Goal: Task Accomplishment & Management: Use online tool/utility

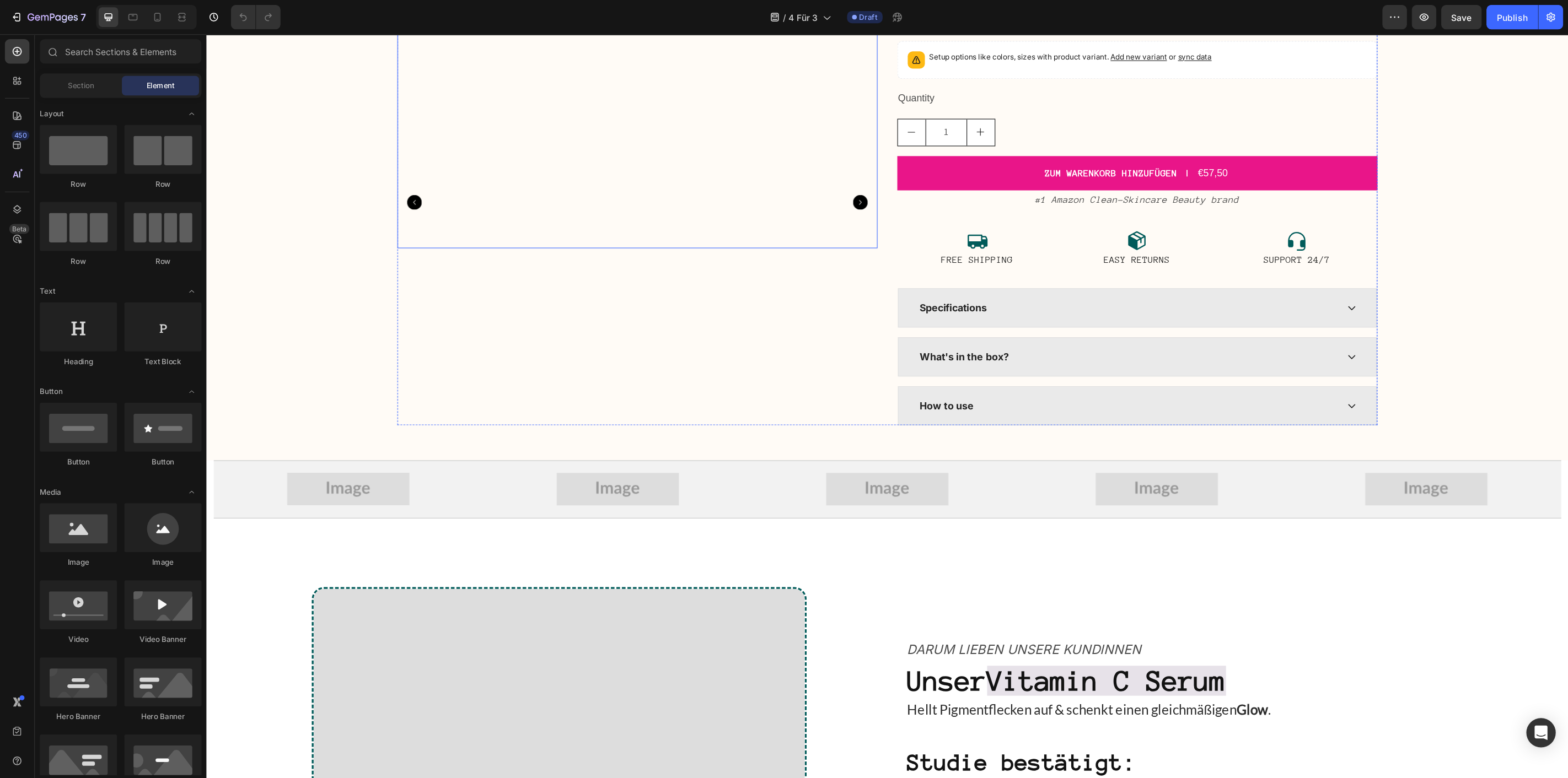
scroll to position [386, 0]
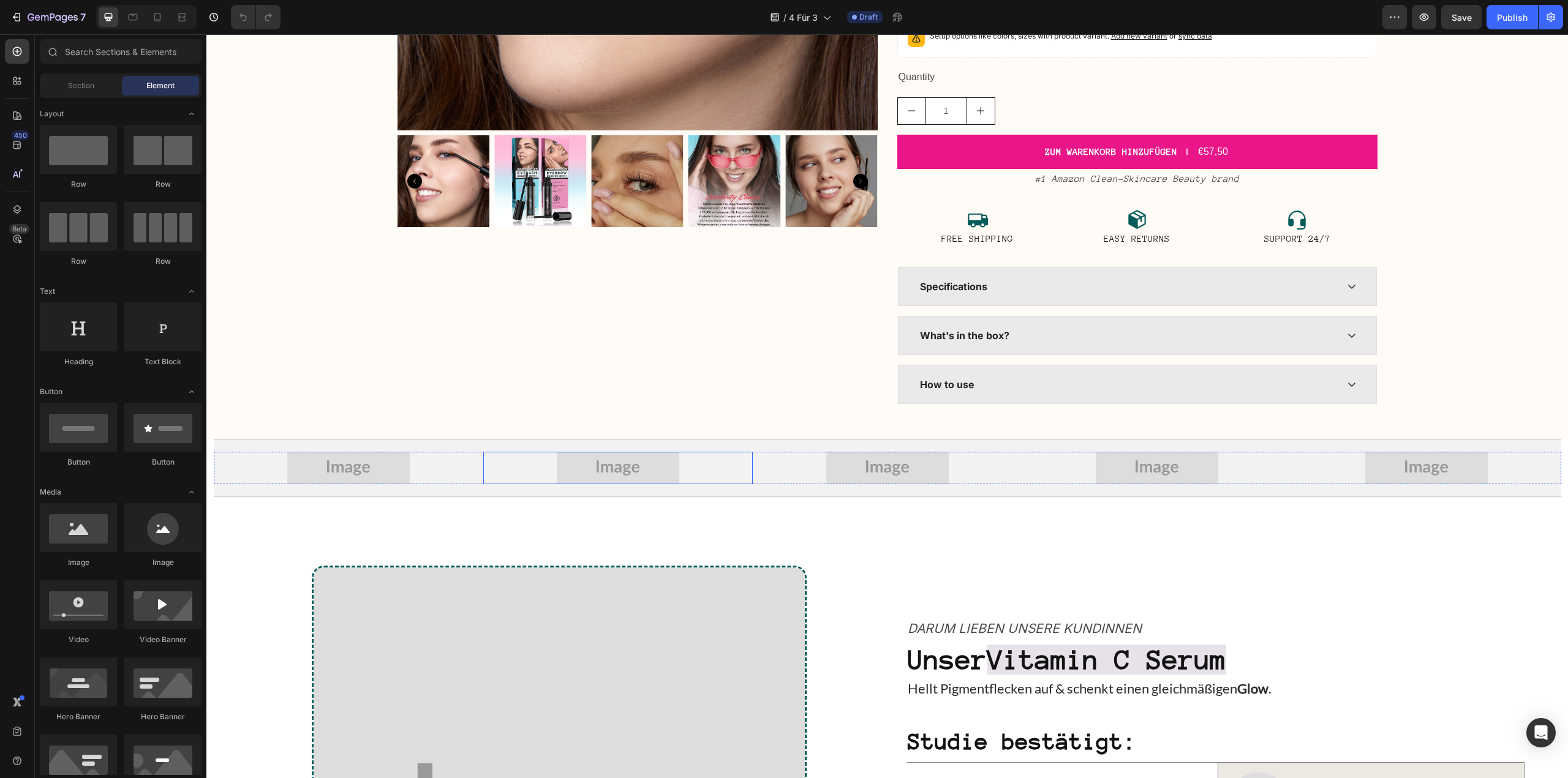
click at [717, 463] on div at bounding box center [618, 468] width 270 height 33
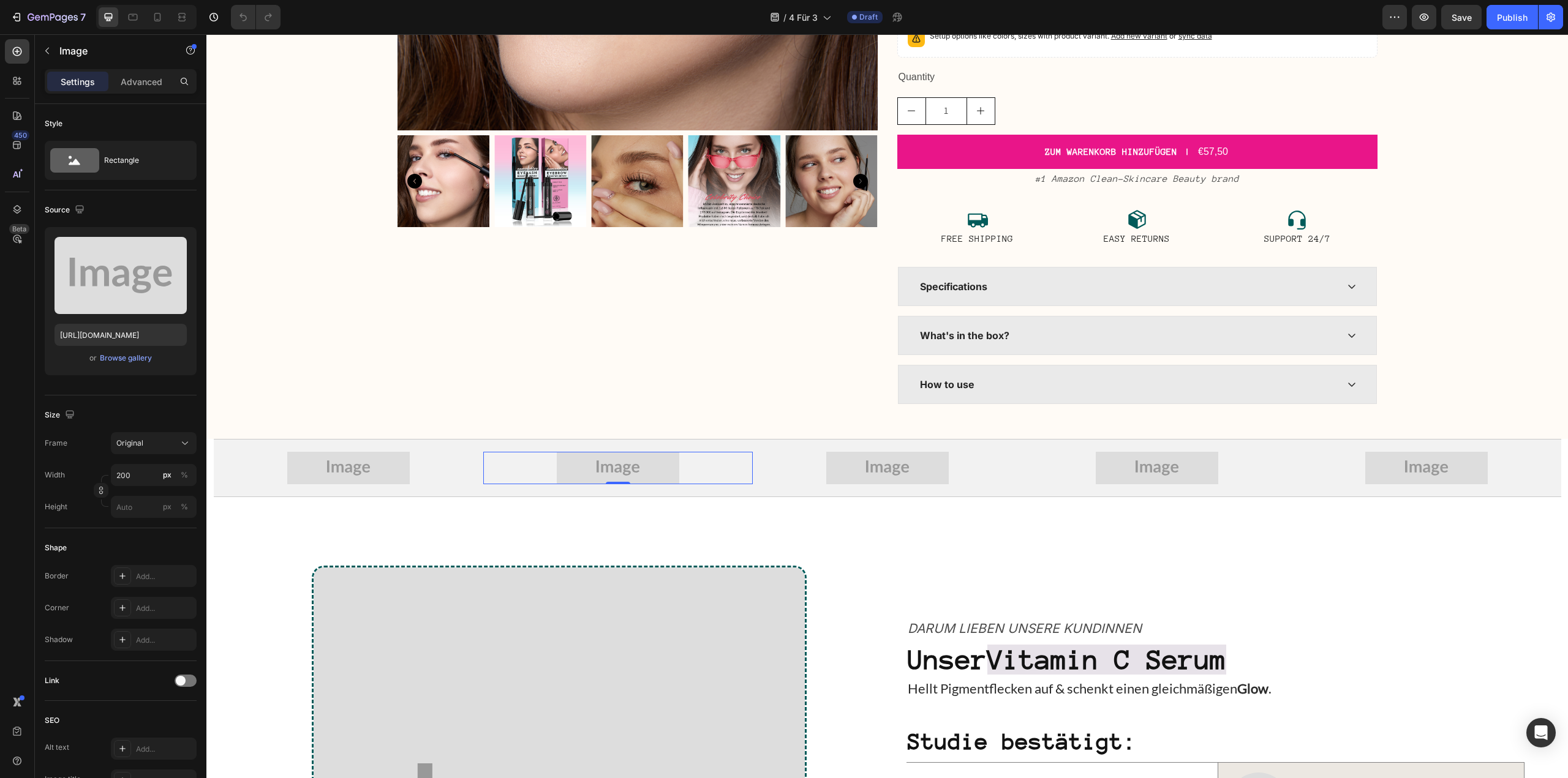
click at [768, 480] on div at bounding box center [888, 468] width 270 height 33
click at [743, 479] on div at bounding box center [618, 468] width 270 height 33
click at [429, 474] on div at bounding box center [349, 468] width 270 height 33
click at [247, 471] on div at bounding box center [349, 468] width 270 height 33
click at [504, 461] on div at bounding box center [618, 468] width 270 height 33
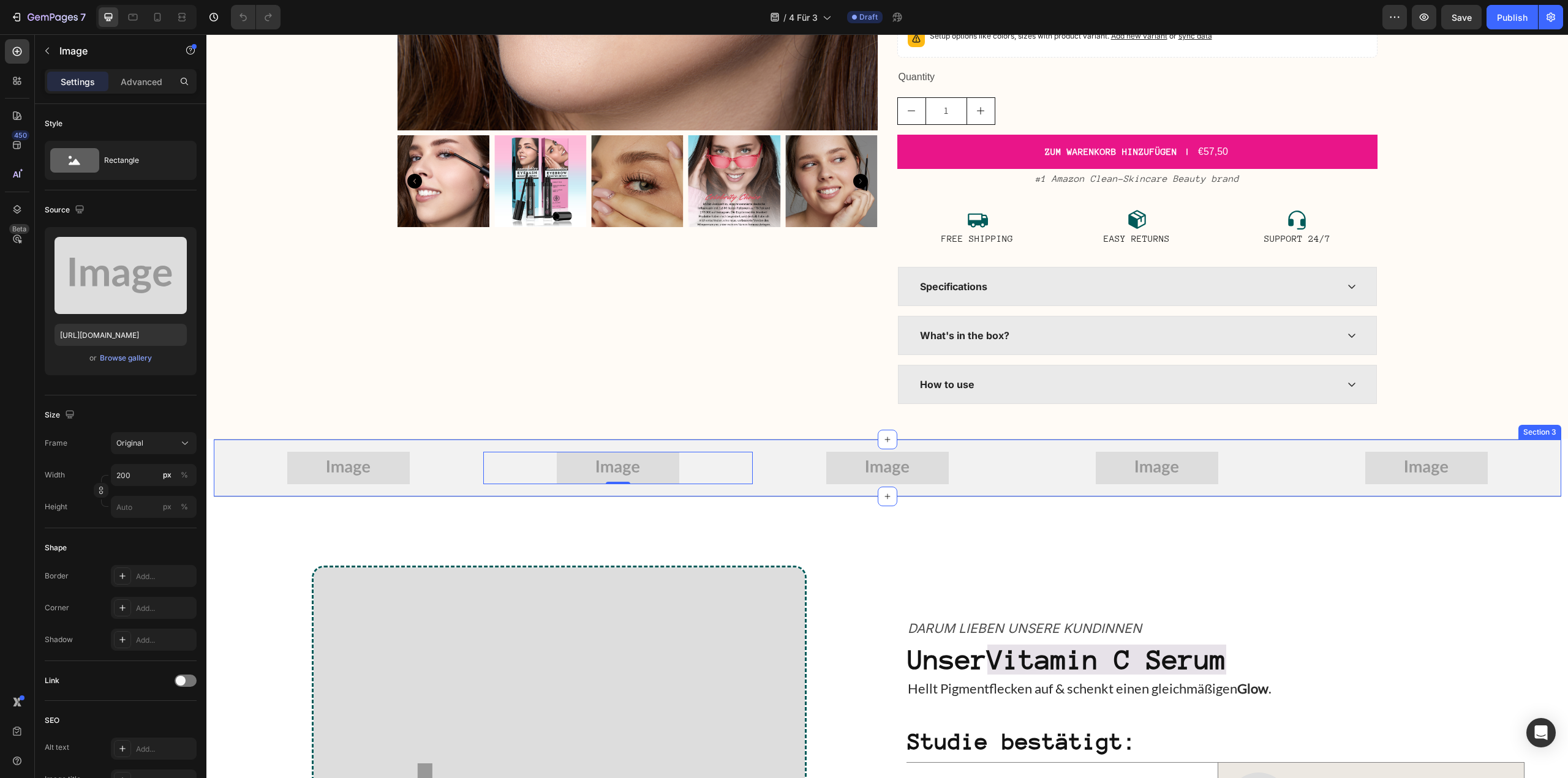
click at [526, 454] on div "Image Image Image Image Carousel Image Image 0 Image Image Image Carousel Secti…" at bounding box center [888, 468] width 1347 height 59
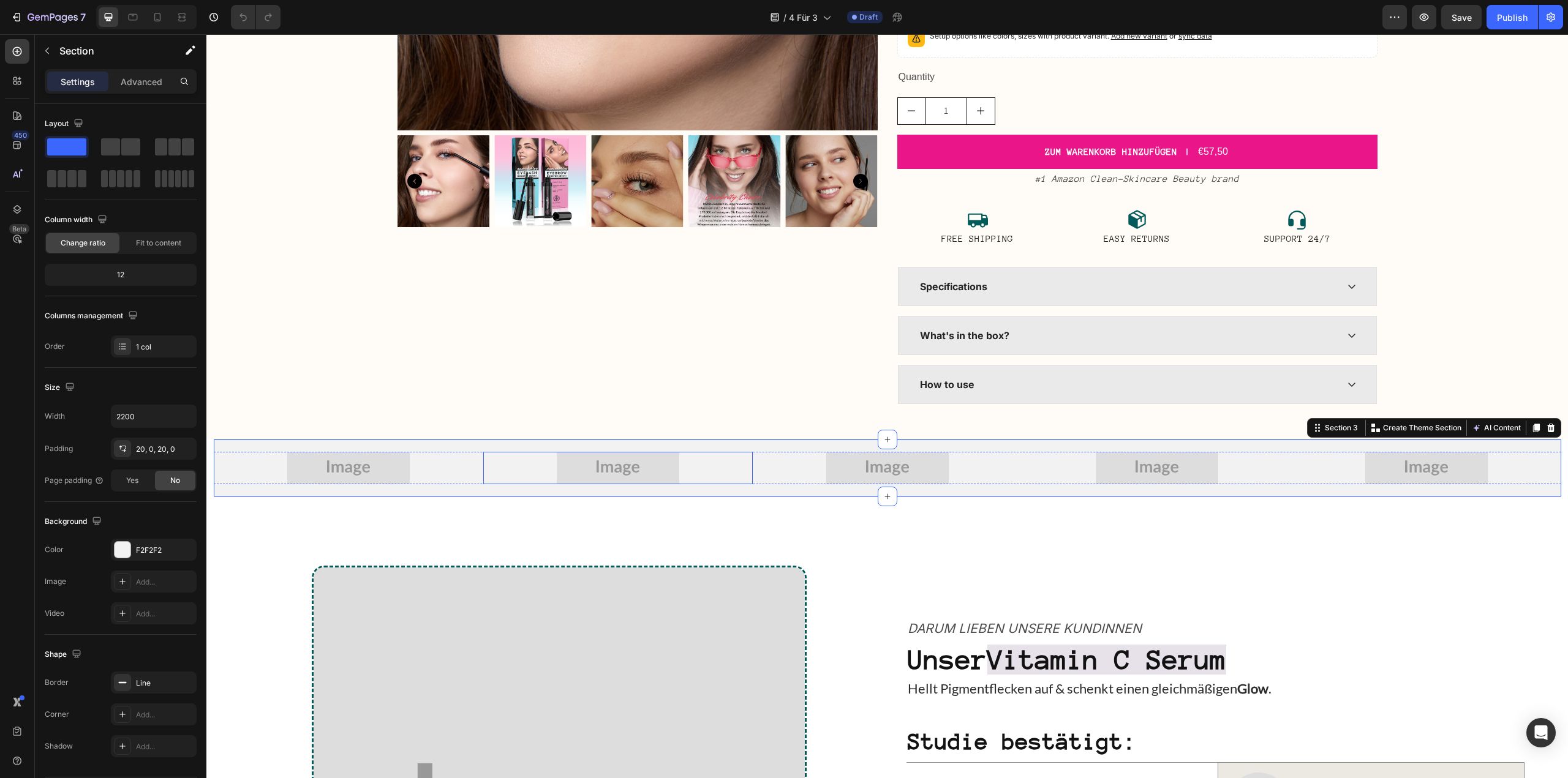
click at [735, 479] on div at bounding box center [618, 468] width 270 height 33
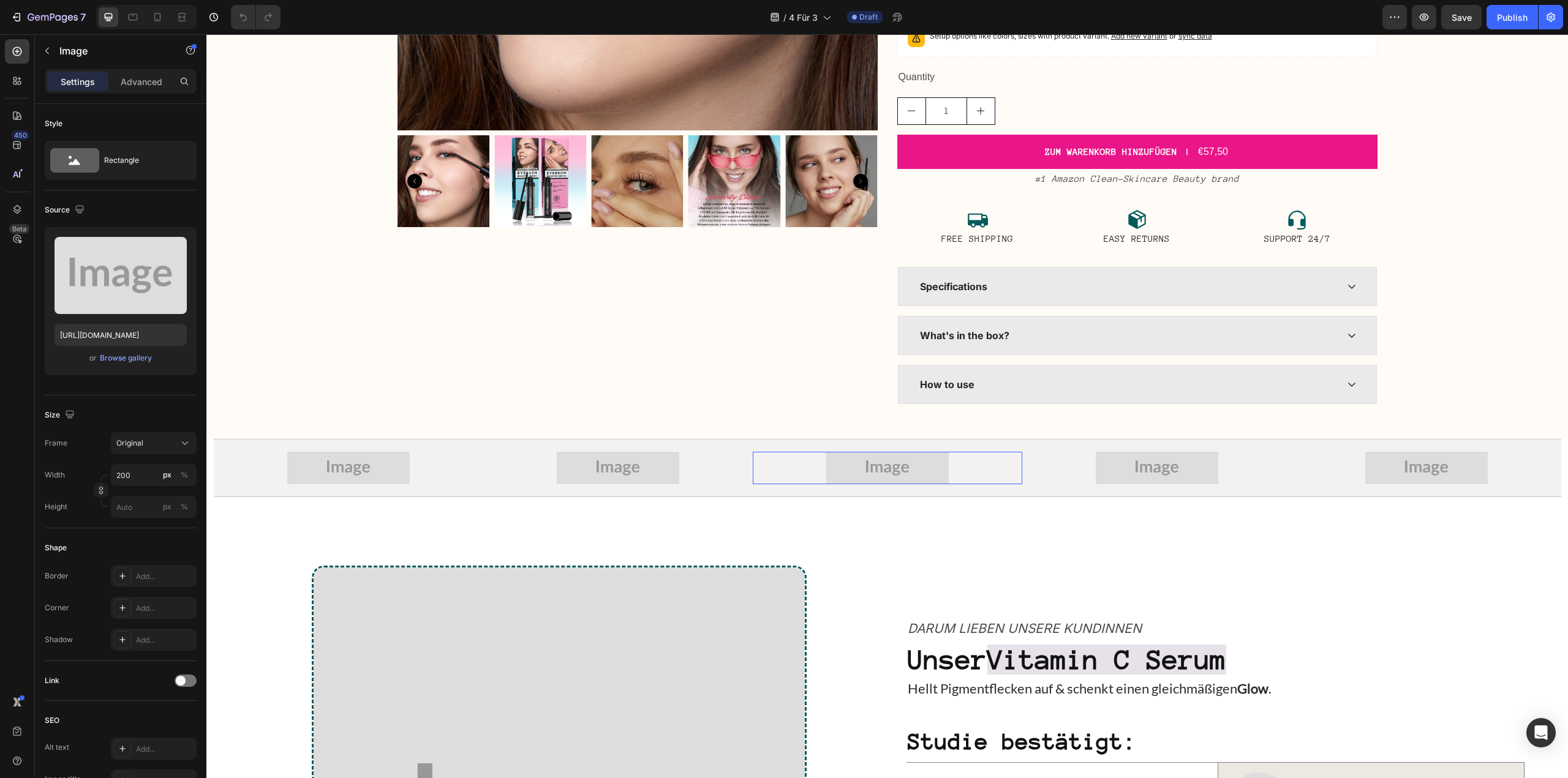
click at [778, 471] on div at bounding box center [888, 468] width 270 height 33
click at [1057, 475] on div at bounding box center [1157, 468] width 270 height 33
click at [1329, 471] on div at bounding box center [1427, 468] width 270 height 33
click at [385, 476] on img at bounding box center [349, 468] width 123 height 33
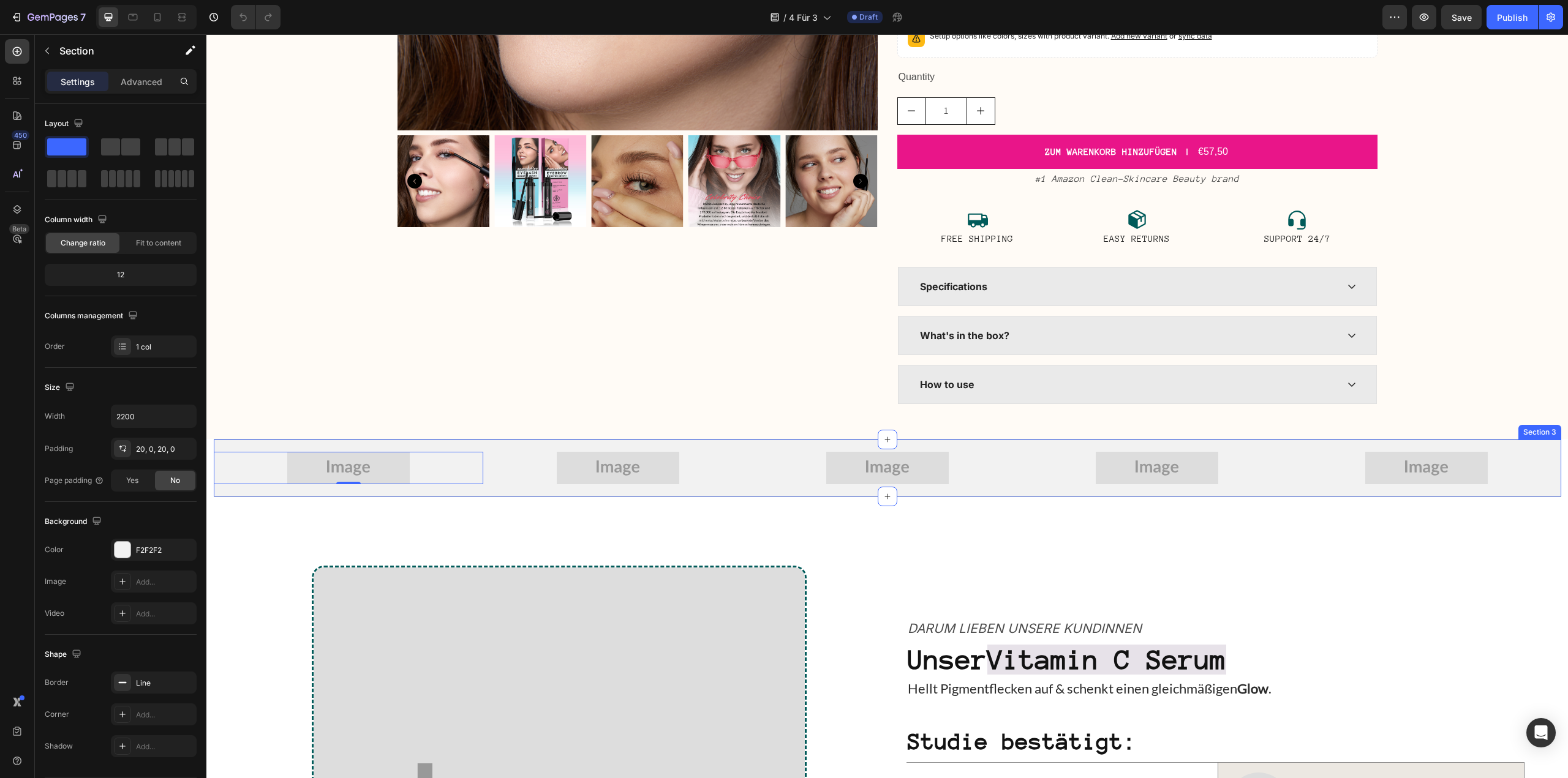
click at [395, 497] on div "Image Image Image Image Carousel Image 0 Image Image Image Image Carousel Secti…" at bounding box center [888, 468] width 1347 height 59
click at [483, 479] on div at bounding box center [618, 468] width 270 height 33
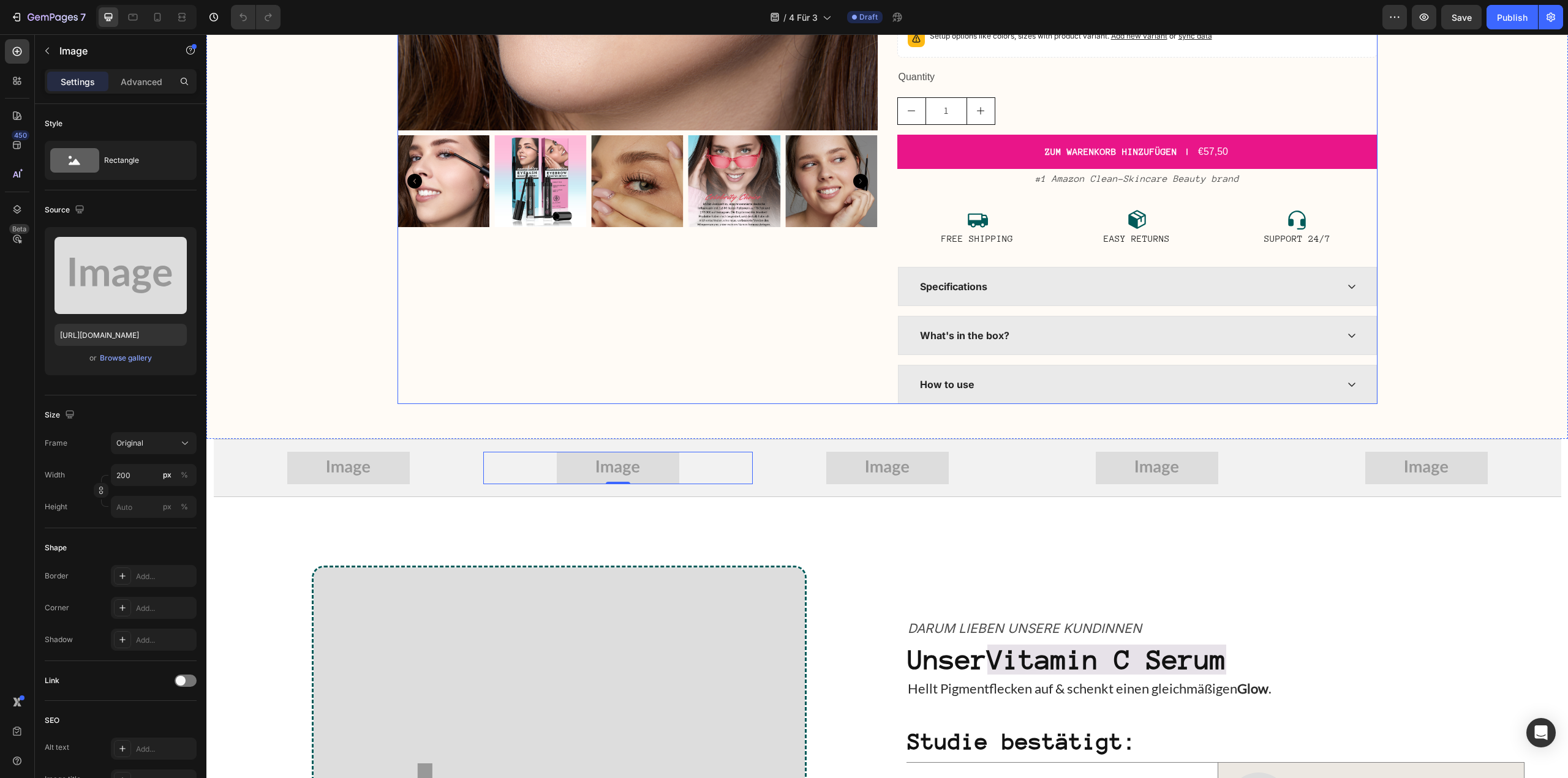
click at [547, 344] on div "Product Images" at bounding box center [637, 27] width 480 height 754
click at [483, 483] on div at bounding box center [618, 468] width 270 height 33
click at [467, 474] on div at bounding box center [349, 468] width 270 height 33
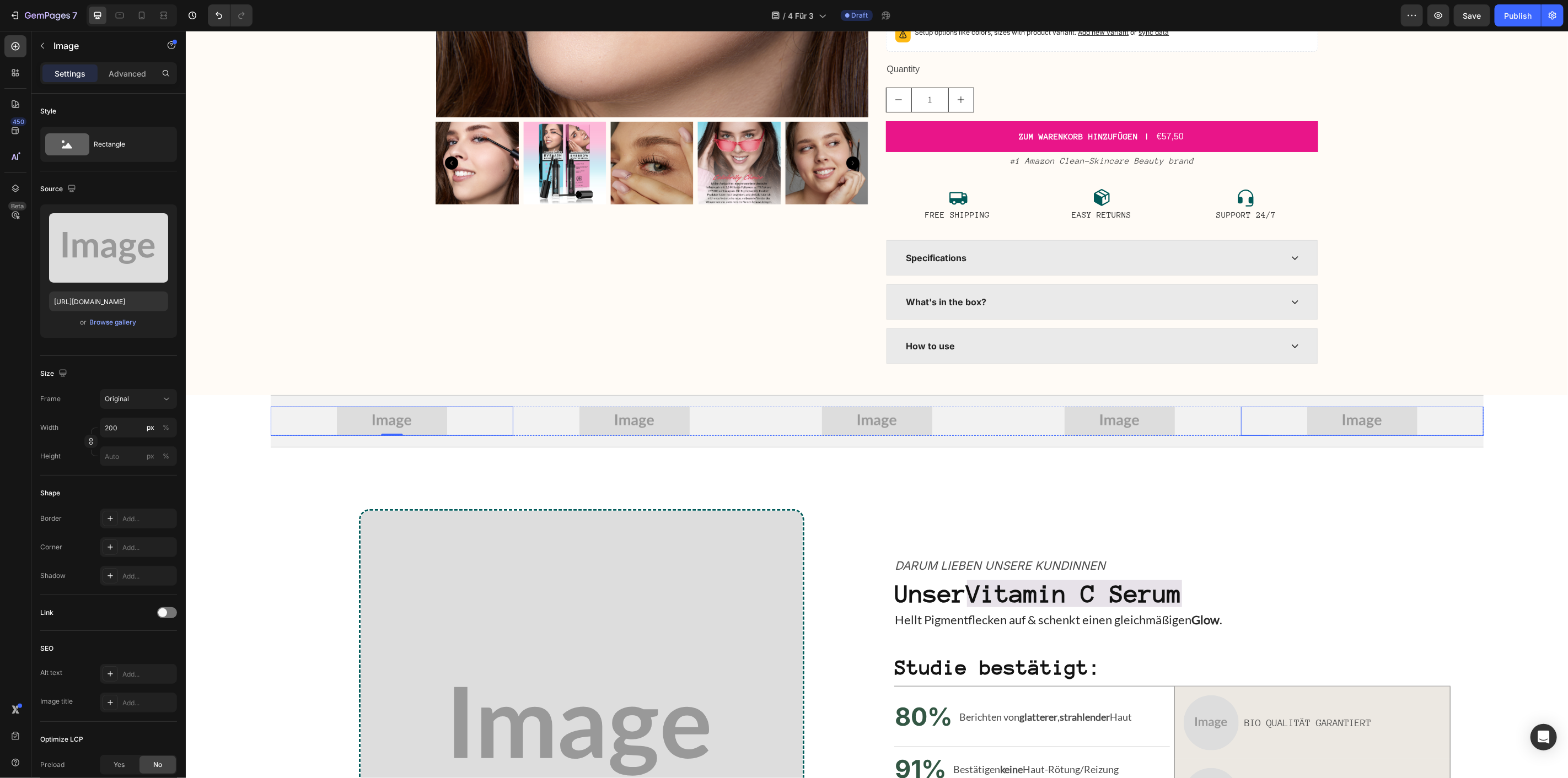
click at [1411, 417] on div at bounding box center [1362, 420] width 243 height 29
click at [1222, 417] on div at bounding box center [1119, 420] width 243 height 29
click at [708, 349] on div "Product Images" at bounding box center [652, 24] width 432 height 678
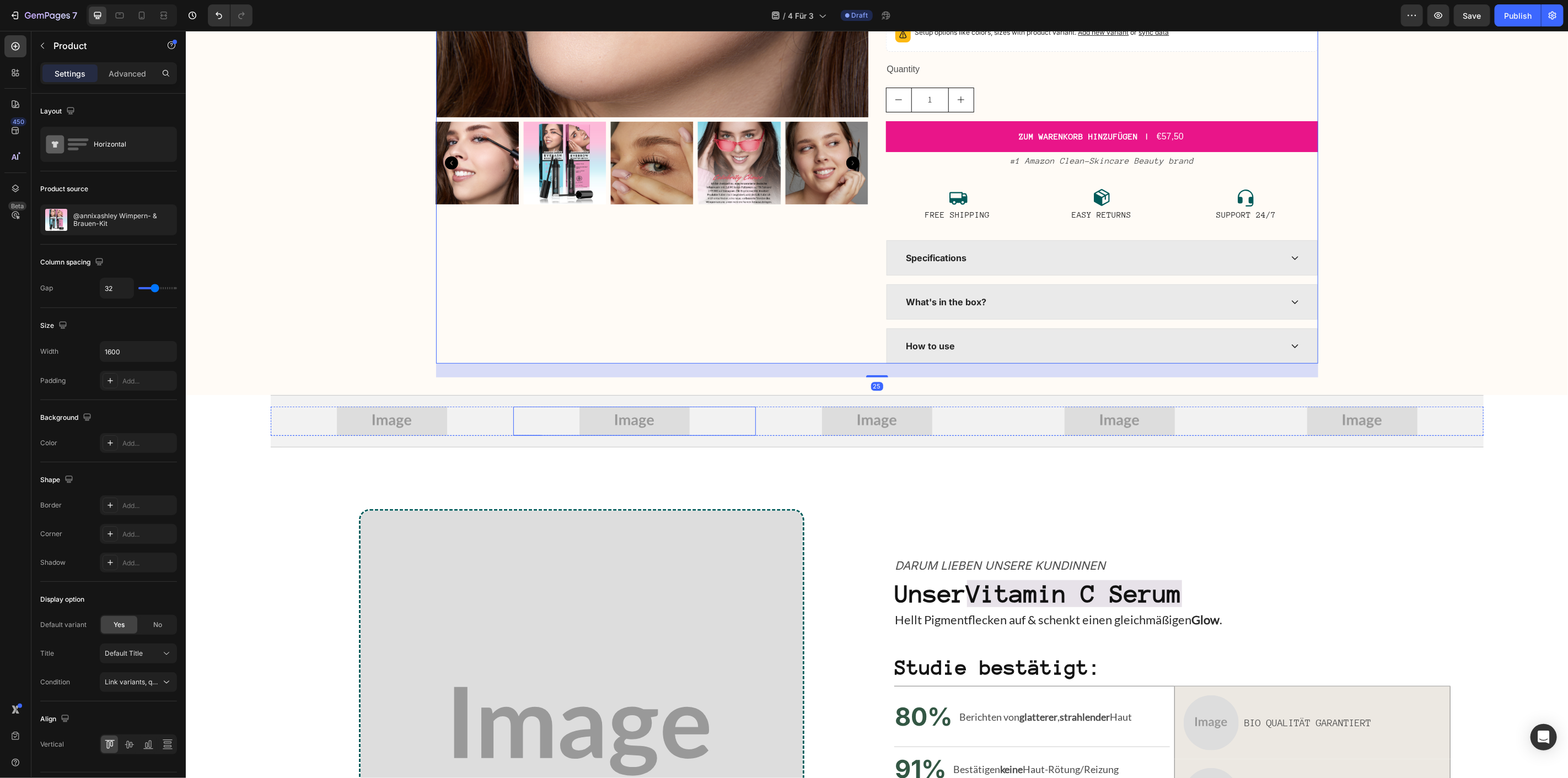
click at [585, 419] on img at bounding box center [634, 420] width 111 height 29
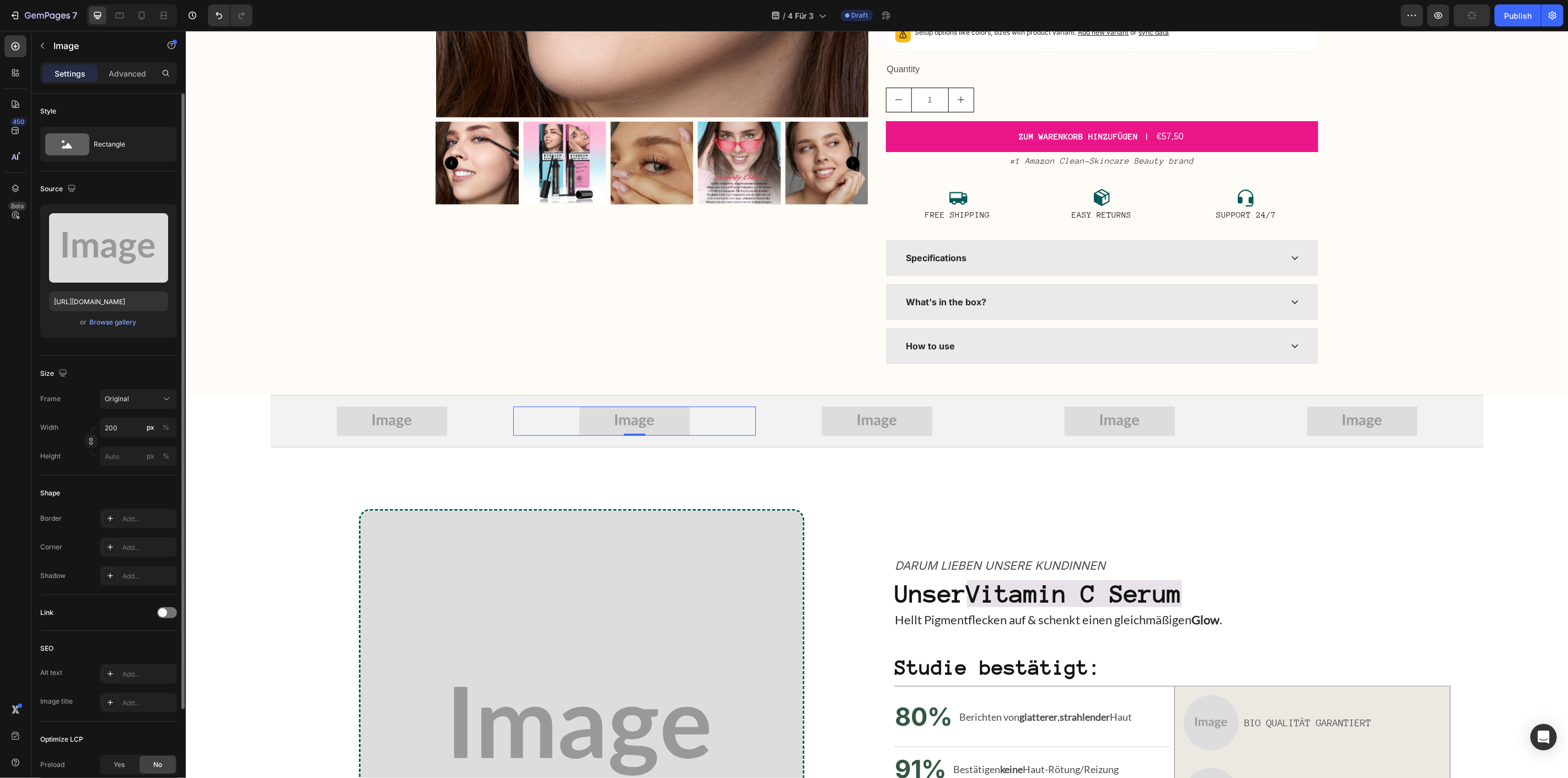
scroll to position [116, 0]
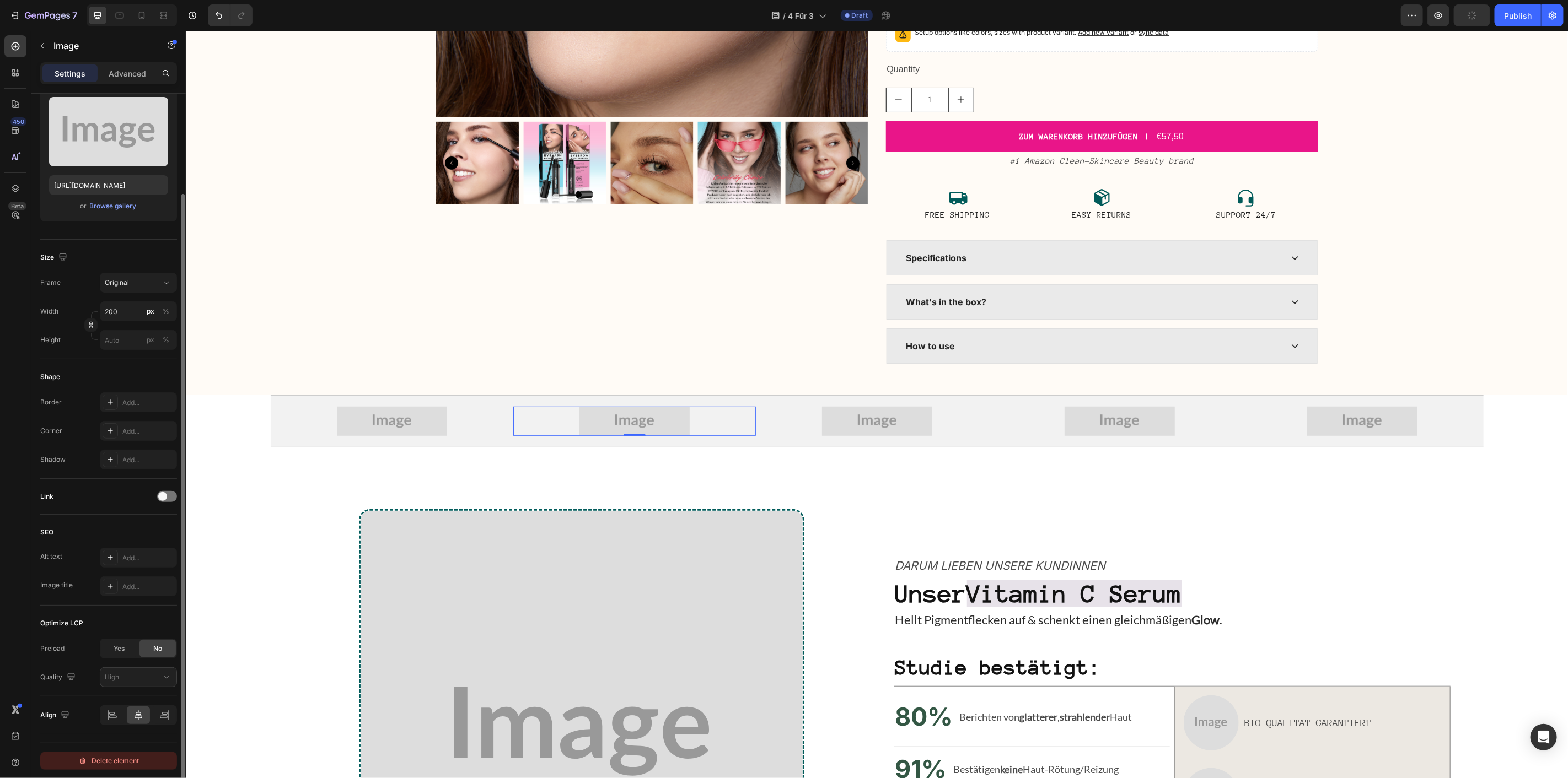
click at [135, 700] on div "Delete element" at bounding box center [108, 761] width 60 height 13
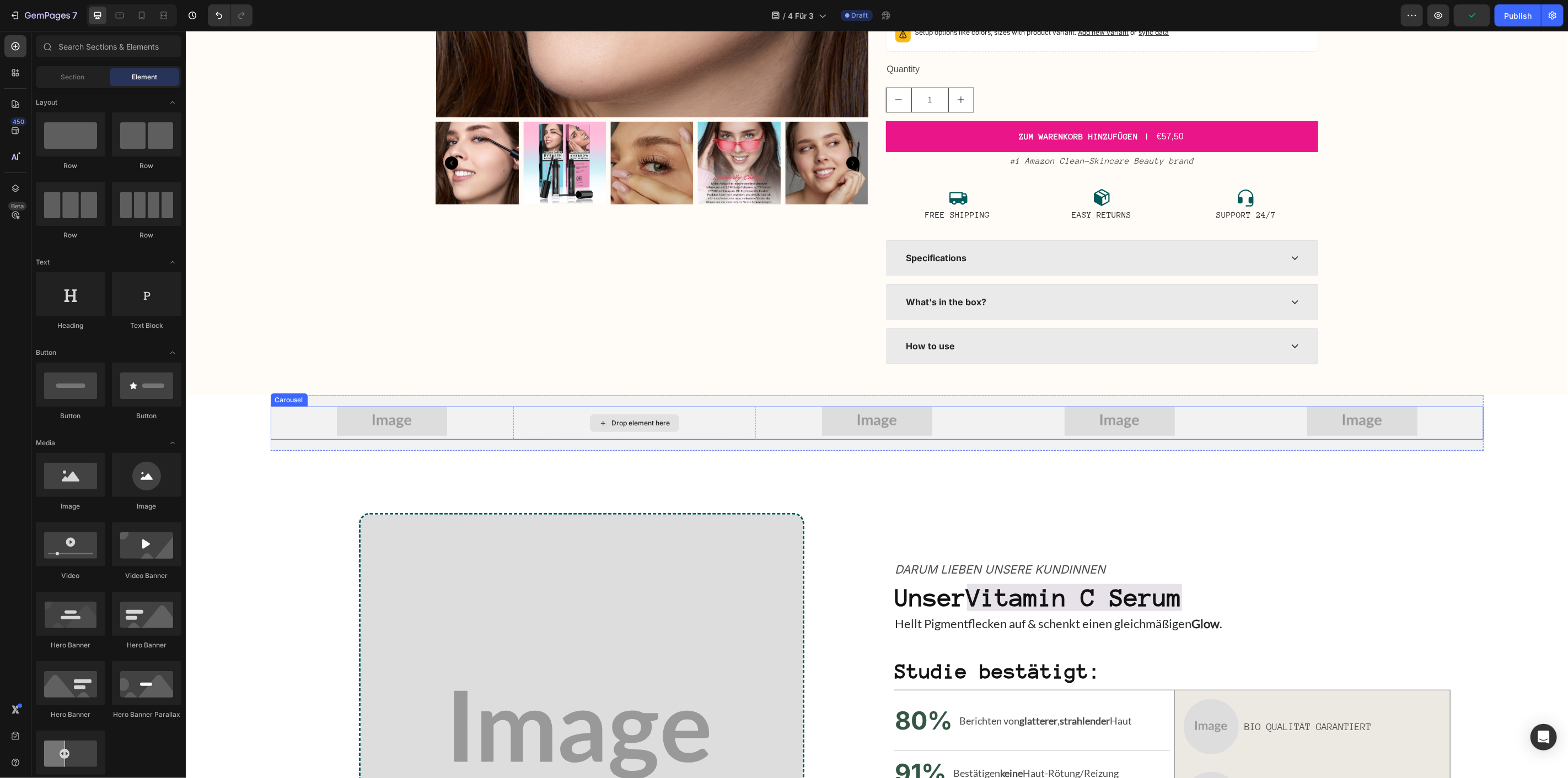
click at [663, 414] on div "Drop element here" at bounding box center [634, 422] width 243 height 33
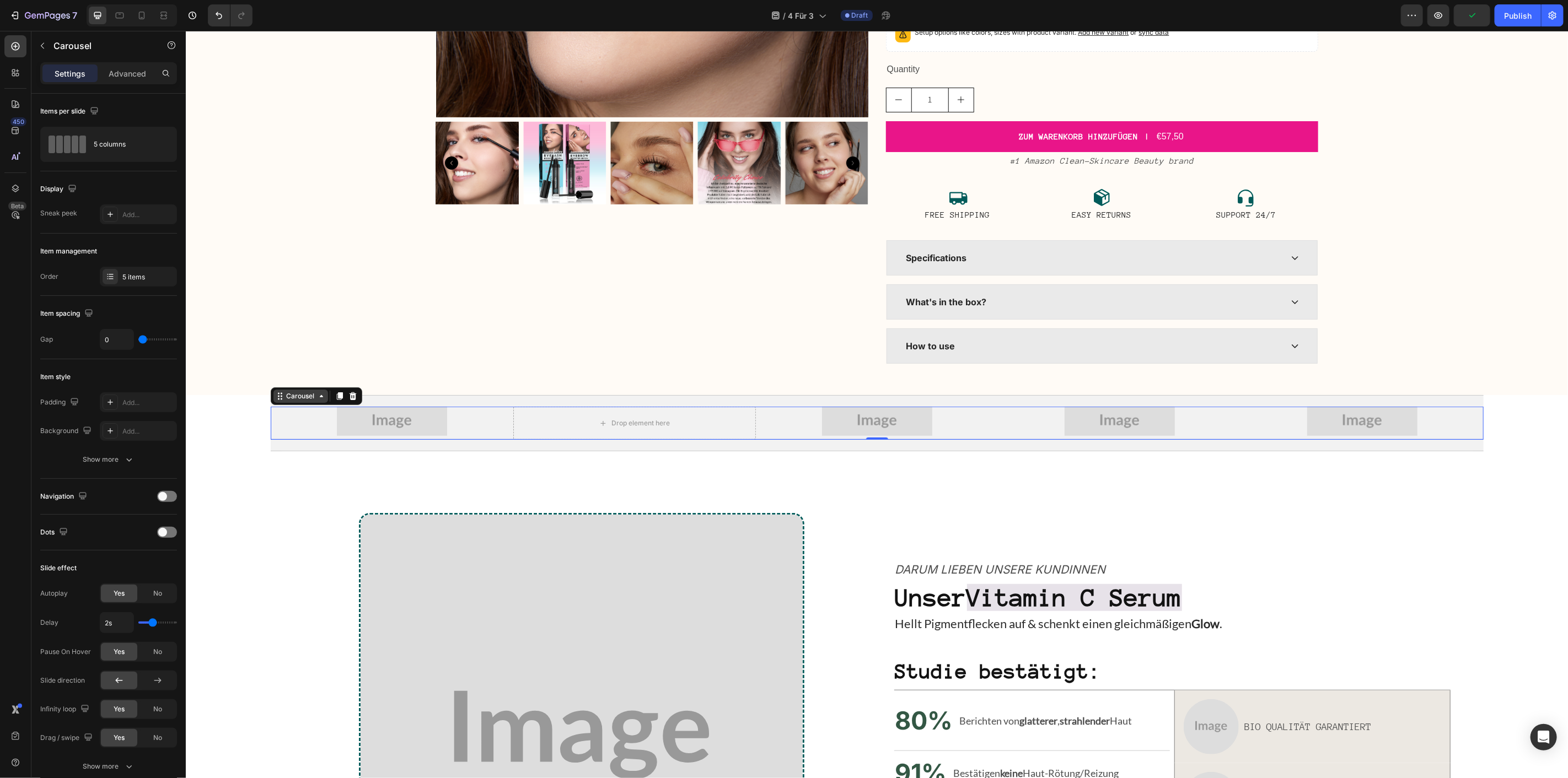
click at [301, 397] on div "Carousel" at bounding box center [300, 396] width 33 height 10
click at [301, 394] on div "Carousel" at bounding box center [300, 396] width 33 height 10
click at [149, 277] on div "5 items" at bounding box center [148, 277] width 52 height 10
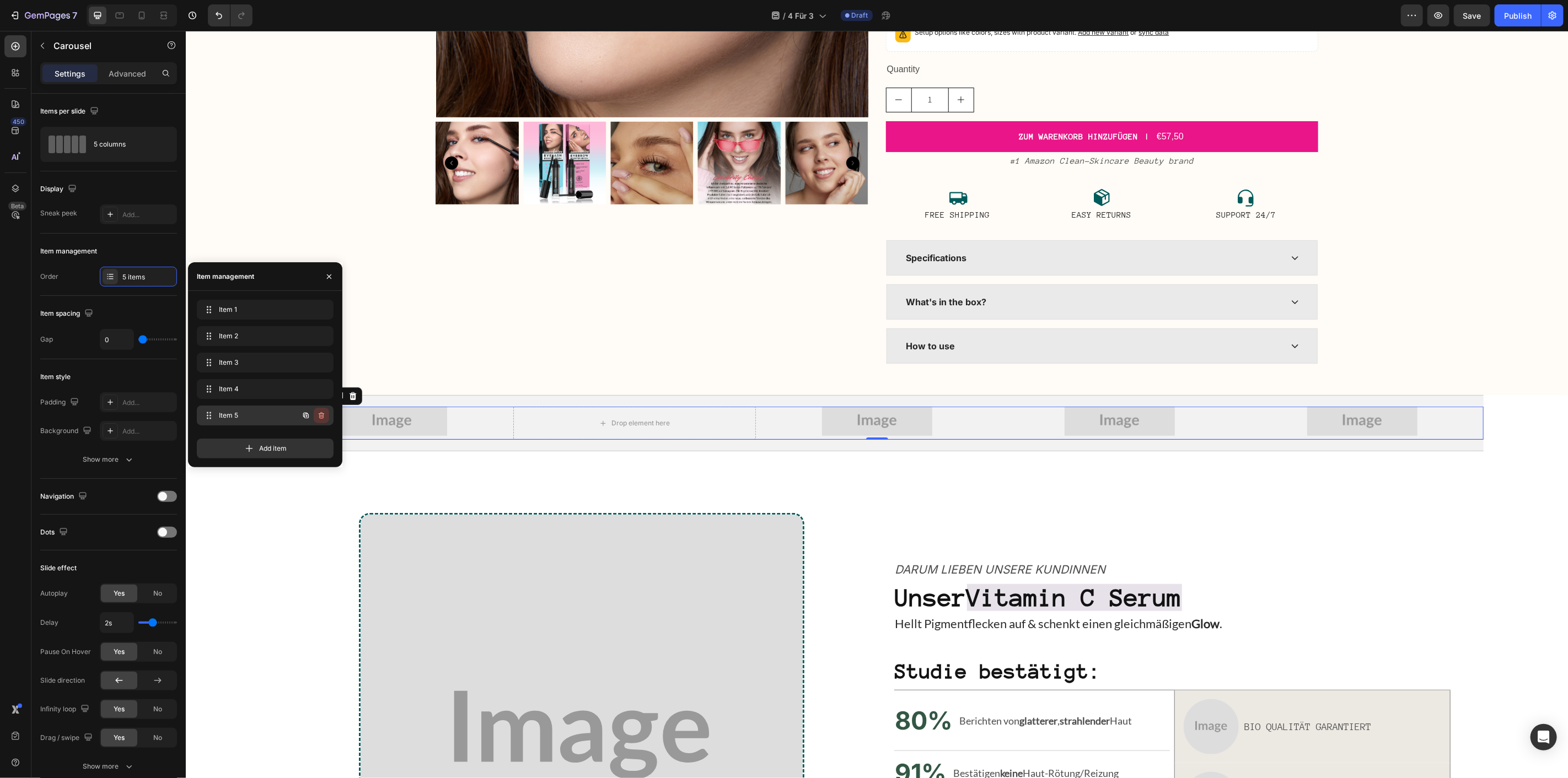
click at [323, 415] on icon "button" at bounding box center [321, 415] width 9 height 9
click at [312, 410] on button "Delete" at bounding box center [314, 415] width 30 height 15
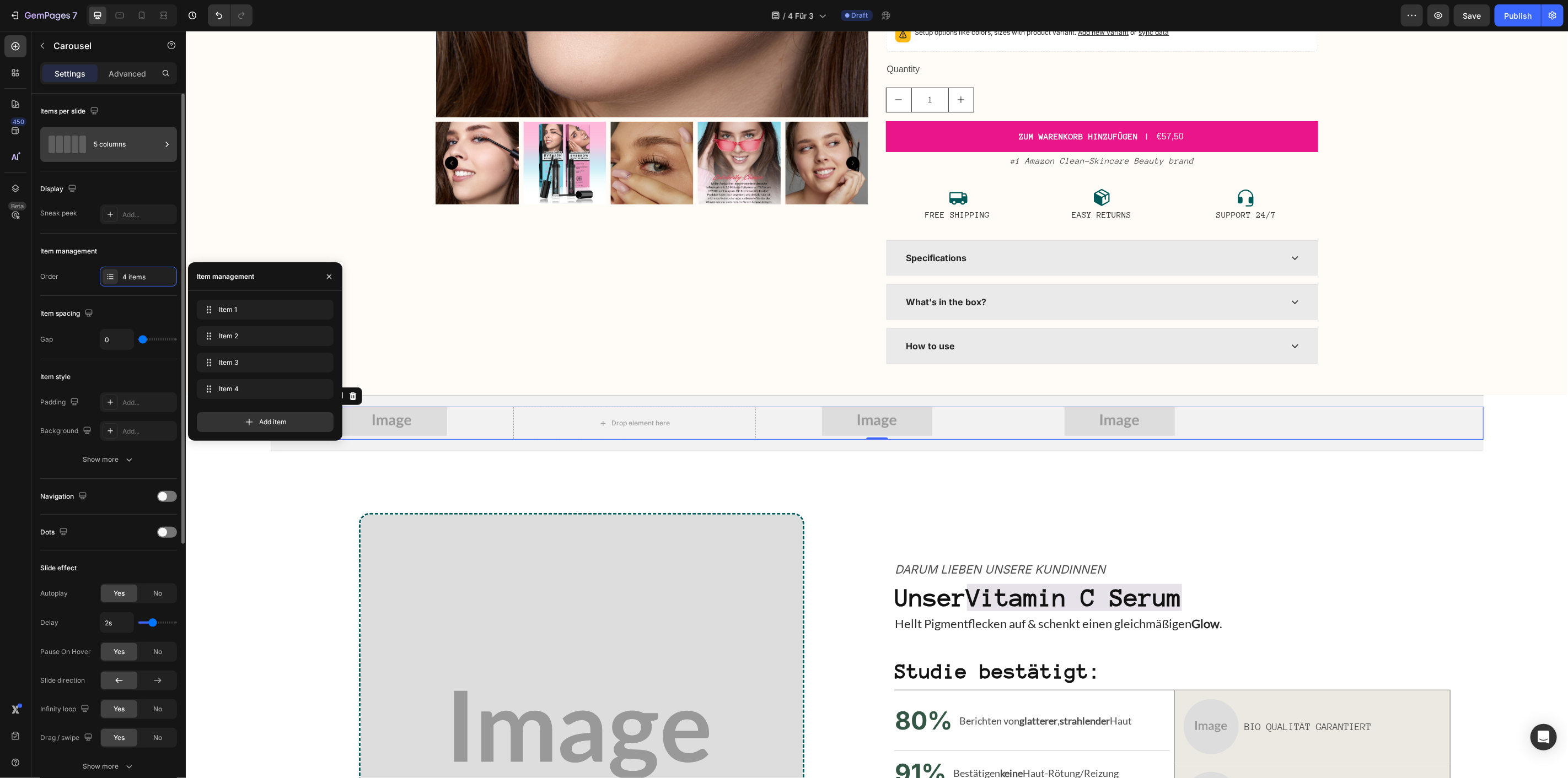
click at [112, 150] on div "5 columns" at bounding box center [127, 144] width 67 height 25
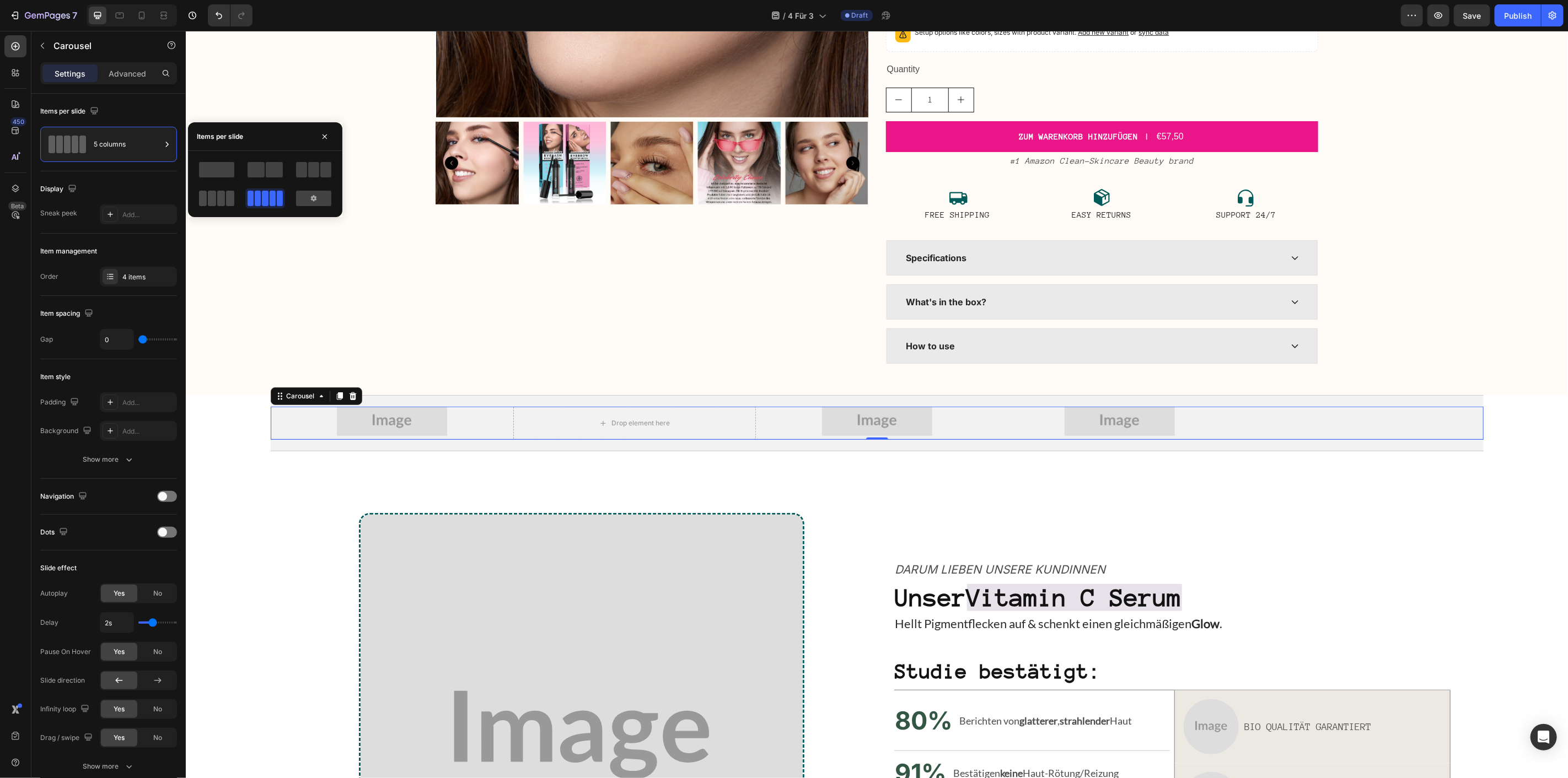
click at [226, 196] on span at bounding box center [230, 198] width 8 height 15
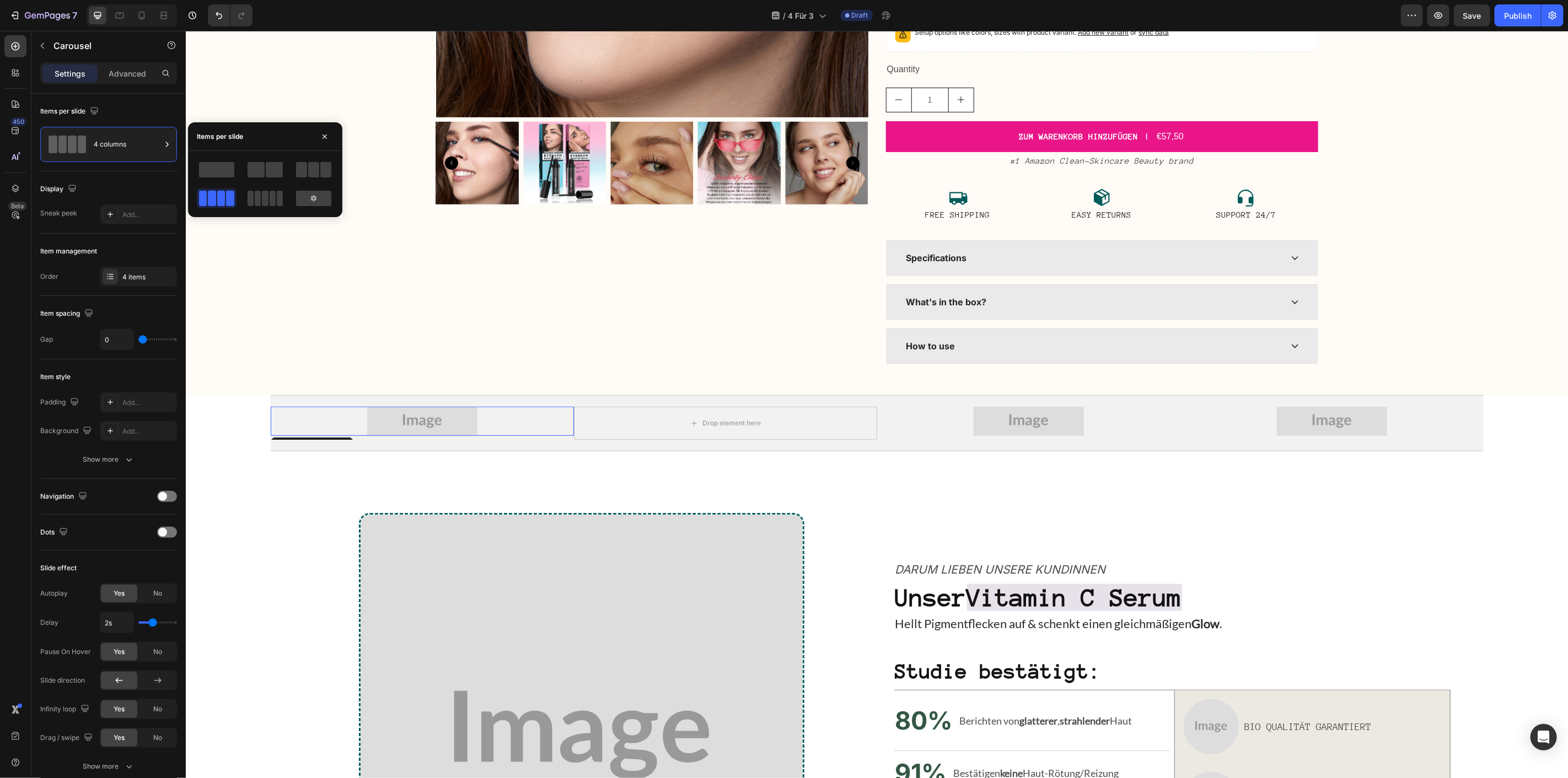
click at [461, 421] on img at bounding box center [422, 420] width 111 height 29
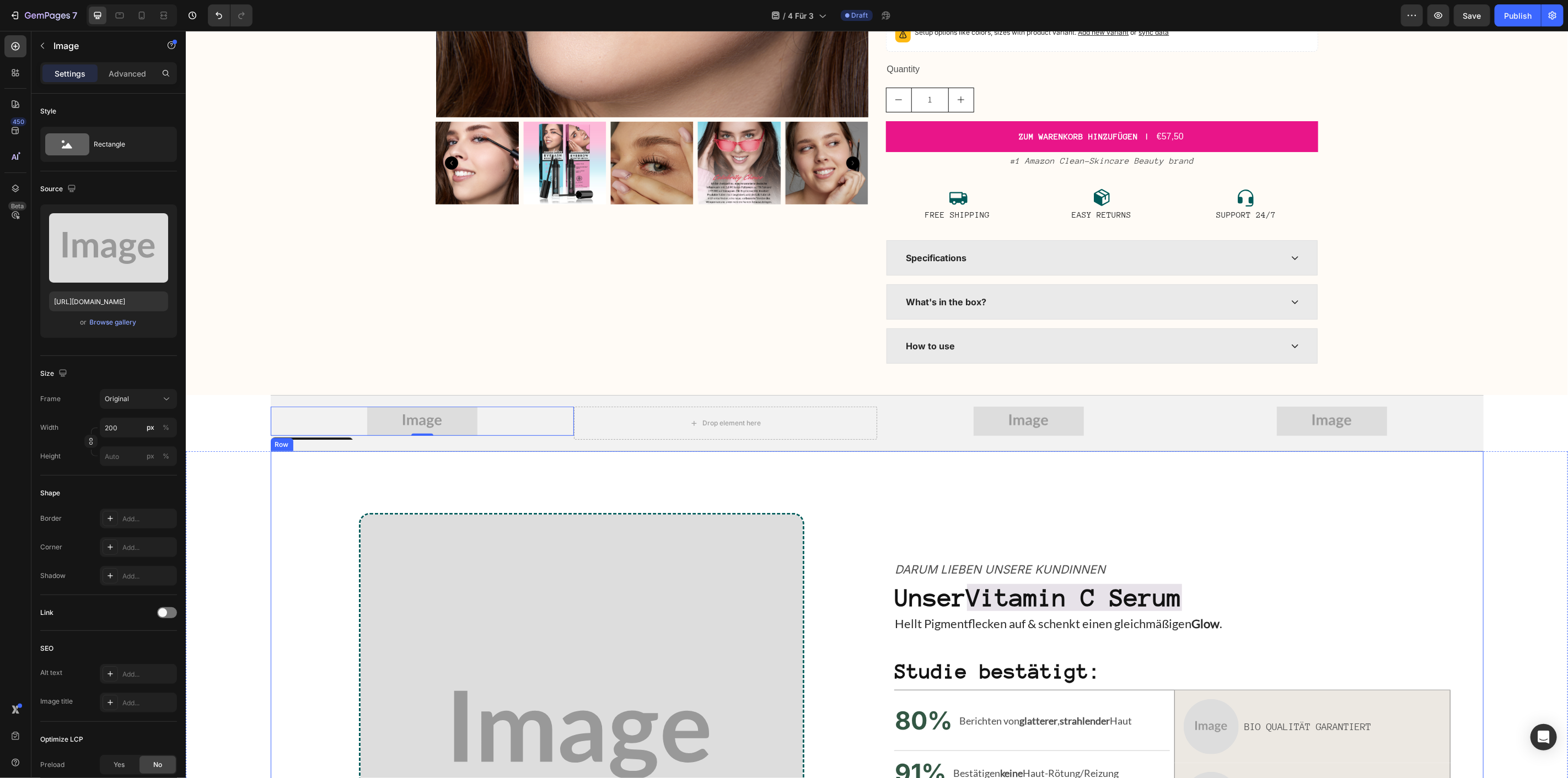
click at [496, 513] on div "Image Darum lieben unsere Kundinnen Text Block Unser Vitamin C Serum Heading He…" at bounding box center [876, 734] width 1213 height 569
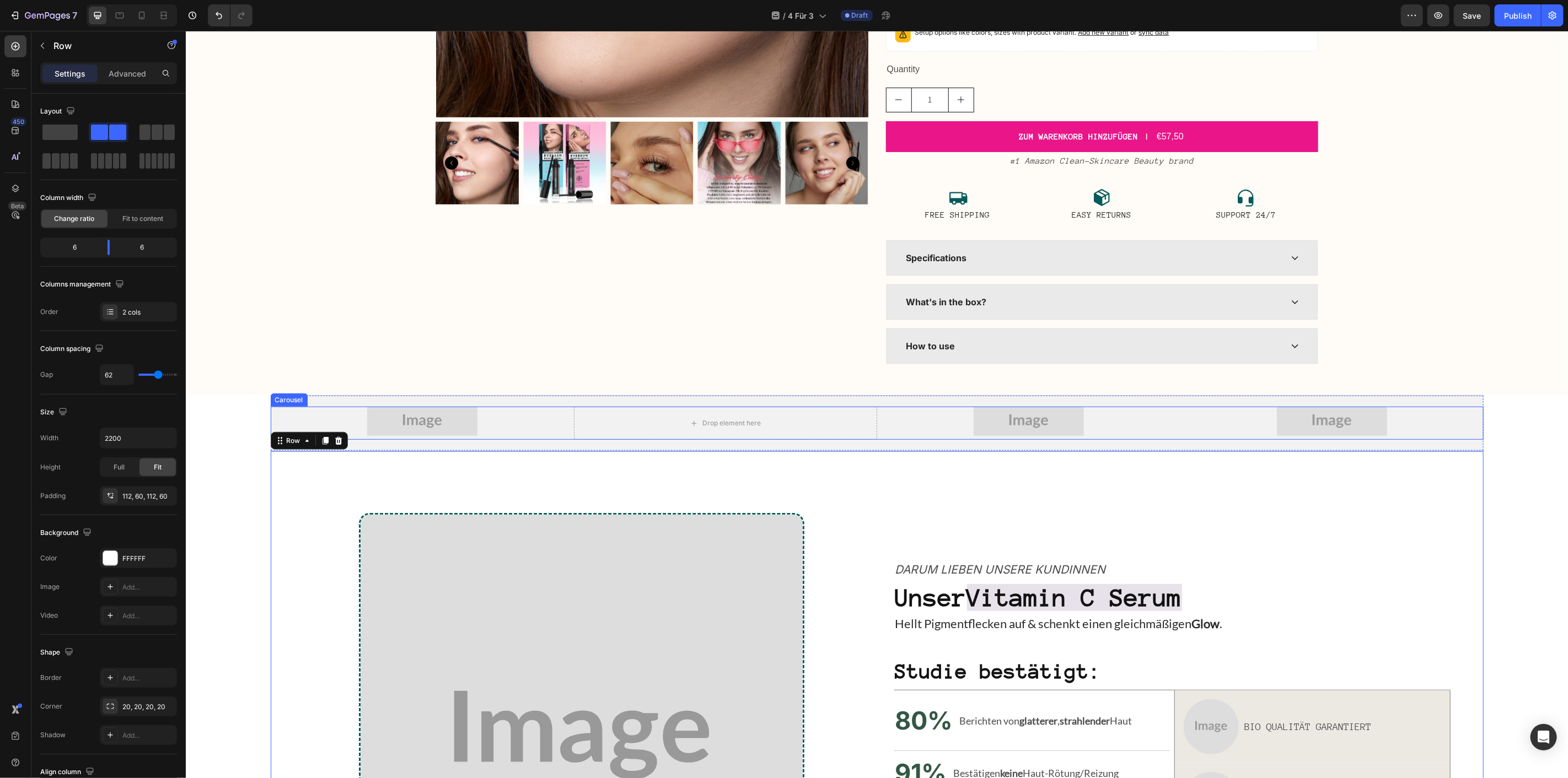
click at [475, 426] on div at bounding box center [421, 420] width 303 height 29
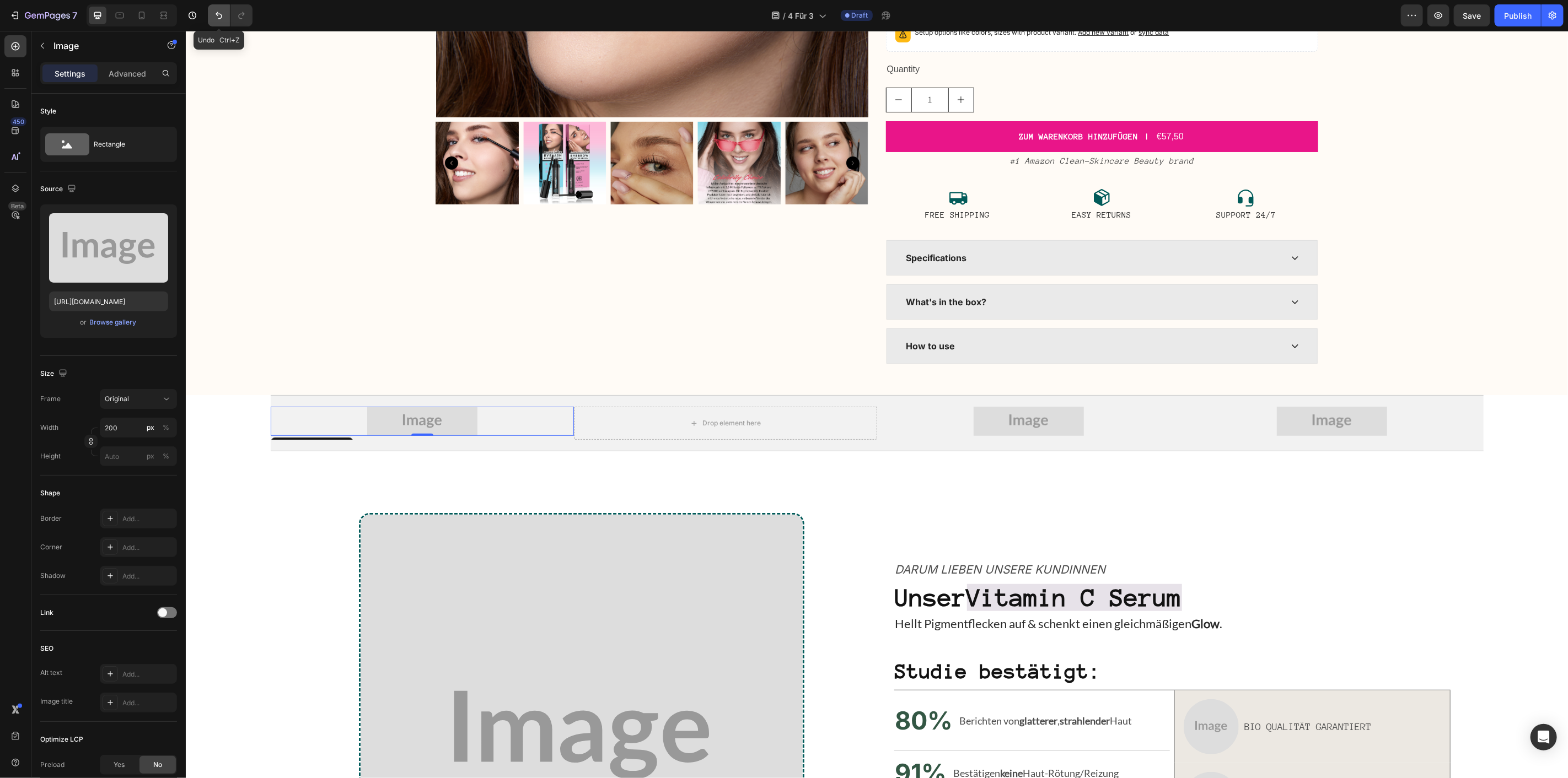
click at [217, 15] on icon "Undo/Redo" at bounding box center [219, 15] width 11 height 11
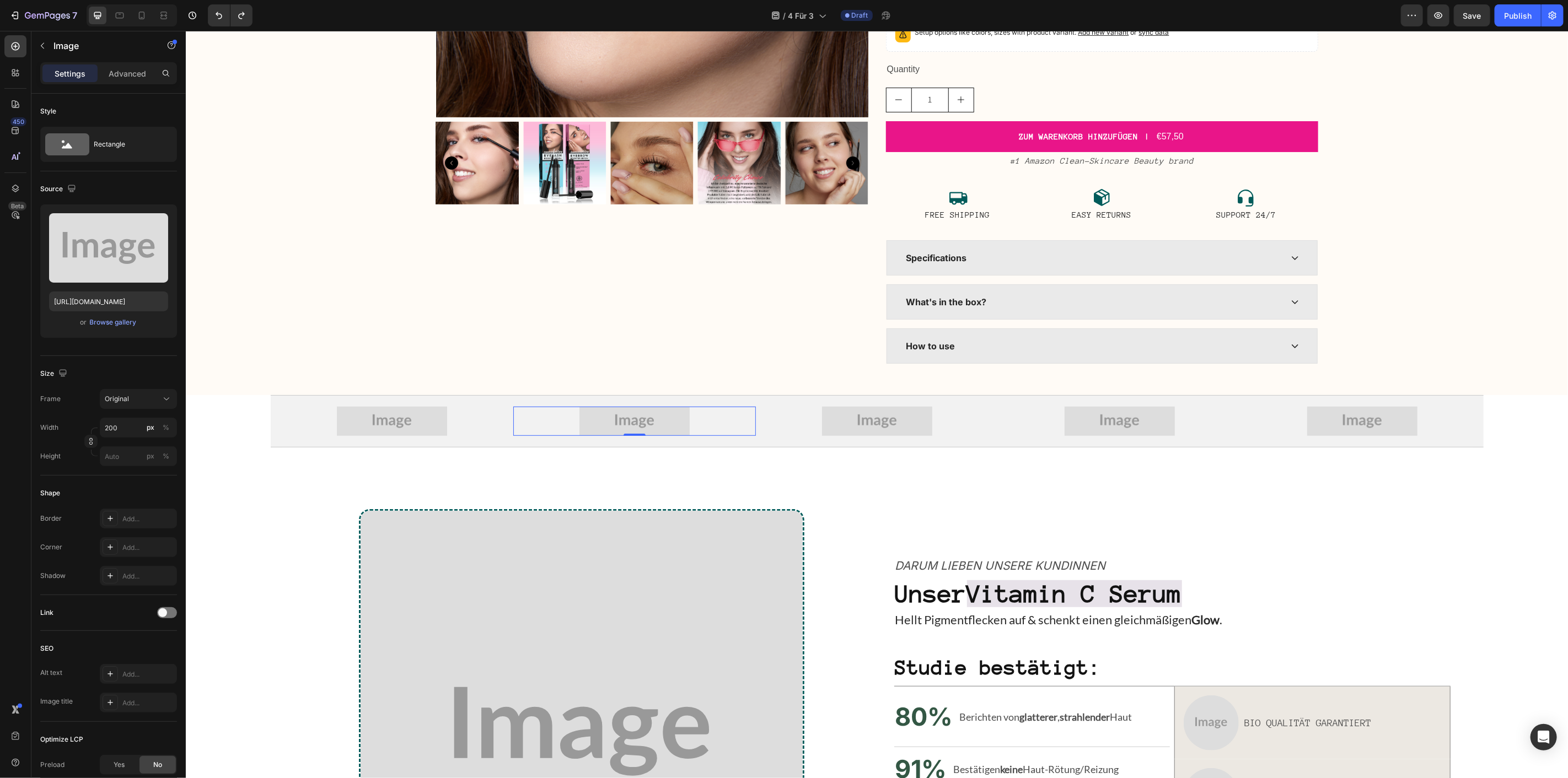
scroll to position [39, 0]
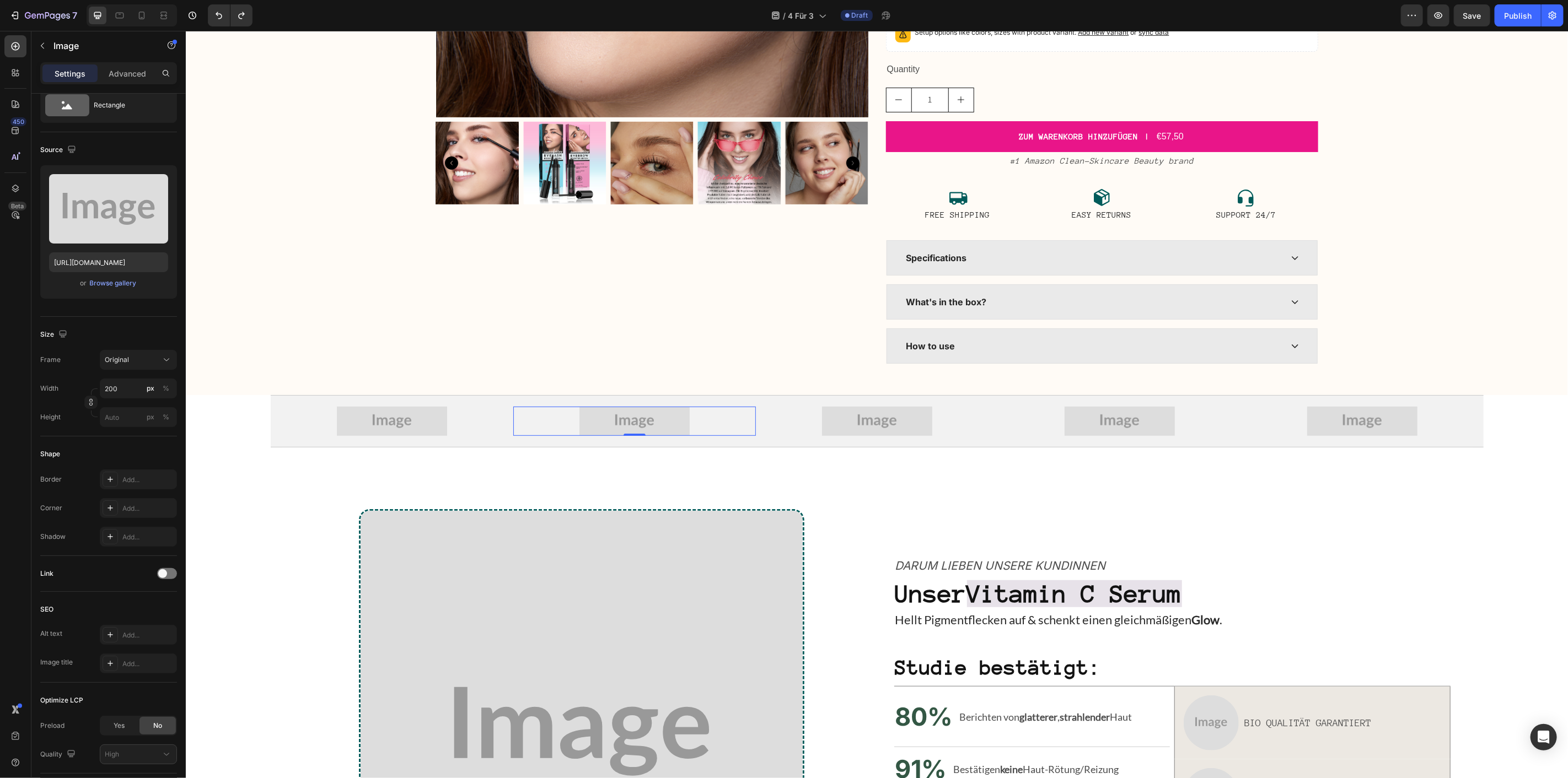
click at [707, 428] on div at bounding box center [634, 420] width 243 height 29
click at [513, 430] on div at bounding box center [634, 420] width 243 height 29
click at [498, 430] on div at bounding box center [391, 420] width 243 height 29
click at [522, 439] on div "Image Image Image Image Carousel Image 0 Image Image Image Image Carousel Secti…" at bounding box center [876, 420] width 1213 height 53
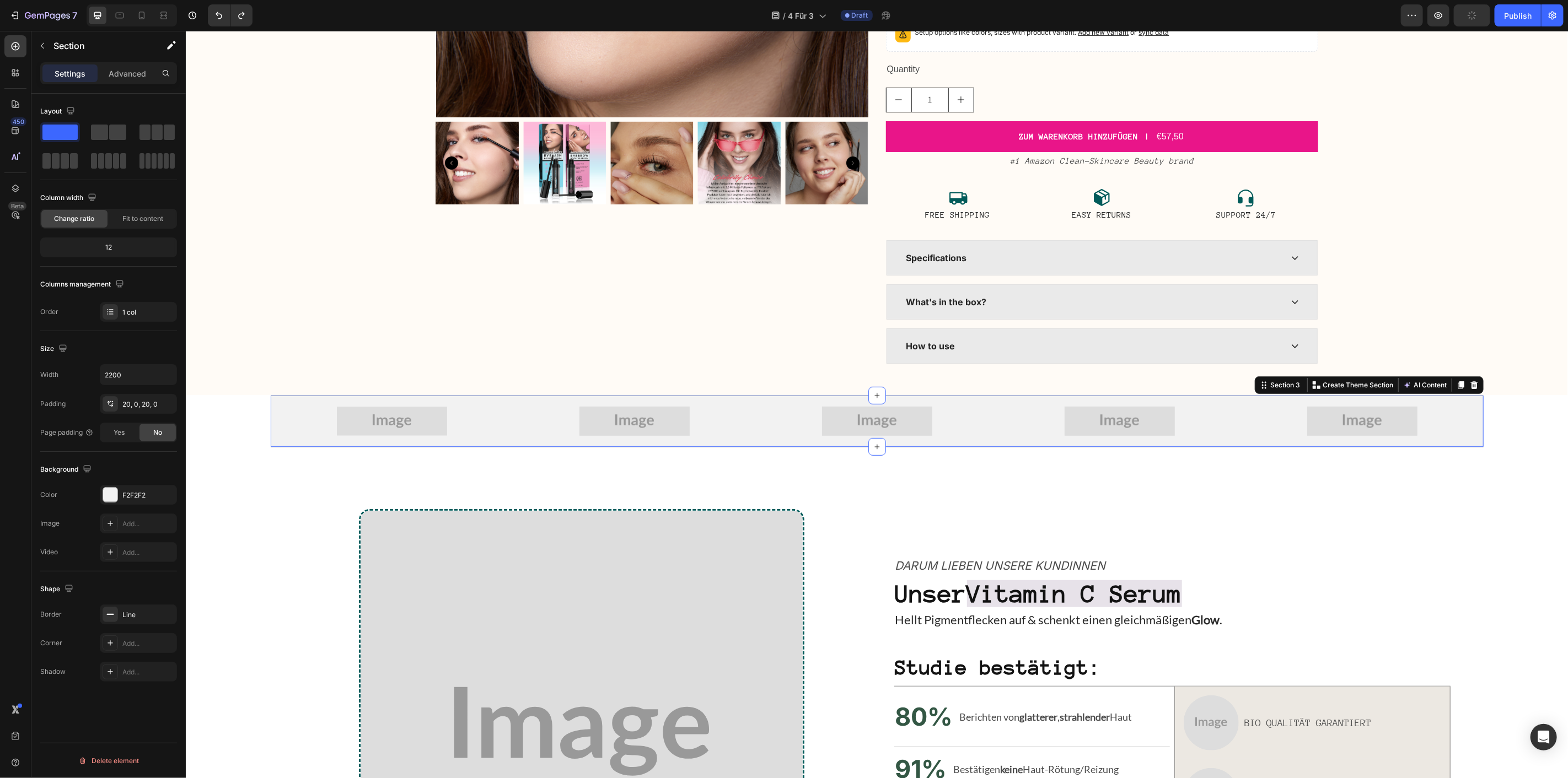
scroll to position [0, 0]
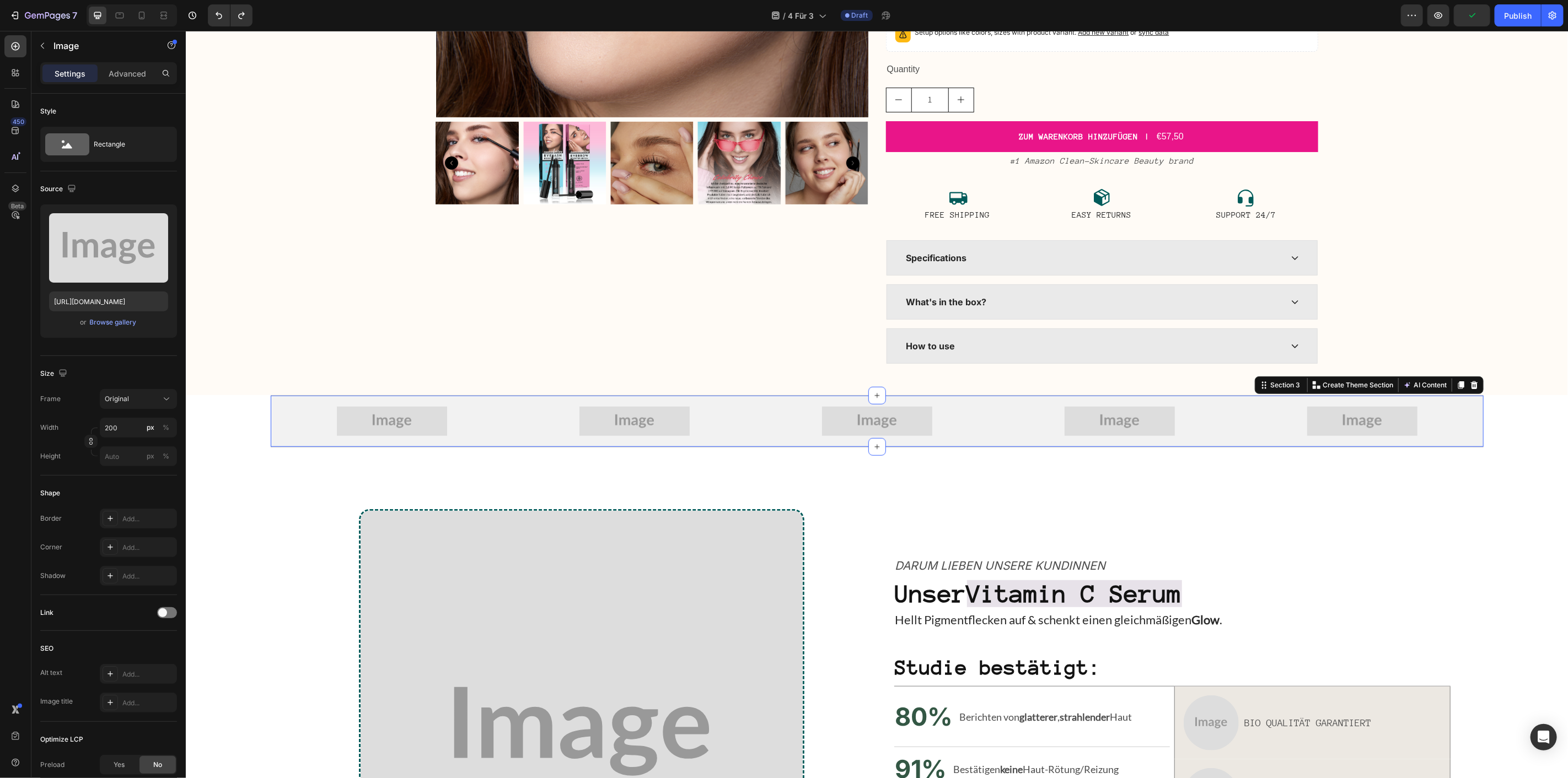
click at [1406, 410] on img at bounding box center [1362, 420] width 111 height 29
click at [1409, 415] on img at bounding box center [1362, 420] width 111 height 29
drag, startPoint x: 1303, startPoint y: 419, endPoint x: 1239, endPoint y: 431, distance: 65.1
click at [1300, 420] on div at bounding box center [1362, 420] width 243 height 29
click at [1240, 431] on div at bounding box center [1362, 420] width 243 height 29
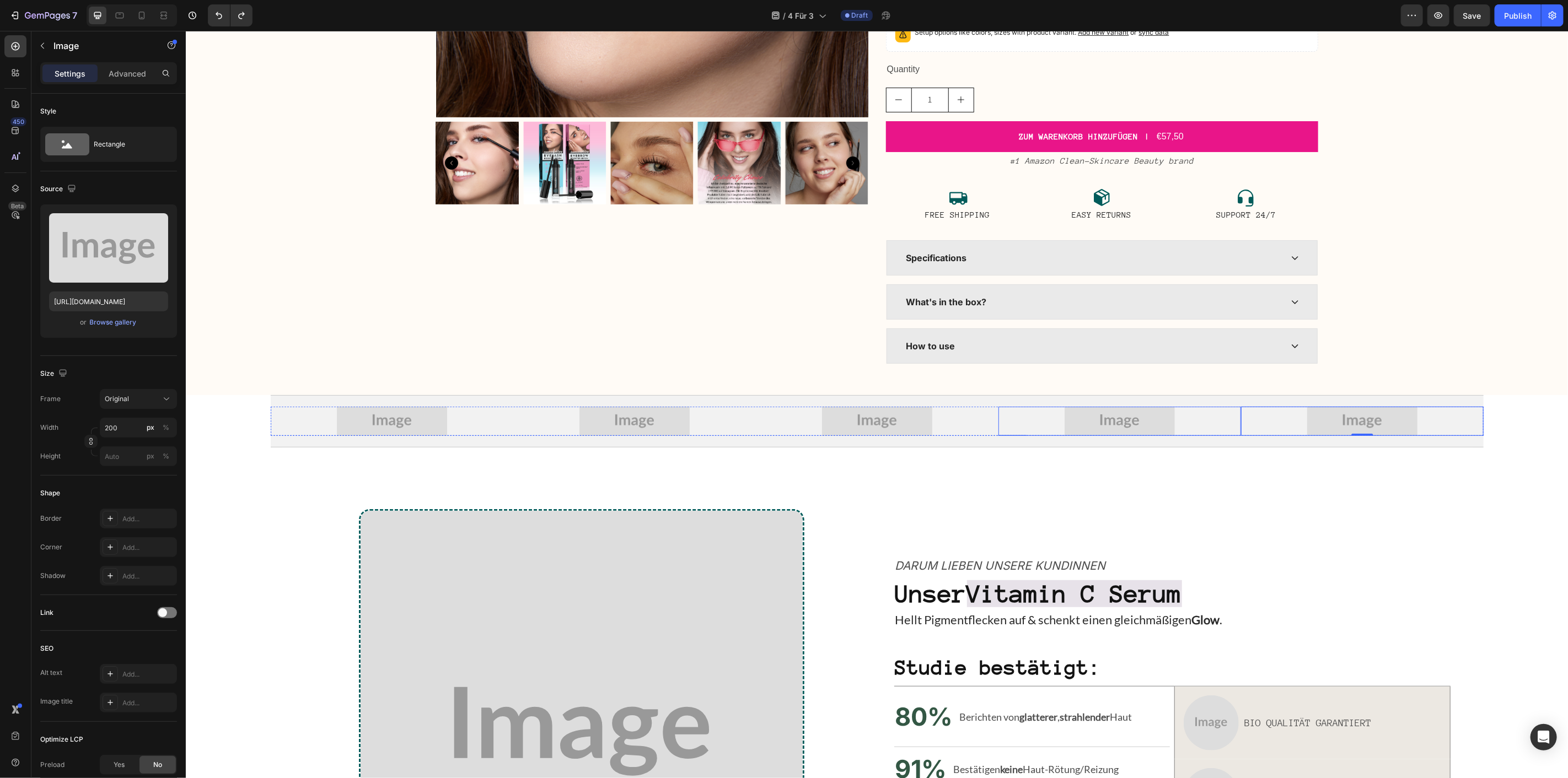
click at [1175, 426] on div at bounding box center [1119, 420] width 243 height 29
click at [1199, 425] on div at bounding box center [1119, 420] width 243 height 29
click at [1352, 421] on img at bounding box center [1362, 420] width 111 height 29
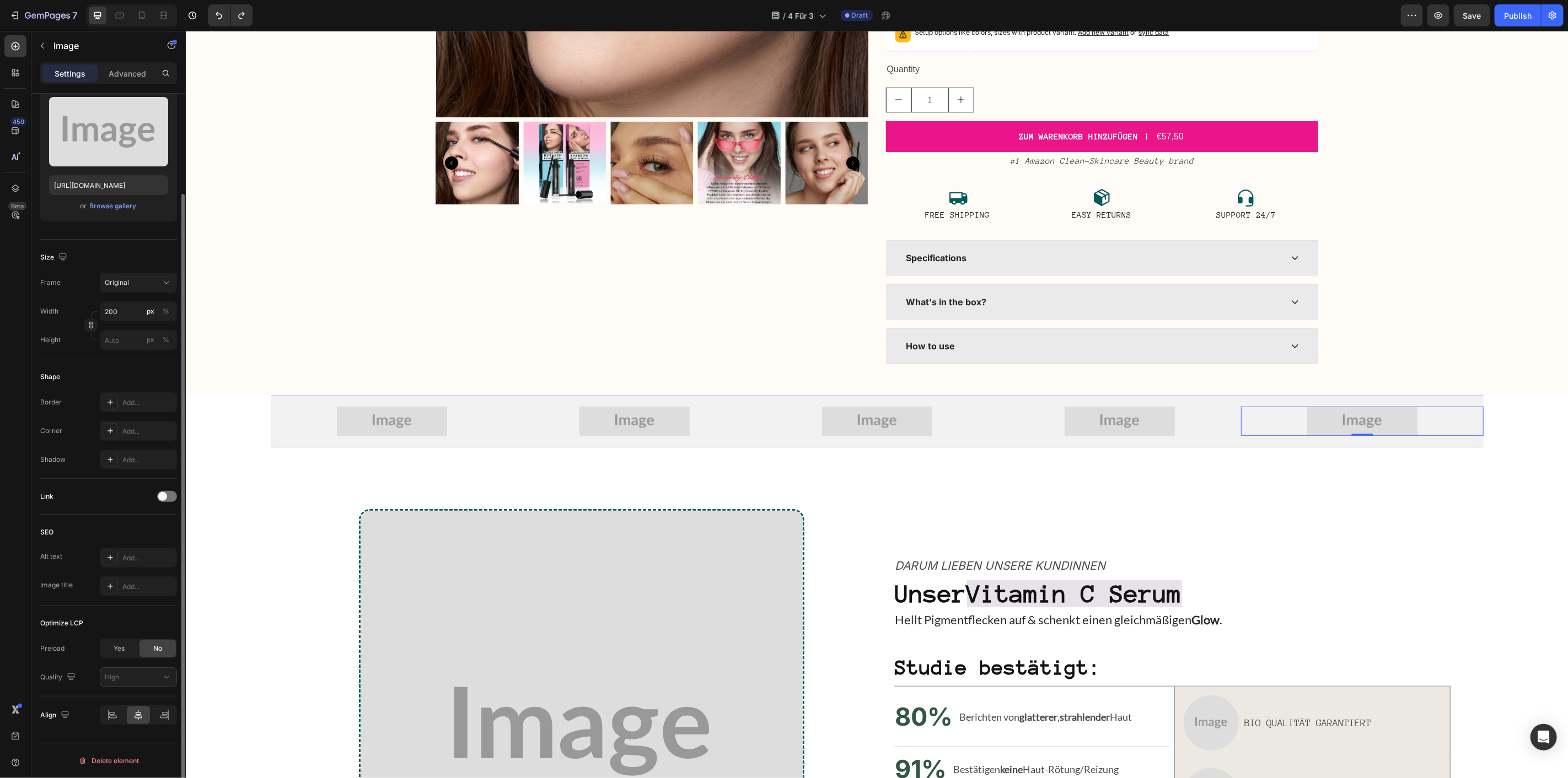
drag, startPoint x: 248, startPoint y: 622, endPoint x: 123, endPoint y: 762, distance: 187.7
click at [125, 700] on div "Delete element" at bounding box center [108, 761] width 60 height 13
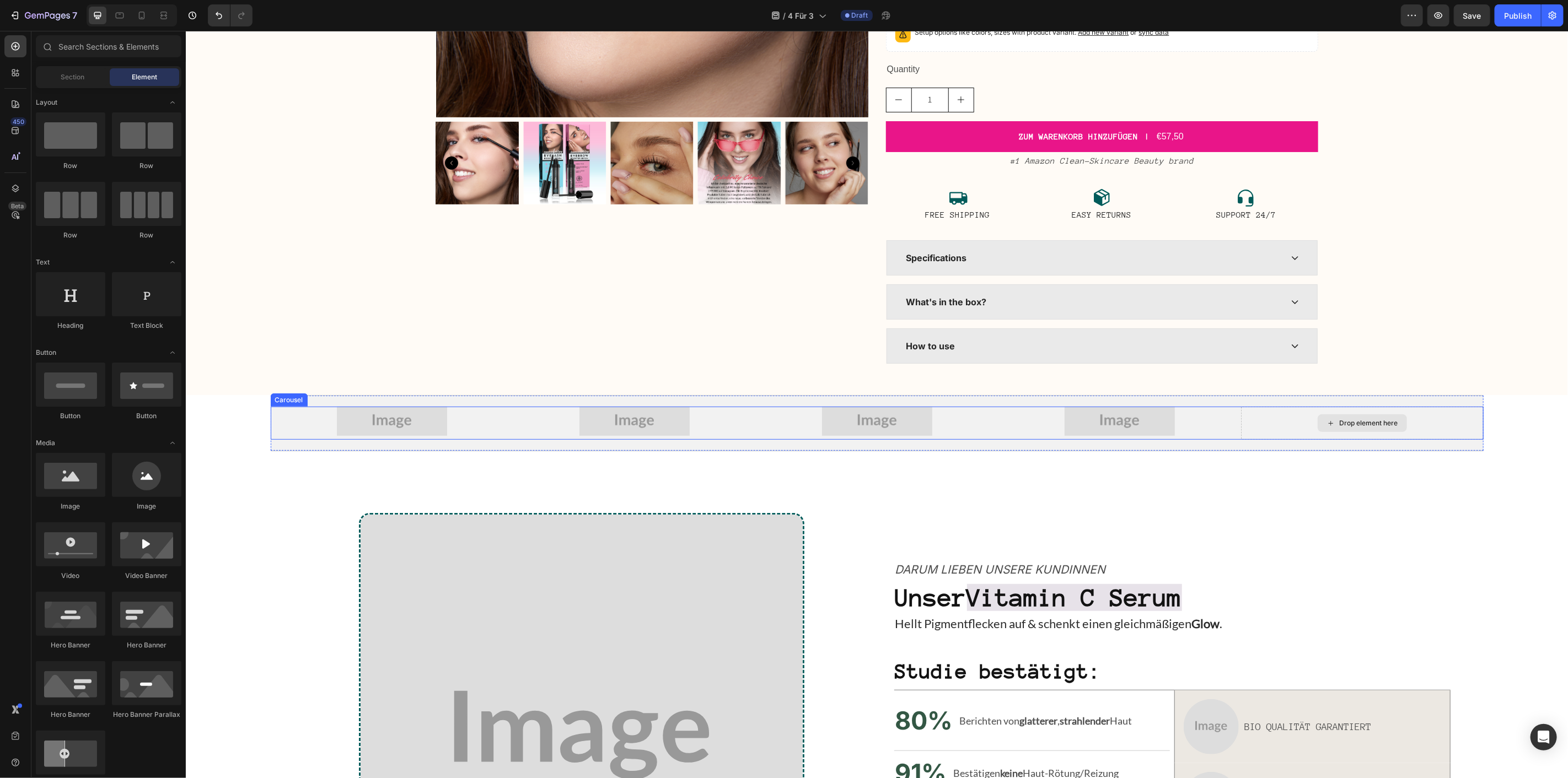
click at [1303, 425] on div "Drop element here" at bounding box center [1362, 422] width 243 height 33
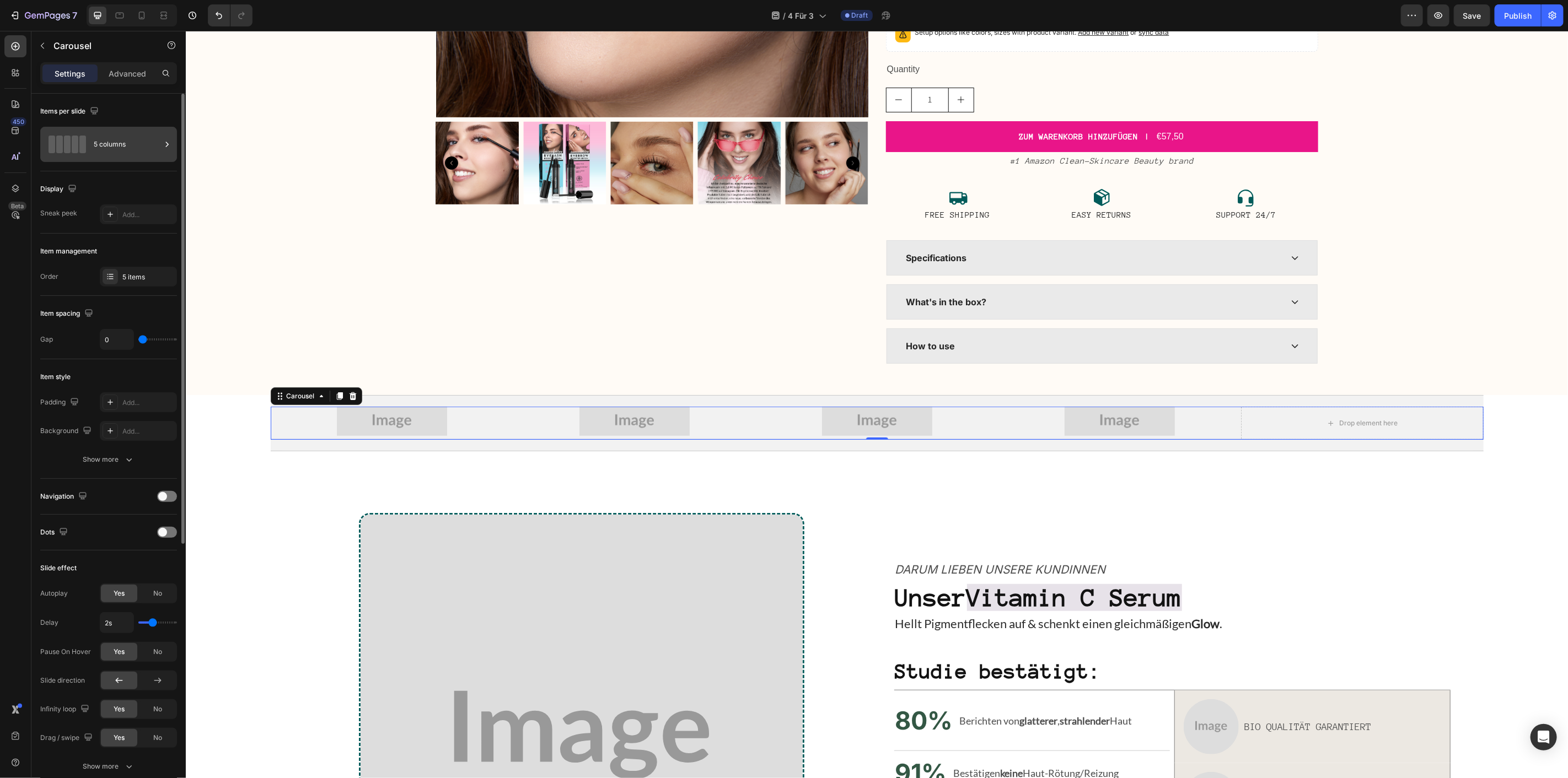
click at [144, 157] on div "5 columns" at bounding box center [108, 144] width 137 height 35
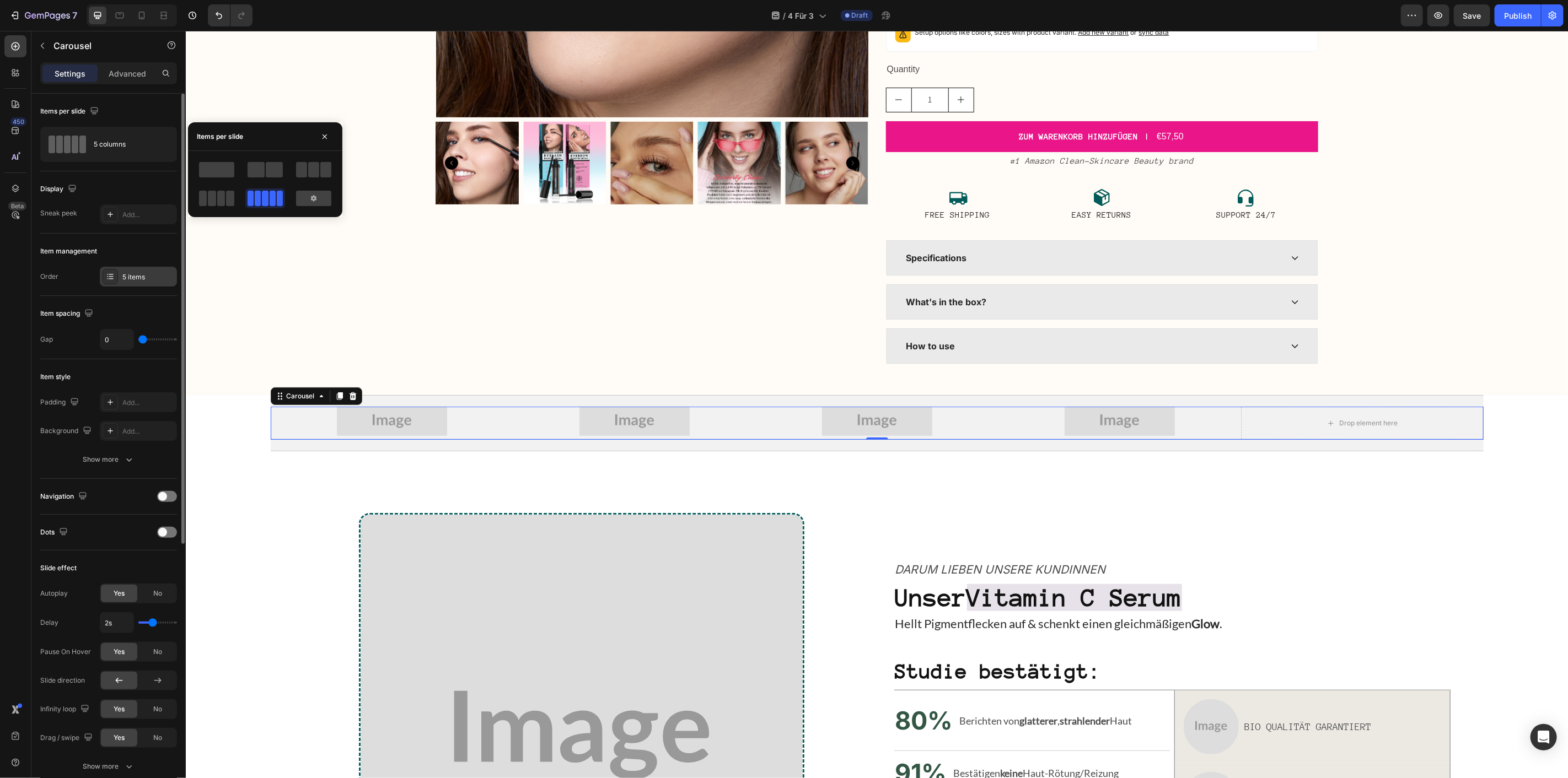
click at [149, 278] on div "5 items" at bounding box center [148, 277] width 52 height 10
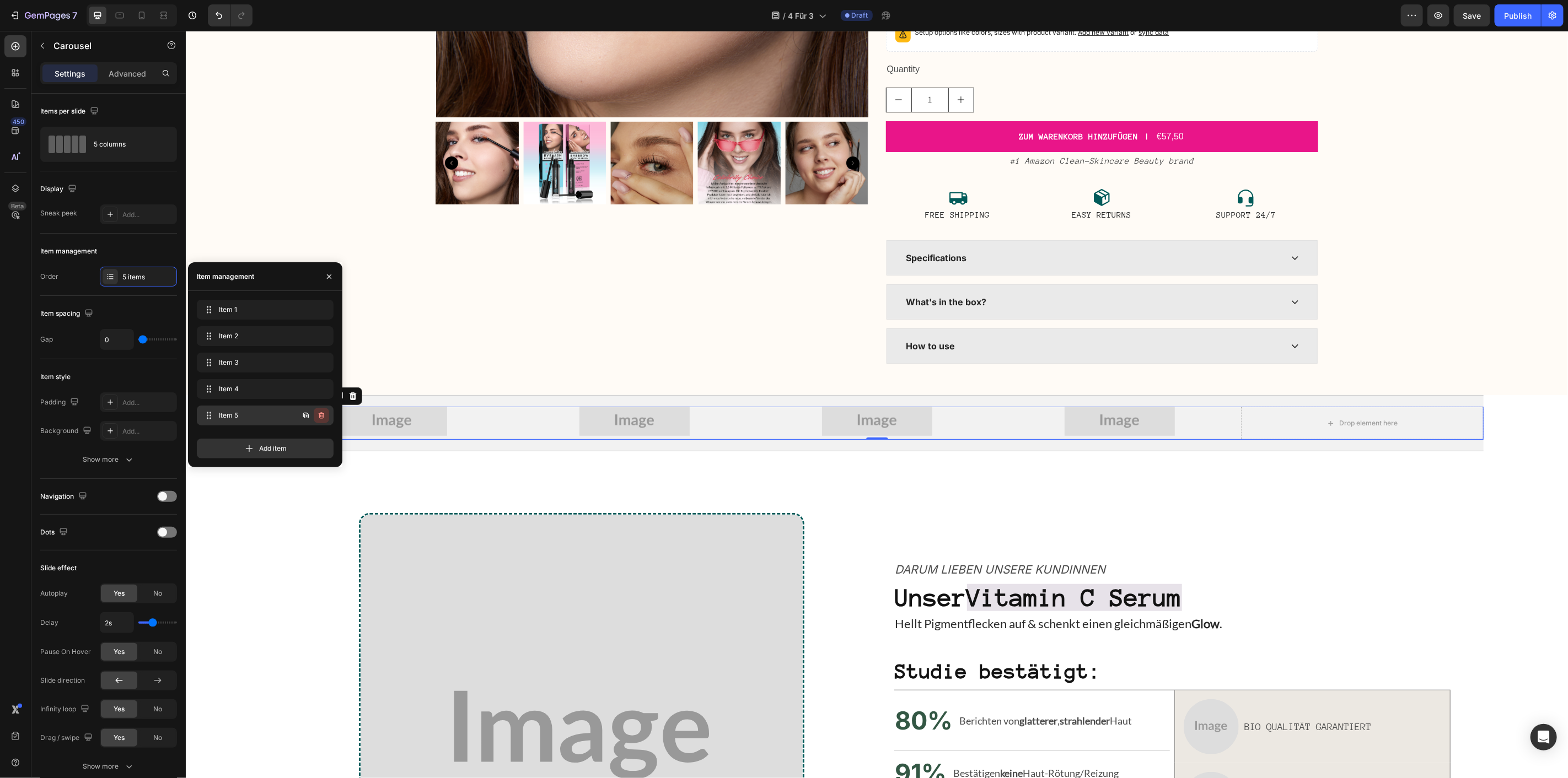
click at [321, 415] on icon "button" at bounding box center [320, 416] width 1 height 3
click at [321, 415] on div "Delete" at bounding box center [314, 415] width 20 height 10
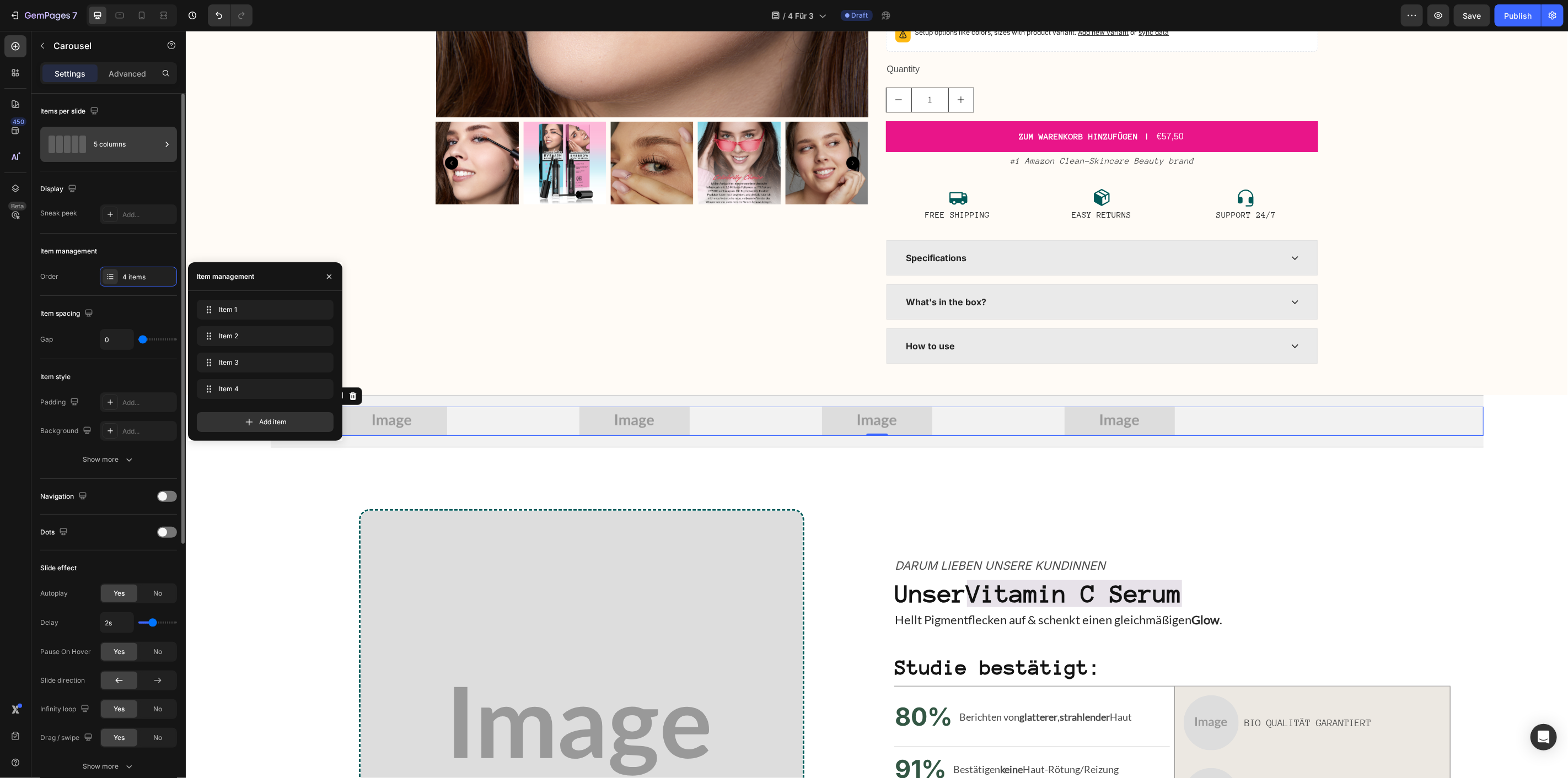
click at [130, 151] on div "5 columns" at bounding box center [127, 144] width 67 height 25
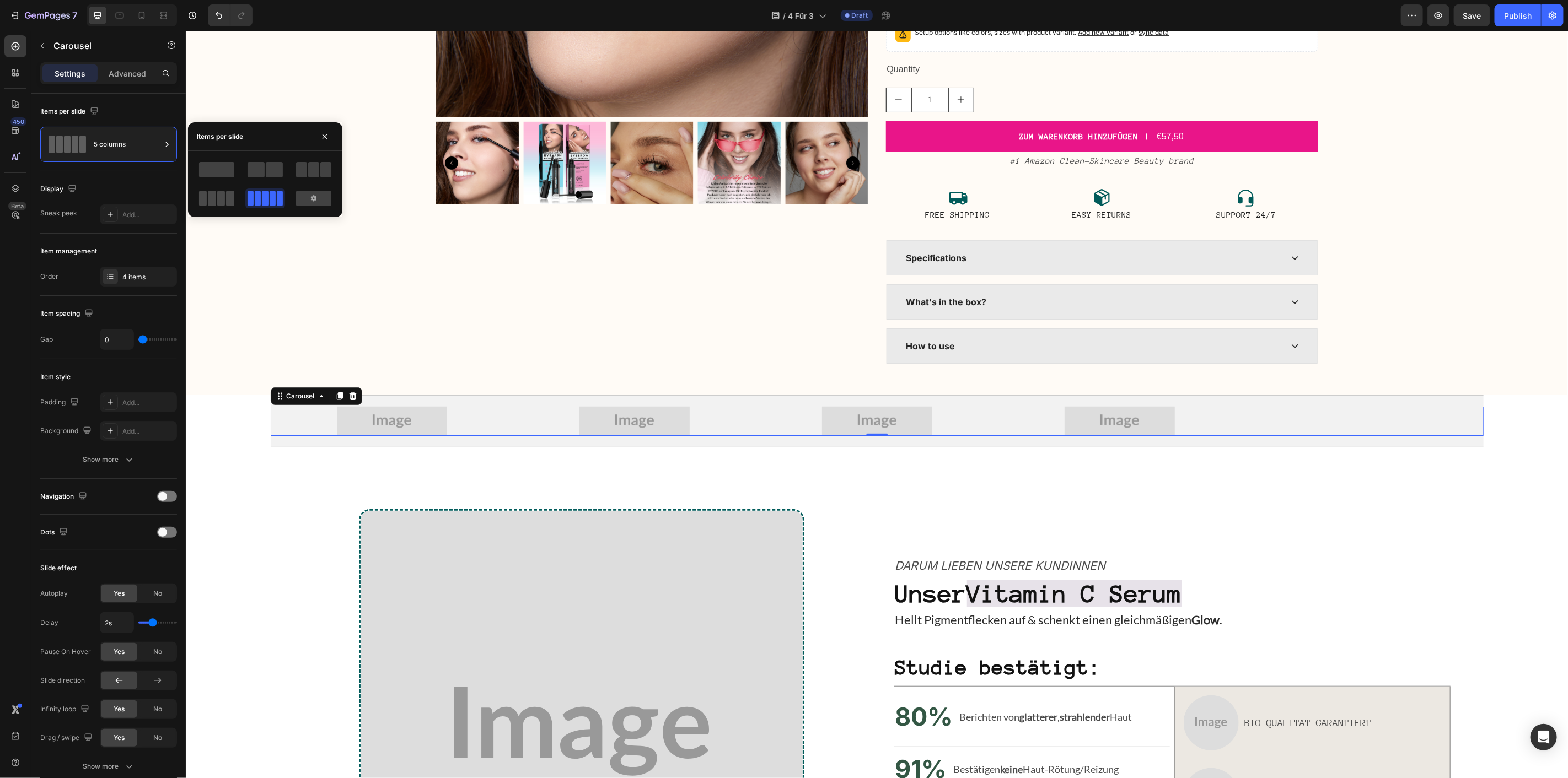
click at [226, 201] on span at bounding box center [230, 198] width 8 height 15
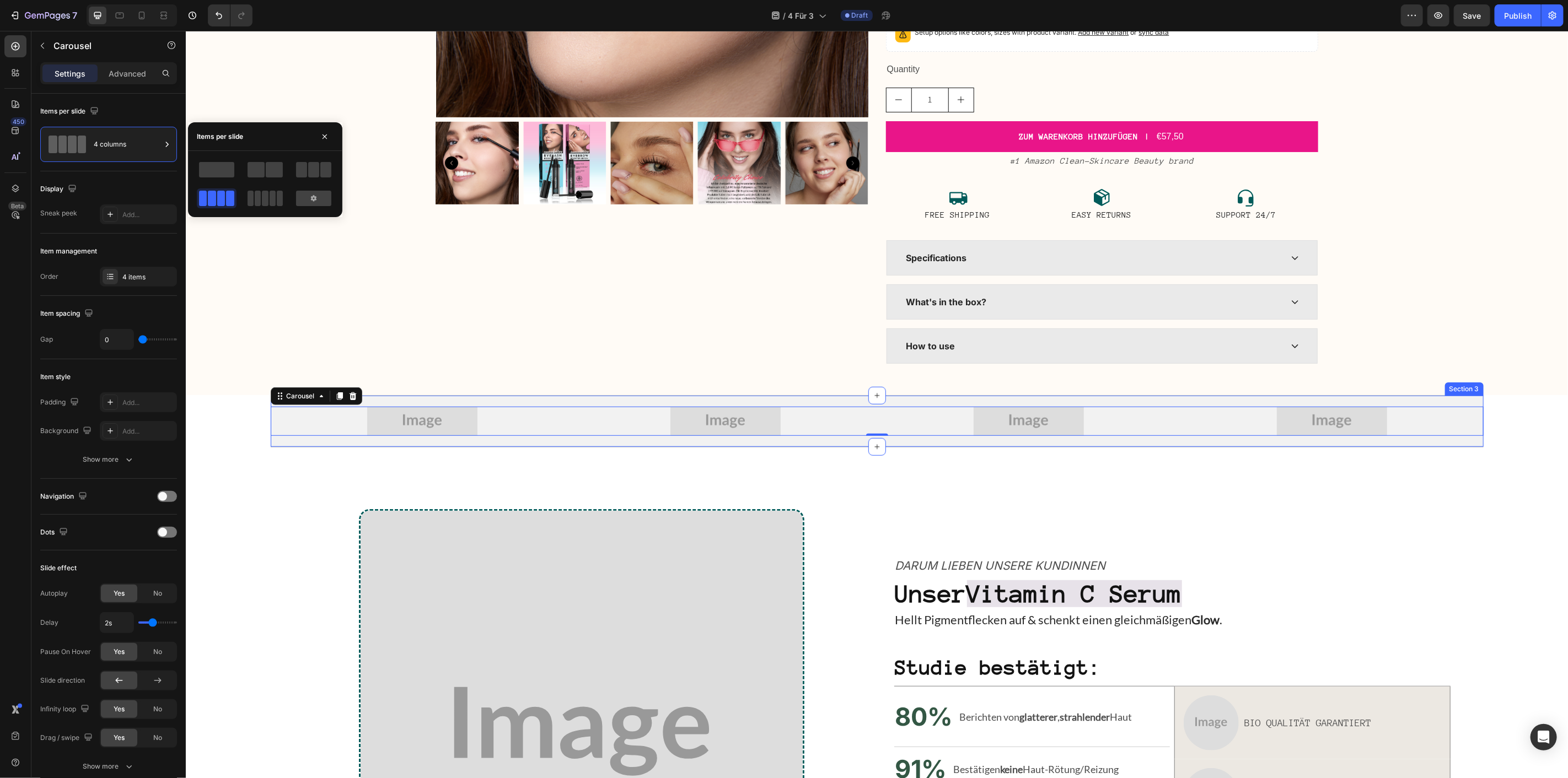
click at [451, 420] on img at bounding box center [422, 420] width 111 height 29
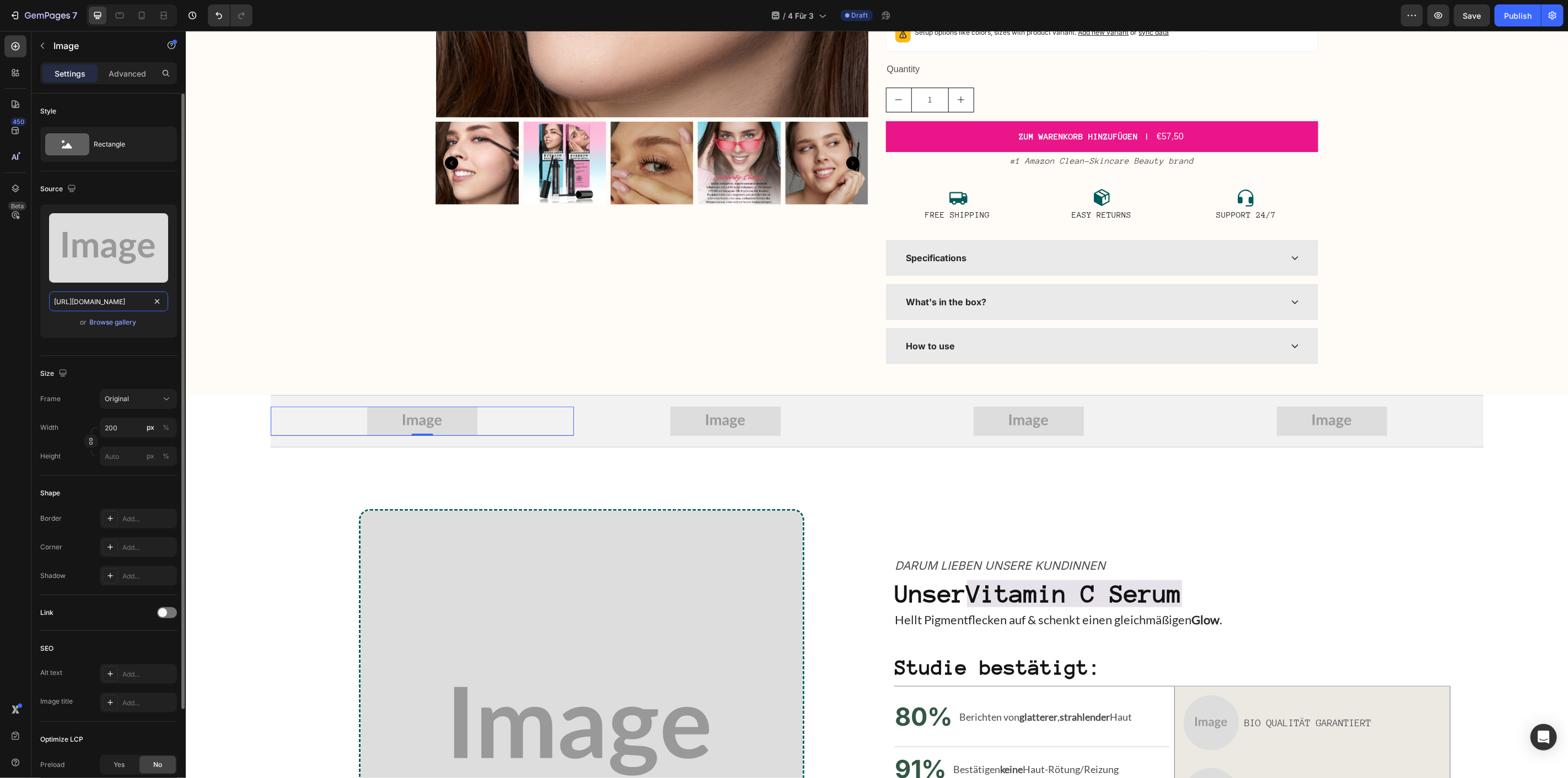
click at [106, 300] on input "[URL][DOMAIN_NAME]" at bounding box center [109, 301] width 119 height 20
paste input "[DOMAIN_NAME][URL]"
type input "[URL][DOMAIN_NAME]"
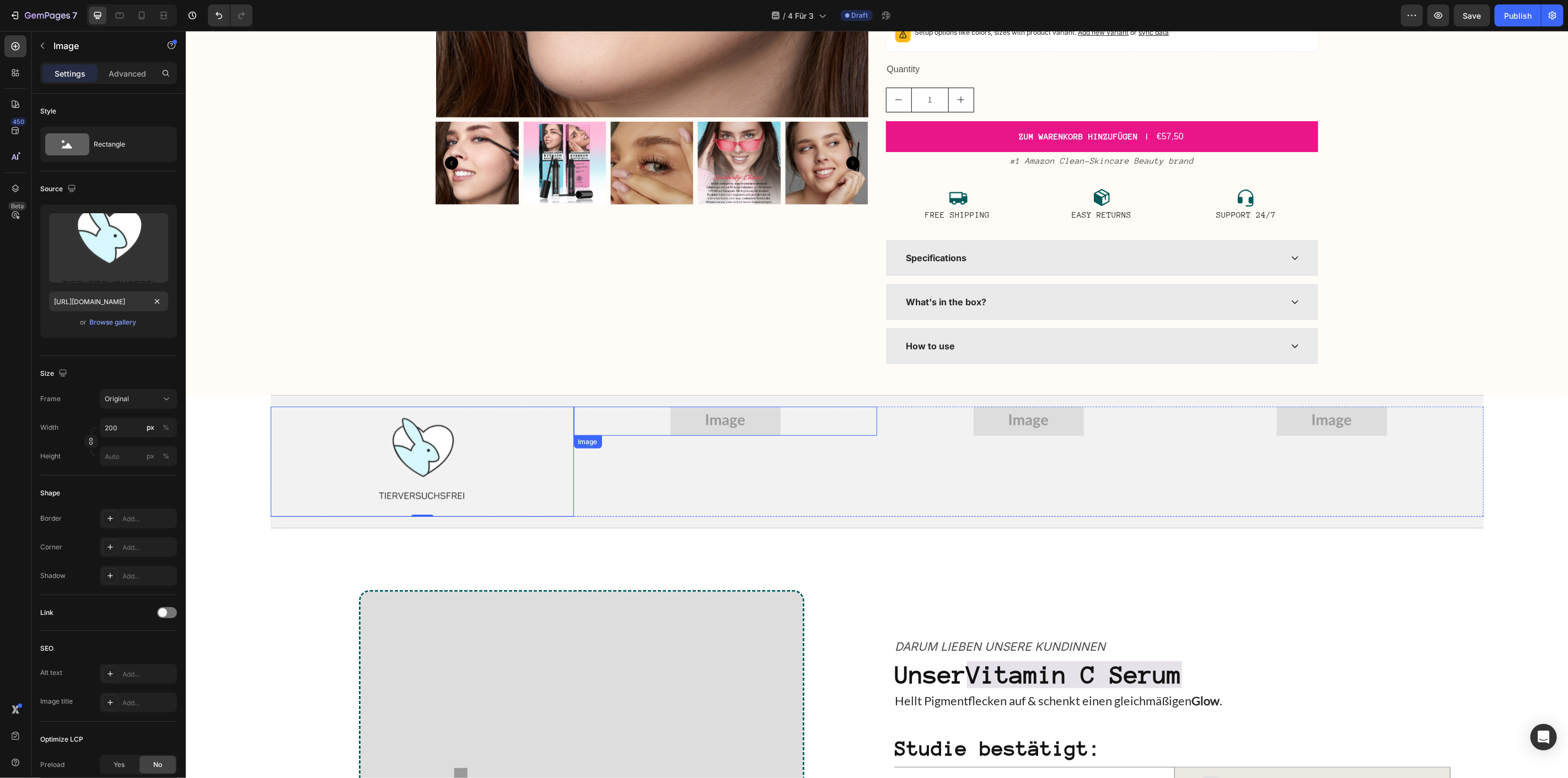
click at [716, 426] on img at bounding box center [725, 420] width 111 height 29
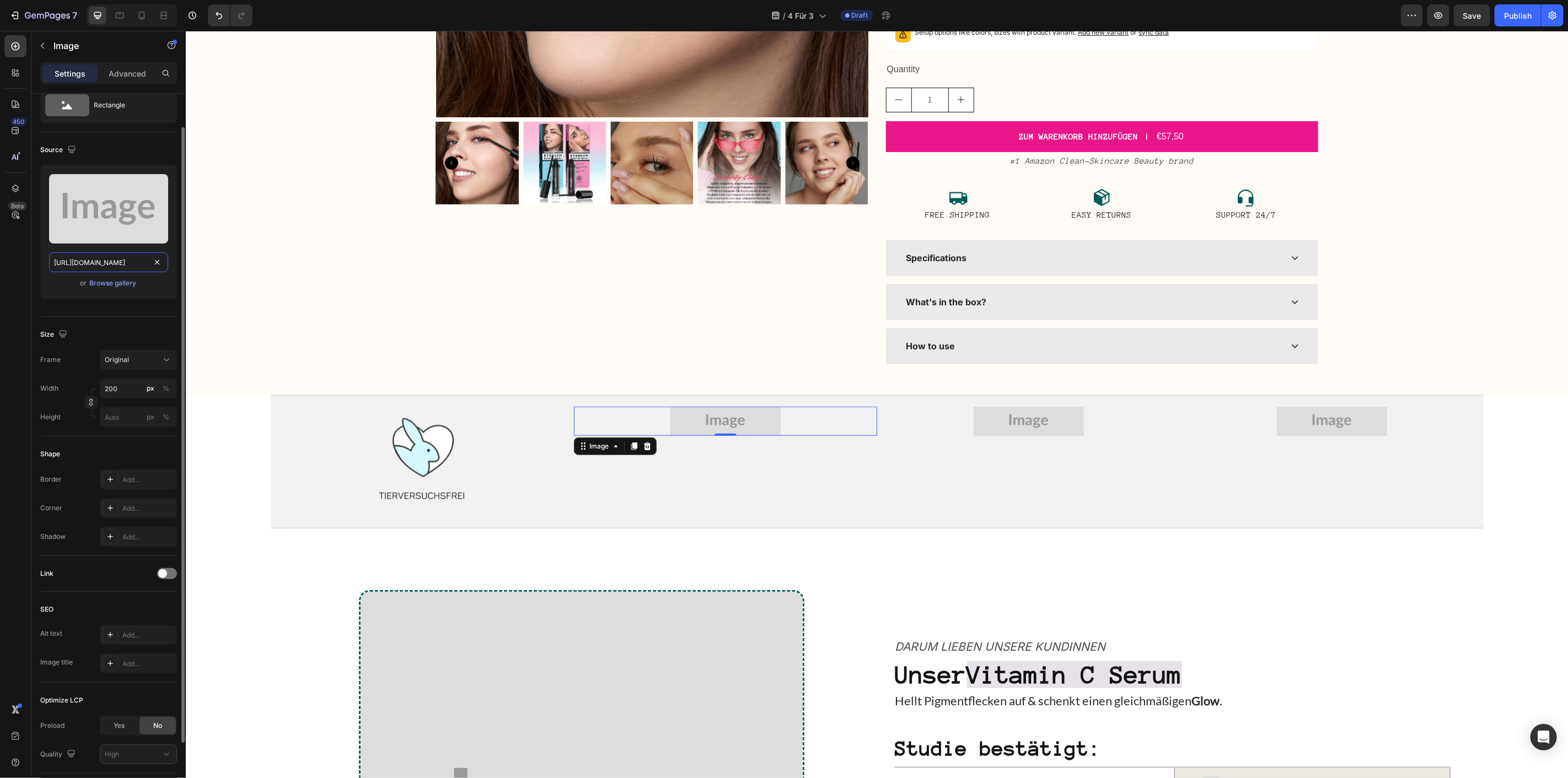
click at [116, 265] on input "[URL][DOMAIN_NAME]" at bounding box center [109, 262] width 119 height 20
paste input "[DOMAIN_NAME][URL]"
type input "[URL][DOMAIN_NAME]"
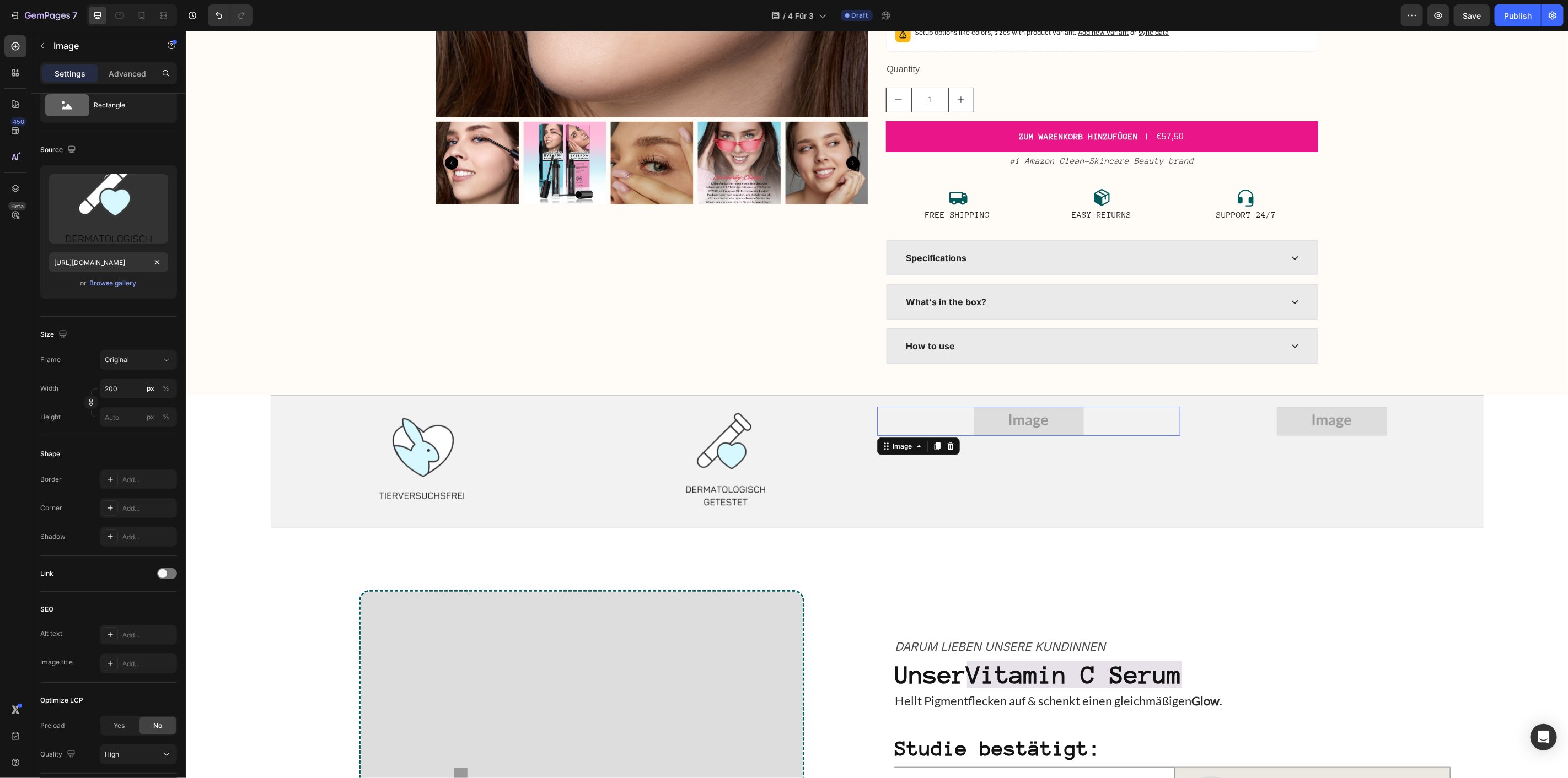
click at [1027, 420] on img at bounding box center [1029, 420] width 111 height 29
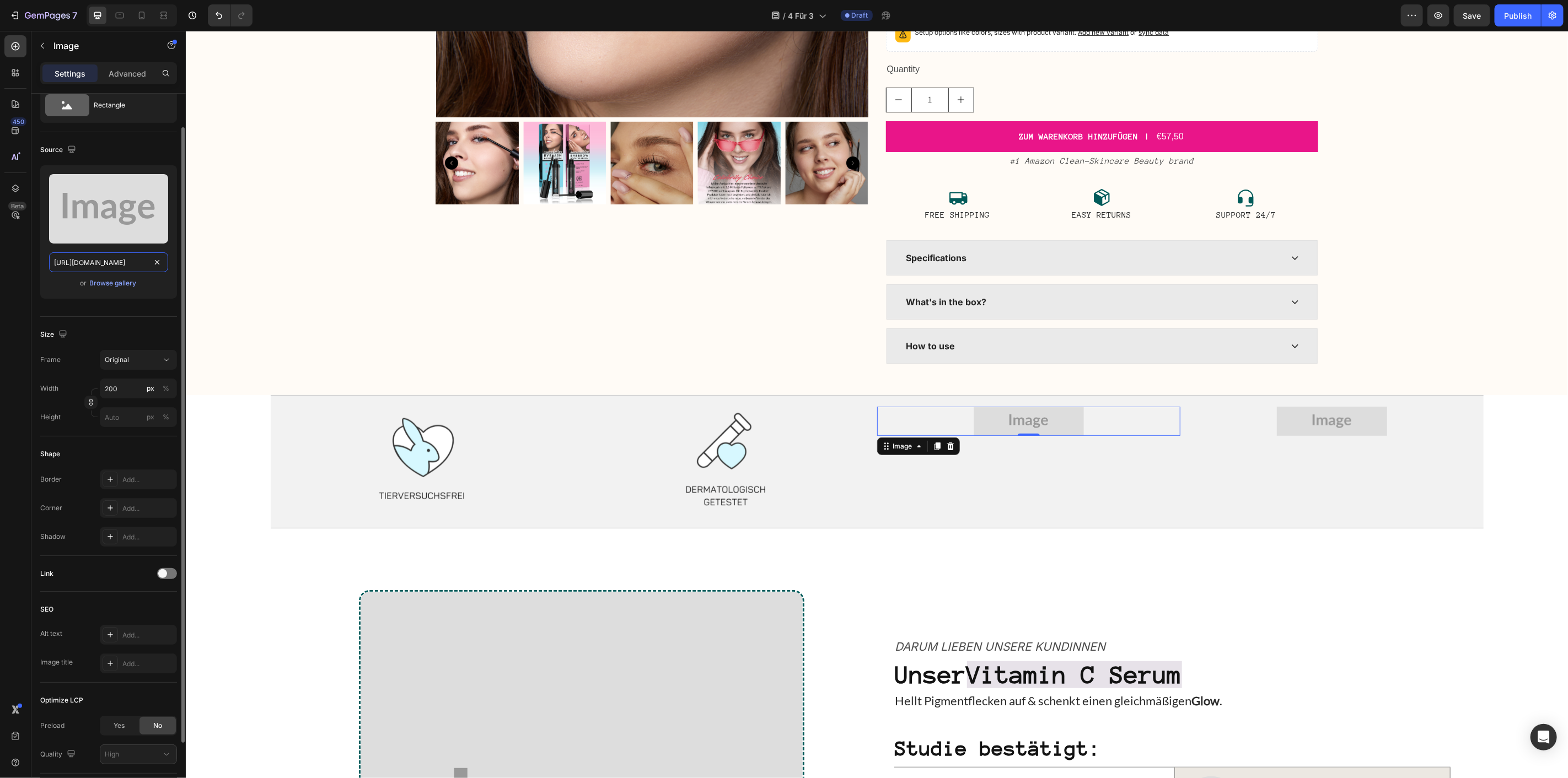
click at [118, 266] on input "[URL][DOMAIN_NAME]" at bounding box center [109, 262] width 119 height 20
paste input "[DOMAIN_NAME][URL]"
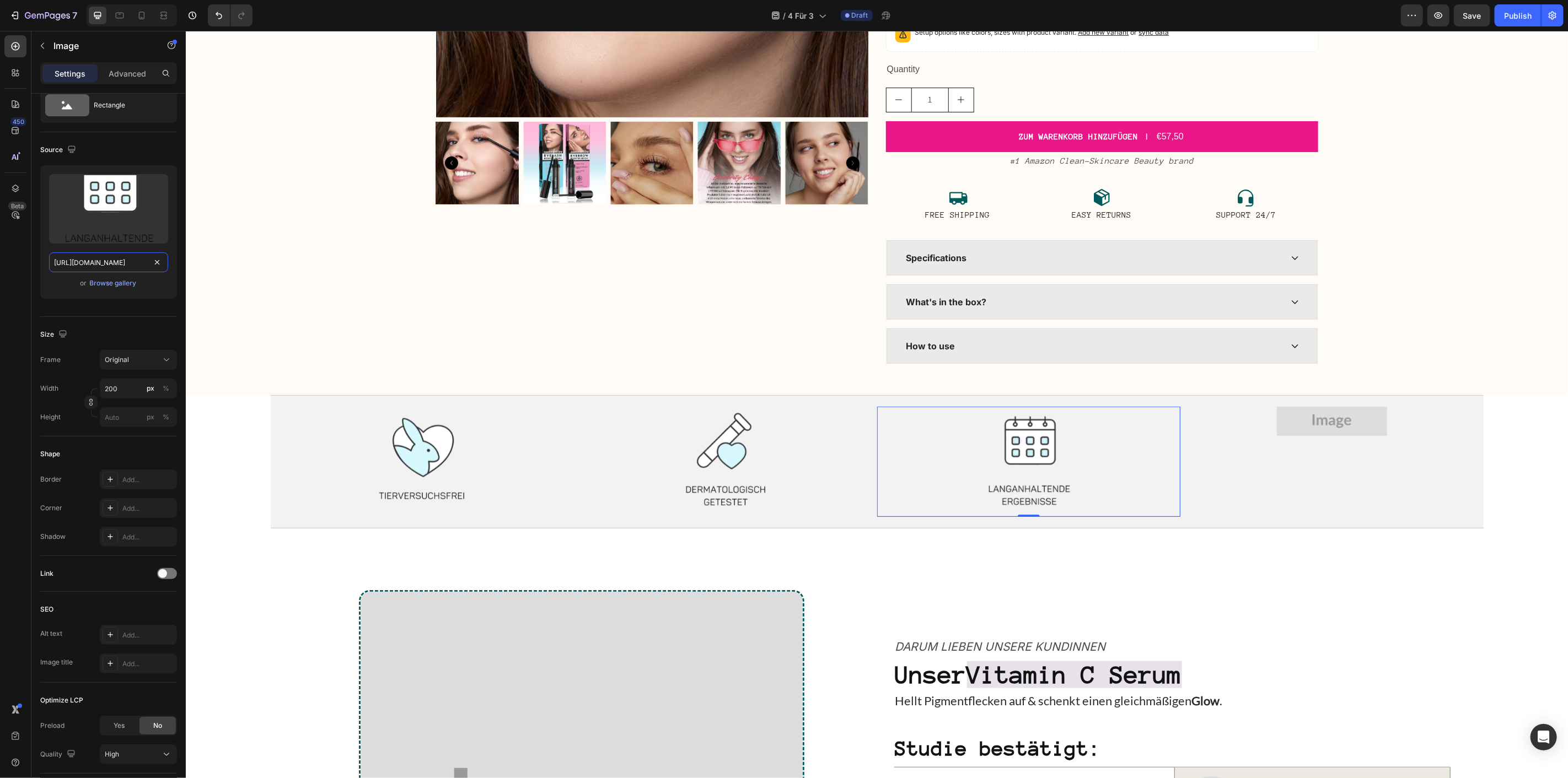
type input "[URL][DOMAIN_NAME]"
drag, startPoint x: 1345, startPoint y: 422, endPoint x: 1092, endPoint y: 424, distance: 253.0
click at [1345, 422] on img at bounding box center [1332, 420] width 111 height 29
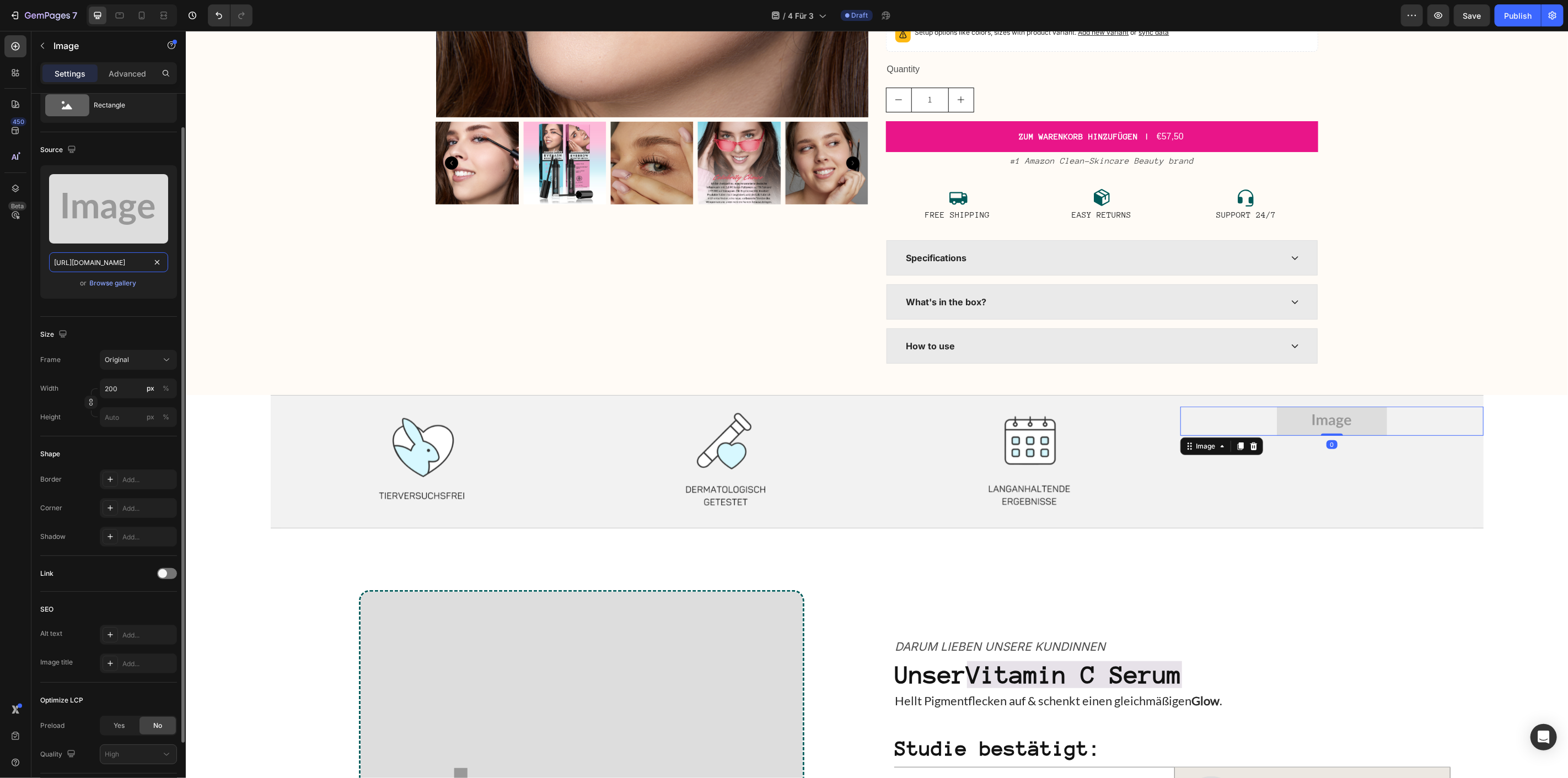
click at [124, 256] on input "[URL][DOMAIN_NAME]" at bounding box center [109, 262] width 119 height 20
paste input "[DOMAIN_NAME][URL]"
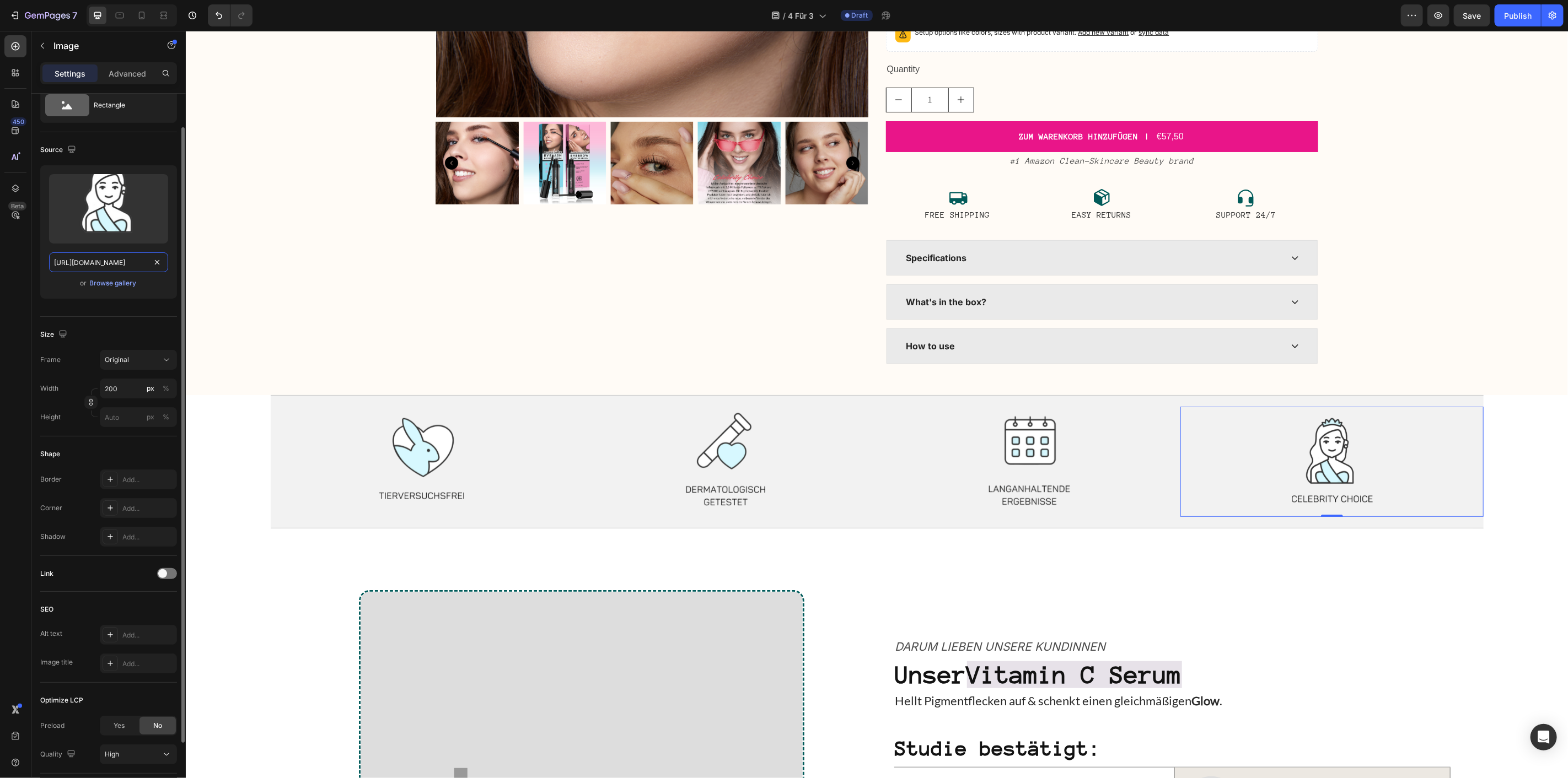
type input "[URL][DOMAIN_NAME]"
click at [147, 147] on div "Source" at bounding box center [108, 149] width 137 height 18
click at [850, 459] on div at bounding box center [725, 461] width 303 height 111
type input "150"
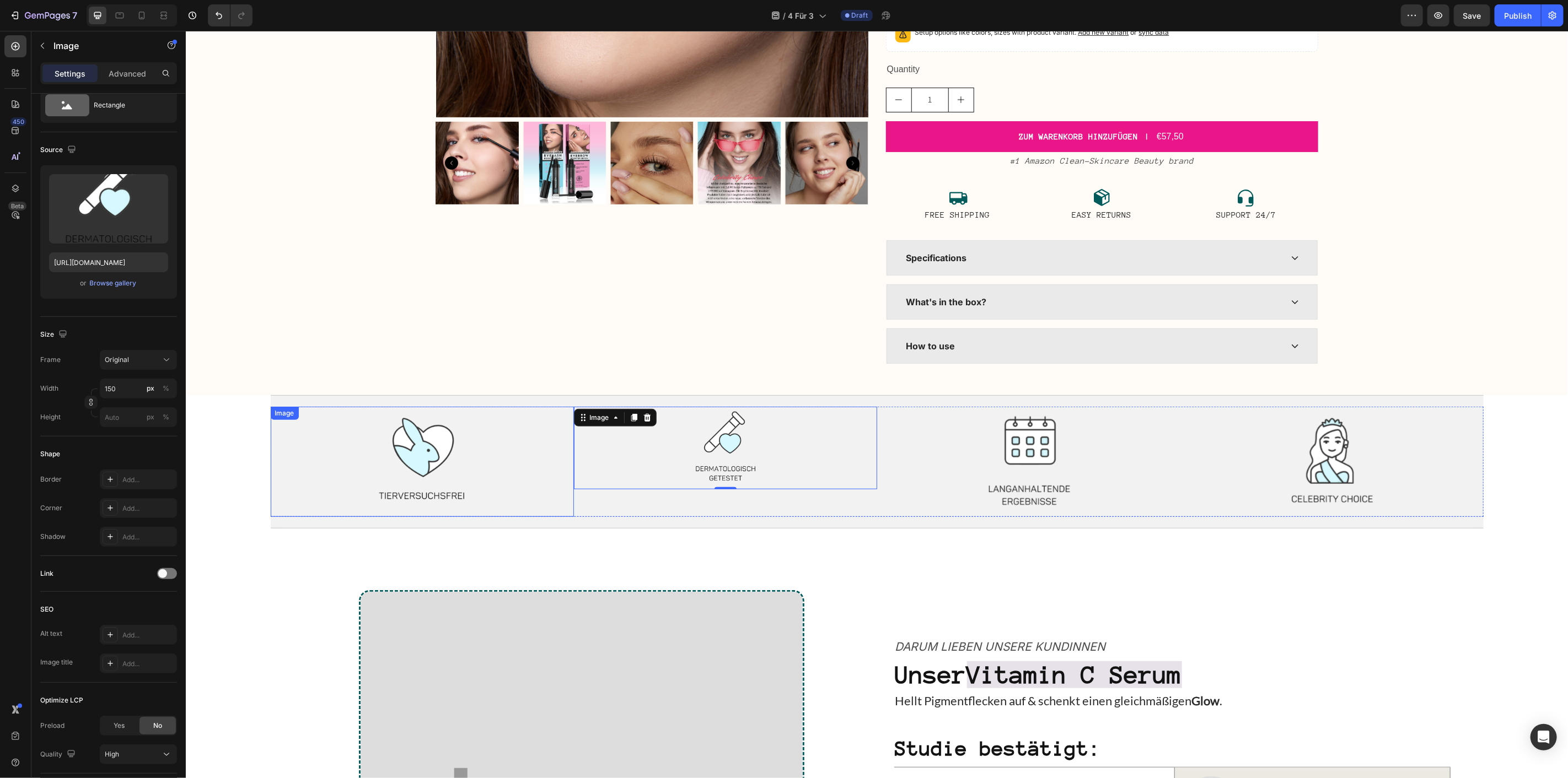
click at [410, 428] on img at bounding box center [422, 461] width 111 height 111
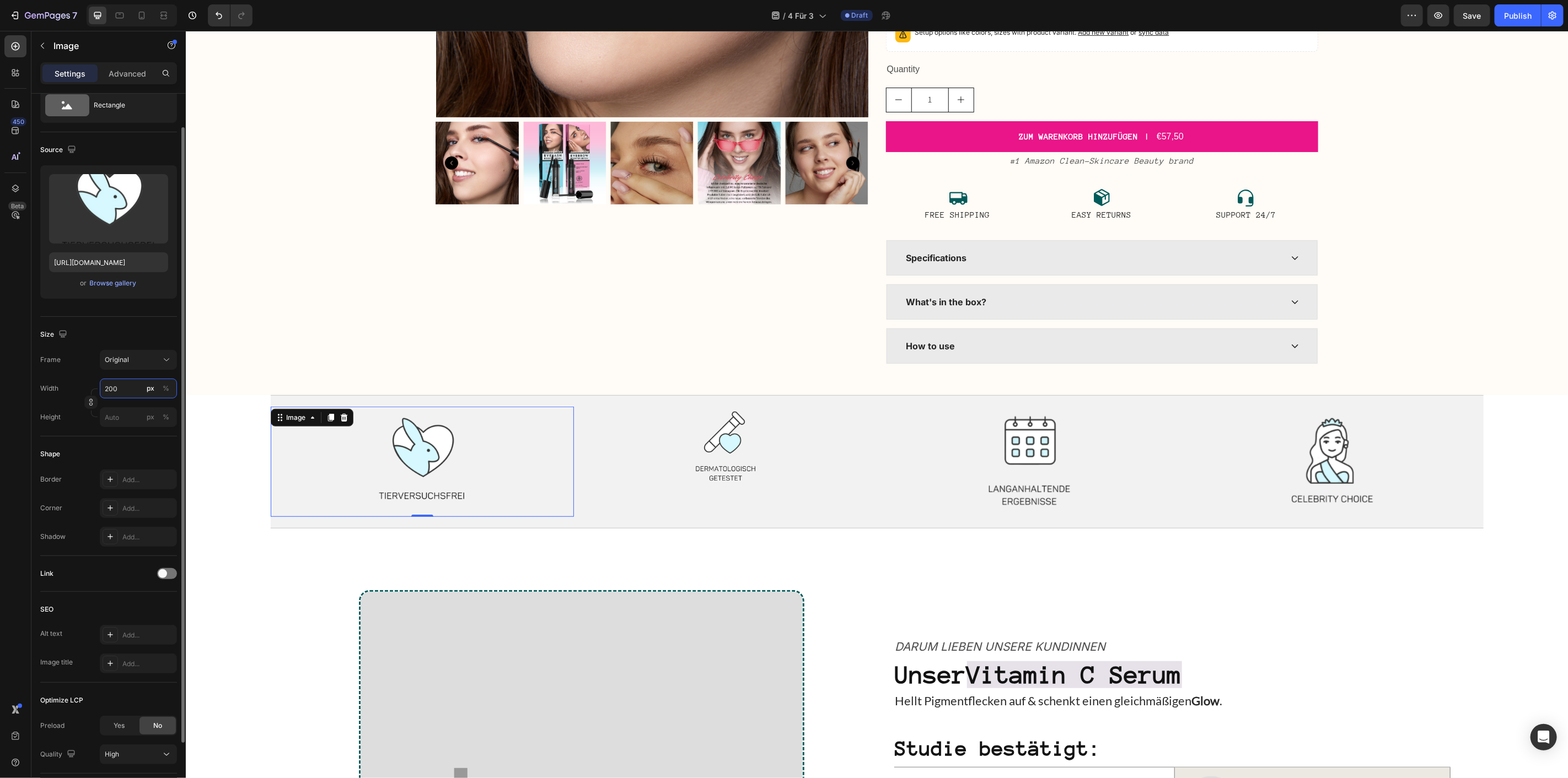
click at [115, 386] on input "200" at bounding box center [138, 389] width 77 height 20
type input "150"
click at [1040, 457] on img at bounding box center [1029, 461] width 111 height 111
click at [123, 394] on input "200" at bounding box center [138, 389] width 77 height 20
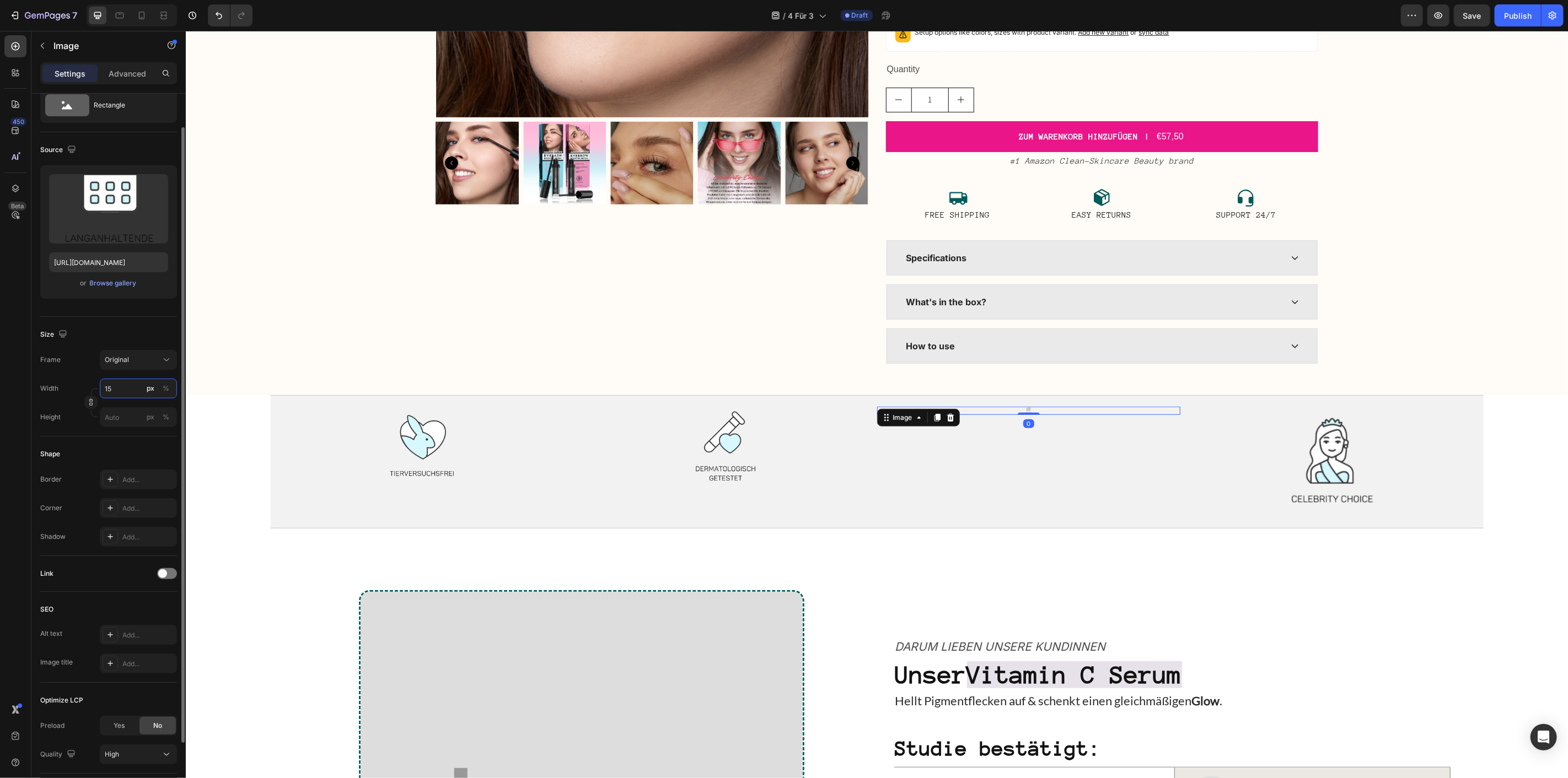
type input "150"
click at [1320, 446] on img at bounding box center [1332, 461] width 111 height 111
click at [132, 389] on input "200" at bounding box center [138, 389] width 77 height 20
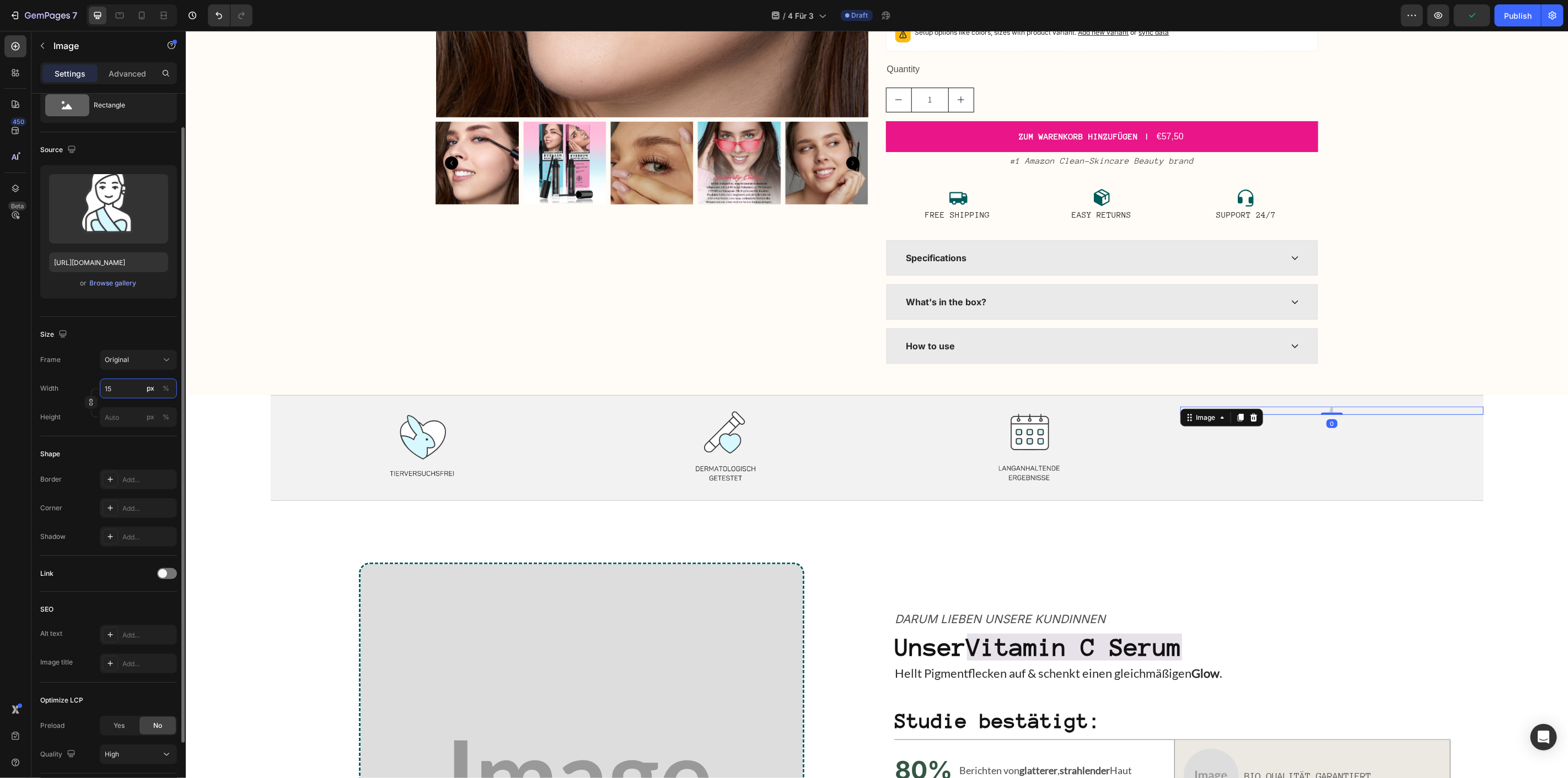
type input "150"
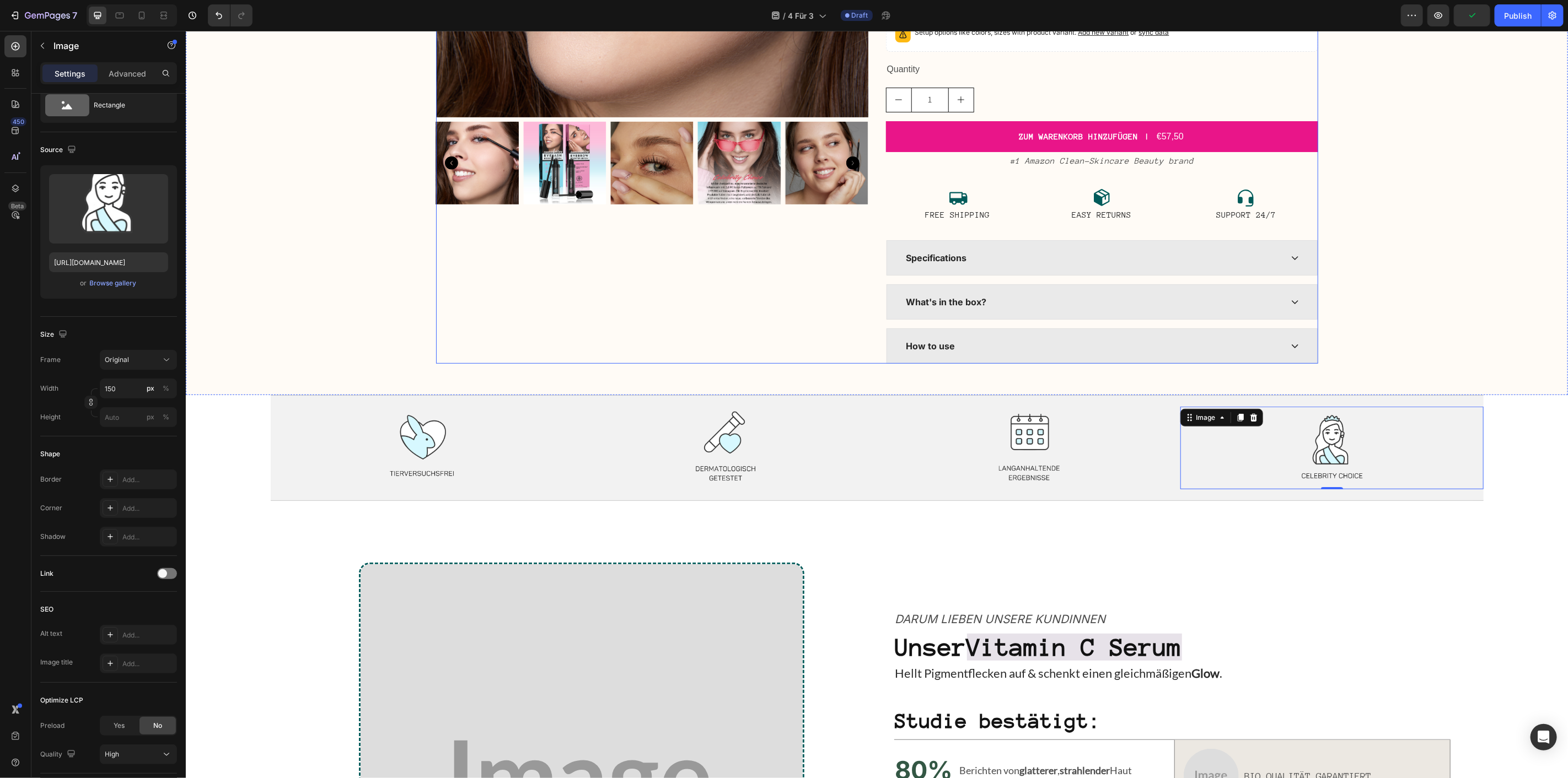
click at [589, 322] on div "Product Images" at bounding box center [652, 24] width 432 height 678
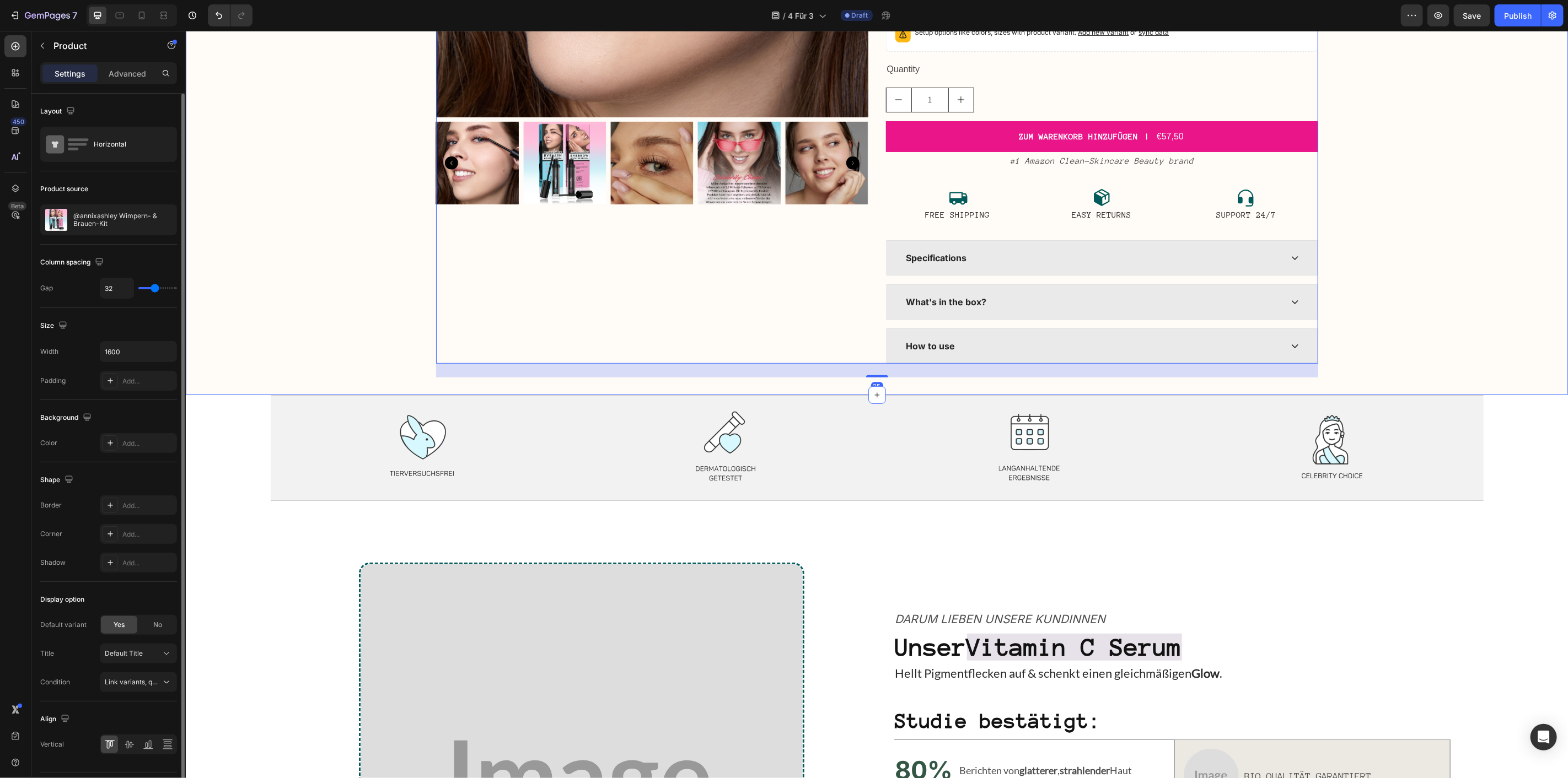
click at [357, 365] on div "Product Images Image Icon Icon Icon Icon Icon Icon List 1500+ Happy Customers T…" at bounding box center [876, 31] width 1382 height 693
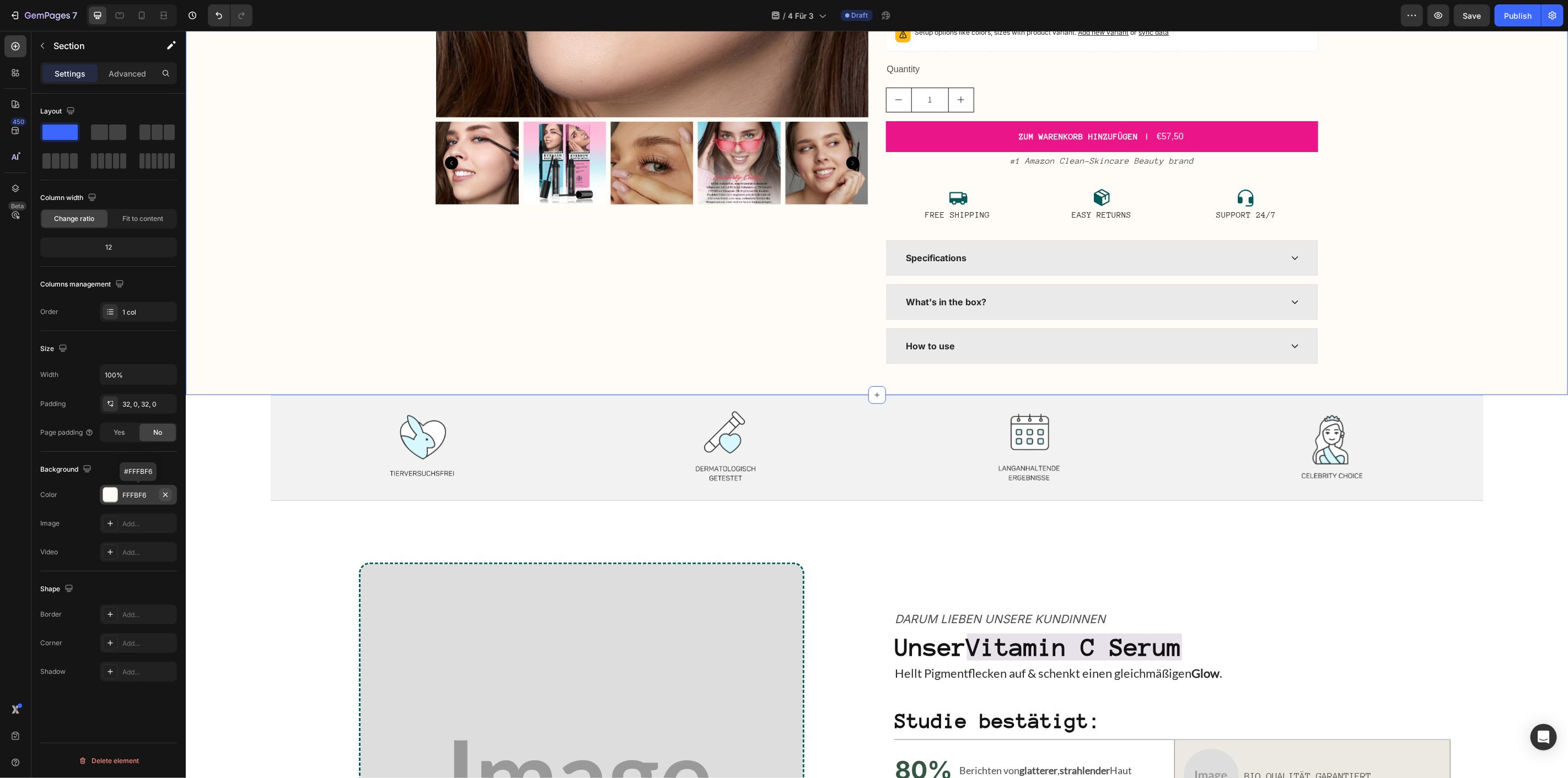
click at [168, 498] on icon "button" at bounding box center [165, 495] width 9 height 9
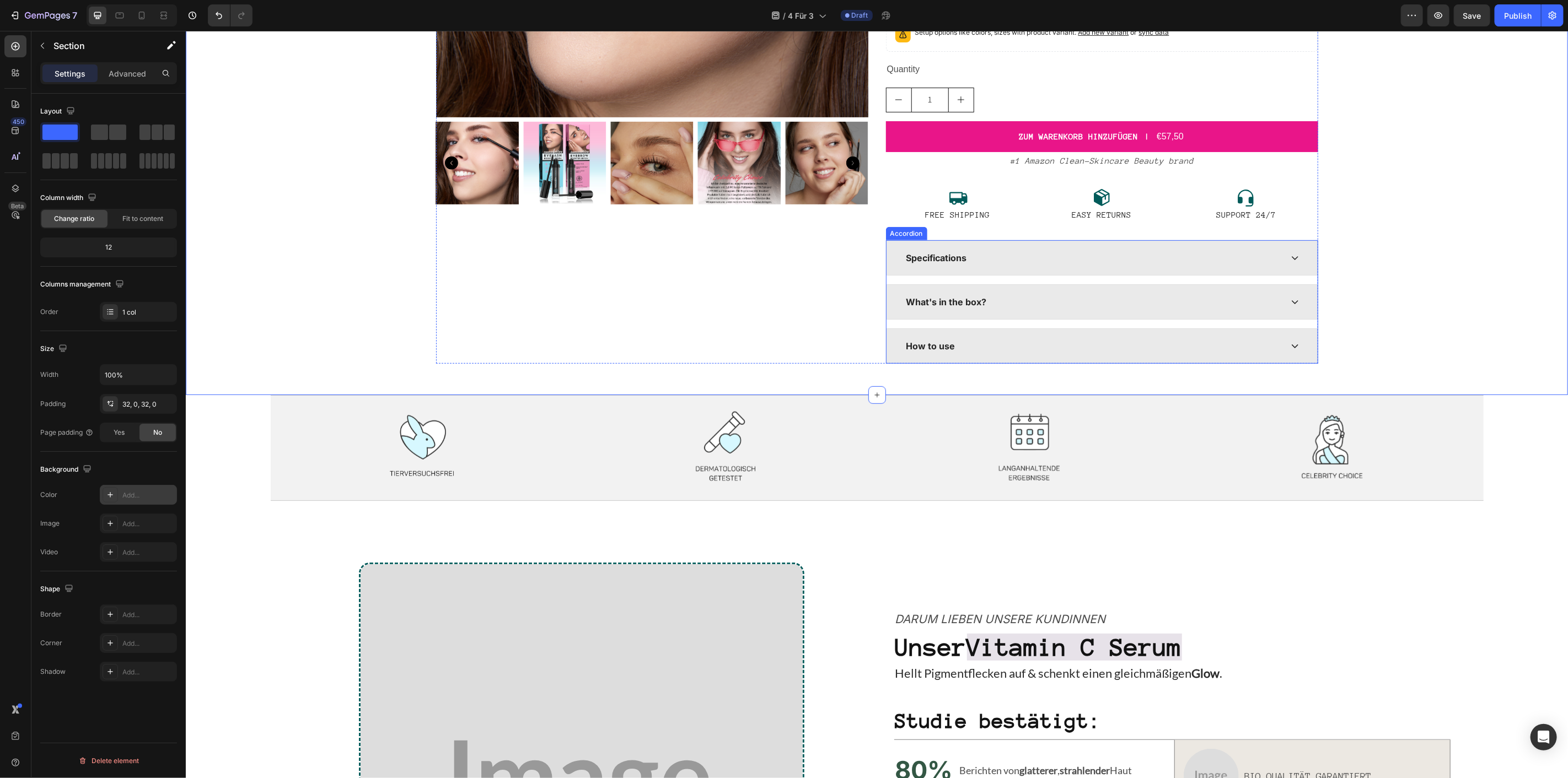
click at [969, 344] on div "How to use" at bounding box center [1092, 346] width 377 height 17
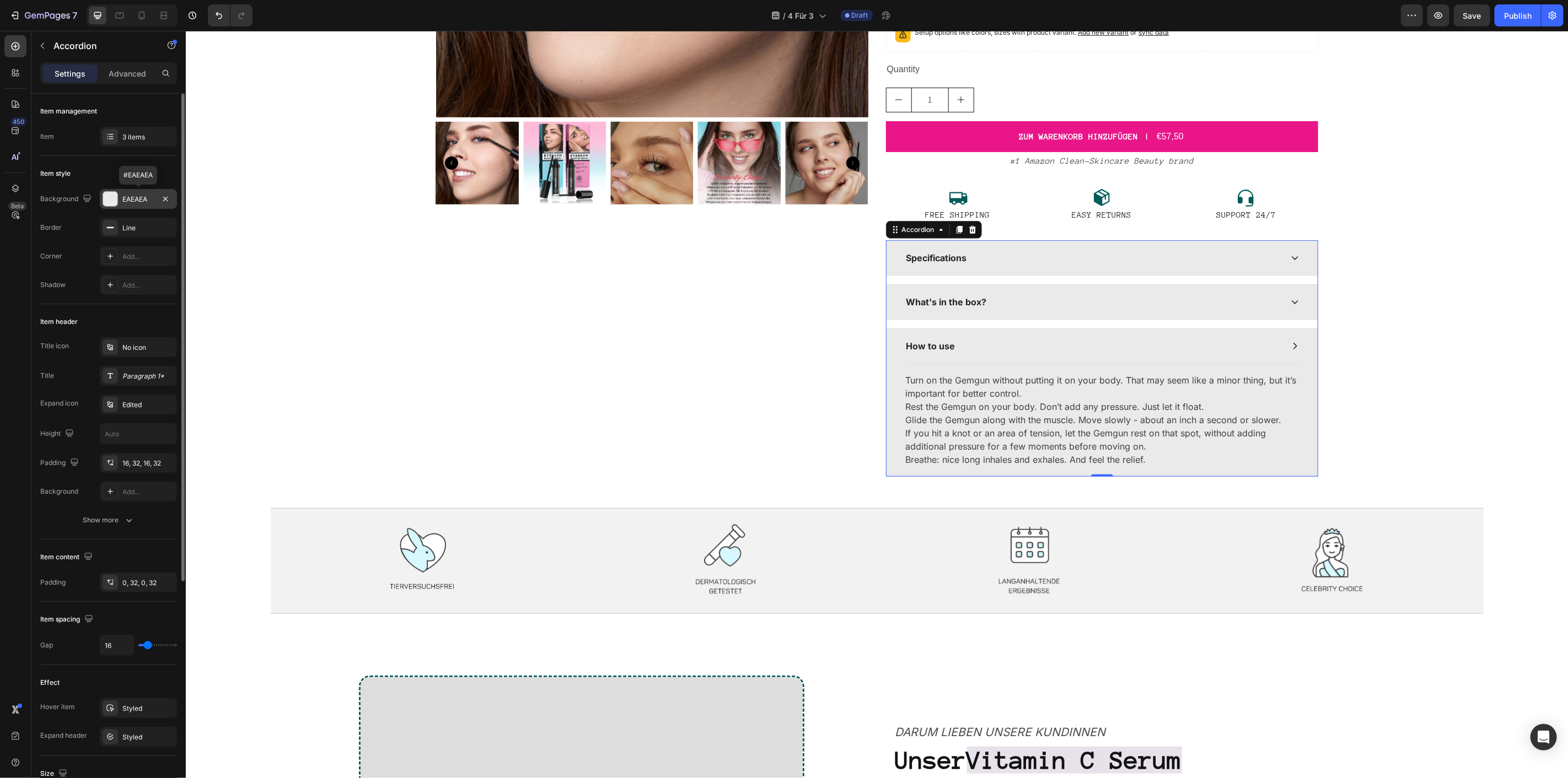
click at [146, 196] on div "EAEAEA" at bounding box center [138, 199] width 32 height 10
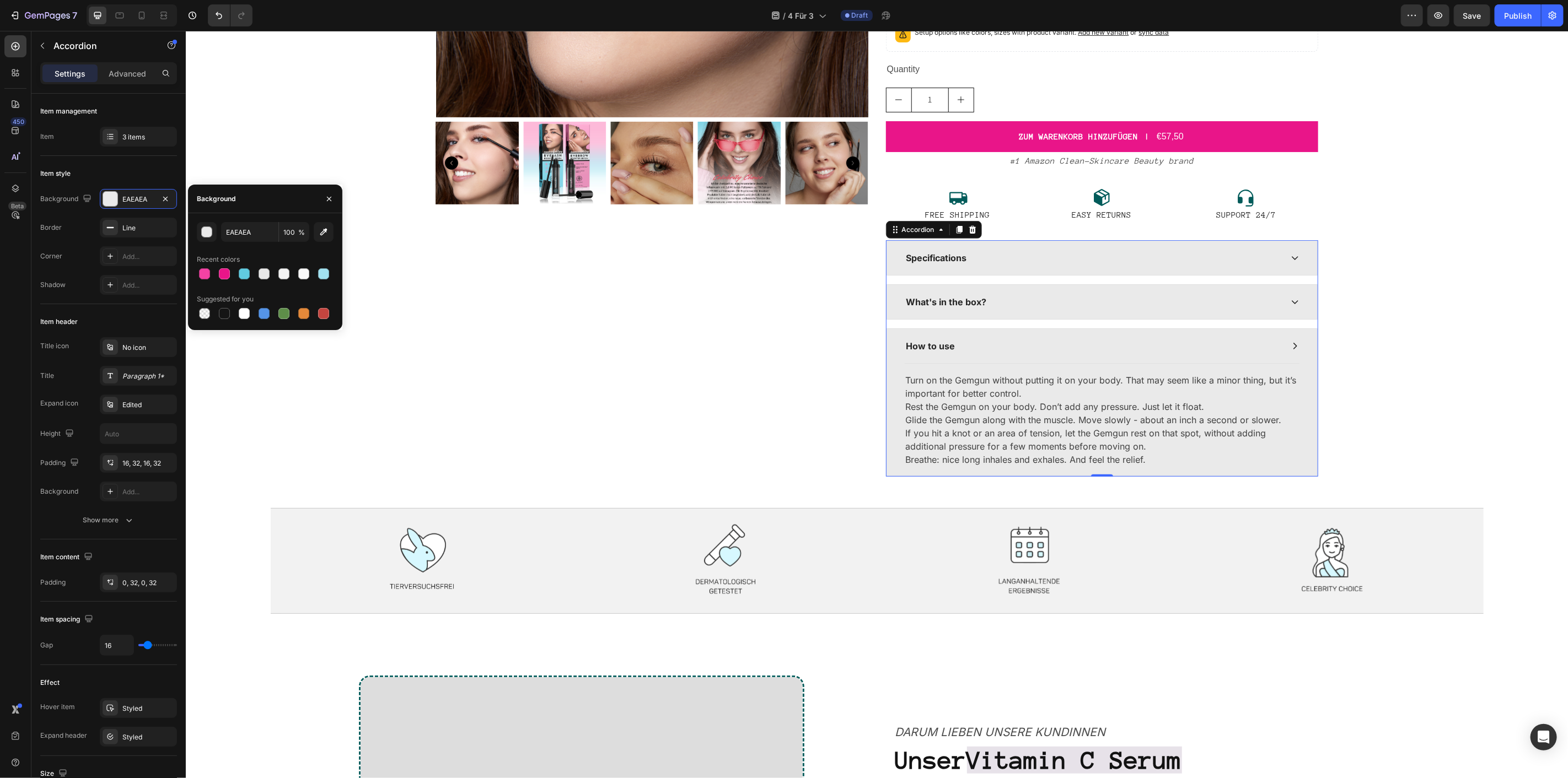
drag, startPoint x: 194, startPoint y: 237, endPoint x: 208, endPoint y: 243, distance: 15.2
click at [197, 240] on div "EAEAEA 100 % Recent colors Suggested for you" at bounding box center [265, 271] width 154 height 99
click at [215, 238] on button "button" at bounding box center [207, 232] width 20 height 20
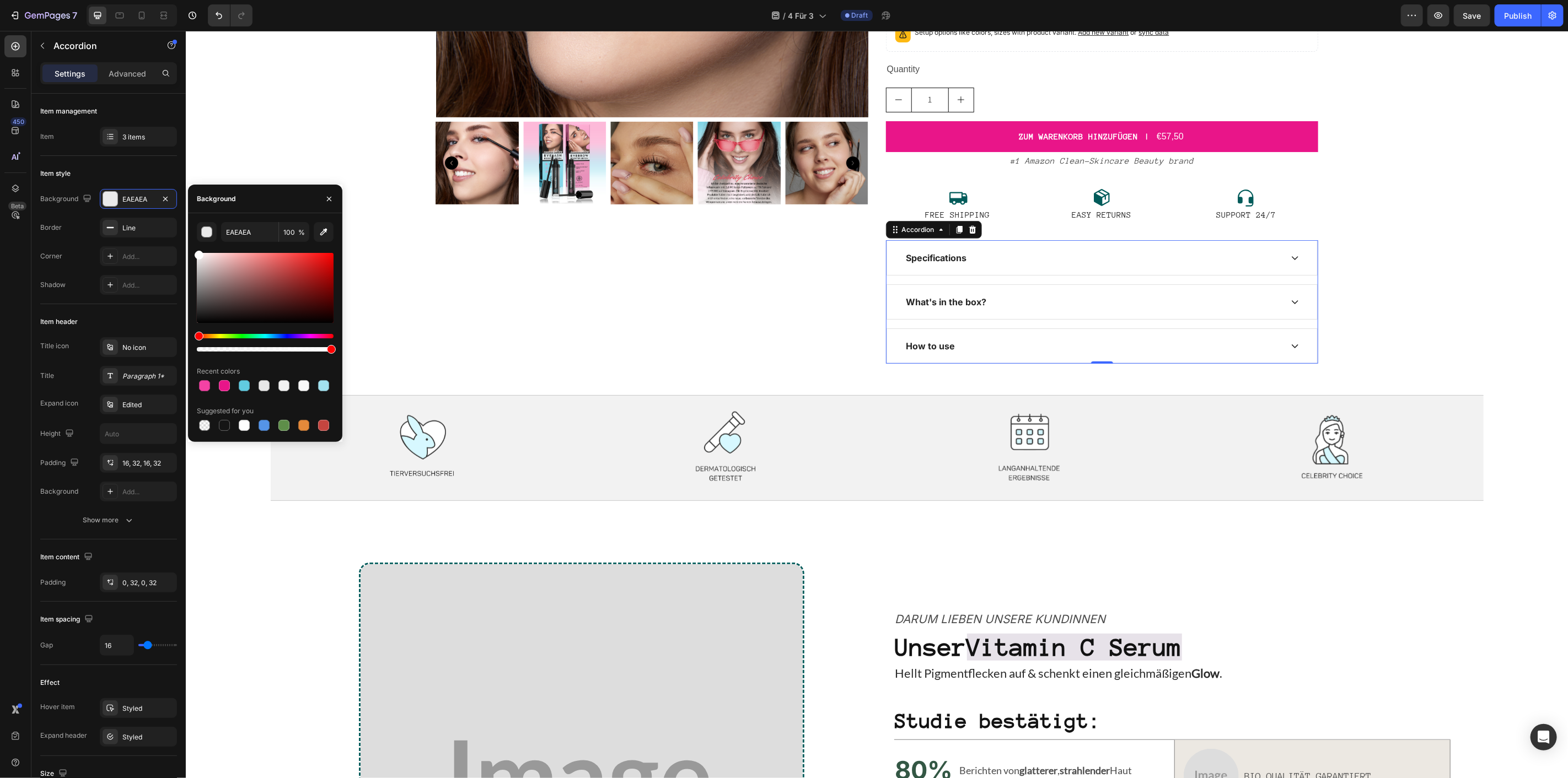
drag, startPoint x: 230, startPoint y: 273, endPoint x: 208, endPoint y: 210, distance: 66.7
click at [161, 210] on div "450 Beta Sections(18) Elements(83) Section Element Hero Section Product Detail …" at bounding box center [93, 404] width 186 height 747
click at [504, 270] on div "Product Images" at bounding box center [652, 24] width 432 height 678
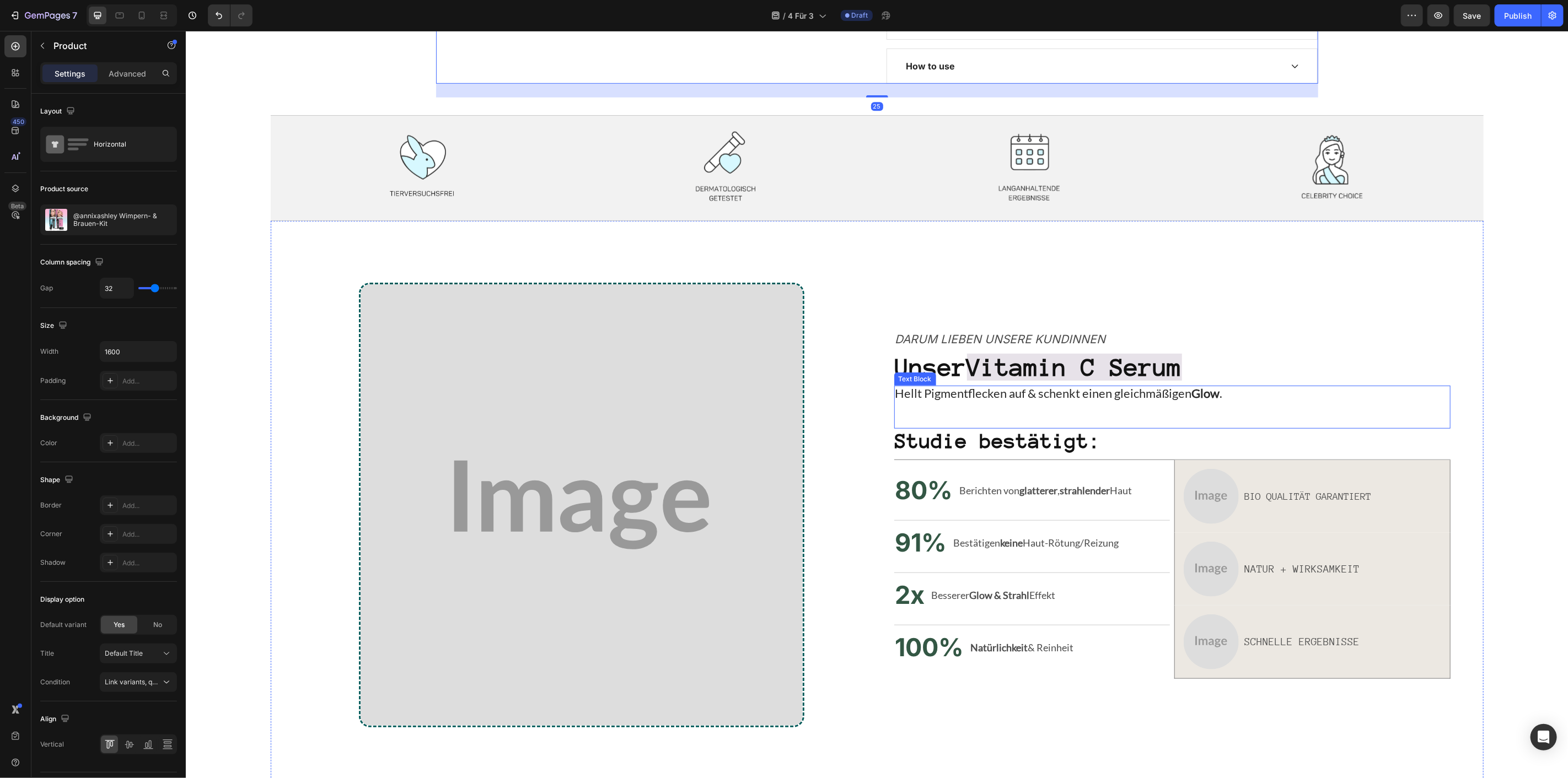
scroll to position [692, 0]
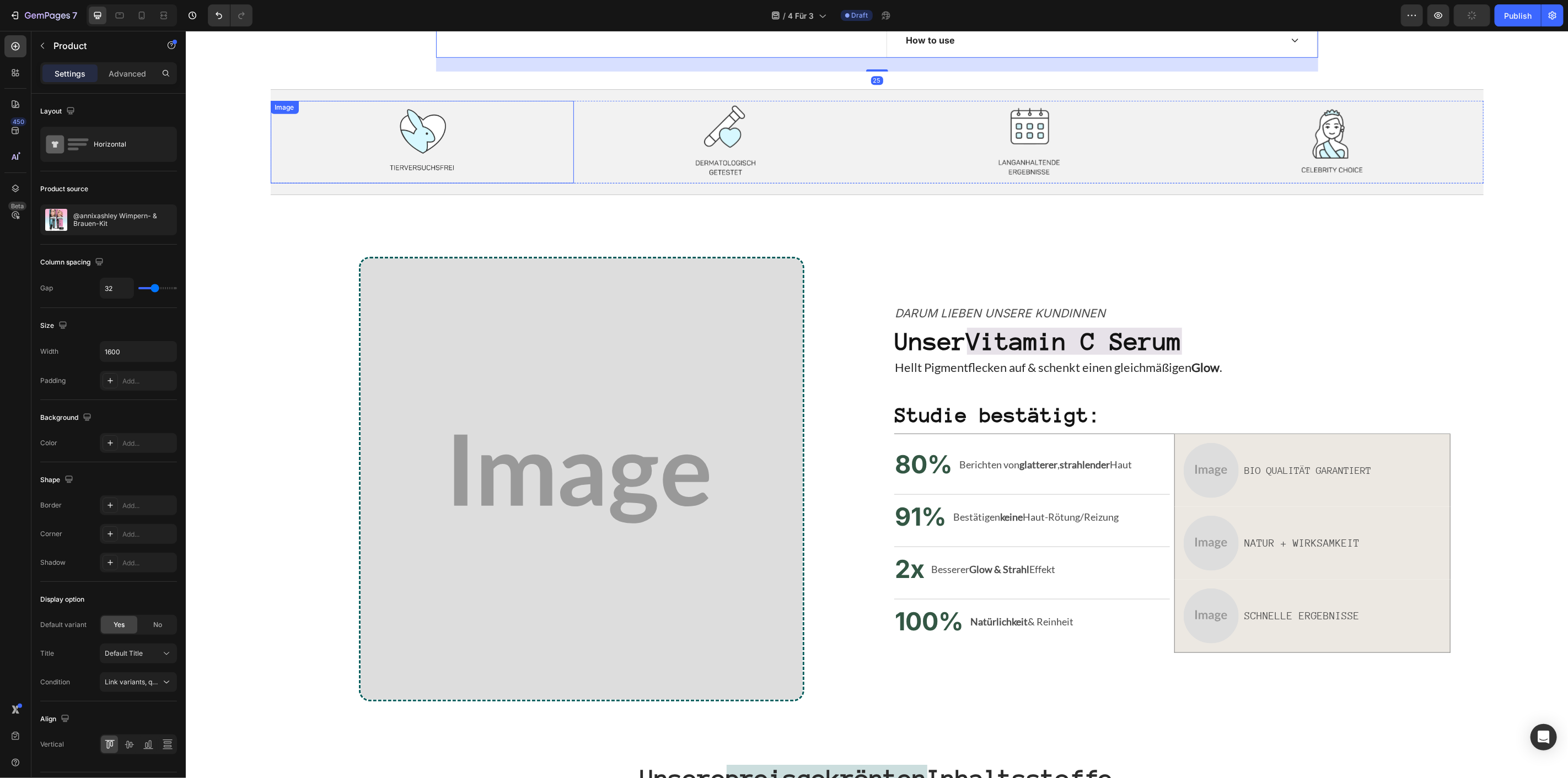
drag, startPoint x: 347, startPoint y: 151, endPoint x: 339, endPoint y: 154, distance: 8.5
click at [346, 151] on div at bounding box center [421, 142] width 303 height 83
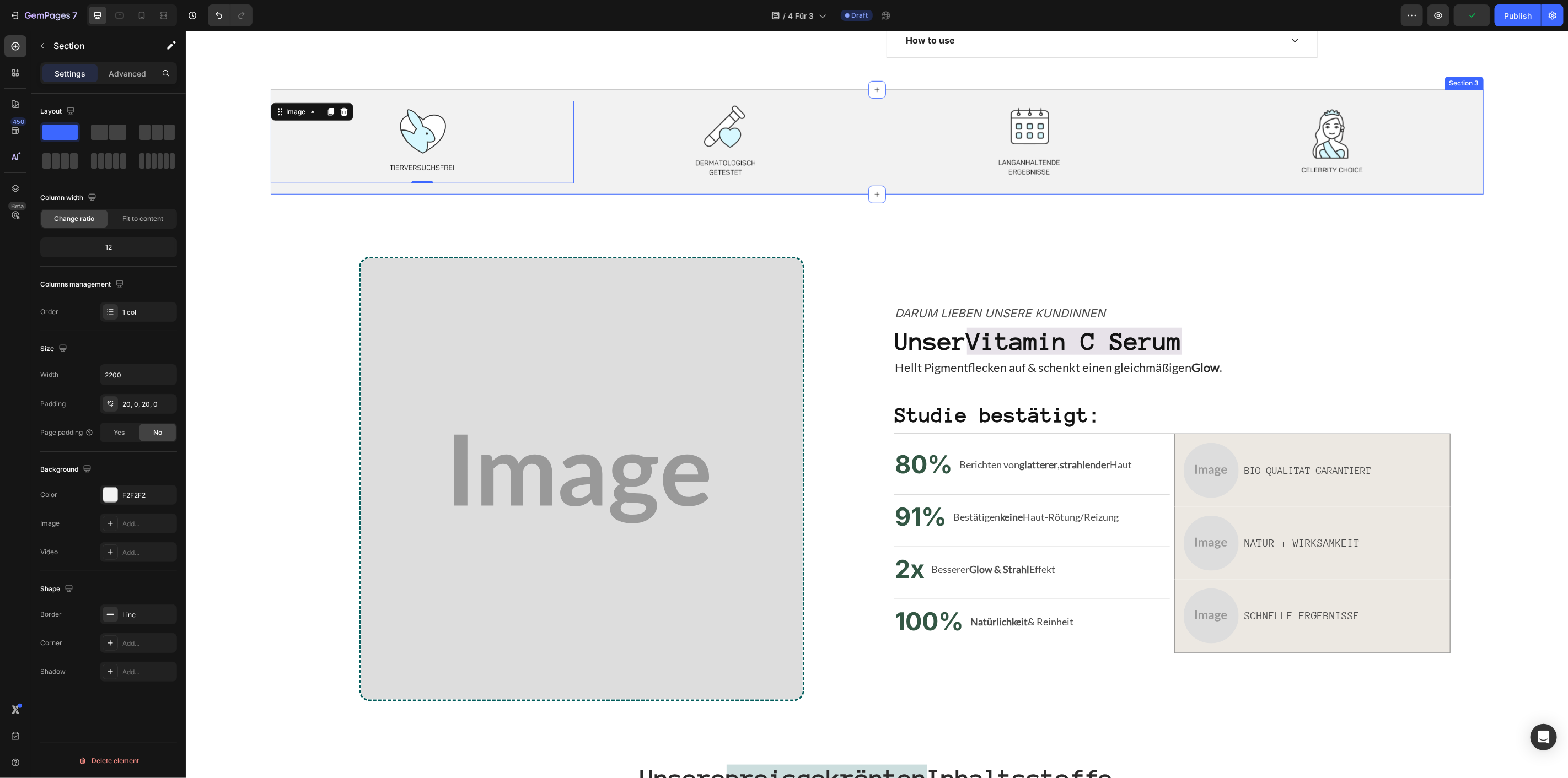
click at [316, 95] on div "Image Image Image Image Carousel Image 0 Image Image Image Carousel Section 3" at bounding box center [876, 142] width 1213 height 106
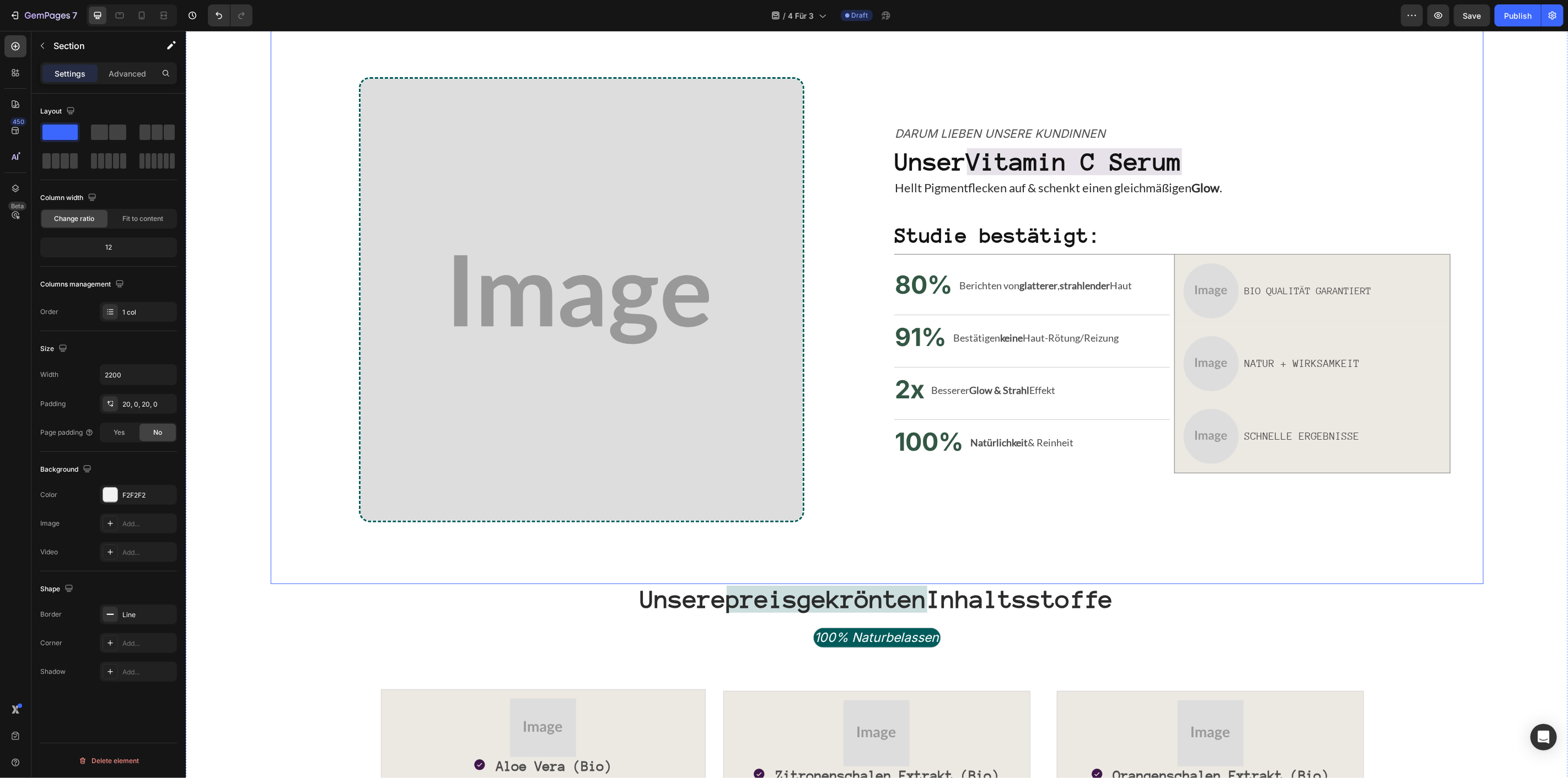
click at [621, 288] on img at bounding box center [580, 298] width 445 height 445
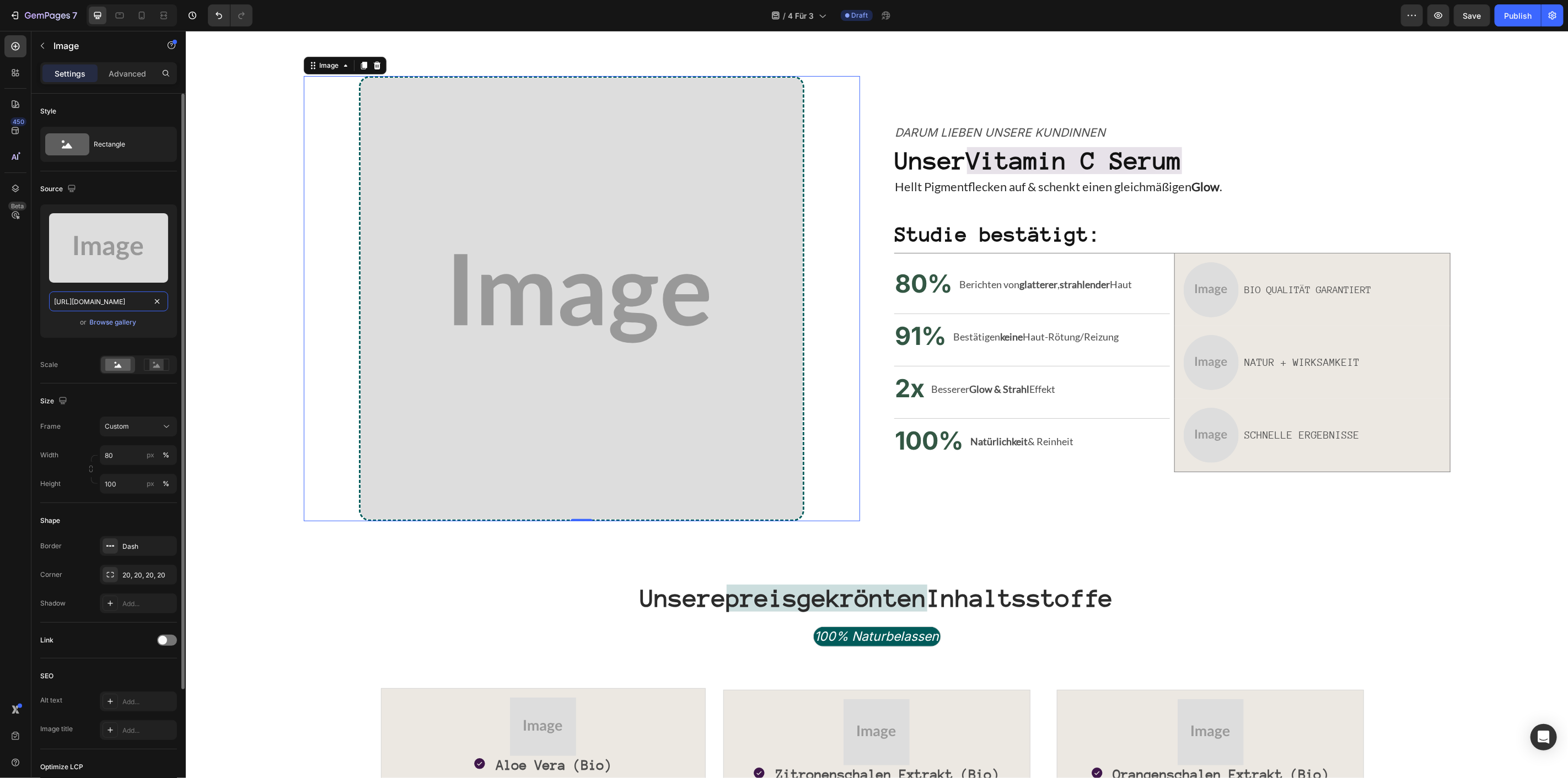
click at [115, 301] on input "[URL][DOMAIN_NAME]" at bounding box center [109, 301] width 119 height 20
paste input "[DOMAIN_NAME][URL]"
type input "[URL][DOMAIN_NAME]"
click at [123, 183] on div "Source" at bounding box center [108, 188] width 137 height 18
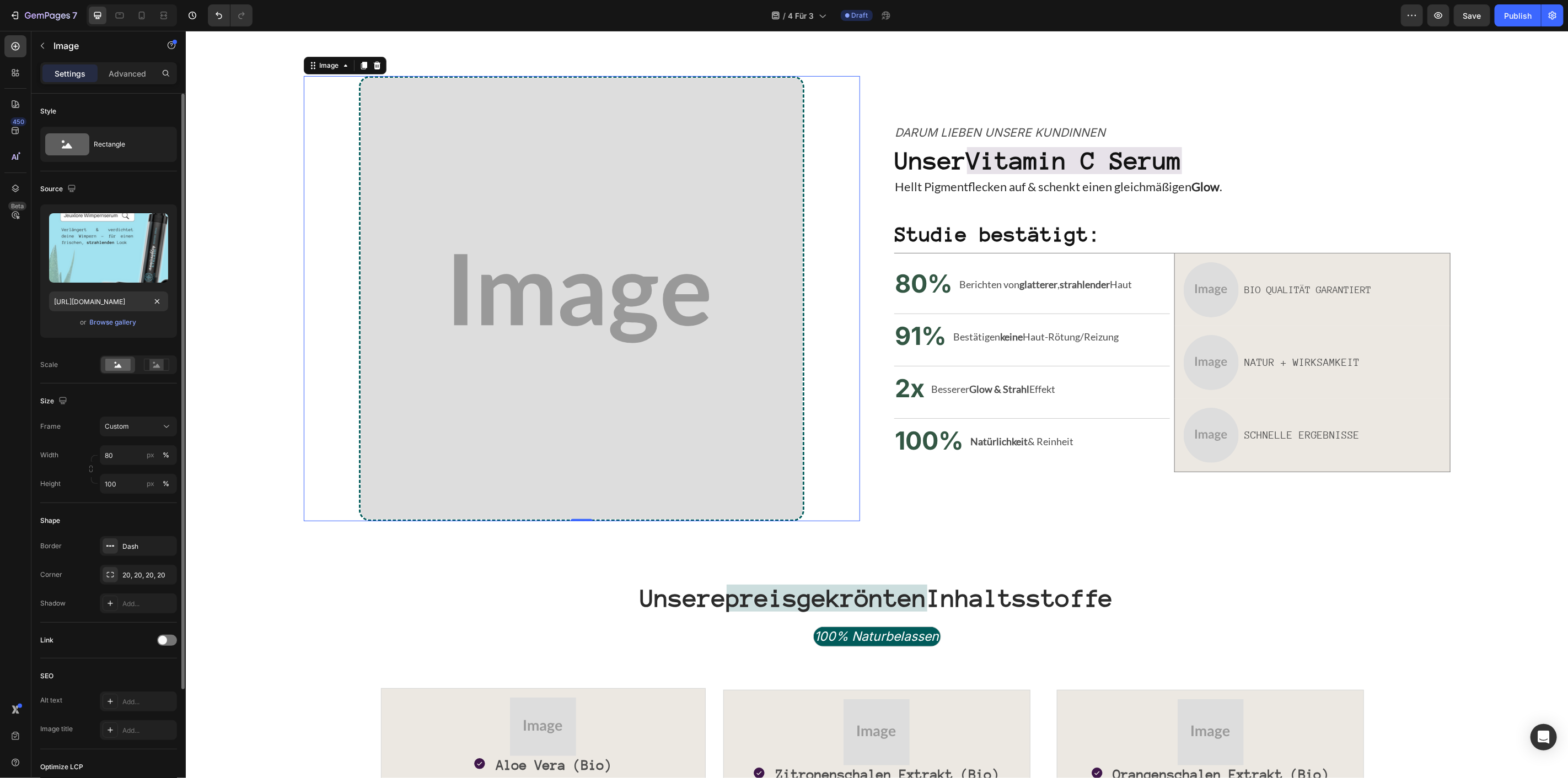
scroll to position [0, 0]
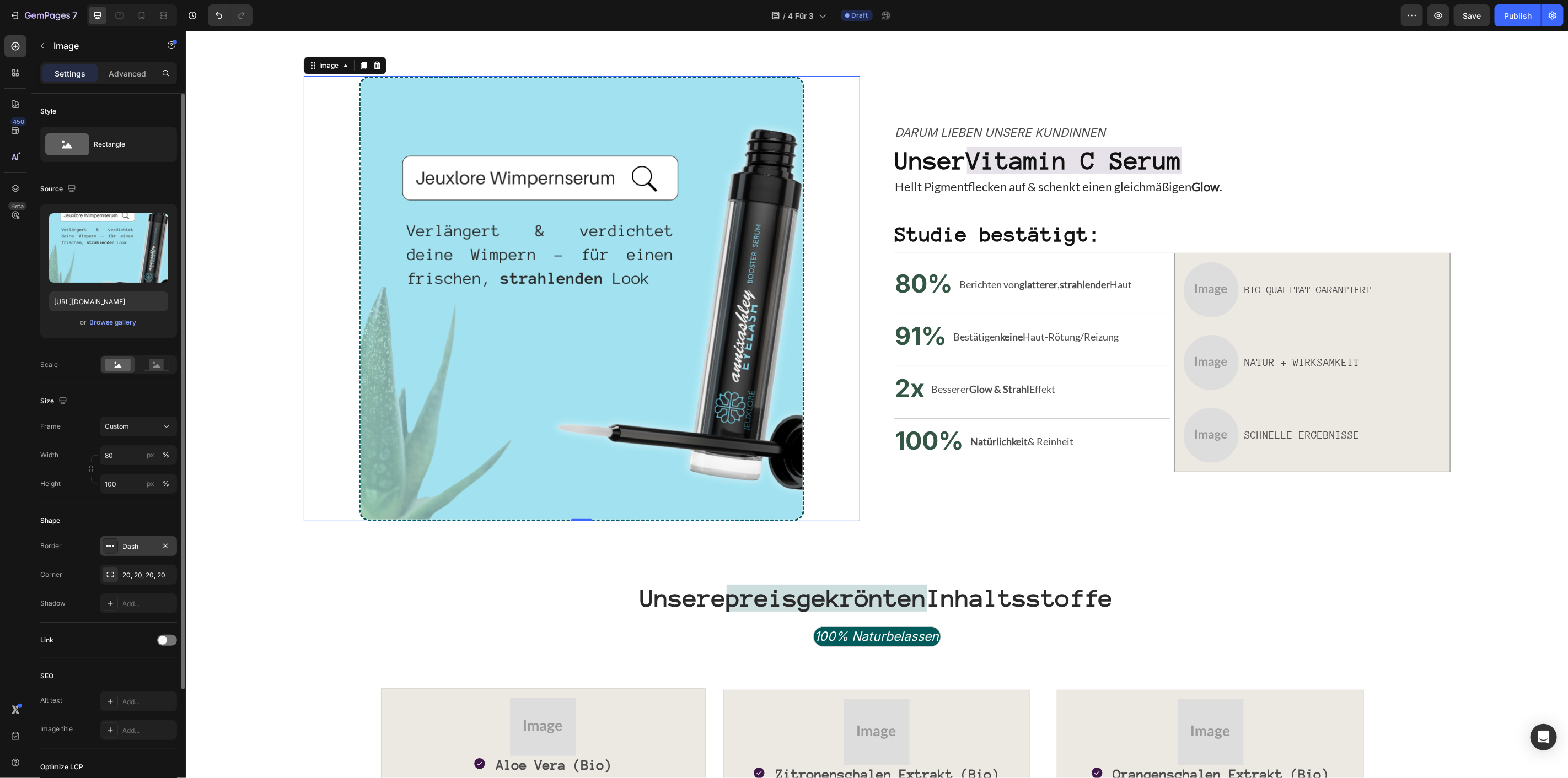
click at [122, 544] on div "Dash" at bounding box center [138, 547] width 32 height 10
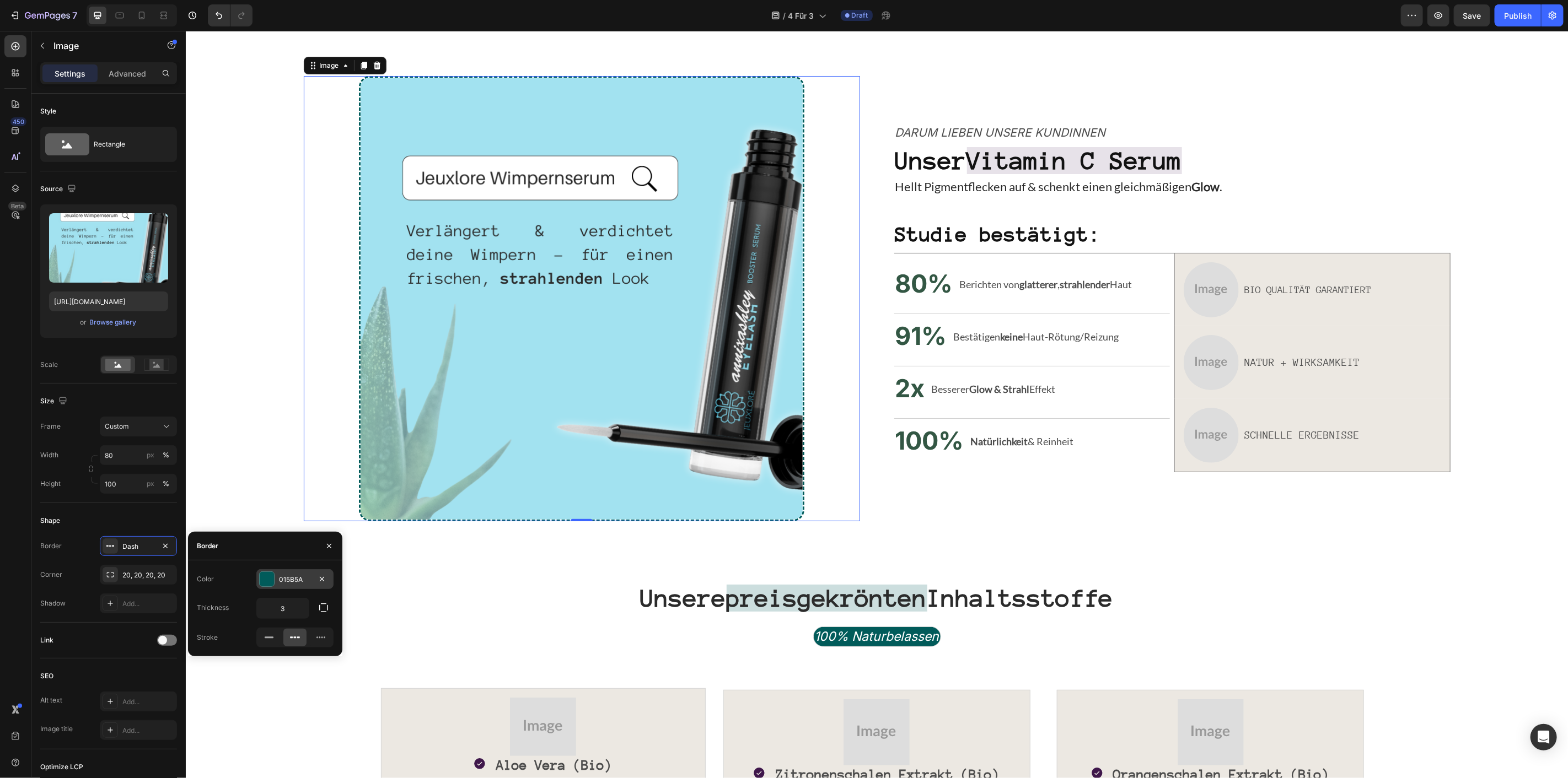
click at [285, 585] on div "015B5A" at bounding box center [295, 580] width 77 height 20
click at [221, 621] on div at bounding box center [224, 621] width 11 height 11
type input "E91589"
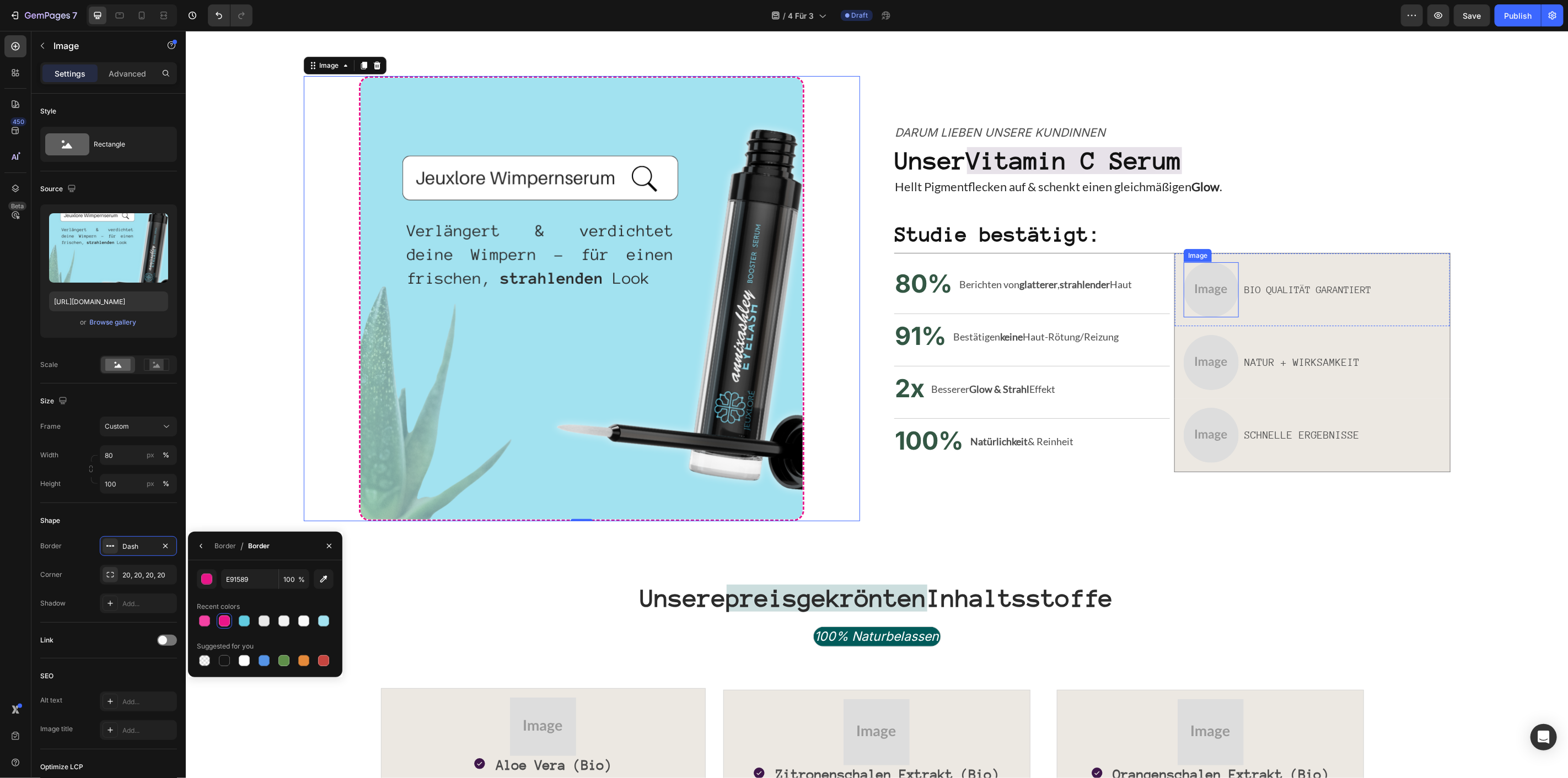
click at [1210, 281] on img at bounding box center [1210, 290] width 55 height 55
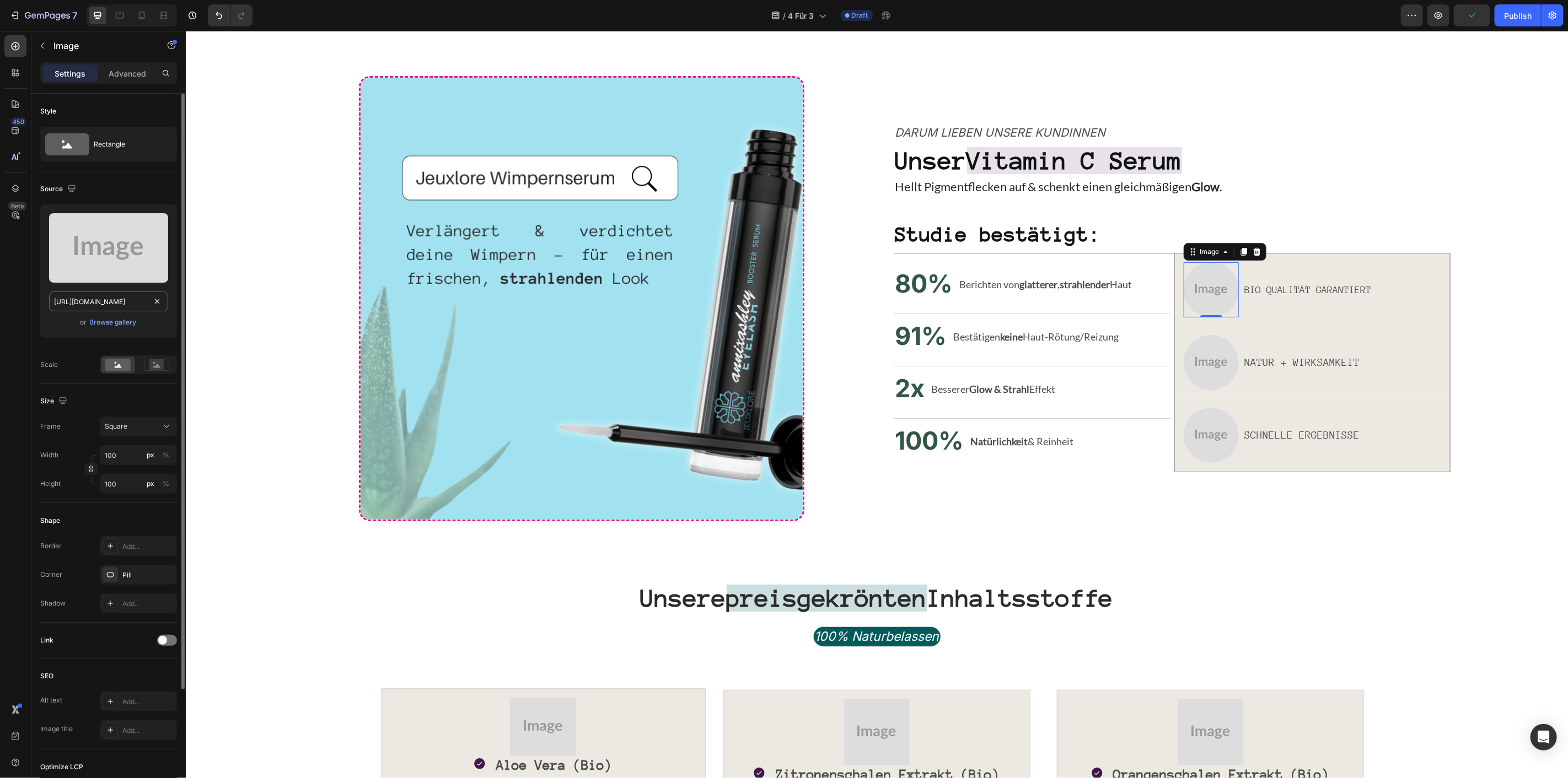
click at [112, 296] on input "[URL][DOMAIN_NAME]" at bounding box center [109, 301] width 119 height 20
paste input "[DOMAIN_NAME][URL]"
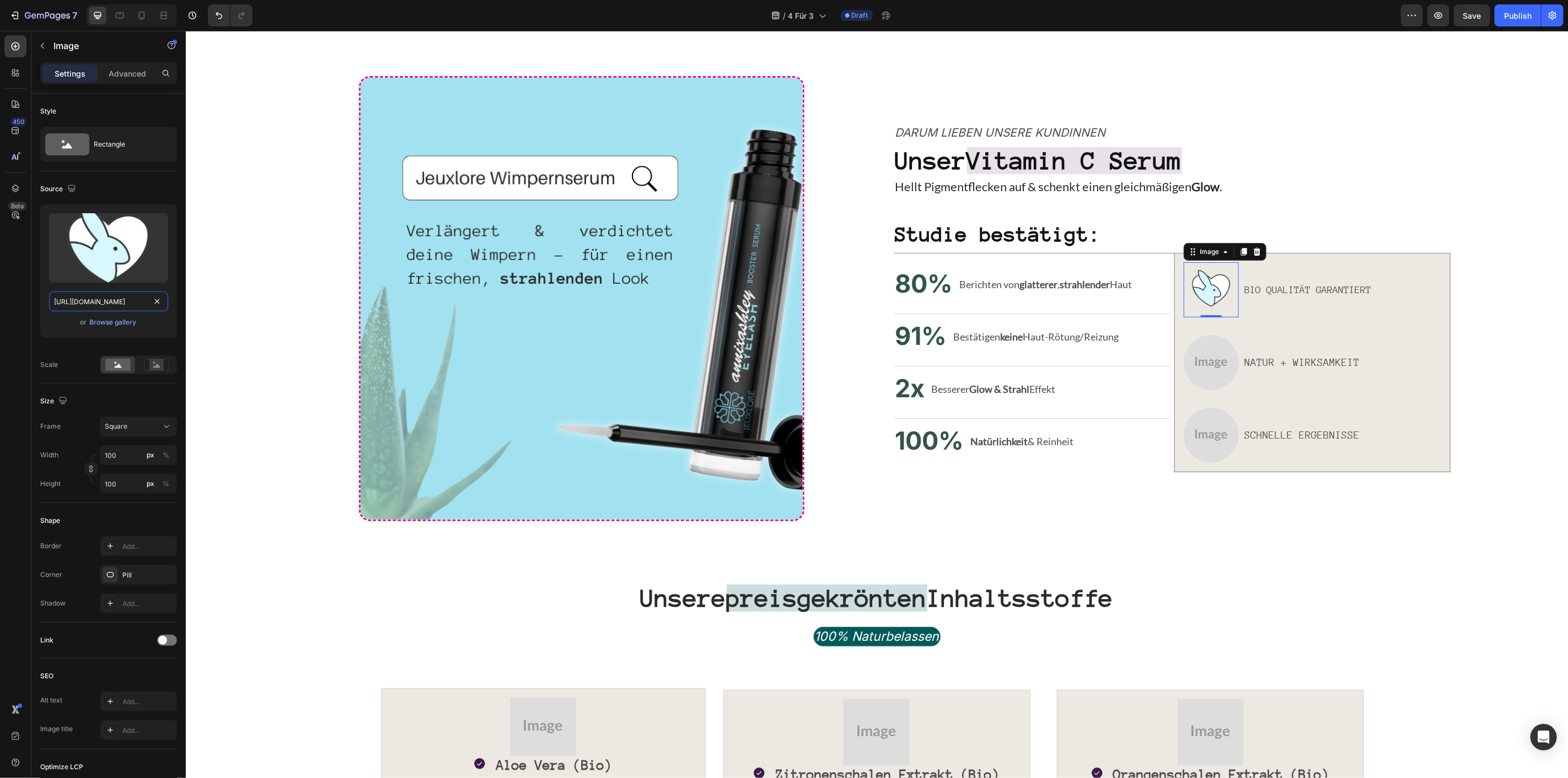
type input "[URL][DOMAIN_NAME]"
drag, startPoint x: 1189, startPoint y: 361, endPoint x: 1173, endPoint y: 361, distance: 16.0
click at [1189, 361] on img at bounding box center [1210, 362] width 55 height 55
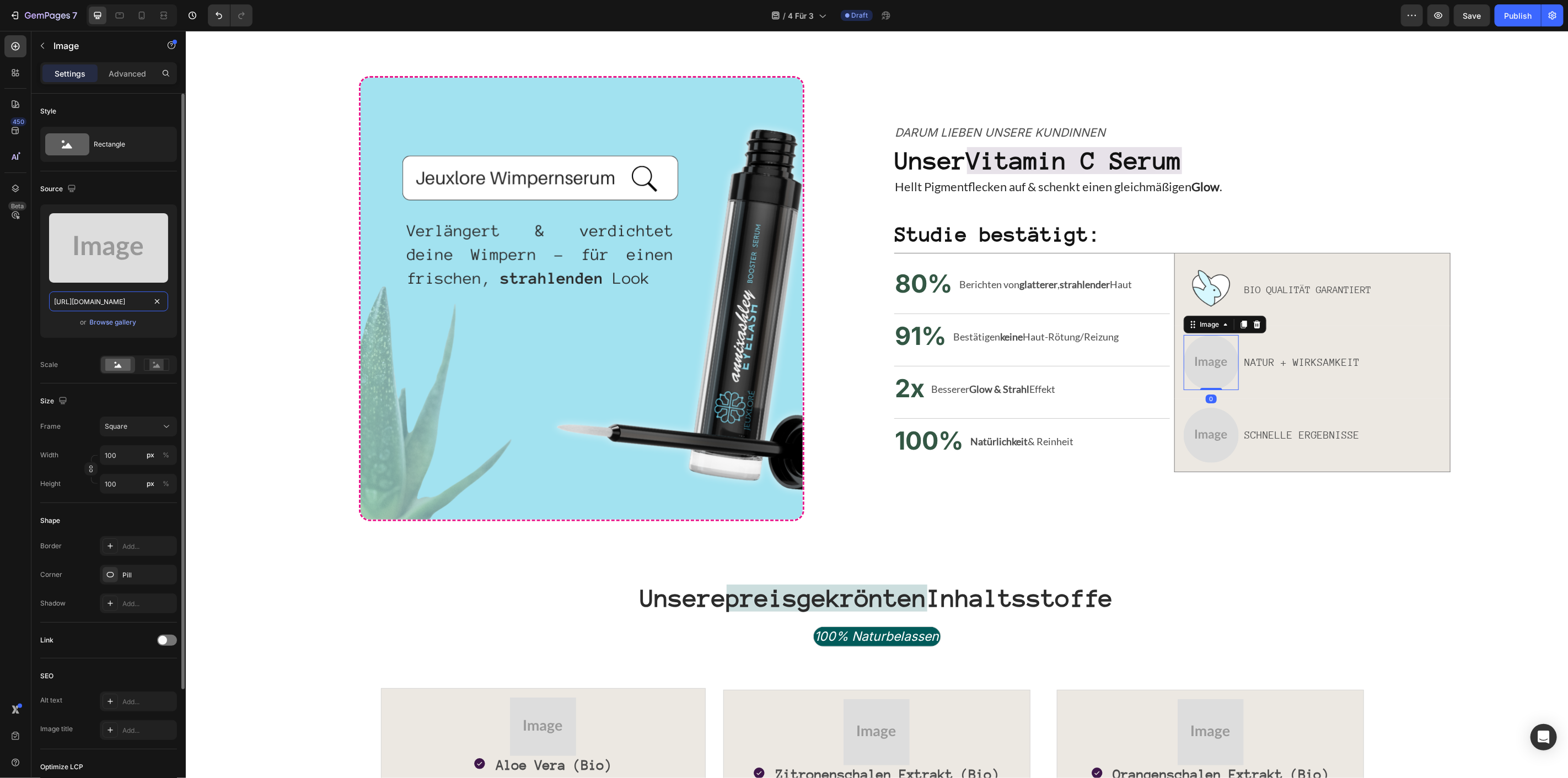
click at [124, 304] on input "[URL][DOMAIN_NAME]" at bounding box center [109, 301] width 119 height 20
paste input "[DOMAIN_NAME][URL]"
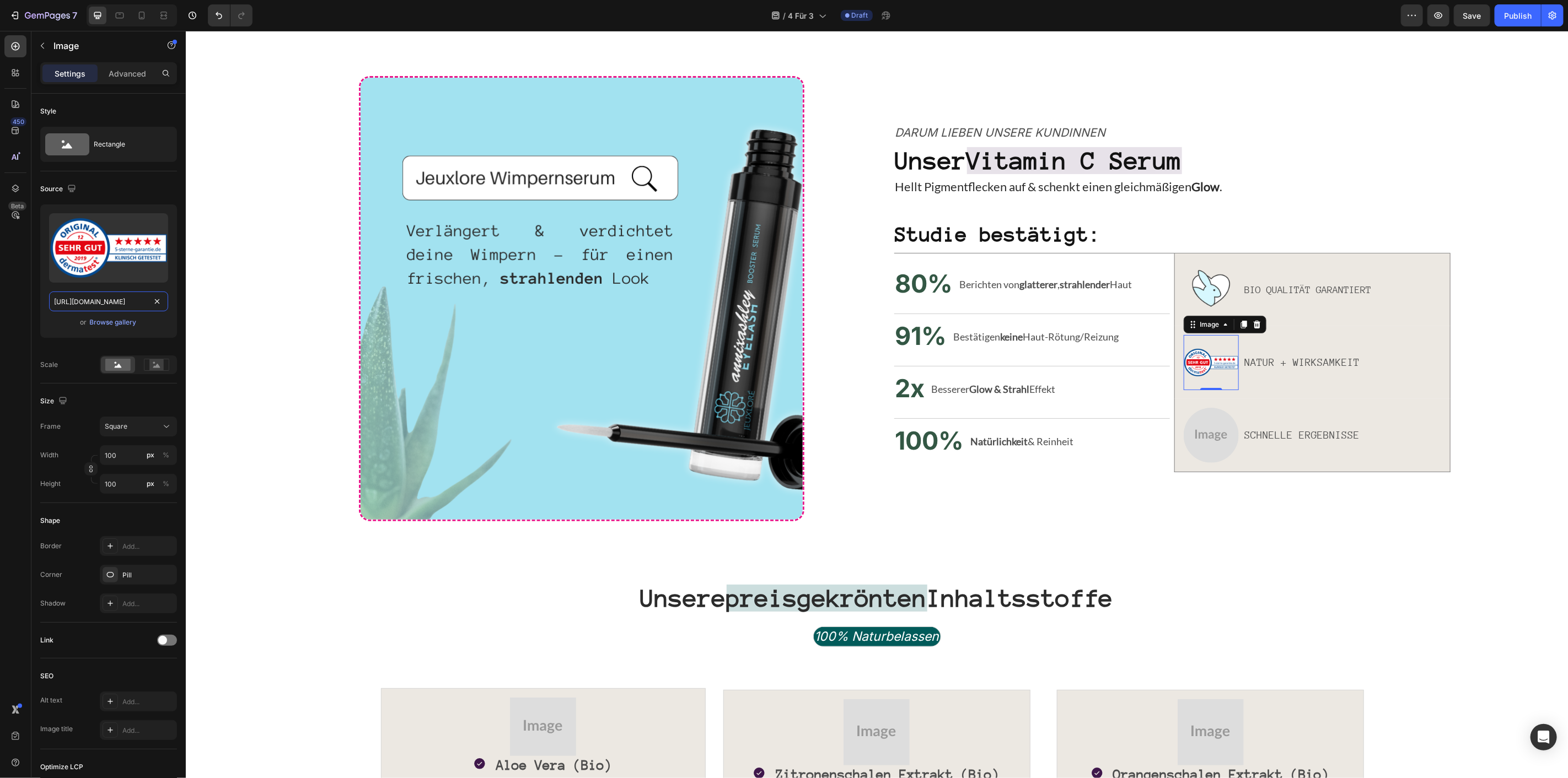
type input "[URL][DOMAIN_NAME]"
click at [1190, 428] on img at bounding box center [1210, 435] width 55 height 55
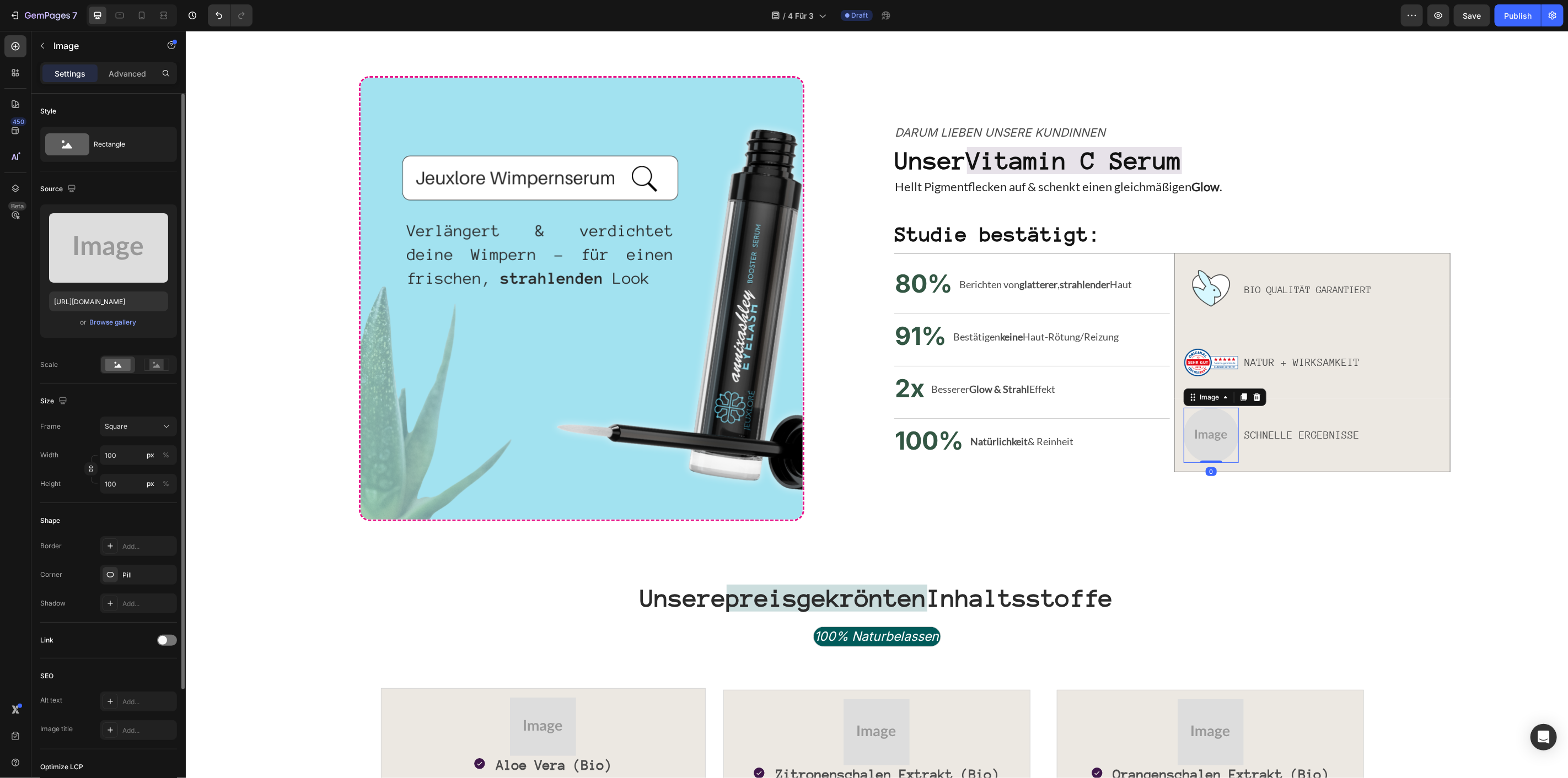
click at [105, 291] on div "Upload Image https://placehold.co/500x500?text=Image or Browse gallery" at bounding box center [108, 270] width 137 height 133
click at [97, 306] on input "https://placehold.co/500x500?text=Image" at bounding box center [109, 301] width 119 height 20
paste input "cdn.shopify.com/s/files/1/2044/2365/files/gempages_585848428651610827-dcedc0e0-…"
type input "https://cdn.shopify.com/s/files/1/2044/2365/files/gempages_585848428651610827-d…"
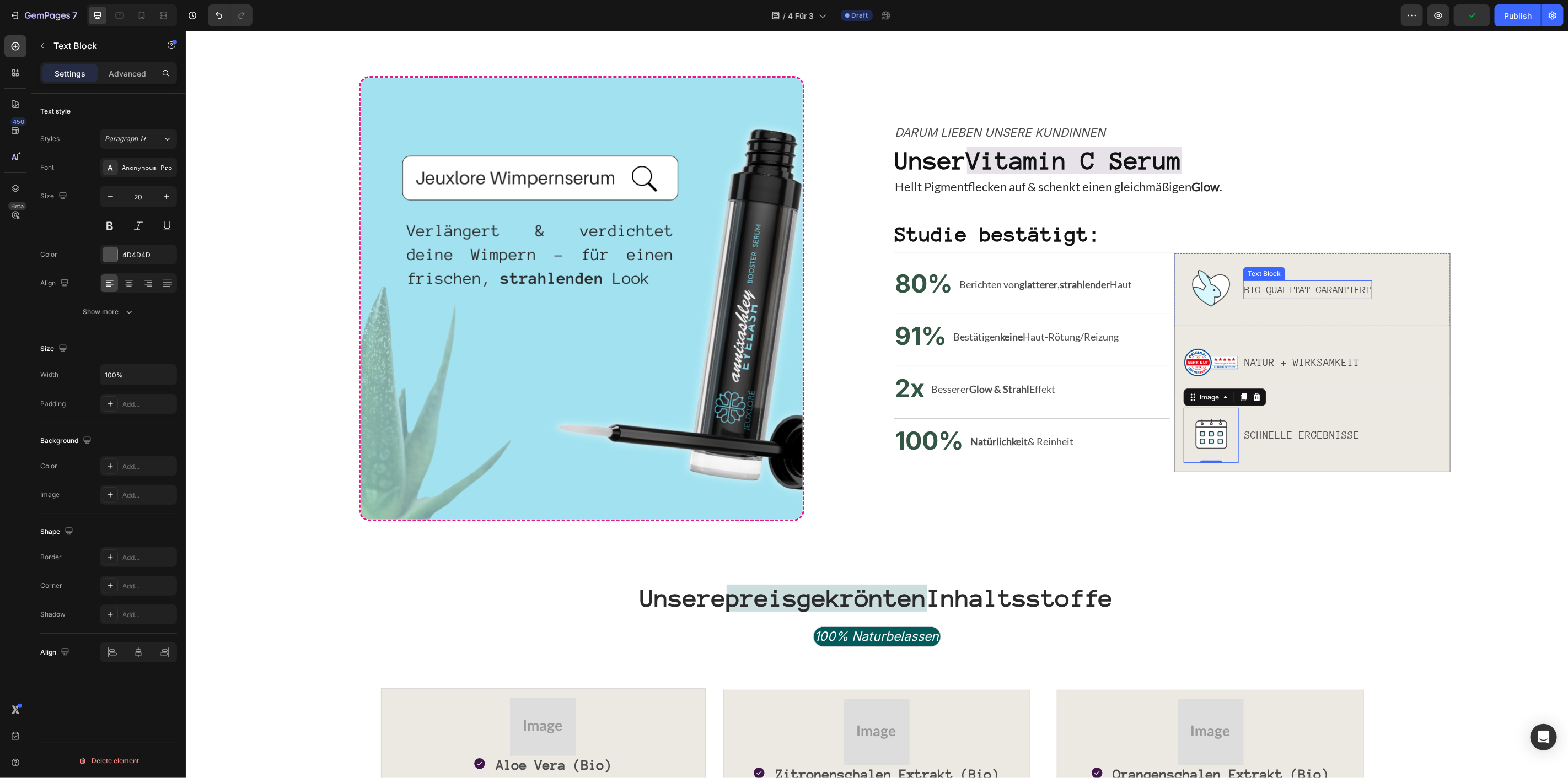
click at [1302, 290] on span "BIO Qualität Garantiert" at bounding box center [1307, 289] width 126 height 11
click at [1312, 364] on span "Natur + Wirksamkeit" at bounding box center [1302, 362] width 116 height 12
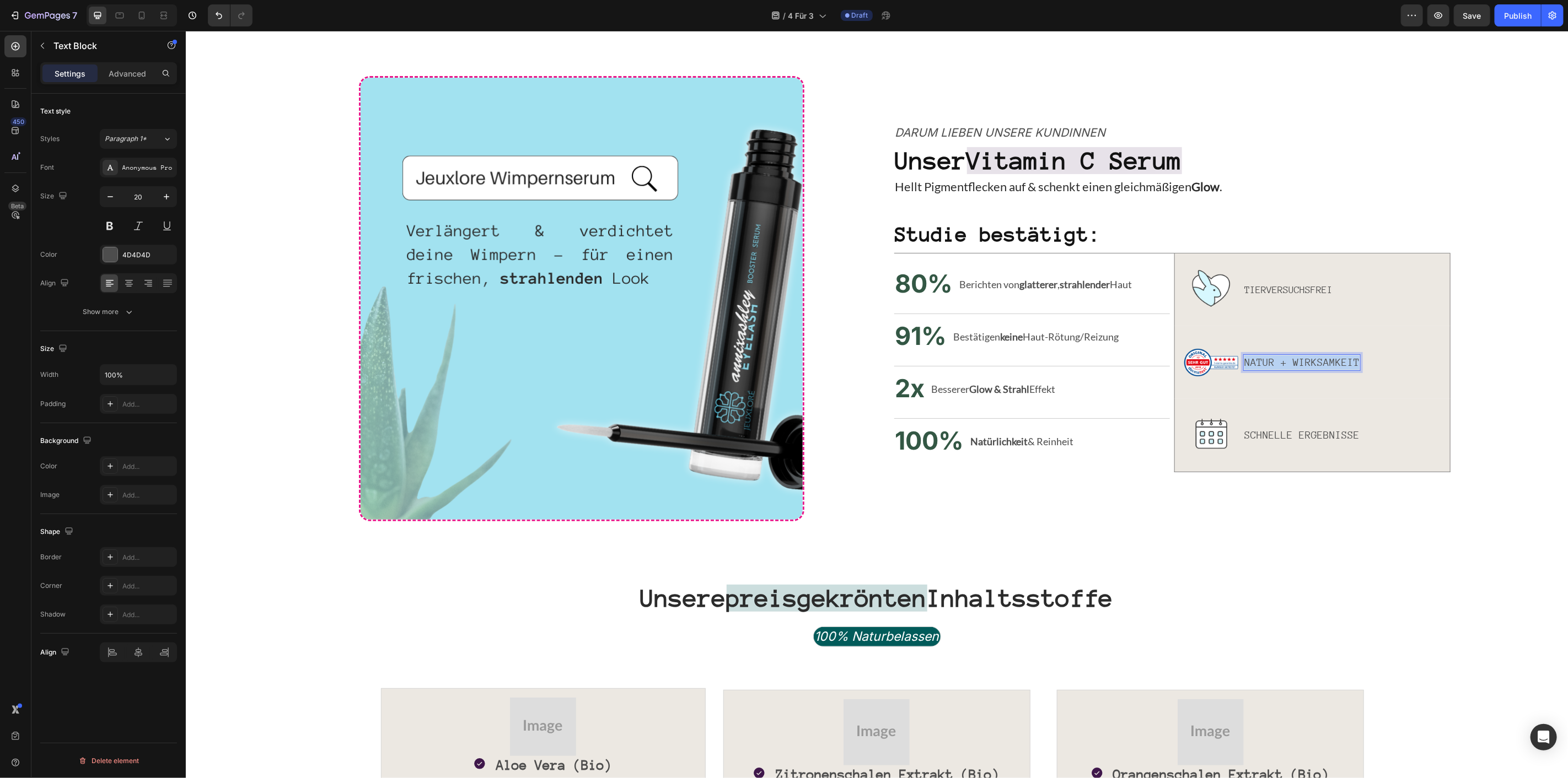
click at [1312, 364] on span "Natur + Wirksamkeit" at bounding box center [1302, 362] width 116 height 12
click at [1294, 434] on span "Schnelle Ergebnisse" at bounding box center [1302, 435] width 116 height 12
click at [930, 292] on span "80%" at bounding box center [923, 283] width 58 height 30
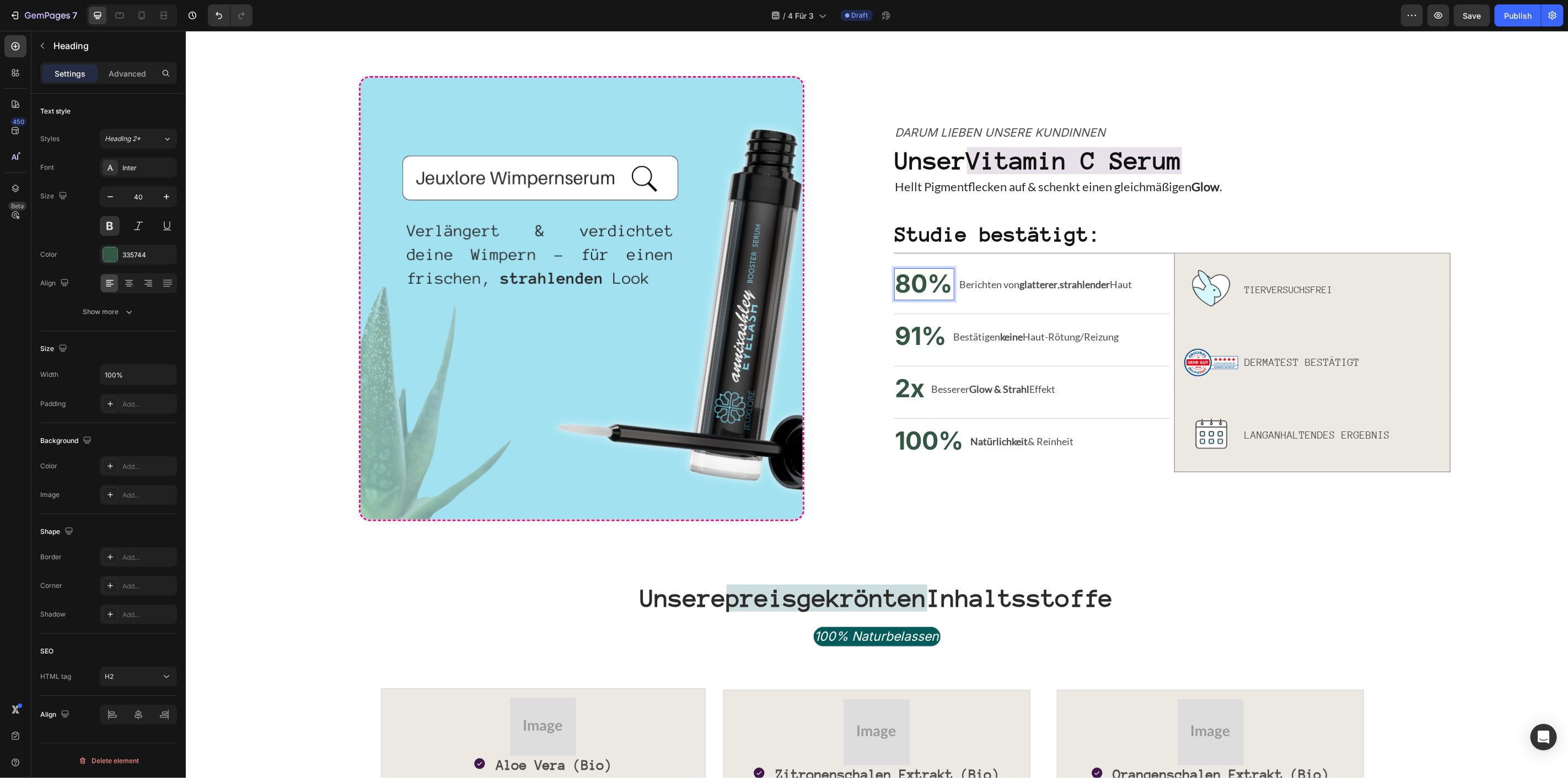
click at [930, 292] on span "80%" at bounding box center [923, 283] width 58 height 30
click at [121, 252] on div "335744" at bounding box center [138, 255] width 77 height 20
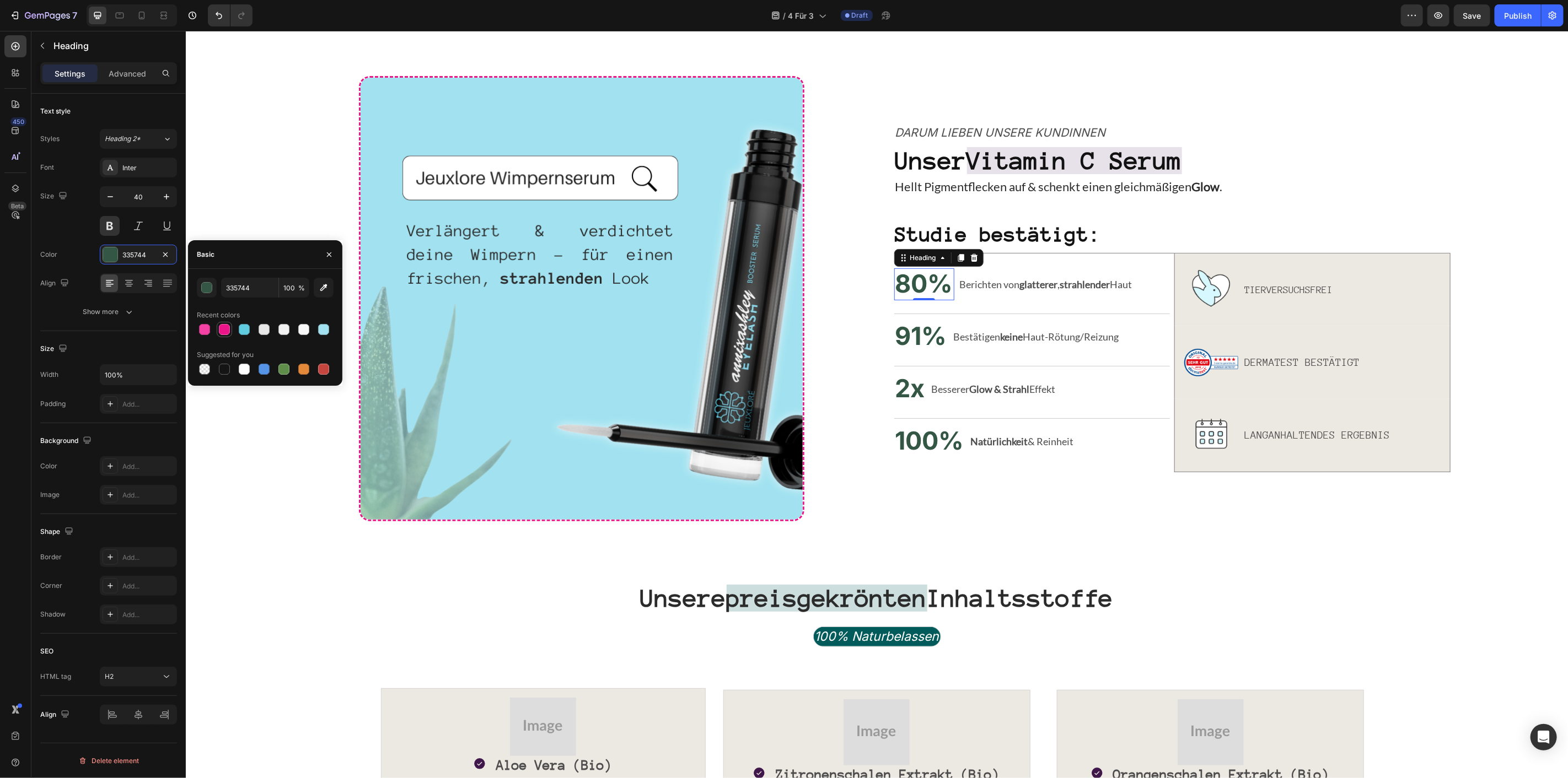
click at [224, 334] on div at bounding box center [224, 329] width 11 height 11
type input "E91589"
click at [898, 327] on span "91%" at bounding box center [921, 335] width 52 height 30
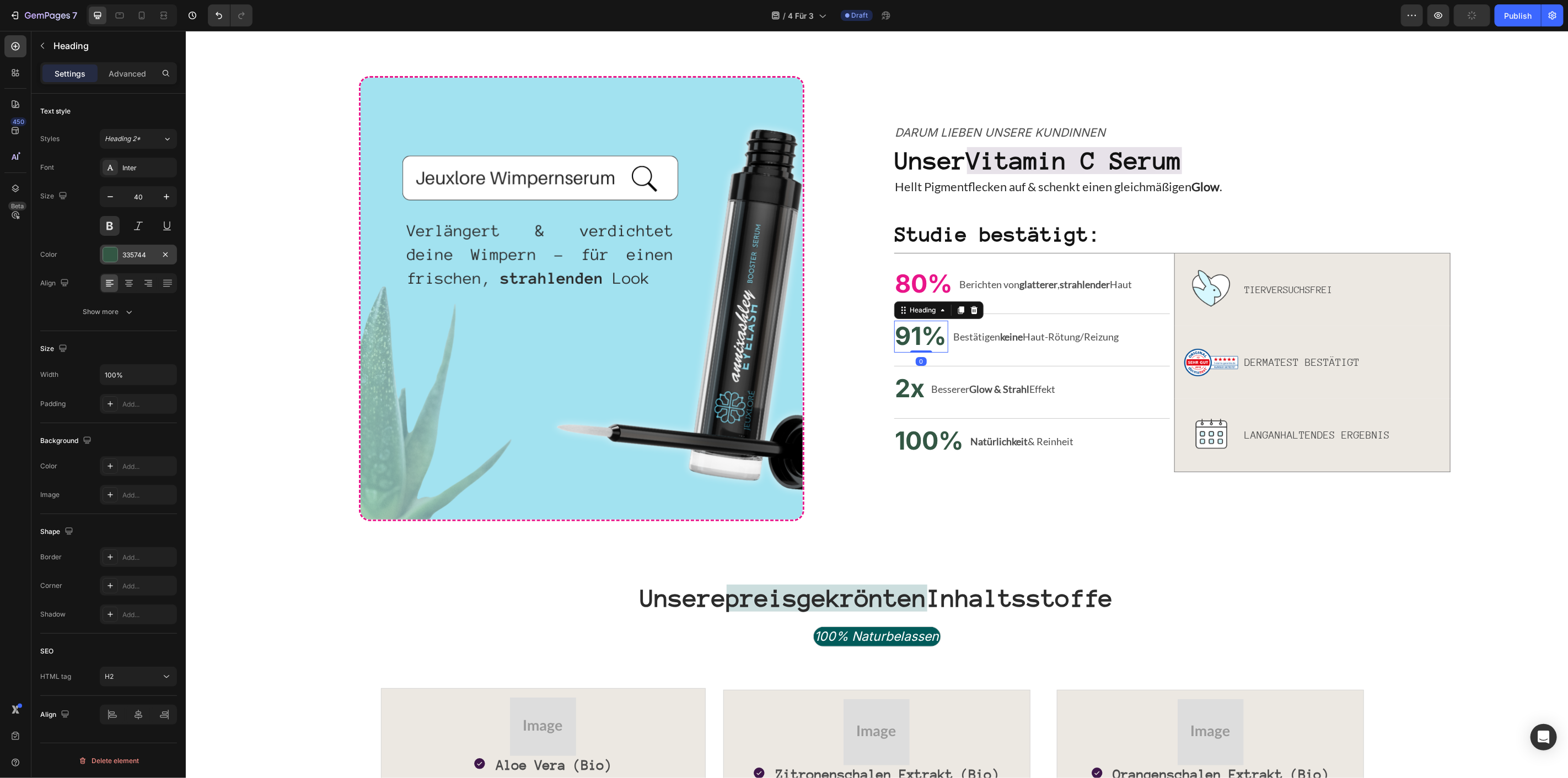
click at [107, 250] on div at bounding box center [110, 254] width 14 height 14
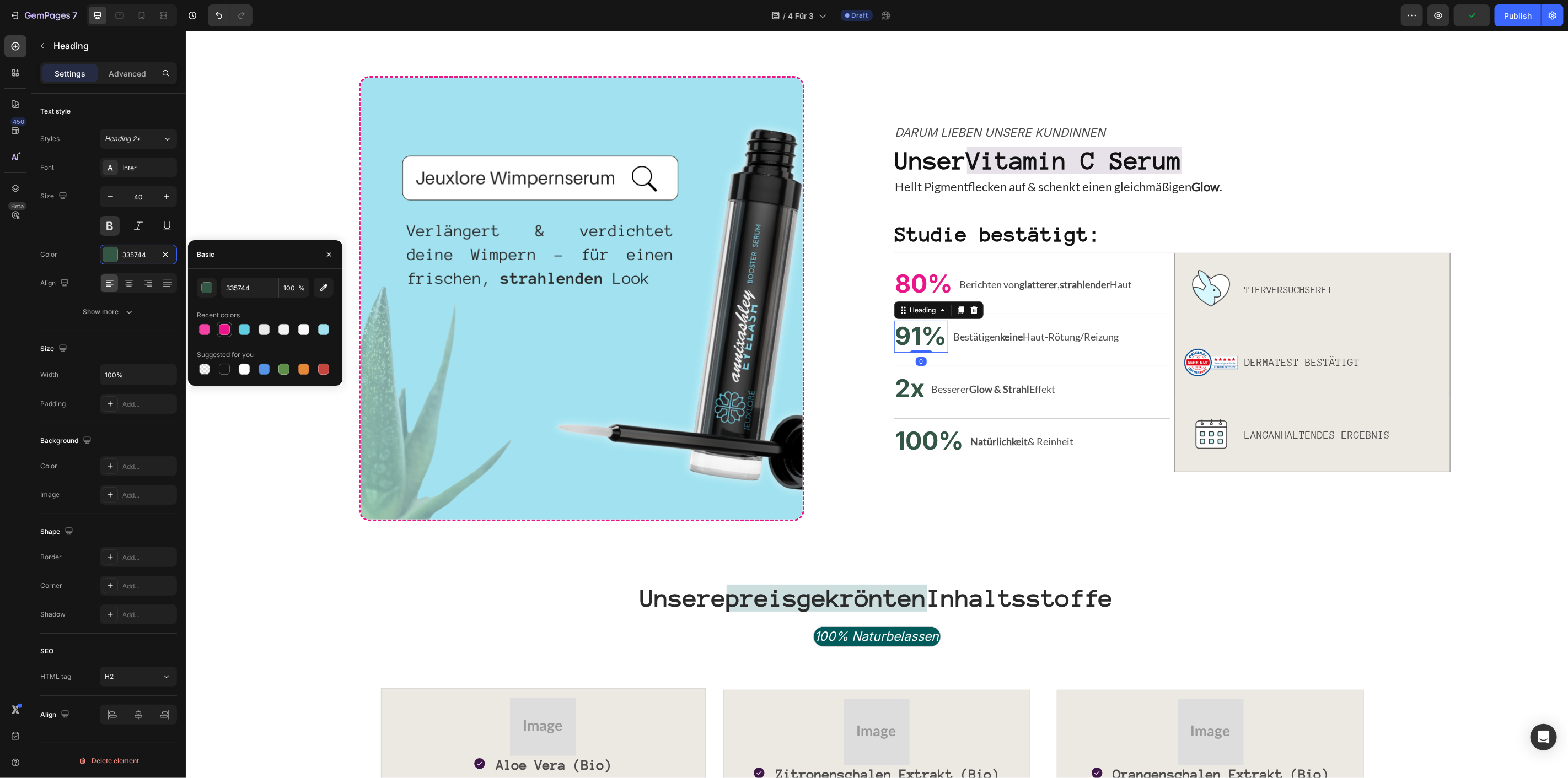
drag, startPoint x: 219, startPoint y: 327, endPoint x: 476, endPoint y: 355, distance: 258.5
click at [219, 327] on div at bounding box center [224, 329] width 11 height 11
type input "E91589"
click at [895, 386] on span "2x" at bounding box center [910, 388] width 30 height 30
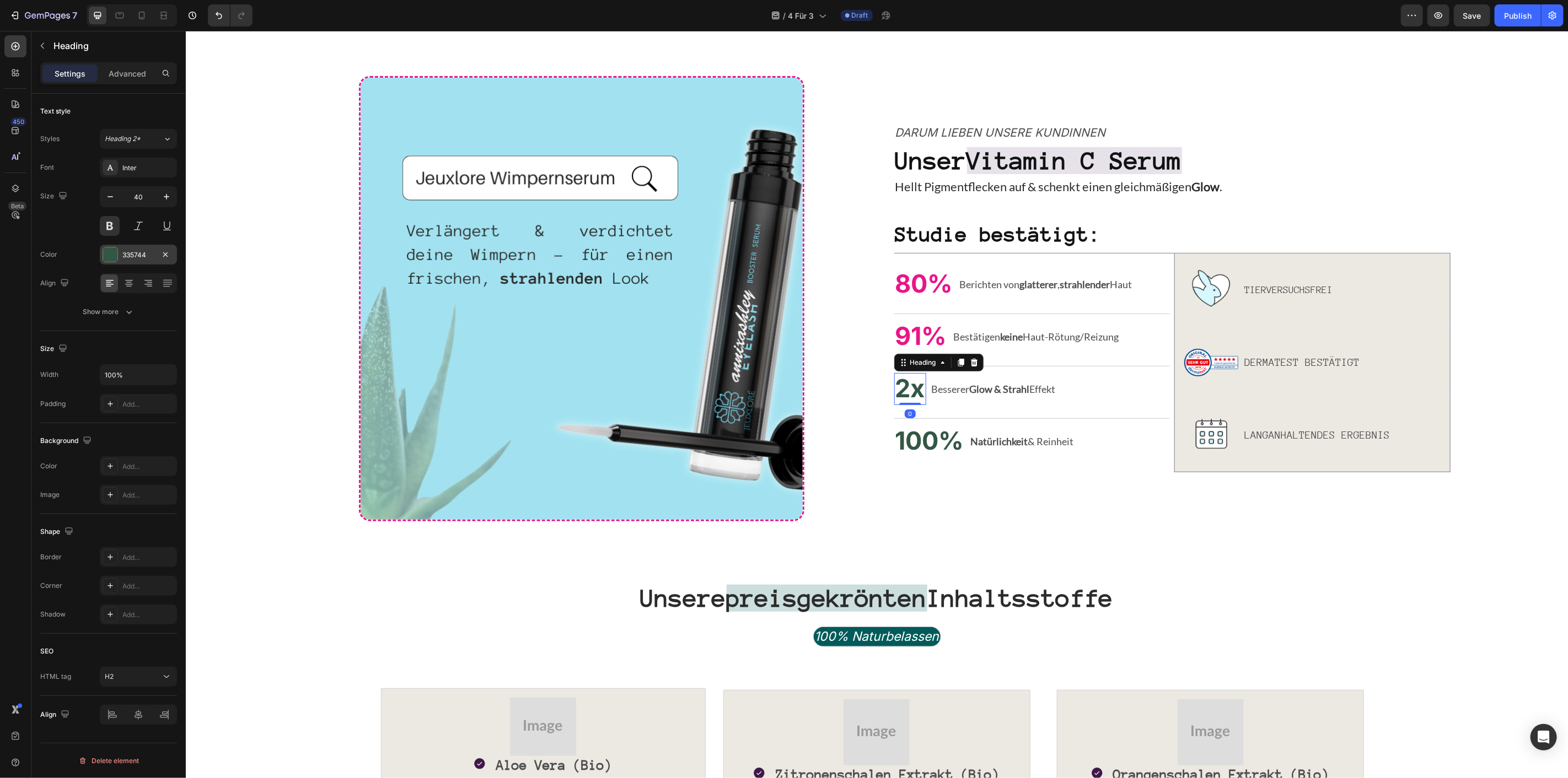
click at [126, 257] on div "335744" at bounding box center [138, 255] width 32 height 10
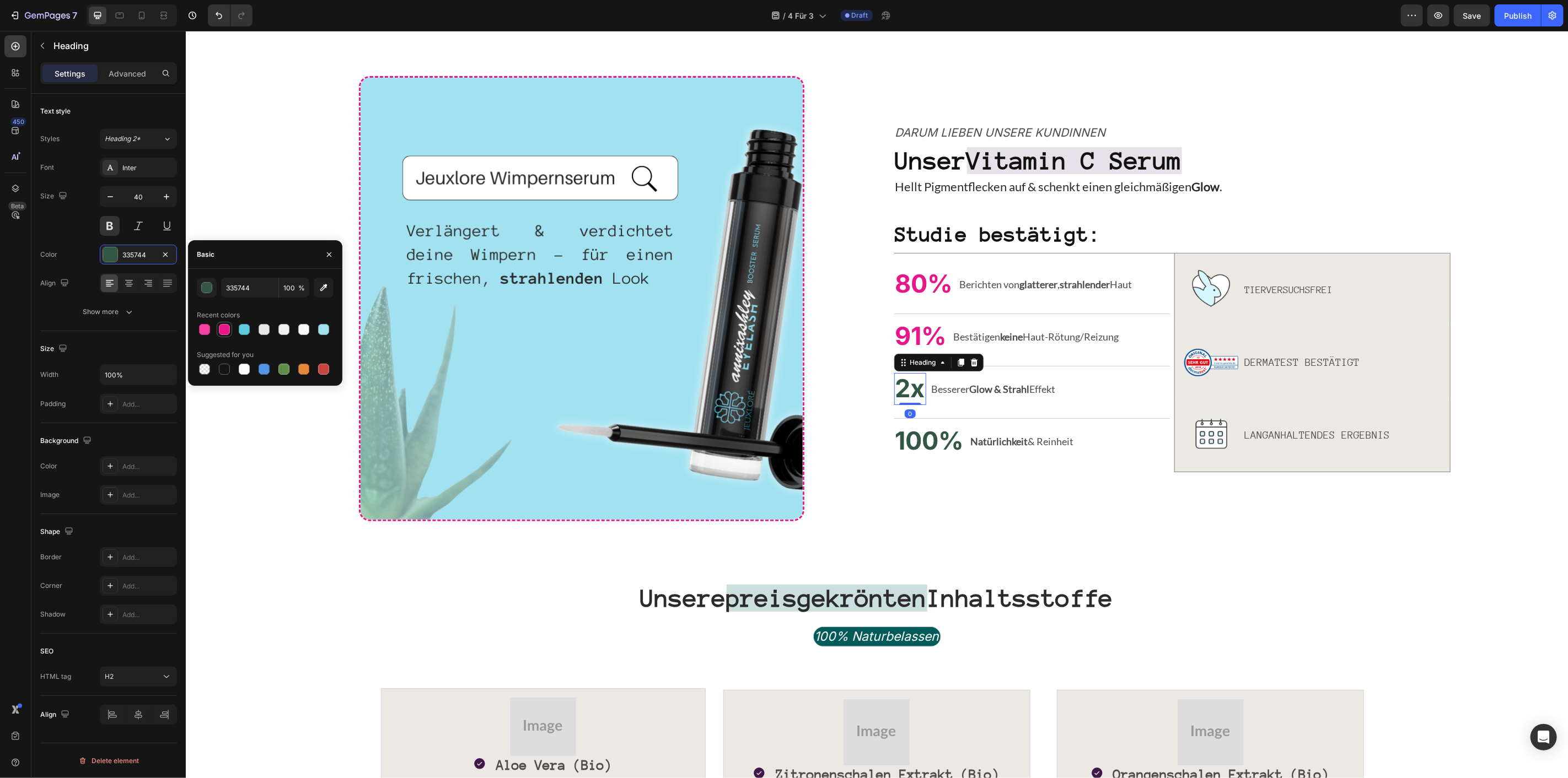
click at [226, 328] on div at bounding box center [224, 329] width 11 height 11
type input "E91589"
click at [933, 433] on span "100%" at bounding box center [929, 440] width 69 height 30
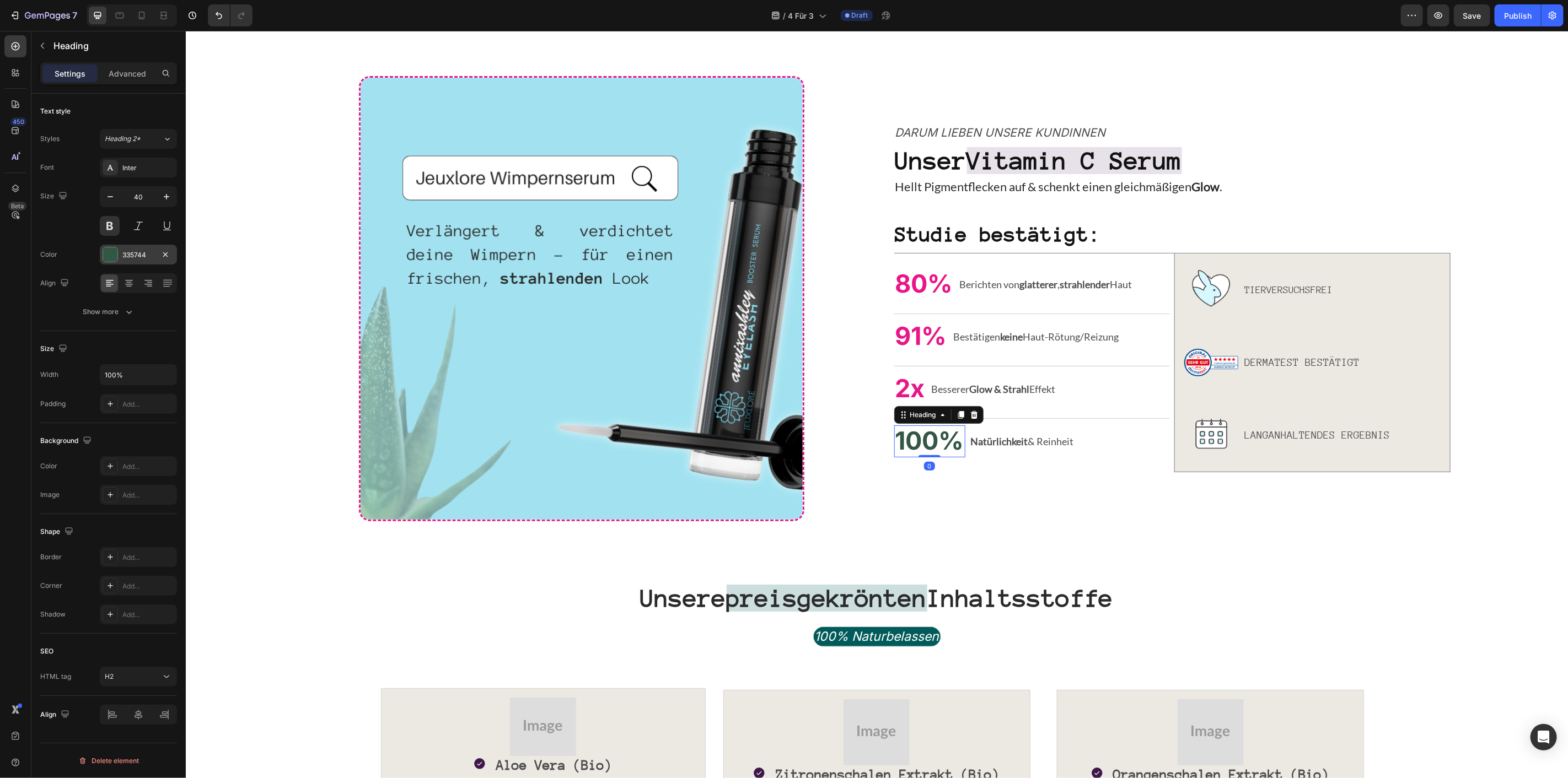
click at [125, 250] on div "335744" at bounding box center [138, 255] width 32 height 10
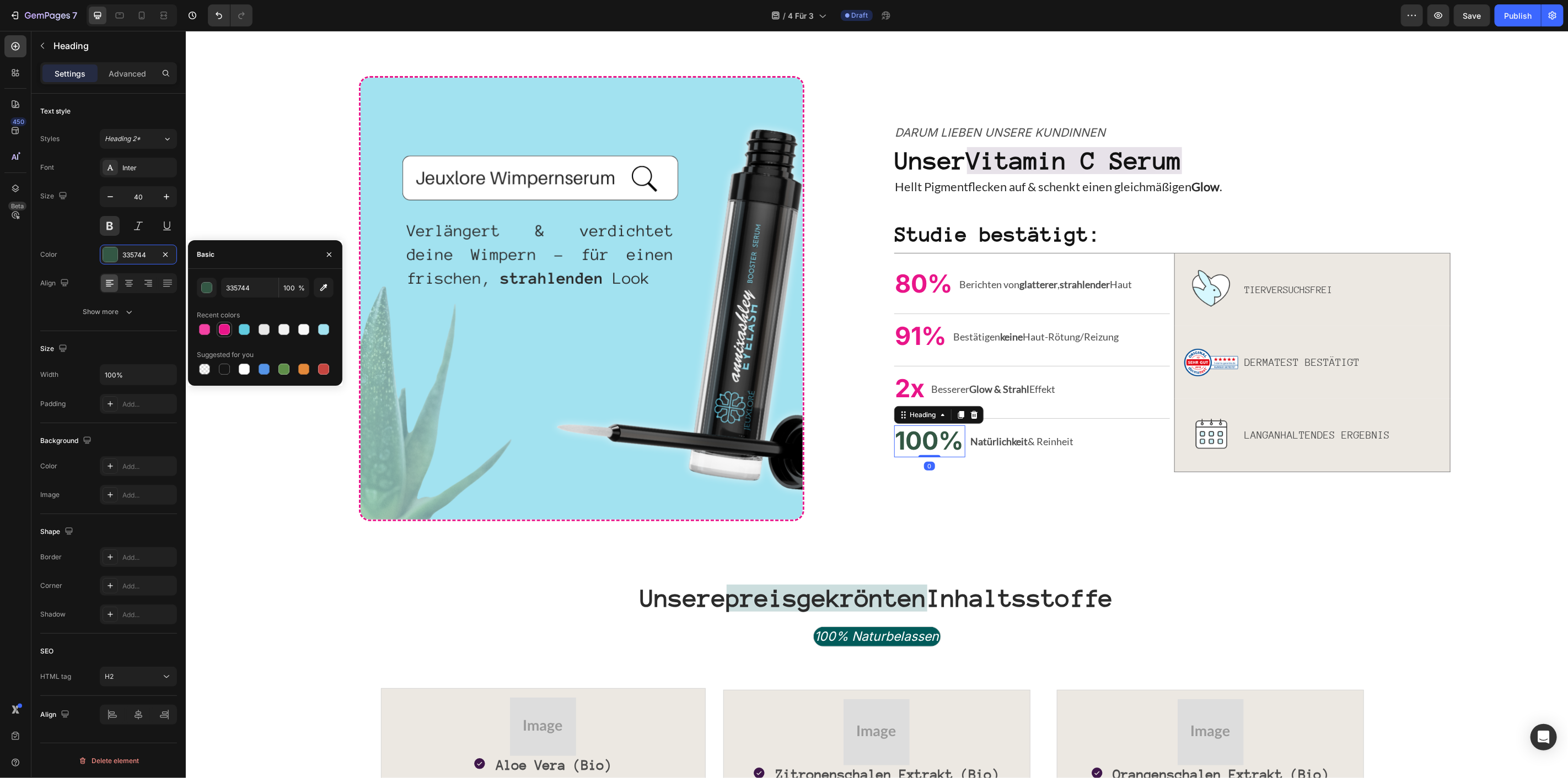
click at [217, 326] on div at bounding box center [224, 329] width 15 height 15
type input "E91589"
click at [1007, 281] on p "Berichten von glatterer , strahlender Haut" at bounding box center [1045, 284] width 173 height 15
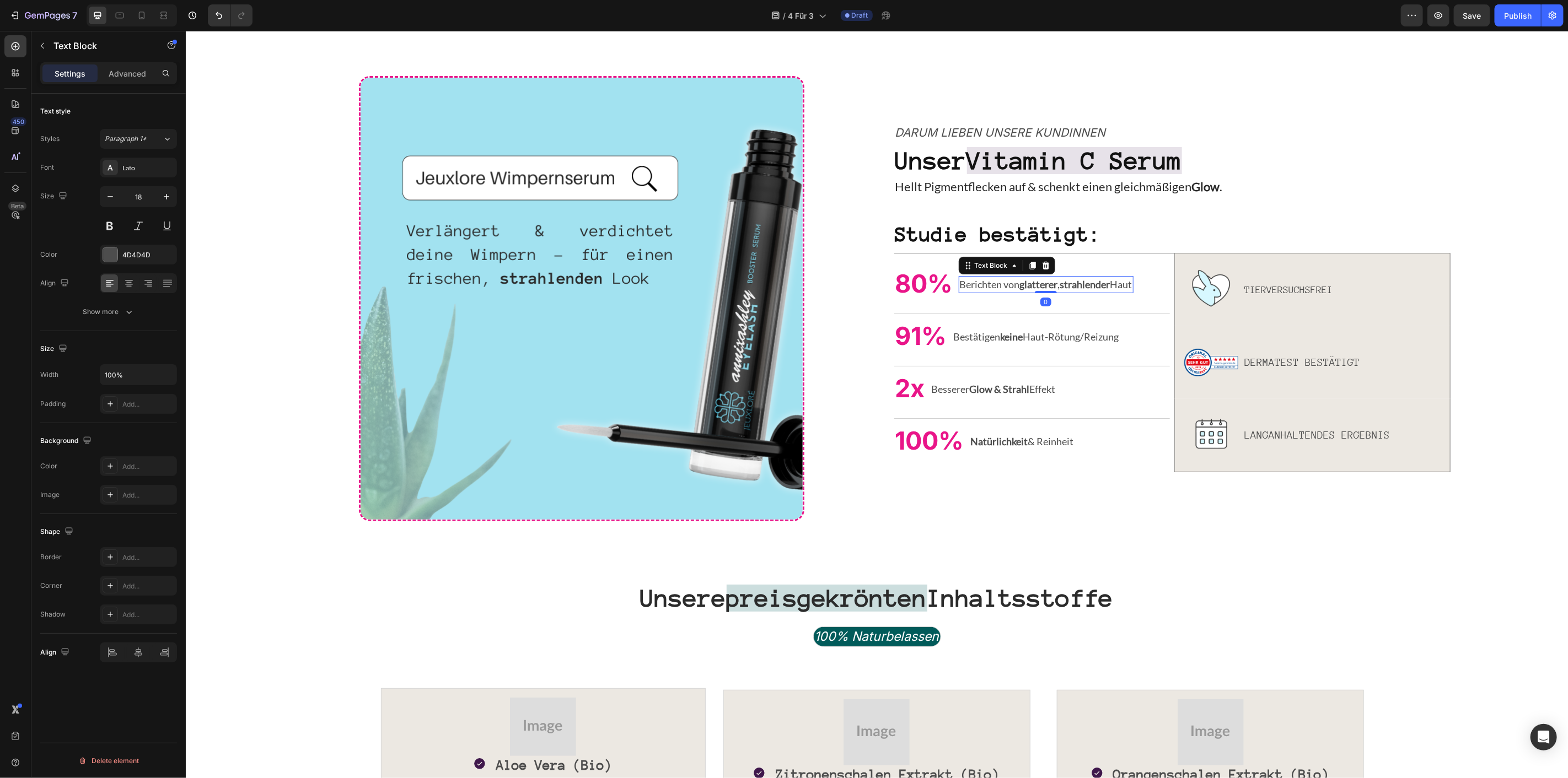
click at [1007, 281] on p "Berichten von glatterer , strahlender Haut" at bounding box center [1045, 284] width 173 height 15
click at [916, 283] on span "80%" at bounding box center [923, 283] width 58 height 30
click at [925, 285] on span "80%" at bounding box center [923, 283] width 58 height 30
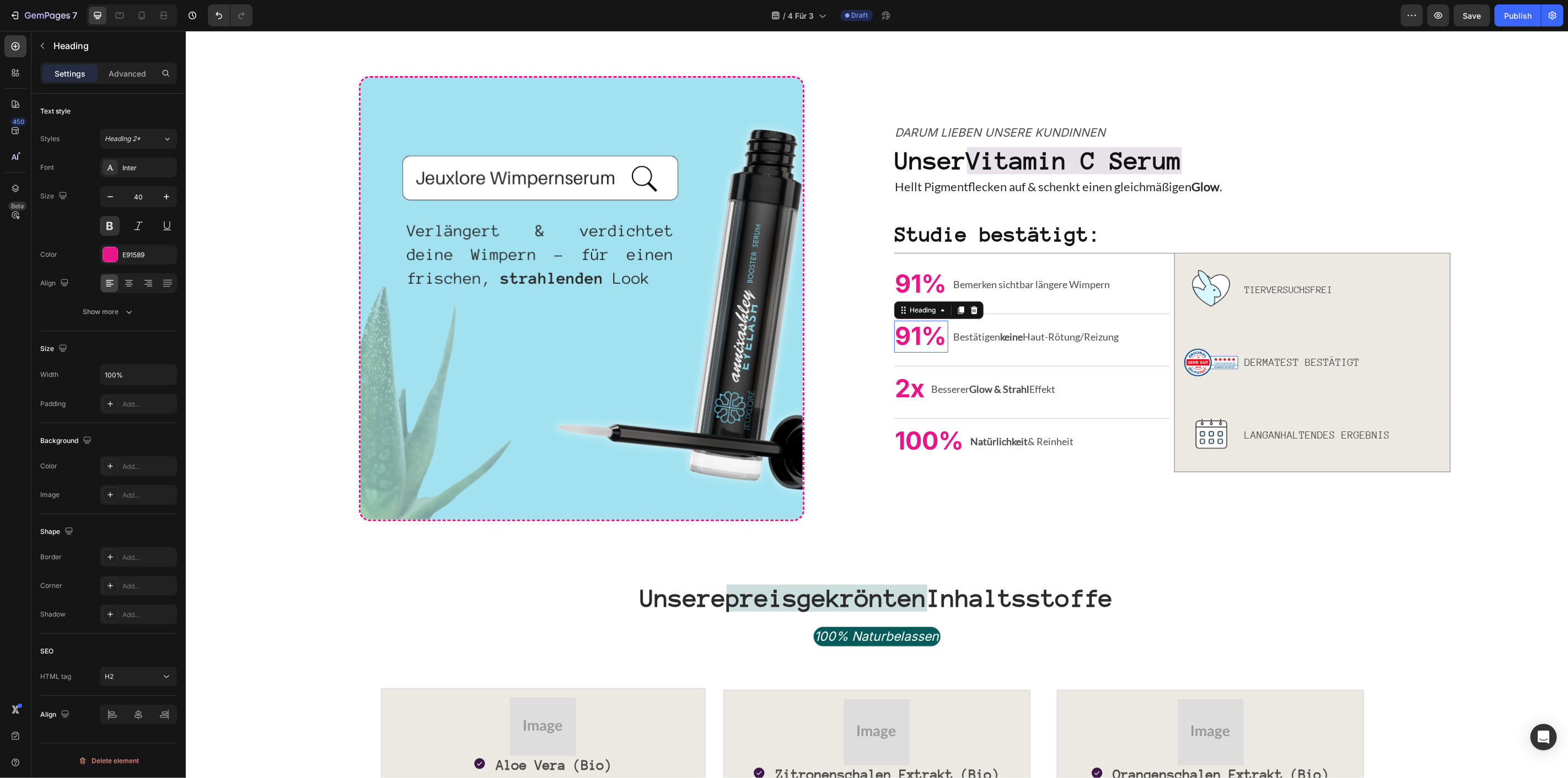
click at [912, 349] on div "91% Heading 0" at bounding box center [921, 336] width 54 height 32
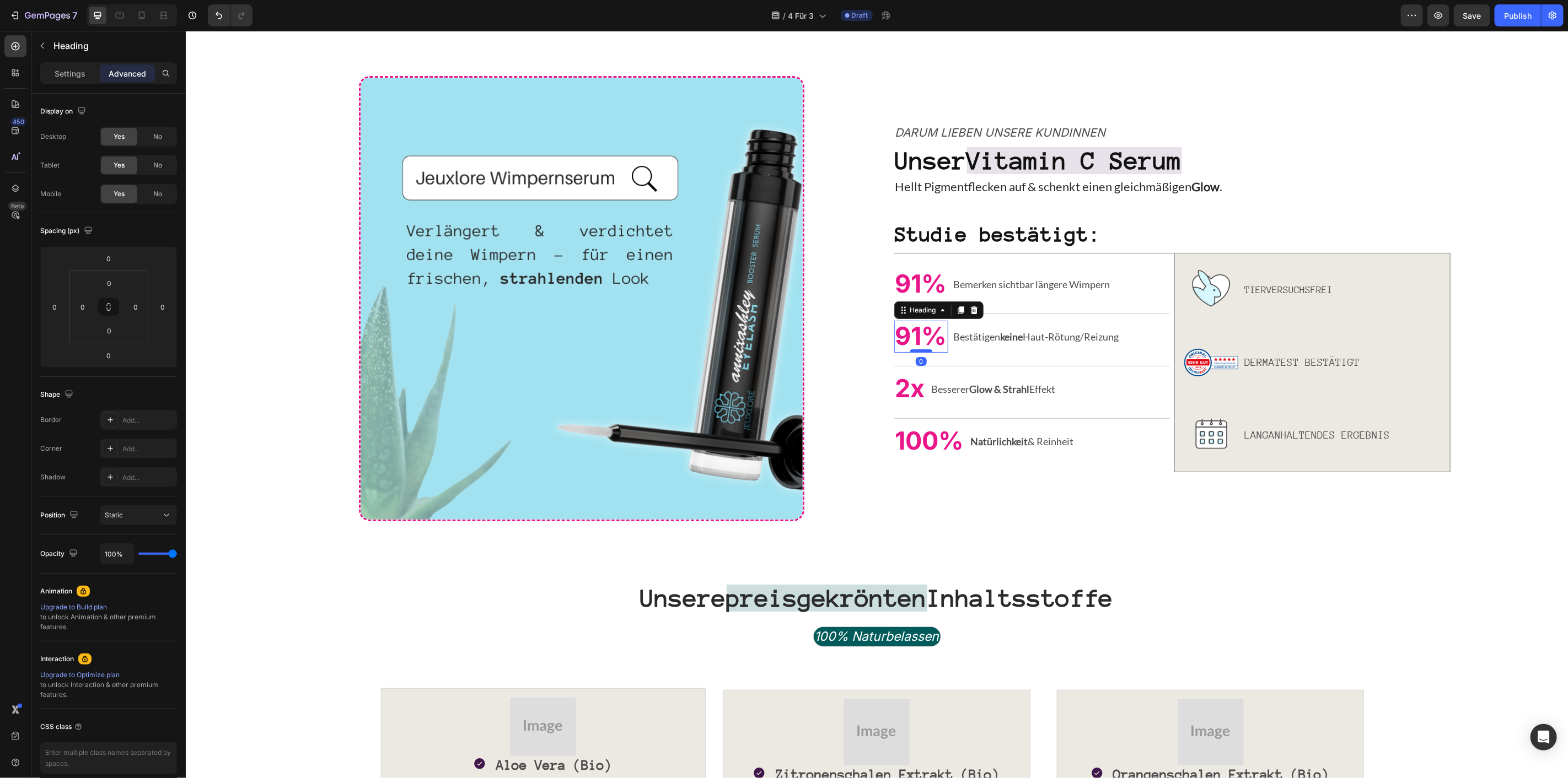
drag, startPoint x: 912, startPoint y: 348, endPoint x: 918, endPoint y: 348, distance: 6.0
click at [911, 349] on div at bounding box center [921, 351] width 22 height 3
click at [916, 332] on span "91%" at bounding box center [921, 335] width 52 height 30
click at [920, 332] on span "91%" at bounding box center [921, 335] width 52 height 30
click at [924, 334] on span "79%" at bounding box center [922, 335] width 55 height 30
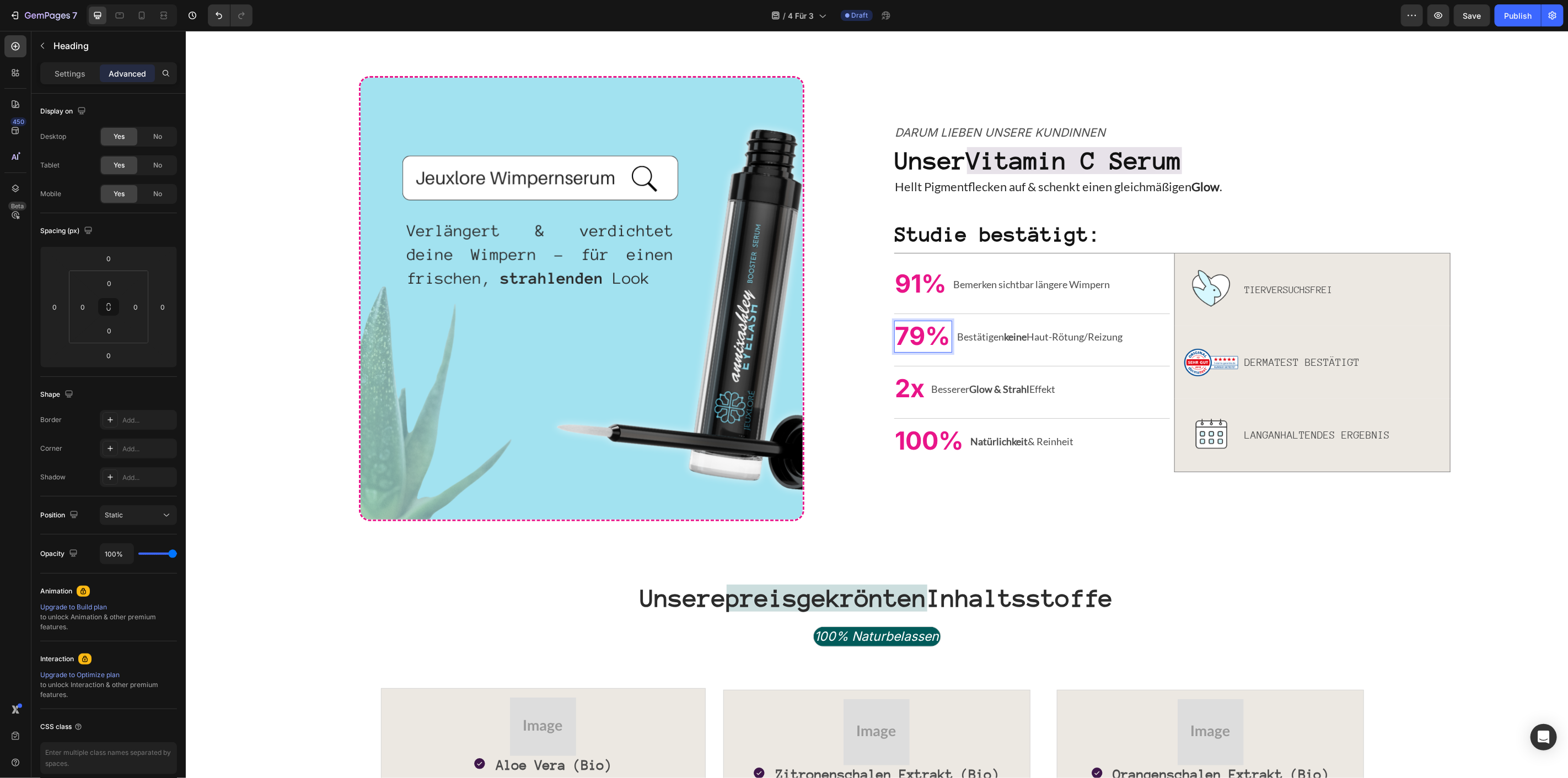
click at [924, 334] on span "79%" at bounding box center [922, 335] width 55 height 30
click at [909, 332] on span "79%" at bounding box center [922, 335] width 55 height 30
click at [909, 332] on span "9%" at bounding box center [915, 335] width 41 height 30
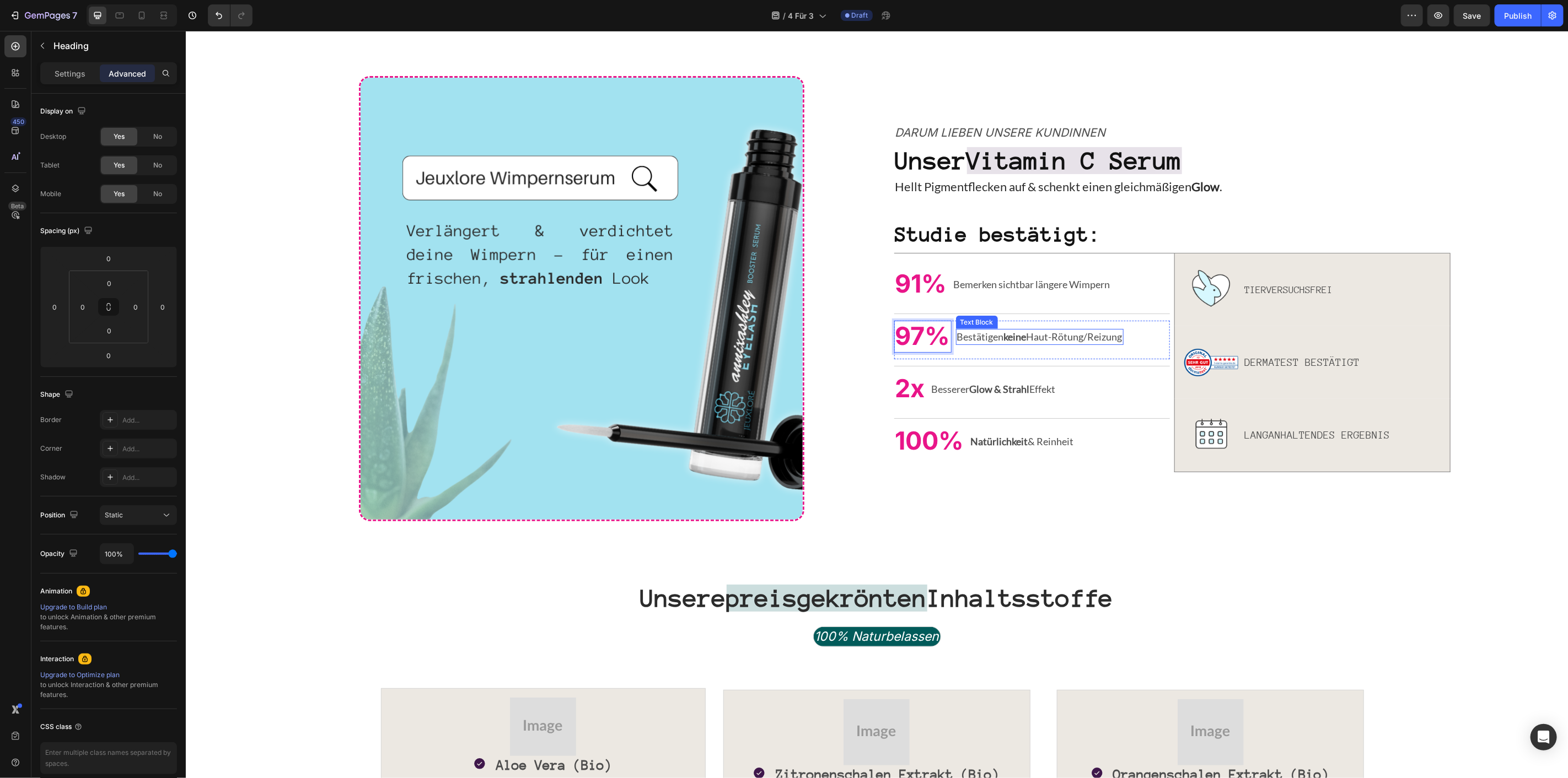
click at [993, 339] on span "Bestätigen keine Haut-Rötung/Reizung" at bounding box center [1039, 336] width 165 height 12
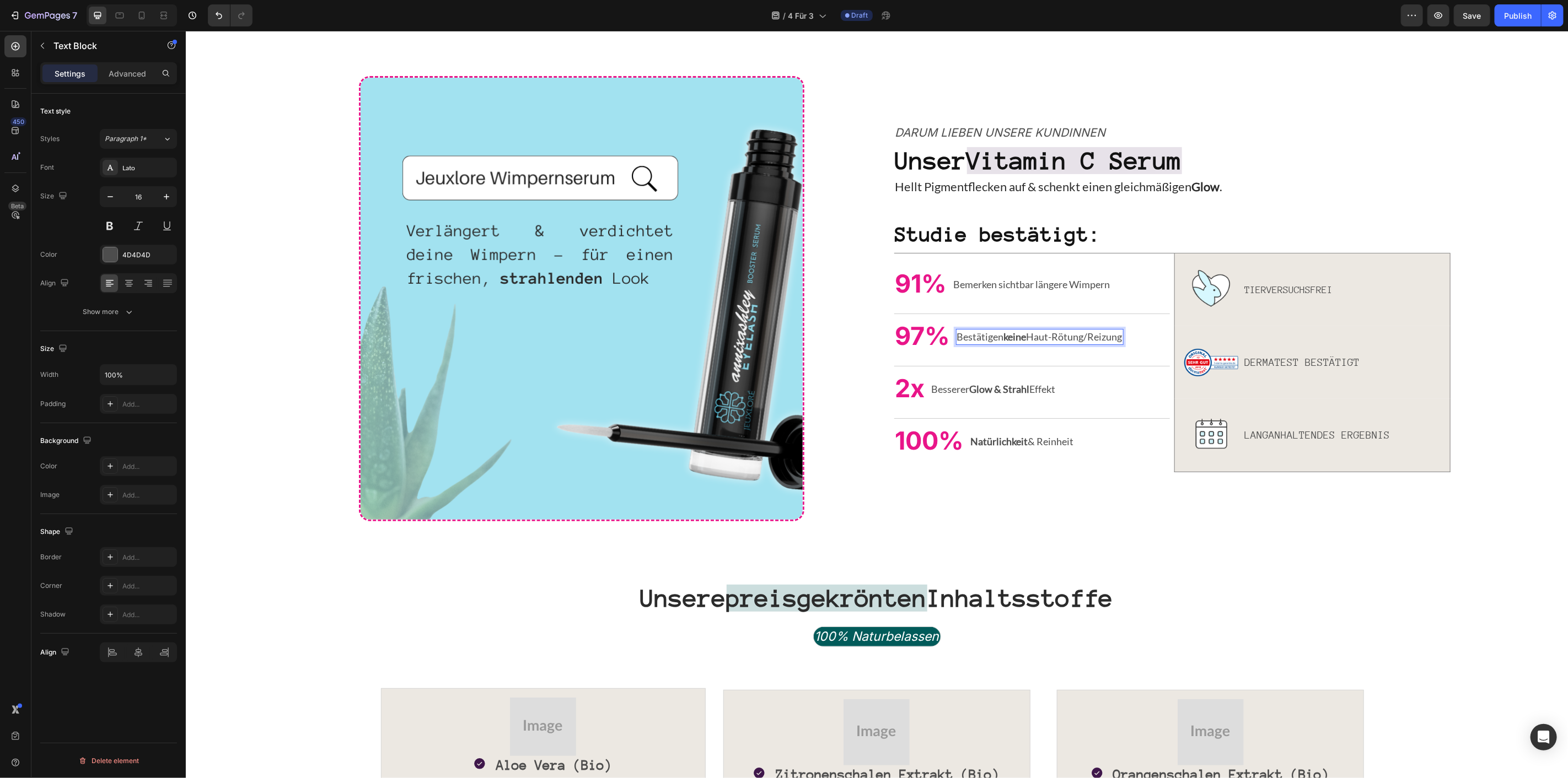
click at [993, 339] on span "Bestätigen keine Haut-Rötung/Reizung" at bounding box center [1039, 336] width 165 height 12
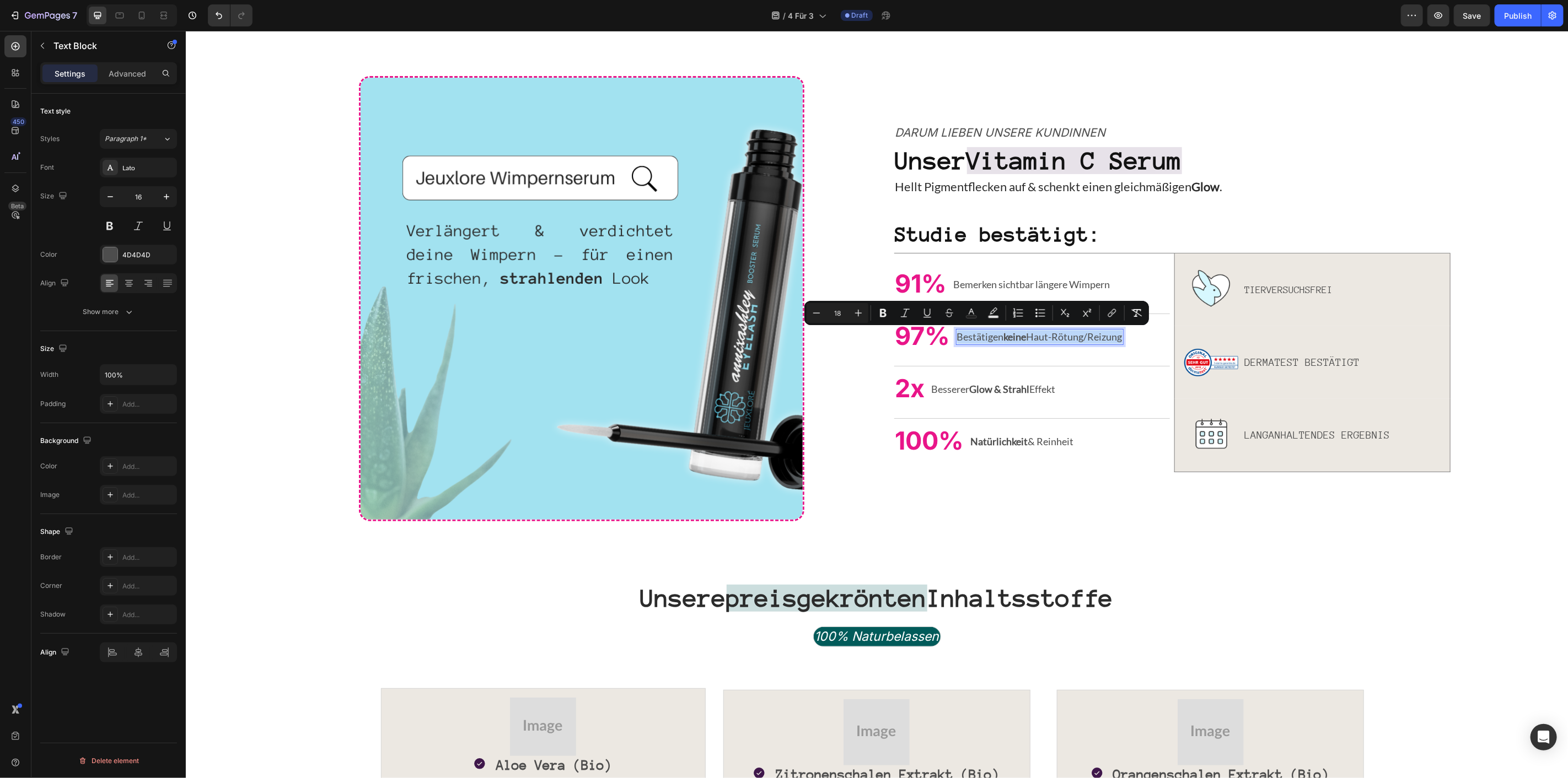
click at [993, 339] on span "Bestätigen keine Haut-Rötung/Reizung" at bounding box center [1039, 336] width 165 height 12
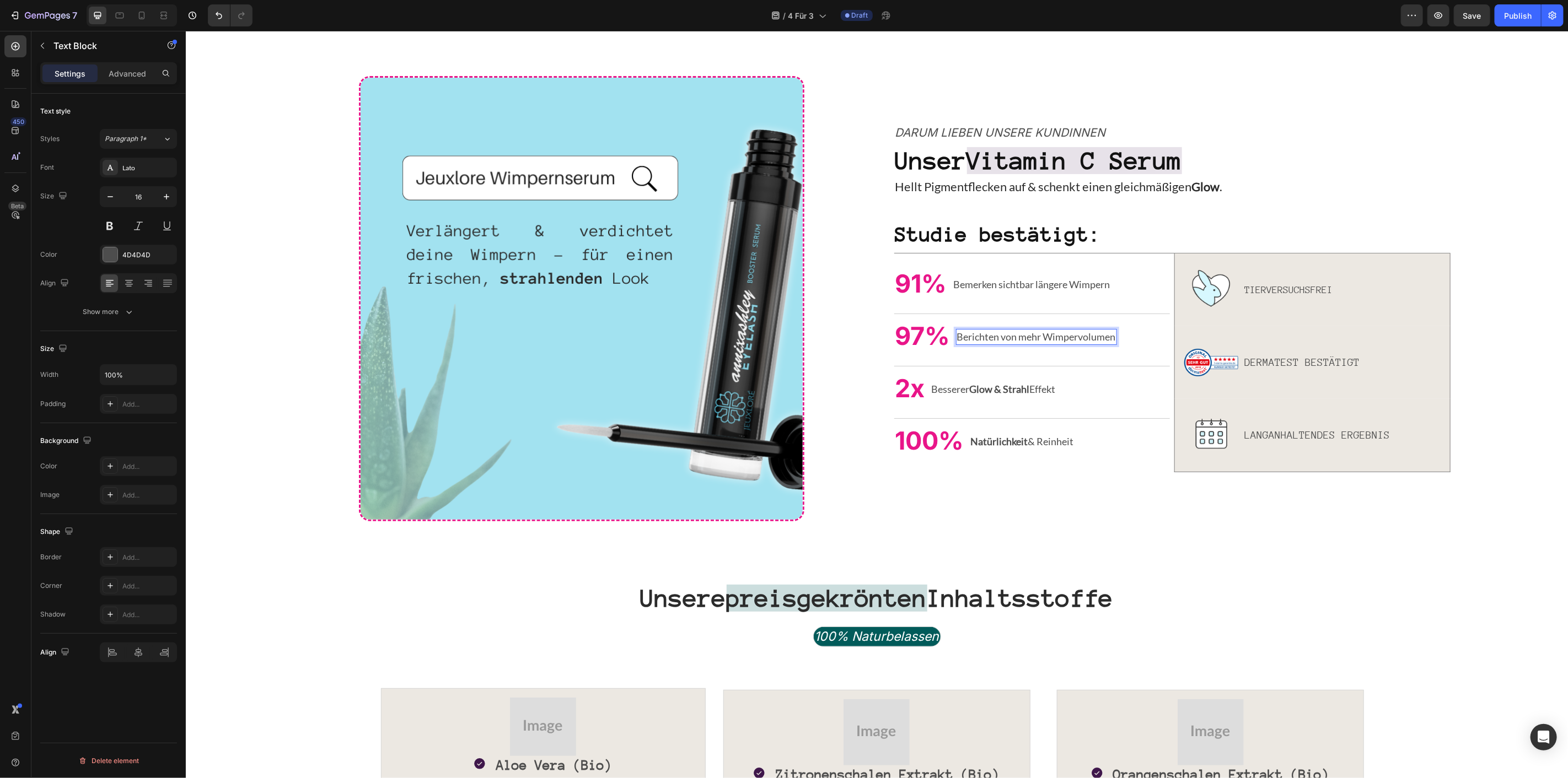
click at [1051, 330] on span "Berichten von mehr Wimpervolumen" at bounding box center [1036, 336] width 159 height 12
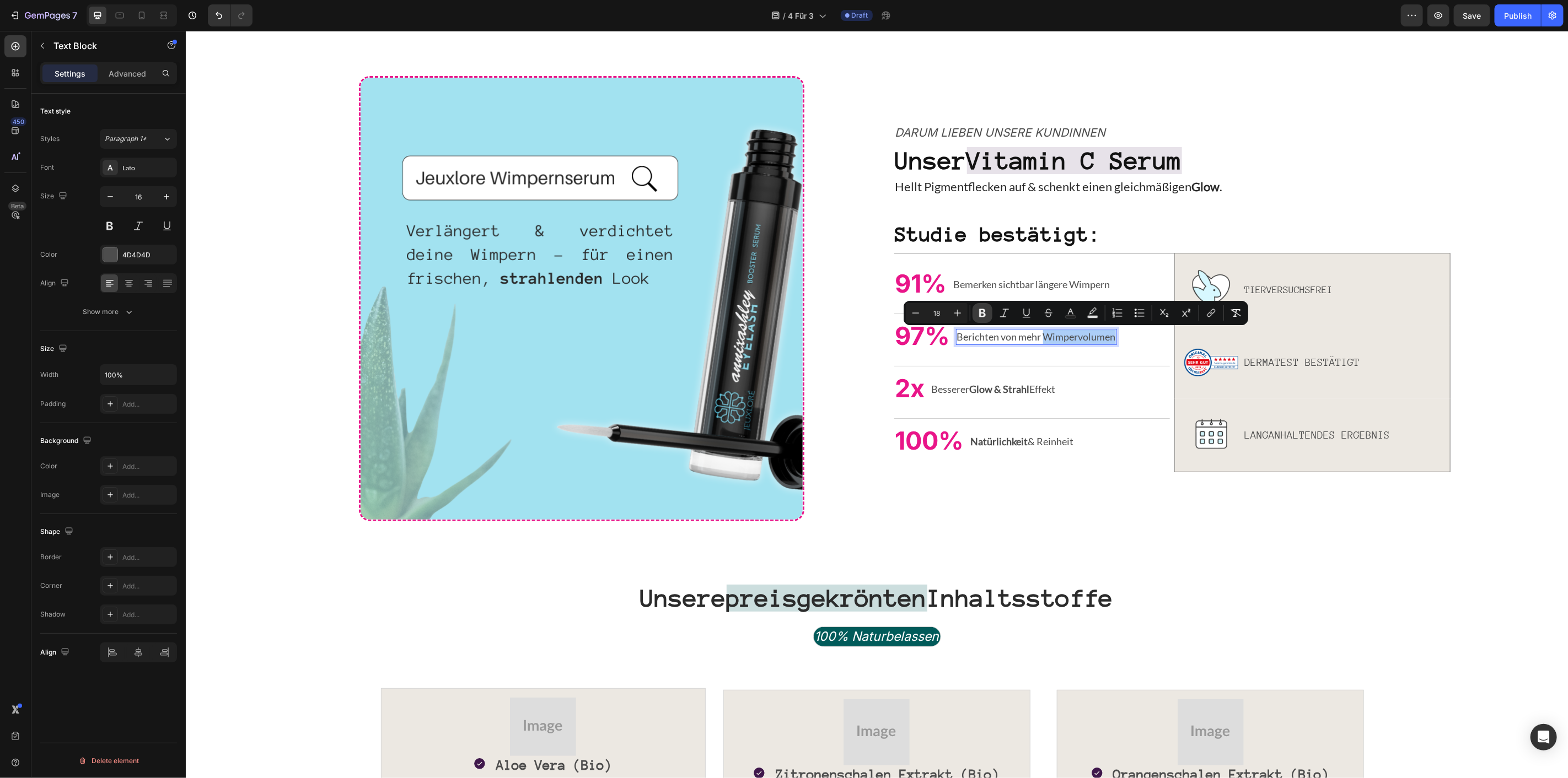
click at [984, 313] on icon "Editor contextual toolbar" at bounding box center [983, 313] width 7 height 8
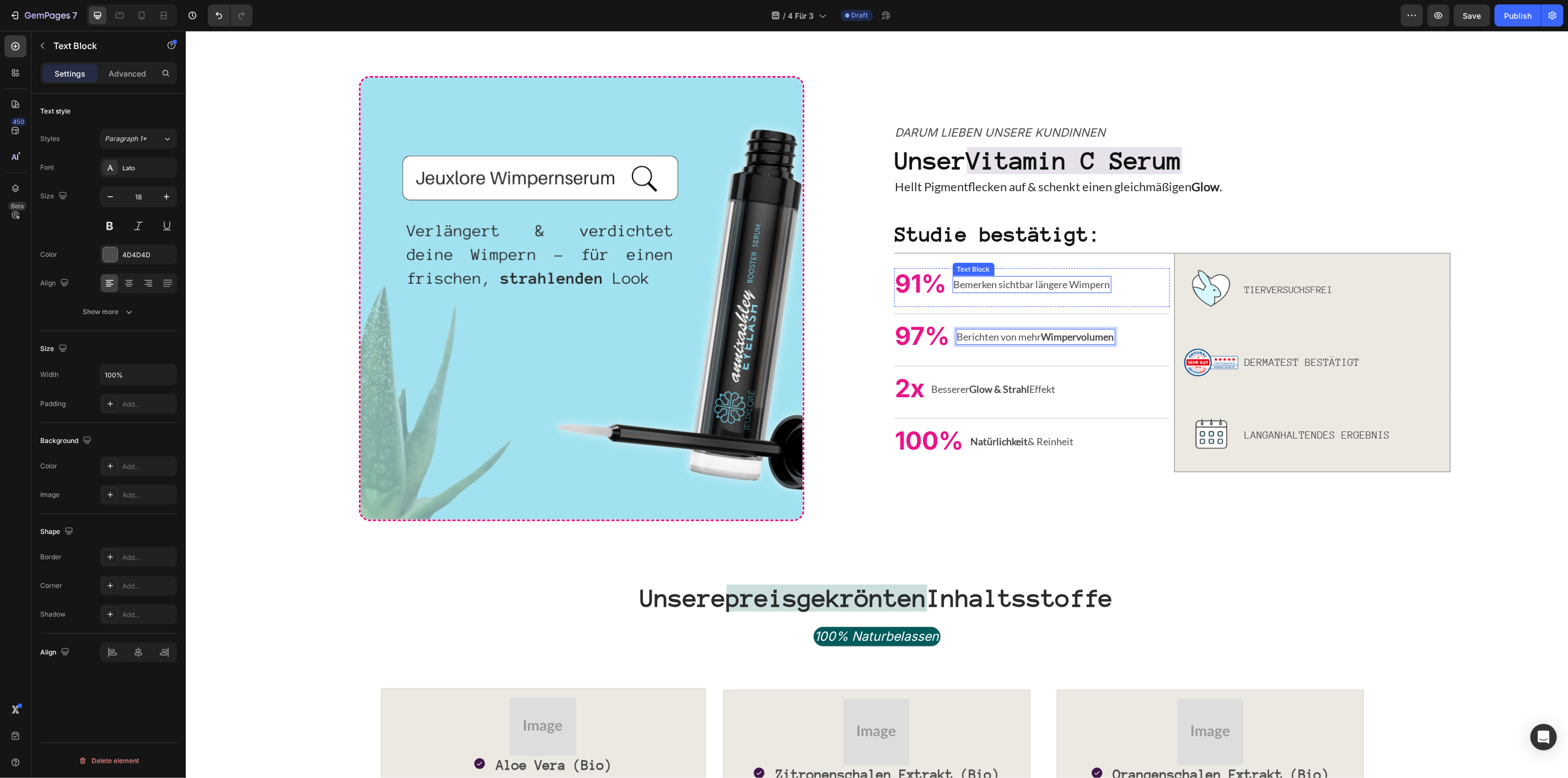
click at [1070, 283] on p "Bemerken sichtbar längere Wimpern" at bounding box center [1031, 284] width 157 height 15
click at [1054, 285] on p "Bemerken sichtbar längere Wimpern" at bounding box center [1031, 284] width 157 height 15
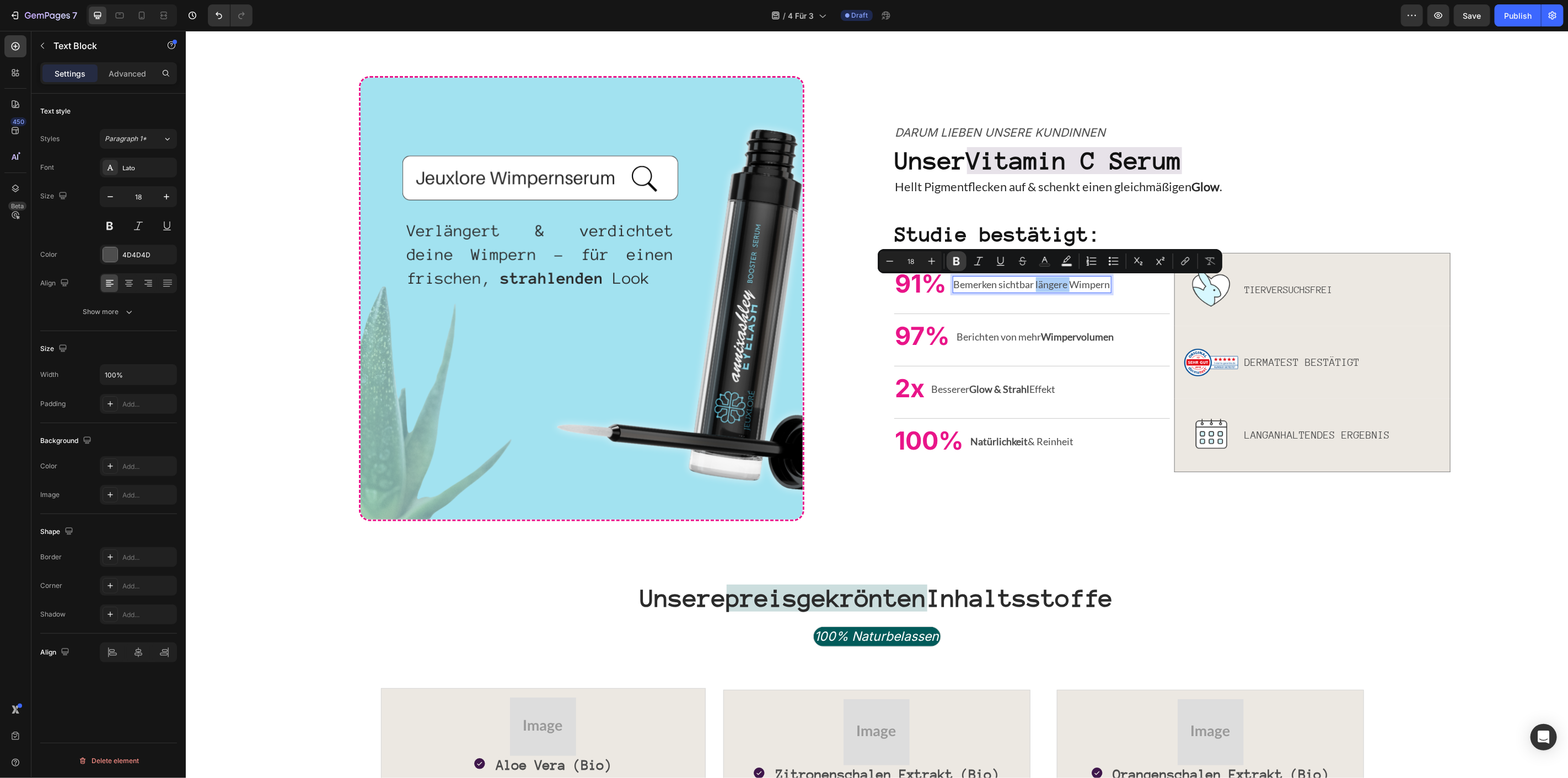
click at [959, 264] on icon "Editor contextual toolbar" at bounding box center [957, 261] width 7 height 8
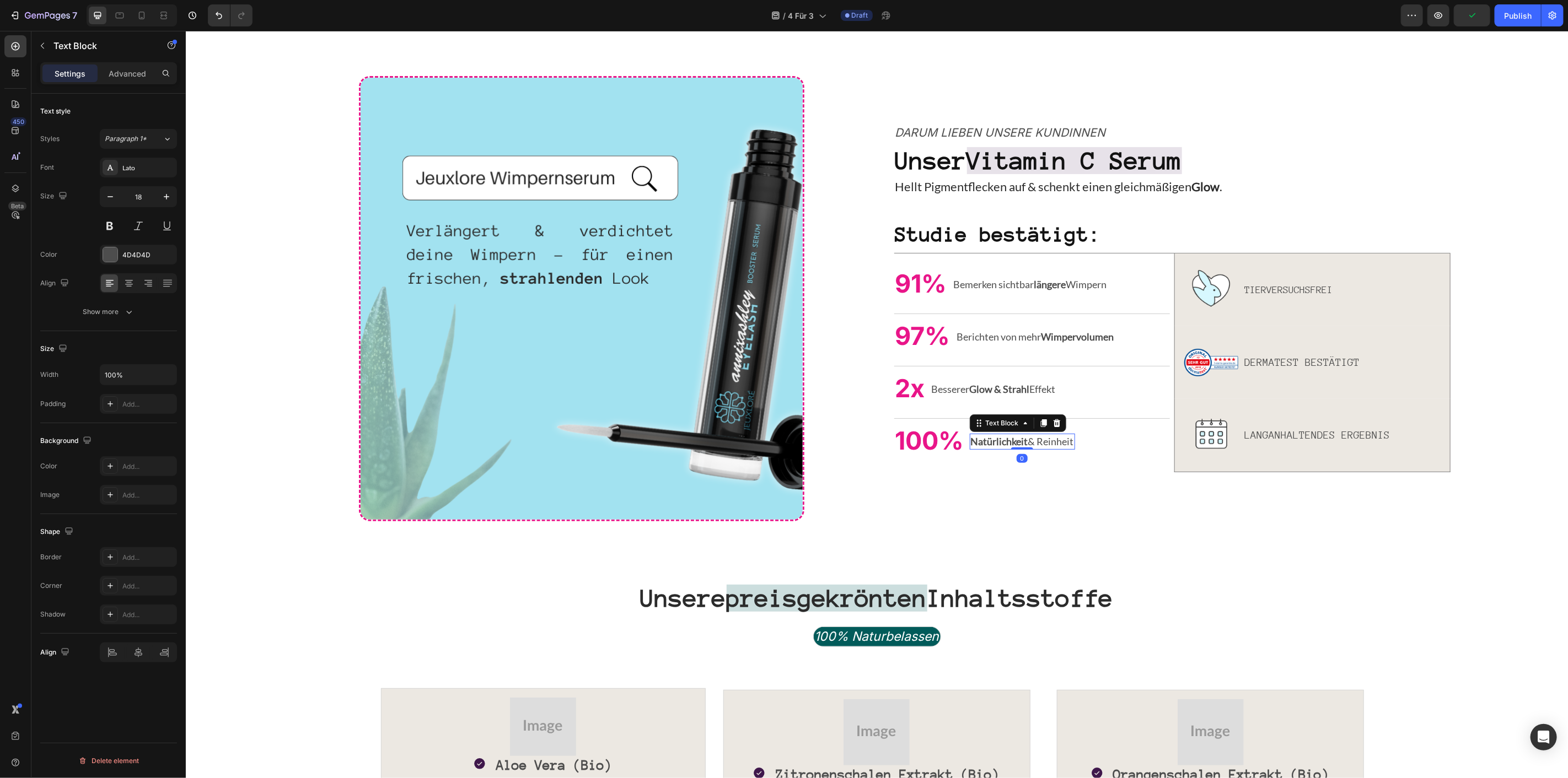
click at [1005, 435] on strong "Natürlichkeit" at bounding box center [998, 441] width 57 height 12
click at [1096, 435] on strong "Gesündere & Stärkere Wimpern" at bounding box center [1038, 441] width 137 height 12
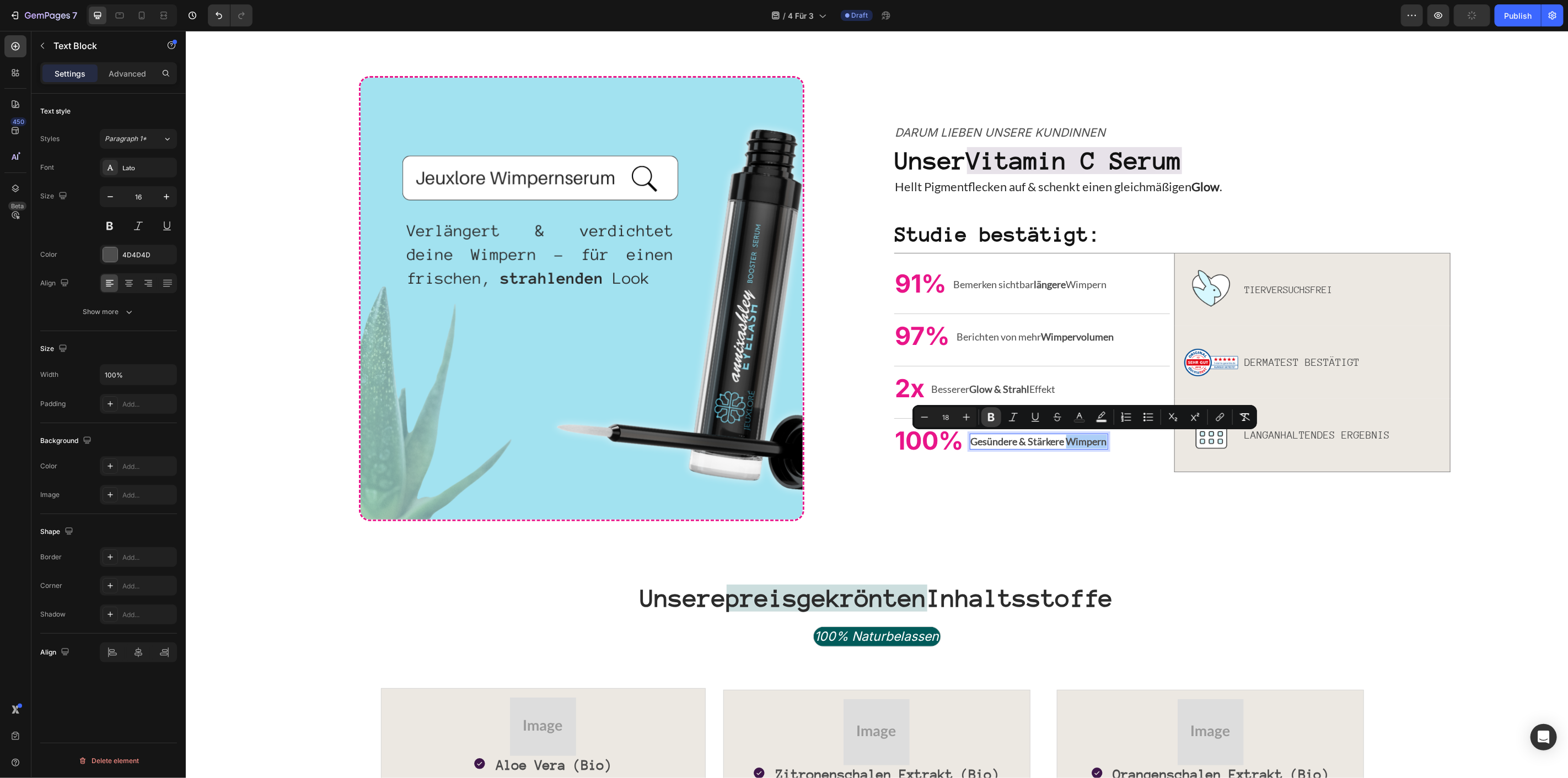
drag, startPoint x: 991, startPoint y: 417, endPoint x: 839, endPoint y: 435, distance: 153.1
click at [991, 417] on icon "Editor contextual toolbar" at bounding box center [991, 417] width 11 height 11
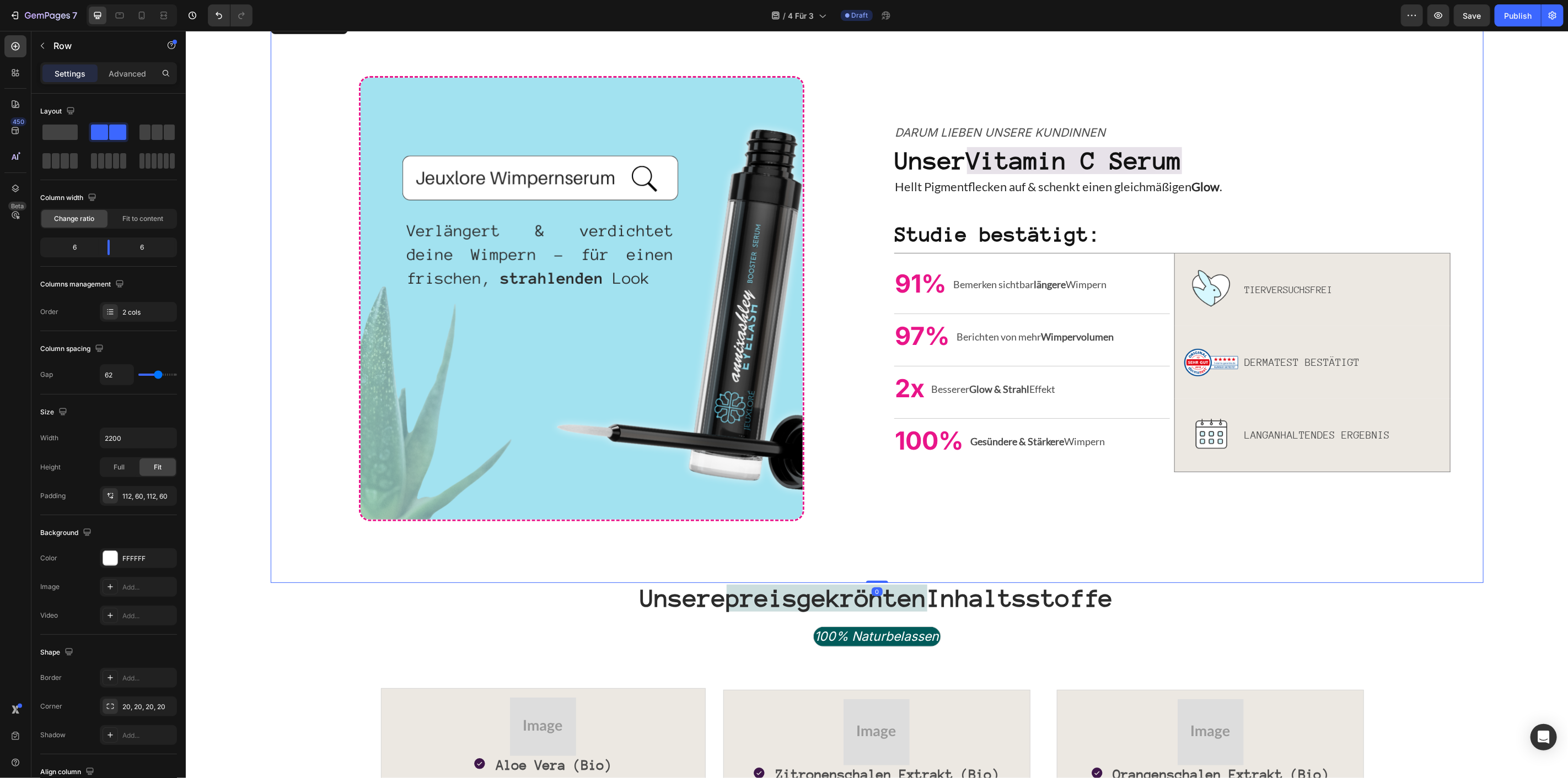
click at [1036, 484] on div "Darum lieben unsere Kundinnen Text Block Unser Vitamin C Serum Heading Hellt Pi…" at bounding box center [1172, 297] width 556 height 445
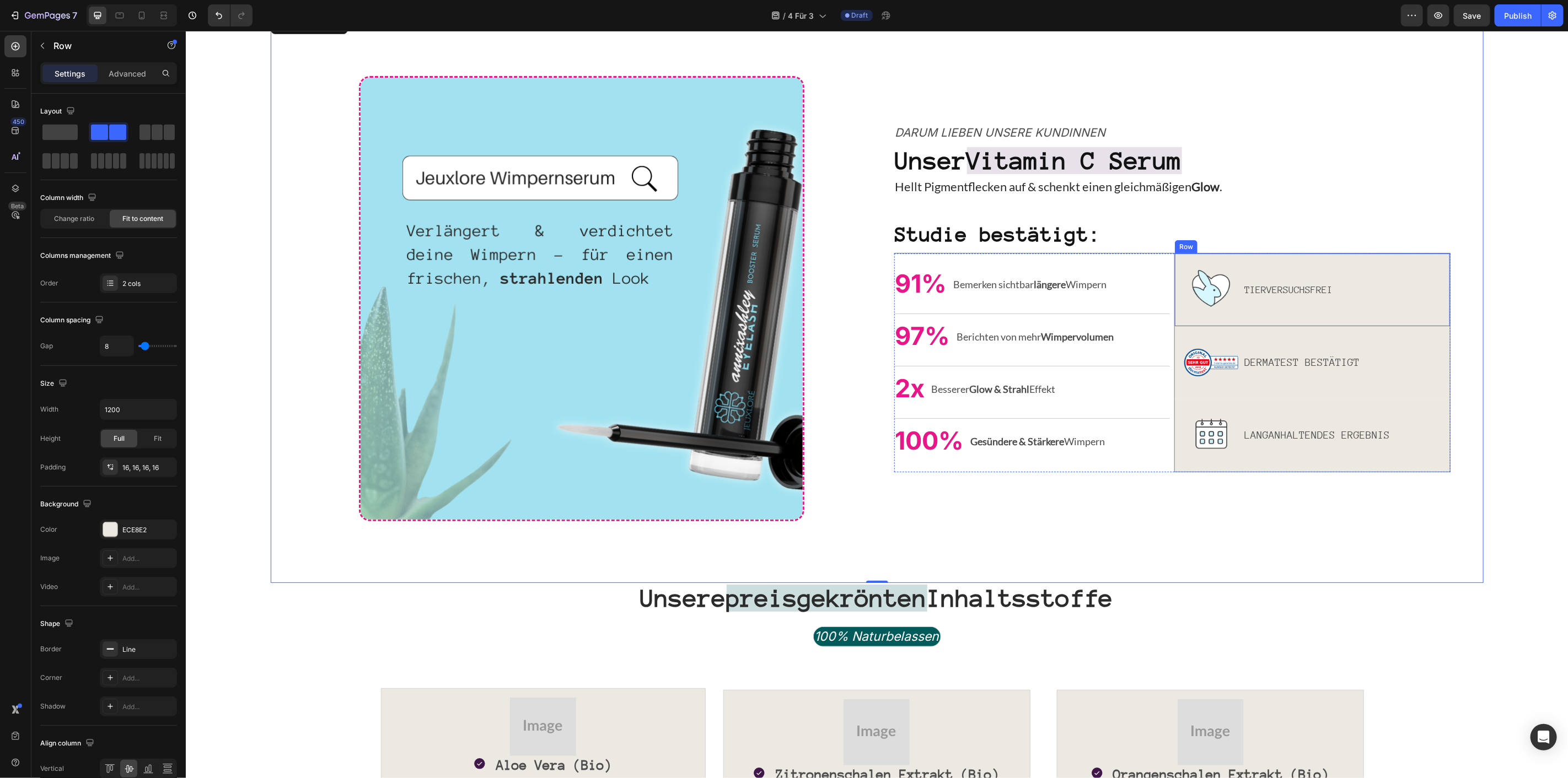
click at [1411, 269] on div "Image Tierversuchsfrei Text Block Row" at bounding box center [1312, 289] width 276 height 73
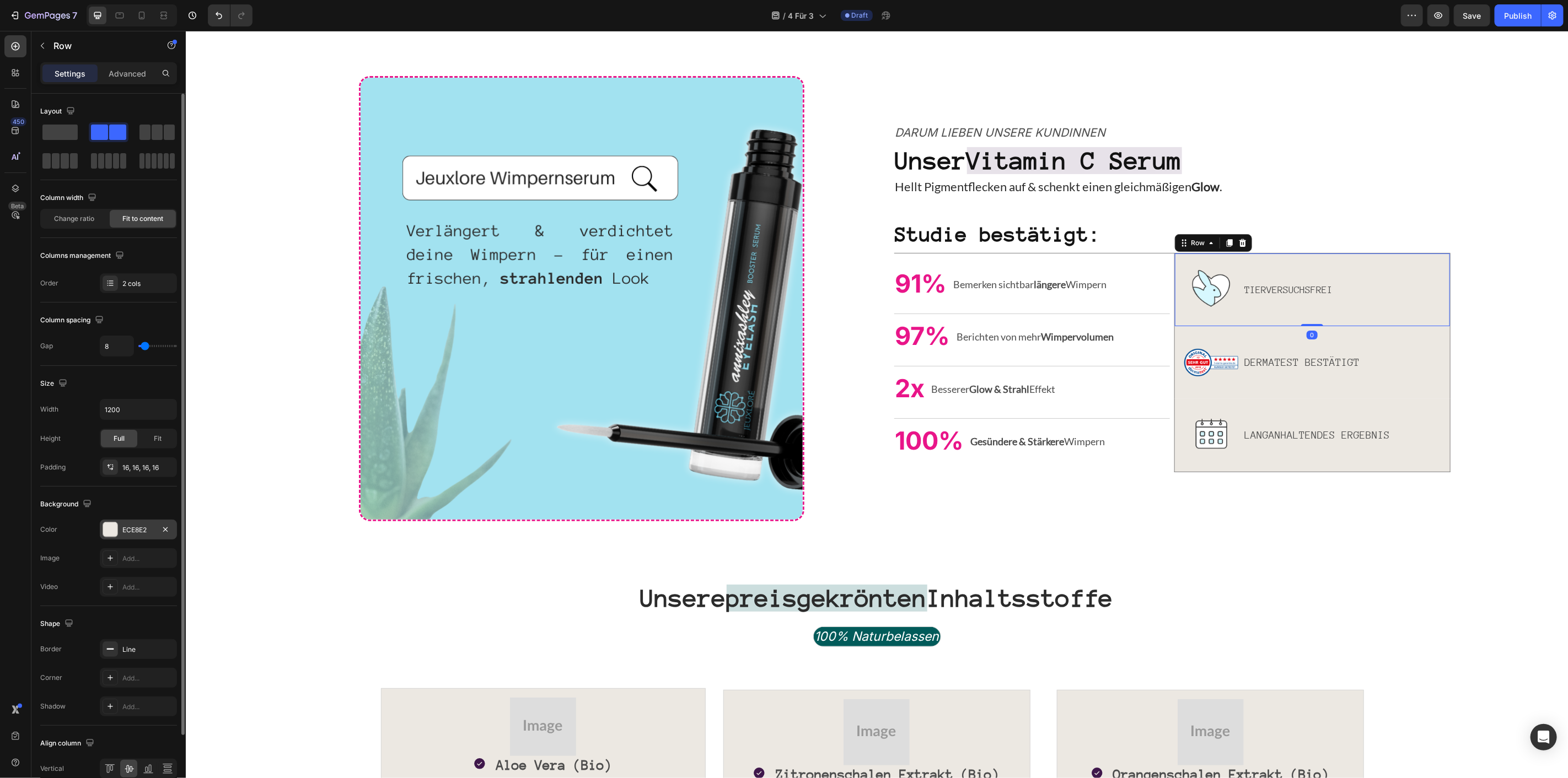
click at [132, 531] on div "ECE8E2" at bounding box center [138, 530] width 32 height 10
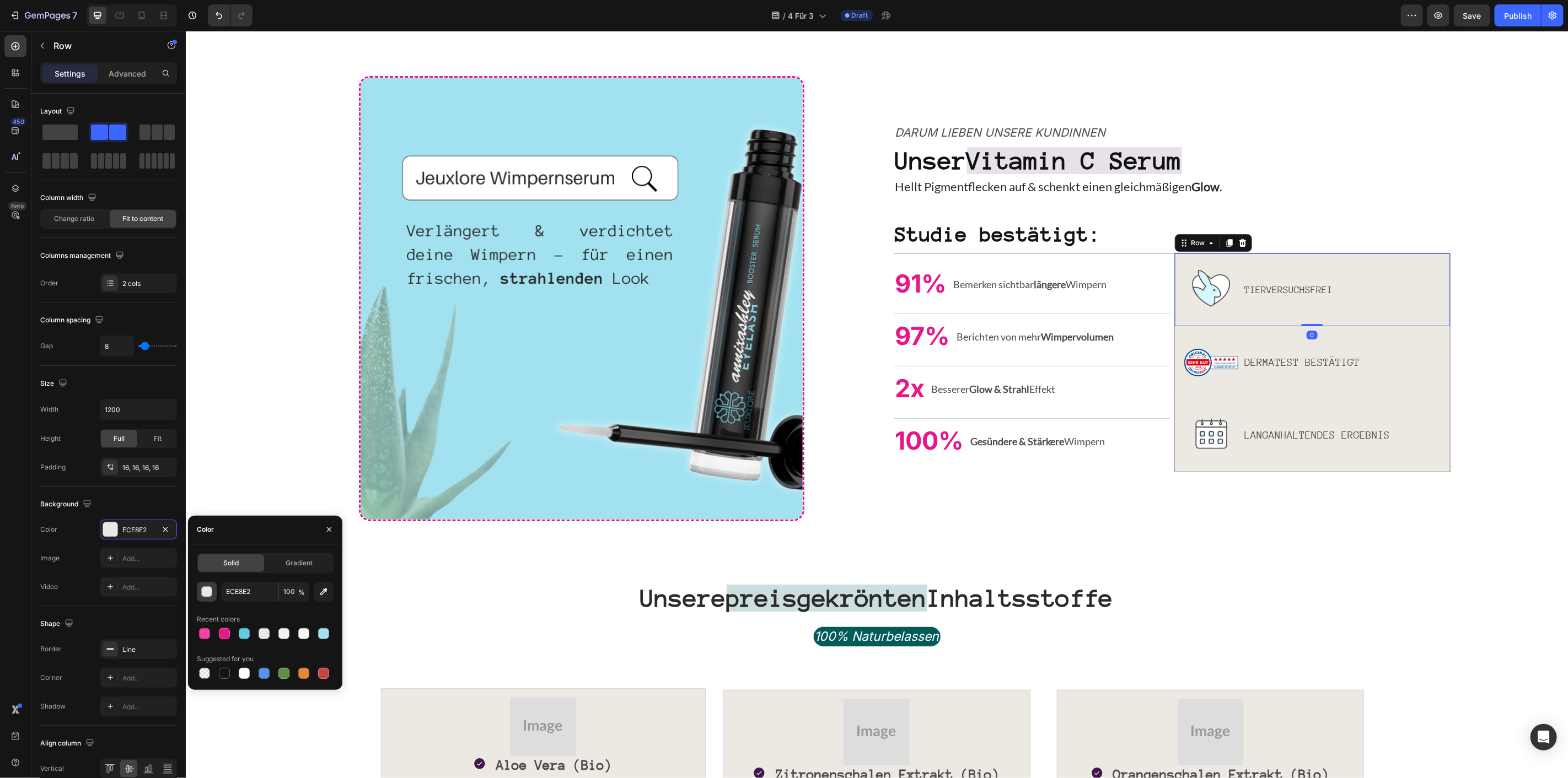
click at [214, 599] on button "button" at bounding box center [207, 592] width 20 height 20
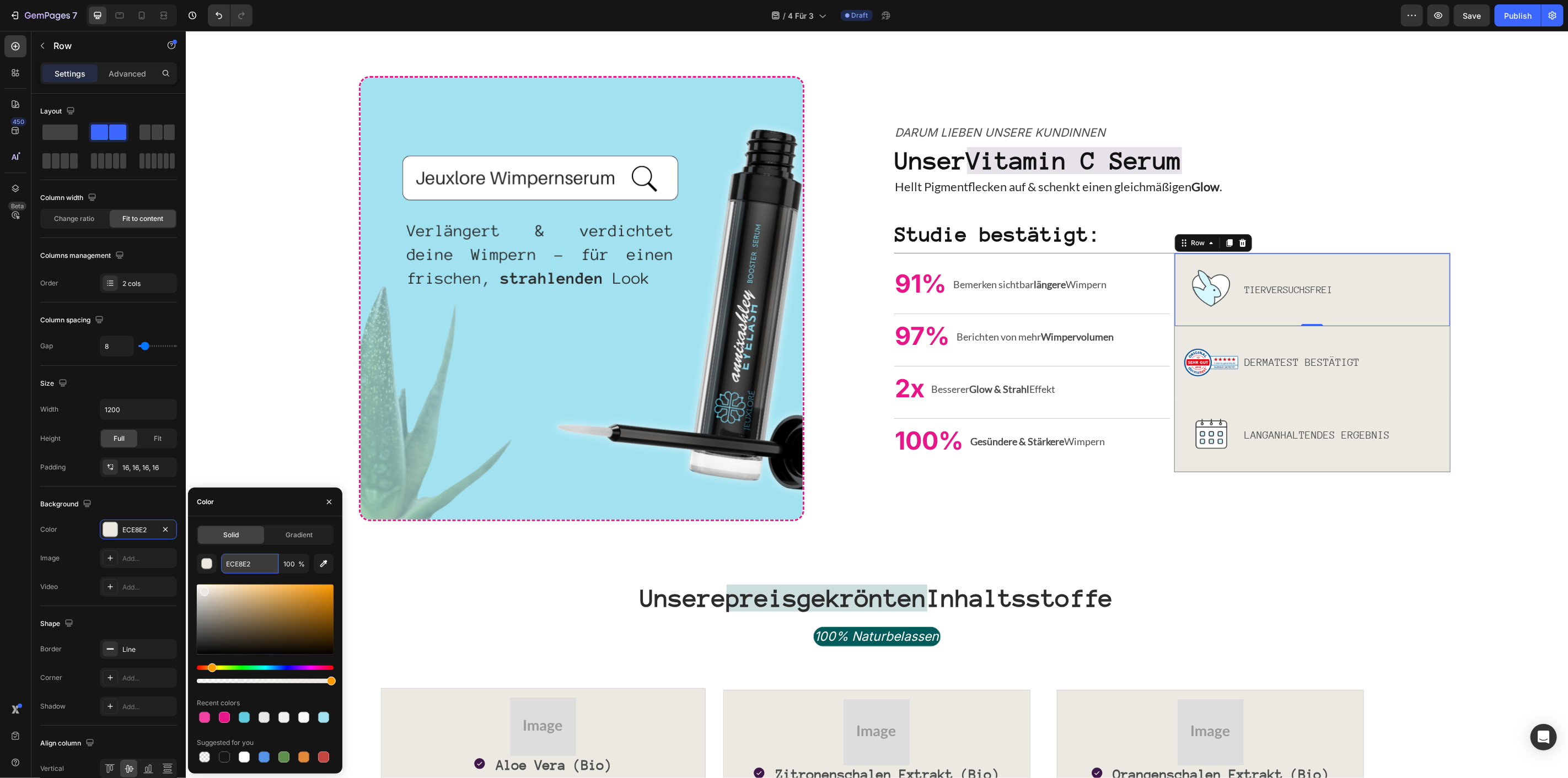
click at [241, 566] on input "ECE8E2" at bounding box center [250, 564] width 57 height 20
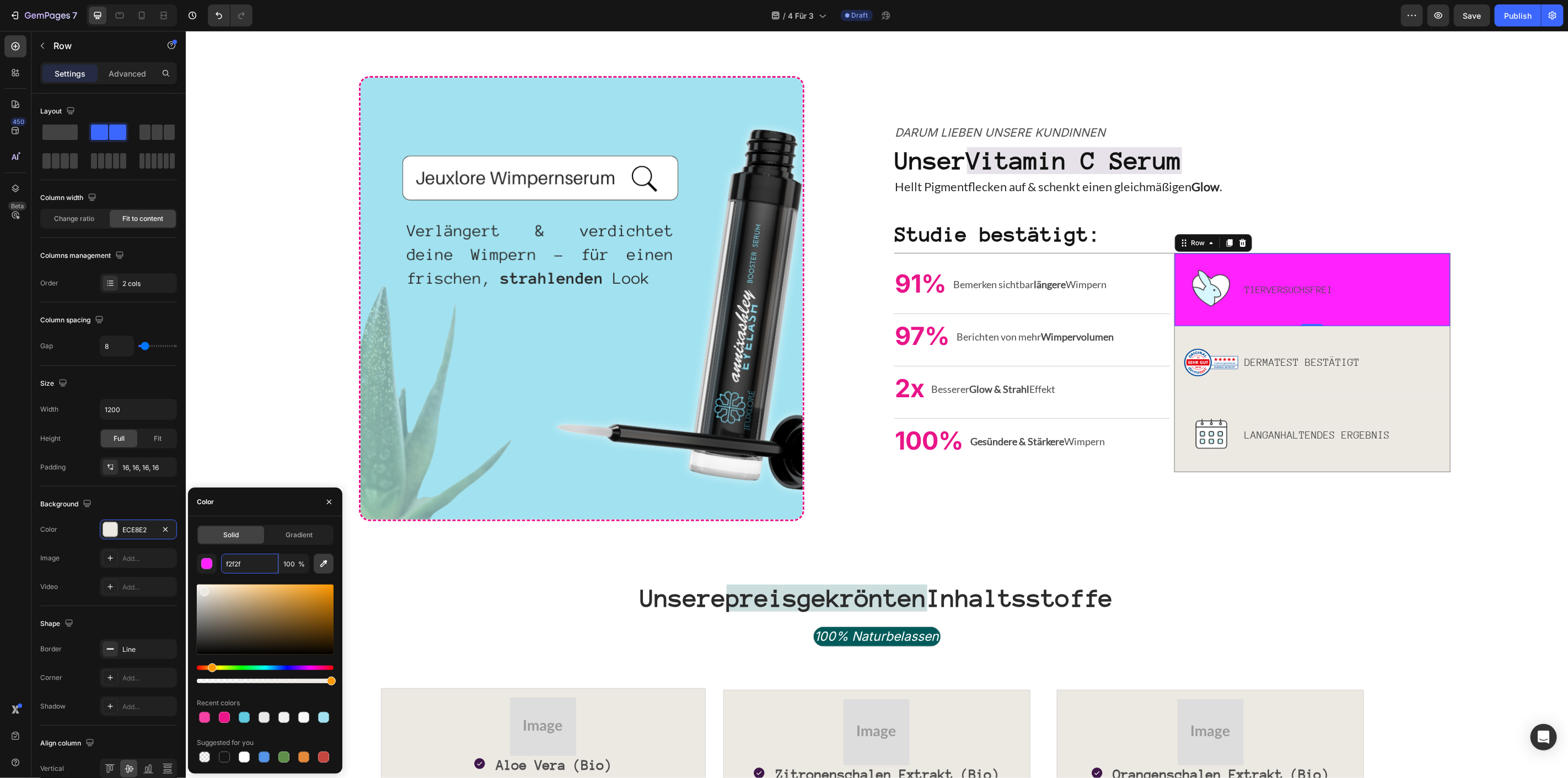
type input "f2f2f2"
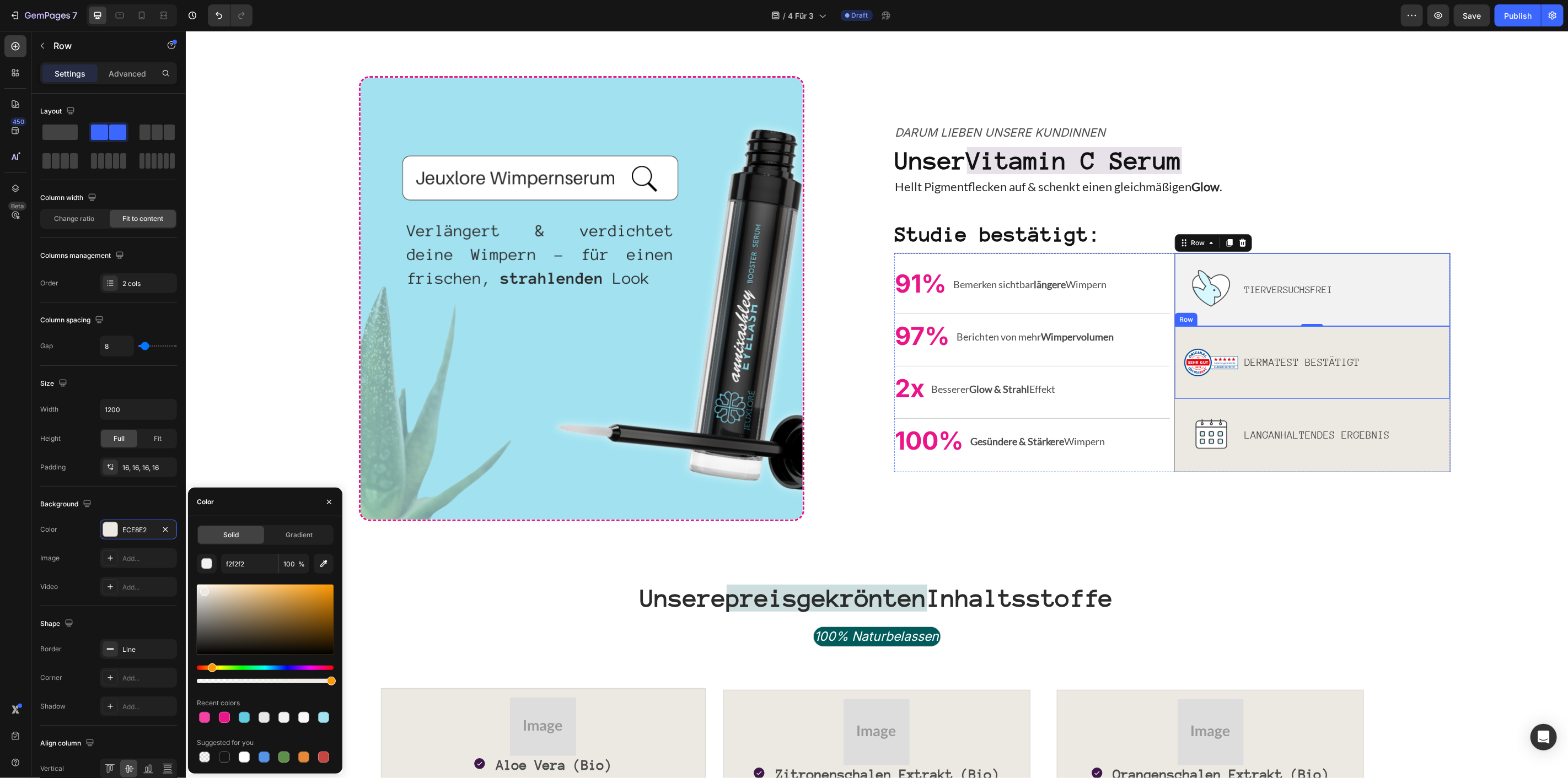
click at [1411, 363] on div "Image dermatest bestätigt Text Block Row" at bounding box center [1312, 362] width 276 height 73
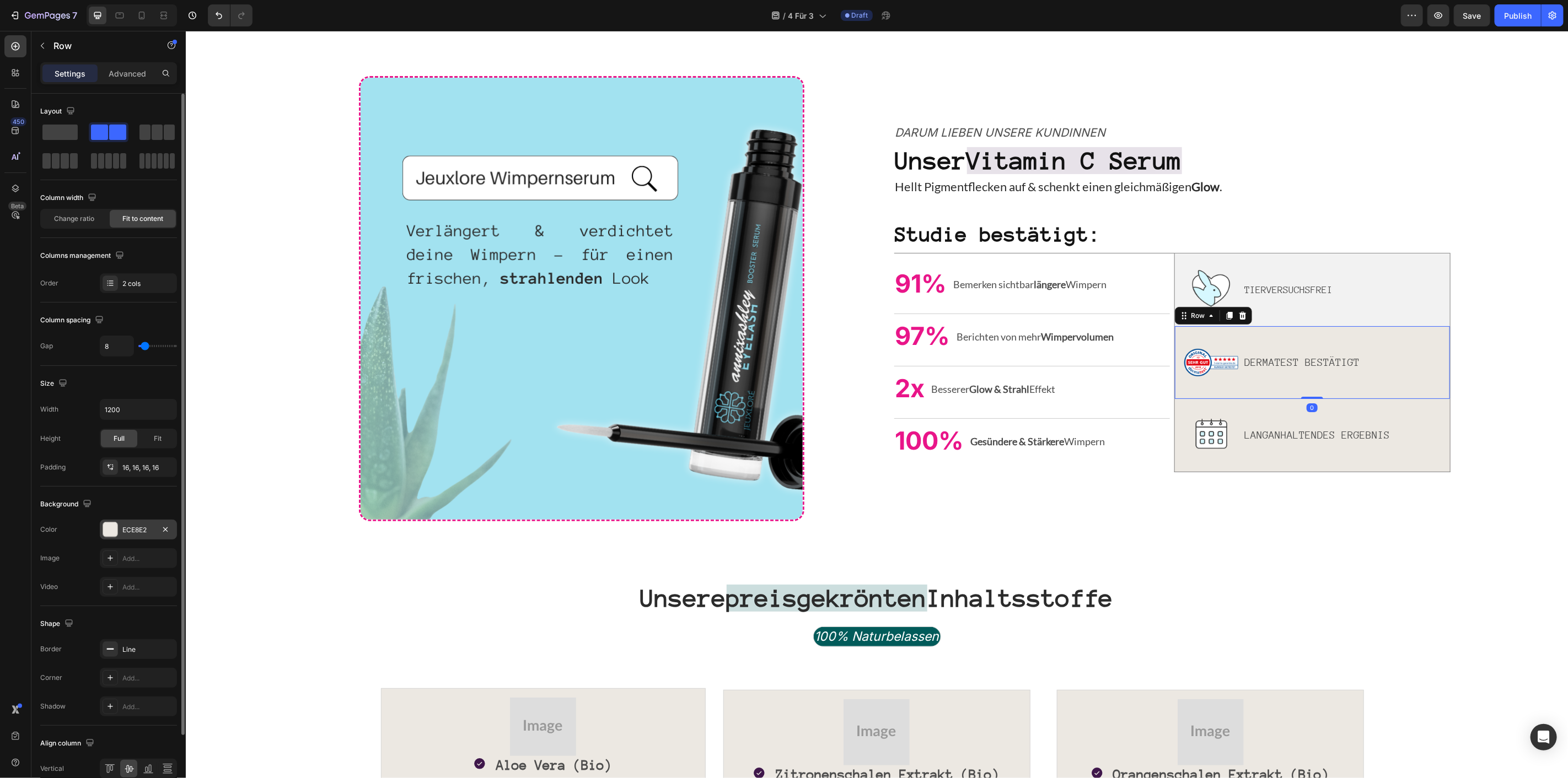
click at [147, 525] on div "ECE8E2" at bounding box center [138, 530] width 77 height 20
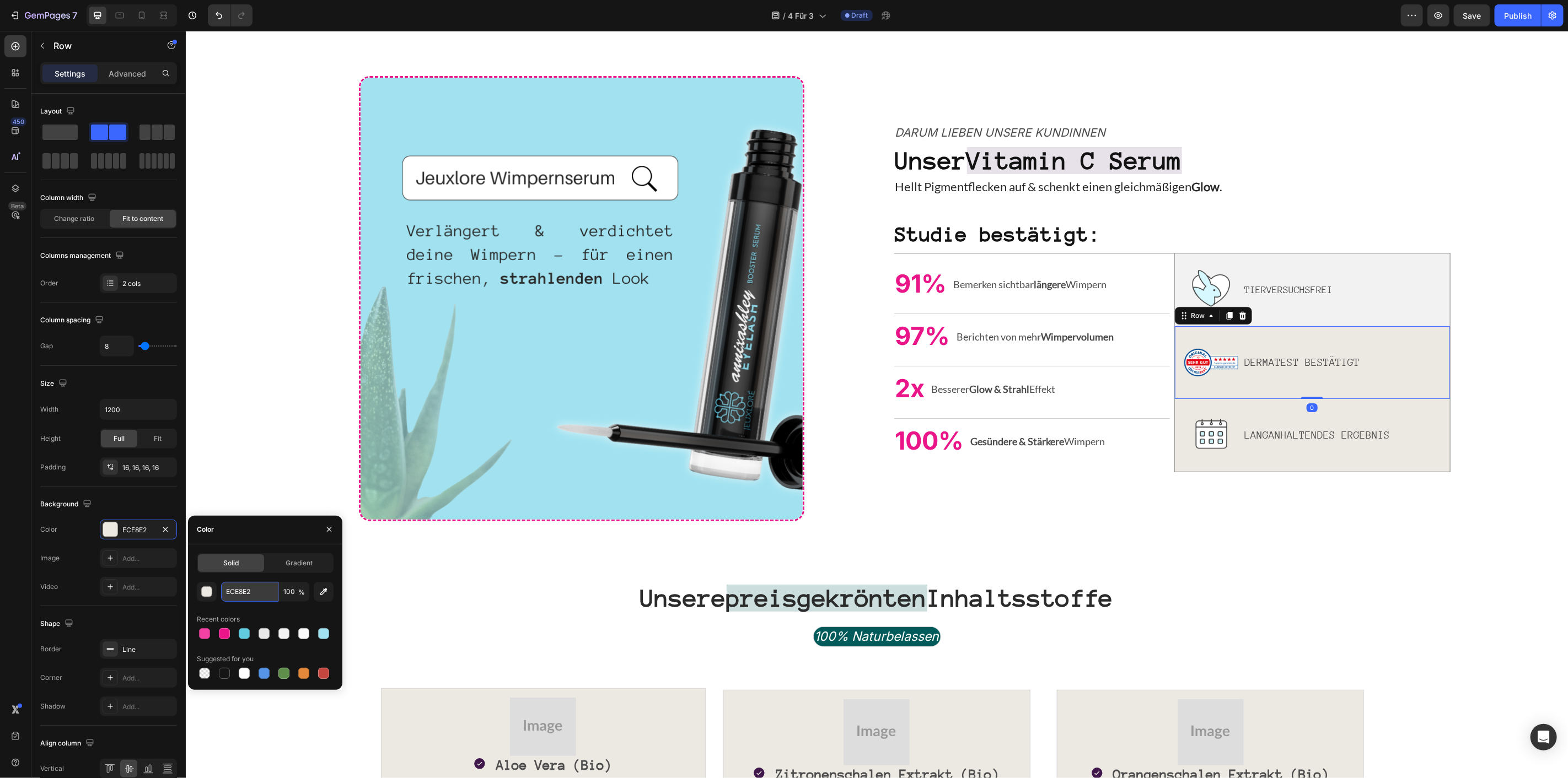
click at [249, 595] on input "ECE8E2" at bounding box center [250, 592] width 57 height 20
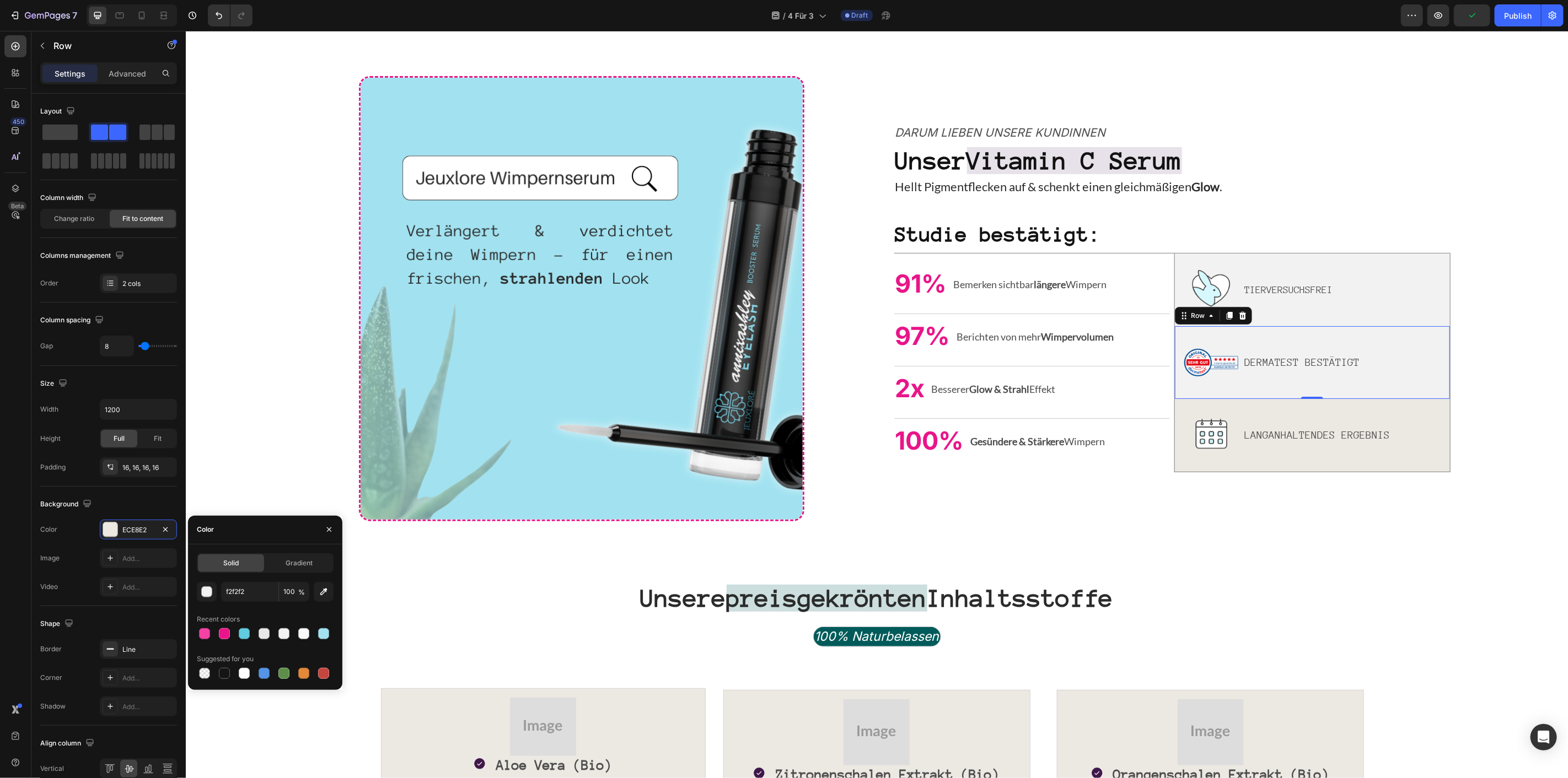
click at [282, 541] on div "Color" at bounding box center [265, 530] width 154 height 28
type input "F2F2F2"
click at [1411, 421] on div "Image langanhaltendes ergebnis Text Block Row" at bounding box center [1312, 435] width 276 height 74
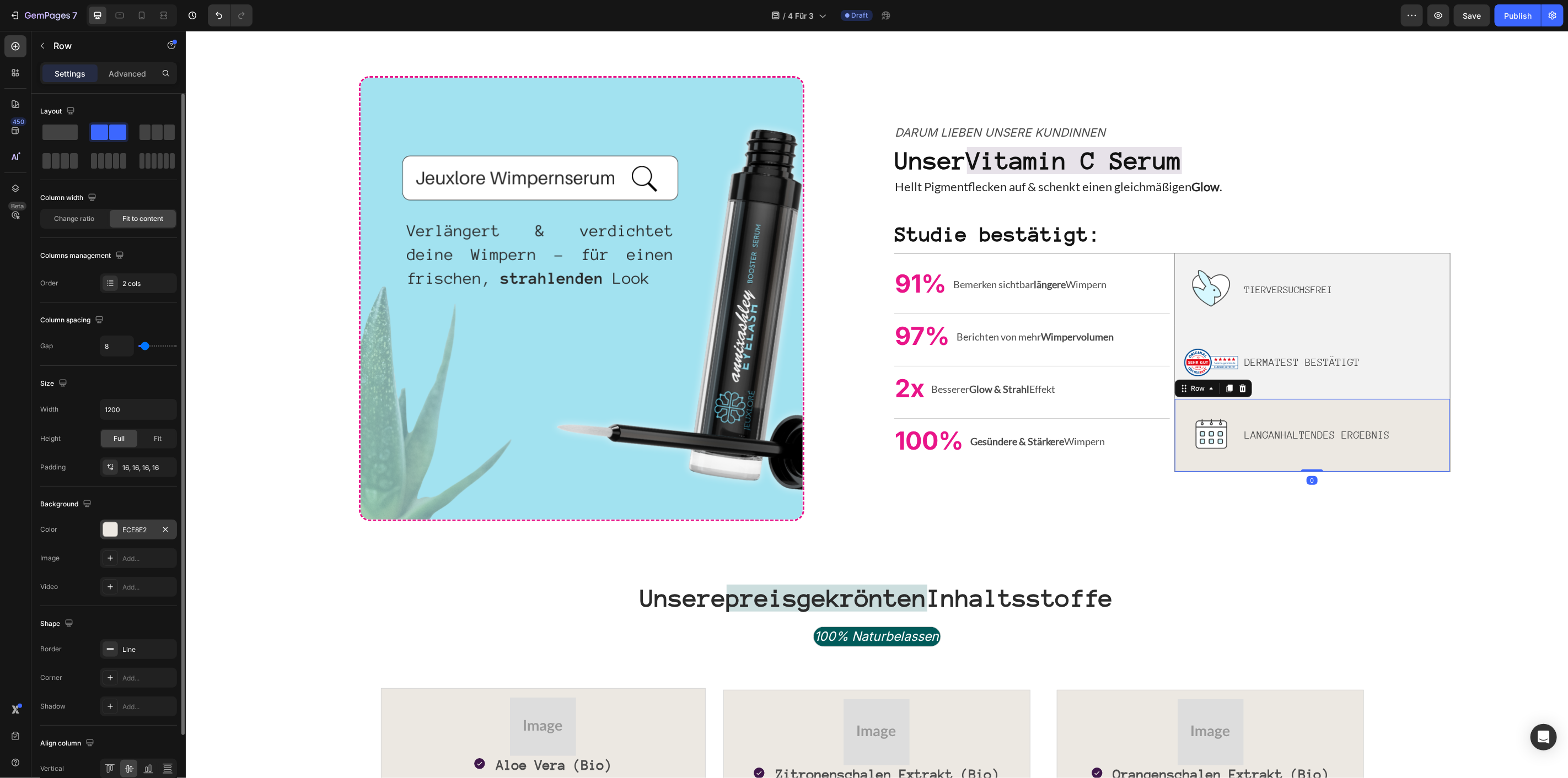
click at [144, 531] on div "ECE8E2" at bounding box center [138, 530] width 32 height 10
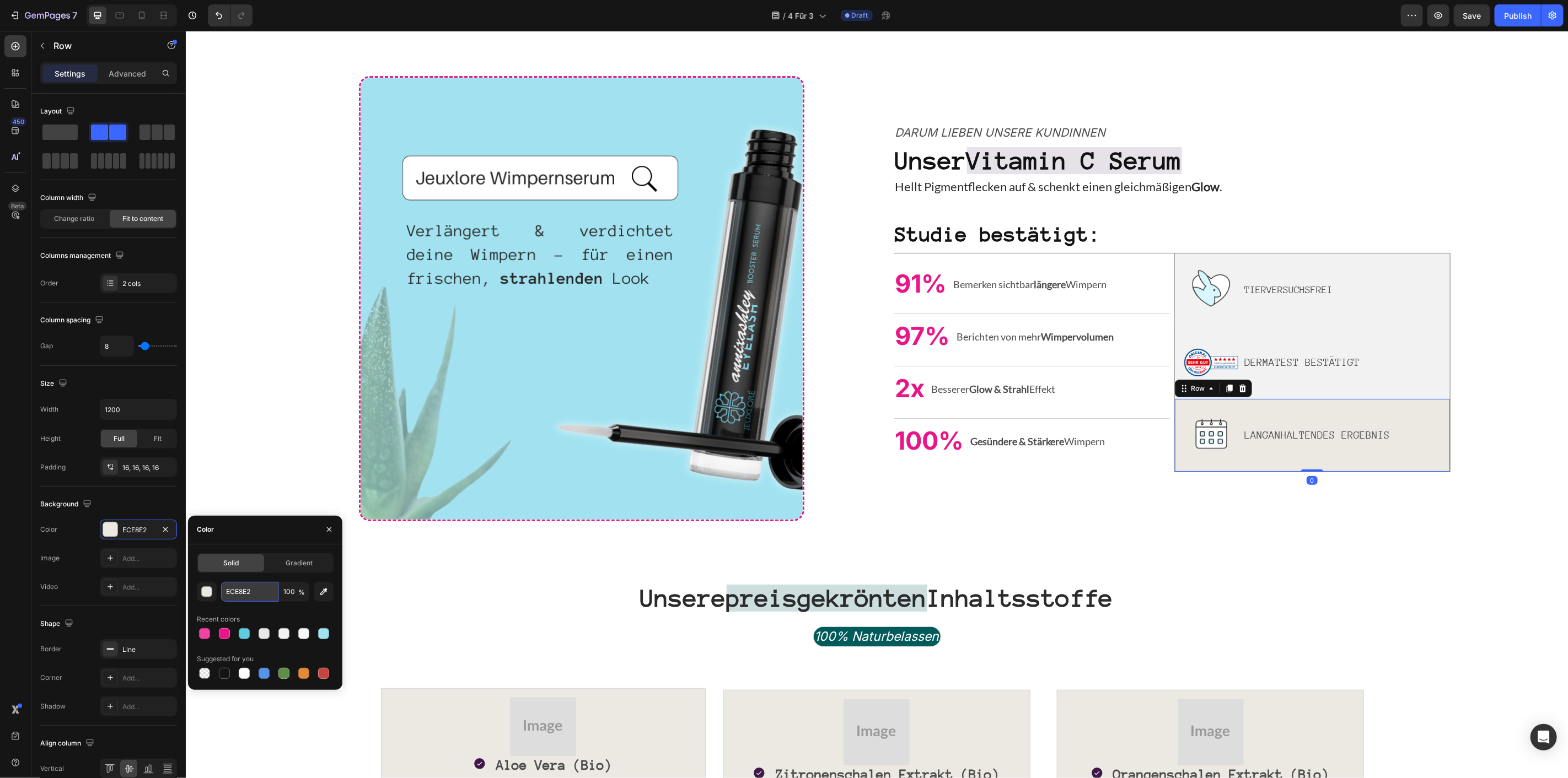
click at [246, 590] on input "ECE8E2" at bounding box center [250, 592] width 57 height 20
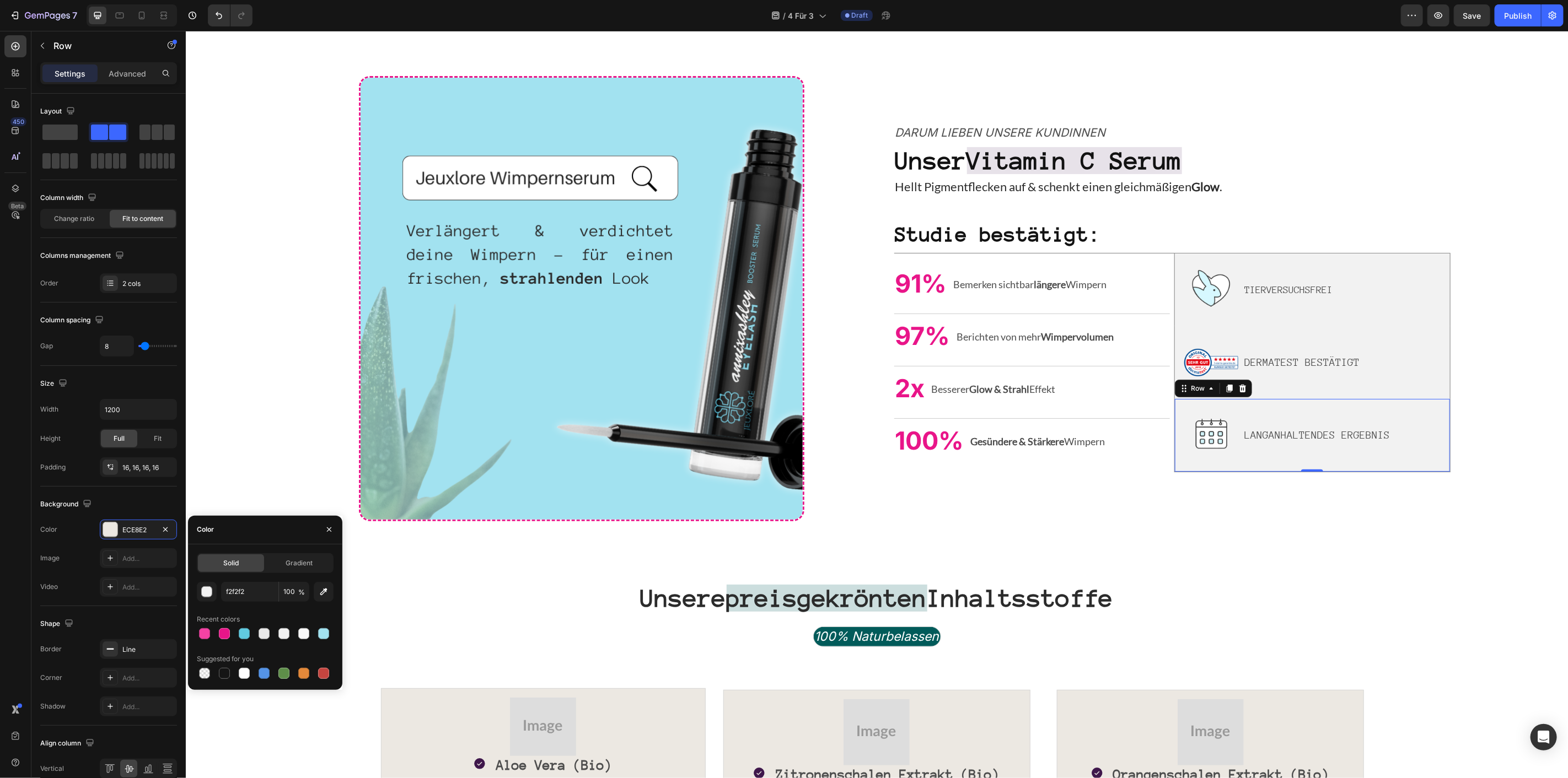
click at [283, 533] on div "Color" at bounding box center [265, 530] width 154 height 28
type input "F2F2F2"
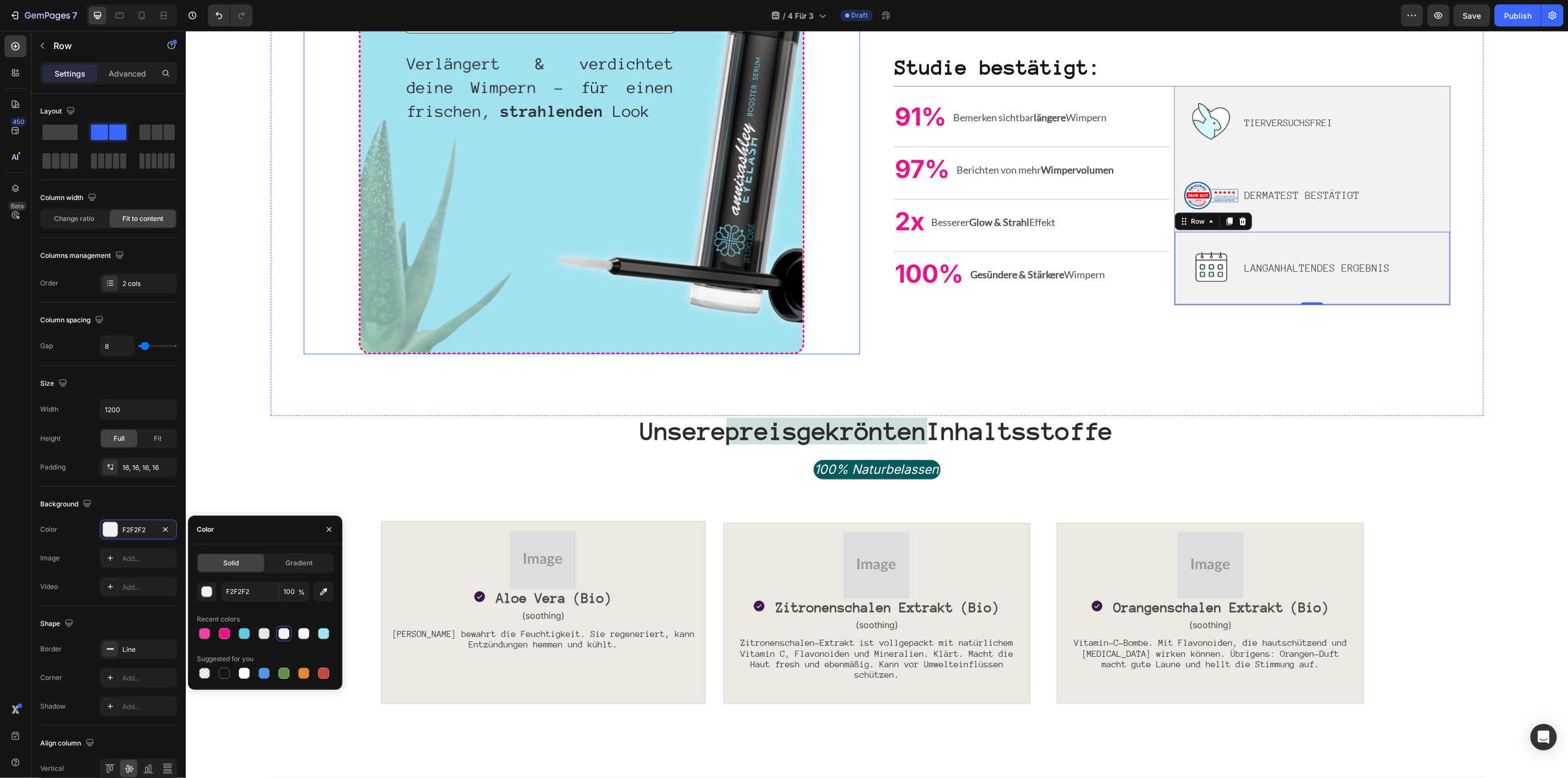
scroll to position [1182, 0]
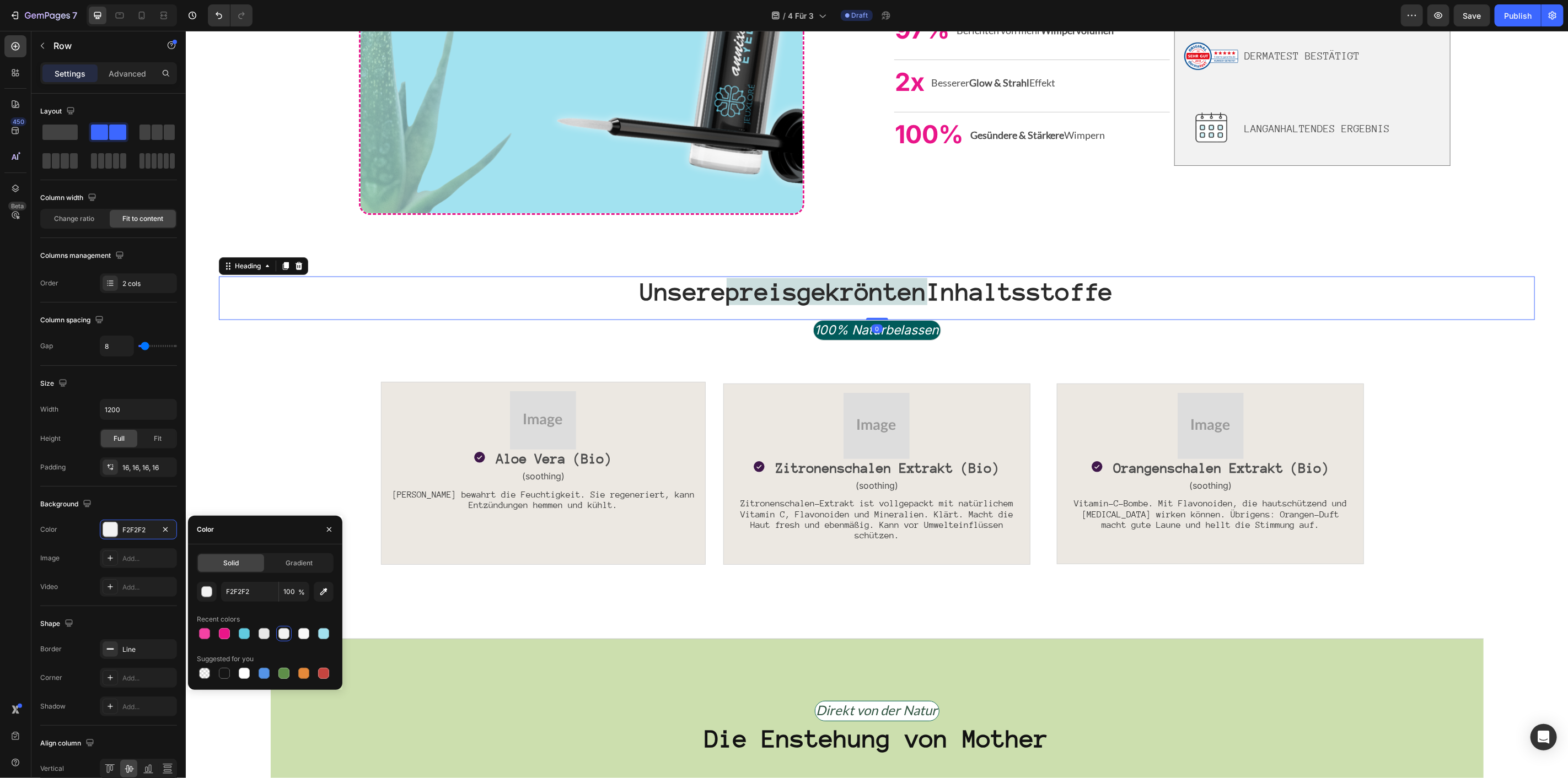
click at [874, 285] on strong "preisgekrönten" at bounding box center [827, 291] width 201 height 27
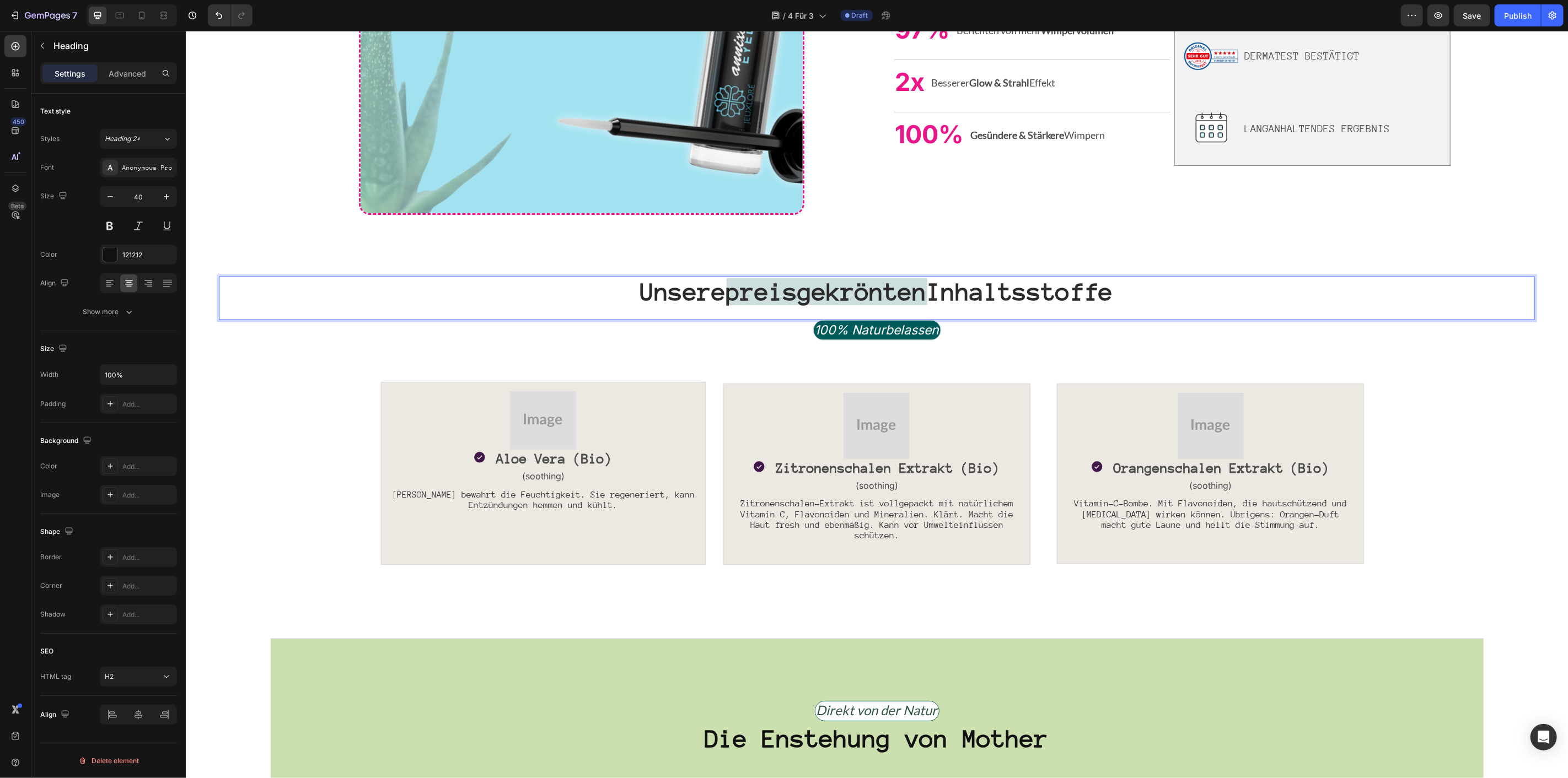
click at [874, 285] on strong "preisgekrönten" at bounding box center [827, 291] width 201 height 27
click at [910, 281] on strong "preisgekrönten" at bounding box center [827, 291] width 201 height 27
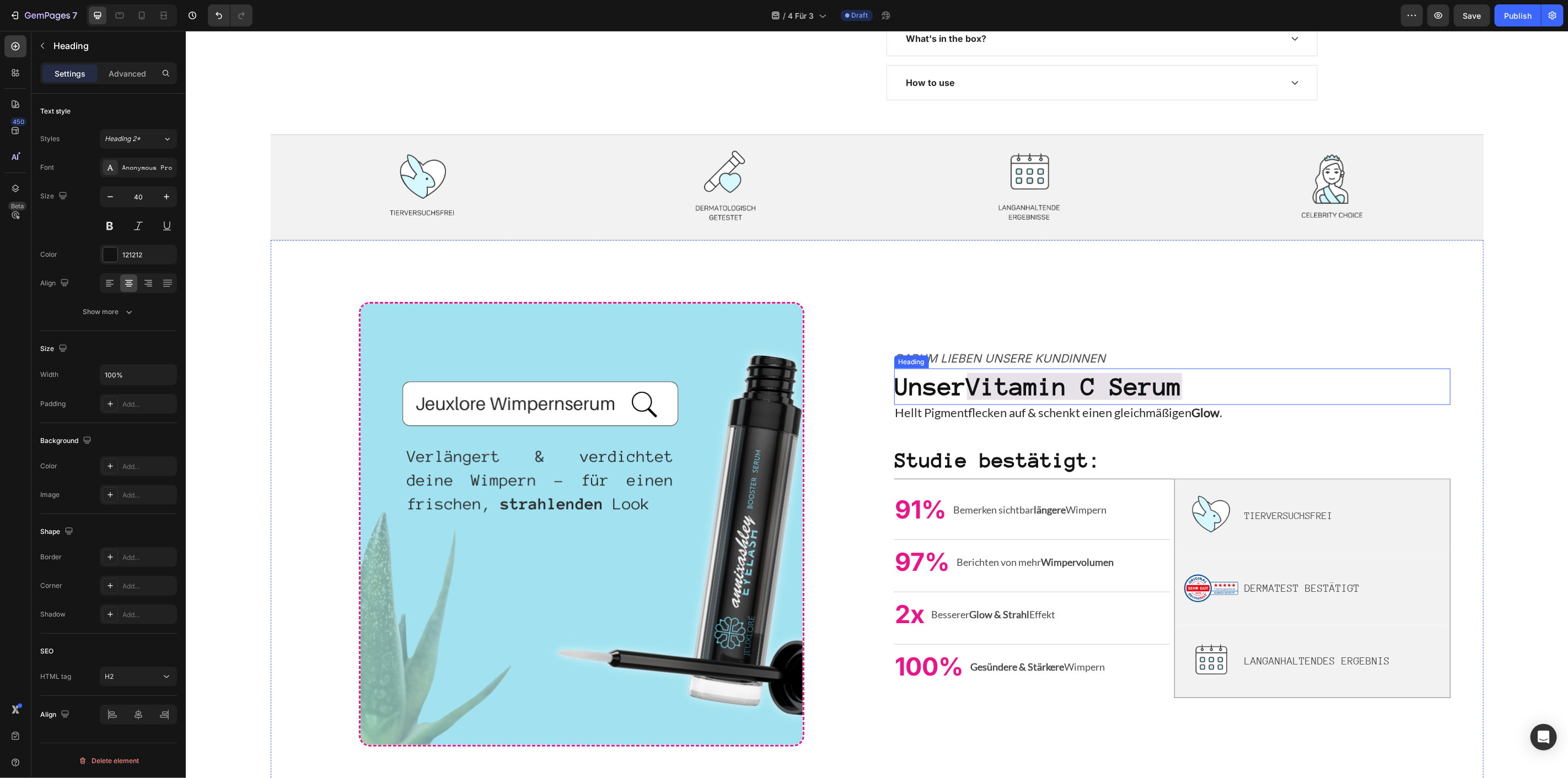
scroll to position [753, 0]
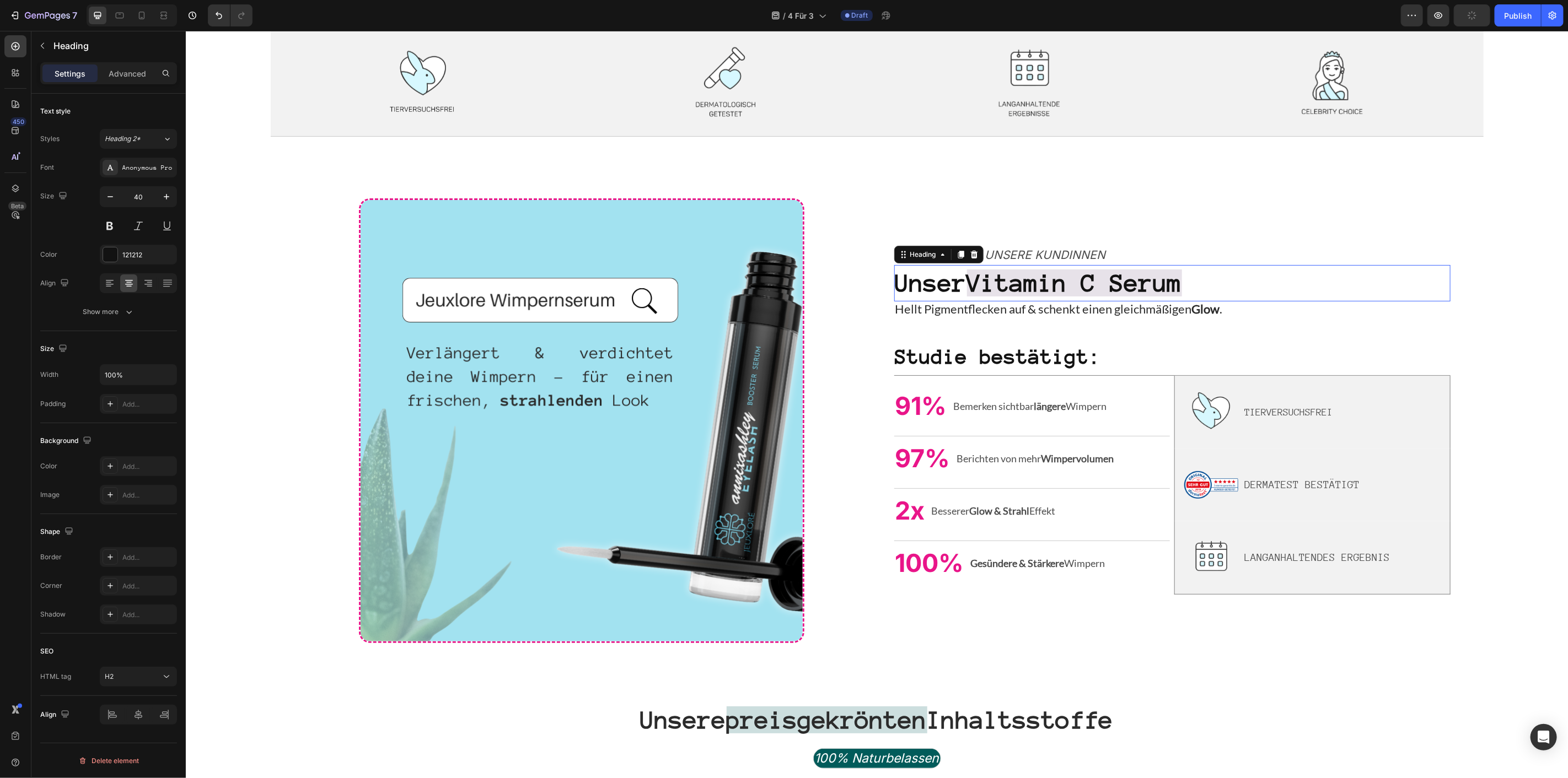
click at [985, 291] on strong "Vitamin C Serum" at bounding box center [1074, 282] width 215 height 27
click at [980, 287] on strong "Vitamin C Serum" at bounding box center [1074, 282] width 215 height 27
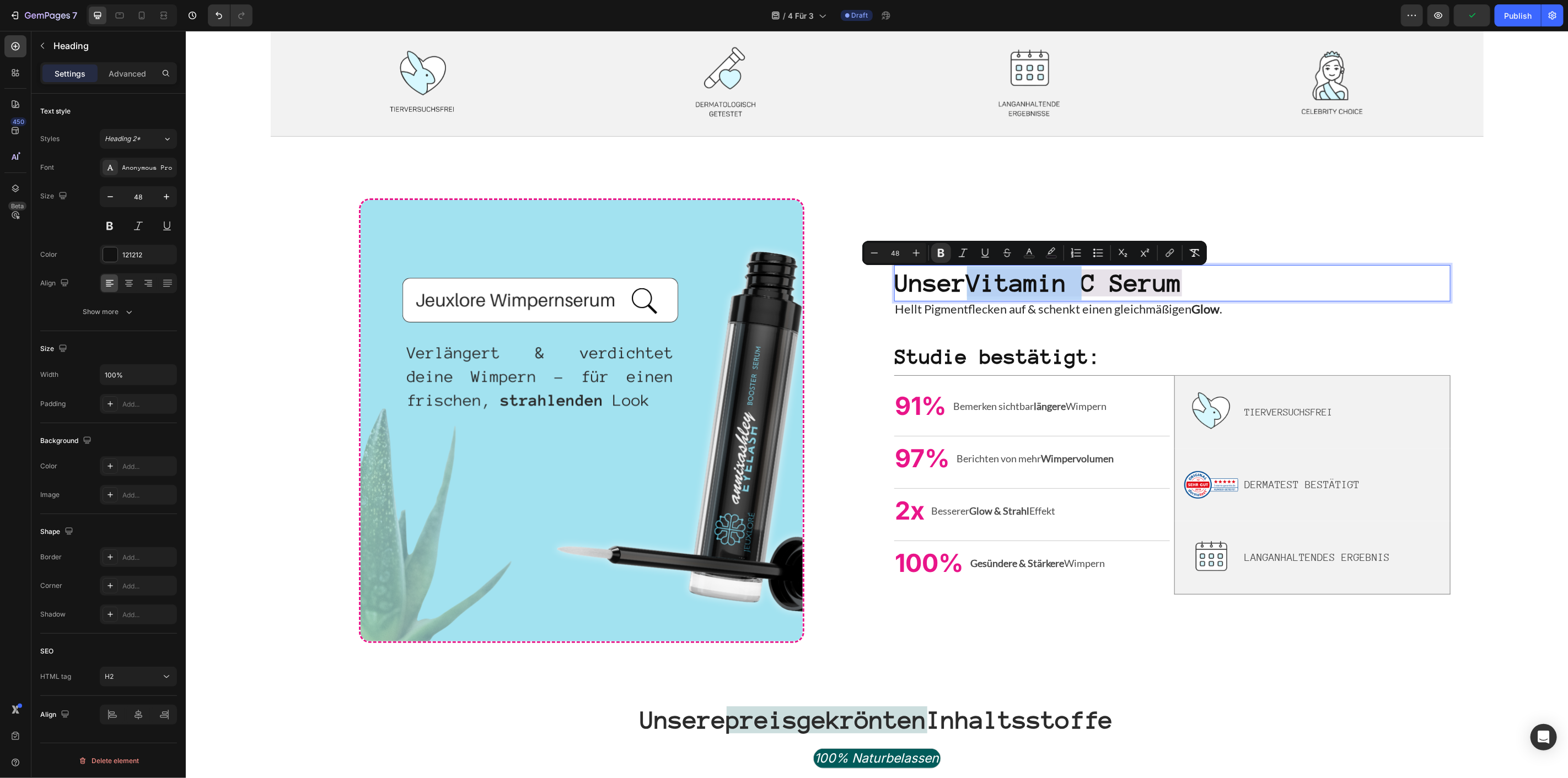
click at [979, 285] on strong "Vitamin C Serum" at bounding box center [1074, 282] width 215 height 27
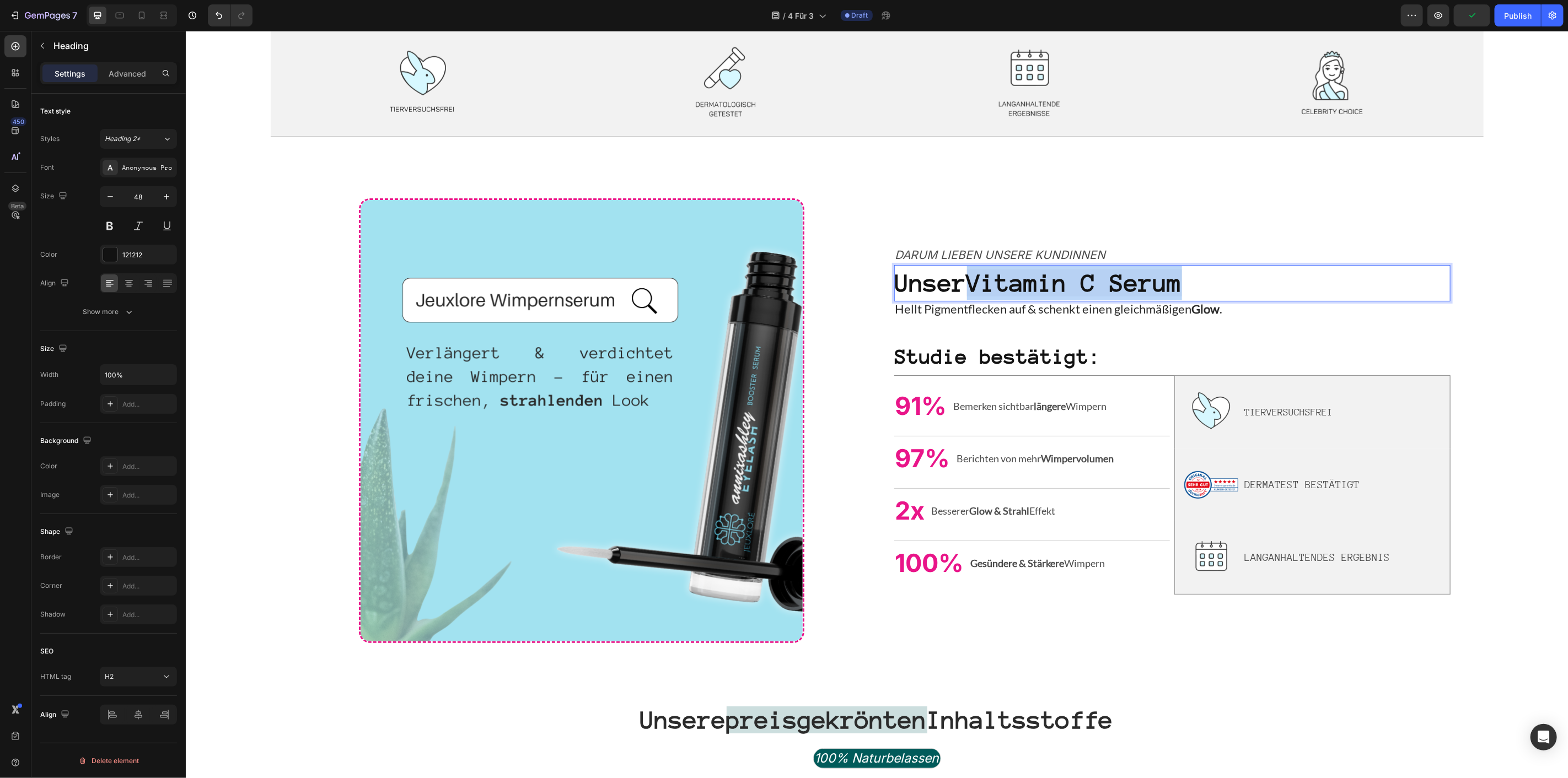
drag, startPoint x: 977, startPoint y: 285, endPoint x: 1187, endPoint y: 285, distance: 210.0
click at [1181, 285] on strong "Vitamin C Serum" at bounding box center [1074, 282] width 215 height 27
click at [1097, 241] on div "Minus 48 Plus Bold Italic Underline Strikethrough Text Color color Numbered Lis…" at bounding box center [1085, 253] width 344 height 24
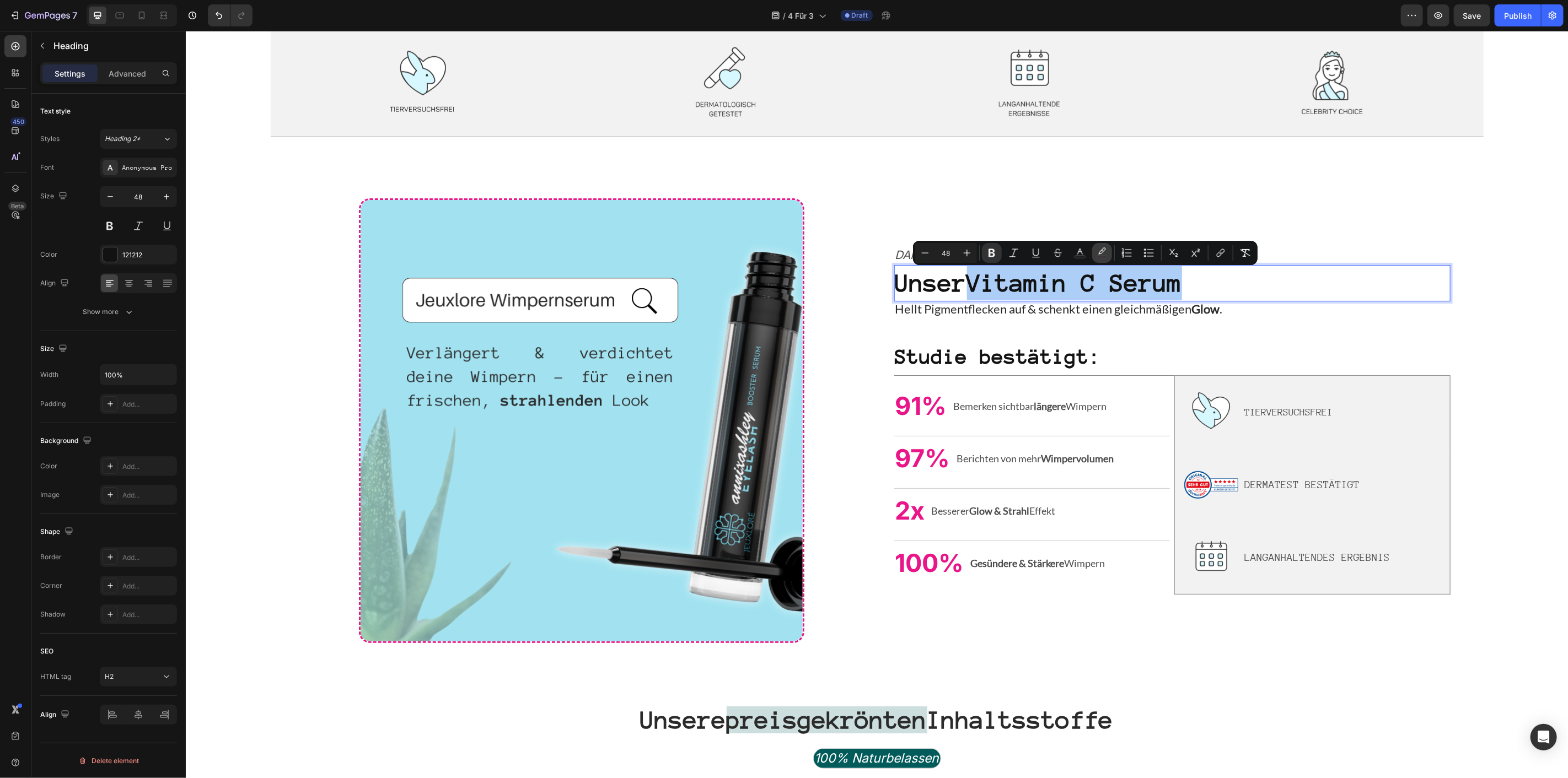
click at [1100, 245] on button "color" at bounding box center [1102, 253] width 20 height 20
type input "3F174B"
type input "12"
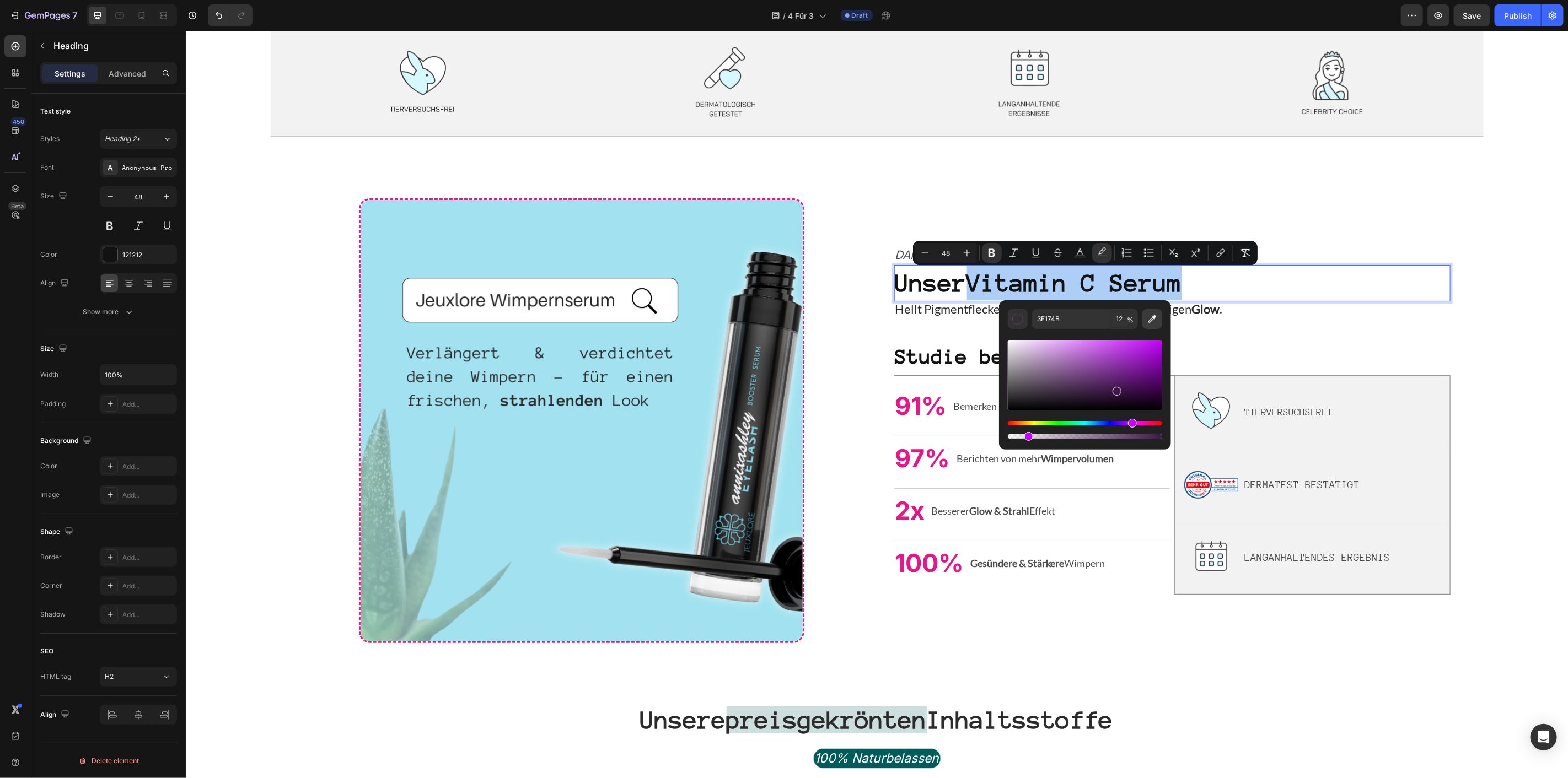
click at [1153, 316] on icon "Editor contextual toolbar" at bounding box center [1152, 318] width 11 height 11
type input "C4EFF7"
type input "100"
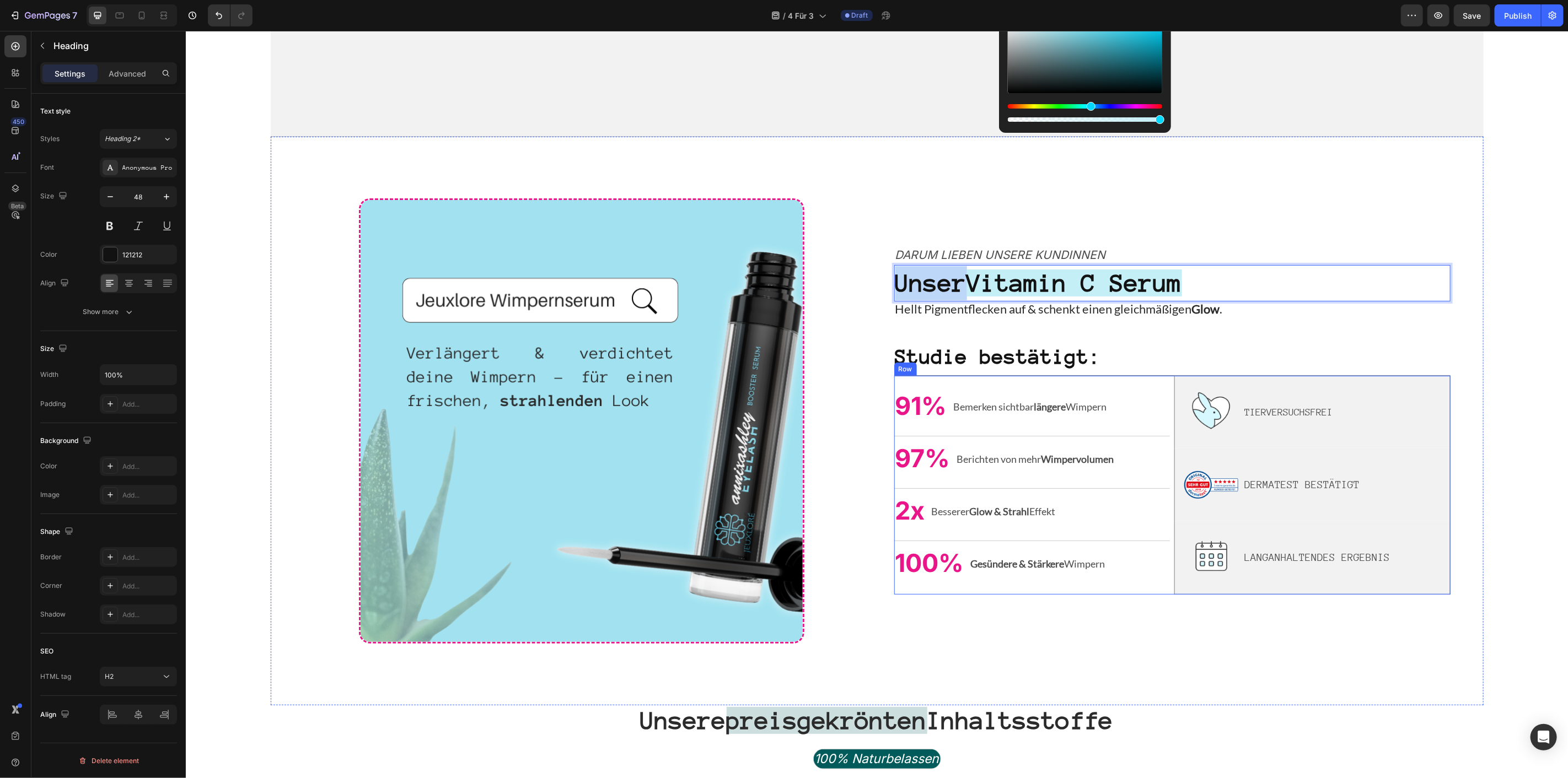
scroll to position [1182, 0]
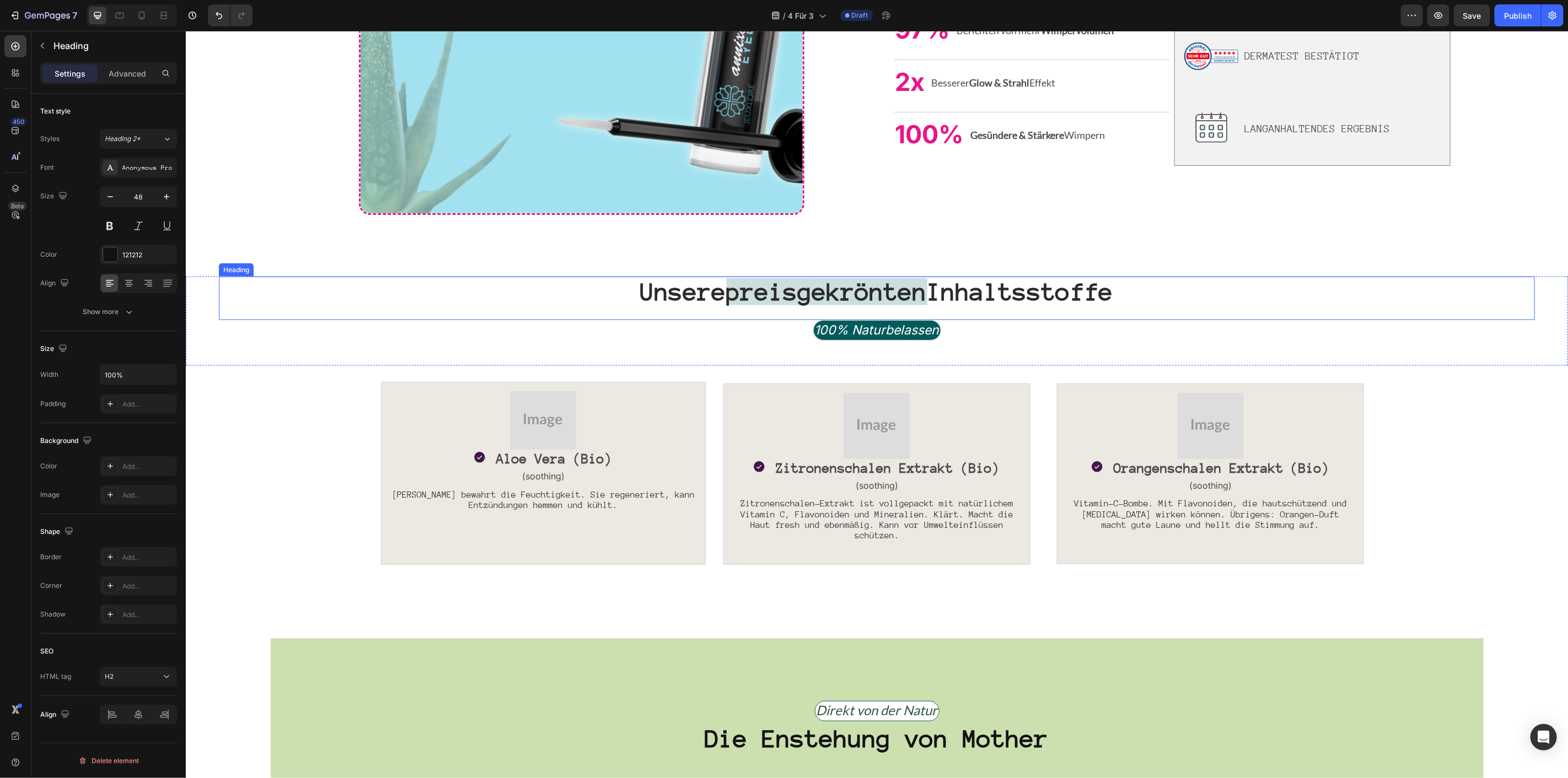
click at [858, 301] on strong "preisgekrönten" at bounding box center [827, 291] width 201 height 27
drag, startPoint x: 949, startPoint y: 299, endPoint x: 925, endPoint y: 293, distance: 24.7
click at [935, 299] on strong "Inhaltsstoffe" at bounding box center [1019, 291] width 186 height 27
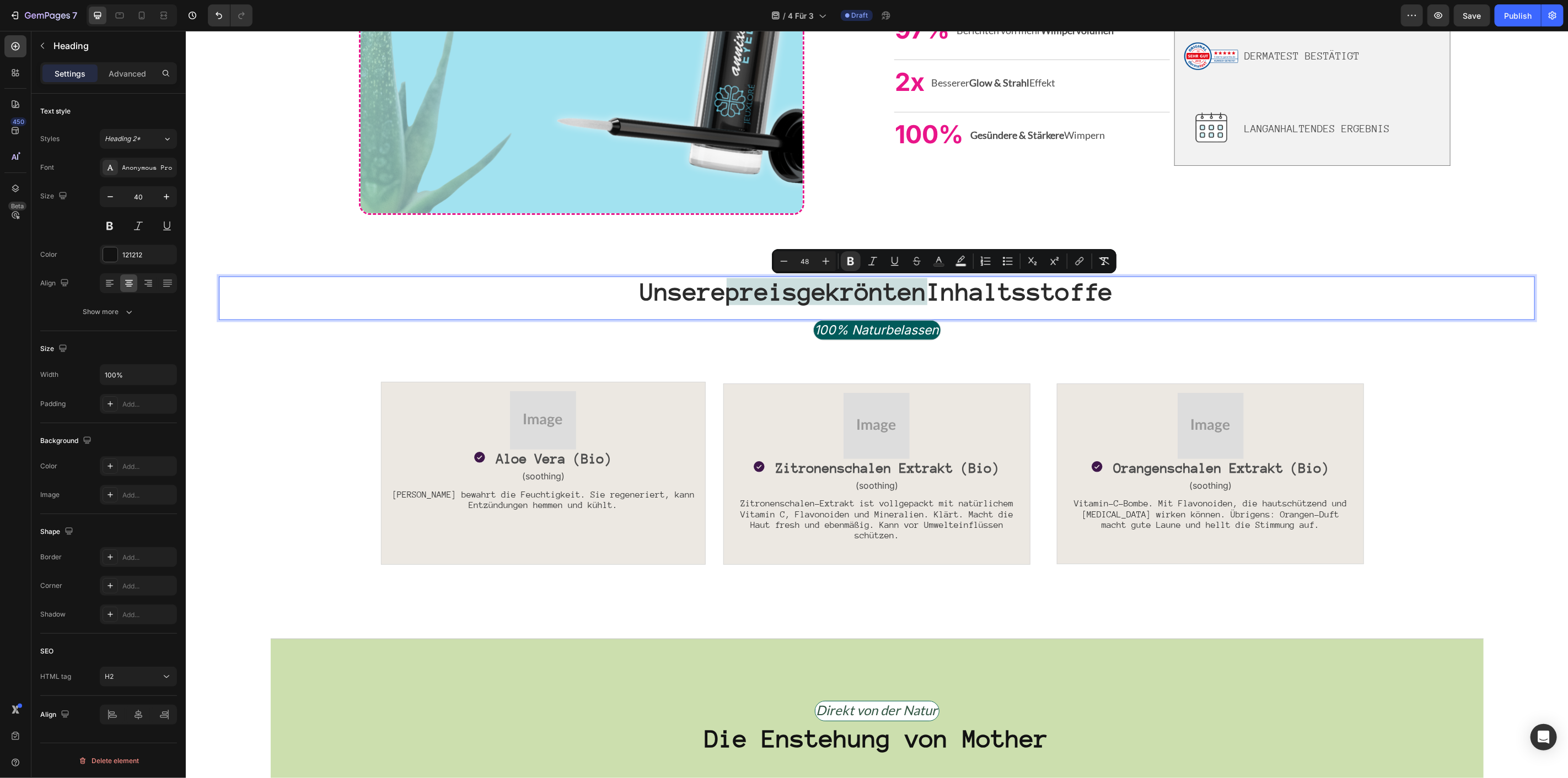
click at [920, 290] on strong "preisgekrönten" at bounding box center [827, 291] width 201 height 27
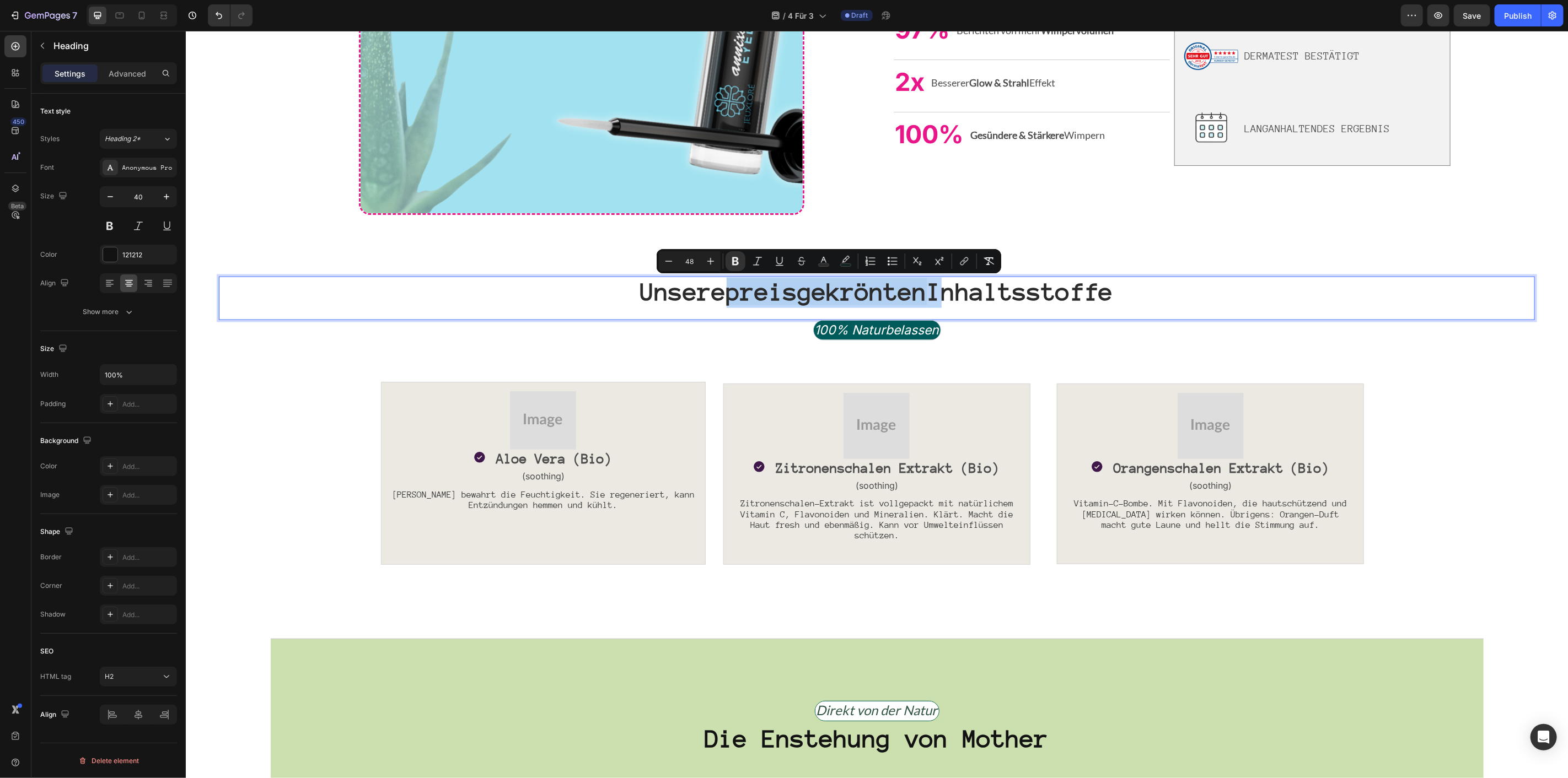
drag, startPoint x: 920, startPoint y: 290, endPoint x: 752, endPoint y: 290, distance: 168.0
click at [752, 290] on strong "preisgekrönten" at bounding box center [827, 291] width 201 height 27
click at [911, 291] on strong "preisgekrönten" at bounding box center [827, 291] width 201 height 27
drag, startPoint x: 915, startPoint y: 289, endPoint x: 721, endPoint y: 289, distance: 194.0
click at [726, 289] on strong "preisgekrönten" at bounding box center [827, 291] width 201 height 27
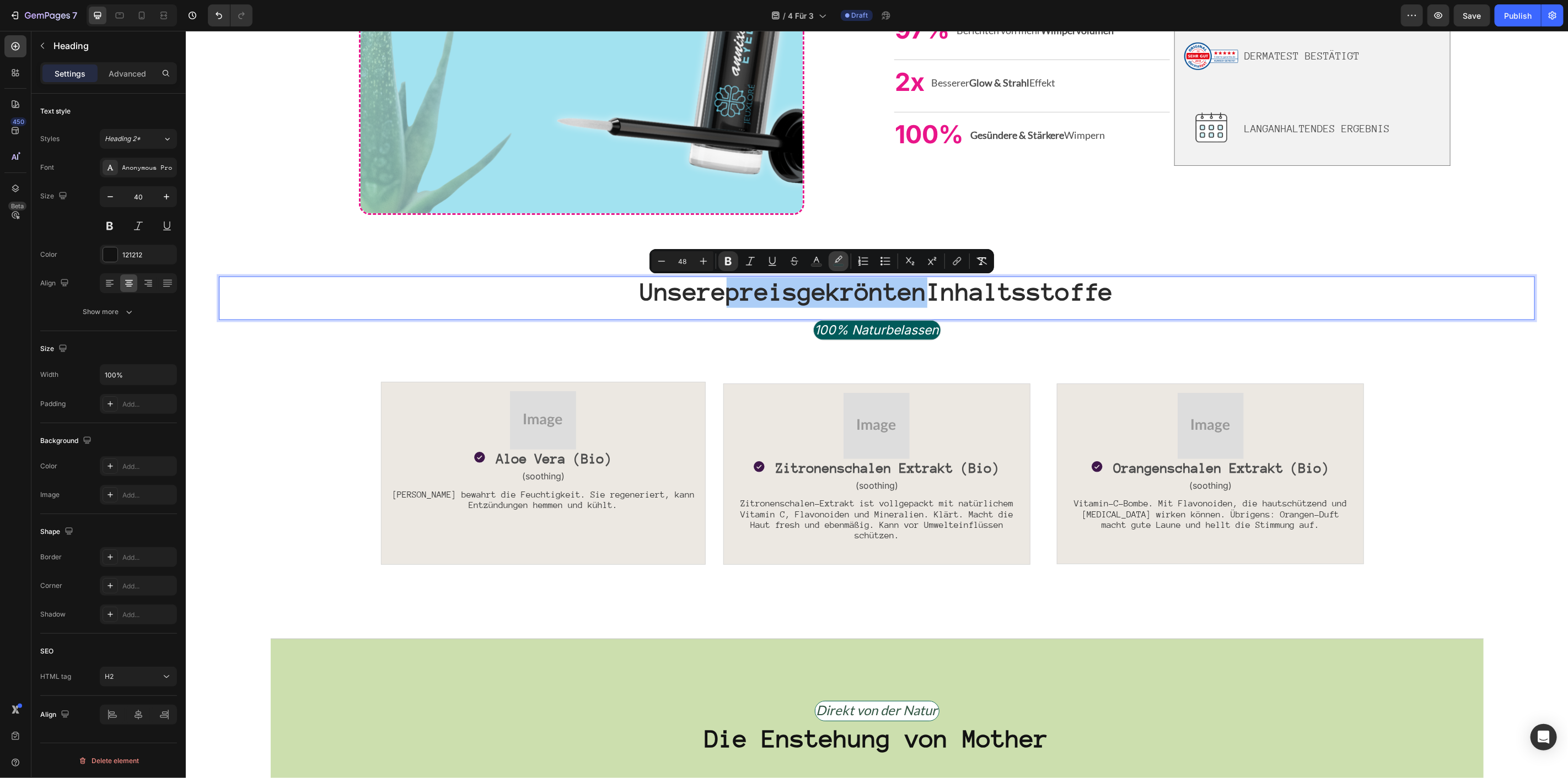
click at [840, 261] on icon "Editor contextual toolbar" at bounding box center [838, 260] width 11 height 11
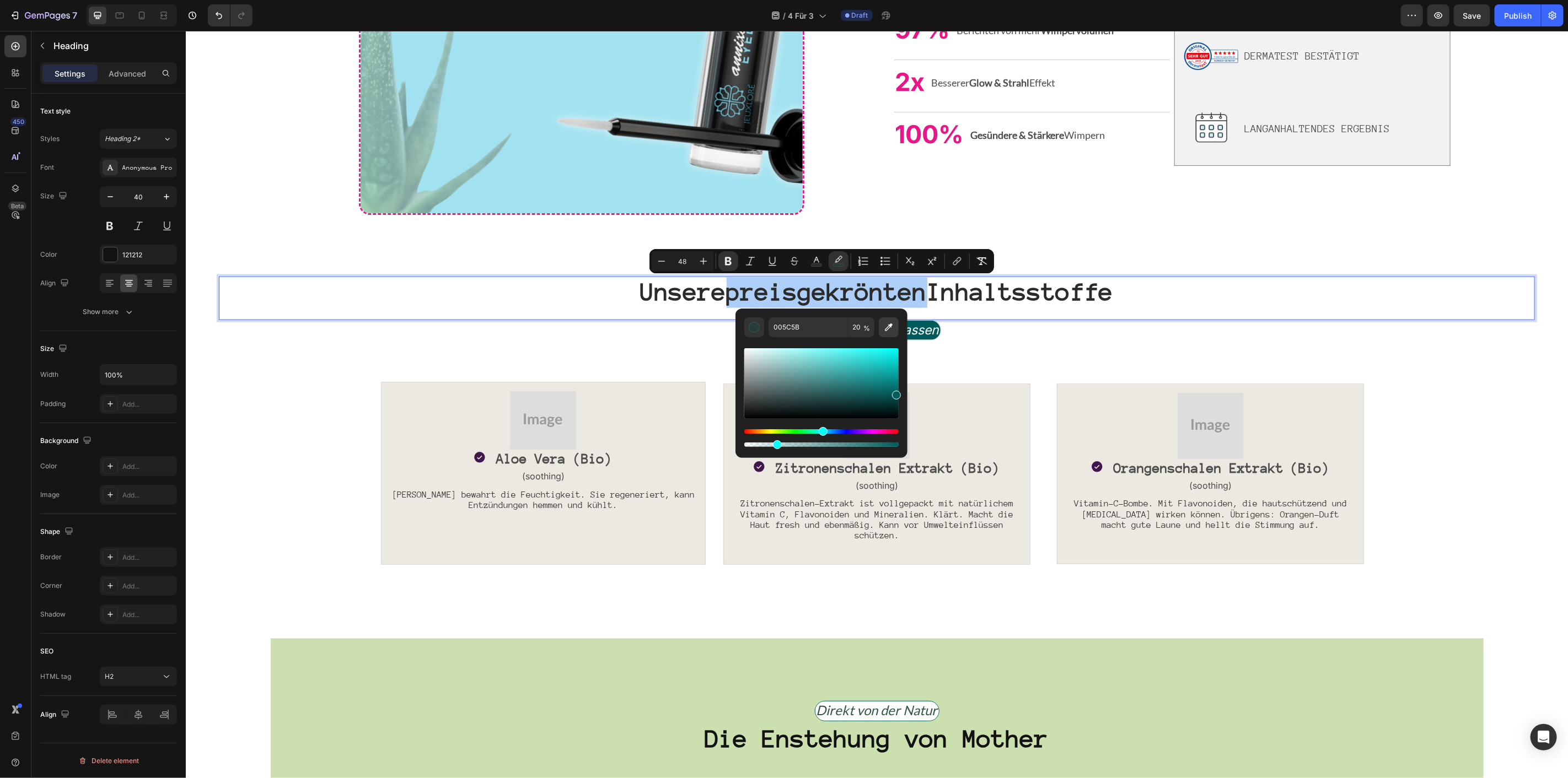
click at [888, 332] on icon "Editor contextual toolbar" at bounding box center [888, 327] width 11 height 11
type input "C4EFF7"
type input "100"
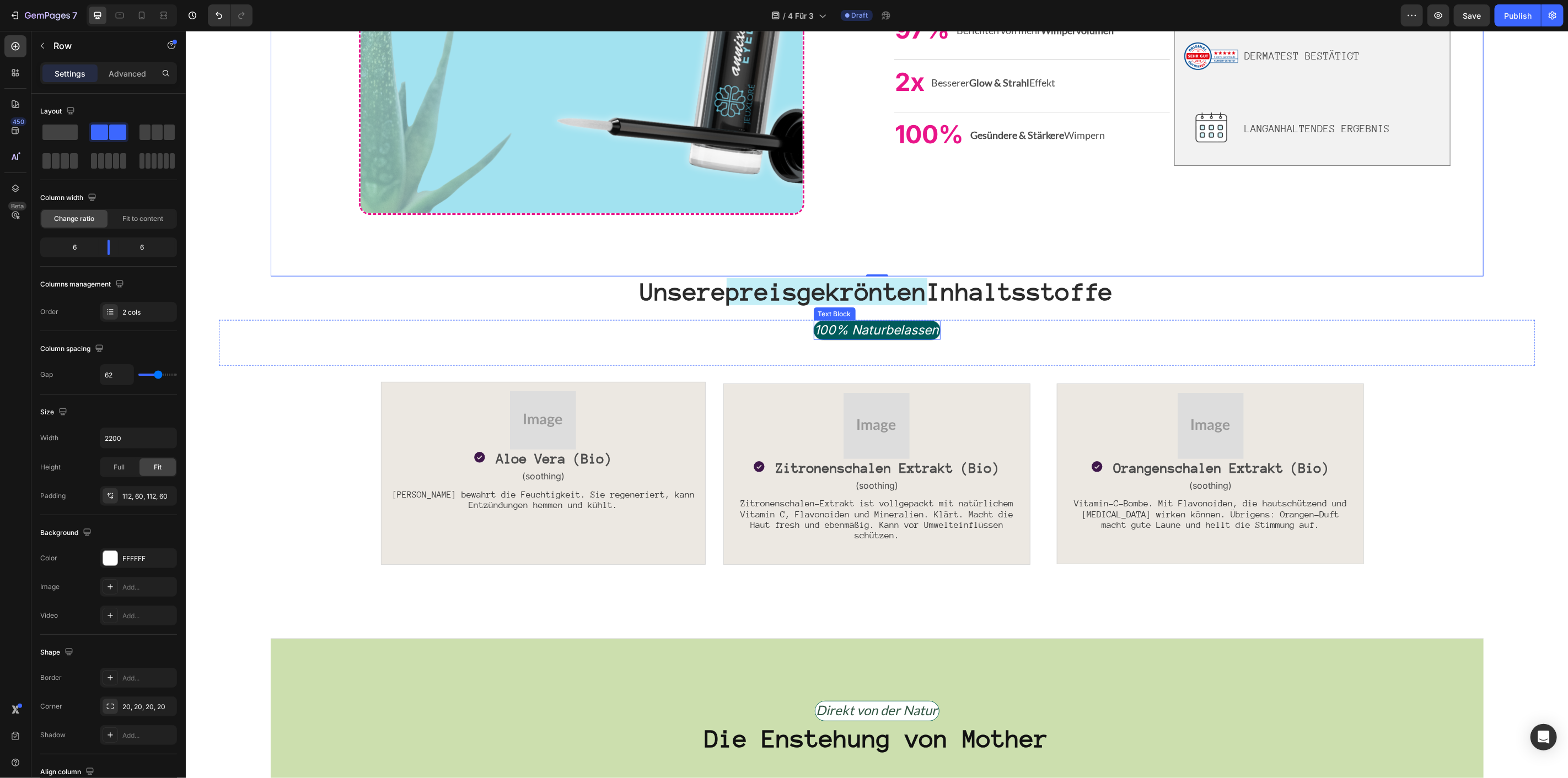
click at [825, 323] on icon "100% Naturbelassen" at bounding box center [876, 329] width 125 height 15
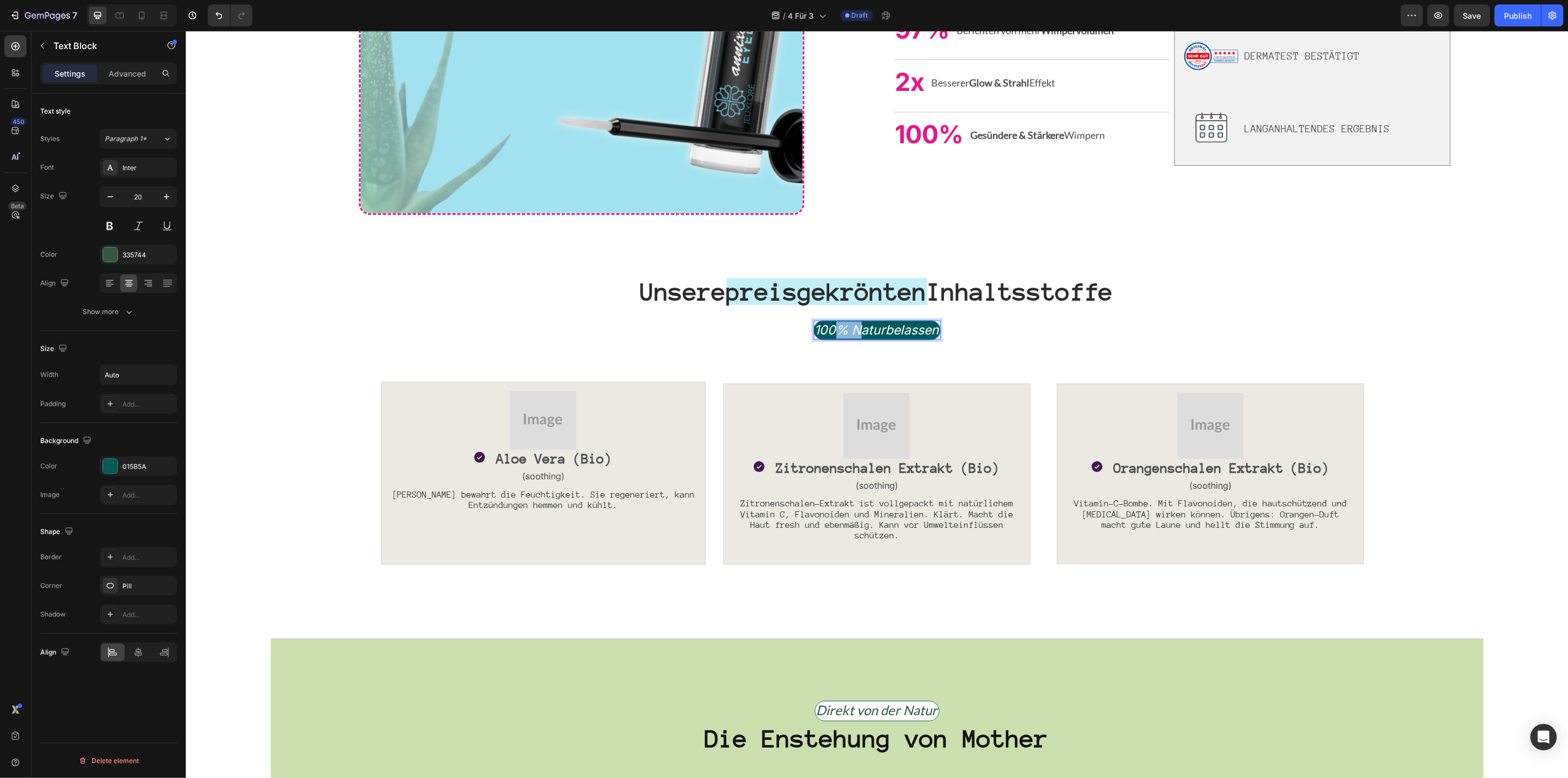
click at [825, 323] on icon "100% Naturbelassen" at bounding box center [876, 329] width 125 height 15
type input "16"
click at [866, 332] on icon "100% Vegan & tierversuchsfrei" at bounding box center [876, 330] width 127 height 11
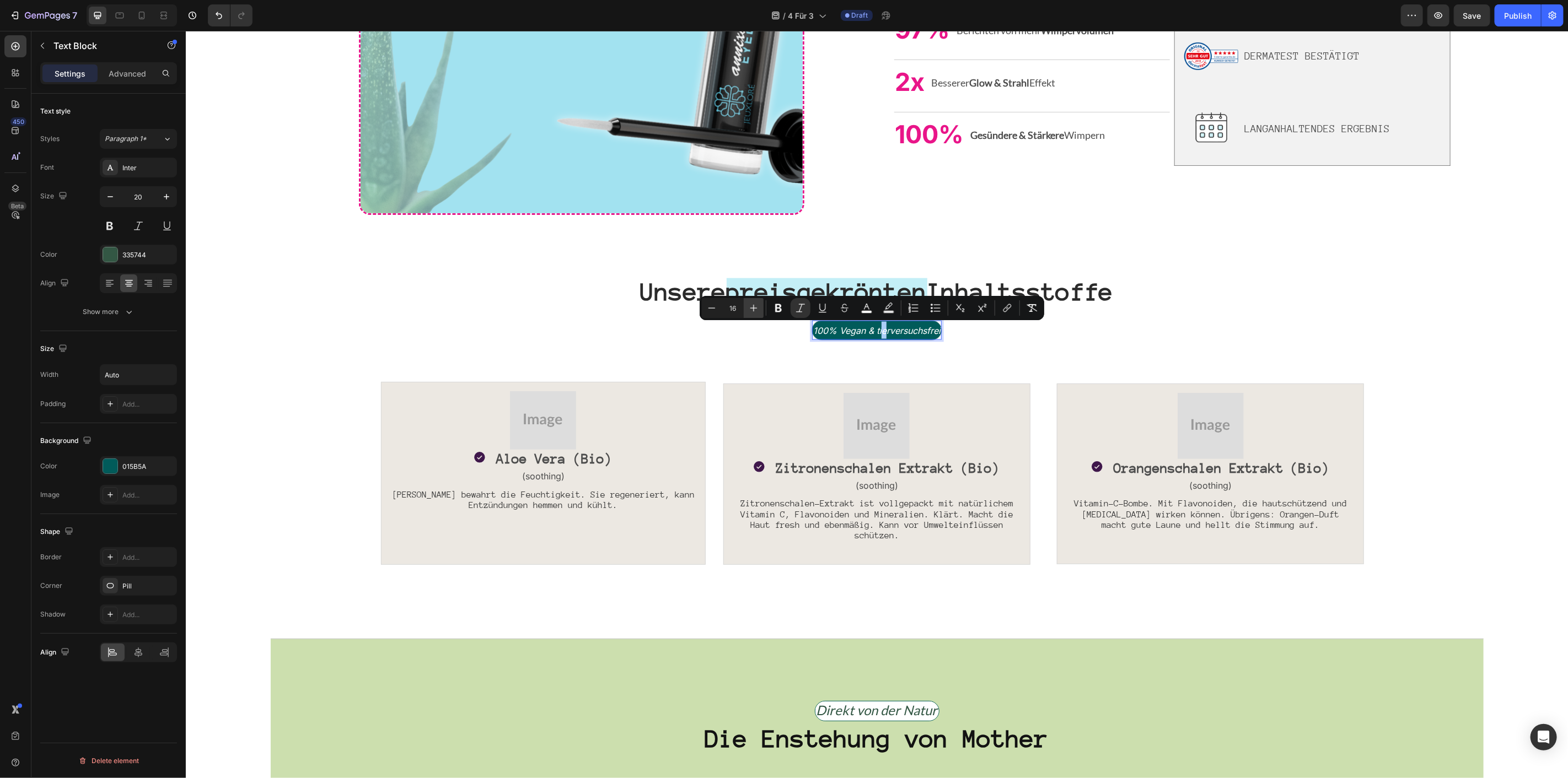
click at [760, 307] on button "Plus" at bounding box center [754, 308] width 20 height 20
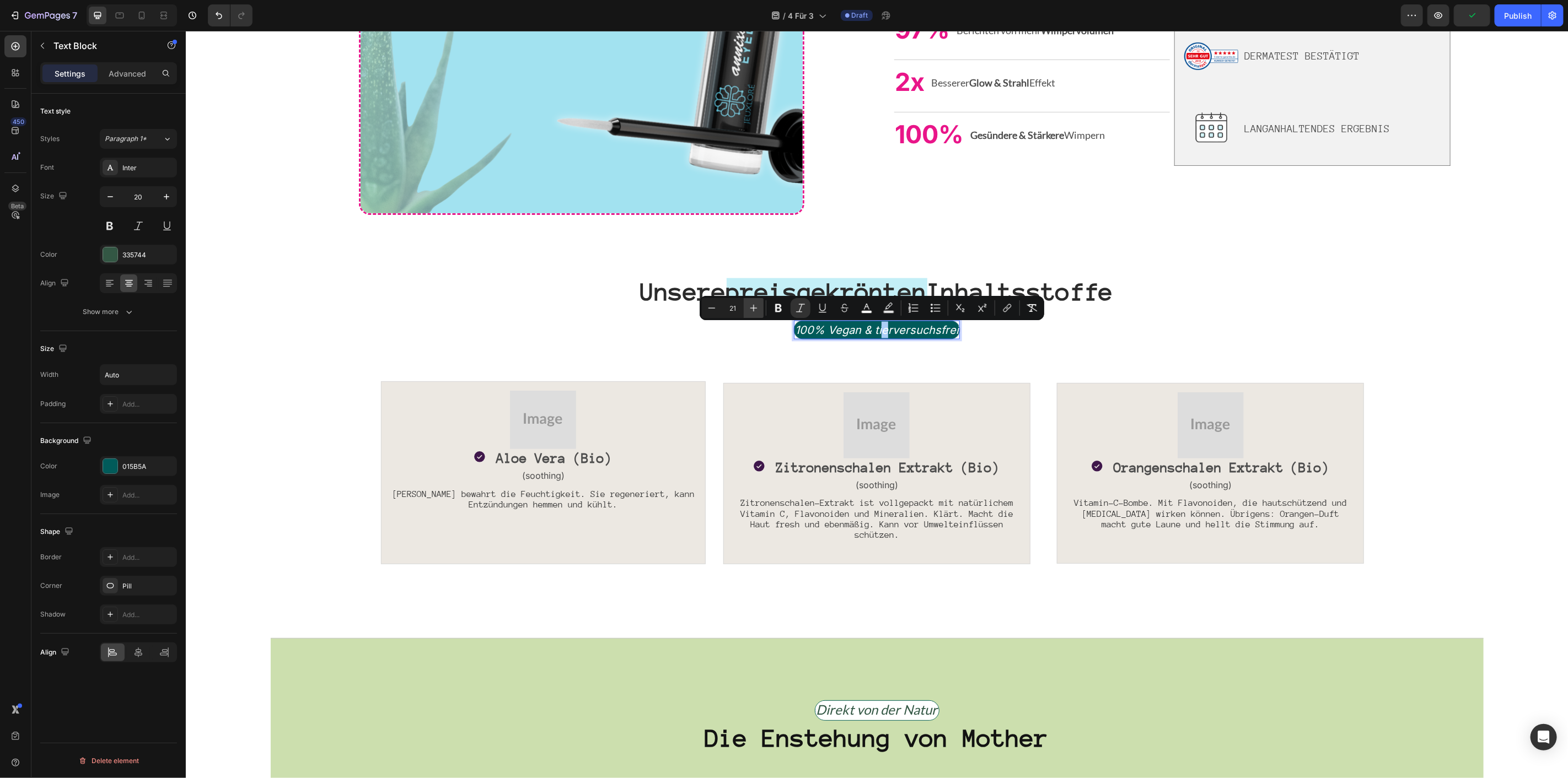
click at [760, 307] on button "Plus" at bounding box center [754, 308] width 20 height 20
type input "23"
click at [119, 252] on div "335744" at bounding box center [138, 255] width 77 height 20
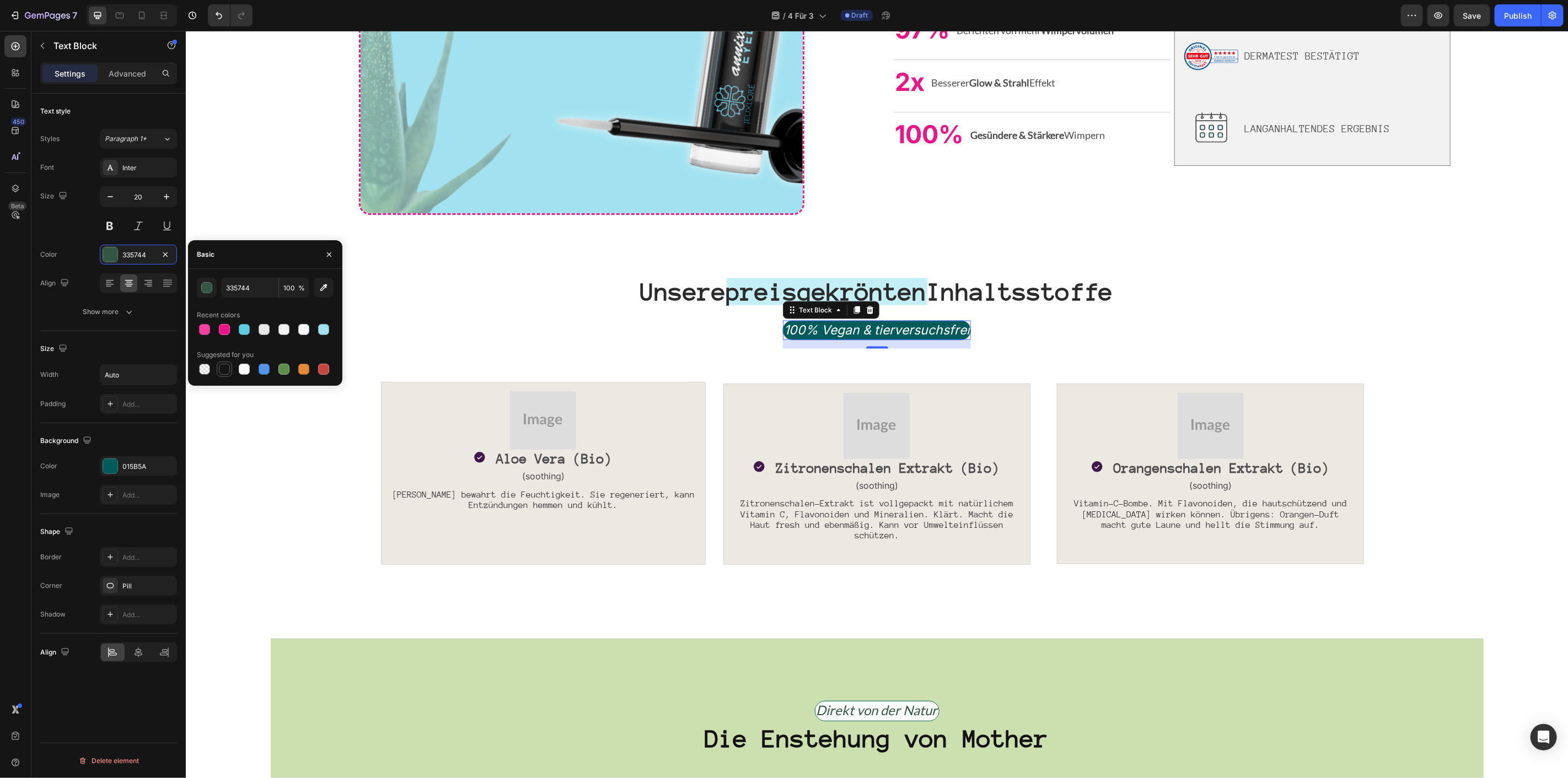
click at [224, 363] on div at bounding box center [224, 369] width 13 height 13
type input "151515"
click at [217, 15] on icon "Undo/Redo" at bounding box center [219, 15] width 11 height 11
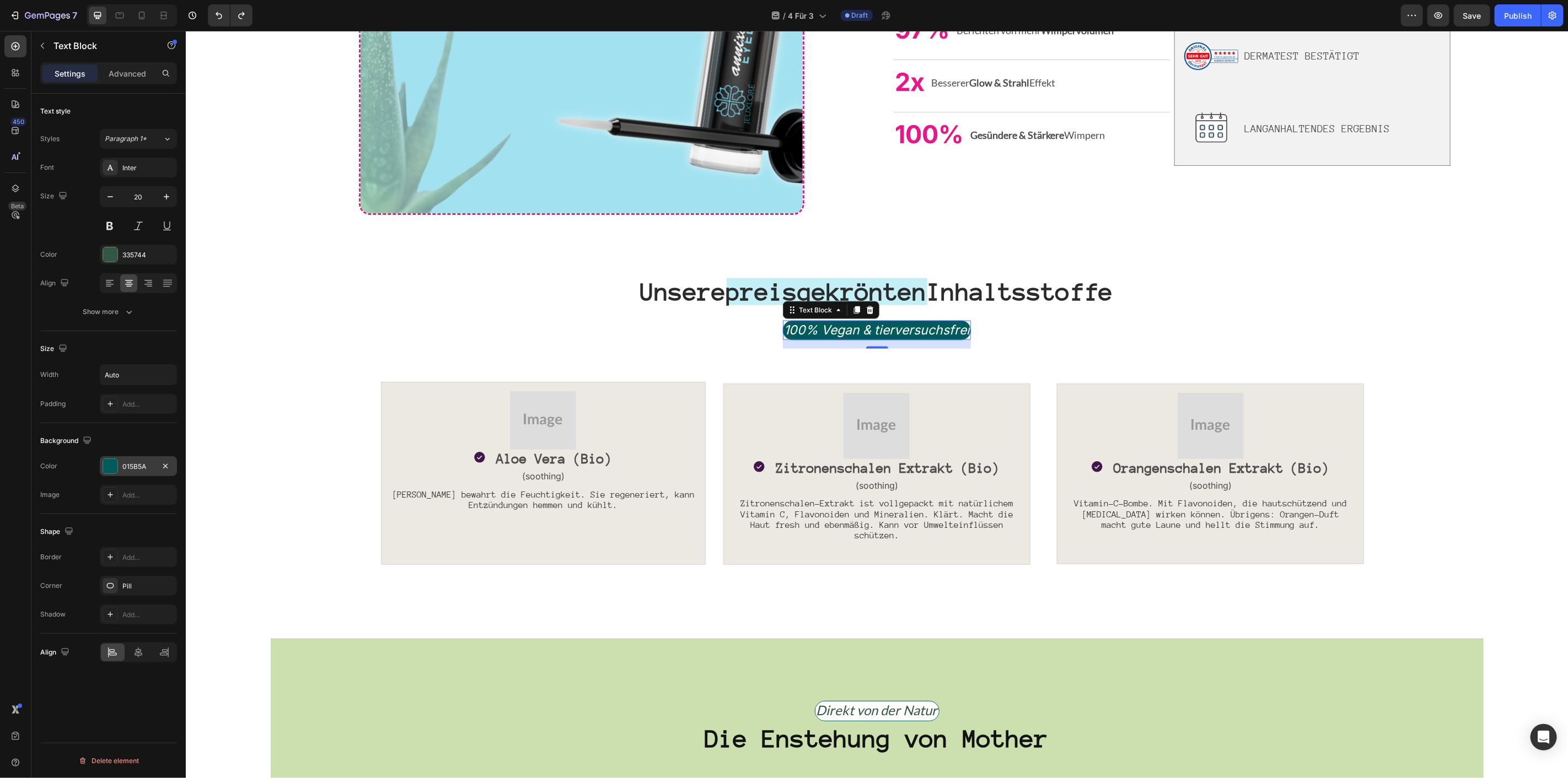
click at [117, 470] on div at bounding box center [110, 466] width 14 height 14
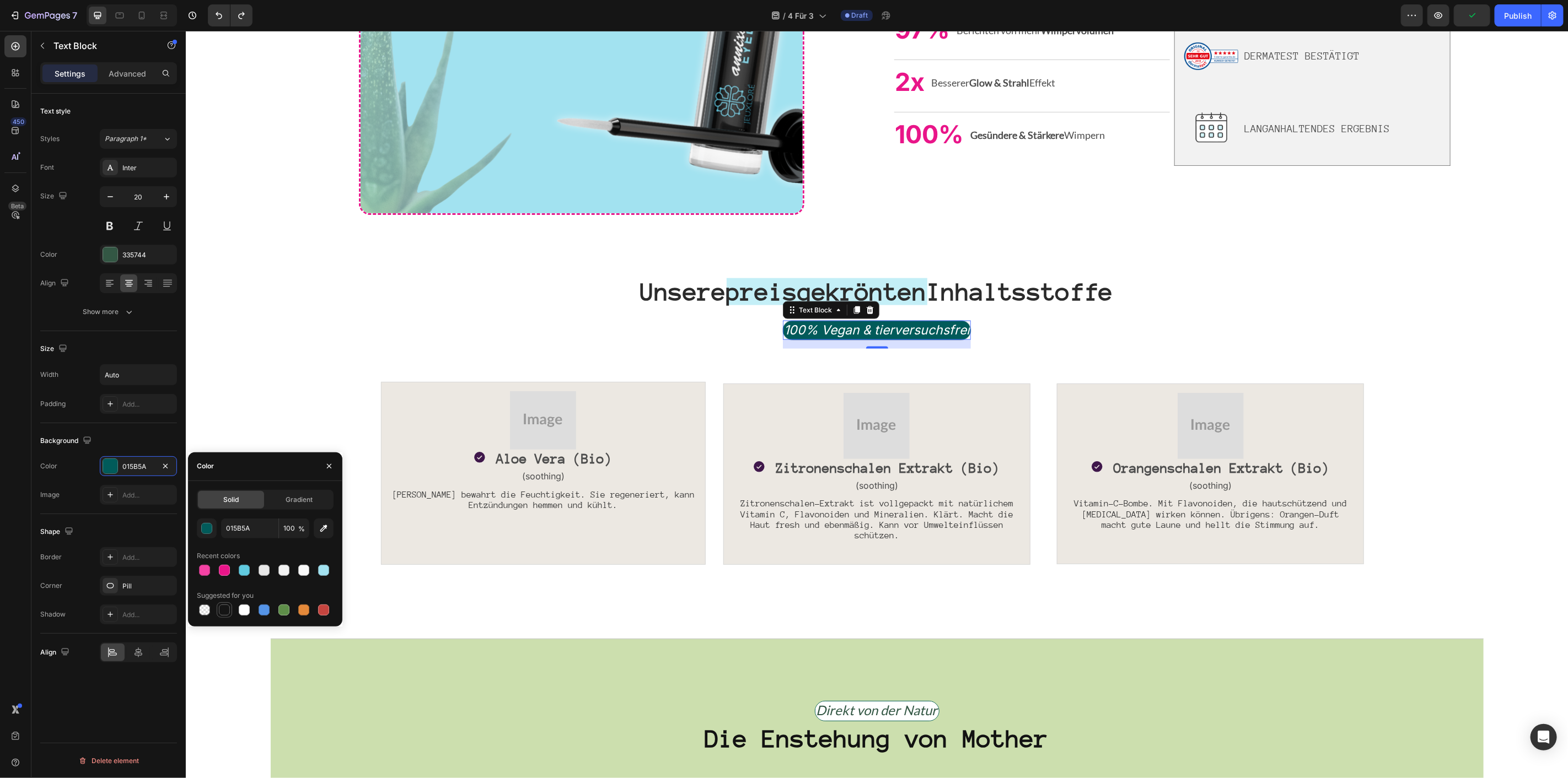
click at [224, 611] on div at bounding box center [224, 610] width 11 height 11
type input "151515"
click at [567, 344] on div "100% Vegan & tierversuchsfrei Text Block 16 Row" at bounding box center [876, 343] width 1316 height 46
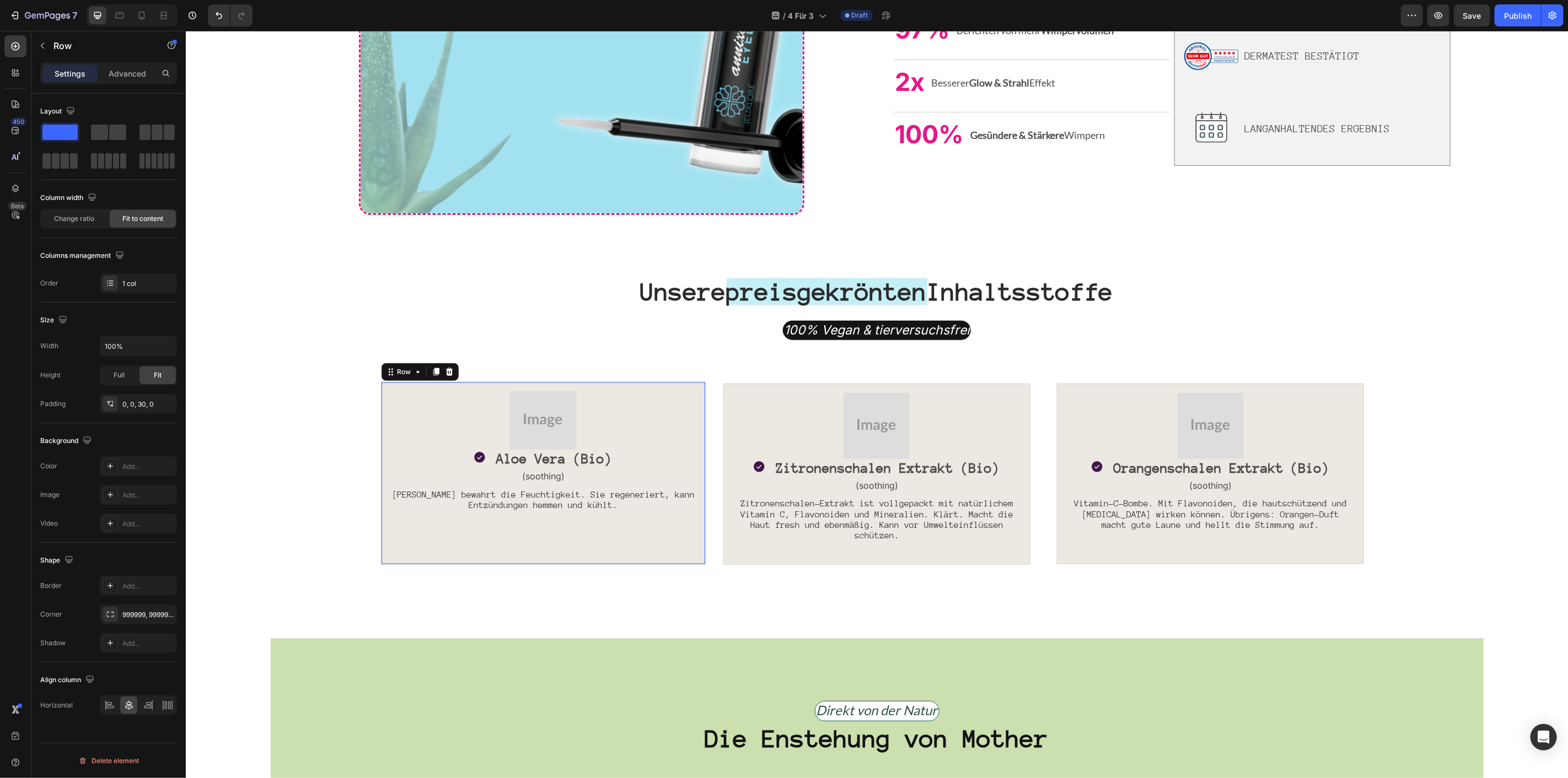
click at [696, 393] on div "Image Icon Aloe Vera (Bio) Text Block Row (soothing) Text Block Aloe Vera bewah…" at bounding box center [543, 472] width 325 height 183
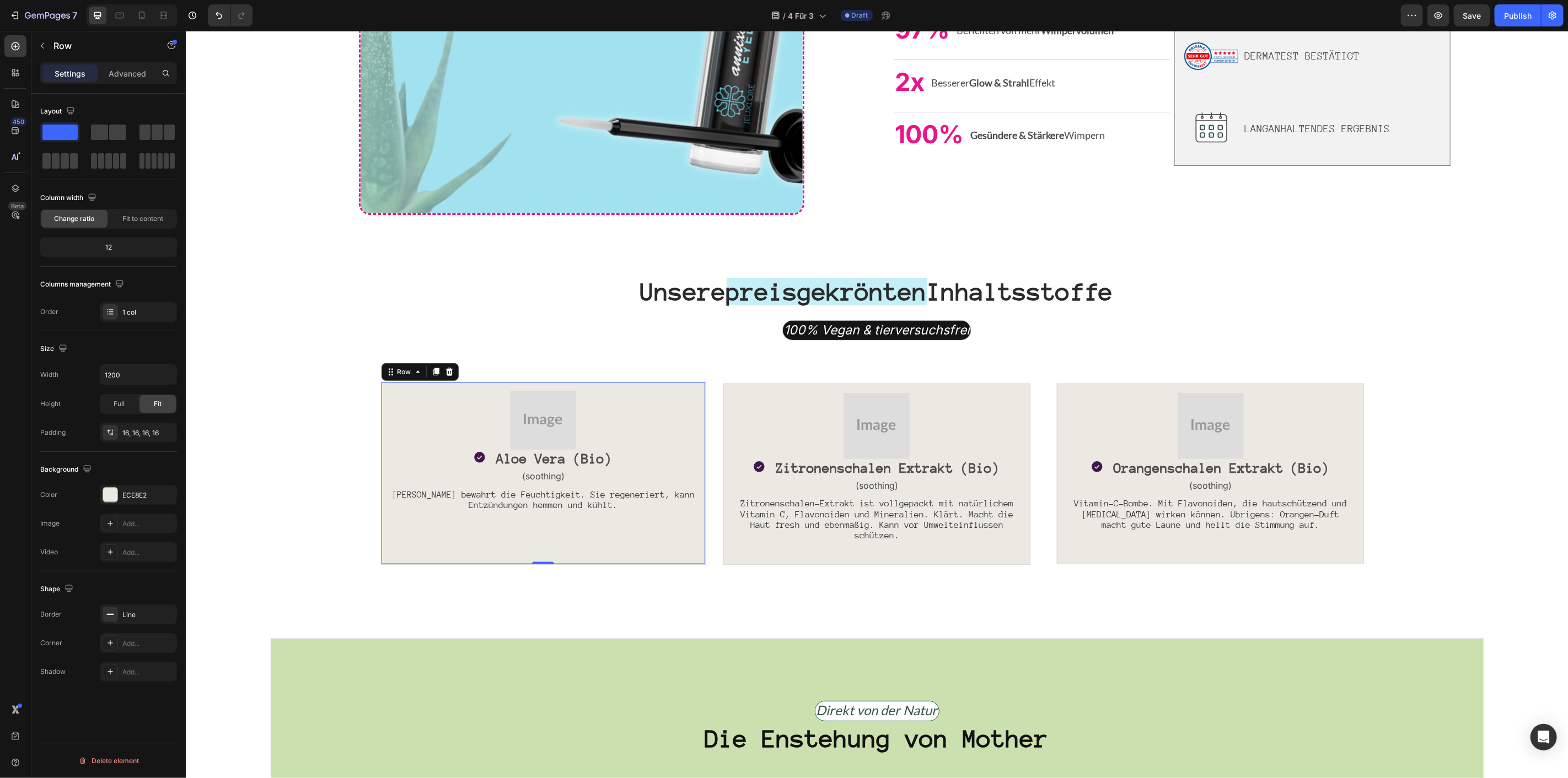
click at [123, 476] on div "Background" at bounding box center [108, 469] width 137 height 18
click at [150, 499] on div "ECE8E2" at bounding box center [138, 496] width 32 height 10
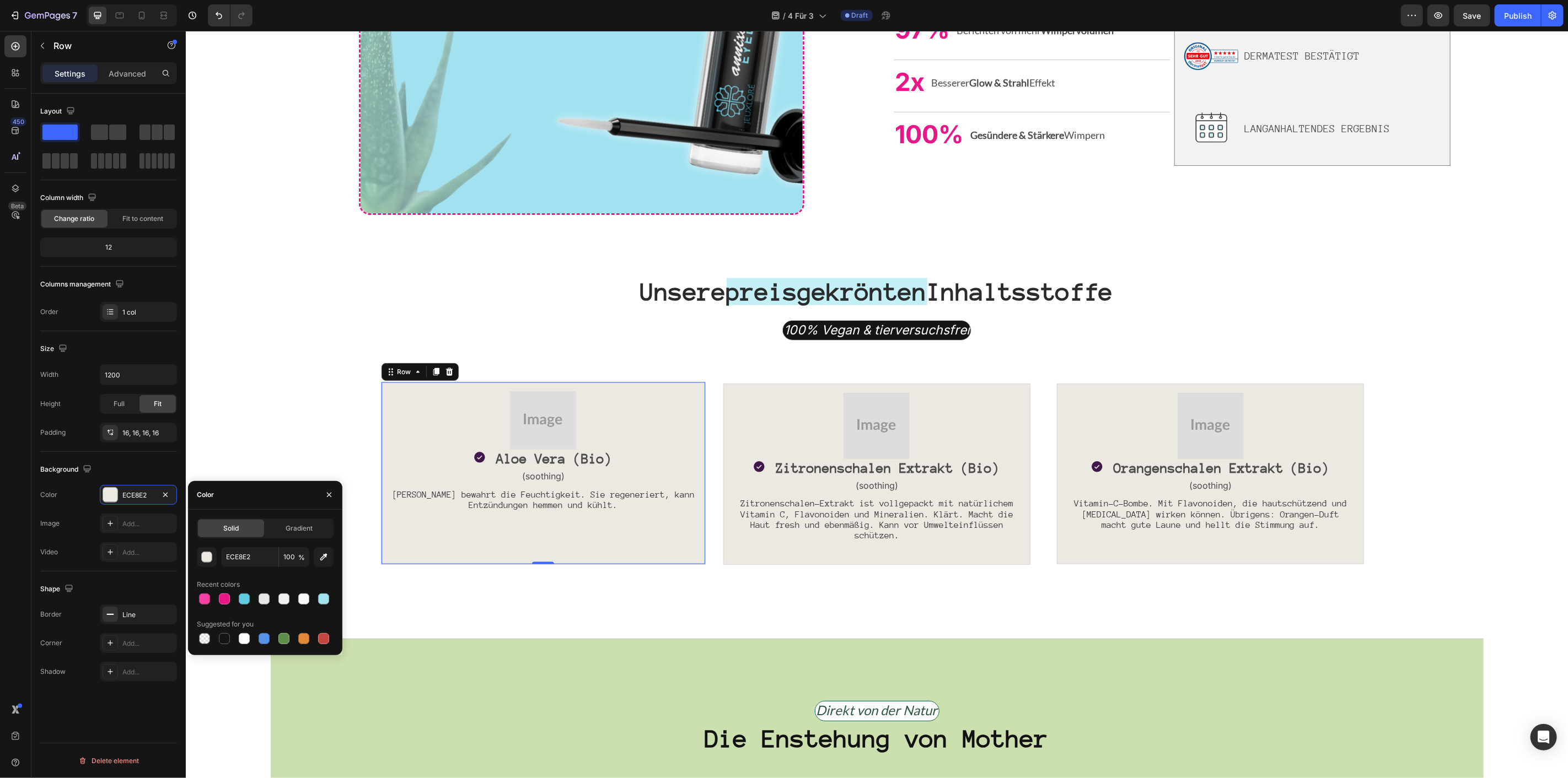
click at [255, 597] on div at bounding box center [265, 599] width 137 height 15
click at [259, 597] on div at bounding box center [264, 599] width 11 height 11
click at [285, 599] on div at bounding box center [283, 599] width 11 height 11
type input "F2F2F2"
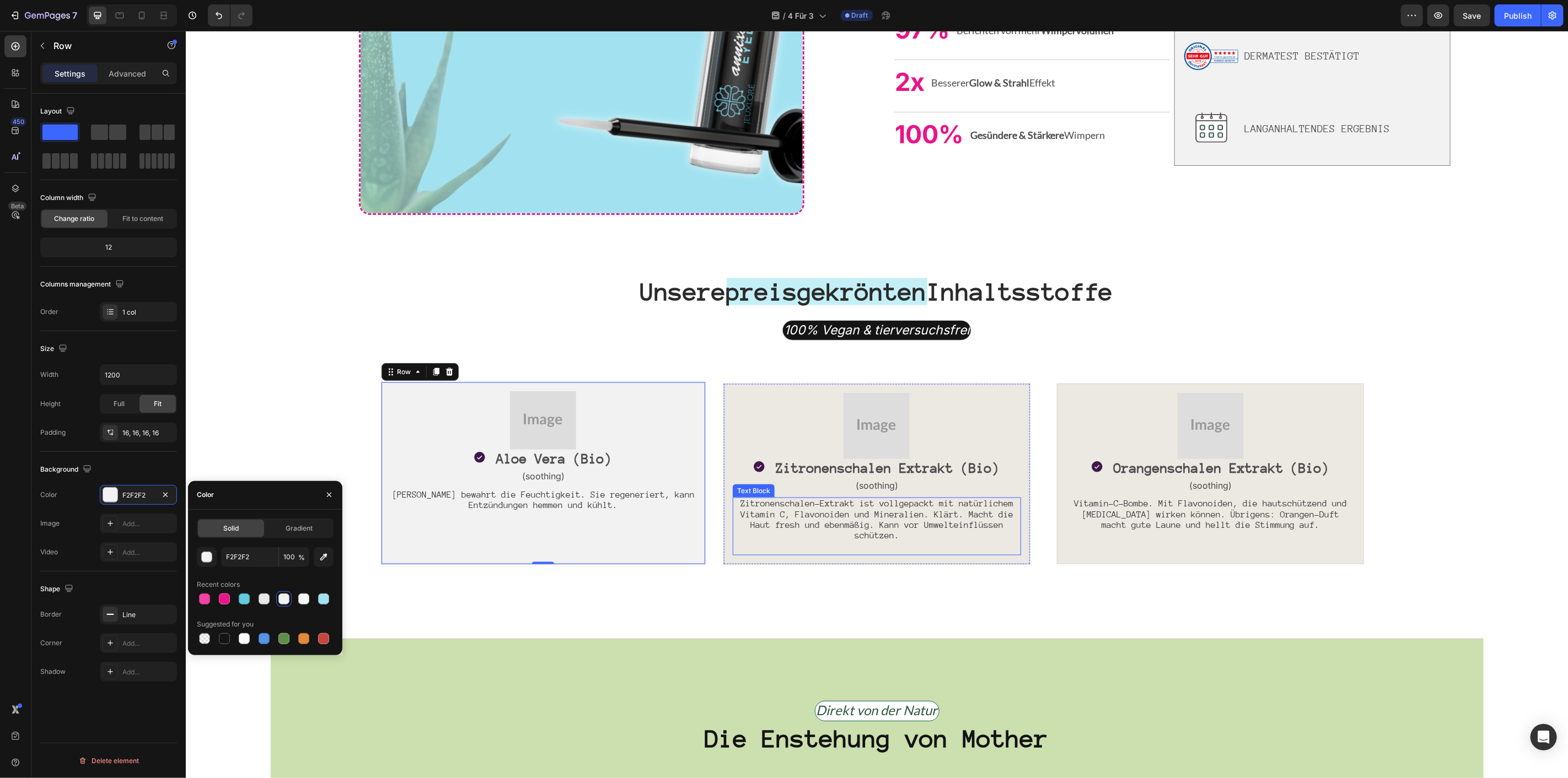
click at [812, 554] on div "Zitronenschalen-Extrakt ist vollgepackt mit natürlichem Vitamin C, Flavonoiden …" at bounding box center [876, 526] width 288 height 58
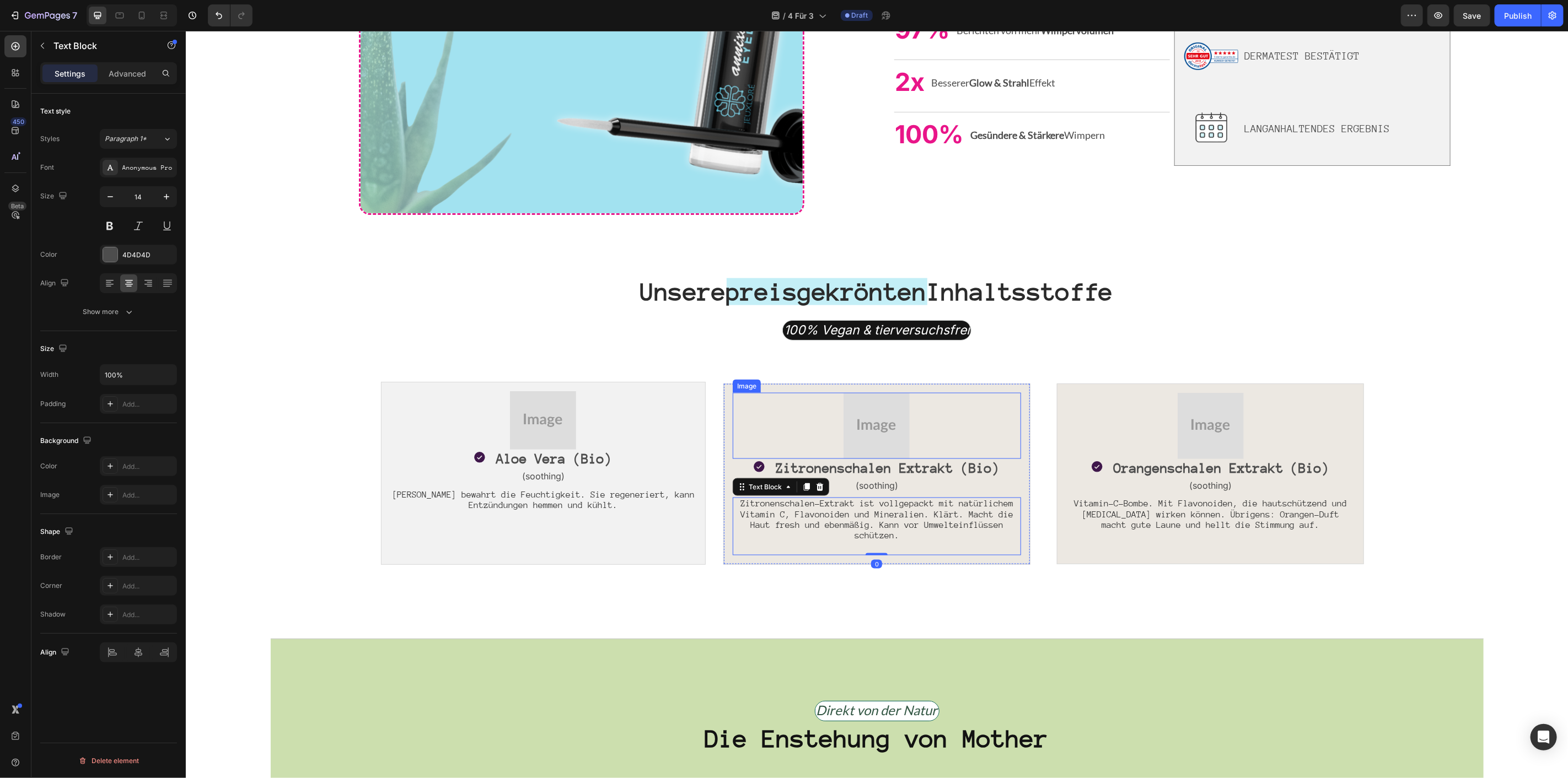
click at [732, 410] on div at bounding box center [876, 425] width 288 height 66
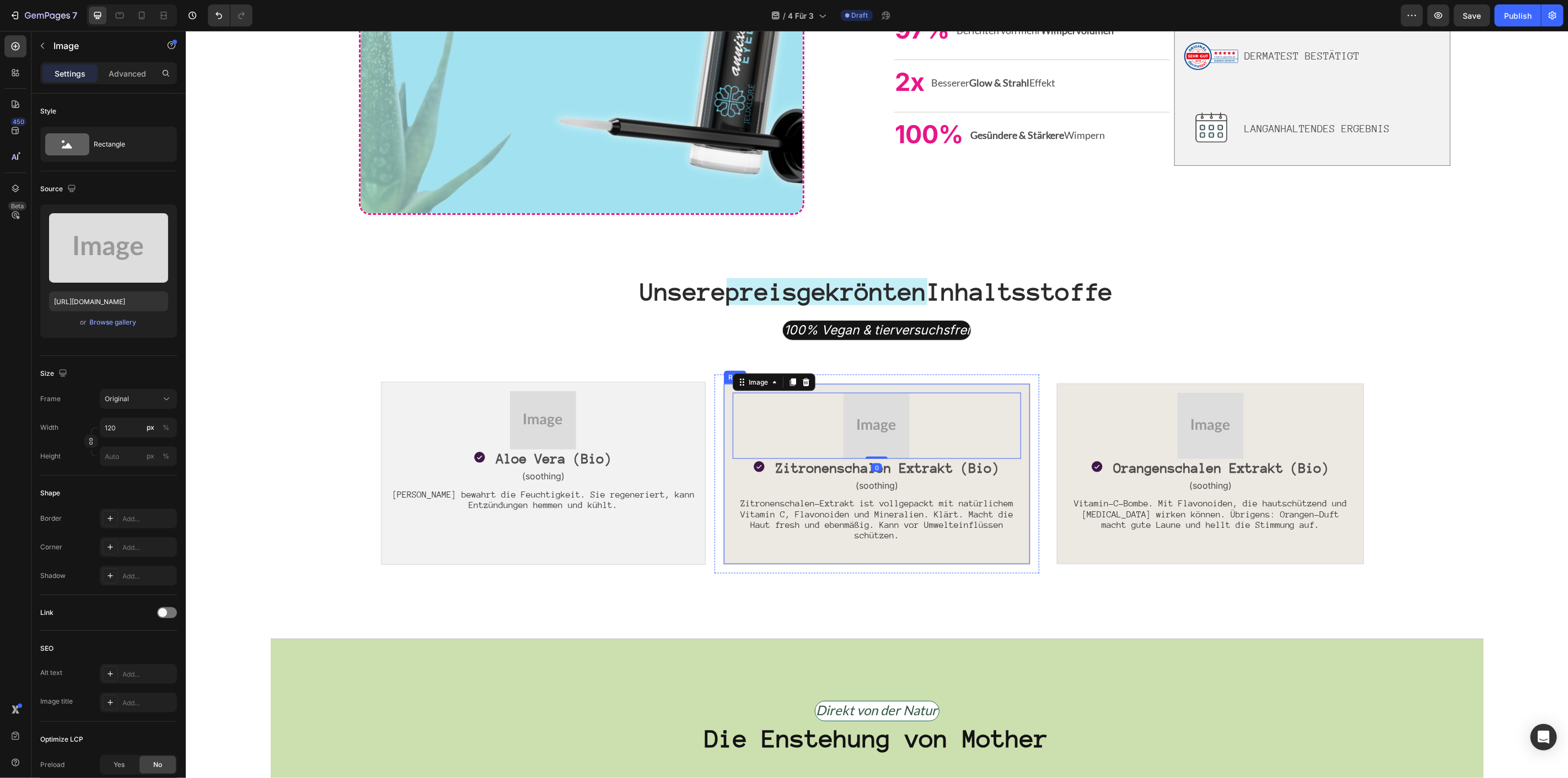
click at [723, 407] on div "Image 0 Icon Zitronenschalen Extrakt (Bio) Text Block Row (soothing) Text Block…" at bounding box center [876, 473] width 307 height 182
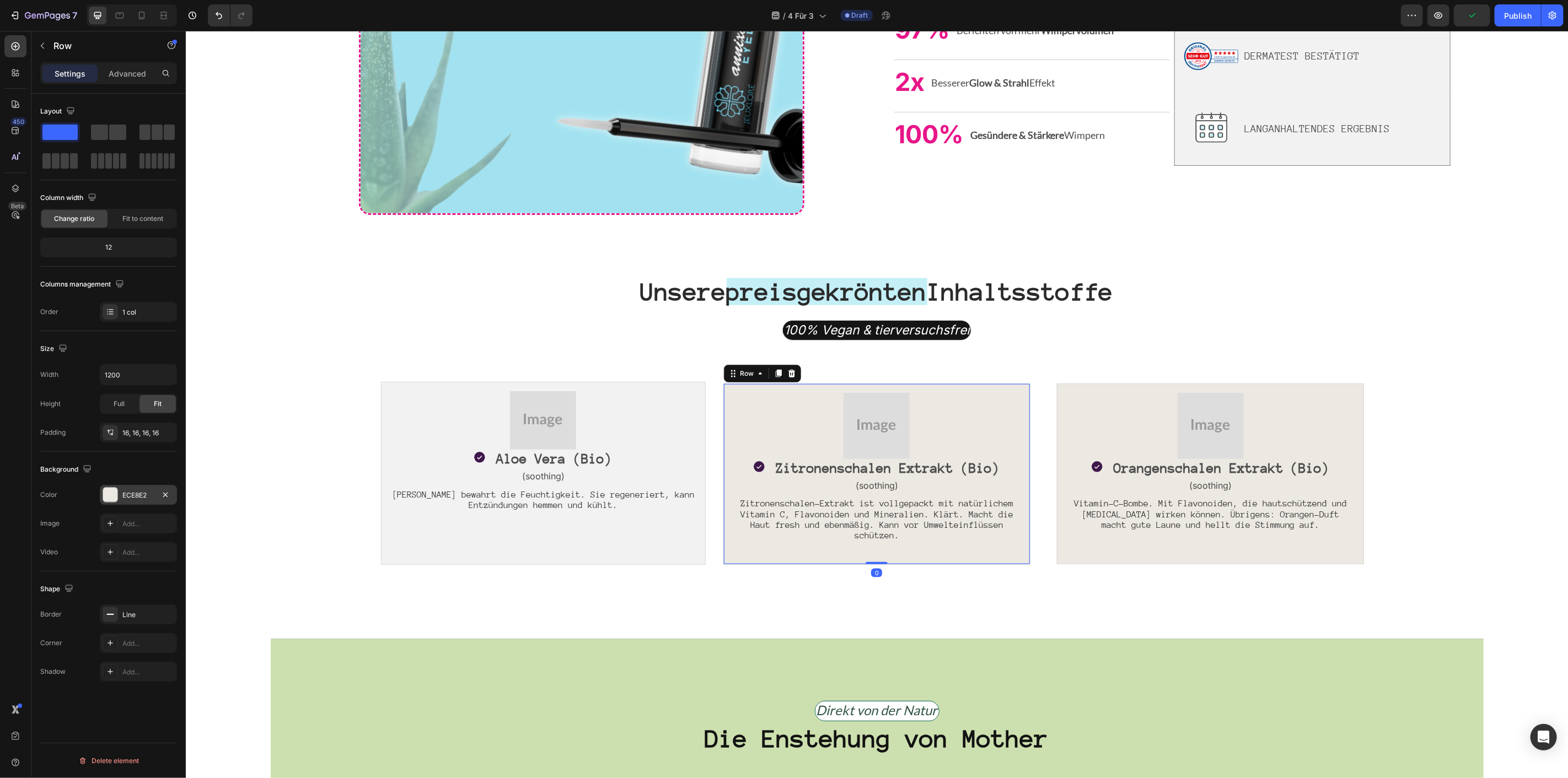
click at [128, 500] on div "ECE8E2" at bounding box center [138, 496] width 32 height 10
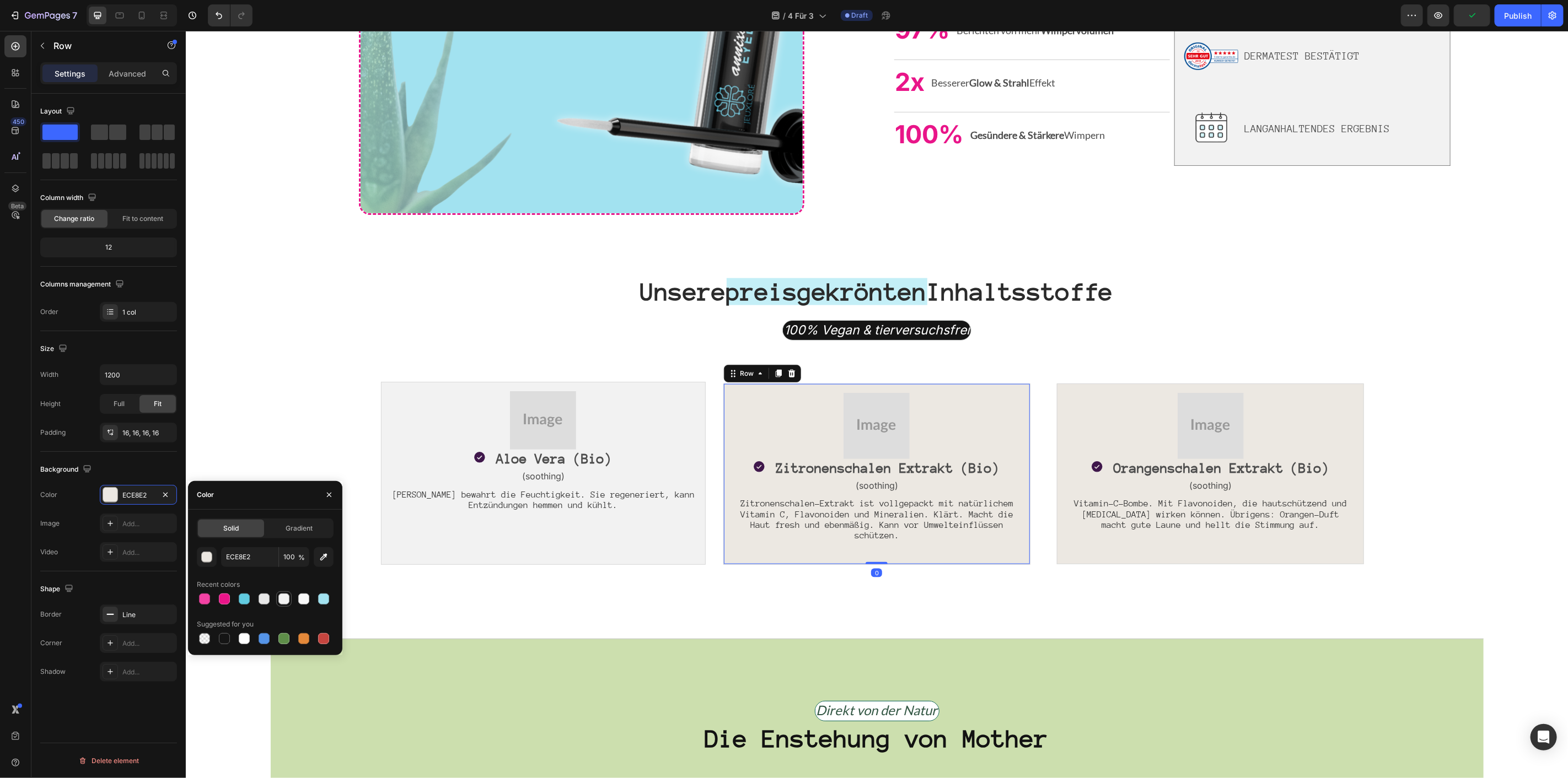
click at [283, 597] on div at bounding box center [283, 599] width 11 height 11
type input "F2F2F2"
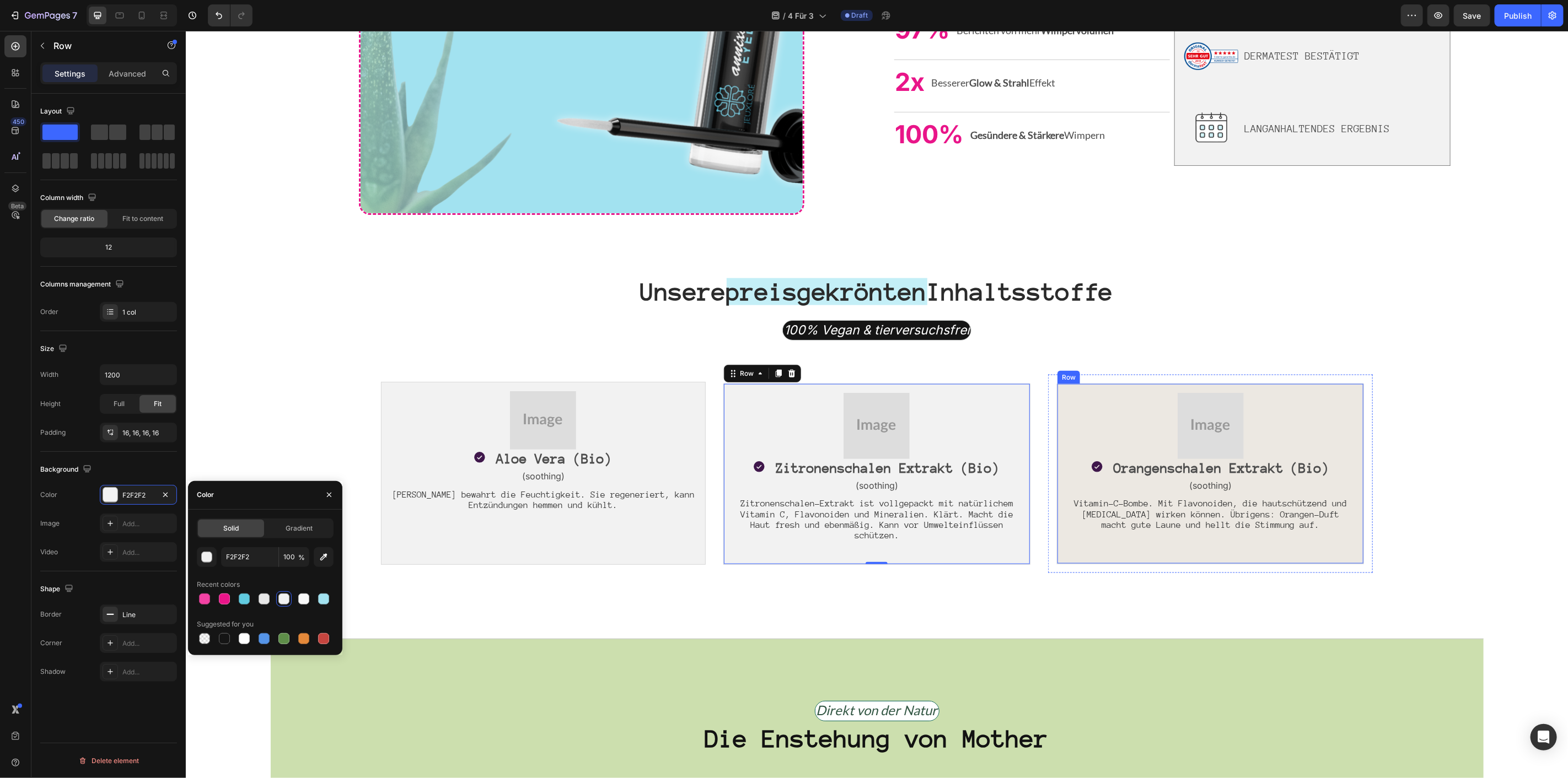
click at [1060, 386] on div "Image Icon Orangenschalen Extrakt (Bio) Text Block Row (soothing) Text Block Vi…" at bounding box center [1210, 473] width 307 height 182
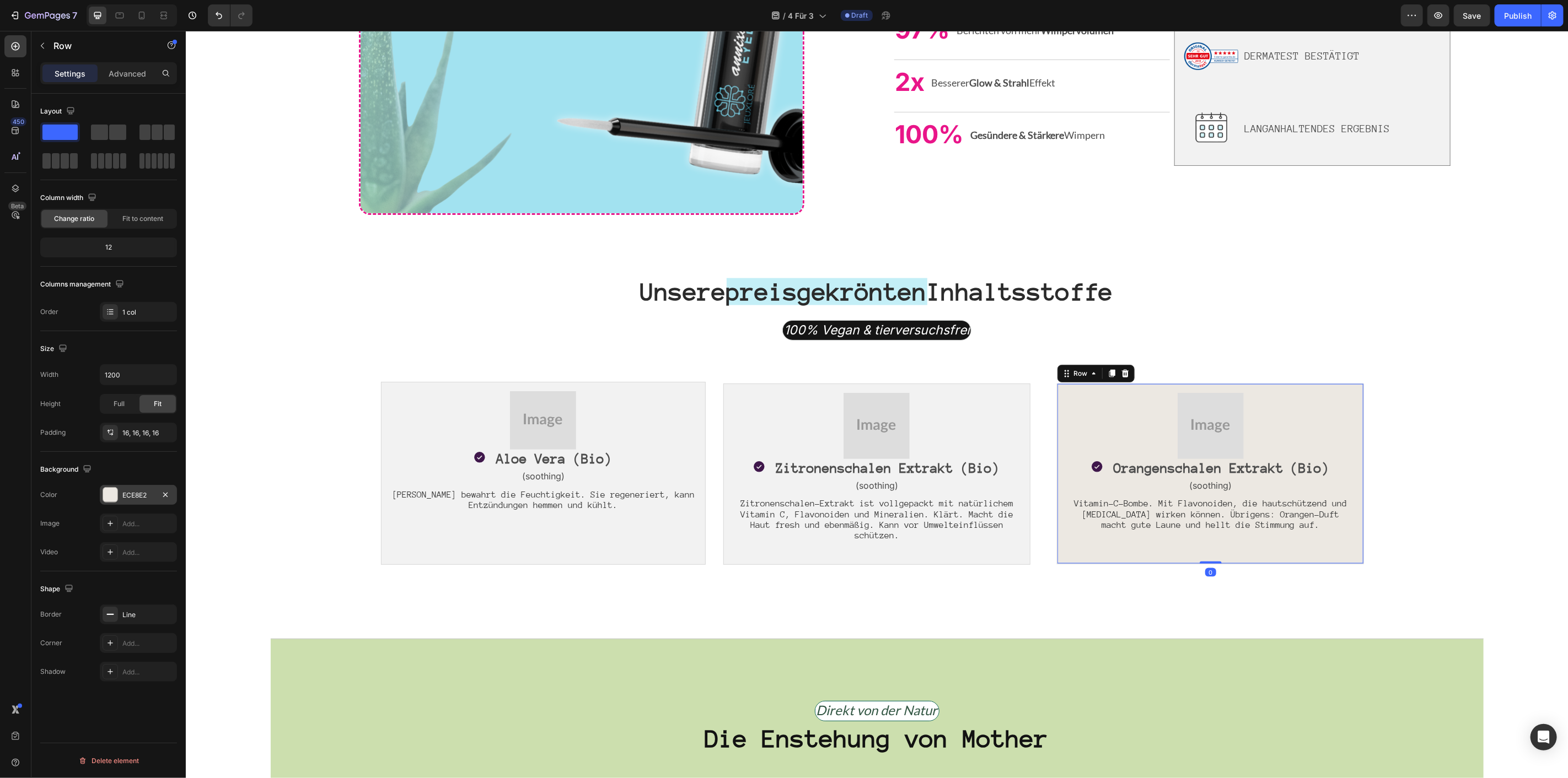
click at [127, 496] on div "ECE8E2" at bounding box center [138, 496] width 32 height 10
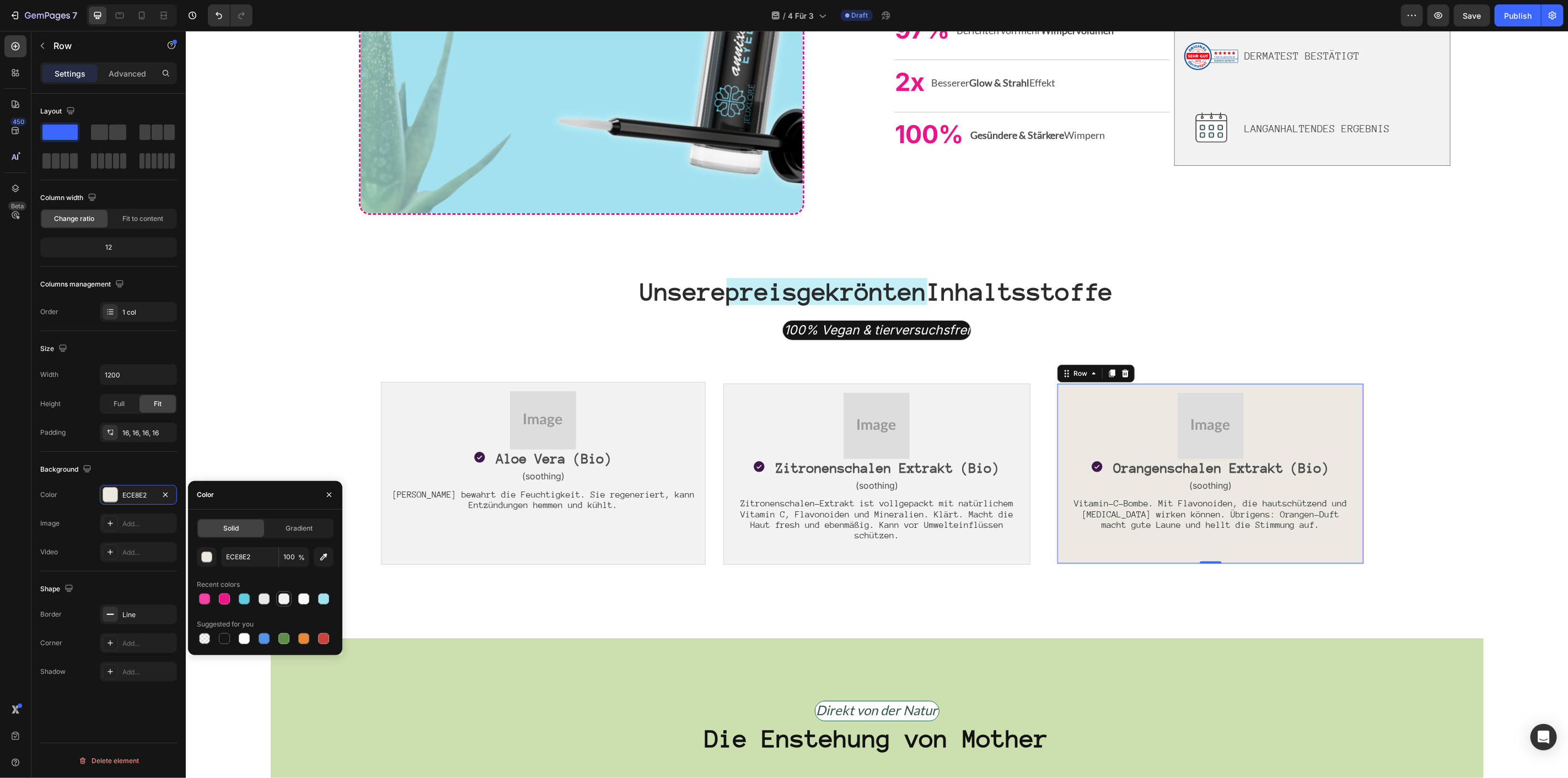
click at [284, 598] on div at bounding box center [283, 599] width 11 height 11
type input "F2F2F2"
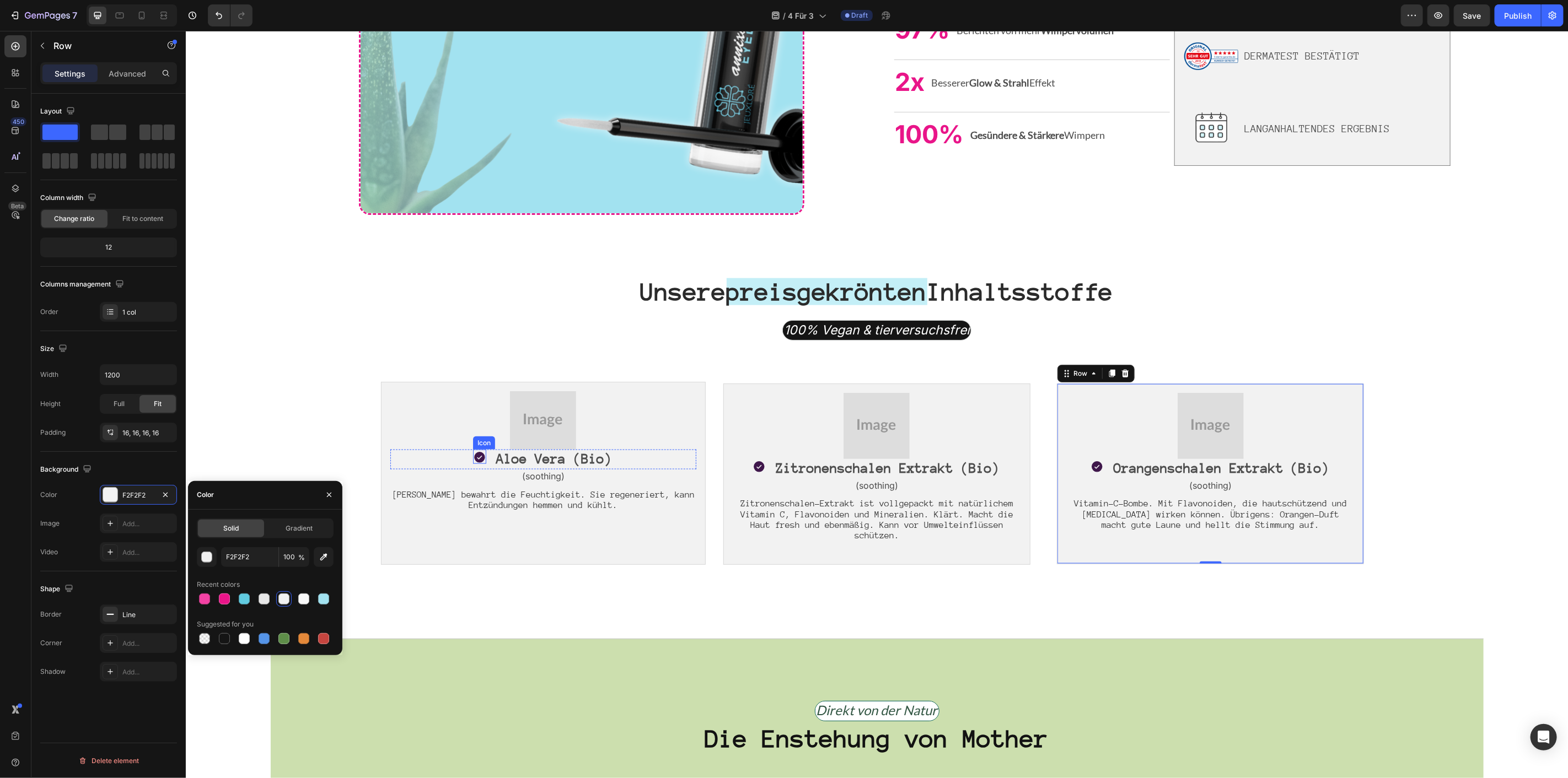
click at [473, 458] on icon at bounding box center [478, 456] width 11 height 11
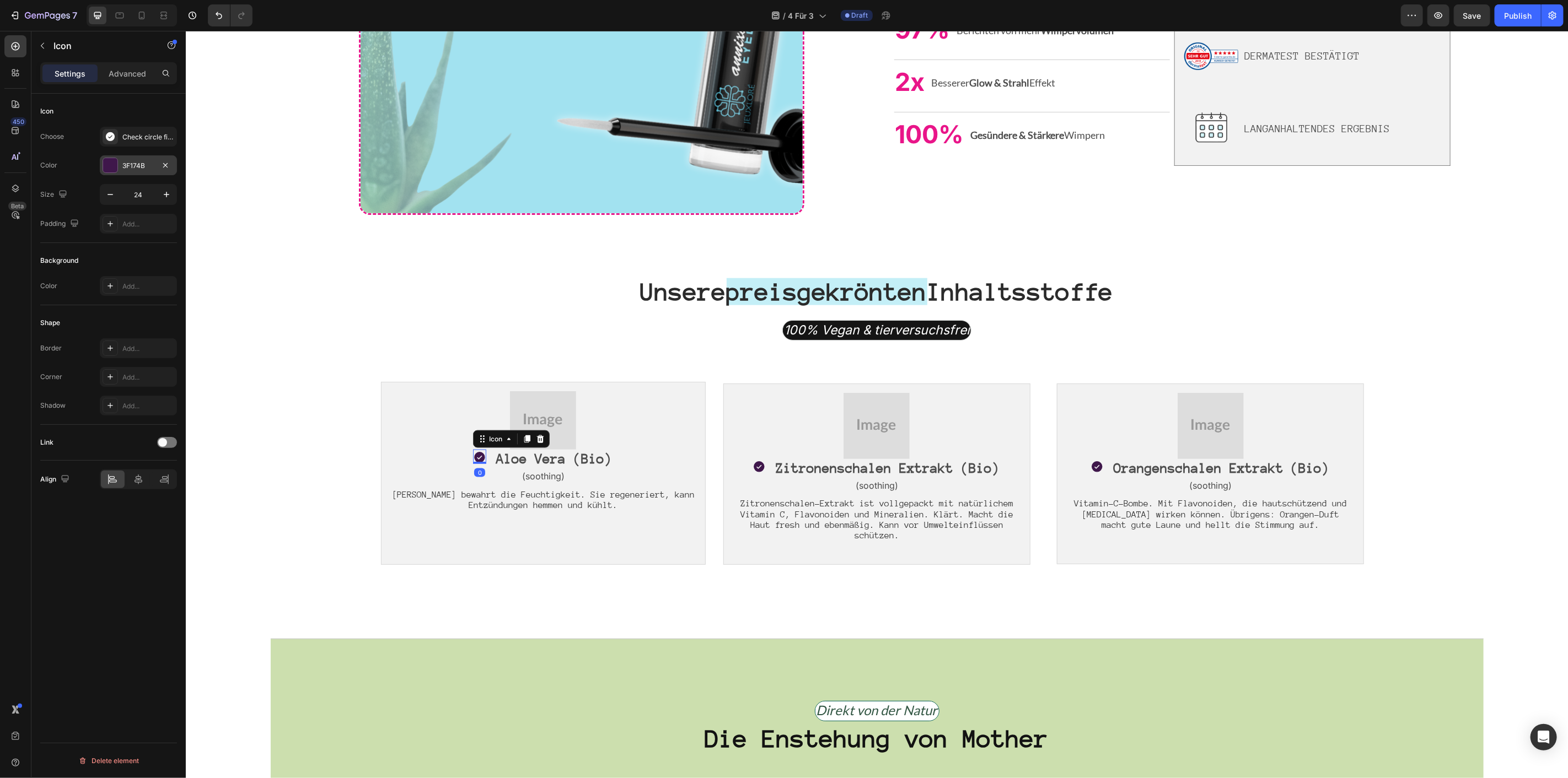
click at [102, 163] on div at bounding box center [110, 165] width 15 height 15
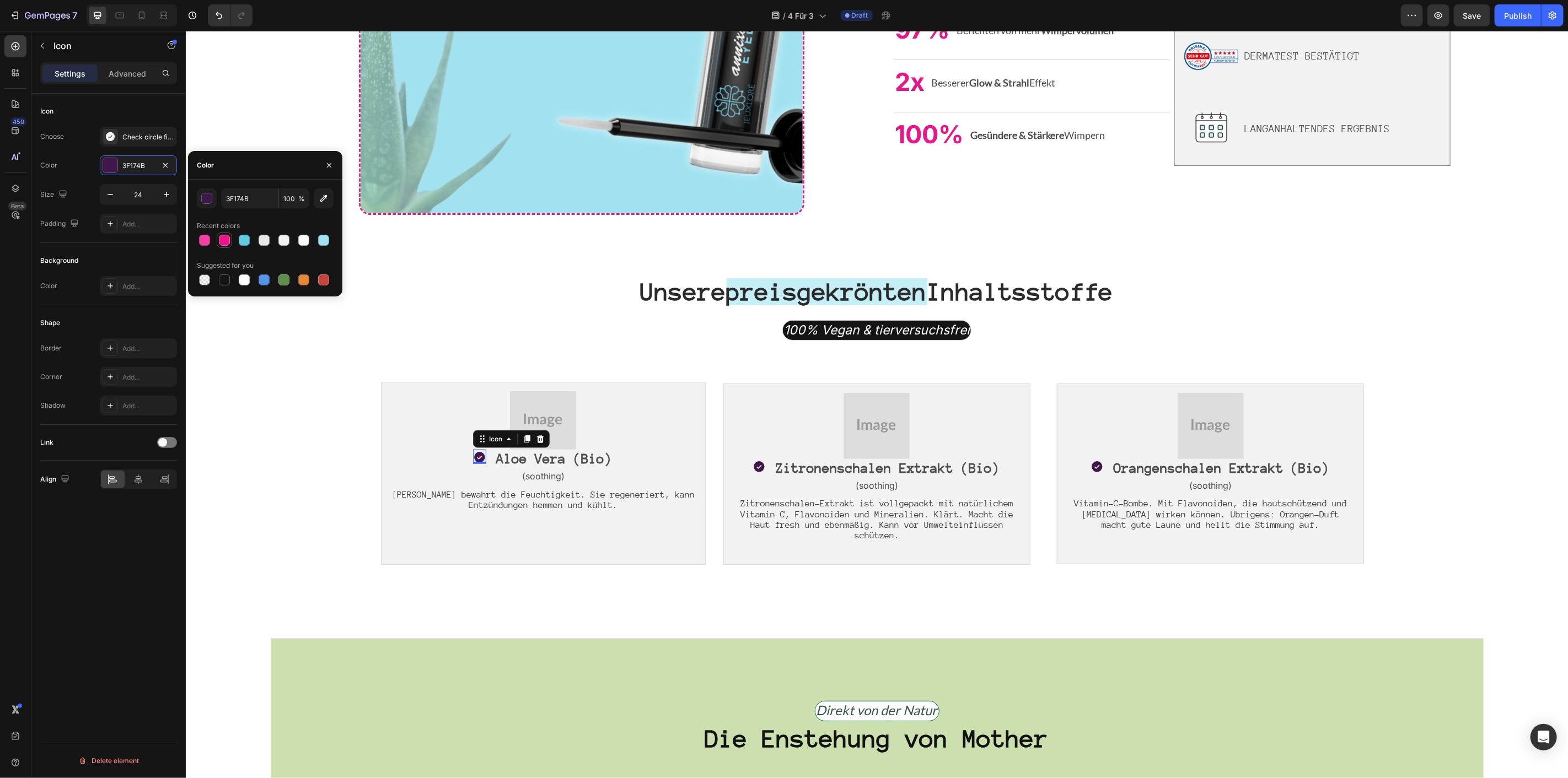
click at [221, 244] on div at bounding box center [224, 240] width 11 height 11
type input "E91589"
click at [756, 460] on icon at bounding box center [759, 466] width 13 height 13
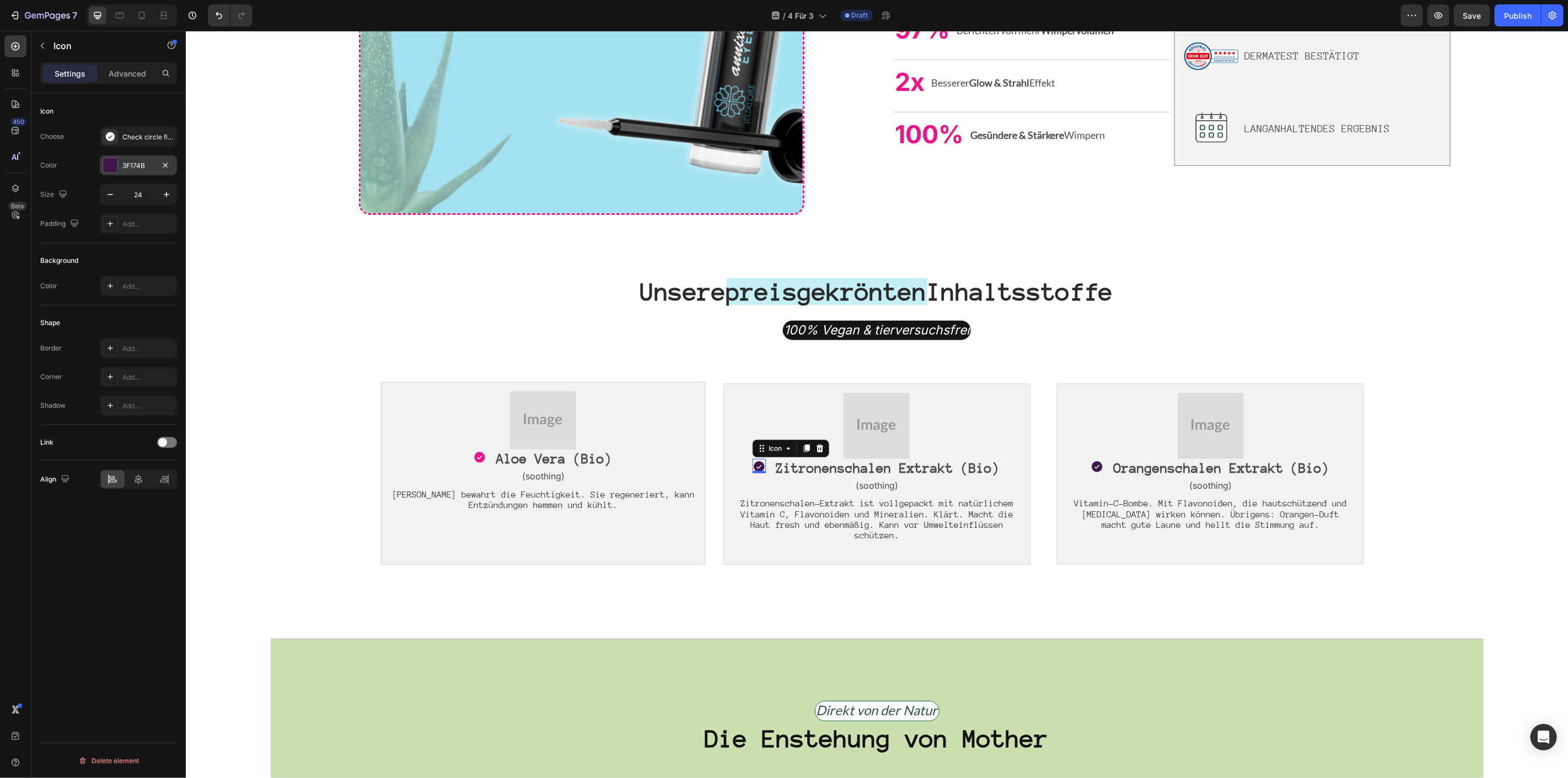
click at [111, 156] on div "3F174B" at bounding box center [138, 166] width 77 height 20
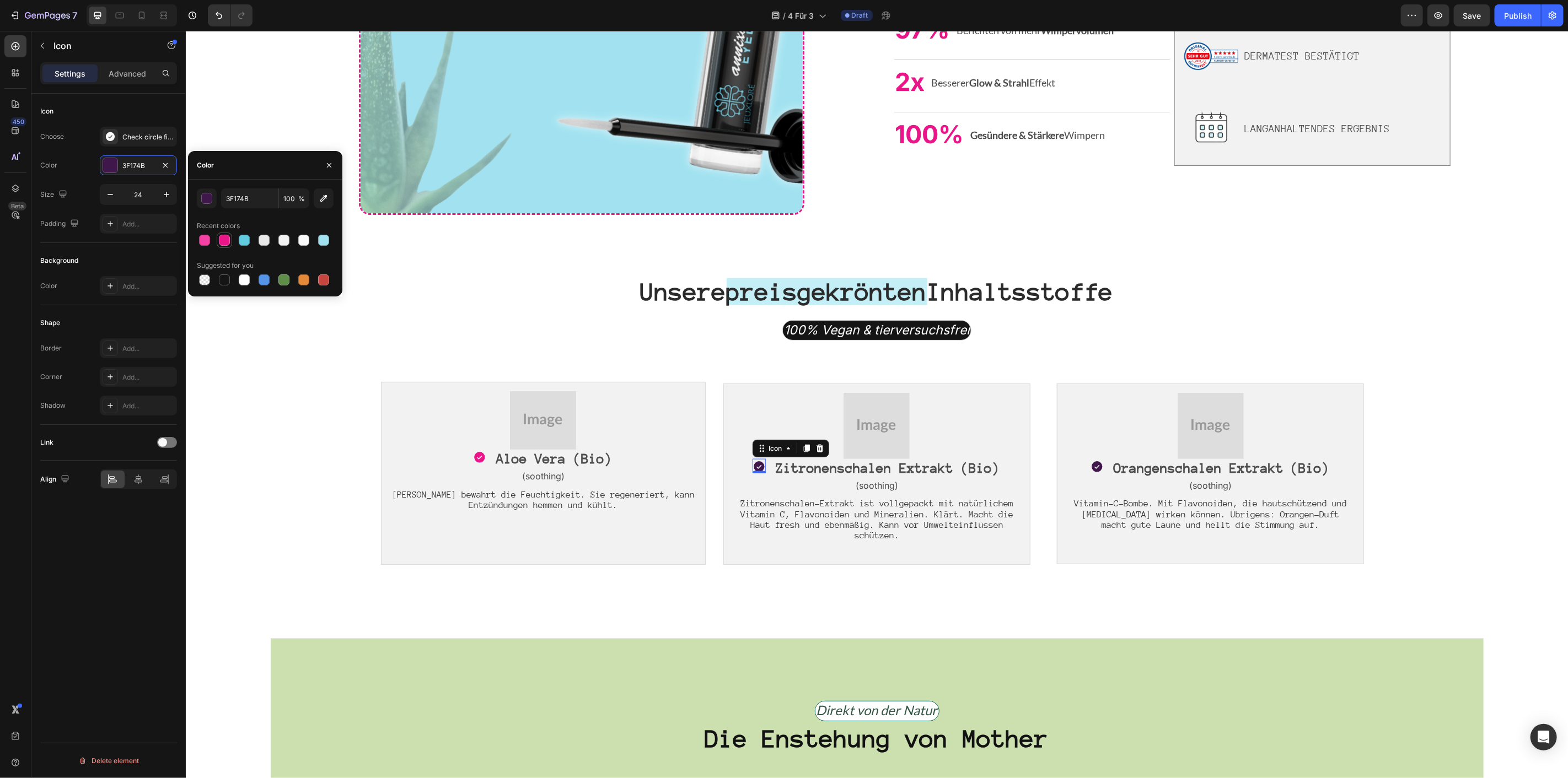
click at [218, 240] on div at bounding box center [224, 240] width 13 height 13
type input "E91589"
click at [1091, 463] on icon at bounding box center [1096, 466] width 11 height 11
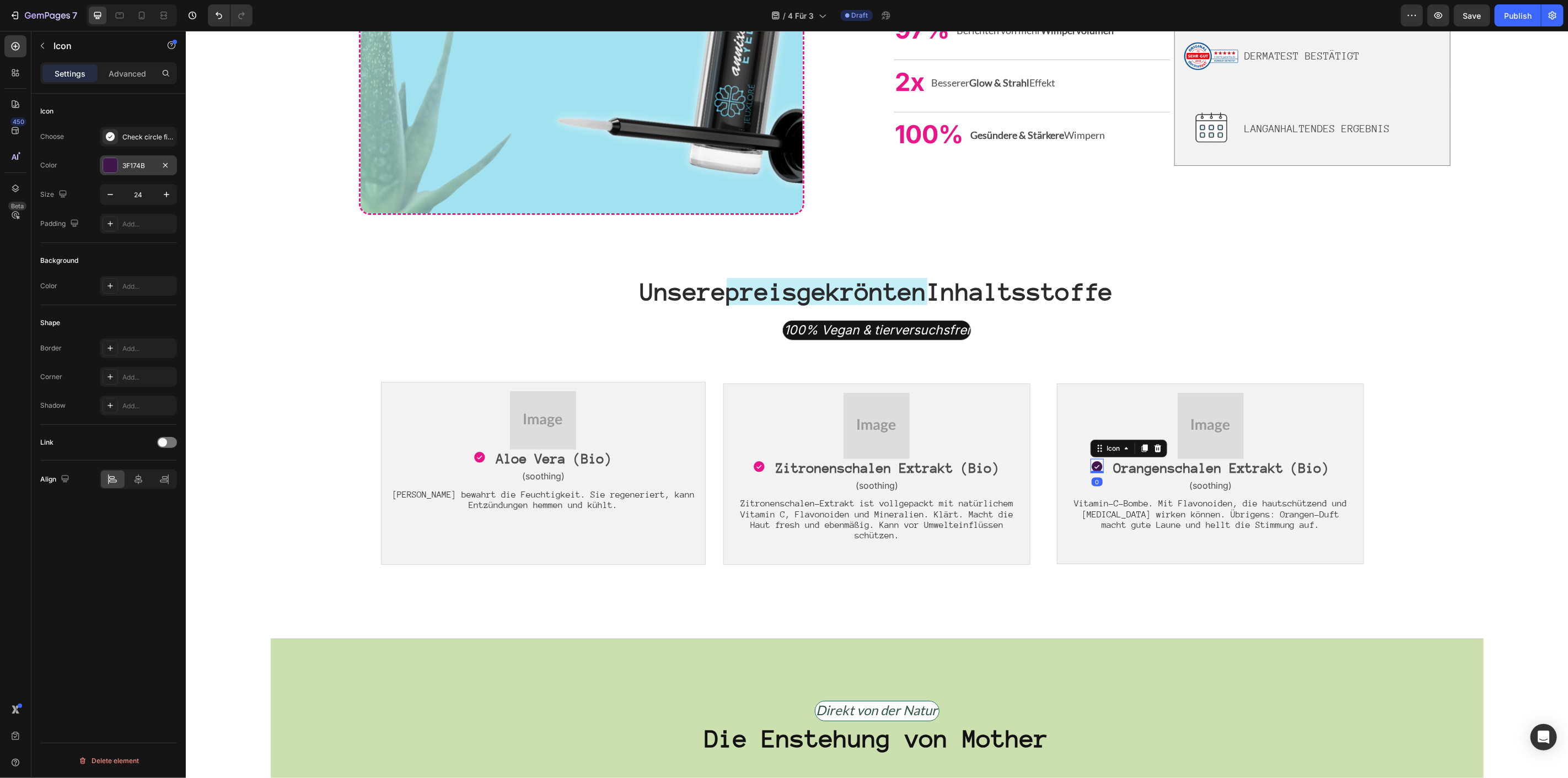
click at [122, 162] on div "3F174B" at bounding box center [138, 166] width 77 height 20
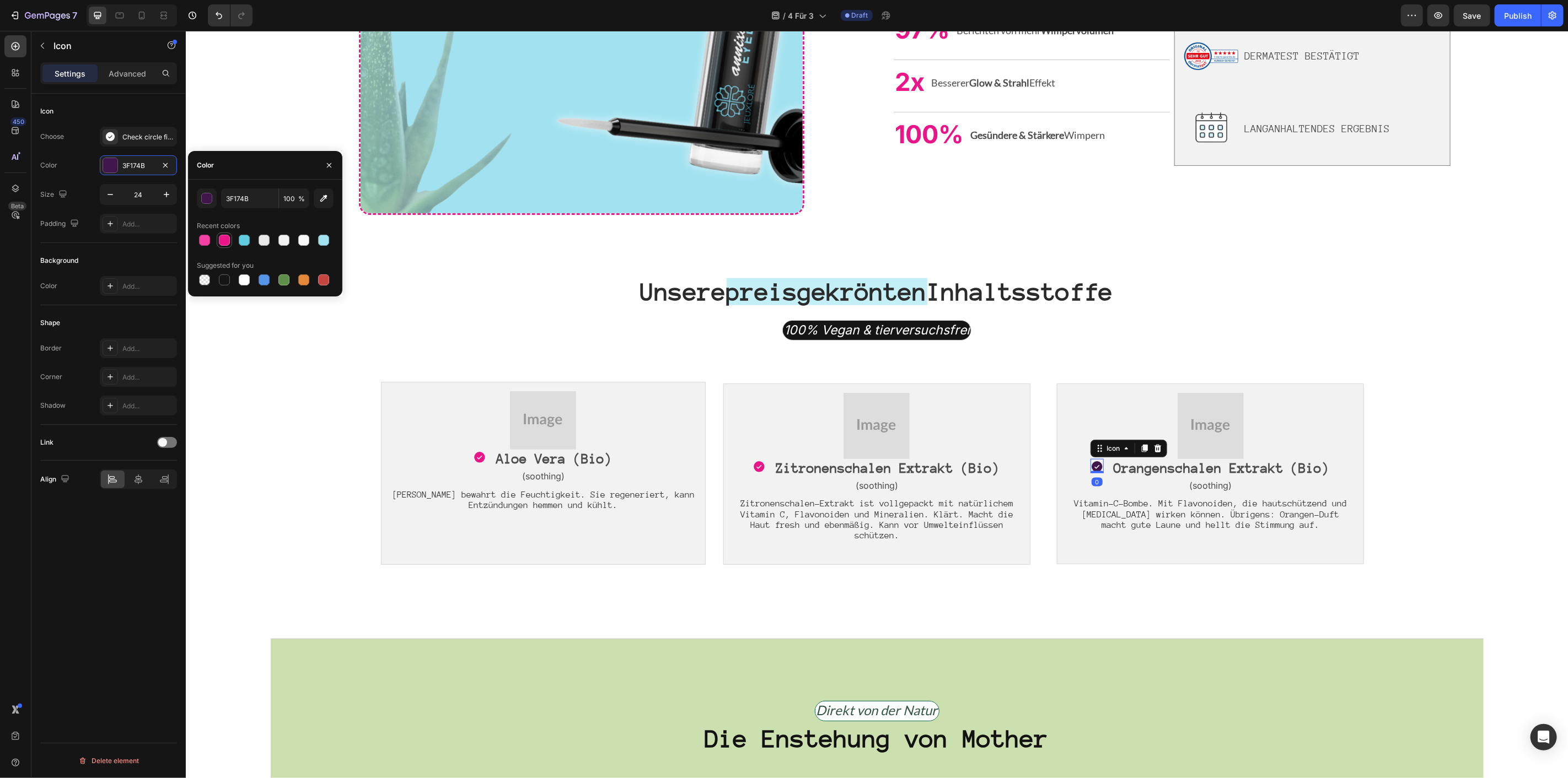
click at [230, 238] on div at bounding box center [224, 240] width 11 height 11
type input "E91589"
click at [509, 426] on img at bounding box center [542, 420] width 66 height 59
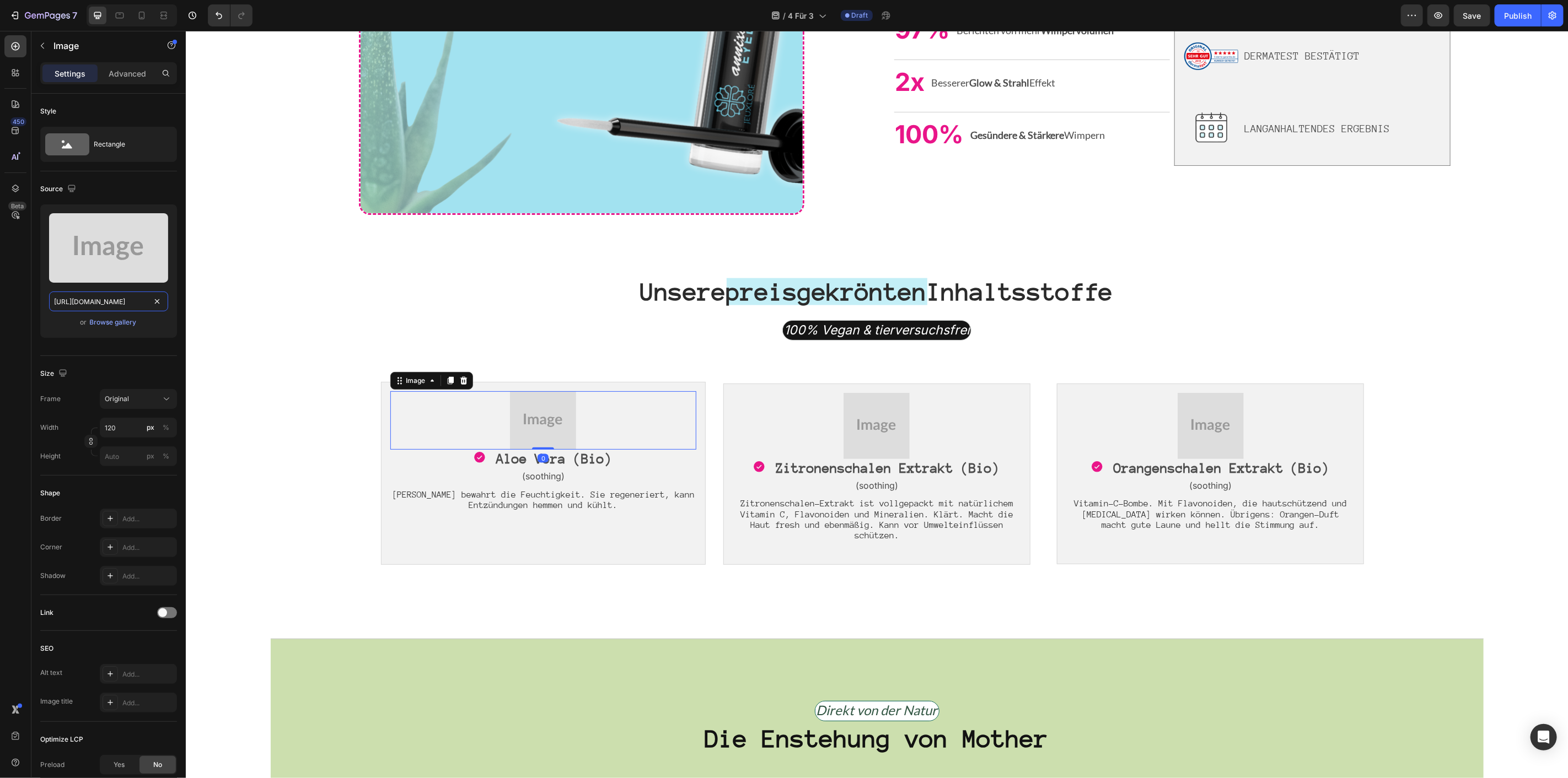
click at [100, 306] on input "https://placehold.co/579x513?text=Image" at bounding box center [109, 301] width 119 height 20
paste input "cdn.shopify.com/s/files/1/2044/2365/files/gempages_585848428651610827-4be1a0b7-…"
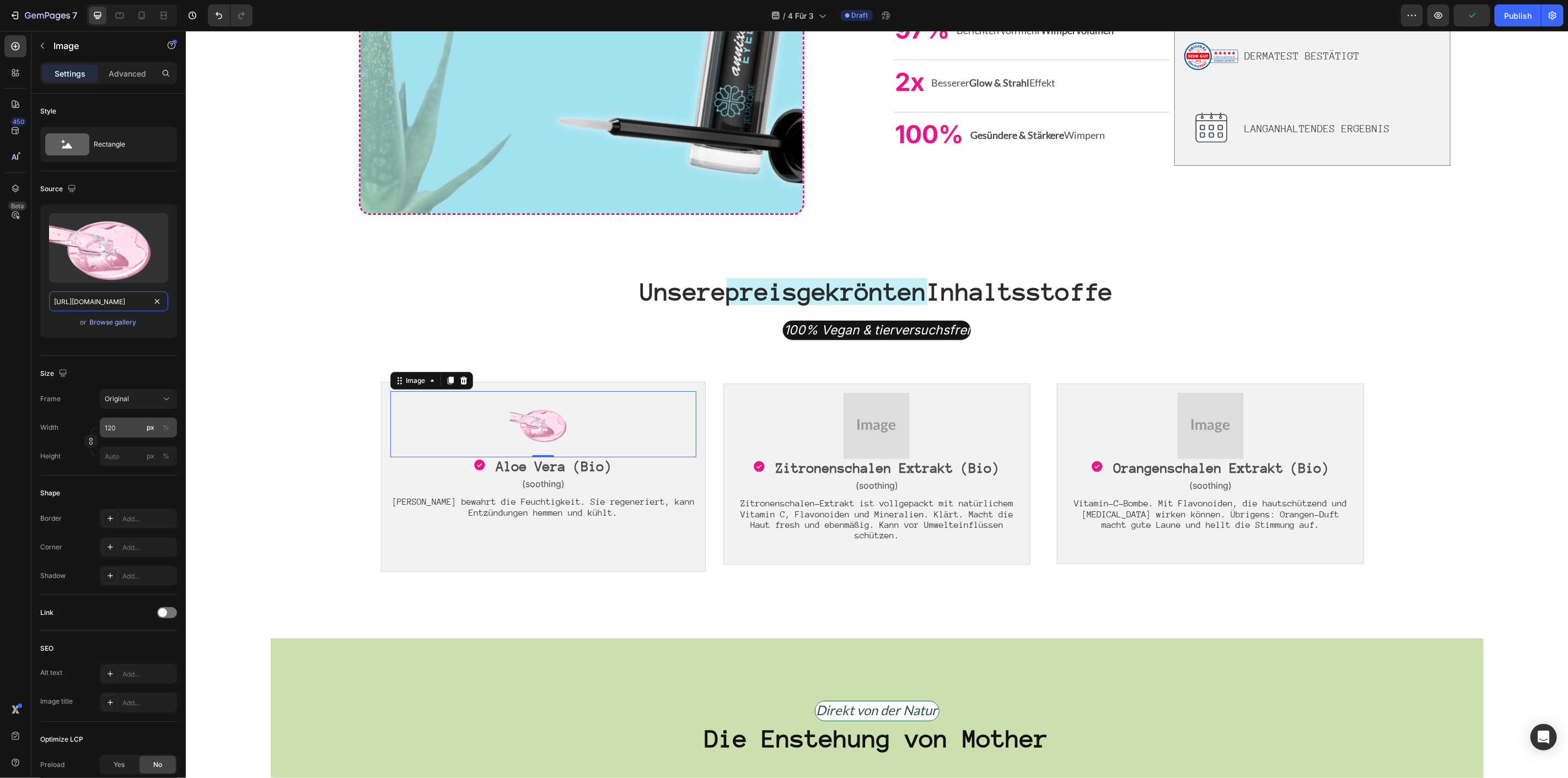
type input "https://cdn.shopify.com/s/files/1/2044/2365/files/gempages_585848428651610827-4…"
click at [127, 426] on input "120" at bounding box center [138, 428] width 77 height 20
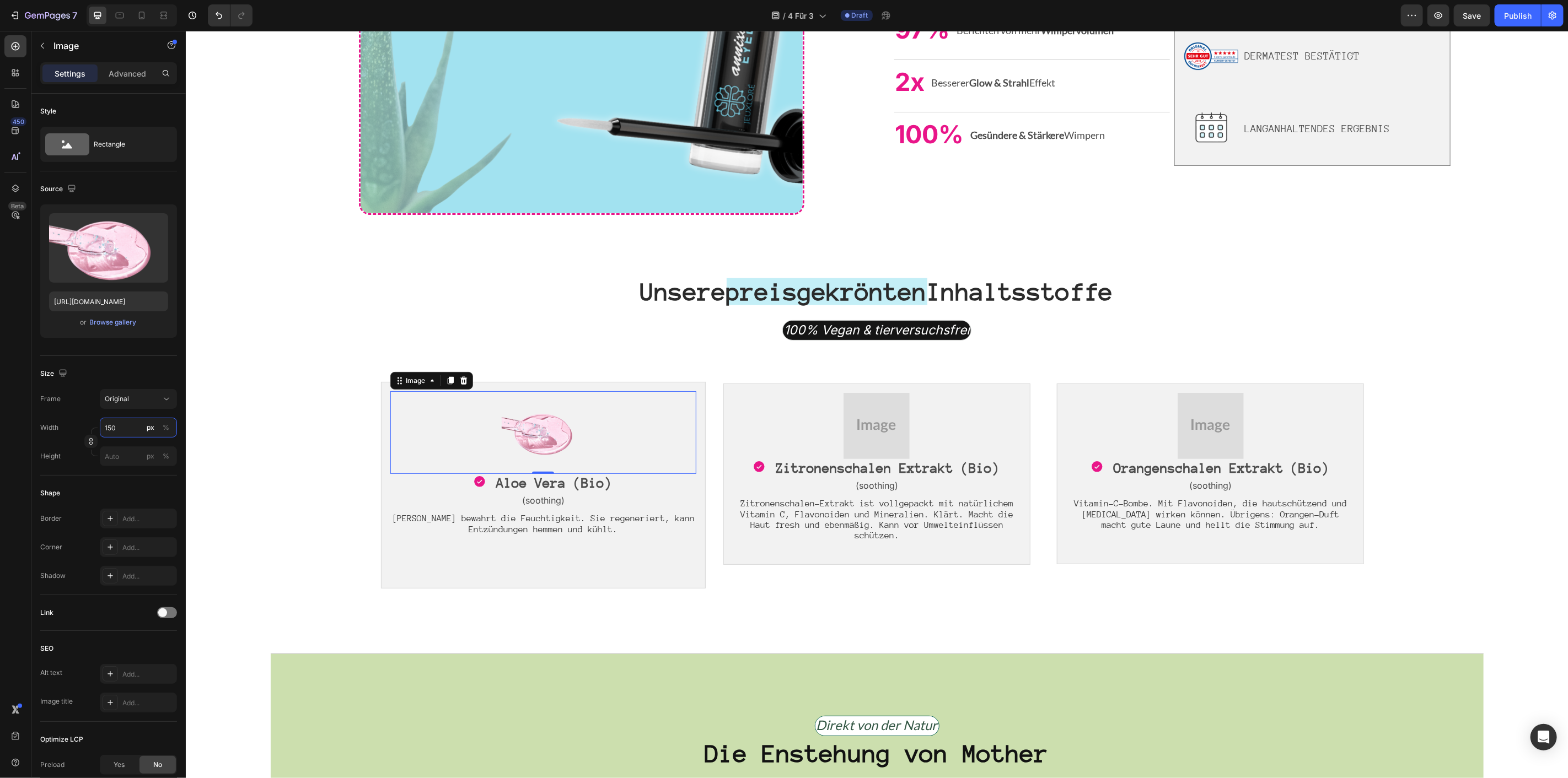
type input "150"
click at [843, 425] on img at bounding box center [875, 425] width 66 height 66
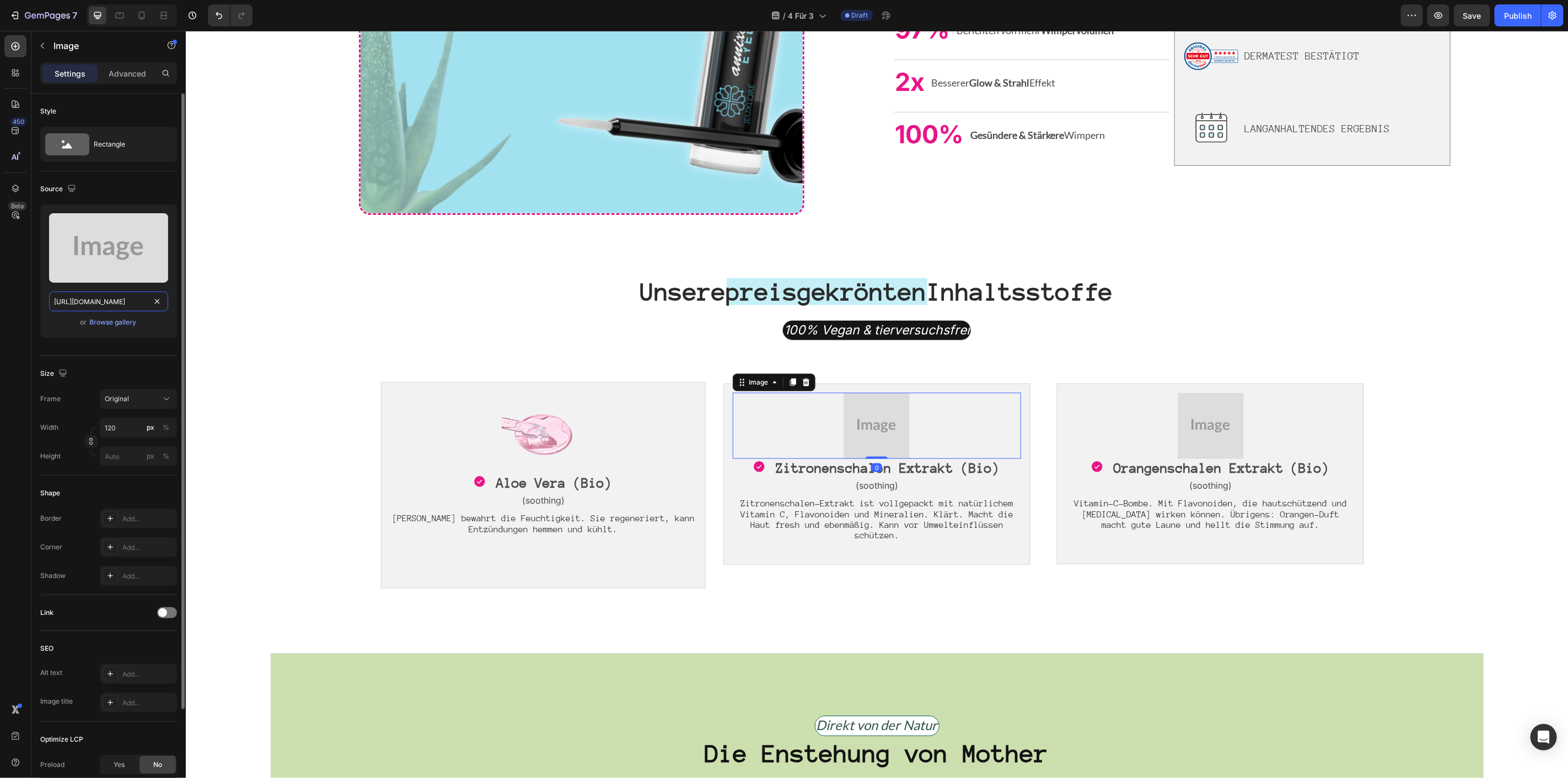
click at [130, 301] on input "https://placehold.co/720x720?text=Image" at bounding box center [109, 301] width 119 height 20
paste input "cdn.shopify.com/s/files/1/2044/2365/files/gempages_585848428651610827-290f070e-…"
type input "https://cdn.shopify.com/s/files/1/2044/2365/files/gempages_585848428651610827-2…"
click at [118, 427] on input "120" at bounding box center [138, 428] width 77 height 20
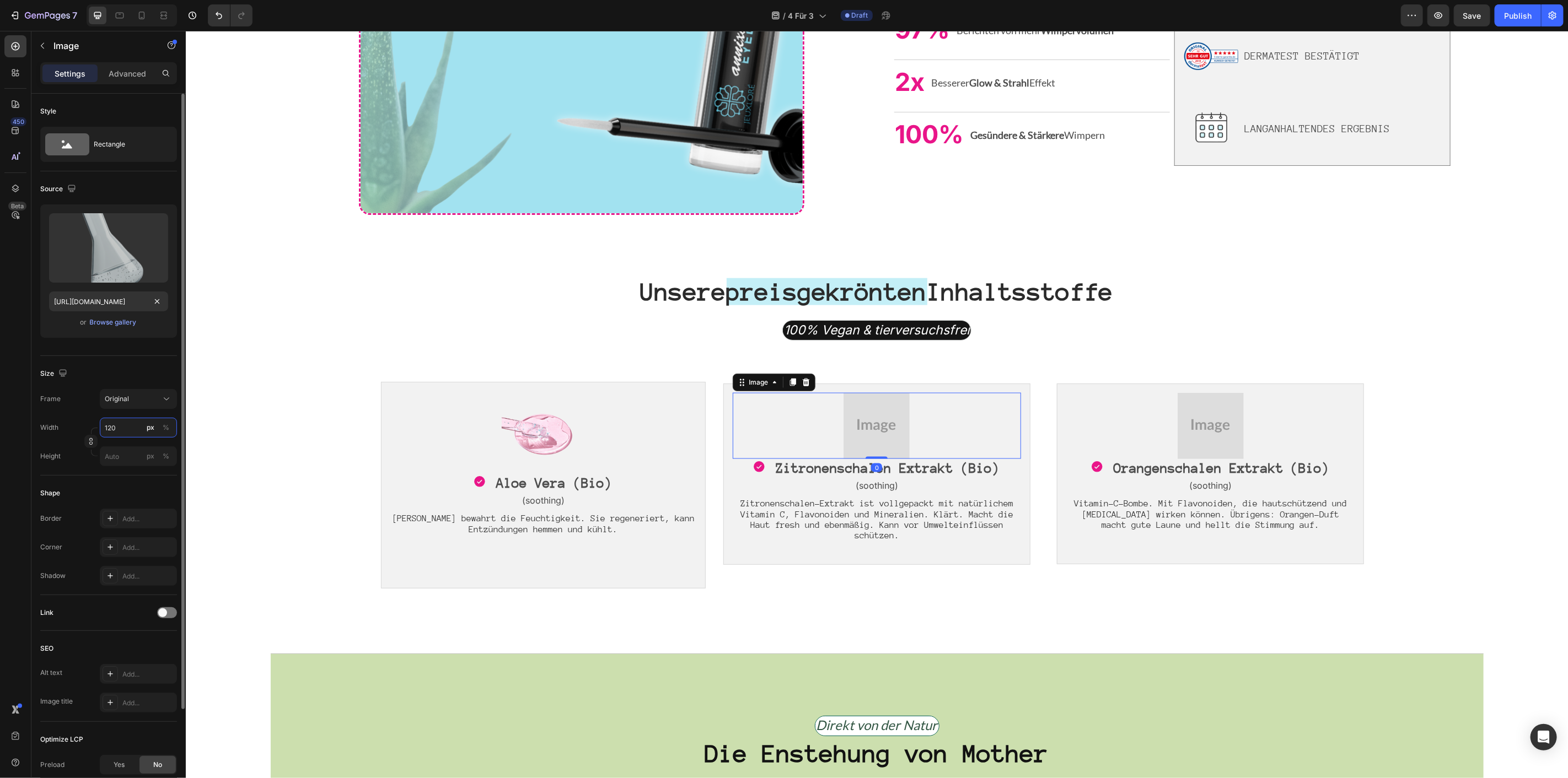
scroll to position [0, 0]
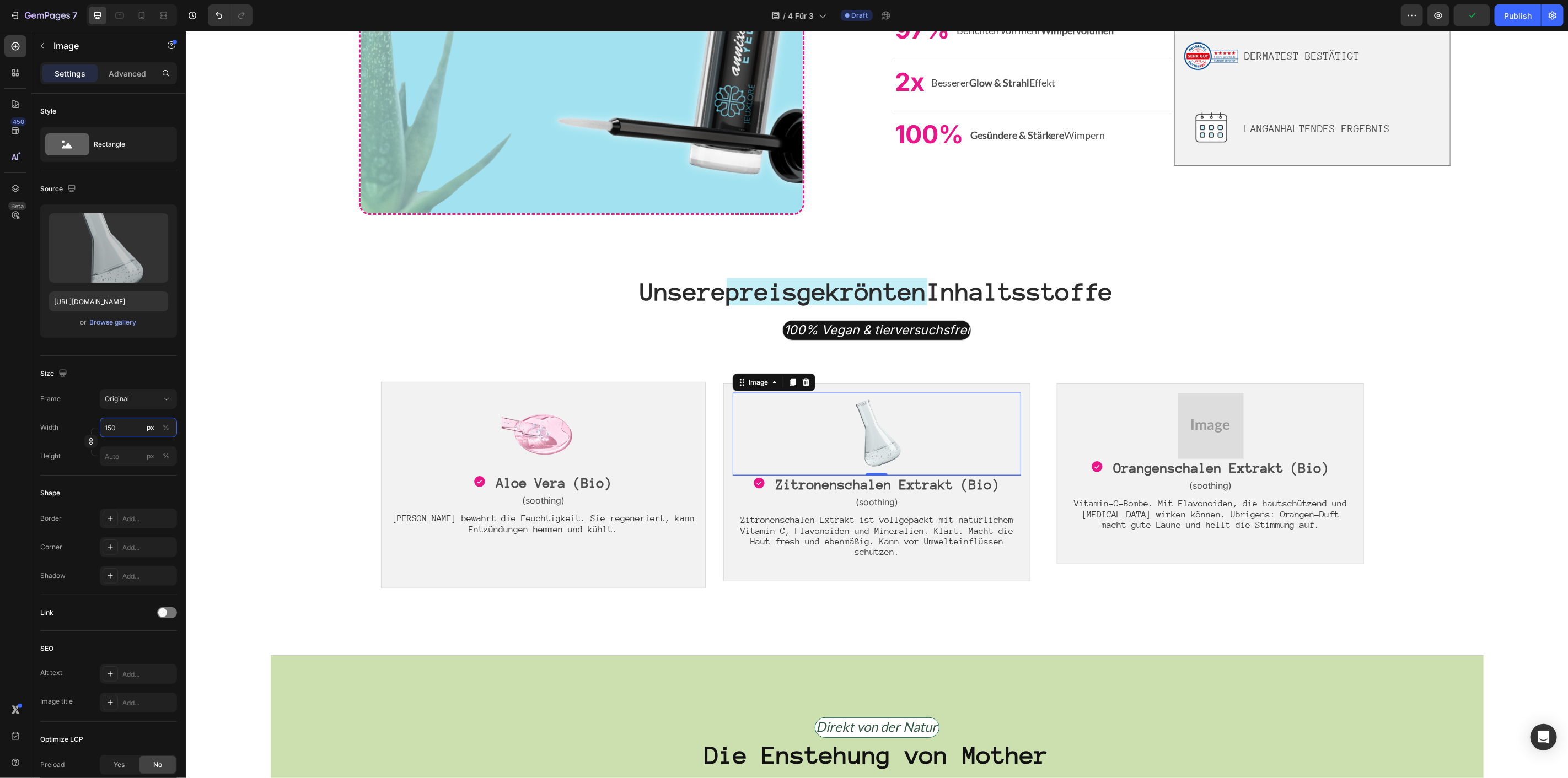
type input "150"
click at [1220, 441] on img at bounding box center [1210, 425] width 66 height 66
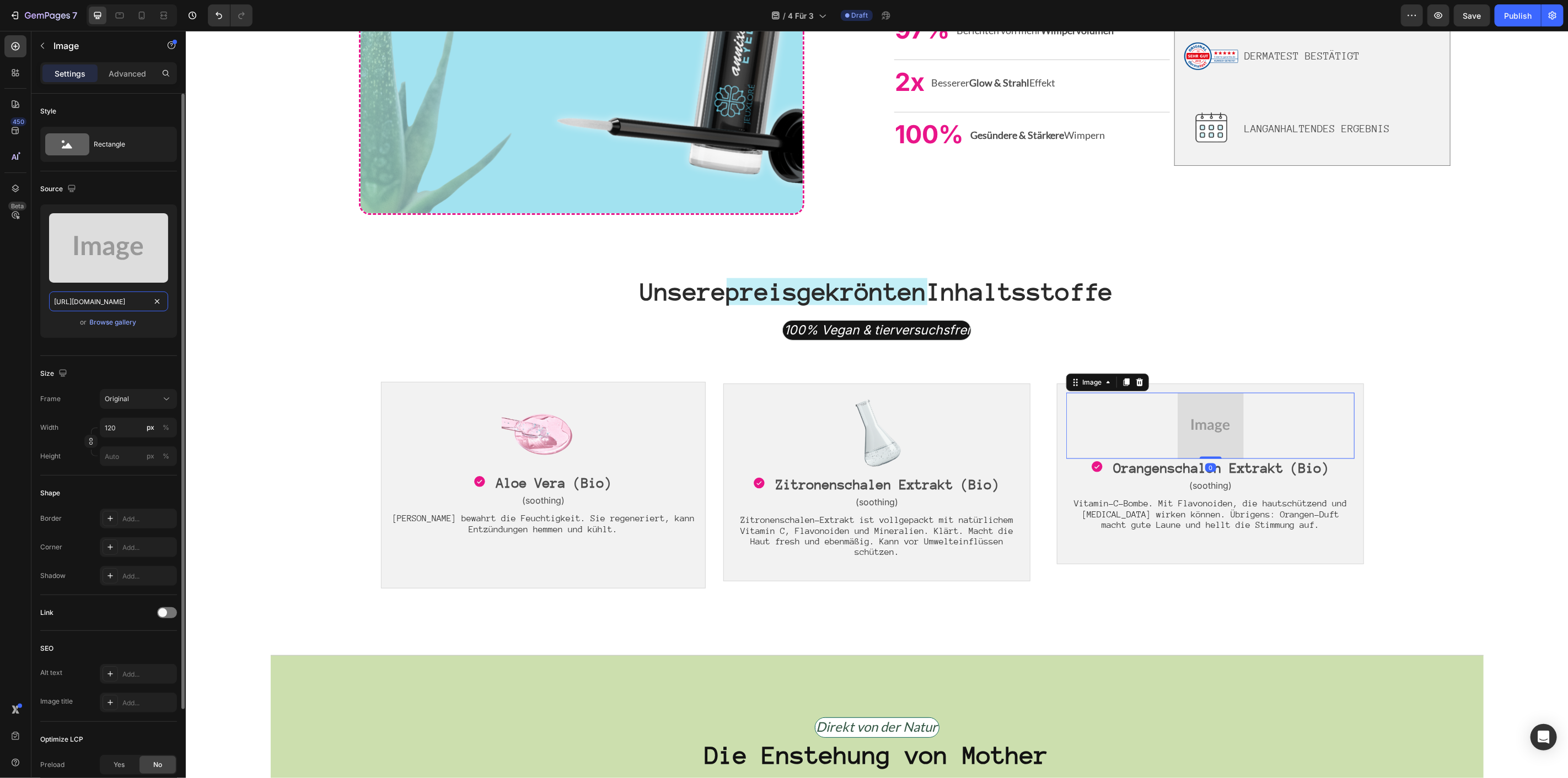
click at [108, 296] on input "https://placehold.co/720x720?text=Image" at bounding box center [109, 301] width 119 height 20
paste input "cdn.shopify.com/s/files/1/2044/2365/files/gempages_585848428651610827-23de3d59-…"
type input "https://cdn.shopify.com/s/files/1/2044/2365/files/gempages_585848428651610827-2…"
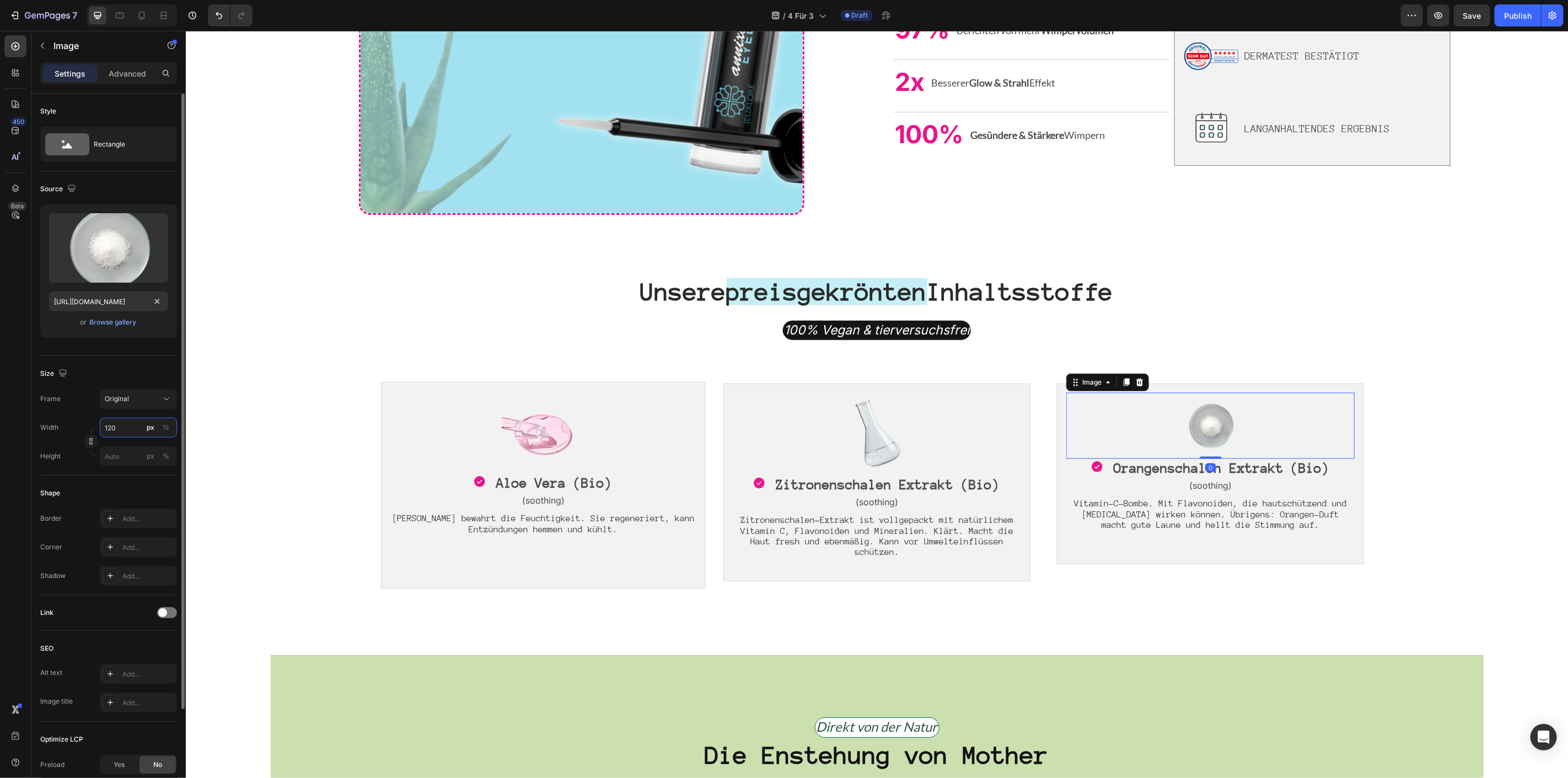
click at [127, 426] on input "120" at bounding box center [138, 428] width 77 height 20
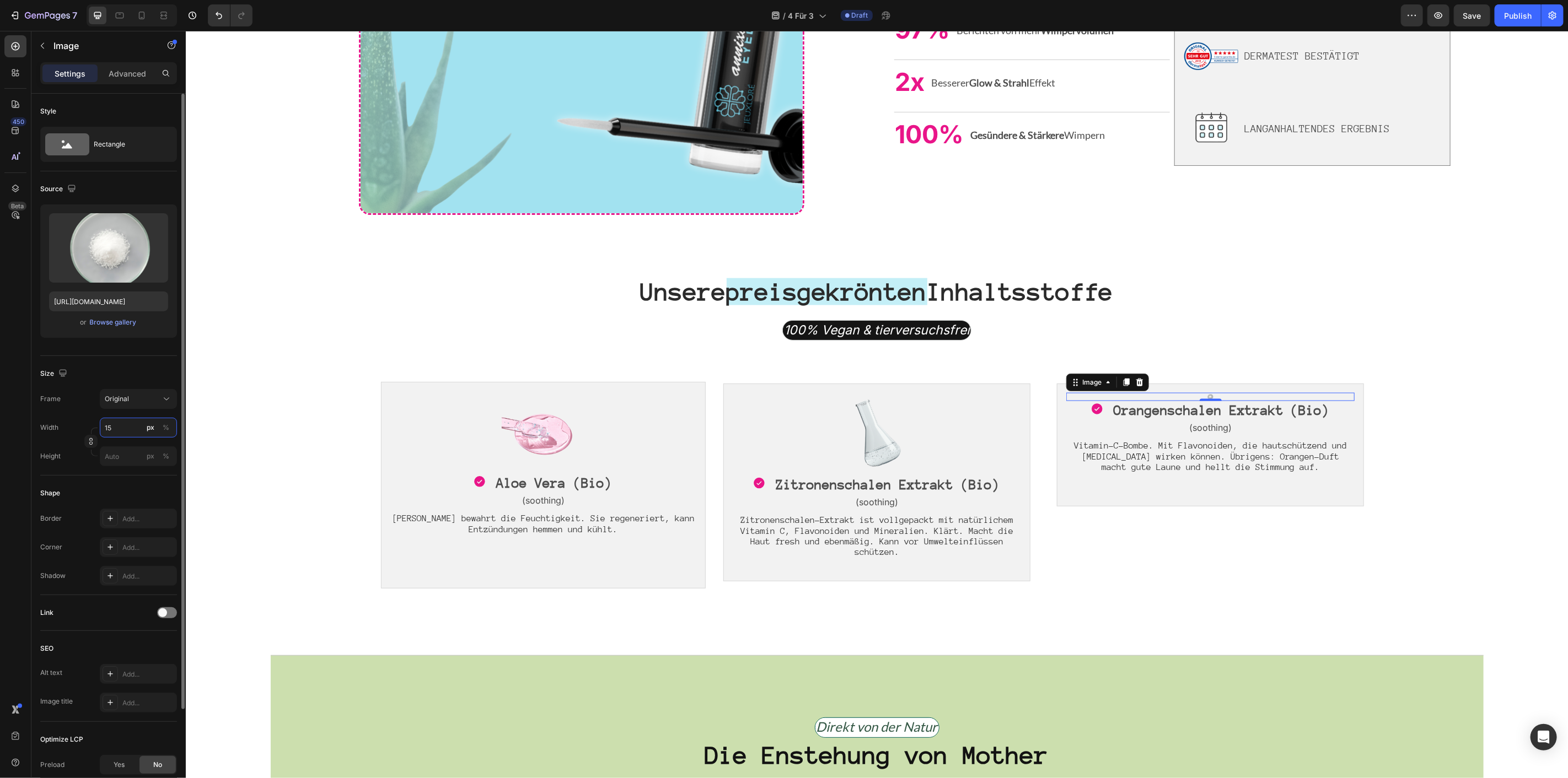
type input "150"
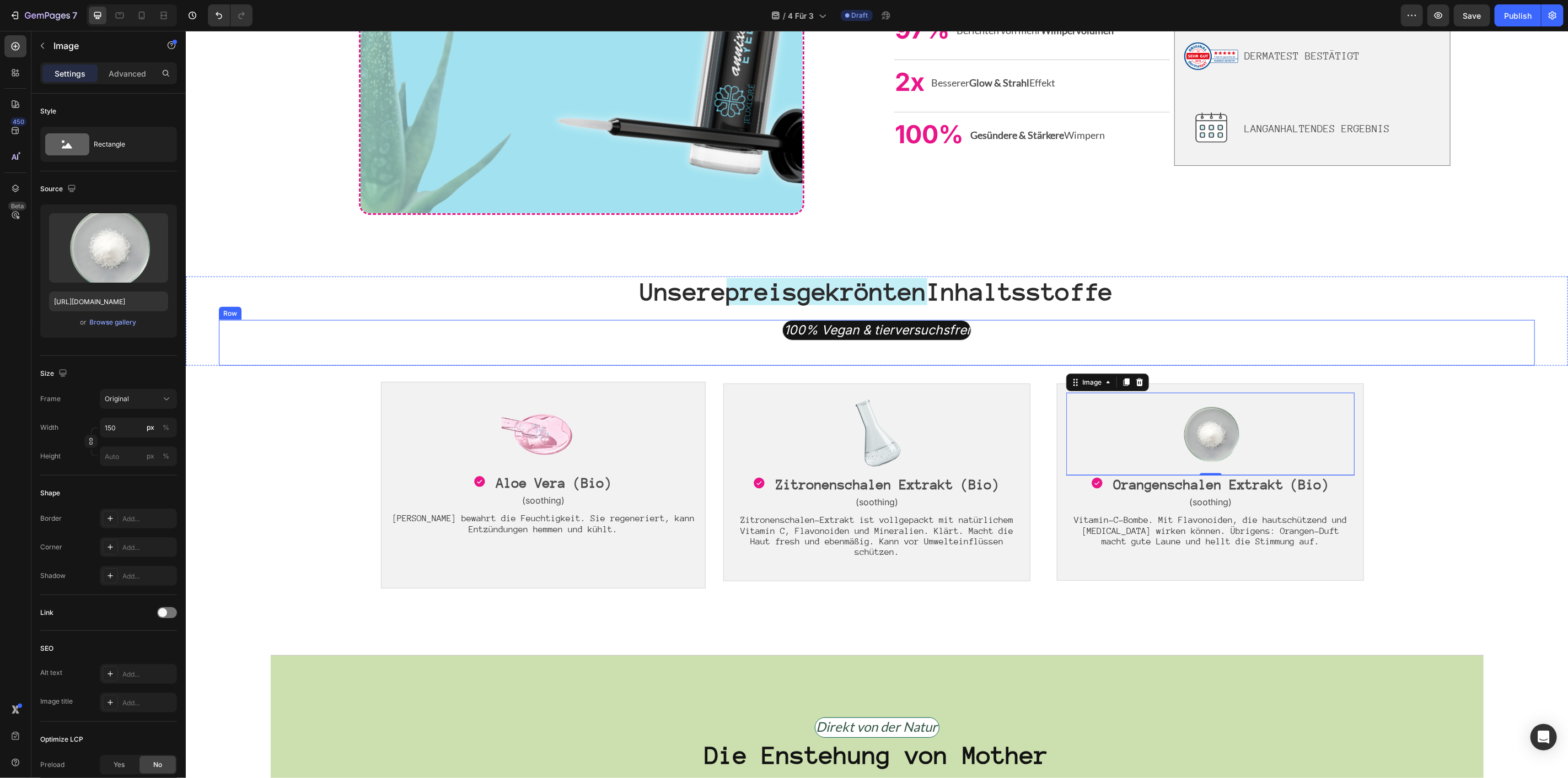
click at [1283, 360] on div "100% Vegan & tierversuchsfrei Text Block Row" at bounding box center [876, 343] width 1316 height 46
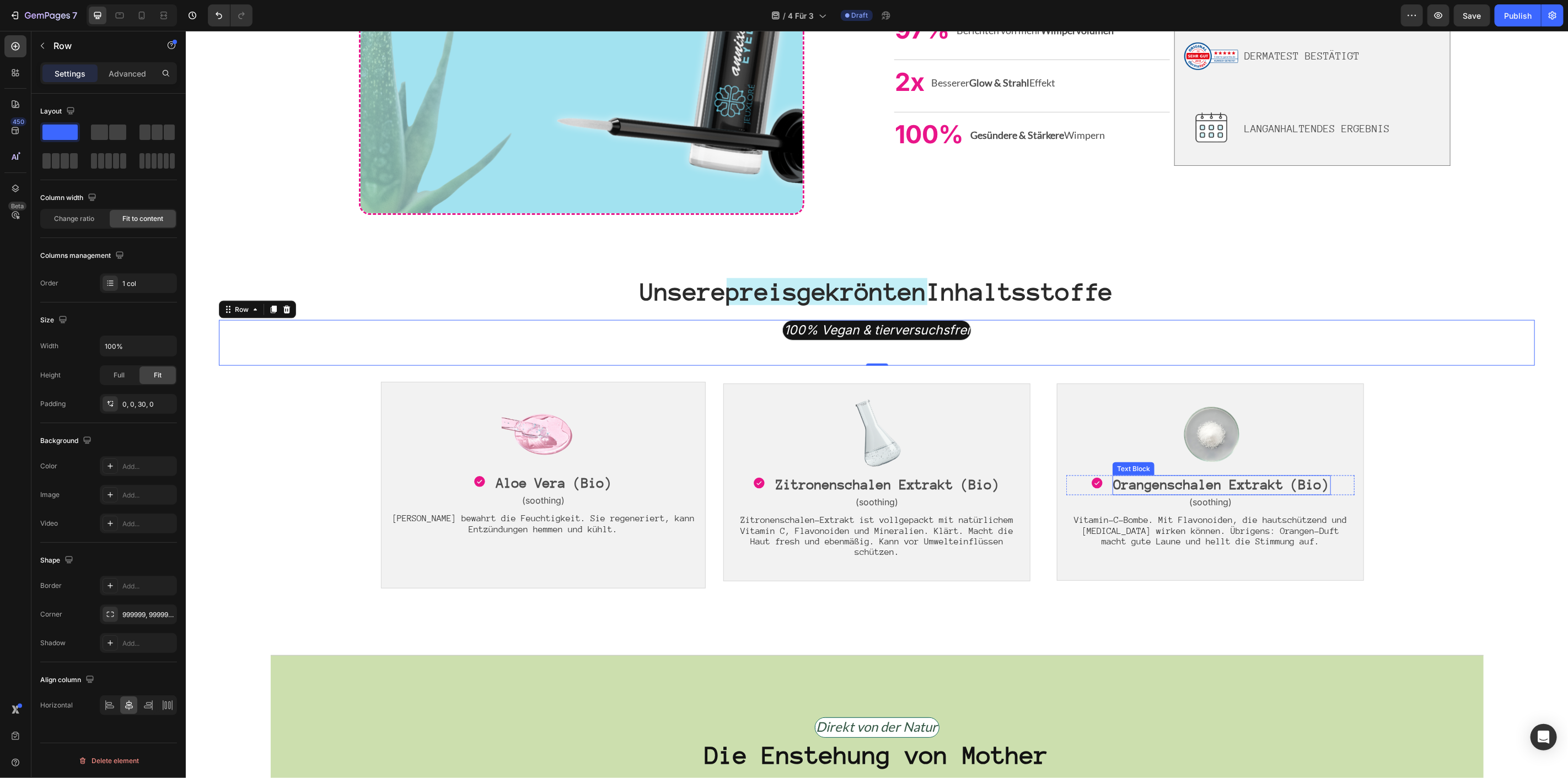
click at [1228, 482] on span "Orangenschalen Extrakt (Bio)" at bounding box center [1221, 484] width 216 height 15
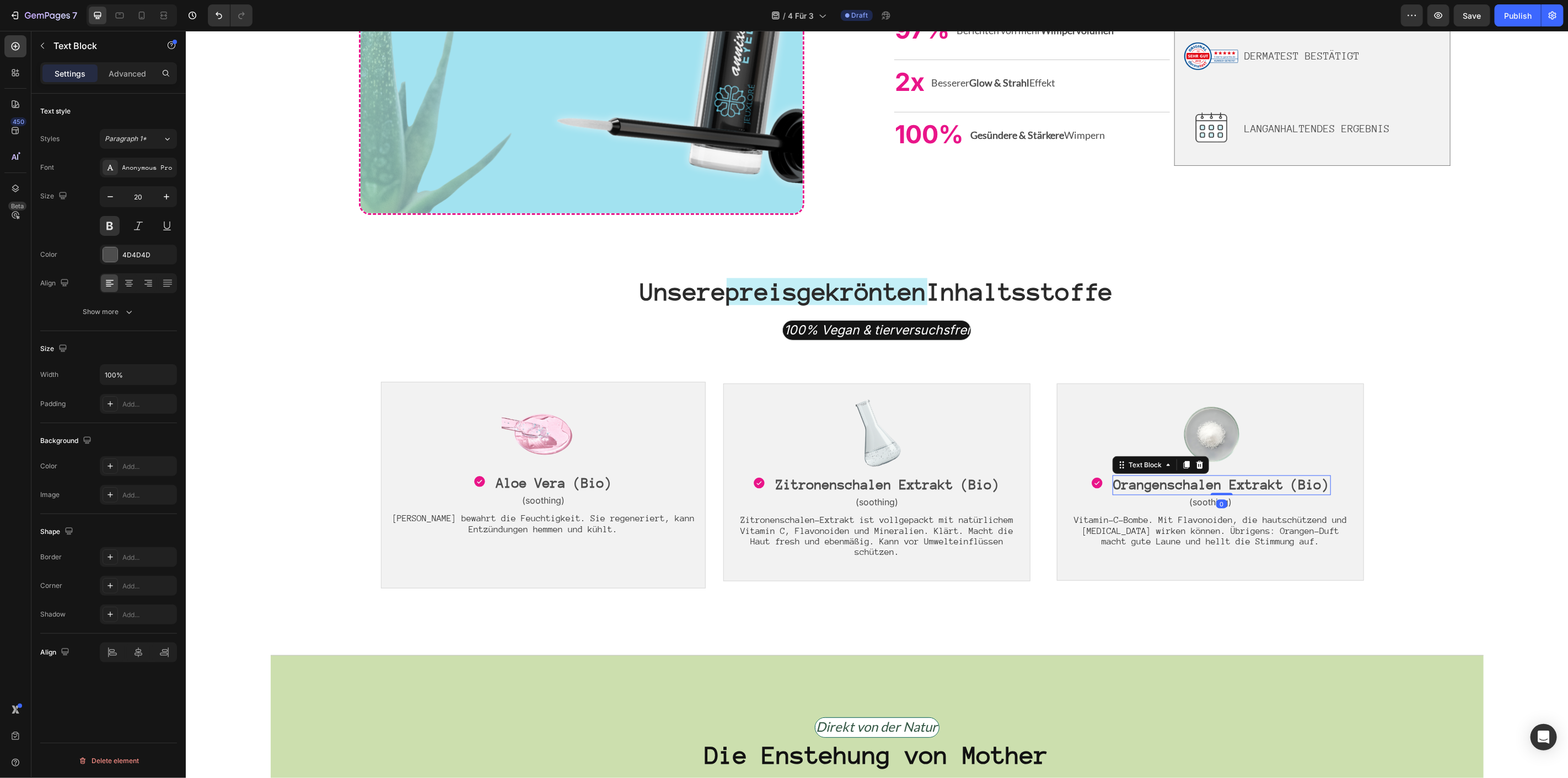
click at [1228, 482] on span "Orangenschalen Extrakt (Bio)" at bounding box center [1221, 484] width 216 height 15
click at [1208, 495] on div "(soothing)" at bounding box center [1210, 502] width 288 height 13
click at [1120, 525] on span "Vitamin-C-Bombe. Mit Flavonoiden, die hautschützend und skin-lightening wirken …" at bounding box center [1210, 530] width 273 height 31
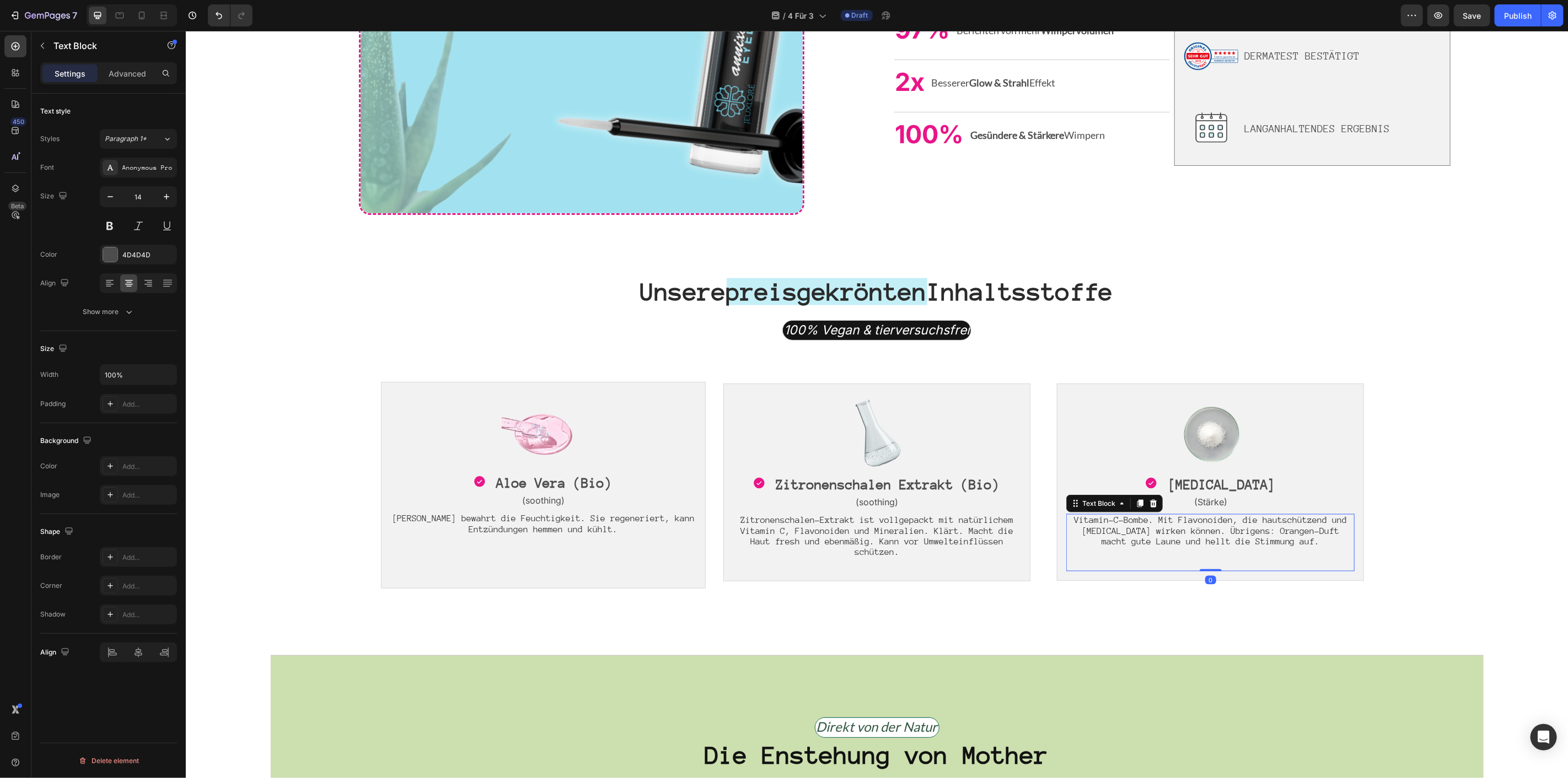
click at [1120, 525] on span "Vitamin-C-Bombe. Mit Flavonoiden, die hautschützend und skin-lightening wirken …" at bounding box center [1210, 530] width 273 height 31
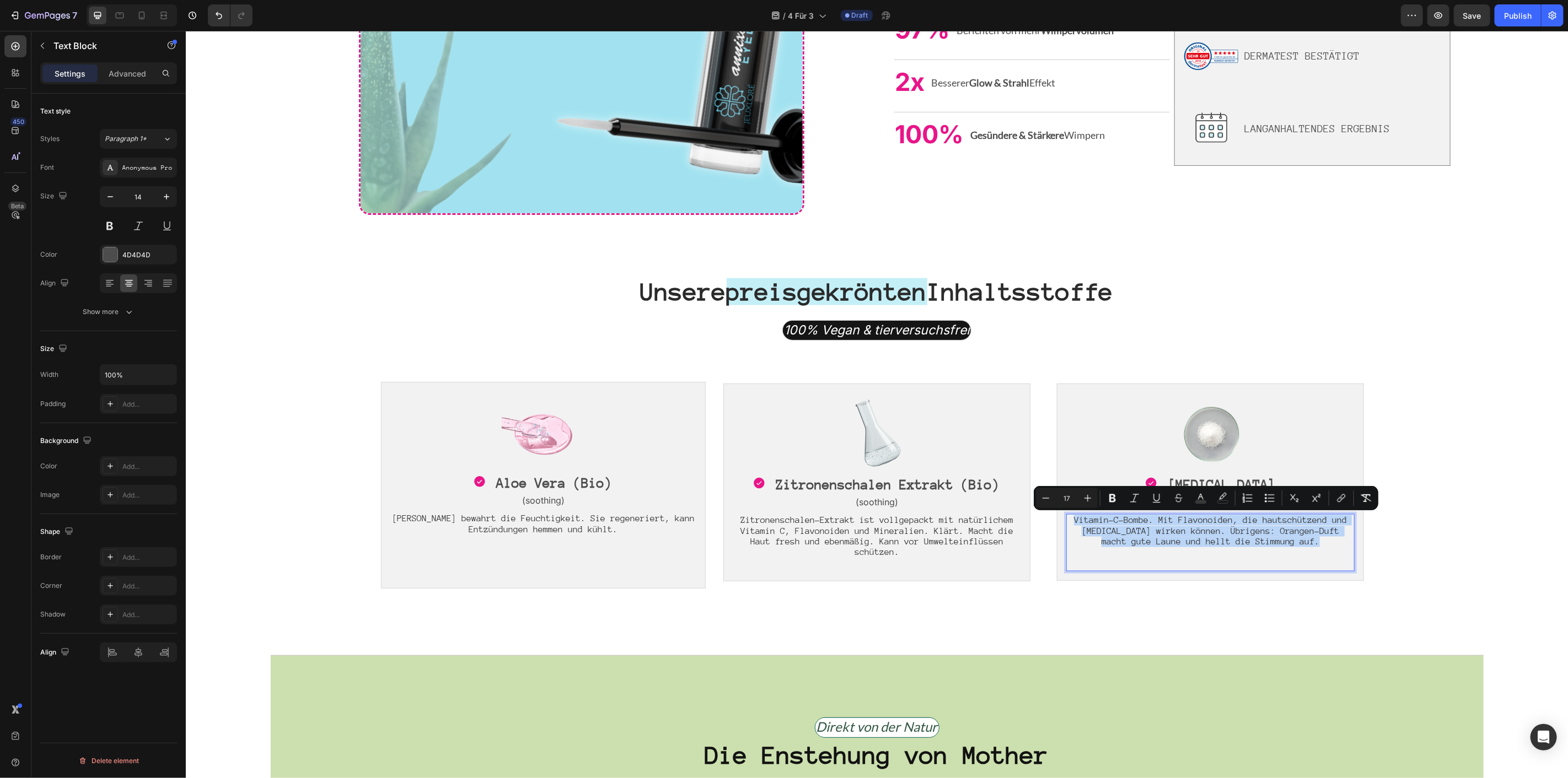
type input "14"
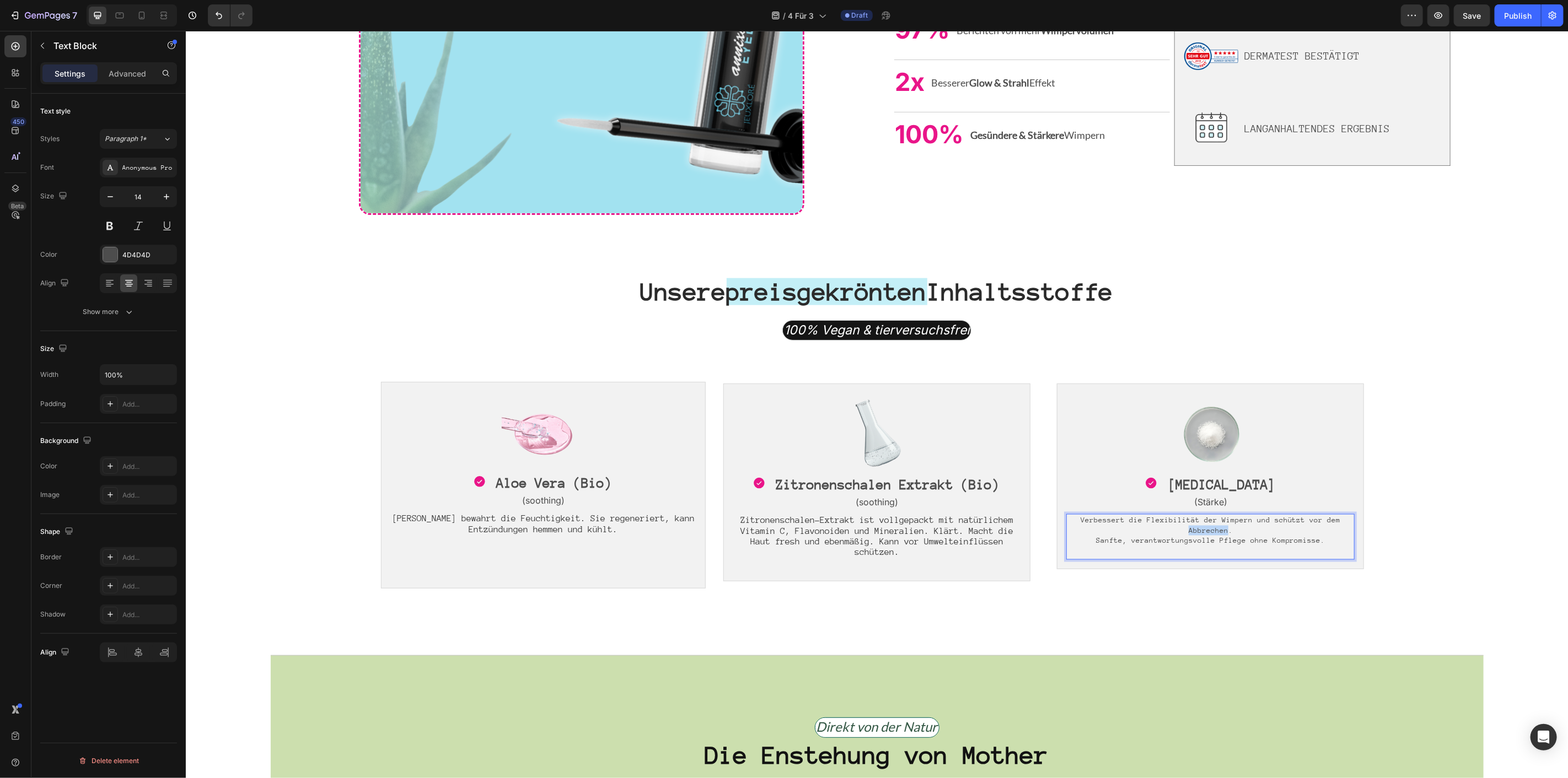
click at [1120, 525] on p "Verbessert die Flexibilität der Wimpern und schützt vor dem Abbrechen." at bounding box center [1210, 525] width 286 height 20
click at [1329, 538] on p "Sanfte, verantwortungsvolle Pflege ohne Kompromisse." at bounding box center [1210, 540] width 286 height 10
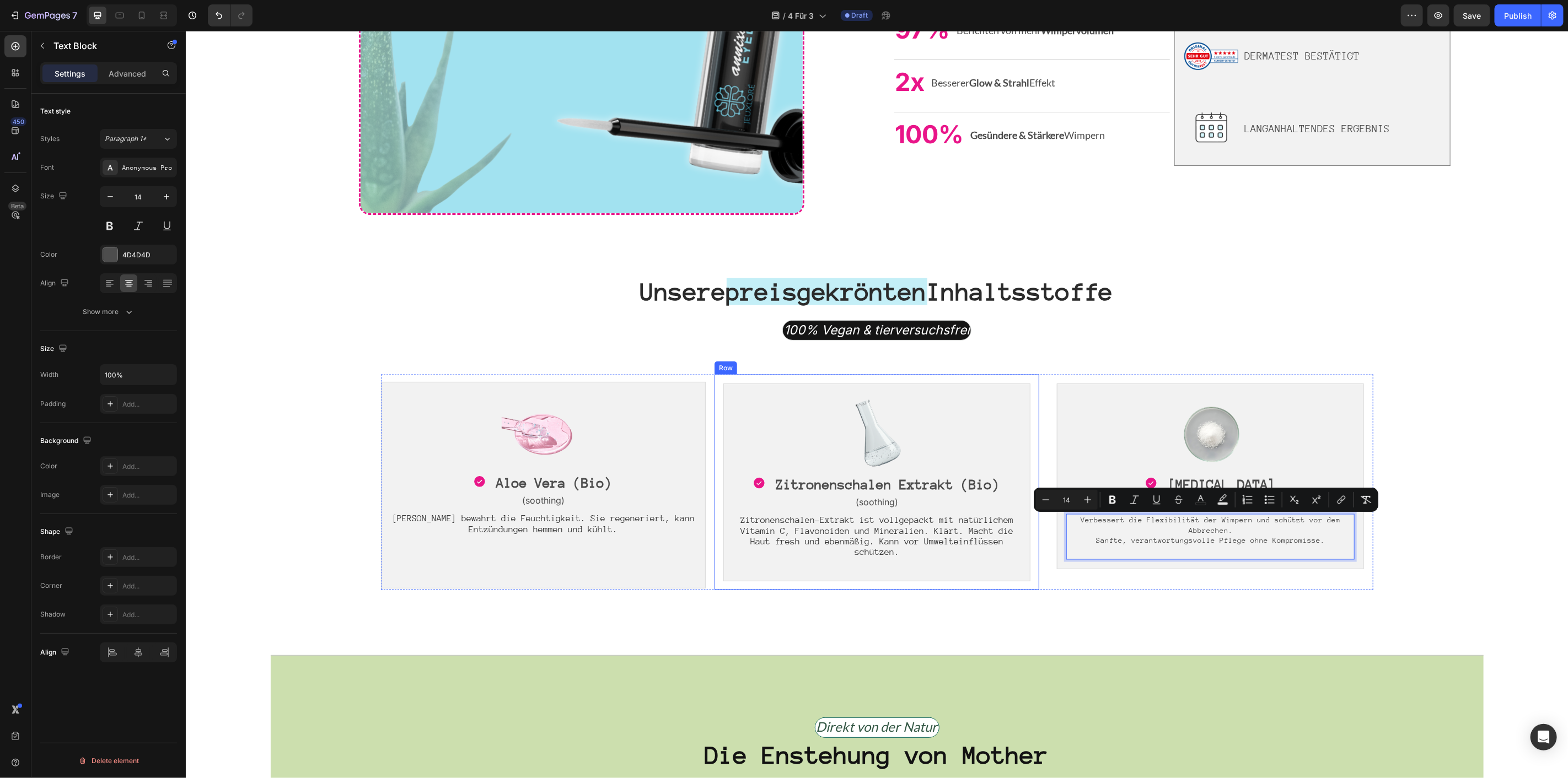
drag, startPoint x: 1139, startPoint y: 532, endPoint x: 1029, endPoint y: 516, distance: 111.2
click at [1029, 516] on div "Image Icon Aloe Vera (Bio) Text Block Row (soothing) Text Block Aloe Vera bewah…" at bounding box center [876, 482] width 993 height 216
click at [1090, 502] on icon "Editor contextual toolbar" at bounding box center [1087, 499] width 11 height 11
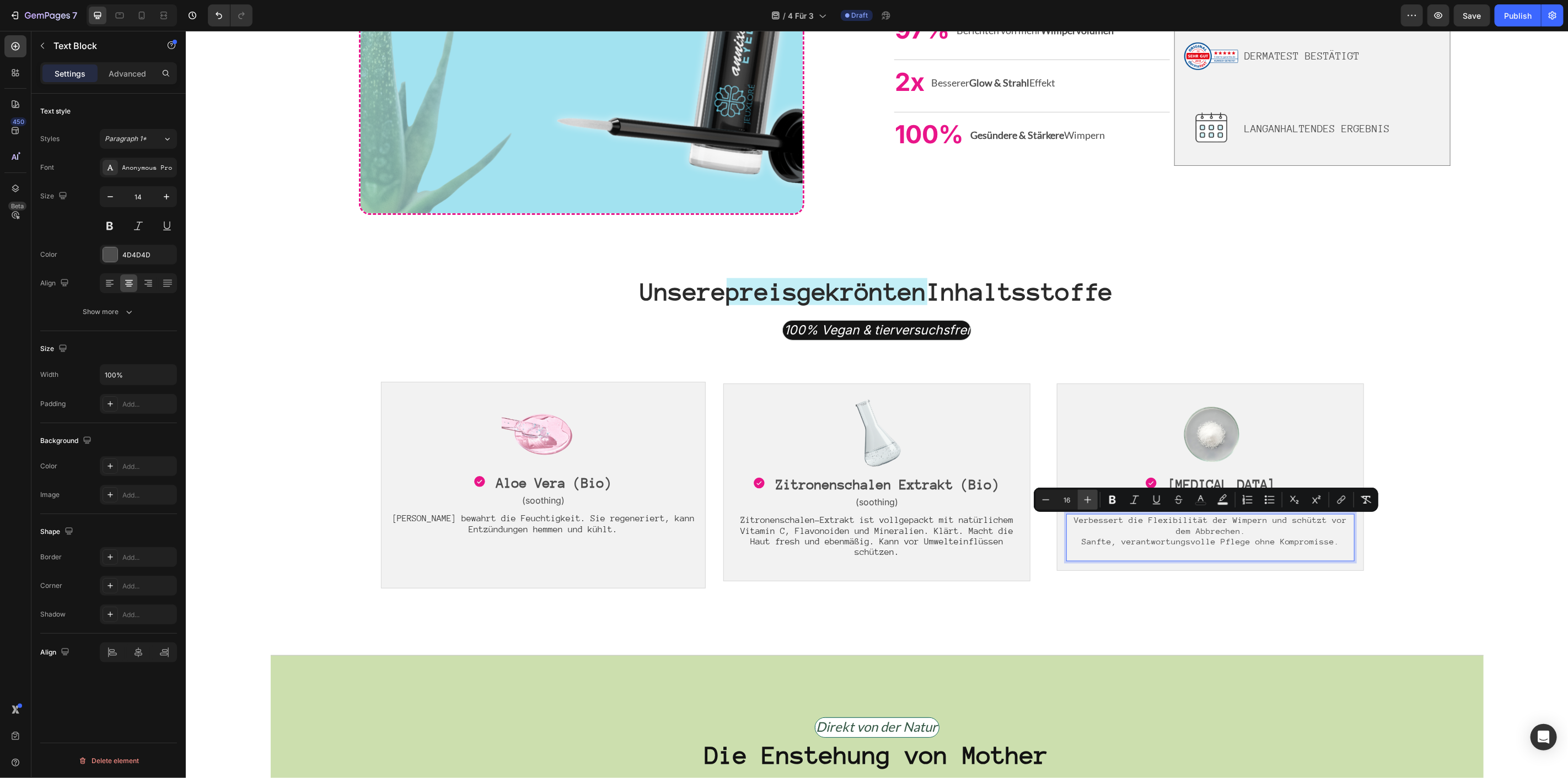
type input "17"
click at [1065, 551] on div "Verbessert die Flexibilität der Wimpern und schützt vor dem Abbrechen. Sanfte, …" at bounding box center [1210, 537] width 288 height 48
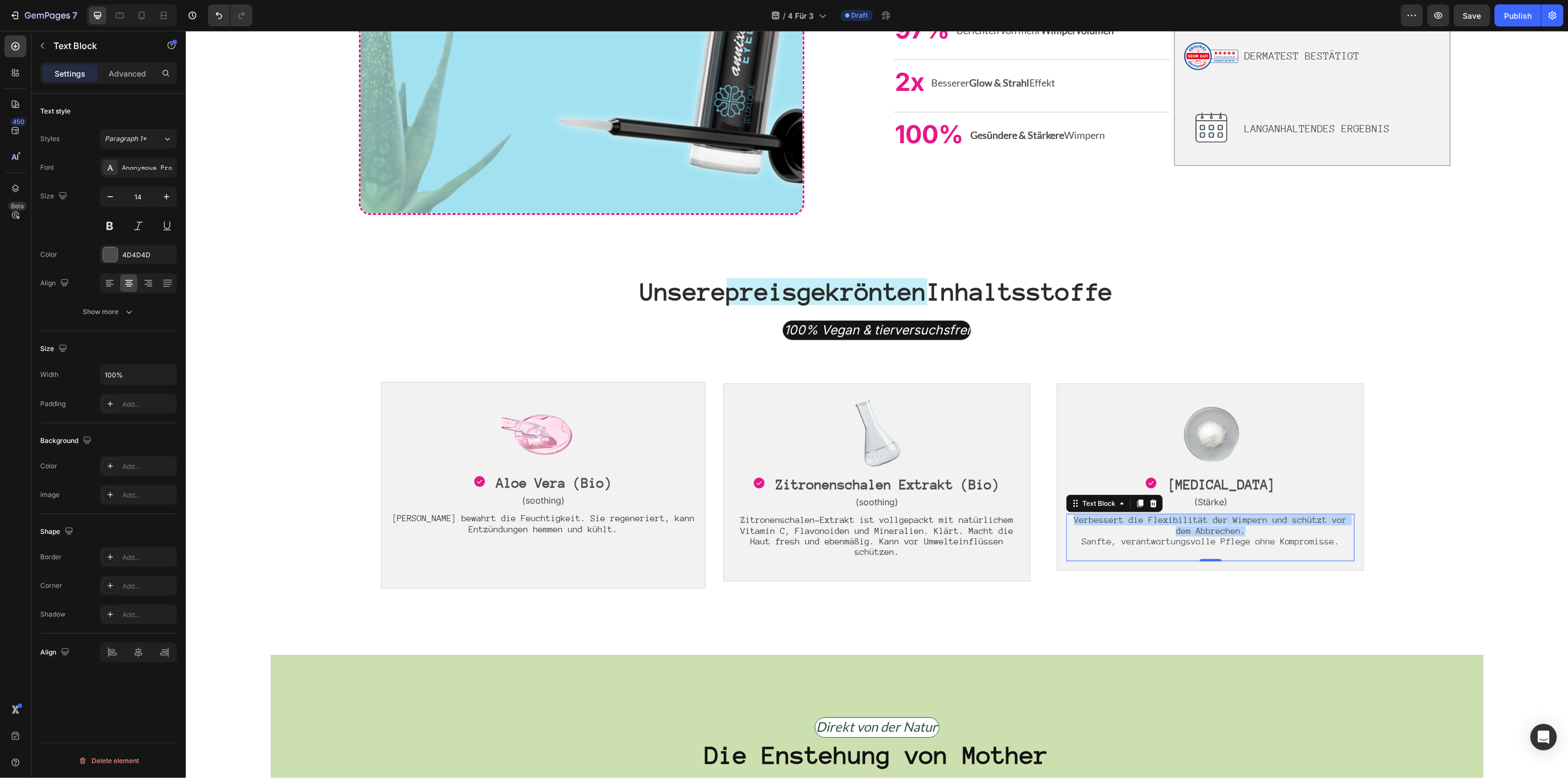
click at [1066, 538] on p "Sanfte, verantwortungsvolle Pflege ohne Kompromisse." at bounding box center [1210, 541] width 286 height 11
click at [905, 551] on p "Zitronenschalen-Extrakt ist vollgepackt mit natürlichem Vitamin C, Flavonoiden …" at bounding box center [876, 536] width 286 height 43
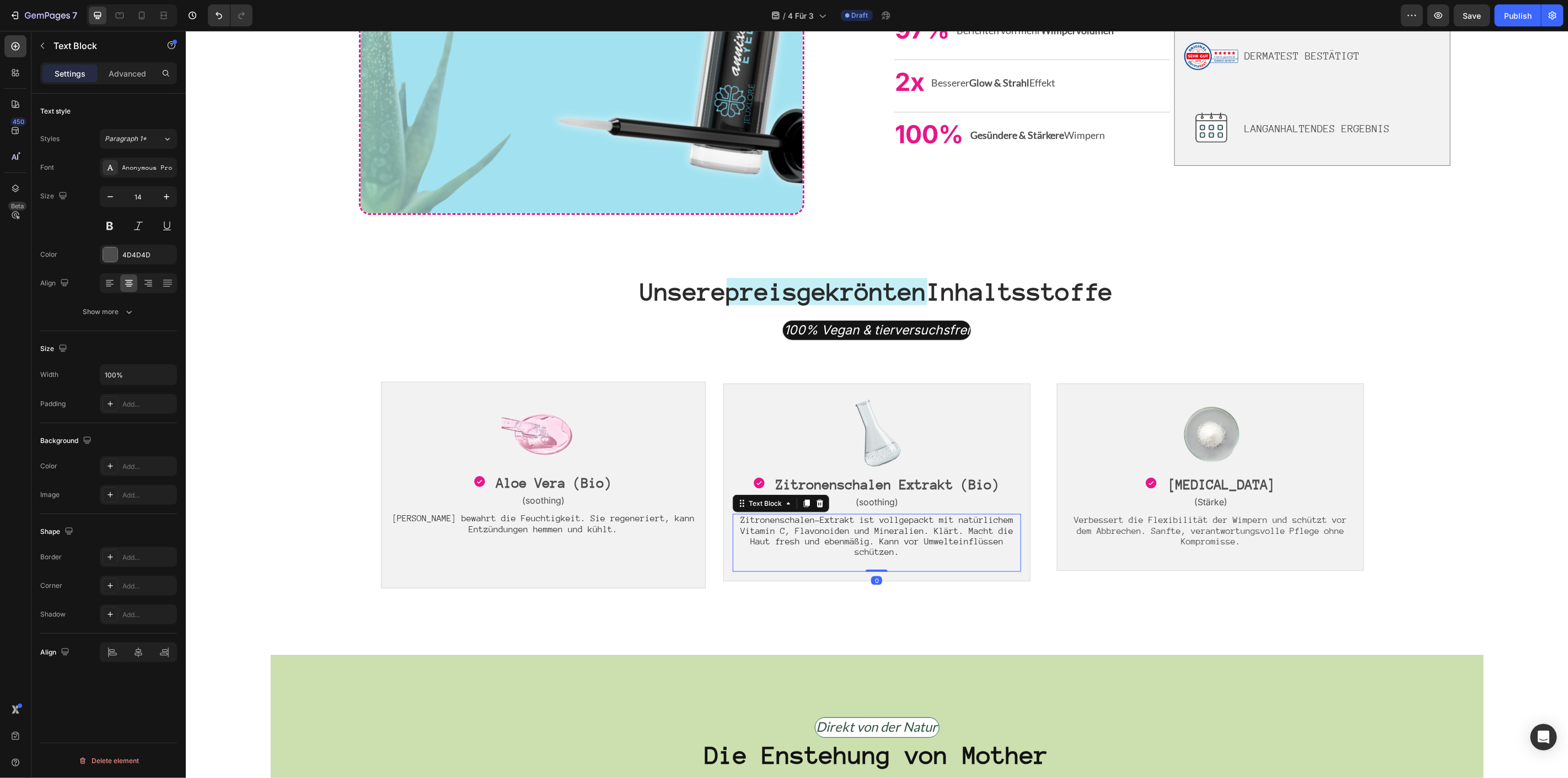
click at [905, 551] on p "Zitronenschalen-Extrakt ist vollgepackt mit natürlichem Vitamin C, Flavonoiden …" at bounding box center [876, 536] width 286 height 43
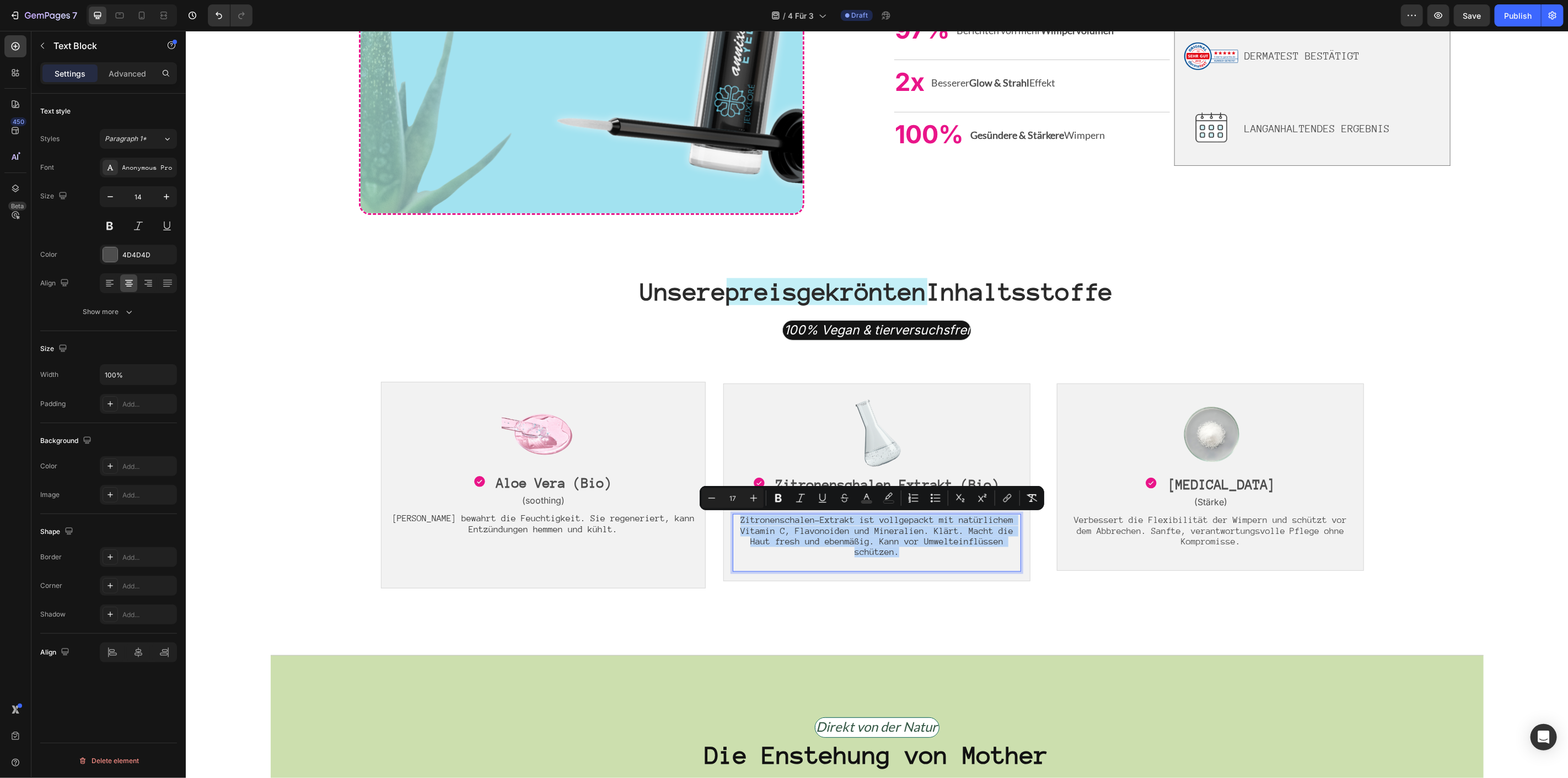
type input "14"
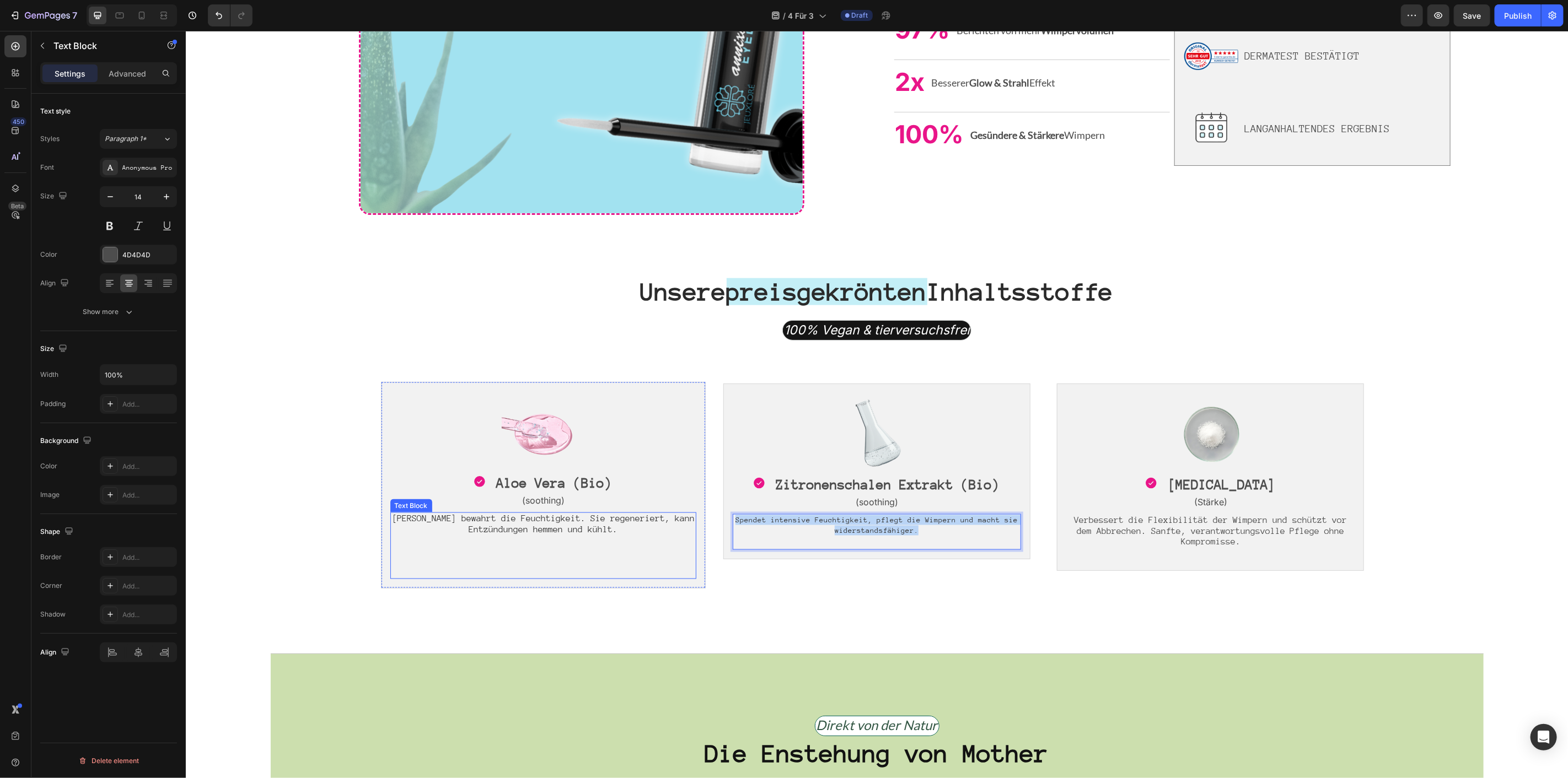
drag, startPoint x: 930, startPoint y: 531, endPoint x: 679, endPoint y: 520, distance: 251.2
click at [679, 520] on div "Image Icon Aloe Vera (Bio) Text Block Row (soothing) Text Block Aloe Vera bewah…" at bounding box center [876, 482] width 993 height 214
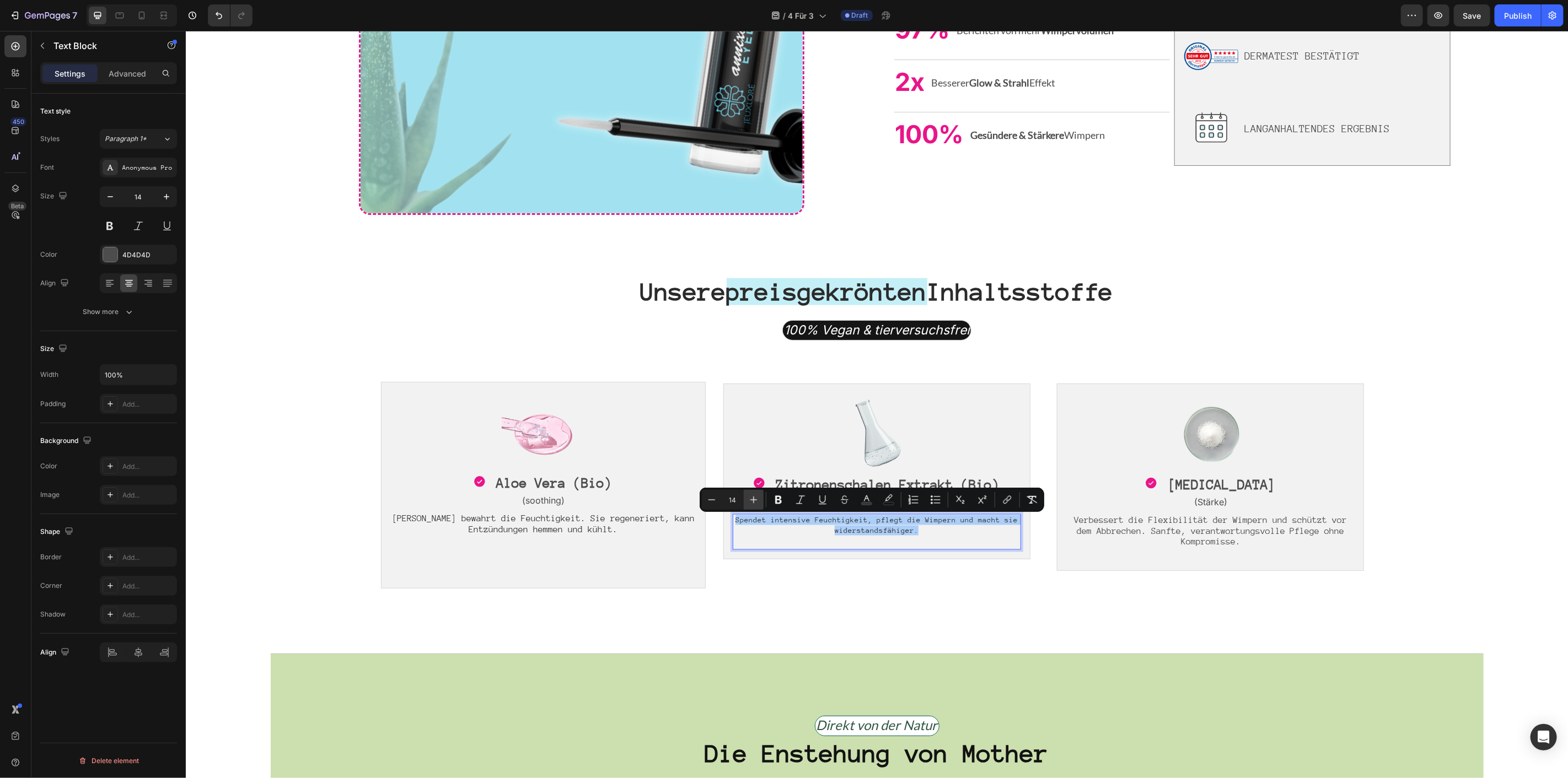
click at [760, 491] on button "Plus" at bounding box center [754, 500] width 20 height 20
click at [759, 490] on button "Plus" at bounding box center [754, 500] width 20 height 20
type input "17"
click at [930, 536] on p "Spendet intensive Feuchtigkeit, pflegt die Wimpern und macht sie widerstandsfäh…" at bounding box center [876, 525] width 286 height 21
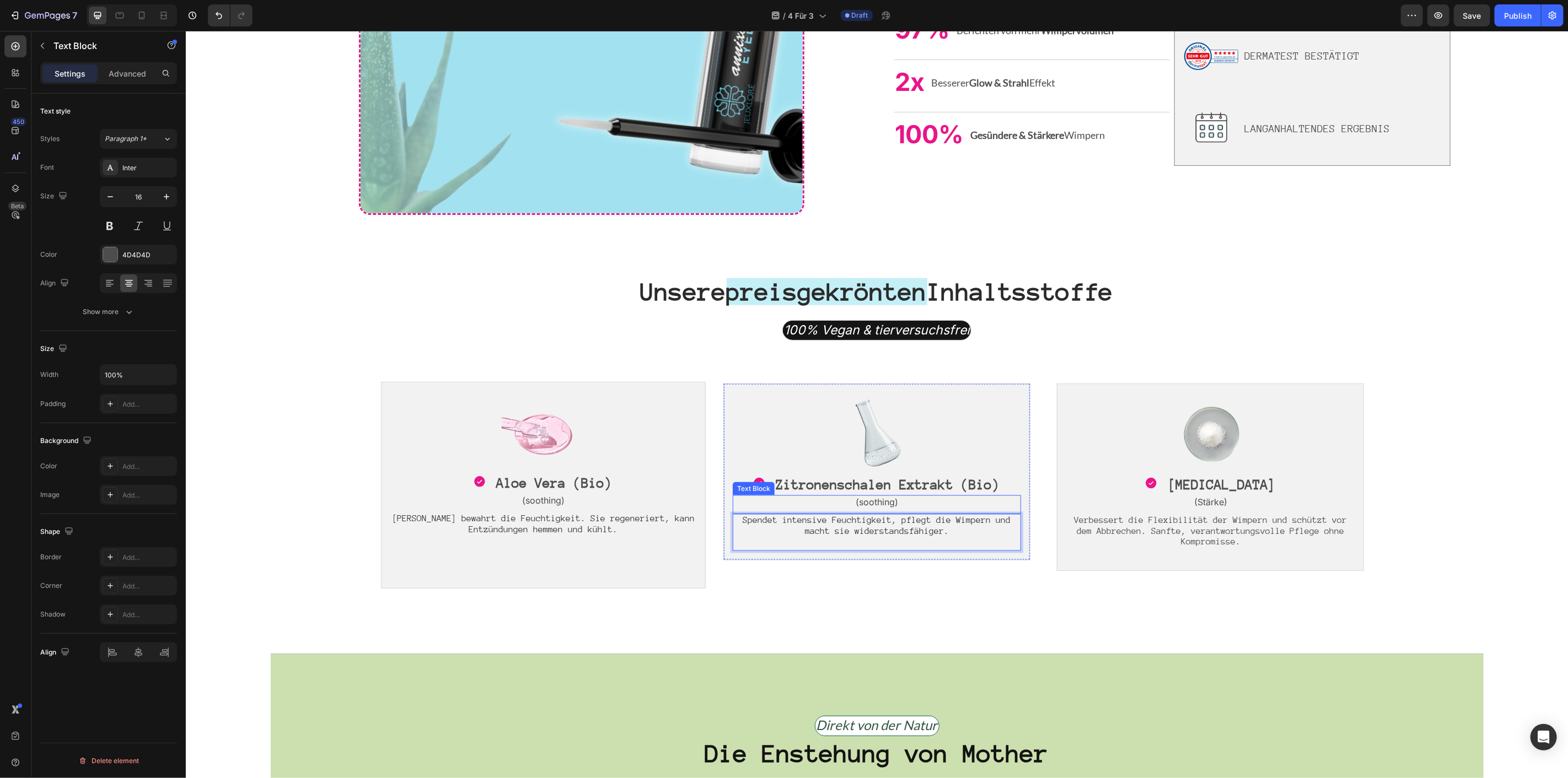
click at [873, 497] on p "(soothing)" at bounding box center [876, 502] width 286 height 12
click at [935, 483] on span "Zitronenschalen Extrakt (Bio)" at bounding box center [886, 484] width 224 height 15
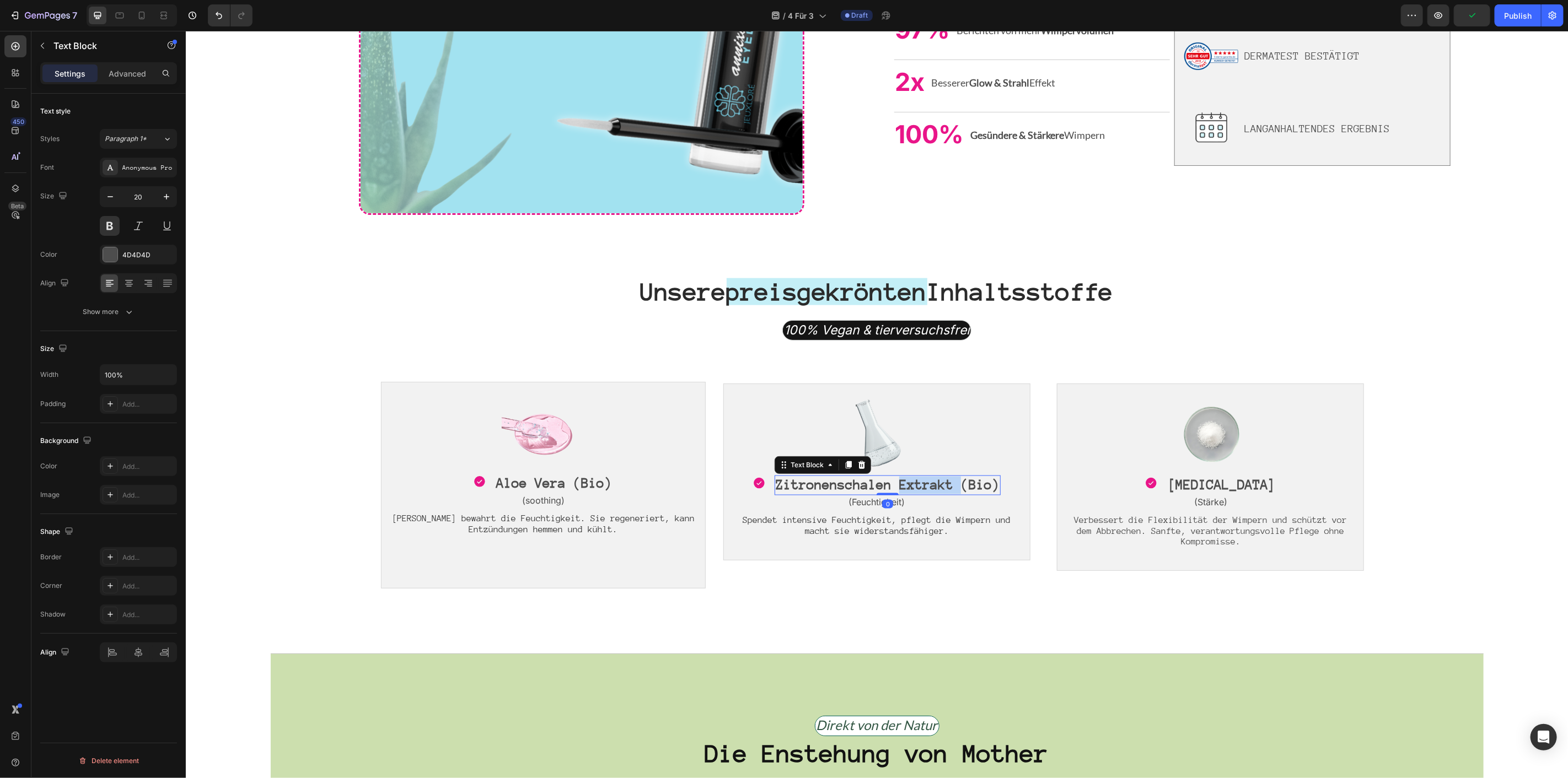
click at [935, 483] on span "Zitronenschalen Extrakt (Bio)" at bounding box center [886, 484] width 224 height 15
click at [522, 522] on span "Aloe Vera bewahrt die Feuchtigkeit. Sie regeneriert, kann Entzündungen hemmen u…" at bounding box center [542, 523] width 302 height 20
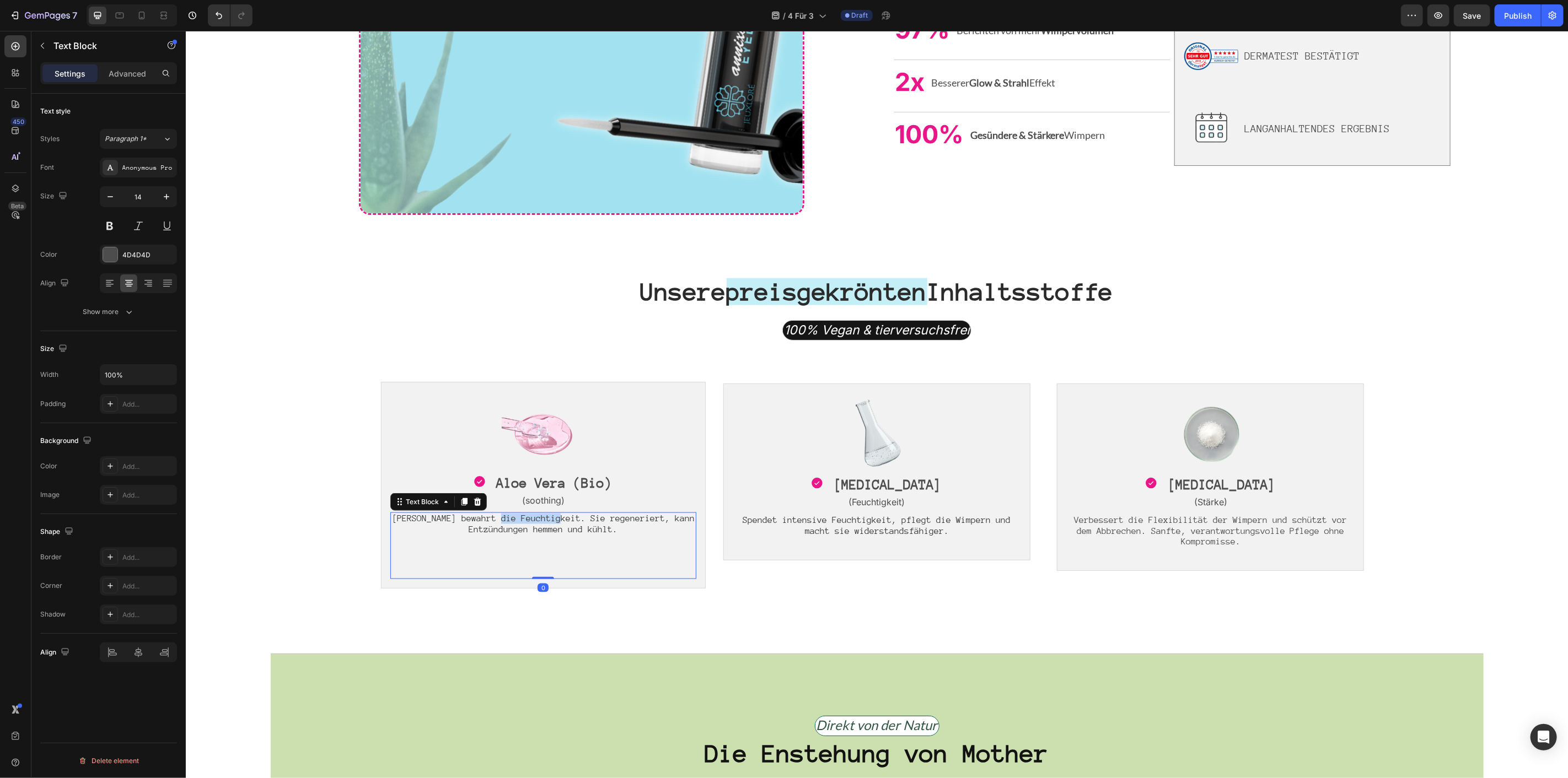
click at [522, 522] on span "Aloe Vera bewahrt die Feuchtigkeit. Sie regeneriert, kann Entzündungen hemmen u…" at bounding box center [542, 523] width 302 height 20
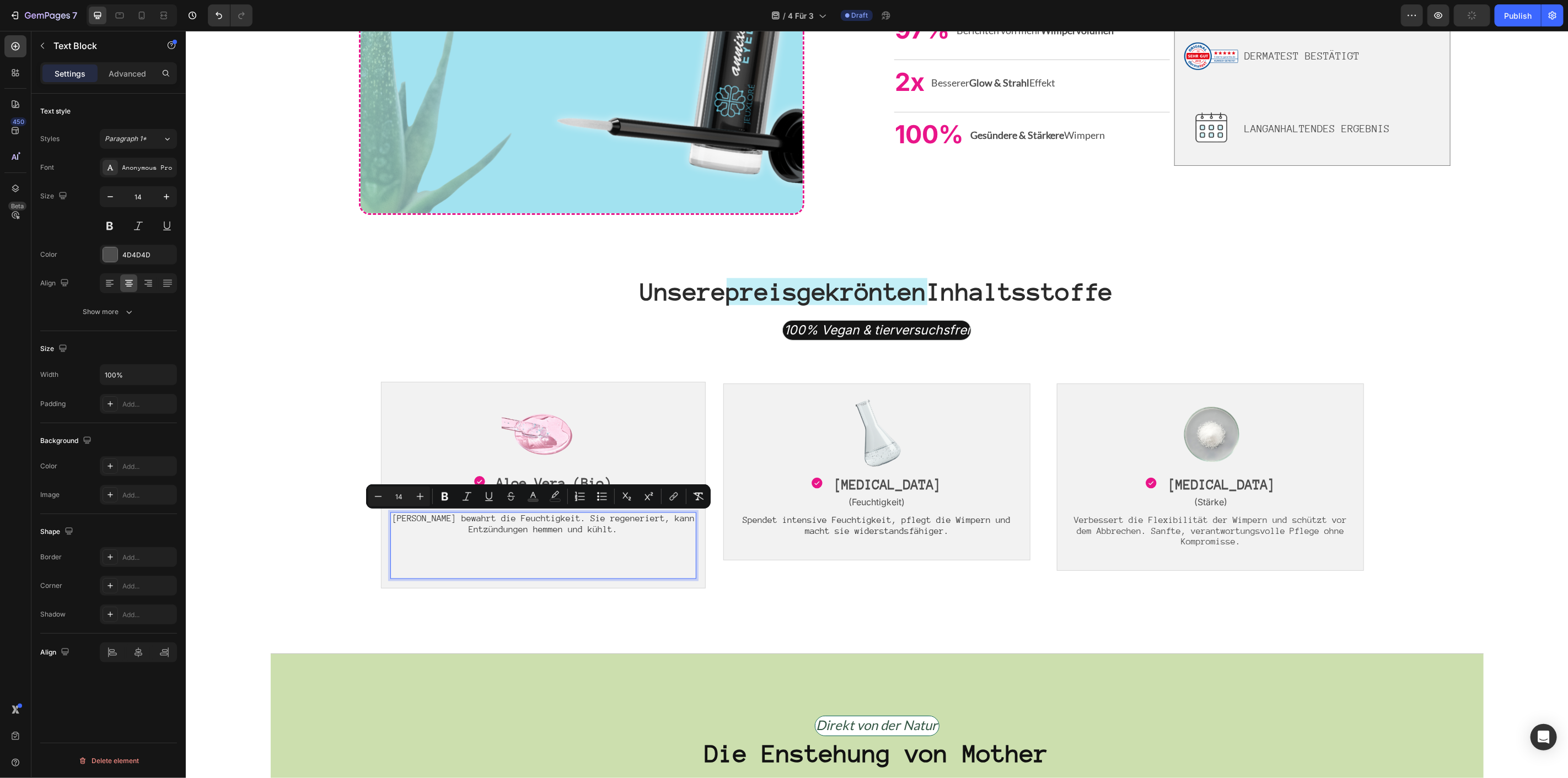
click at [575, 554] on p "Rich Text Editor. Editing area: main" at bounding box center [543, 559] width 304 height 10
drag, startPoint x: 543, startPoint y: 568, endPoint x: 513, endPoint y: 529, distance: 49.2
click at [513, 529] on div "Aloe Vera bewahrt die Feuchtigkeit. Sie regeneriert, kann Entzündungen hemmen u…" at bounding box center [542, 545] width 306 height 67
click at [570, 522] on span "Aloe Vera bewahrt die Feuchtigkeit. Sie regeneriert, kann Entzündungen hemmen u…" at bounding box center [542, 523] width 302 height 20
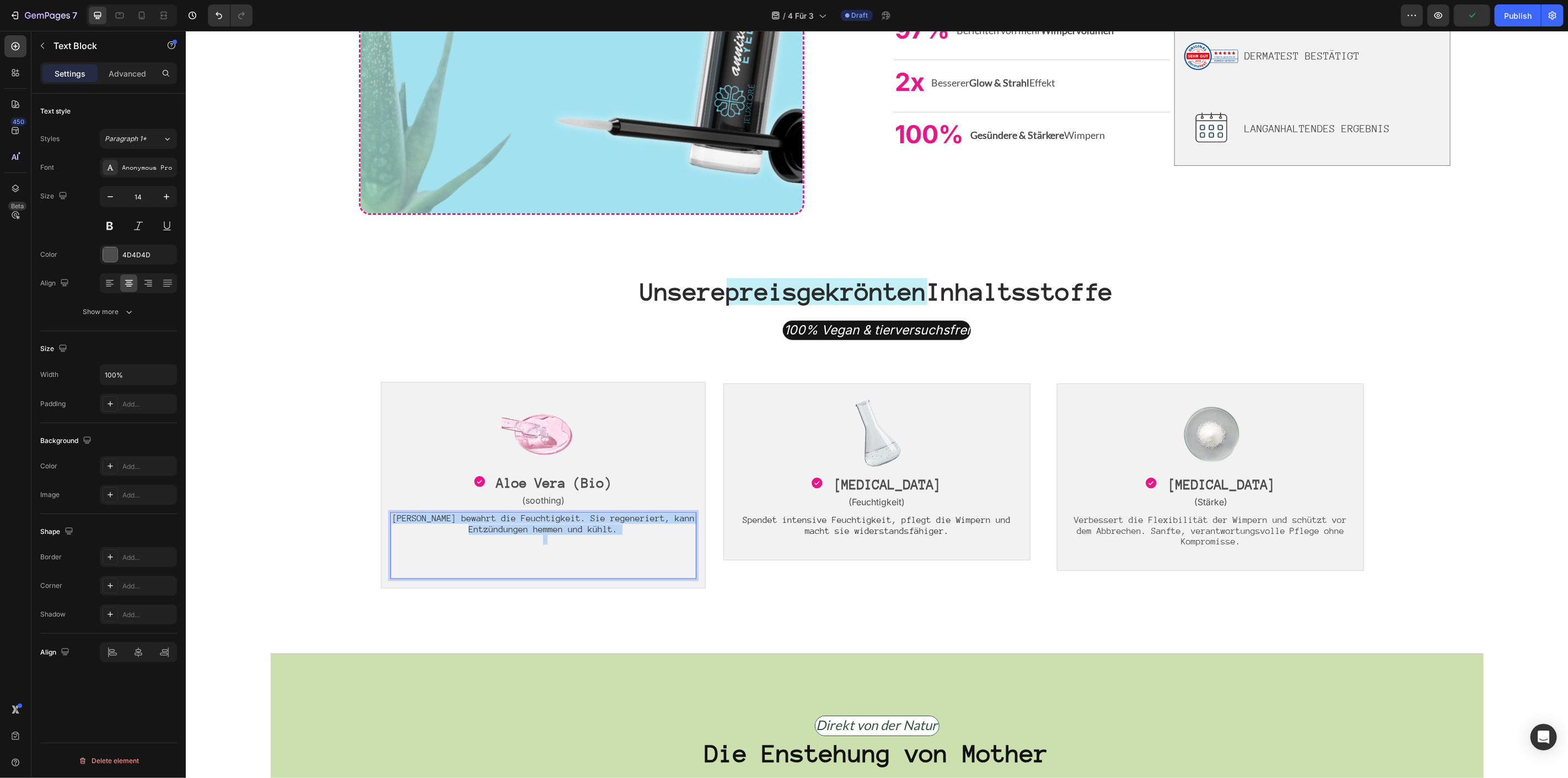
click at [570, 522] on span "Aloe Vera bewahrt die Feuchtigkeit. Sie regeneriert, kann Entzündungen hemmen u…" at bounding box center [542, 523] width 302 height 20
click at [562, 559] on p "Rich Text Editor. Editing area: main" at bounding box center [543, 559] width 304 height 10
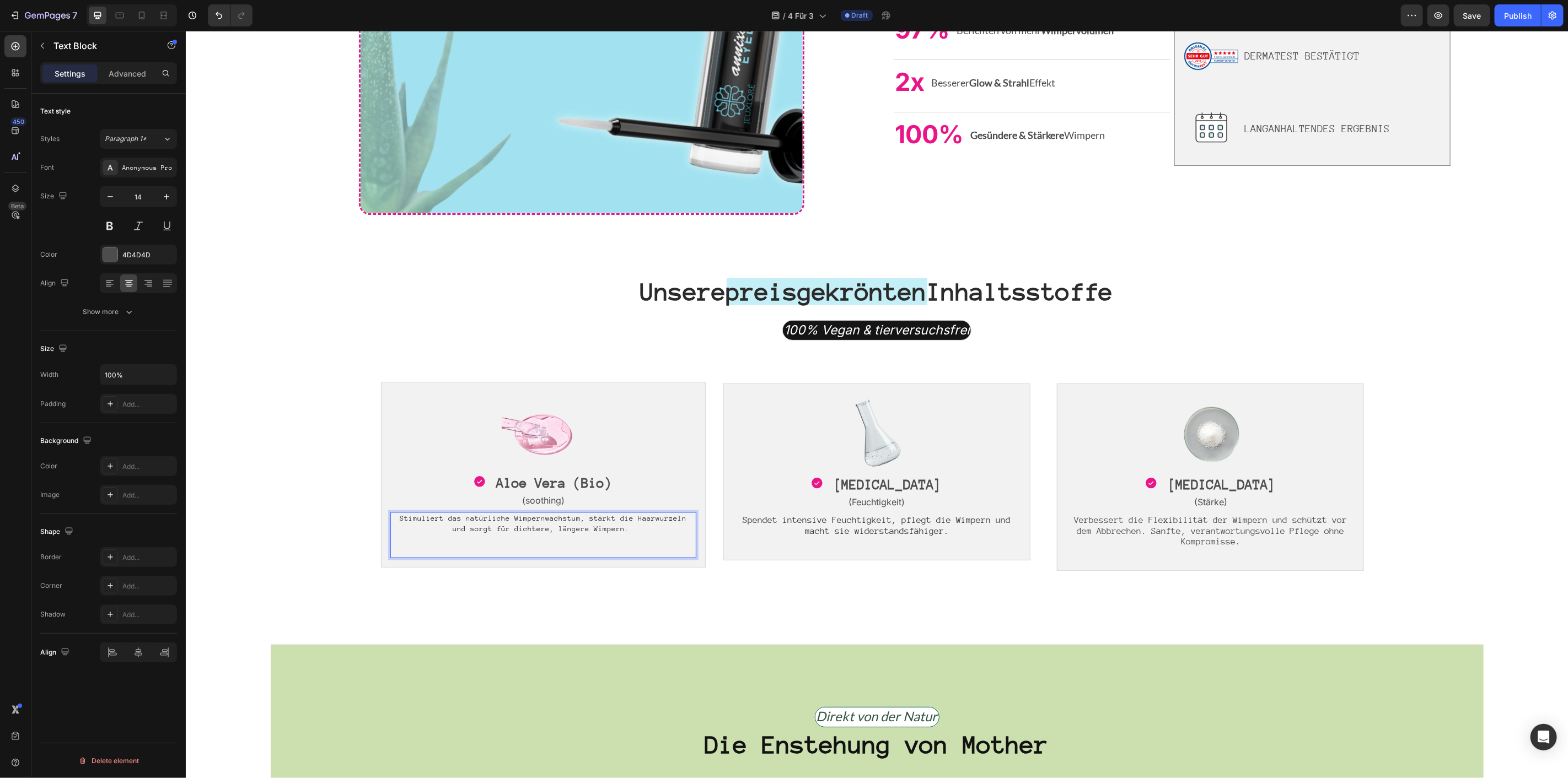
click at [543, 543] on p "Rich Text Editor. Editing area: main" at bounding box center [543, 538] width 304 height 10
click at [614, 529] on p "Stimuliert das natürliche Wimpernwachstum, stärkt die Haarwurzeln und sorgt für…" at bounding box center [543, 523] width 304 height 20
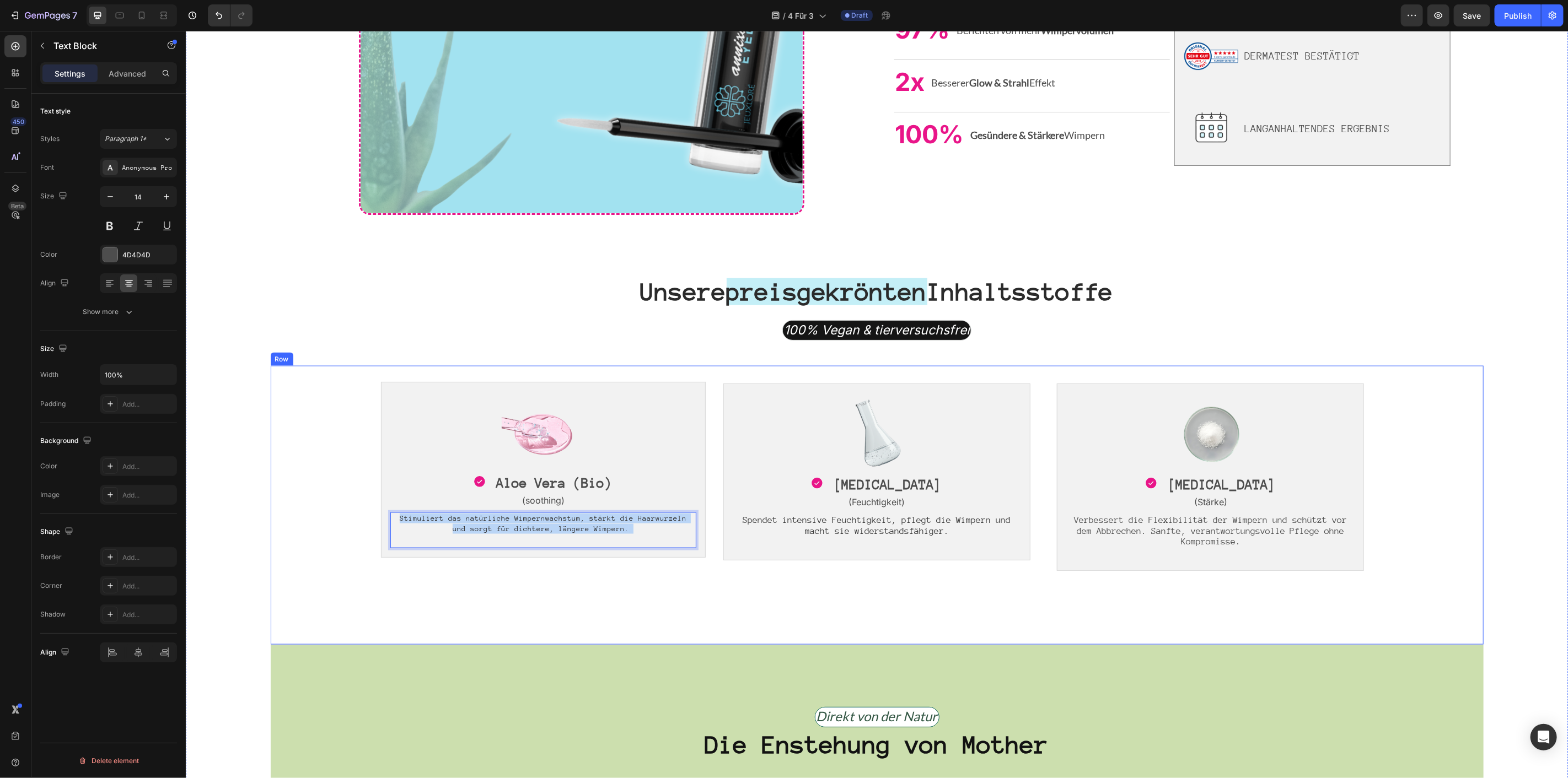
drag, startPoint x: 614, startPoint y: 532, endPoint x: 361, endPoint y: 513, distance: 253.7
click at [361, 513] on div "Image Icon Aloe Vera (Bio) Text Block Row (soothing) Text Block Stimuliert das …" at bounding box center [876, 505] width 1195 height 261
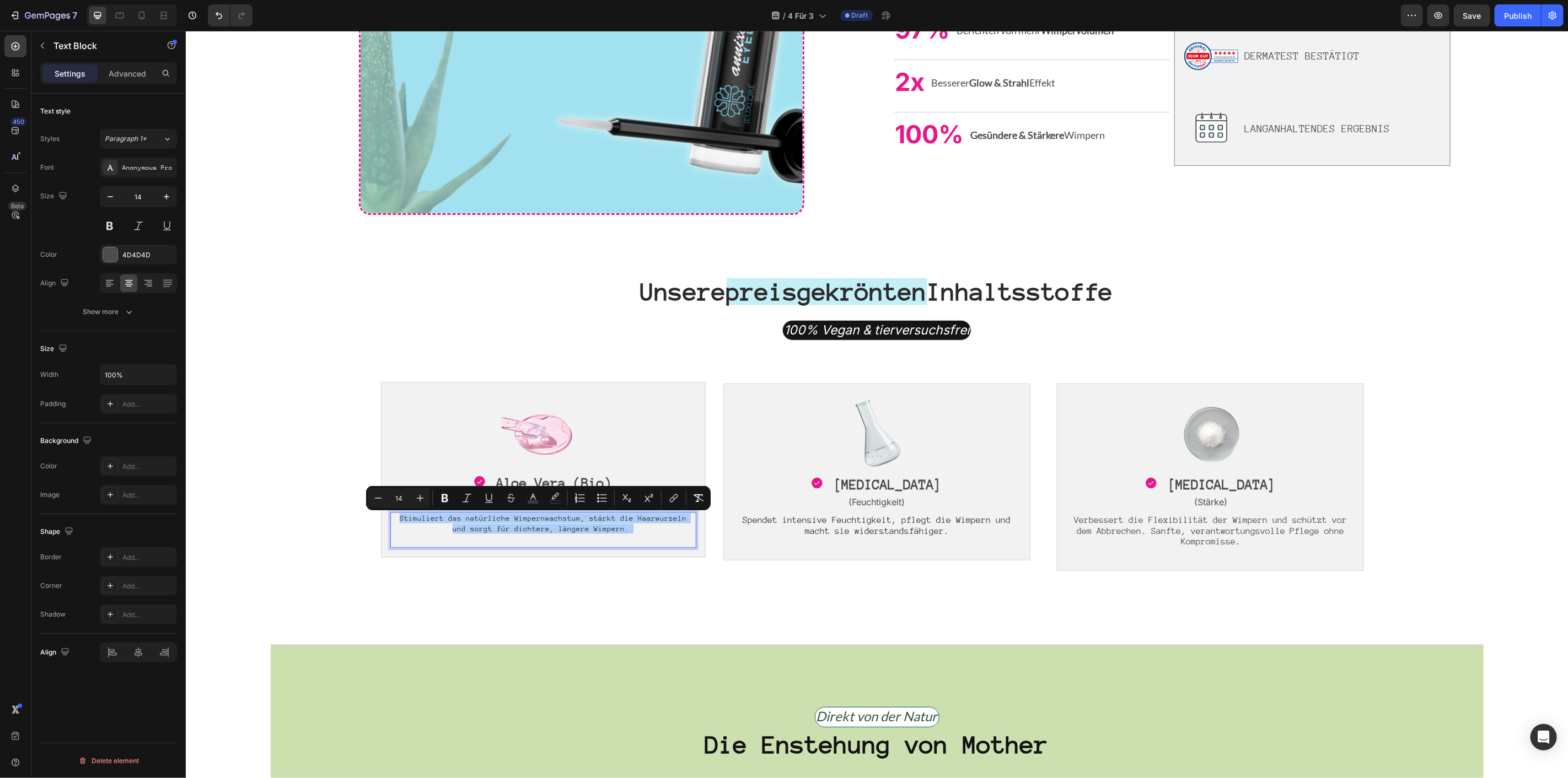
click at [434, 502] on div "Minus 14 Plus Bold Italic Underline Strikethrough color color Numbered List Bul…" at bounding box center [539, 498] width 340 height 20
click at [428, 499] on button "Plus" at bounding box center [420, 498] width 20 height 20
type input "17"
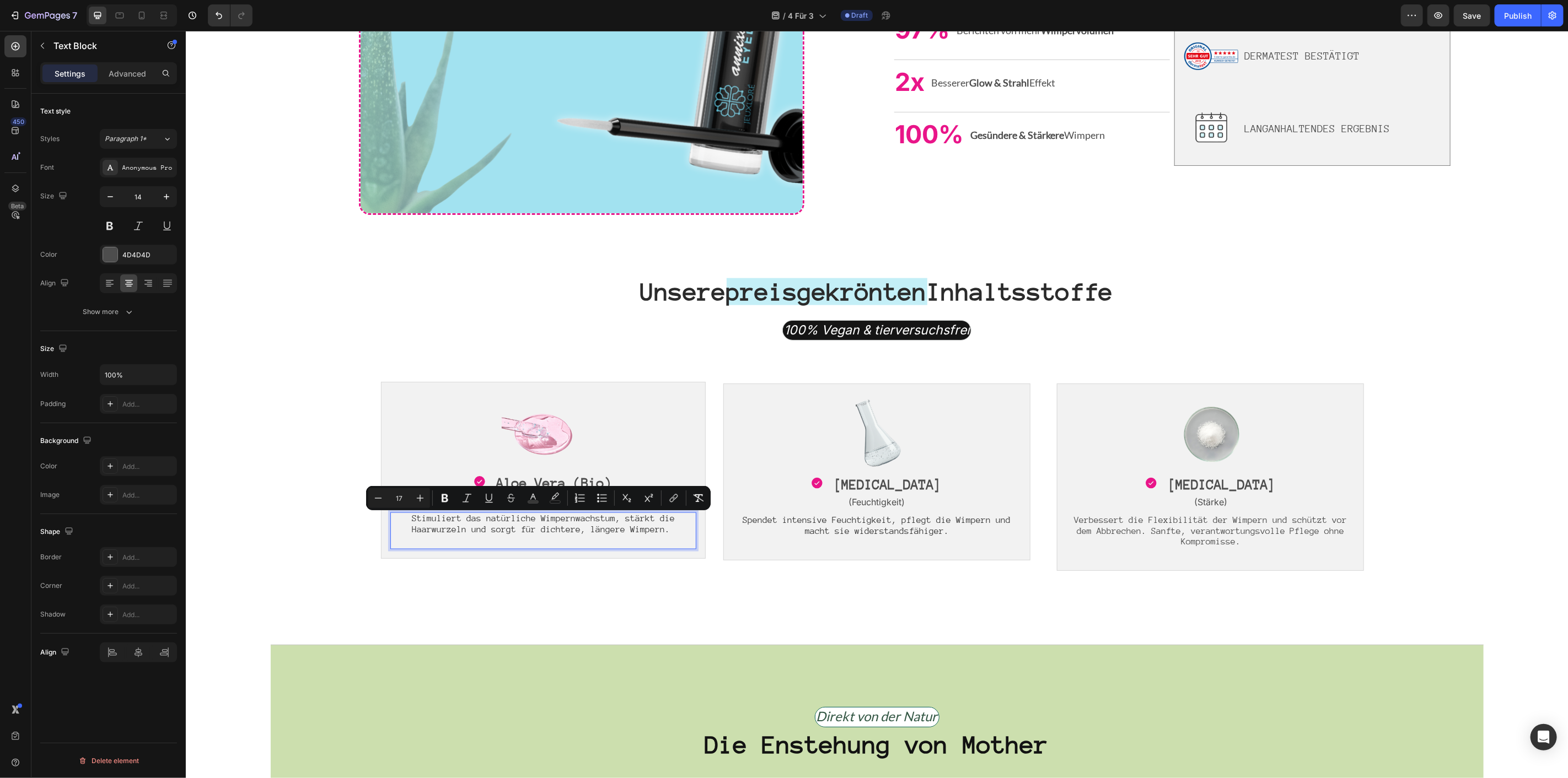
click at [500, 521] on span "Stimuliert das natürliche Wimpernwachstum, stärkt die Haarwurzeln und sorgt für…" at bounding box center [543, 523] width 263 height 20
click at [528, 499] on p "(soothing)" at bounding box center [543, 500] width 304 height 12
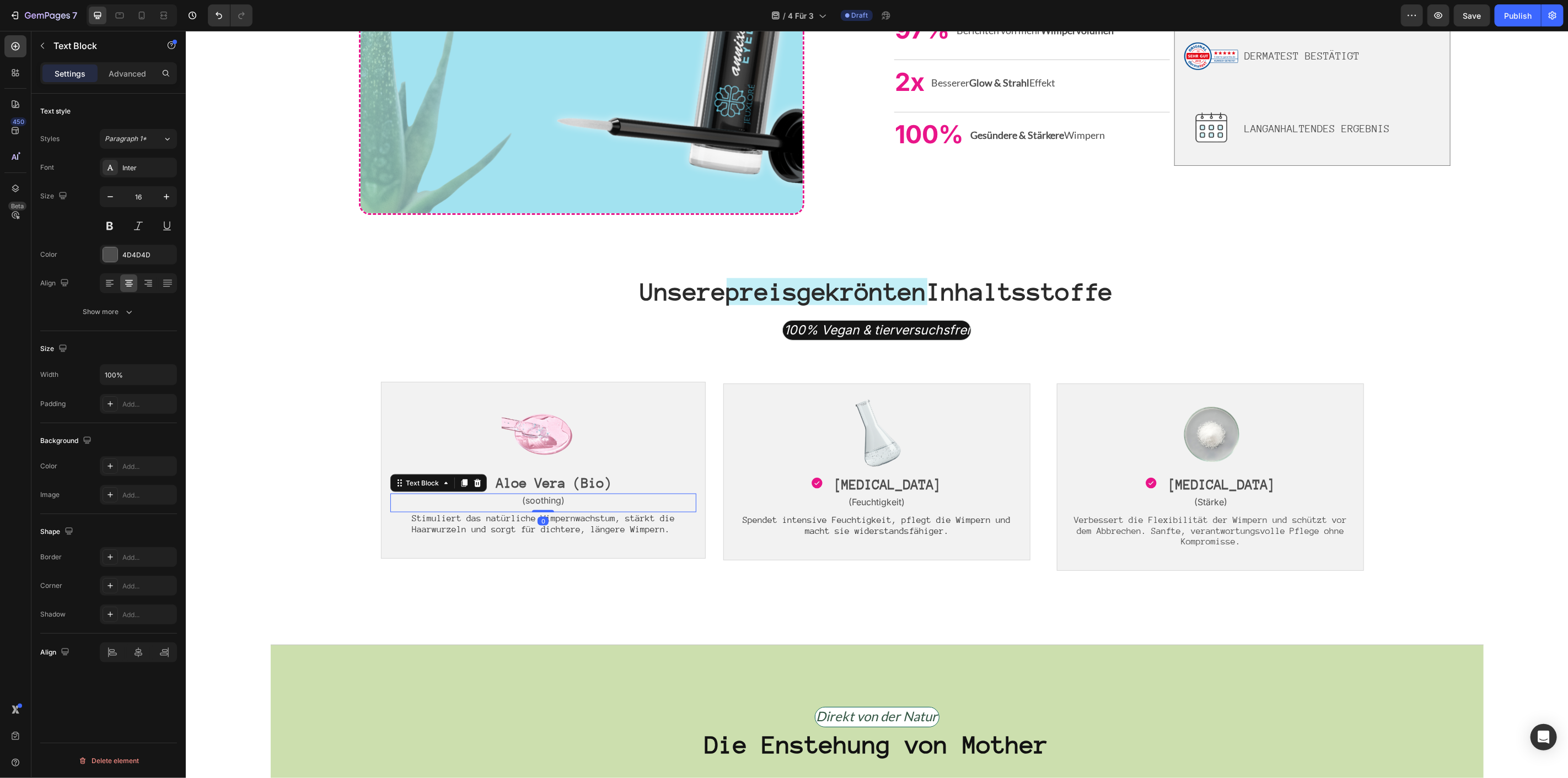
click at [528, 499] on p "(soothing)" at bounding box center [543, 500] width 304 height 12
click at [539, 502] on p "(soothing)" at bounding box center [543, 500] width 304 height 12
click at [541, 502] on span "(Myristoyl Pentapeptide-17 & Biotinoyl Tripeptide-1)" at bounding box center [543, 501] width 161 height 8
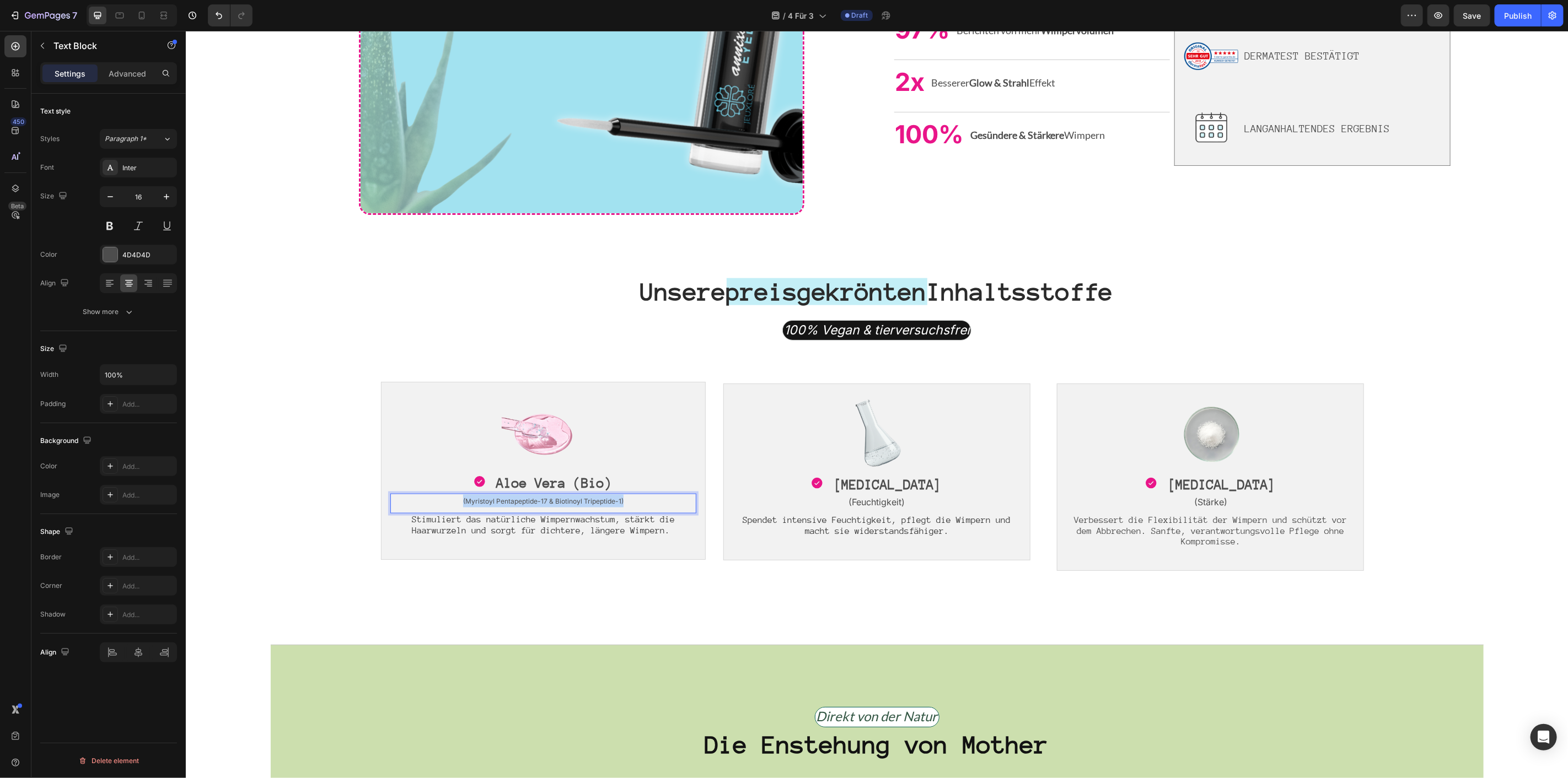
click at [541, 502] on span "(Myristoyl Pentapeptide-17 & Biotinoyl Tripeptide-1)" at bounding box center [543, 501] width 161 height 8
click at [415, 478] on icon "Editor contextual toolbar" at bounding box center [420, 480] width 11 height 11
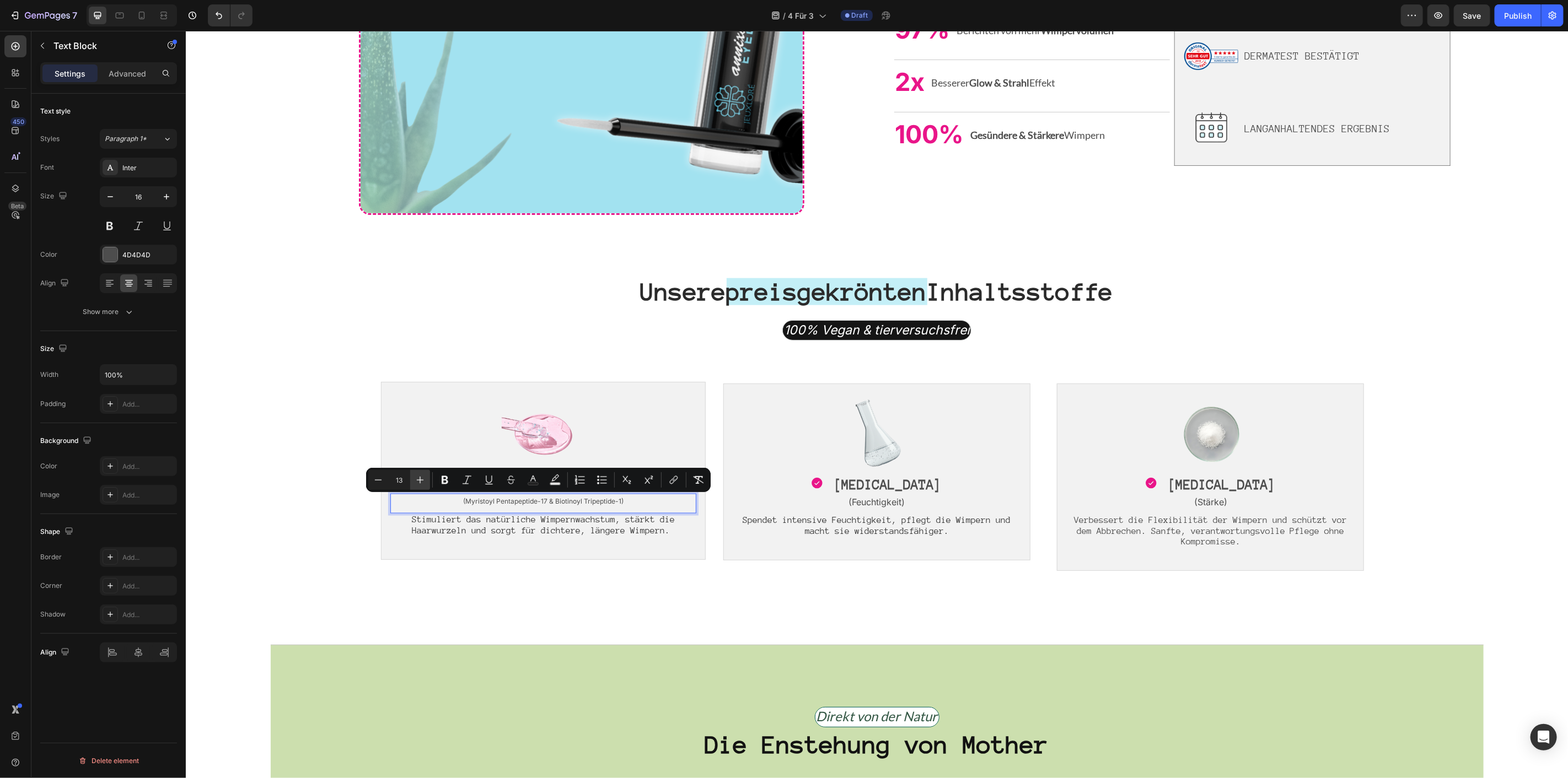
click at [415, 478] on icon "Editor contextual toolbar" at bounding box center [420, 480] width 11 height 11
type input "15"
click at [619, 400] on div at bounding box center [542, 432] width 306 height 83
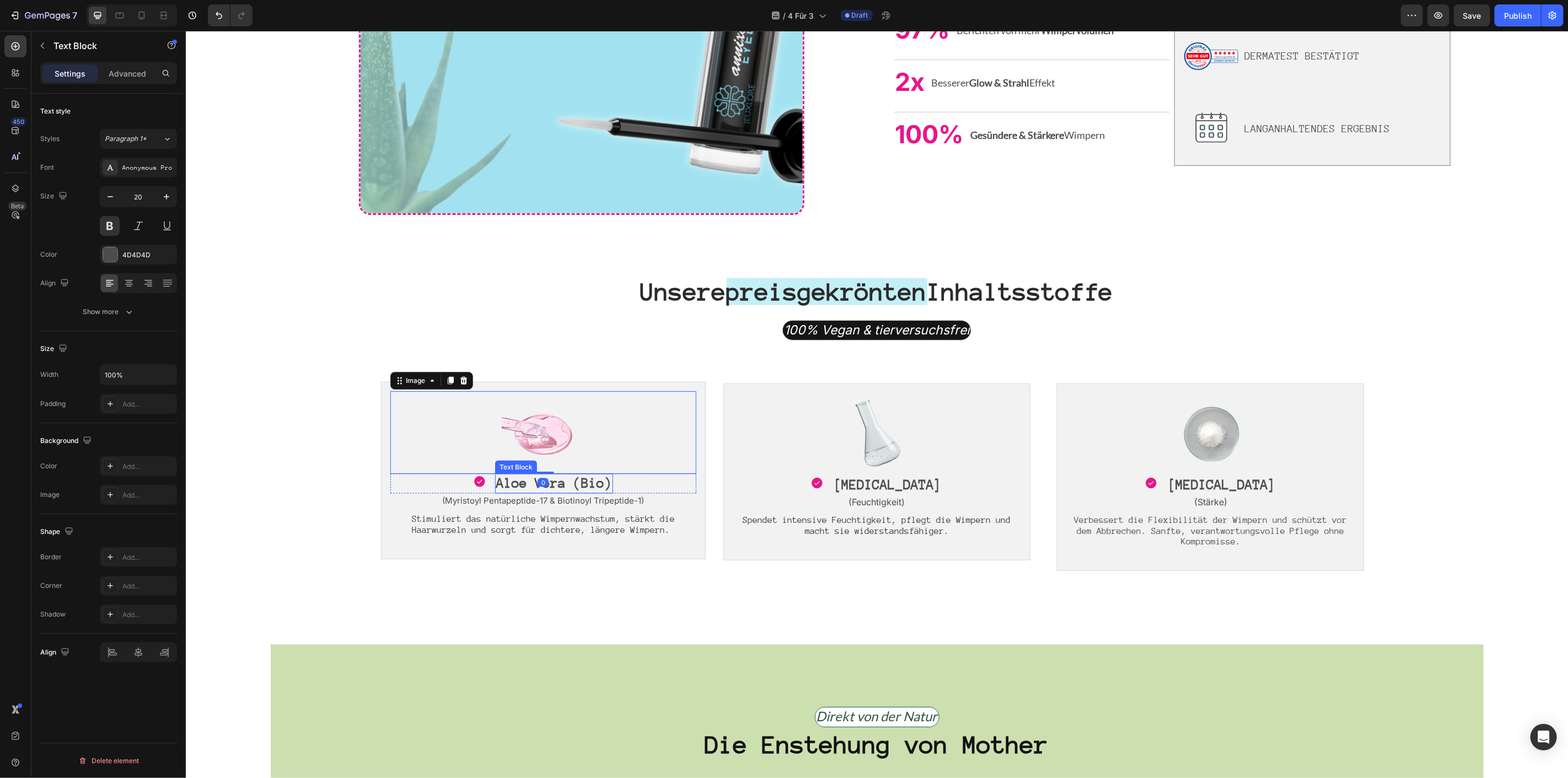
click at [549, 478] on strong "Aloe Vera (Bio)" at bounding box center [554, 482] width 116 height 15
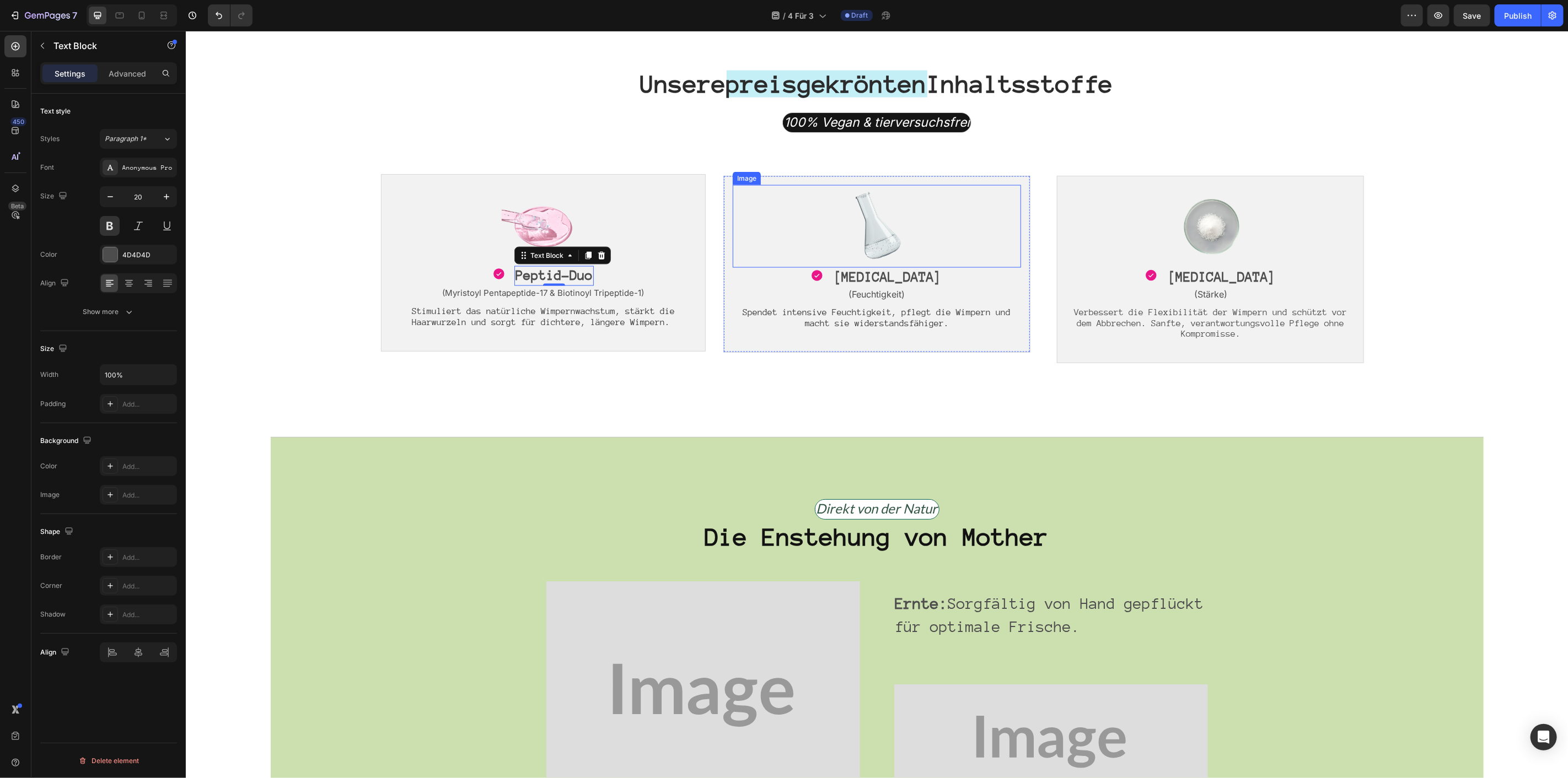
scroll to position [1549, 0]
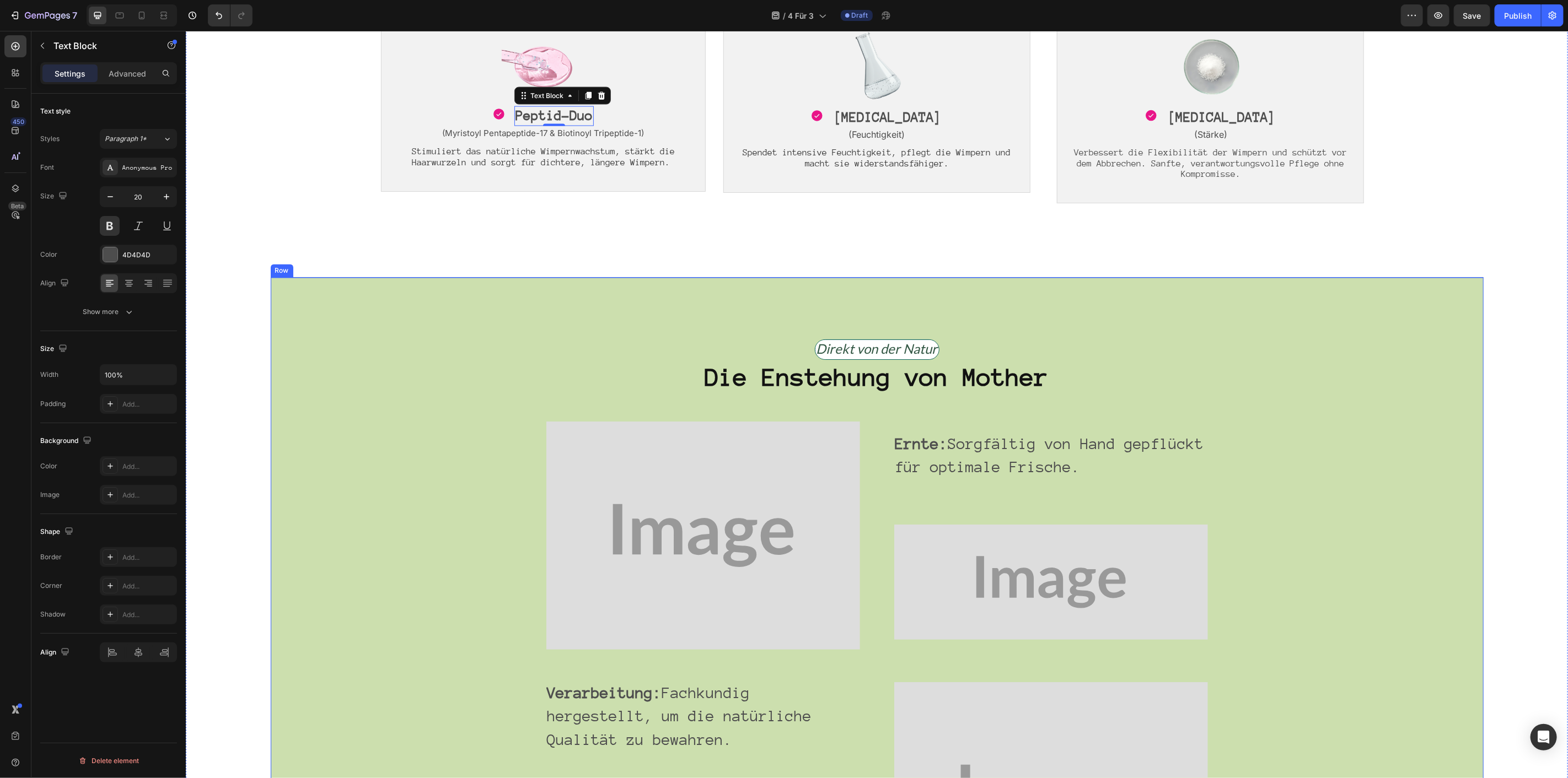
click at [1265, 319] on div "Direkt von der Natur Text Block Row Die Enstehung von Mother Heading Image Ernt…" at bounding box center [876, 755] width 1213 height 956
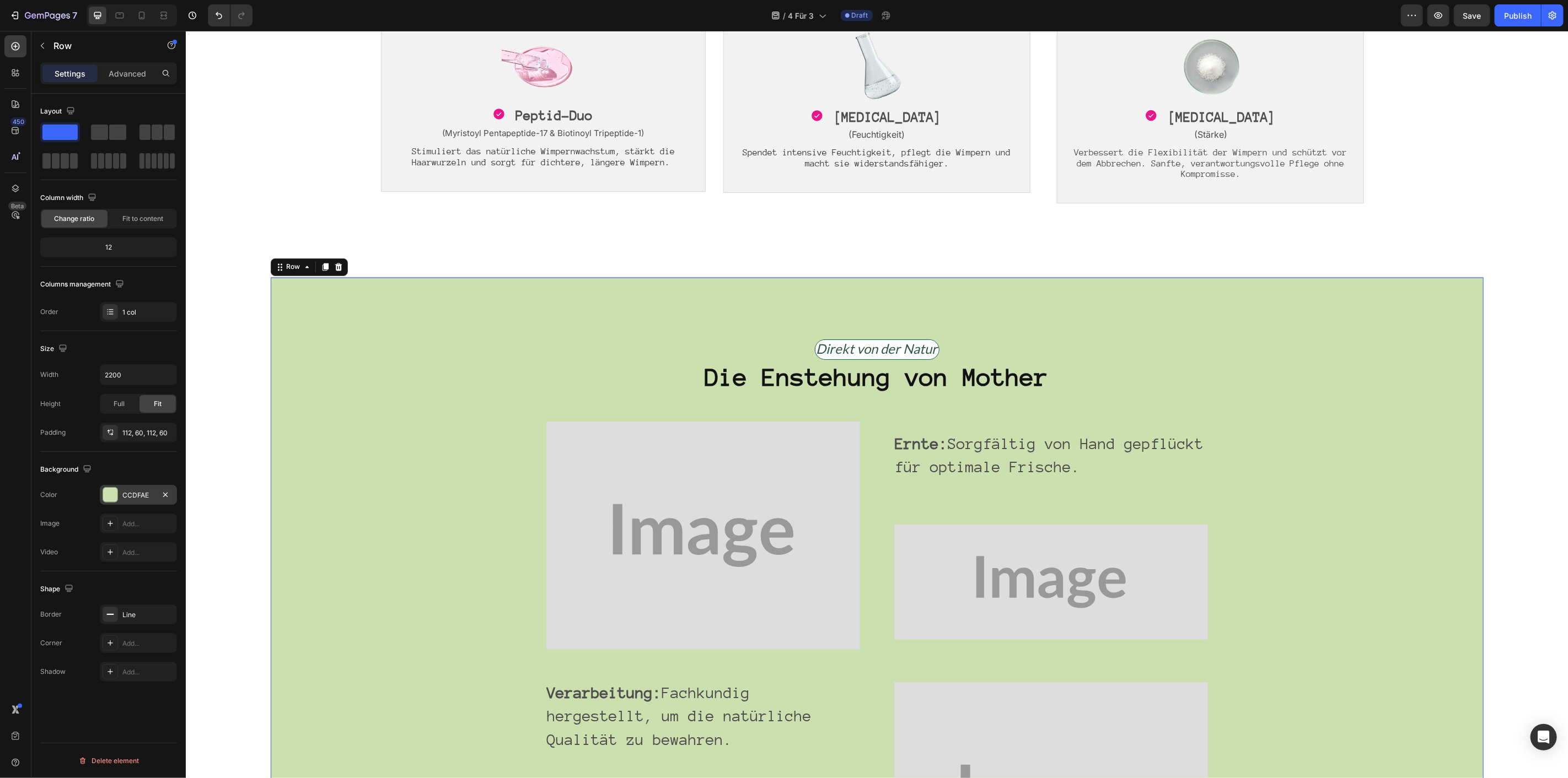
click at [136, 497] on div "CCDFAE" at bounding box center [138, 496] width 32 height 10
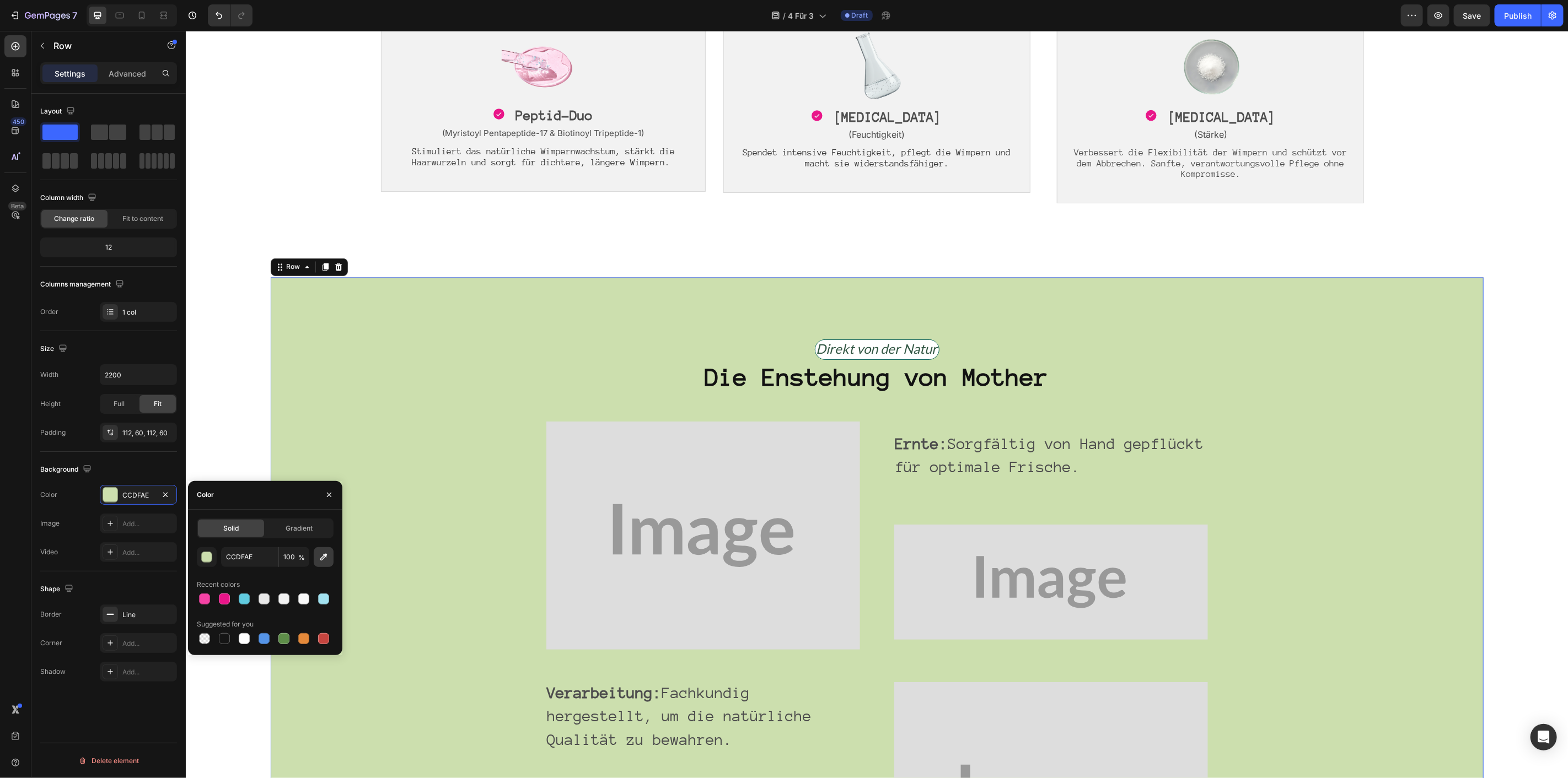
click at [329, 554] on button "button" at bounding box center [323, 558] width 20 height 20
type input "A2E2F0"
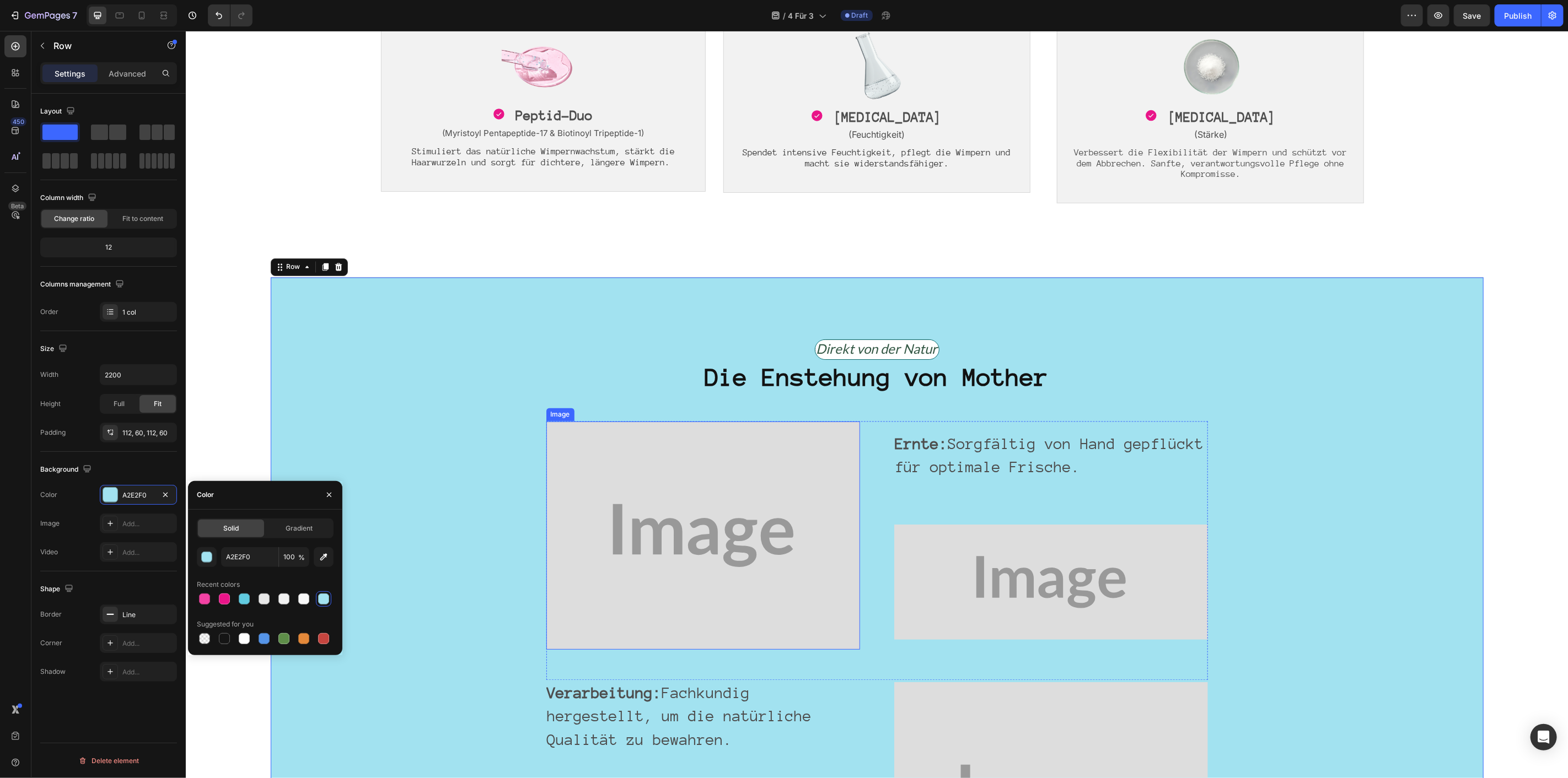
click at [658, 541] on img at bounding box center [703, 535] width 313 height 228
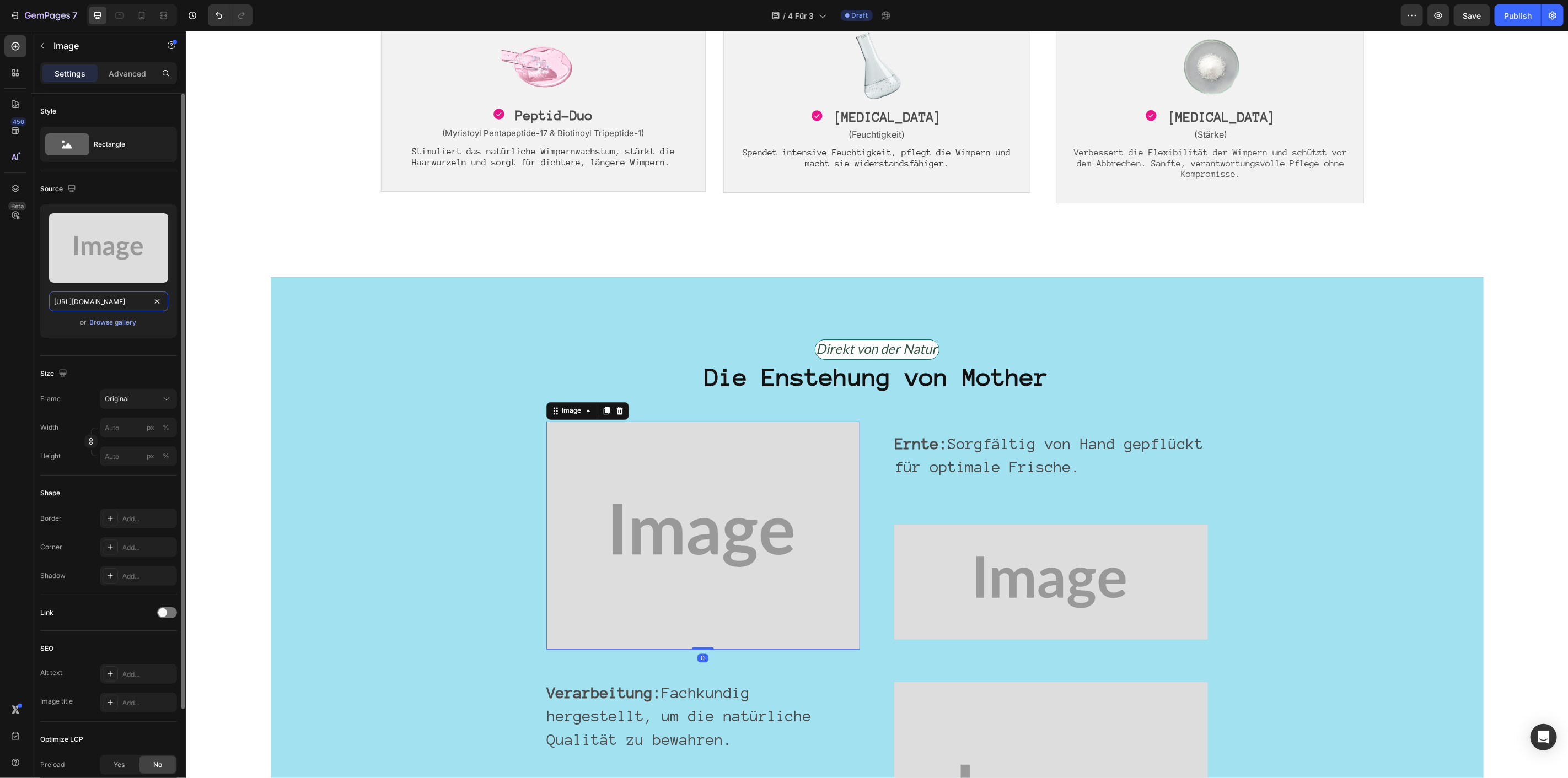
click at [127, 299] on input "https://placehold.co/1572x1143?text=Image" at bounding box center [109, 301] width 119 height 20
paste input "cdn.shopify.com/s/files/1/2044/2365/files/gempages_585848428651610827-797daf4f-…"
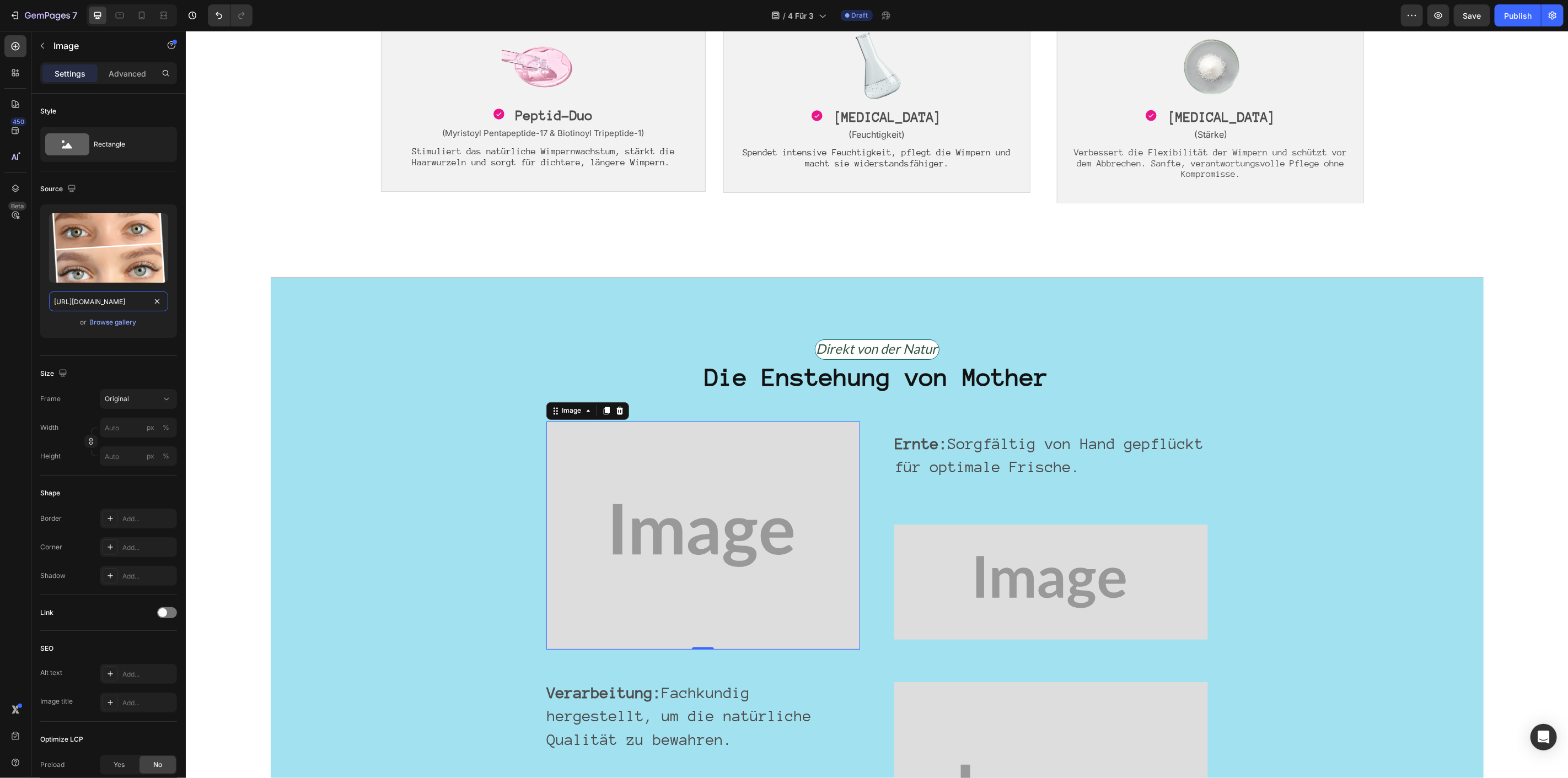
type input "https://cdn.shopify.com/s/files/1/2044/2365/files/gempages_585848428651610827-7…"
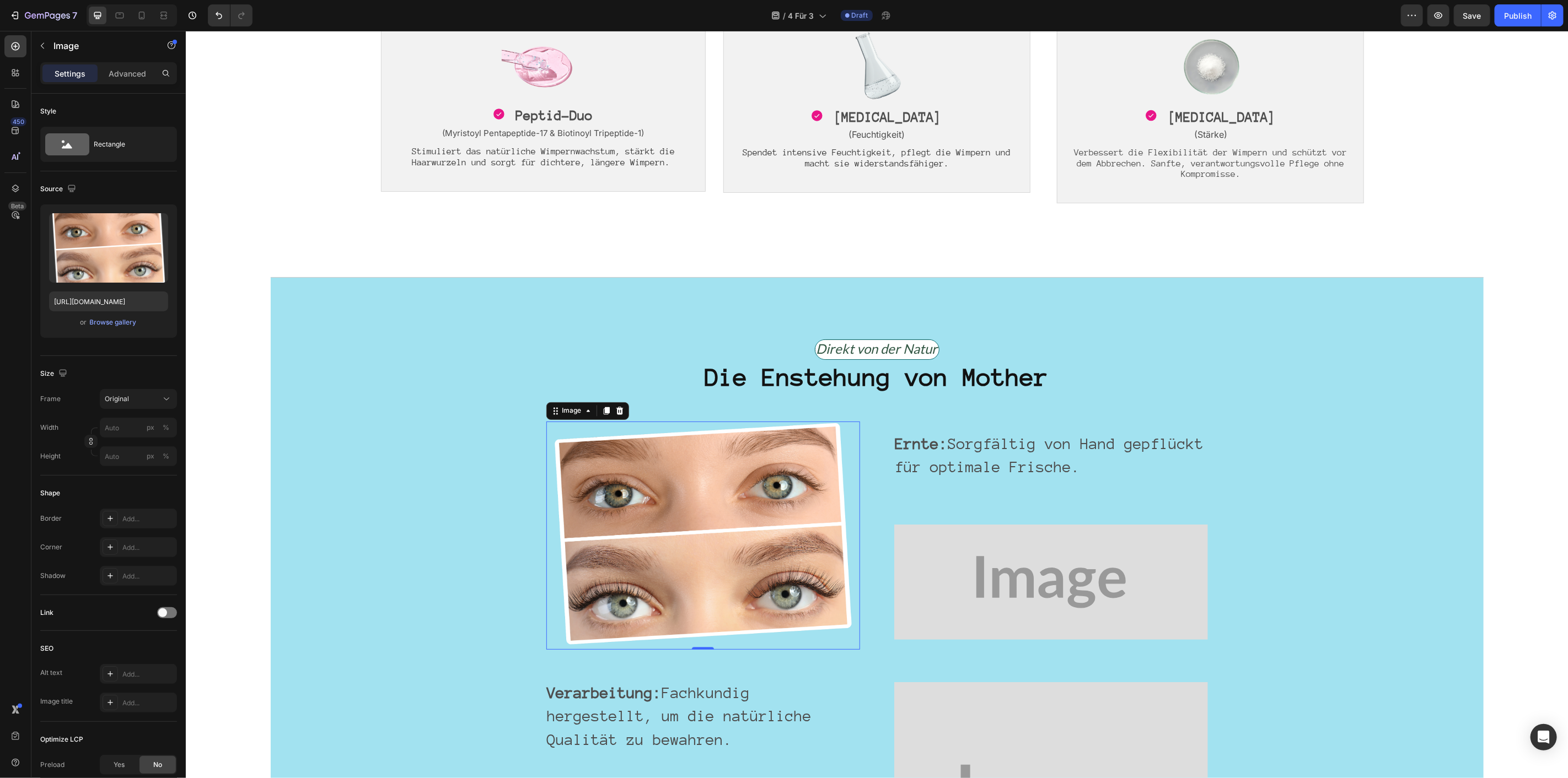
scroll to position [0, 0]
click at [1028, 571] on img at bounding box center [1050, 582] width 313 height 116
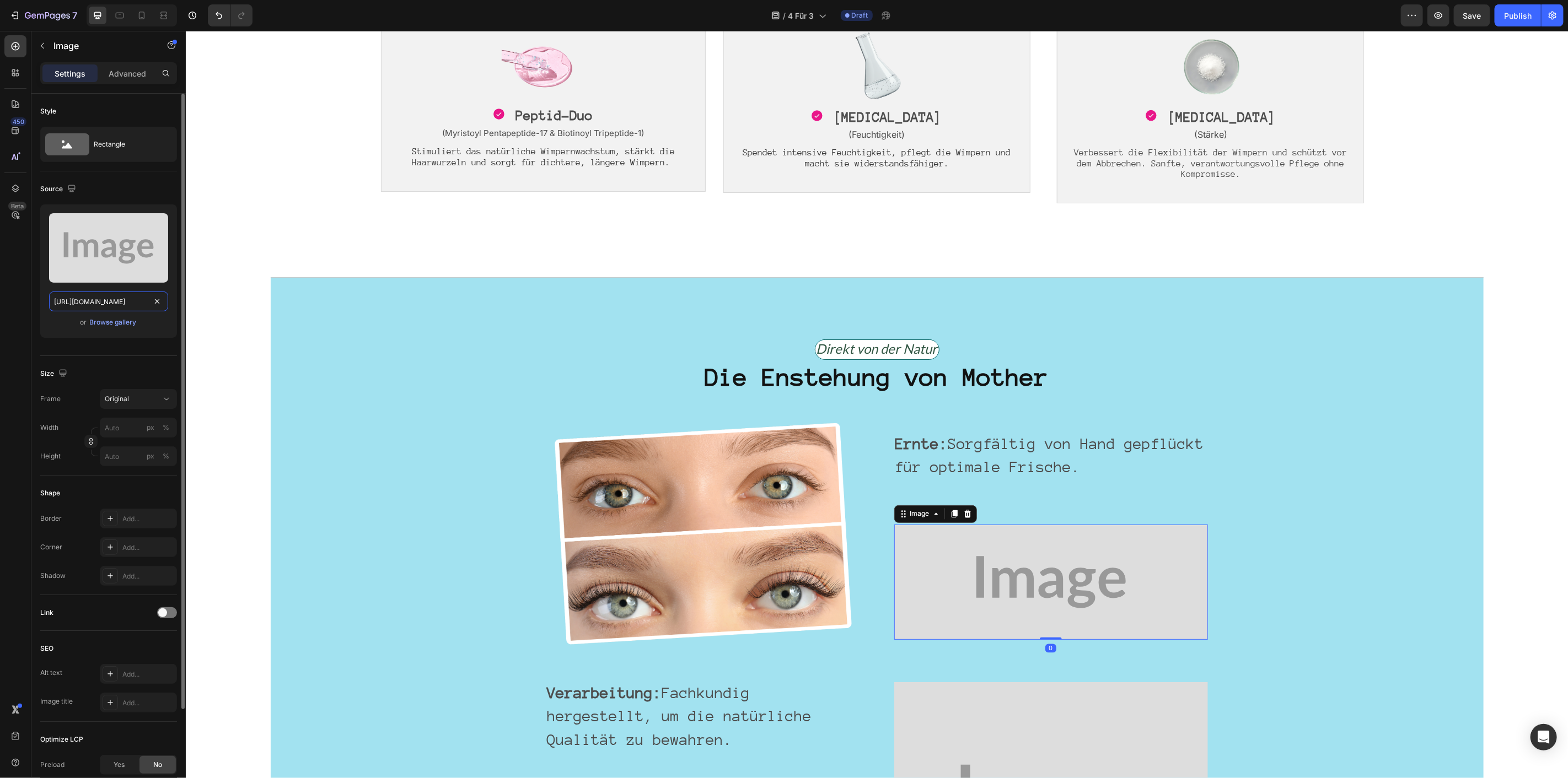
click at [115, 299] on input "https://placehold.co/1551x570?text=Image" at bounding box center [109, 301] width 119 height 20
paste input "cdn.shopify.com/s/files/1/2044/2365/files/gempages_585848428651610827-41128c6a-…"
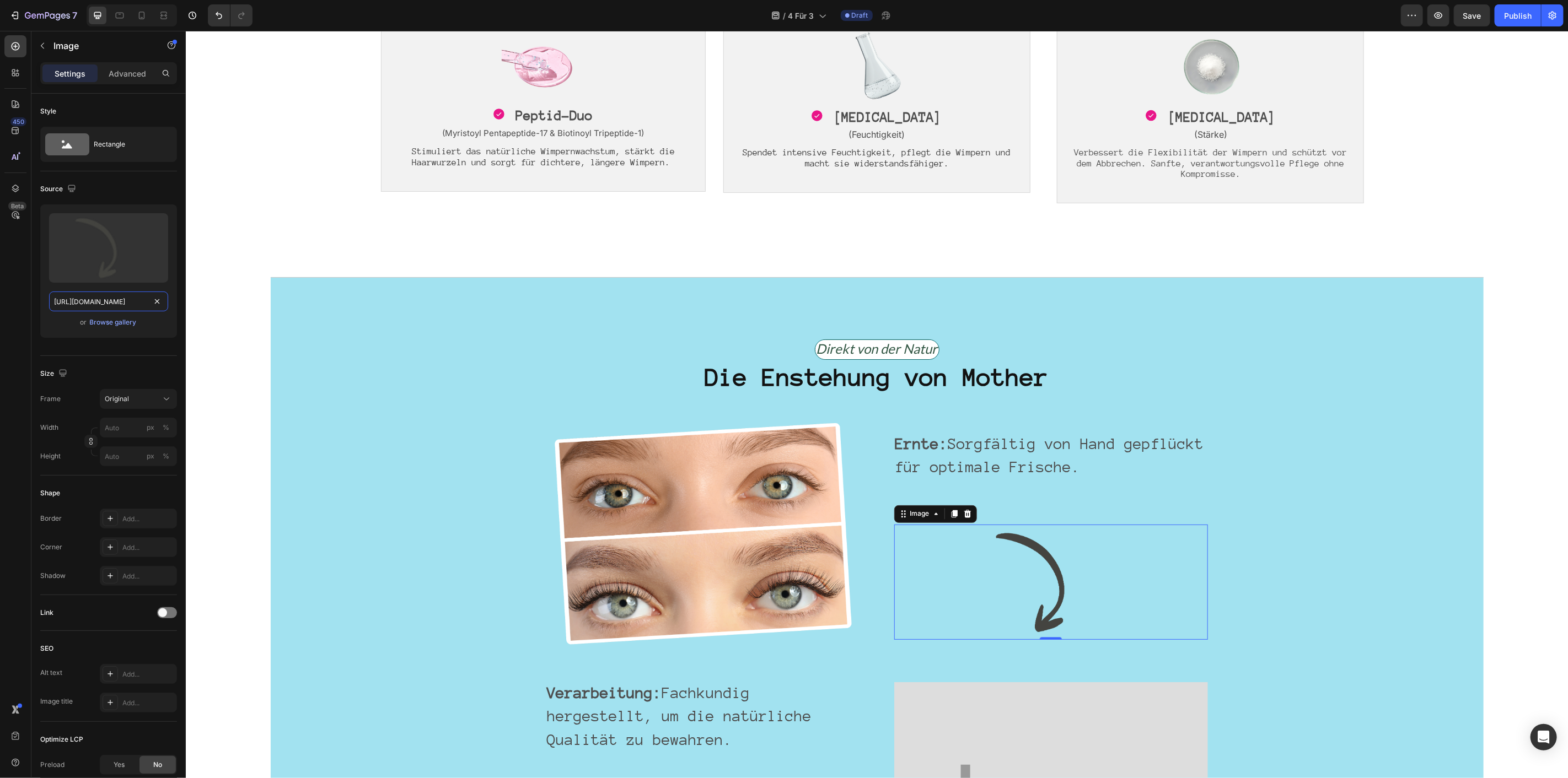
type input "https://cdn.shopify.com/s/files/1/2044/2365/files/gempages_585848428651610827-4…"
click at [1126, 678] on div "Image Ernte: Sorgfältig von Hand gepflückt für optimale Frische. Text Block Ima…" at bounding box center [877, 550] width 662 height 259
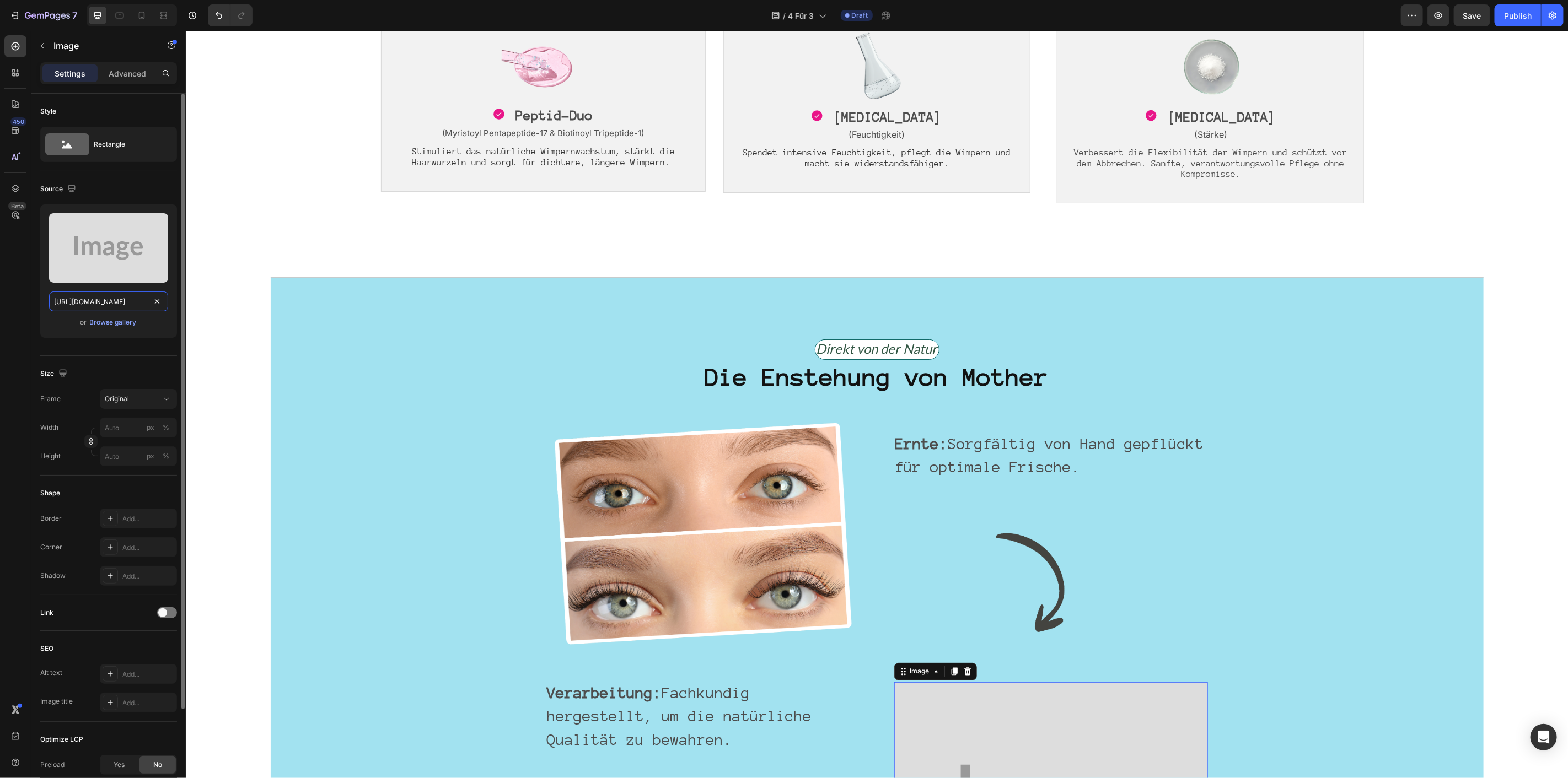
click at [100, 303] on input "https://placehold.co/1572x1143?text=Image" at bounding box center [109, 301] width 119 height 20
paste input "cdn.shopify.com/s/files/1/2044/2365/files/gempages_585848428651610827-d1751b17-…"
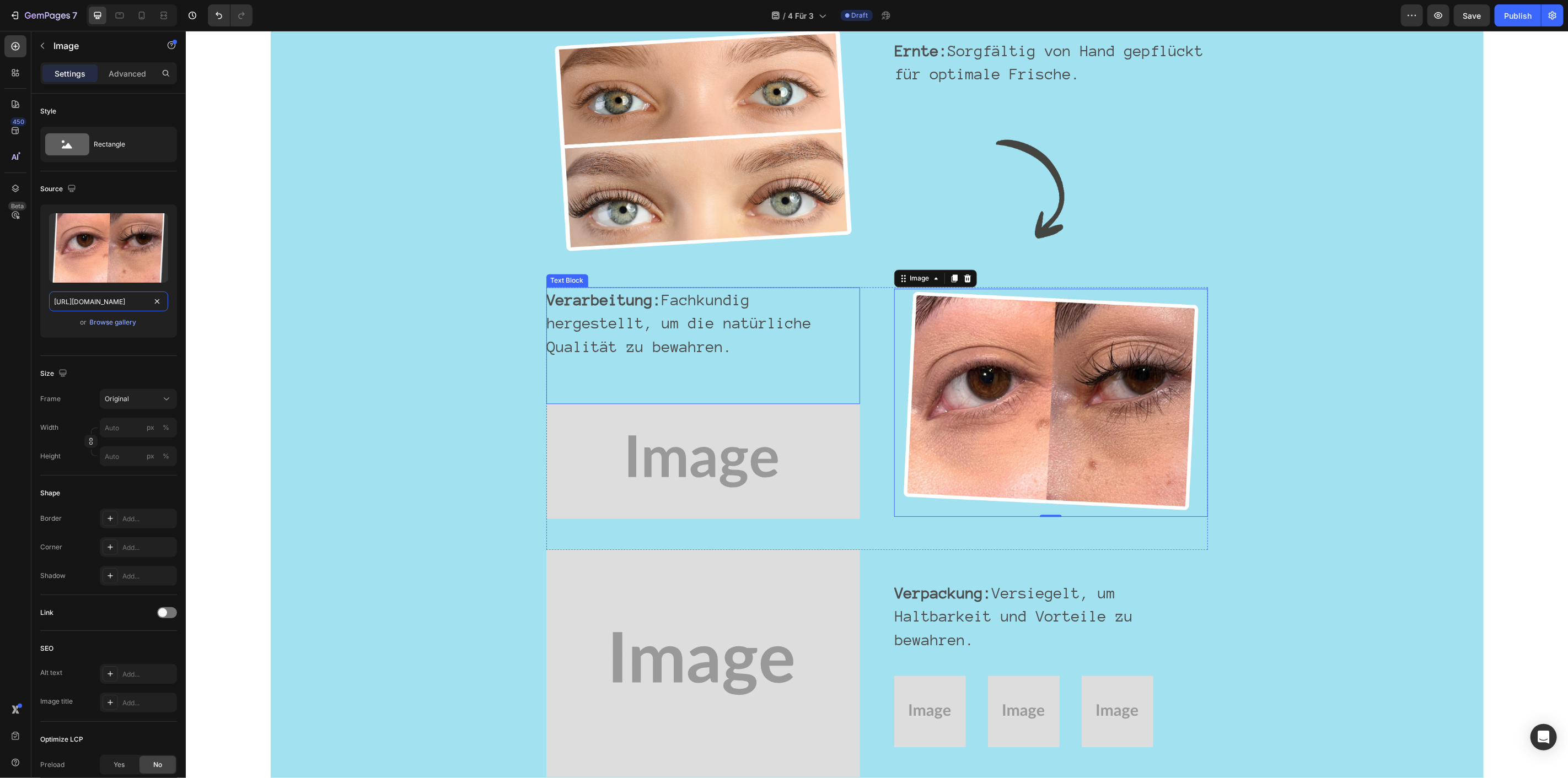
scroll to position [1977, 0]
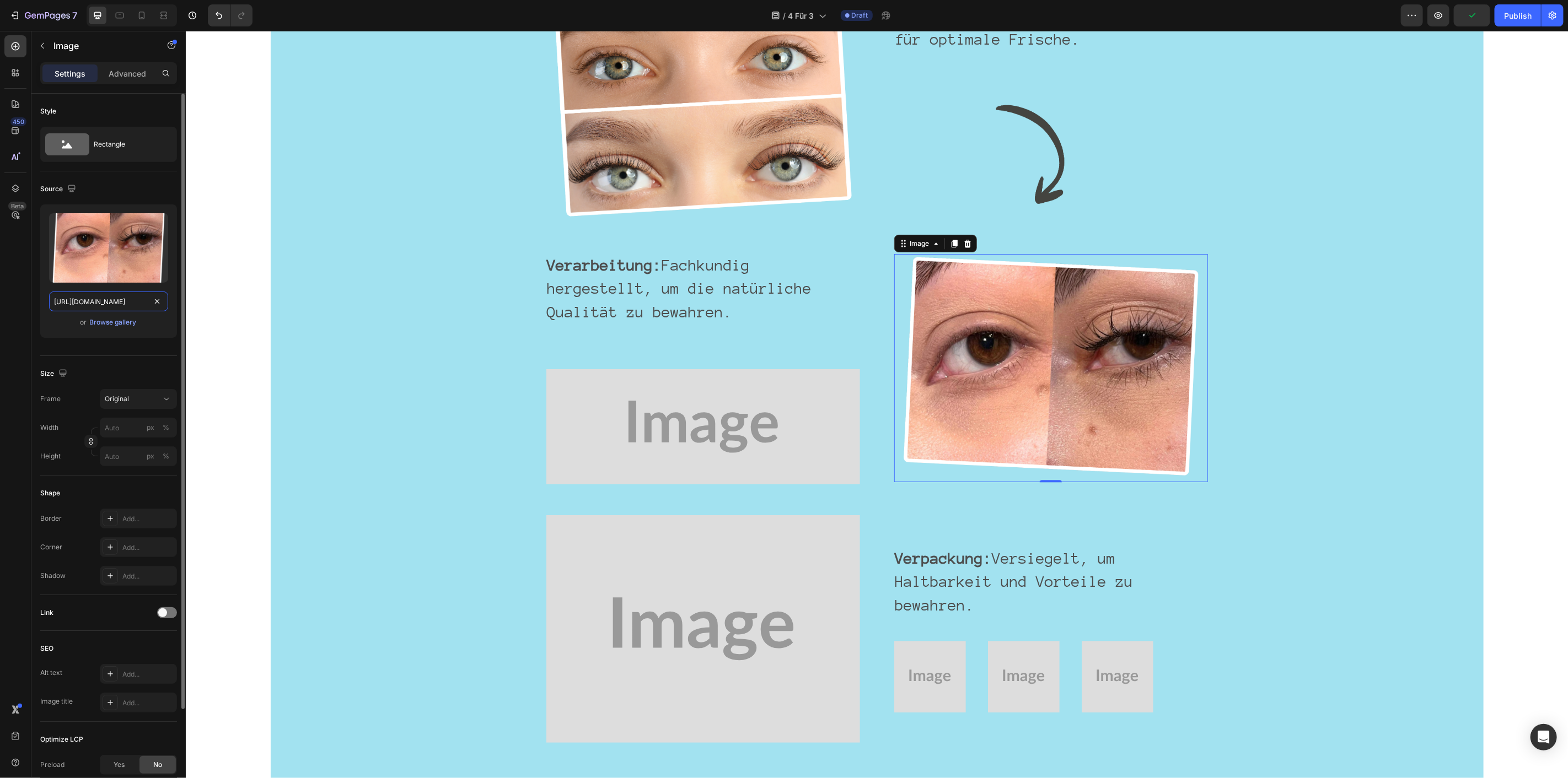
type input "https://cdn.shopify.com/s/files/1/2044/2365/files/gempages_585848428651610827-d…"
click at [673, 414] on img at bounding box center [703, 426] width 313 height 116
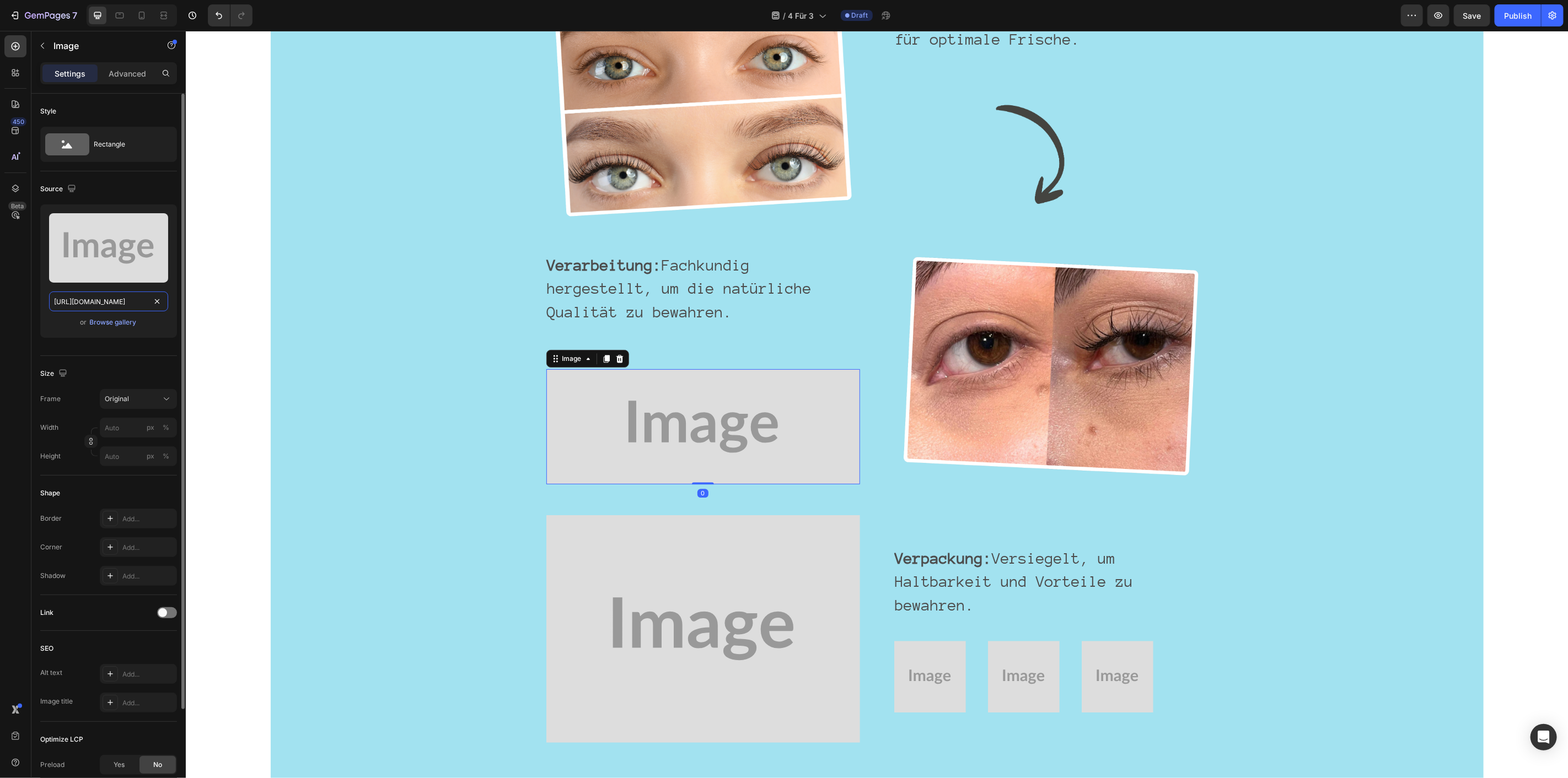
click at [114, 301] on input "https://placehold.co/1551x570?text=Image" at bounding box center [109, 301] width 119 height 20
paste input "cdn.shopify.com/s/files/1/2044/2365/files/gempages_585848428651610827-7beb84ea-…"
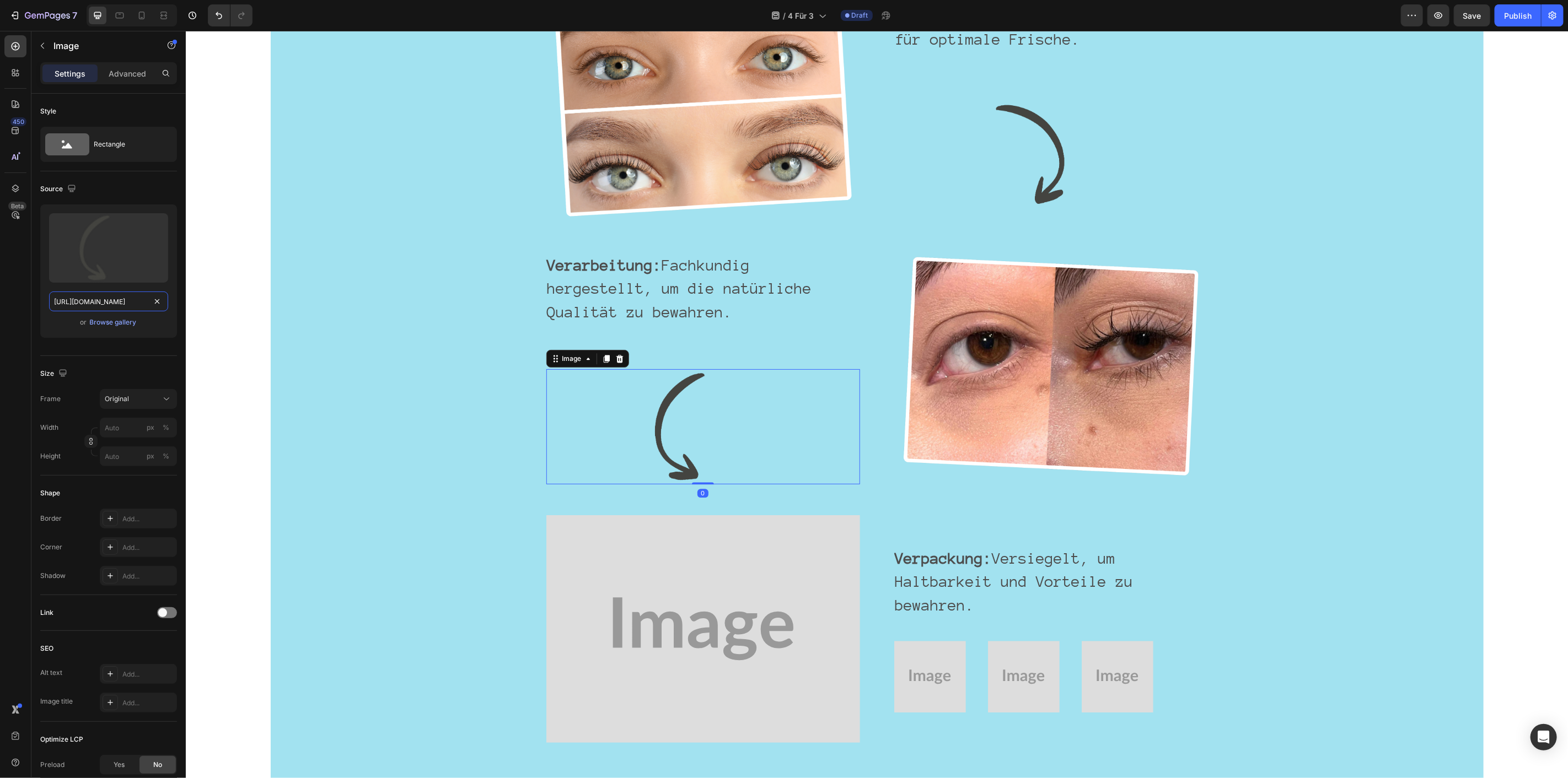
scroll to position [0, 320]
type input "https://cdn.shopify.com/s/files/1/2044/2365/files/gempages_585848428651610827-7…"
drag, startPoint x: 844, startPoint y: 691, endPoint x: 648, endPoint y: 650, distance: 200.2
click at [844, 691] on img at bounding box center [703, 629] width 313 height 228
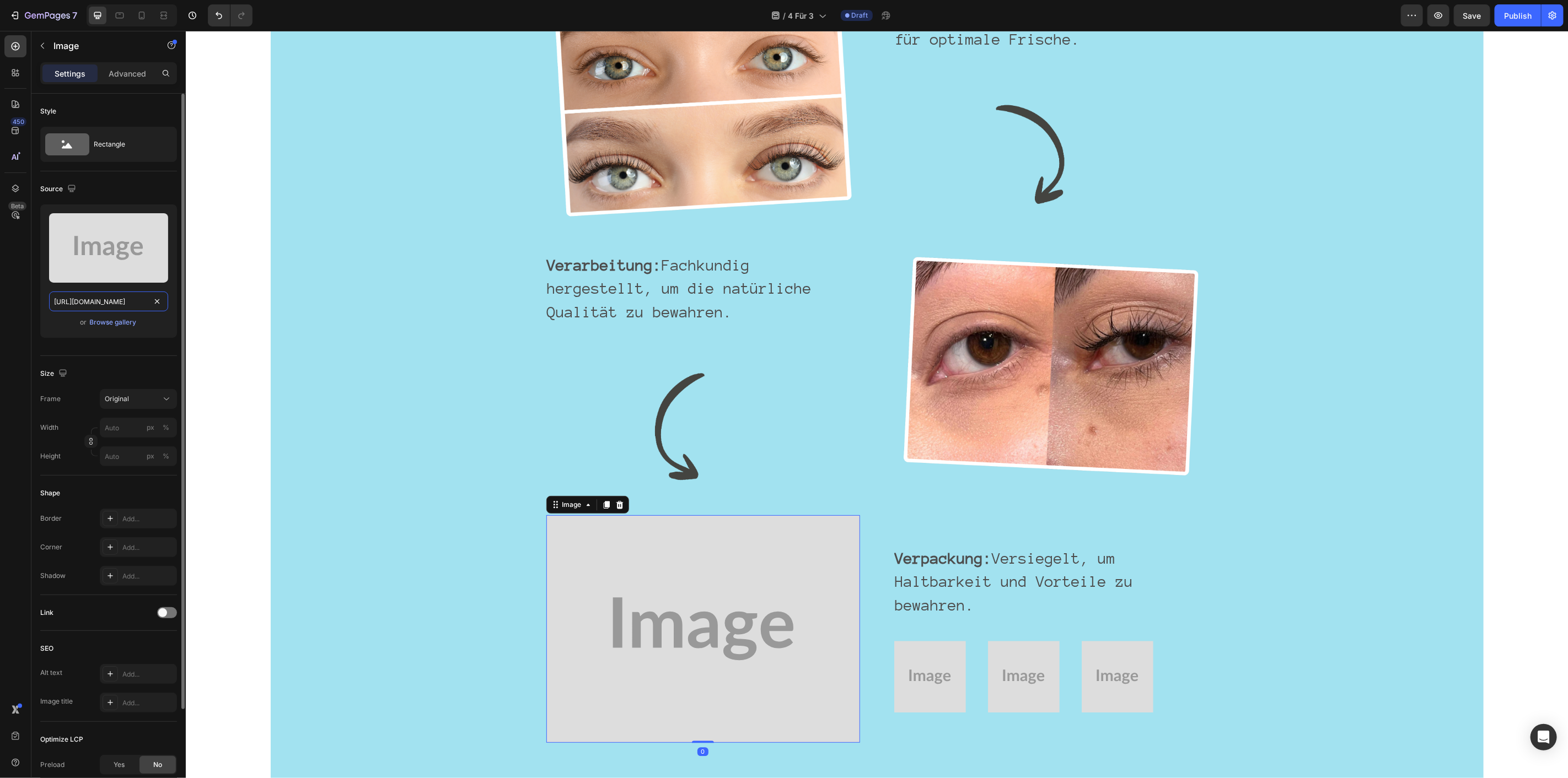
click at [114, 307] on input "https://placehold.co/1572x1143?text=Image" at bounding box center [109, 301] width 119 height 20
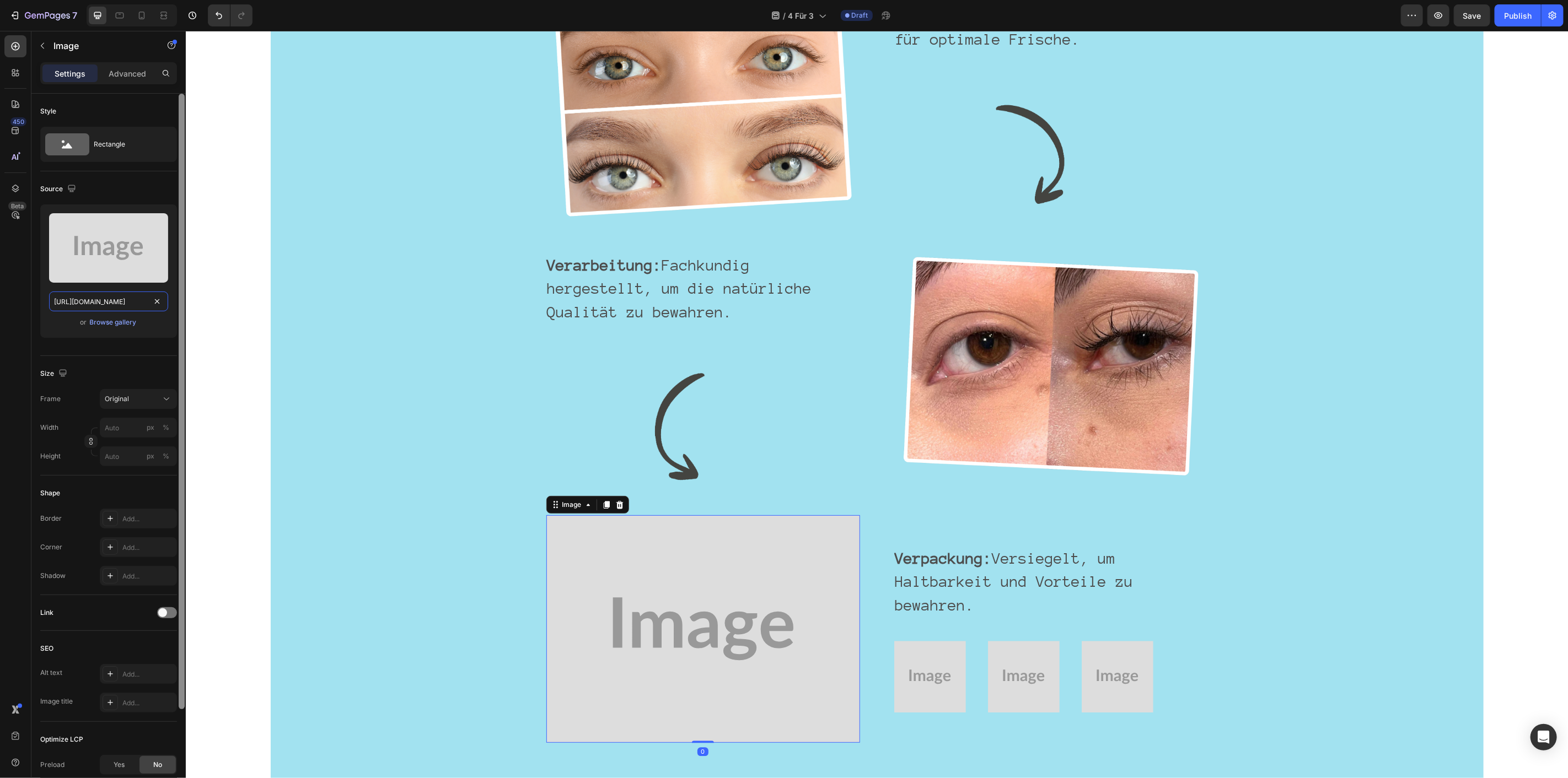
paste input "cdn.shopify.com/s/files/1/2044/2365/files/gempages_585848428651610827-e61485c7-…"
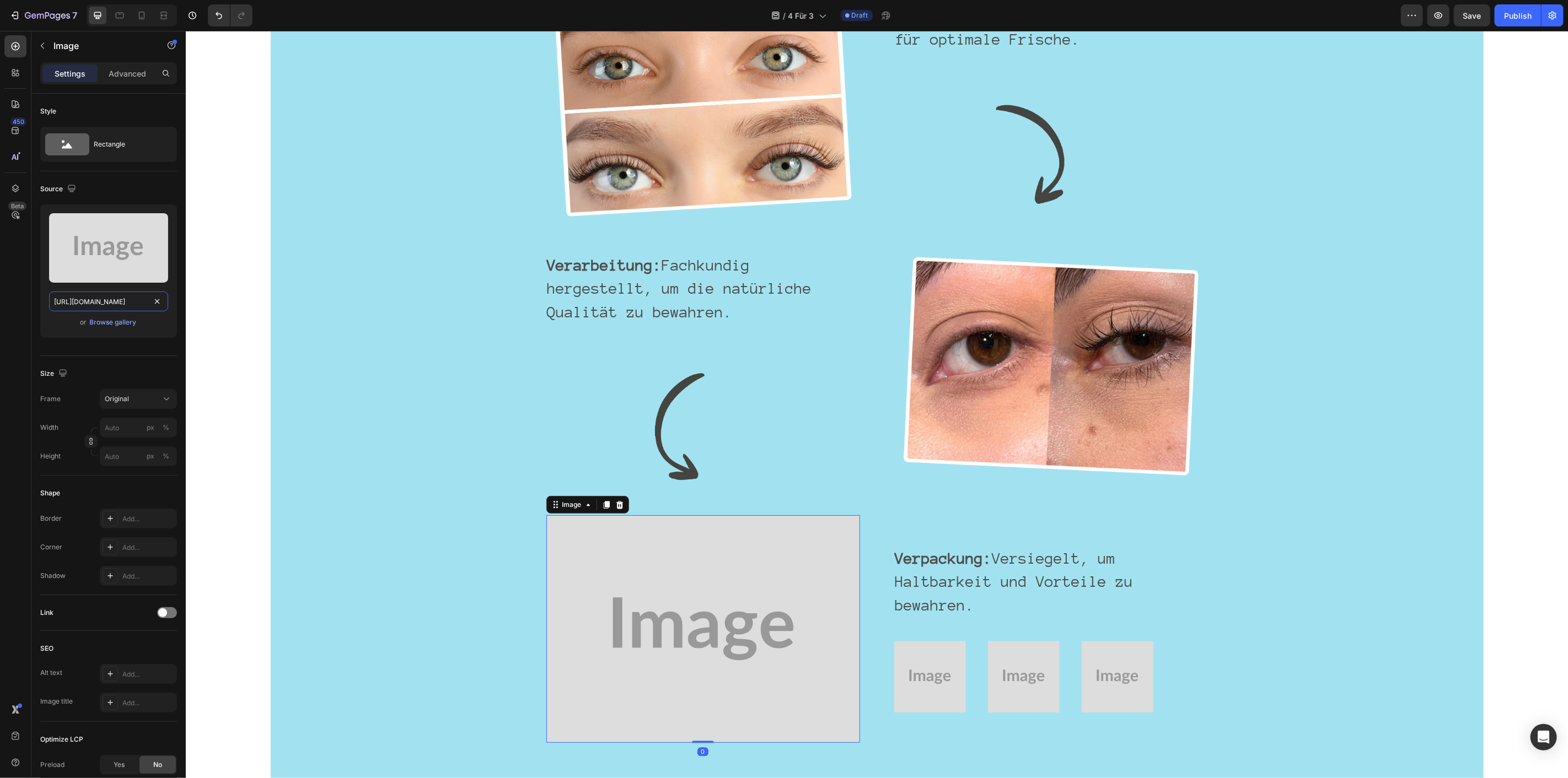
scroll to position [0, 324]
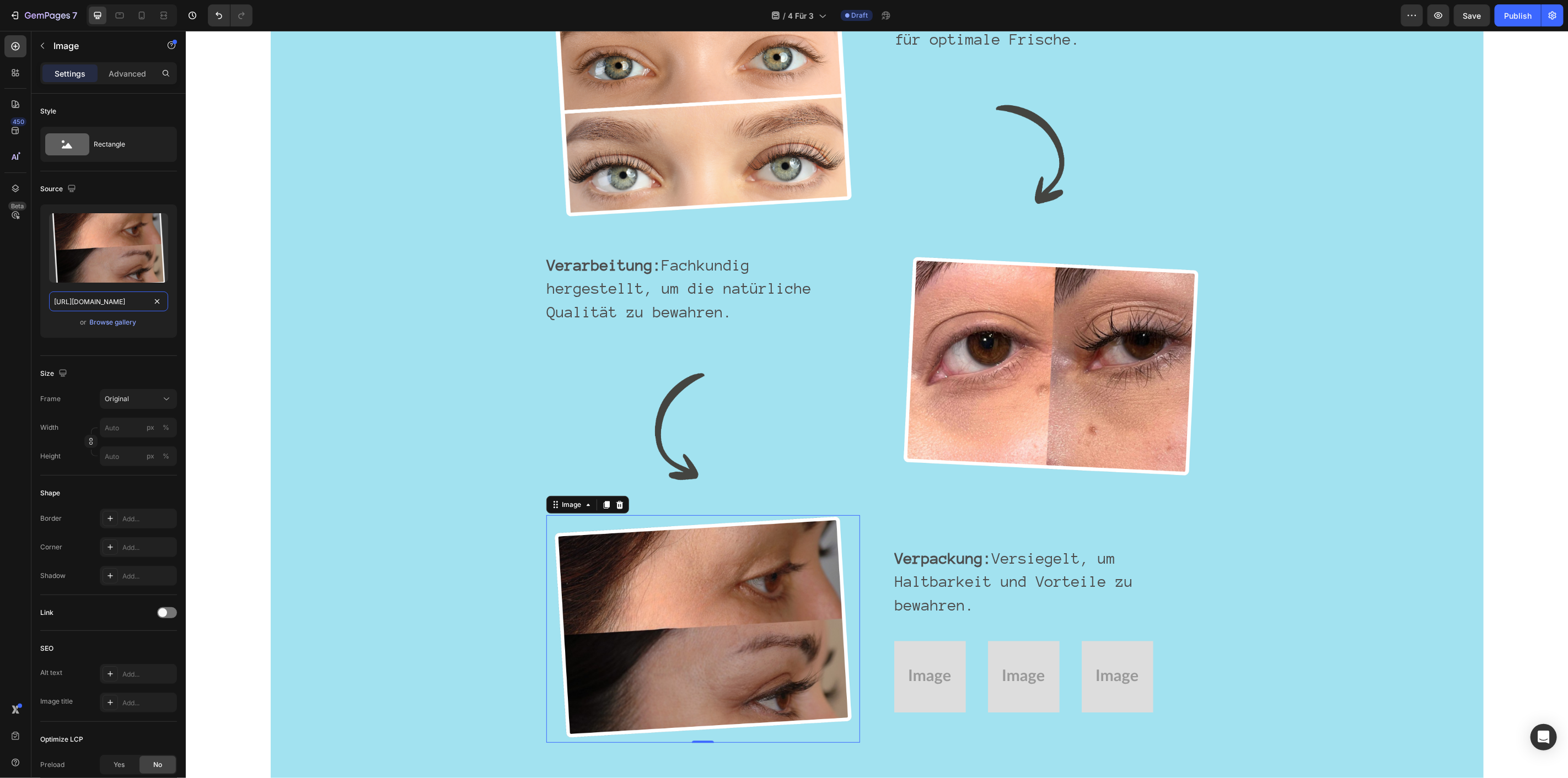
type input "https://cdn.shopify.com/s/files/1/2044/2365/files/gempages_585848428651610827-e…"
click at [907, 667] on img at bounding box center [930, 677] width 72 height 72
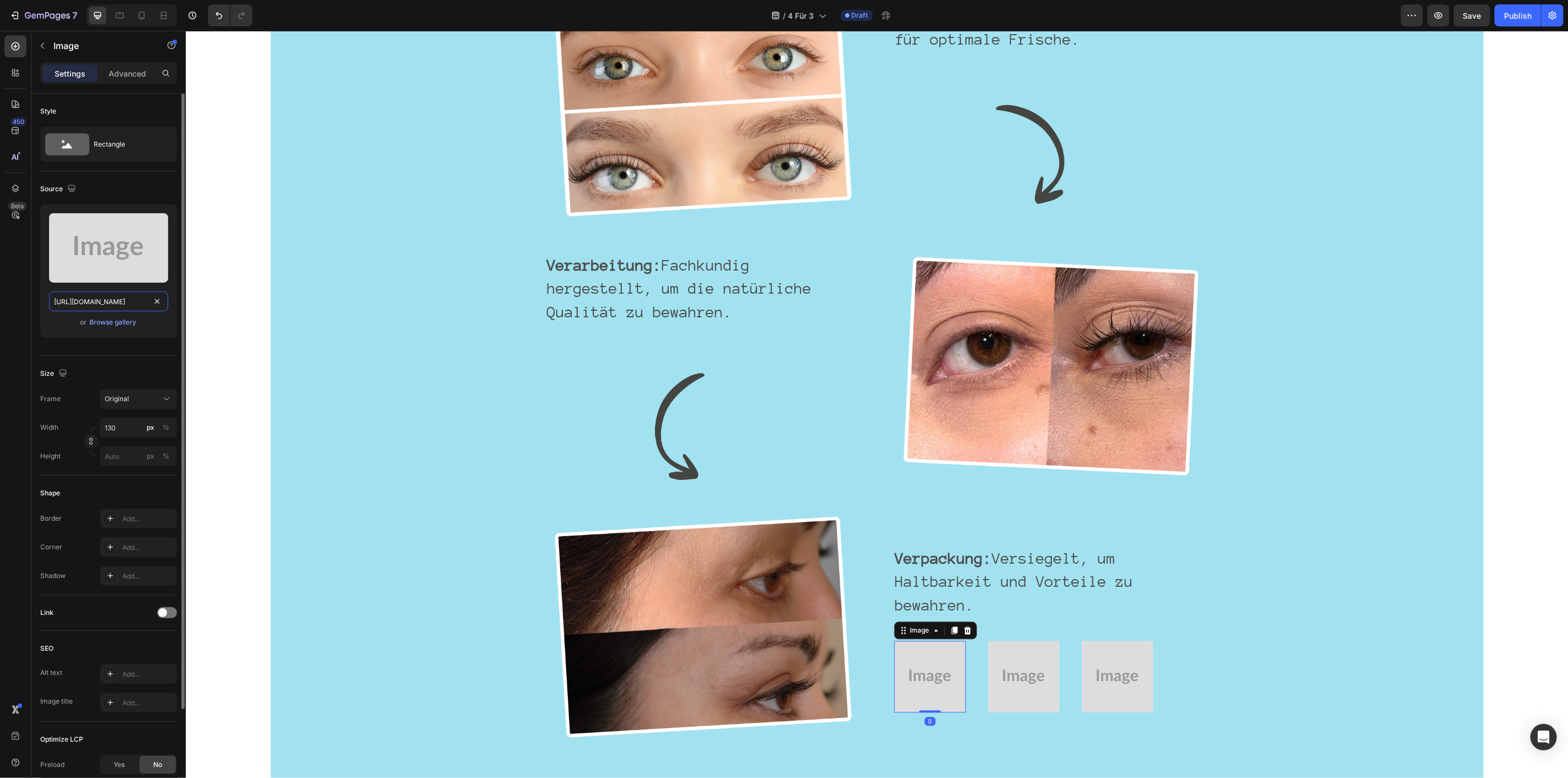
click at [106, 307] on input "https://placehold.co/500x500?text=Image" at bounding box center [109, 301] width 119 height 20
paste input "cdn.shopify.com/s/files/1/2044/2365/files/gempages_585848428651610827-5f1dba06-…"
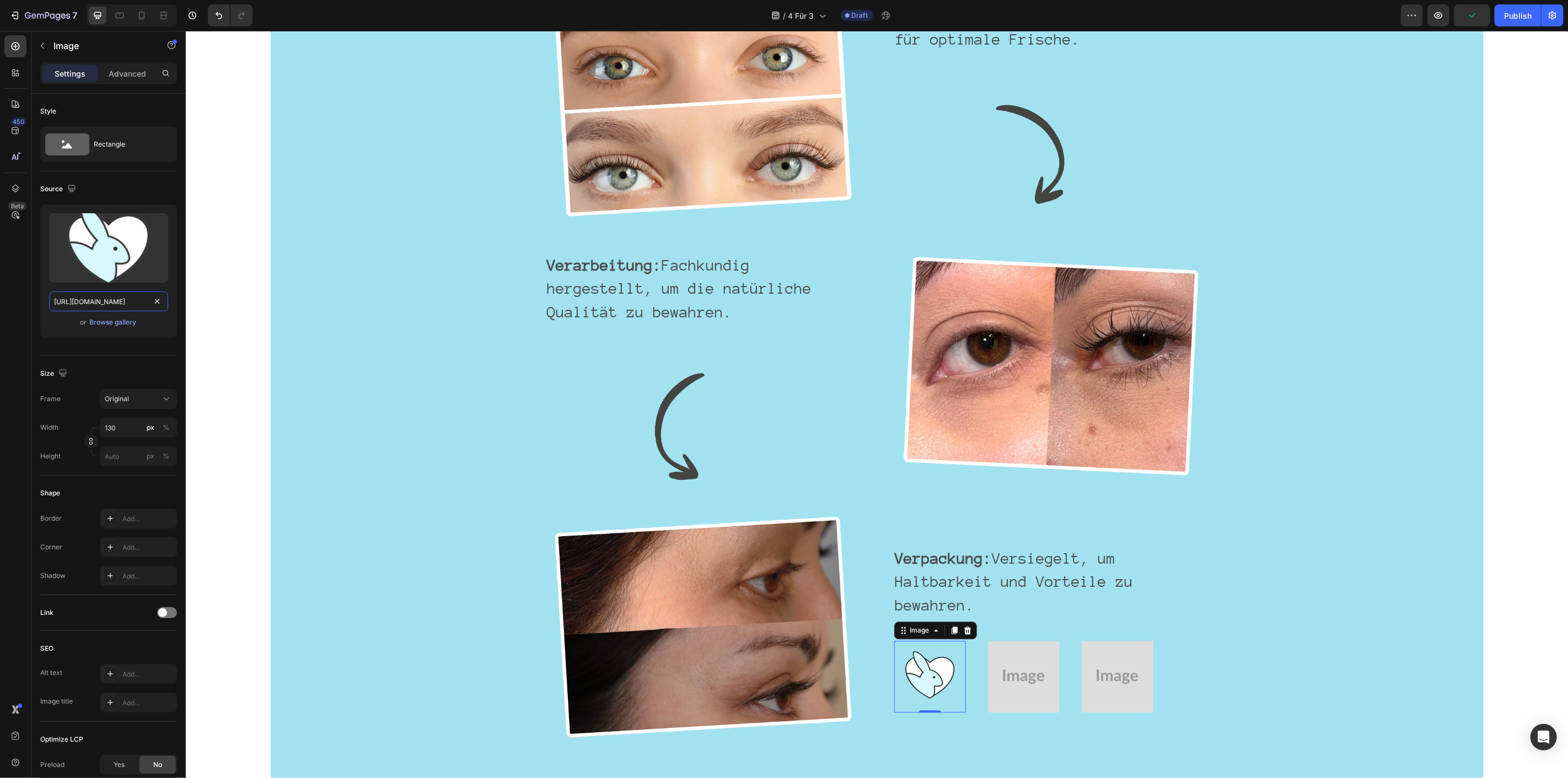
type input "https://cdn.shopify.com/s/files/1/2044/2365/files/gempages_585848428651610827-5…"
click at [1016, 671] on img at bounding box center [1024, 677] width 72 height 72
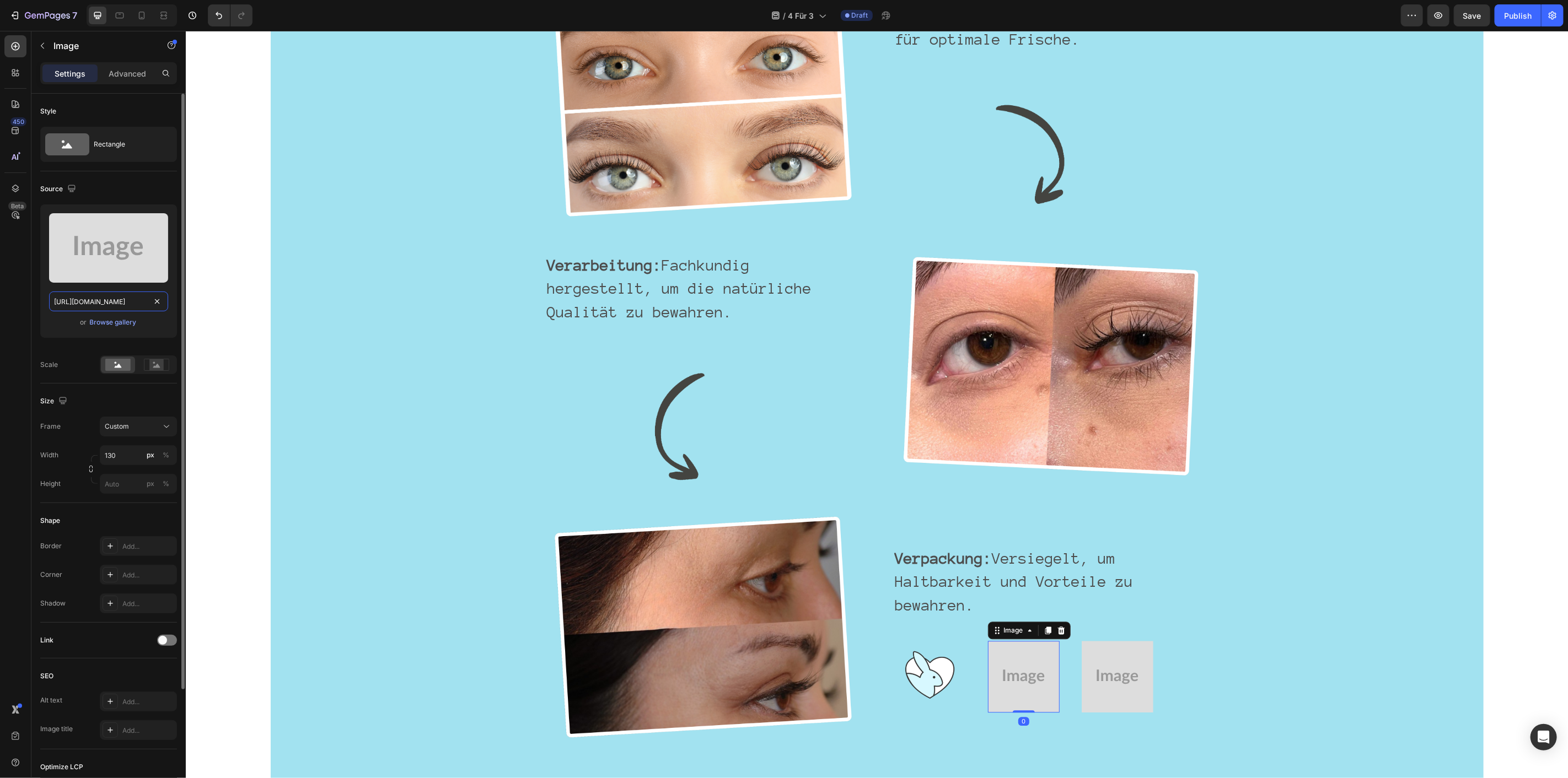
click at [105, 300] on input "https://placehold.co/500x500?text=Image" at bounding box center [109, 301] width 119 height 20
paste input "cdn.shopify.com/s/files/1/2044/2365/files/gempages_585848428651610827-dcedc0e0-…"
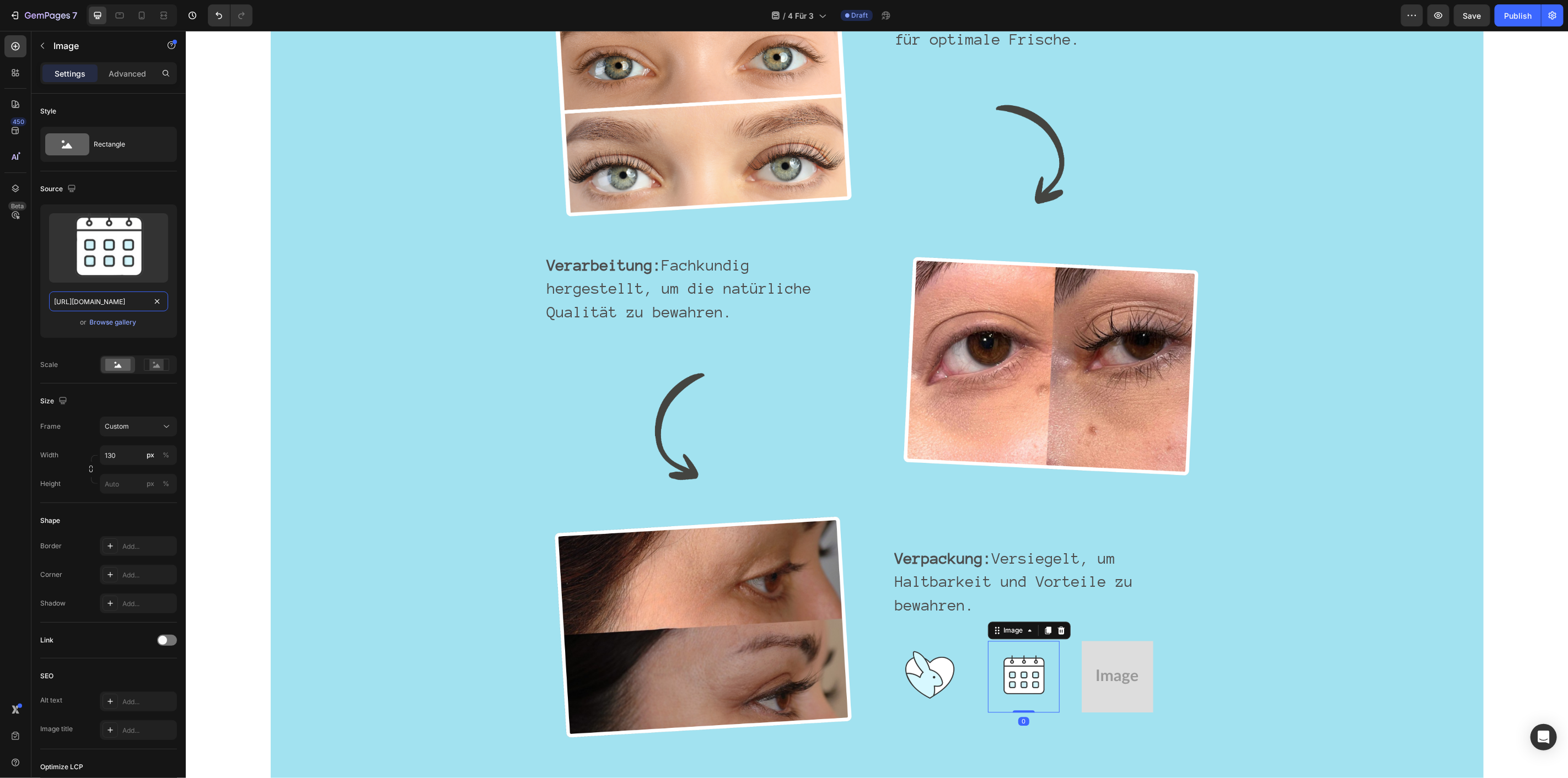
scroll to position [0, 322]
type input "https://cdn.shopify.com/s/files/1/2044/2365/files/gempages_585848428651610827-d…"
click at [1081, 662] on img at bounding box center [1117, 677] width 72 height 72
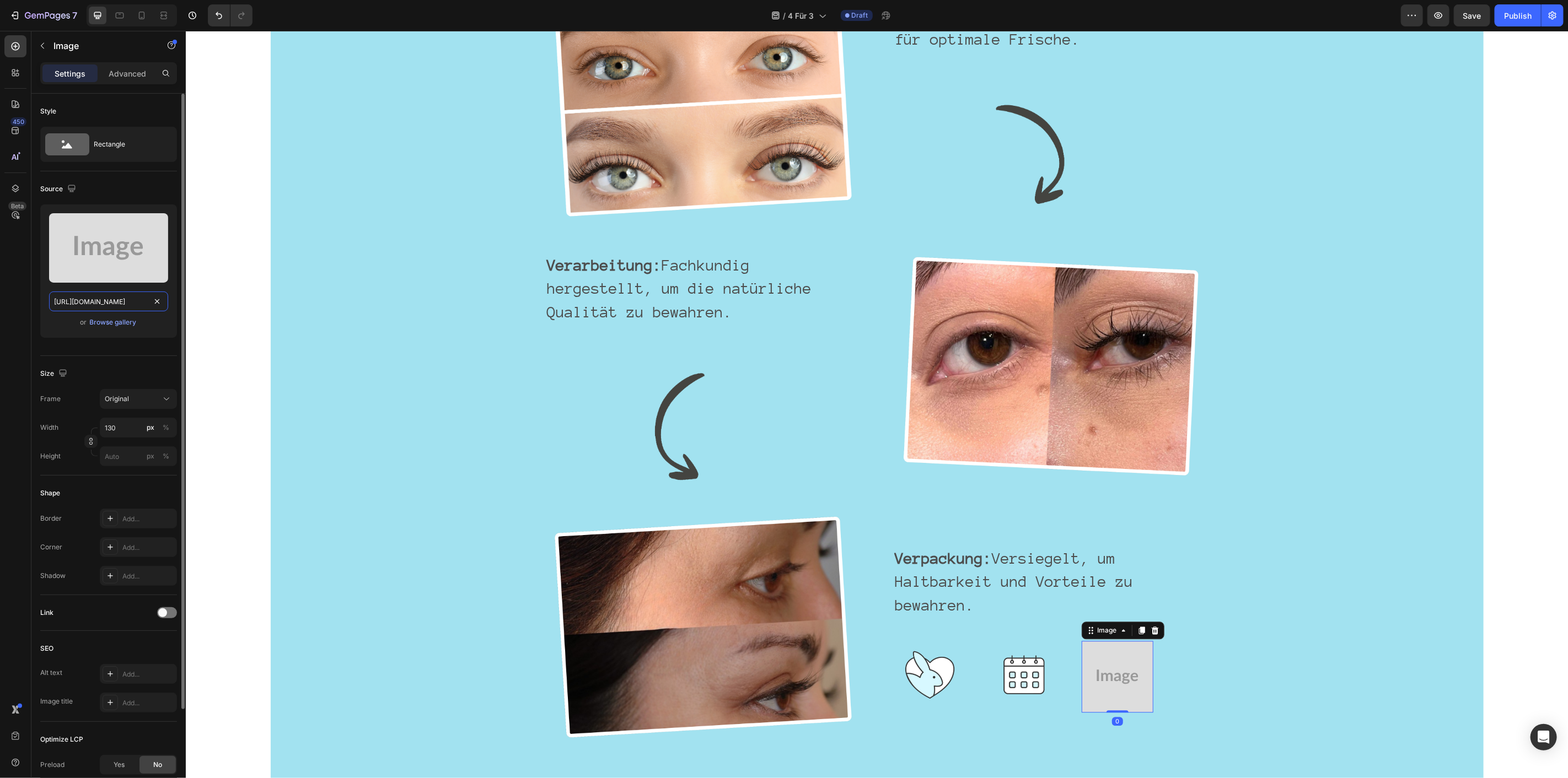
click at [126, 297] on input "https://placehold.co/500x500?text=Image" at bounding box center [109, 301] width 119 height 20
paste input "cdn.shopify.com/s/files/1/2044/2365/files/gempages_585848428651610827-f0abd742-…"
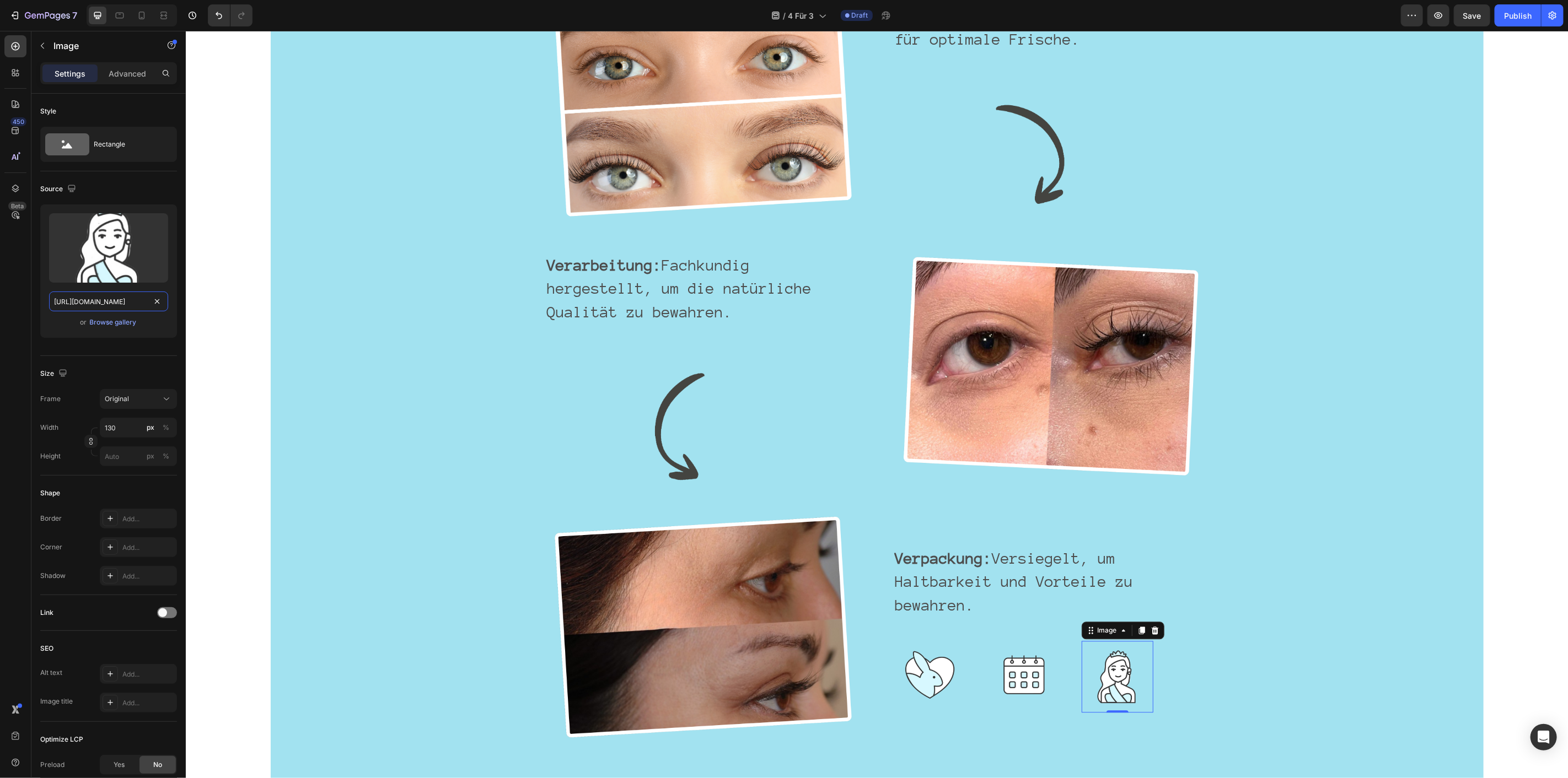
type input "https://cdn.shopify.com/s/files/1/2044/2365/files/gempages_585848428651610827-f…"
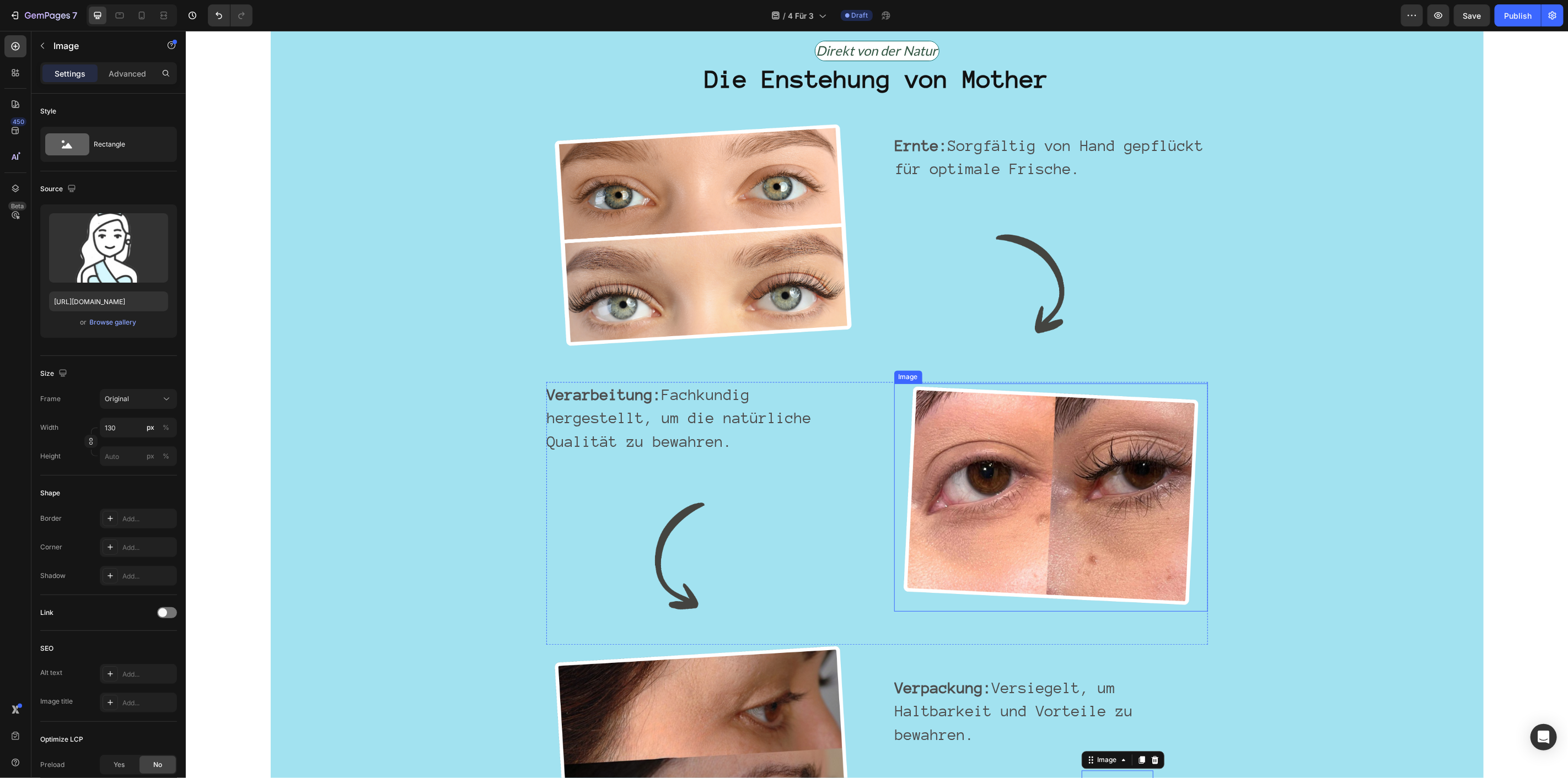
scroll to position [1672, 0]
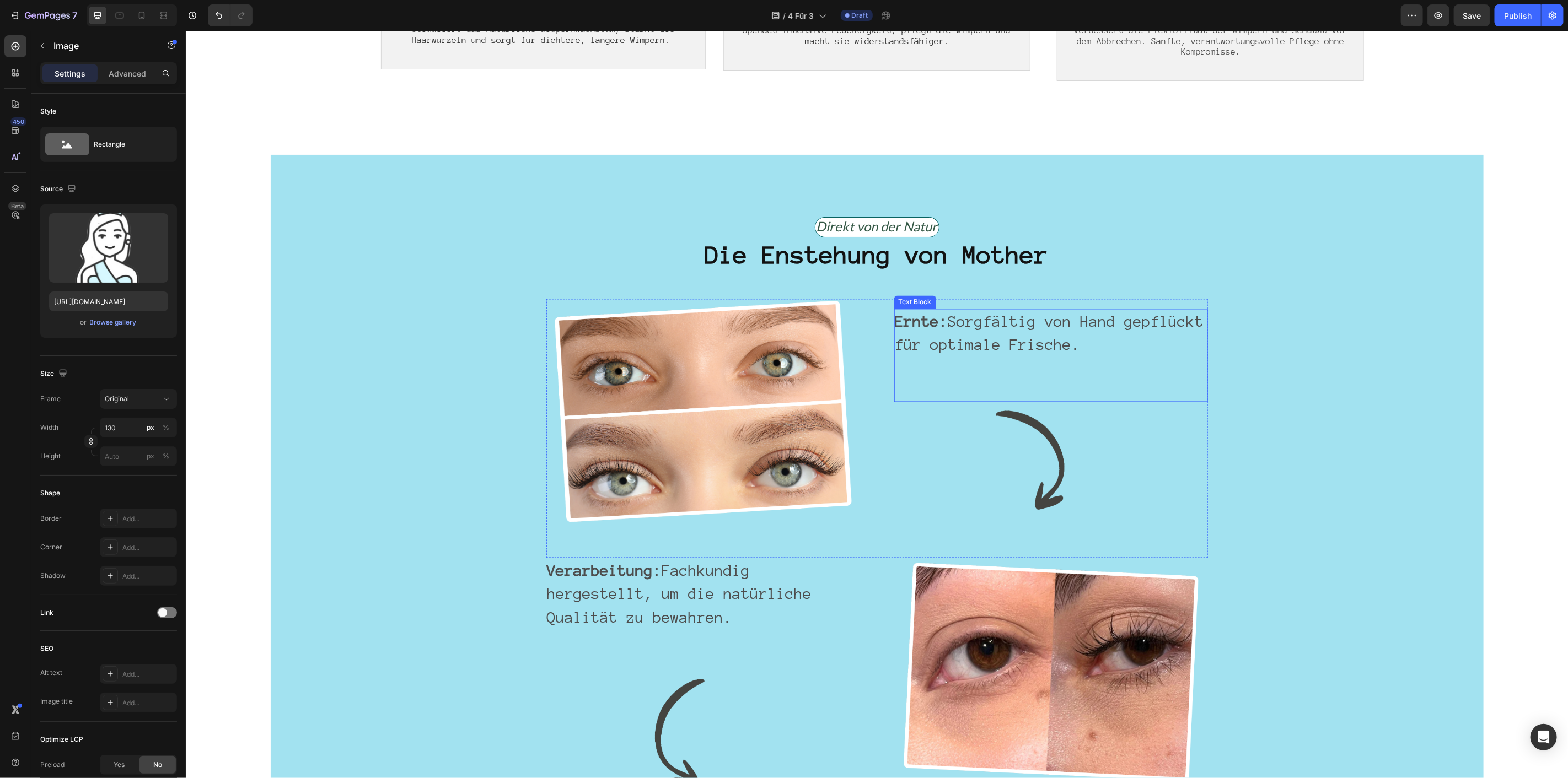
click at [1008, 333] on p "Ernte: Sorgfältig von Hand gepflückt für optimale Frische." at bounding box center [1050, 333] width 312 height 47
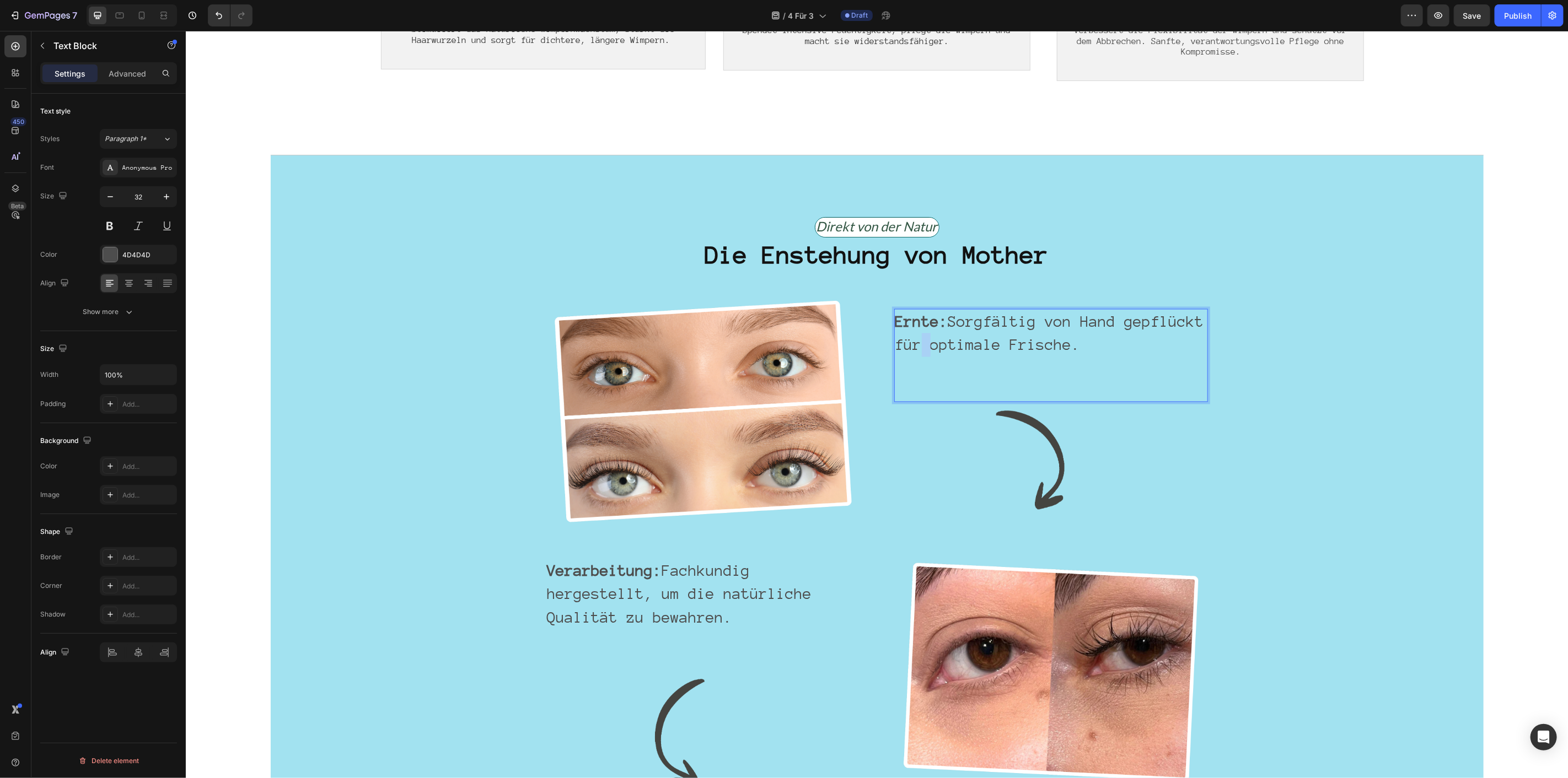
click at [1008, 333] on p "Ernte: Sorgfältig von Hand gepflückt für optimale Frische." at bounding box center [1050, 333] width 312 height 47
click at [1012, 332] on p "Schnelle und sichtbare Ergebnisse" at bounding box center [1050, 333] width 312 height 23
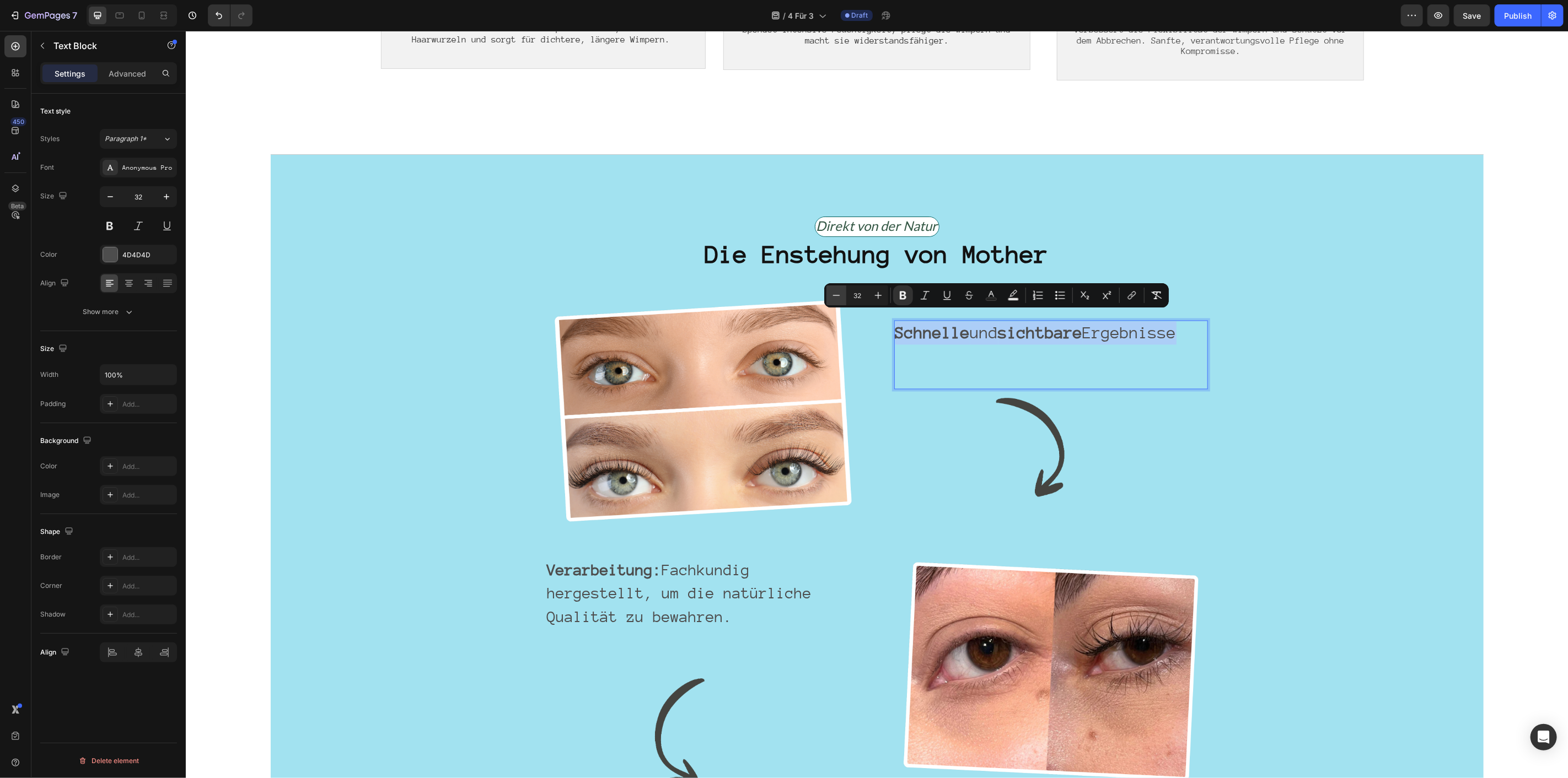
click at [836, 291] on icon "Editor contextual toolbar" at bounding box center [836, 295] width 11 height 11
type input "30"
click at [999, 332] on span "Schnelle und sichtbare Ergebnisse" at bounding box center [1027, 332] width 265 height 17
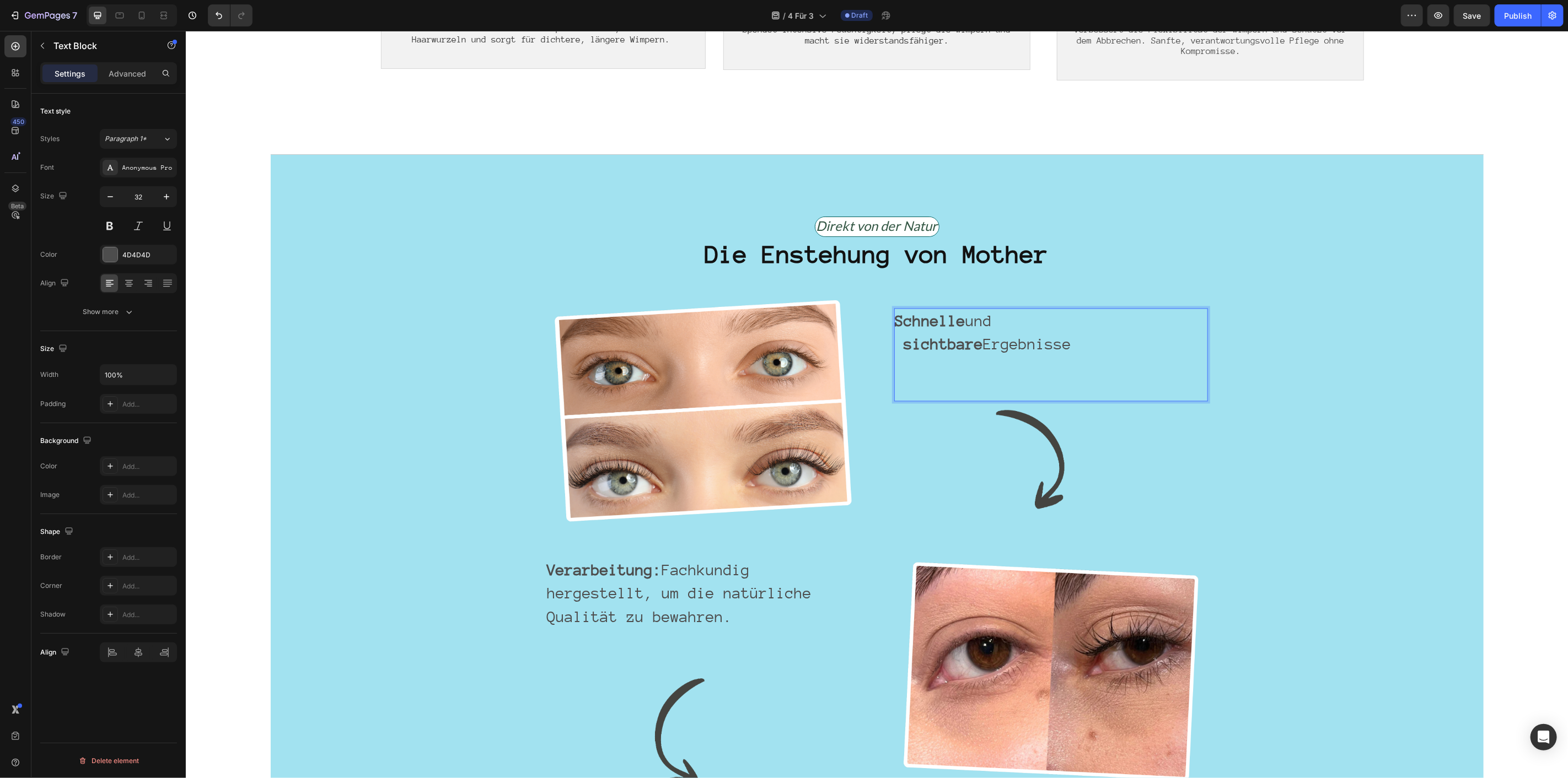
click at [912, 339] on strong "sichtbare" at bounding box center [943, 344] width 80 height 17
click at [897, 339] on span "sichtbare Ergebnisse" at bounding box center [983, 344] width 177 height 17
click at [1298, 372] on div "Direkt von der Natur Text Block Row Die Enstehung von Mother Heading Image Schn…" at bounding box center [876, 631] width 1147 height 832
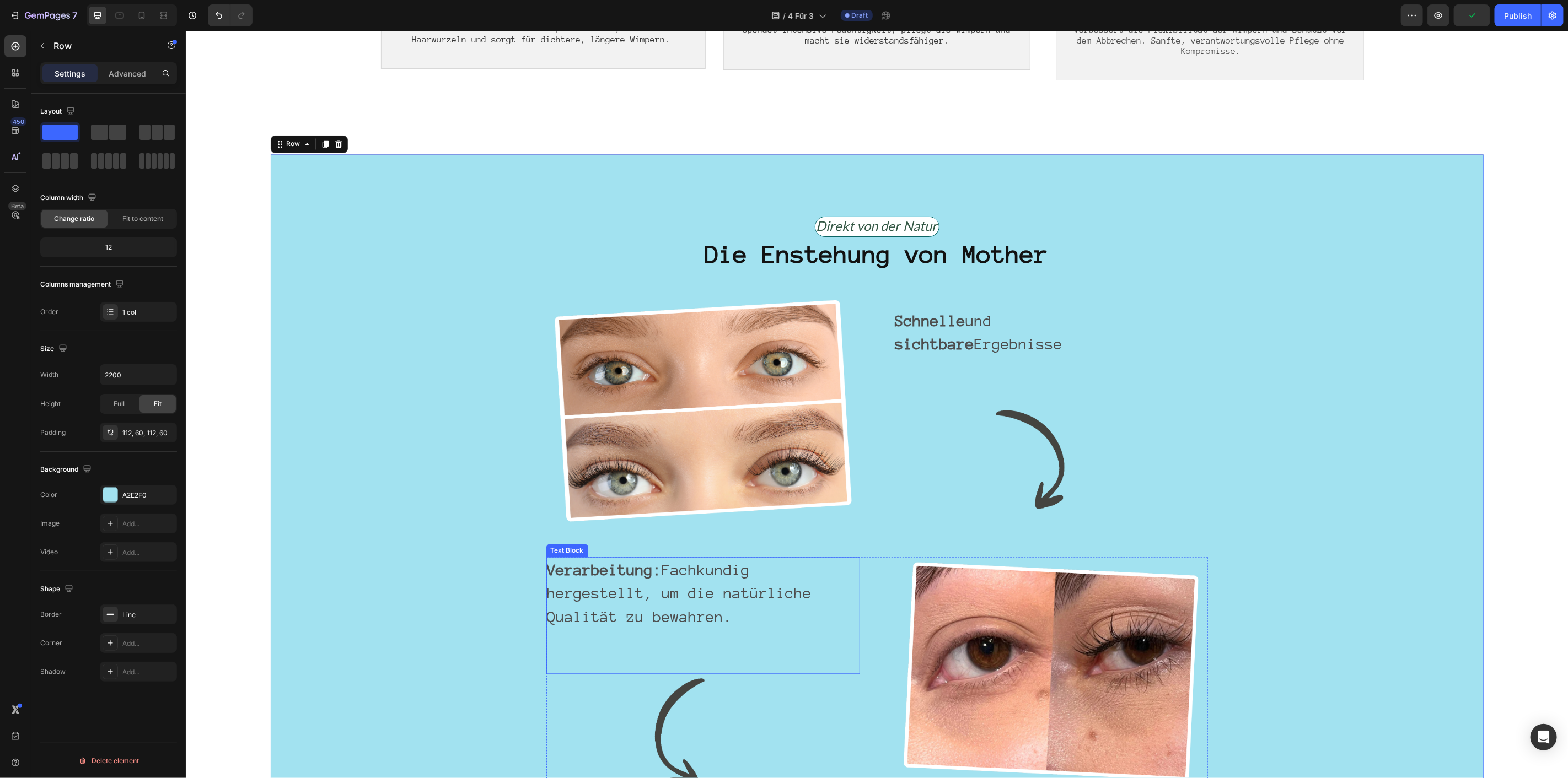
click at [740, 571] on span "Verarbeitung: Fachkundig hergestellt, um die natürliche Qualität zu bewahren." at bounding box center [679, 594] width 265 height 64
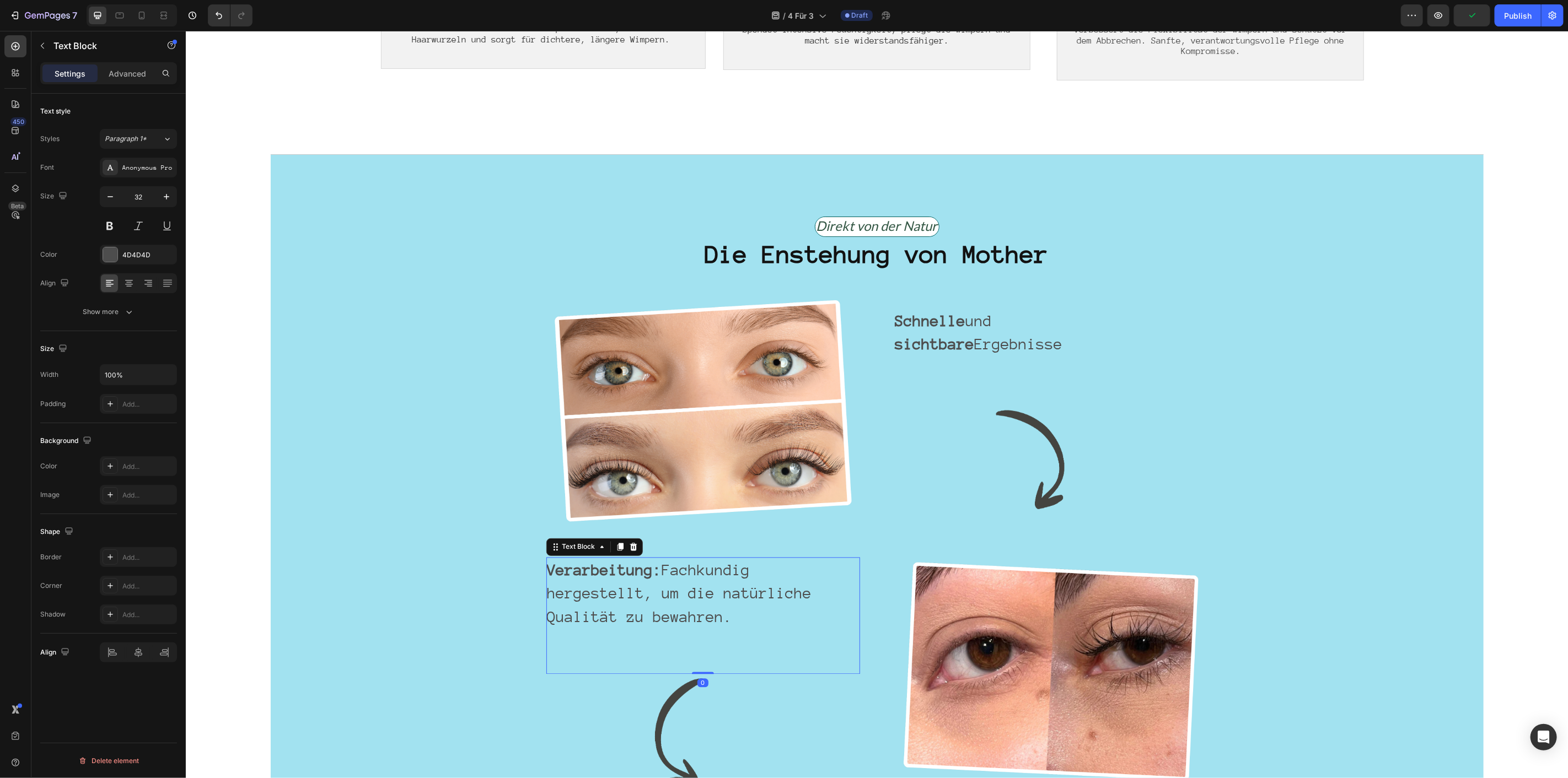
click at [740, 571] on span "Verarbeitung: Fachkundig hergestellt, um die natürliche Qualität zu bewahren." at bounding box center [679, 594] width 265 height 64
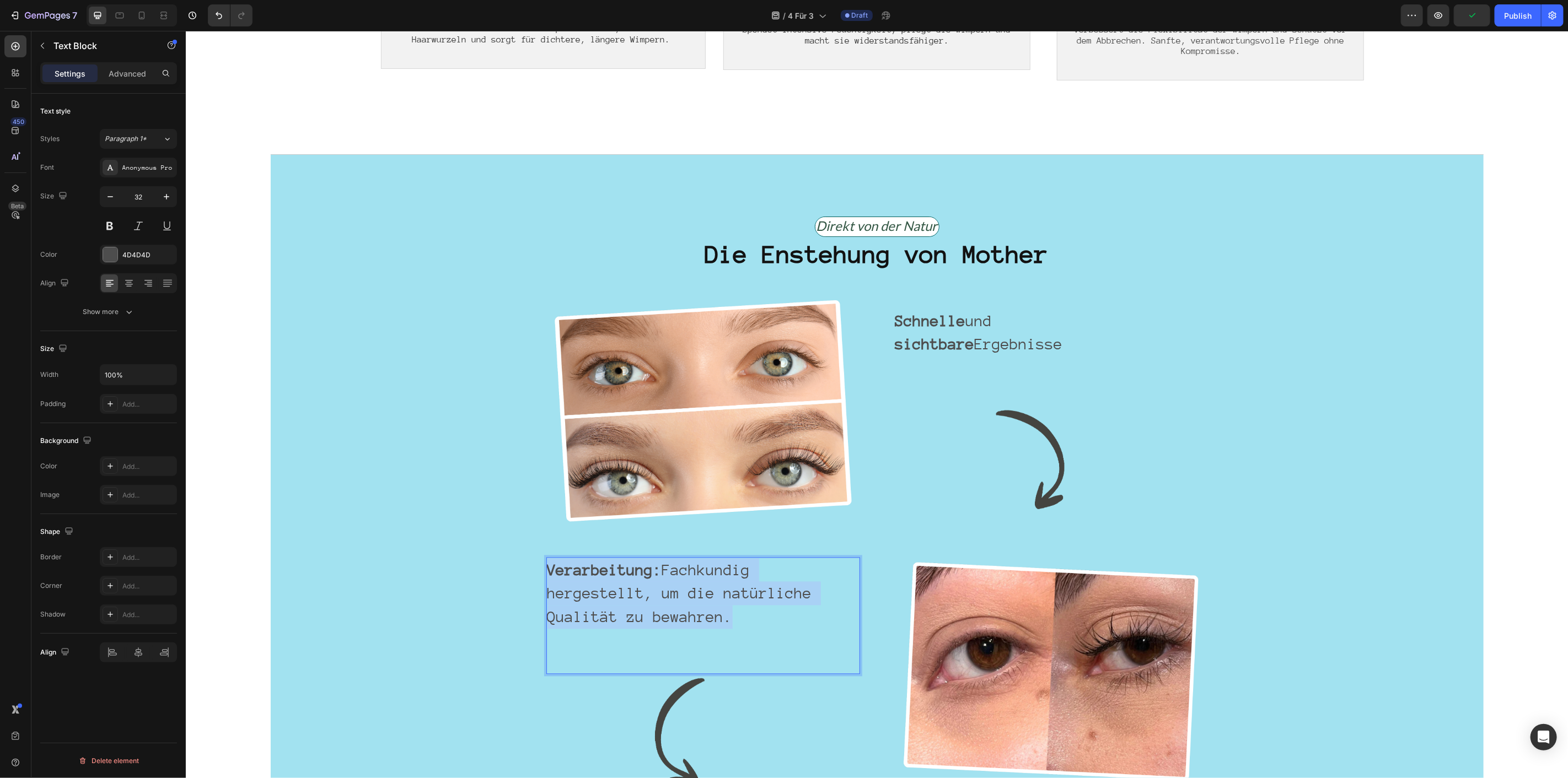
click at [740, 571] on span "Verarbeitung: Fachkundig hergestellt, um die natürliche Qualität zu bewahren." at bounding box center [679, 594] width 265 height 64
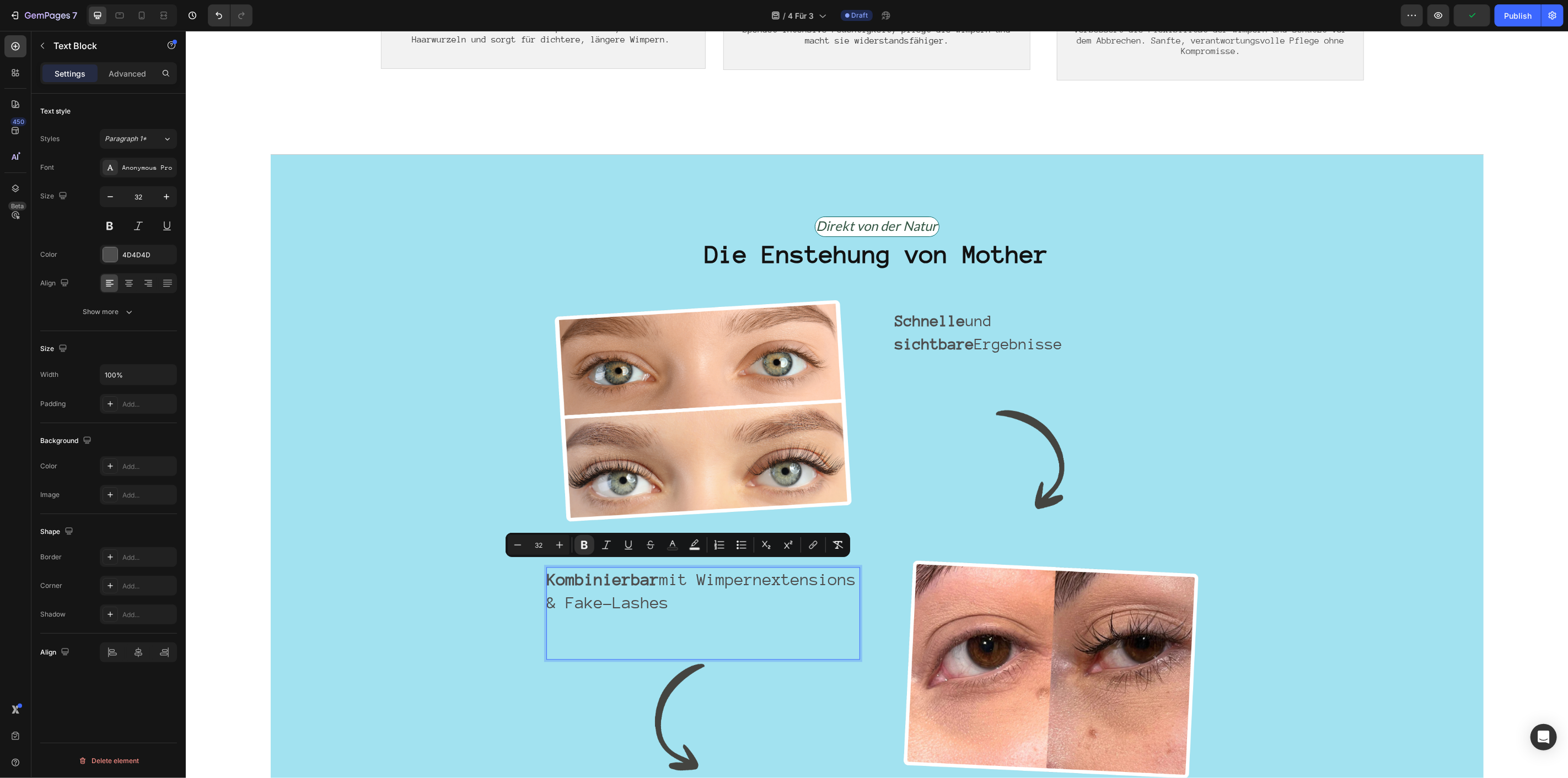
scroll to position [1682, 0]
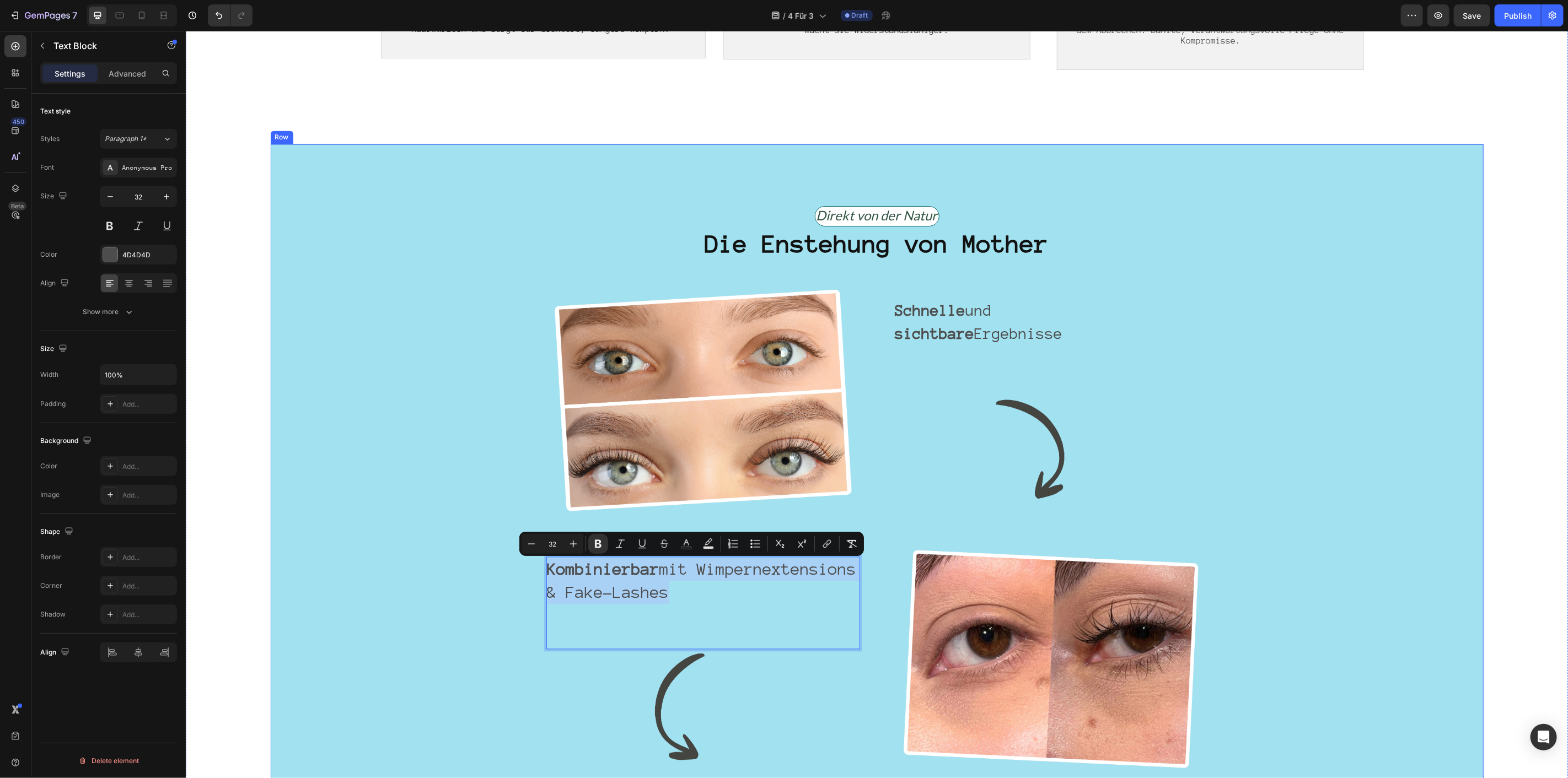
drag, startPoint x: 841, startPoint y: 591, endPoint x: 524, endPoint y: 560, distance: 318.5
click at [524, 560] on div "Direkt von der Natur Text Block Row Die Enstehung von Mother Heading Image Schn…" at bounding box center [876, 619] width 1147 height 827
click at [533, 544] on icon "Editor contextual toolbar" at bounding box center [531, 544] width 11 height 11
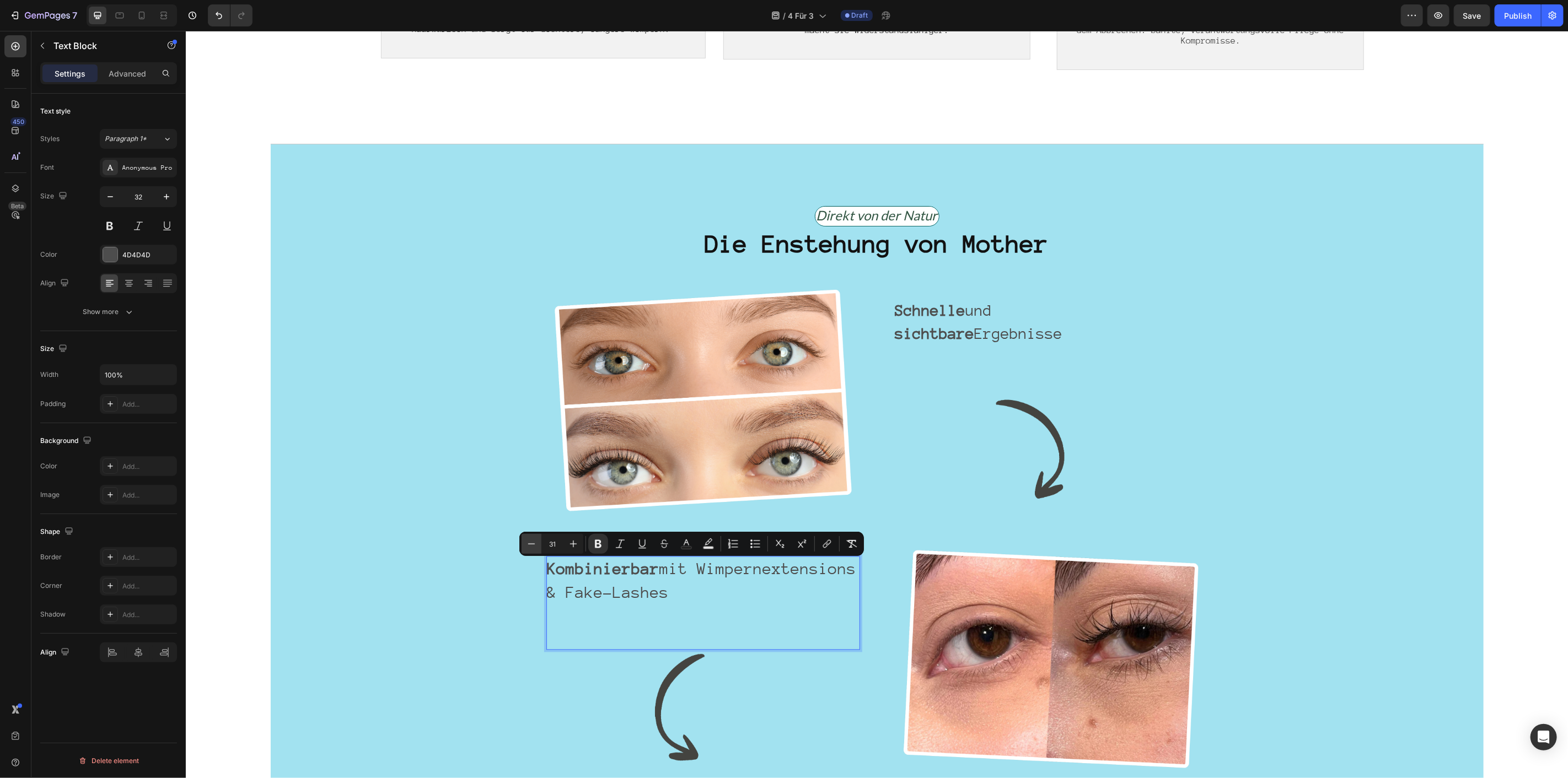
click at [533, 544] on icon "Editor contextual toolbar" at bounding box center [531, 544] width 11 height 11
type input "30"
click at [450, 533] on div "Direkt von der Natur Text Block Row Die Enstehung von Mother Heading Image Schn…" at bounding box center [876, 619] width 1147 height 827
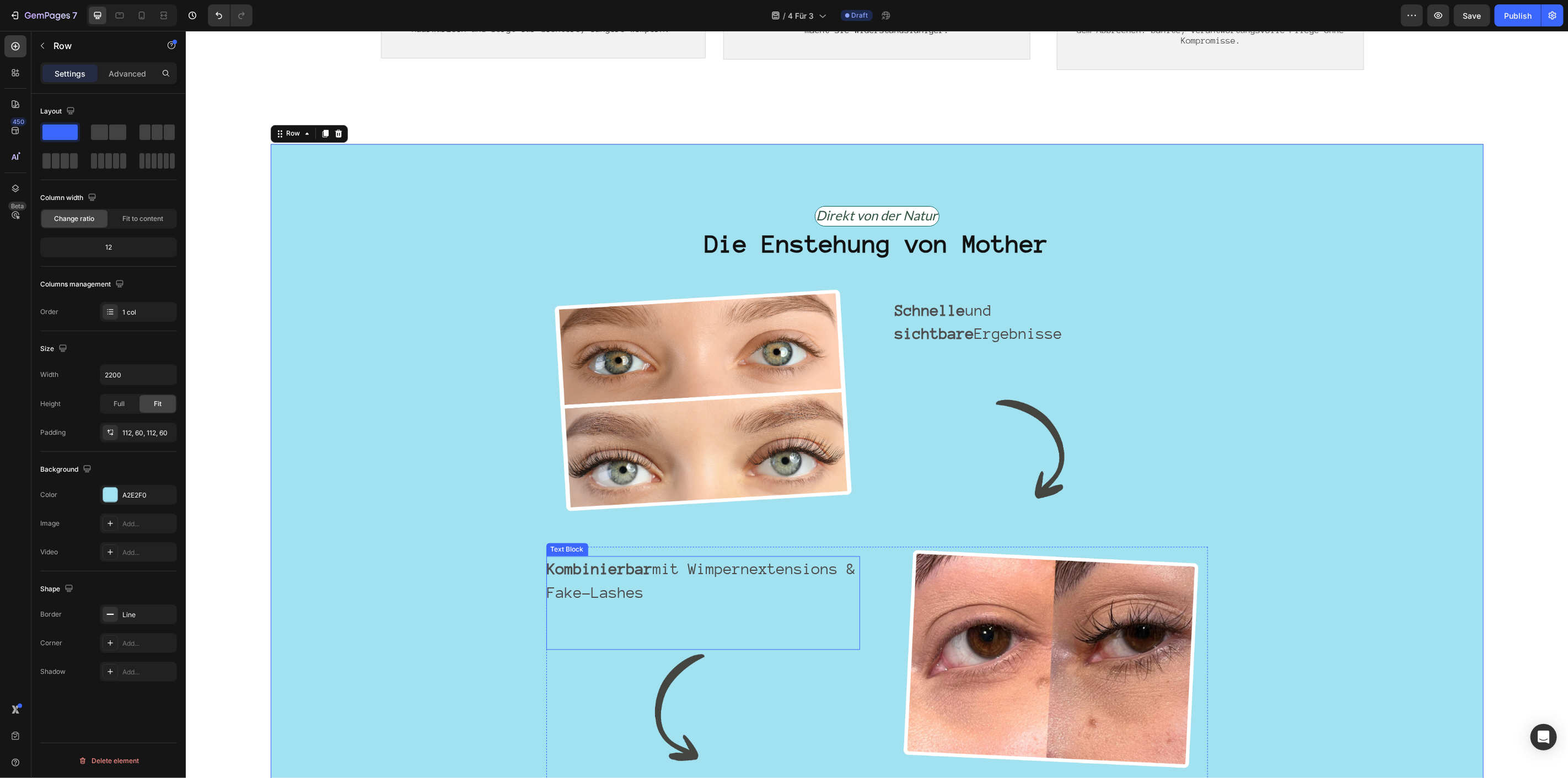
click at [676, 569] on span "Kombinierbar mit Wimpernextensions & Fake-Lashes" at bounding box center [701, 580] width 309 height 41
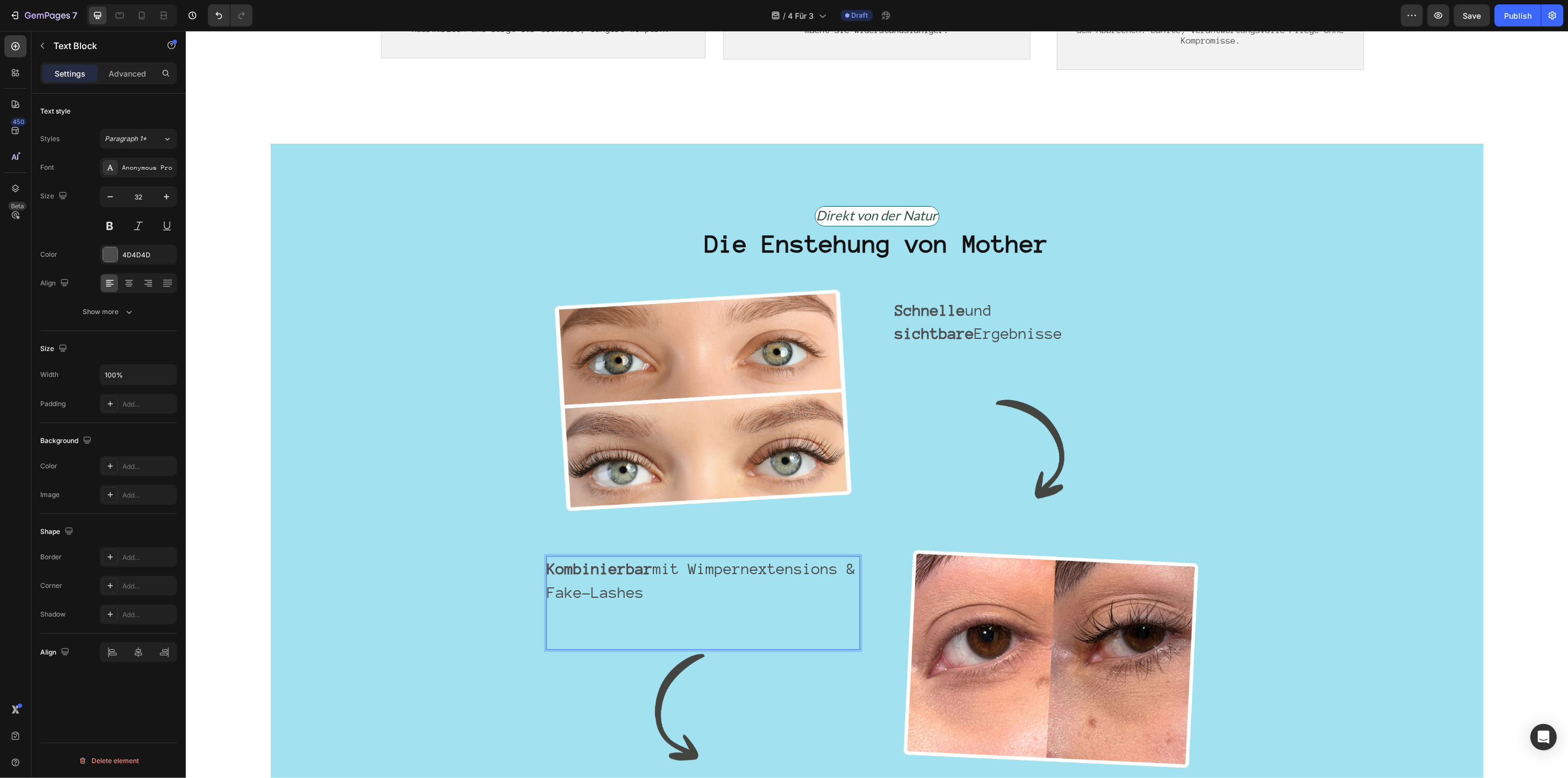
click at [691, 569] on span "Kombinierbar mit Wimpernextensions & Fake-Lashes" at bounding box center [701, 580] width 309 height 41
click at [1258, 470] on div "Direkt von der Natur Text Block Row Die Enstehung von Mother Heading Image Schn…" at bounding box center [876, 619] width 1147 height 827
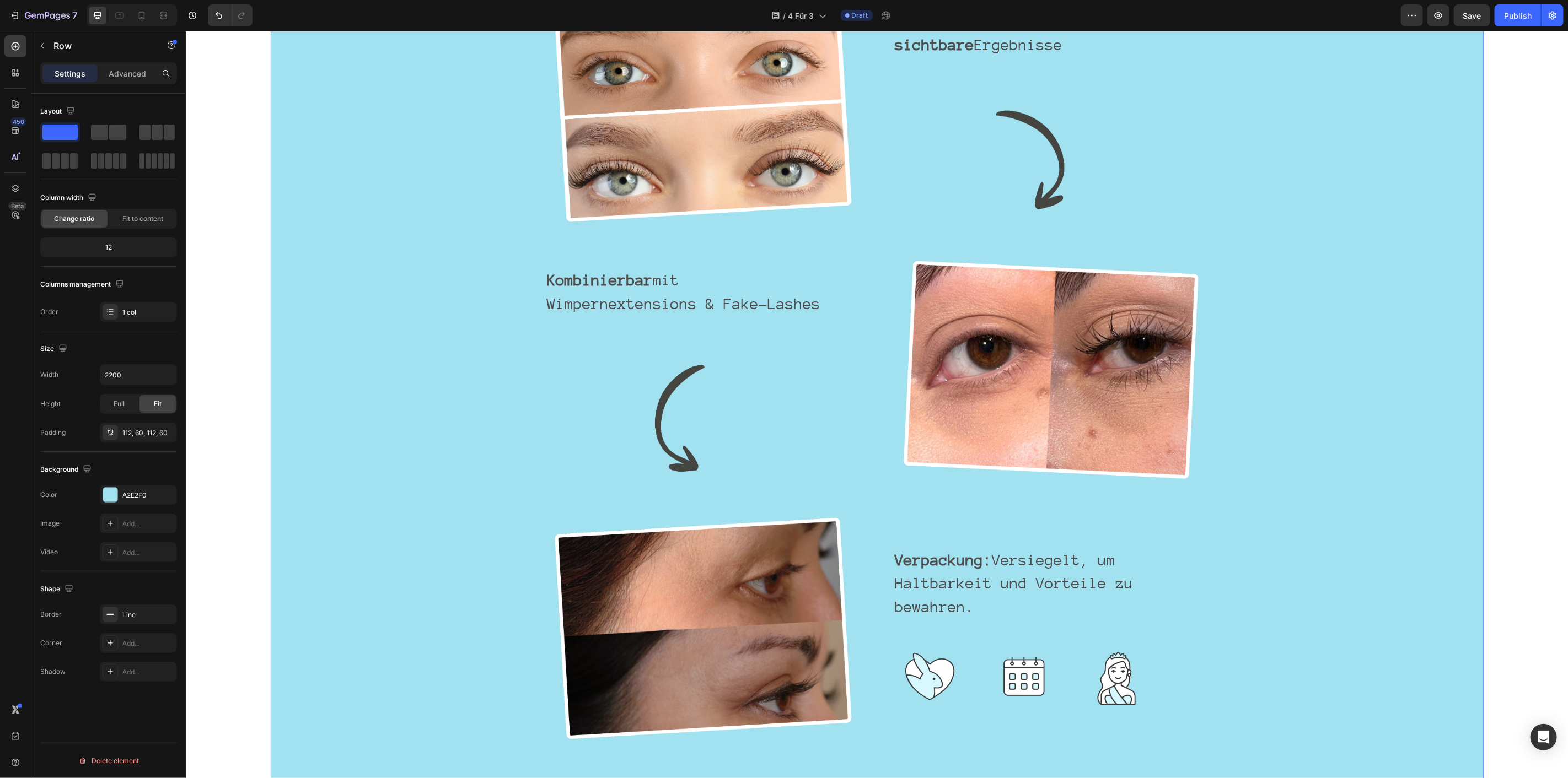
scroll to position [1988, 0]
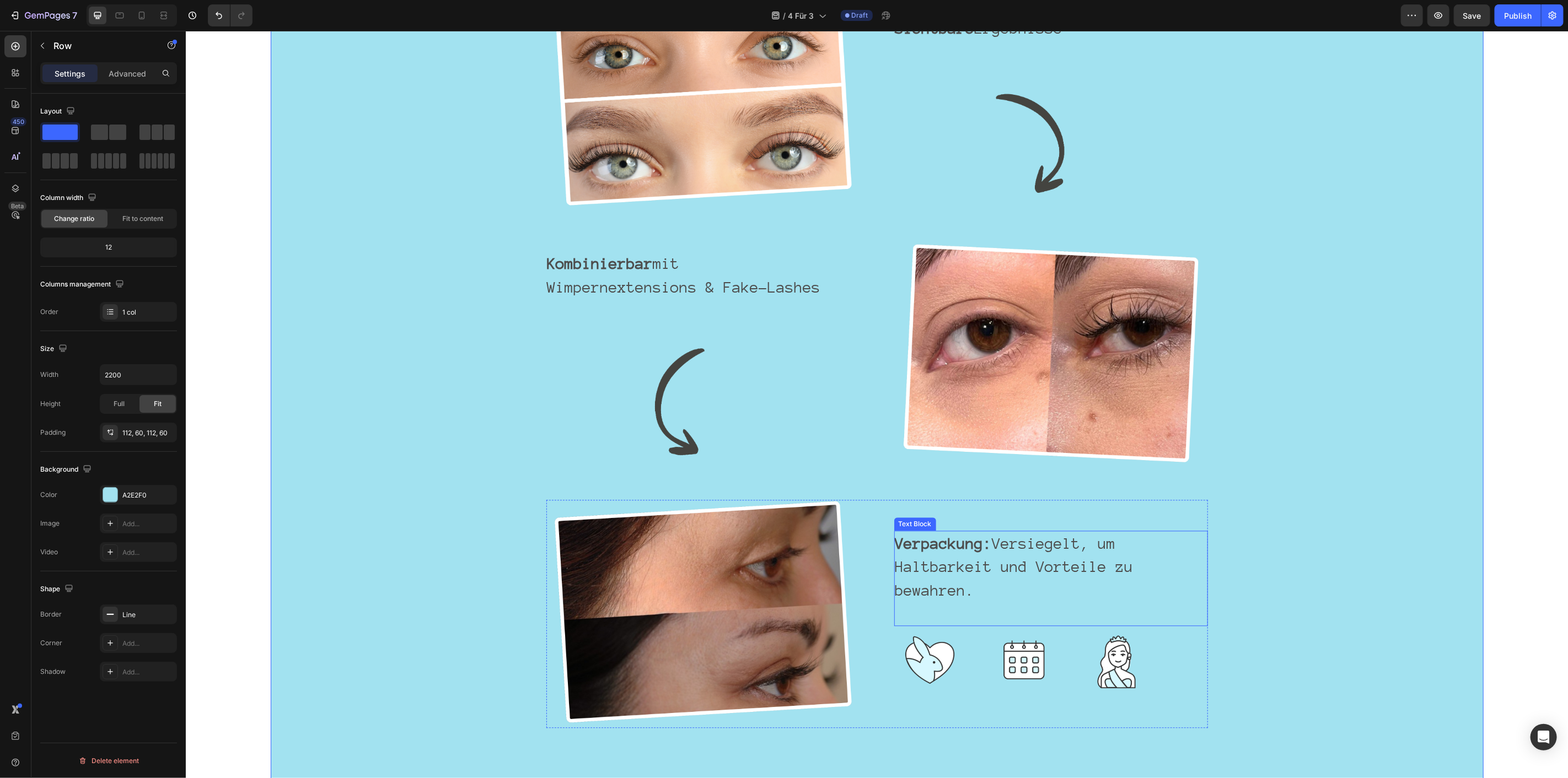
click at [1059, 556] on p "Verpackung: Versiegelt, um Haltbarkeit und Vorteile zu bewahren." at bounding box center [1050, 566] width 312 height 70
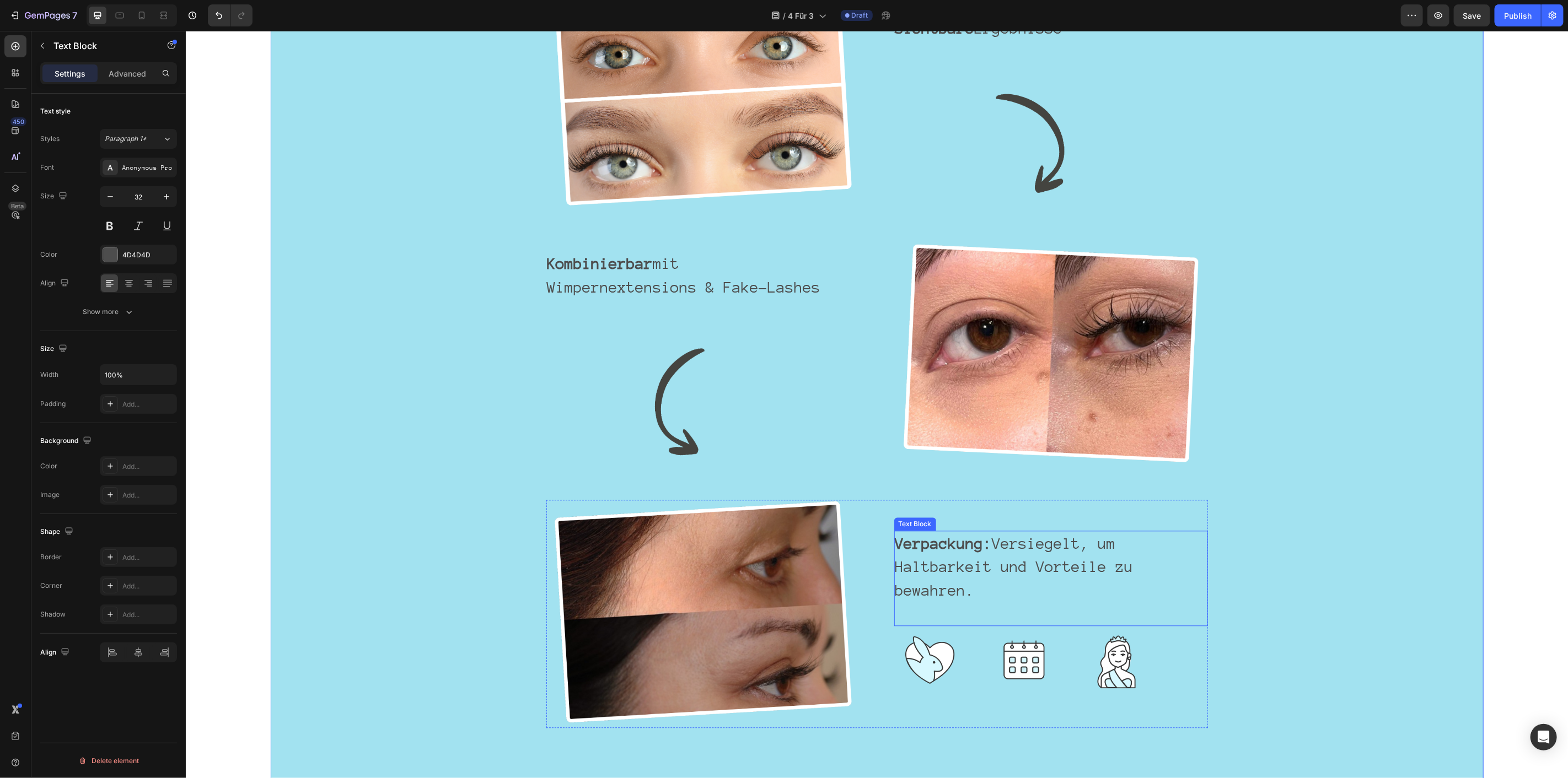
click at [1059, 556] on p "Verpackung: Versiegelt, um Haltbarkeit und Vorteile zu bewahren." at bounding box center [1050, 566] width 312 height 70
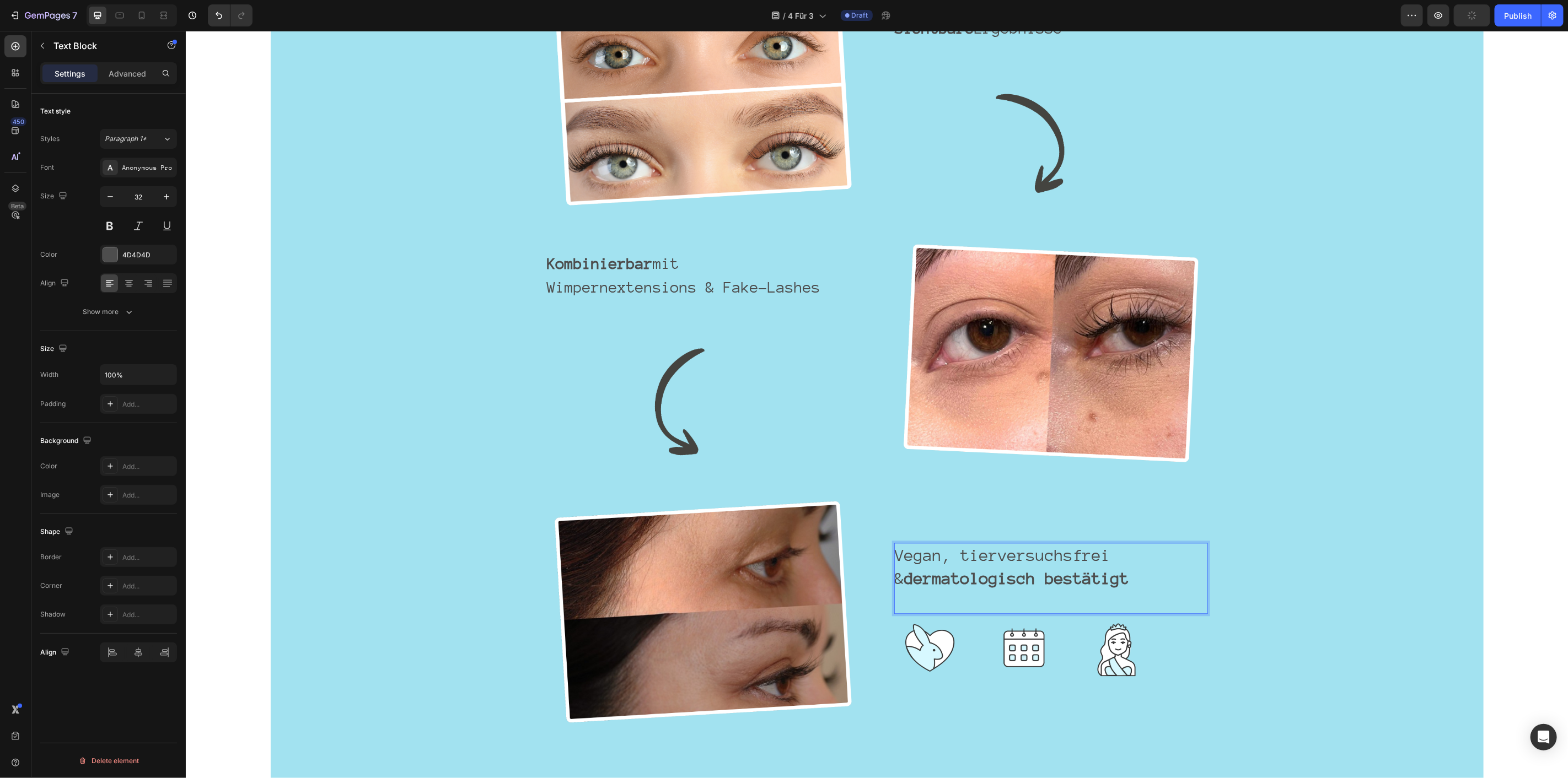
scroll to position [2002, 0]
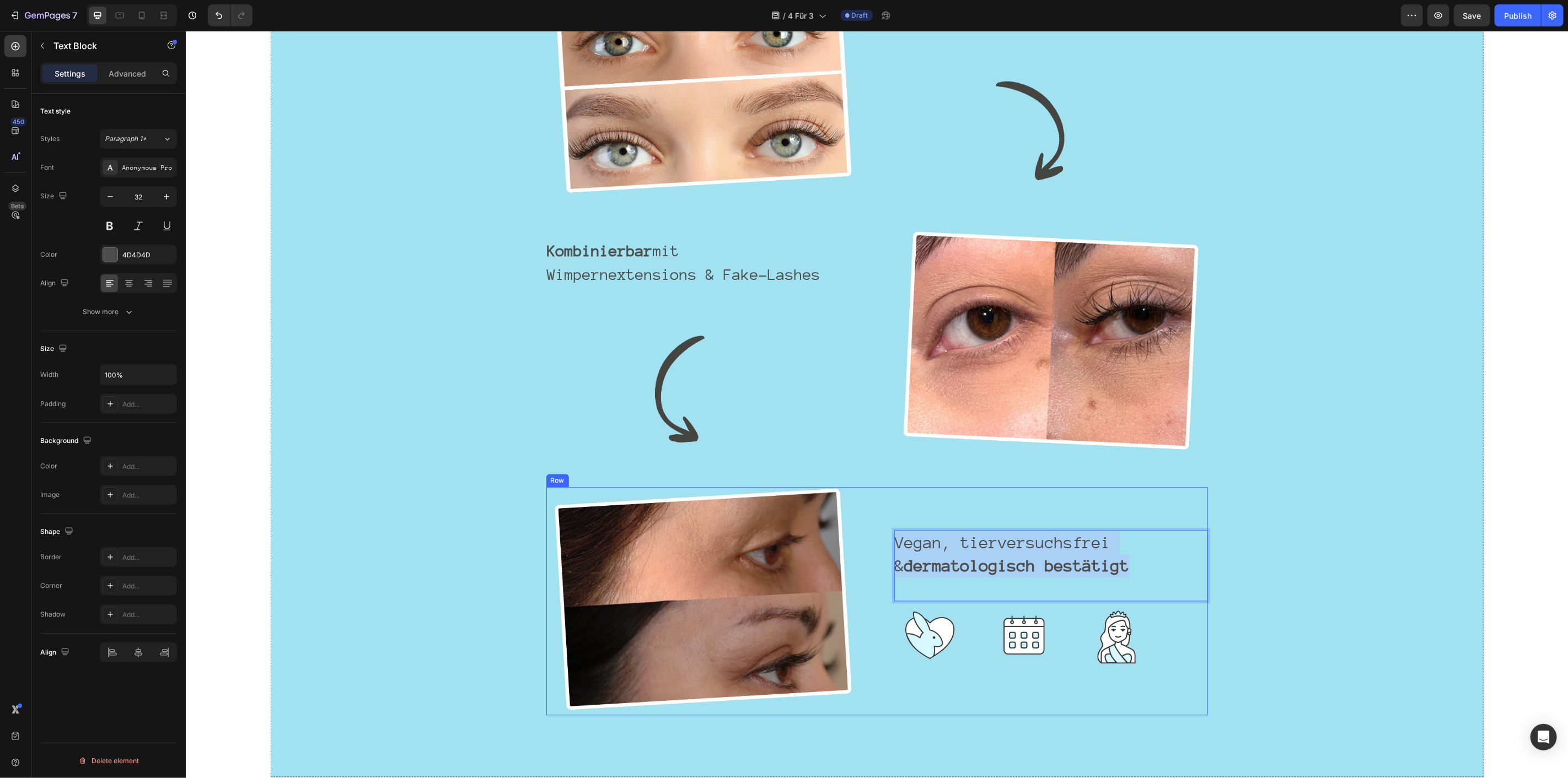
drag, startPoint x: 1125, startPoint y: 569, endPoint x: 856, endPoint y: 525, distance: 272.6
click at [856, 525] on div "Image Vegan, tierversuchsfrei & dermatologisch bestätigt Text Block 0 Image Ima…" at bounding box center [877, 600] width 662 height 228
click at [852, 518] on icon "Editor contextual toolbar" at bounding box center [850, 517] width 11 height 11
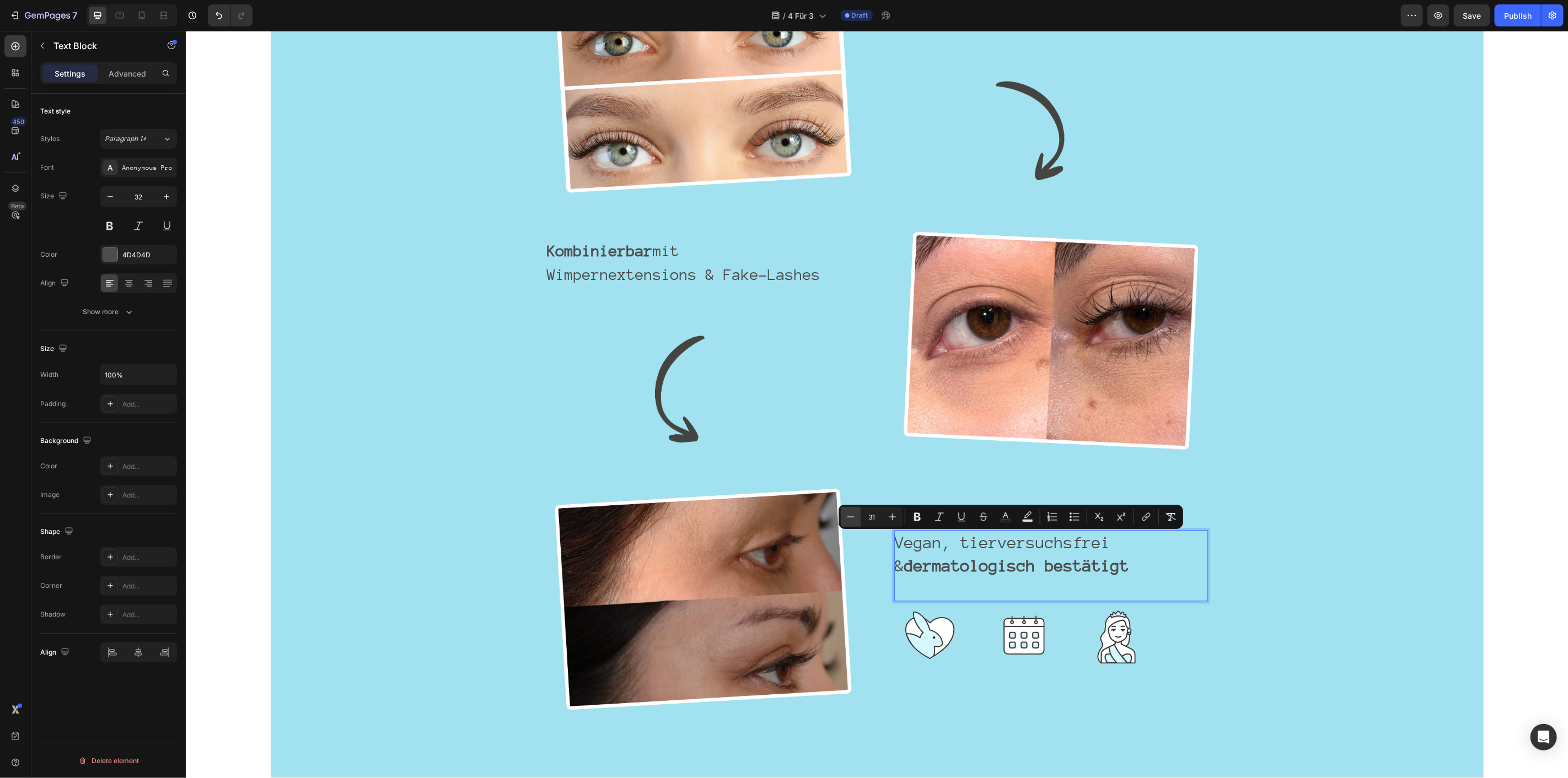
click at [852, 518] on icon "Editor contextual toolbar" at bounding box center [850, 517] width 11 height 11
type input "30"
click at [1292, 442] on div "Direkt von der Natur Text Block Row Die Enstehung von Mother Heading Image Schn…" at bounding box center [876, 301] width 1147 height 827
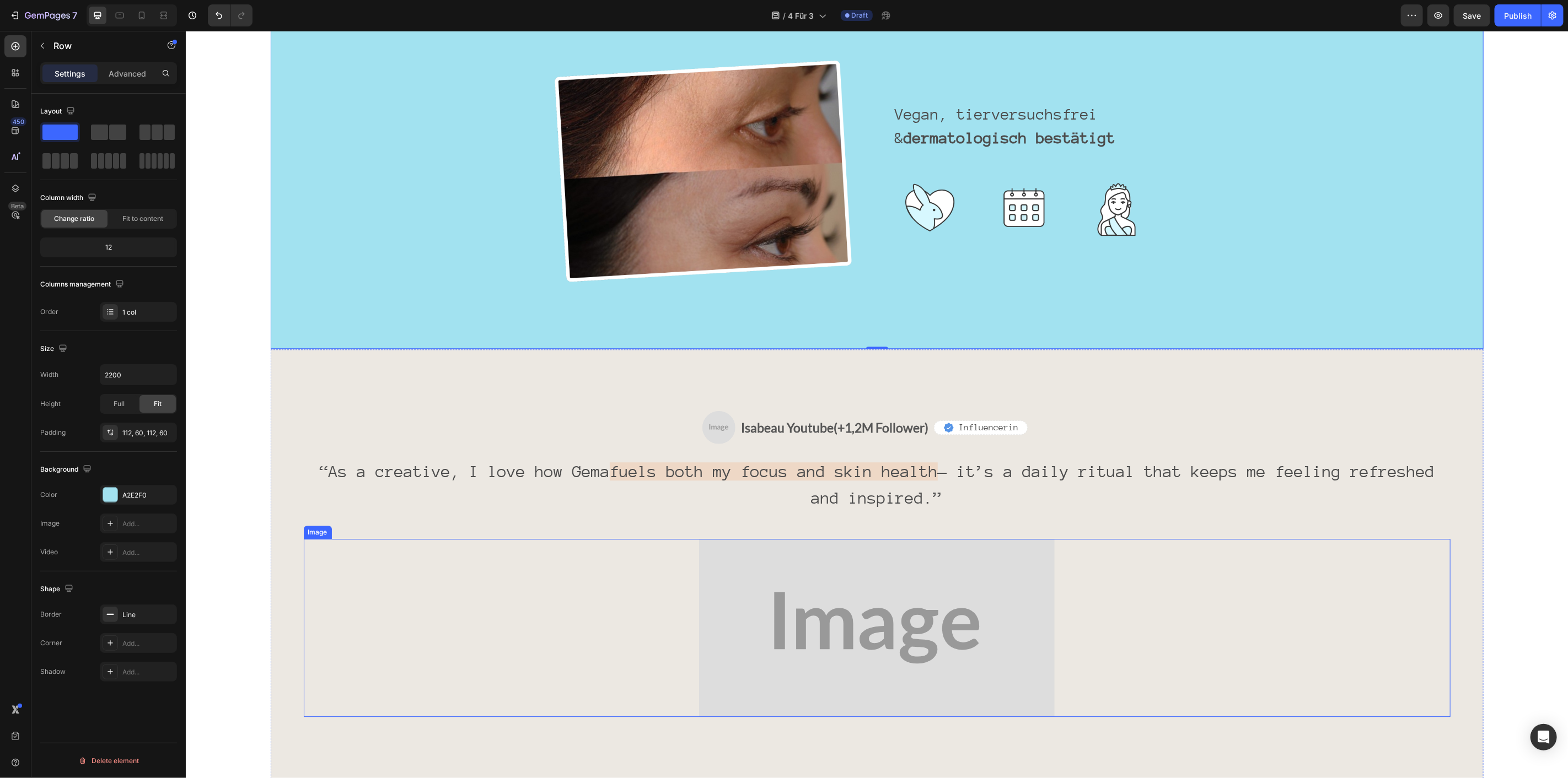
scroll to position [2553, 0]
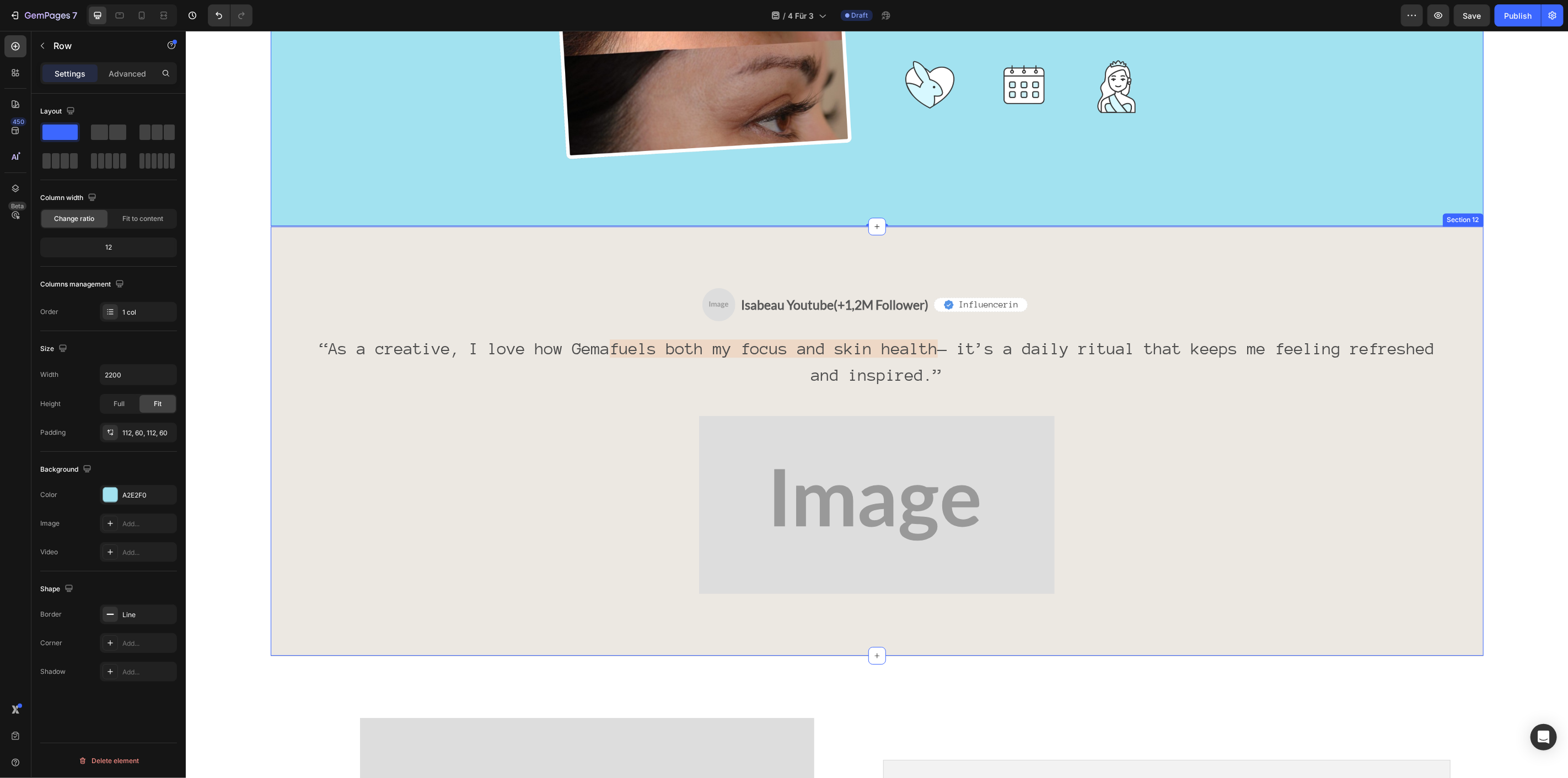
click at [420, 270] on div "Image Isabeau Youtube (+1,2M Follower) Text Block Row Icon Influencerin Text Bl…" at bounding box center [876, 441] width 1213 height 430
click at [135, 493] on div "ECE8E2" at bounding box center [138, 496] width 32 height 10
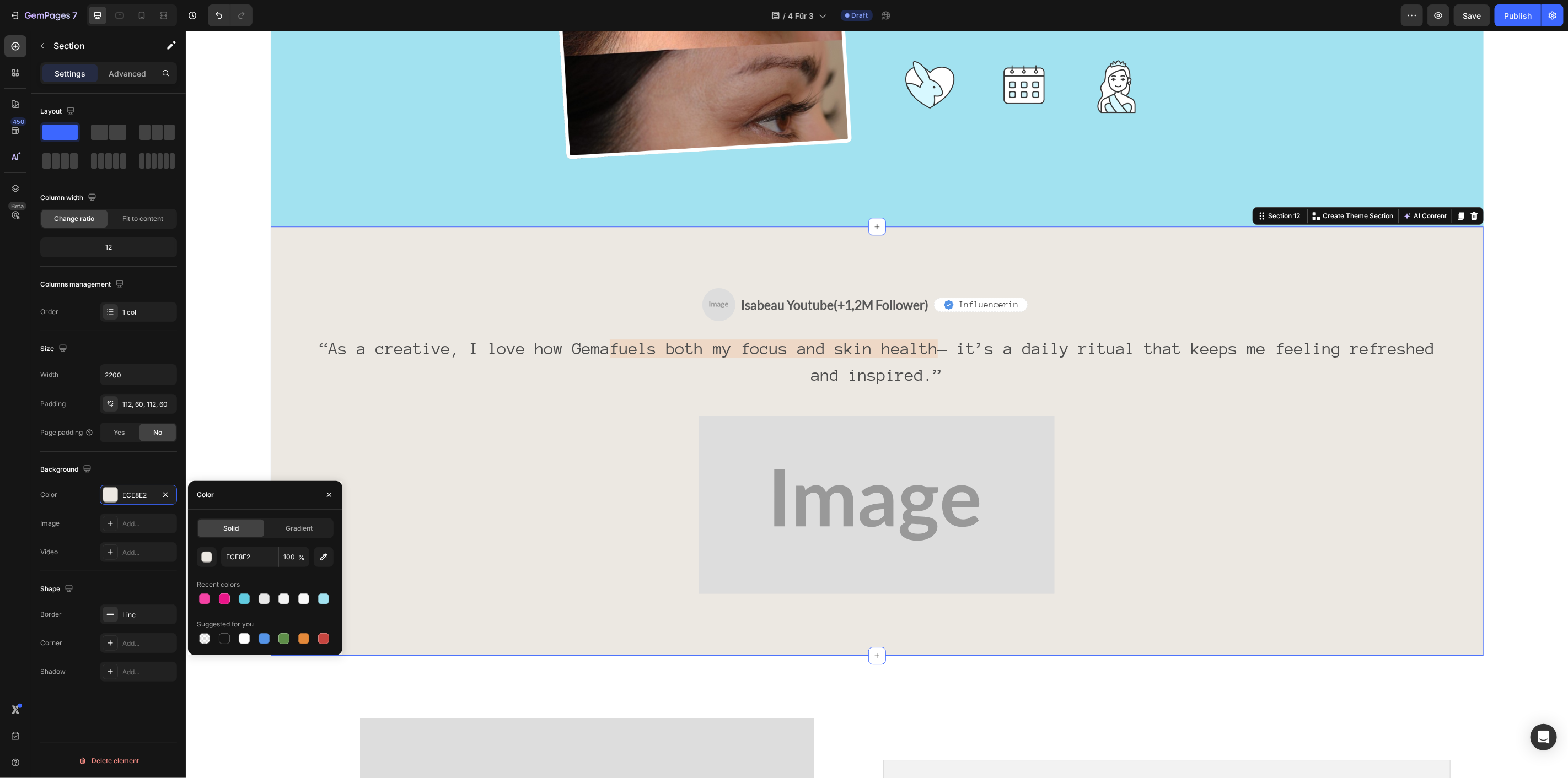
click at [254, 544] on div "Solid Gradient ECE8E2 100 % Recent colors Suggested for you" at bounding box center [265, 582] width 137 height 128
click at [251, 552] on input "ECE8E2" at bounding box center [250, 558] width 57 height 20
type input "v"
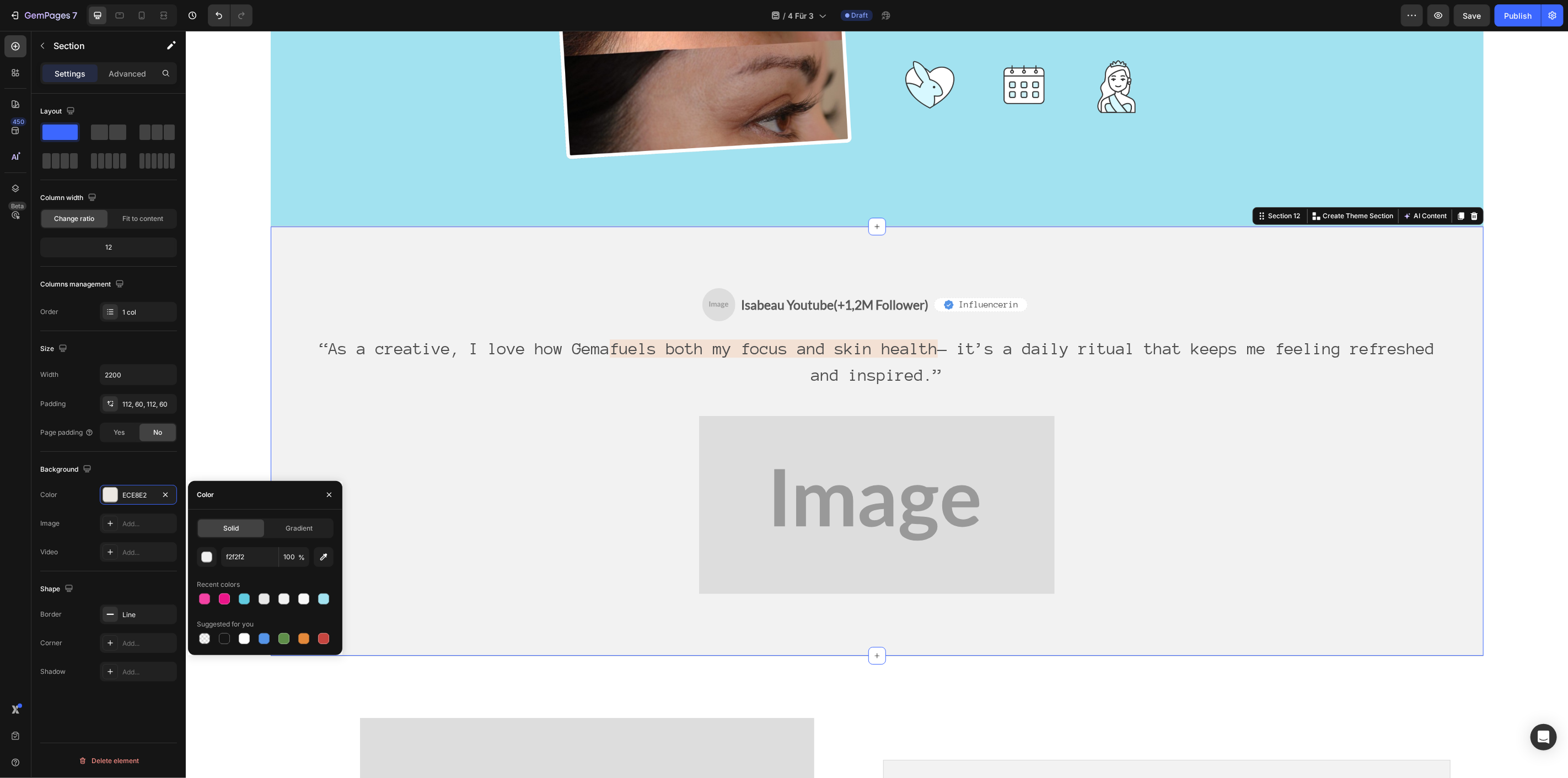
click at [291, 504] on div "Color" at bounding box center [265, 496] width 154 height 28
type input "F2F2F2"
click at [749, 296] on p "Isabeau Youtube (+1,2M Follower)" at bounding box center [834, 304] width 188 height 17
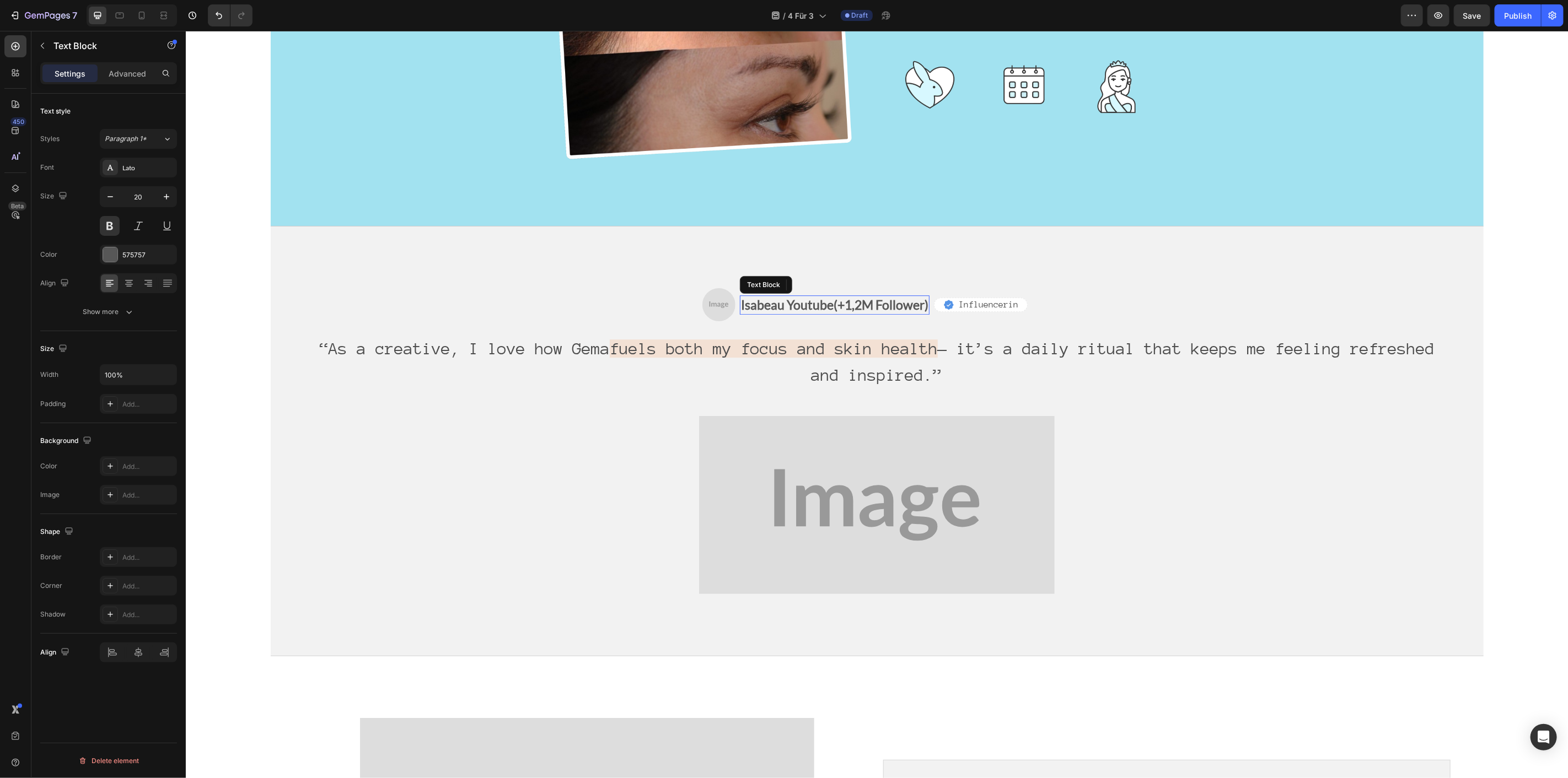
click at [749, 296] on p "Isabeau Youtube (+1,2M Follower)" at bounding box center [834, 304] width 188 height 17
click at [813, 298] on strong "Isabeau Youtube" at bounding box center [787, 304] width 93 height 15
drag, startPoint x: 821, startPoint y: 305, endPoint x: 731, endPoint y: 305, distance: 90.0
click at [740, 305] on div "Isabeau Youtube (+1,2M Follower)" at bounding box center [834, 304] width 189 height 19
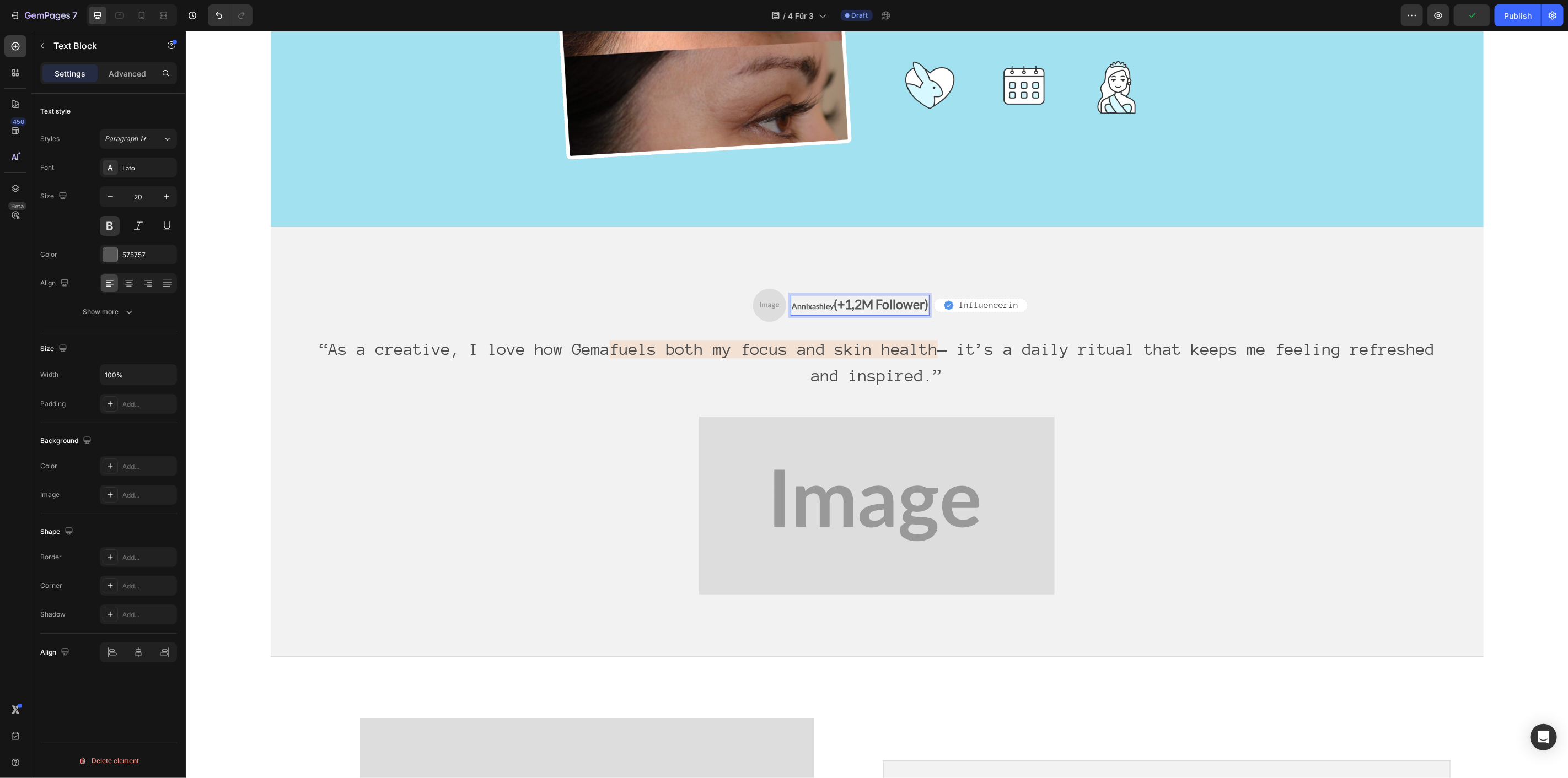
click at [807, 301] on strong "Annixashley" at bounding box center [812, 305] width 42 height 9
click at [793, 301] on strong "Annixashley" at bounding box center [812, 305] width 42 height 9
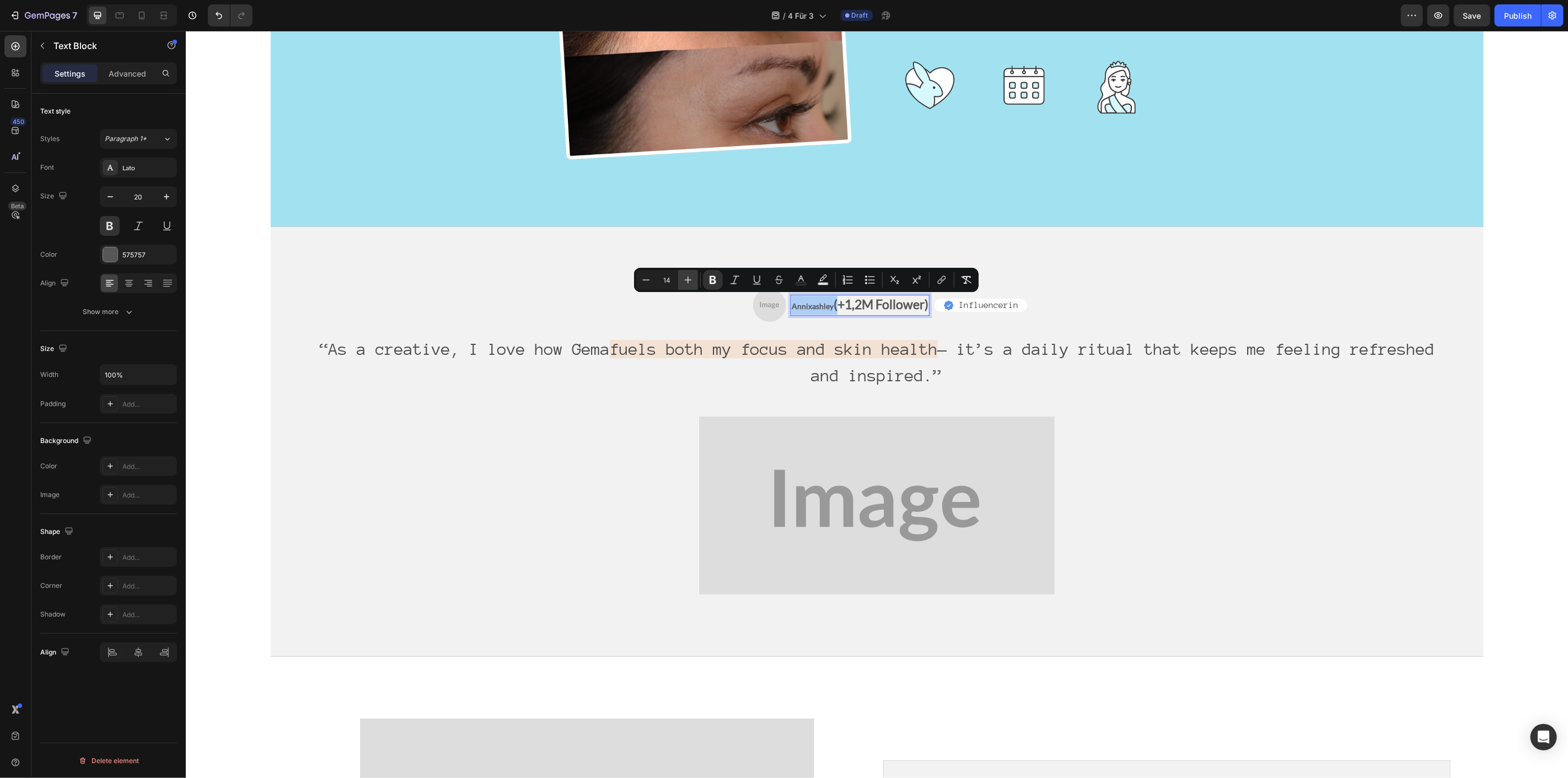
click at [686, 283] on icon "Editor contextual toolbar" at bounding box center [688, 280] width 11 height 11
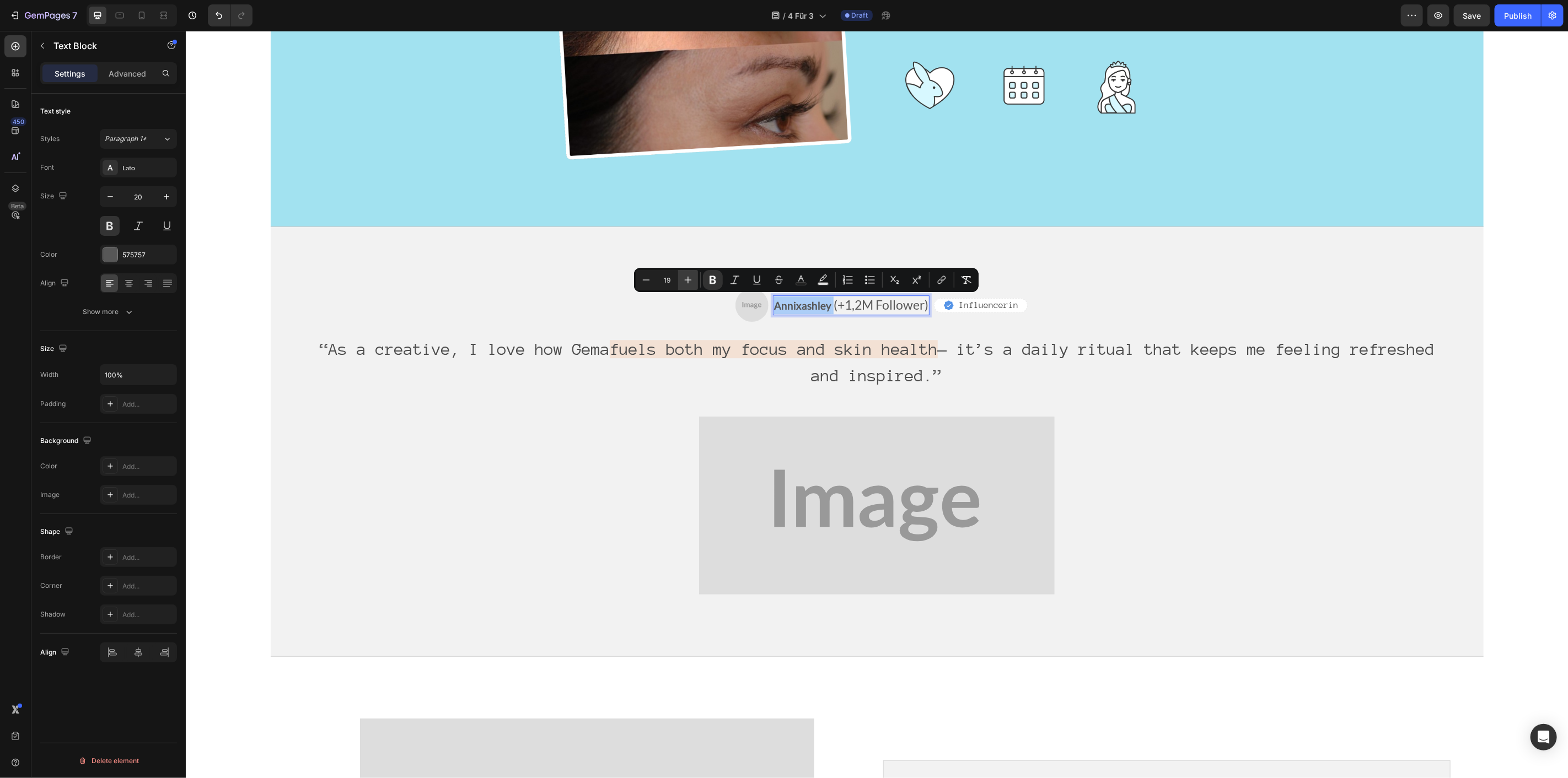
click at [686, 283] on icon "Editor contextual toolbar" at bounding box center [688, 280] width 11 height 11
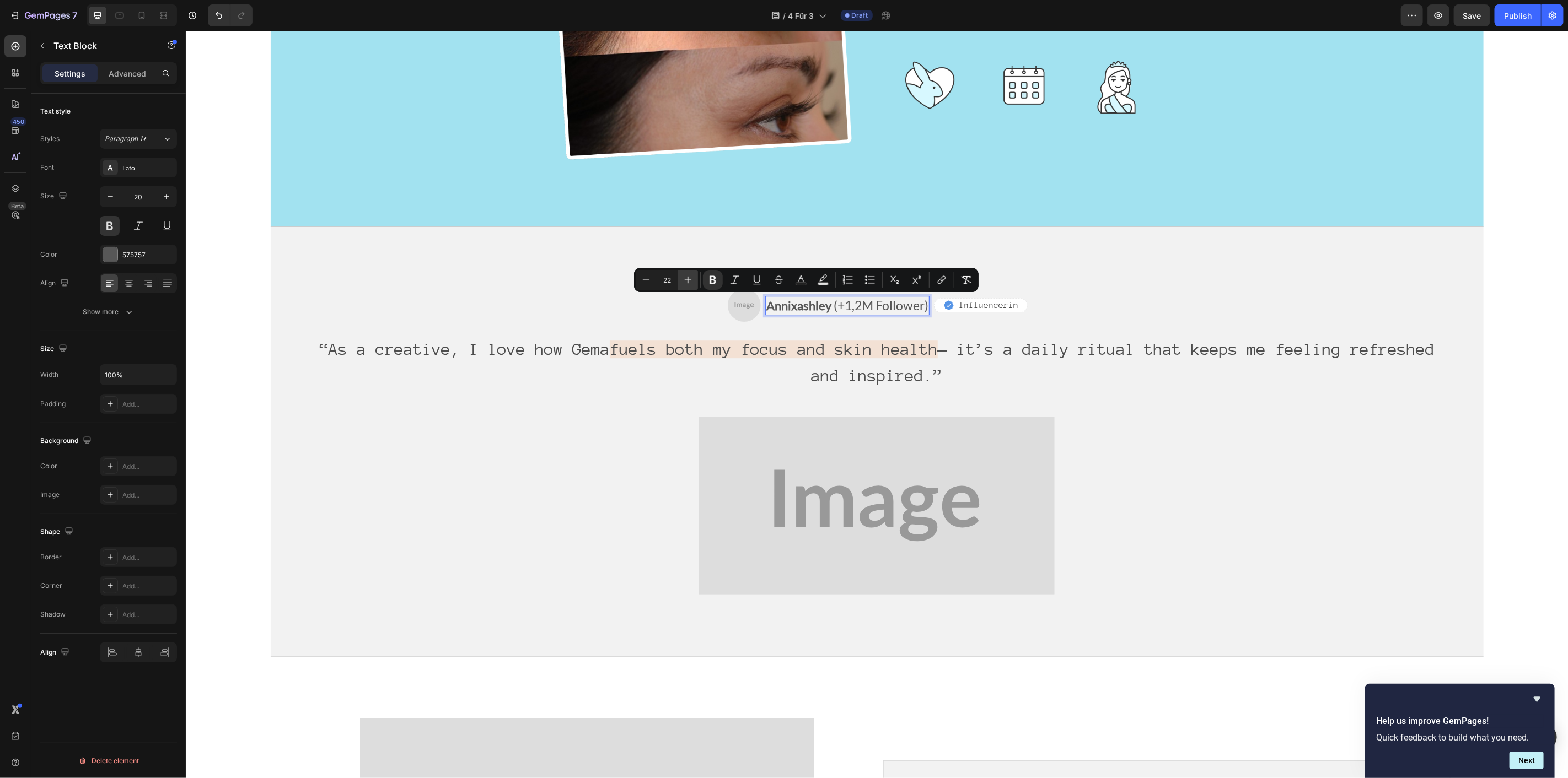
click at [686, 283] on icon "Editor contextual toolbar" at bounding box center [688, 280] width 11 height 11
type input "23"
click at [841, 307] on span "Annixashley (+1,2M Follower)" at bounding box center [845, 305] width 163 height 15
click at [859, 307] on span "Annixashley (+1,2M Follower)" at bounding box center [845, 305] width 163 height 15
click at [859, 307] on span "Annixashley (+2,1M Follower)" at bounding box center [845, 305] width 163 height 15
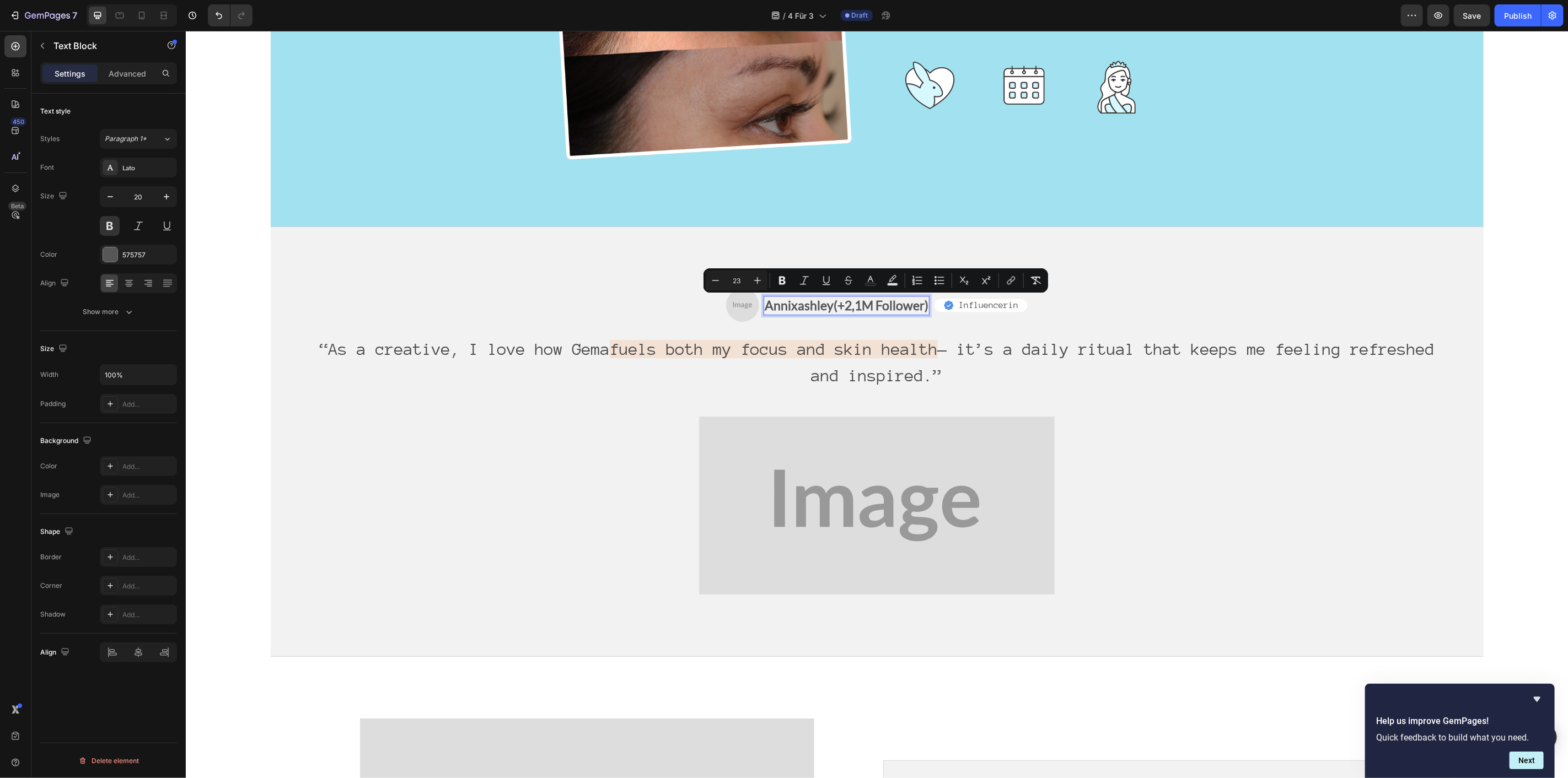
drag, startPoint x: 828, startPoint y: 300, endPoint x: 923, endPoint y: 313, distance: 95.9
click at [923, 313] on div "Annixashley (+2,1M Follower)" at bounding box center [846, 305] width 166 height 19
click at [962, 301] on span "Influencerin" at bounding box center [988, 305] width 59 height 10
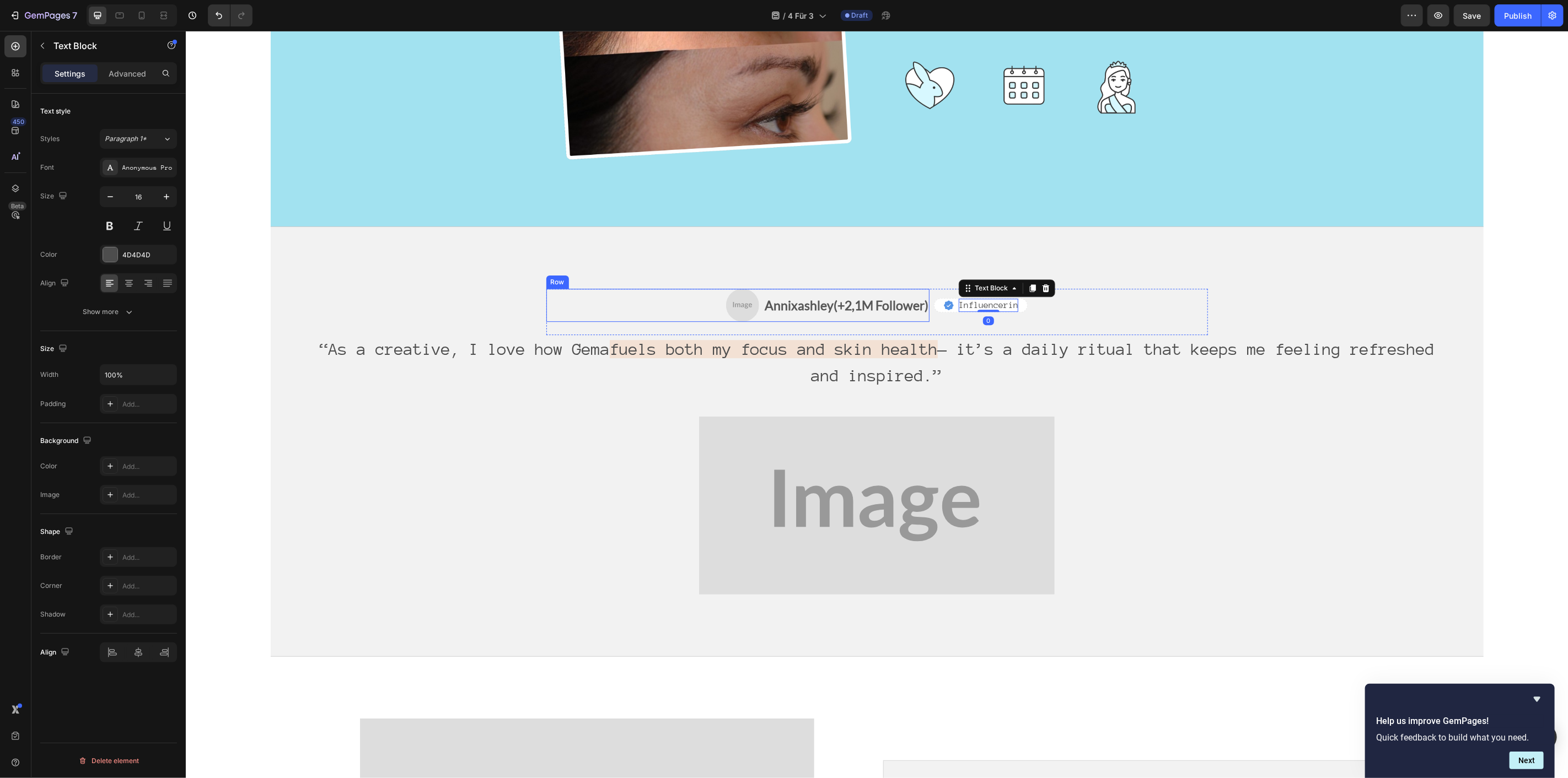
click at [717, 303] on div "Image Annixashley (+2,1M Follower) Text Block Row" at bounding box center [737, 304] width 383 height 33
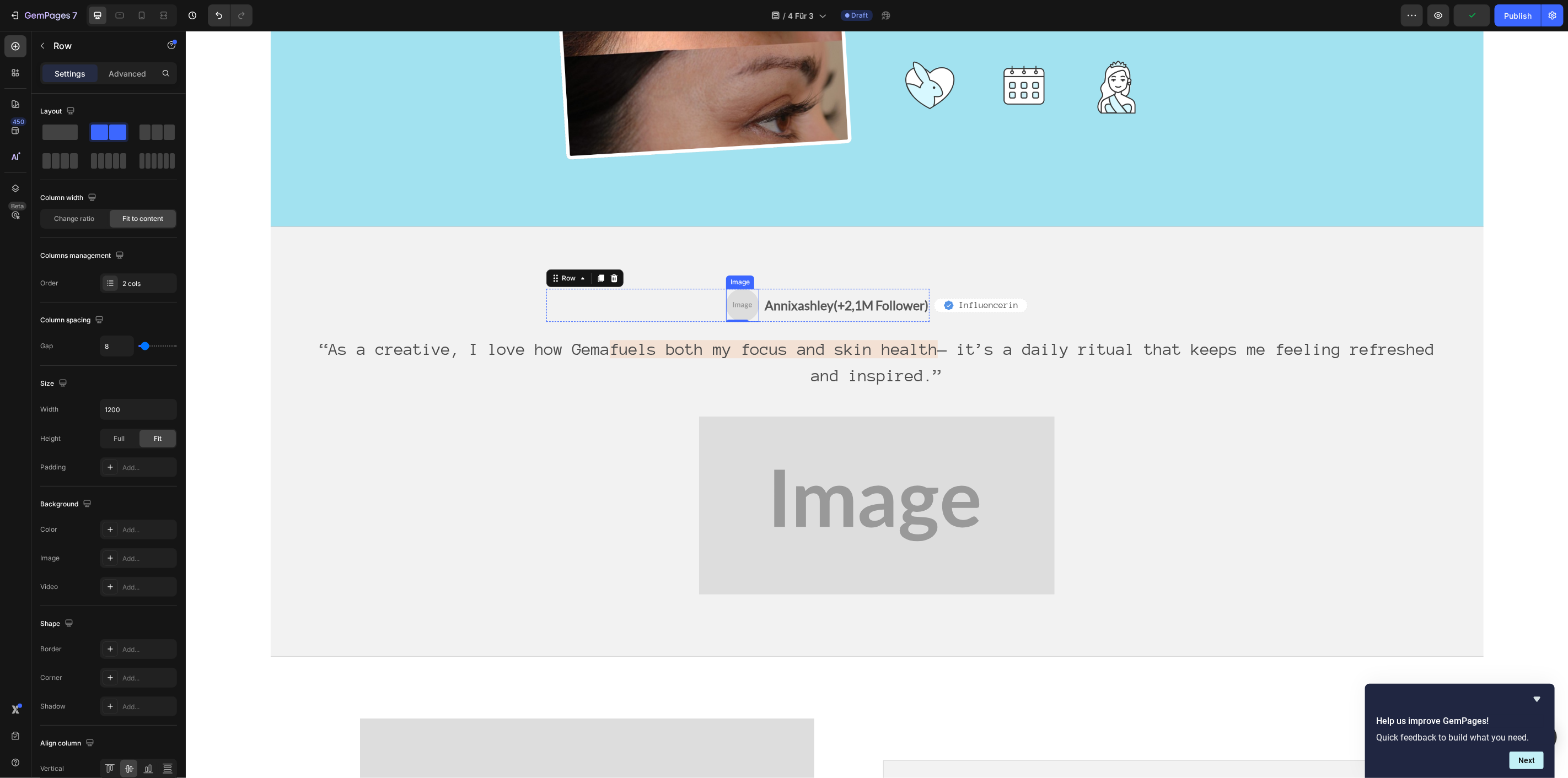
click at [712, 307] on div "Image Annixashley (+2,1M Follower) Text Block Row 0" at bounding box center [737, 304] width 383 height 33
click at [742, 306] on img at bounding box center [741, 304] width 33 height 33
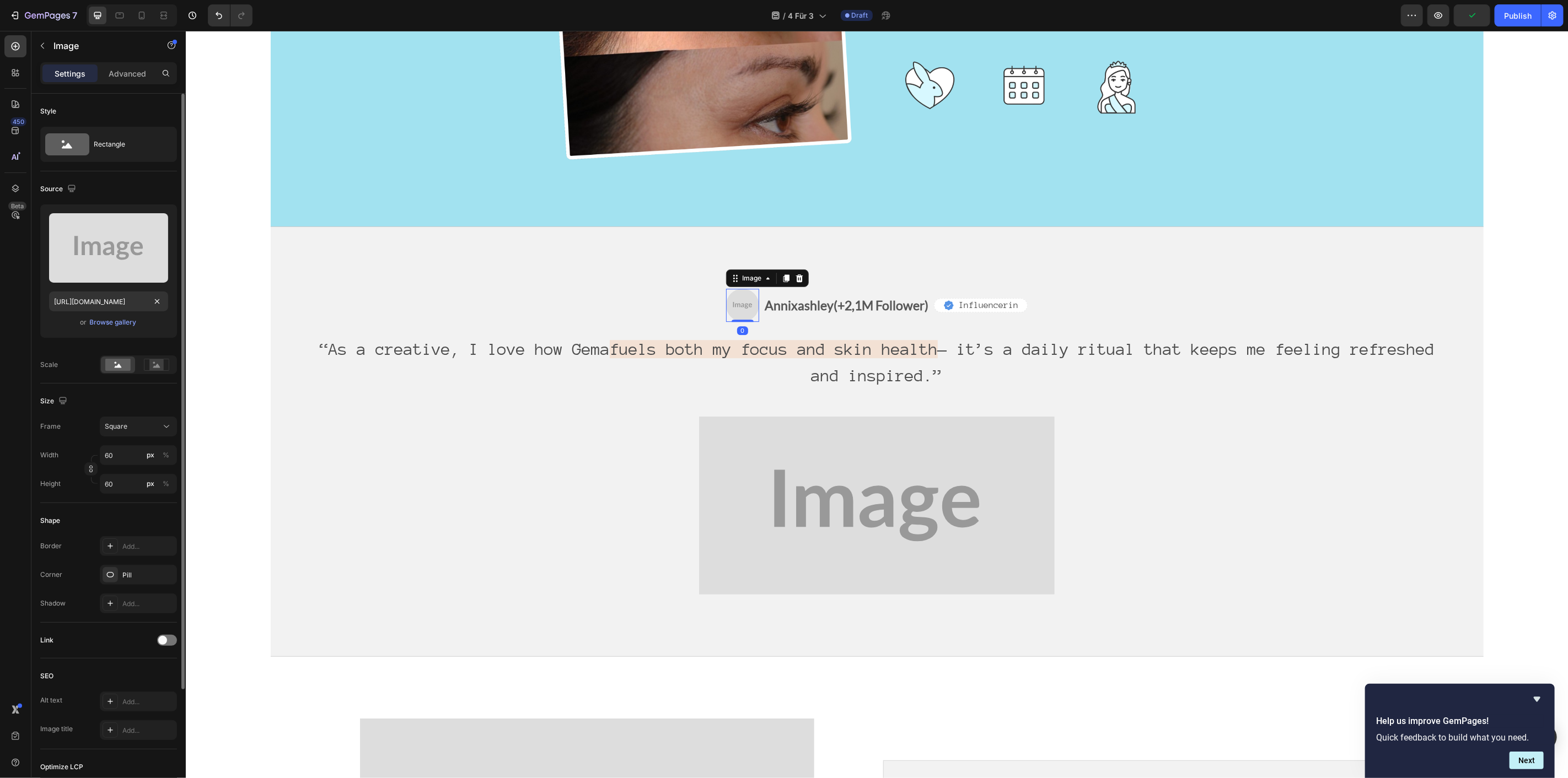
click at [111, 286] on div "Upload Image https://placehold.co/500x500?text=Image or Browse gallery" at bounding box center [108, 270] width 137 height 133
click at [113, 295] on input "https://placehold.co/500x500?text=Image" at bounding box center [109, 301] width 119 height 20
paste input "cdn.shopify.com/s/files/1/2044/2365/files/gempages_585848428651610827-0d89c78c-…"
type input "https://cdn.shopify.com/s/files/1/2044/2365/files/gempages_585848428651610827-0…"
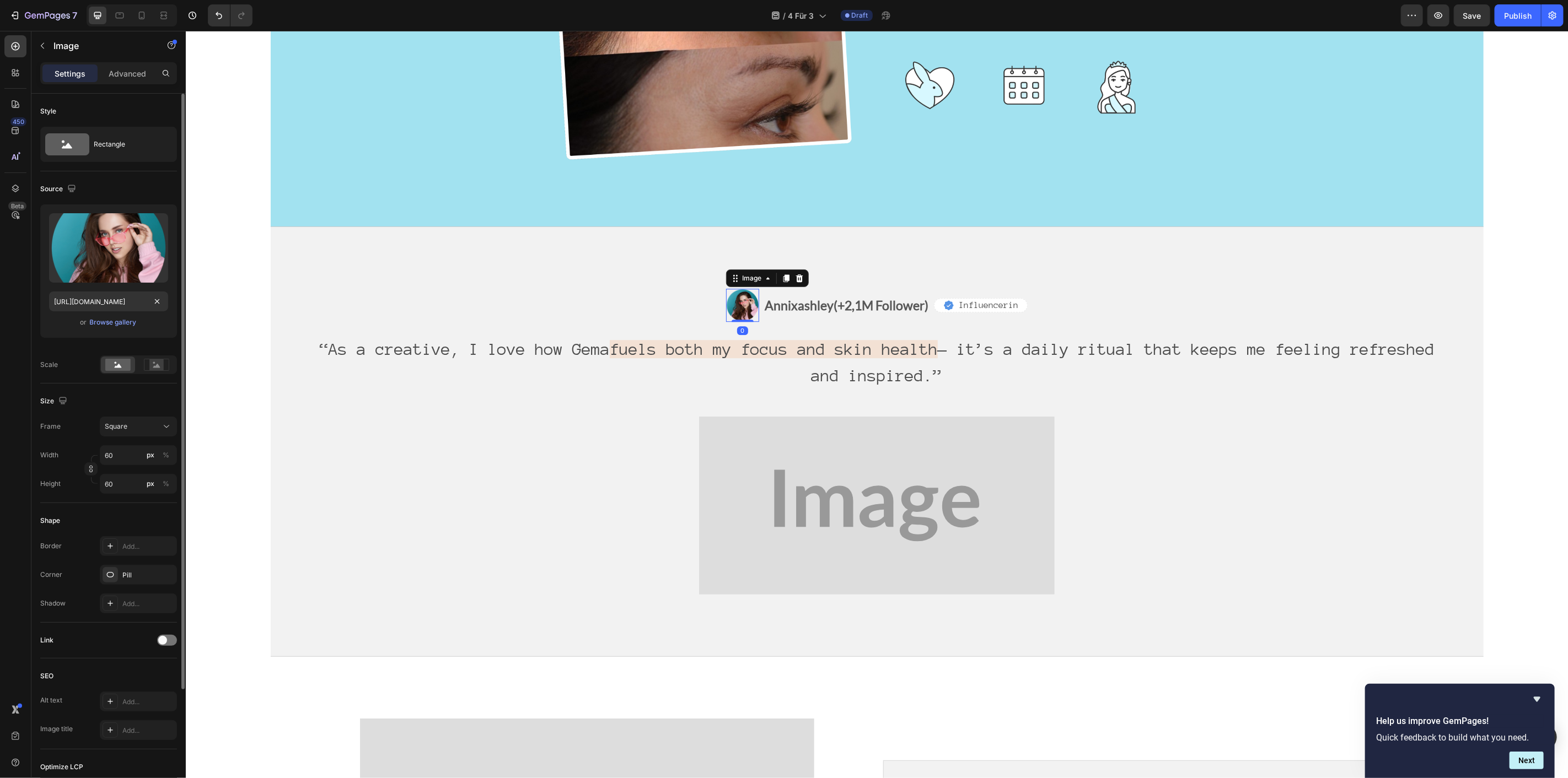
click at [117, 340] on div "Upload Image https://cdn.shopify.com/s/files/1/2044/2365/files/gempages_5858484…" at bounding box center [108, 276] width 137 height 142
click at [745, 348] on span "fuels both my focus and skin health" at bounding box center [773, 348] width 328 height 18
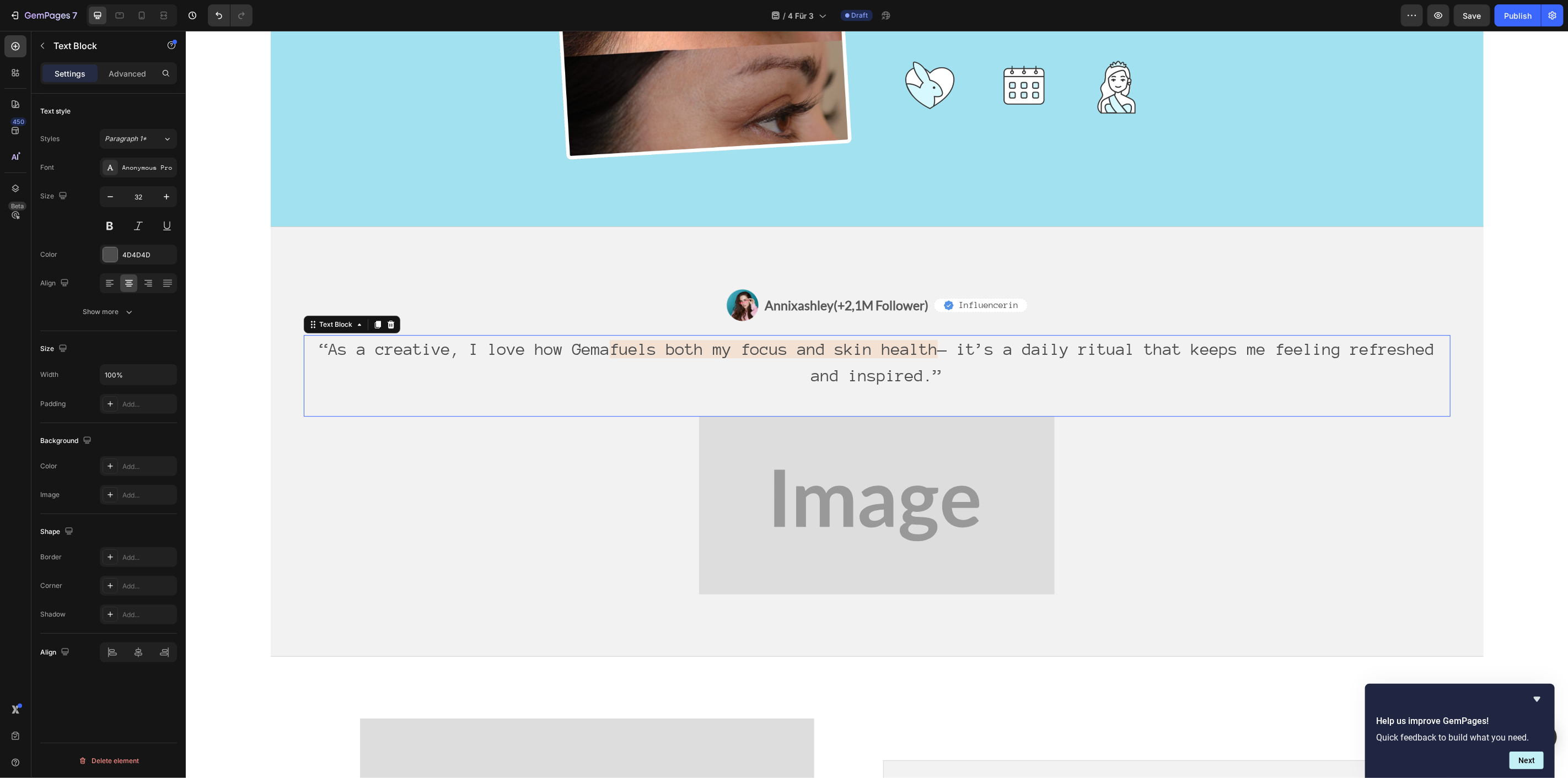
click at [745, 348] on span "fuels both my focus and skin health" at bounding box center [773, 348] width 328 height 18
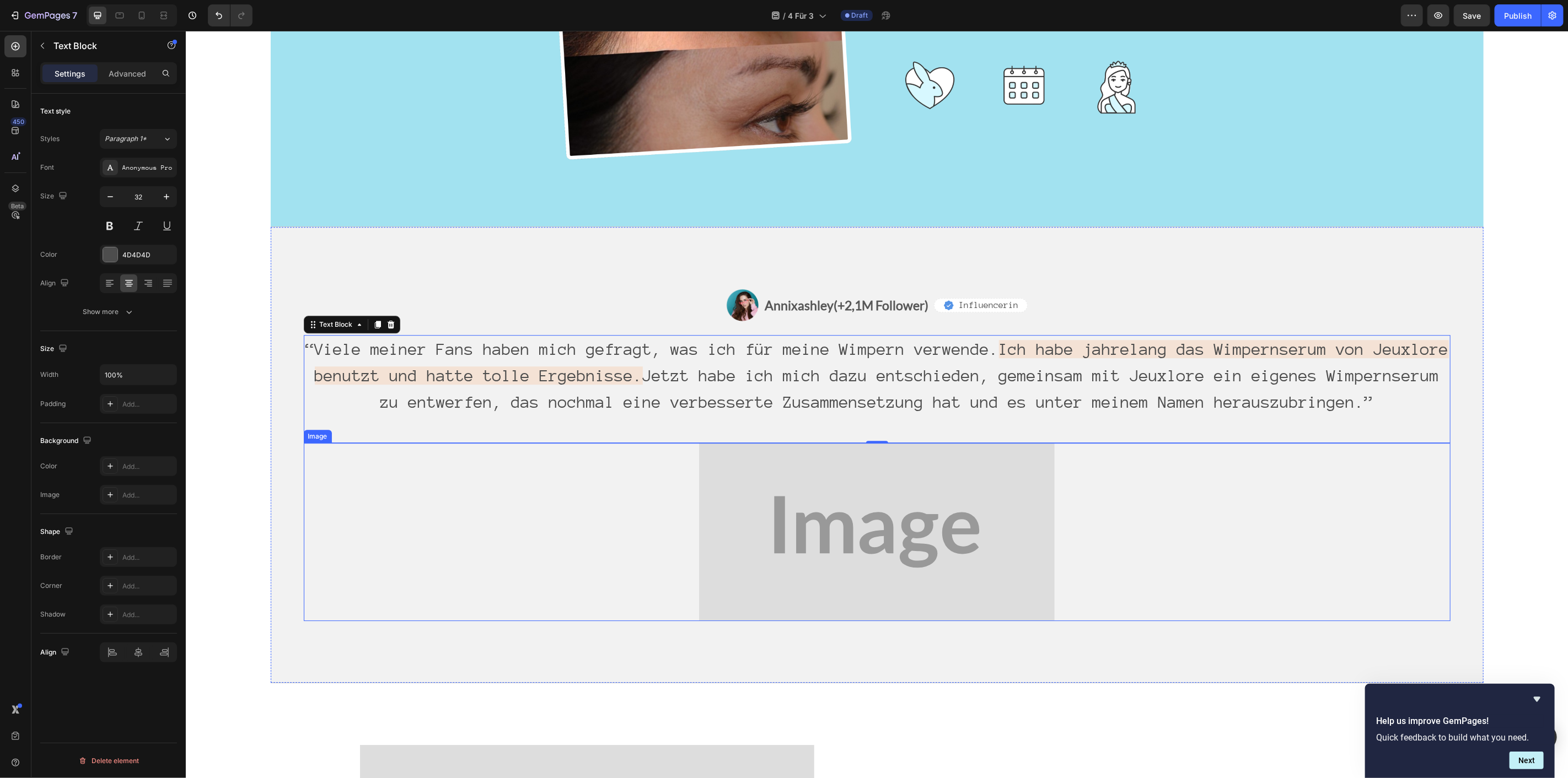
drag, startPoint x: 839, startPoint y: 590, endPoint x: 286, endPoint y: 520, distance: 557.4
click at [839, 590] on img at bounding box center [876, 531] width 355 height 178
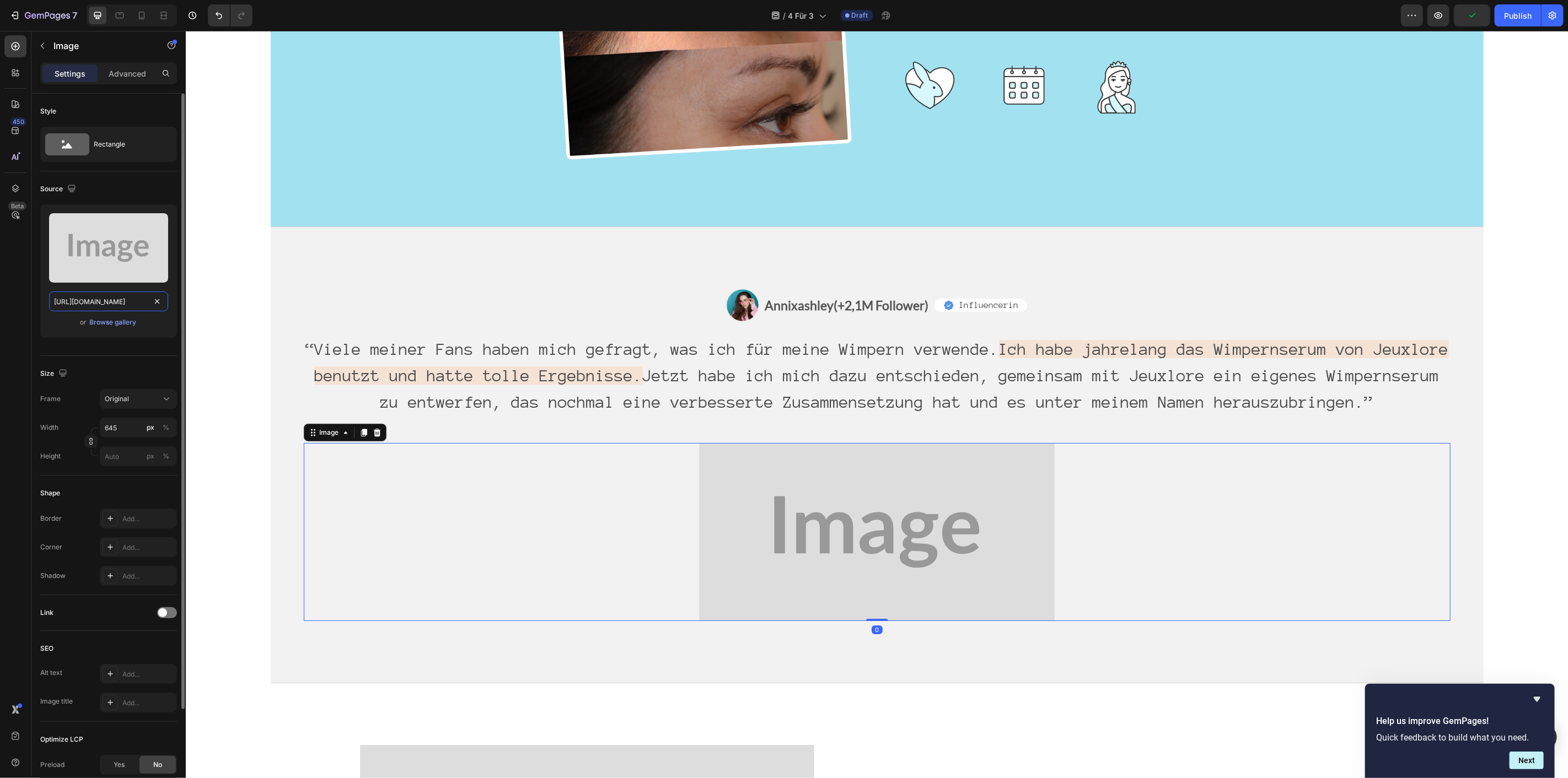
click at [127, 296] on input "https://placehold.co/800x400?text=Image" at bounding box center [109, 301] width 119 height 20
paste input "cdn.shopify.com/s/files/1/2044/2365/files/gempages_585848428651610827-61595d9e-…"
type input "https://cdn.shopify.com/s/files/1/2044/2365/files/gempages_585848428651610827-6…"
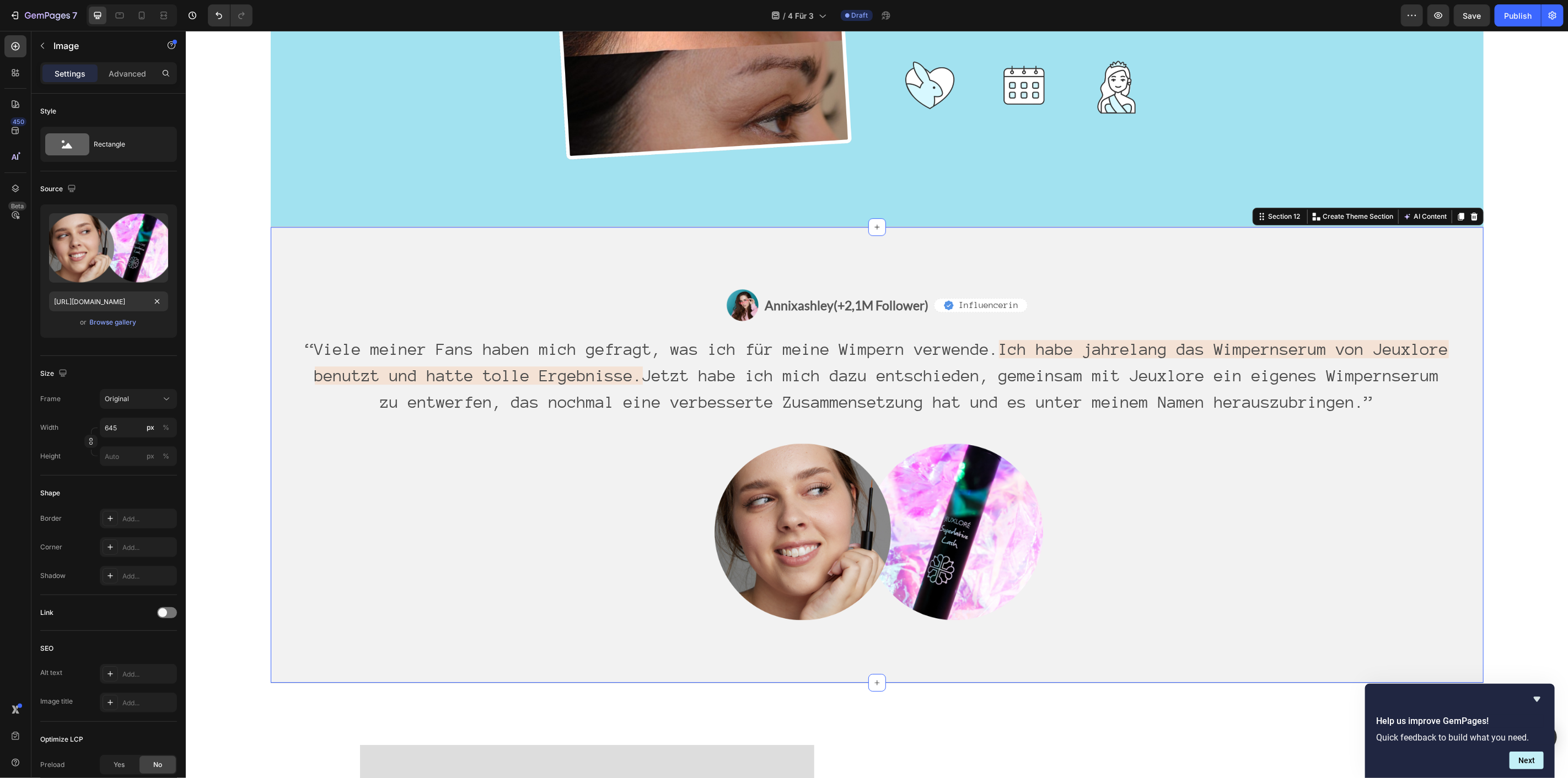
click at [517, 292] on div "Image Annixashley (+2,1M Follower) Text Block Row Icon Influencerin Text Block …" at bounding box center [876, 454] width 1147 height 332
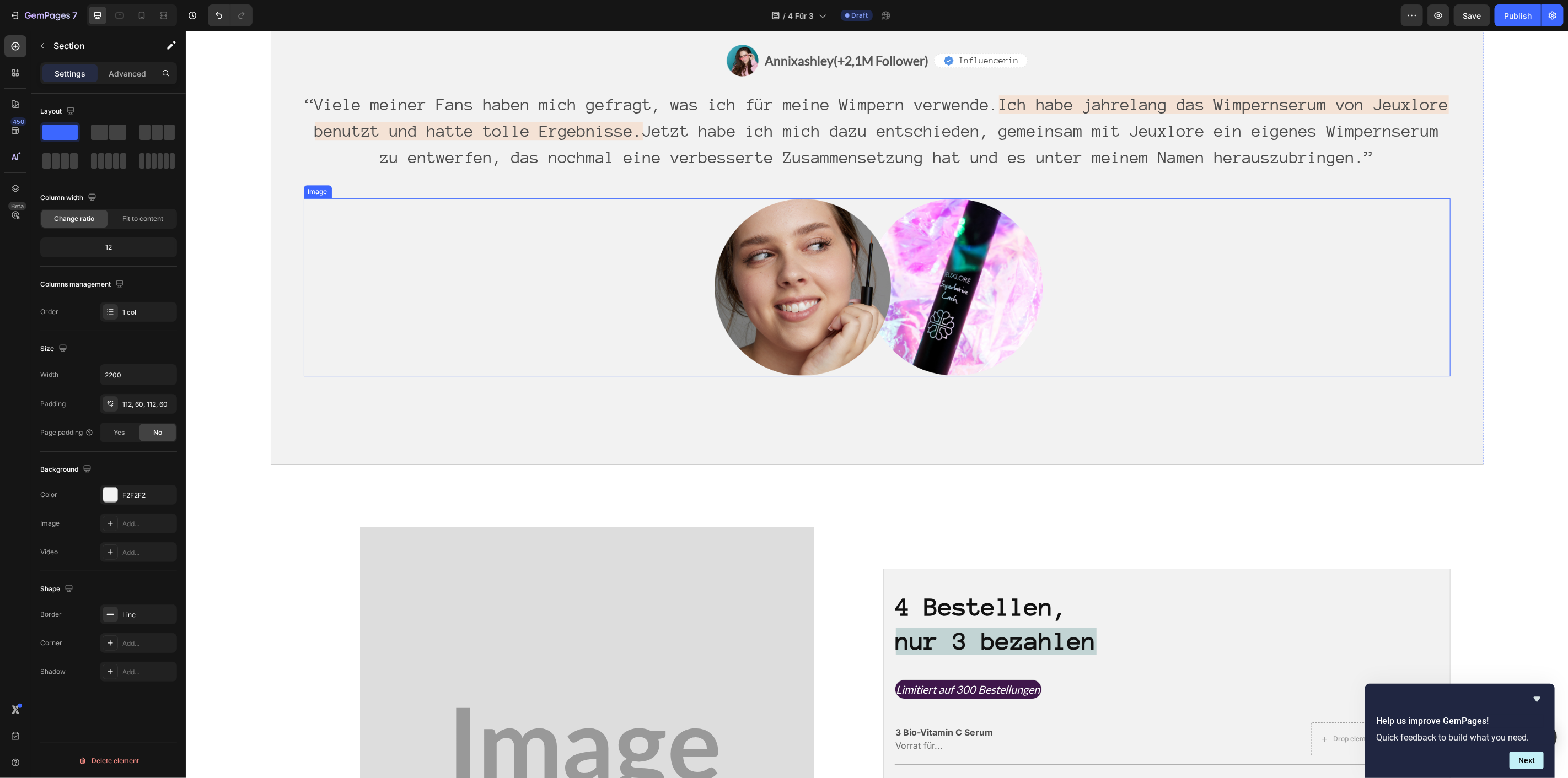
scroll to position [3164, 0]
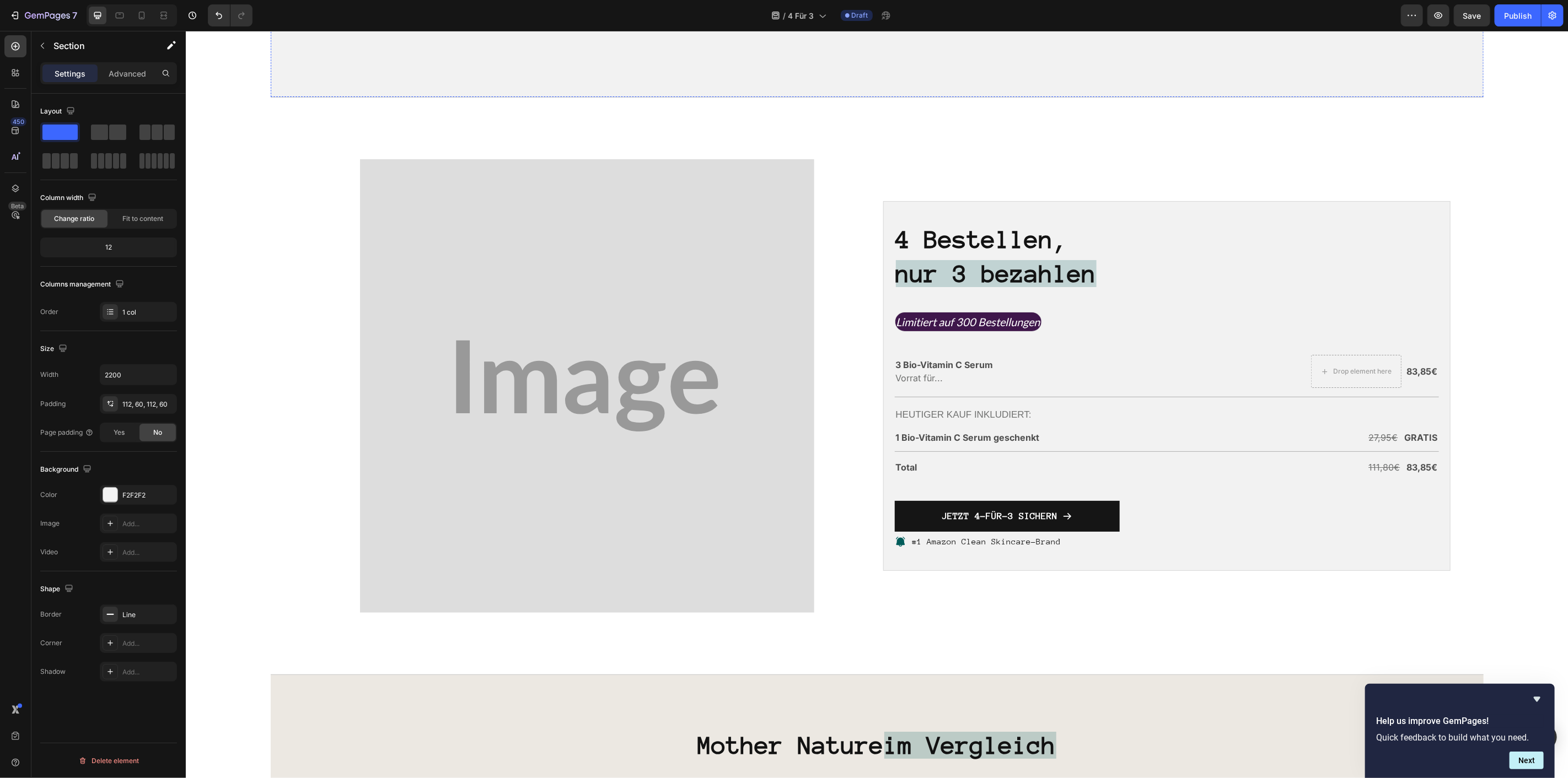
click at [620, 351] on img at bounding box center [586, 386] width 454 height 454
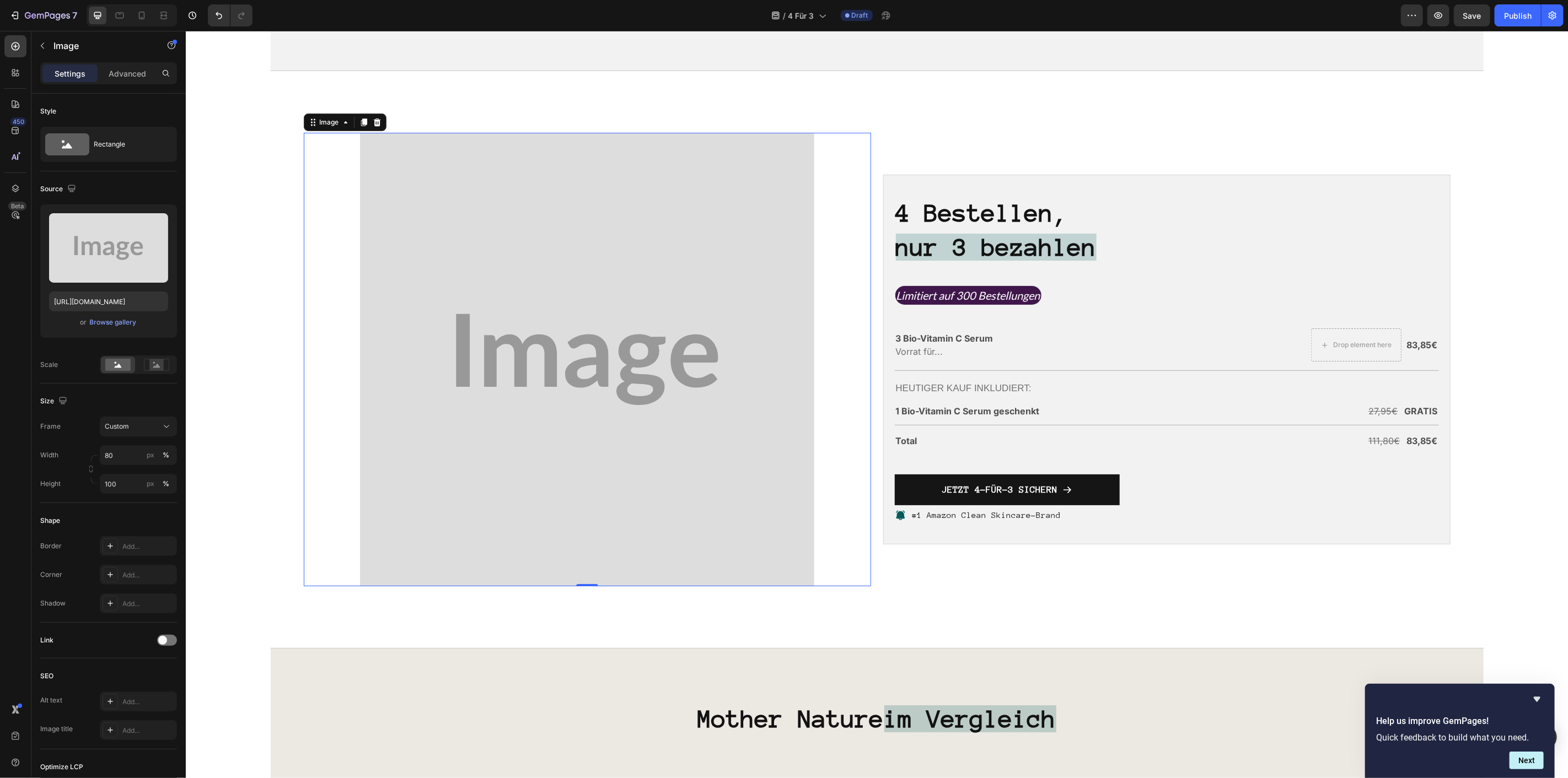
click at [477, 372] on img at bounding box center [586, 359] width 454 height 454
click at [101, 301] on input "https://placehold.co/800x800?text=Image" at bounding box center [109, 301] width 119 height 20
paste input "cdn.shopify.com/s/files/1/2044/2365/files/gempages_585848428651610827-55288230-…"
type input "https://cdn.shopify.com/s/files/1/2044/2365/files/gempages_585848428651610827-5…"
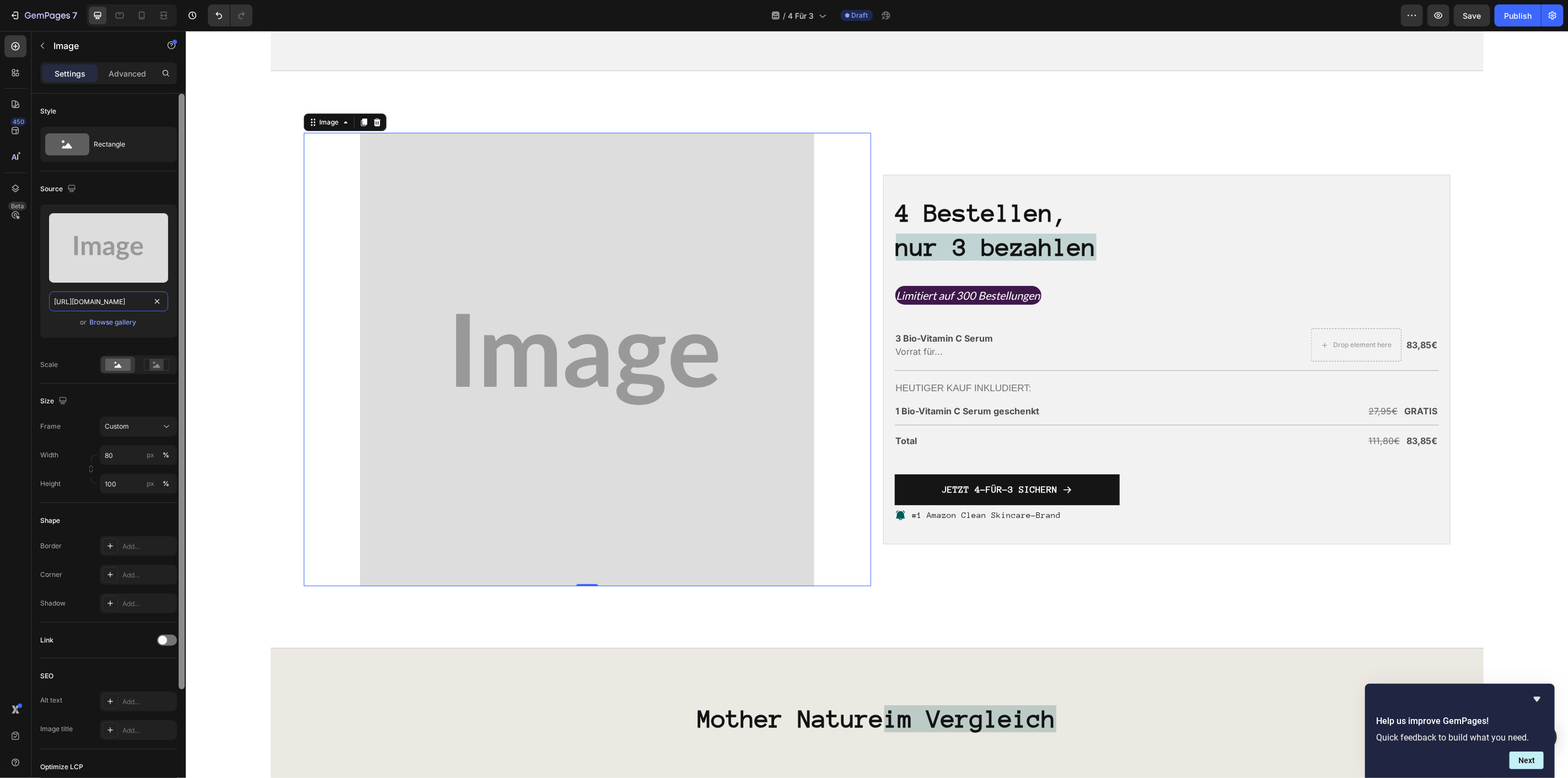
scroll to position [0, 322]
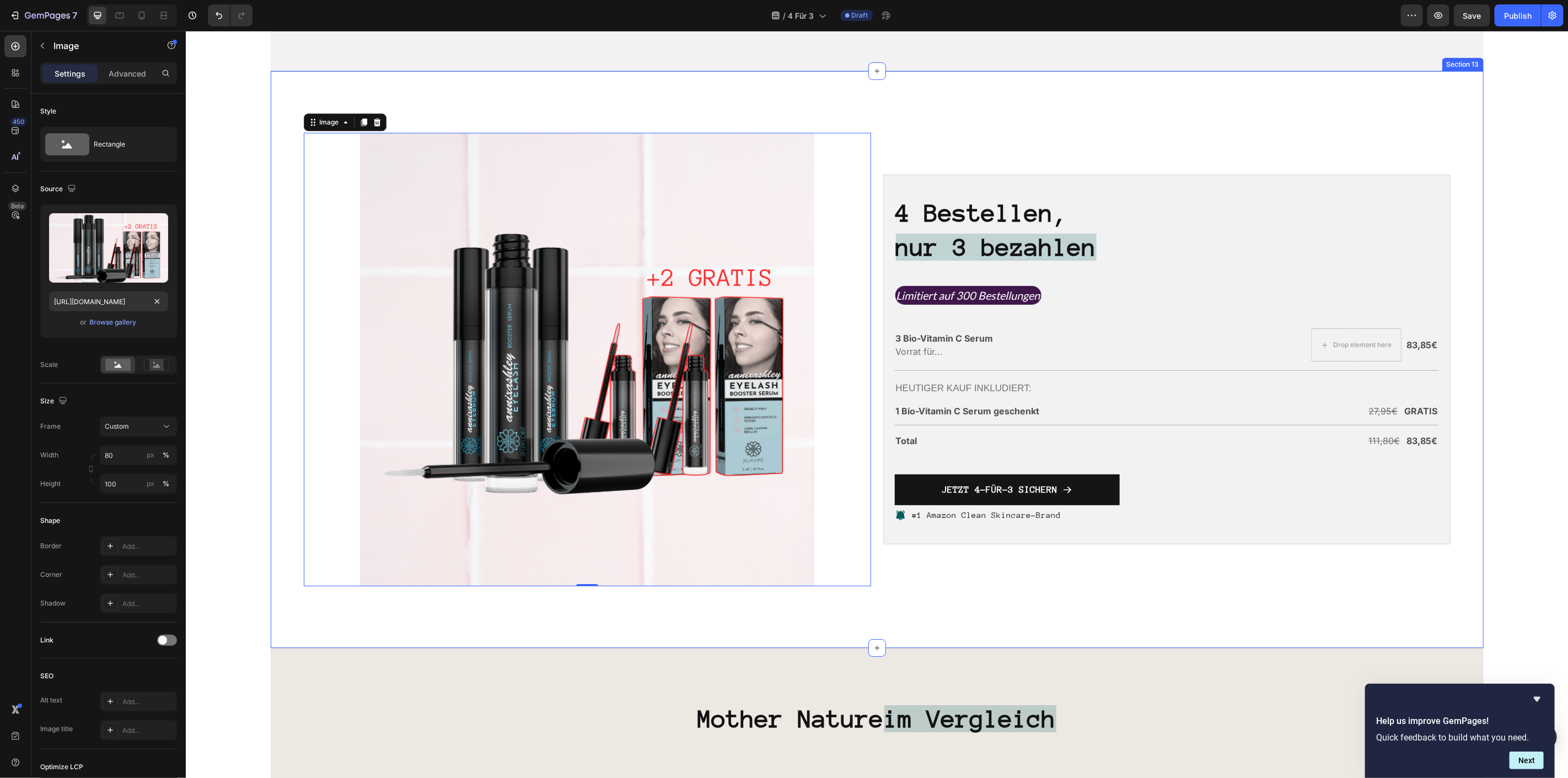
click at [962, 126] on div "Image 0 4 Bestellen, nur 3 bezahlen Heading Limitiert auf 300 Bestellungen Text…" at bounding box center [876, 358] width 1213 height 577
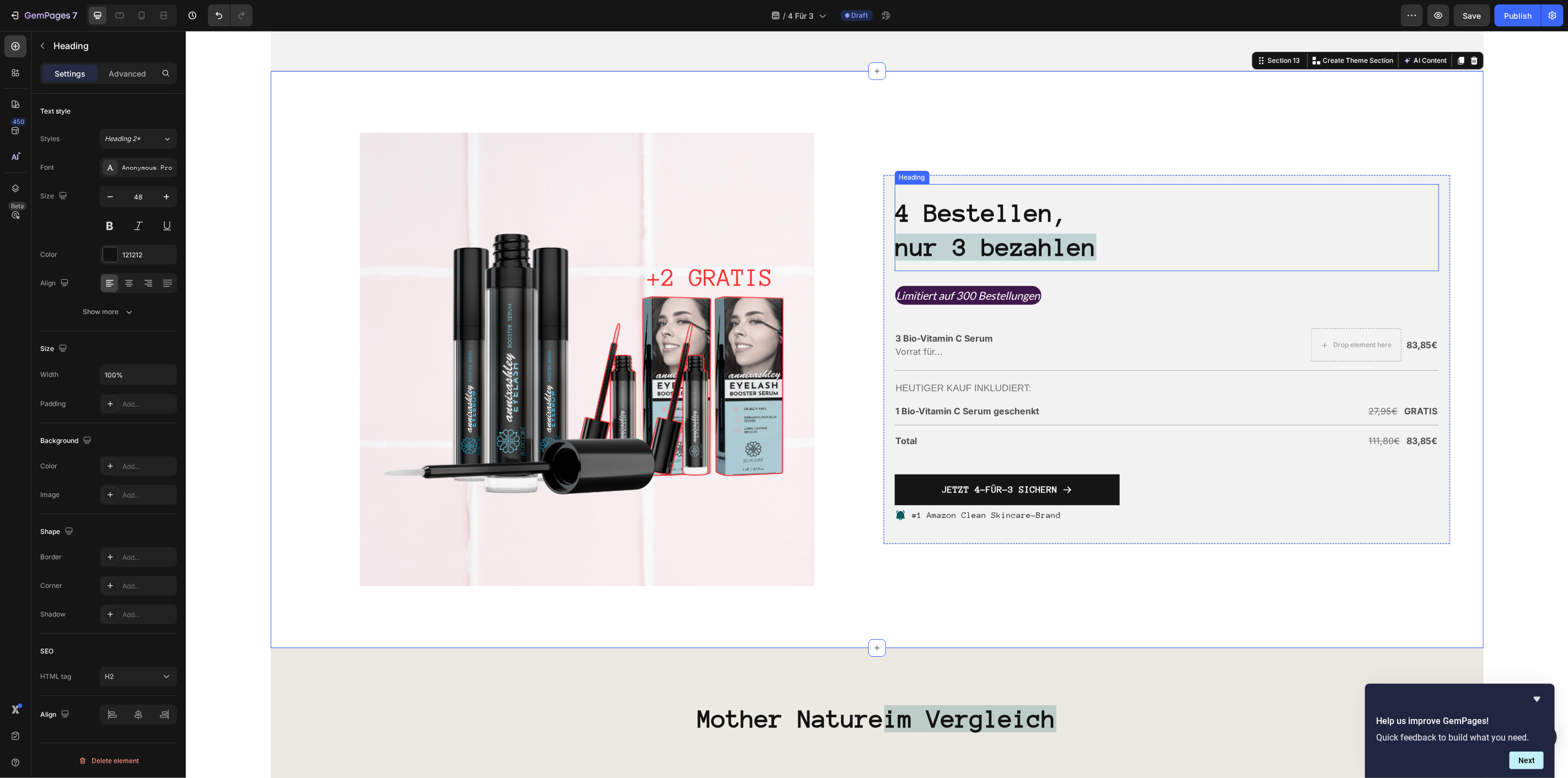
click at [962, 260] on strong "nur 3 bezahlen" at bounding box center [996, 246] width 201 height 27
click at [1089, 260] on strong "nur 3 bezahlen" at bounding box center [996, 246] width 201 height 27
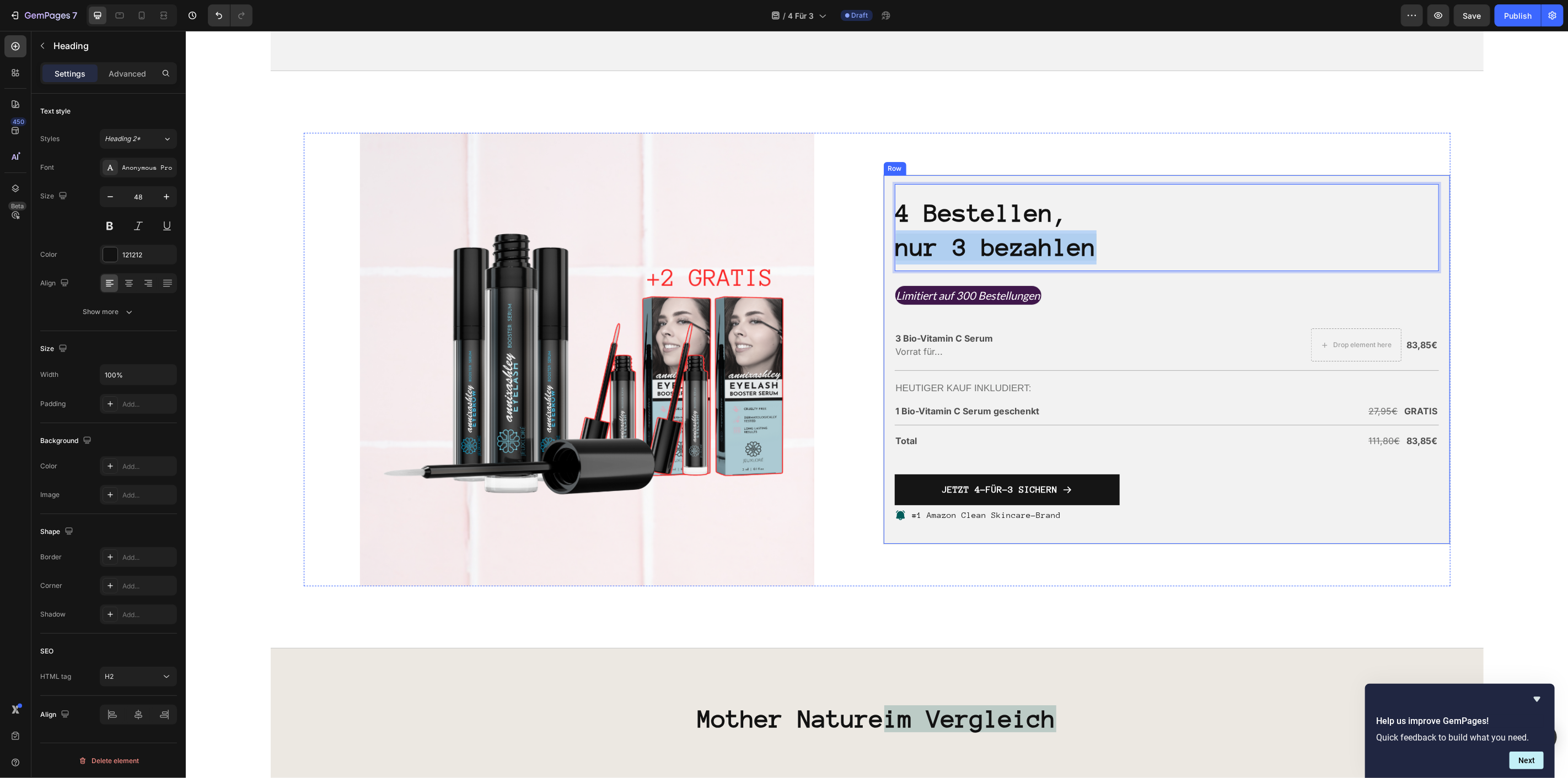
drag, startPoint x: 1088, startPoint y: 271, endPoint x: 881, endPoint y: 278, distance: 207.1
click at [883, 278] on div "4 Bestellen, nur 3 bezahlen Heading 26 Limitiert auf 300 Bestellungen Text Bloc…" at bounding box center [1166, 359] width 567 height 370
click at [1017, 245] on button "color" at bounding box center [1009, 243] width 20 height 20
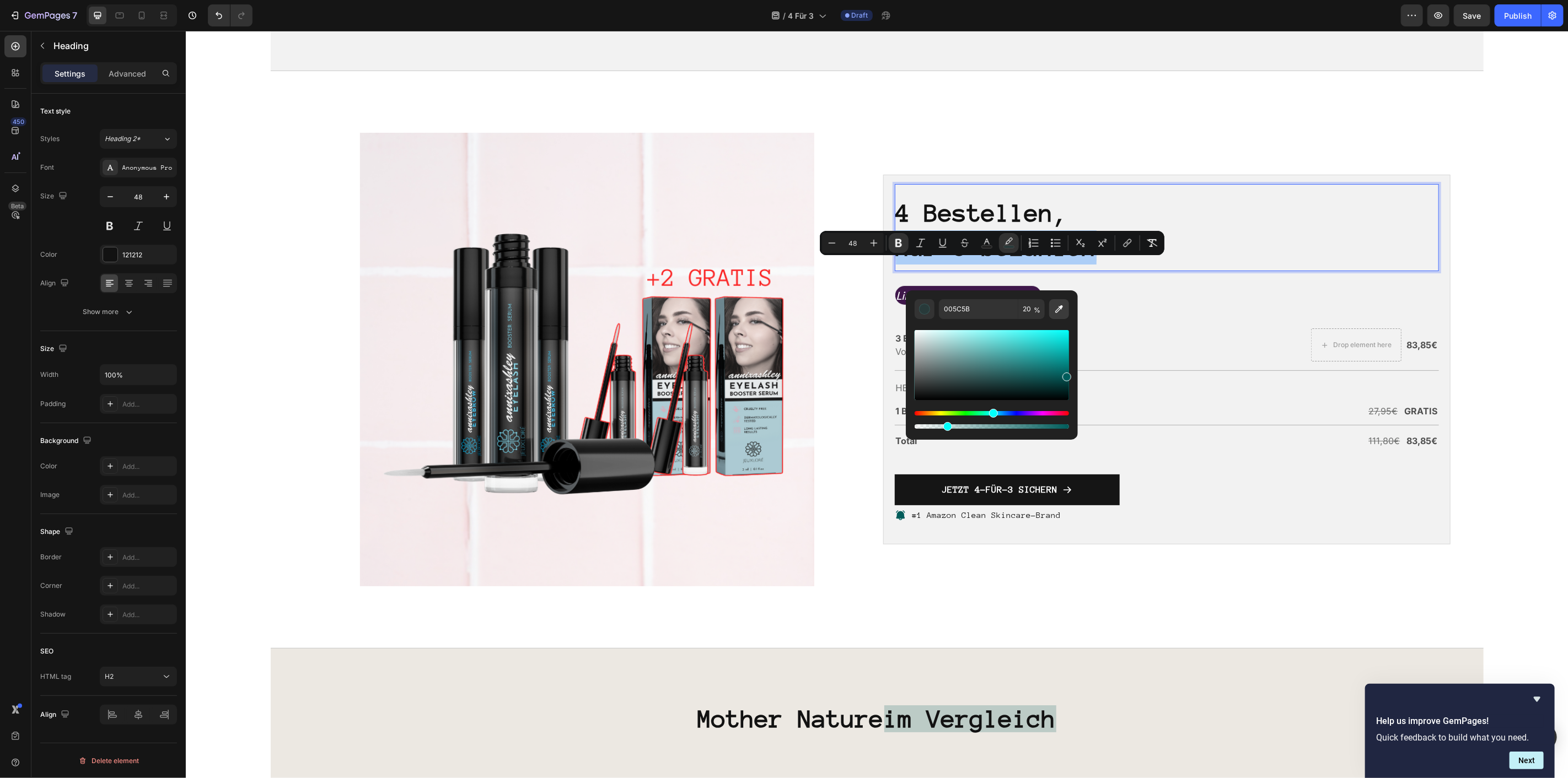
click at [1051, 307] on button "Editor contextual toolbar" at bounding box center [1059, 309] width 20 height 20
type input "C4EFF7"
type input "100"
click at [1247, 271] on div "4 Bestellen, nur 3 bezahlen Heading 26" at bounding box center [1166, 227] width 544 height 88
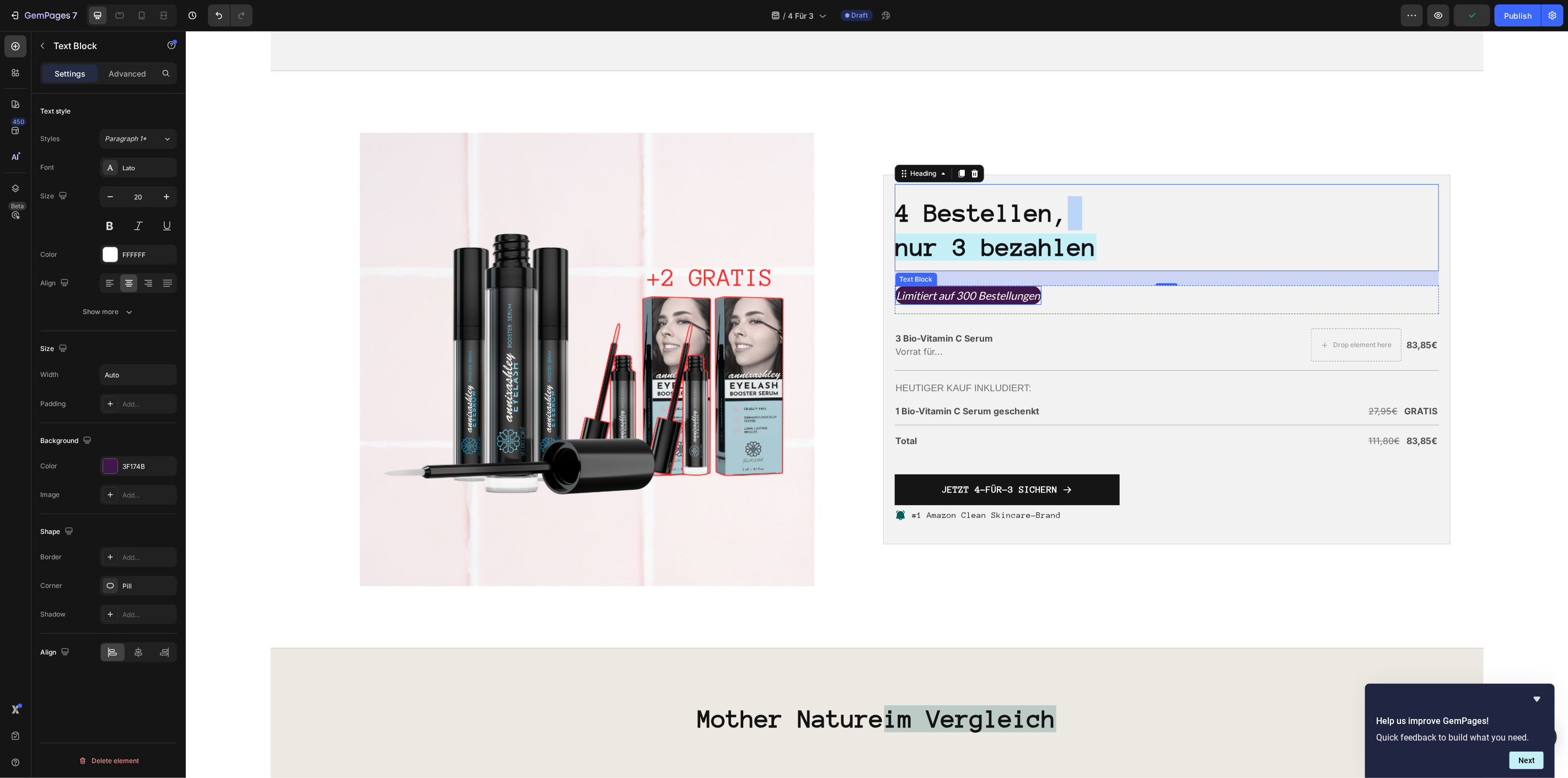
click at [1018, 301] on icon "Limitiert auf 300 Bestellungen" at bounding box center [967, 295] width 144 height 13
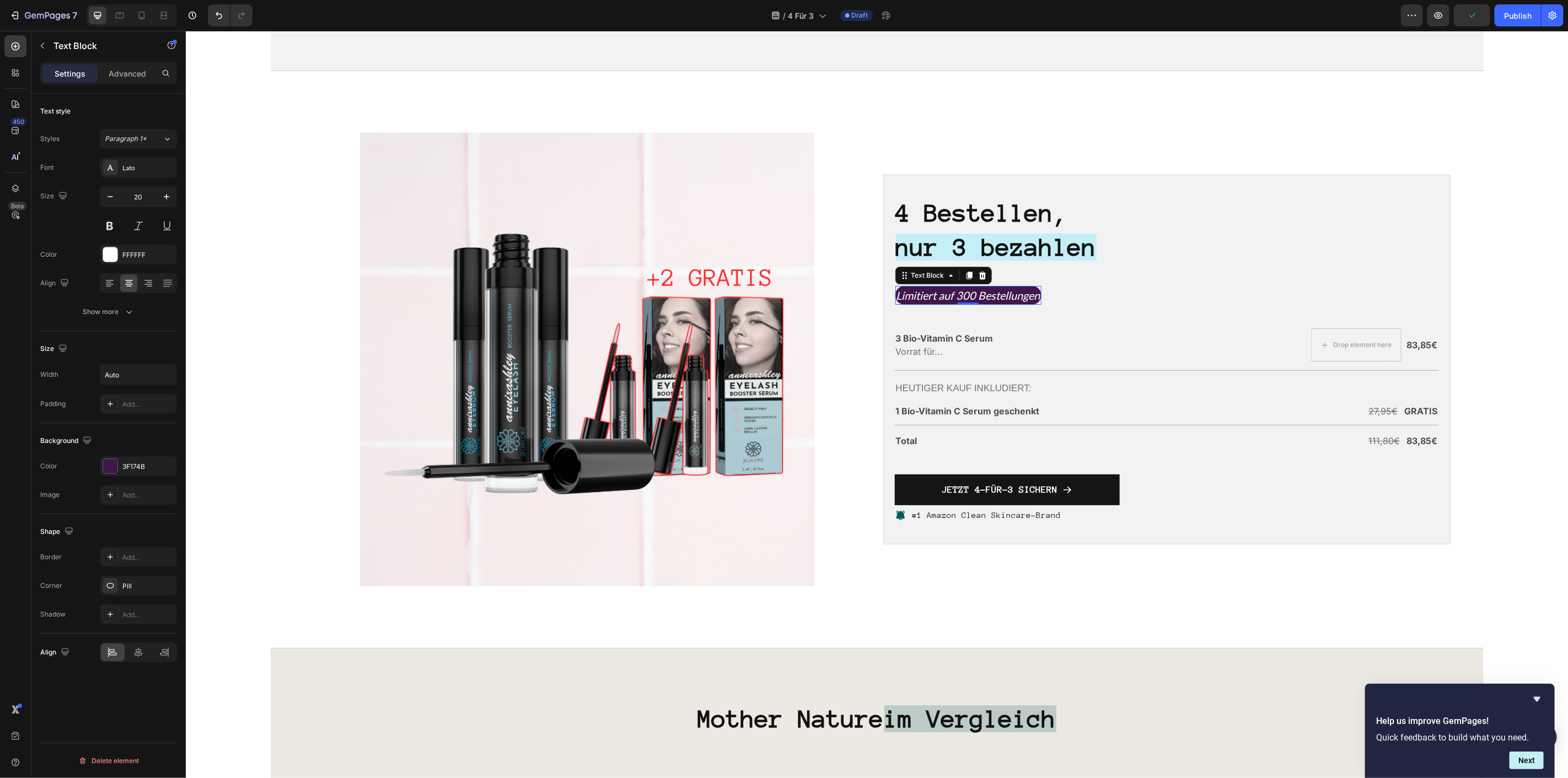
click at [1018, 301] on icon "Limitiert auf 300 Bestellungen" at bounding box center [967, 295] width 144 height 13
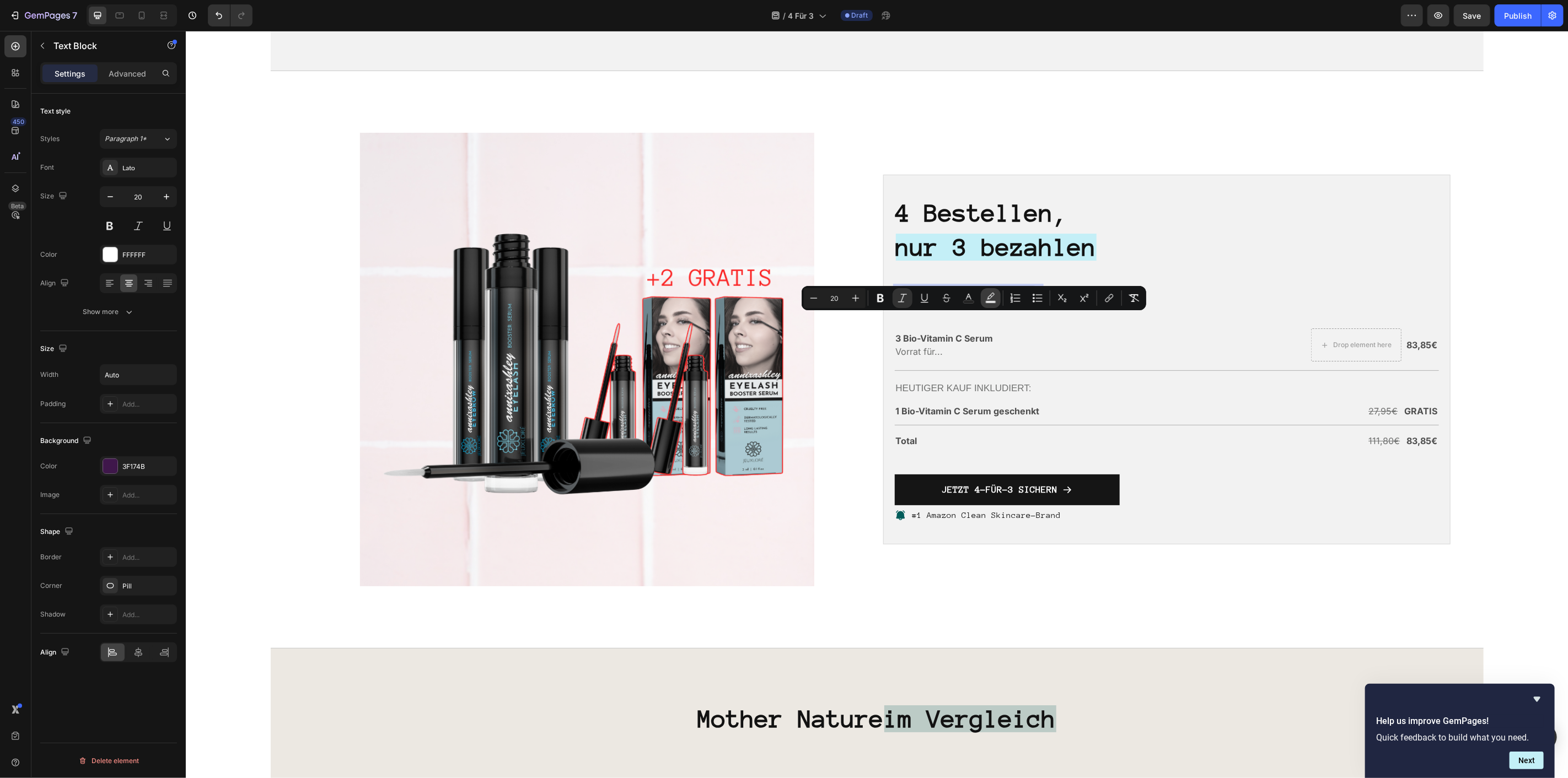
click at [989, 304] on button "Text Background Color" at bounding box center [991, 298] width 20 height 20
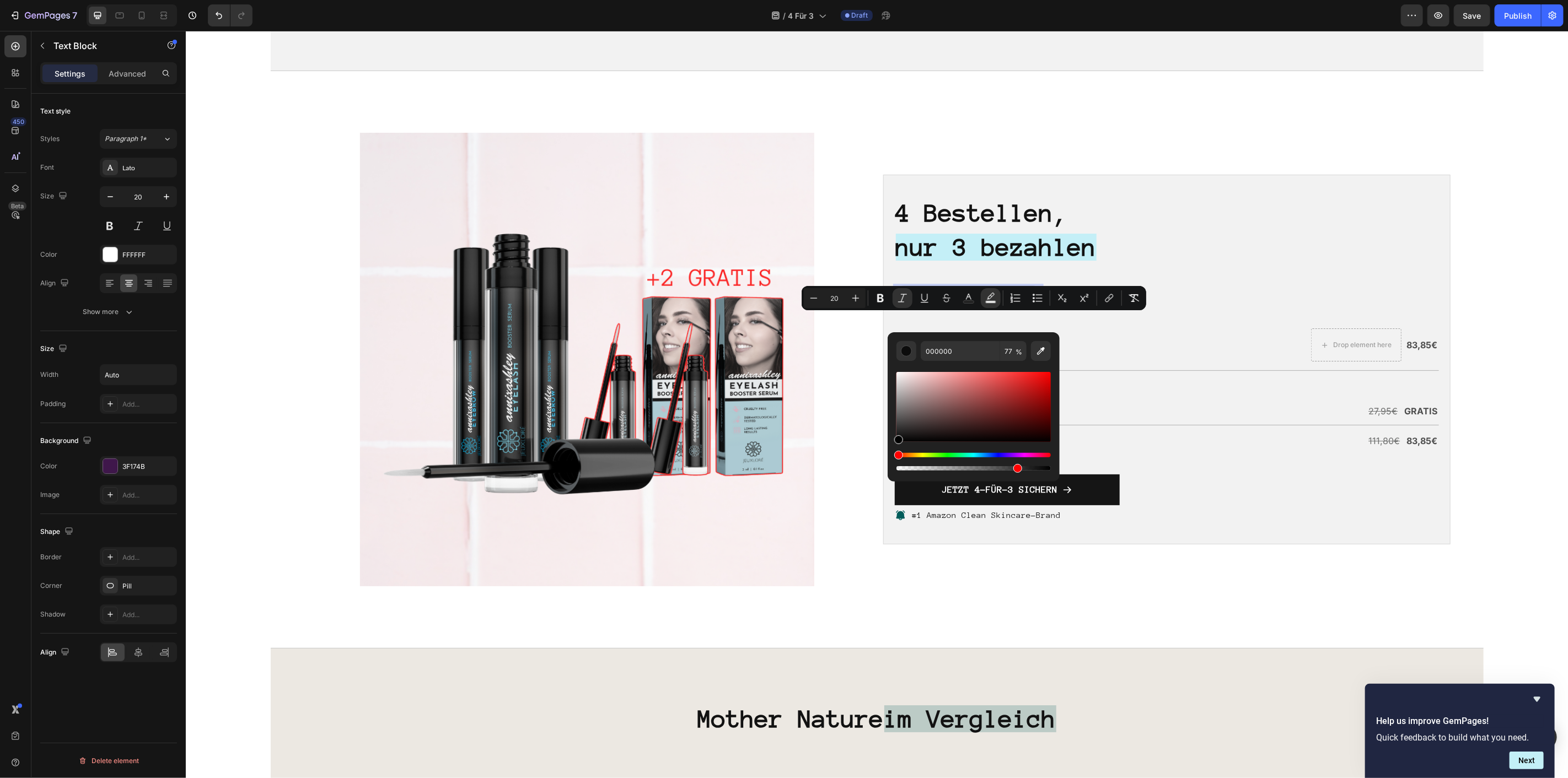
click at [123, 478] on div "The changes might be hidden by the video. Color 3F174B Image Add..." at bounding box center [108, 481] width 137 height 49
click at [137, 475] on div "3F174B" at bounding box center [138, 466] width 77 height 20
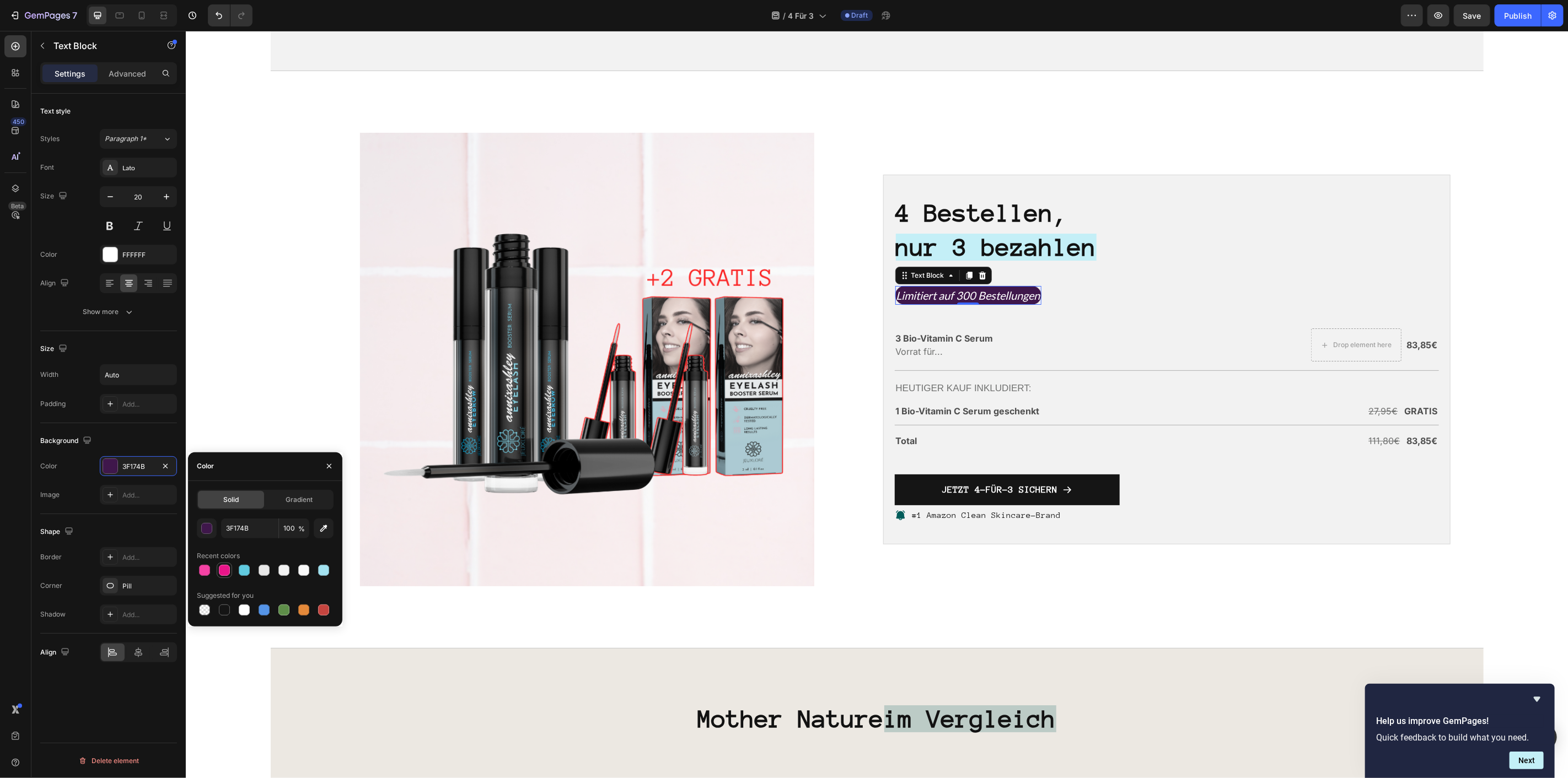
drag, startPoint x: 230, startPoint y: 569, endPoint x: 193, endPoint y: 507, distance: 72.2
click at [230, 569] on div at bounding box center [224, 570] width 11 height 11
type input "E91589"
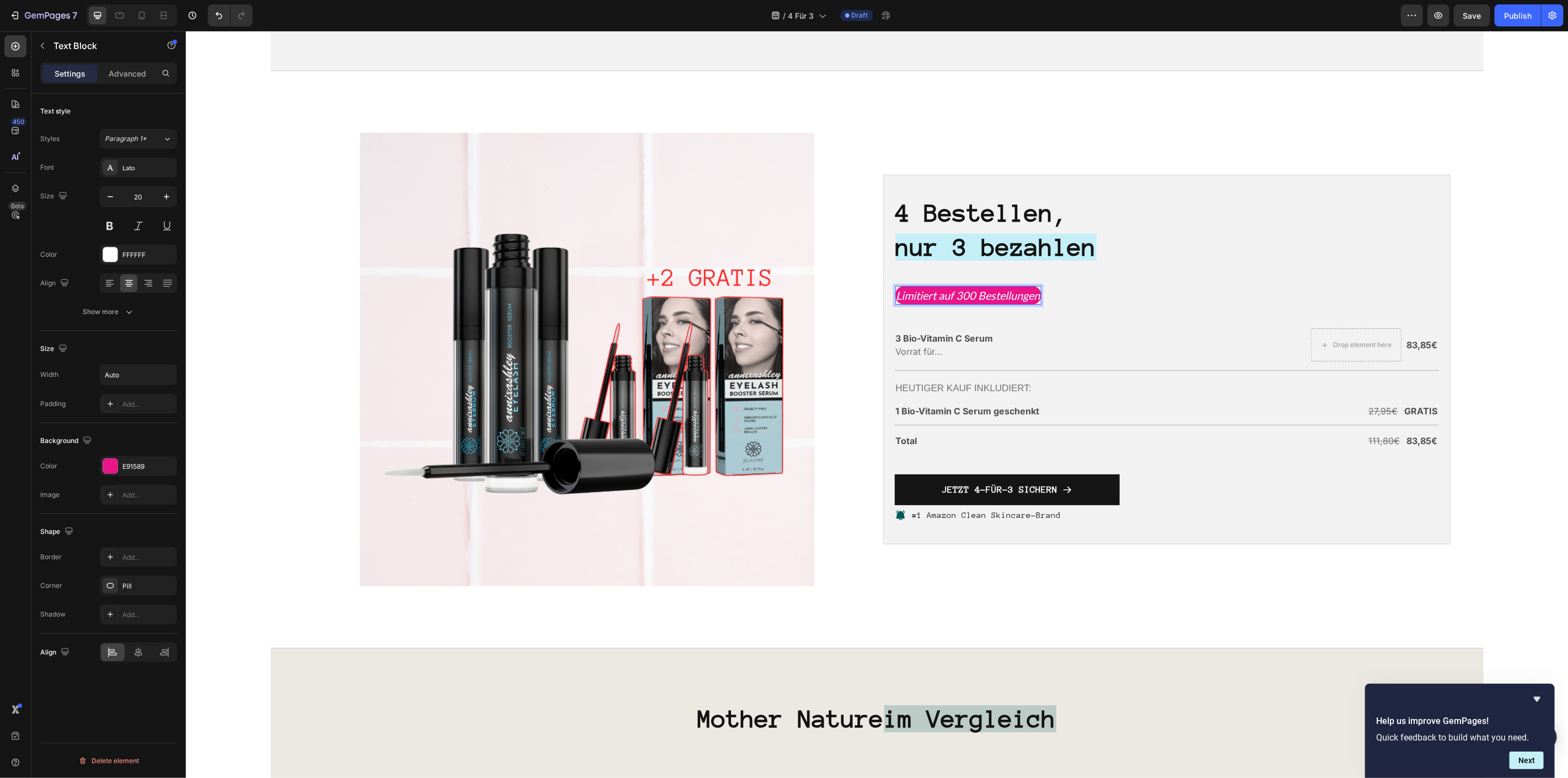
click at [991, 301] on icon "Limitiert auf 300 Bestellungen" at bounding box center [967, 295] width 144 height 13
click at [965, 301] on icon "Limitiert auf 300 Bestellungen" at bounding box center [967, 295] width 144 height 13
click at [900, 301] on icon "Limitiert auf 300 Bestellungen" at bounding box center [967, 295] width 144 height 13
click at [1041, 301] on icon "Bonus Rabatt Limitiert auf 300 Bestellungen" at bounding box center [1002, 295] width 213 height 13
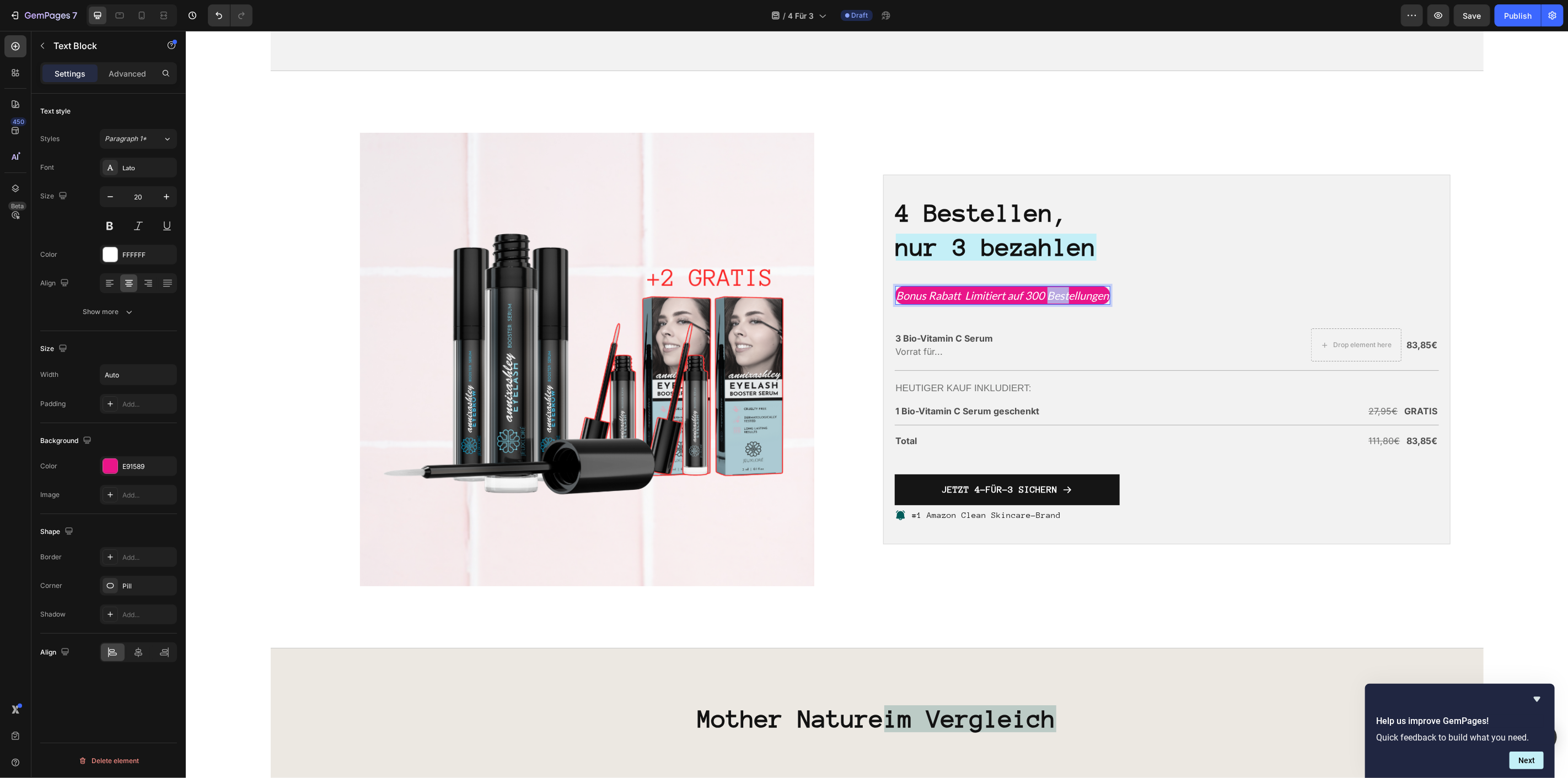
click at [1041, 301] on icon "Bonus Rabatt Limitiert auf 300 Bestellungen" at bounding box center [1002, 295] width 213 height 13
click at [1108, 301] on icon "Bonus Rabatt Limitiert auf 300 Bestellungen" at bounding box center [1002, 295] width 213 height 13
drag, startPoint x: 1115, startPoint y: 321, endPoint x: 1034, endPoint y: 322, distance: 81.0
click at [1034, 301] on icon "Bonus Rabatt Limitiert auf 300 Bestellungen" at bounding box center [1002, 295] width 213 height 13
click at [1149, 240] on p "⁠⁠⁠⁠⁠⁠⁠ 4 Bestellen, nur 3 bezahlen" at bounding box center [1166, 230] width 542 height 69
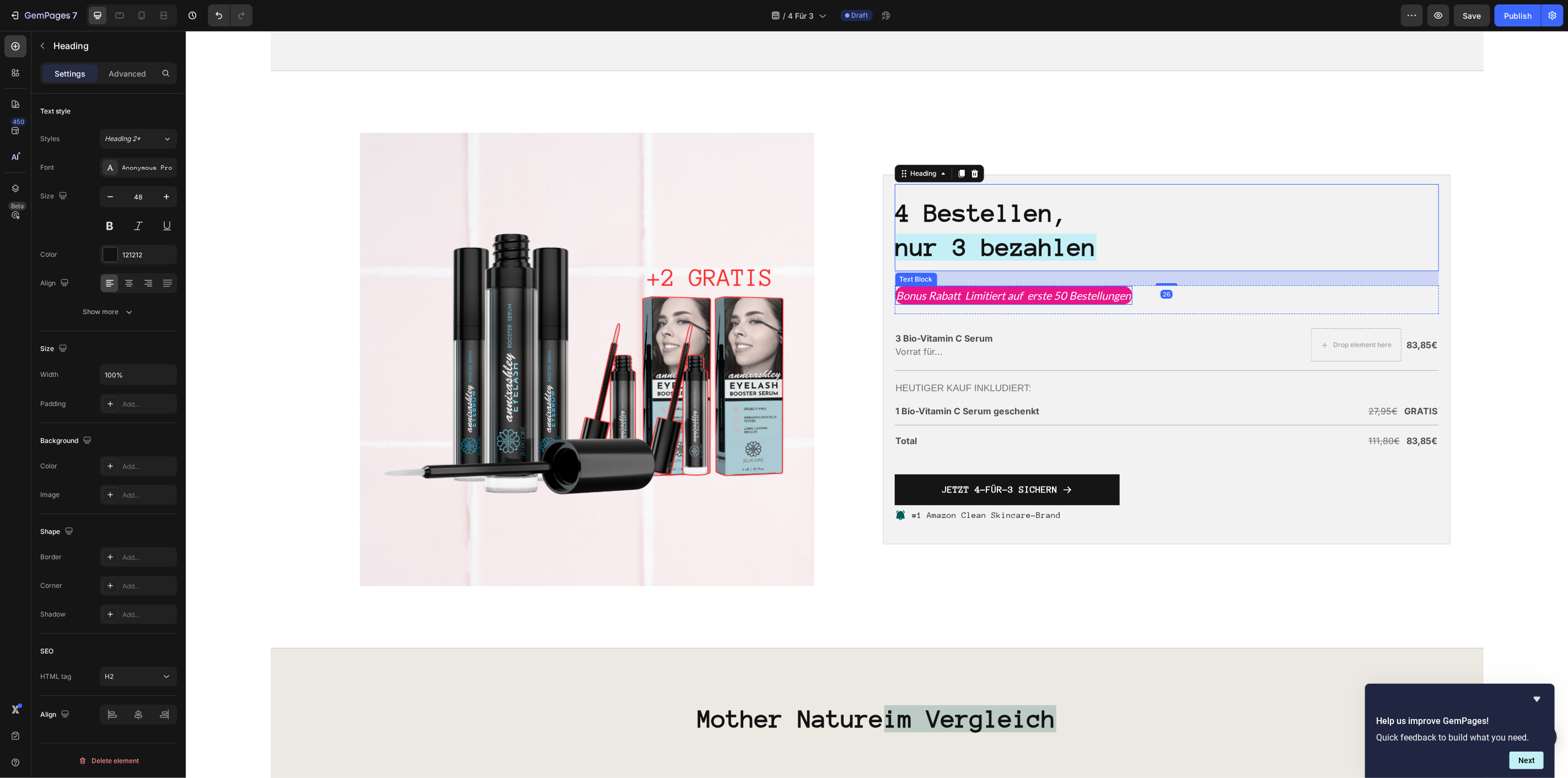
click at [934, 301] on icon "Bonus Rabatt Limitiert auf erste 50 Bestellungen" at bounding box center [1013, 295] width 235 height 13
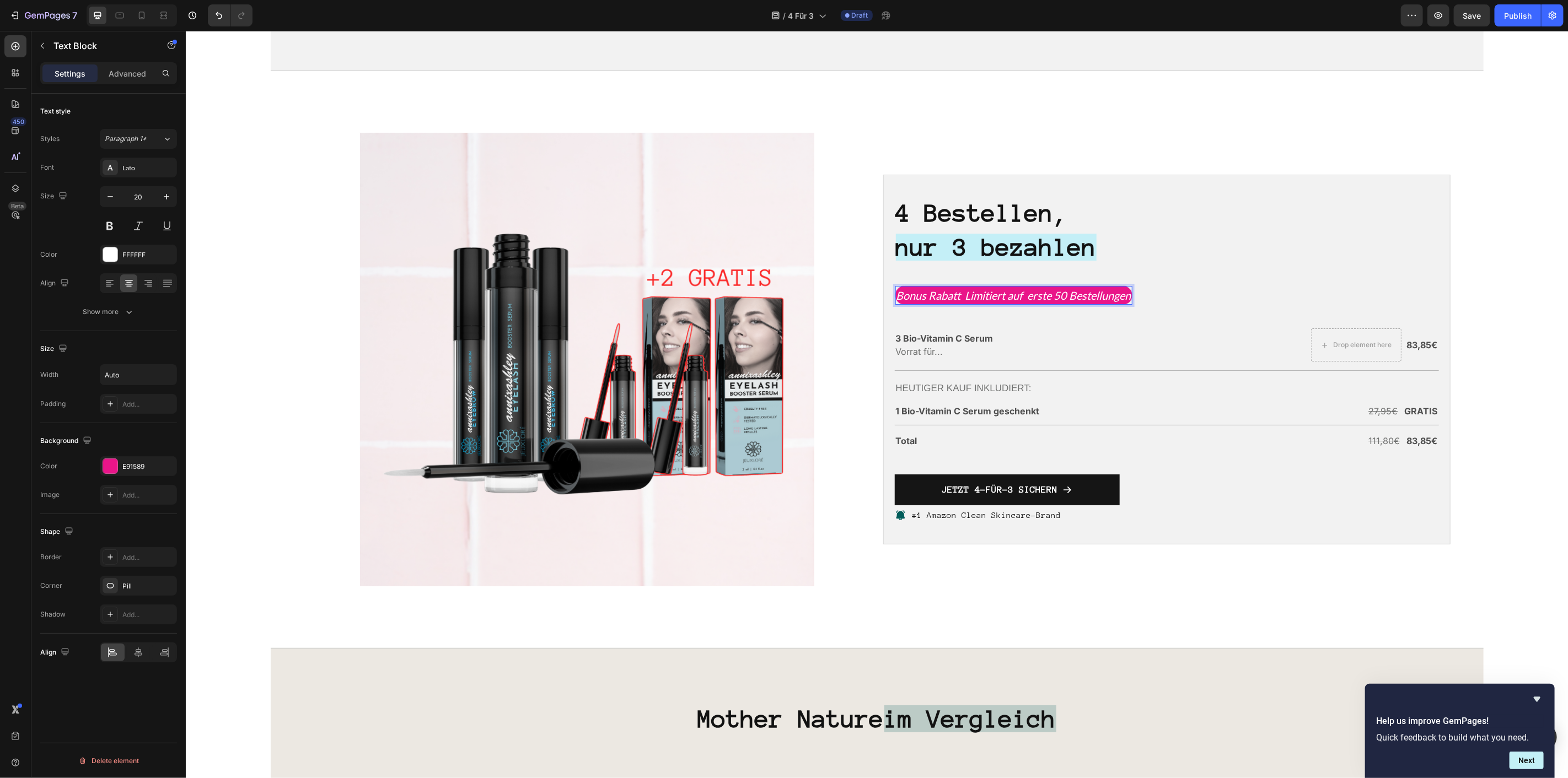
click at [935, 301] on icon "Bonus Rabatt Limitiert auf erste 50 Bestellungen" at bounding box center [1013, 295] width 235 height 13
click at [1312, 243] on p "⁠⁠⁠⁠⁠⁠⁠ 4 Bestellen, nur 3 bezahlen" at bounding box center [1166, 230] width 542 height 69
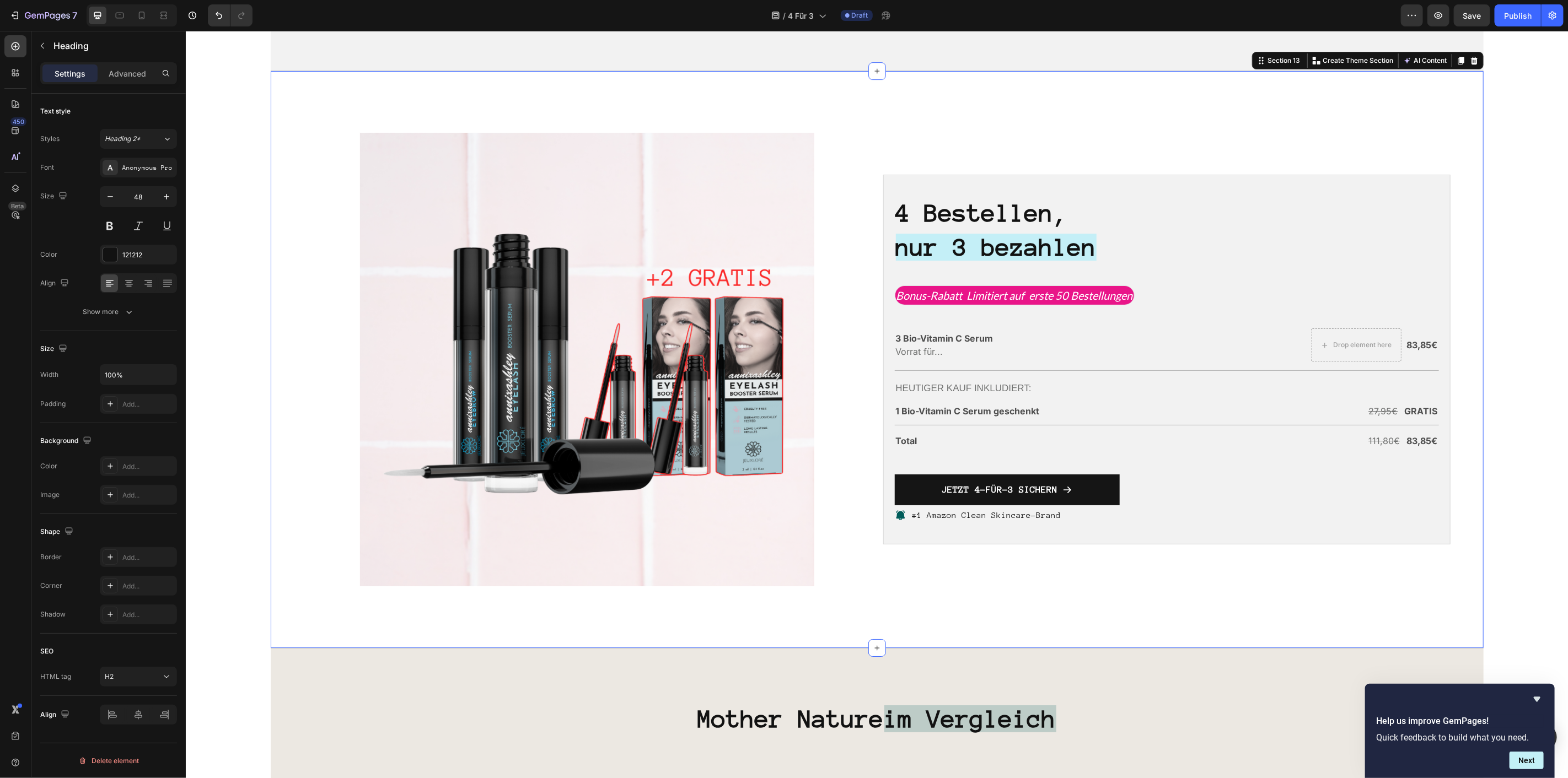
click at [1287, 135] on div "Image ⁠⁠⁠⁠⁠⁠⁠ 4 Bestellen, nur 3 bezahlen Heading Bonus-Rabatt Limitiert auf er…" at bounding box center [876, 358] width 1213 height 577
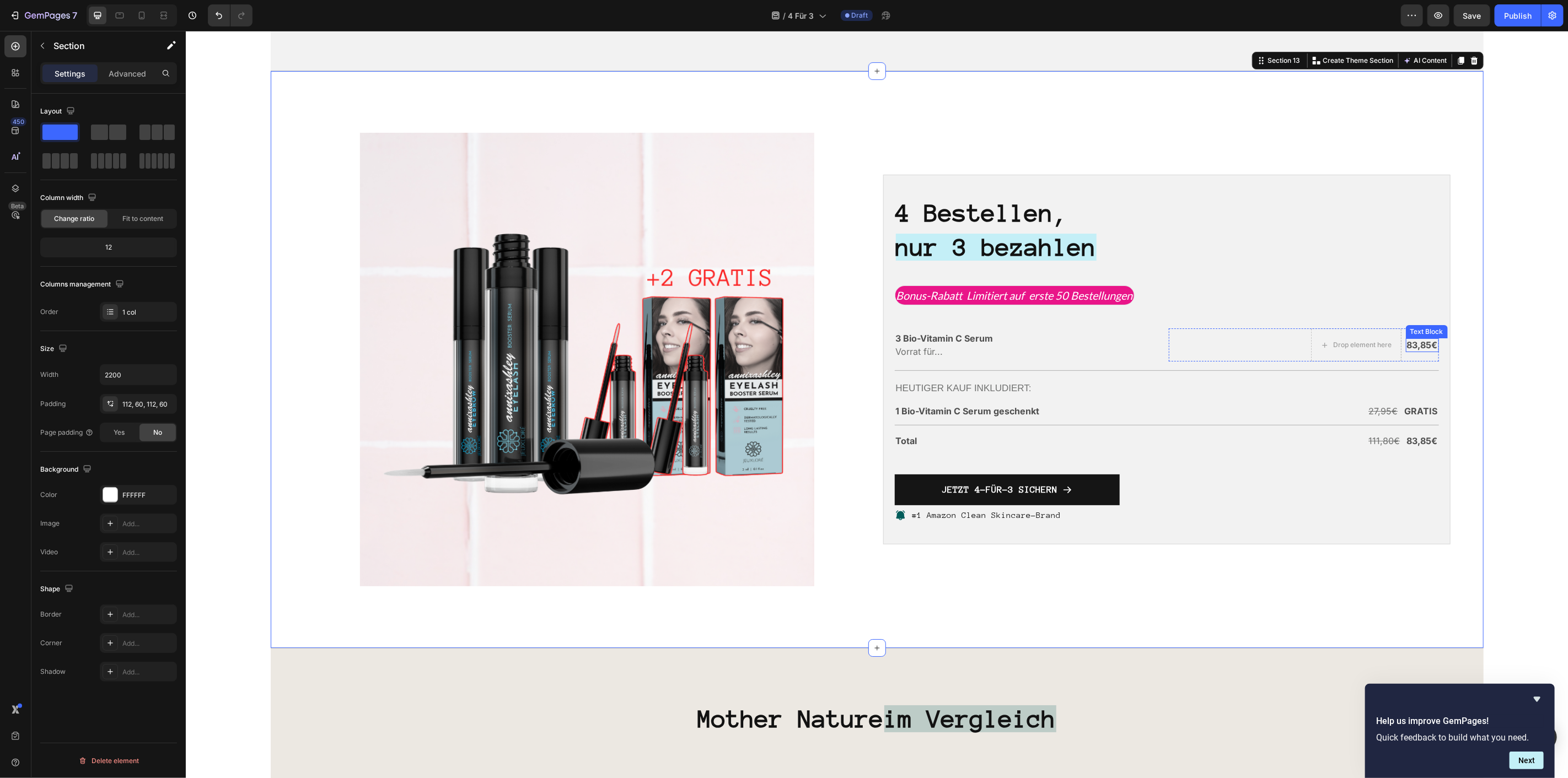
click at [1411, 351] on p "83,85€" at bounding box center [1421, 345] width 31 height 12
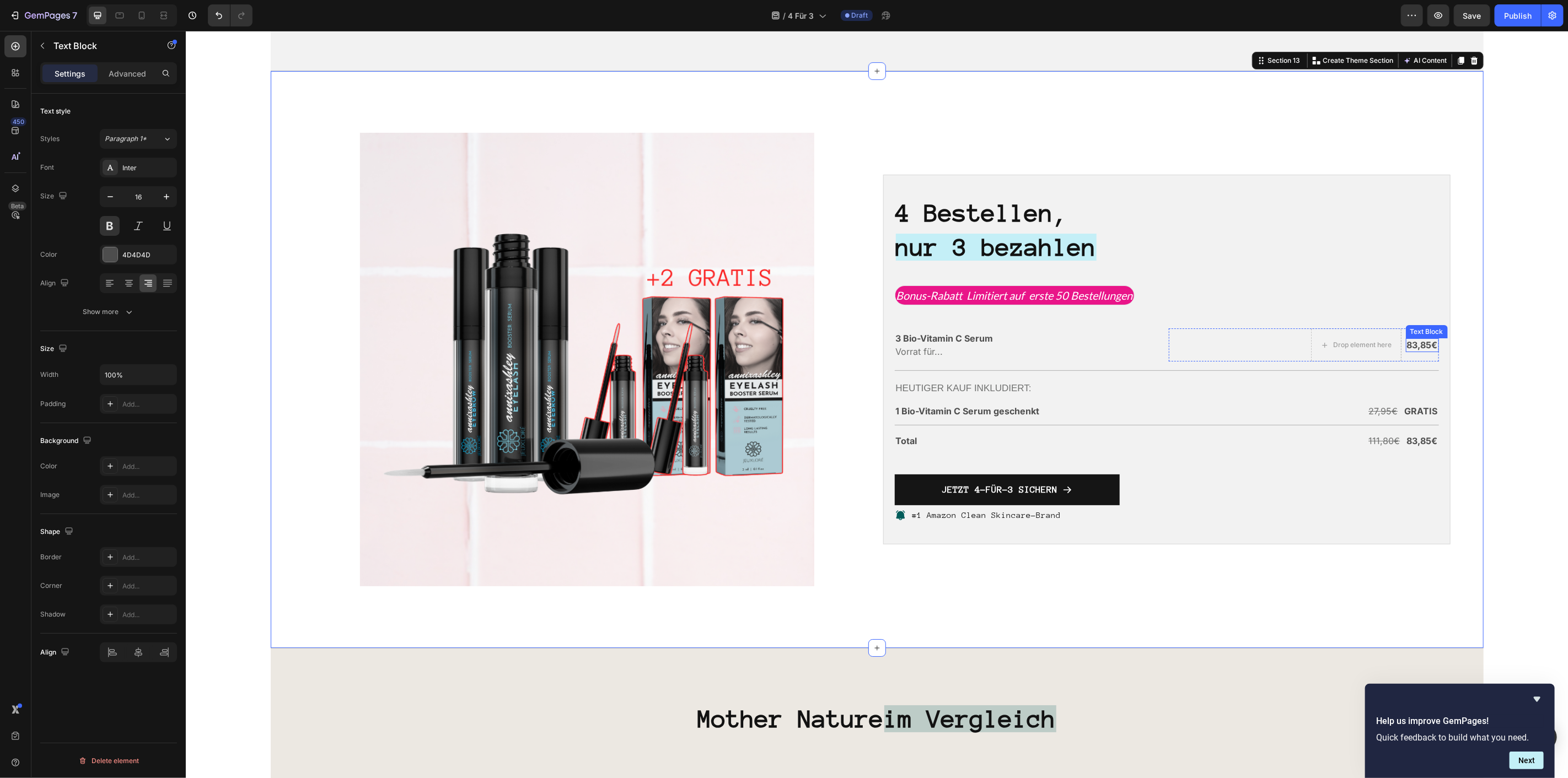
click at [1411, 351] on p "83,85€" at bounding box center [1421, 345] width 31 height 12
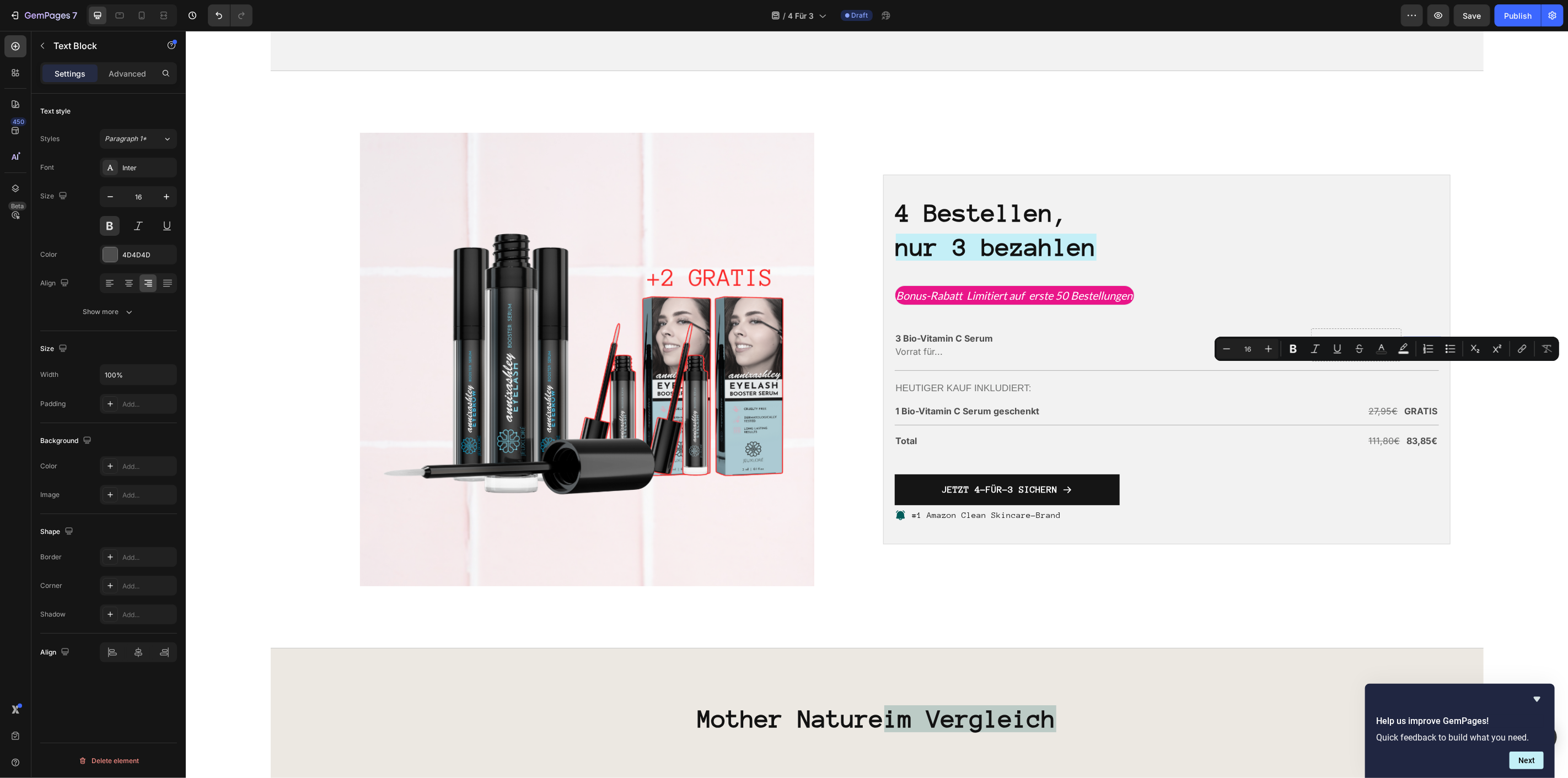
click at [1411, 351] on p "83,85€" at bounding box center [1421, 345] width 31 height 12
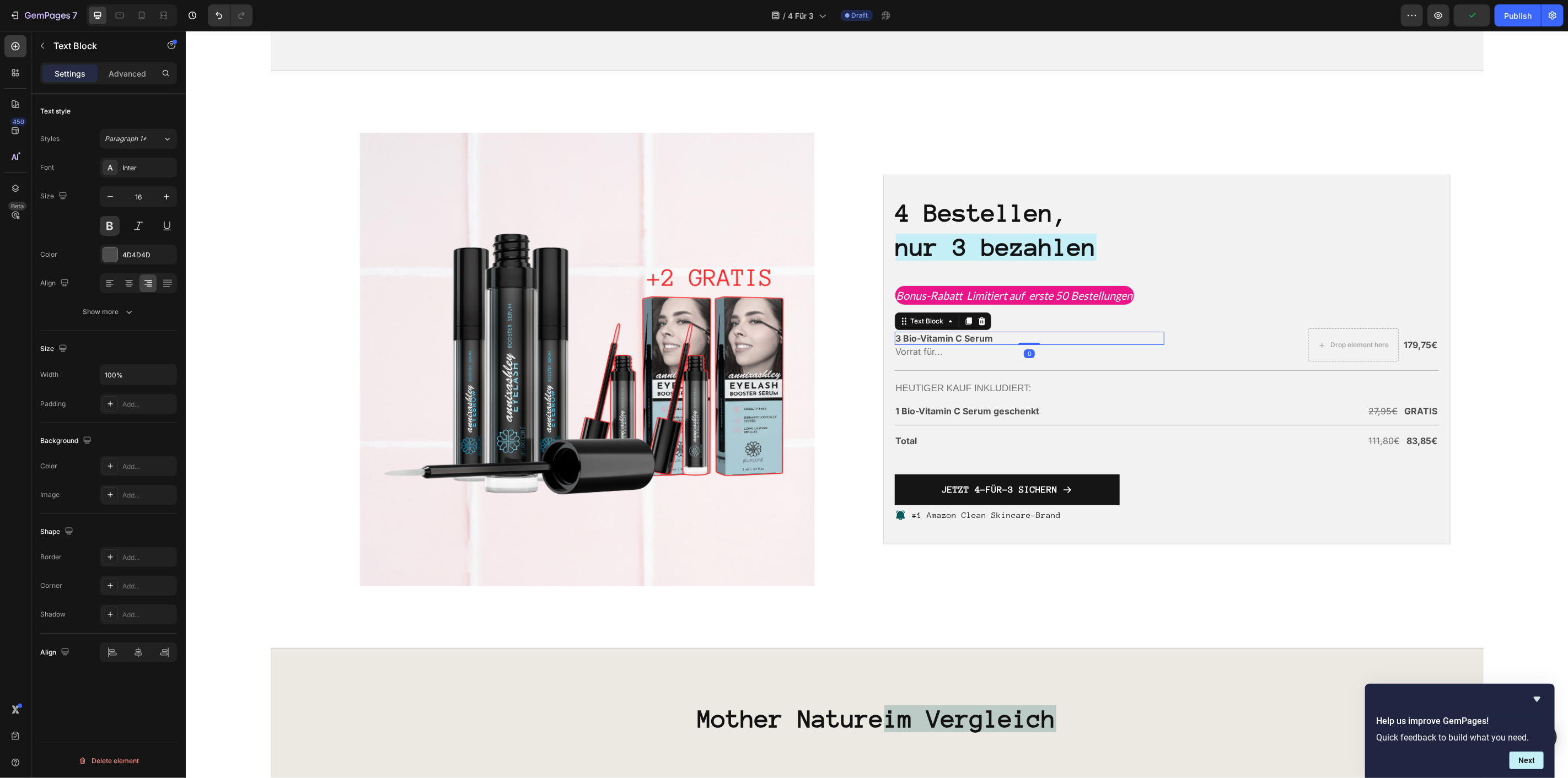
click at [926, 344] on p "3 Bio-Vitamin C Serum" at bounding box center [1029, 338] width 268 height 12
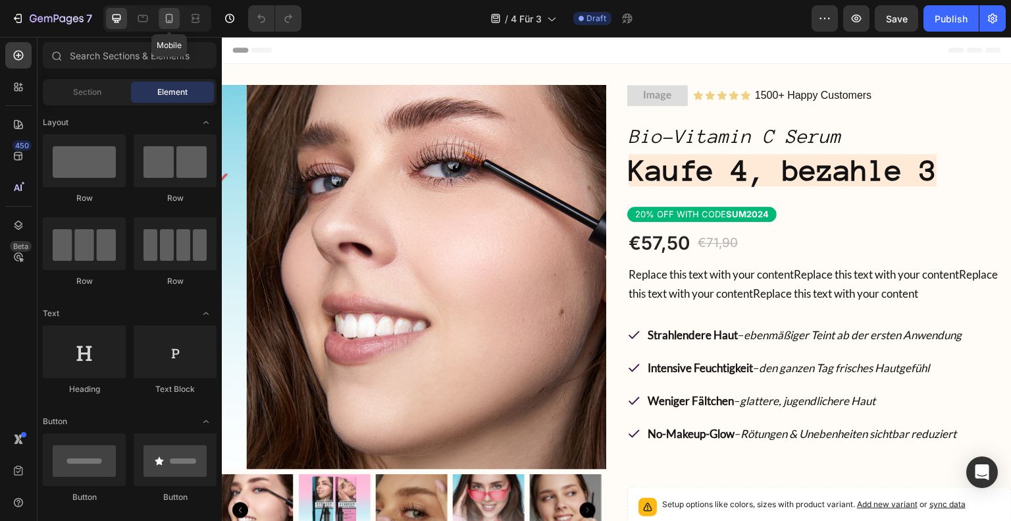
click at [170, 13] on icon at bounding box center [169, 18] width 13 height 13
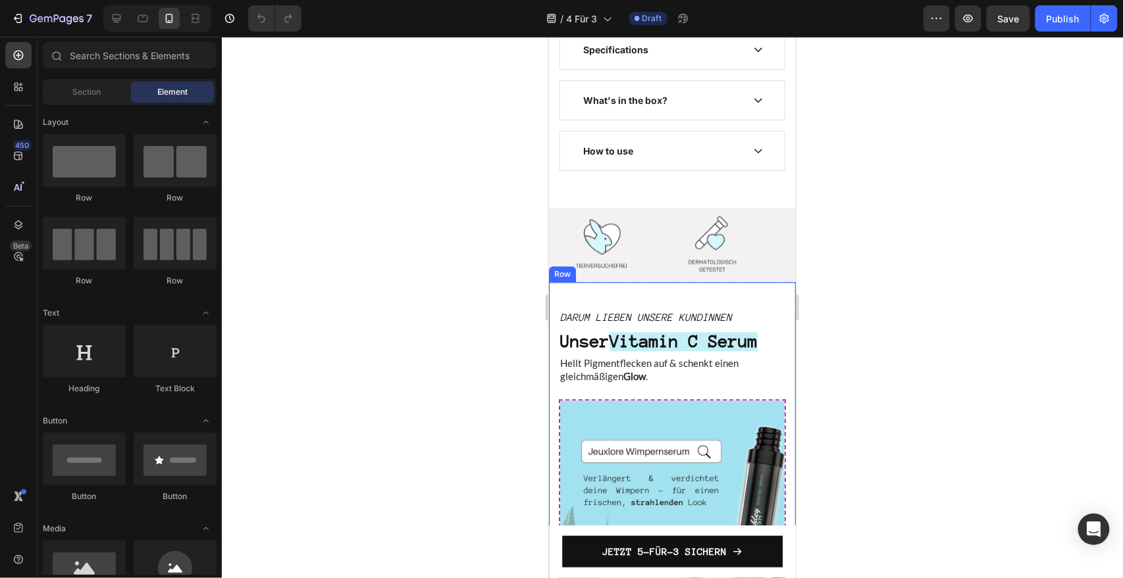
scroll to position [981, 0]
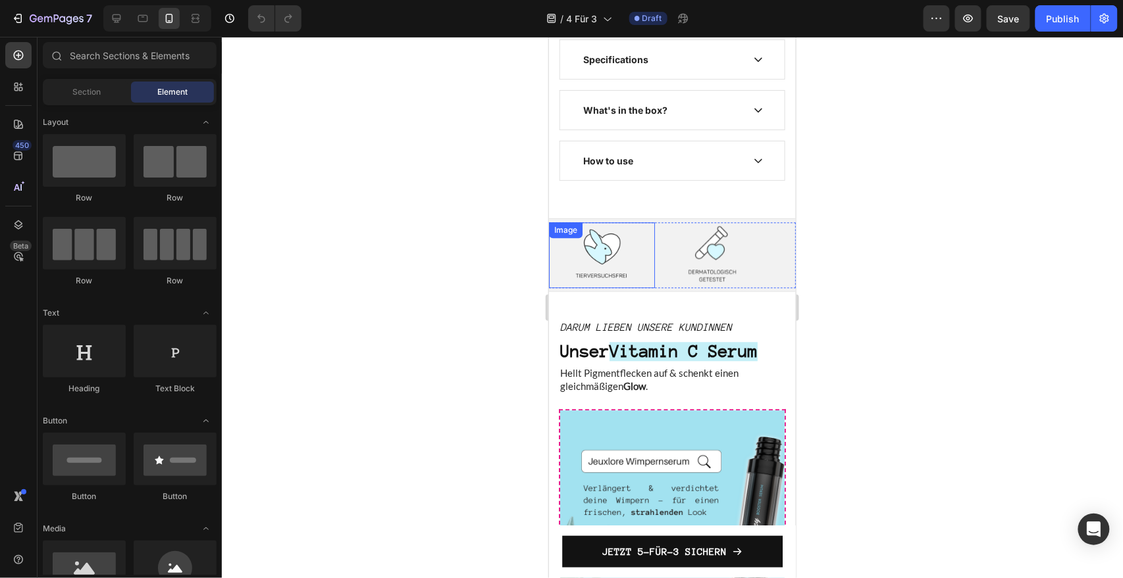
click at [584, 276] on img at bounding box center [601, 255] width 106 height 66
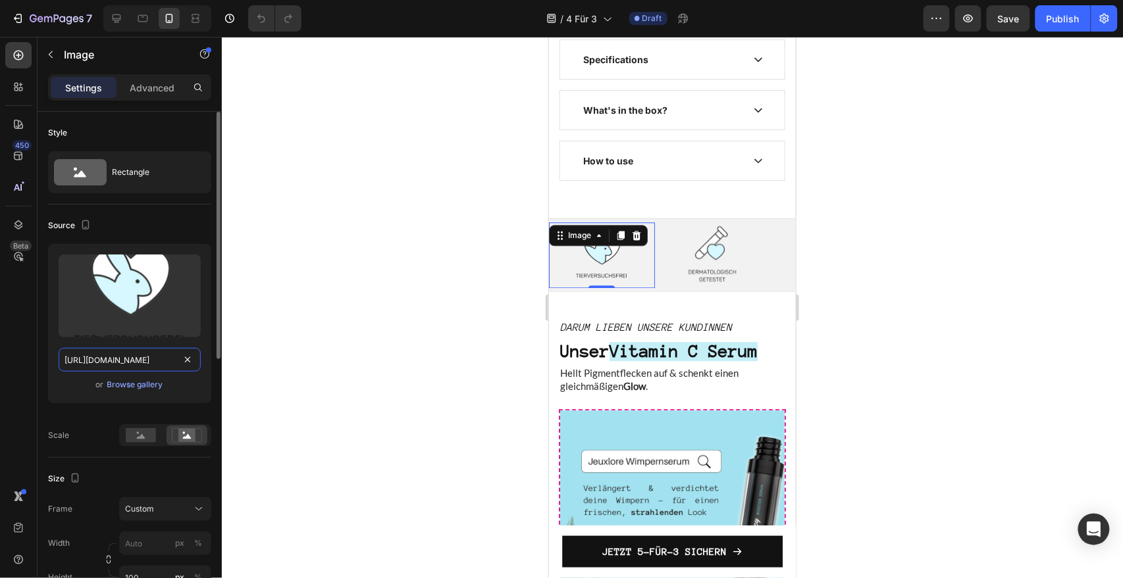
click at [148, 361] on input "[URL][DOMAIN_NAME]" at bounding box center [130, 360] width 142 height 24
click at [716, 240] on img at bounding box center [712, 255] width 106 height 66
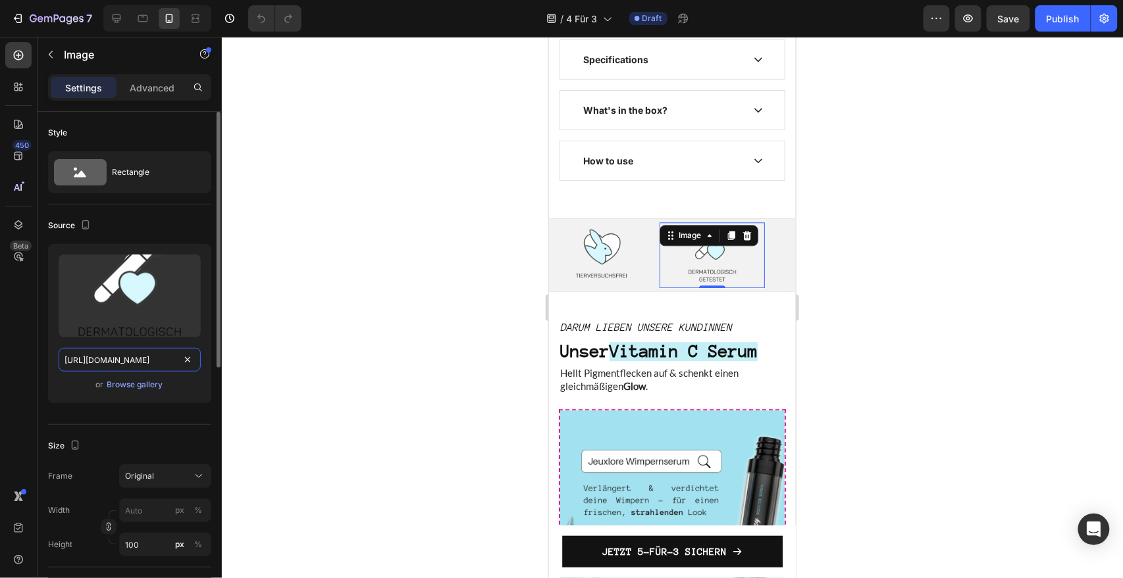
click at [124, 351] on input "[URL][DOMAIN_NAME]" at bounding box center [130, 360] width 142 height 24
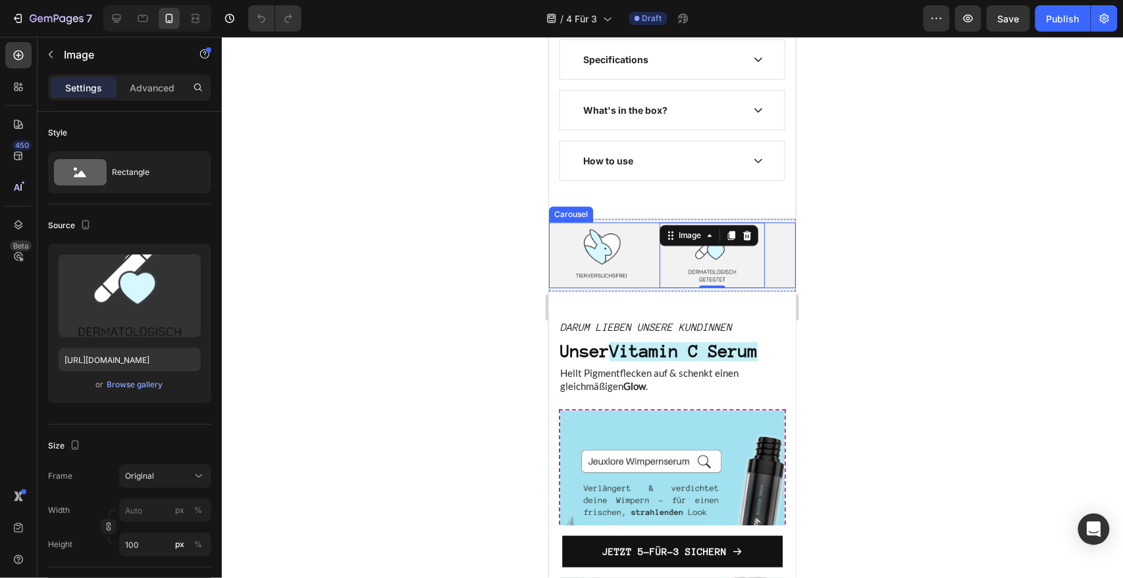
click at [767, 261] on div "Image Image 0 Image Image" at bounding box center [671, 255] width 247 height 66
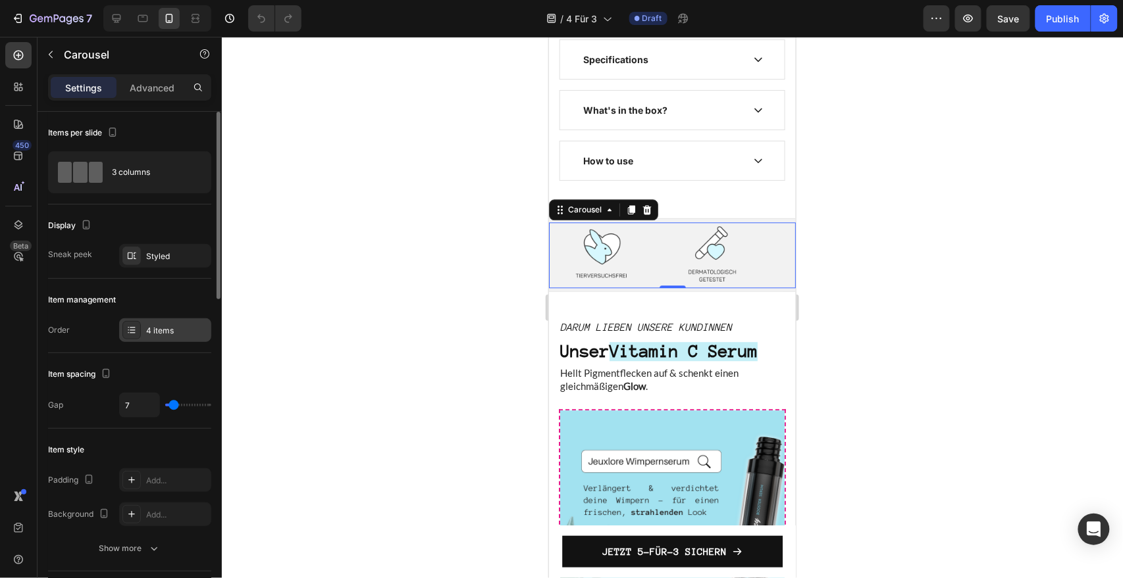
click at [156, 333] on div "4 items" at bounding box center [177, 331] width 62 height 12
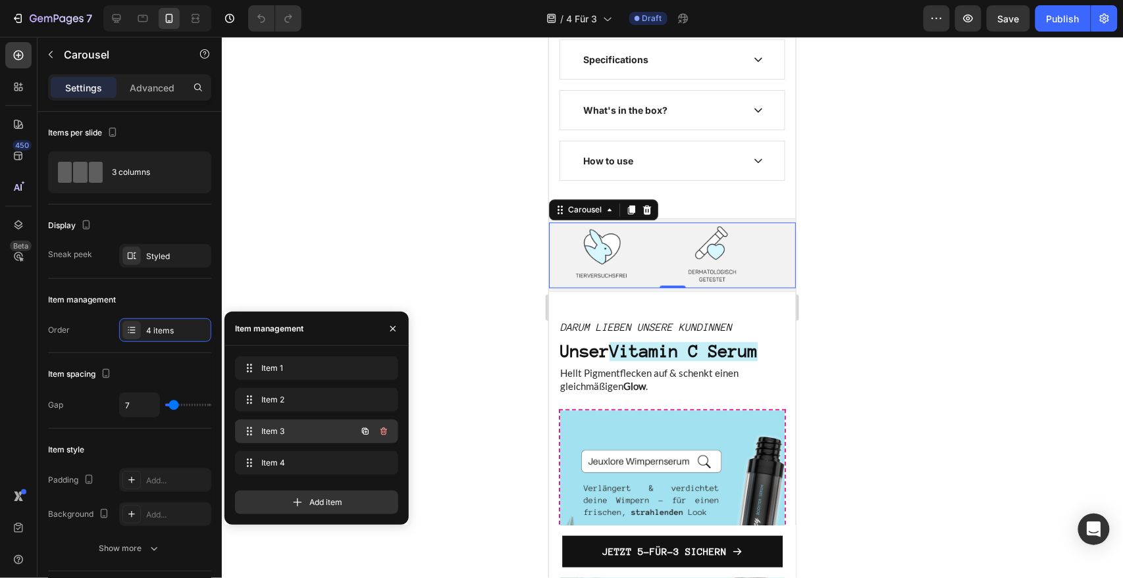
click at [280, 426] on span "Item 3" at bounding box center [298, 432] width 74 height 12
click at [605, 269] on img at bounding box center [601, 255] width 106 height 66
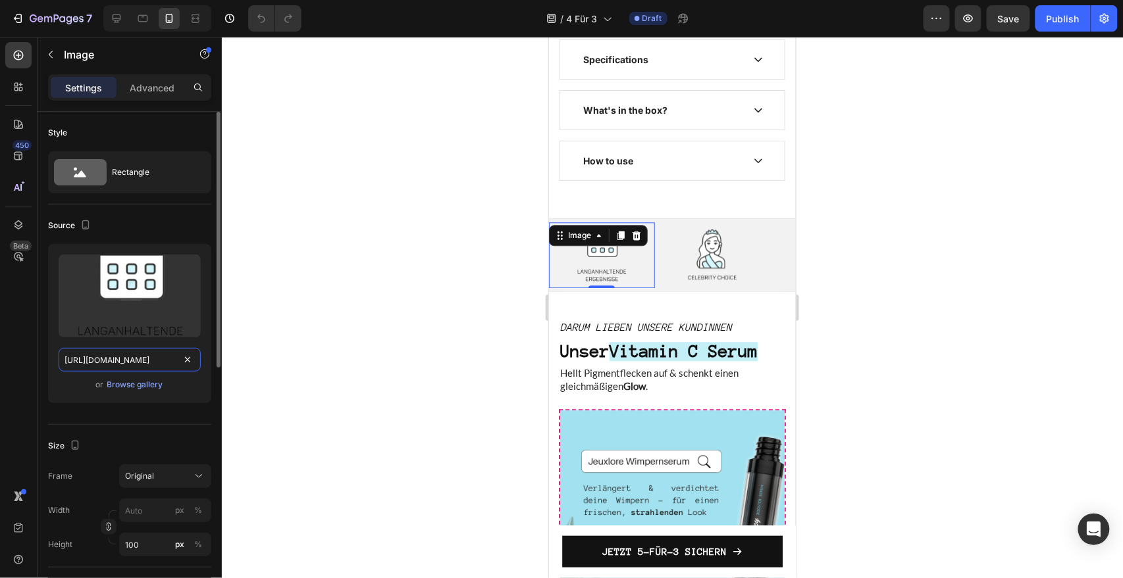
click at [128, 355] on input "[URL][DOMAIN_NAME]" at bounding box center [130, 360] width 142 height 24
click at [707, 251] on img at bounding box center [712, 255] width 106 height 66
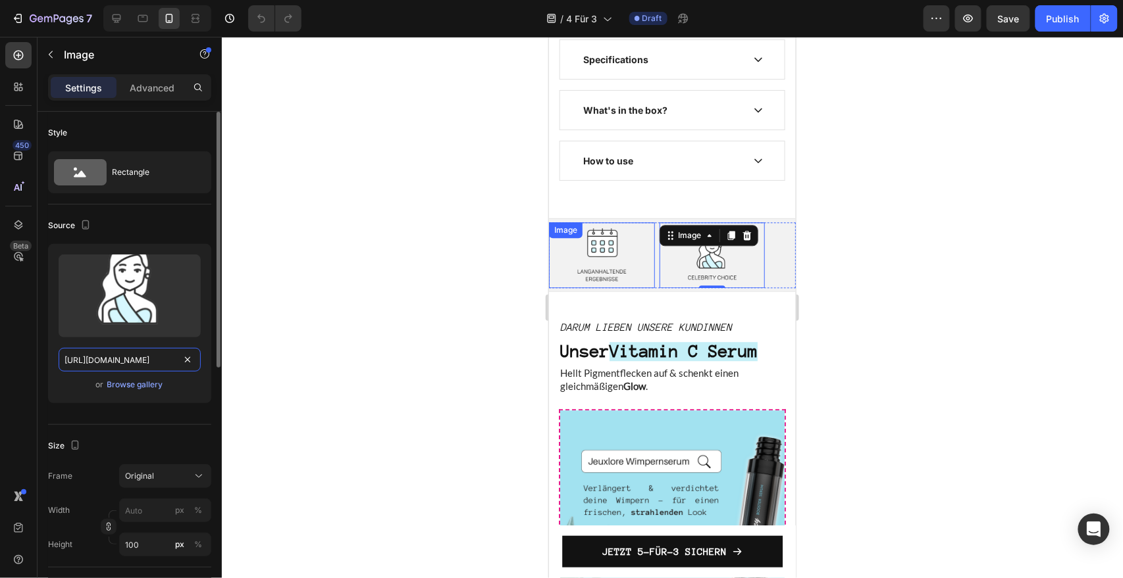
click at [139, 360] on input "[URL][DOMAIN_NAME]" at bounding box center [130, 360] width 142 height 24
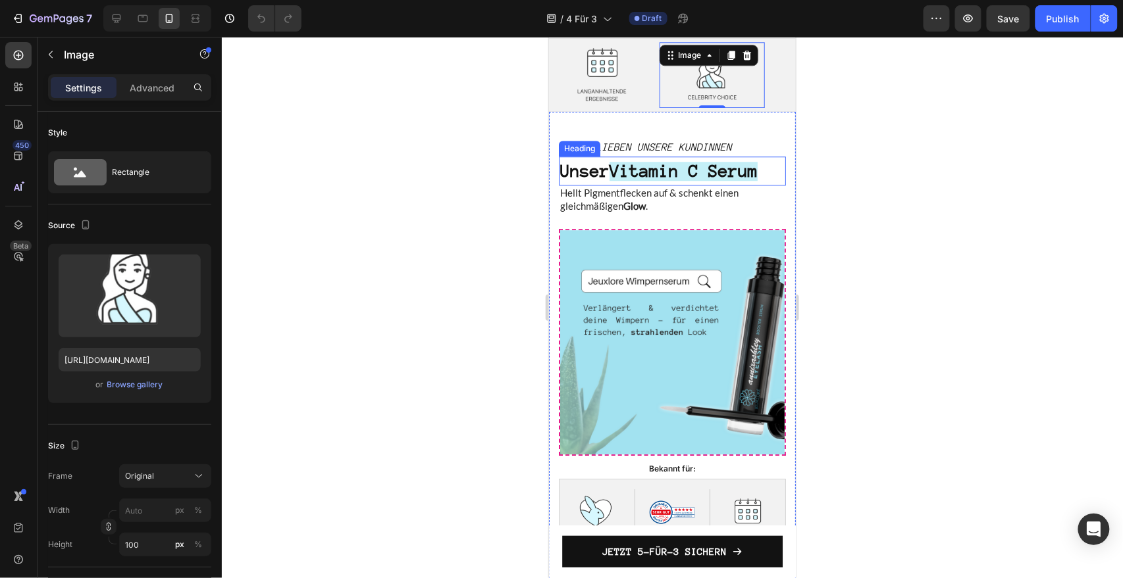
scroll to position [1200, 0]
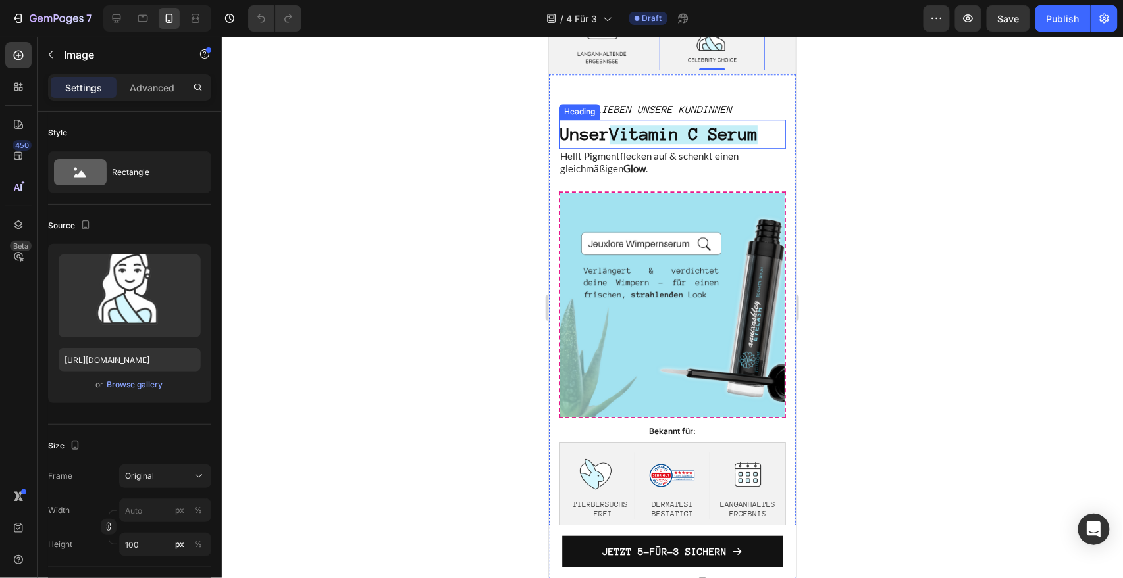
click at [685, 350] on img at bounding box center [671, 304] width 227 height 227
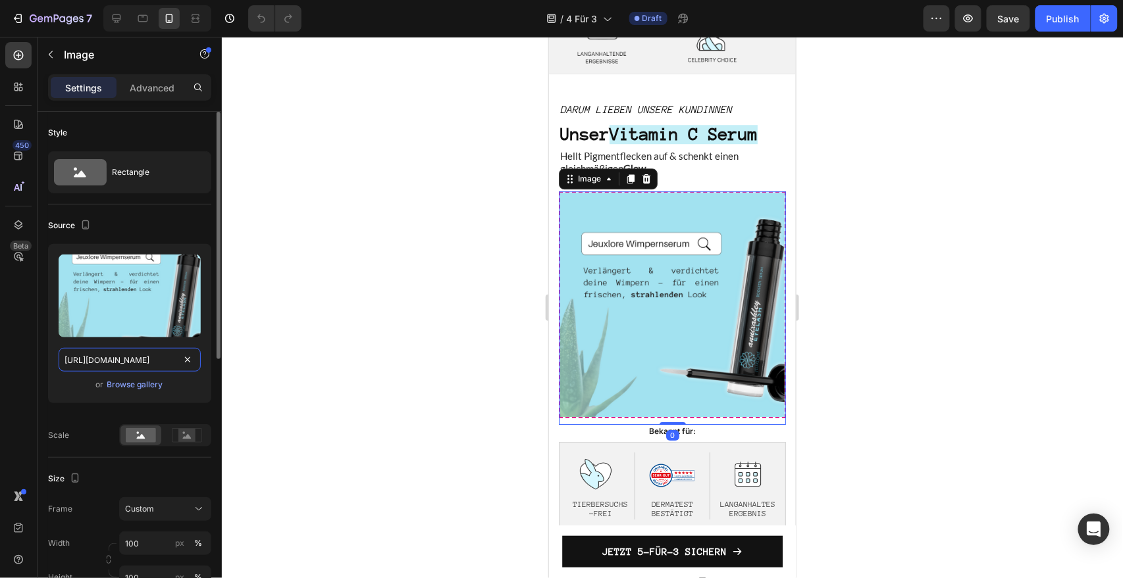
click at [143, 360] on input "[URL][DOMAIN_NAME]" at bounding box center [130, 360] width 142 height 24
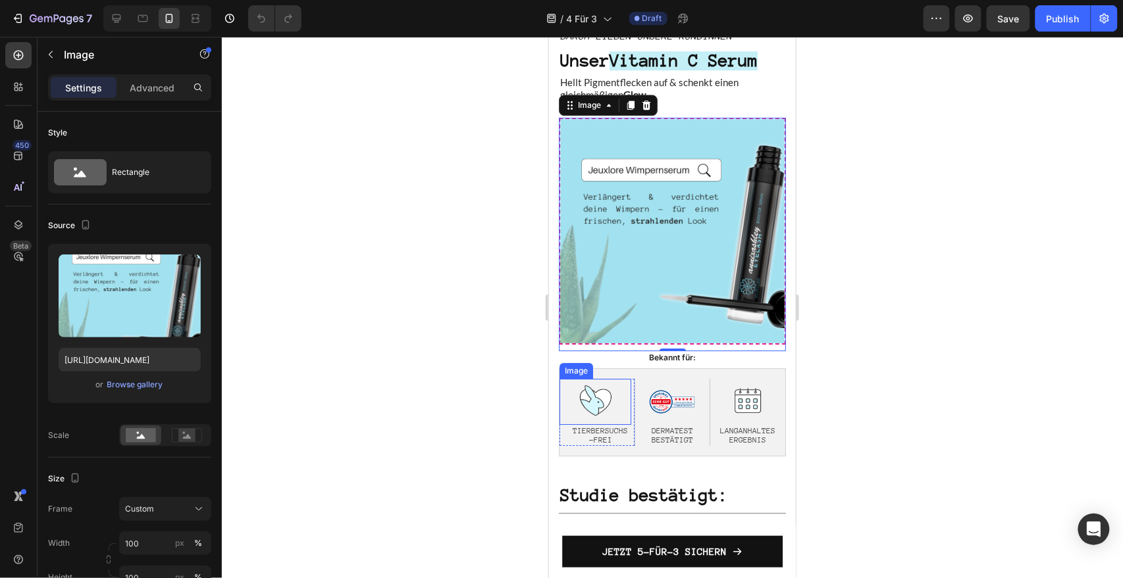
click at [586, 386] on img at bounding box center [595, 401] width 46 height 46
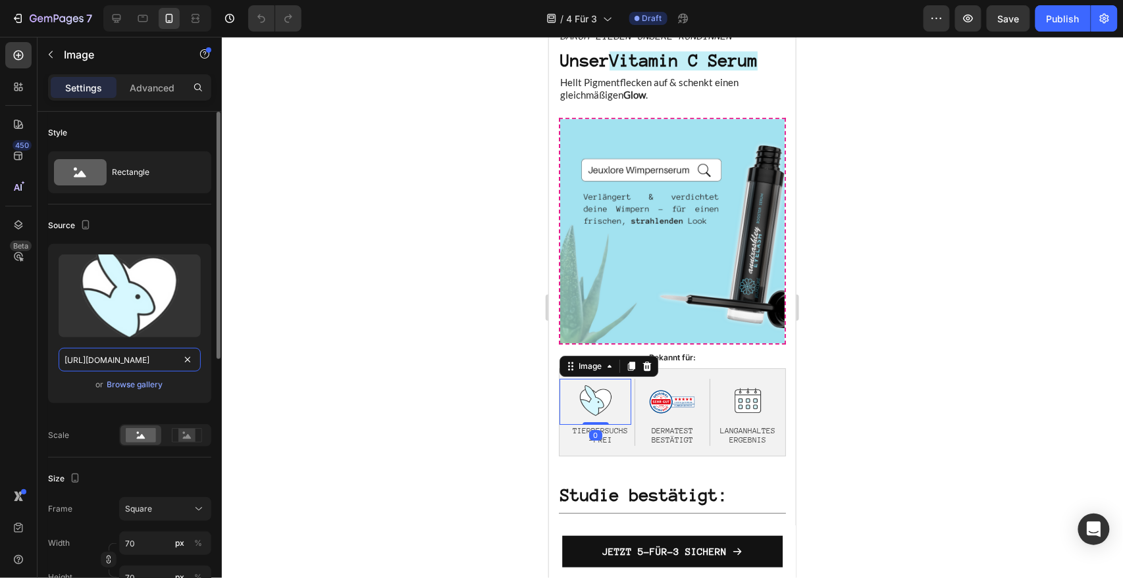
click at [120, 359] on input "[URL][DOMAIN_NAME]" at bounding box center [130, 360] width 142 height 24
click at [673, 398] on img at bounding box center [671, 401] width 46 height 46
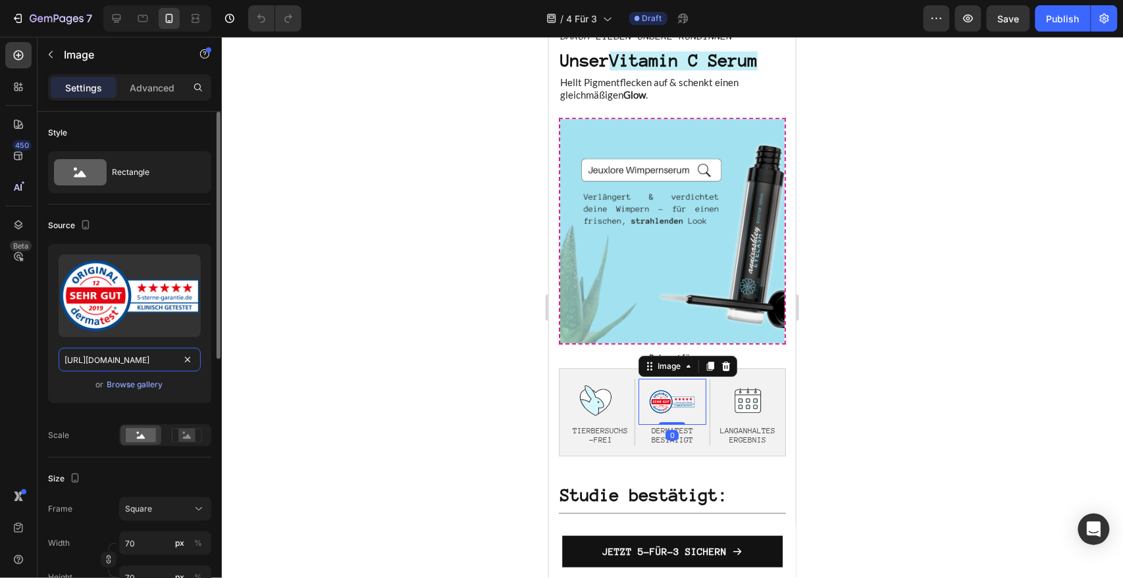
click at [145, 352] on input "[URL][DOMAIN_NAME]" at bounding box center [130, 360] width 142 height 24
click at [736, 390] on img at bounding box center [747, 401] width 46 height 46
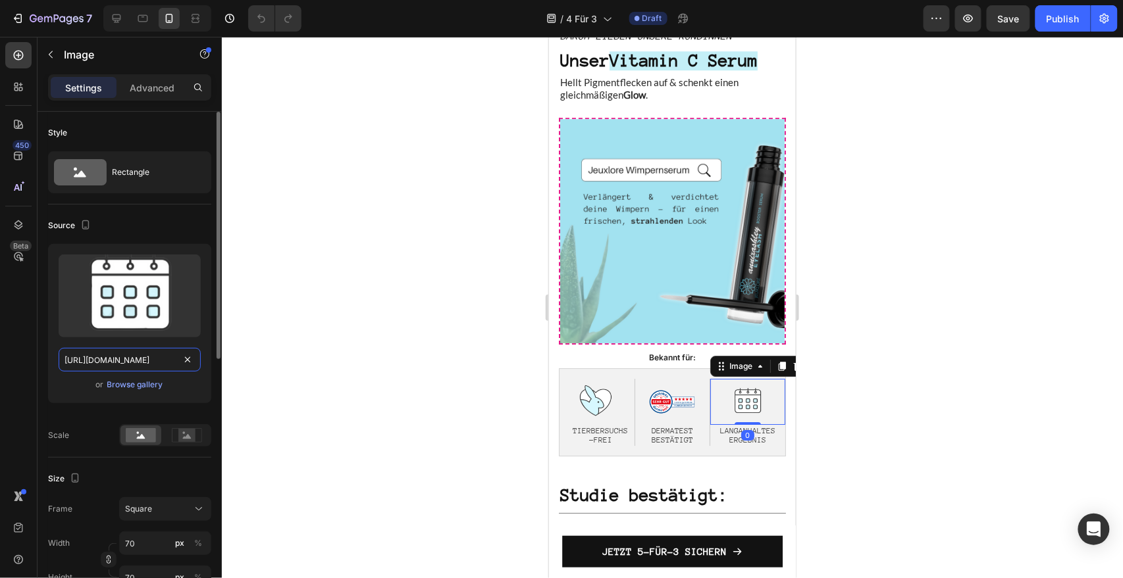
click at [153, 354] on input "[URL][DOMAIN_NAME]" at bounding box center [130, 360] width 142 height 24
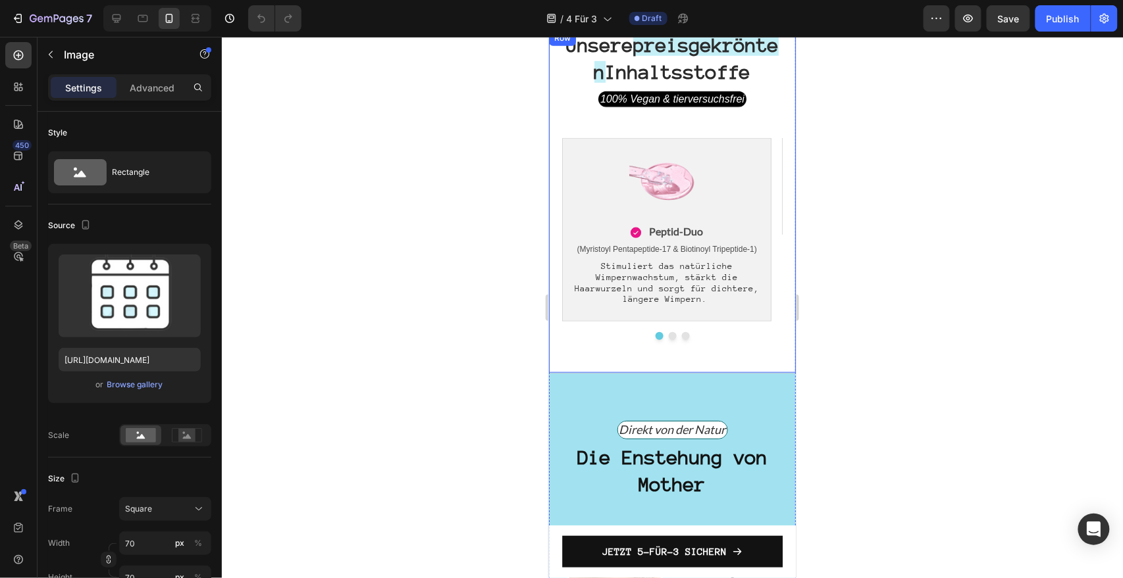
scroll to position [1932, 0]
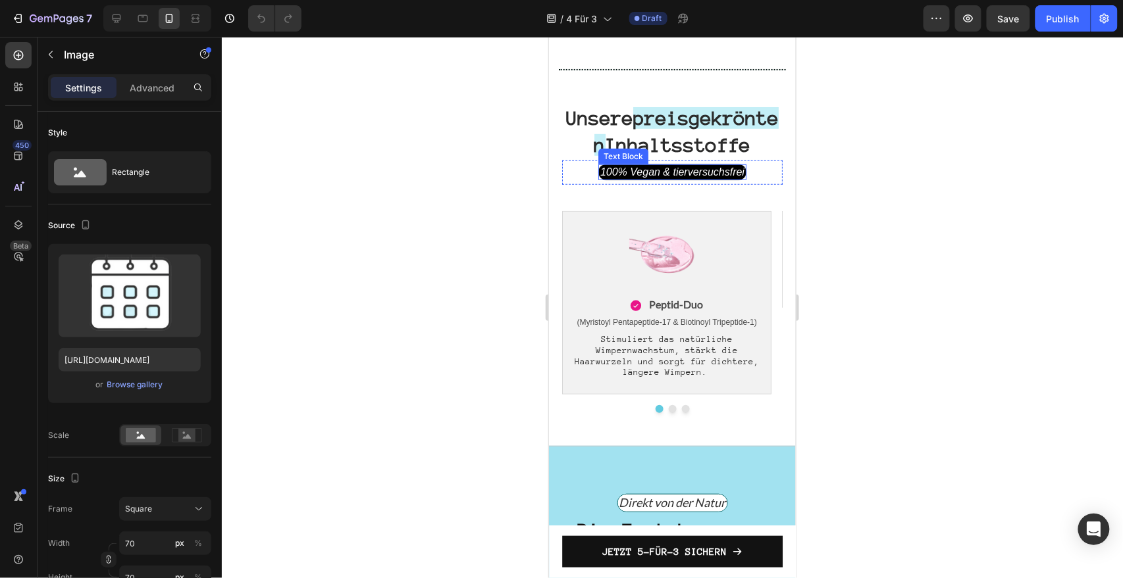
click at [696, 177] on icon "100% Vegan & tierversuchsfrei" at bounding box center [672, 171] width 144 height 11
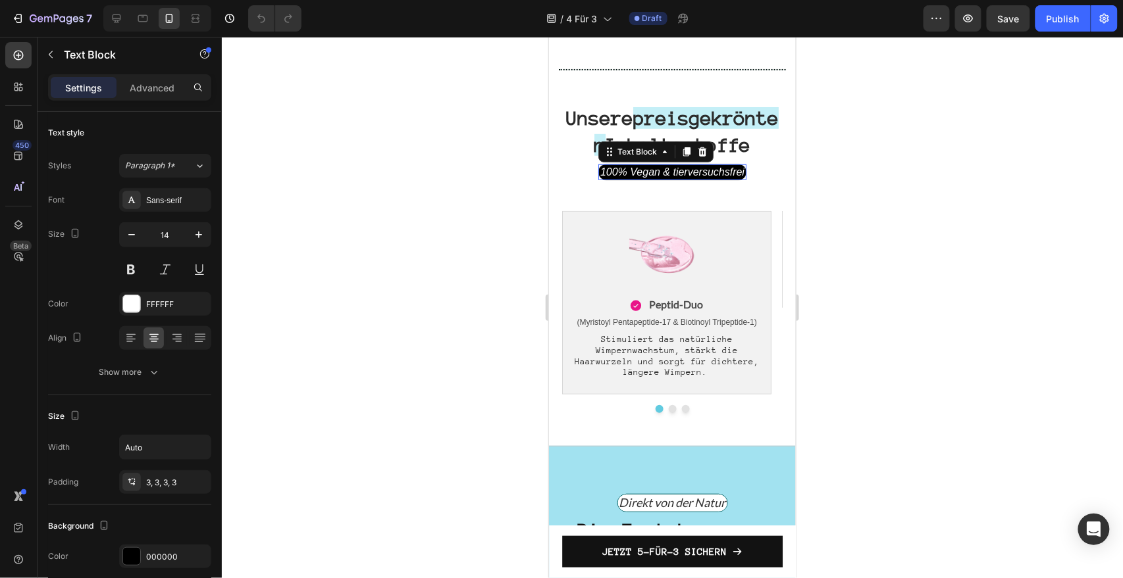
click at [696, 177] on icon "100% Vegan & tierversuchsfrei" at bounding box center [672, 171] width 144 height 11
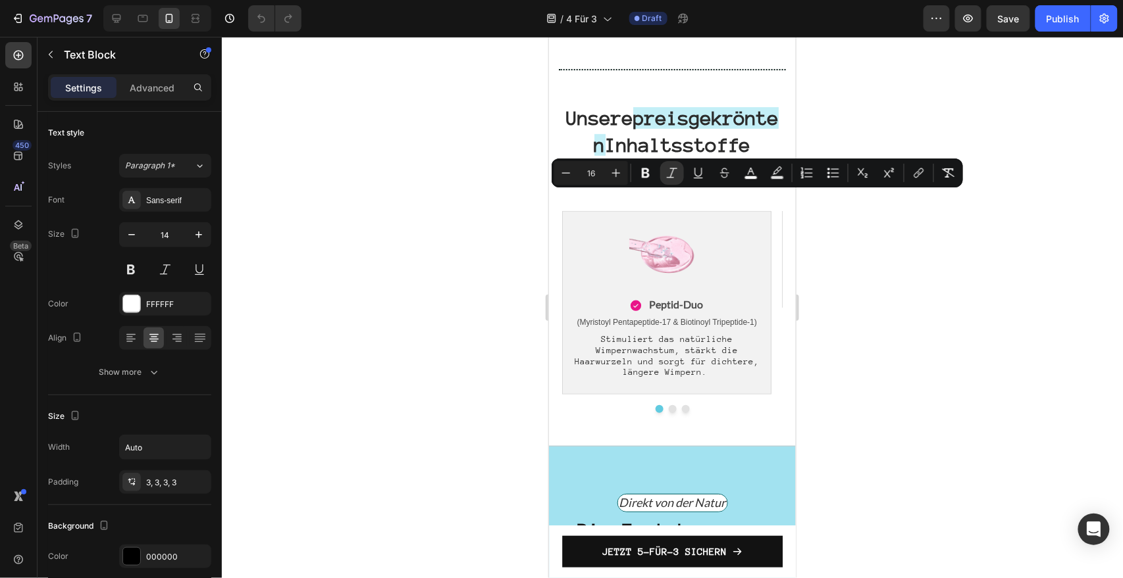
copy icon "100% Vegan & tierversuchsfrei"
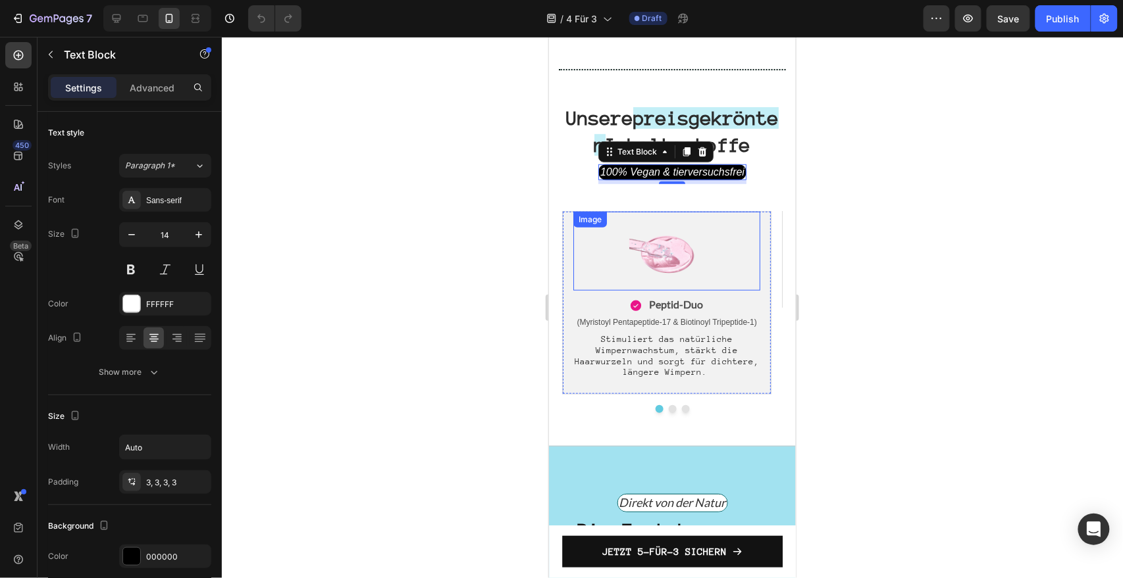
click at [656, 271] on img at bounding box center [667, 253] width 76 height 76
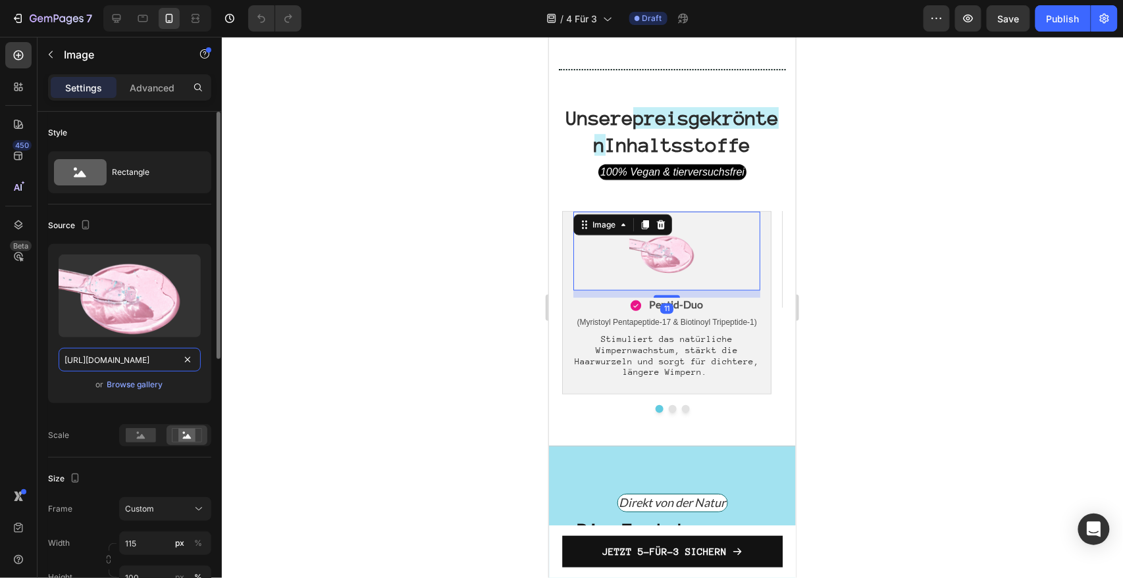
click at [136, 356] on input "[URL][DOMAIN_NAME]" at bounding box center [130, 360] width 142 height 24
click at [671, 413] on div at bounding box center [671, 409] width 220 height 8
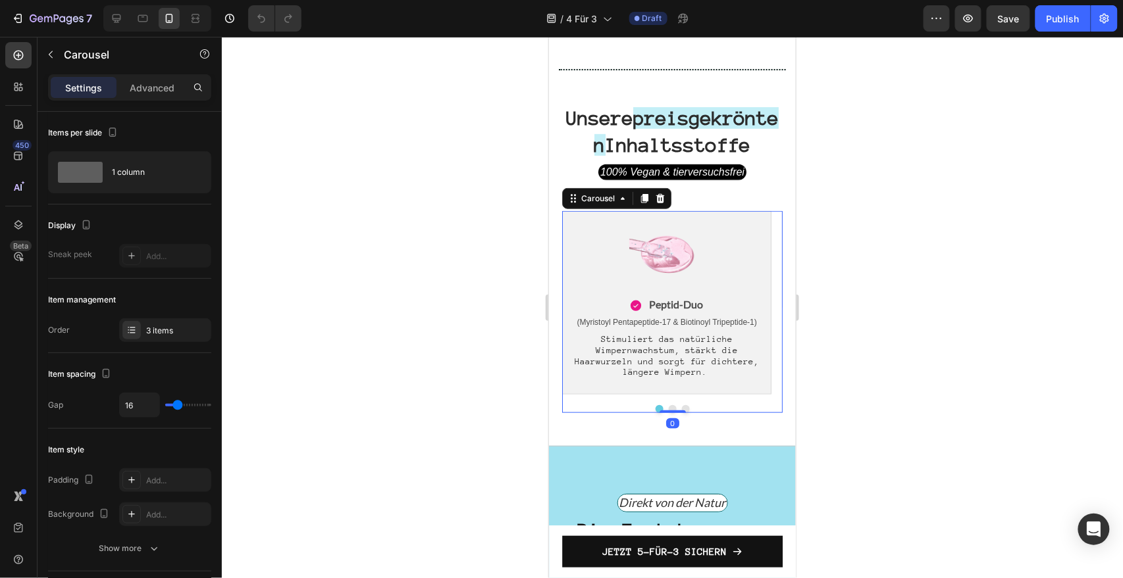
click at [668, 413] on button "Dot" at bounding box center [672, 409] width 8 height 8
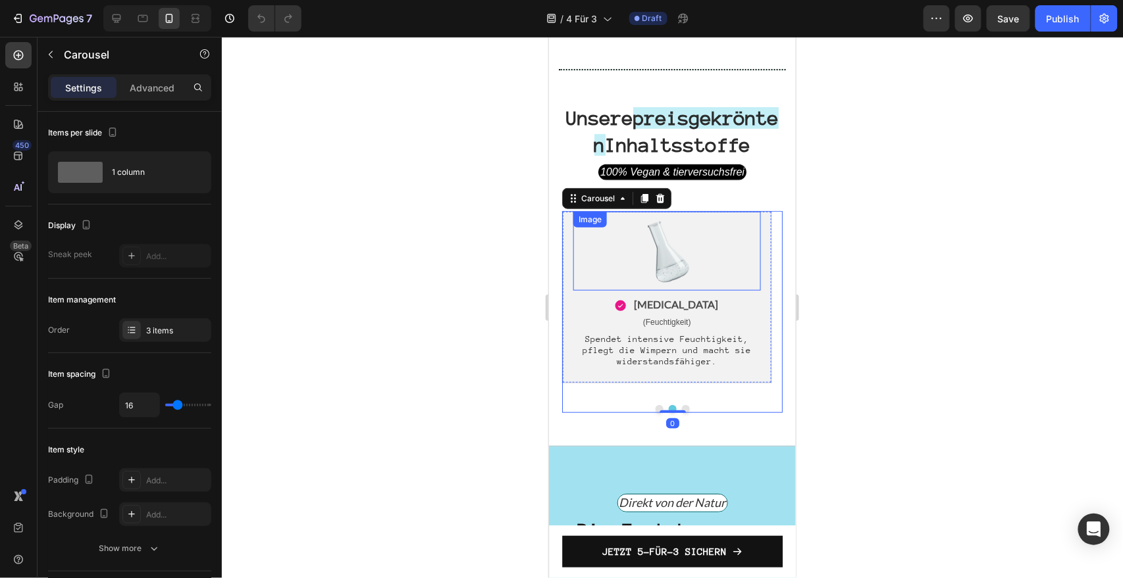
click at [679, 282] on img at bounding box center [667, 253] width 76 height 76
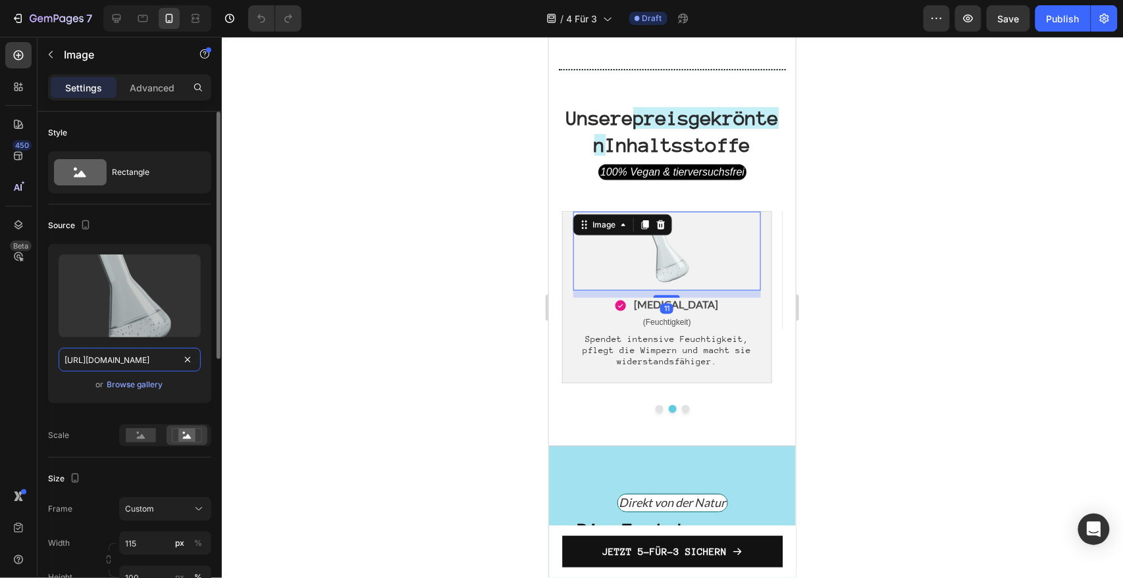
click at [140, 363] on input "[URL][DOMAIN_NAME]" at bounding box center [130, 360] width 142 height 24
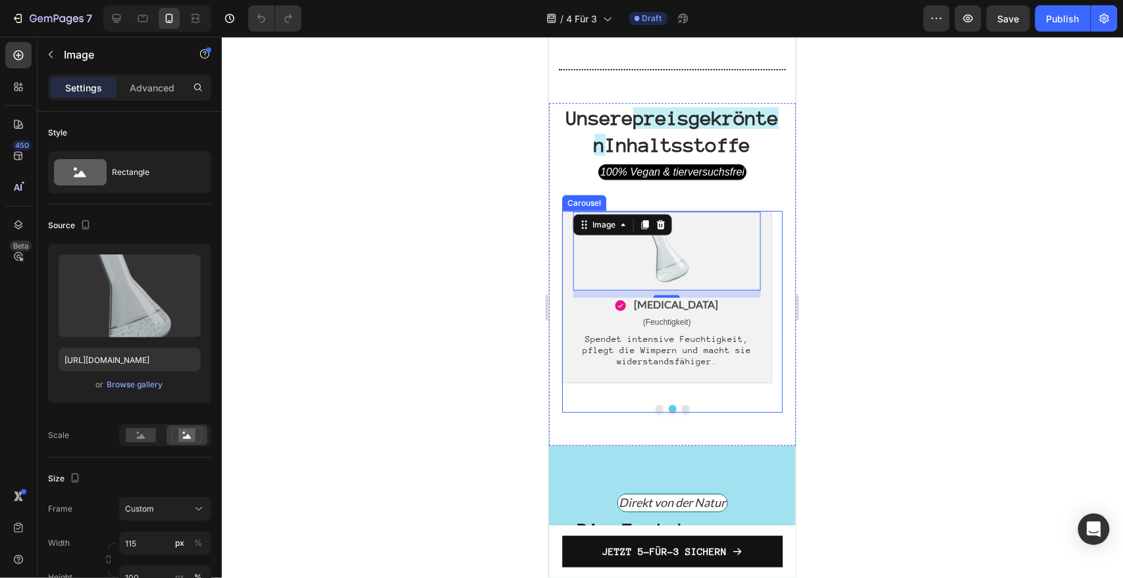
drag, startPoint x: 680, startPoint y: 444, endPoint x: 679, endPoint y: 430, distance: 13.2
click at [681, 413] on button "Dot" at bounding box center [685, 409] width 8 height 8
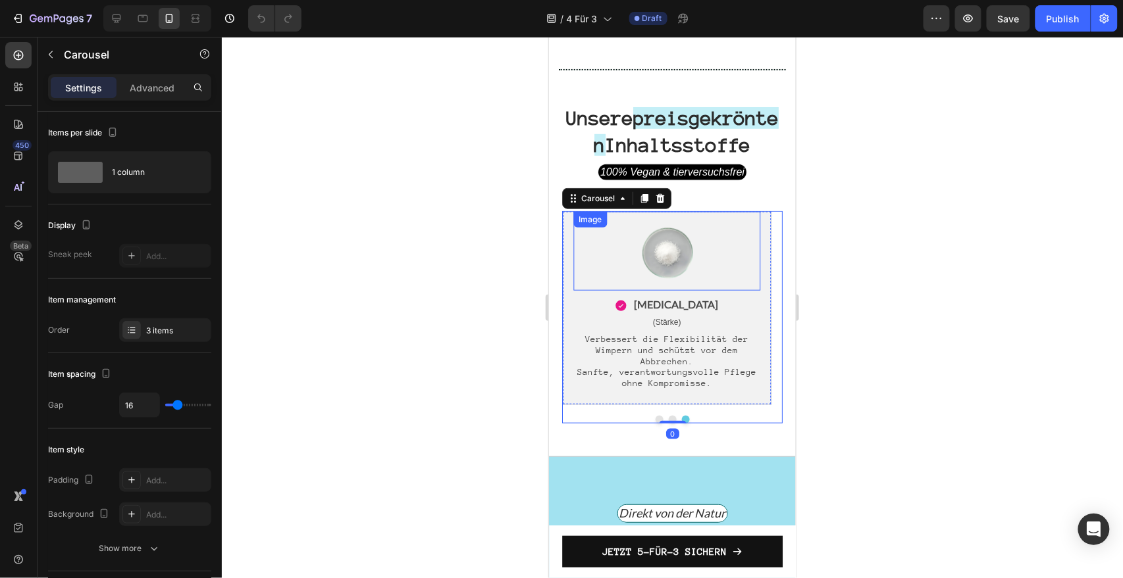
click at [679, 290] on img at bounding box center [667, 253] width 76 height 76
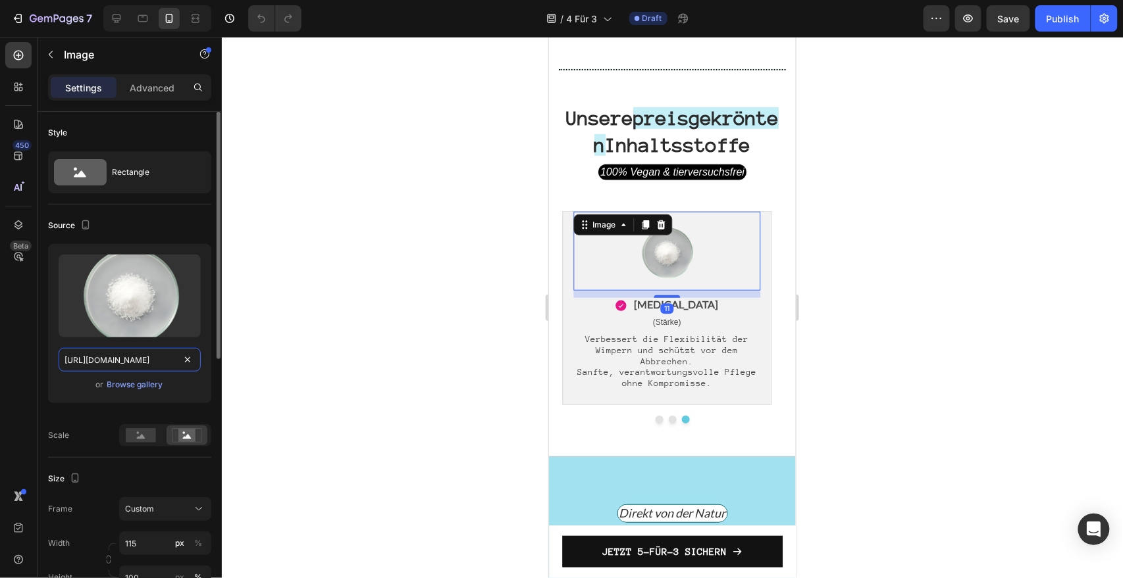
click at [107, 363] on input "[URL][DOMAIN_NAME]" at bounding box center [130, 360] width 142 height 24
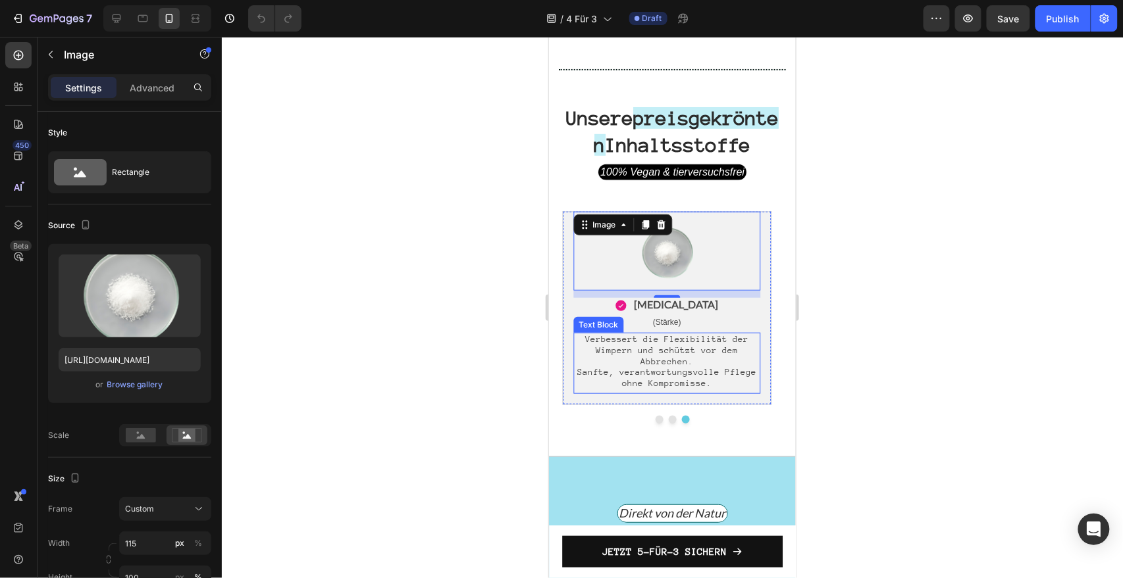
click at [683, 365] on span "Verbessert die Flexibilität der Wimpern und schützt vor dem Abbrechen." at bounding box center [665, 350] width 163 height 32
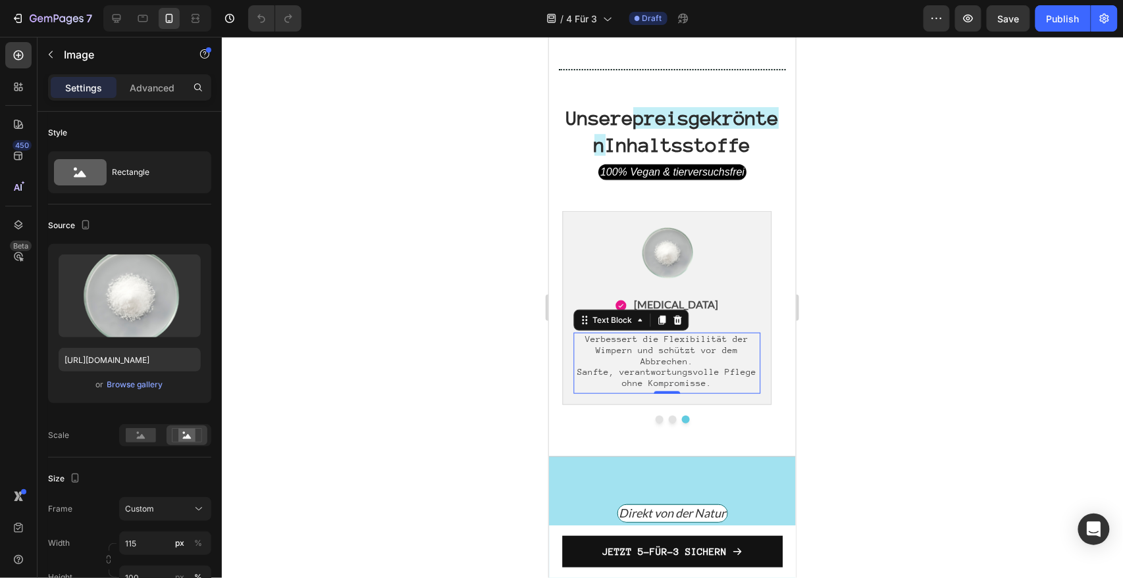
click at [683, 365] on span "Verbessert die Flexibilität der Wimpern und schützt vor dem Abbrechen." at bounding box center [665, 350] width 163 height 32
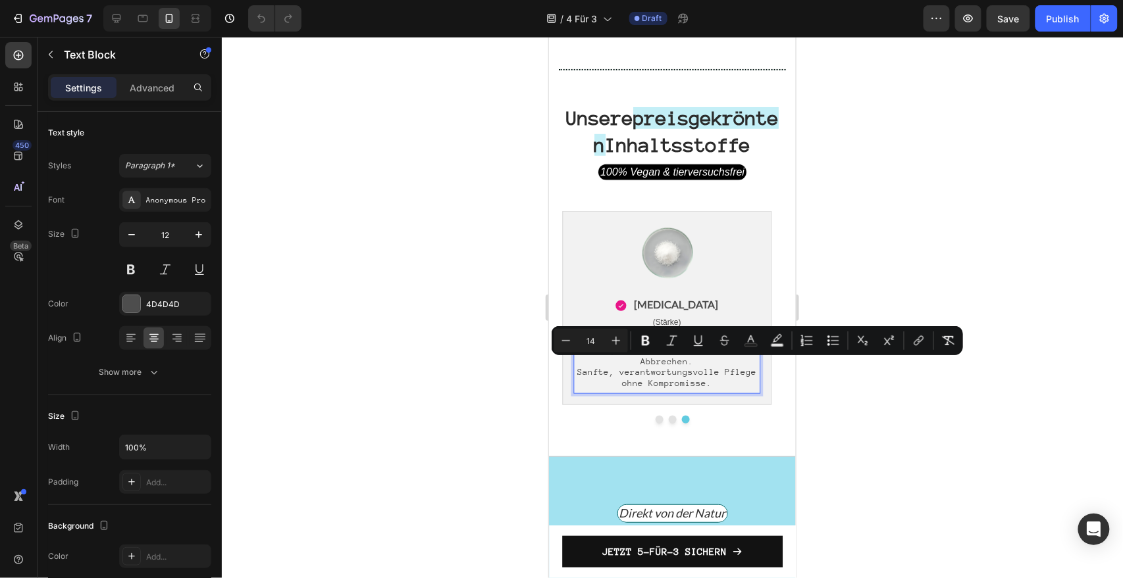
click at [716, 388] on p "Sanfte, verantwortungsvolle Pflege ohne Kompromisse." at bounding box center [666, 378] width 184 height 22
drag, startPoint x: 716, startPoint y: 406, endPoint x: 577, endPoint y: 365, distance: 145.4
click at [577, 365] on div "Verbessert die Flexibilität der Wimpern und schützt vor dem Abbrechen. Sanfte, …" at bounding box center [666, 360] width 187 height 57
copy div "Verbessert die Flexibilität der Wimpern und schützt vor dem Abbrechen. Sanfte, …"
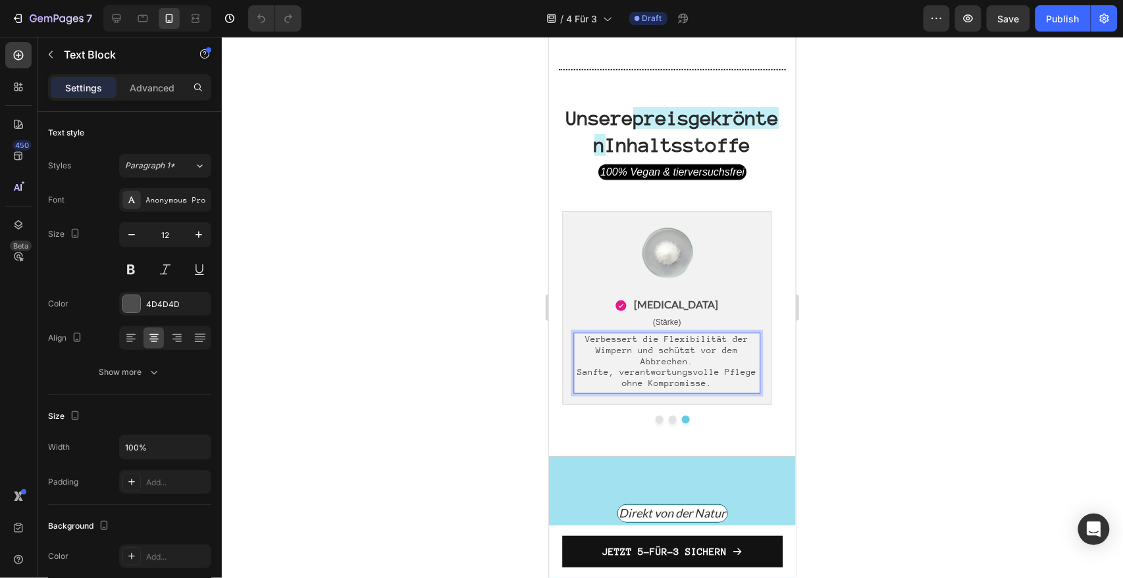
click at [729, 388] on span "Sanfte, verantwortungsvolle Pflege ohne Kompromisse." at bounding box center [666, 377] width 179 height 21
click at [584, 388] on span "Sanfte, verantwortungsvolle Pflege ohne Kompromisse." at bounding box center [666, 377] width 179 height 21
click at [668, 423] on button "Dot" at bounding box center [672, 419] width 8 height 8
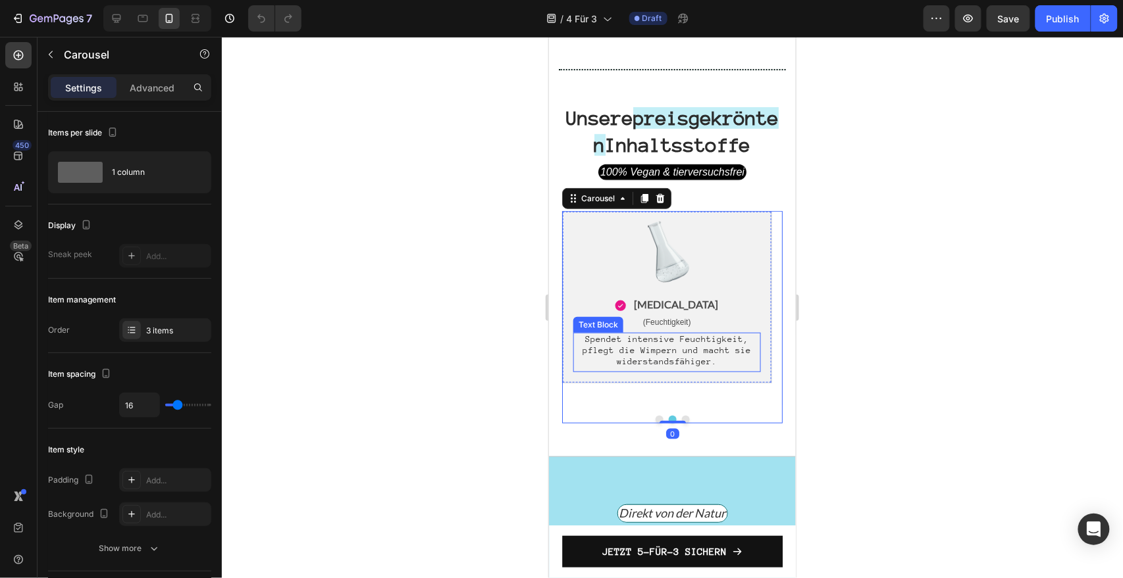
click at [673, 365] on span "Spendet intensive Feuchtigkeit, pflegt die Wimpern und macht sie widerstandsfäh…" at bounding box center [666, 350] width 168 height 32
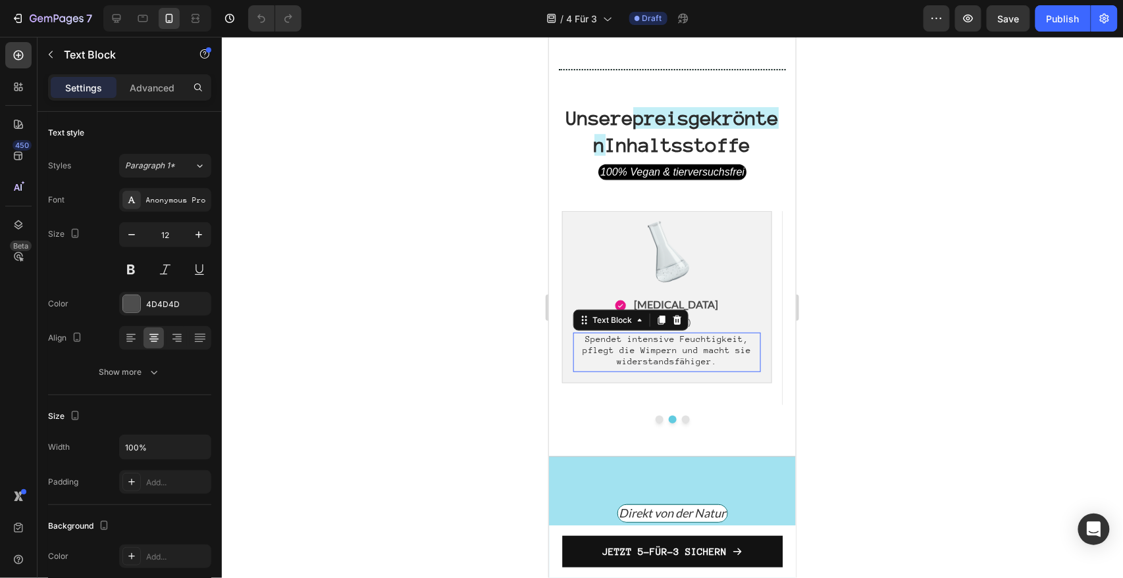
click at [673, 365] on span "Spendet intensive Feuchtigkeit, pflegt die Wimpern und macht sie widerstandsfäh…" at bounding box center [666, 350] width 168 height 32
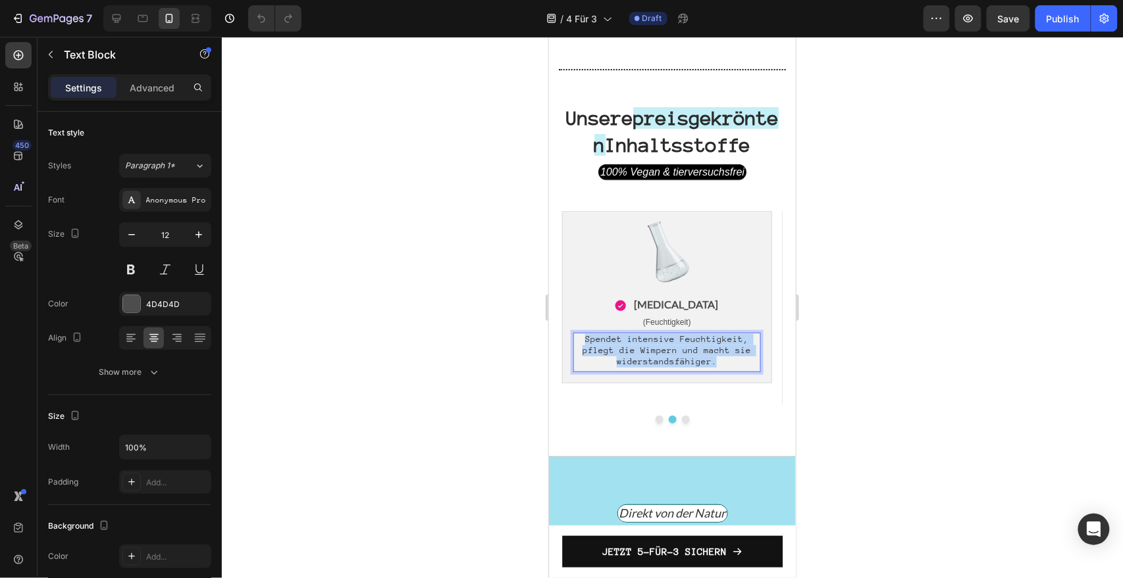
click at [673, 365] on span "Spendet intensive Feuchtigkeit, pflegt die Wimpern und macht sie widerstandsfäh…" at bounding box center [666, 350] width 168 height 32
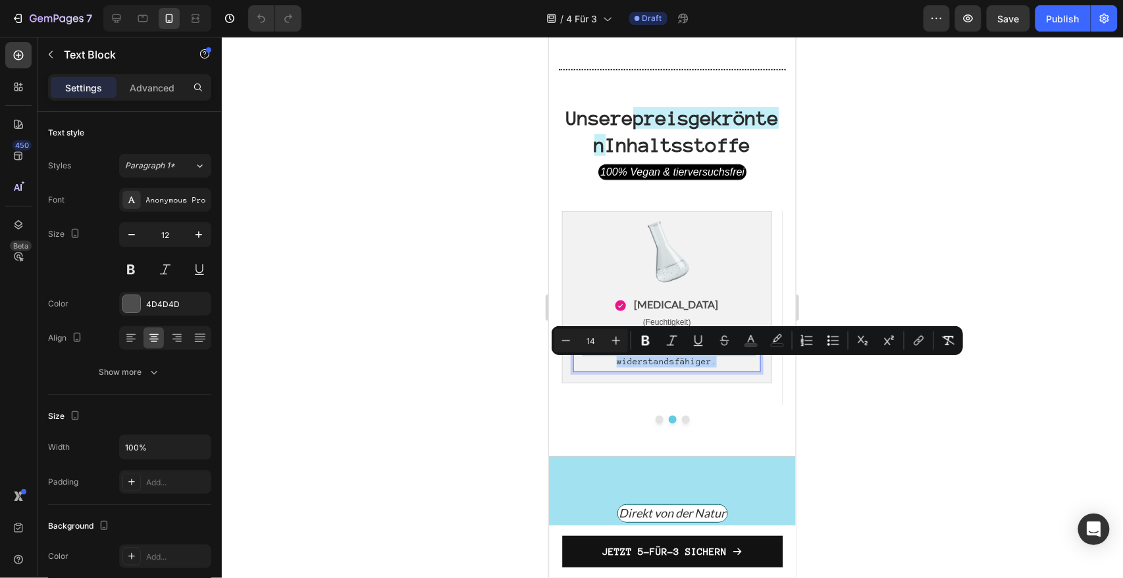
copy span "Spendet intensive Feuchtigkeit, pflegt die Wimpern und macht sie widerstandsfäh…"
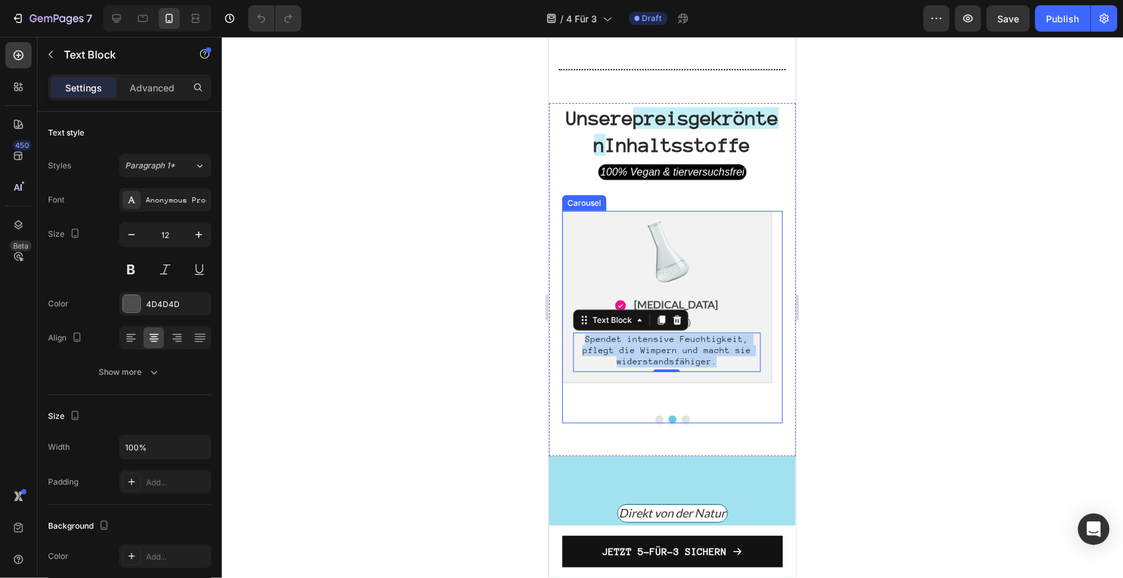
click at [656, 423] on button "Dot" at bounding box center [659, 419] width 8 height 8
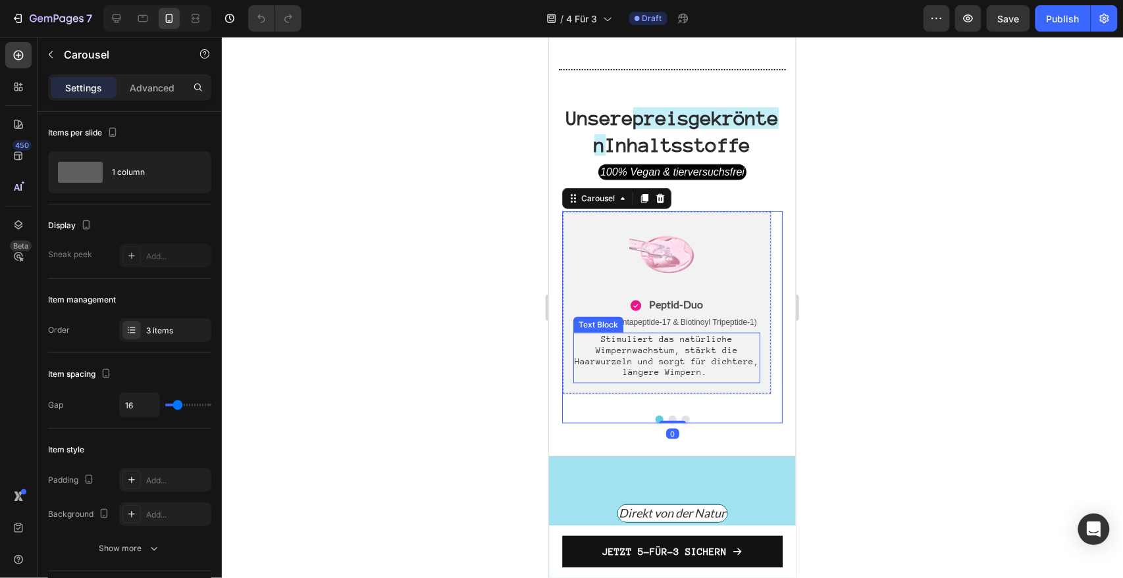
click at [680, 370] on p "Stimuliert das natürliche Wimpernwachstum, stärkt die Haarwurzeln und sorgt für…" at bounding box center [666, 355] width 184 height 43
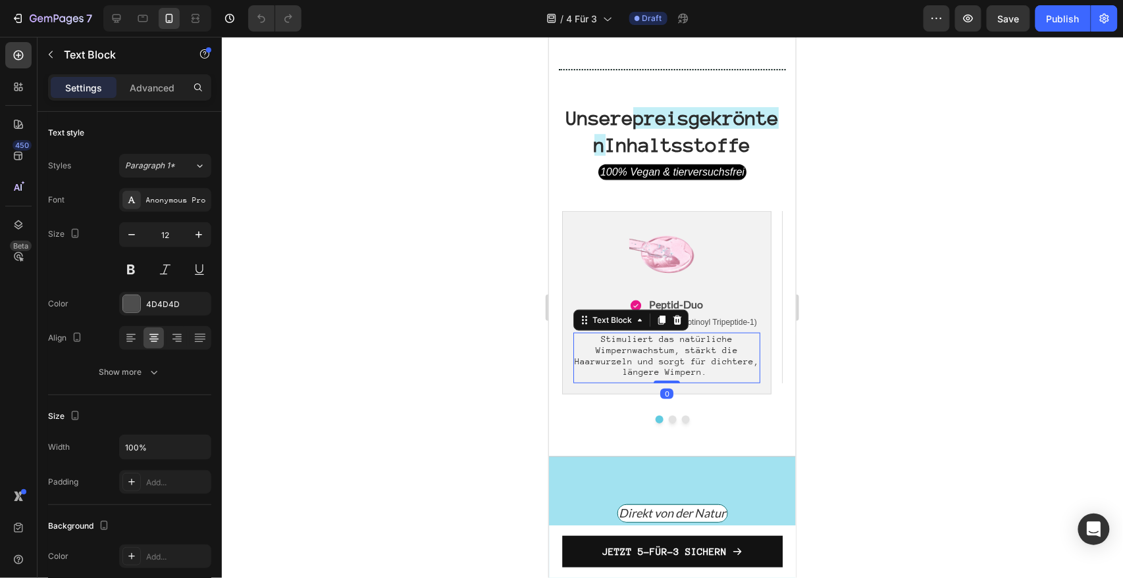
click at [680, 370] on p "Stimuliert das natürliche Wimpernwachstum, stärkt die Haarwurzeln und sorgt für…" at bounding box center [666, 355] width 184 height 43
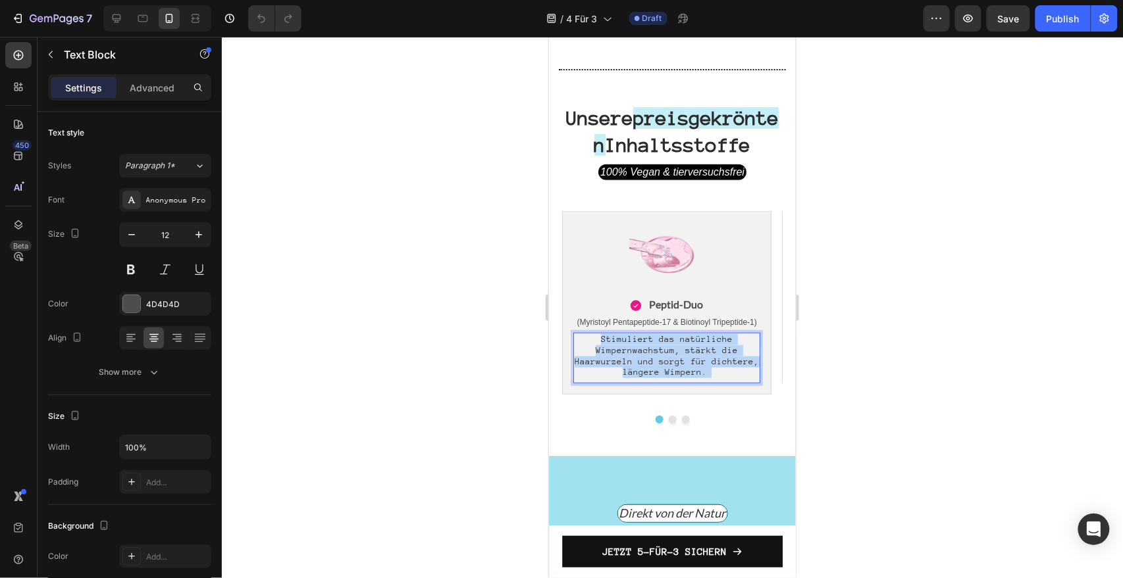
click at [680, 370] on p "Stimuliert das natürliche Wimpernwachstum, stärkt die Haarwurzeln und sorgt für…" at bounding box center [666, 355] width 184 height 43
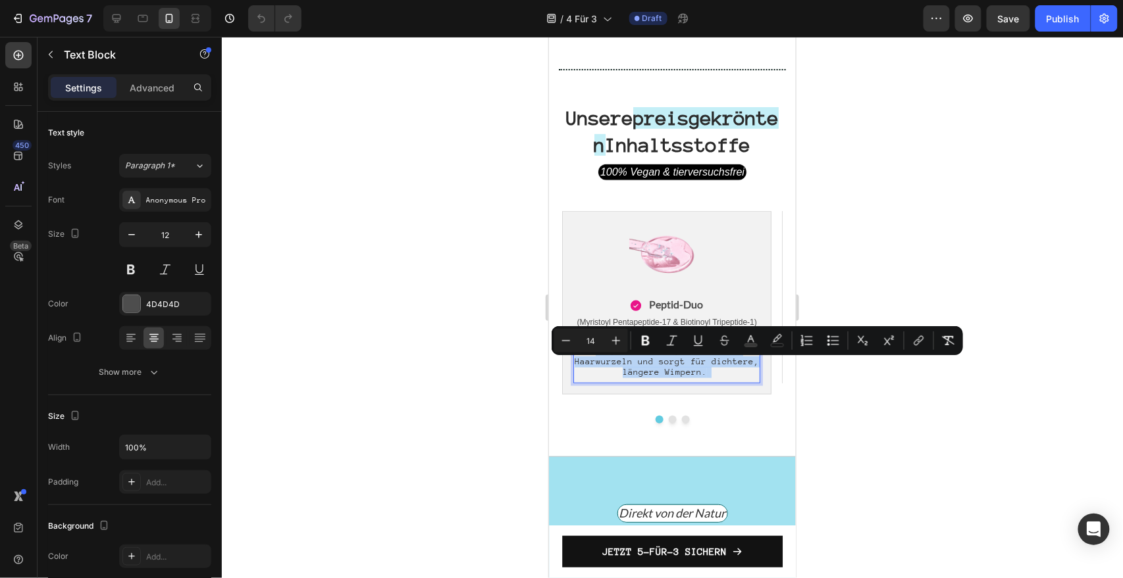
copy p "Stimuliert das natürliche Wimpernwachstum, stärkt die Haarwurzeln und sorgt für…"
click at [736, 344] on button "Strikethrough" at bounding box center [725, 341] width 24 height 24
click at [734, 344] on button "Strikethrough" at bounding box center [725, 341] width 24 height 24
click at [734, 342] on button "Strikethrough" at bounding box center [725, 341] width 24 height 24
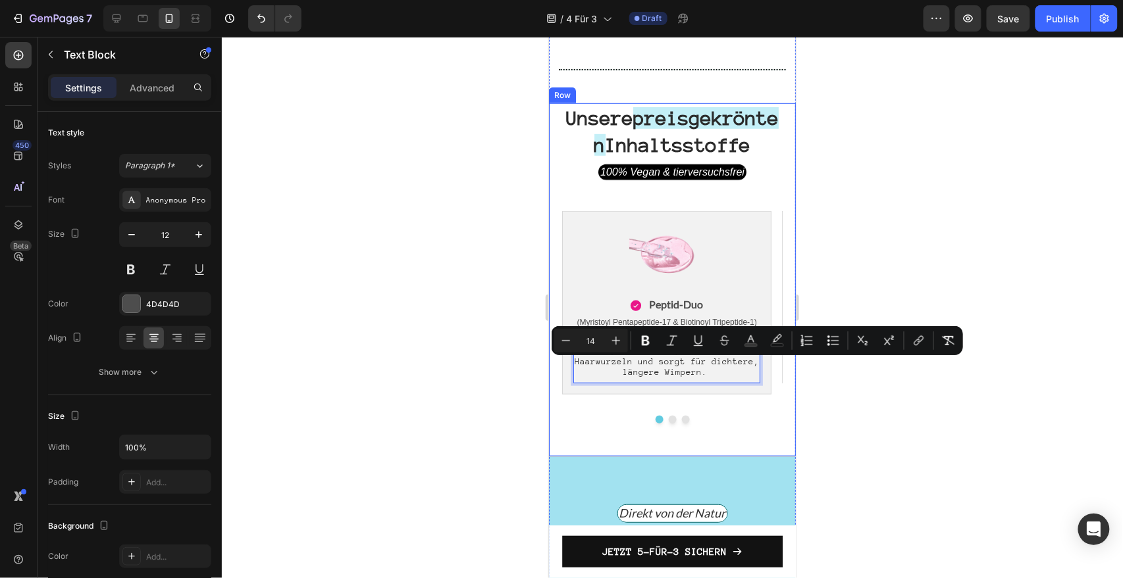
click at [744, 231] on div "Unsere preisgekrönten Inhaltsstoffe Heading 100% Vegan & tierversuchsfrei Text …" at bounding box center [671, 263] width 220 height 321
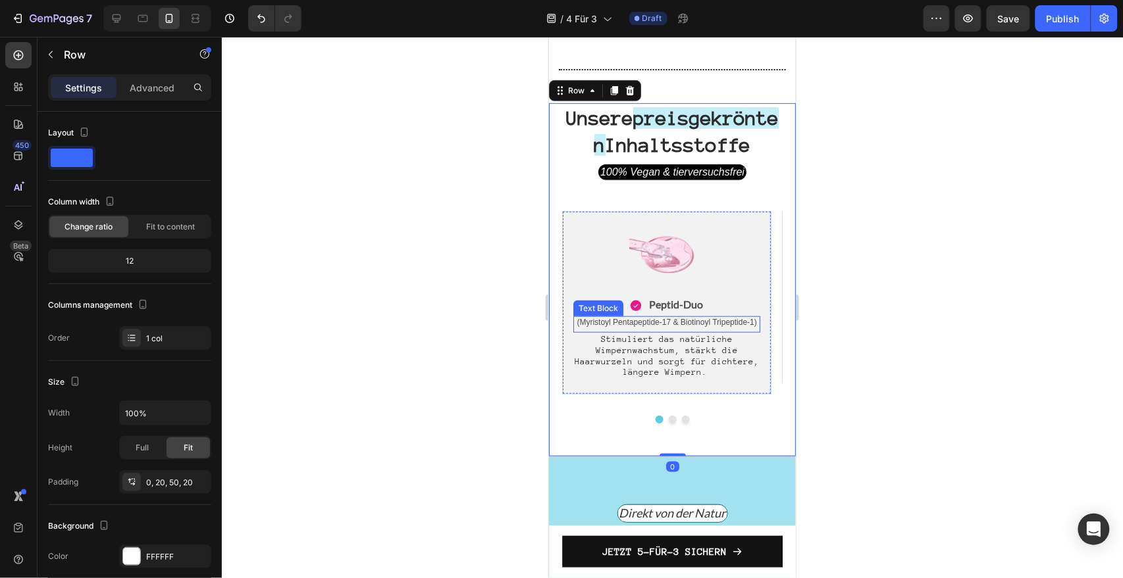
click at [697, 326] on span "(Myristoyl Pentapeptide-17 & Biotinoyl Tripeptide-1)" at bounding box center [666, 321] width 180 height 9
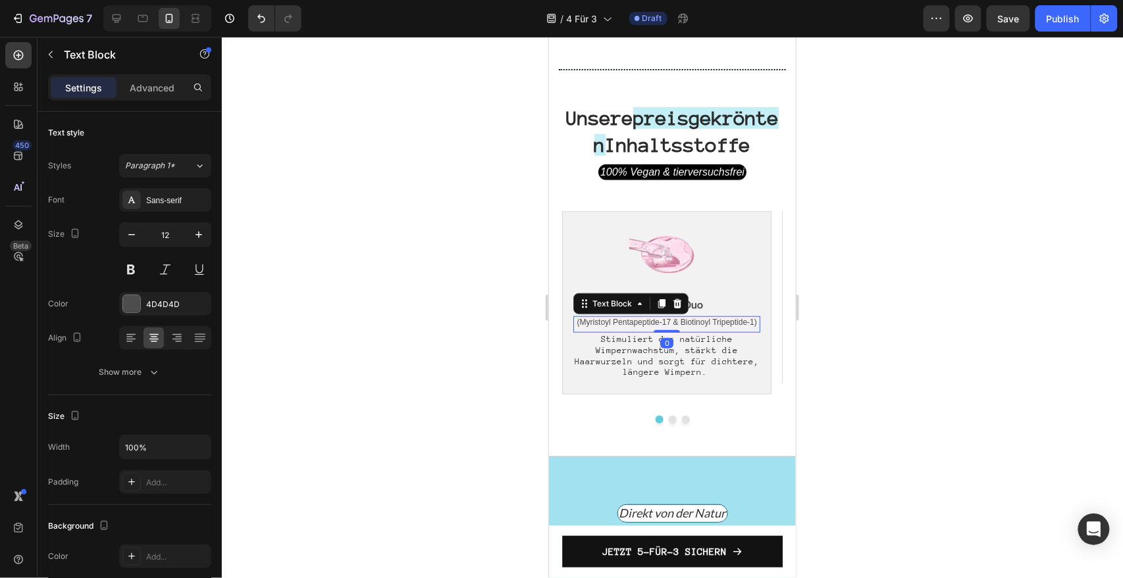
click at [697, 326] on span "(Myristoyl Pentapeptide-17 & Biotinoyl Tripeptide-1)" at bounding box center [666, 321] width 180 height 9
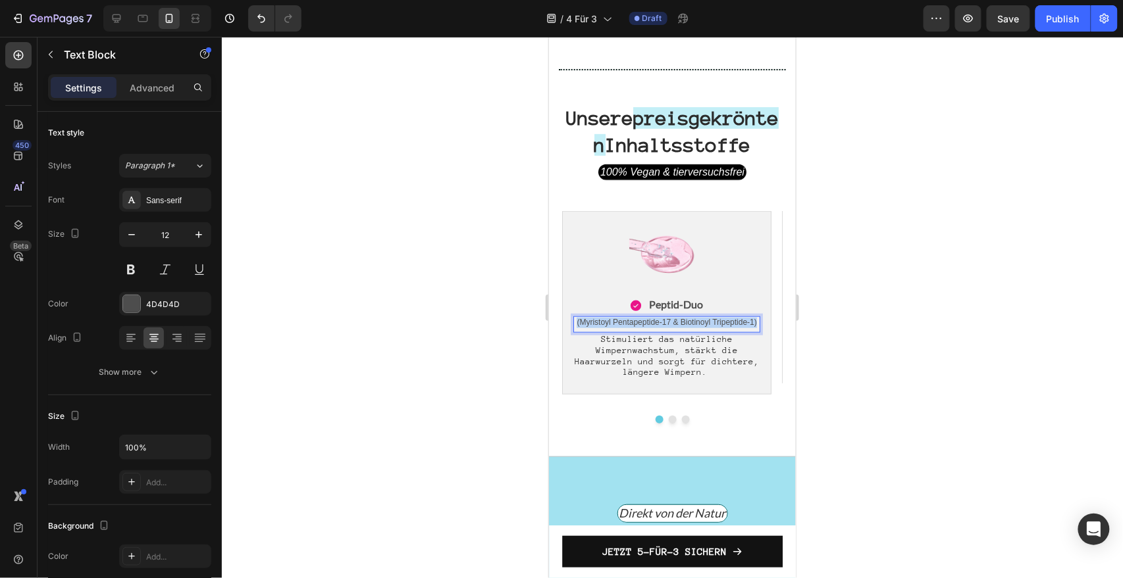
click at [697, 326] on span "(Myristoyl Pentapeptide-17 & Biotinoyl Tripeptide-1)" at bounding box center [666, 321] width 180 height 9
click at [586, 209] on div "Image" at bounding box center [590, 203] width 28 height 12
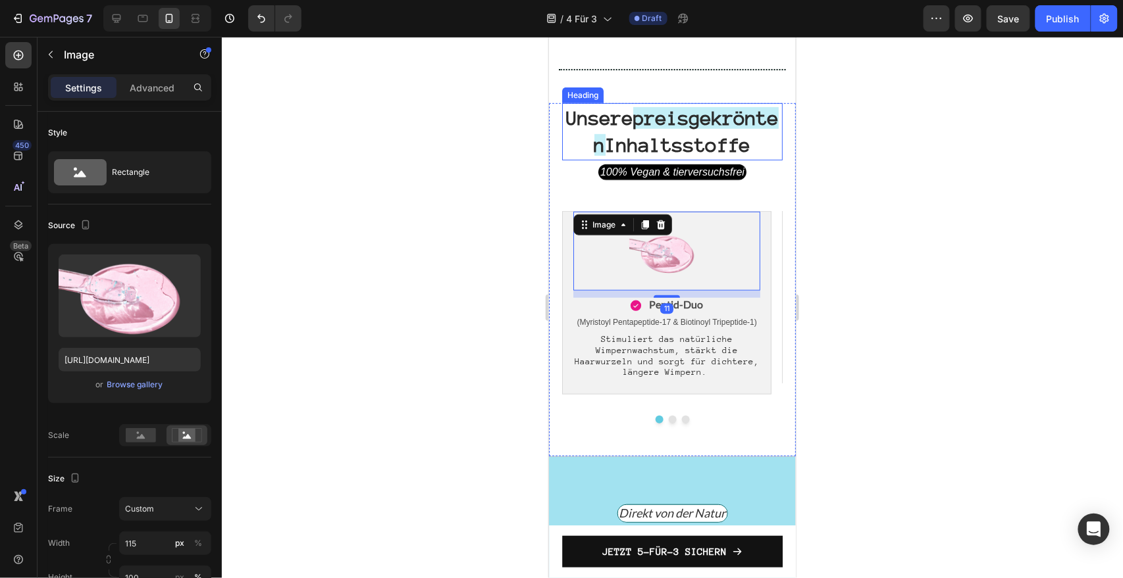
click at [636, 159] on h2 "Unsere preisgekrönten Inhaltsstoffe" at bounding box center [671, 131] width 220 height 57
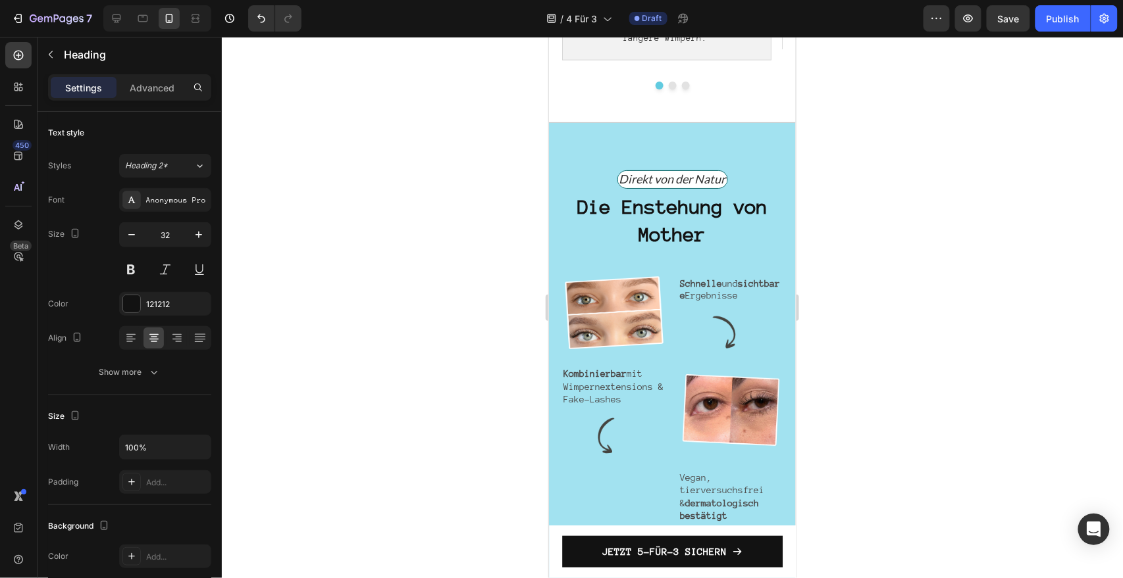
scroll to position [2297, 0]
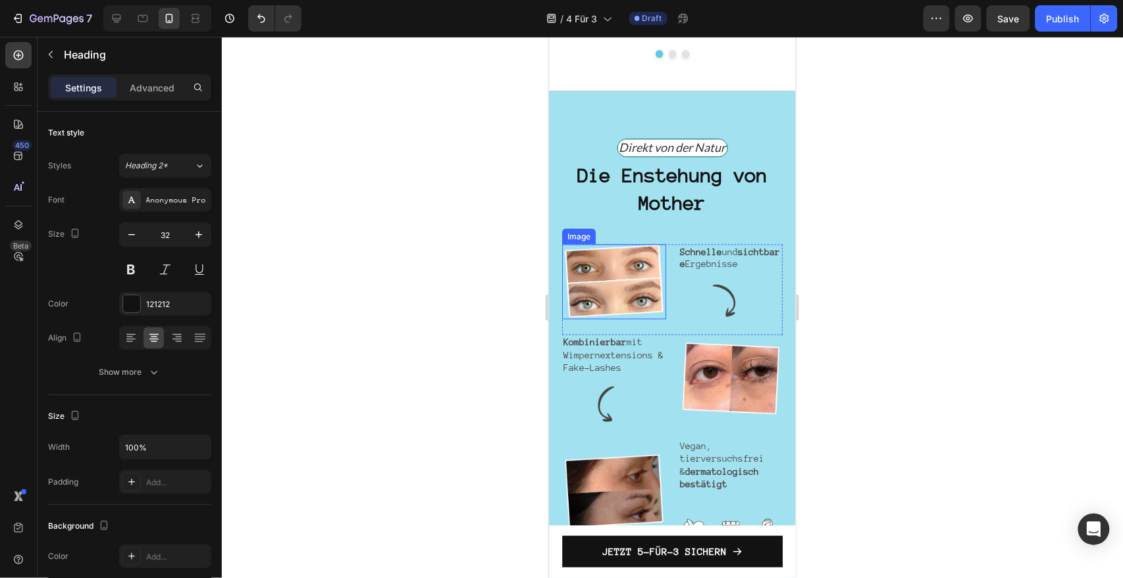
click at [621, 301] on img at bounding box center [613, 281] width 104 height 75
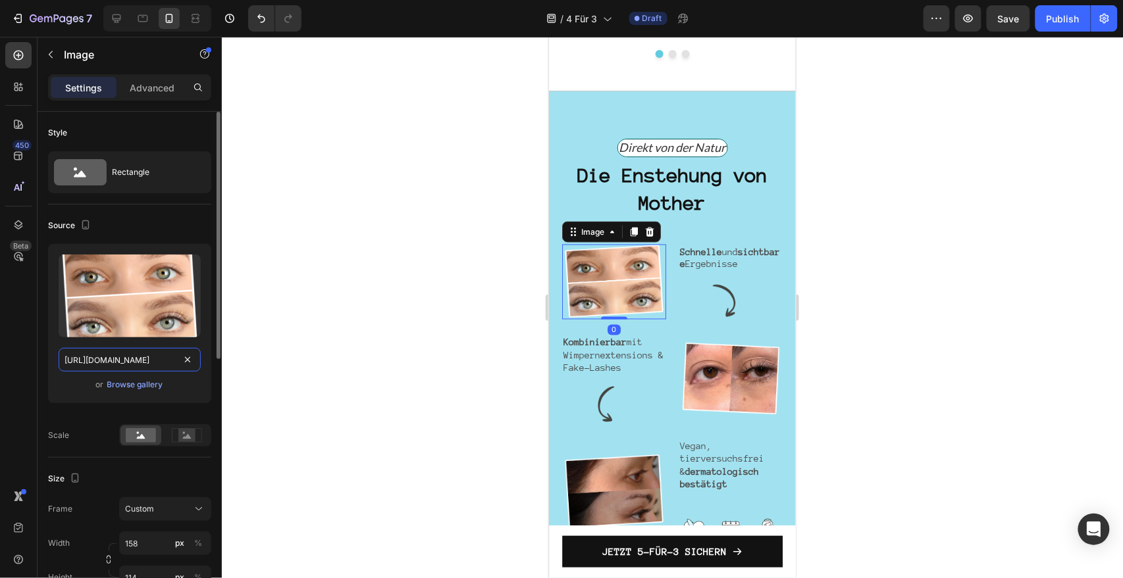
click at [155, 356] on input "[URL][DOMAIN_NAME]" at bounding box center [130, 360] width 142 height 24
click at [713, 320] on img at bounding box center [731, 301] width 104 height 38
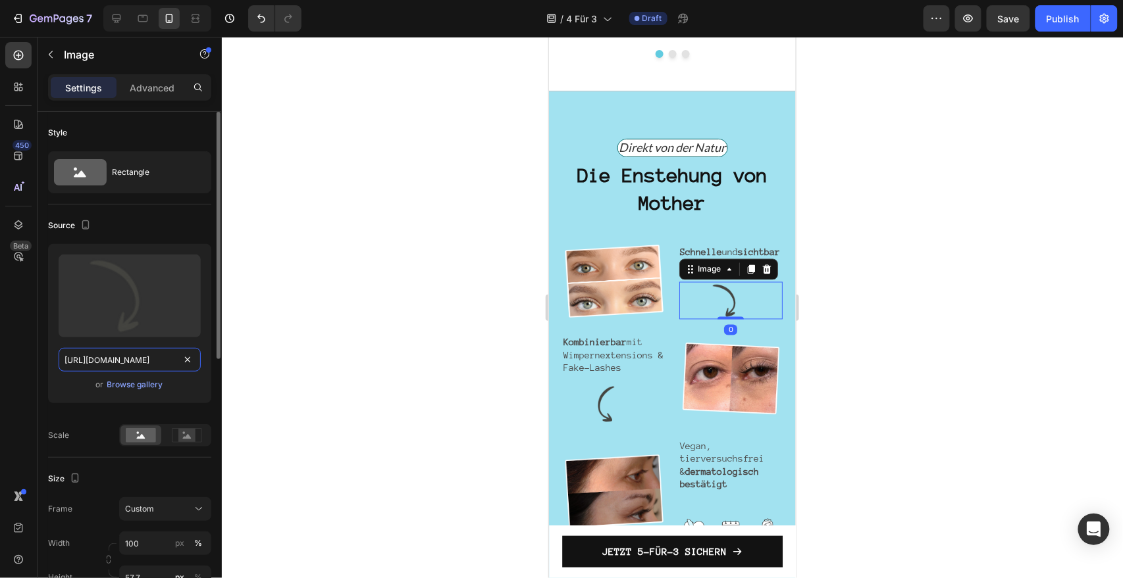
click at [149, 350] on input "[URL][DOMAIN_NAME]" at bounding box center [130, 360] width 142 height 24
click at [622, 423] on img at bounding box center [612, 405] width 103 height 38
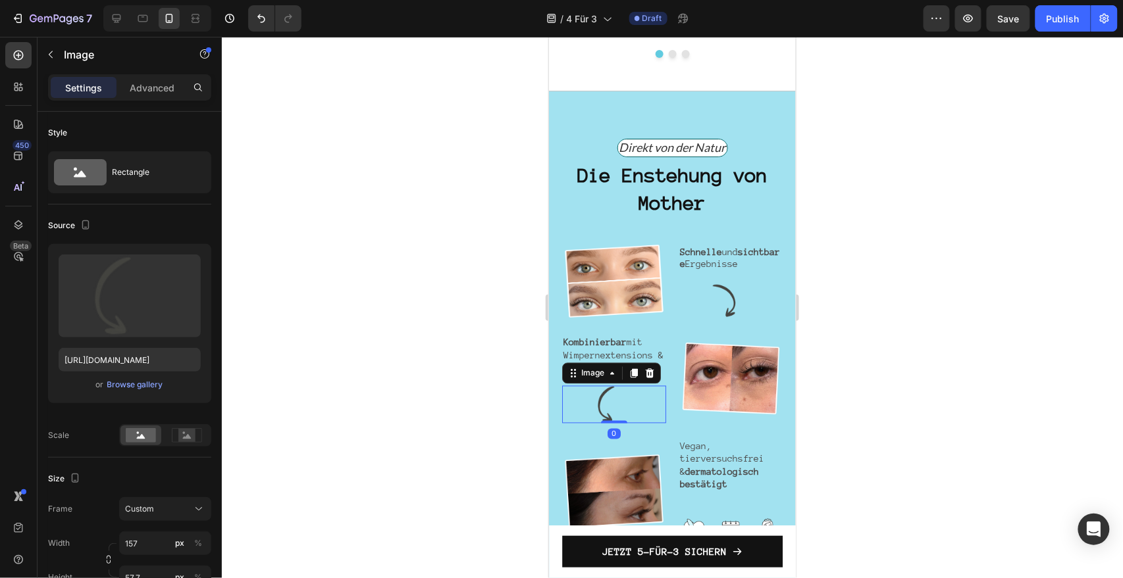
click at [726, 402] on img at bounding box center [731, 379] width 104 height 75
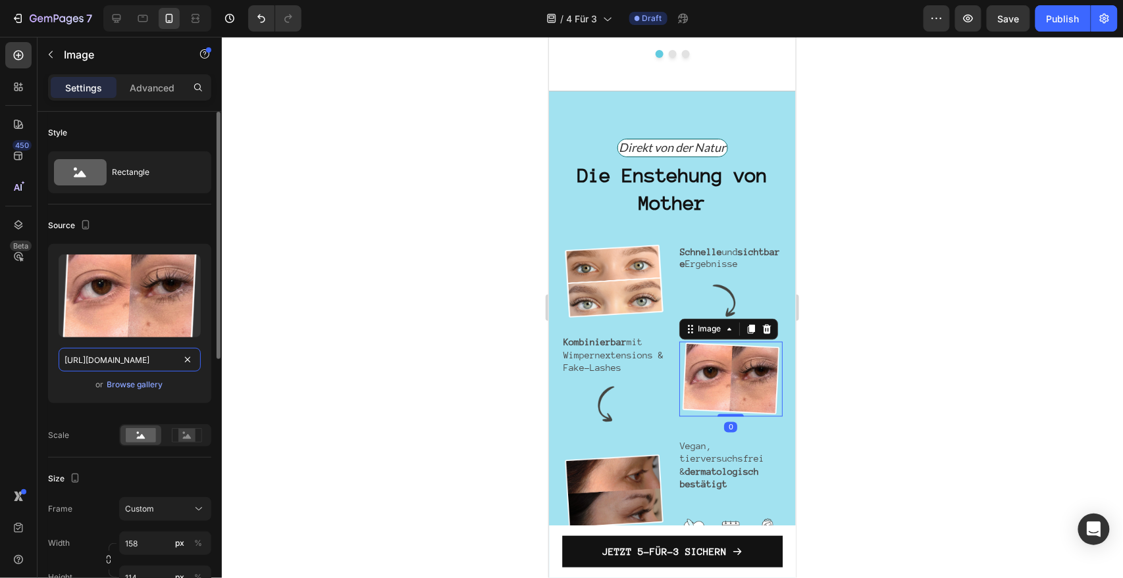
click at [128, 364] on input "[URL][DOMAIN_NAME]" at bounding box center [130, 360] width 142 height 24
click at [602, 439] on div "Kombinierbar mit Wimpernextensions & Fake-Lashes Text Block Image Image 0 Row" at bounding box center [671, 387] width 220 height 104
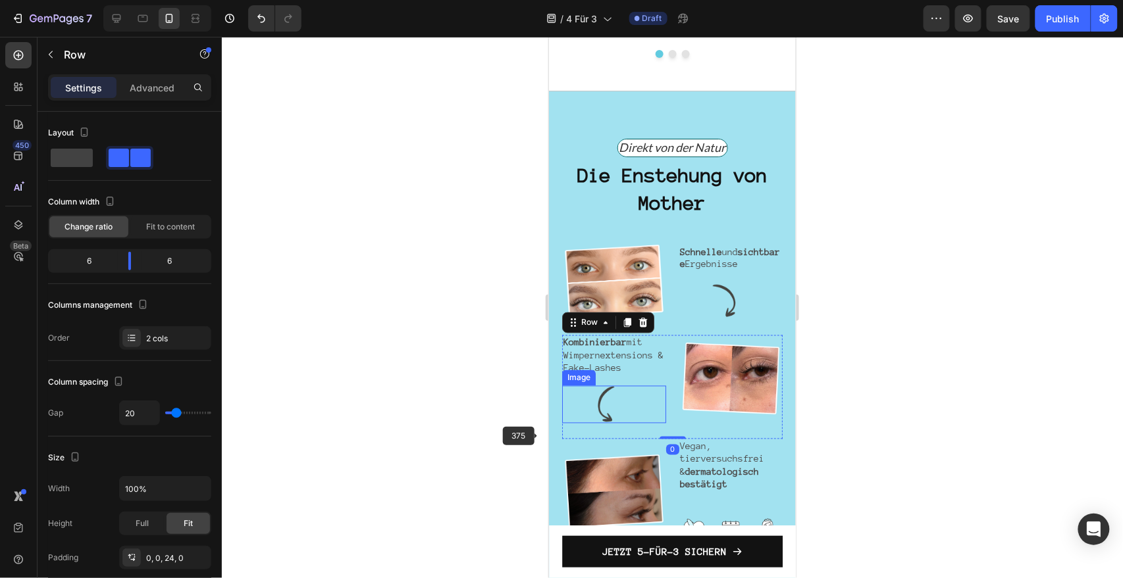
click at [594, 423] on img at bounding box center [612, 405] width 103 height 38
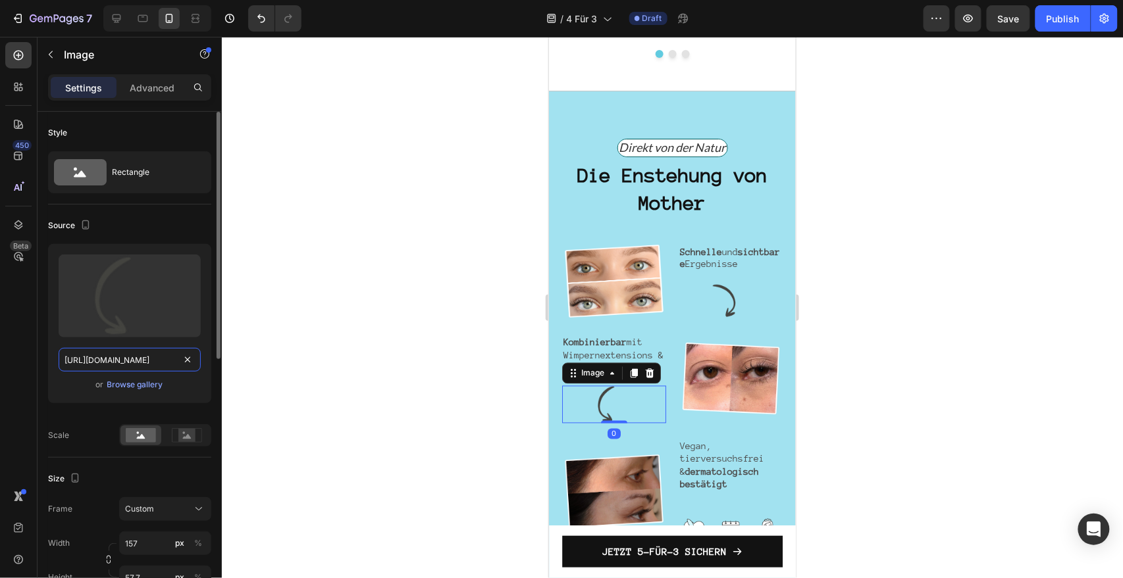
click at [117, 361] on input "[URL][DOMAIN_NAME]" at bounding box center [130, 360] width 142 height 24
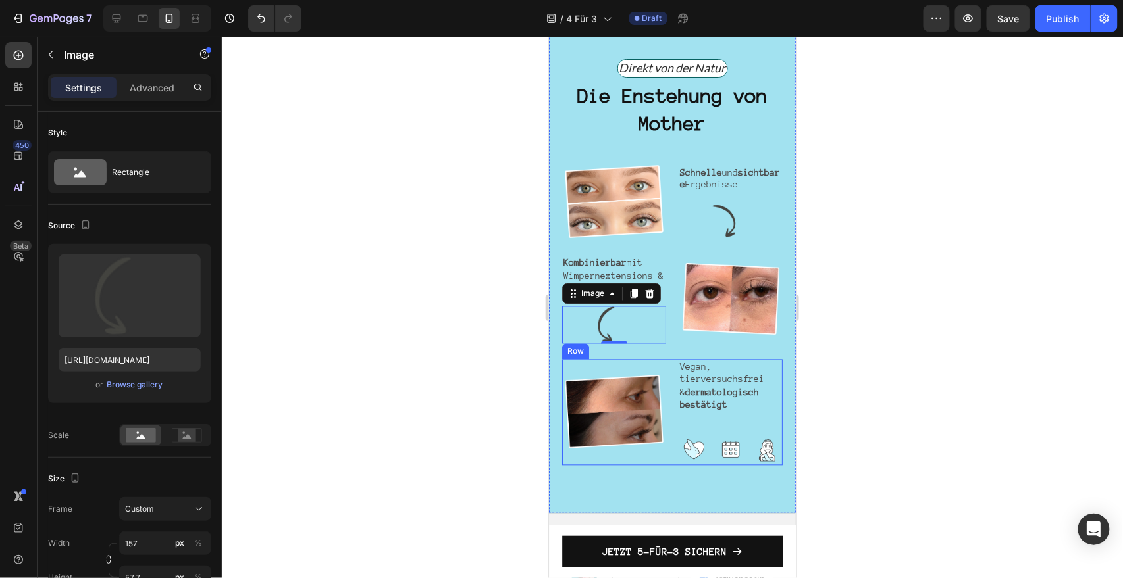
scroll to position [2517, 0]
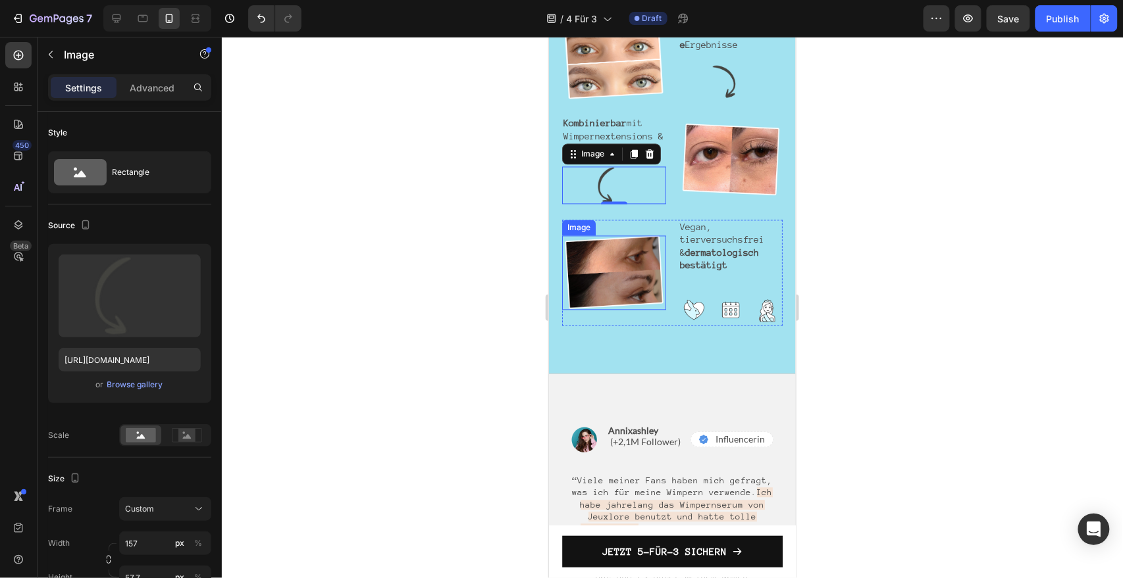
click at [605, 305] on img at bounding box center [613, 273] width 104 height 75
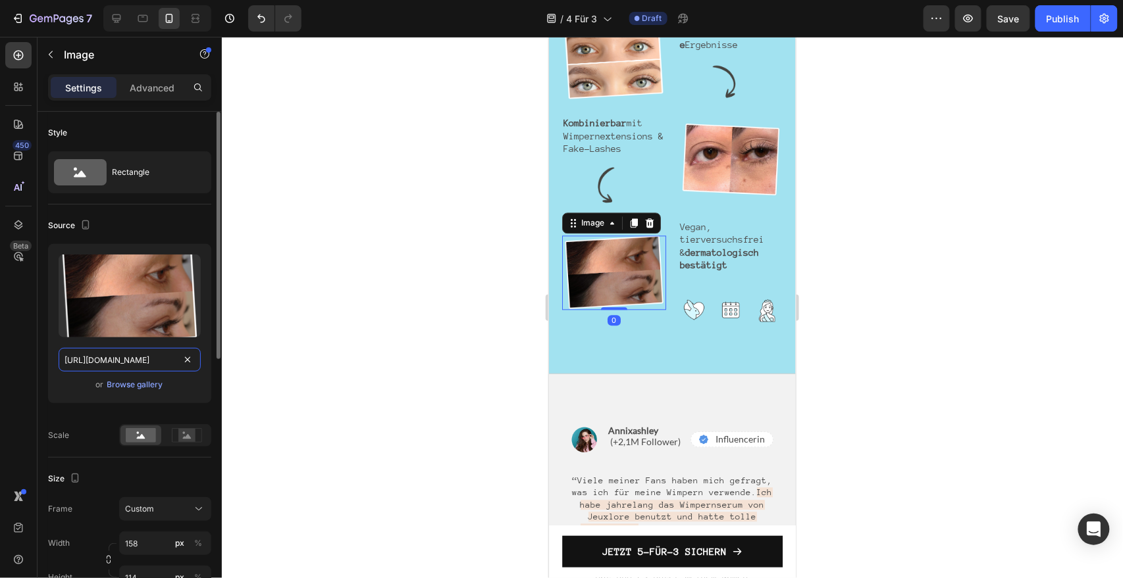
click at [143, 363] on input "[URL][DOMAIN_NAME]" at bounding box center [130, 360] width 142 height 24
click at [688, 326] on img at bounding box center [694, 310] width 30 height 30
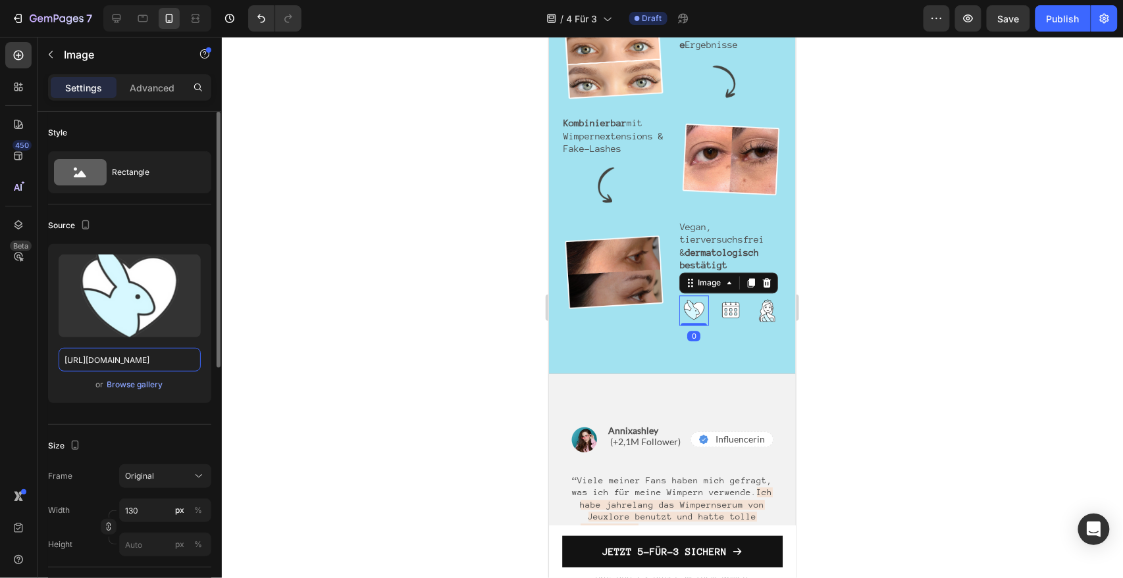
click at [163, 351] on input "[URL][DOMAIN_NAME]" at bounding box center [130, 360] width 142 height 24
drag, startPoint x: 723, startPoint y: 345, endPoint x: 733, endPoint y: 348, distance: 11.0
click at [723, 326] on img at bounding box center [730, 310] width 30 height 30
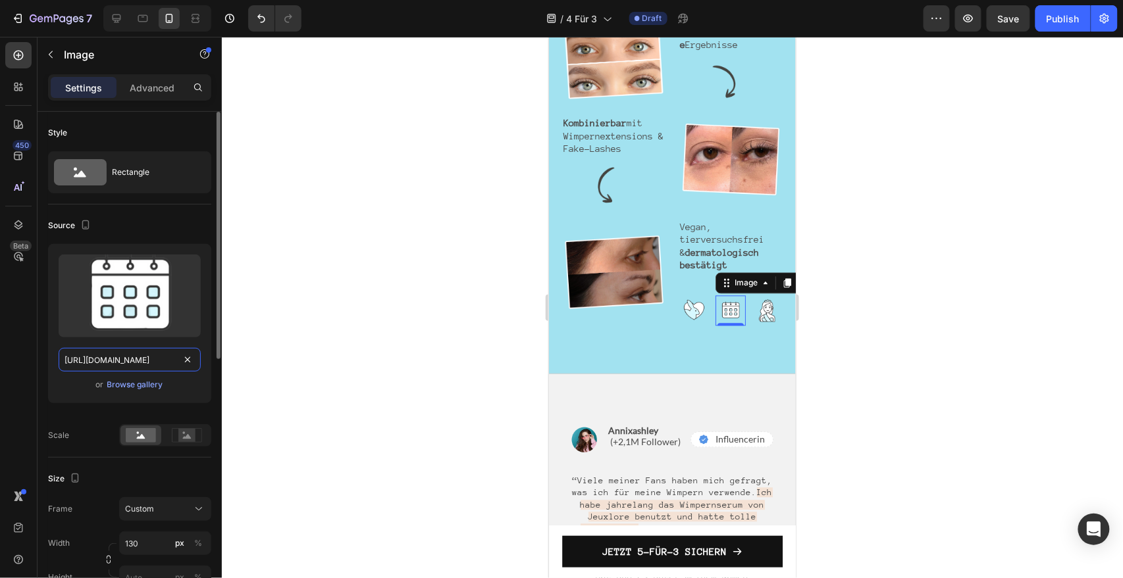
click at [153, 357] on input "[URL][DOMAIN_NAME]" at bounding box center [130, 360] width 142 height 24
click at [758, 326] on img at bounding box center [767, 310] width 30 height 30
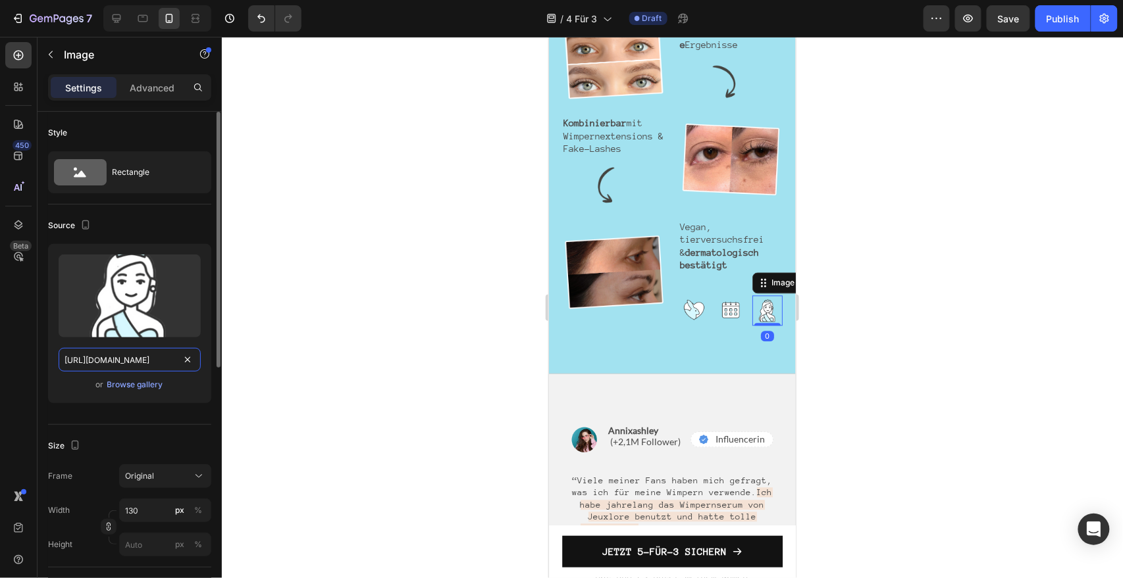
click at [133, 357] on input "[URL][DOMAIN_NAME]" at bounding box center [130, 360] width 142 height 24
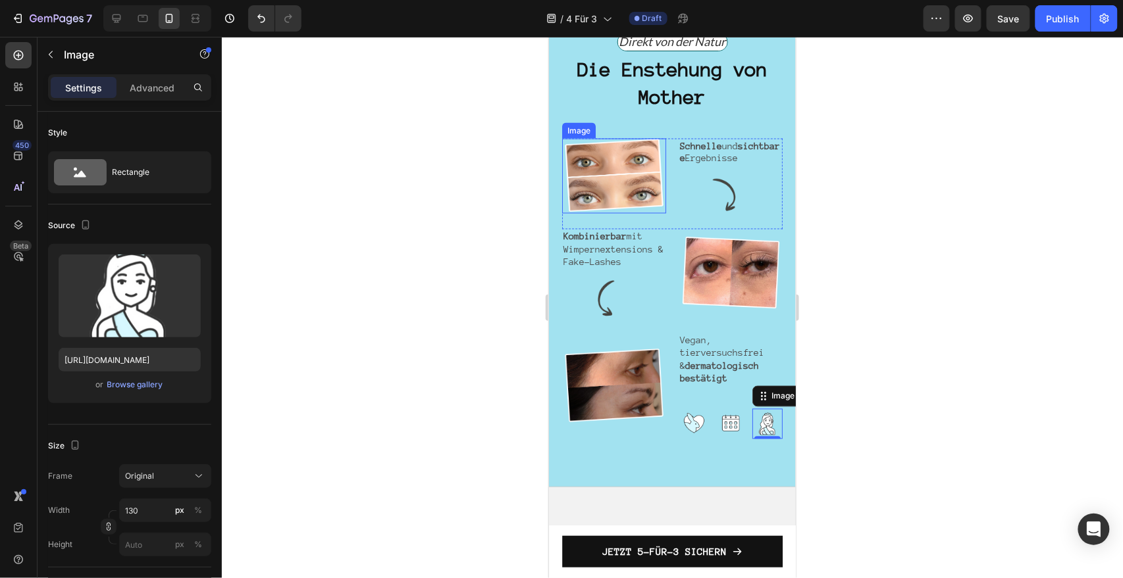
scroll to position [2371, 0]
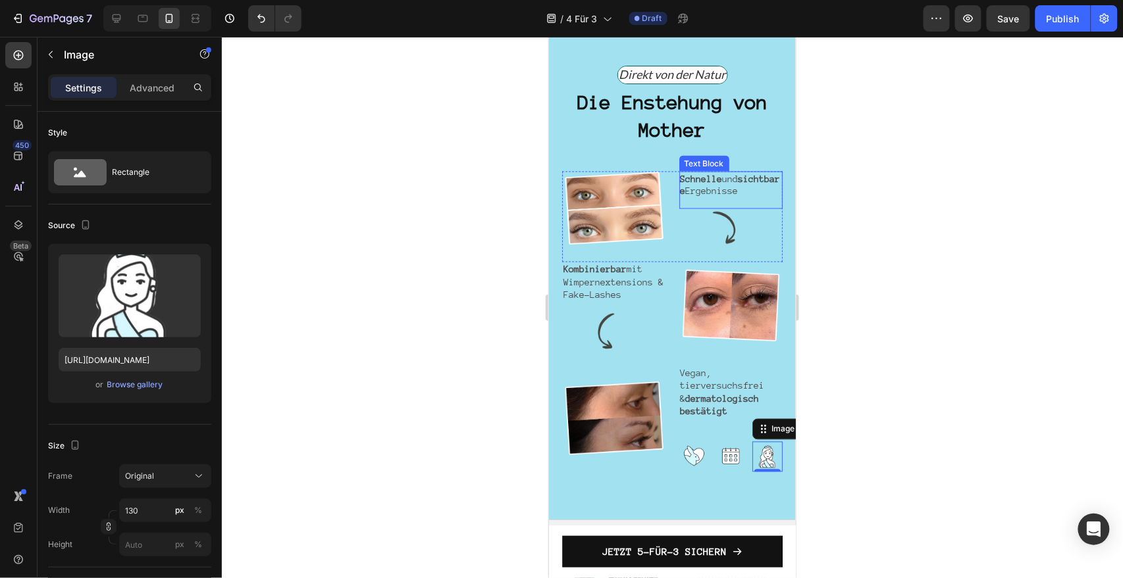
click at [699, 197] on strong "sichtbare" at bounding box center [730, 185] width 100 height 24
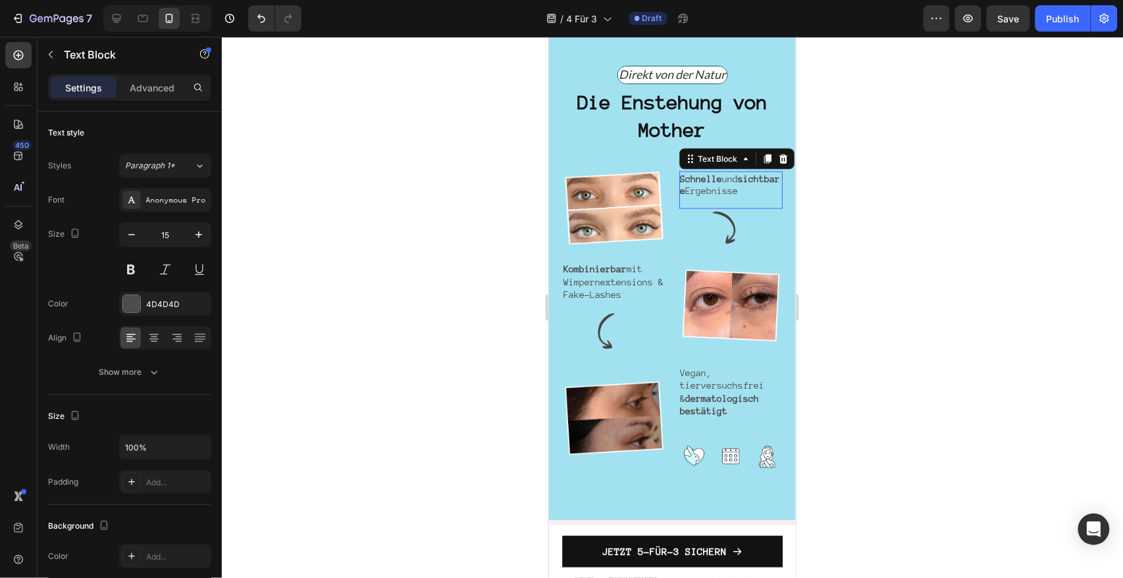
click at [699, 197] on strong "sichtbare" at bounding box center [730, 185] width 100 height 24
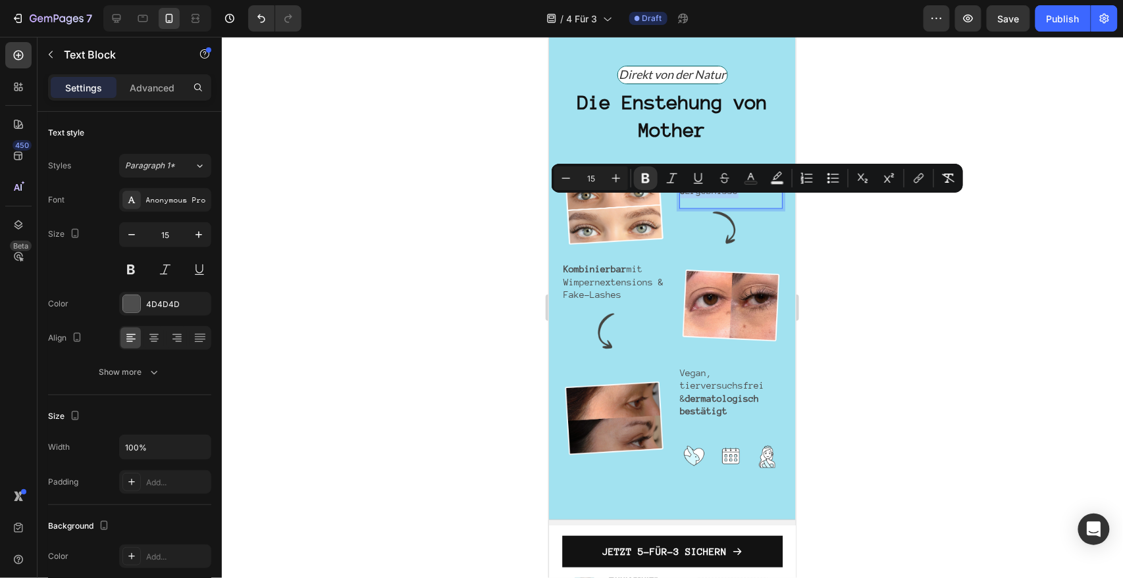
copy p "Schnelle und sichtbare Ergebnisse"
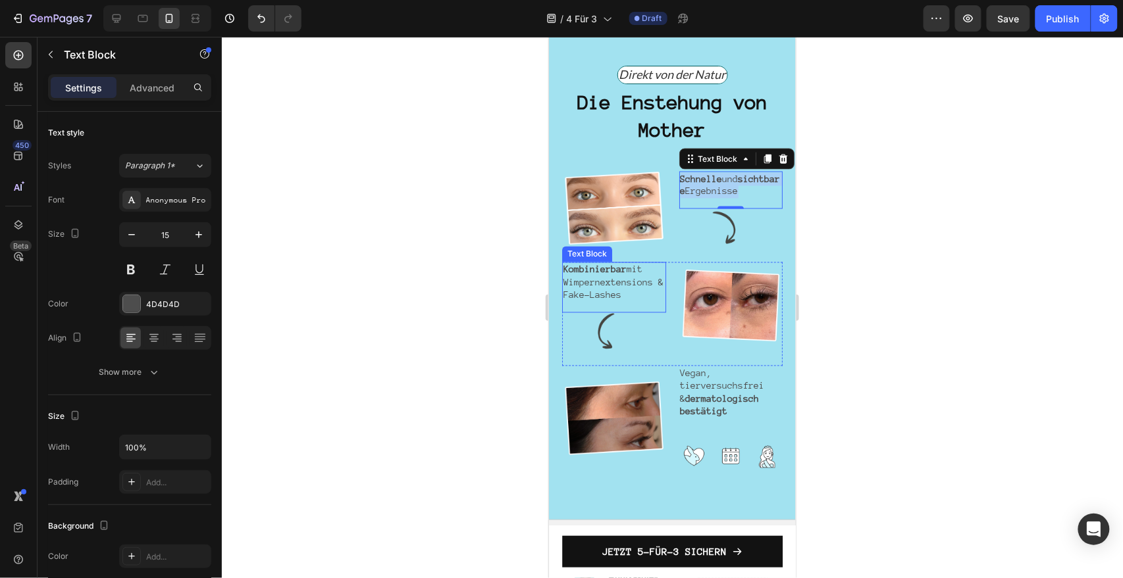
click at [596, 302] on p "Kombinierbar mit Wimpernextensions & Fake-Lashes" at bounding box center [613, 282] width 101 height 39
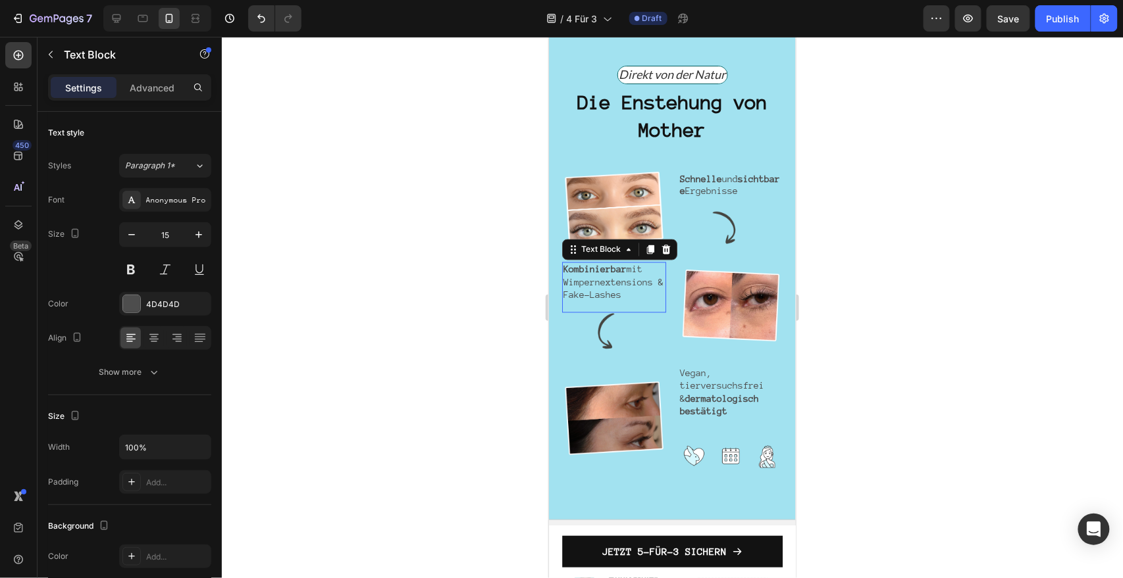
click at [596, 302] on p "Kombinierbar mit Wimpernextensions & Fake-Lashes" at bounding box center [613, 282] width 101 height 39
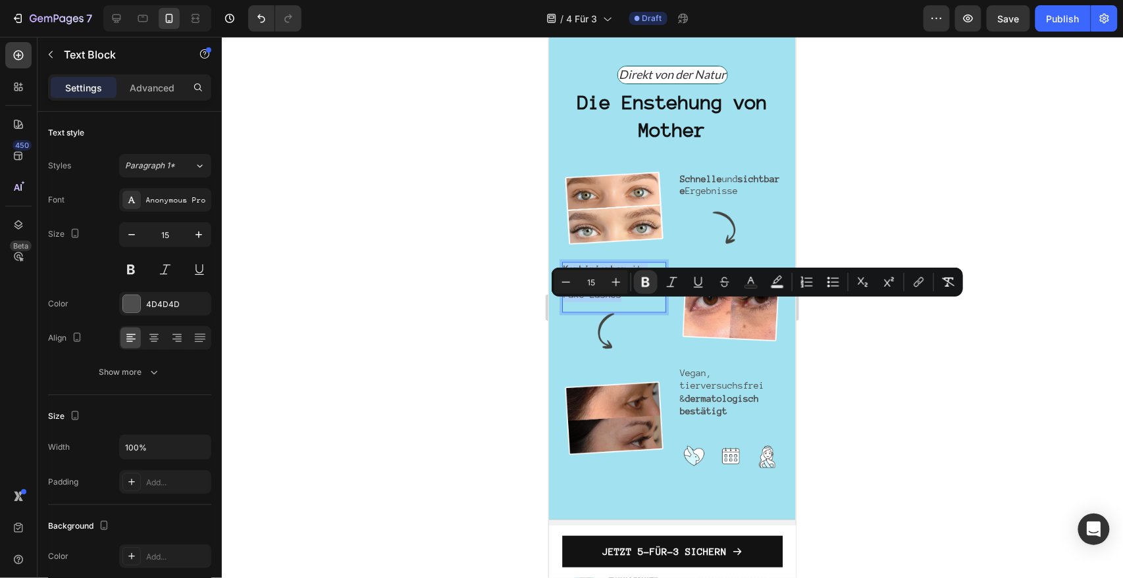
copy p "Kombinierbar mit Wimpernextensions & Fake-Lashes"
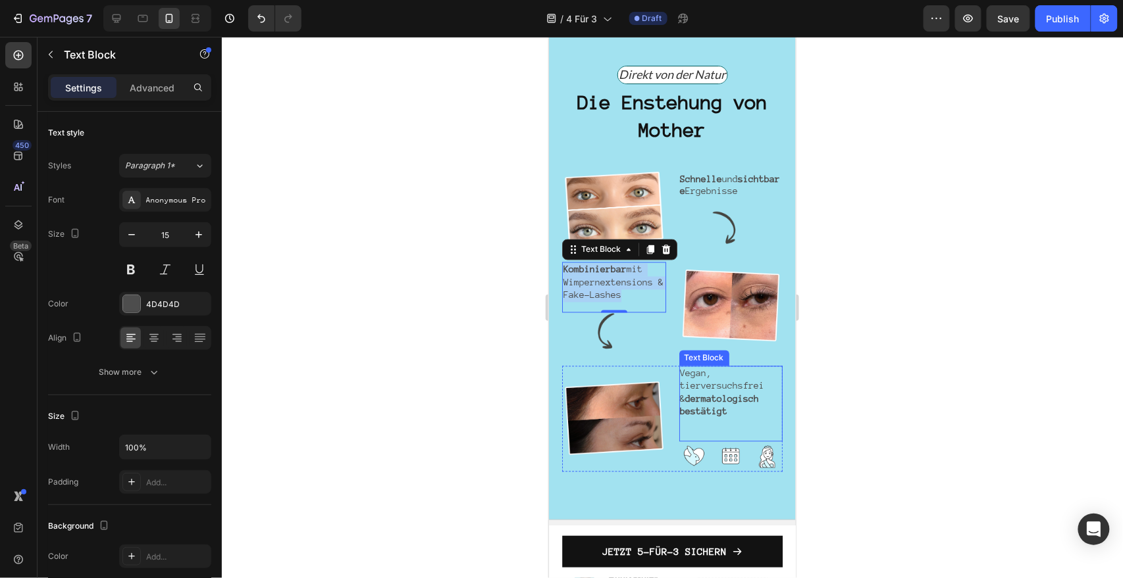
click at [715, 418] on p "Vegan, tierversuchsfrei & dermatologisch bestätigt" at bounding box center [730, 392] width 101 height 51
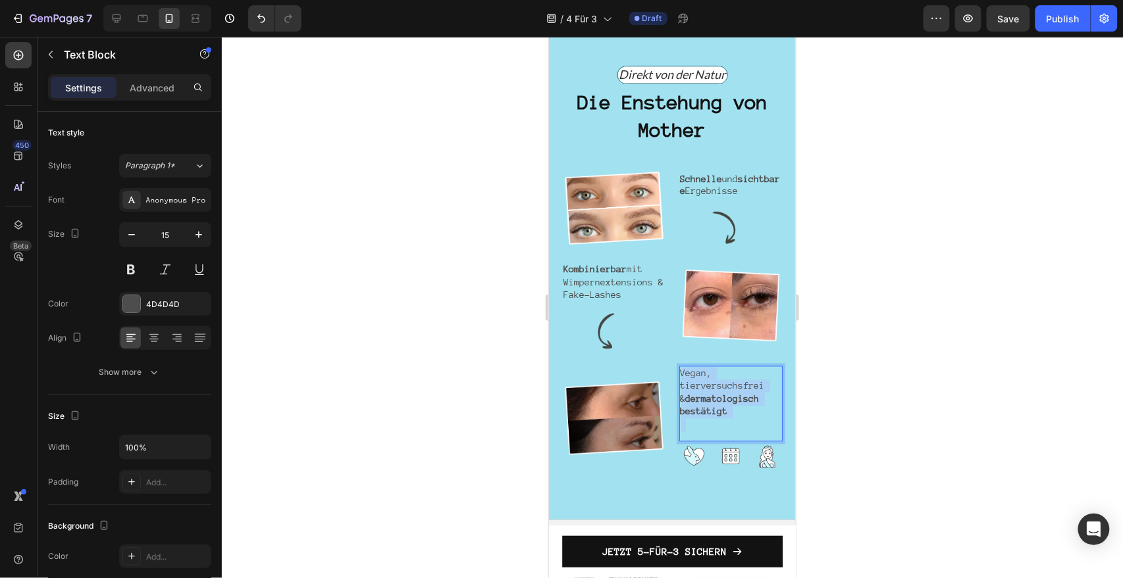
click at [715, 418] on p "Vegan, tierversuchsfrei & dermatologisch bestätigt" at bounding box center [730, 392] width 101 height 51
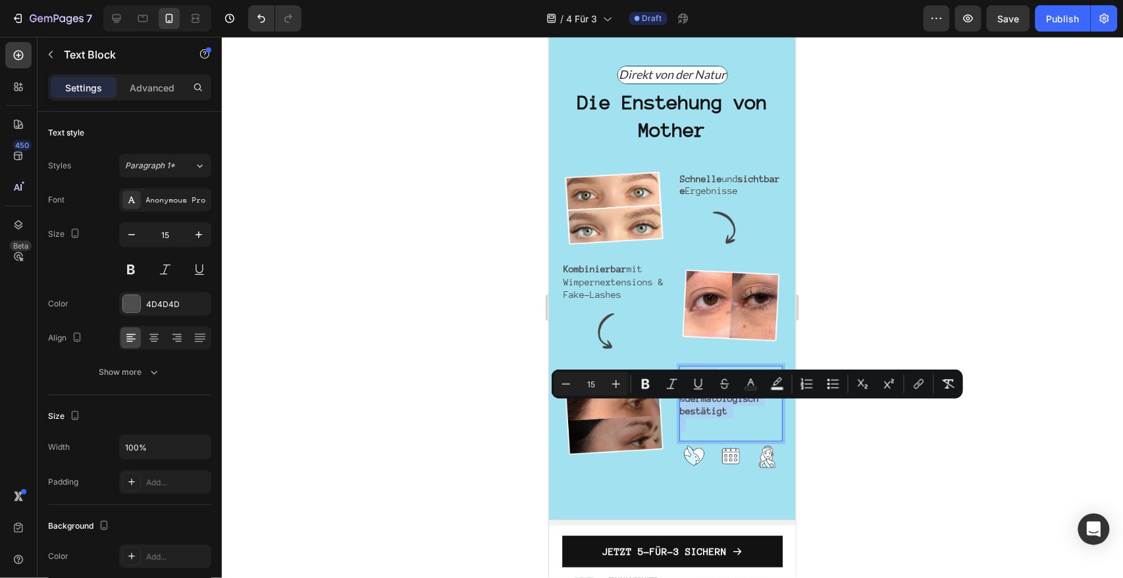
copy p "Vegan, tierversuchsfrei & dermatologisch bestätigt"
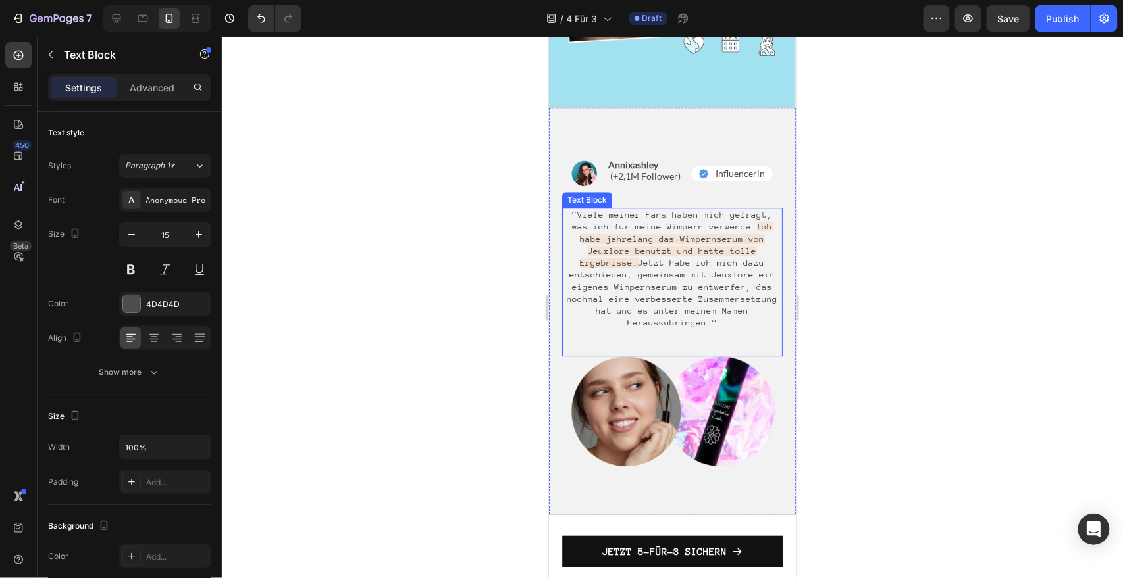
scroll to position [2809, 0]
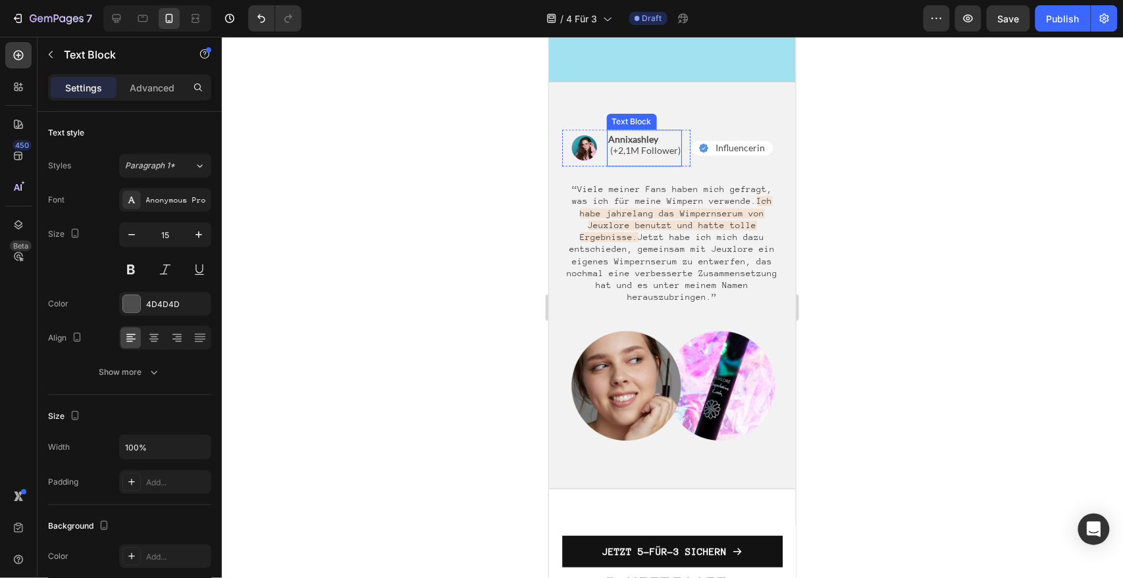
click at [615, 144] on strong "Annixashley" at bounding box center [632, 138] width 50 height 11
click at [630, 157] on div "Annixashley (+2,1M Follower)" at bounding box center [643, 144] width 75 height 24
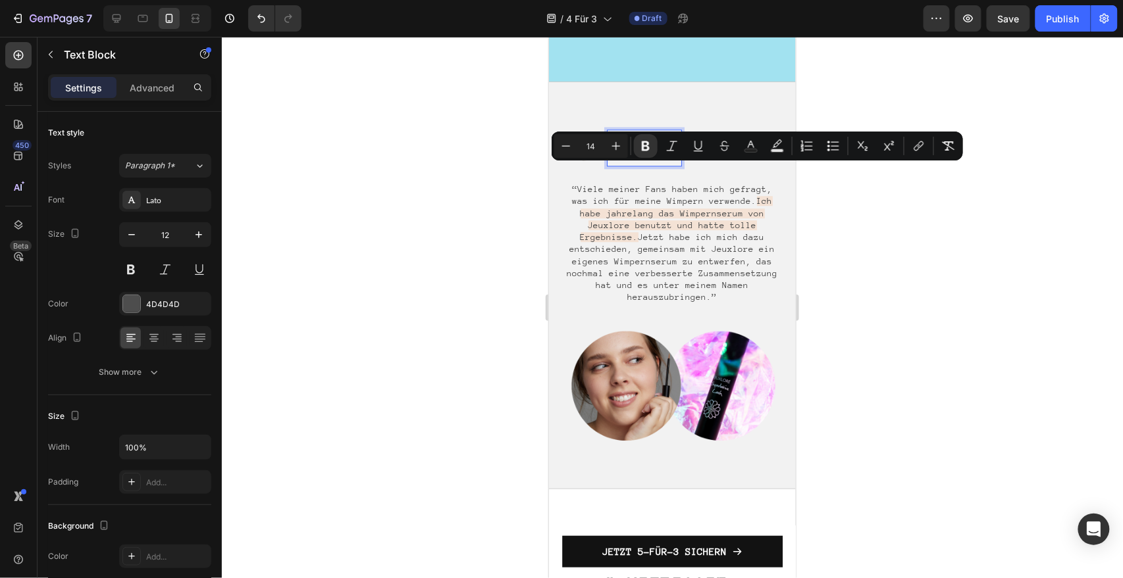
copy strong "Annixashley"
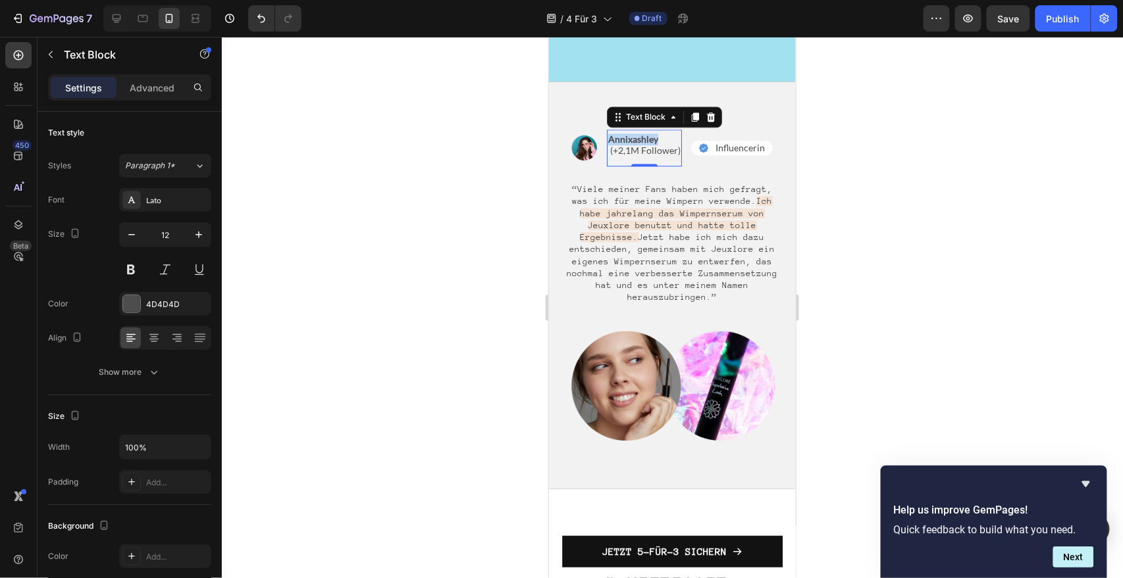
click at [590, 161] on img at bounding box center [584, 147] width 26 height 26
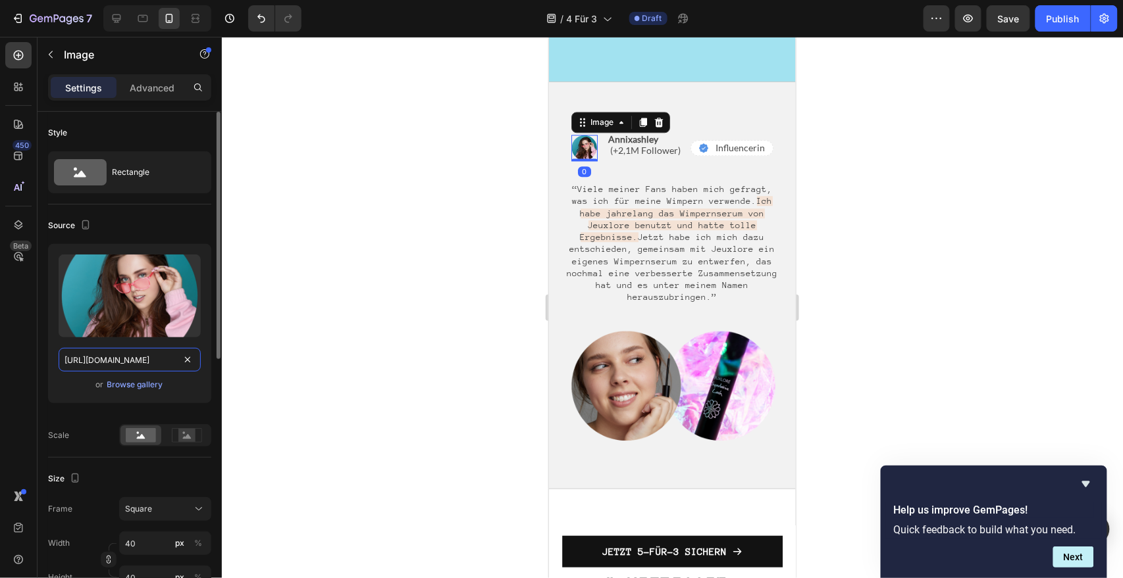
click at [108, 369] on input "[URL][DOMAIN_NAME]" at bounding box center [130, 360] width 142 height 24
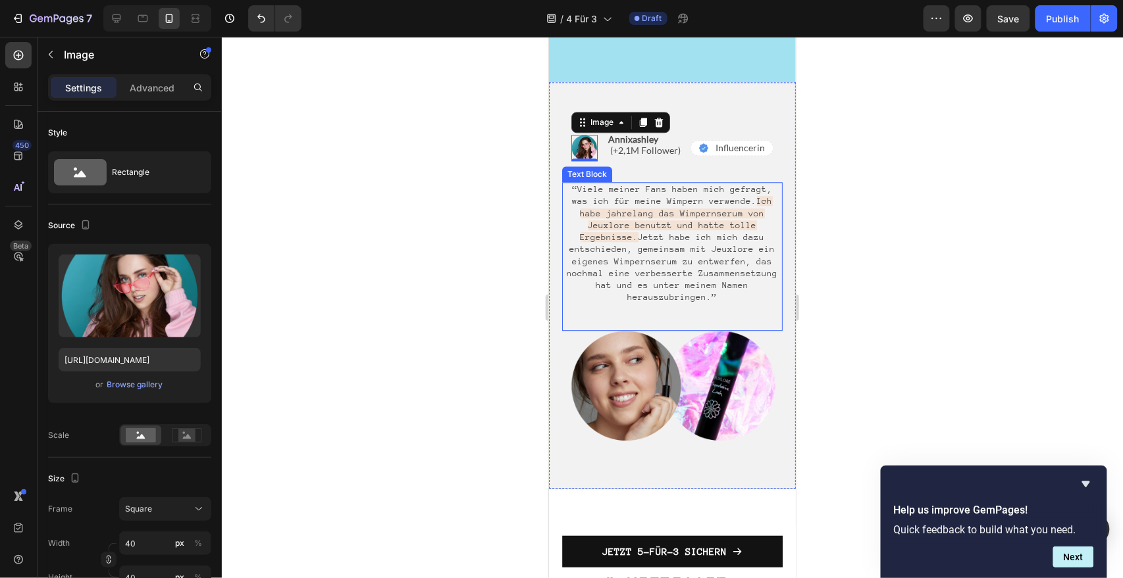
click at [640, 276] on p "“Viele meiner Fans haben mich gefragt, was ich für meine Wimpern verwende. Ich …" at bounding box center [672, 243] width 218 height 120
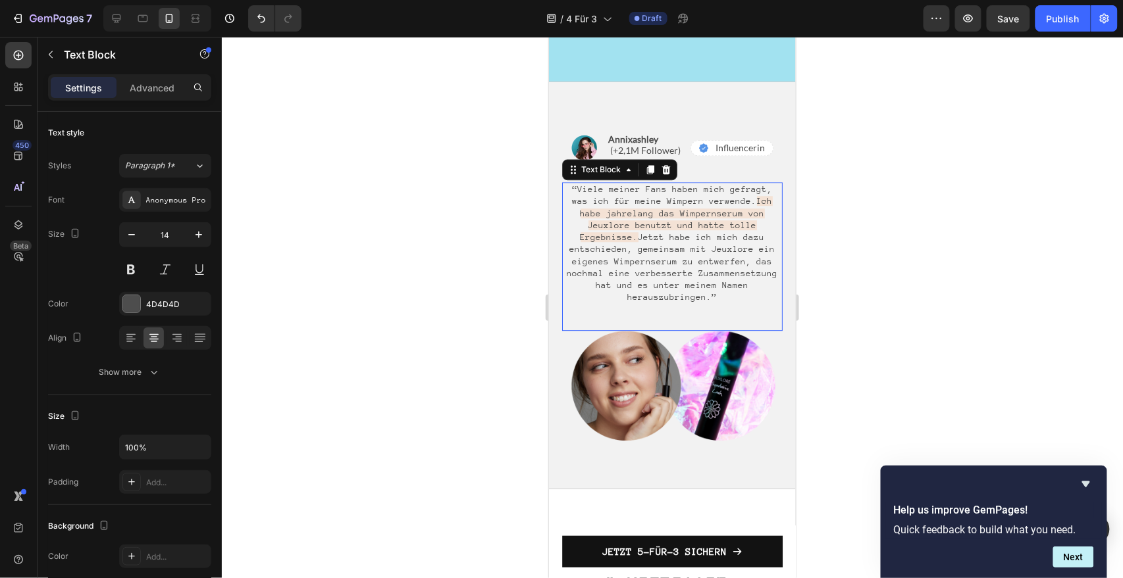
click at [640, 276] on p "“Viele meiner Fans haben mich gefragt, was ich für meine Wimpern verwende. Ich …" at bounding box center [672, 243] width 218 height 120
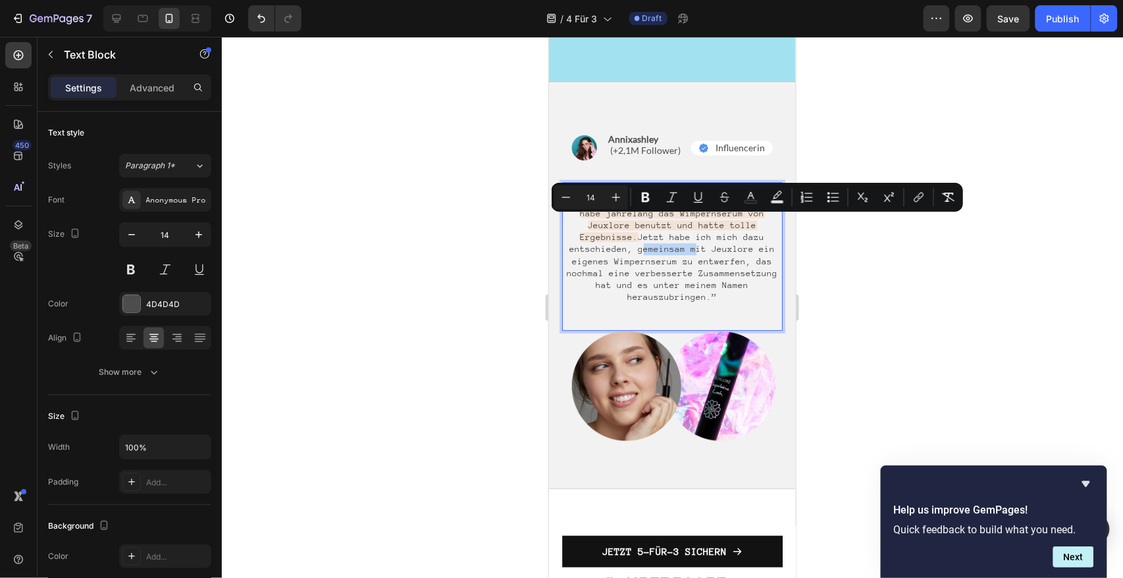
copy p "“Viele meiner Fans haben mich gefragt, was ich für meine Wimpern verwende. Ich …"
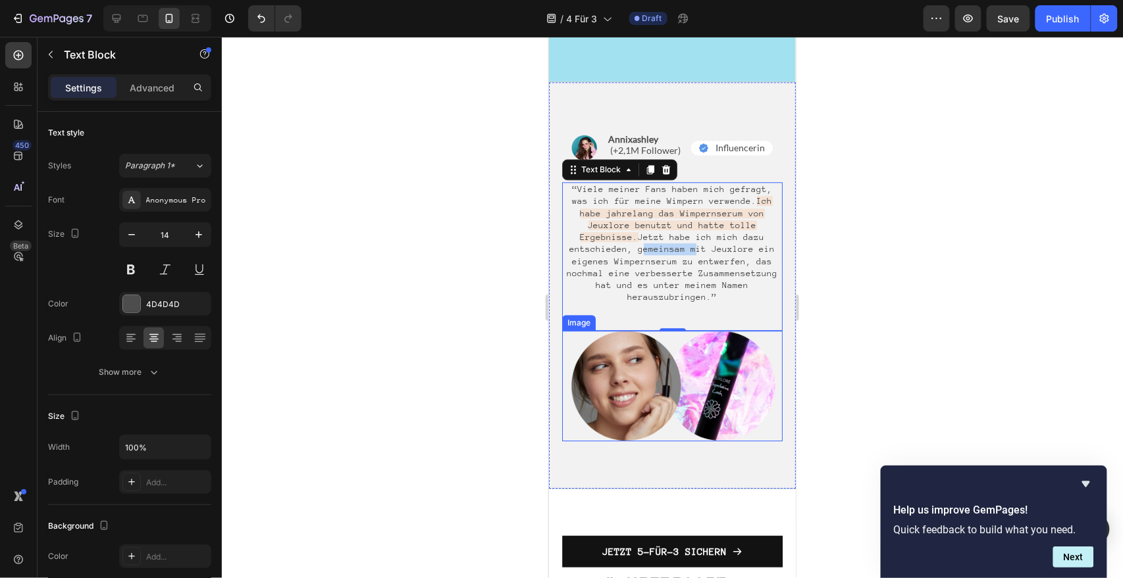
click at [658, 408] on img at bounding box center [671, 385] width 220 height 111
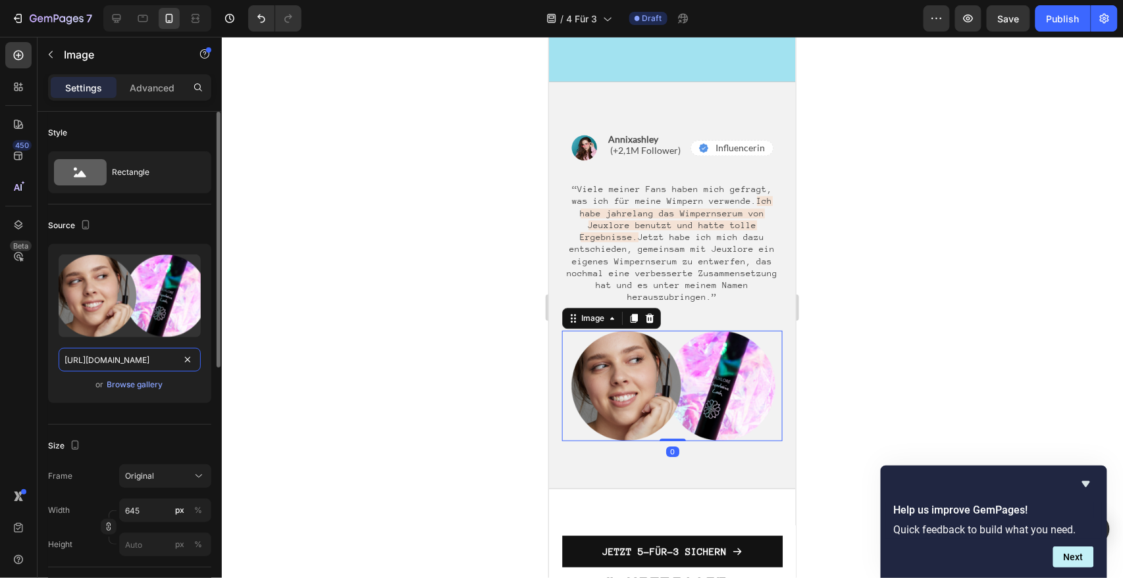
click at [126, 371] on input "[URL][DOMAIN_NAME]" at bounding box center [130, 360] width 142 height 24
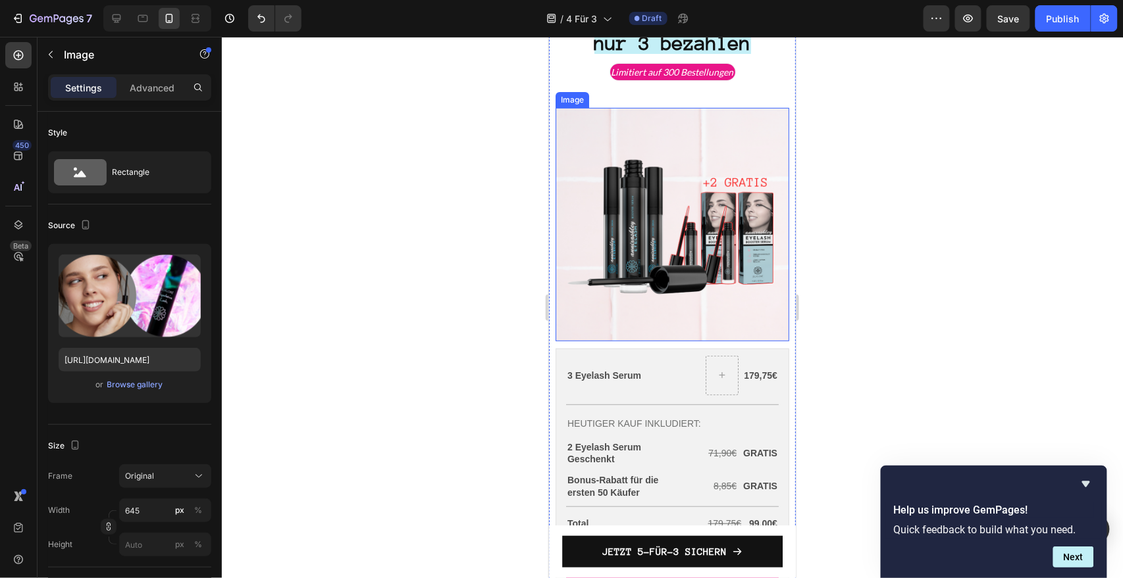
scroll to position [3394, 0]
click at [684, 218] on img at bounding box center [672, 226] width 234 height 234
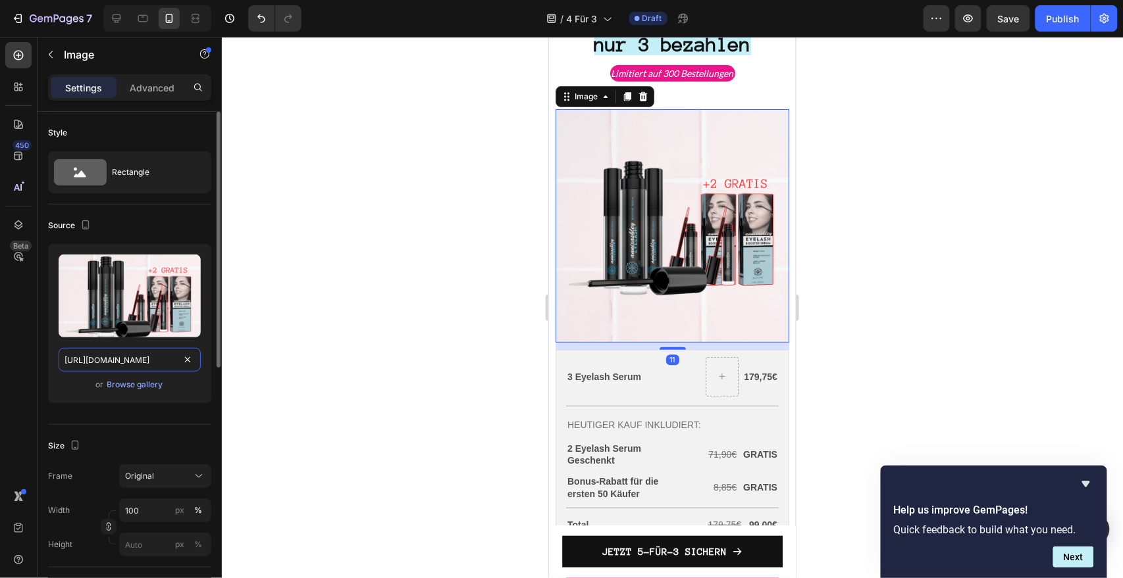
click at [143, 349] on input "[URL][DOMAIN_NAME]" at bounding box center [130, 360] width 142 height 24
click at [743, 371] on p "179,75€" at bounding box center [760, 377] width 34 height 12
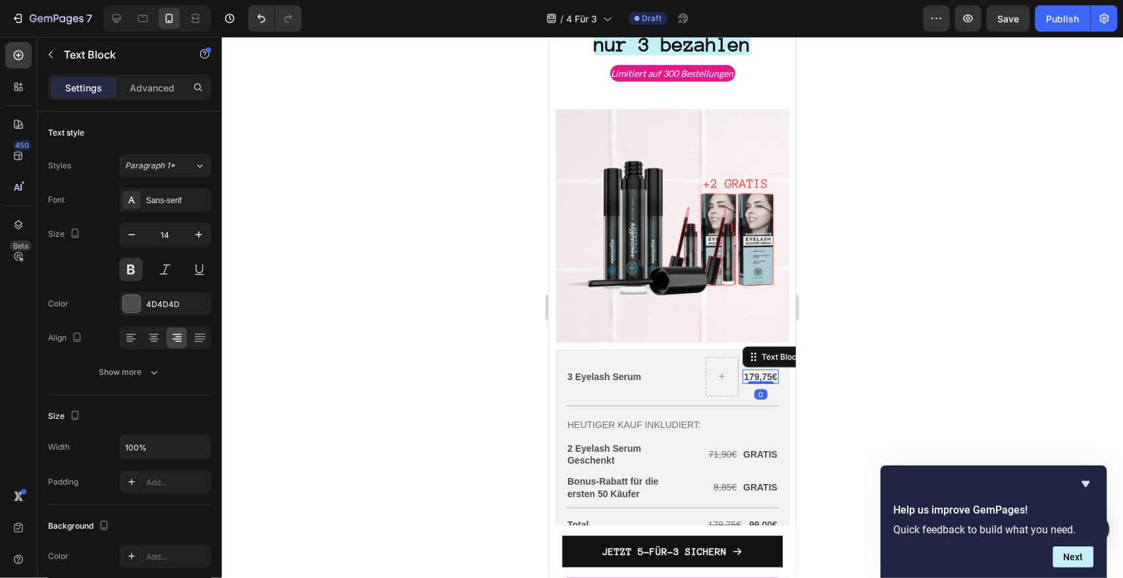
click at [743, 371] on p "179,75€" at bounding box center [760, 377] width 34 height 12
copy p "179,75€"
click at [613, 371] on p "3 Eyelash Serum" at bounding box center [617, 377] width 101 height 12
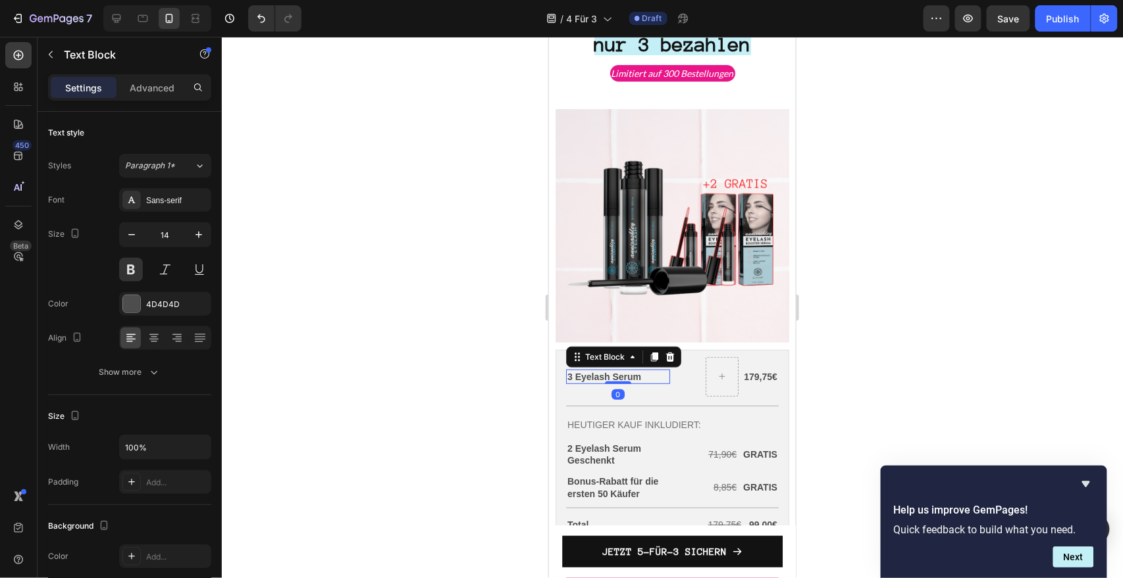
click at [613, 371] on p "3 Eyelash Serum" at bounding box center [617, 377] width 101 height 12
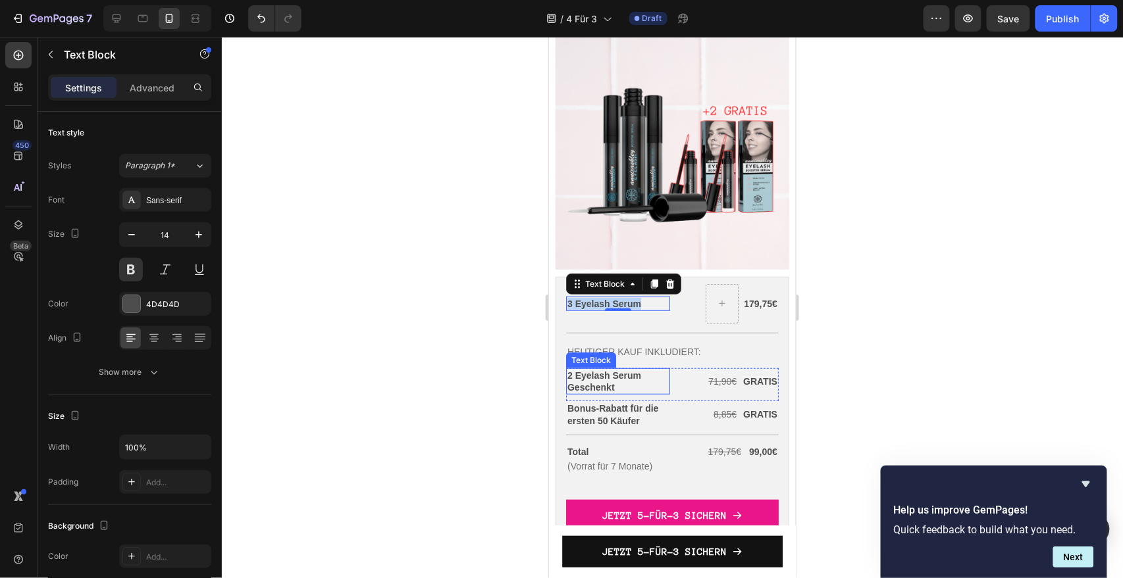
click at [598, 377] on p "2 Eyelash Serum Geschenkt" at bounding box center [617, 381] width 101 height 24
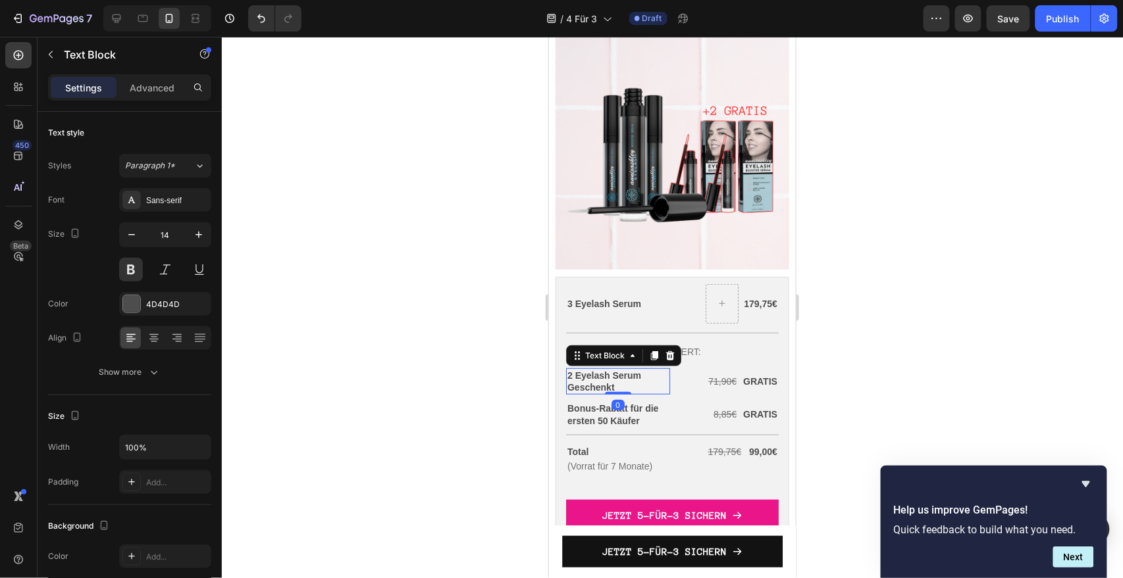
click at [598, 377] on p "2 Eyelash Serum Geschenkt" at bounding box center [617, 381] width 101 height 24
click at [707, 376] on s "71,90€" at bounding box center [721, 381] width 28 height 11
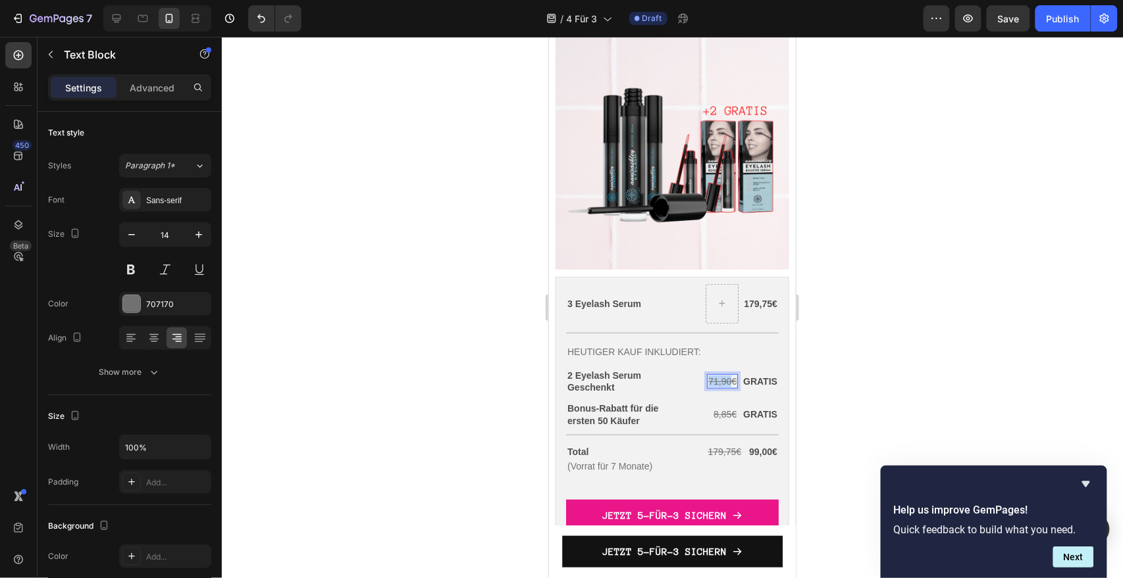
click at [707, 376] on s "71,90€" at bounding box center [721, 381] width 28 height 11
click at [632, 403] on strong "für die ersten 50 Käufer" at bounding box center [612, 414] width 91 height 22
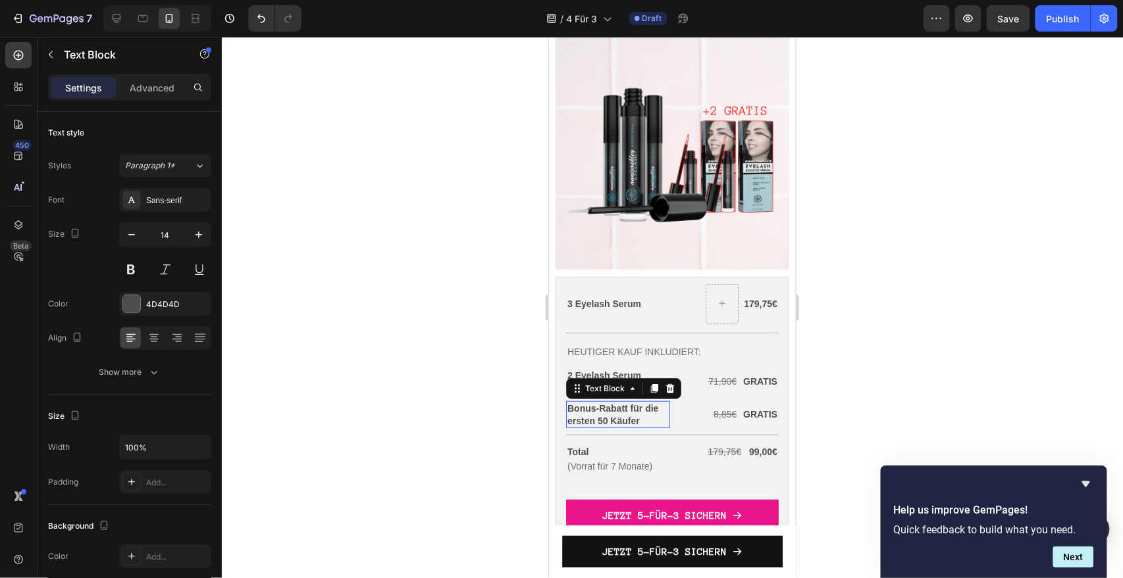
click at [632, 403] on strong "für die ersten 50 Käufer" at bounding box center [612, 414] width 91 height 22
click at [725, 407] on div "8,85€" at bounding box center [724, 414] width 26 height 14
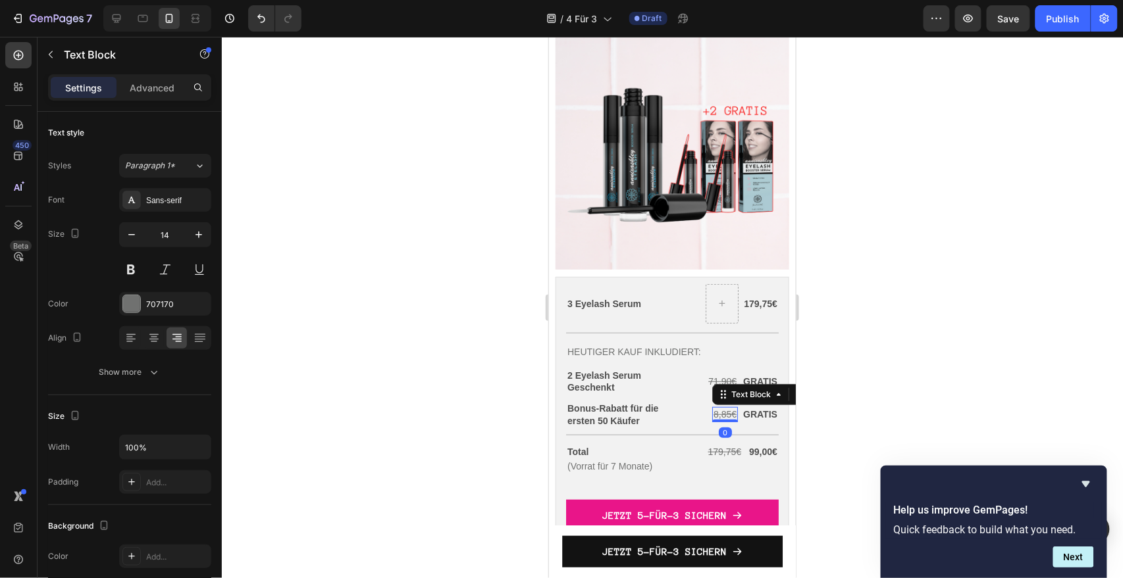
click at [725, 407] on div "8,85€" at bounding box center [724, 414] width 26 height 14
click at [748, 446] on p "99,00€" at bounding box center [762, 452] width 28 height 12
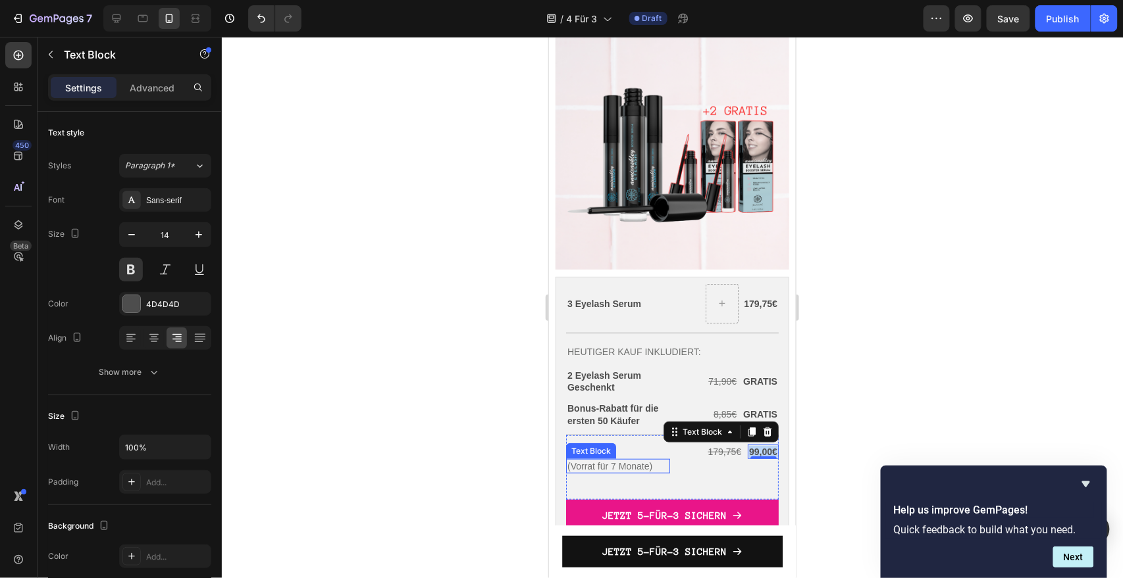
click at [599, 460] on p "(Vorrat für 7 Monate)" at bounding box center [617, 466] width 101 height 12
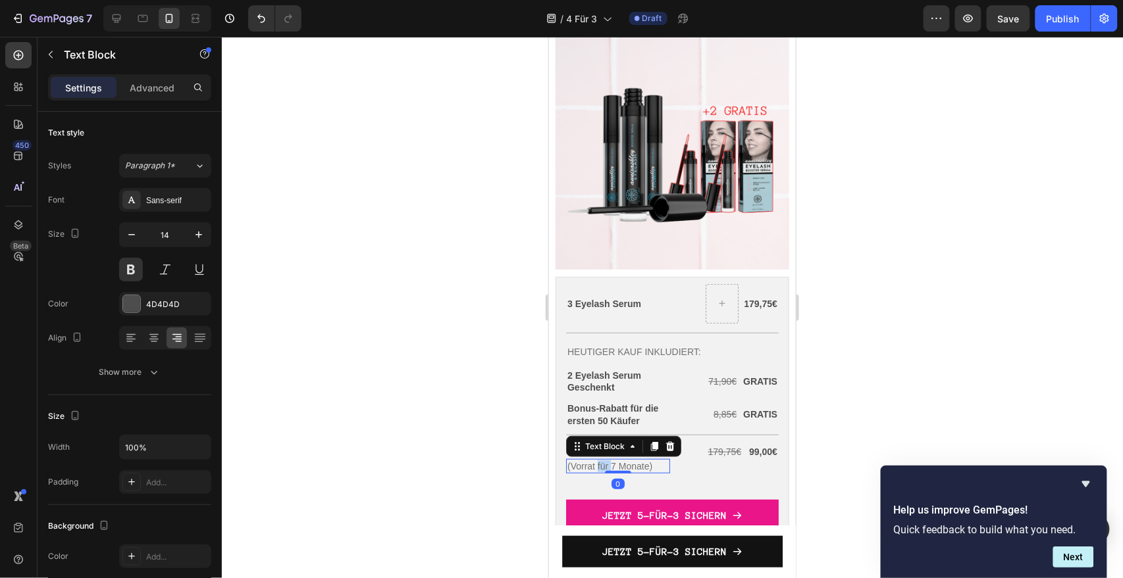
click at [600, 460] on p "(Vorrat für 7 Monate)" at bounding box center [617, 466] width 101 height 12
click at [600, 459] on div "(Vorrat für 7 Monate)" at bounding box center [617, 466] width 104 height 14
click at [605, 460] on p "(Vorrat für 7 Monate)" at bounding box center [617, 466] width 101 height 12
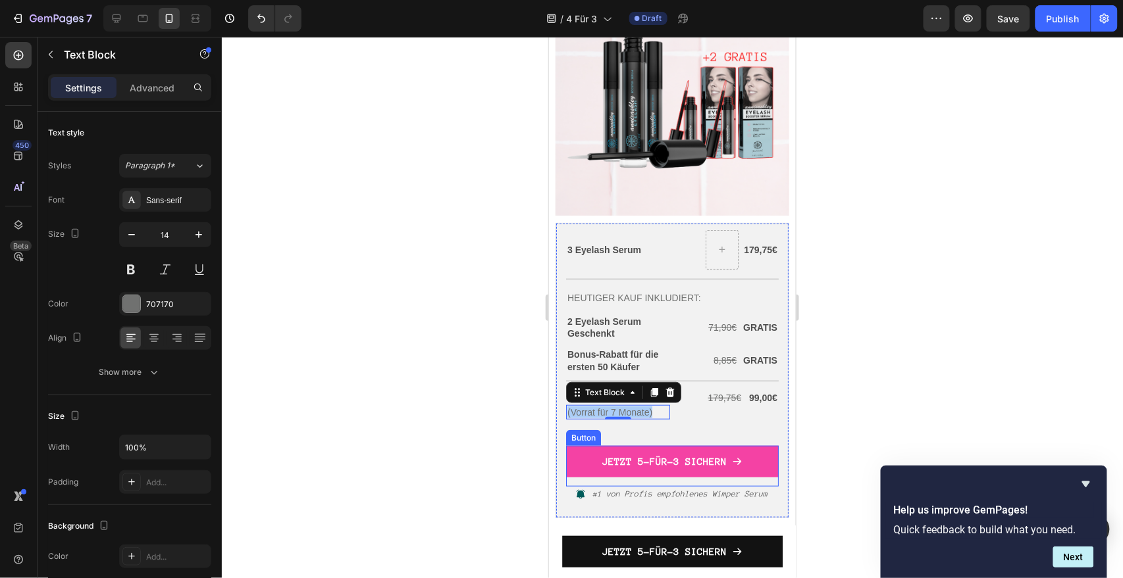
scroll to position [3614, 0]
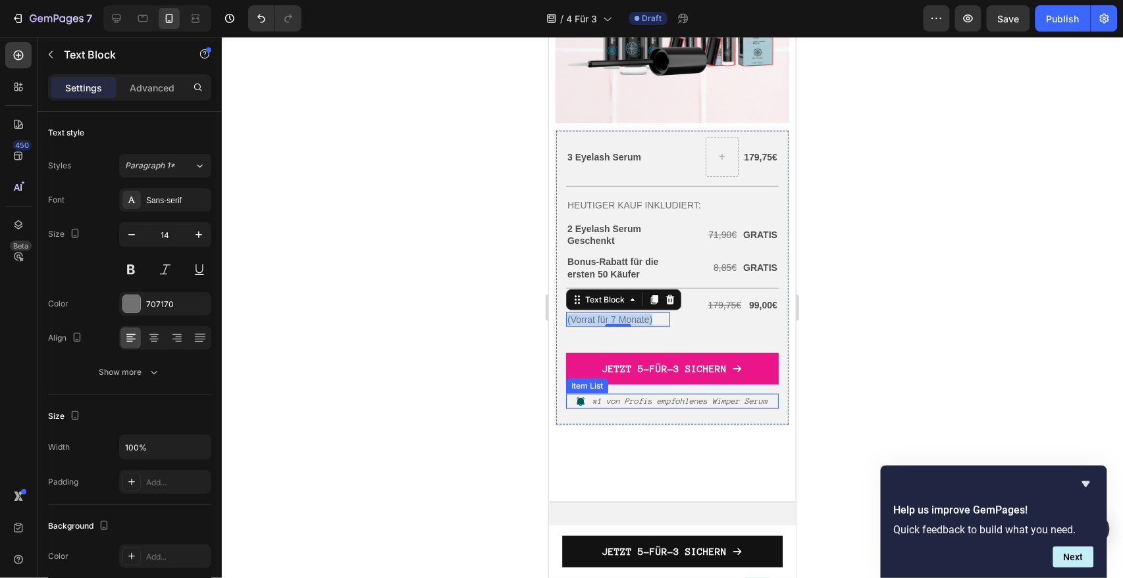
click at [665, 396] on icon "#1 von Profis empfohlenes Wimper Serum" at bounding box center [679, 400] width 175 height 9
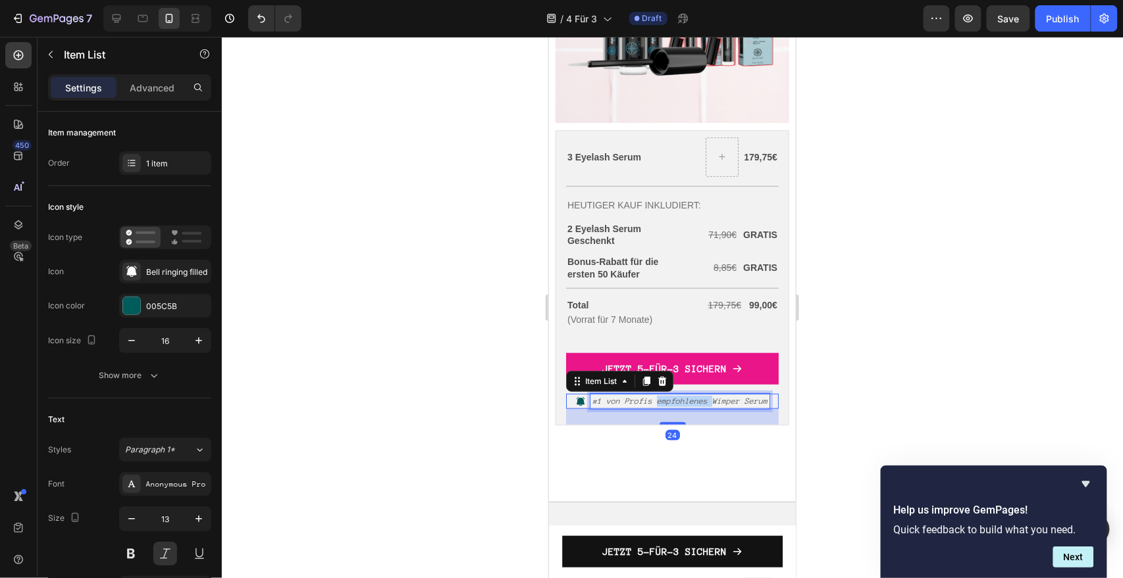
click at [665, 396] on icon "#1 von Profis empfohlenes Wimper Serum" at bounding box center [679, 400] width 175 height 9
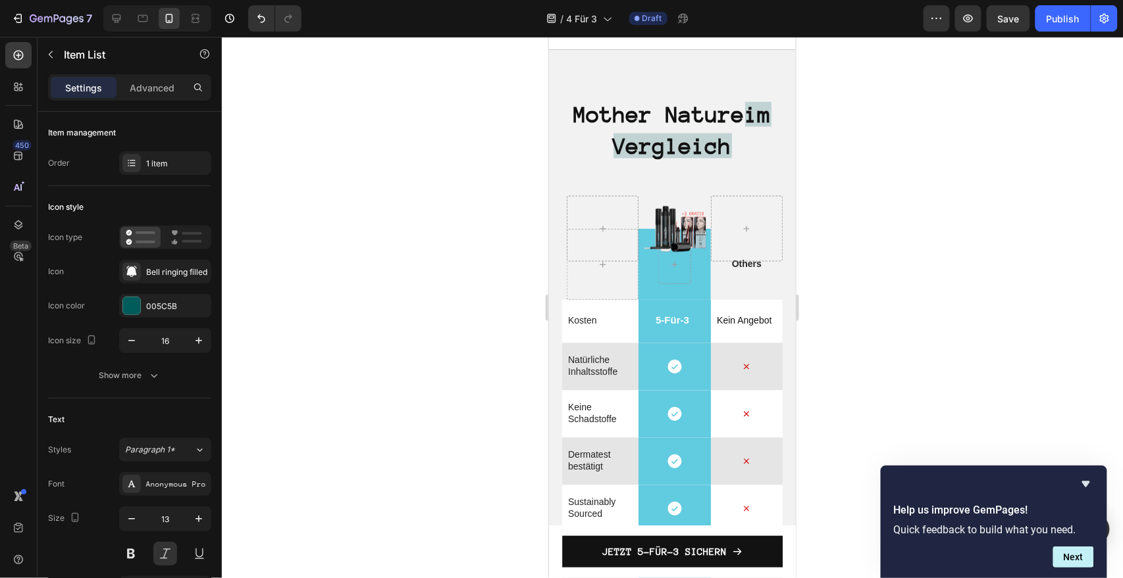
scroll to position [4125, 0]
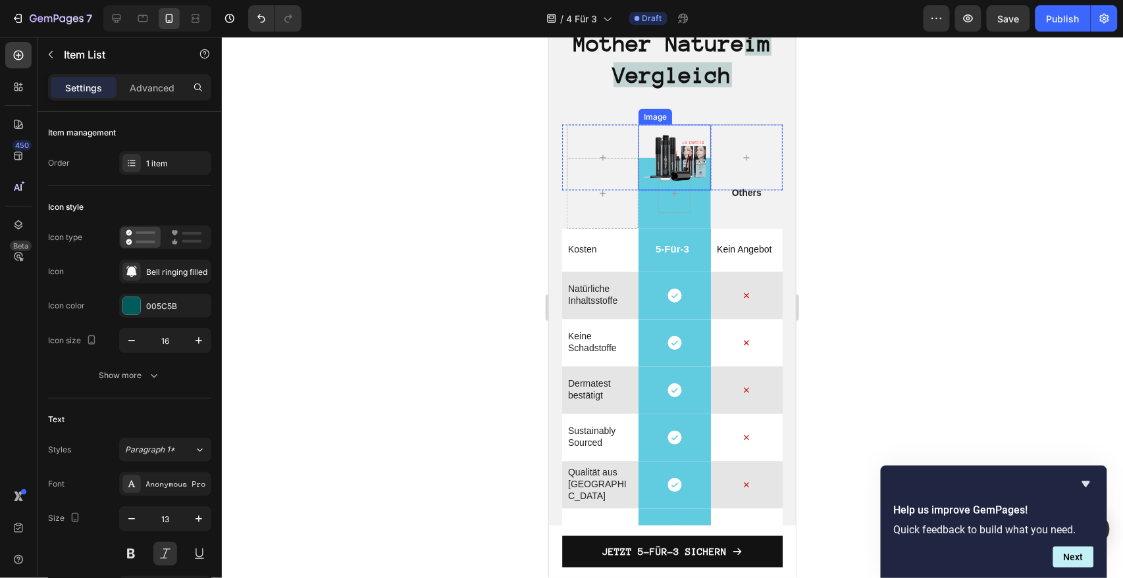
drag, startPoint x: 696, startPoint y: 156, endPoint x: 676, endPoint y: 156, distance: 19.7
click at [695, 155] on img at bounding box center [674, 157] width 66 height 66
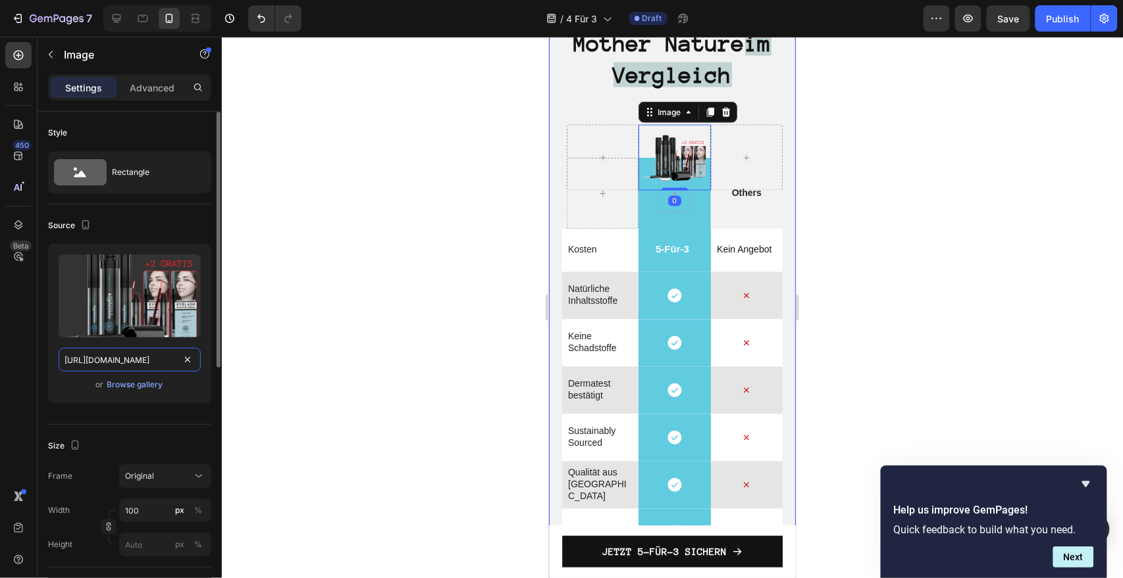
click at [127, 369] on input "https://cdn.shopify.com/s/files/1/2044/2365/files/gempages_585848428651610827-4…" at bounding box center [130, 360] width 142 height 24
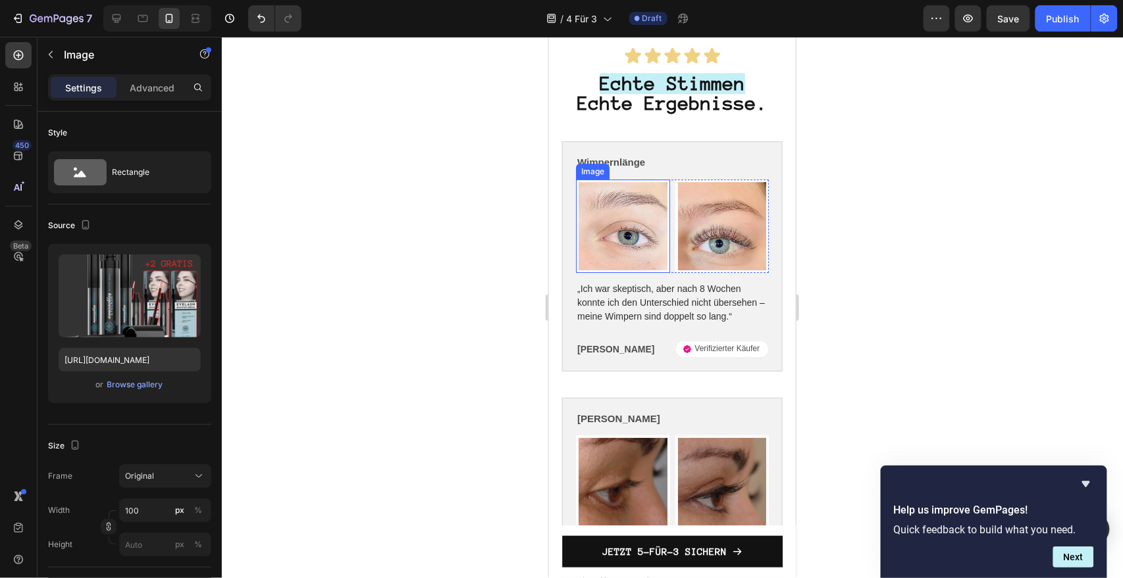
scroll to position [4637, 0]
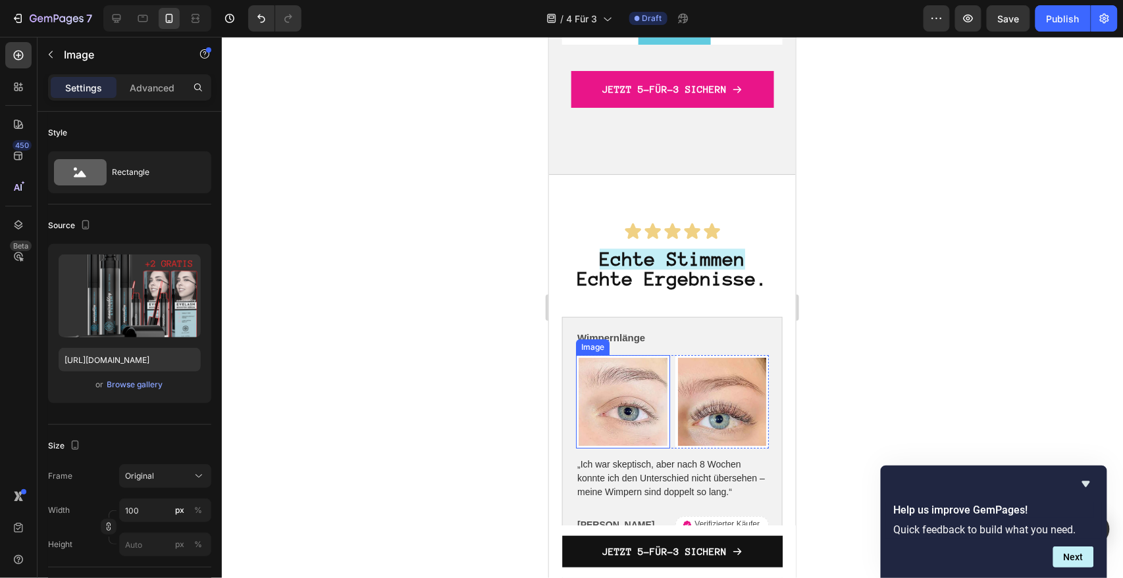
click at [637, 374] on img at bounding box center [622, 402] width 94 height 94
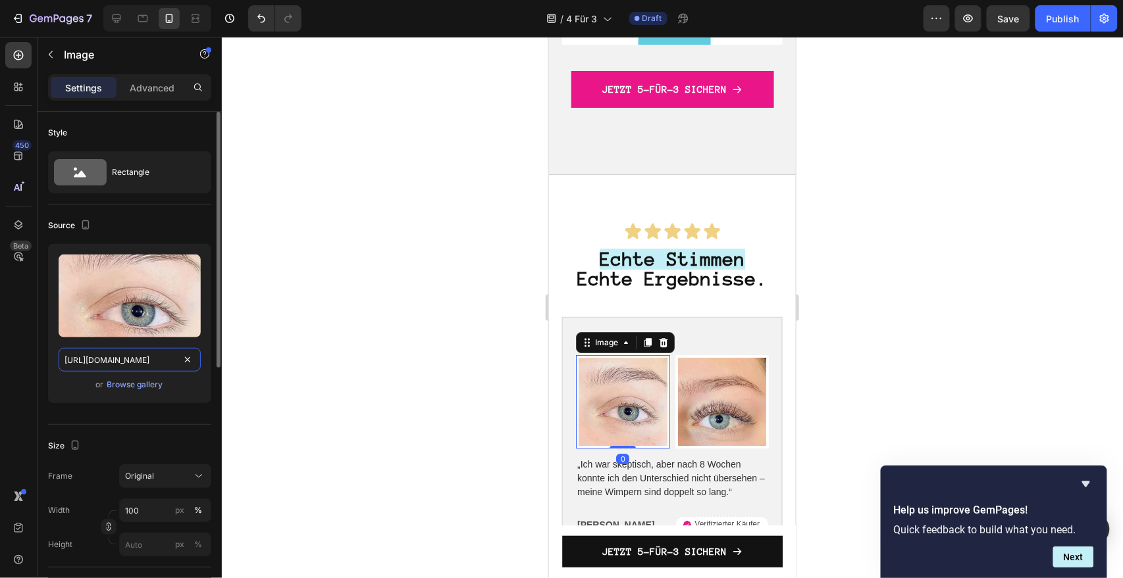
click at [100, 351] on input "https://cdn.shopify.com/s/files/1/2044/2365/files/gempages_585848428651610827-1…" at bounding box center [130, 360] width 142 height 24
click at [704, 395] on img at bounding box center [722, 402] width 94 height 94
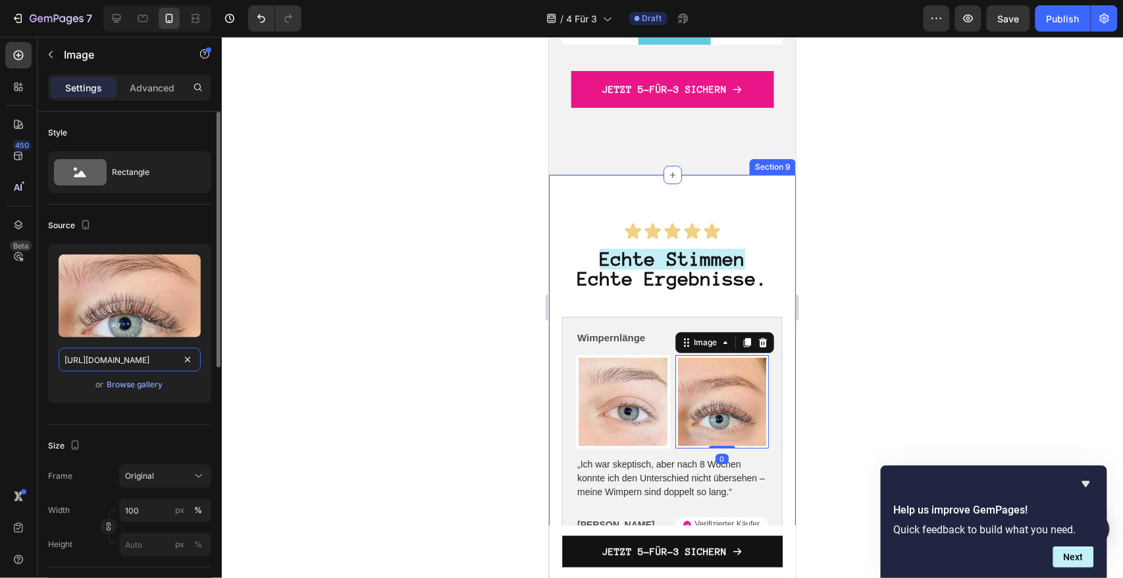
click at [112, 359] on input "https://cdn.shopify.com/s/files/1/2044/2365/files/gempages_585848428651610827-6…" at bounding box center [130, 360] width 142 height 24
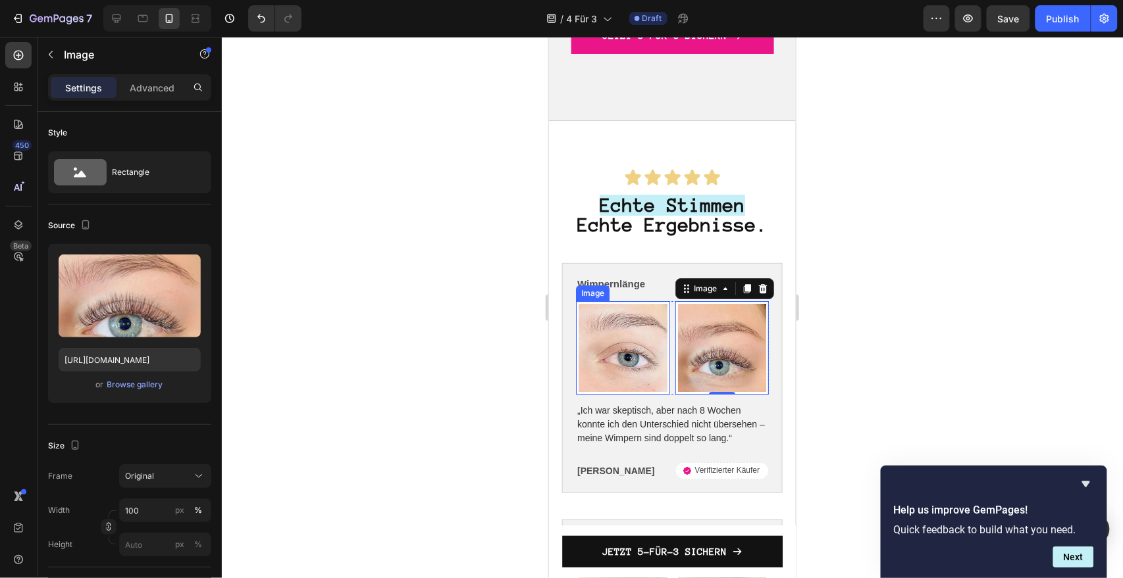
scroll to position [4710, 0]
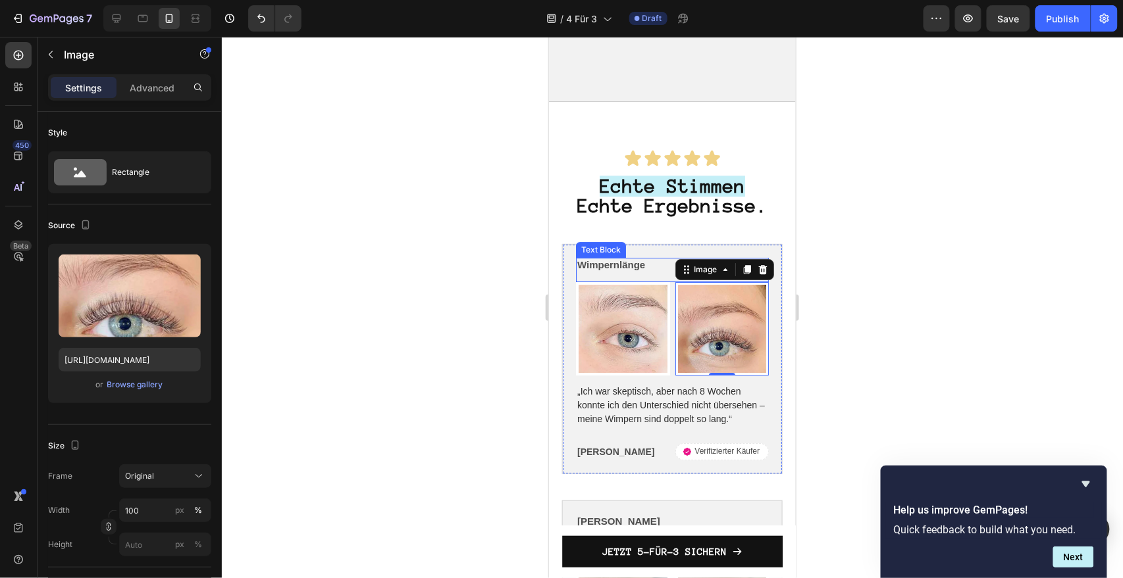
click at [610, 265] on span "Wimpernlänge" at bounding box center [611, 264] width 68 height 11
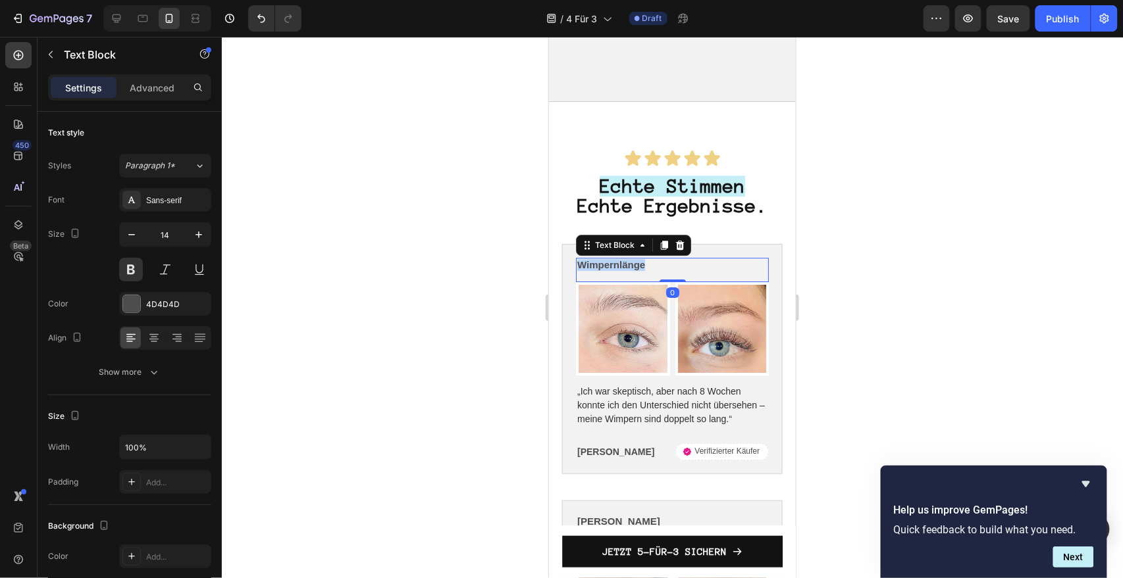
click at [610, 265] on span "Wimpernlänge" at bounding box center [611, 264] width 68 height 11
click at [663, 399] on span "„Ich war skeptisch, aber nach 8 Wochen konnte ich den Unterschied nicht überseh…" at bounding box center [671, 405] width 188 height 38
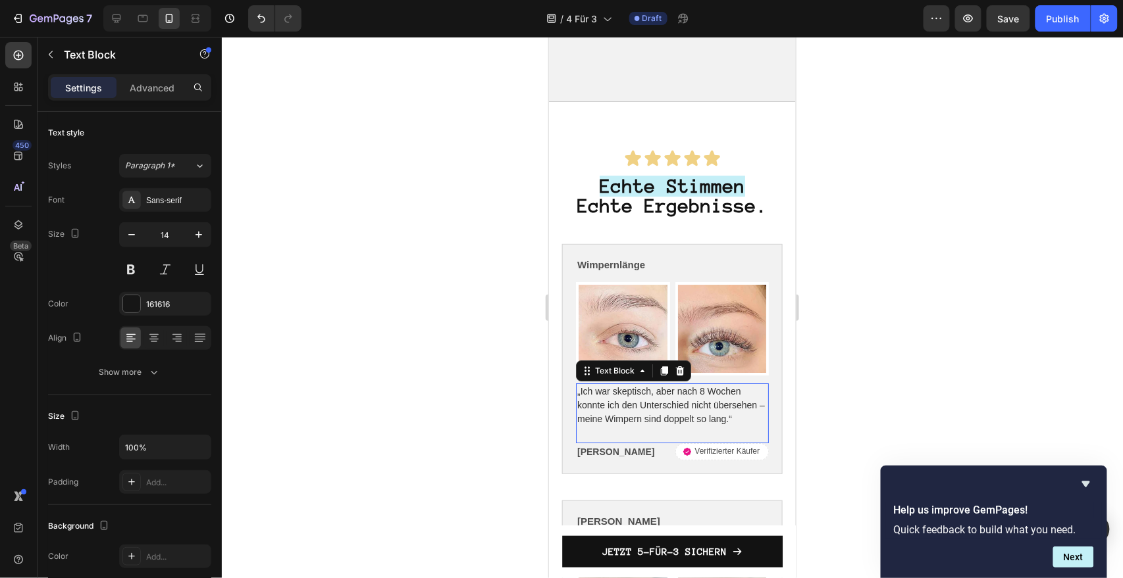
click at [663, 399] on span "„Ich war skeptisch, aber nach 8 Wochen konnte ich den Unterschied nicht überseh…" at bounding box center [671, 405] width 188 height 38
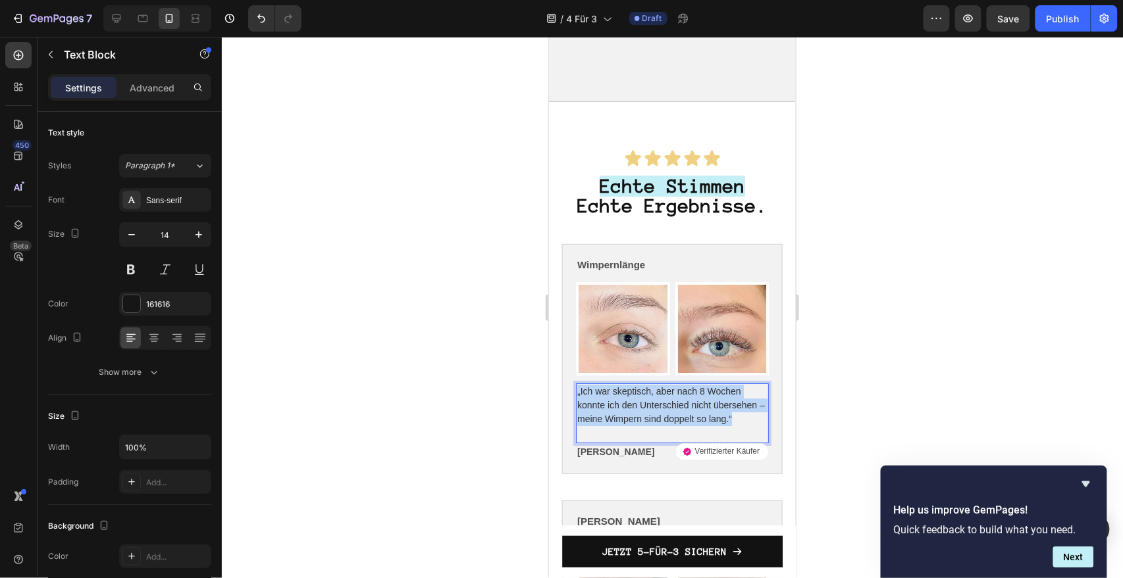
click at [663, 399] on span "„Ich war skeptisch, aber nach 8 Wochen konnte ich den Unterschied nicht überseh…" at bounding box center [671, 405] width 188 height 38
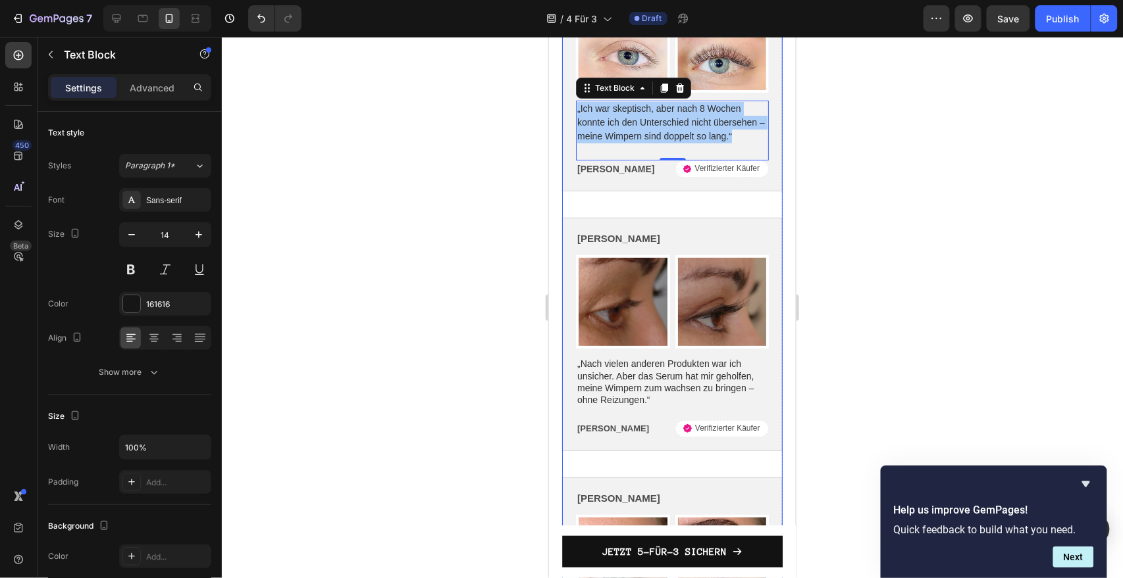
scroll to position [5003, 0]
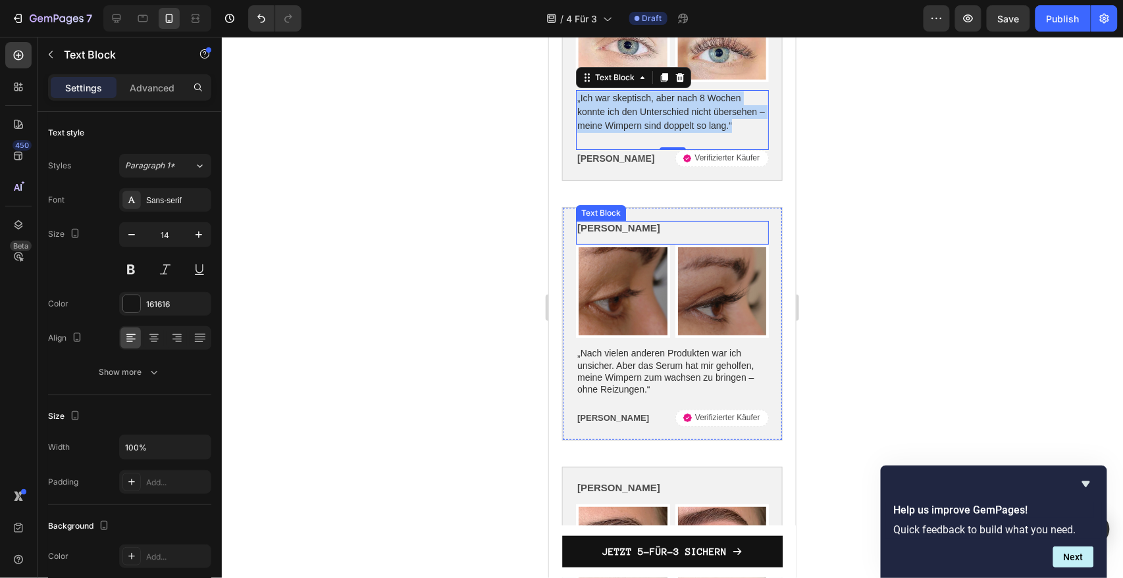
click at [624, 222] on span "[PERSON_NAME]" at bounding box center [618, 227] width 83 height 11
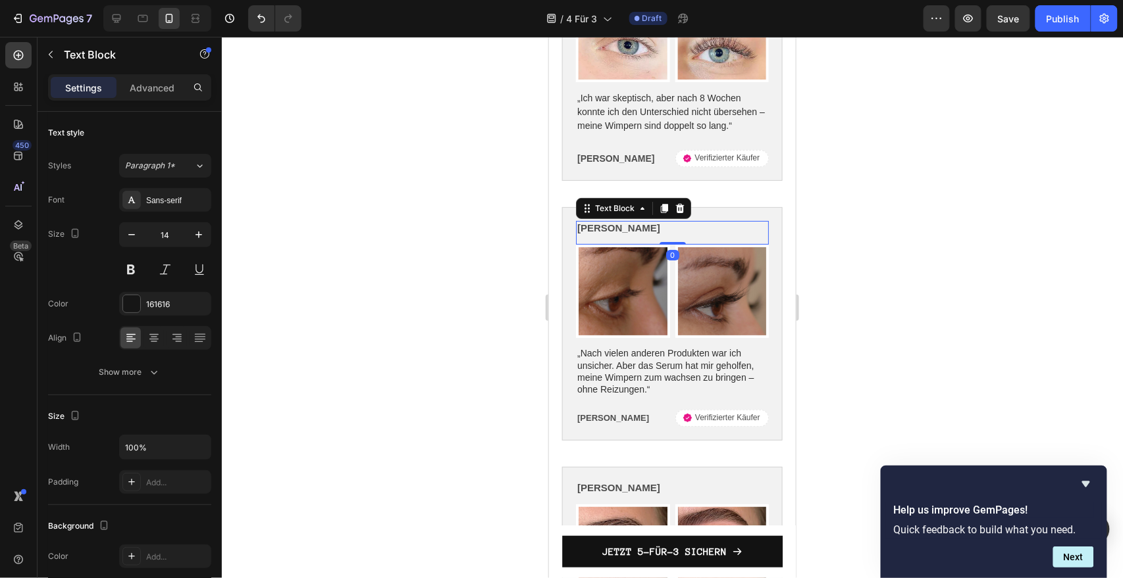
click at [624, 222] on span "[PERSON_NAME]" at bounding box center [618, 227] width 83 height 11
click at [636, 353] on span "„Nach vielen anderen Produkten war ich unsicher. Aber das Serum hat mir geholfe…" at bounding box center [665, 370] width 176 height 47
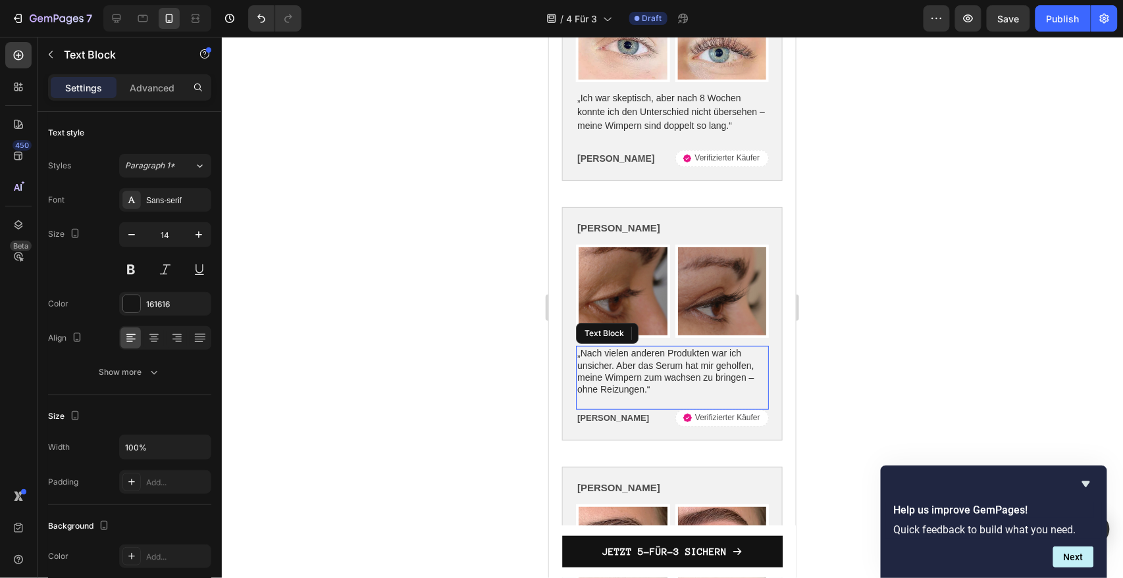
click at [636, 353] on span "„Nach vielen anderen Produkten war ich unsicher. Aber das Serum hat mir geholfe…" at bounding box center [665, 370] width 176 height 47
drag, startPoint x: 631, startPoint y: 285, endPoint x: 603, endPoint y: 285, distance: 27.6
click at [631, 285] on img at bounding box center [622, 291] width 94 height 94
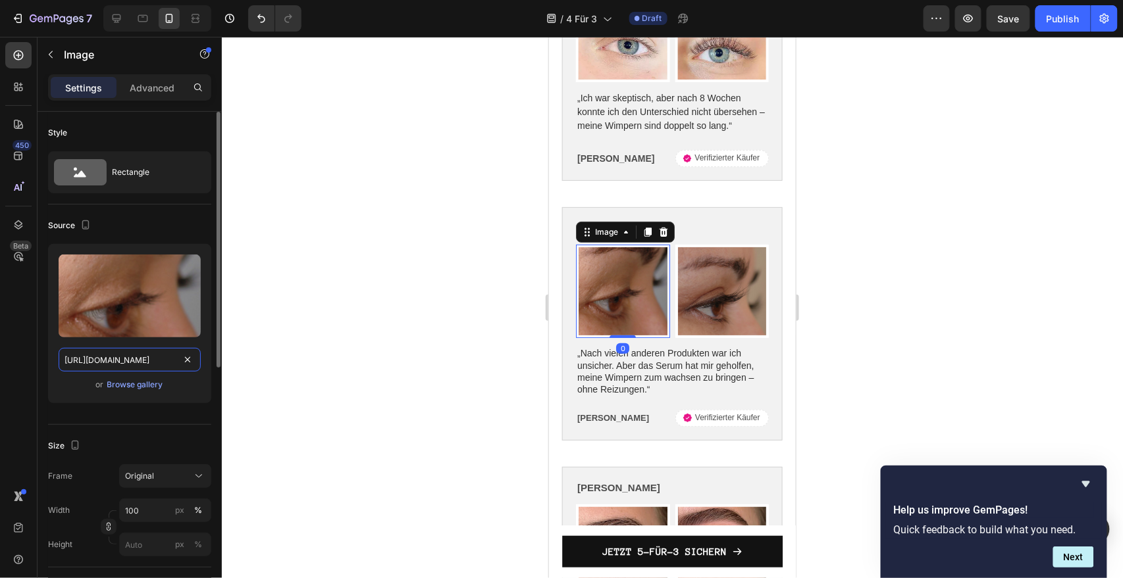
click at [104, 349] on input "https://cdn.shopify.com/s/files/1/2044/2365/files/gempages_585848428651610827-4…" at bounding box center [130, 360] width 142 height 24
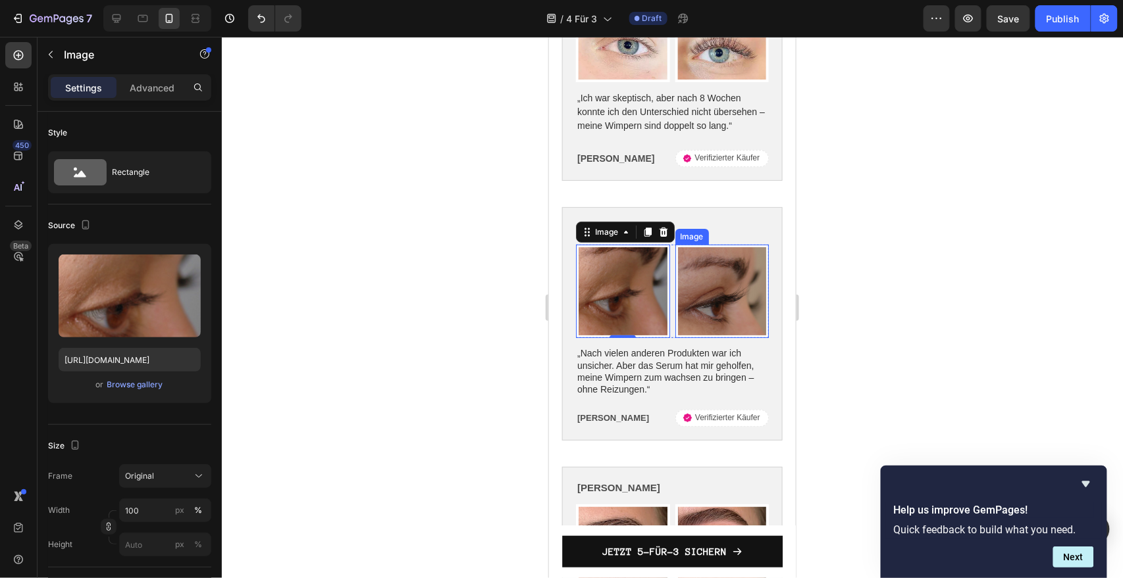
drag, startPoint x: 713, startPoint y: 294, endPoint x: 581, endPoint y: 289, distance: 132.4
click at [713, 294] on img at bounding box center [722, 291] width 94 height 94
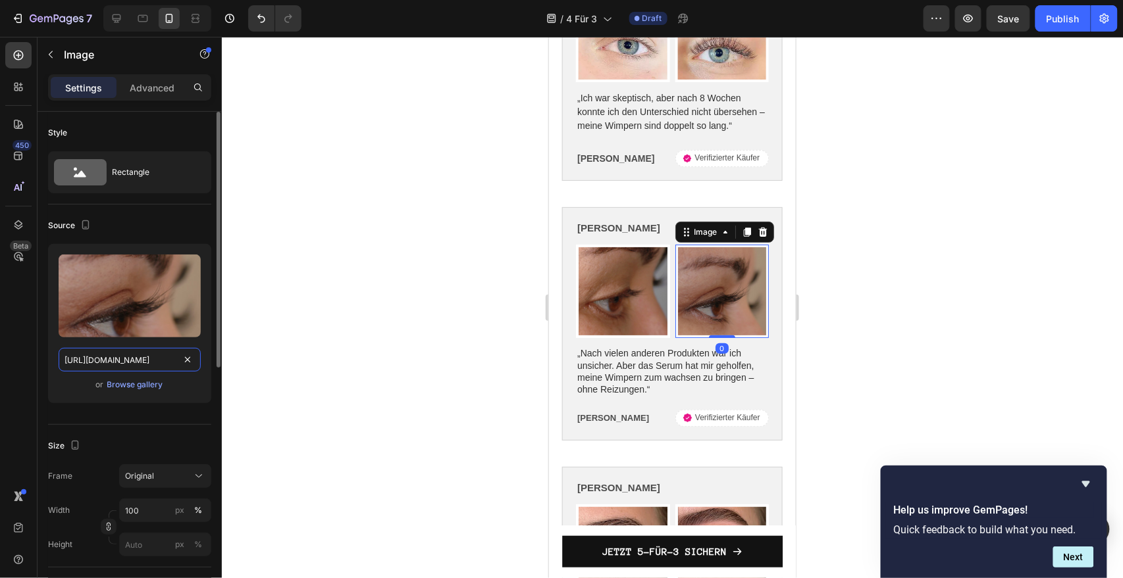
click at [130, 353] on input "https://cdn.shopify.com/s/files/1/2044/2365/files/gempages_585848428651610827-5…" at bounding box center [130, 360] width 142 height 24
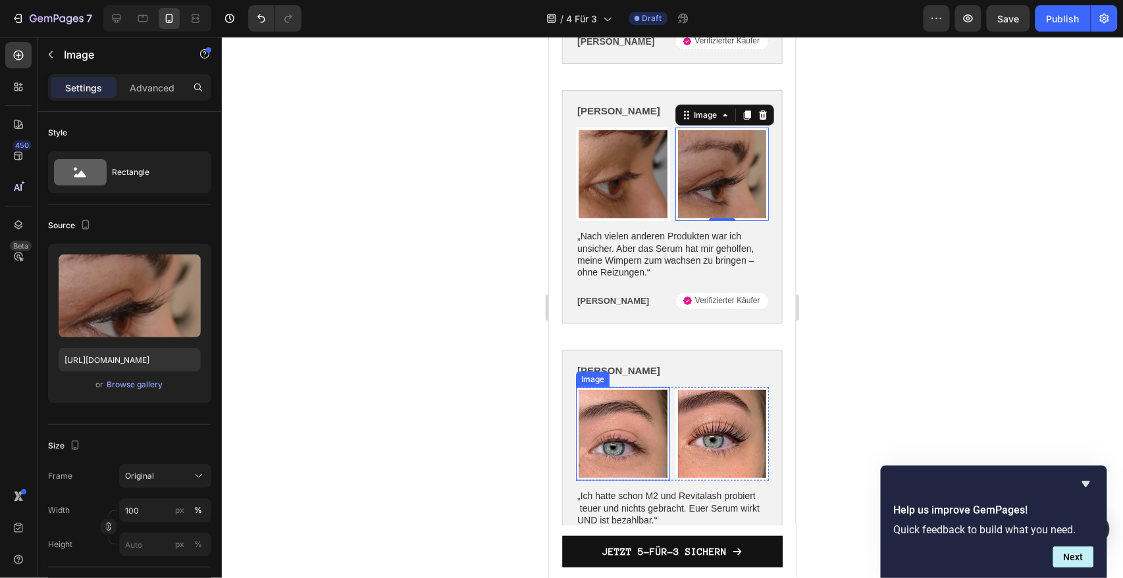
scroll to position [5149, 0]
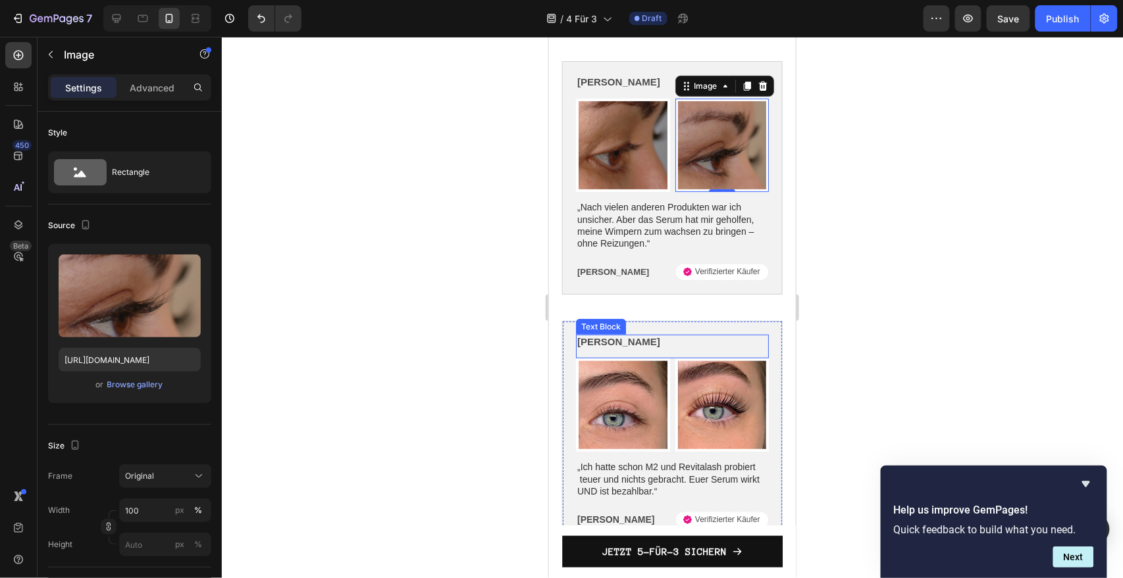
click at [632, 336] on span "[PERSON_NAME]" at bounding box center [618, 341] width 83 height 11
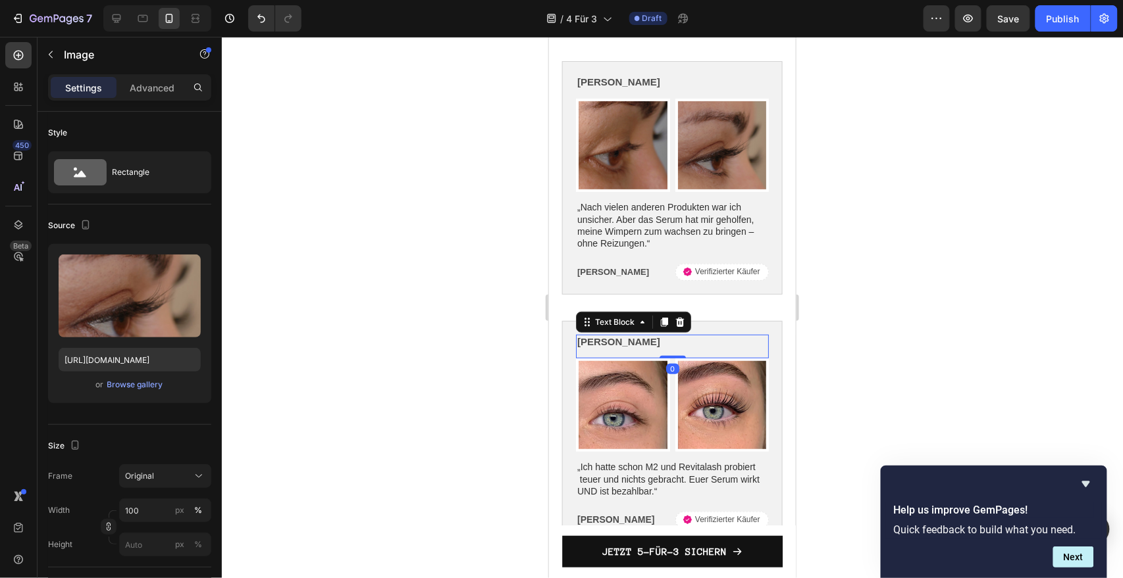
click at [632, 336] on span "[PERSON_NAME]" at bounding box center [618, 341] width 83 height 11
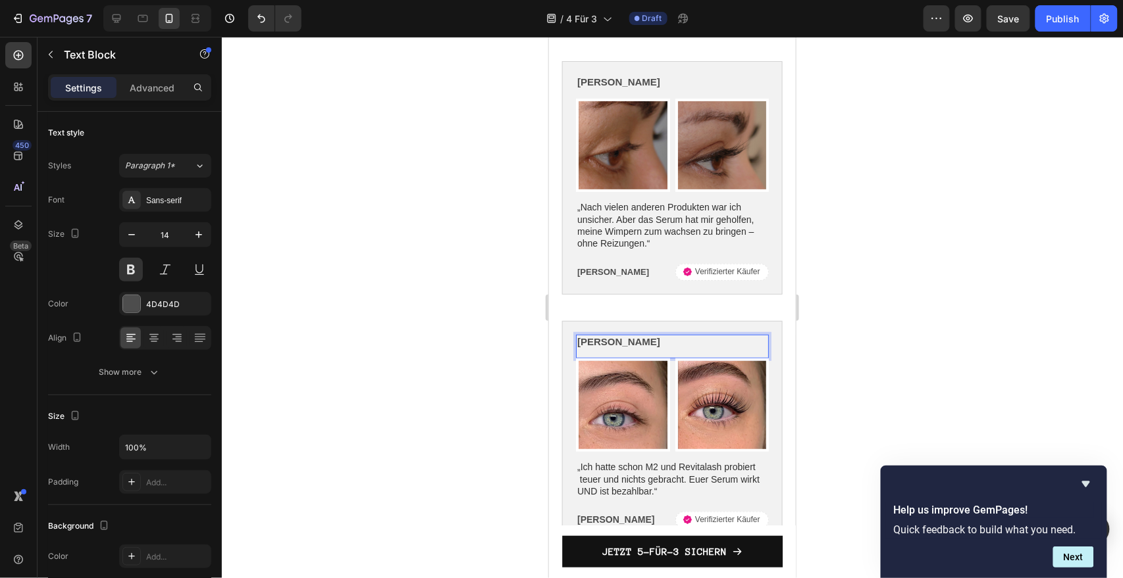
click at [632, 336] on span "Wimpern Stärke" at bounding box center [618, 341] width 83 height 11
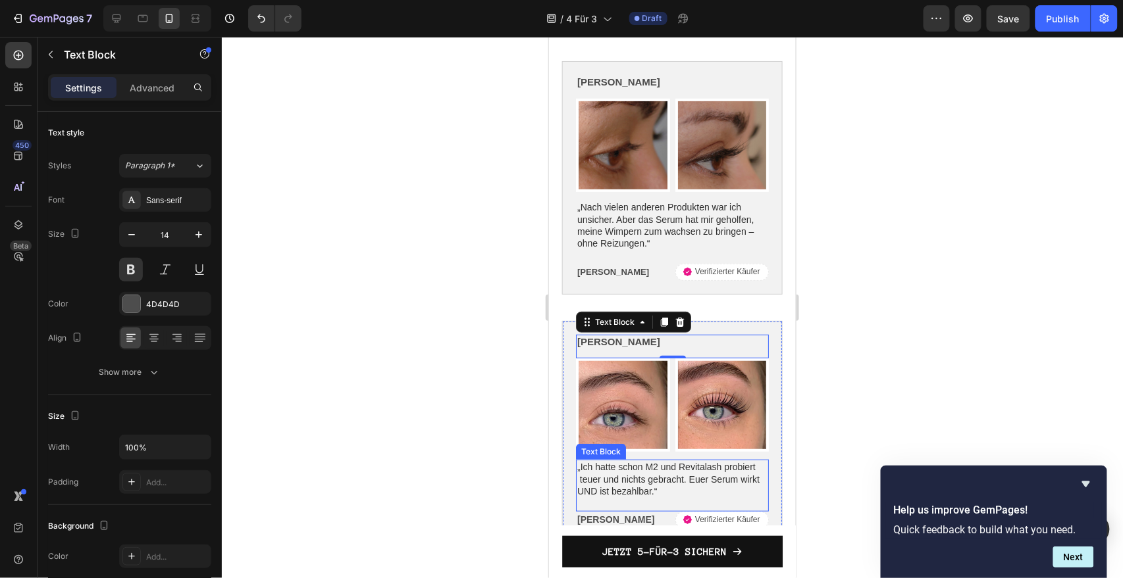
click at [638, 461] on span "„Ich hatte schon M2 und Revitalash probiert teuer und nichts gebracht. Euer Ser…" at bounding box center [668, 478] width 182 height 34
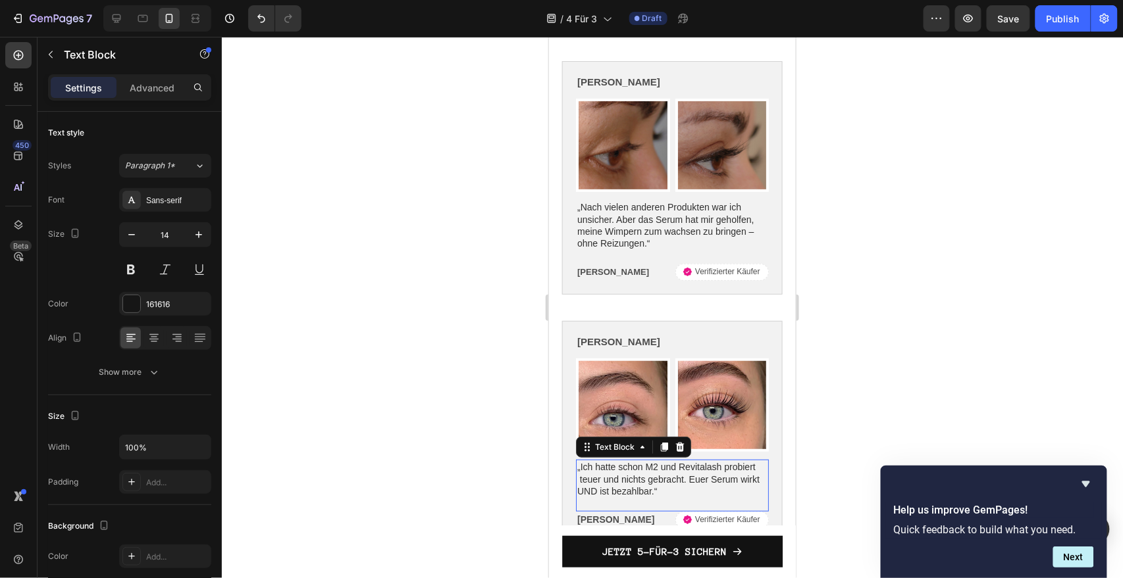
click at [638, 461] on span "„Ich hatte schon M2 und Revitalash probiert teuer und nichts gebracht. Euer Ser…" at bounding box center [668, 478] width 182 height 34
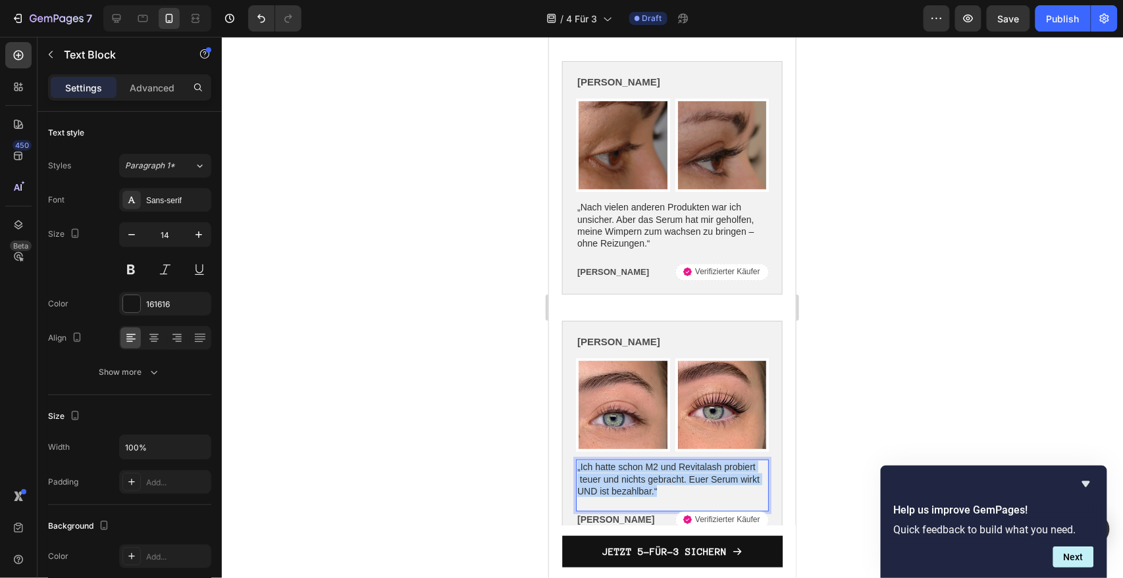
click at [638, 461] on span "„Ich hatte schon M2 und Revitalash probiert teuer und nichts gebracht. Euer Ser…" at bounding box center [668, 478] width 182 height 34
drag, startPoint x: 636, startPoint y: 394, endPoint x: 557, endPoint y: 394, distance: 78.3
click at [636, 394] on img at bounding box center [622, 405] width 94 height 94
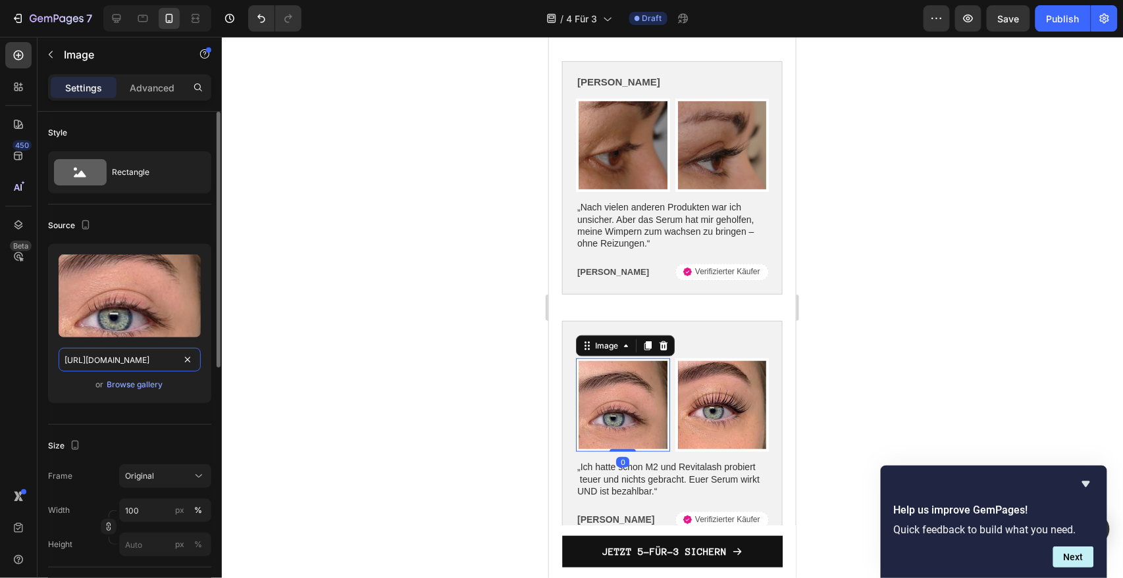
click at [113, 356] on input "https://cdn.shopify.com/s/files/1/2044/2365/files/gempages_585848428651610827-8…" at bounding box center [130, 360] width 142 height 24
drag, startPoint x: 737, startPoint y: 392, endPoint x: 559, endPoint y: 371, distance: 179.6
click at [737, 392] on img at bounding box center [722, 405] width 94 height 94
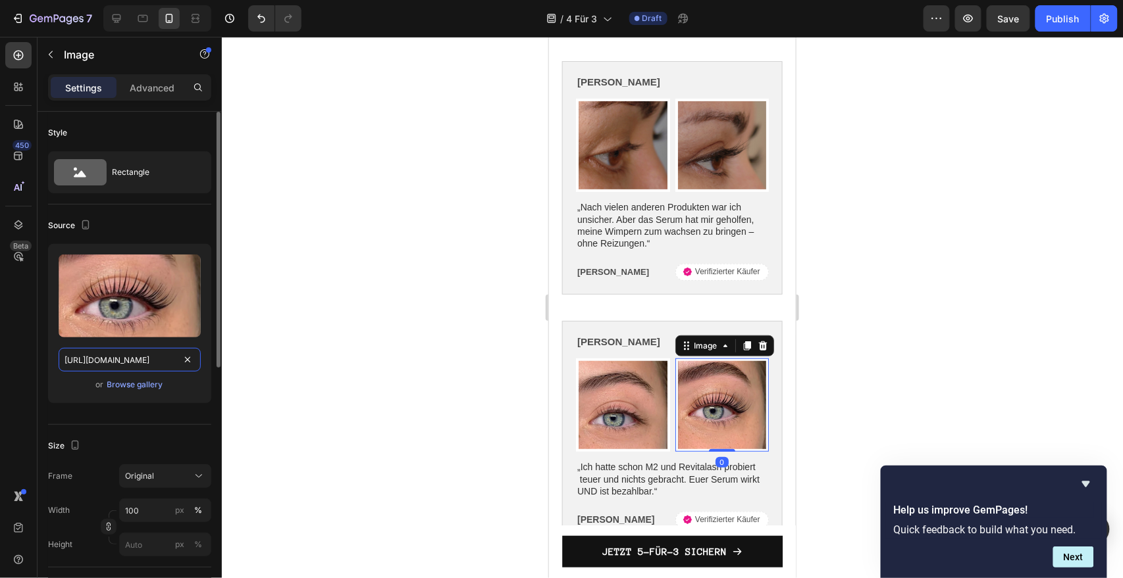
click at [170, 353] on input "https://cdn.shopify.com/s/files/1/2044/2365/files/gempages_585848428651610827-d…" at bounding box center [130, 360] width 142 height 24
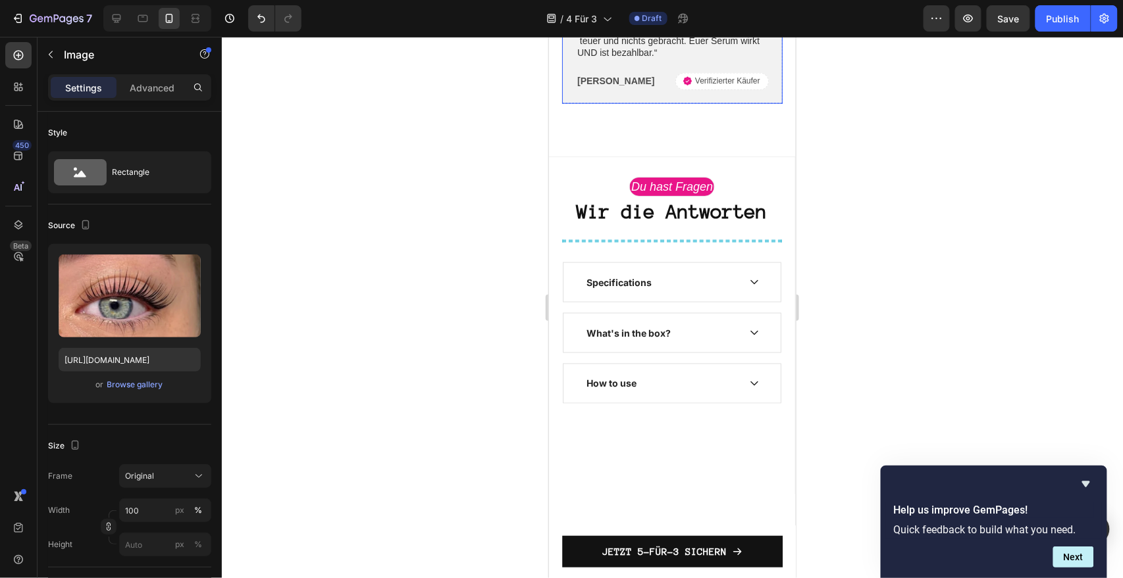
scroll to position [5661, 0]
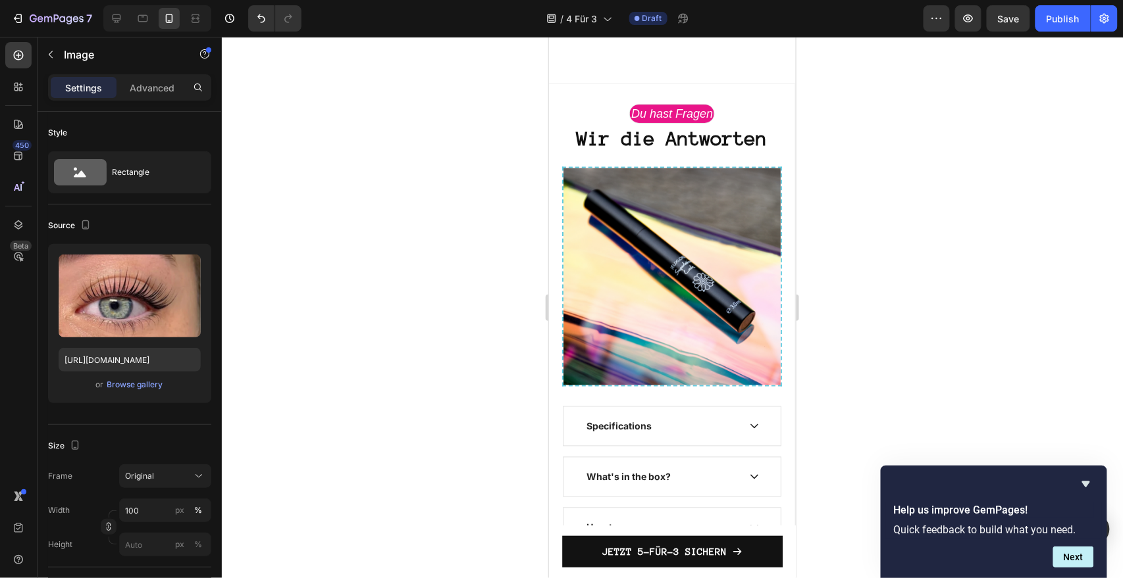
click at [656, 264] on img at bounding box center [671, 277] width 220 height 220
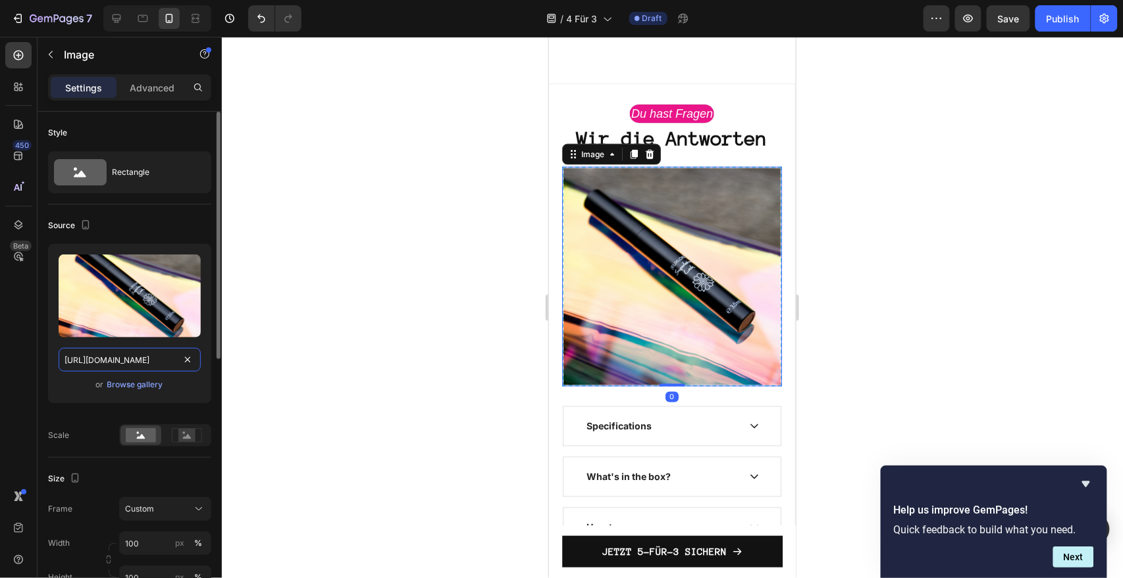
click at [132, 363] on input "https://cdn.shopify.com/s/files/1/2044/2365/files/gempages_585848428651610827-8…" at bounding box center [130, 360] width 142 height 24
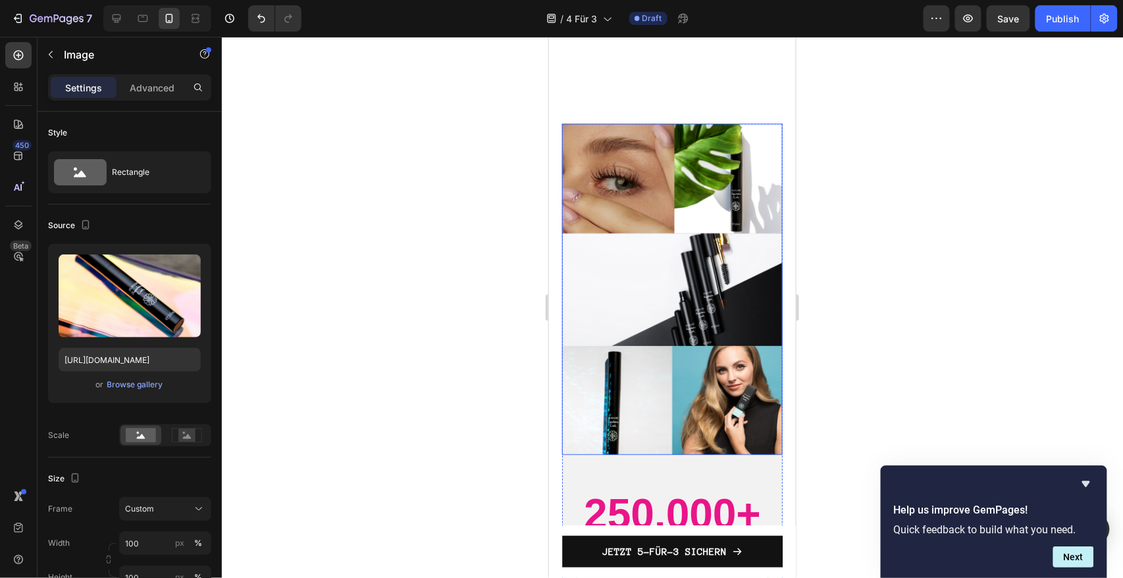
scroll to position [6319, 0]
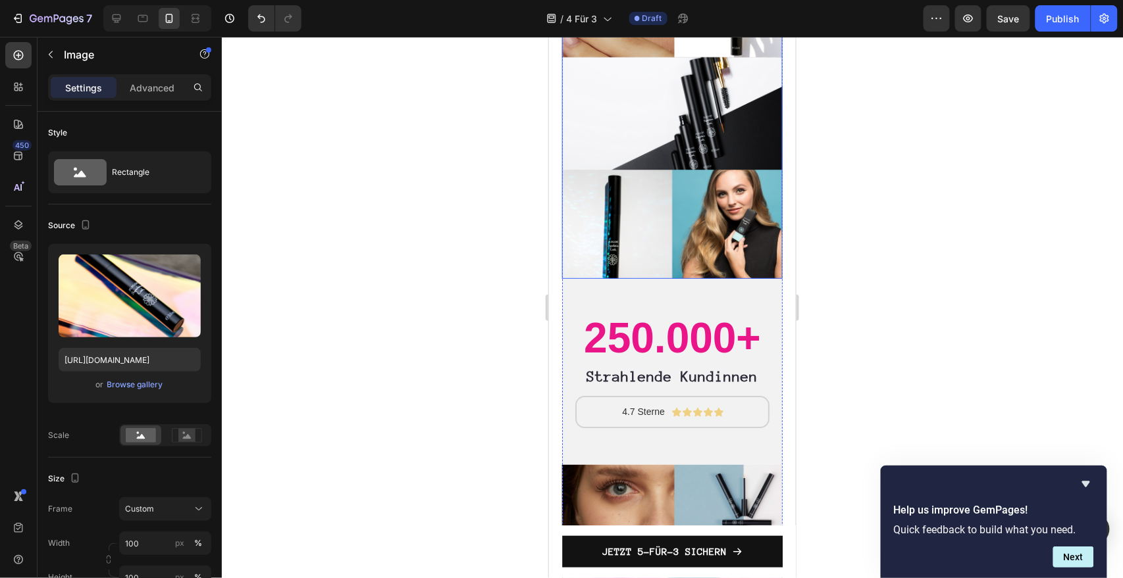
drag, startPoint x: 674, startPoint y: 217, endPoint x: 552, endPoint y: 247, distance: 126.3
click at [674, 217] on img at bounding box center [671, 113] width 220 height 332
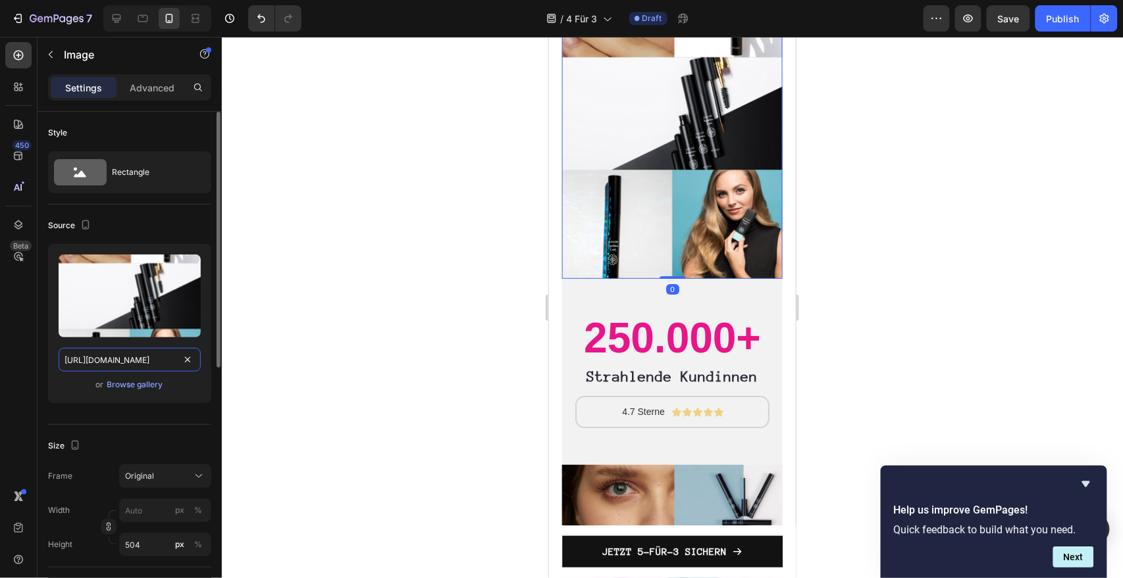
click at [132, 348] on input "https://cdn.shopify.com/s/files/1/2044/2365/files/gempages_585848428651610827-0…" at bounding box center [130, 360] width 142 height 24
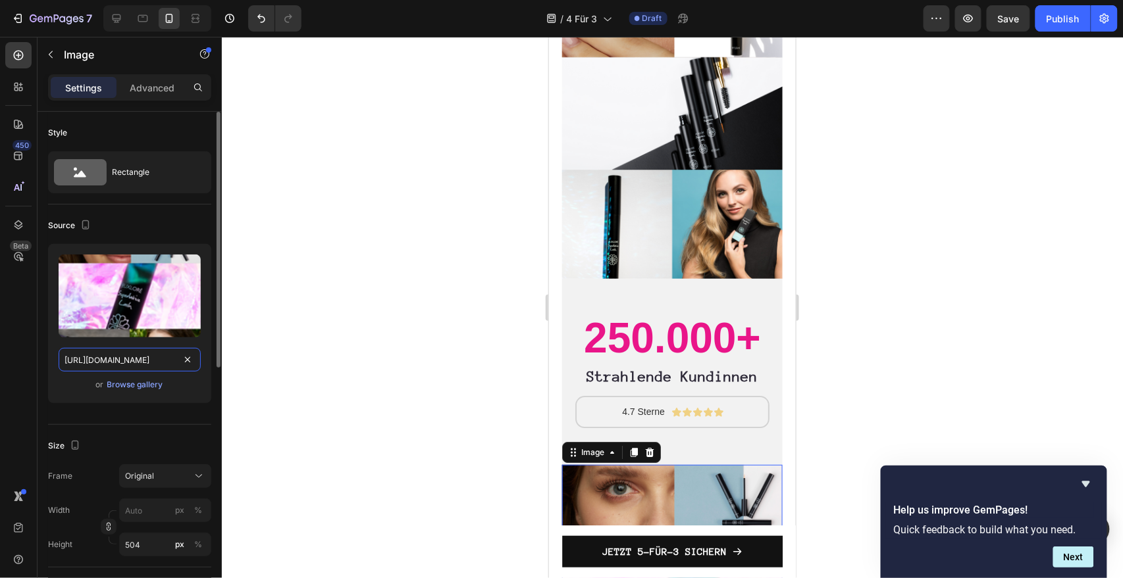
click at [130, 367] on input "https://cdn.shopify.com/s/files/1/2044/2365/files/gempages_585848428651610827-8…" at bounding box center [130, 360] width 142 height 24
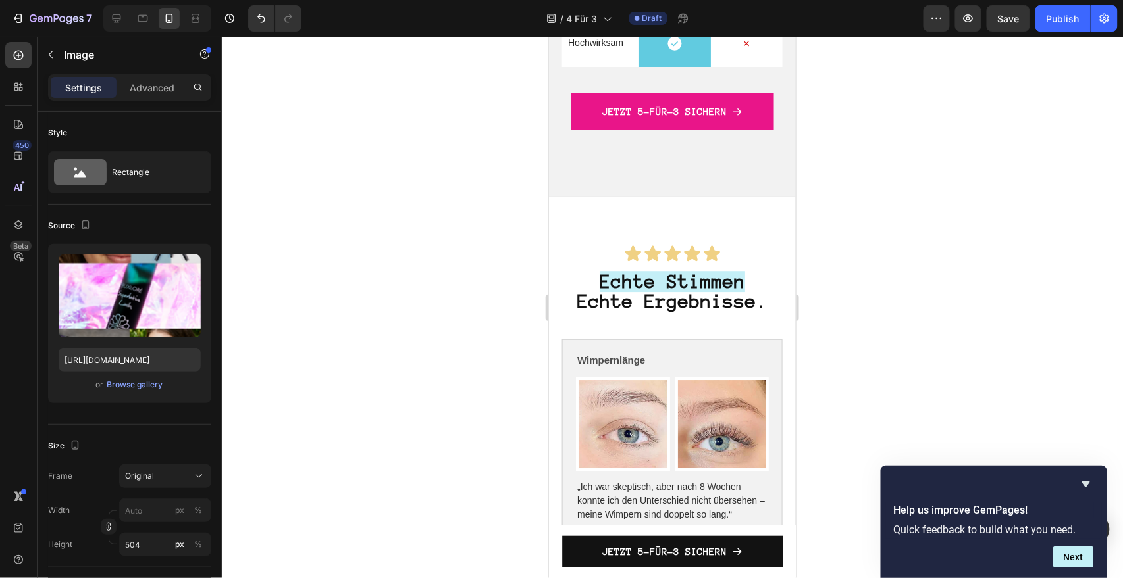
scroll to position [4637, 0]
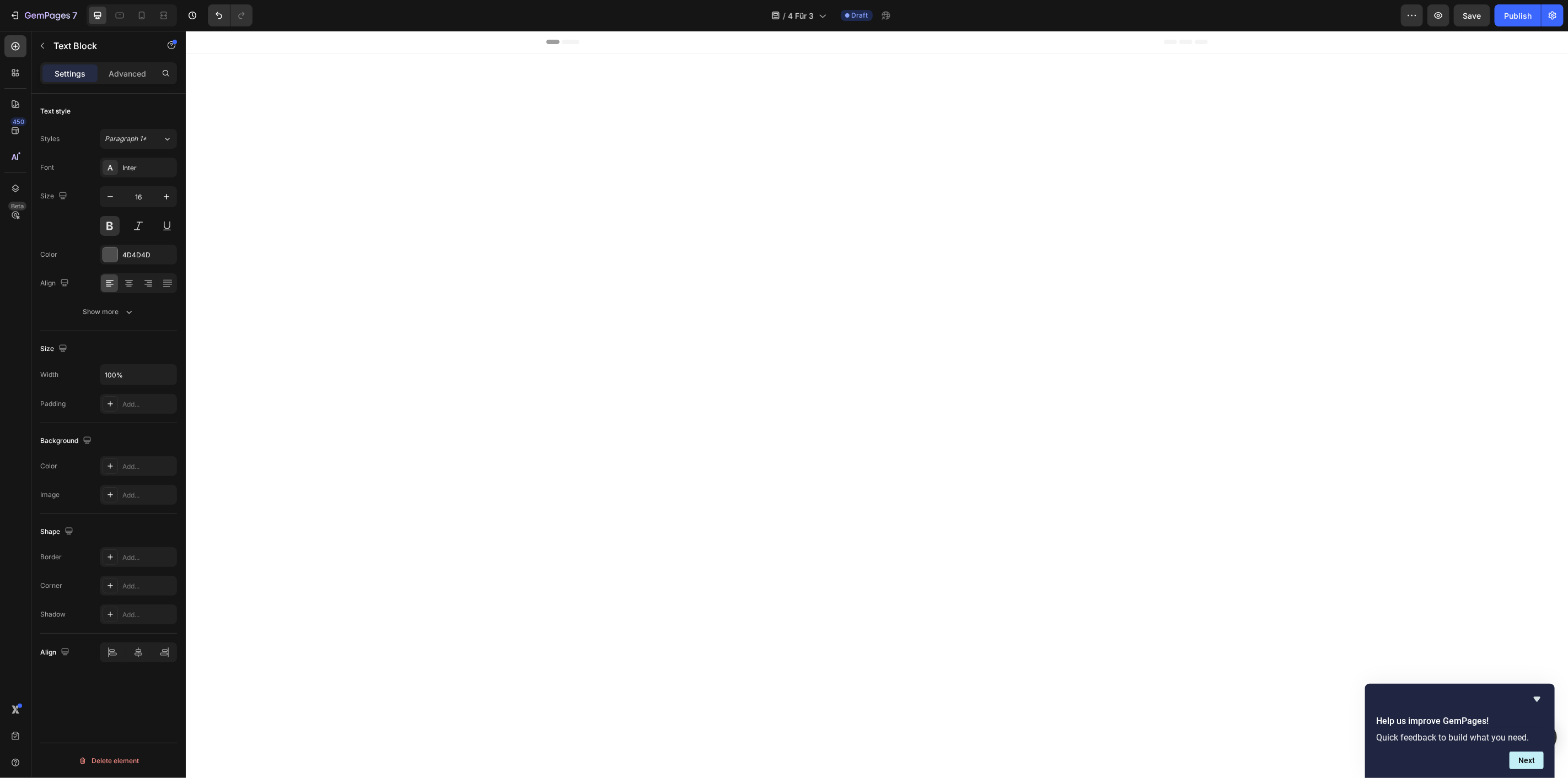
scroll to position [3164, 0]
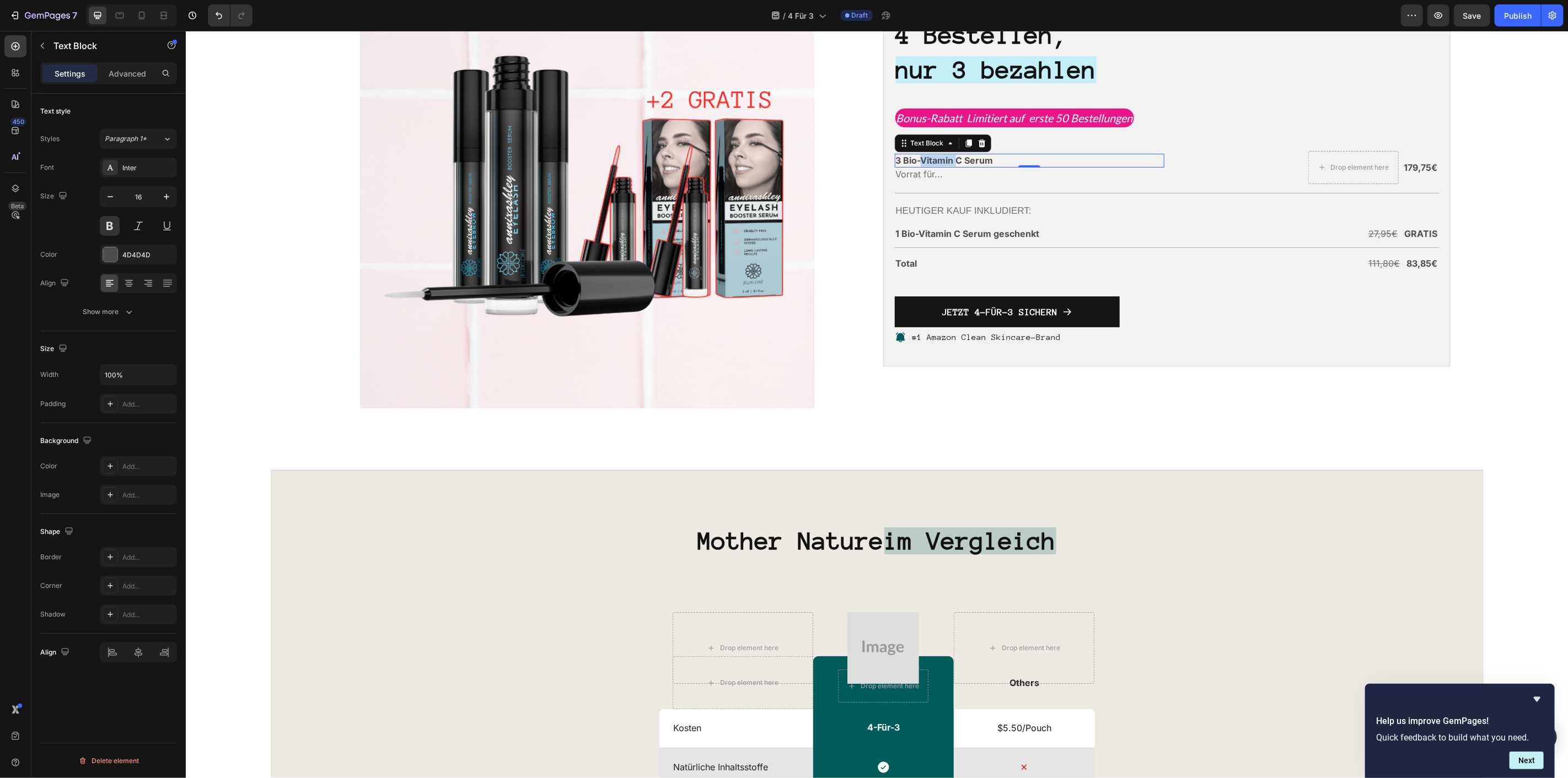
click at [930, 166] on p "3 Bio-Vitamin C Serum" at bounding box center [1029, 160] width 268 height 12
click at [946, 180] on p "Vorrat für..." at bounding box center [1029, 174] width 268 height 12
click at [978, 161] on icon at bounding box center [981, 156] width 8 height 8
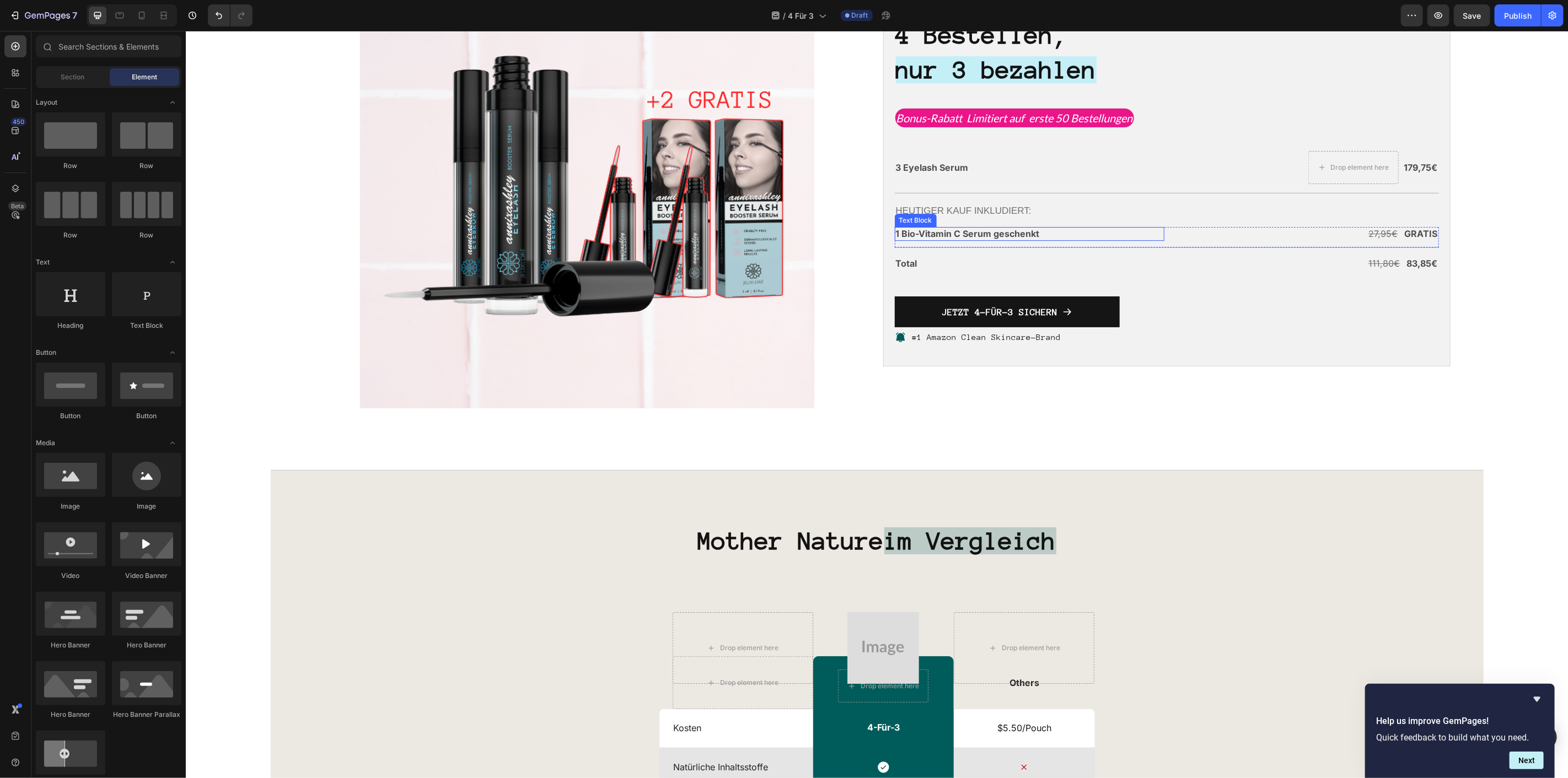
click at [934, 240] on p "1 Bio-Vitamin C Serum geschenkt" at bounding box center [1029, 234] width 268 height 12
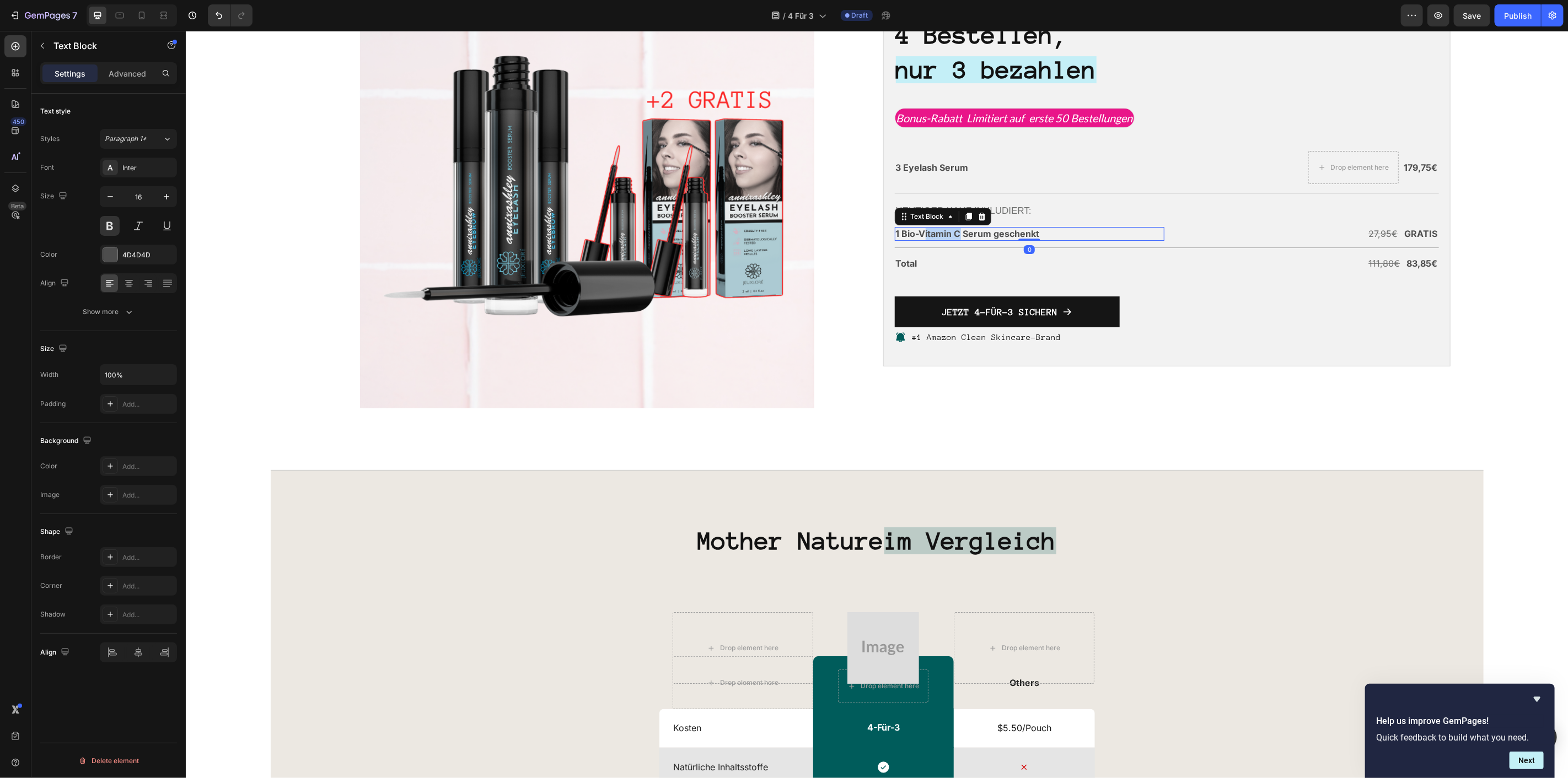
click at [934, 240] on p "1 Bio-Vitamin C Serum geschenkt" at bounding box center [1029, 234] width 268 height 12
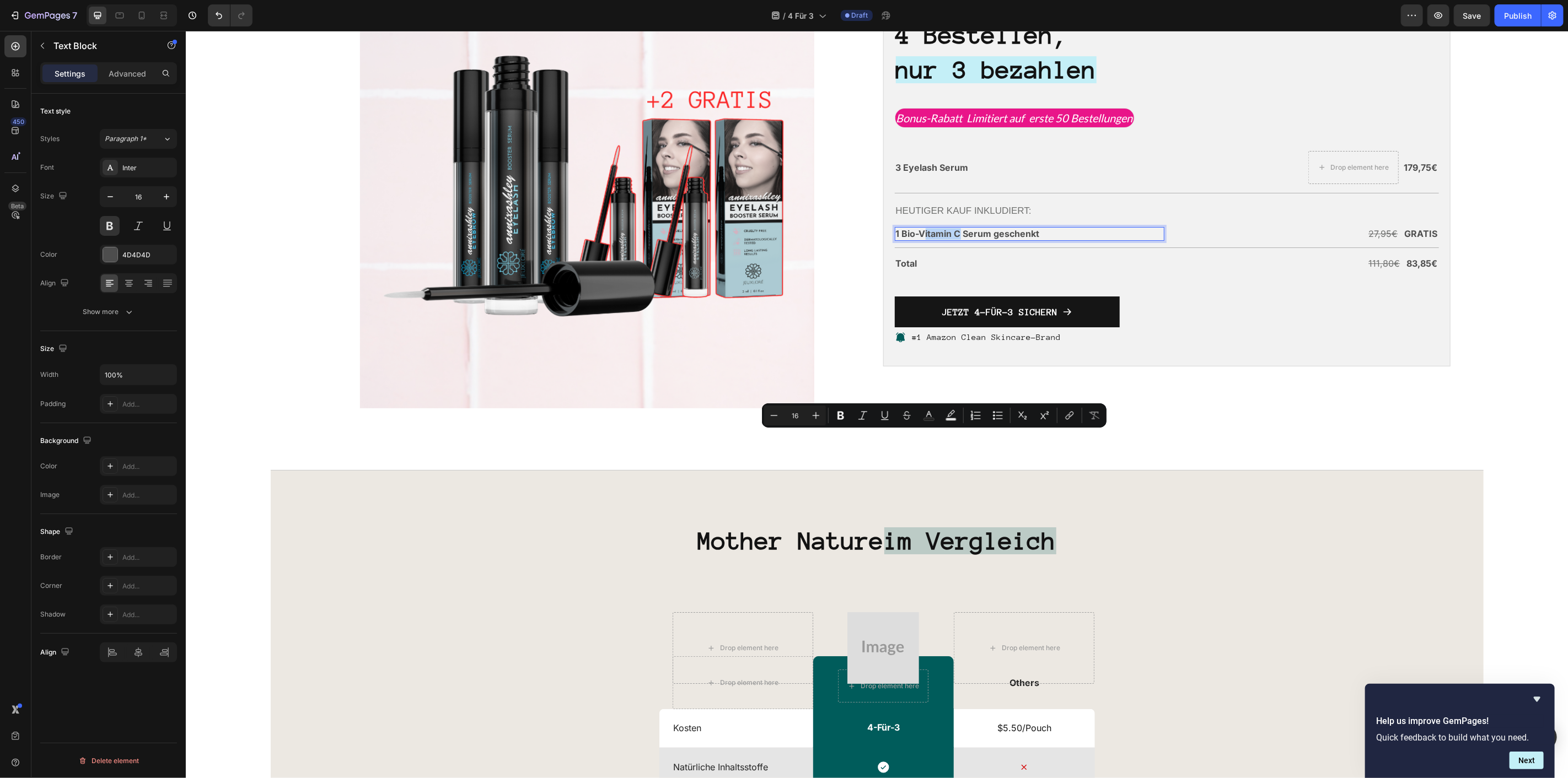
click at [934, 240] on p "1 Bio-Vitamin C Serum geschenkt" at bounding box center [1029, 234] width 268 height 12
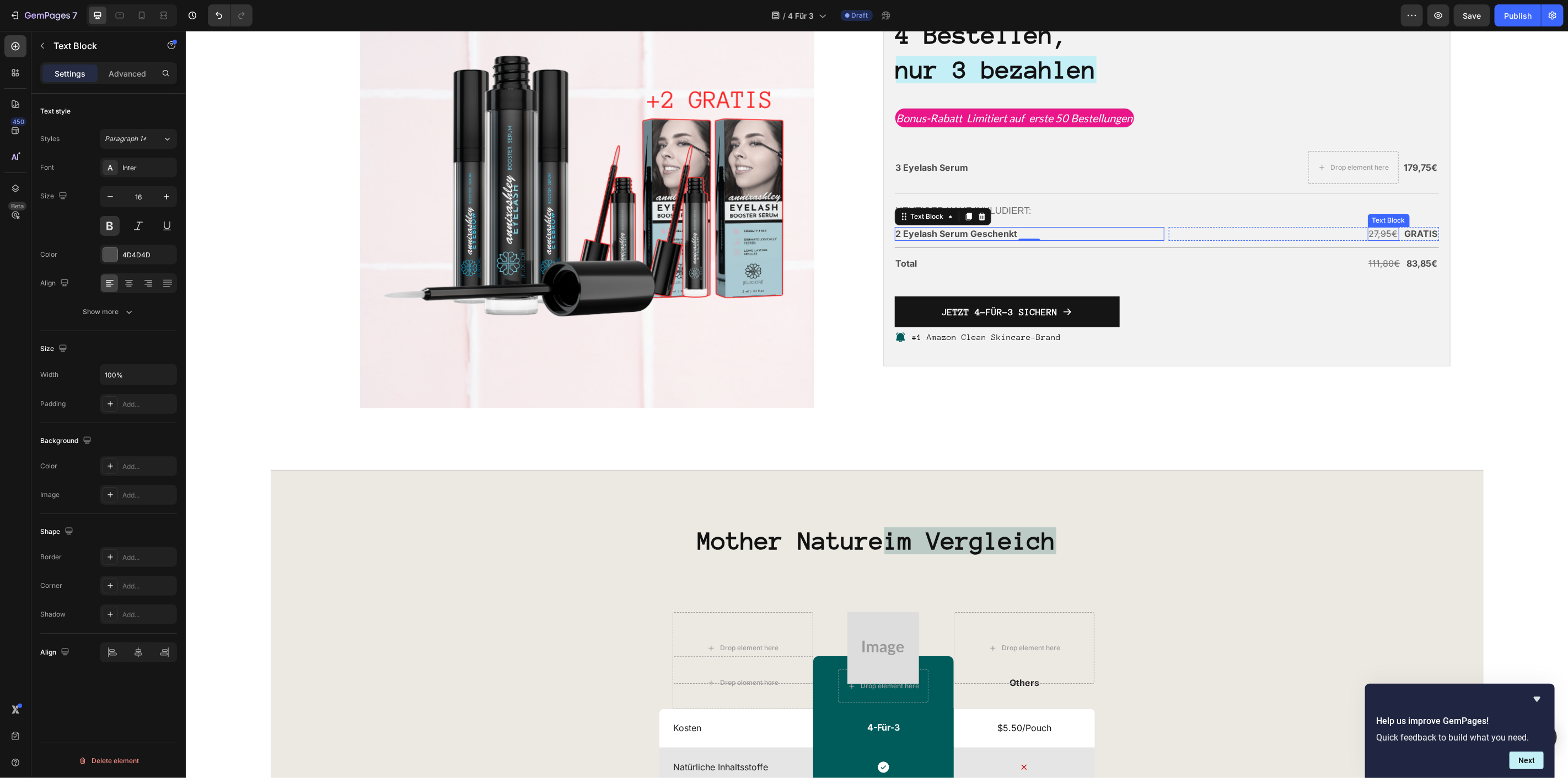
click at [1375, 239] on s "27,95€" at bounding box center [1382, 233] width 29 height 11
click at [1157, 240] on p "2 Eyelash Serum Geschenkt" at bounding box center [1029, 234] width 268 height 12
click at [929, 221] on div "Text Block" at bounding box center [926, 216] width 38 height 10
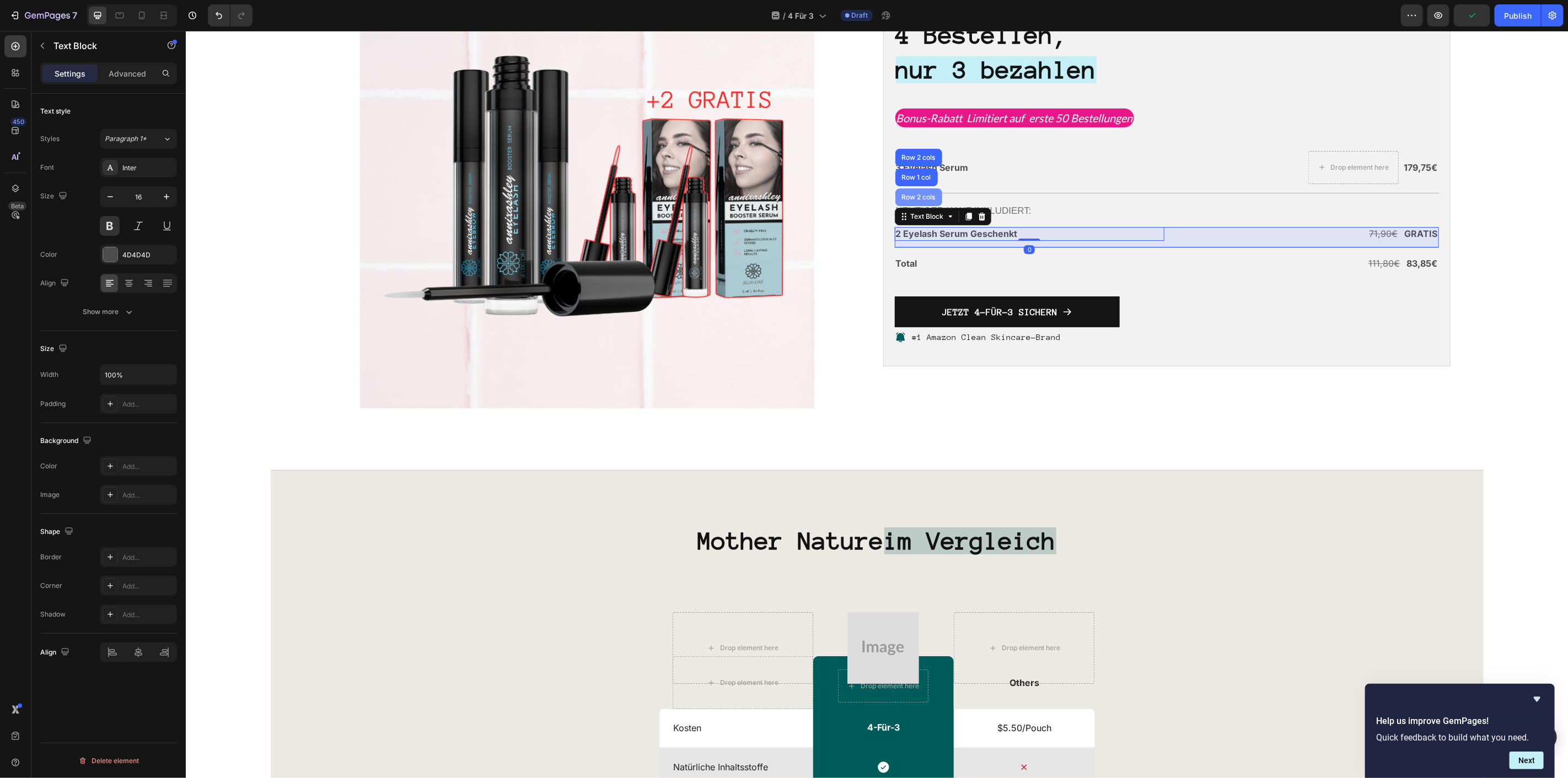
click at [921, 200] on div "Row 2 cols" at bounding box center [917, 197] width 38 height 7
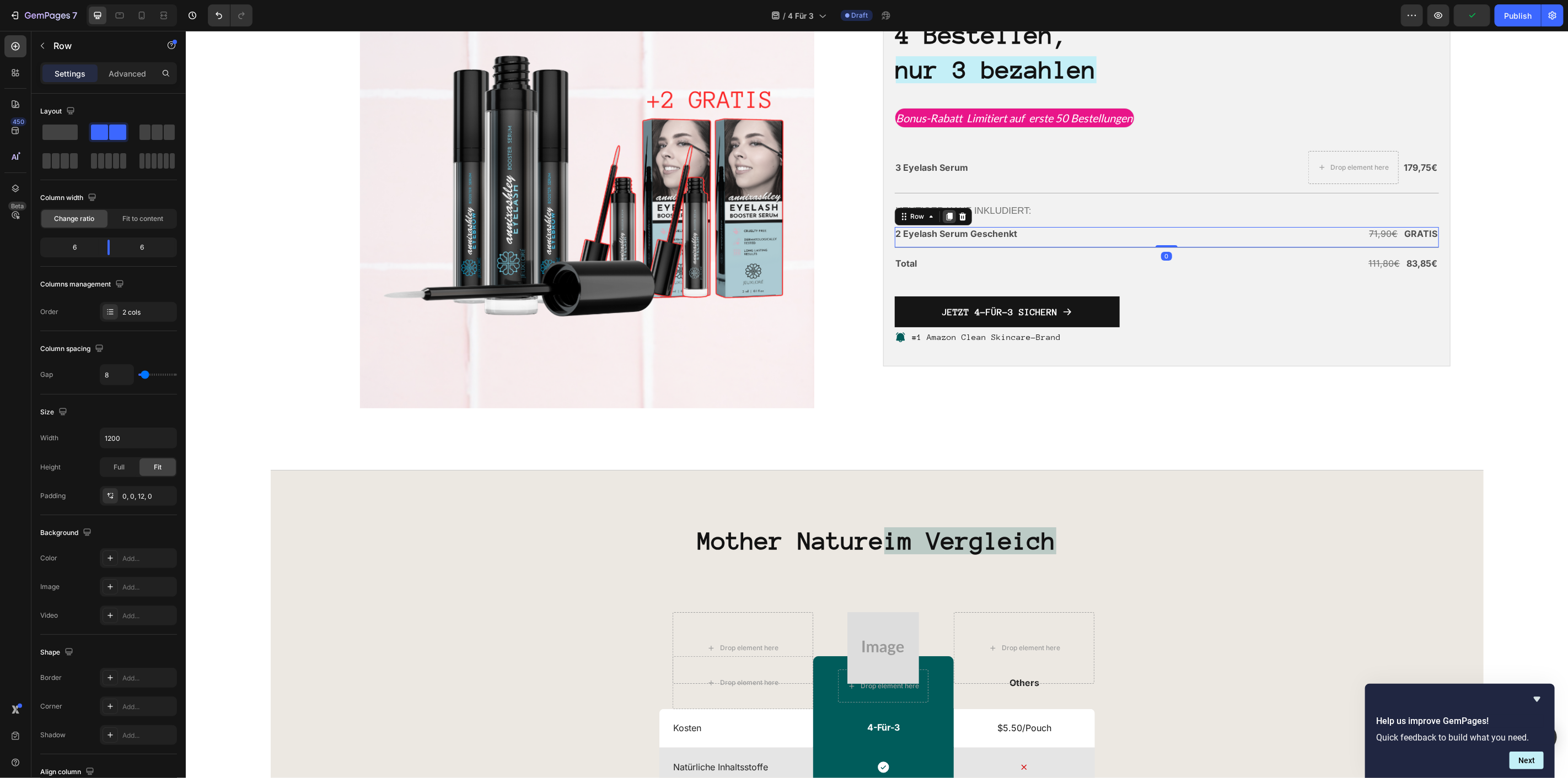
click at [946, 220] on icon at bounding box center [948, 215] width 6 height 8
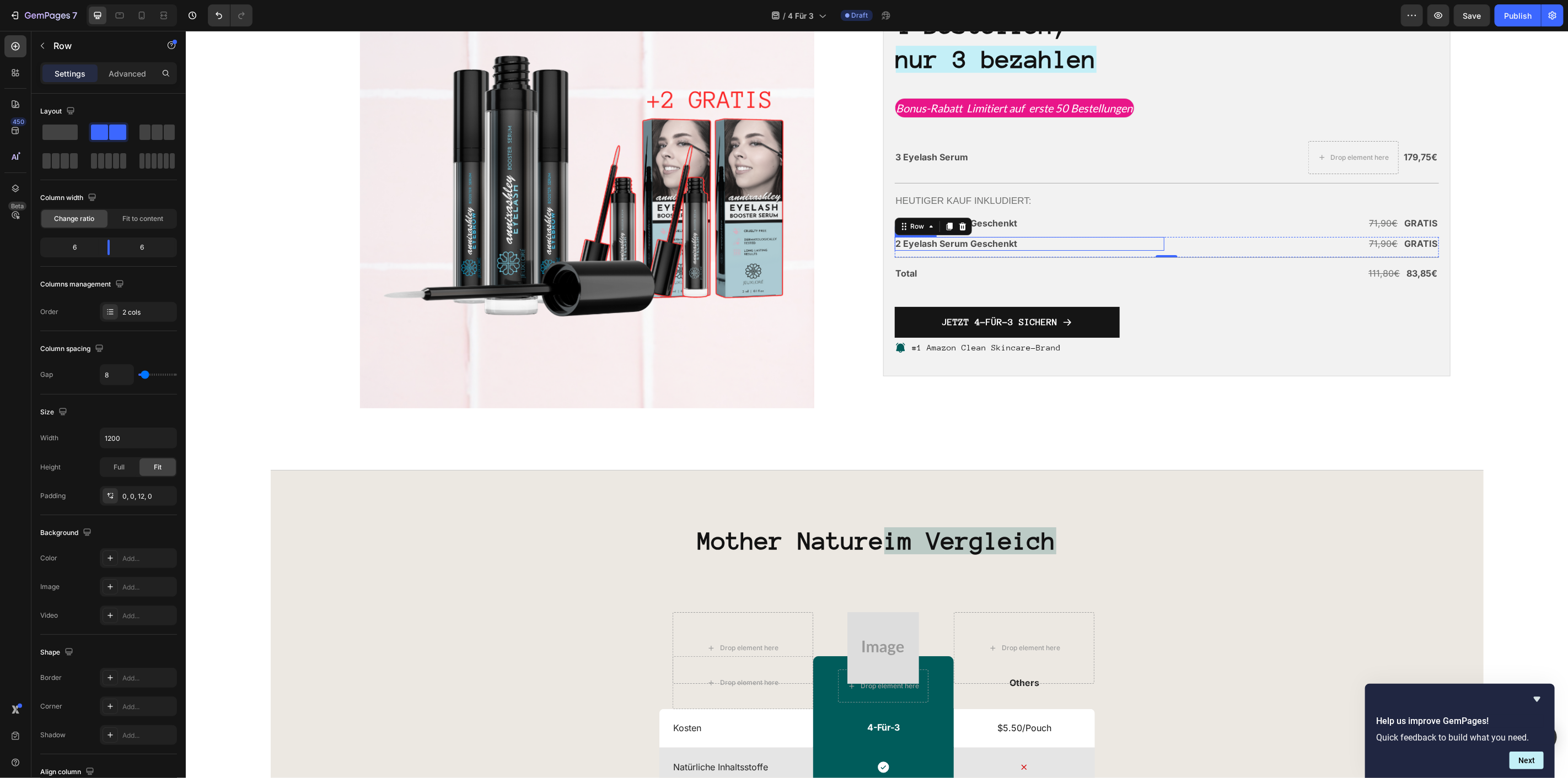
click at [924, 249] on p "2 Eyelash Serum Geschenkt" at bounding box center [1029, 244] width 268 height 12
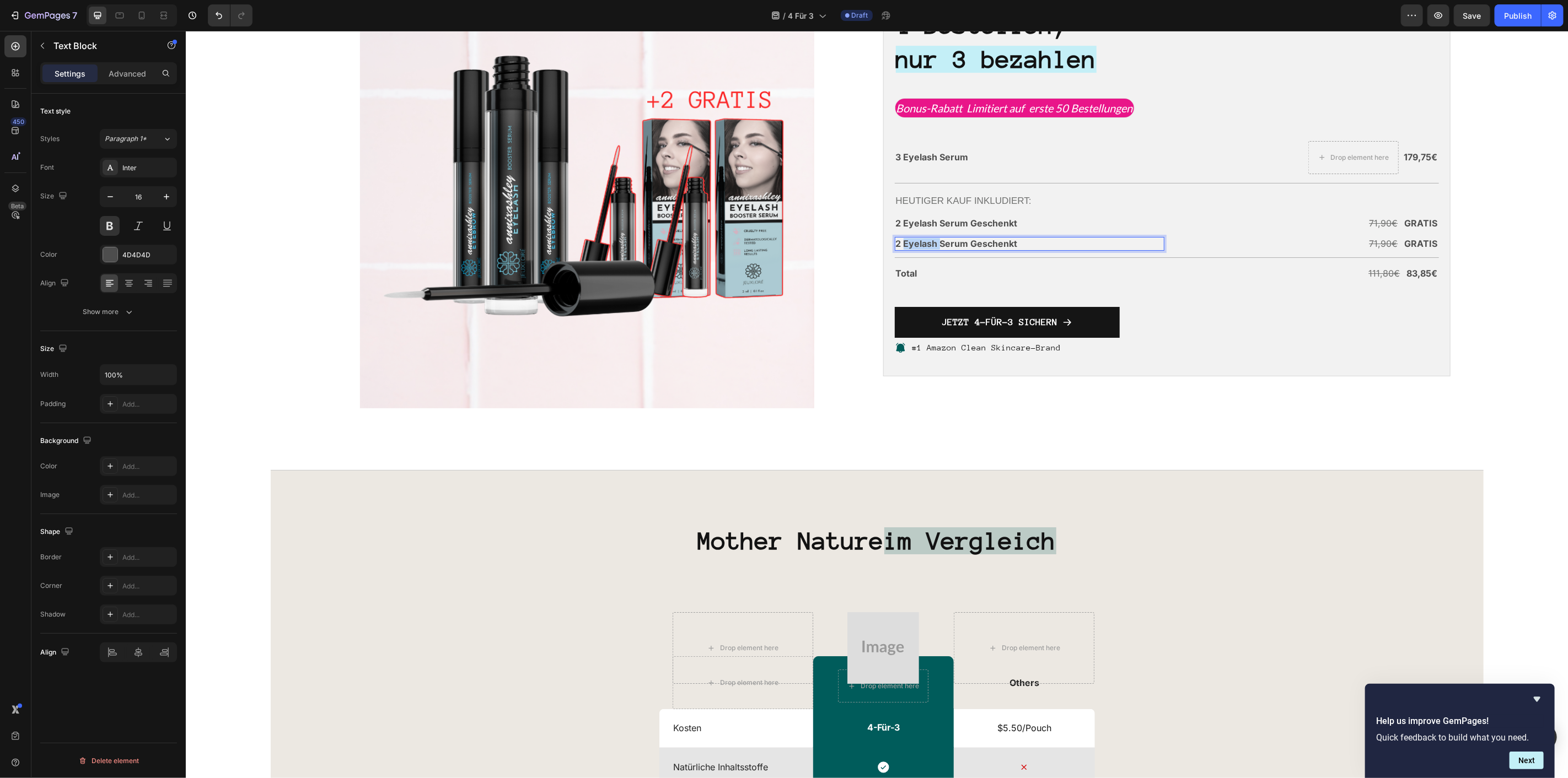
click at [924, 249] on p "2 Eyelash Serum Geschenkt" at bounding box center [1029, 244] width 268 height 12
click at [1380, 249] on s "71,90€" at bounding box center [1383, 243] width 28 height 11
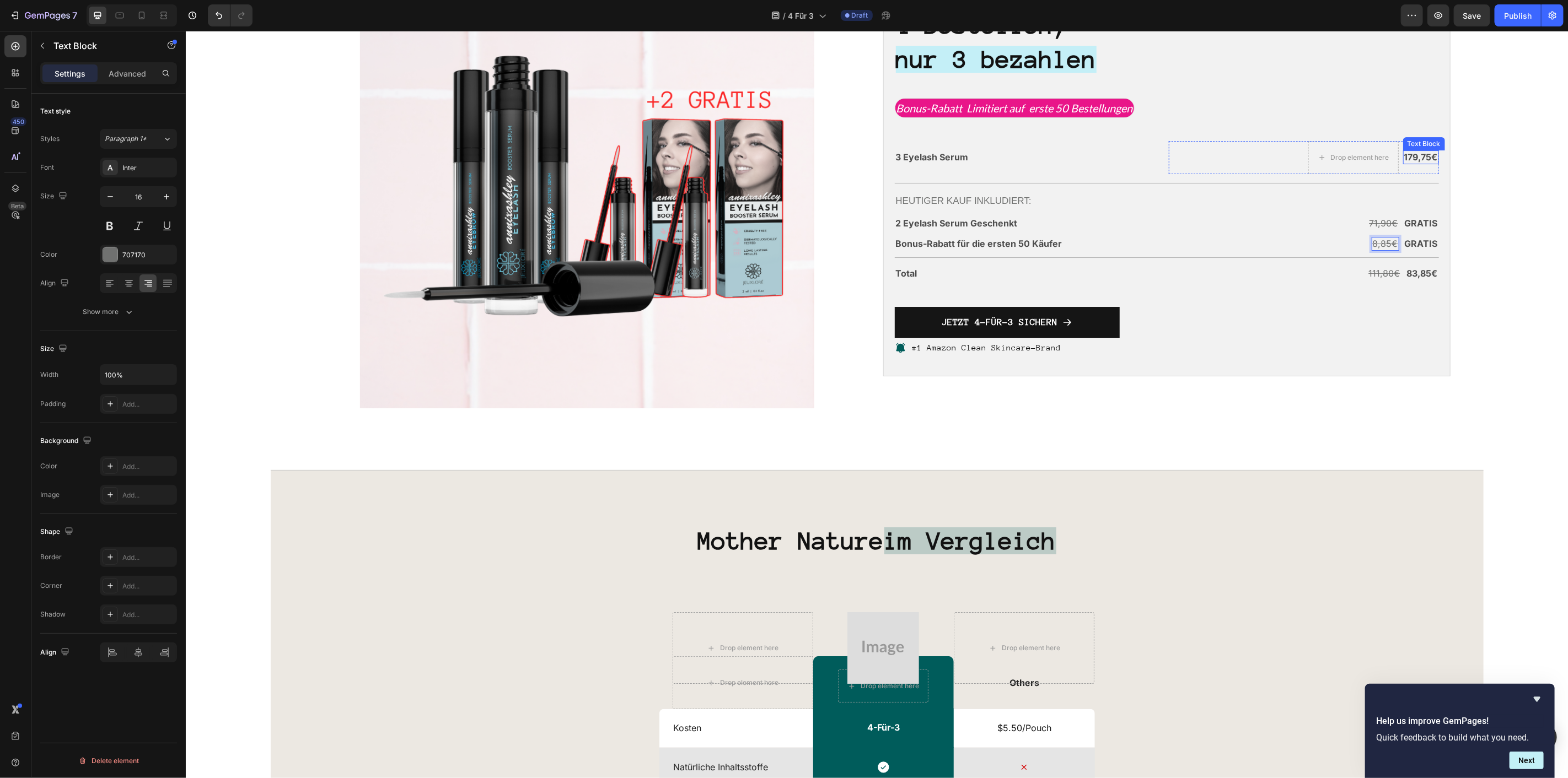
click at [1410, 163] on div "179,75€ Text Block" at bounding box center [1420, 157] width 36 height 13
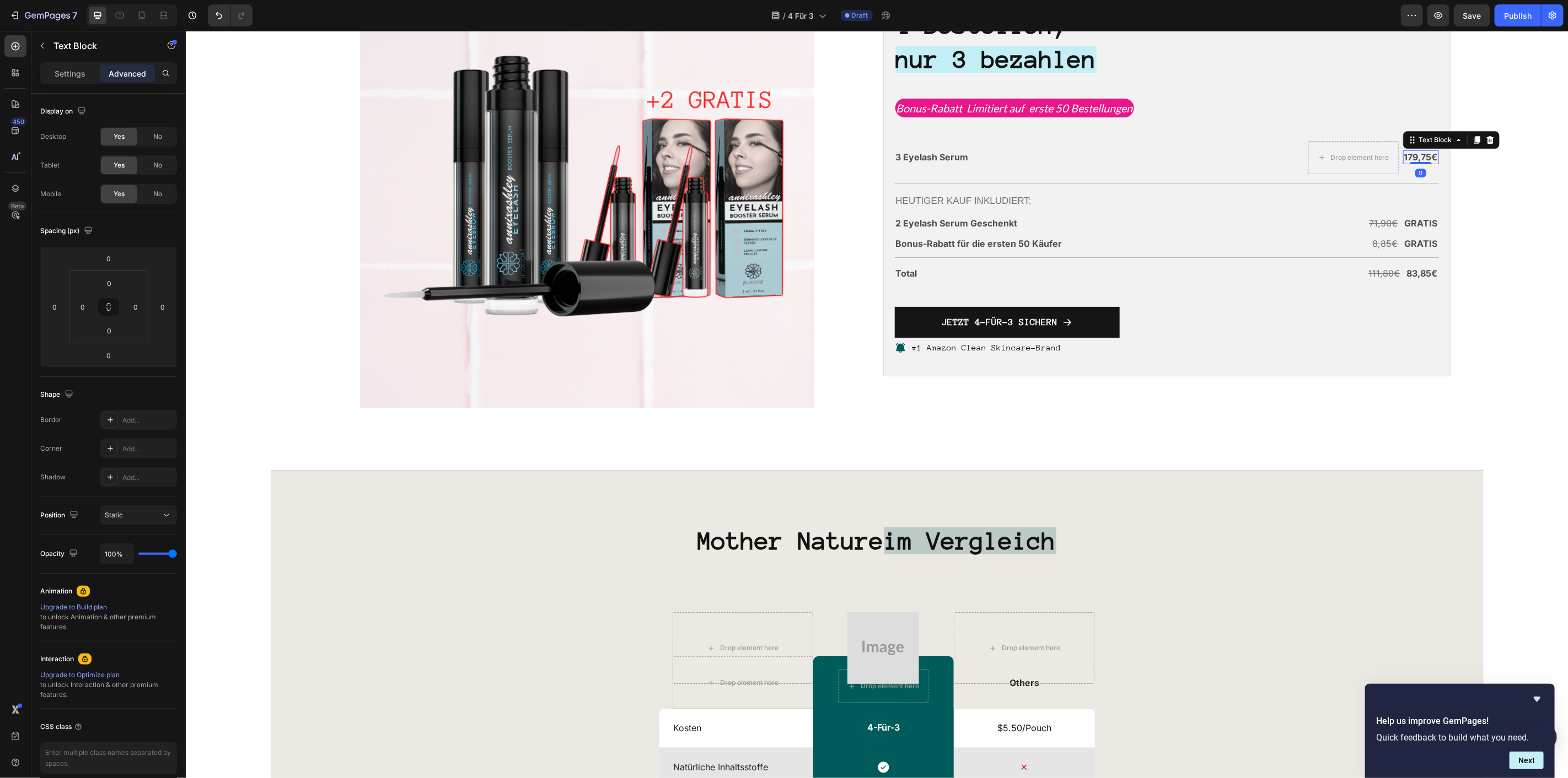
click at [1410, 163] on div at bounding box center [1420, 162] width 22 height 3
click at [1411, 162] on p "179,75€" at bounding box center [1421, 157] width 34 height 12
click at [1377, 278] on s "111,80€" at bounding box center [1384, 272] width 32 height 11
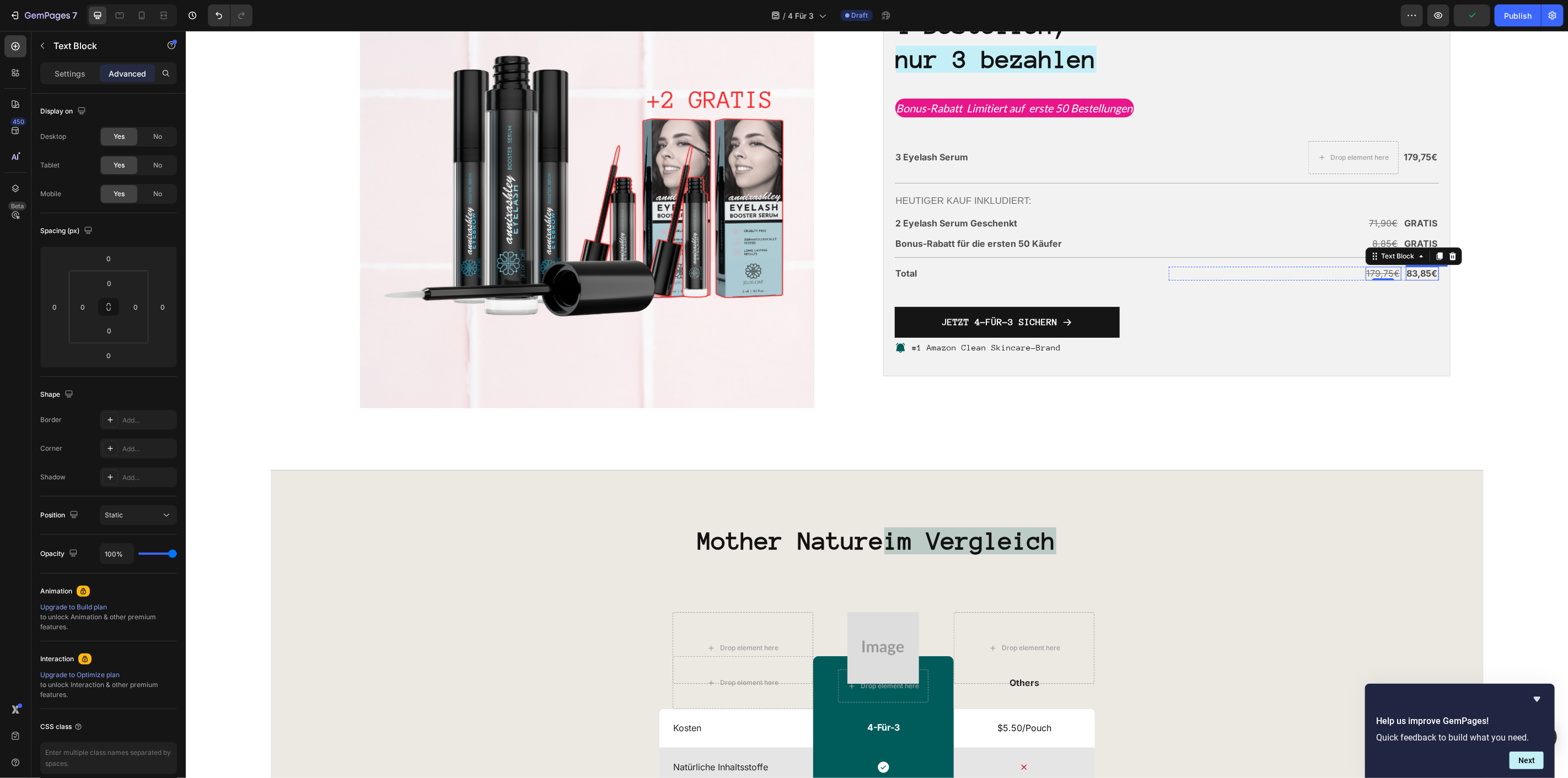
click at [1423, 279] on p "83,85€" at bounding box center [1421, 273] width 31 height 12
click at [1008, 183] on div "3 Eyelash Serum Text Block Drop element here 179,75€ Text Block Row Row" at bounding box center [1166, 162] width 544 height 42
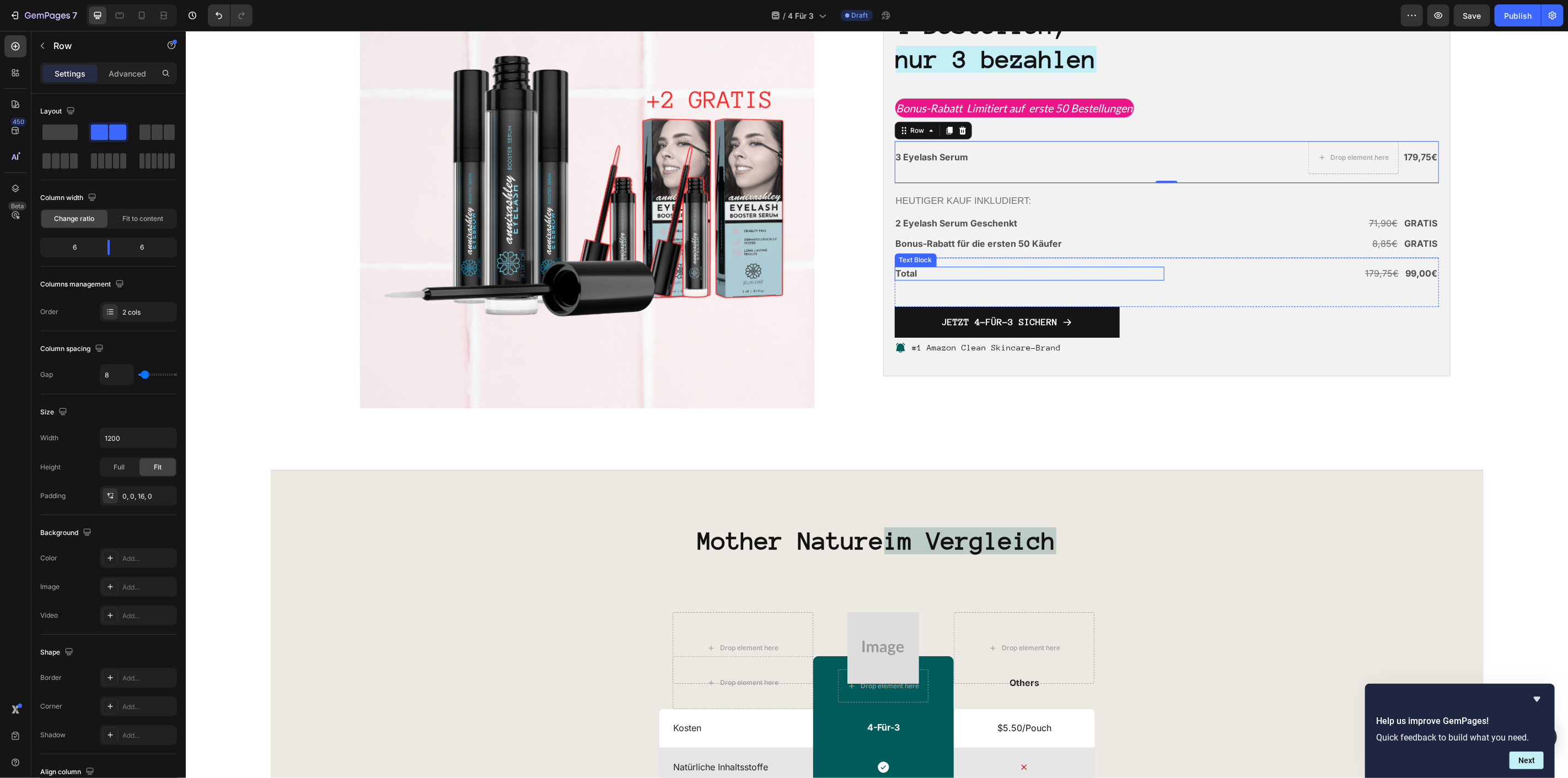
click at [925, 307] on div "Total Text Block 179,75€ Text Block 99,00€ Text Block Row Row" at bounding box center [1166, 281] width 544 height 49
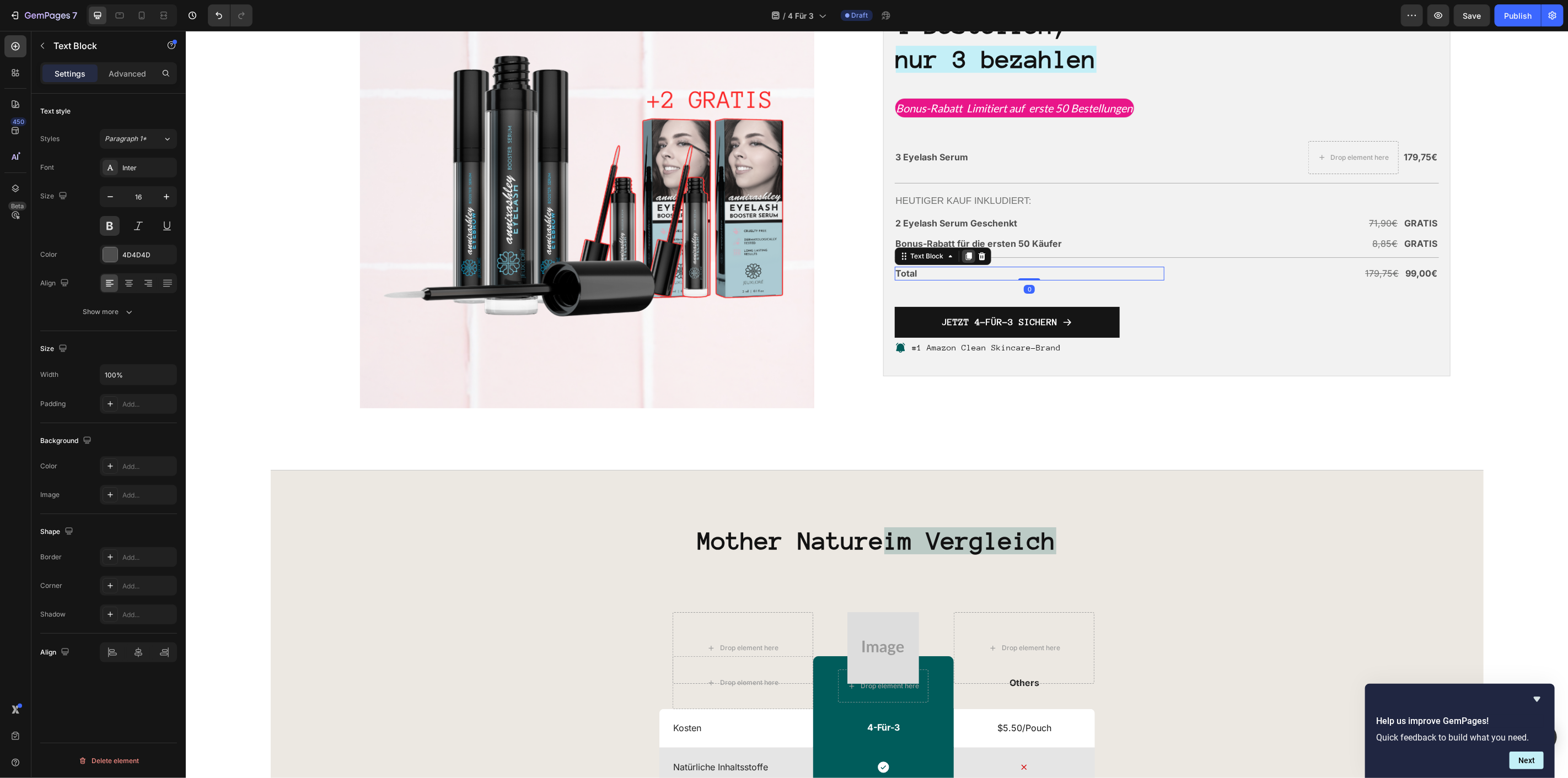
click at [963, 260] on icon at bounding box center [967, 255] width 9 height 9
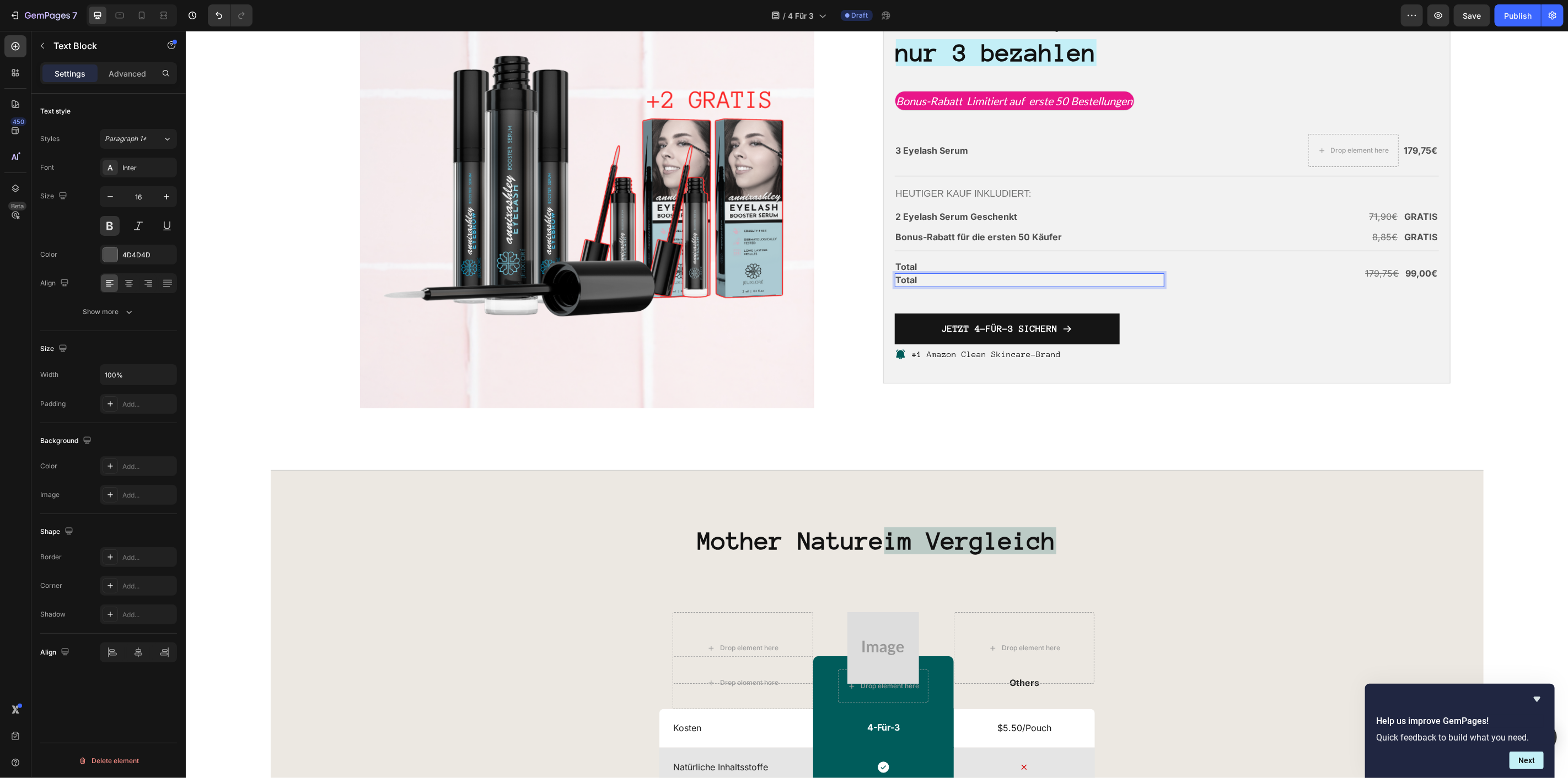
click at [920, 286] on p "Total" at bounding box center [1029, 280] width 268 height 12
click at [147, 255] on div "4D4D4D" at bounding box center [138, 255] width 32 height 10
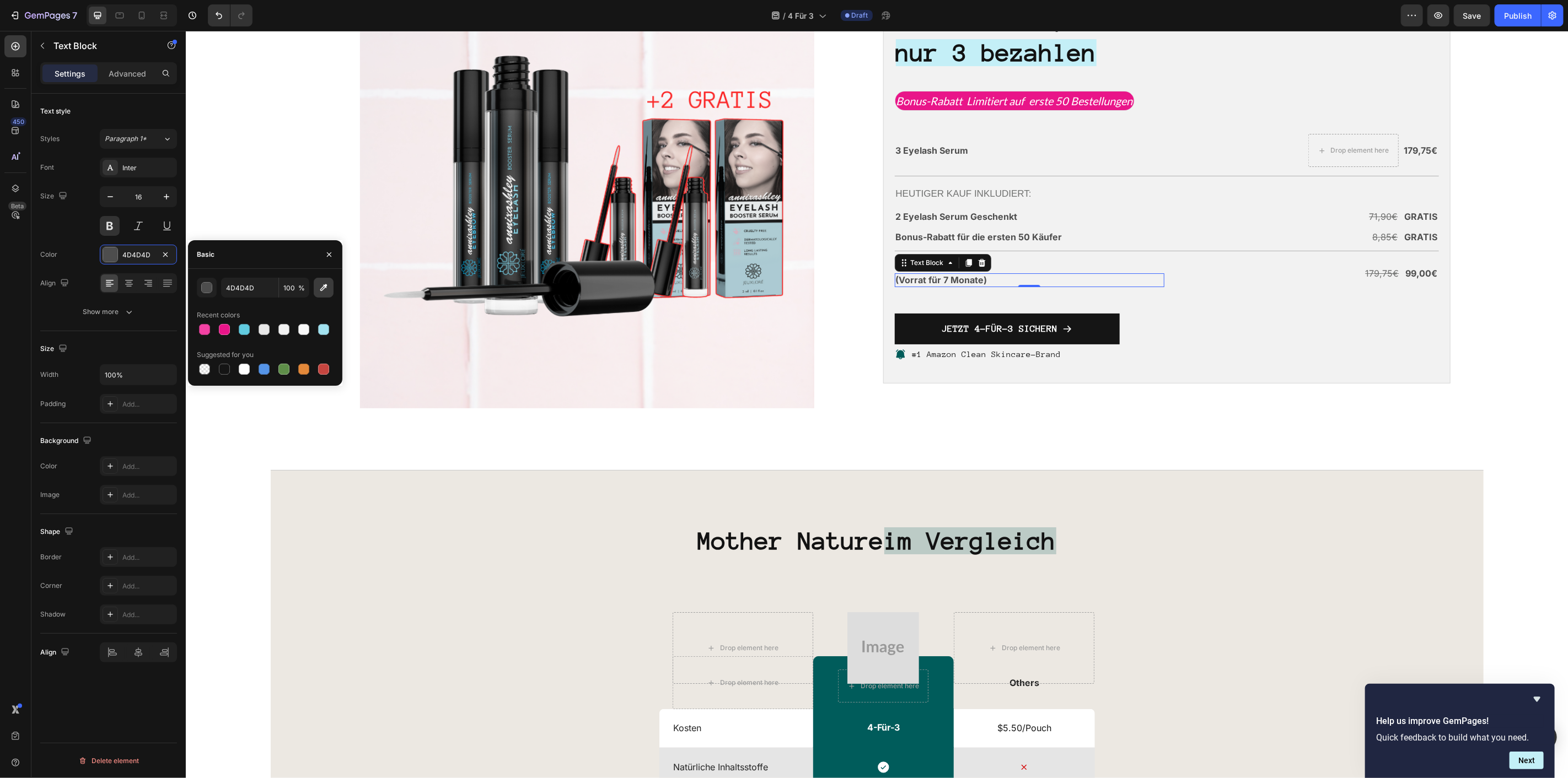
click at [322, 294] on button "button" at bounding box center [323, 288] width 20 height 20
type input "707170"
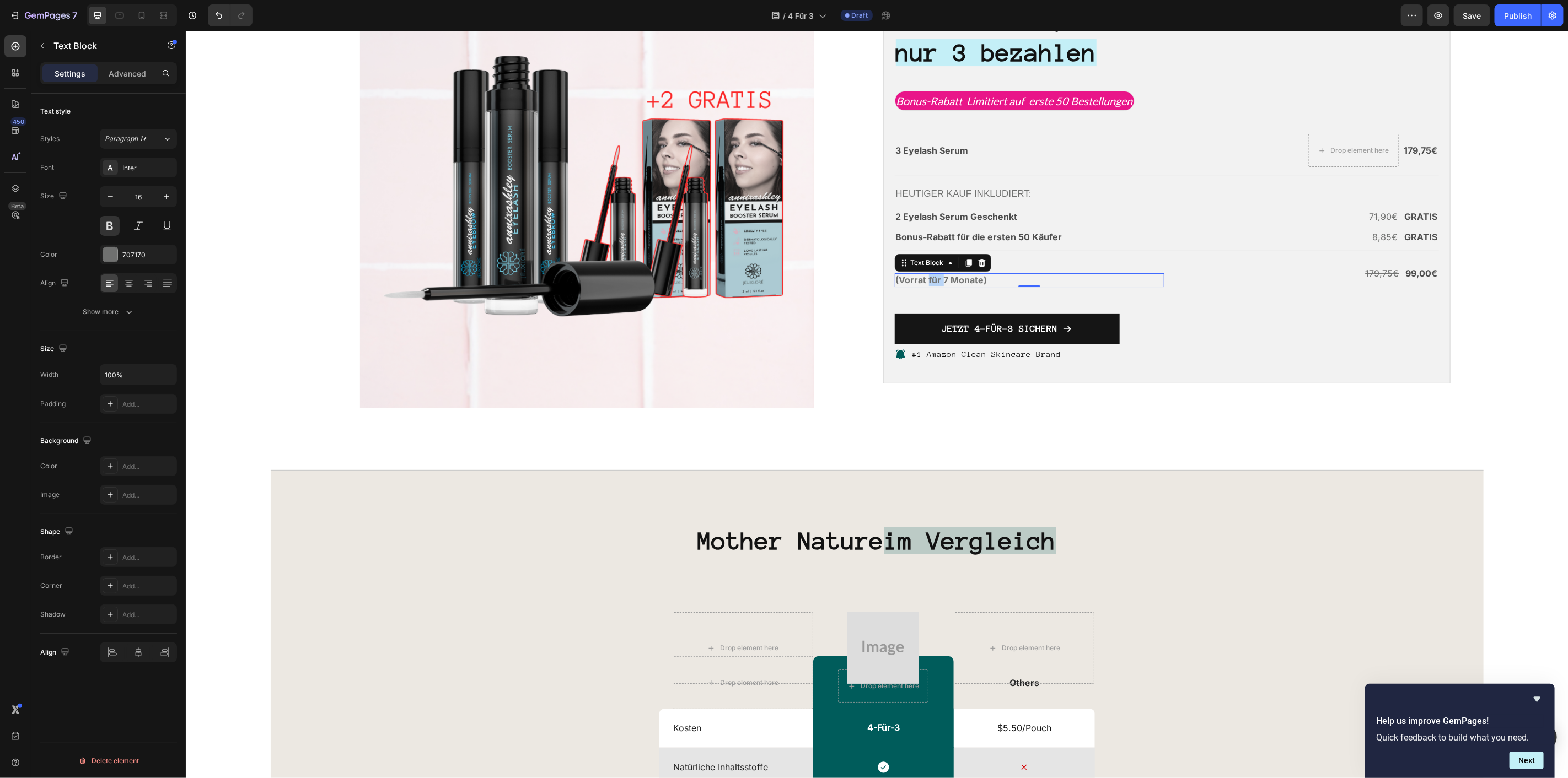
click at [931, 286] on p "(Vorrat für 7 Monate)" at bounding box center [1029, 280] width 268 height 12
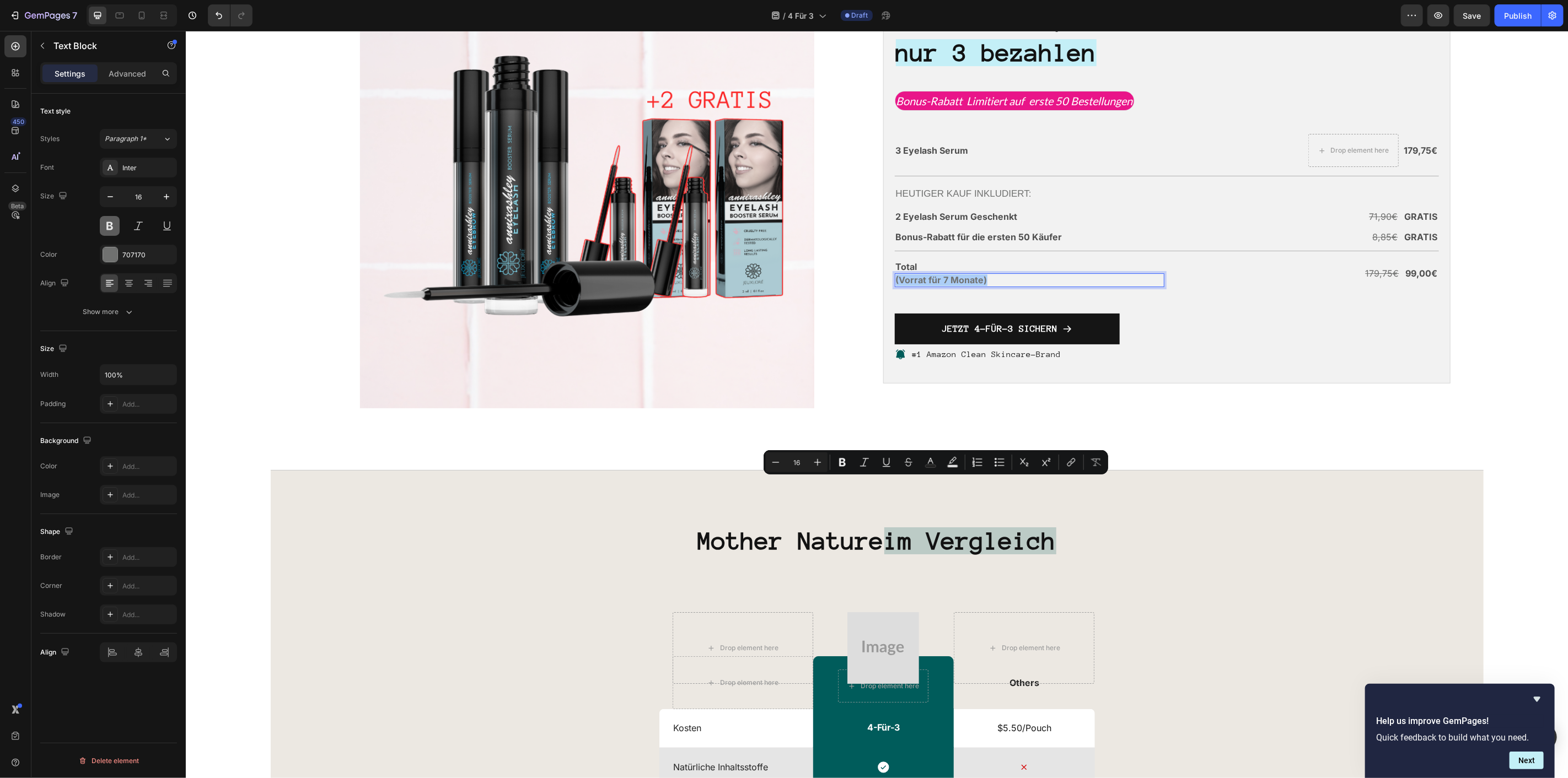
click at [114, 219] on button at bounding box center [110, 226] width 20 height 20
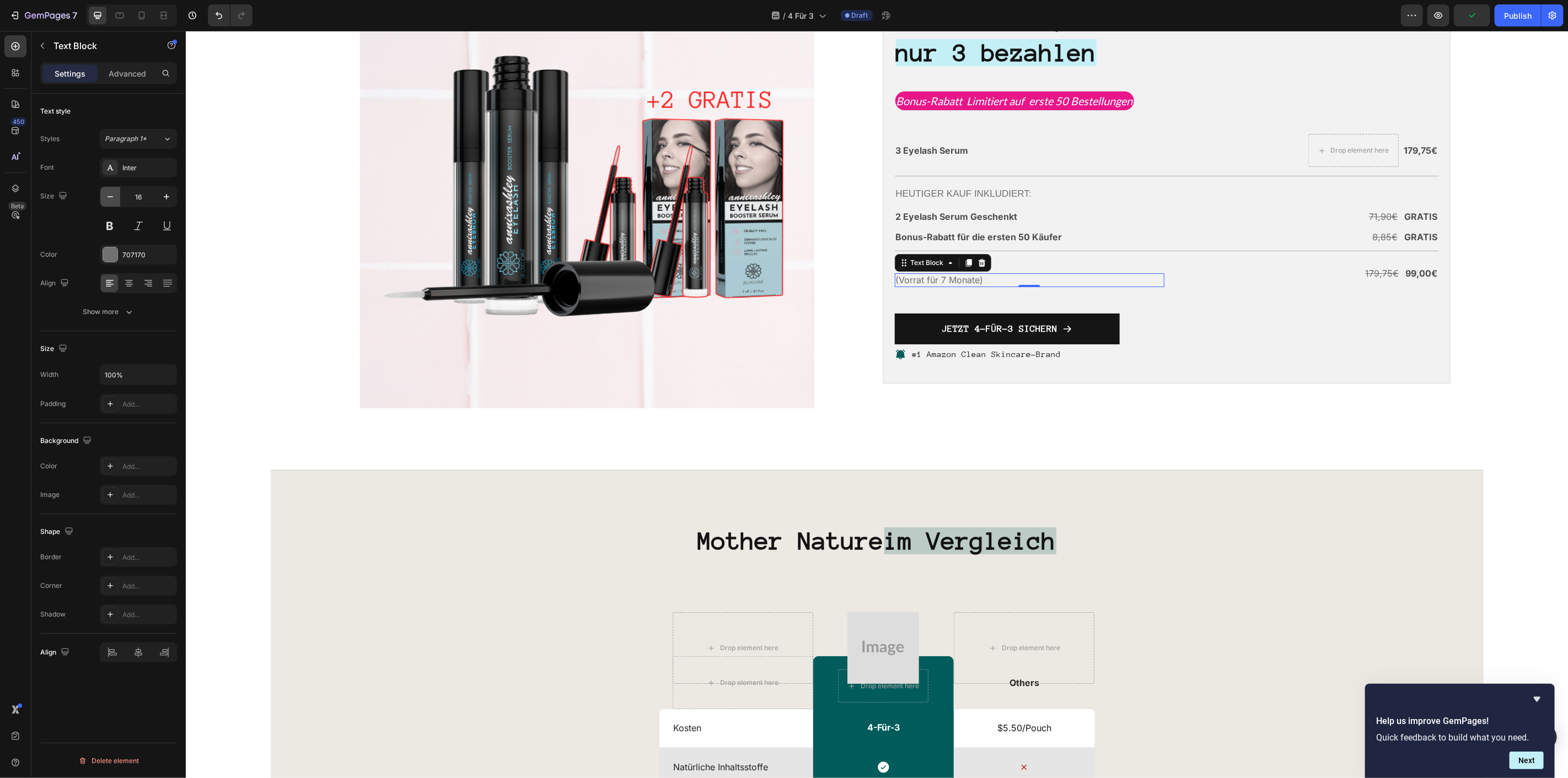
click at [112, 199] on icon "button" at bounding box center [110, 196] width 11 height 11
type input "15"
click at [1003, 157] on div "Image ⁠⁠⁠⁠⁠⁠⁠ 4 Bestellen, nur 3 bezahlen Heading Bonus-Rabatt Limitiert auf er…" at bounding box center [876, 181] width 1213 height 577
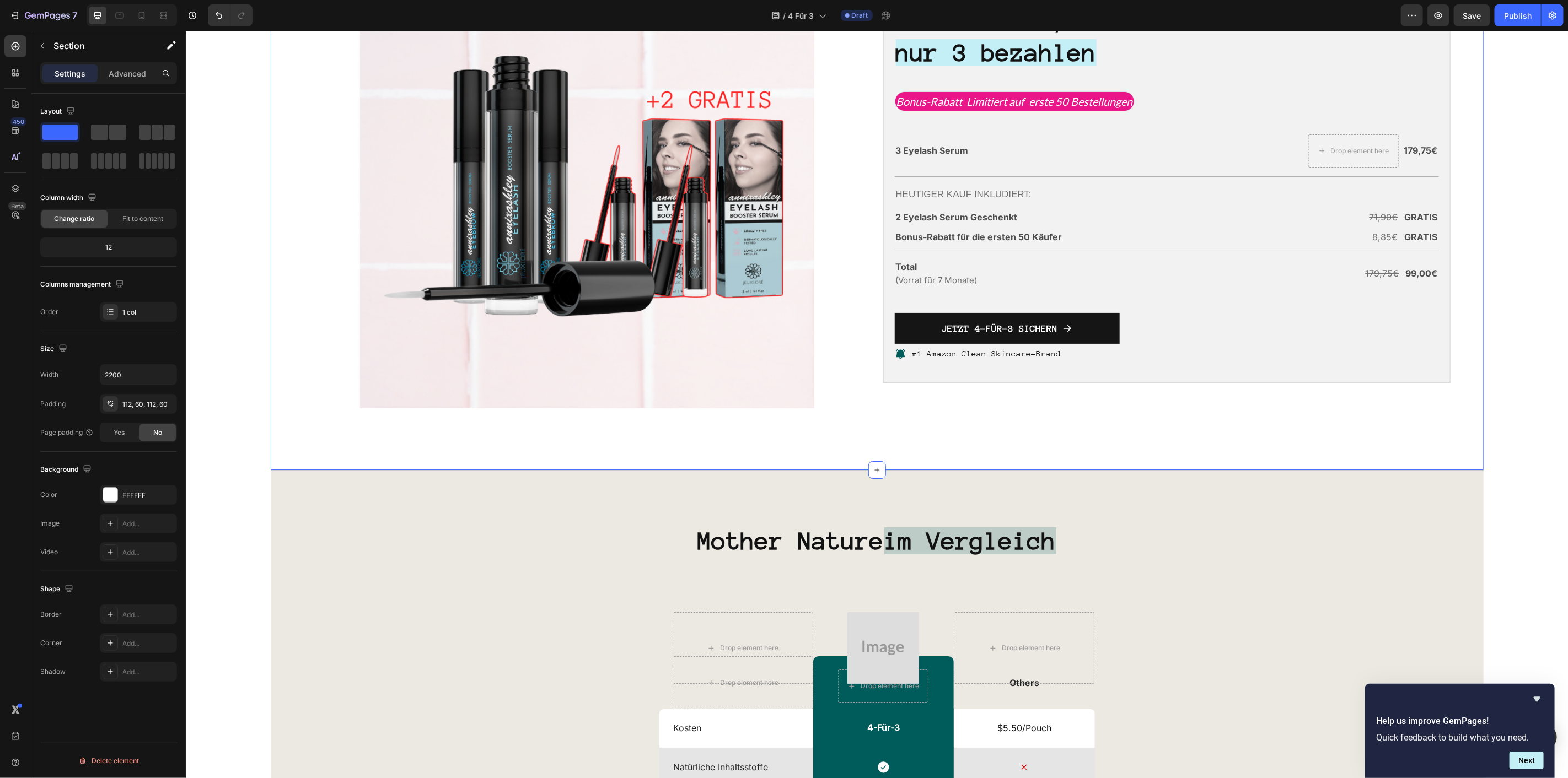
click at [983, 119] on div "Image ⁠⁠⁠⁠⁠⁠⁠ 4 Bestellen, nur 3 bezahlen Heading Bonus-Rabatt Limitiert auf er…" at bounding box center [876, 181] width 1213 height 577
click at [933, 156] on p "3 Eyelash Serum" at bounding box center [1029, 150] width 268 height 12
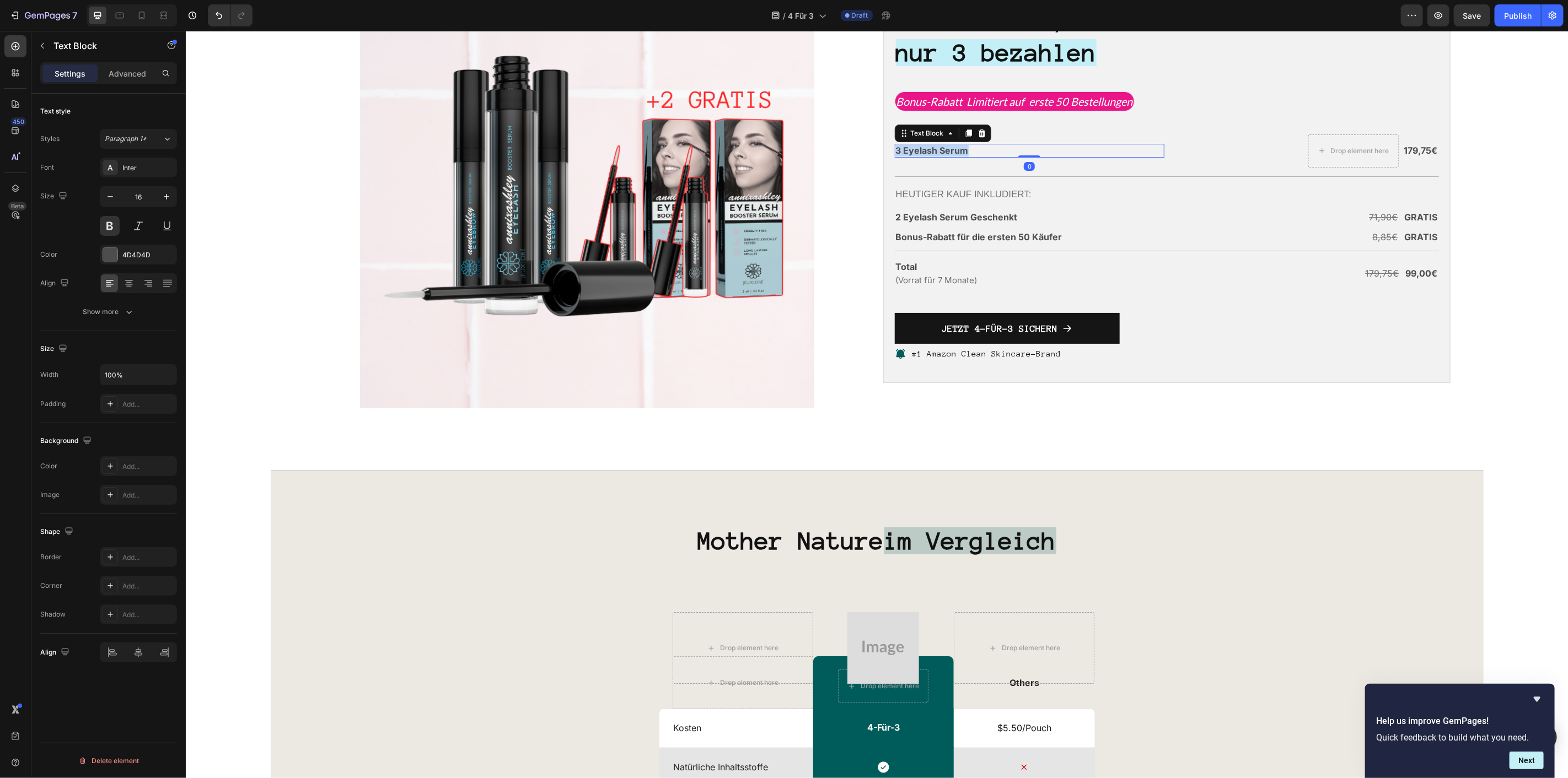
click at [933, 156] on p "3 Eyelash Serum" at bounding box center [1029, 150] width 268 height 12
click at [807, 331] on icon "Editor contextual toolbar" at bounding box center [808, 332] width 11 height 11
click at [807, 330] on icon "Editor contextual toolbar" at bounding box center [808, 332] width 11 height 11
type input "18"
click at [1413, 157] on div "179,75€ Text Block" at bounding box center [1420, 150] width 36 height 13
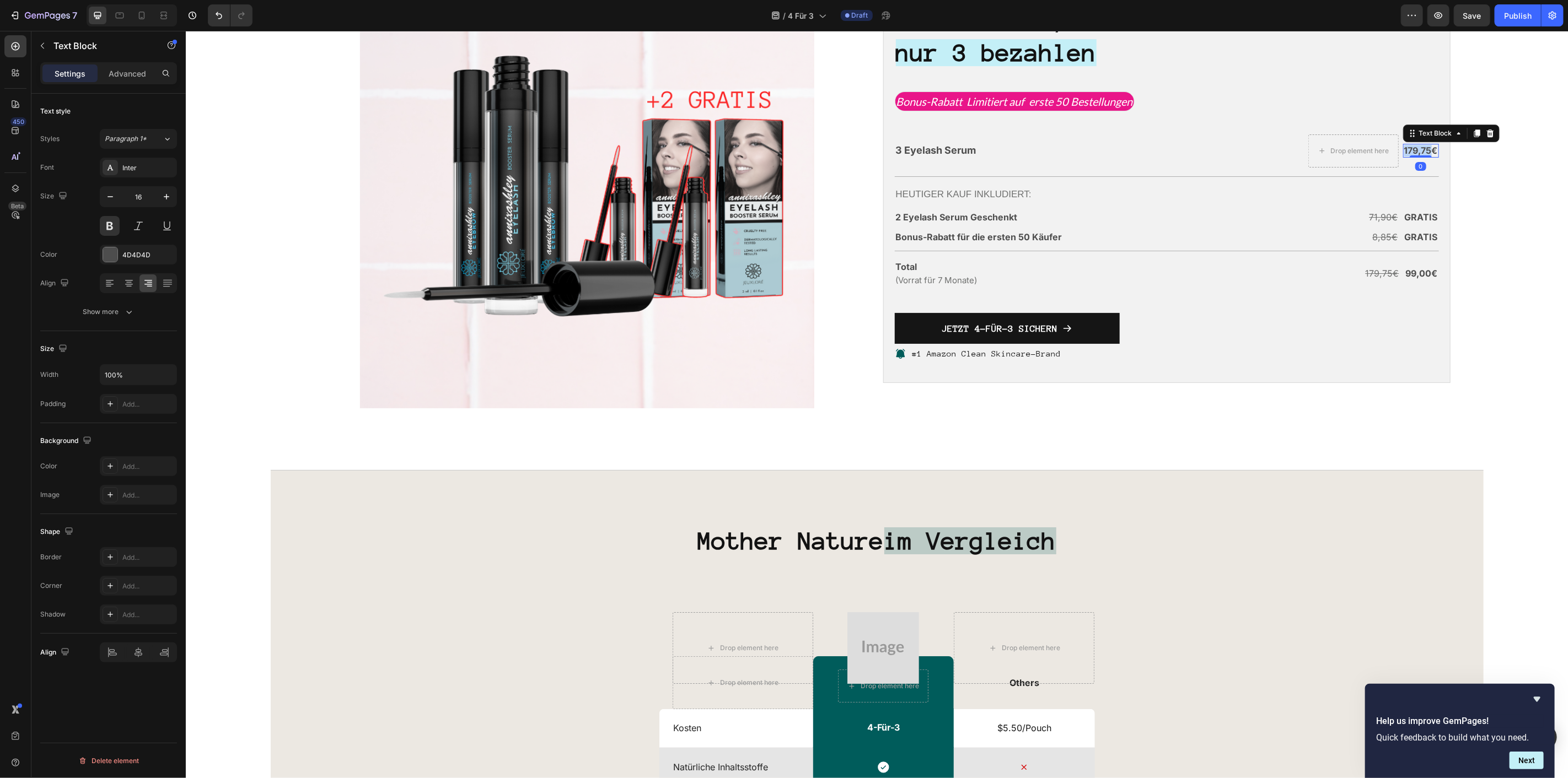
click at [1413, 157] on div "179,75€" at bounding box center [1420, 150] width 36 height 13
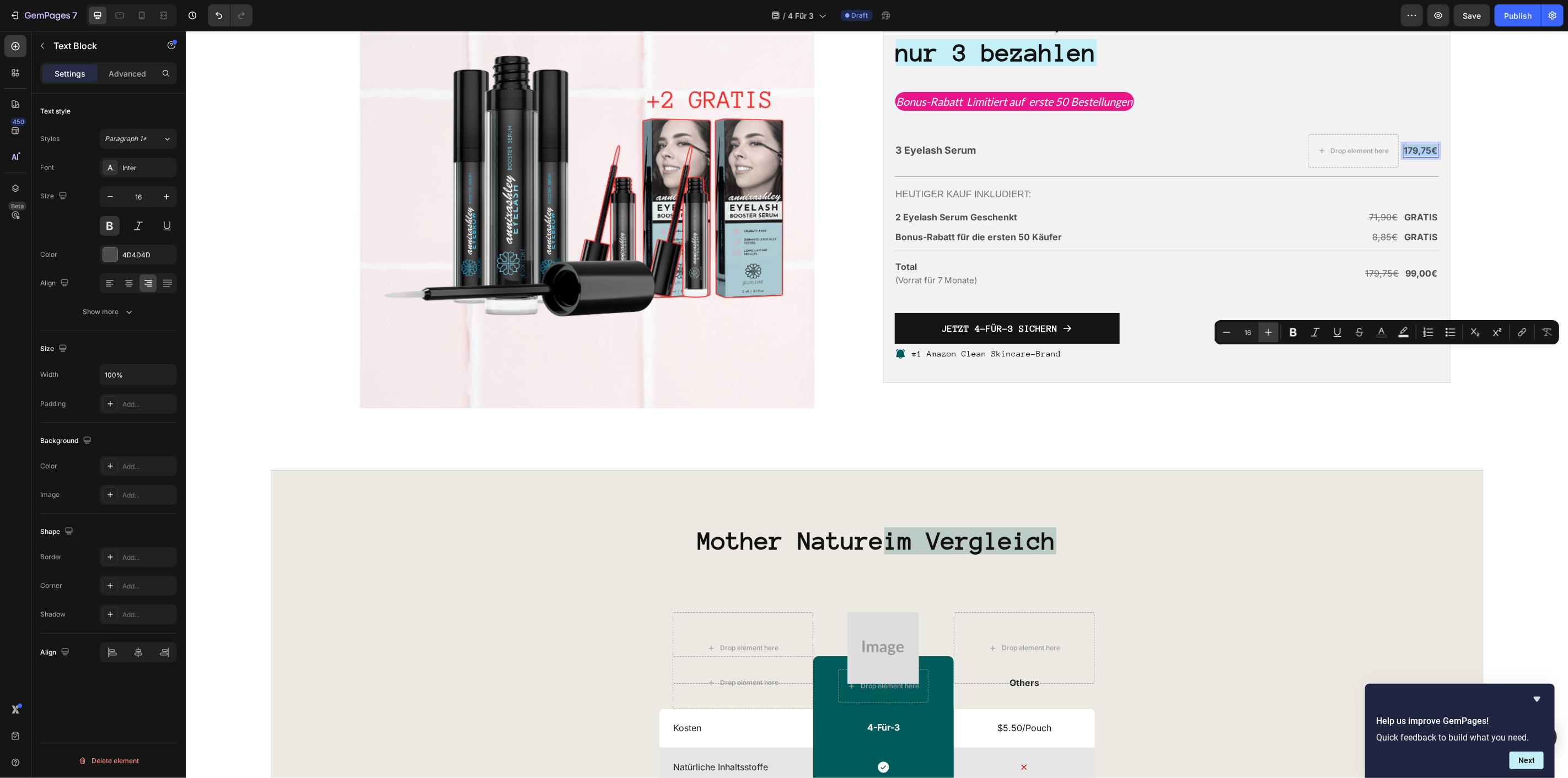
click at [1269, 333] on icon "Editor contextual toolbar" at bounding box center [1268, 332] width 11 height 11
type input "18"
click at [1416, 279] on p "99,00€" at bounding box center [1421, 273] width 32 height 12
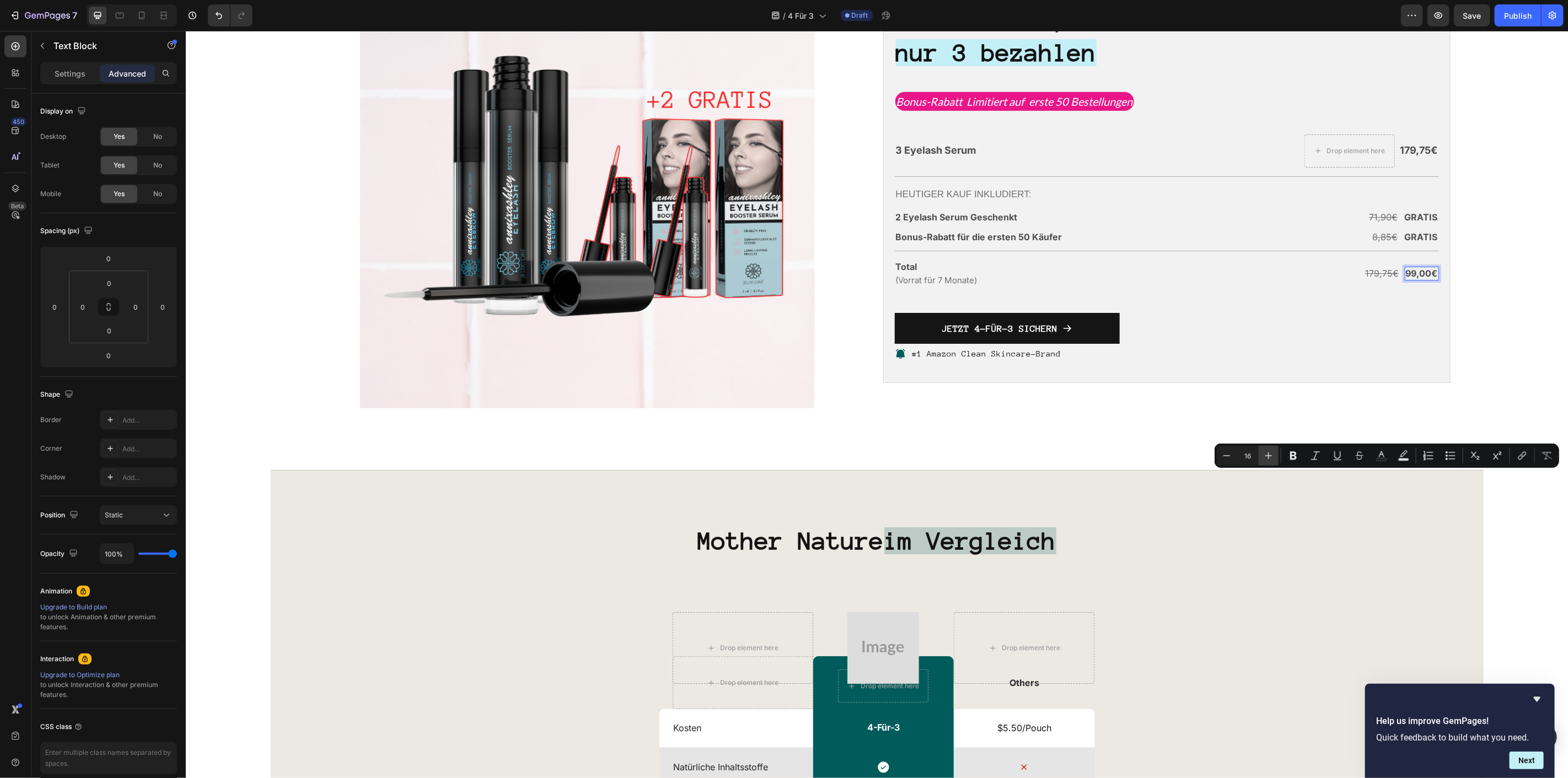
click at [1277, 454] on button "Plus" at bounding box center [1268, 456] width 20 height 20
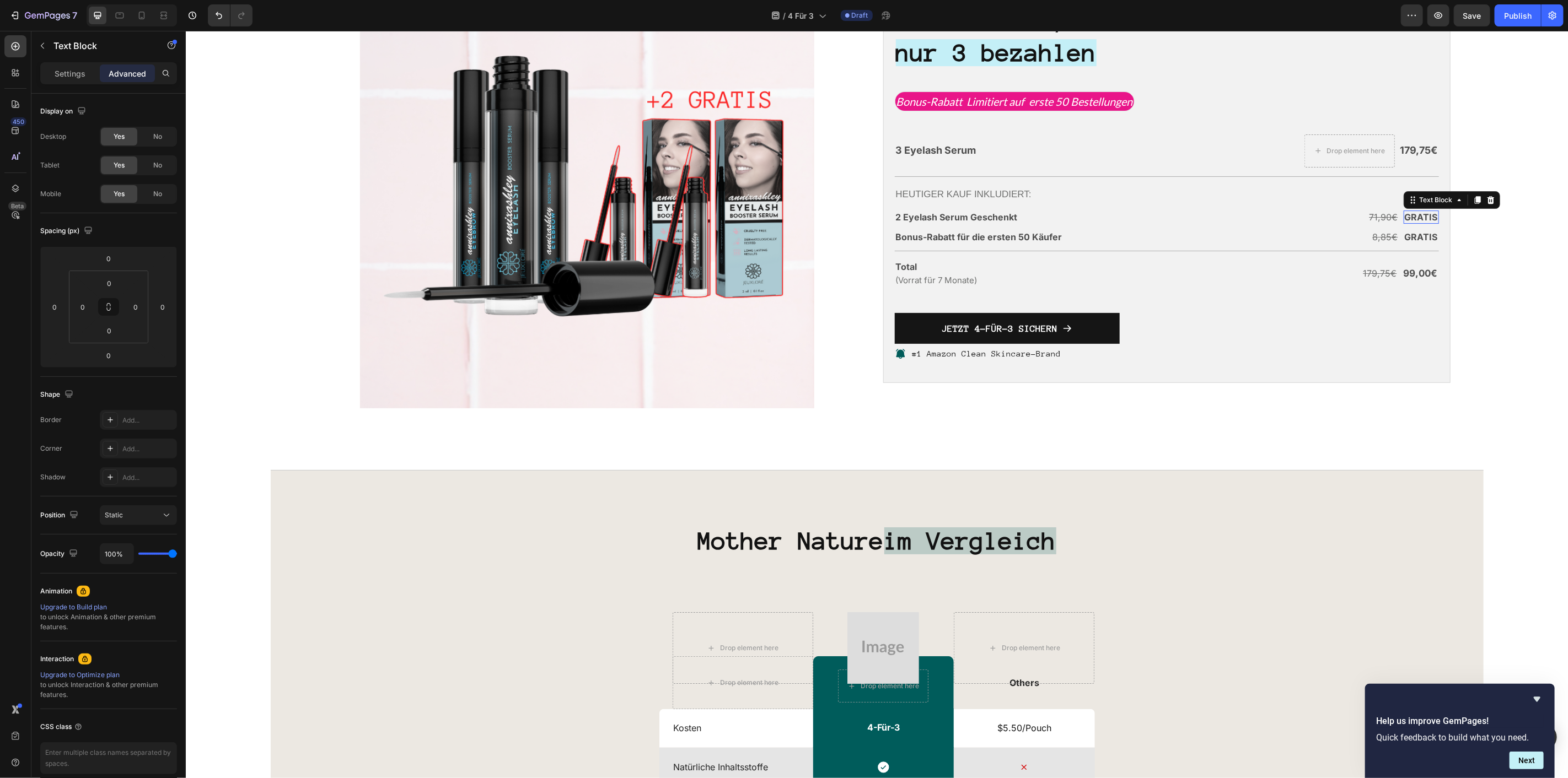
click at [1411, 223] on p "GRATIS" at bounding box center [1420, 217] width 33 height 12
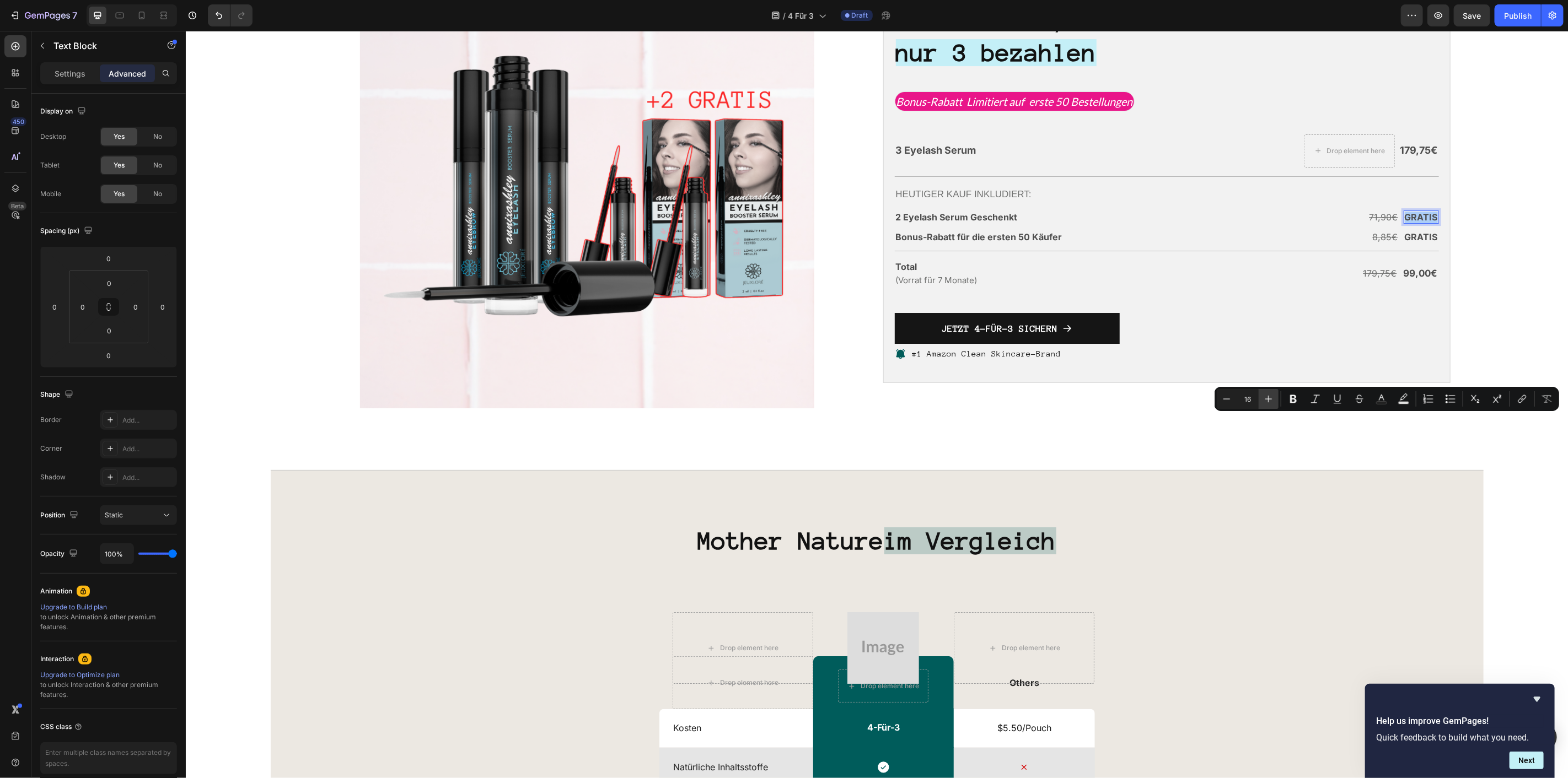
click at [1266, 399] on icon "Editor contextual toolbar" at bounding box center [1268, 399] width 8 height 8
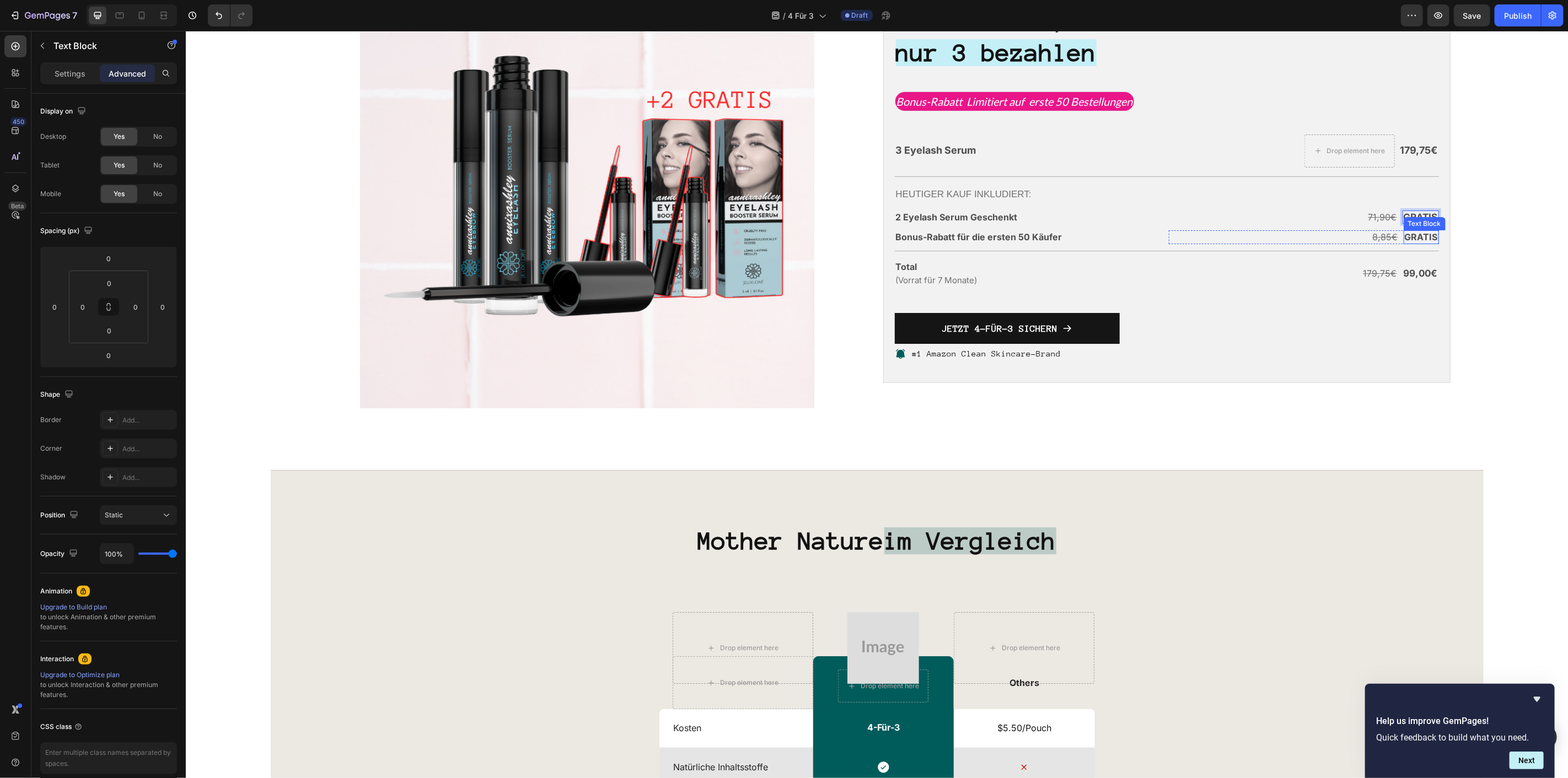
click at [1414, 243] on p "GRATIS" at bounding box center [1420, 237] width 33 height 12
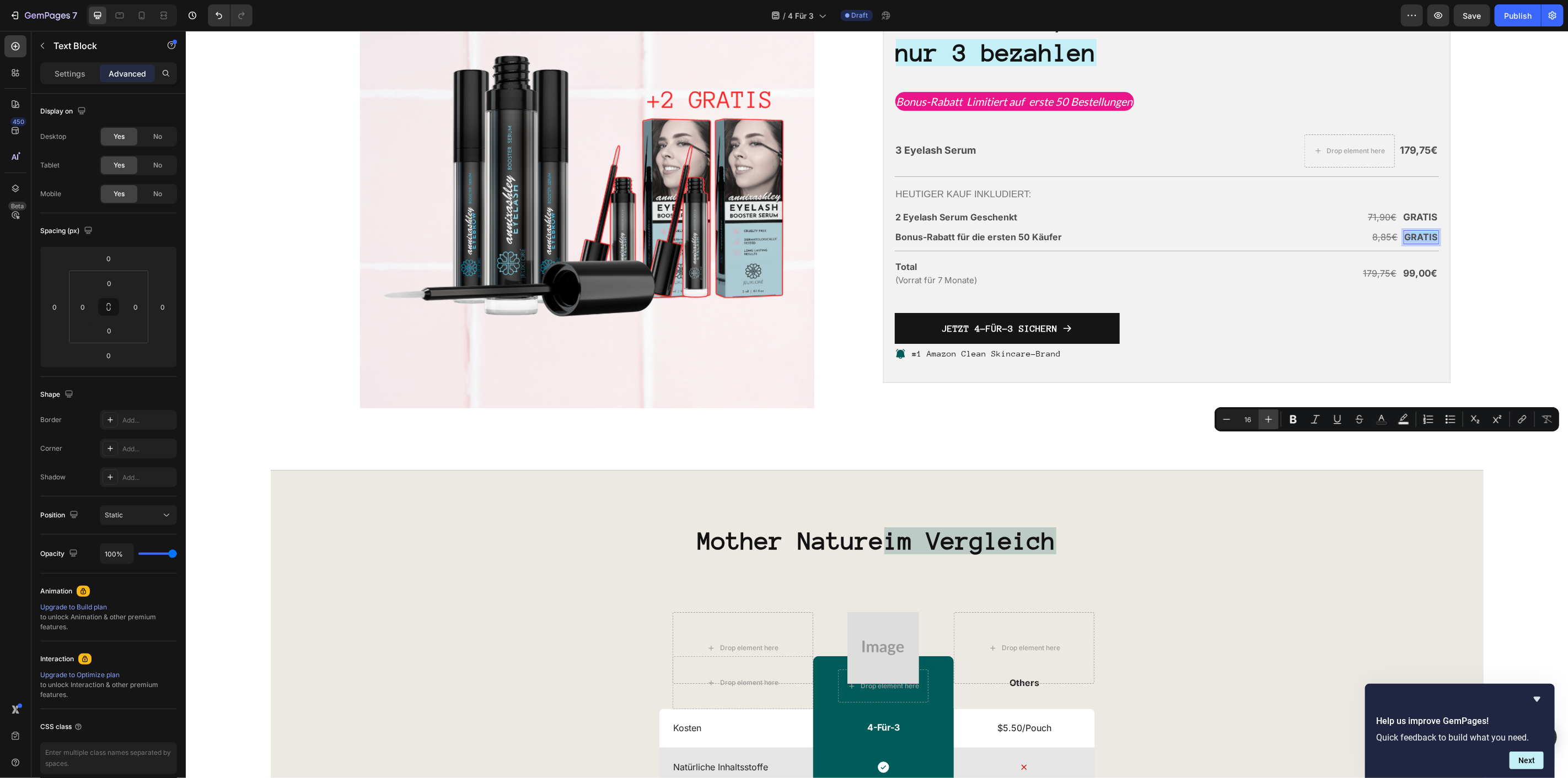
click at [1268, 420] on icon "Editor contextual toolbar" at bounding box center [1268, 420] width 8 height 8
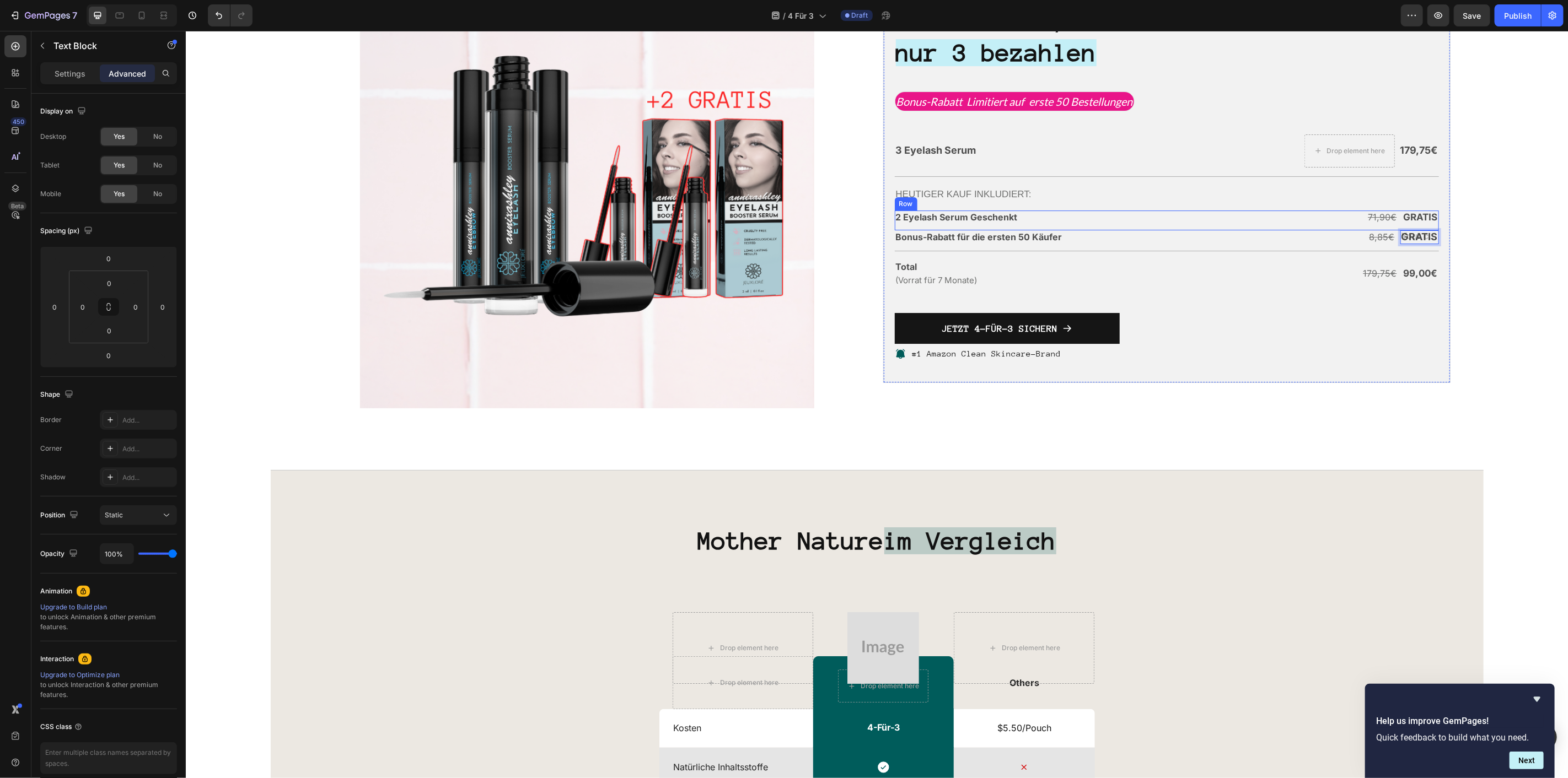
click at [1369, 242] on s "8,85€" at bounding box center [1381, 236] width 25 height 11
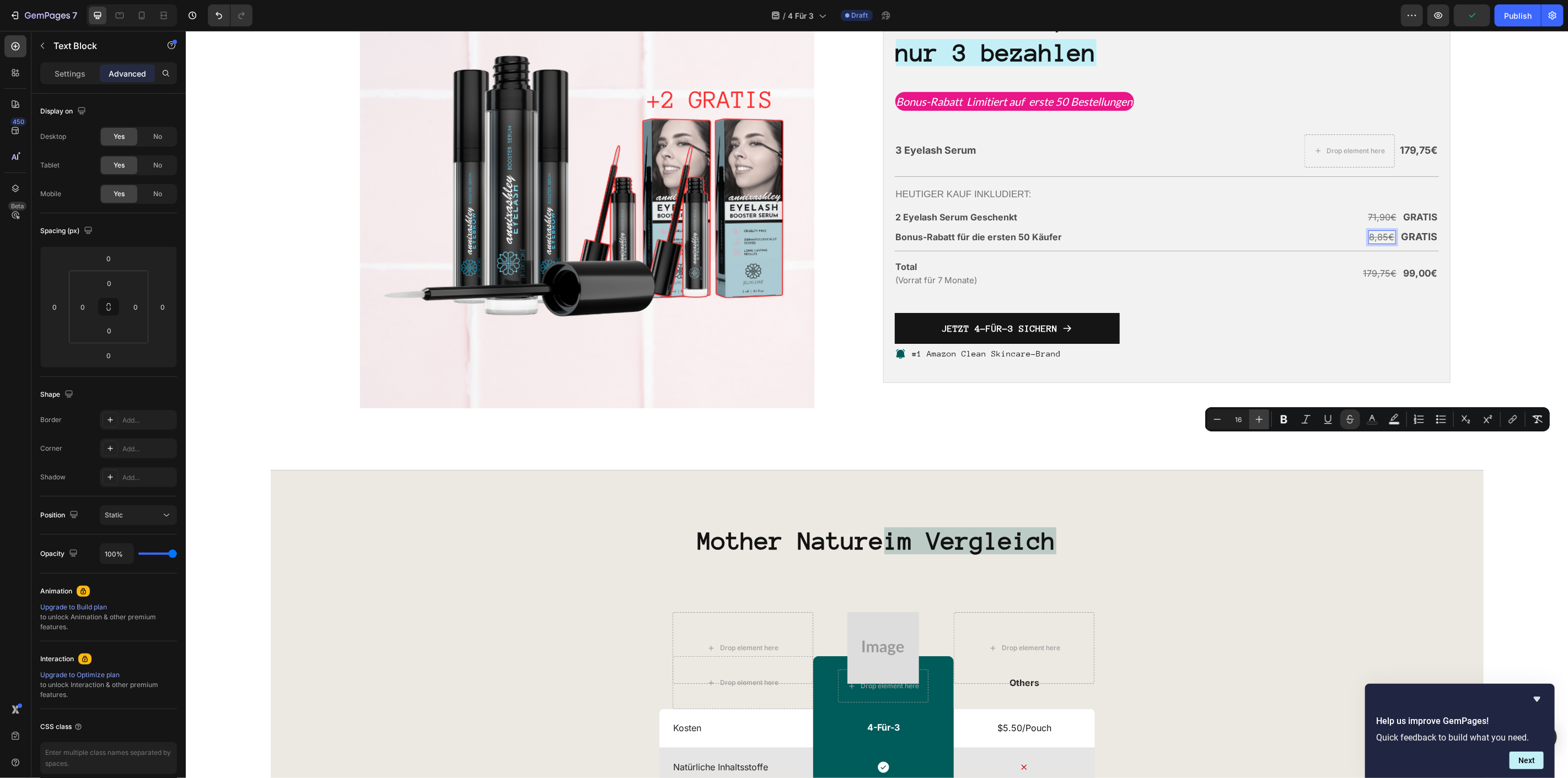
click at [1265, 420] on button "Plus" at bounding box center [1259, 420] width 20 height 20
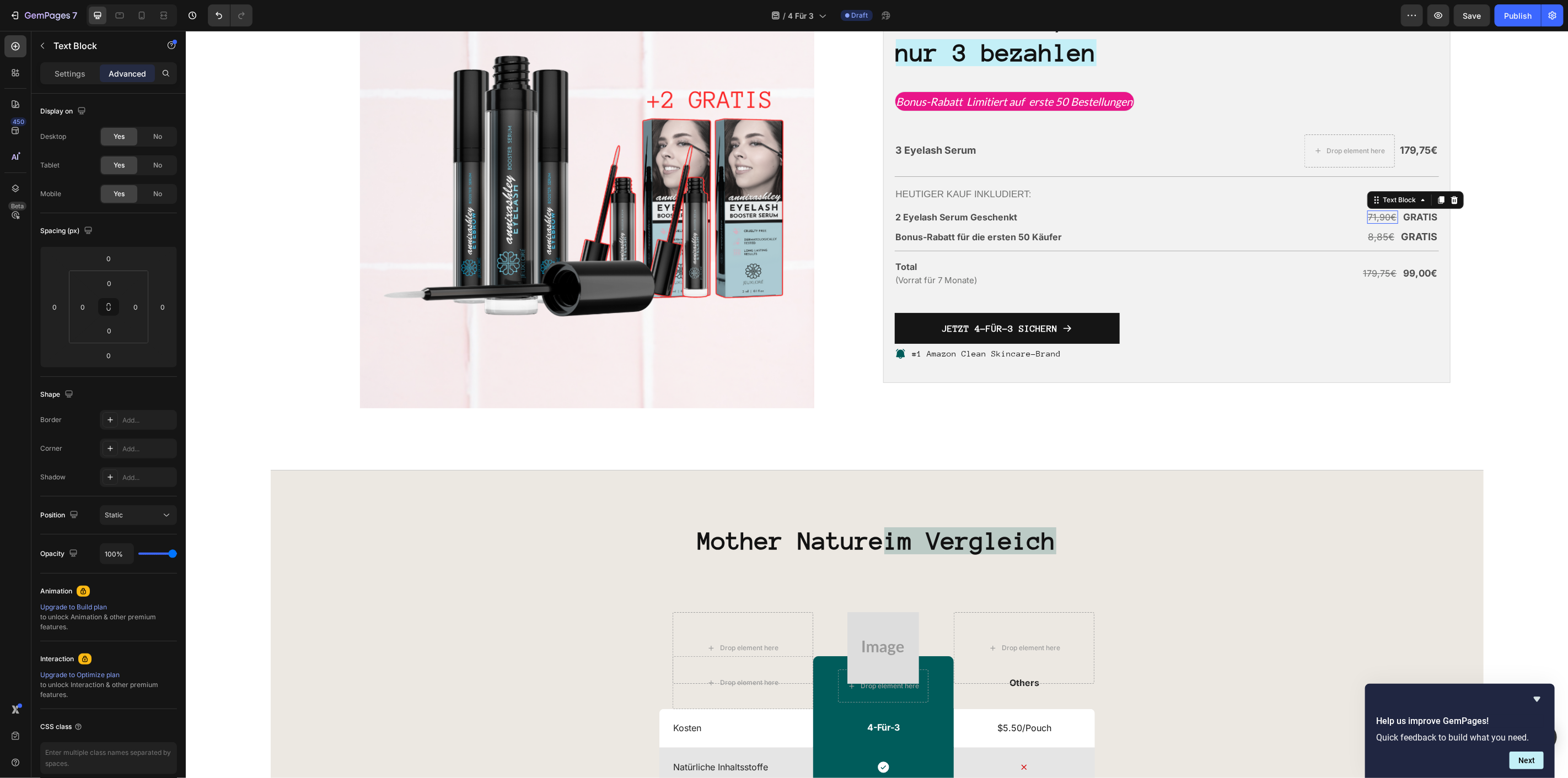
click at [1378, 222] on s "71,90€" at bounding box center [1382, 216] width 28 height 11
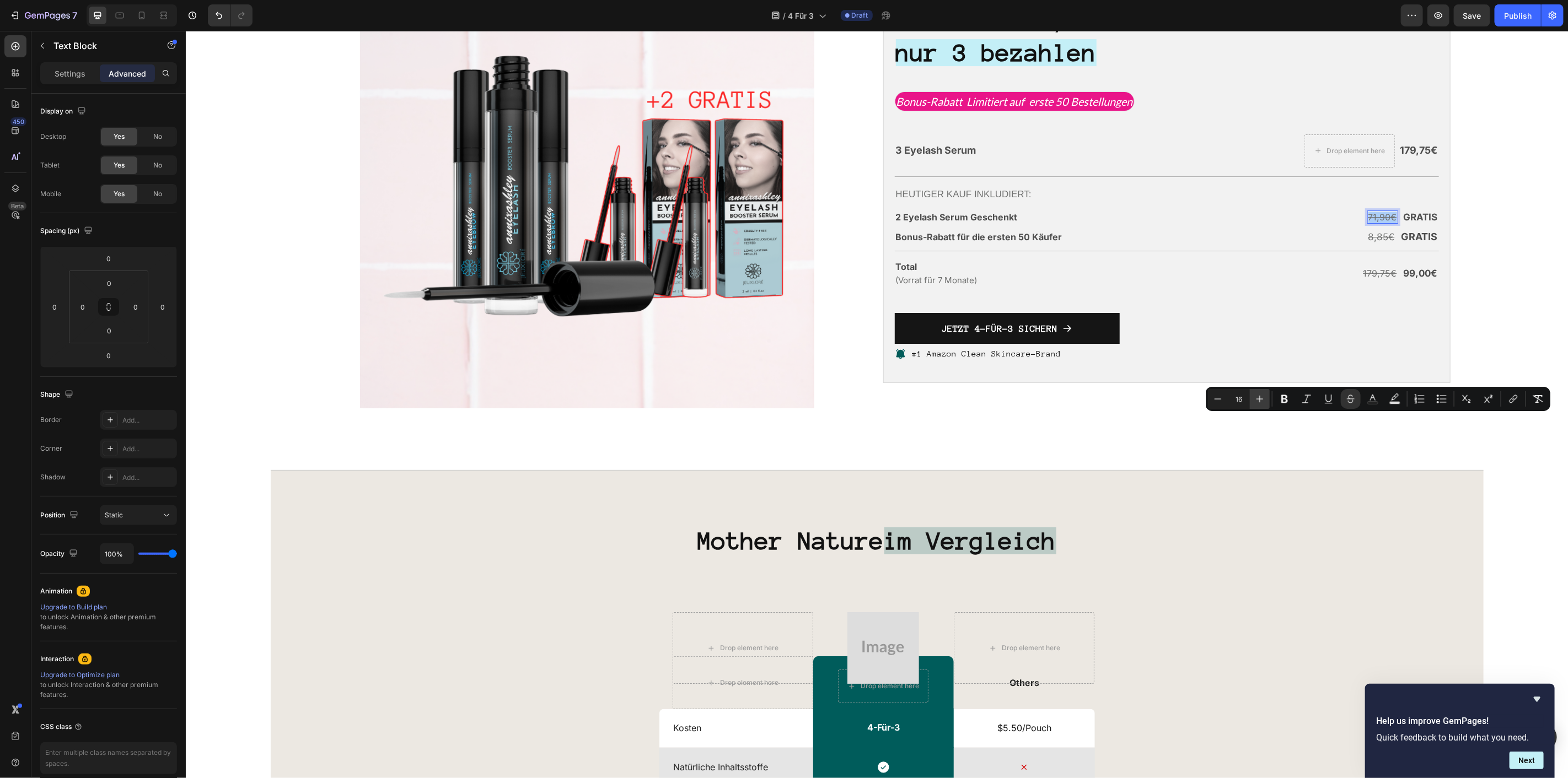
click at [1262, 400] on icon "Editor contextual toolbar" at bounding box center [1259, 399] width 11 height 11
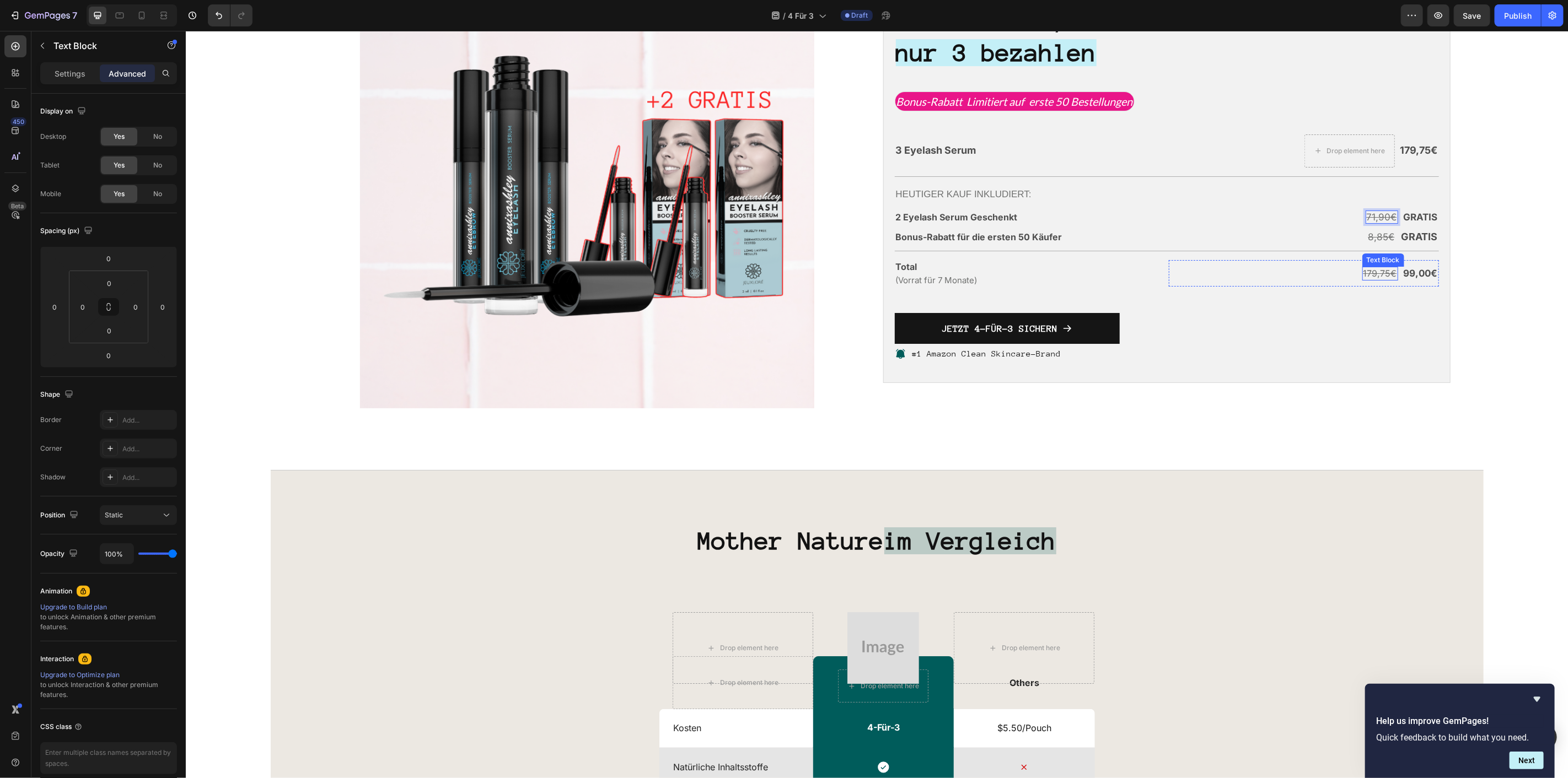
click at [1371, 280] on div "179,75€ Text Block" at bounding box center [1380, 273] width 36 height 13
click at [1371, 280] on div "179,75€" at bounding box center [1380, 273] width 36 height 13
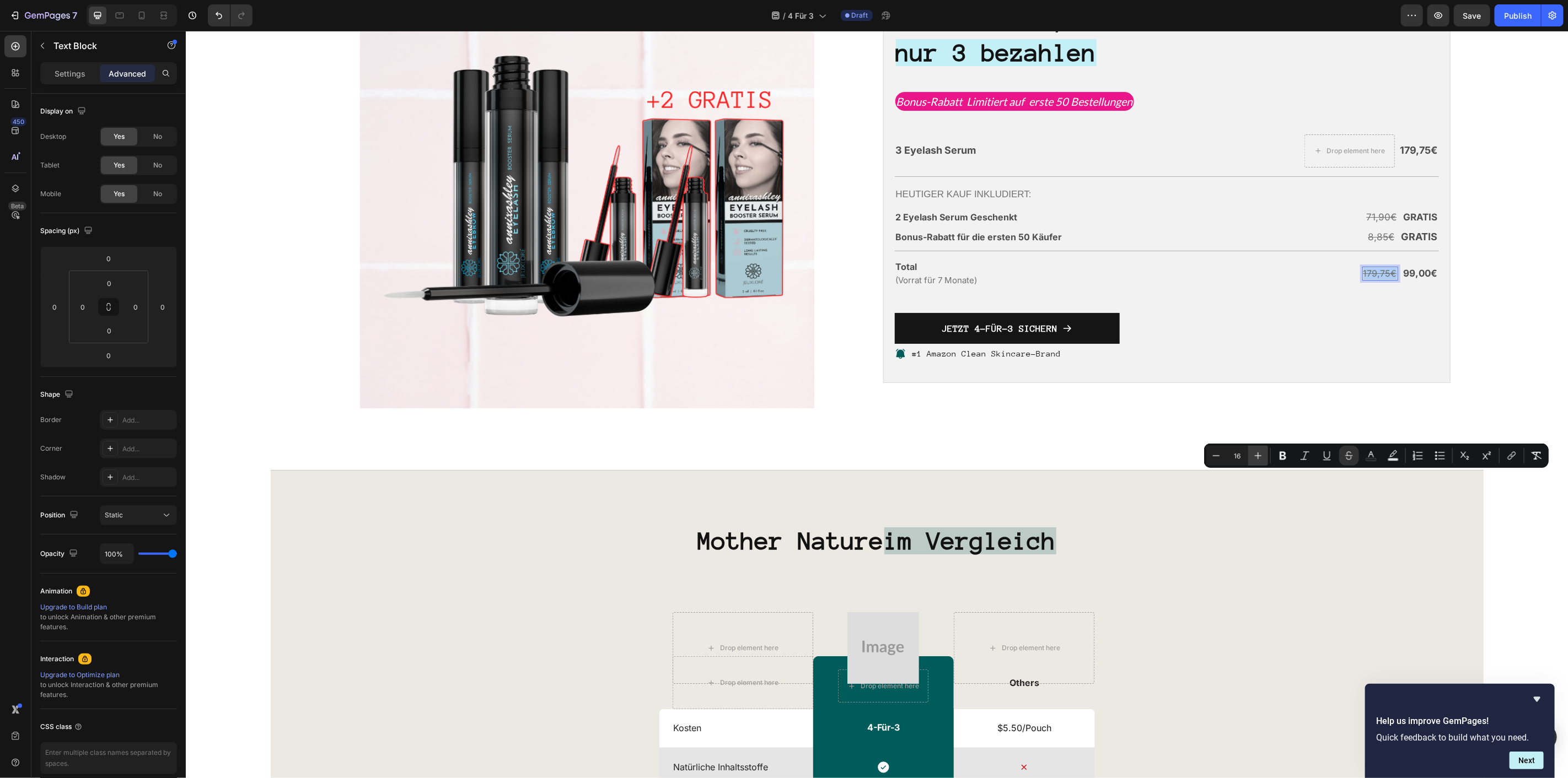
click at [1262, 449] on button "Plus" at bounding box center [1258, 456] width 20 height 20
type input "17"
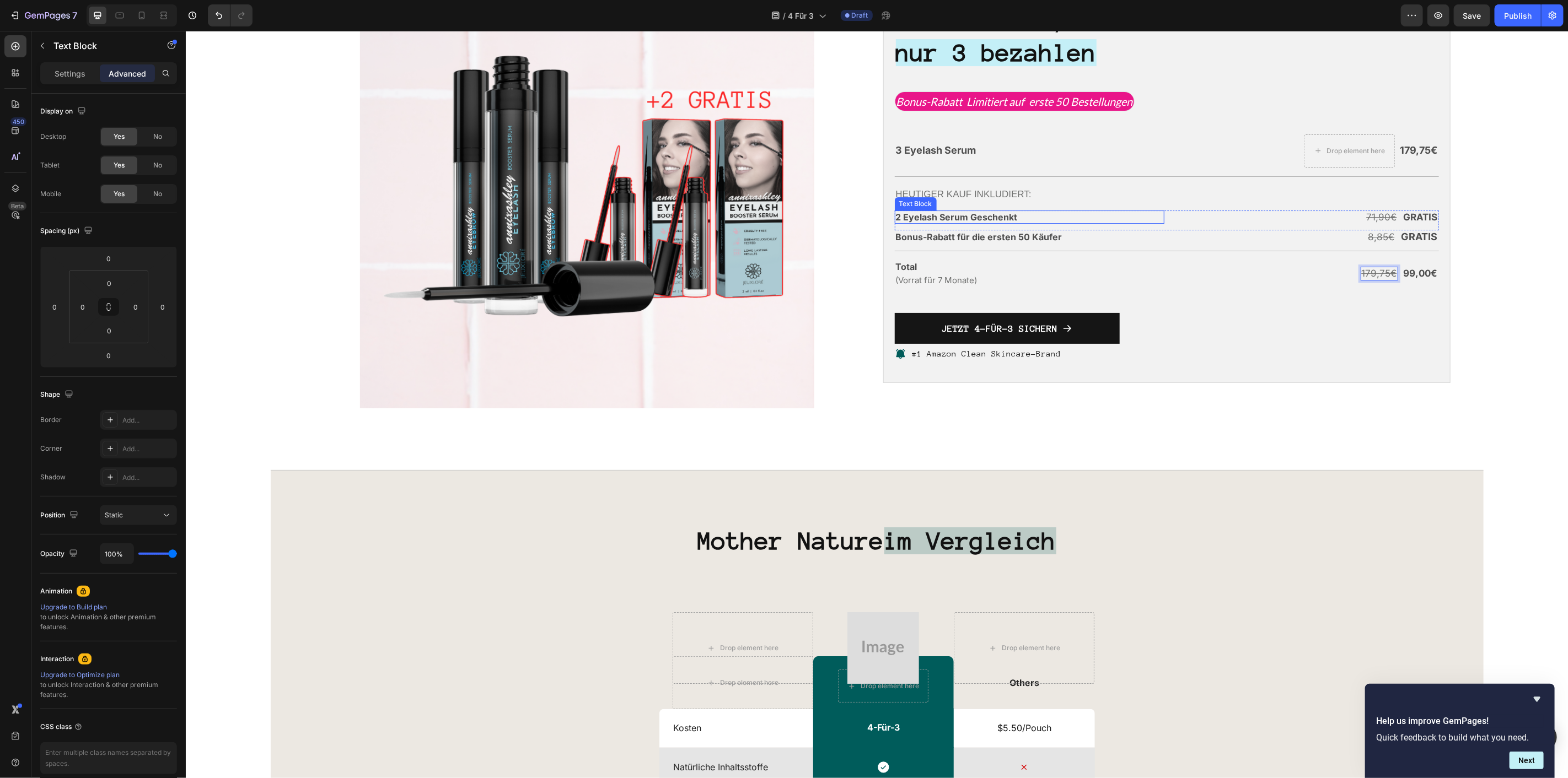
click at [960, 223] on p "2 Eyelash Serum Geschenkt" at bounding box center [1029, 217] width 268 height 12
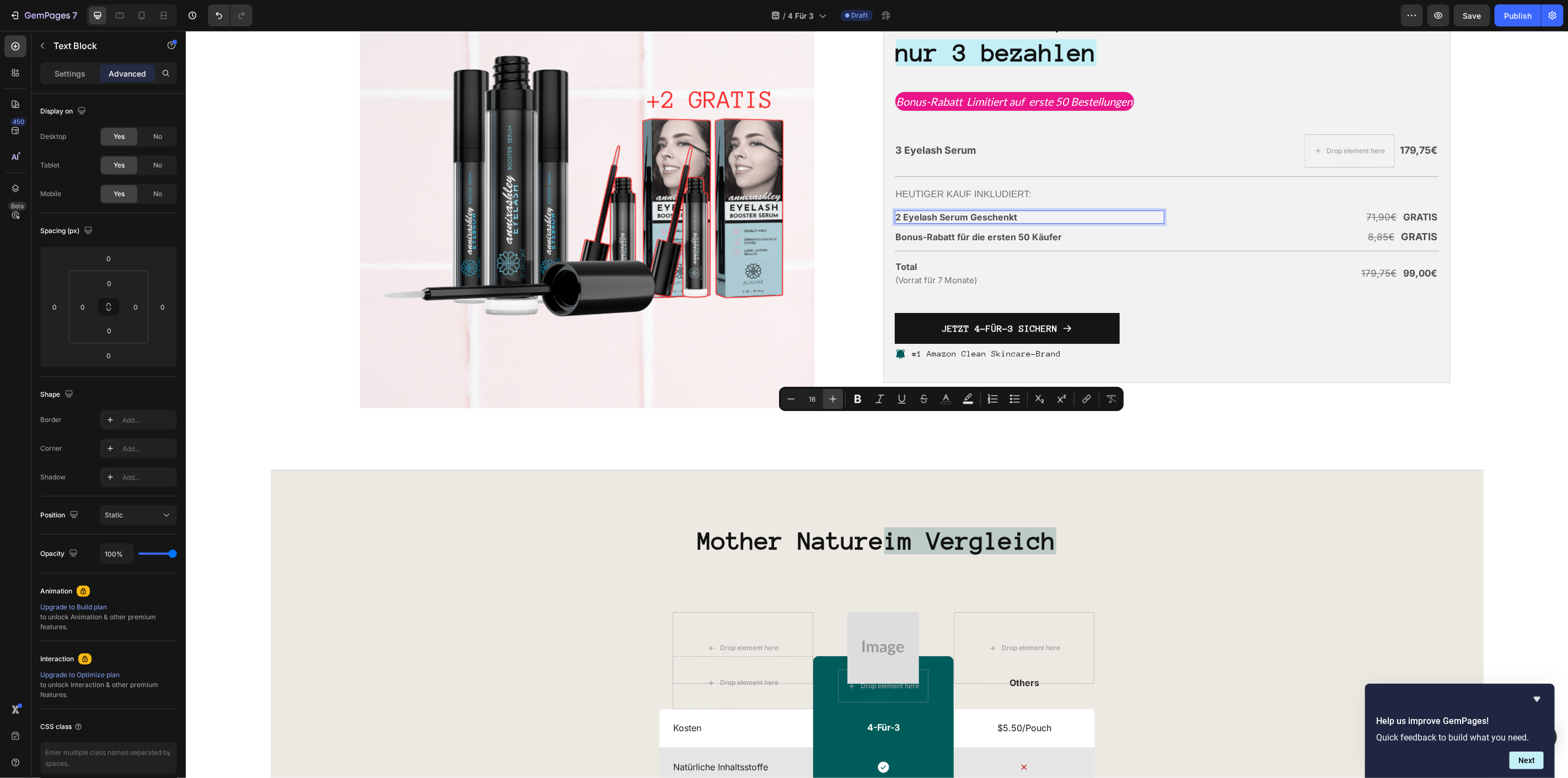
click at [836, 398] on icon "Editor contextual toolbar" at bounding box center [833, 399] width 11 height 11
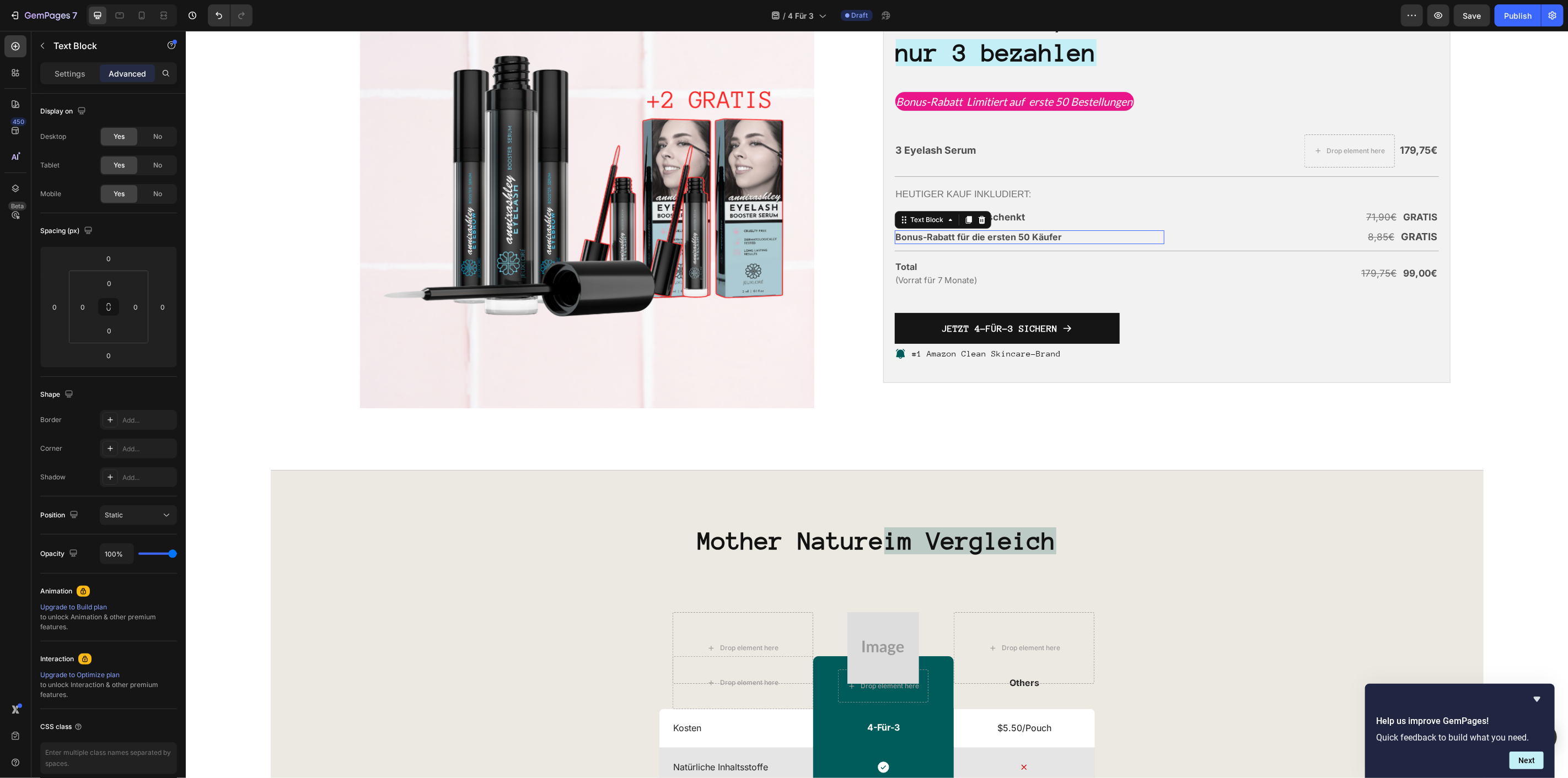
click at [942, 242] on strong "Bonus-Rabatt" at bounding box center [925, 236] width 59 height 11
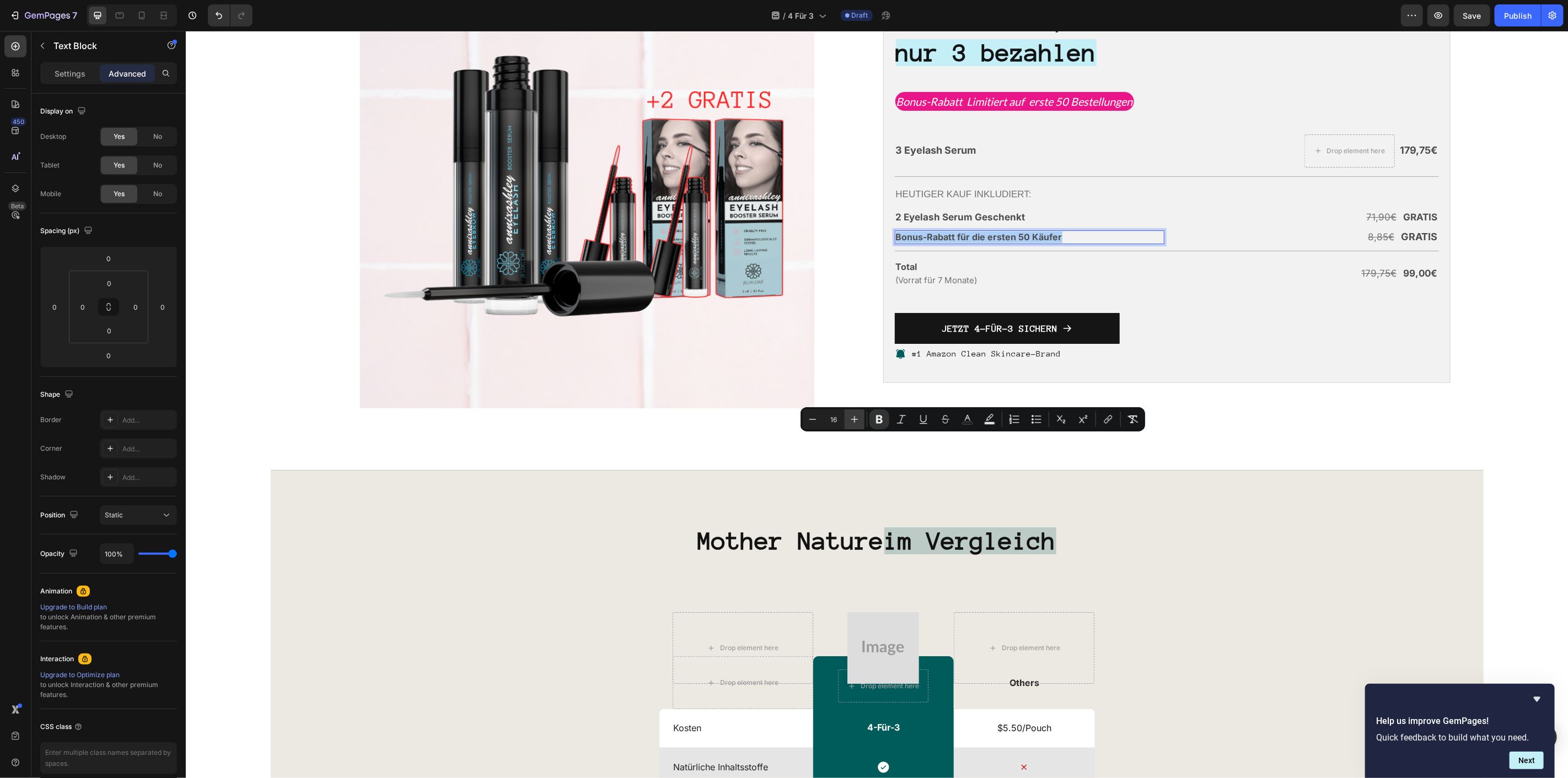
click at [857, 414] on icon "Editor contextual toolbar" at bounding box center [854, 419] width 11 height 11
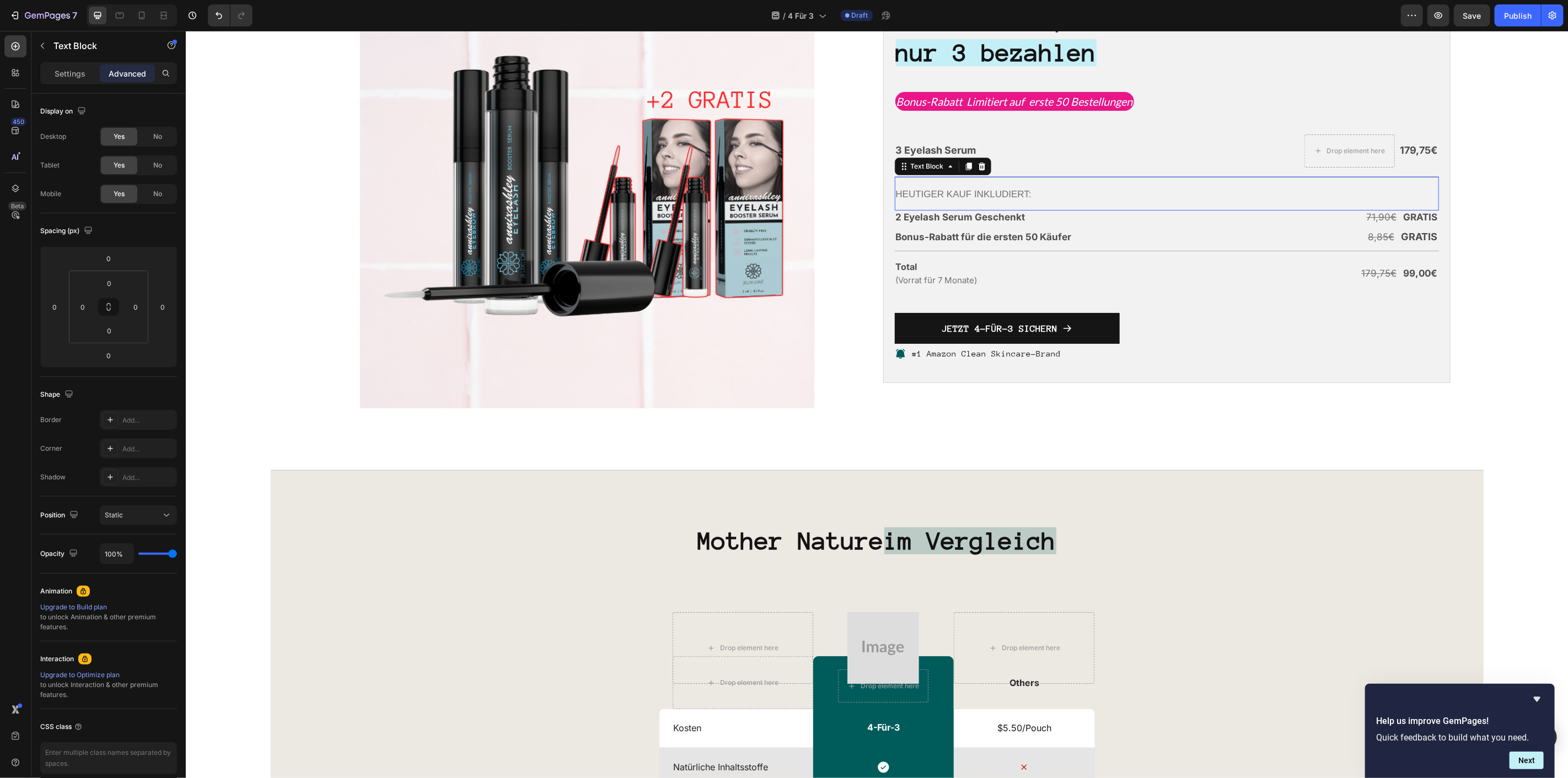
click at [925, 199] on span "Heutiger Kauf inkludiert:" at bounding box center [963, 193] width 136 height 11
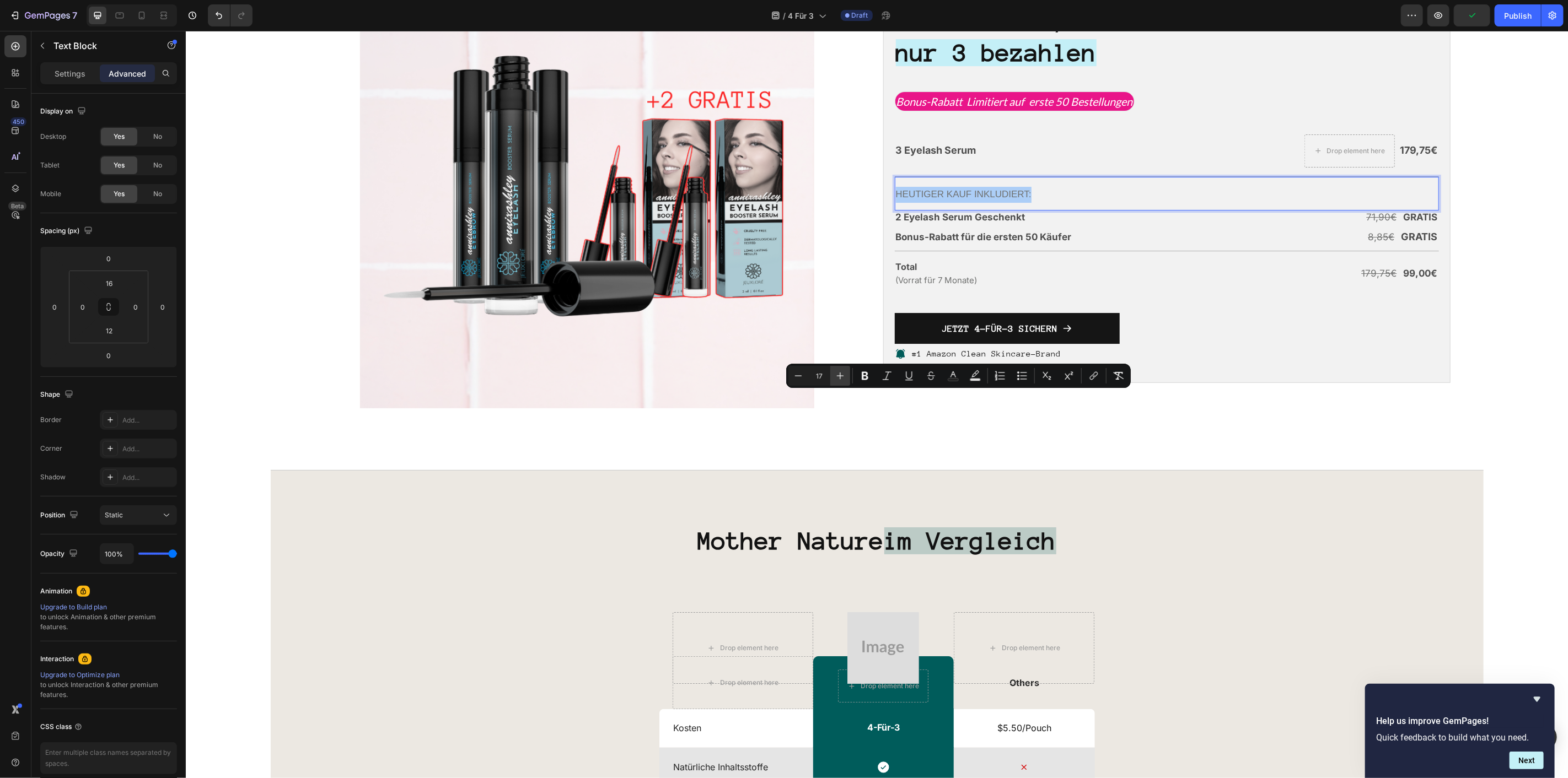
click at [848, 378] on button "Plus" at bounding box center [840, 376] width 20 height 20
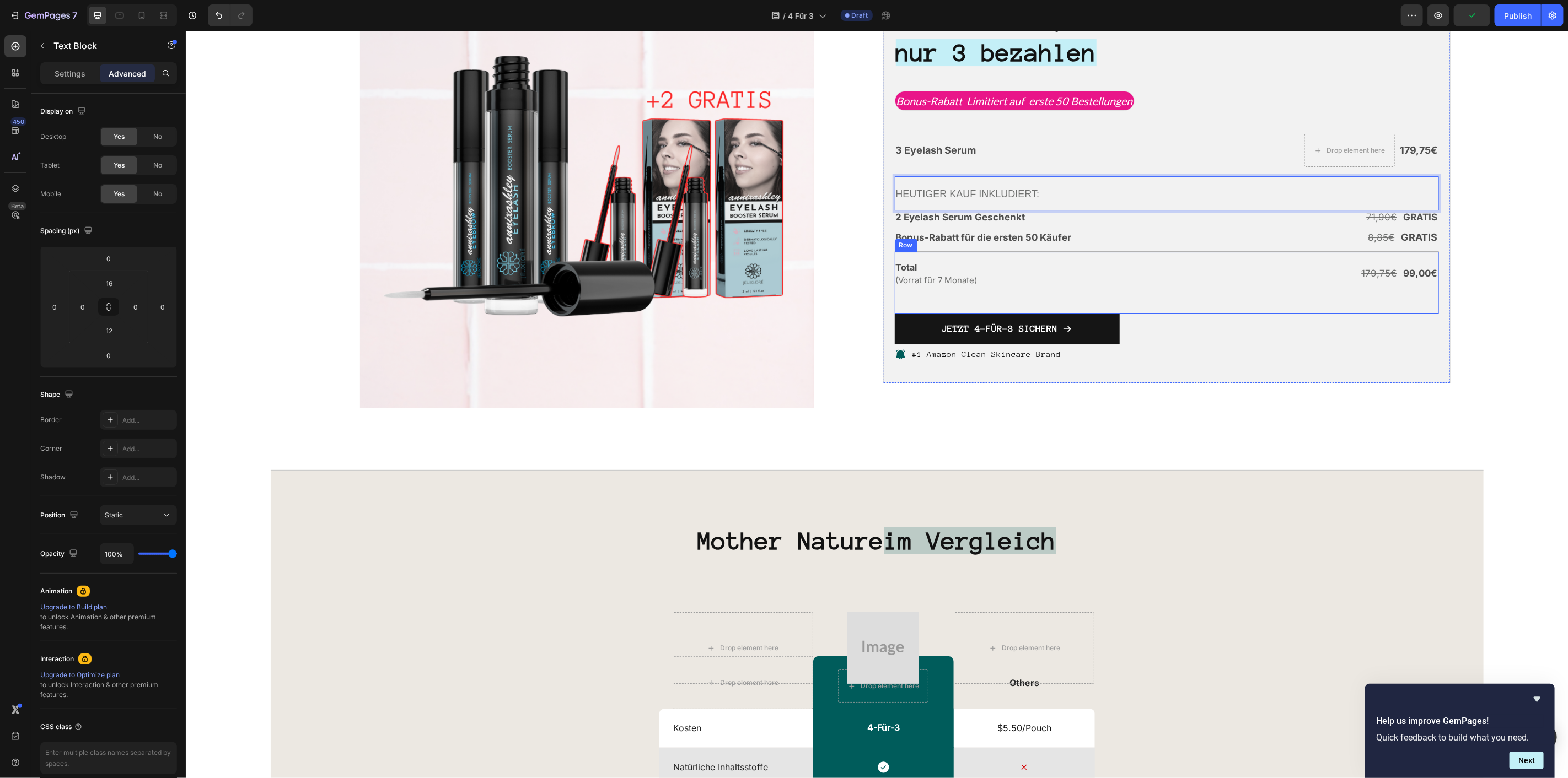
click at [904, 313] on div "Total Text Block (Vorrat für 7 Monate) Text Block 179,75€ Text Block 99,00€ Tex…" at bounding box center [1166, 282] width 544 height 62
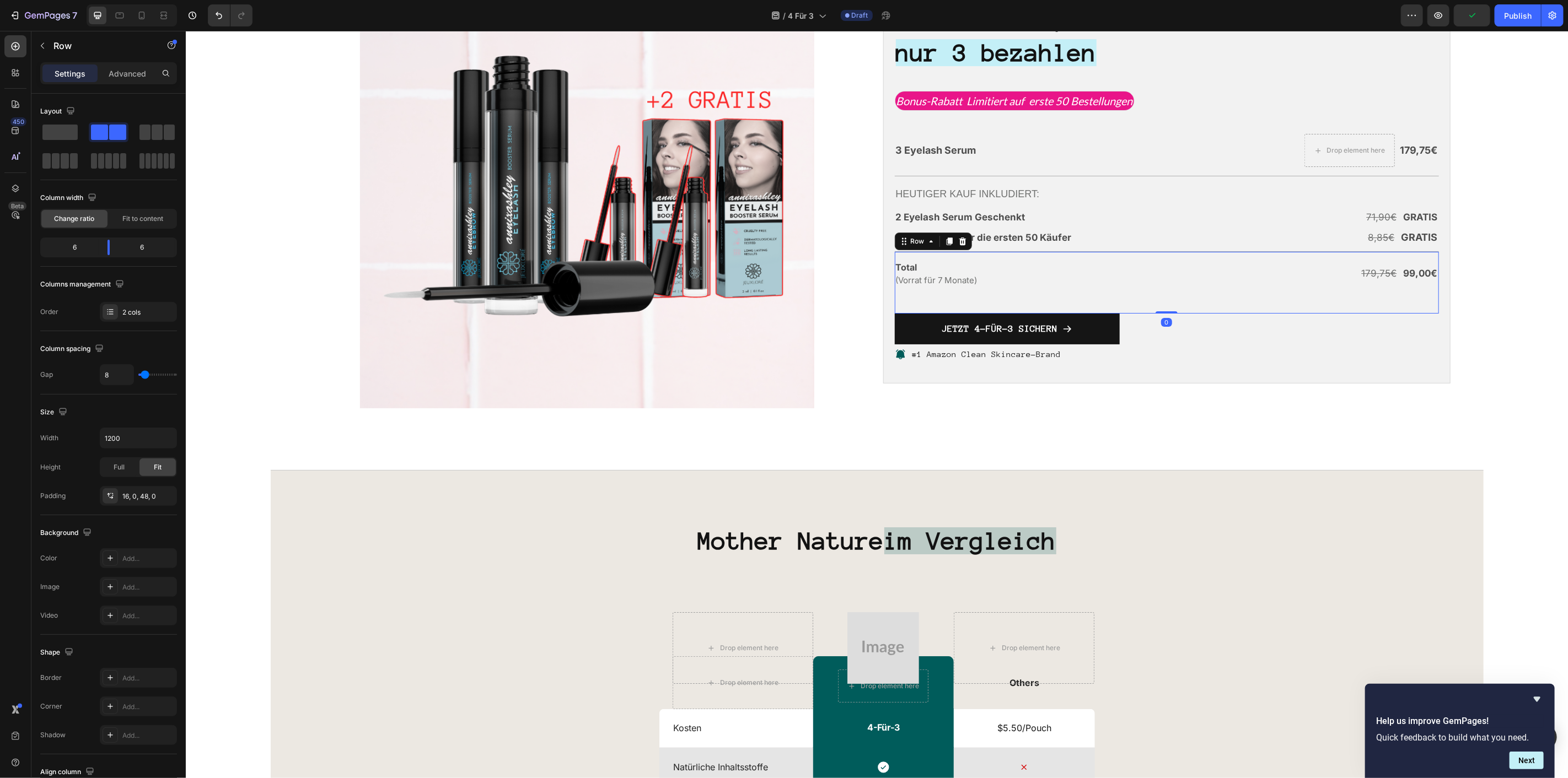
click at [904, 313] on div "Total Text Block (Vorrat für 7 Monate) Text Block 179,75€ Text Block 99,00€ Tex…" at bounding box center [1166, 282] width 544 height 62
click at [905, 273] on p "Total" at bounding box center [1029, 267] width 268 height 12
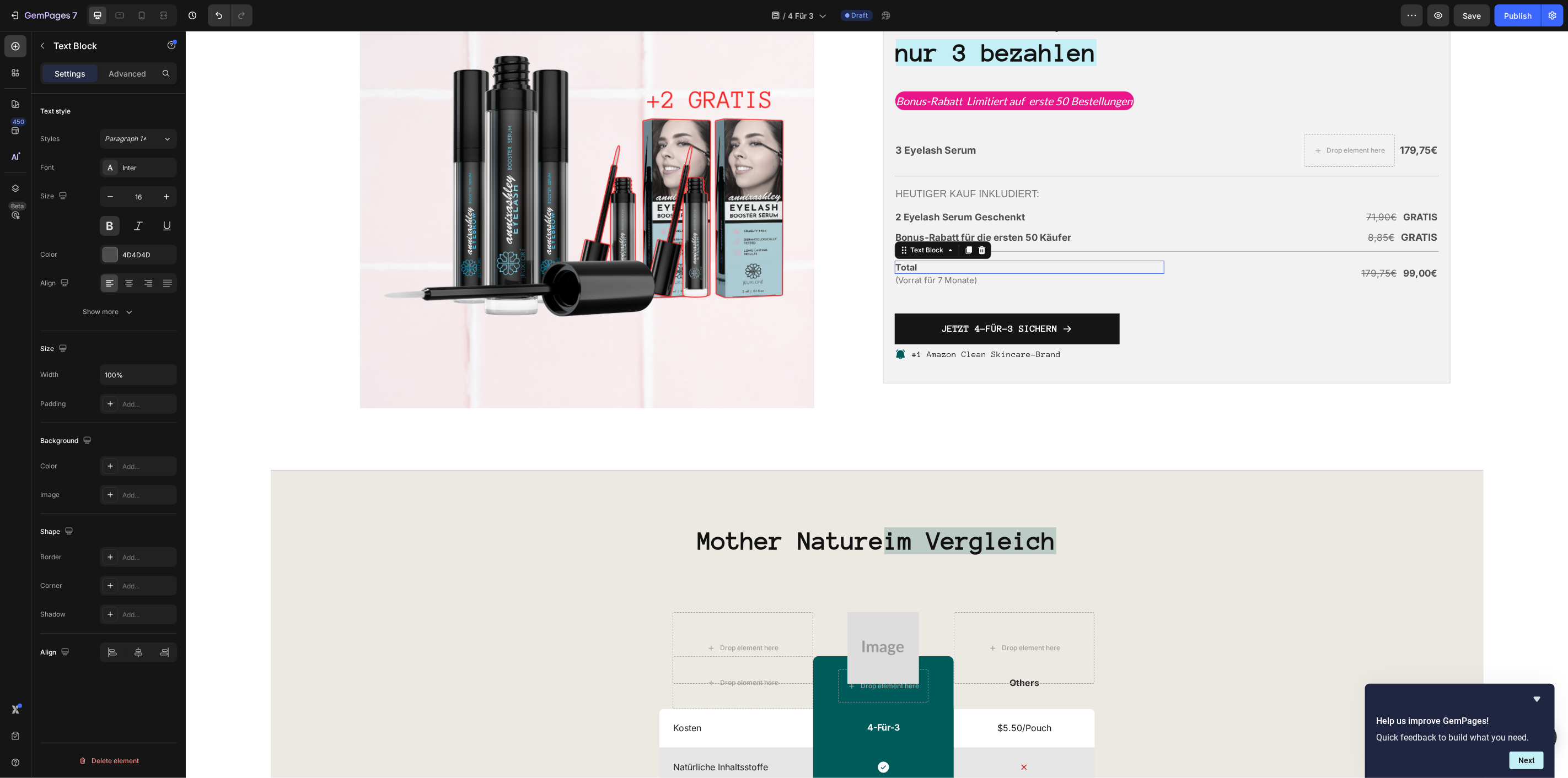
click at [905, 273] on p "Total" at bounding box center [1029, 267] width 268 height 12
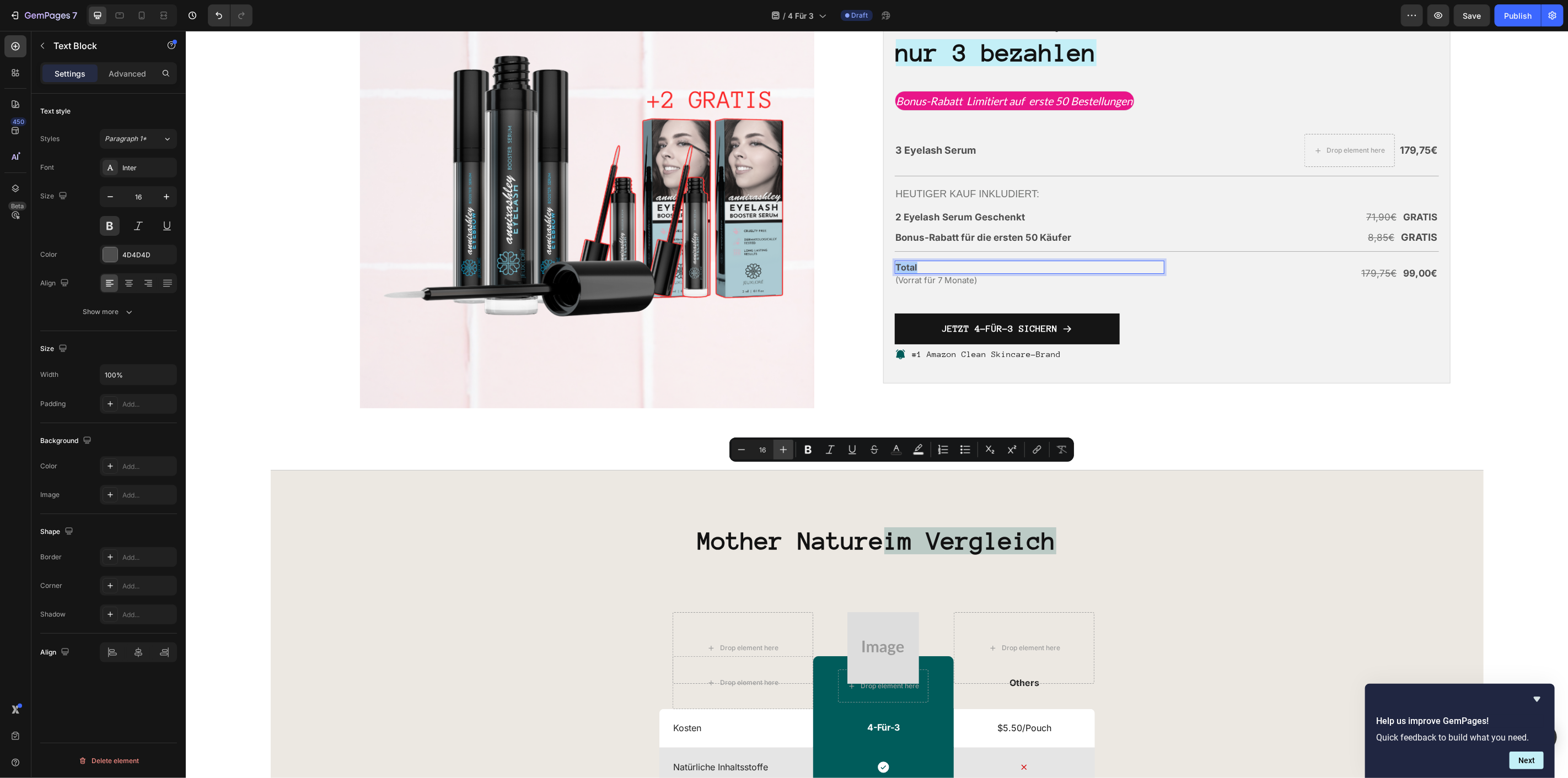
click at [789, 446] on button "Plus" at bounding box center [783, 450] width 20 height 20
type input "17"
click at [917, 286] on p "(Vorrat für 7 Monate)" at bounding box center [1029, 280] width 268 height 11
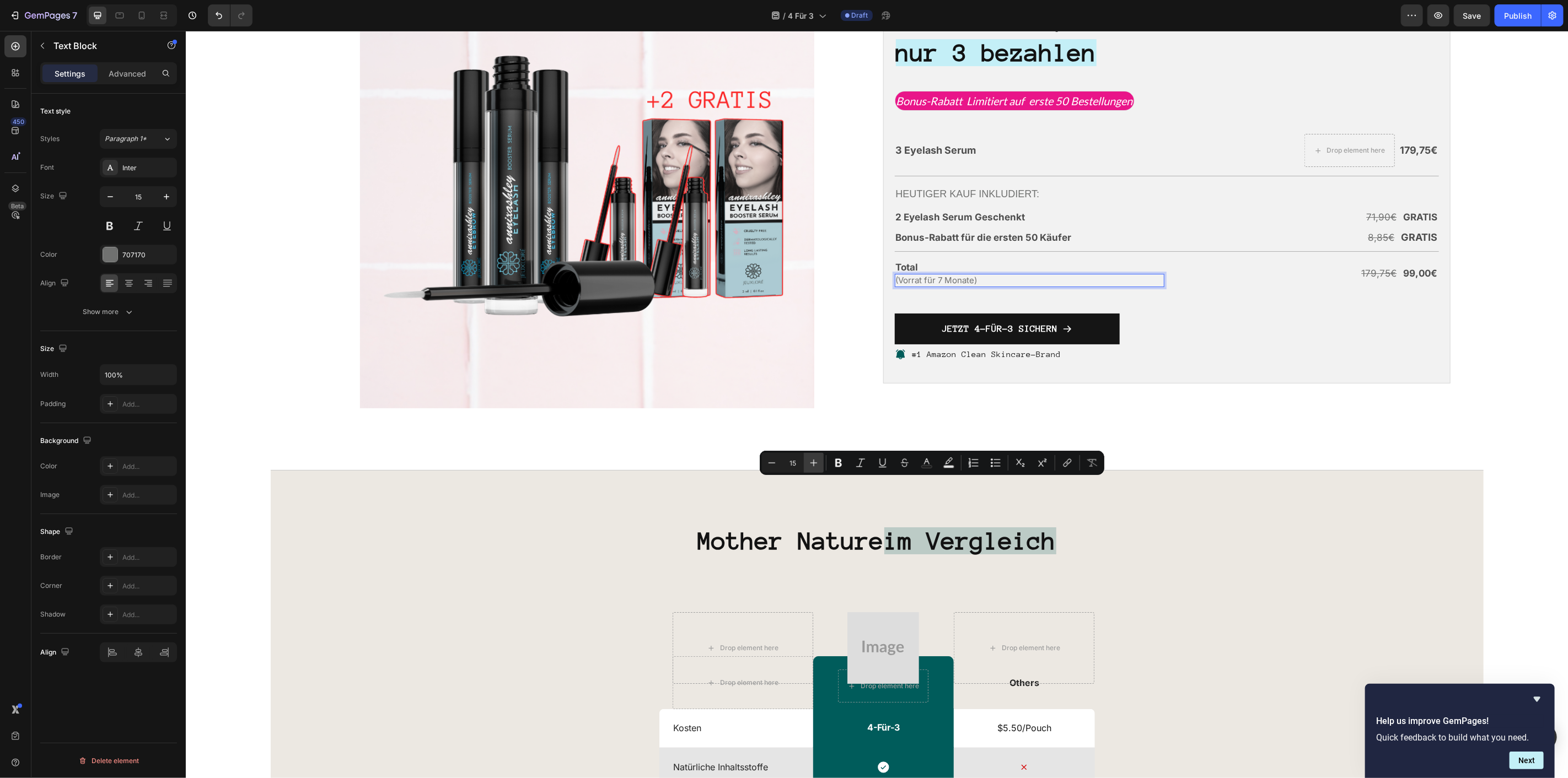
click at [812, 457] on icon "Editor contextual toolbar" at bounding box center [813, 462] width 11 height 11
type input "16"
click at [1068, 156] on p "3 Eyelash Serum" at bounding box center [1029, 150] width 268 height 12
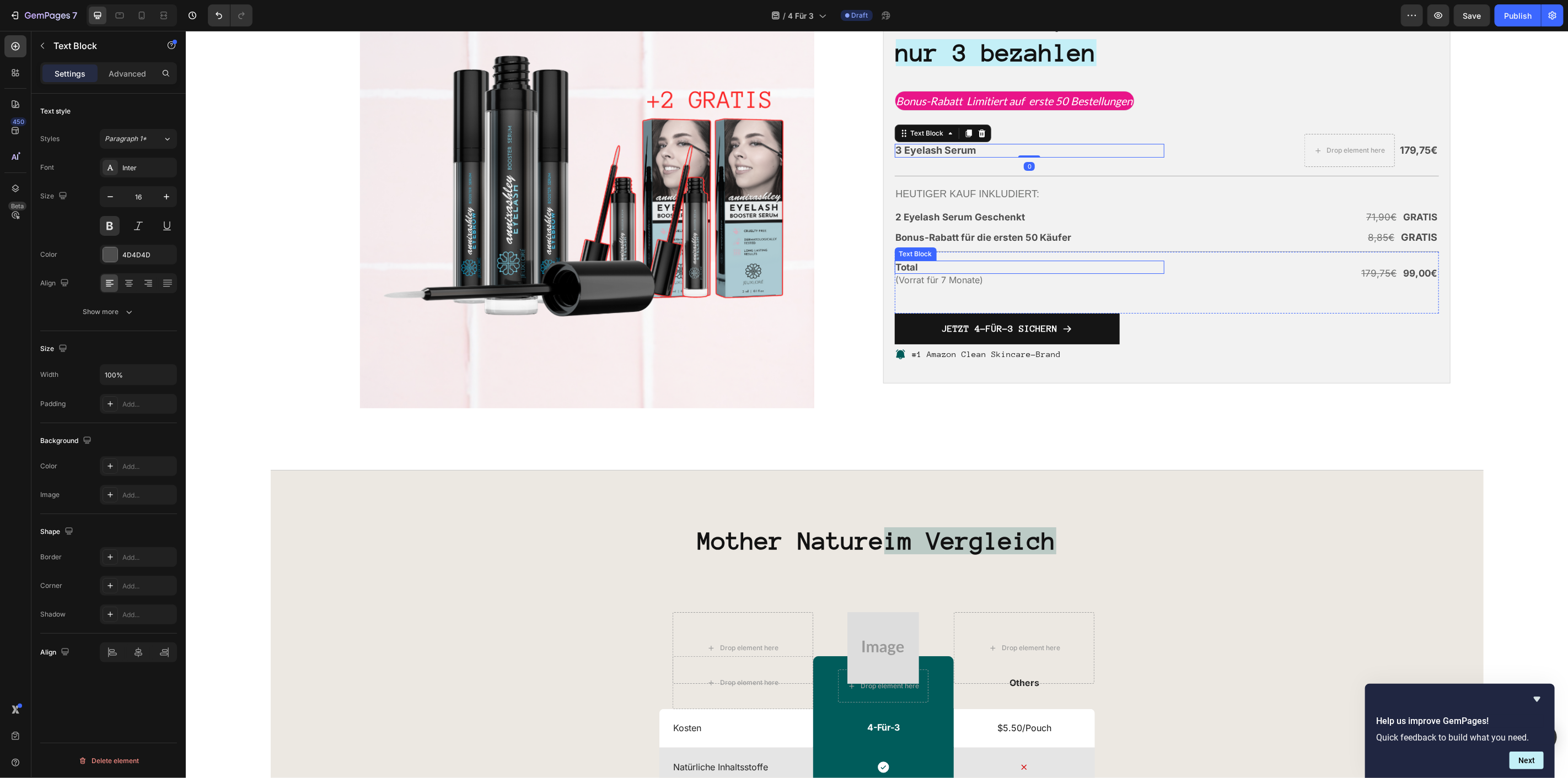
click at [906, 272] on span "Total" at bounding box center [906, 266] width 23 height 11
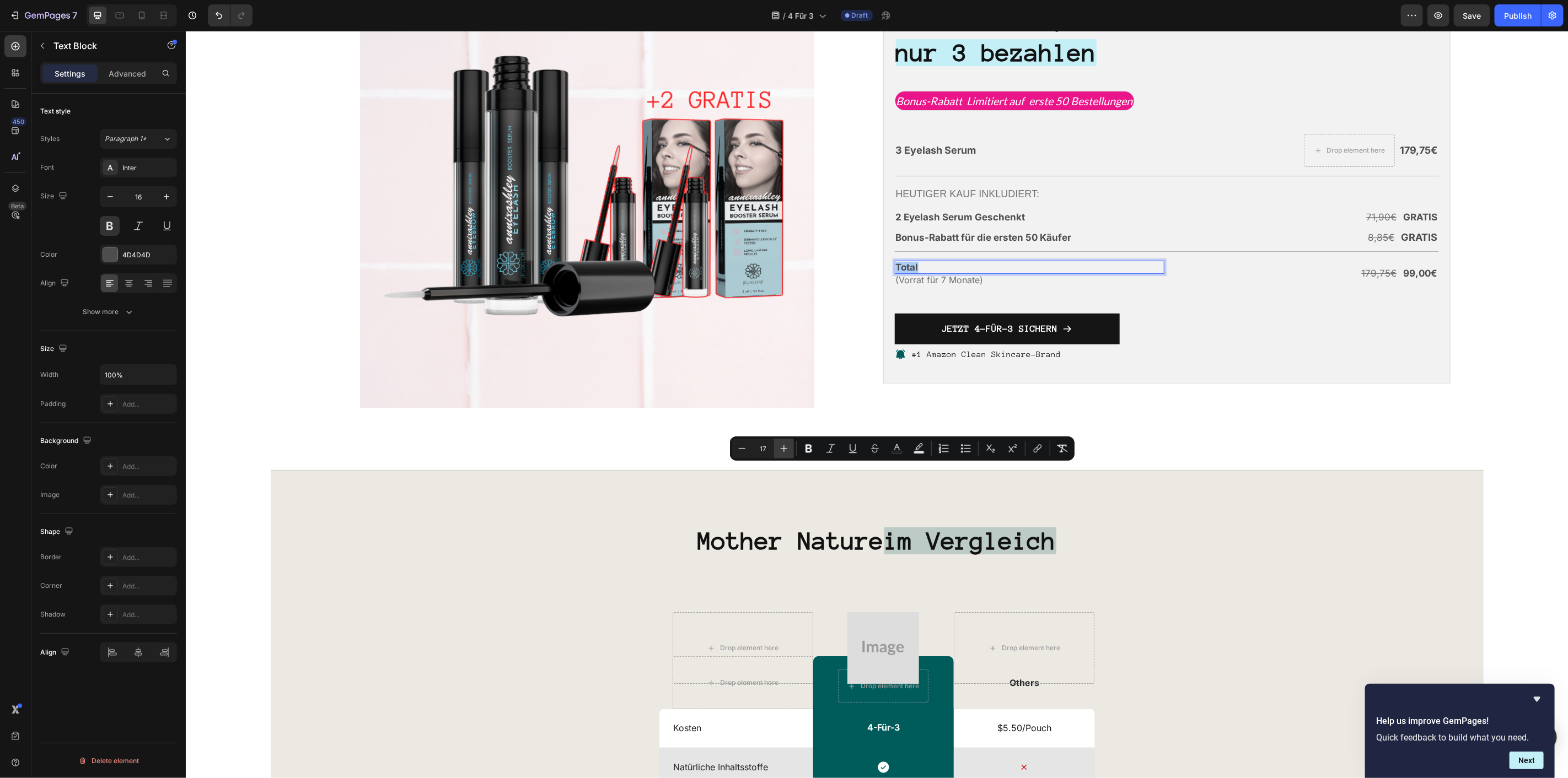
click at [792, 446] on button "Plus" at bounding box center [784, 449] width 20 height 20
type input "18"
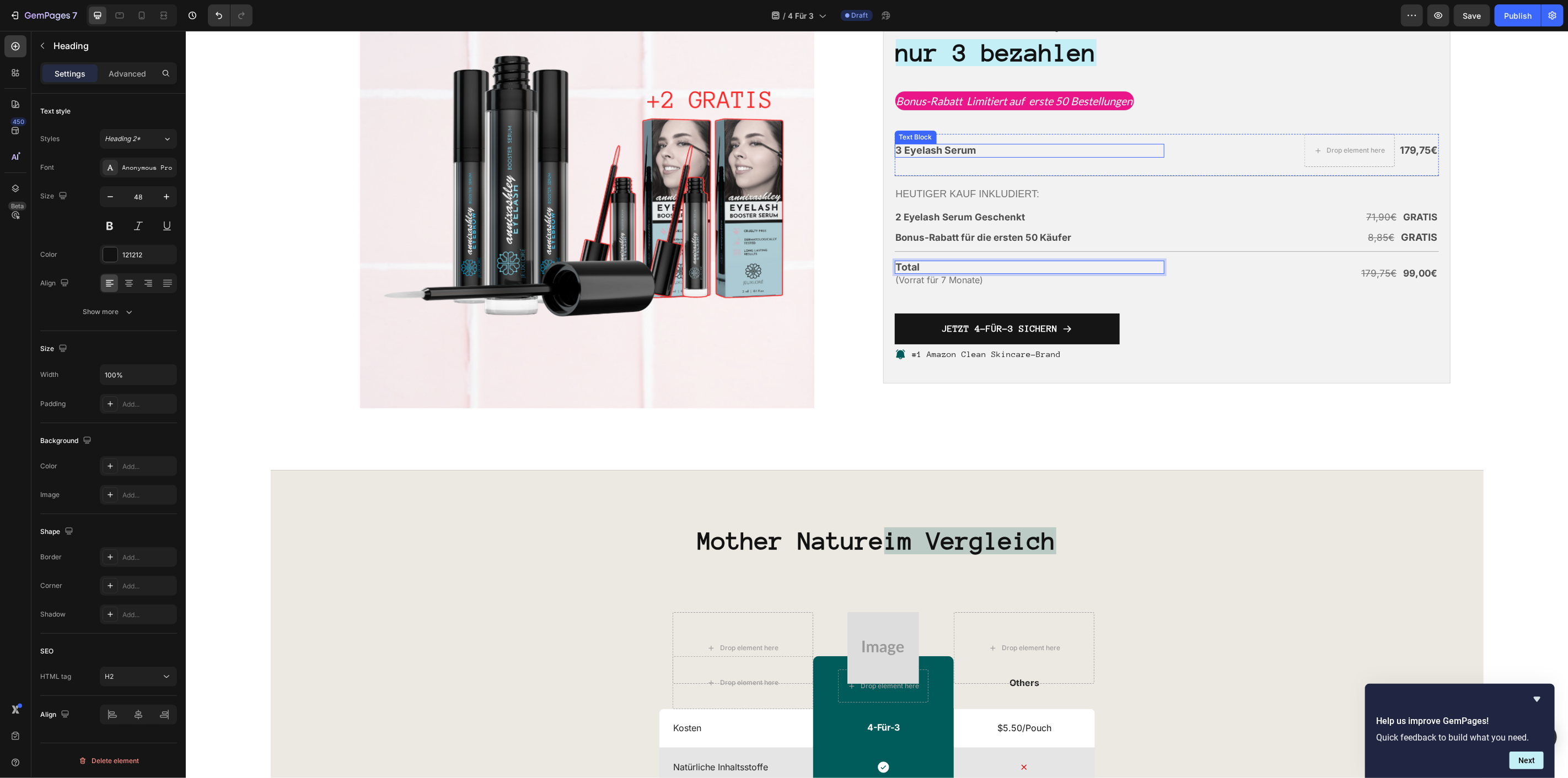
click at [1267, 70] on p "⁠⁠⁠⁠⁠⁠⁠ 4 Bestellen, nur 3 bezahlen" at bounding box center [1166, 35] width 542 height 69
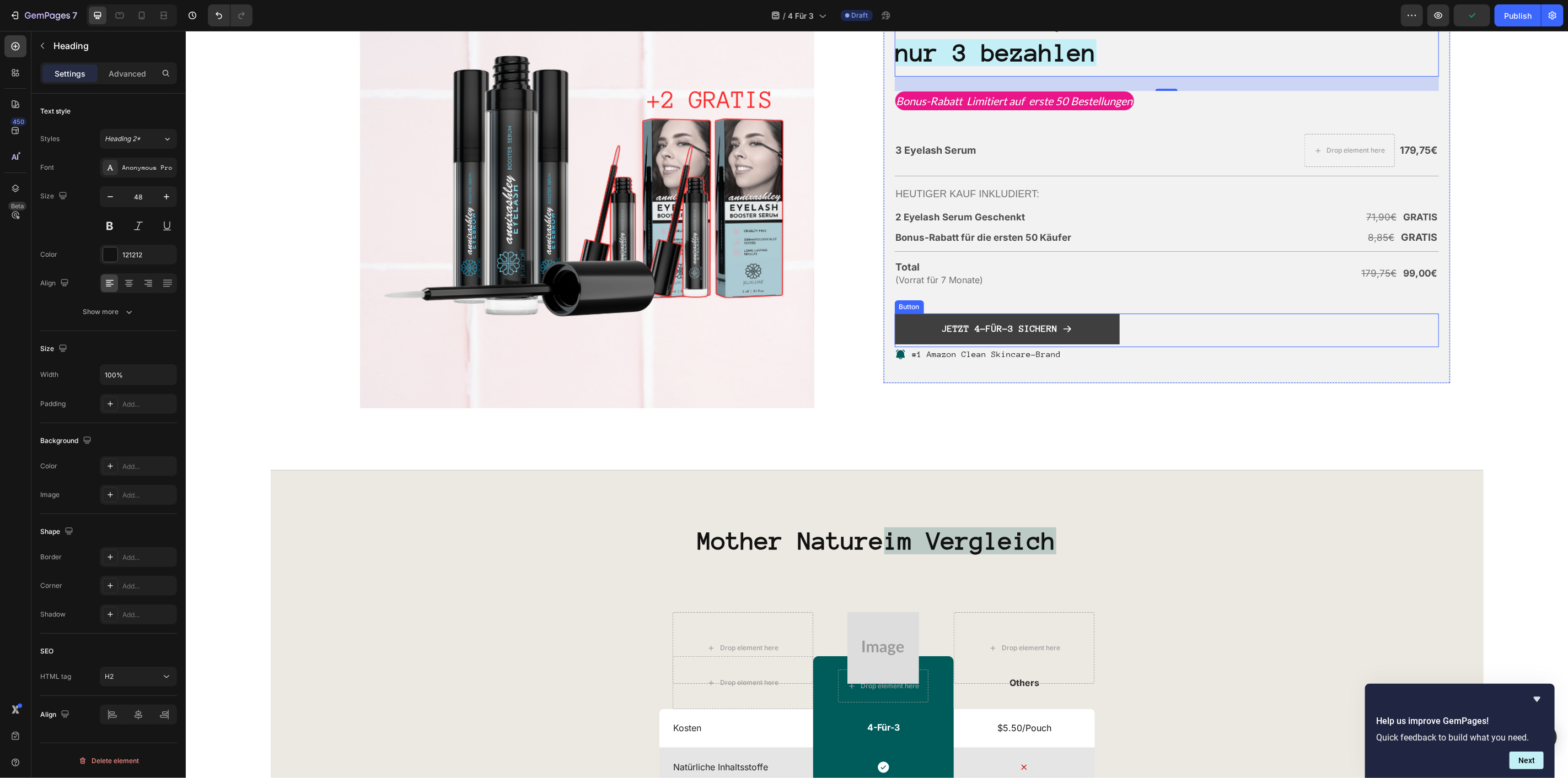
click at [1085, 344] on link "JETZT 4-FÜR-3 SICHERN" at bounding box center [1006, 328] width 225 height 31
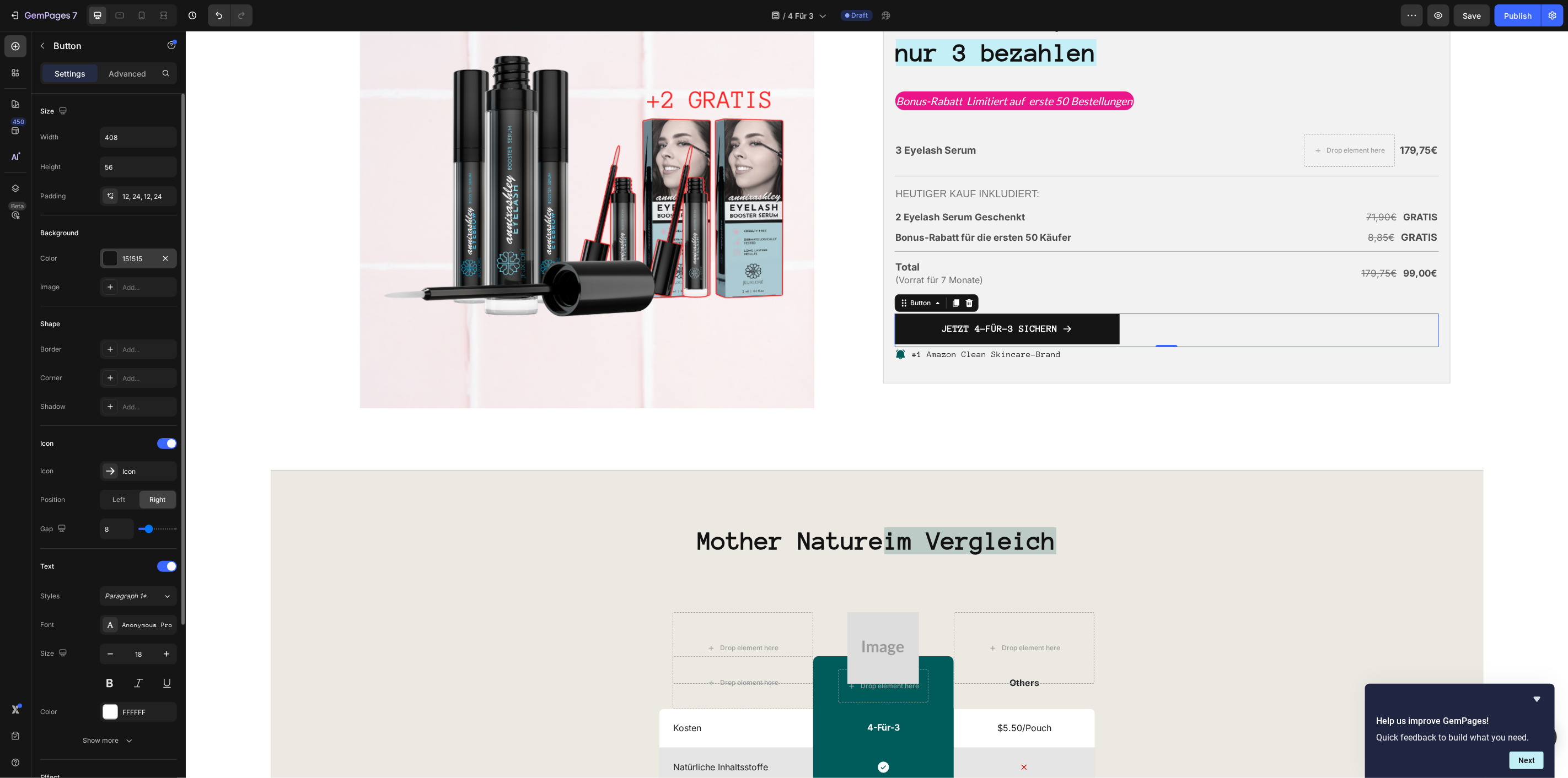
click at [114, 260] on div at bounding box center [110, 258] width 14 height 14
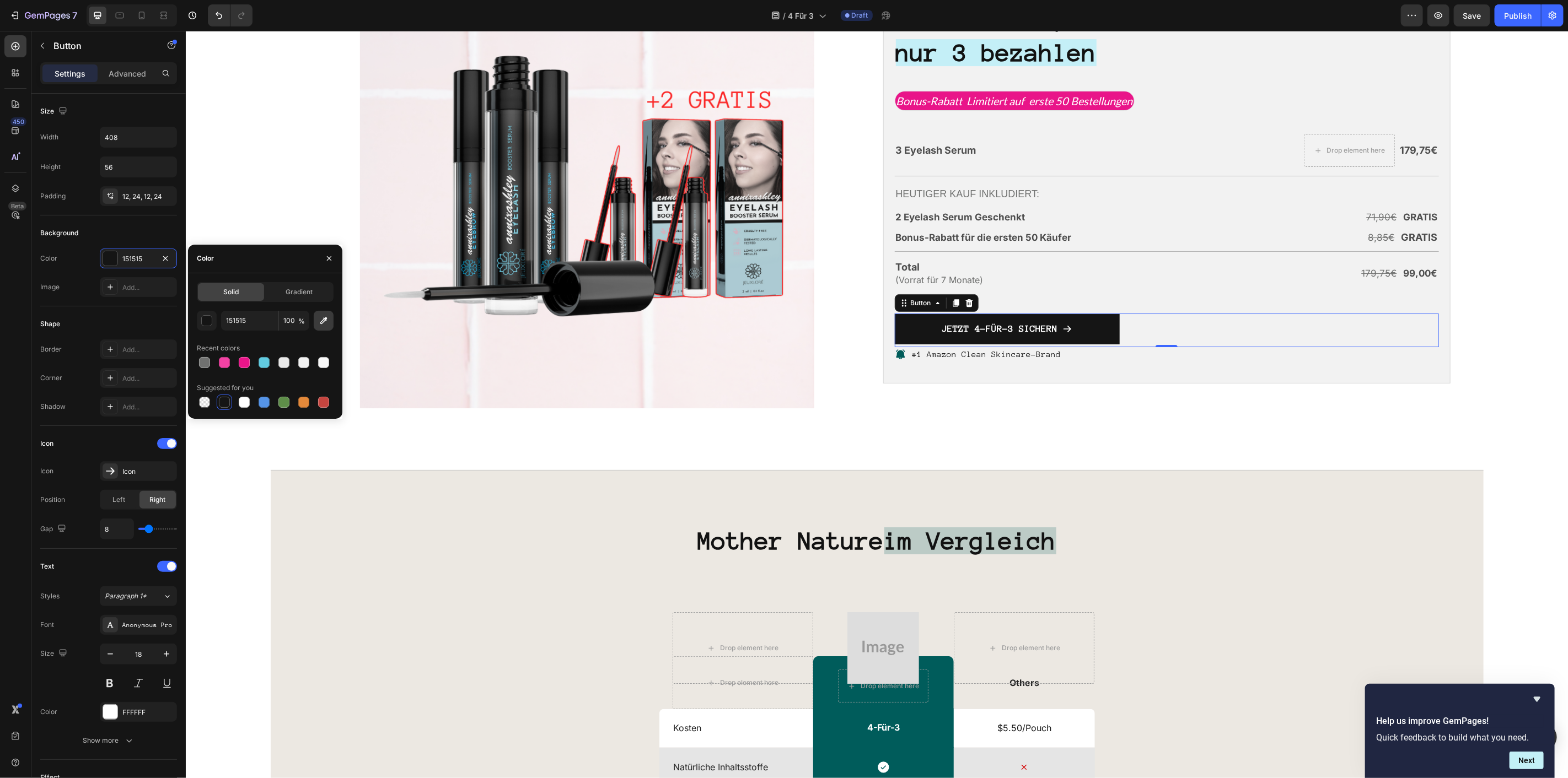
click at [322, 322] on icon "button" at bounding box center [323, 320] width 8 height 8
type input "E91589"
click at [972, 333] on strong "JETZT 4-FÜR-3 SICHERN" at bounding box center [999, 328] width 116 height 11
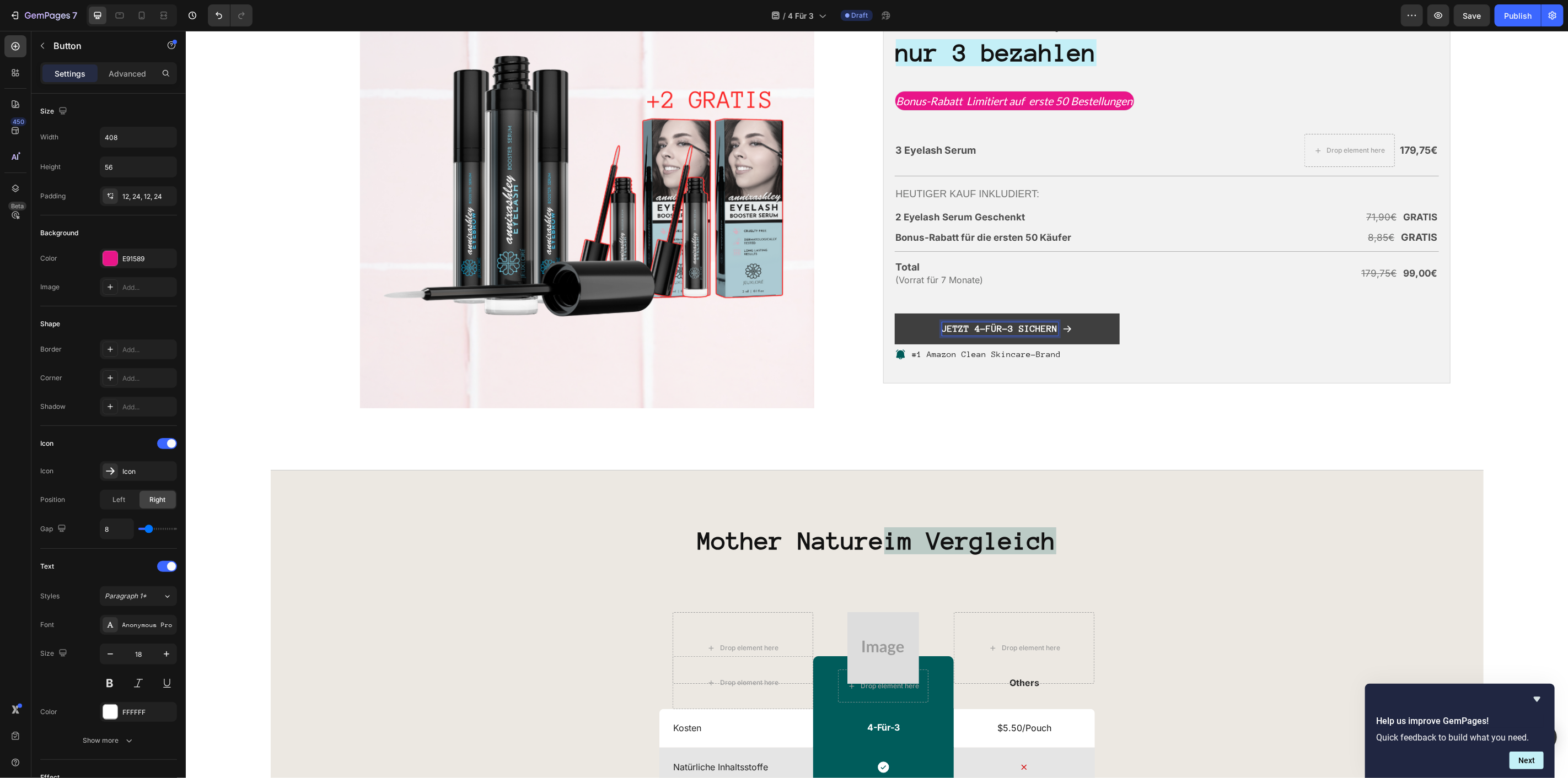
click at [974, 333] on strong "JETZT 4-FÜR-3 SICHERN" at bounding box center [999, 328] width 116 height 11
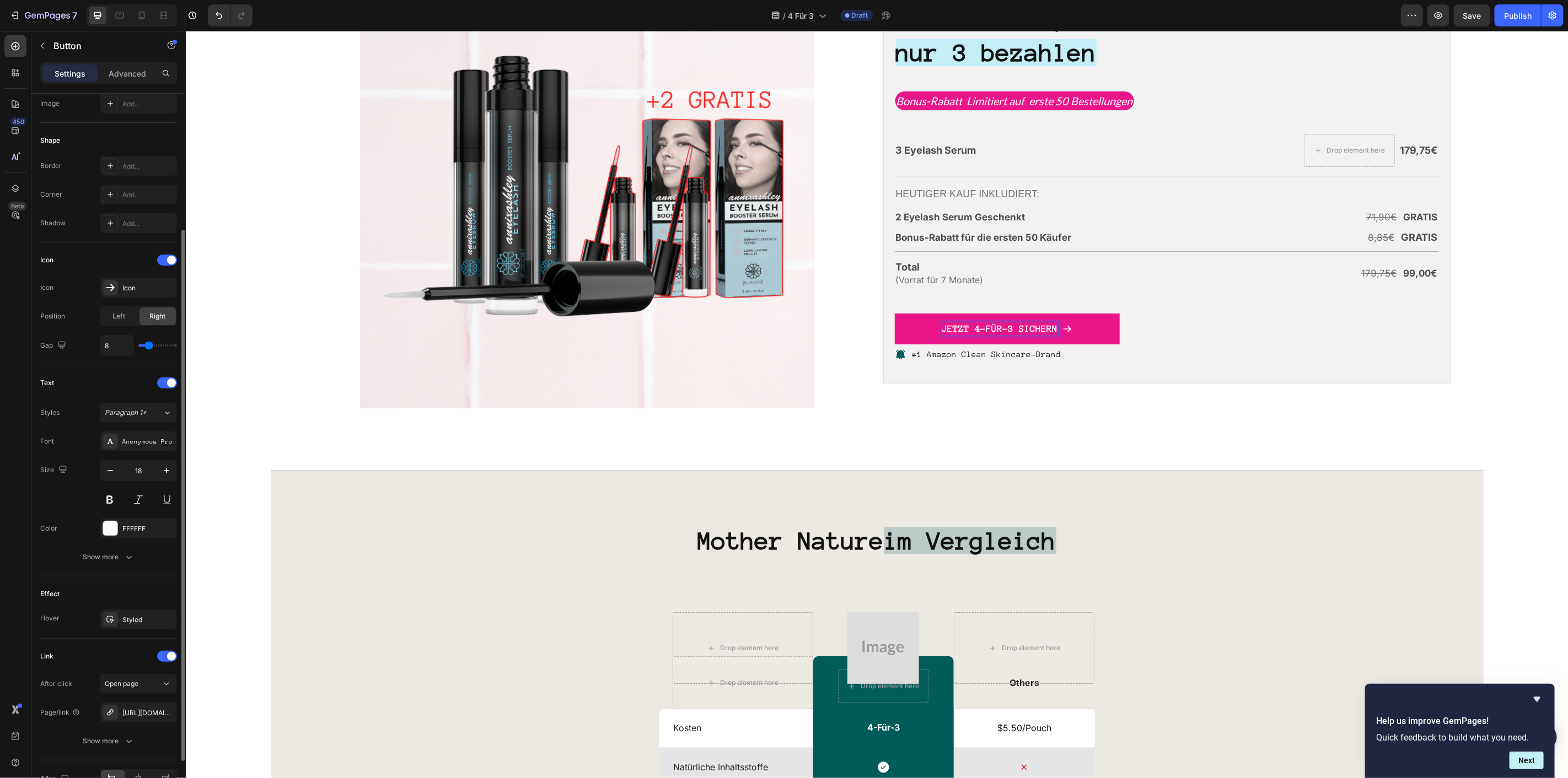
scroll to position [248, 0]
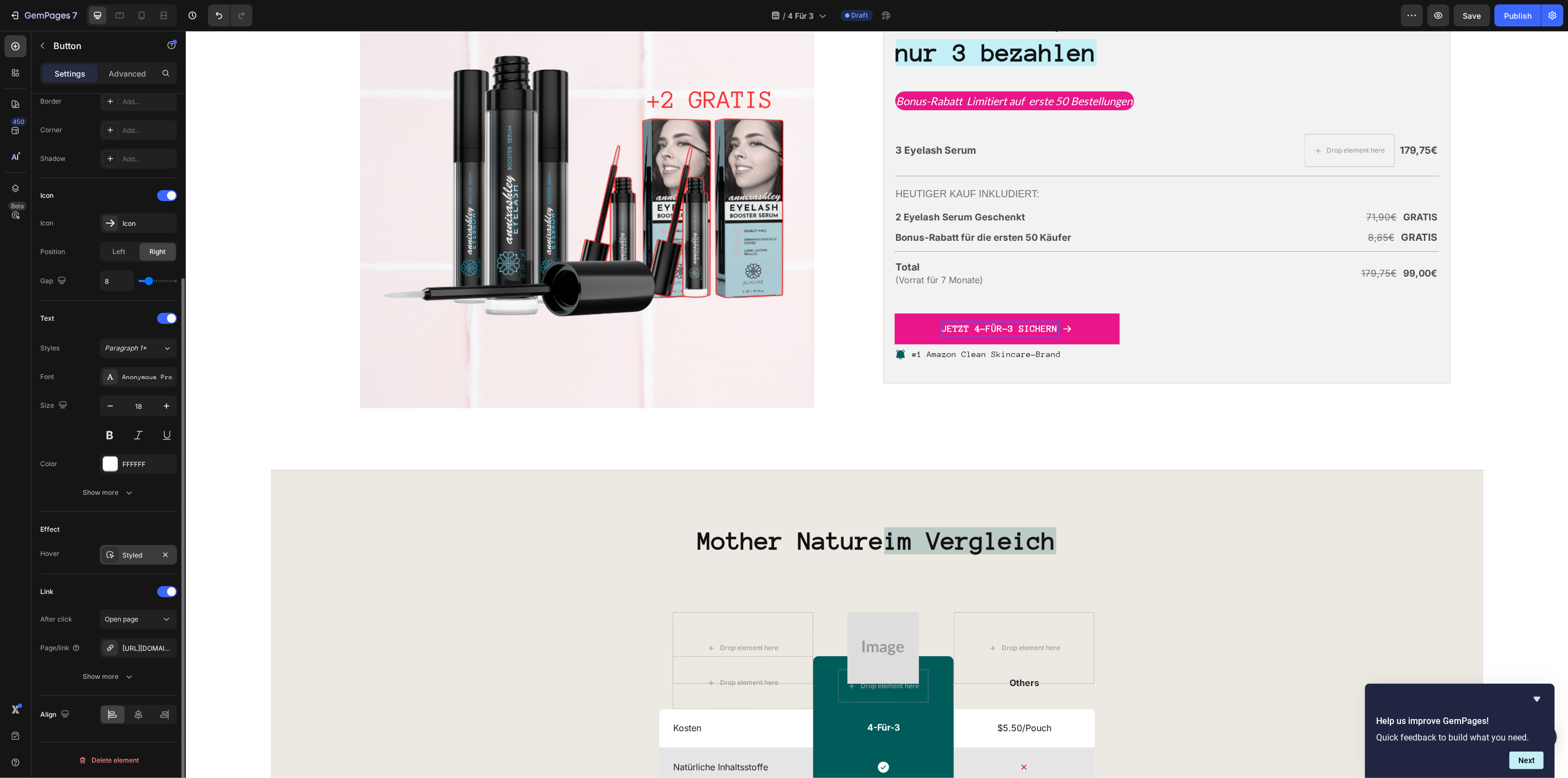
click at [134, 552] on div "Styled" at bounding box center [138, 555] width 32 height 10
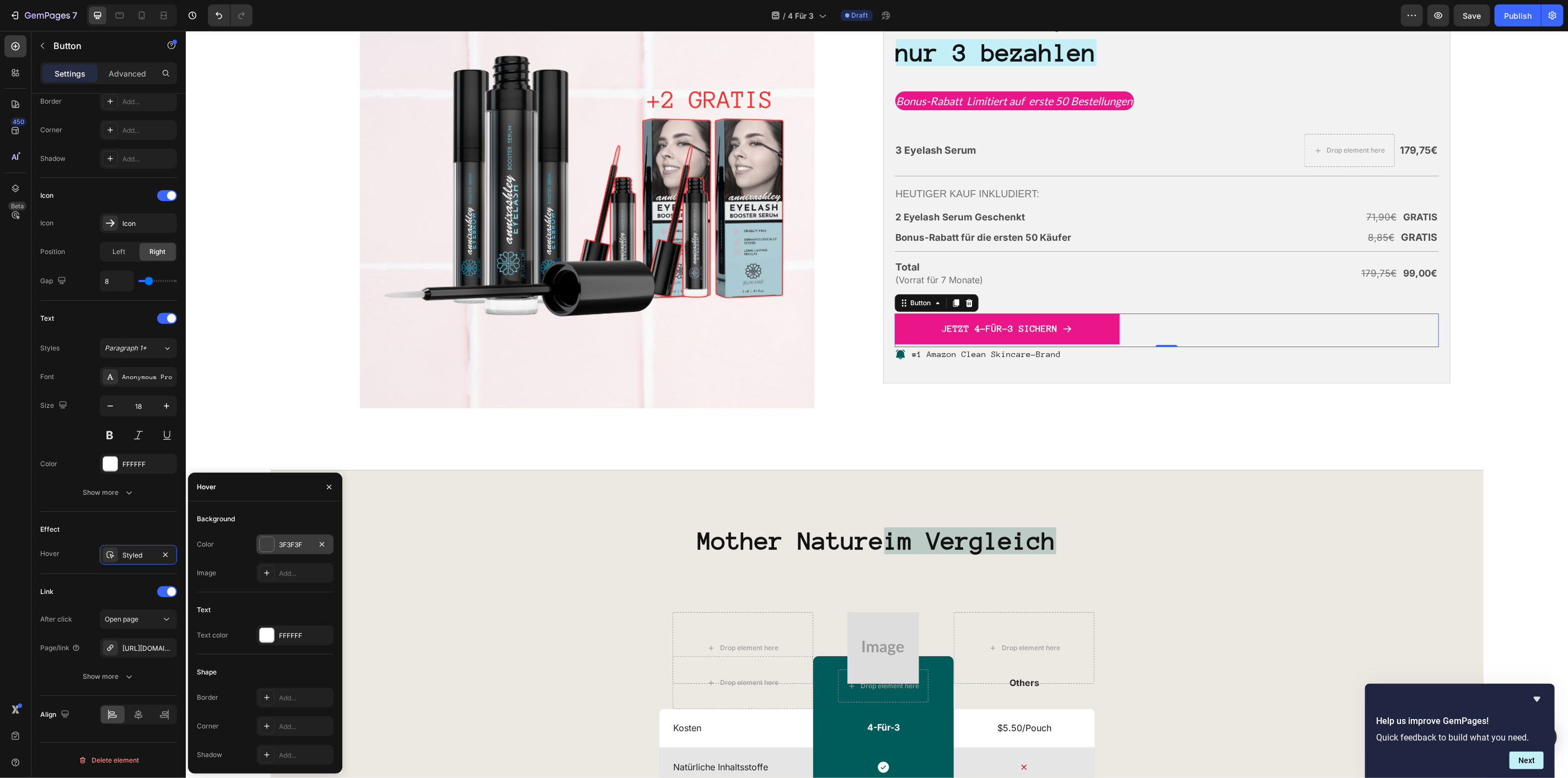
click at [269, 543] on div at bounding box center [266, 544] width 14 height 14
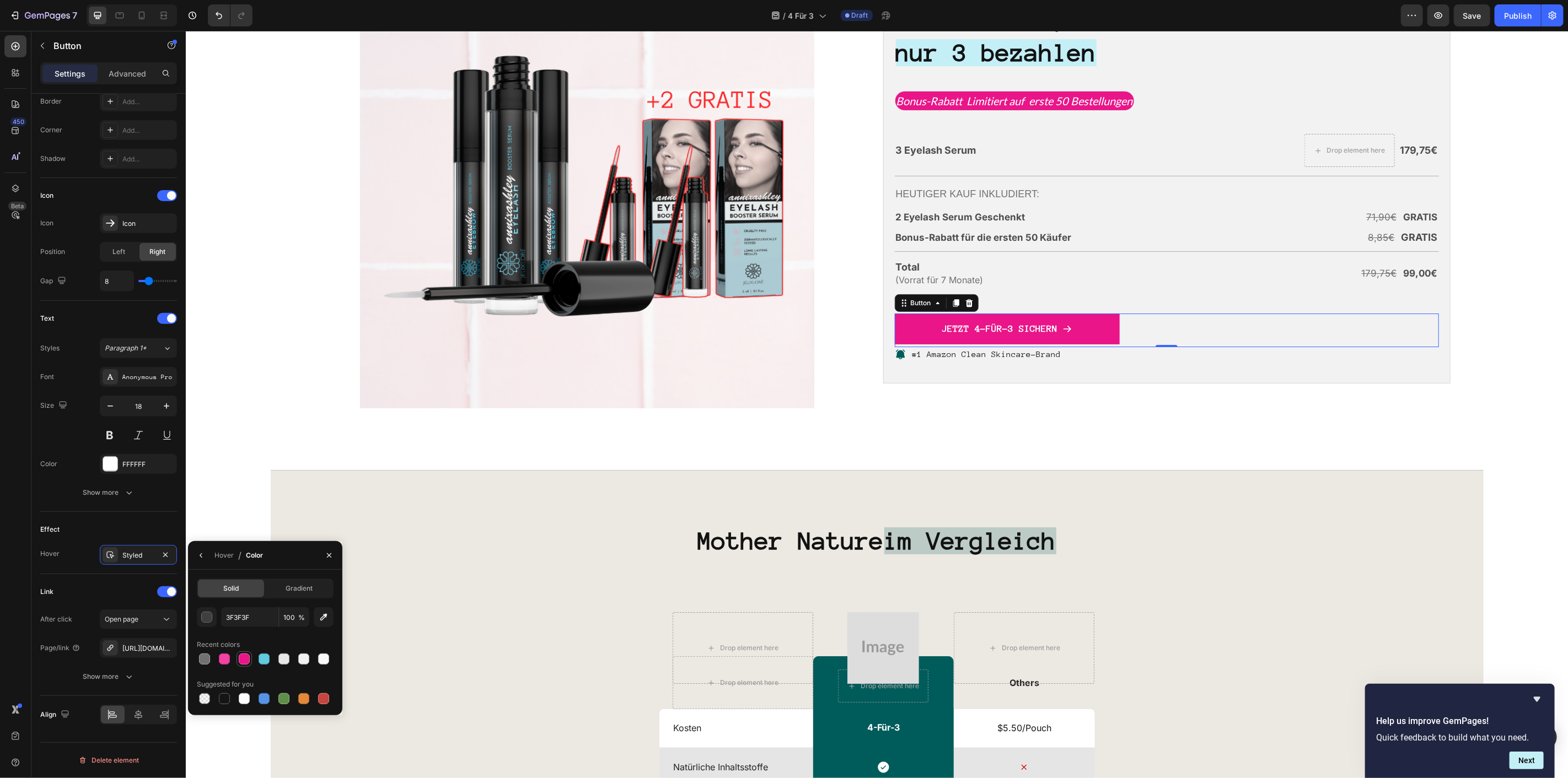
click at [249, 657] on div at bounding box center [244, 659] width 11 height 11
click at [209, 616] on div "button" at bounding box center [207, 617] width 11 height 11
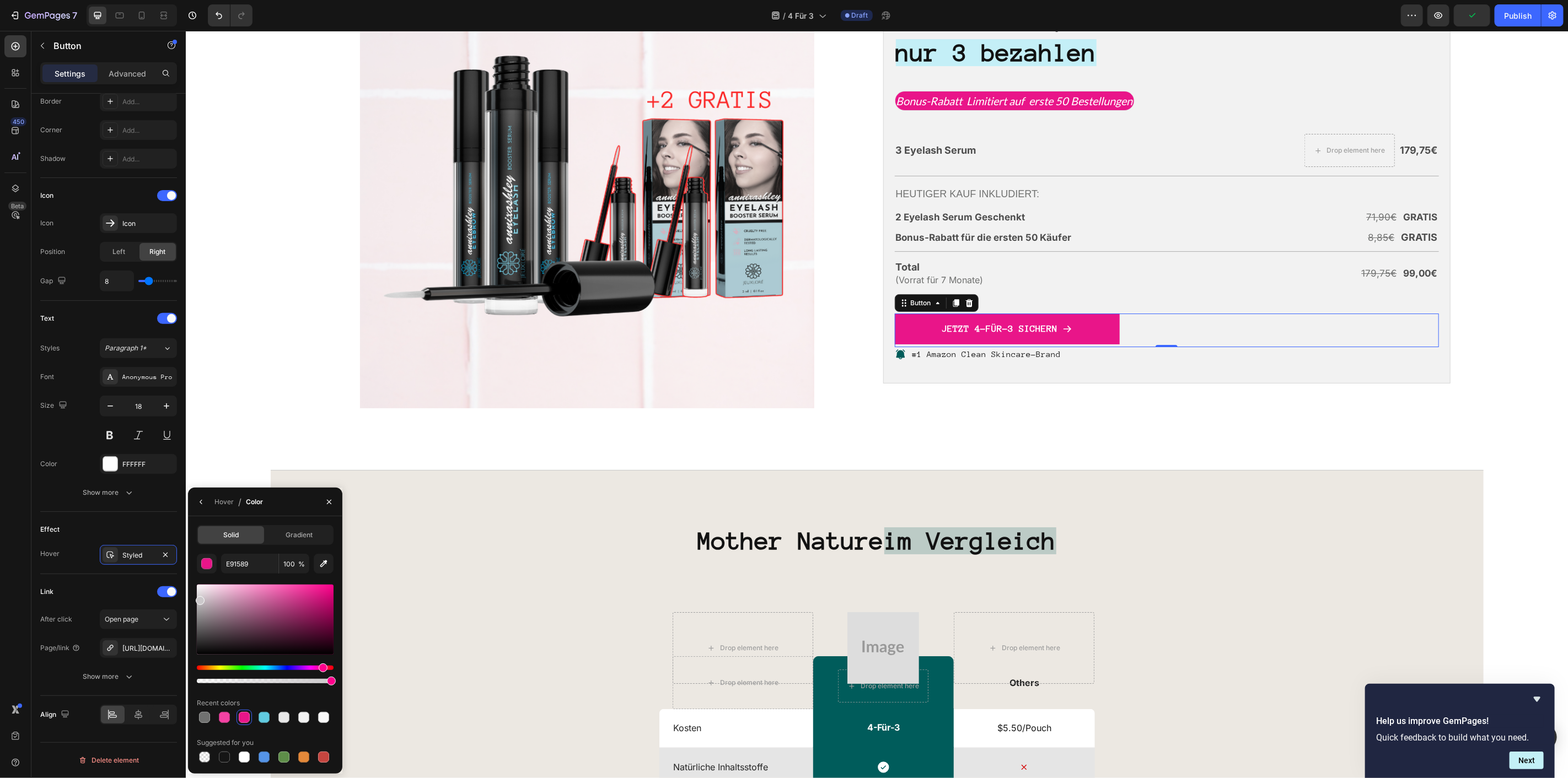
drag, startPoint x: 207, startPoint y: 604, endPoint x: 193, endPoint y: 599, distance: 14.9
click at [193, 599] on div "Solid Gradient E91589 100 % Recent colors Suggested for you" at bounding box center [265, 645] width 154 height 240
drag, startPoint x: 288, startPoint y: 595, endPoint x: 284, endPoint y: 586, distance: 9.8
click at [284, 586] on div at bounding box center [265, 620] width 137 height 70
type input "F75BB1"
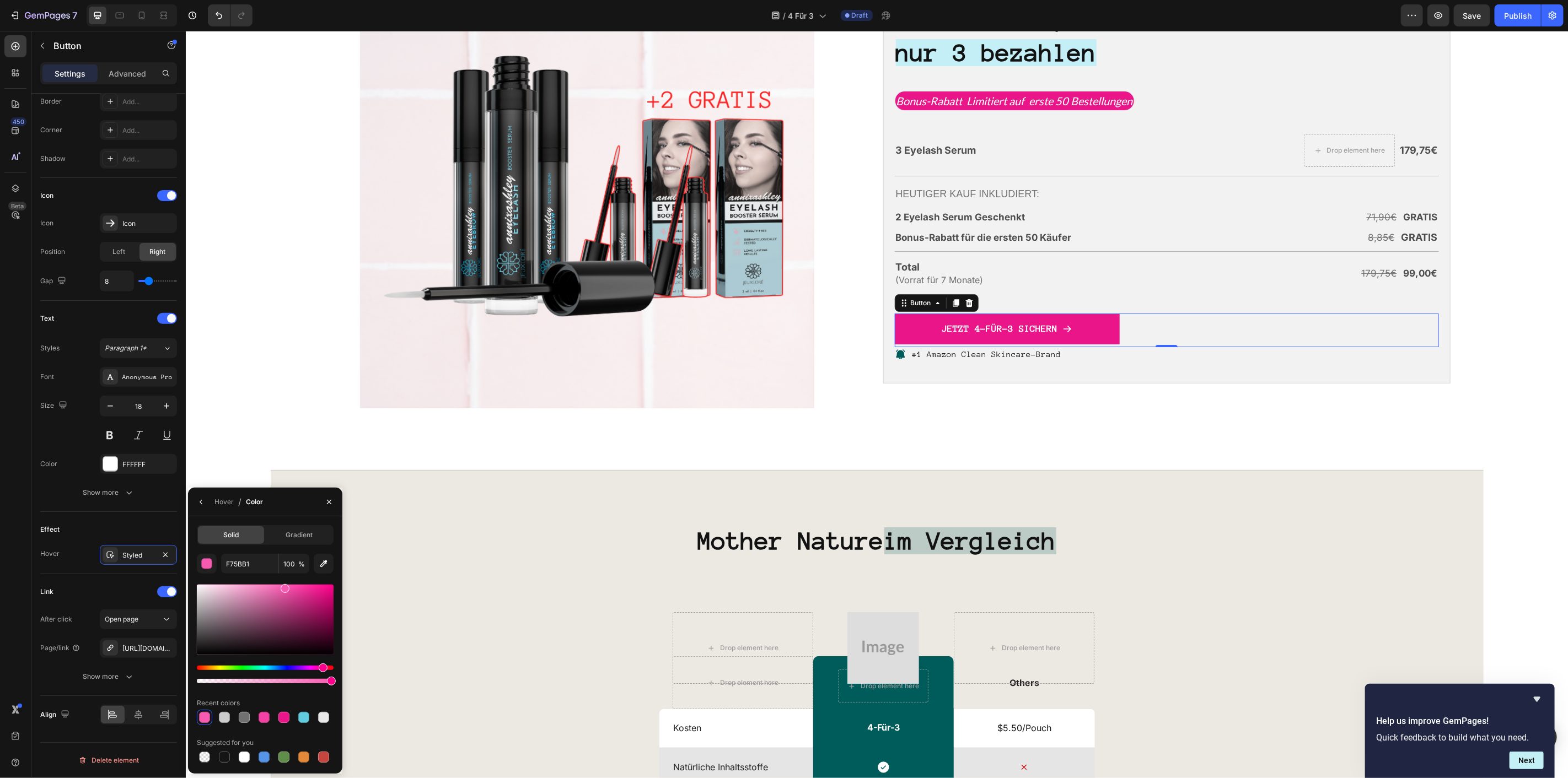
click at [298, 504] on div "Hover / Color" at bounding box center [265, 502] width 154 height 28
click at [1142, 156] on p "3 Eyelash Serum" at bounding box center [1029, 150] width 268 height 12
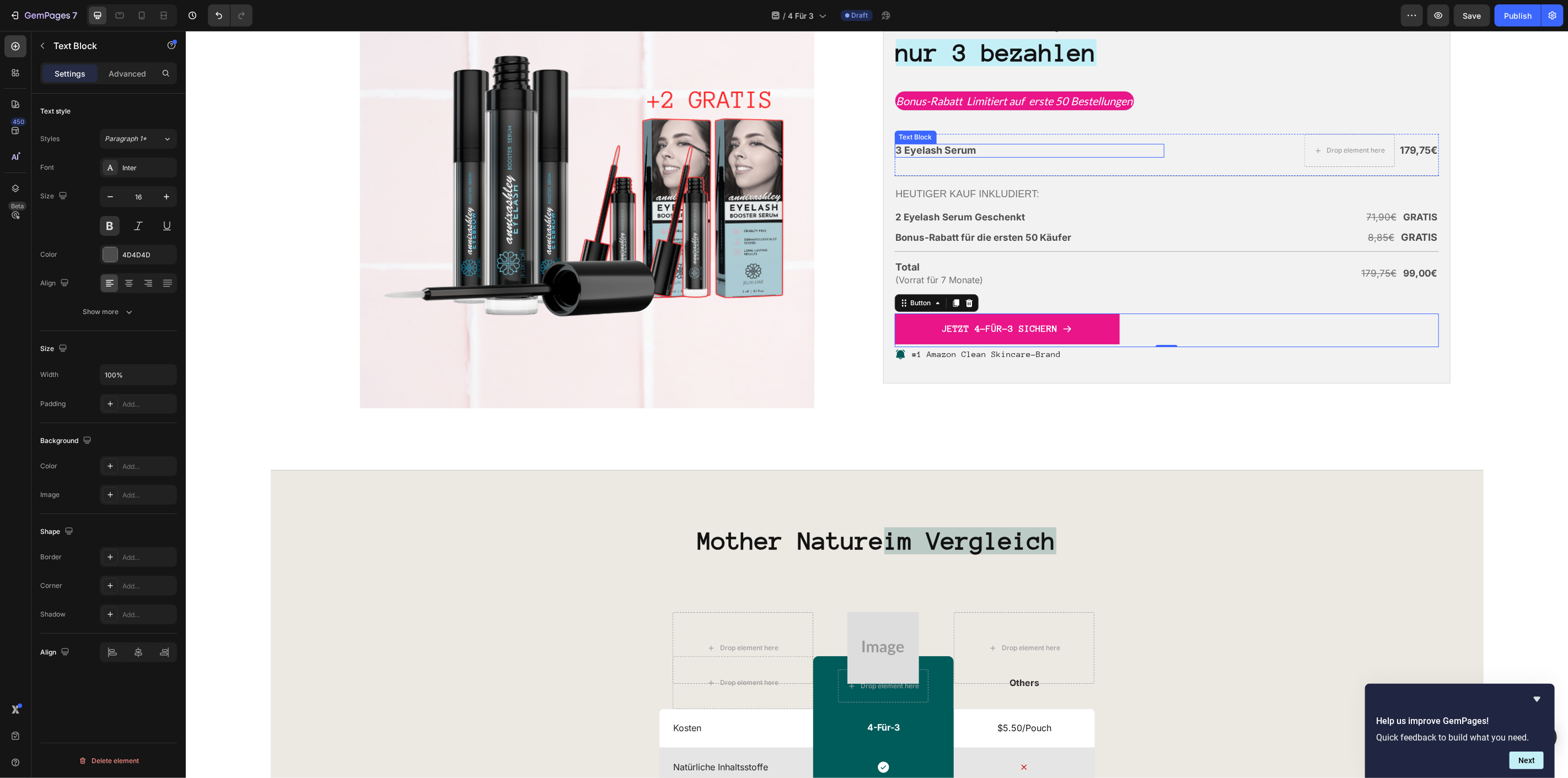
scroll to position [0, 0]
click at [969, 362] on div "#1 Amazon Clean Skincare-Brand" at bounding box center [987, 354] width 152 height 15
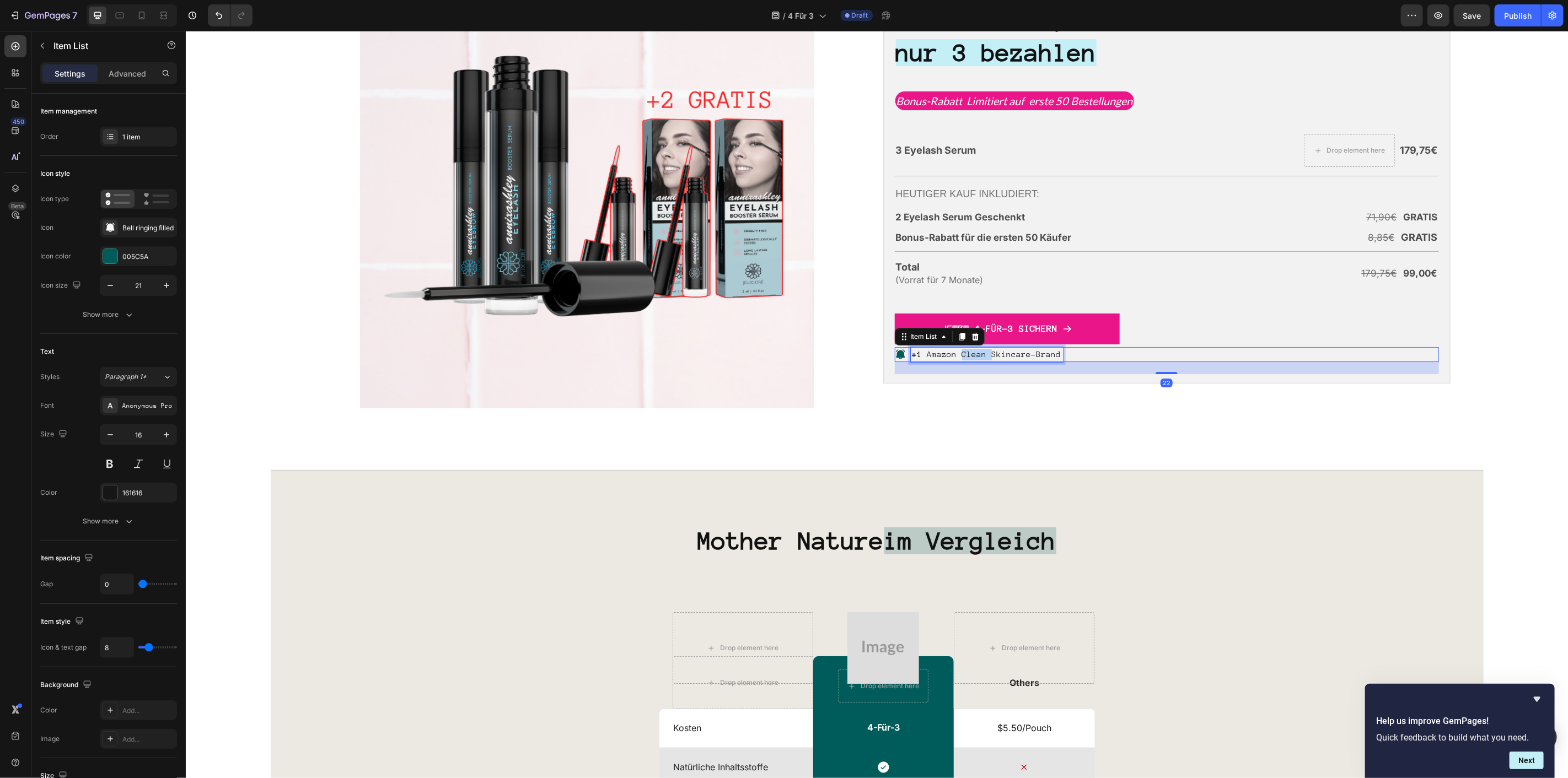
click at [969, 362] on div "#1 Amazon Clean Skincare-Brand" at bounding box center [987, 354] width 152 height 15
click at [1117, 203] on p "Heutiger Kauf inkludiert:" at bounding box center [1166, 194] width 542 height 17
click at [947, 358] on icon "#1 von Profis empfohlenes Wimper Serum" at bounding box center [985, 353] width 147 height 8
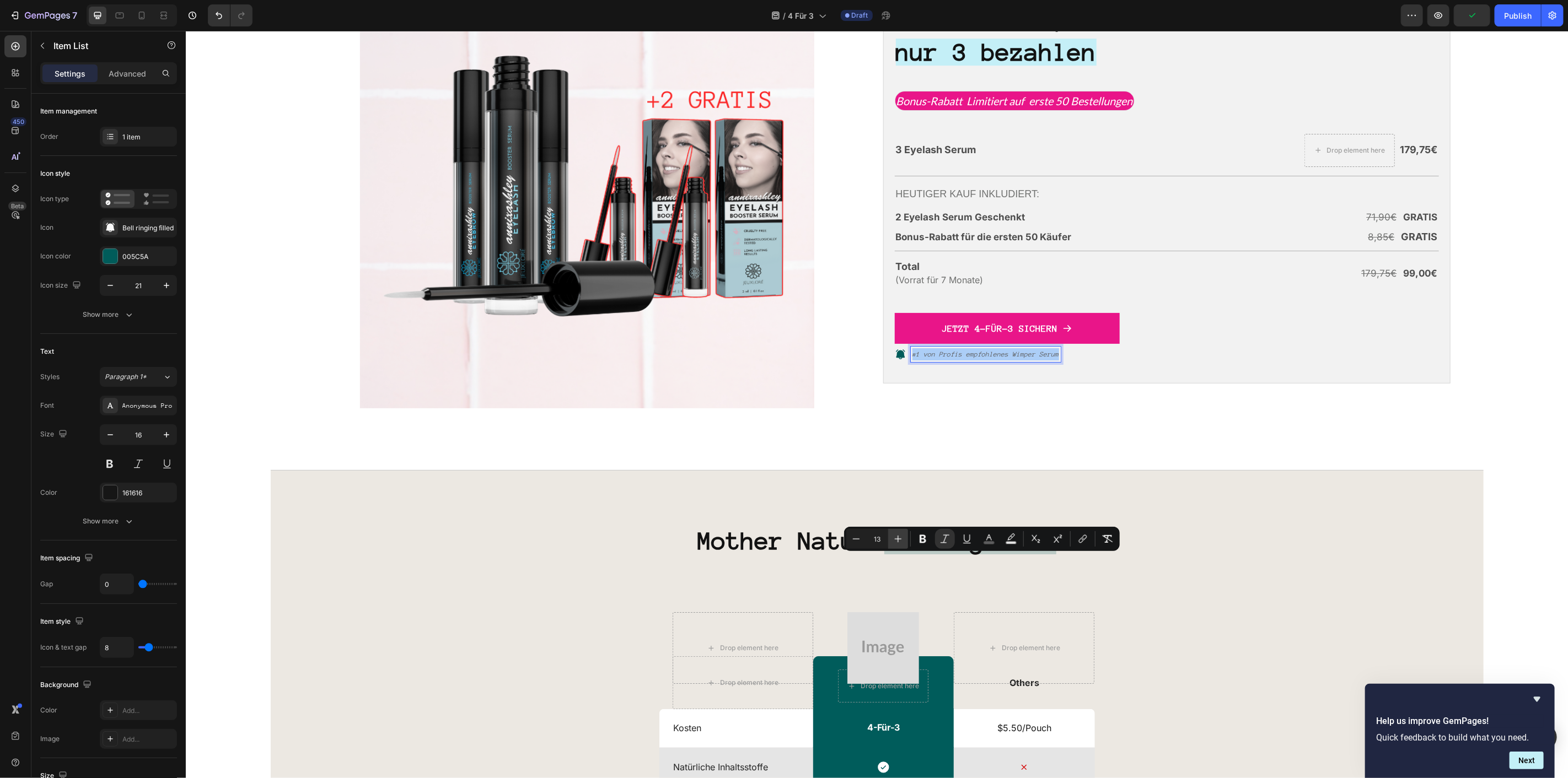
click at [895, 536] on icon "Editor contextual toolbar" at bounding box center [897, 538] width 11 height 11
type input "15"
click at [895, 358] on icon at bounding box center [900, 354] width 9 height 10
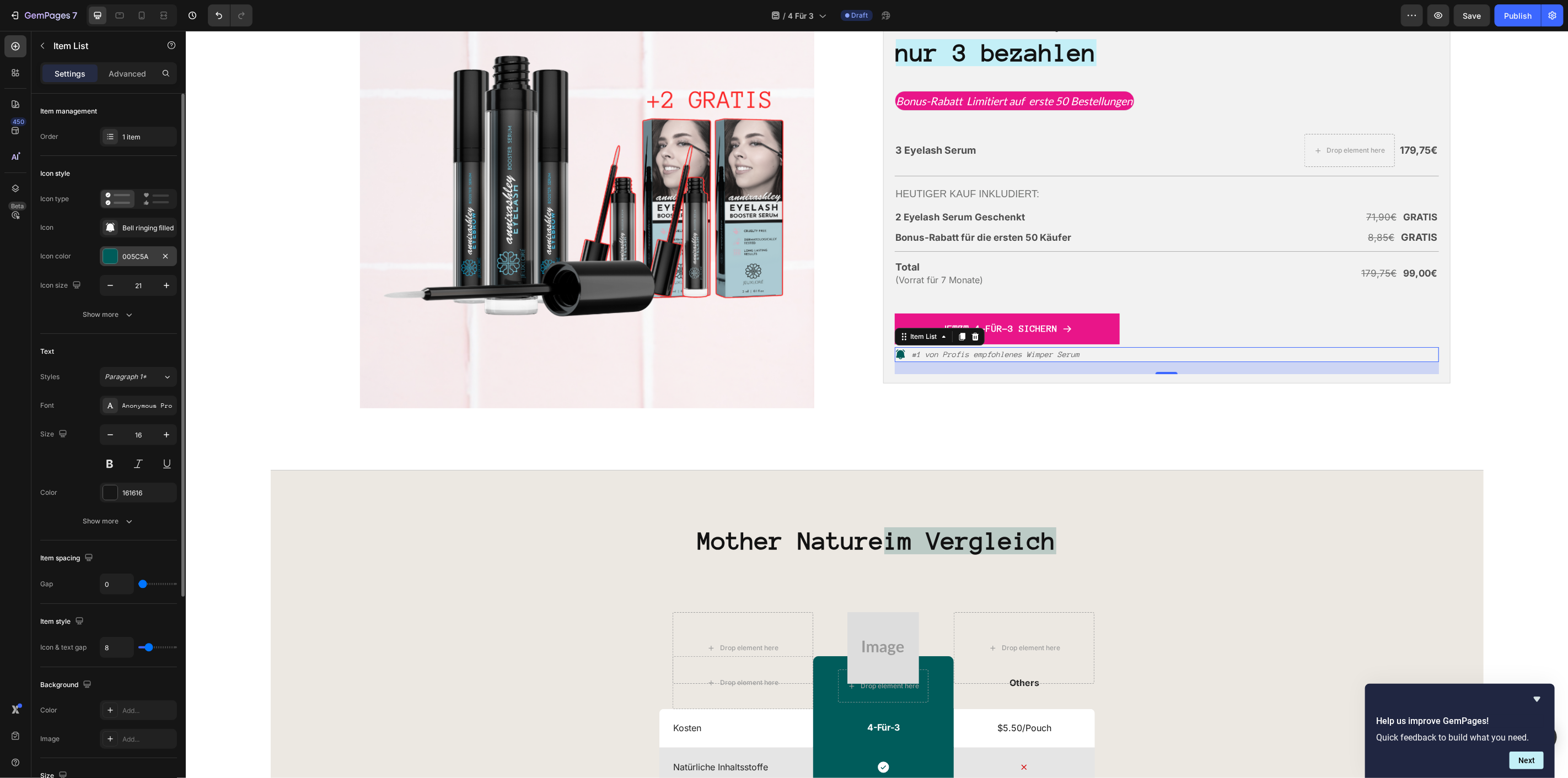
click at [106, 251] on div at bounding box center [110, 255] width 14 height 14
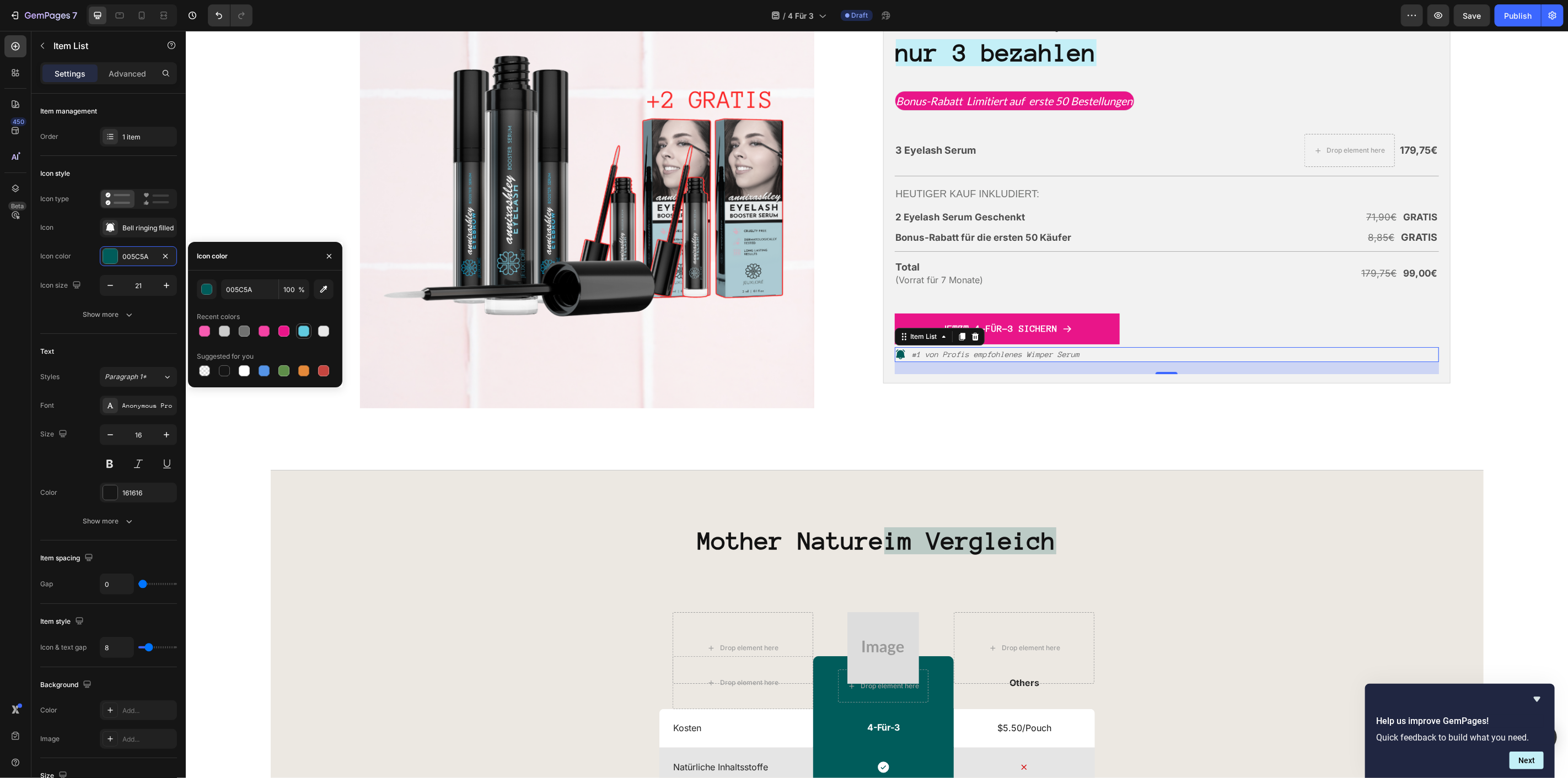
click at [307, 333] on div at bounding box center [303, 331] width 11 height 11
type input "61CBE0"
click at [1002, 199] on span "Heutiger Kauf inkludiert:" at bounding box center [967, 193] width 144 height 11
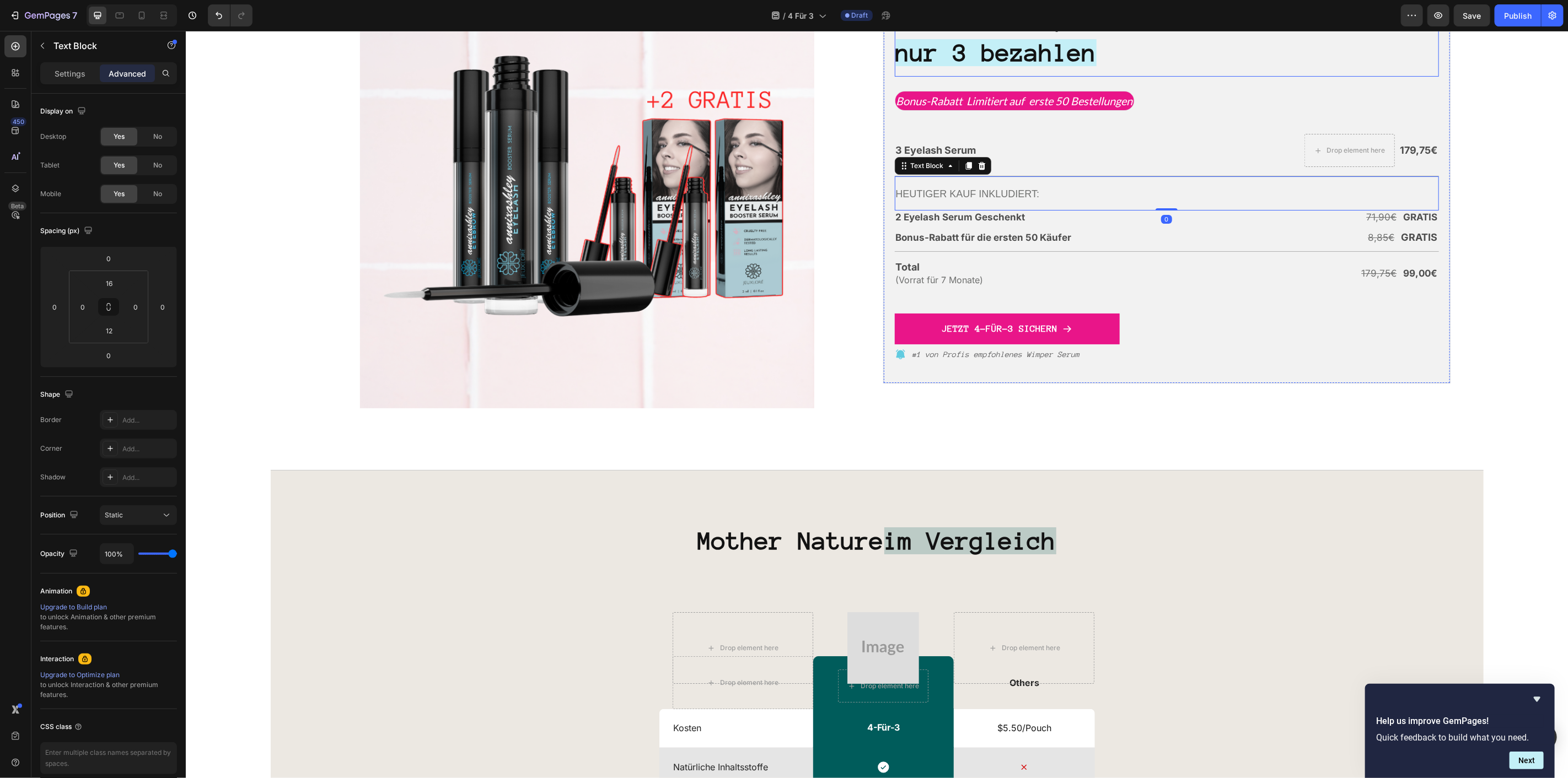
click at [1200, 76] on div "⁠⁠⁠⁠⁠⁠⁠ 4 Bestellen, nur 3 bezahlen Heading" at bounding box center [1166, 32] width 544 height 88
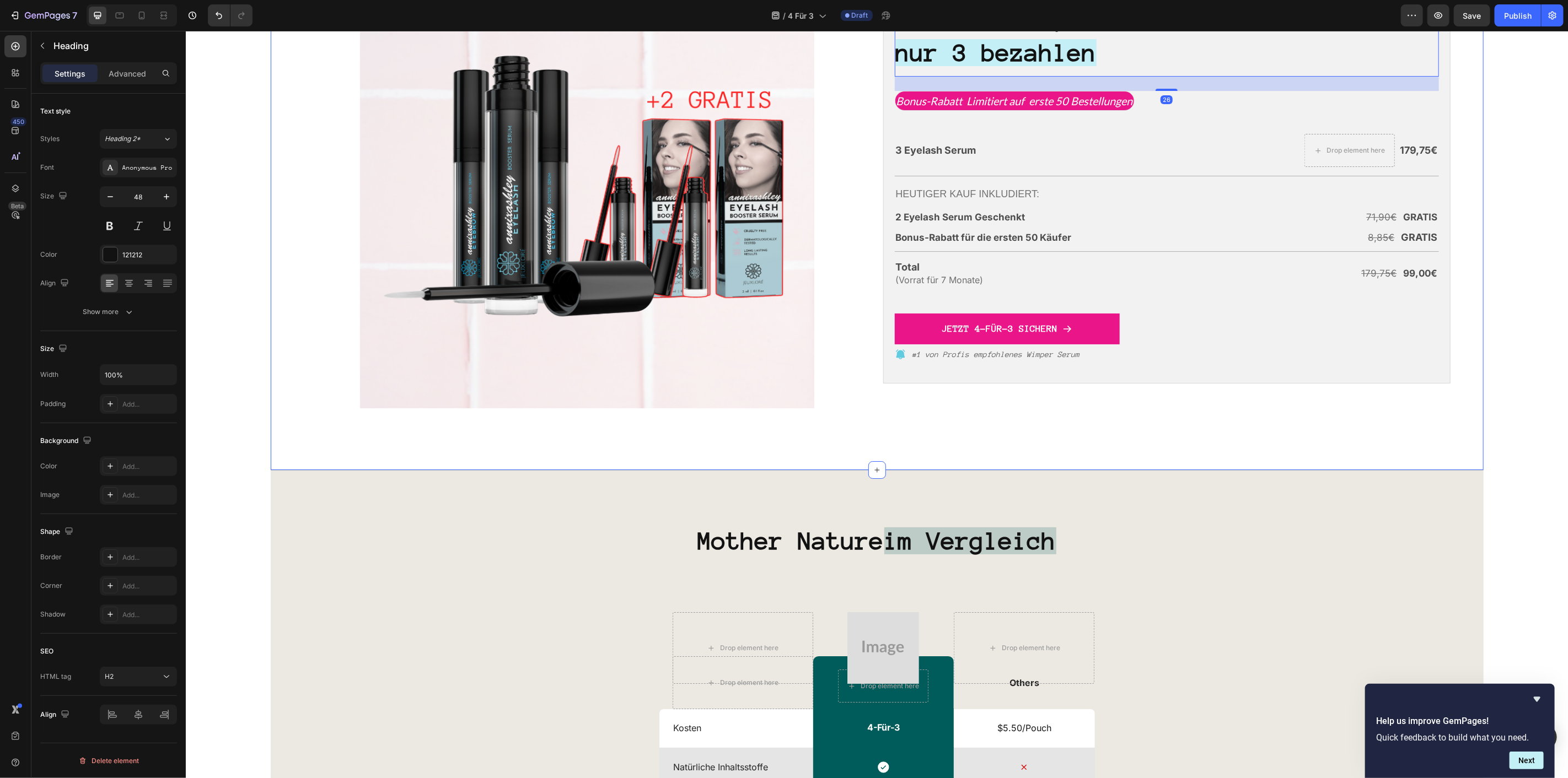
click at [1201, 138] on div "Image ⁠⁠⁠⁠⁠⁠⁠ 4 Bestellen, nur 3 bezahlen Heading 26 Bonus-Rabatt Limitiert auf…" at bounding box center [876, 181] width 1213 height 577
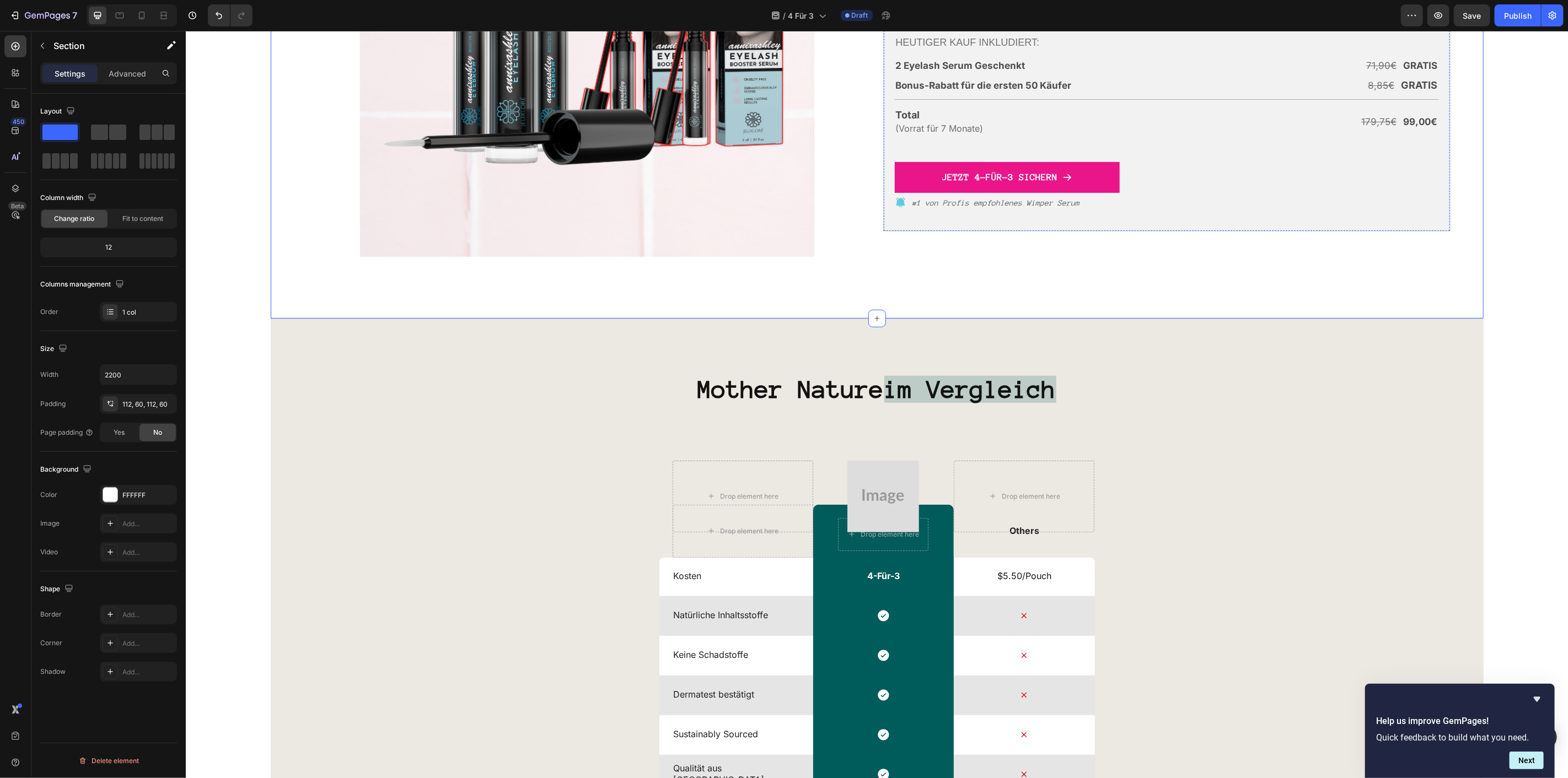
scroll to position [3532, 0]
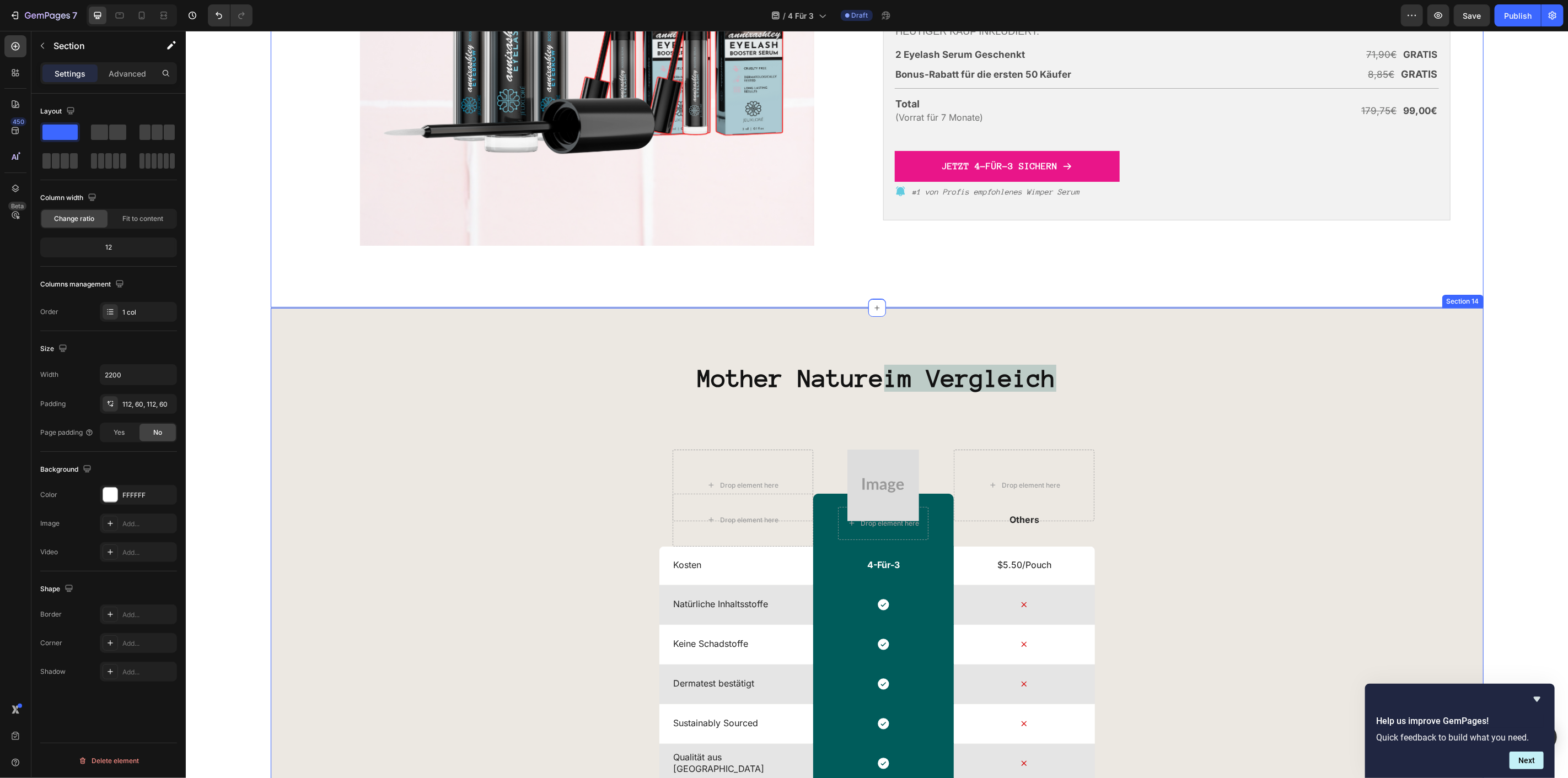
click at [494, 334] on div "Mother Nature im Vergleich Heading Drop element here Image Drop element here Ro…" at bounding box center [876, 639] width 1213 height 663
click at [138, 487] on div "ECE8E2" at bounding box center [138, 495] width 77 height 20
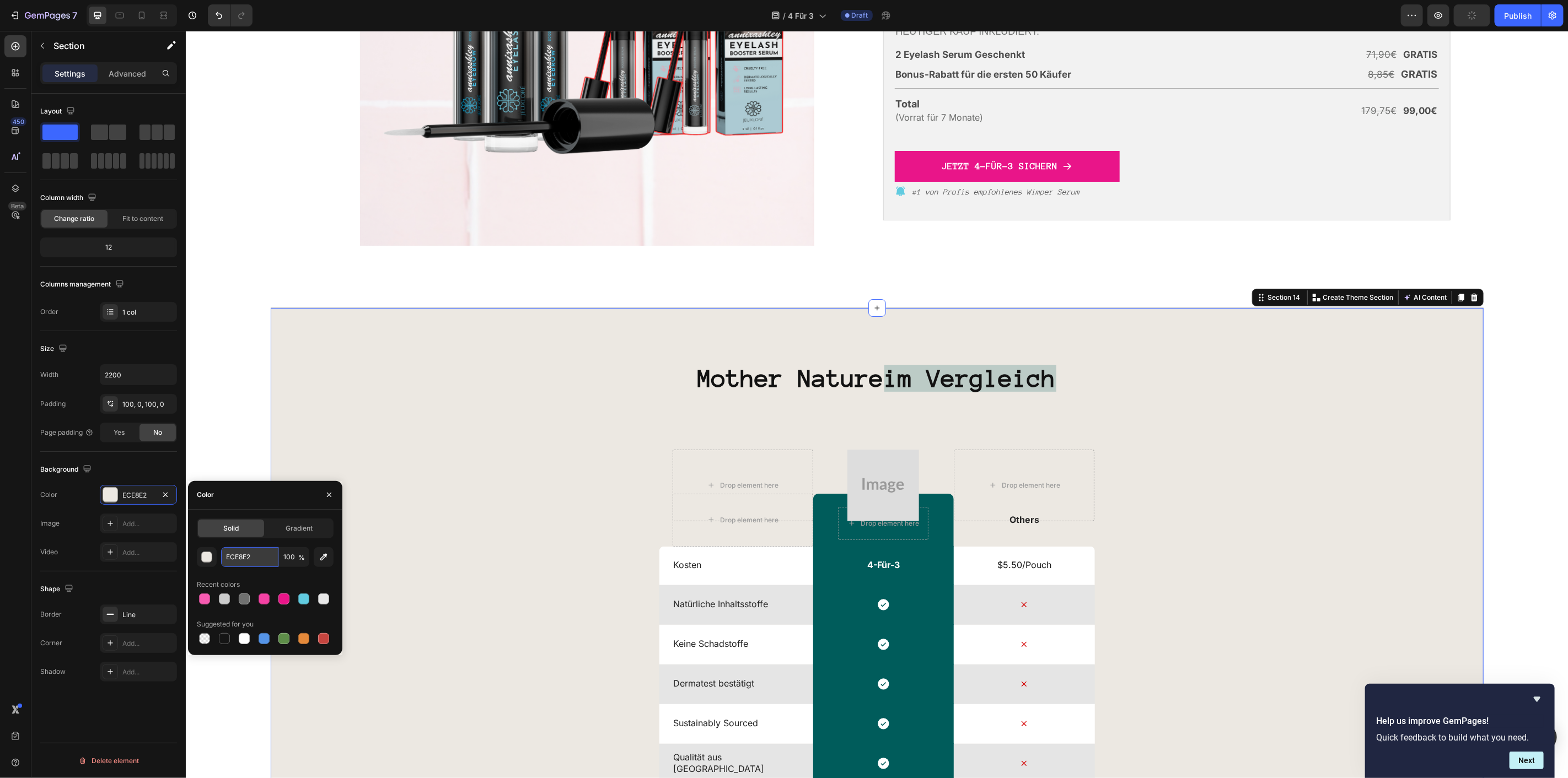
click at [243, 560] on input "ECE8E2" at bounding box center [250, 558] width 57 height 20
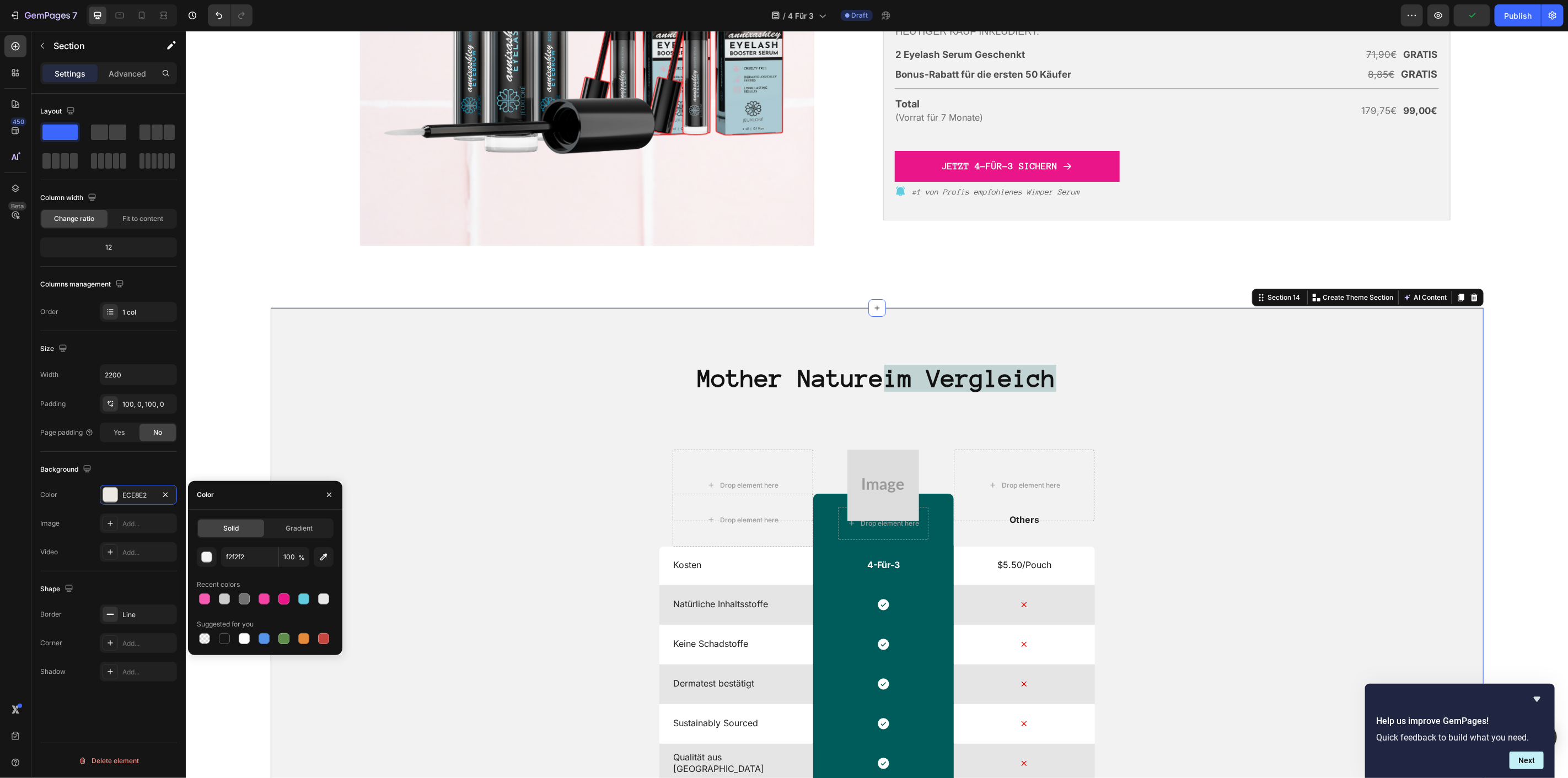
click at [264, 500] on div "Color" at bounding box center [265, 496] width 154 height 28
type input "F2F2F2"
click at [979, 374] on strong "im Vergleich" at bounding box center [969, 378] width 172 height 27
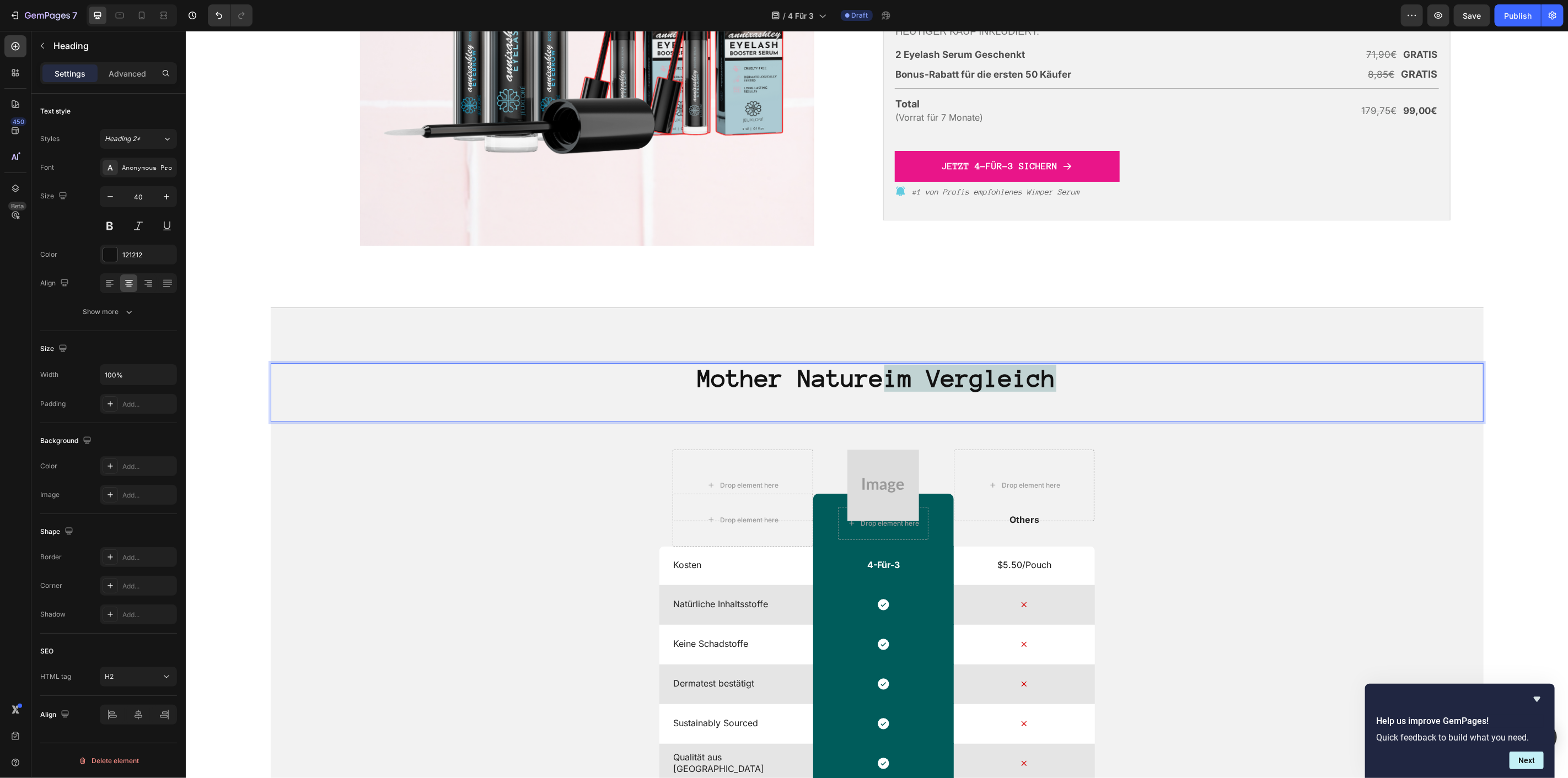
click at [883, 377] on strong "Mother Nature" at bounding box center [791, 378] width 186 height 27
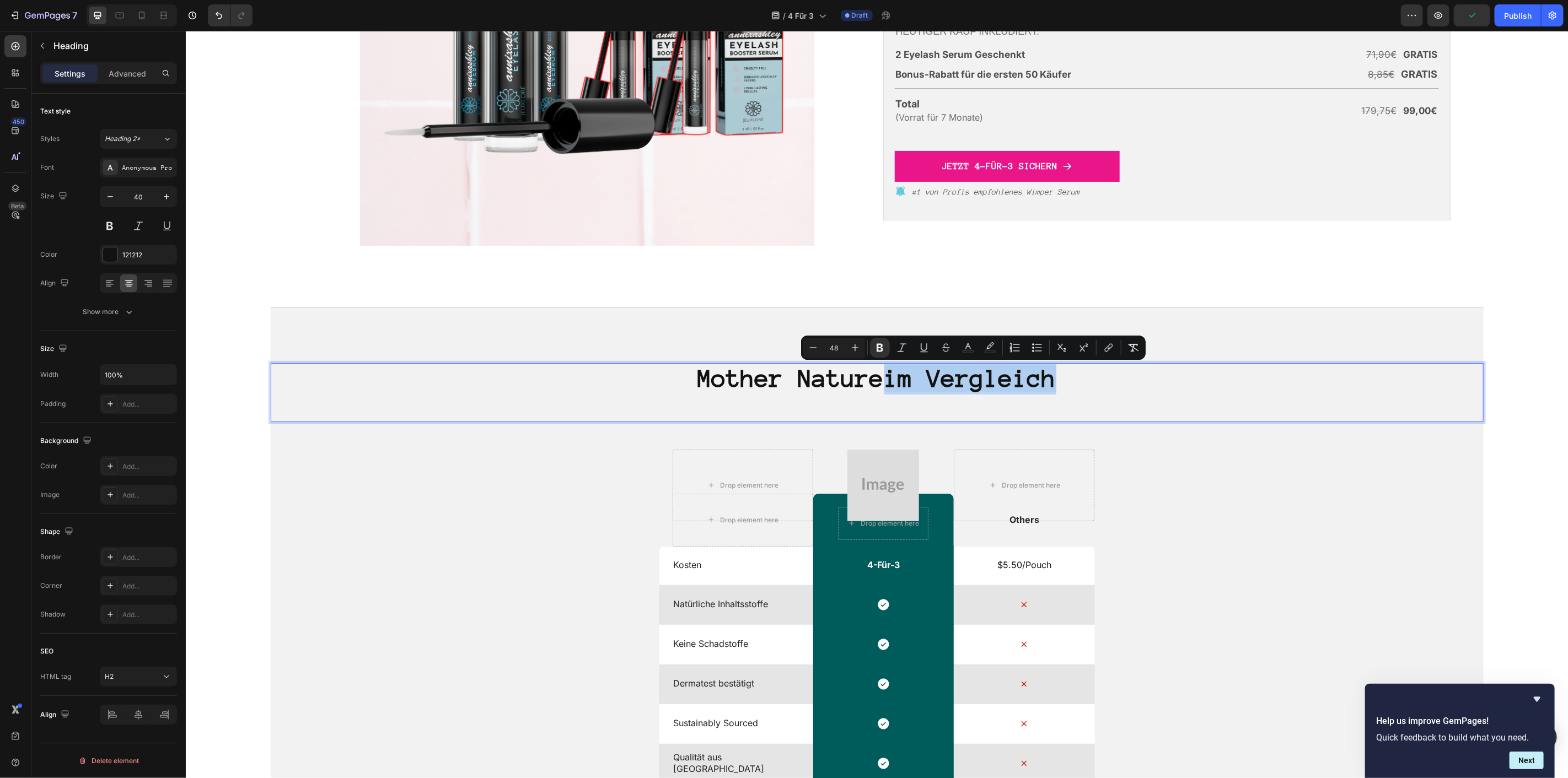
drag, startPoint x: 883, startPoint y: 377, endPoint x: 1045, endPoint y: 375, distance: 162.0
click at [1045, 375] on p "Mother Nature im Vergleich" at bounding box center [876, 379] width 1210 height 30
drag, startPoint x: 996, startPoint y: 349, endPoint x: 1010, endPoint y: 355, distance: 15.2
click at [996, 349] on button "color" at bounding box center [990, 348] width 20 height 20
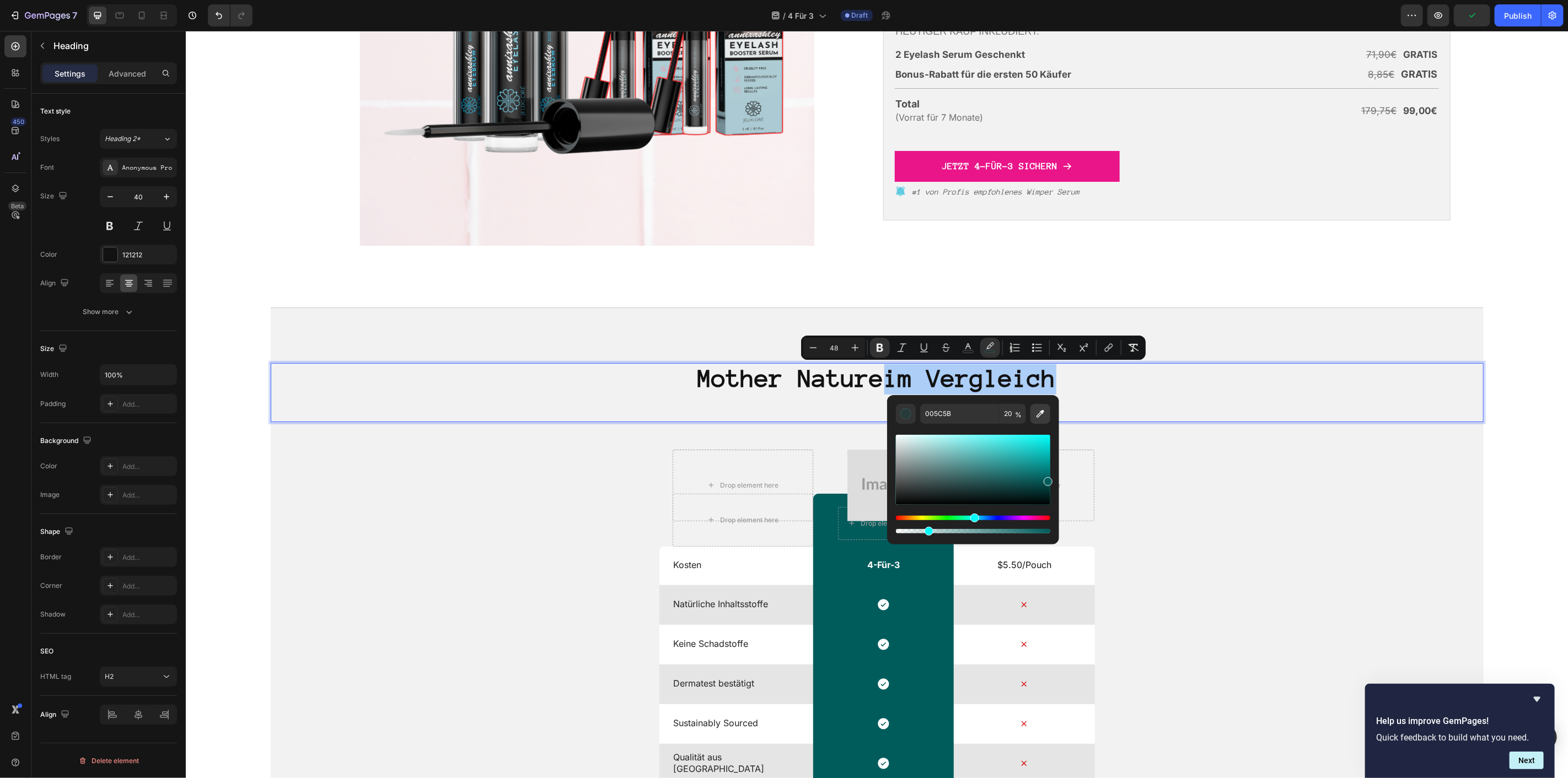
click at [1039, 412] on icon "Editor contextual toolbar" at bounding box center [1039, 414] width 11 height 11
type input "C4EFF7"
type input "100"
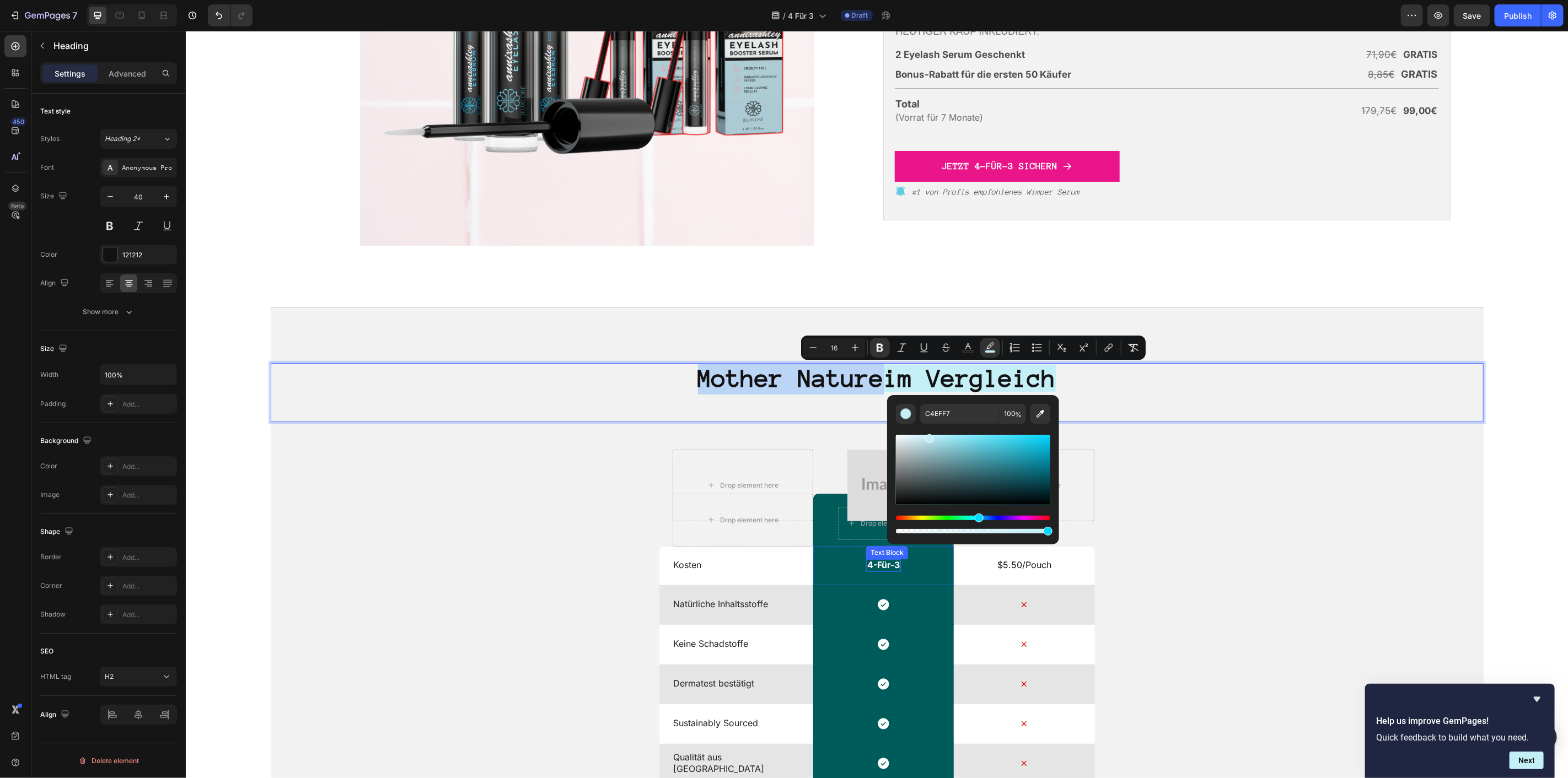
click at [873, 559] on p "4-Für-3" at bounding box center [883, 564] width 33 height 12
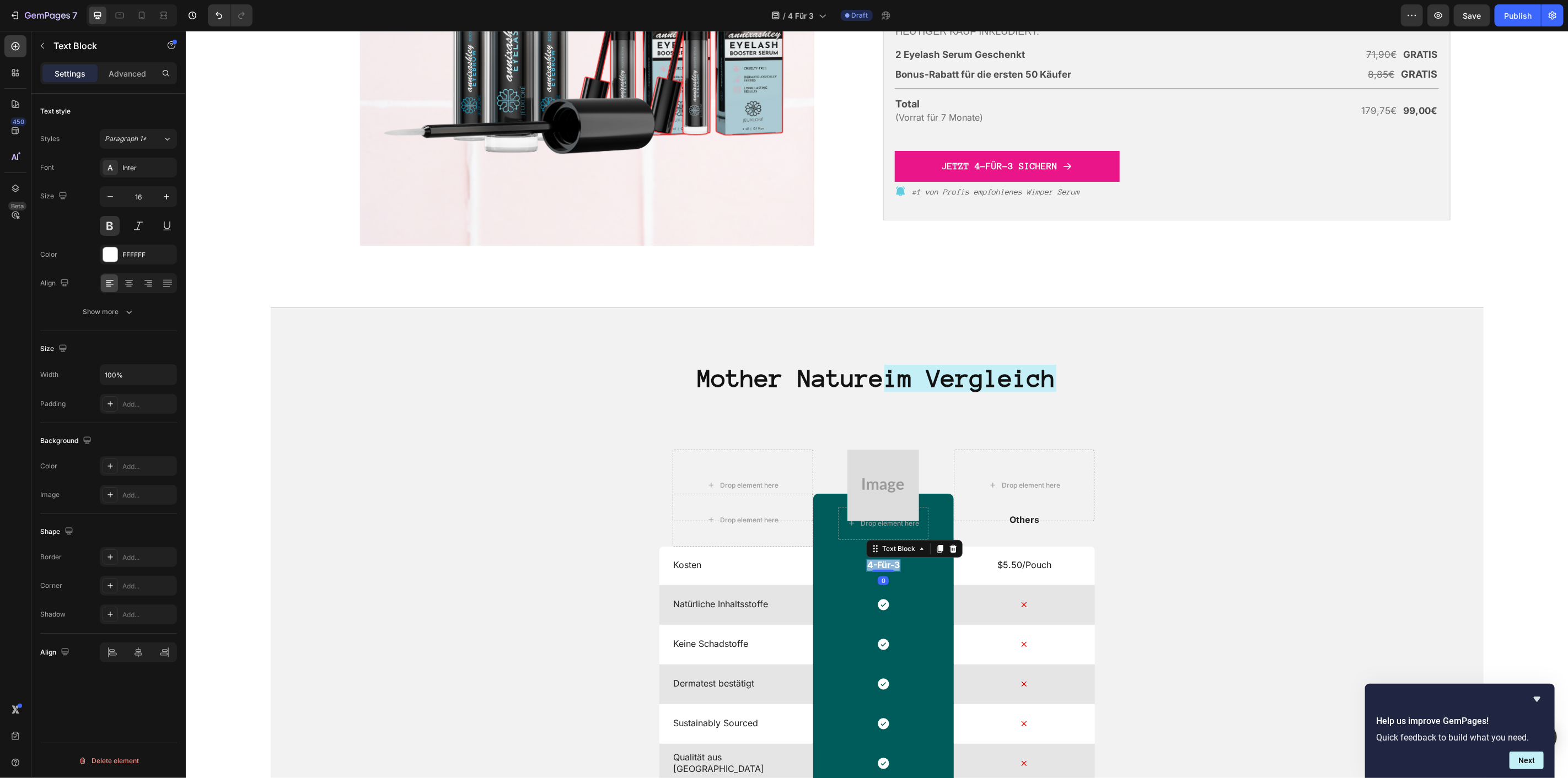
click at [873, 559] on p "4-Für-3" at bounding box center [883, 564] width 33 height 12
click at [757, 544] on icon "Editor contextual toolbar" at bounding box center [760, 541] width 11 height 11
type input "18"
click at [866, 557] on div "4-Für-3 Text Block Row 0" at bounding box center [883, 565] width 141 height 39
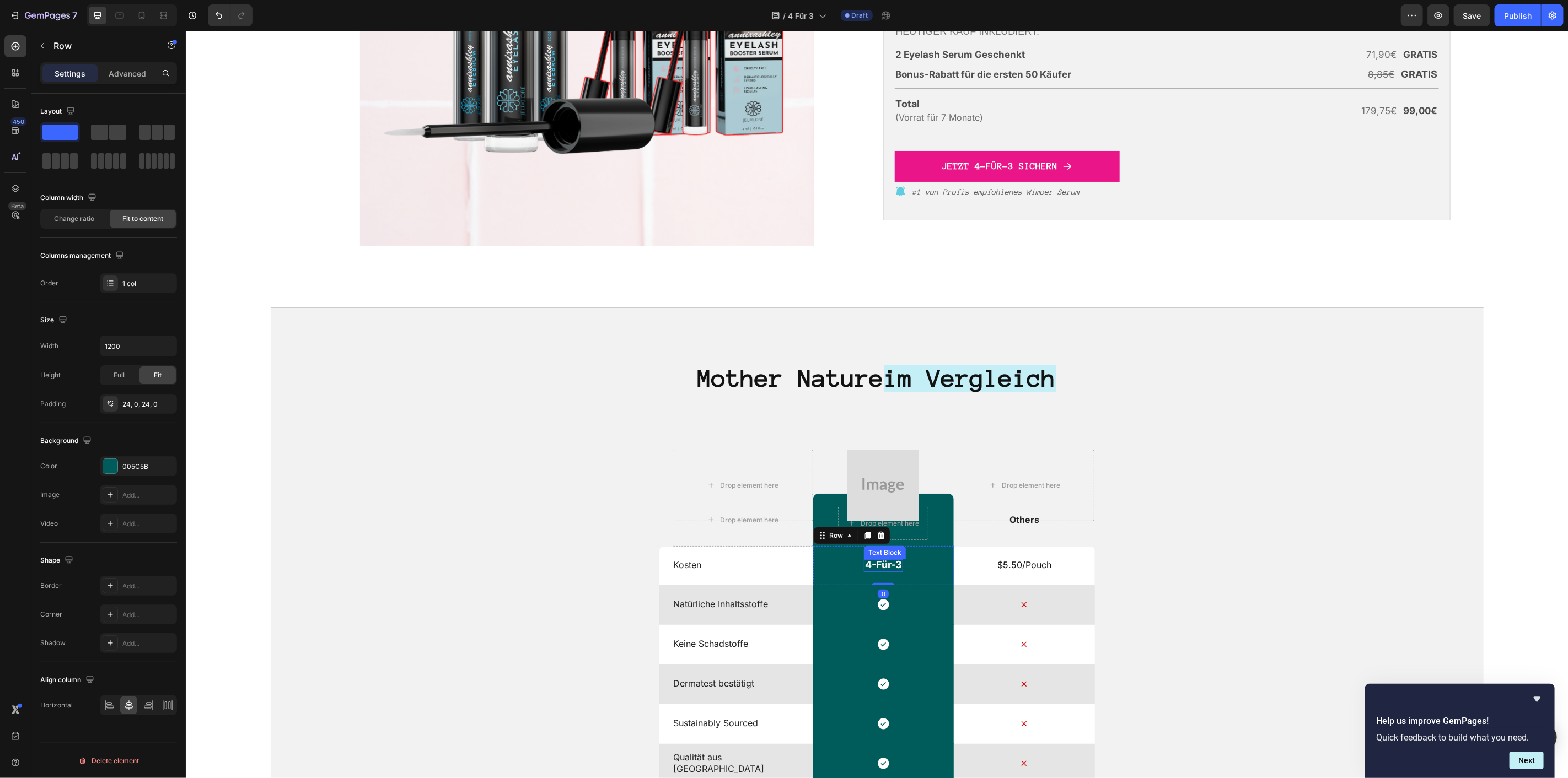
click at [867, 559] on span "4-Für-3" at bounding box center [883, 564] width 37 height 12
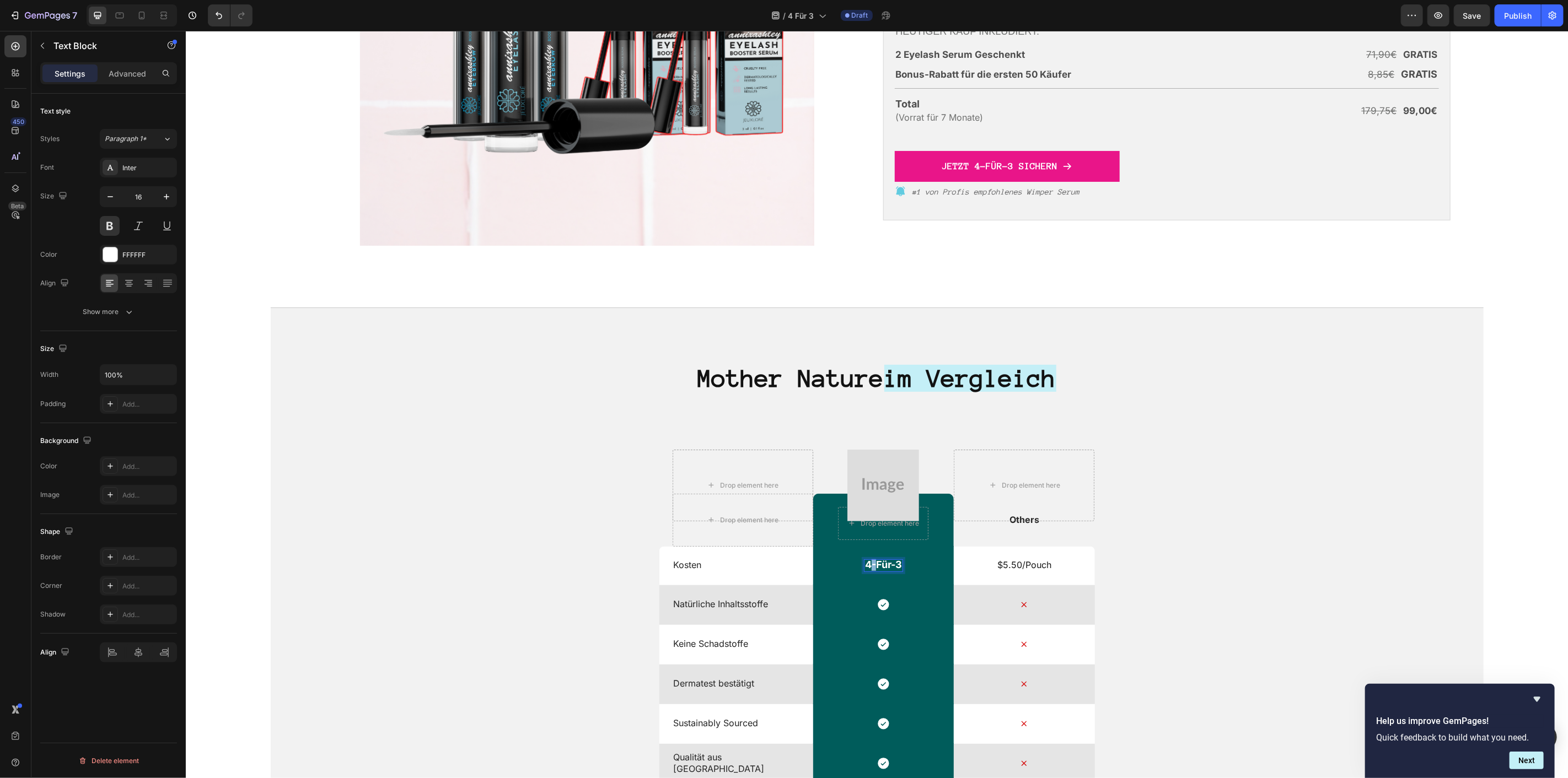
click at [867, 562] on span "4-Für-3" at bounding box center [883, 564] width 37 height 12
click at [864, 564] on div "4-Für-3" at bounding box center [883, 564] width 39 height 13
click at [868, 567] on span "4-Für-3" at bounding box center [883, 564] width 37 height 12
click at [1037, 568] on p "$5.50/Pouch" at bounding box center [1023, 564] width 138 height 12
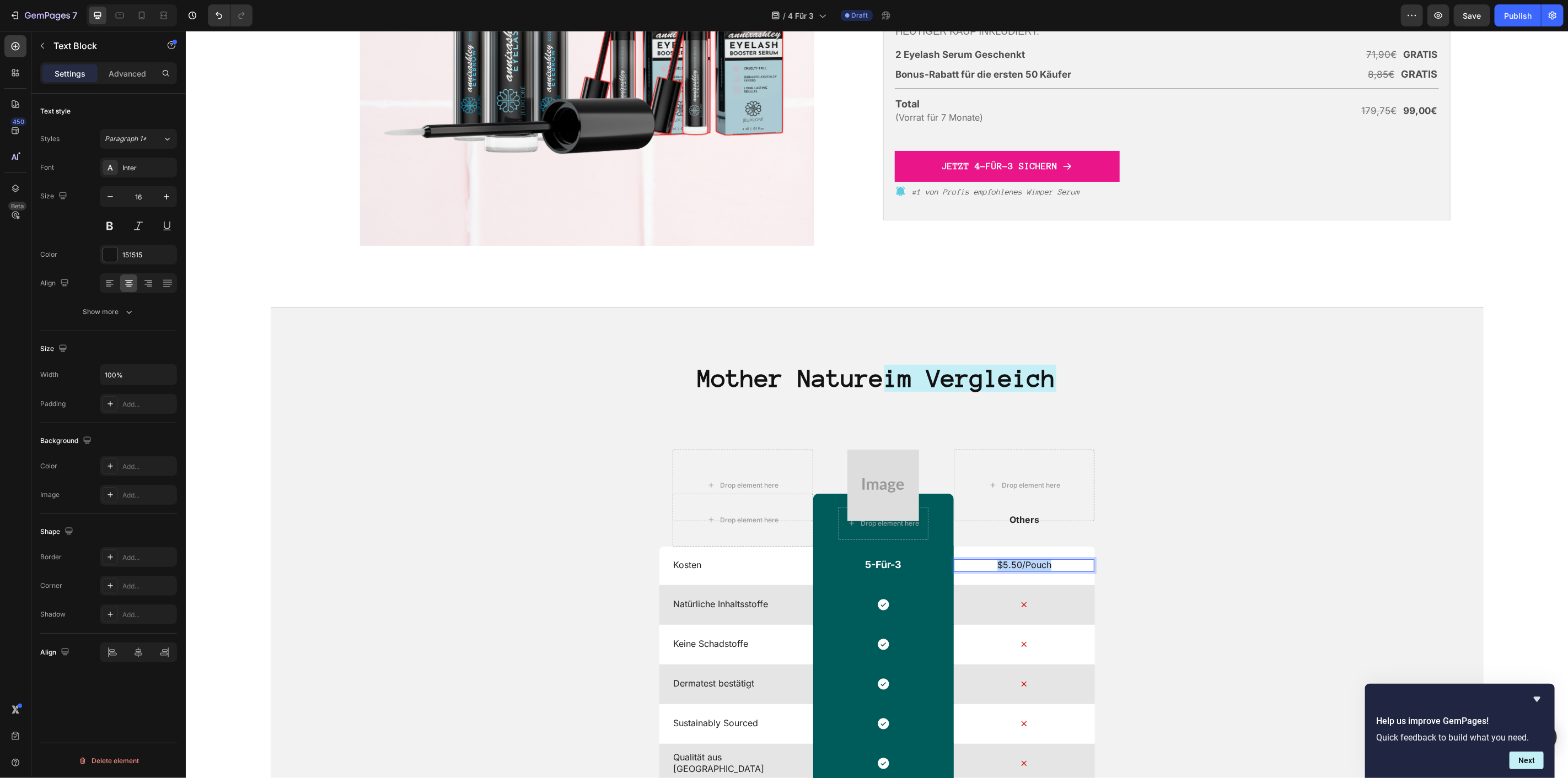
click at [1037, 568] on p "$5.50/Pouch" at bounding box center [1023, 564] width 138 height 12
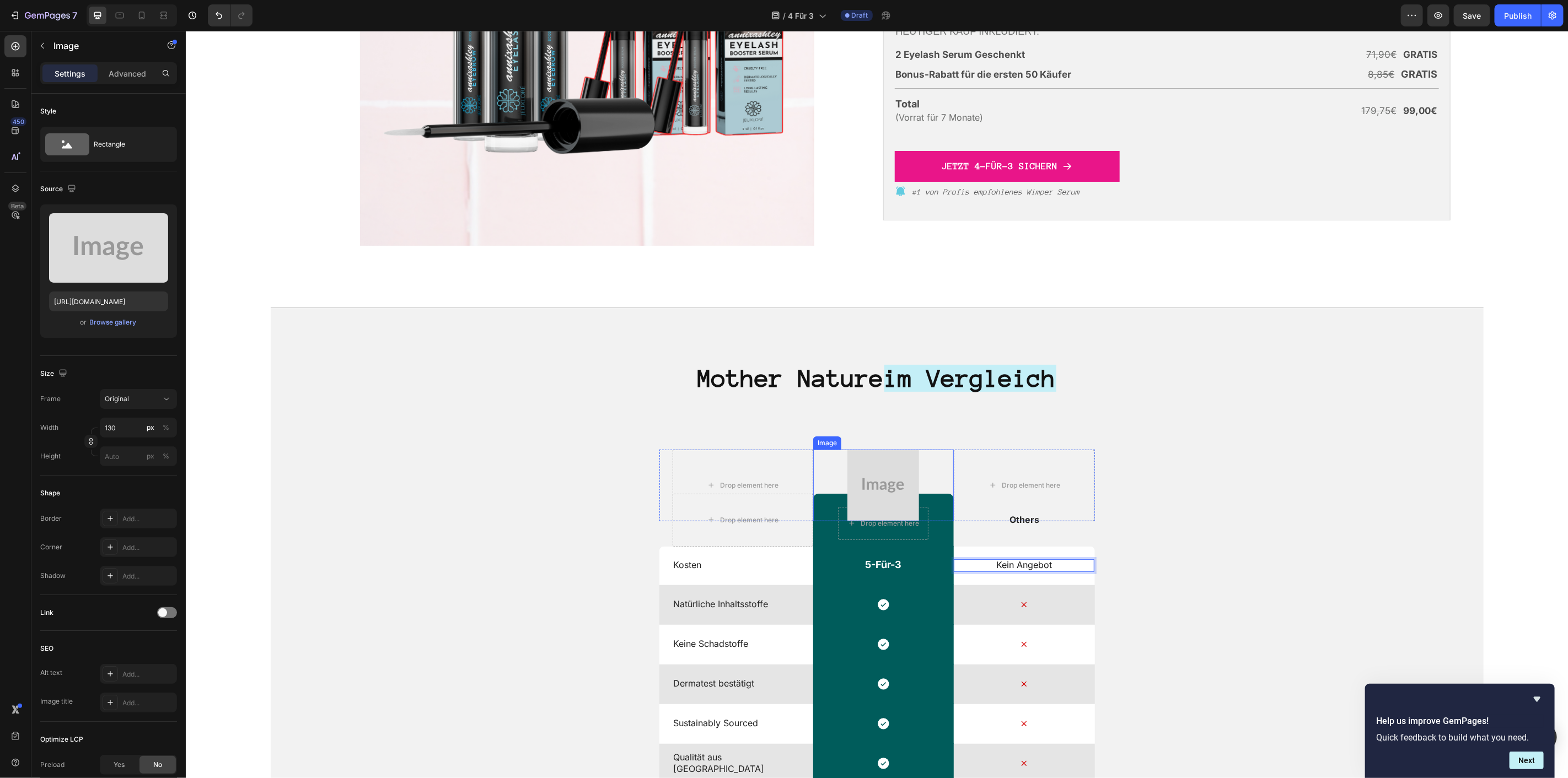
click at [881, 496] on img at bounding box center [883, 485] width 72 height 72
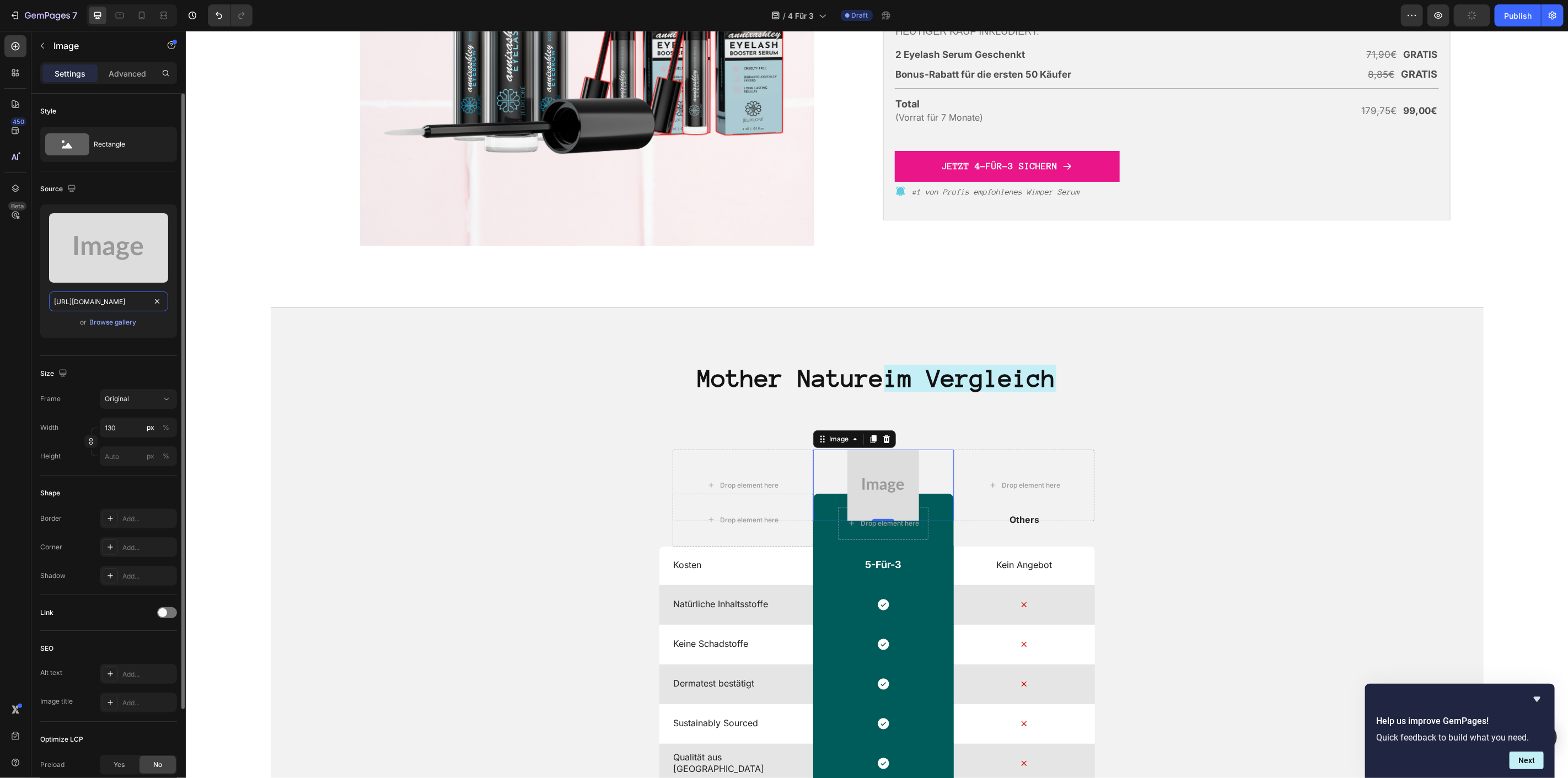
click at [102, 309] on input "[URL][DOMAIN_NAME]" at bounding box center [109, 301] width 119 height 20
paste input "cdn.shopify.com/s/files/1/2044/2365/files/gempages_585848428651610827-49b0ce43-…"
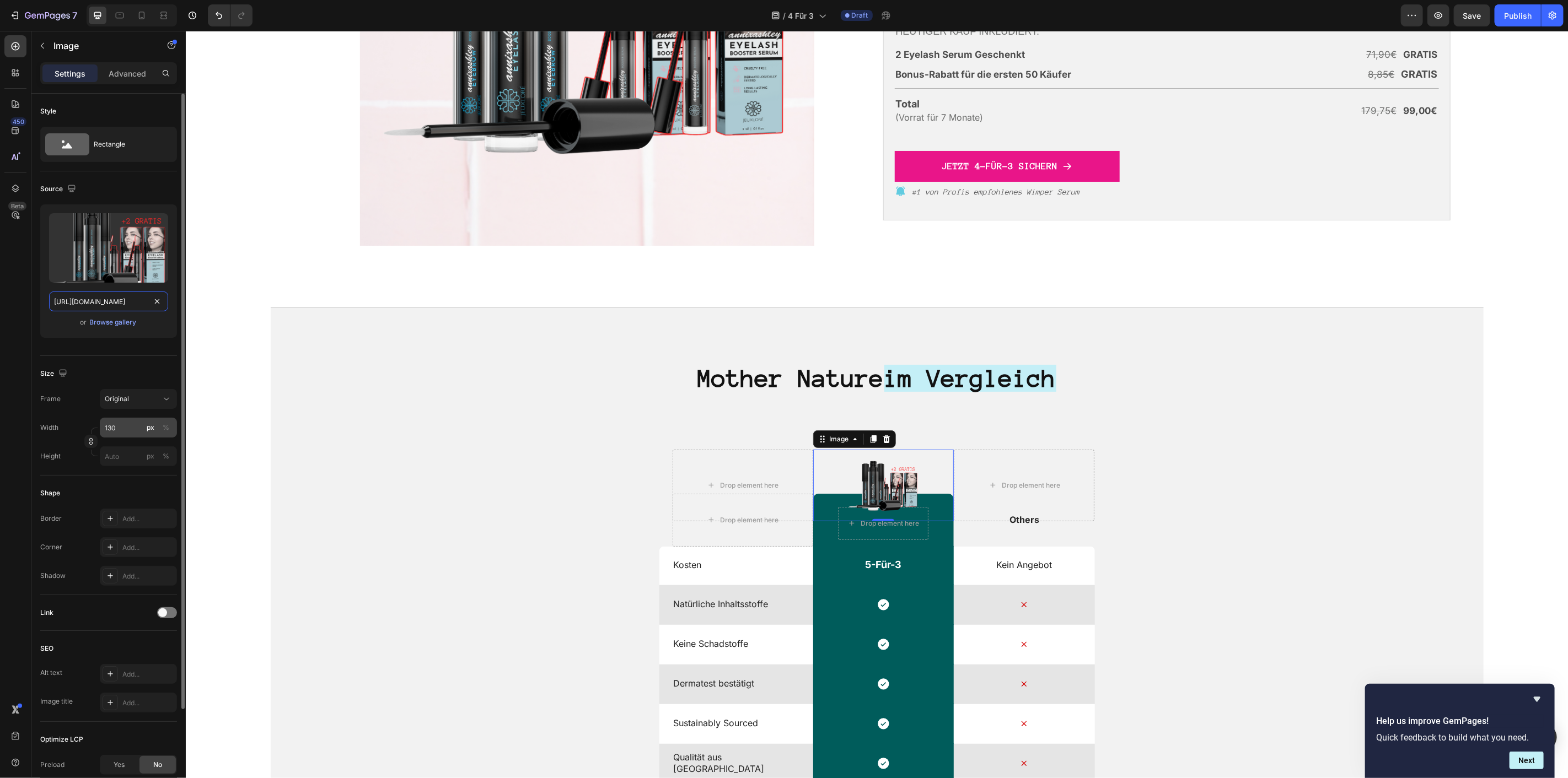
type input "https://cdn.shopify.com/s/files/1/2044/2365/files/gempages_585848428651610827-4…"
click at [137, 429] on input "130" at bounding box center [138, 428] width 77 height 20
type input "150"
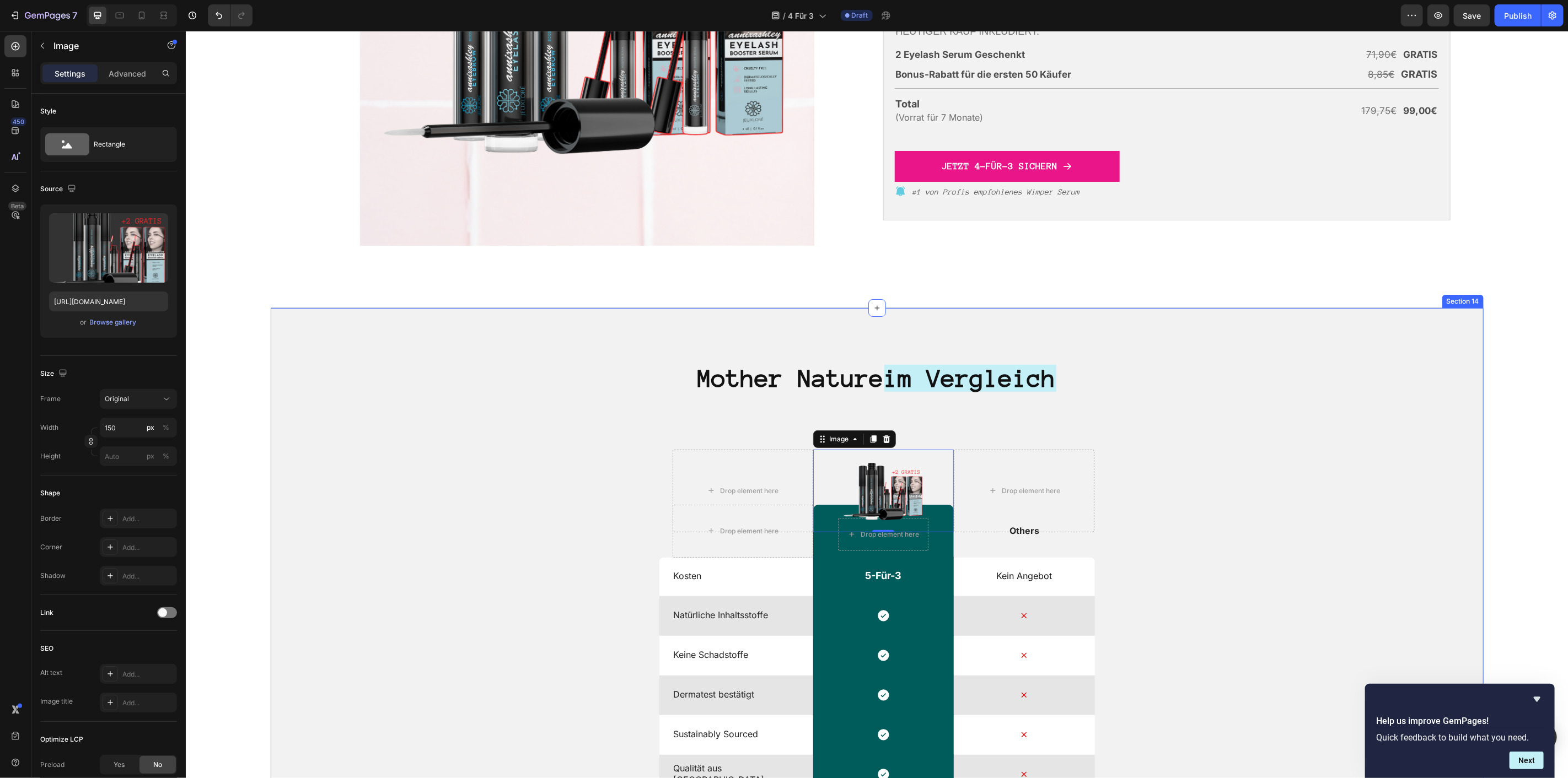
click at [1175, 427] on div "⁠⁠⁠⁠⁠⁠⁠ Mother Nature im Vergleich Heading Drop element here Image 0 Drop eleme…" at bounding box center [876, 644] width 1213 height 564
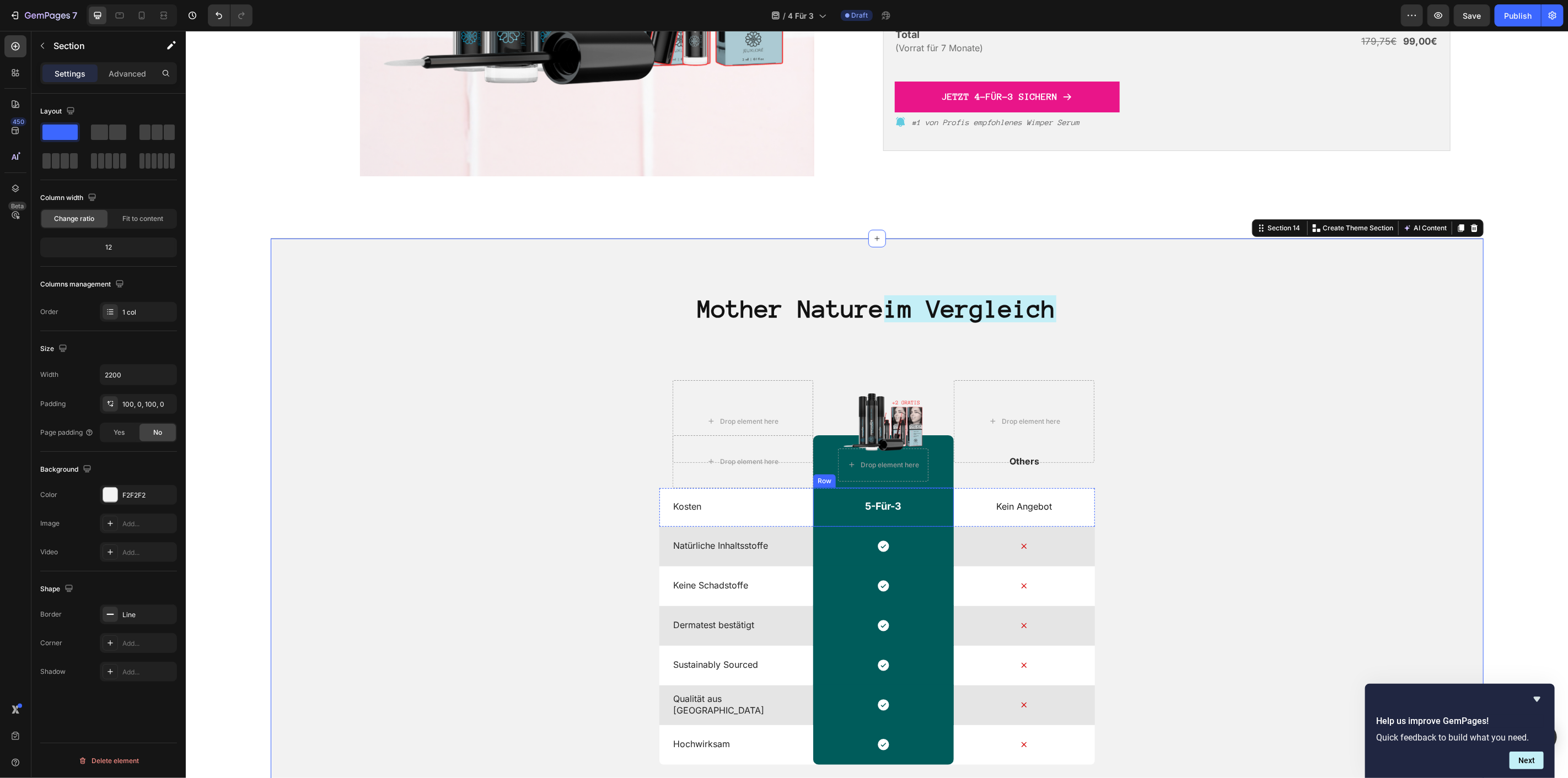
scroll to position [3654, 0]
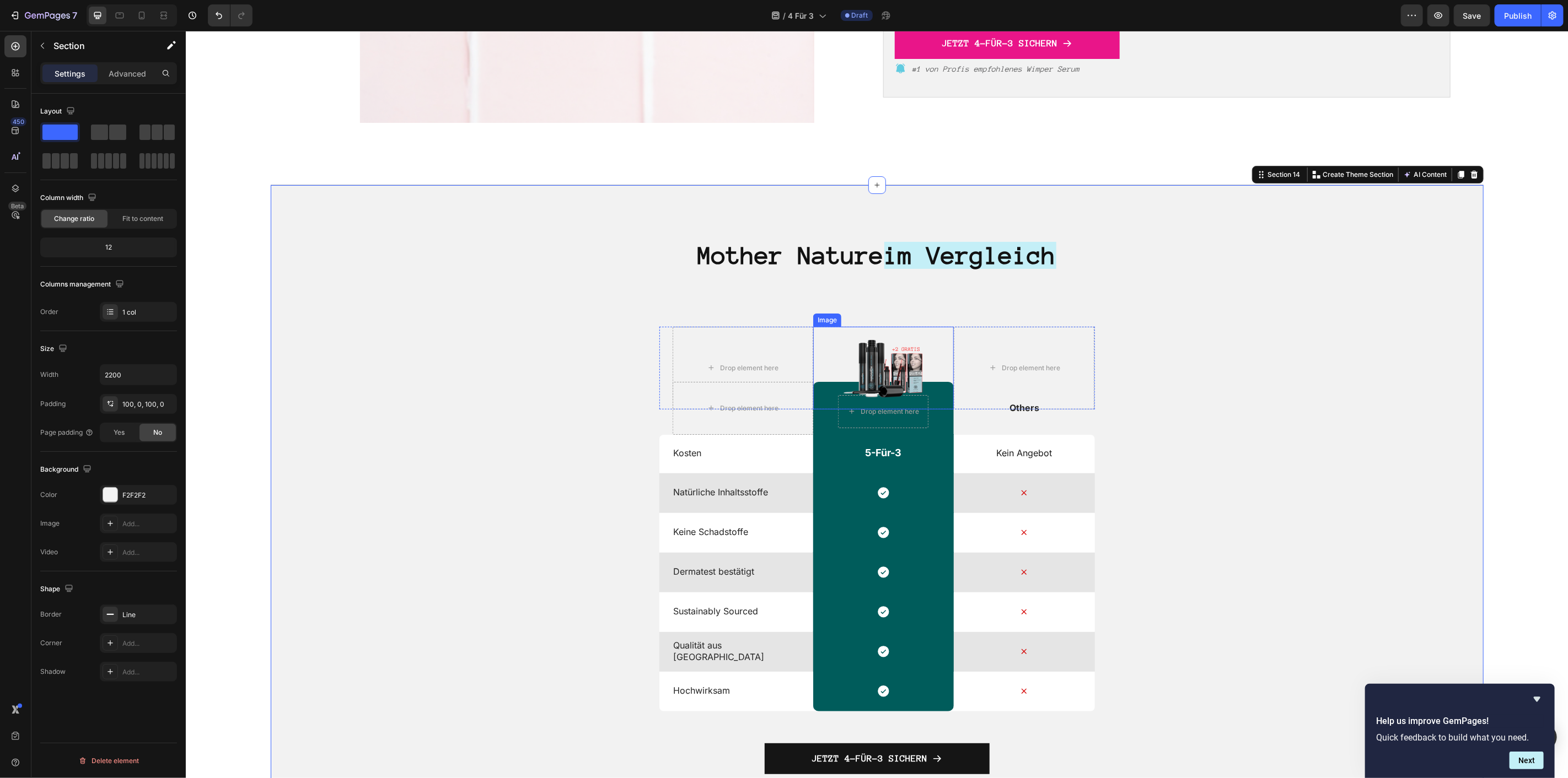
click at [815, 405] on div at bounding box center [883, 368] width 141 height 83
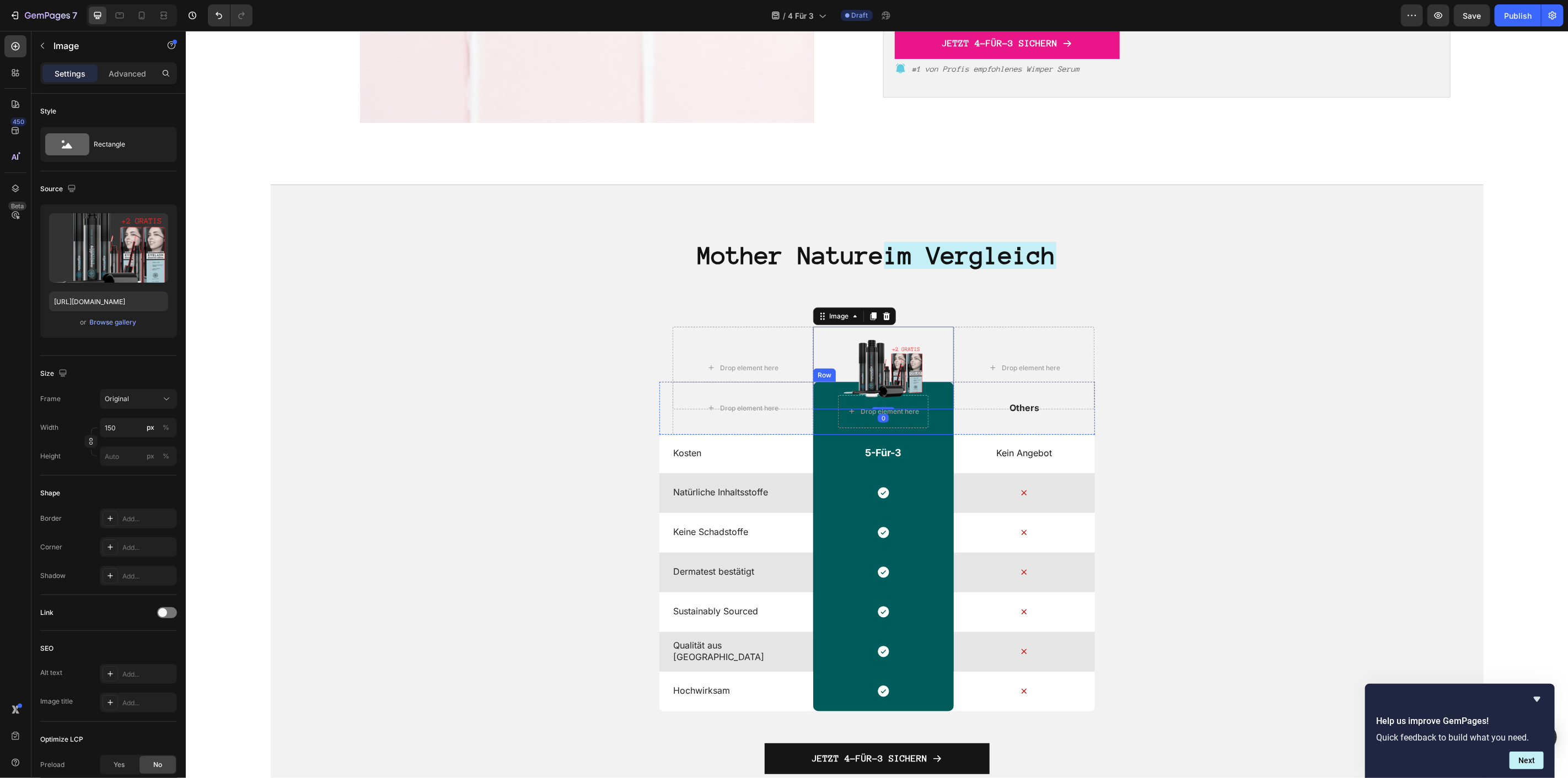
click at [818, 420] on div "Drop element here Row" at bounding box center [883, 407] width 141 height 53
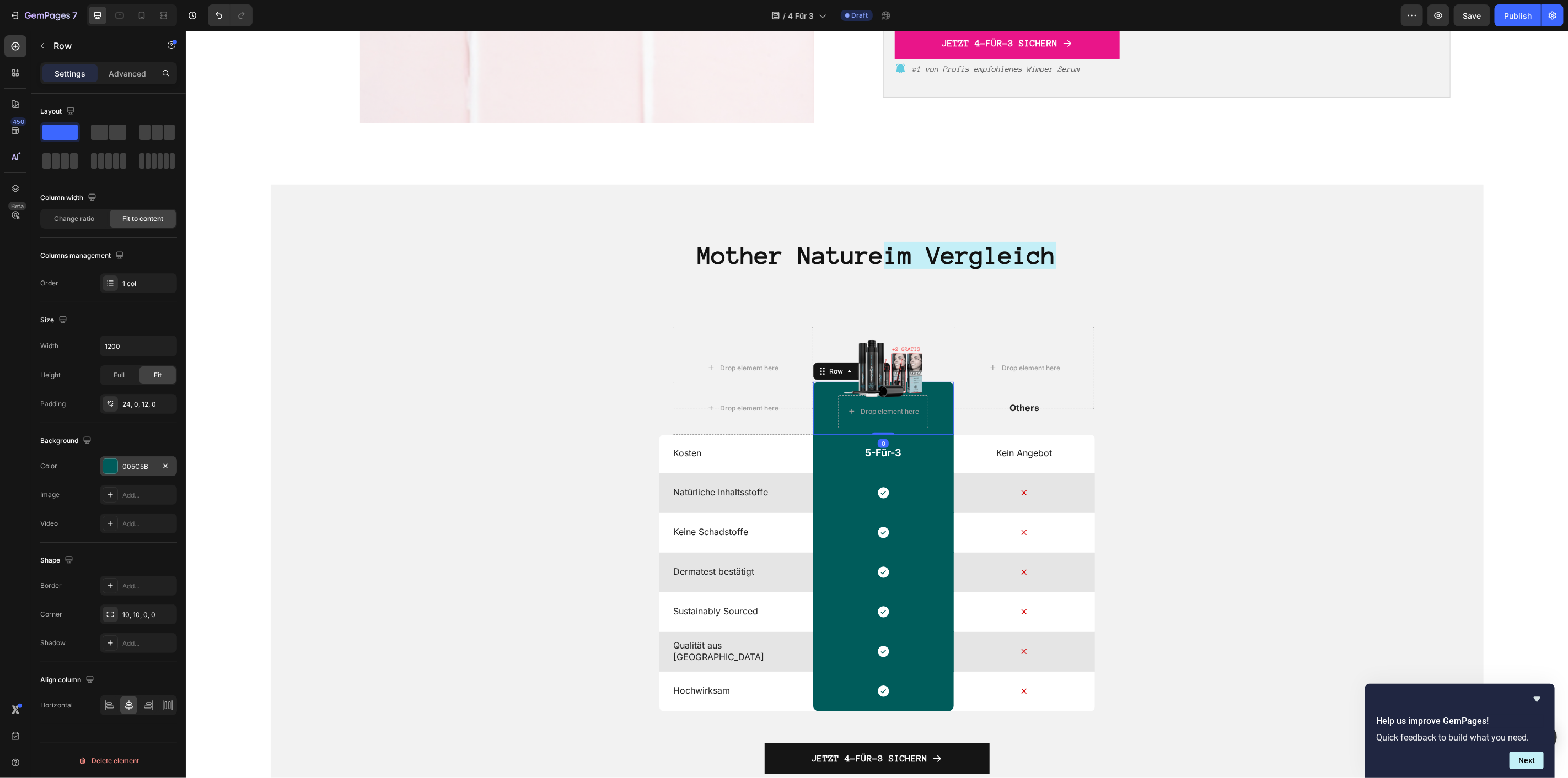
click at [114, 465] on div at bounding box center [110, 466] width 14 height 14
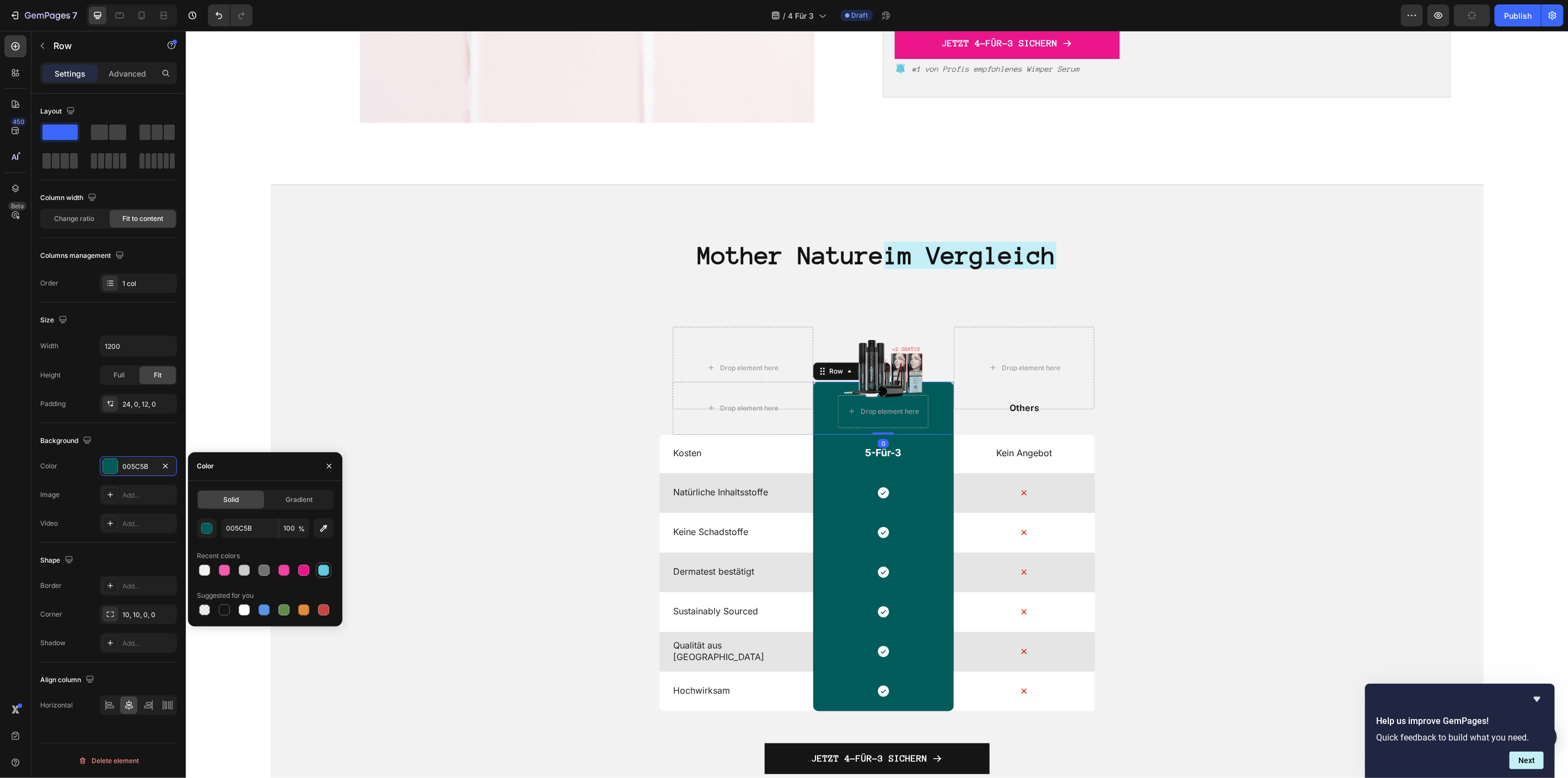
click at [318, 568] on div at bounding box center [323, 570] width 11 height 11
type input "61CBE0"
click at [829, 465] on div "5-Für-3 Text Block Row 0" at bounding box center [883, 453] width 141 height 39
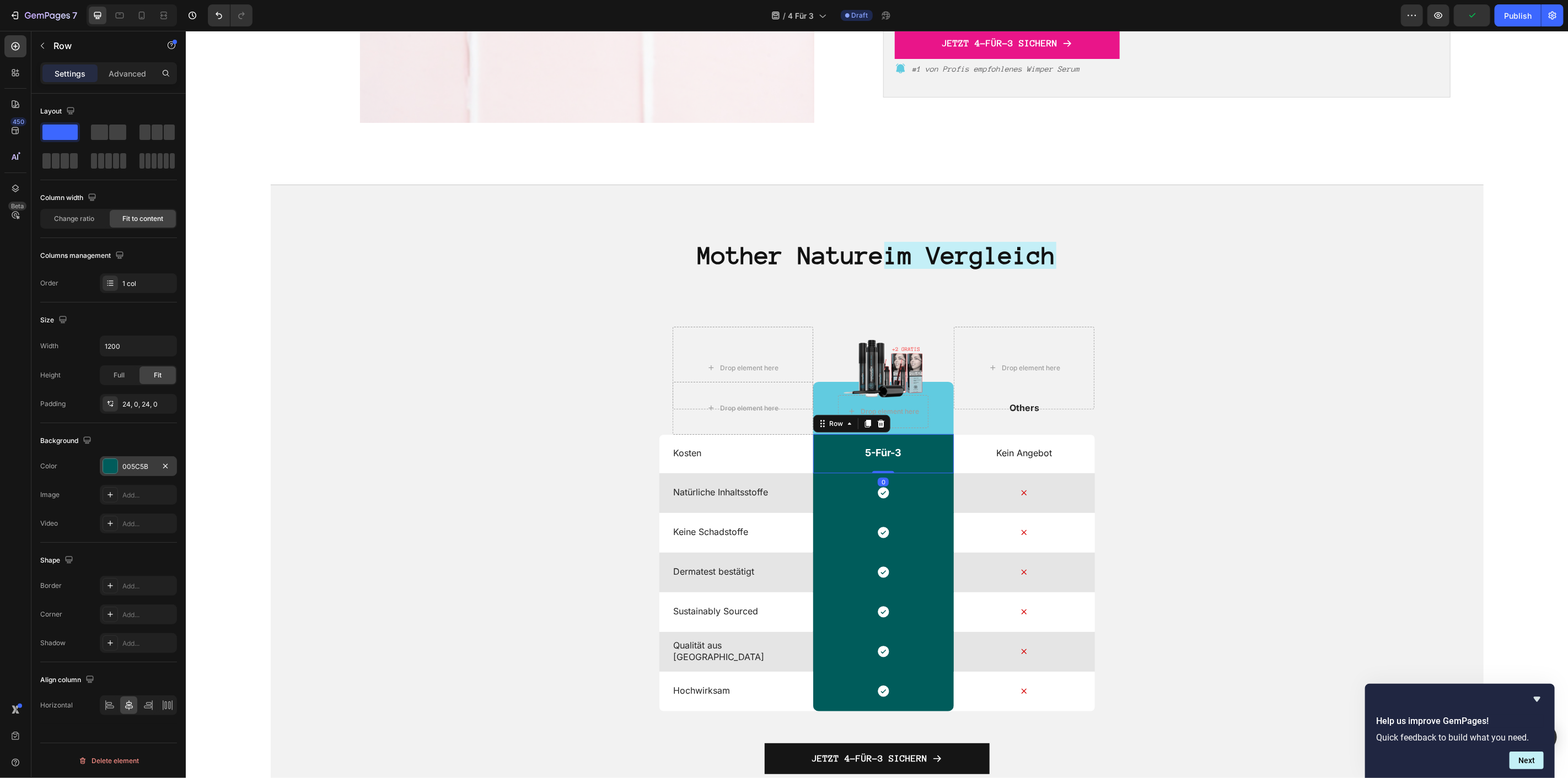
click at [134, 459] on div "005C5B" at bounding box center [138, 466] width 77 height 20
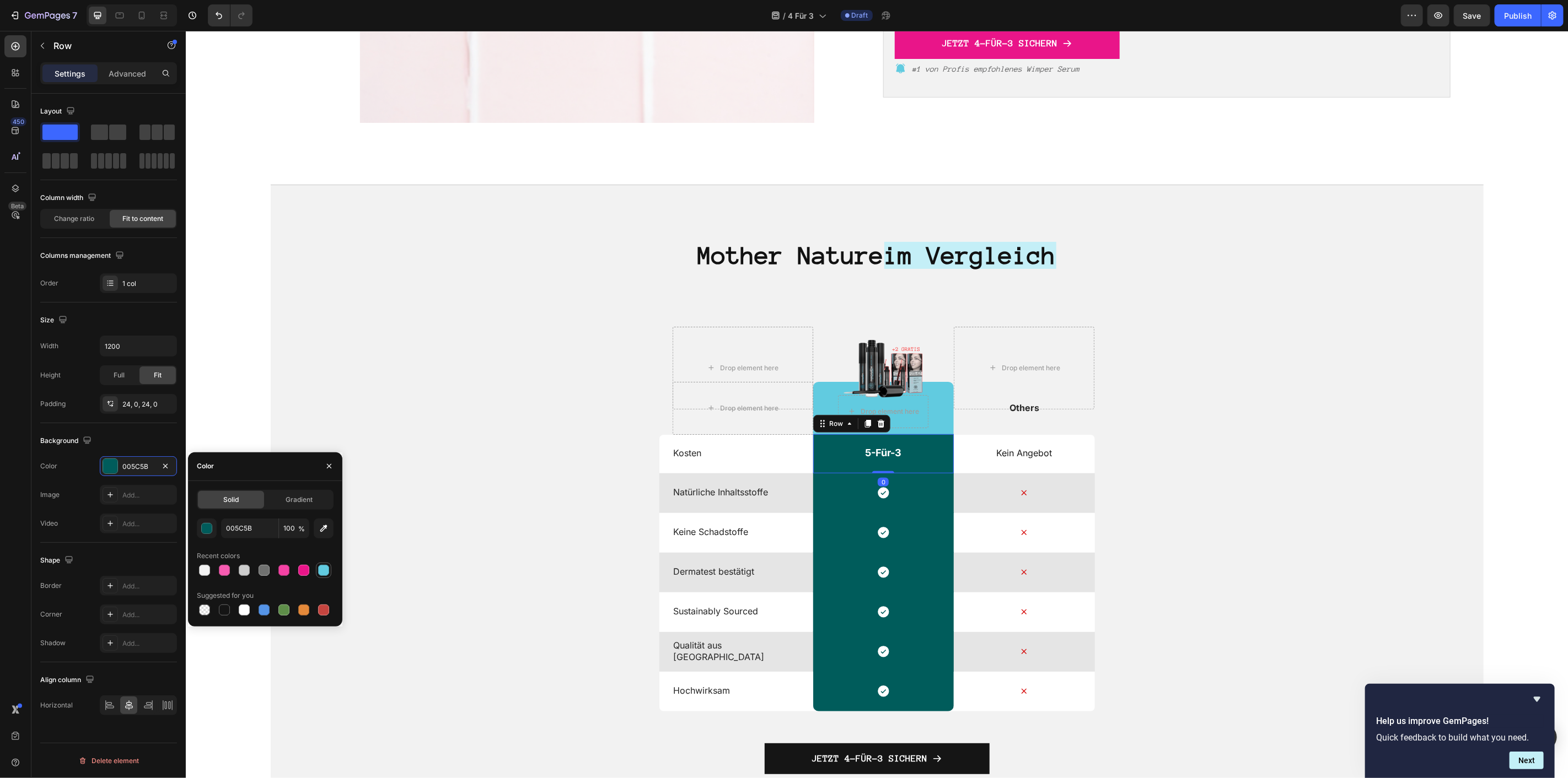
click at [318, 569] on div at bounding box center [323, 570] width 11 height 11
type input "61CBE0"
click at [846, 492] on div "Icon Row" at bounding box center [883, 492] width 141 height 40
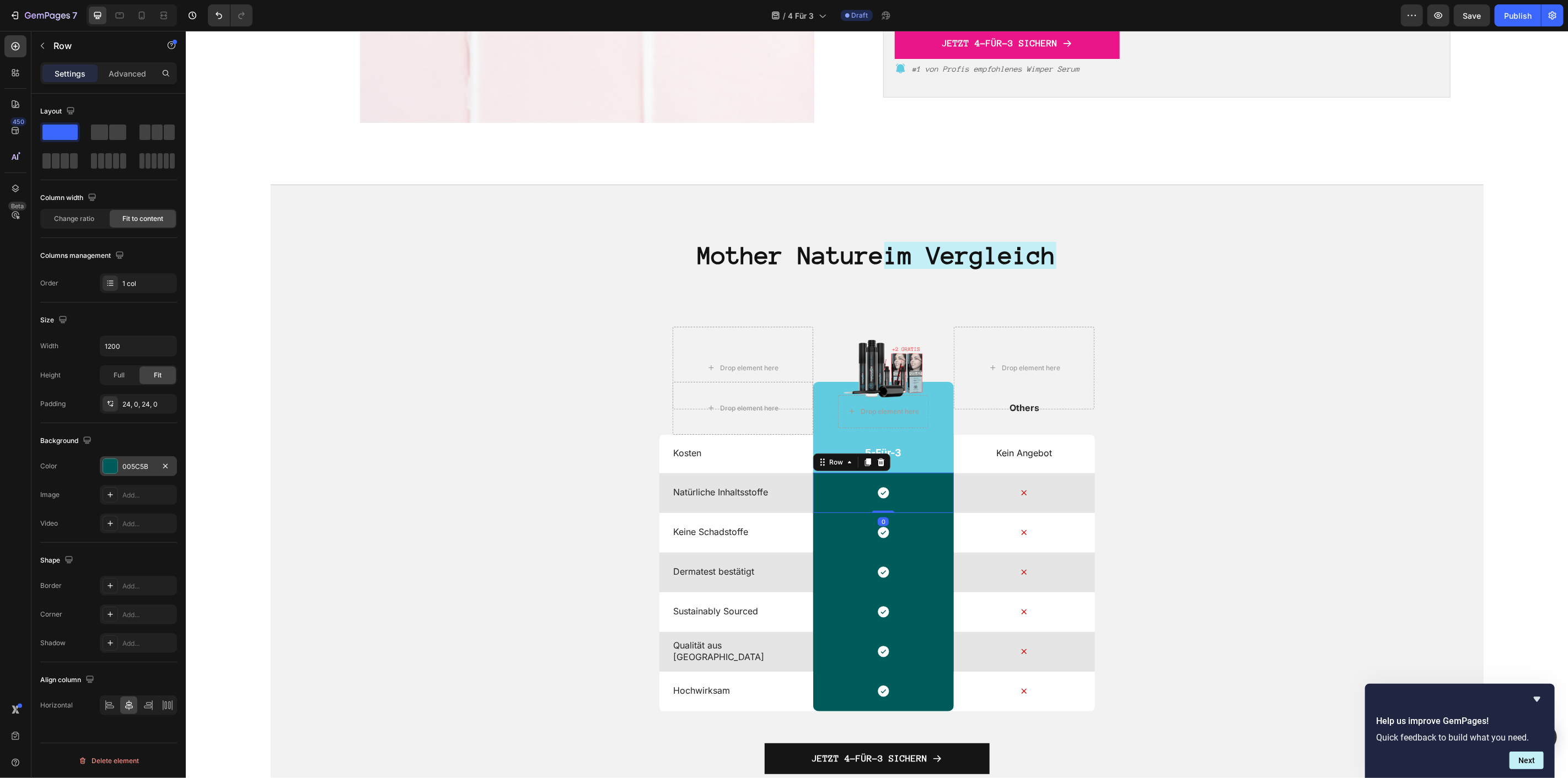
click at [125, 469] on div "005C5B" at bounding box center [138, 467] width 32 height 10
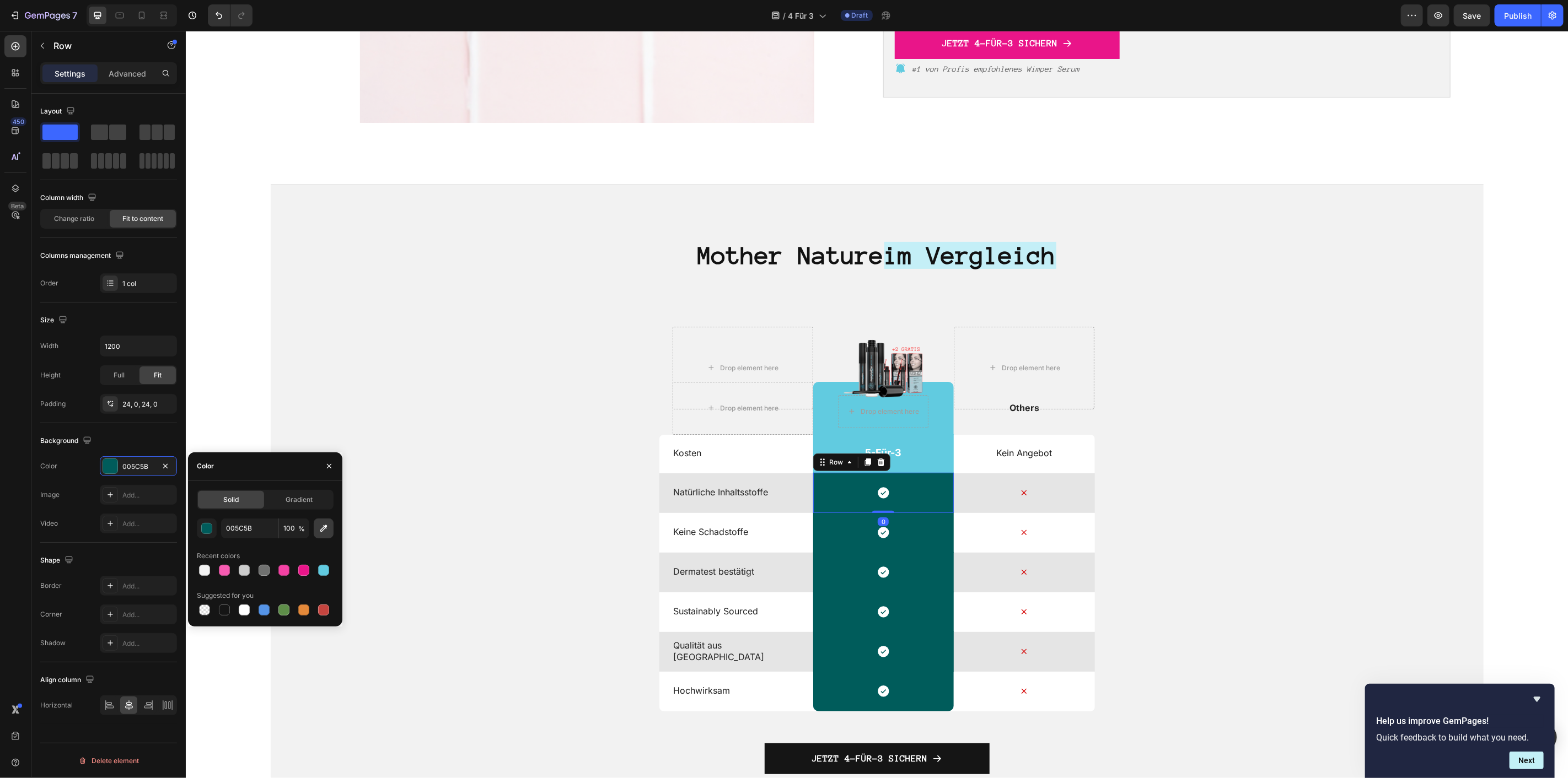
click at [322, 529] on icon "button" at bounding box center [323, 528] width 8 height 8
click at [320, 529] on icon "button" at bounding box center [323, 528] width 11 height 11
type input "61CBE0"
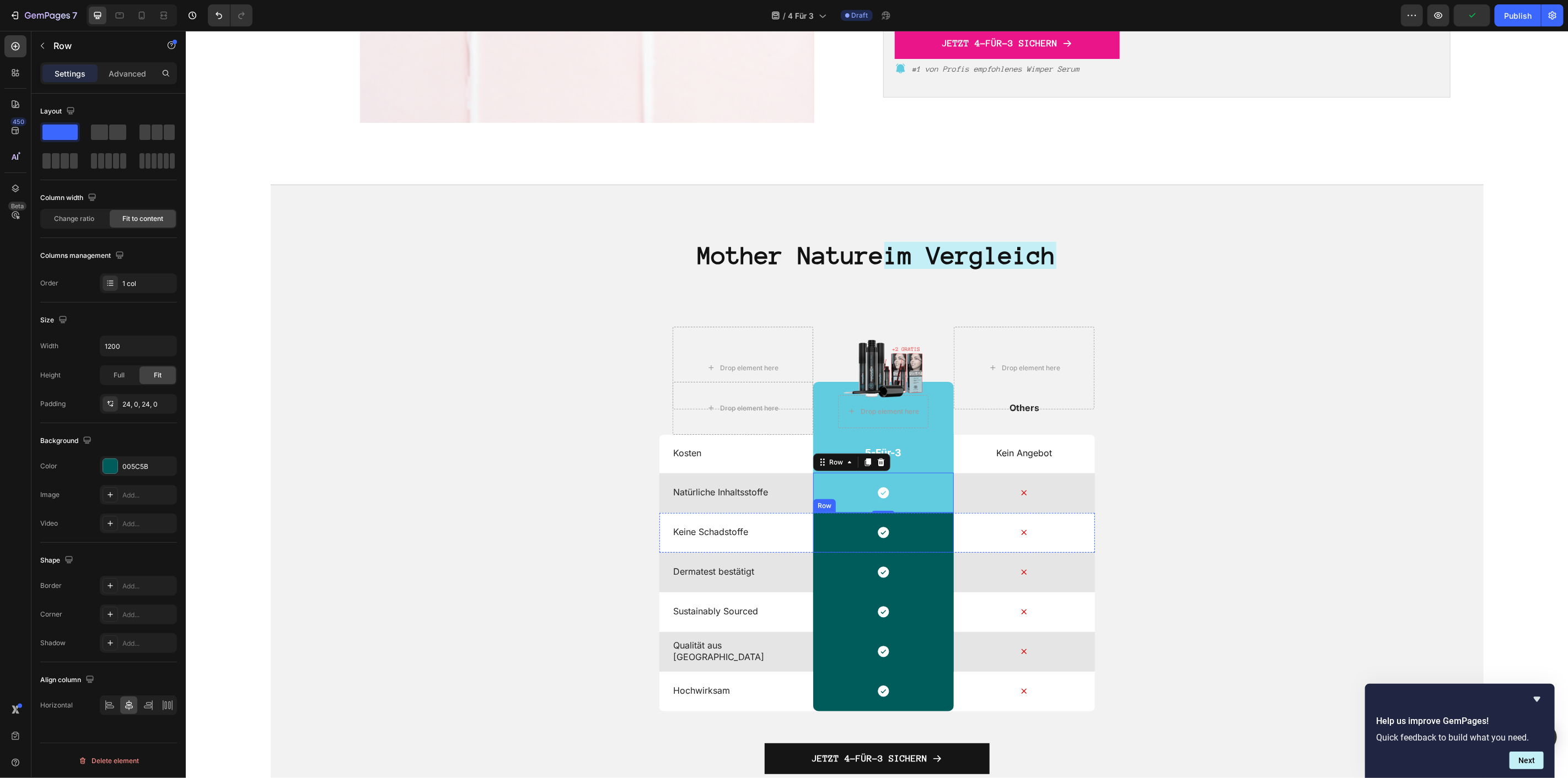
click at [838, 528] on div "Icon Row" at bounding box center [883, 532] width 141 height 40
click at [139, 470] on div "005C5B" at bounding box center [138, 467] width 32 height 10
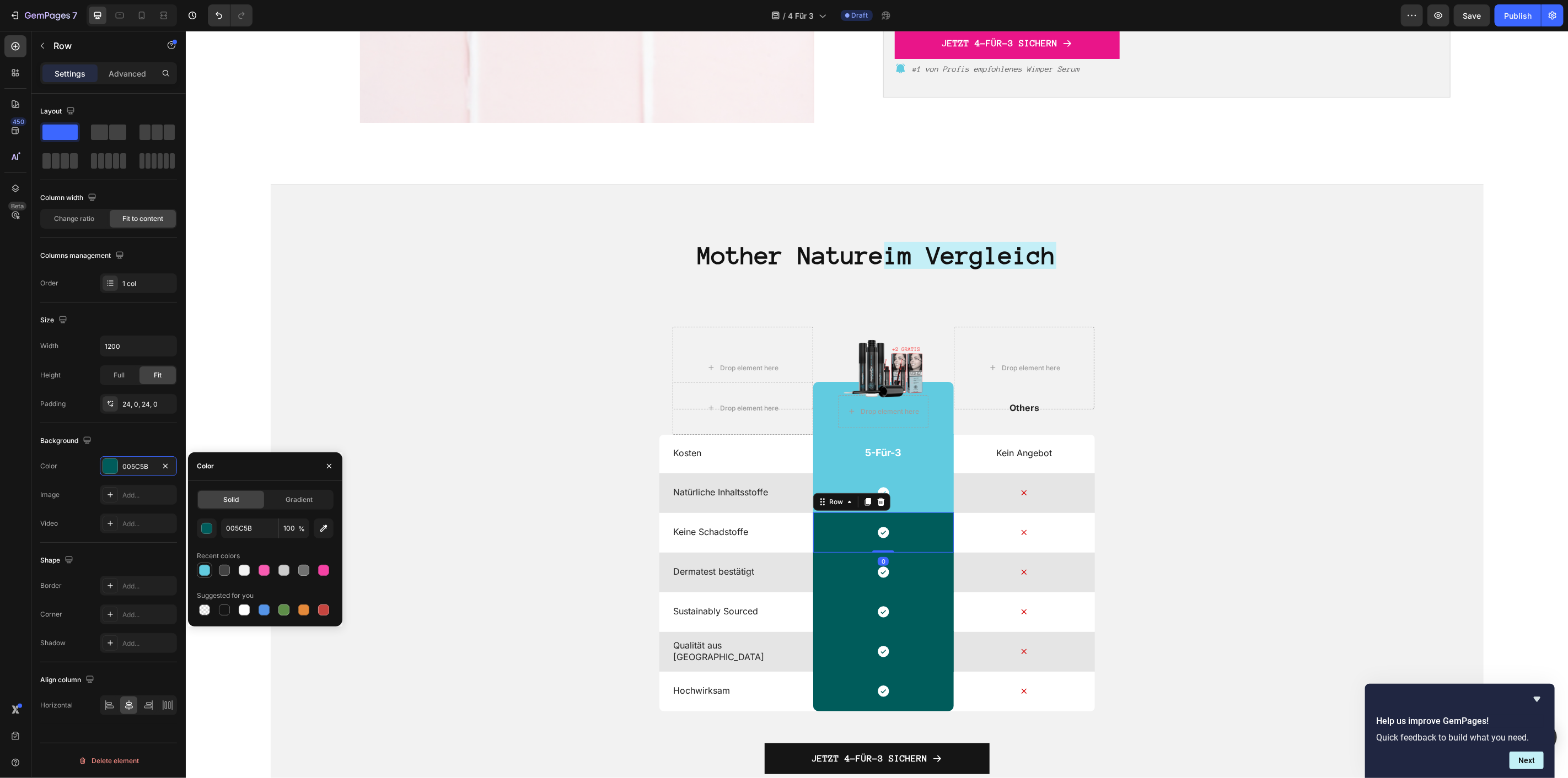
click at [207, 567] on div at bounding box center [204, 570] width 11 height 11
type input "61CBE0"
click at [825, 567] on div "Icon Row" at bounding box center [883, 572] width 141 height 40
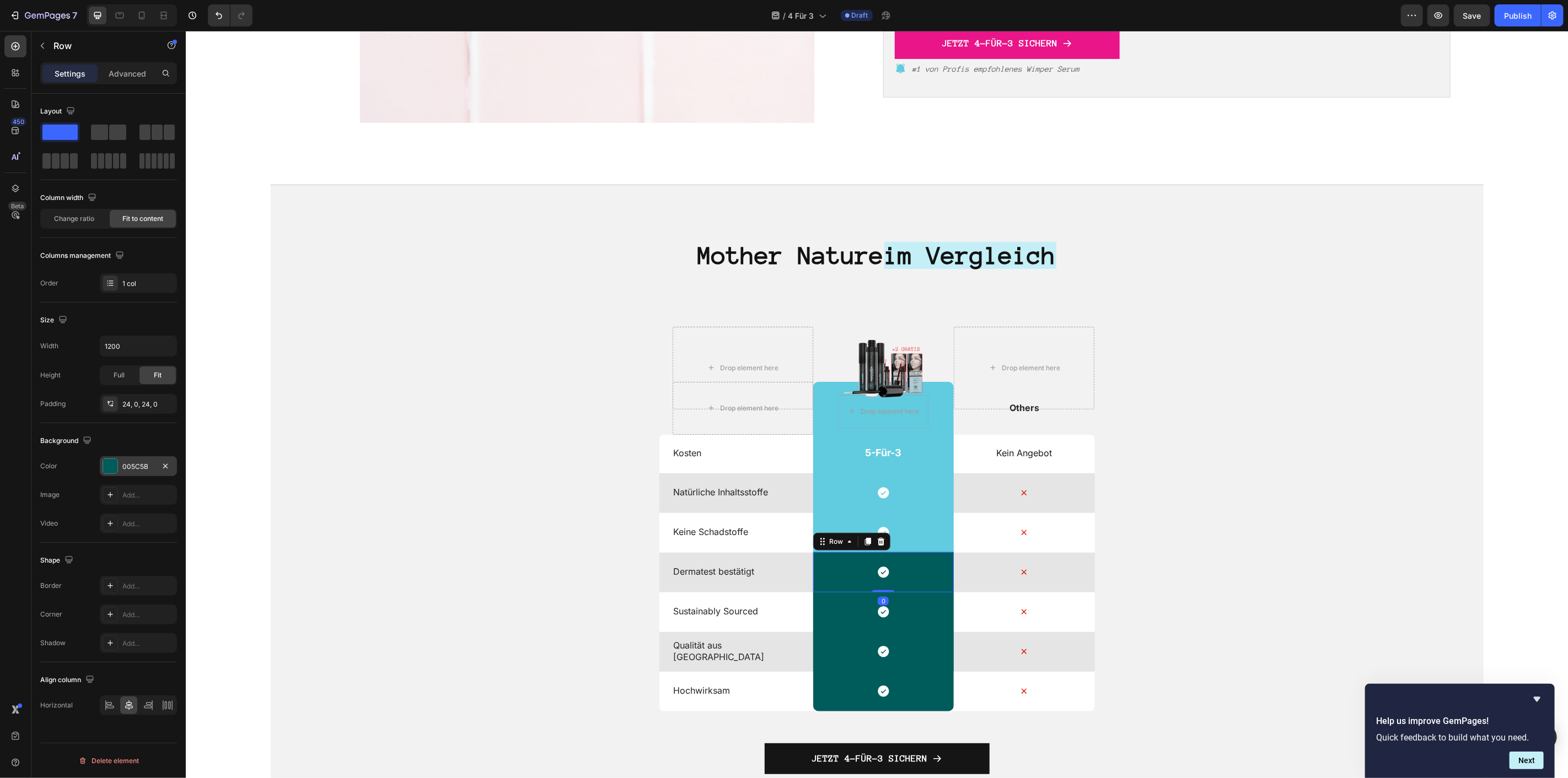
click at [126, 471] on div "005C5B" at bounding box center [138, 467] width 32 height 10
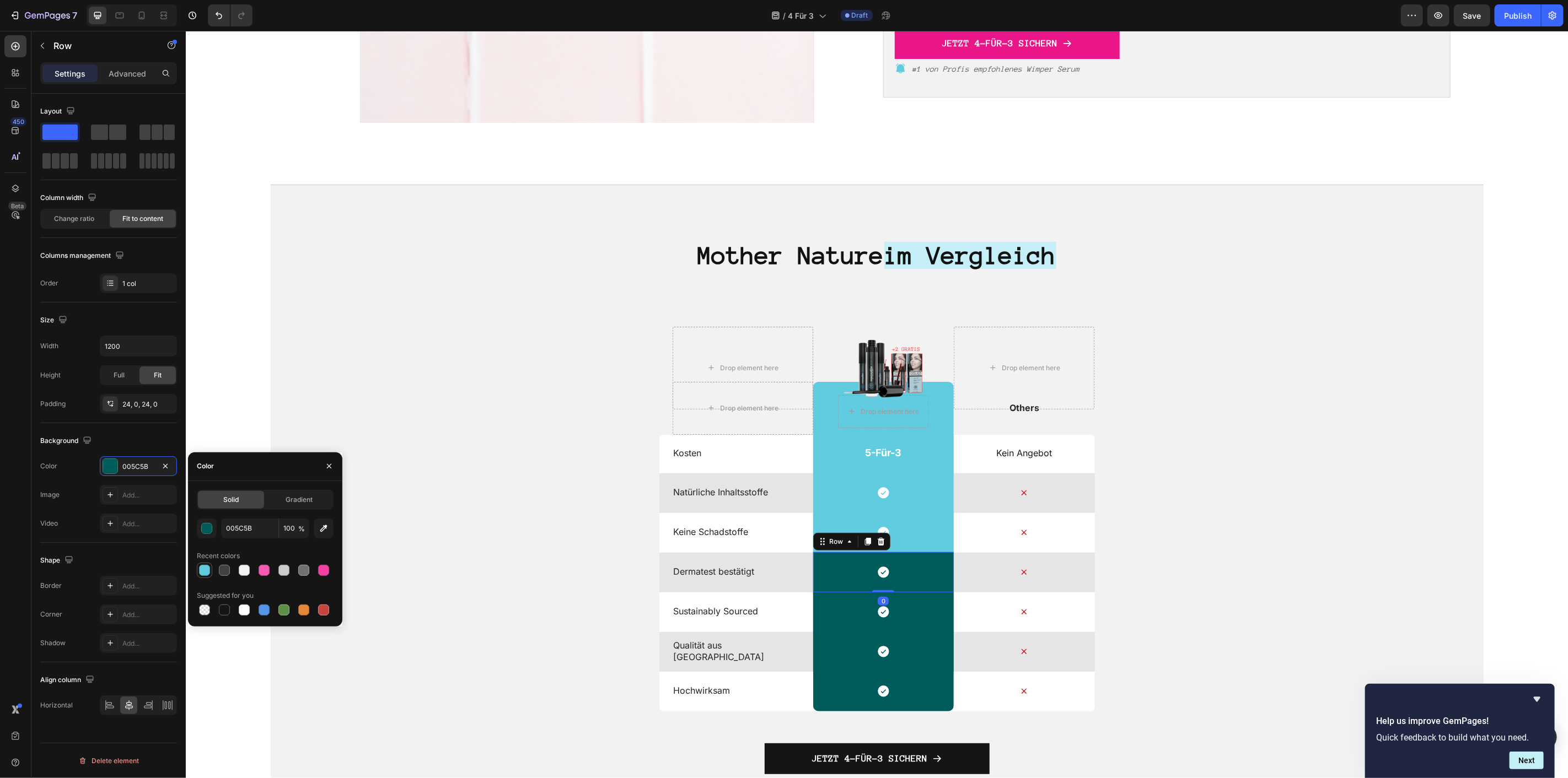
click at [199, 565] on div at bounding box center [204, 570] width 13 height 13
type input "61CBE0"
click at [823, 611] on div "Icon Row" at bounding box center [883, 611] width 141 height 40
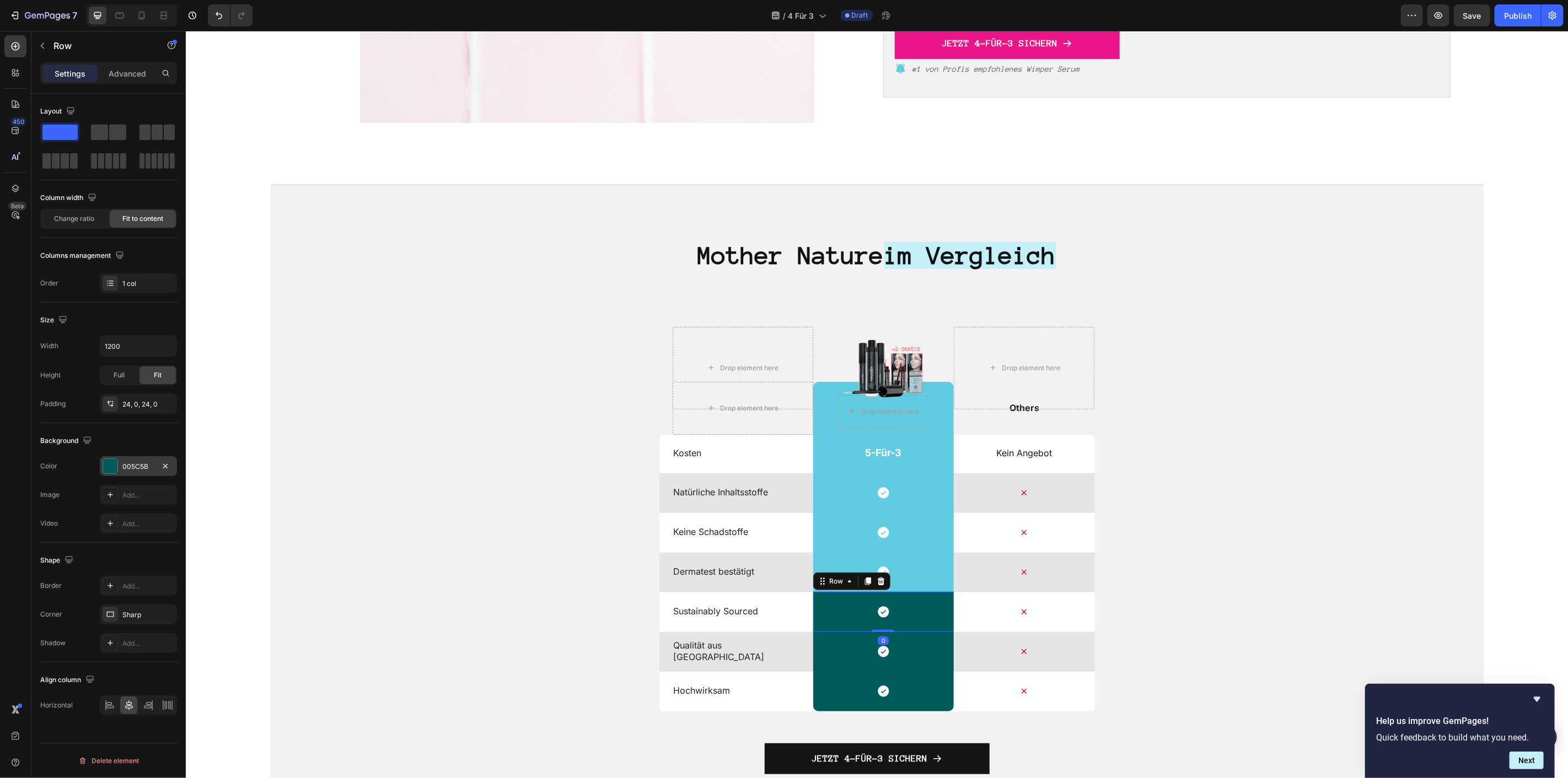
click at [117, 467] on div at bounding box center [110, 466] width 15 height 15
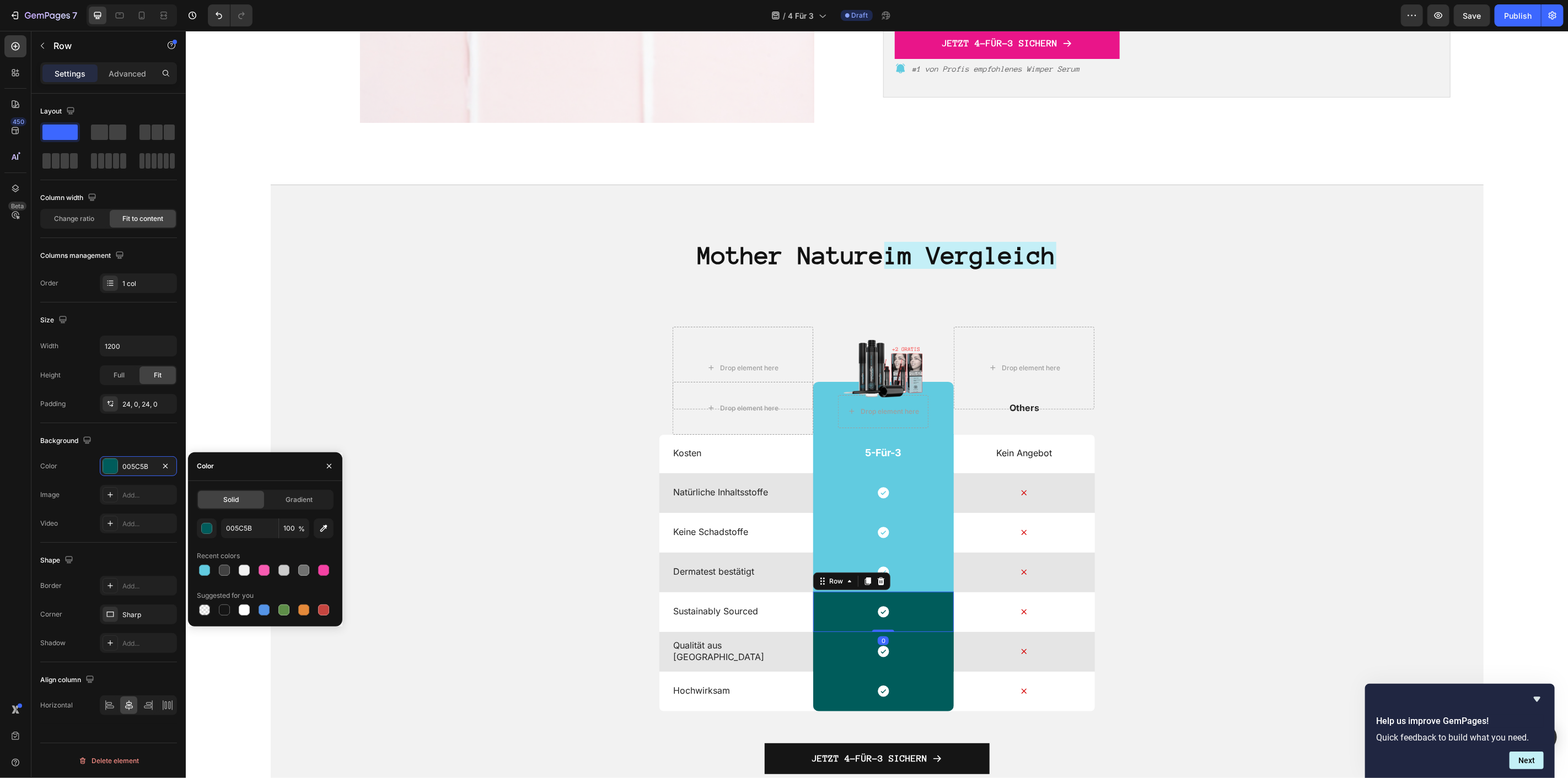
click at [203, 571] on div at bounding box center [204, 570] width 11 height 11
type input "61CBE0"
click at [843, 650] on div "Icon Row" at bounding box center [883, 652] width 141 height 40
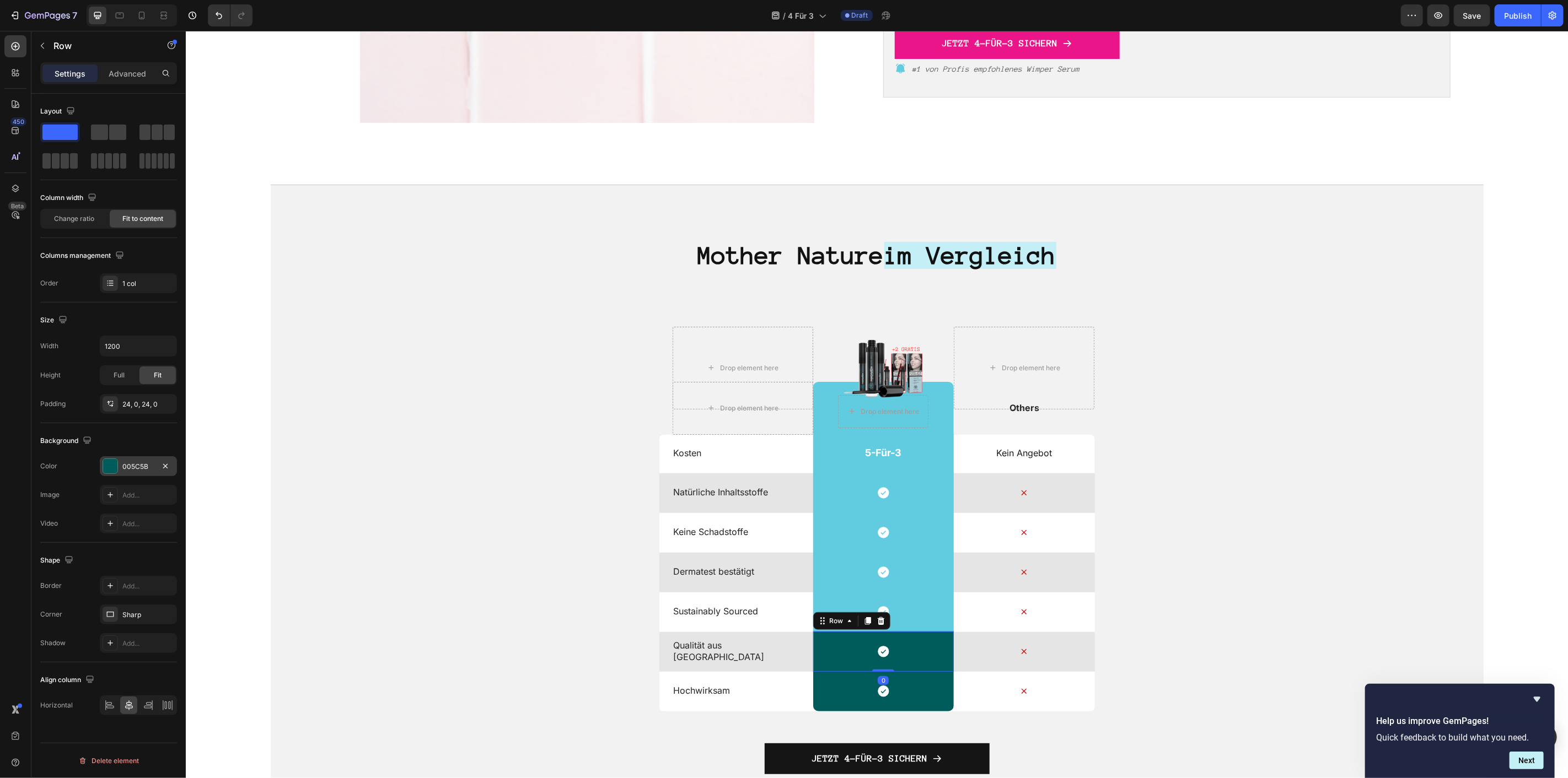
click at [125, 473] on div "005C5B" at bounding box center [138, 466] width 77 height 20
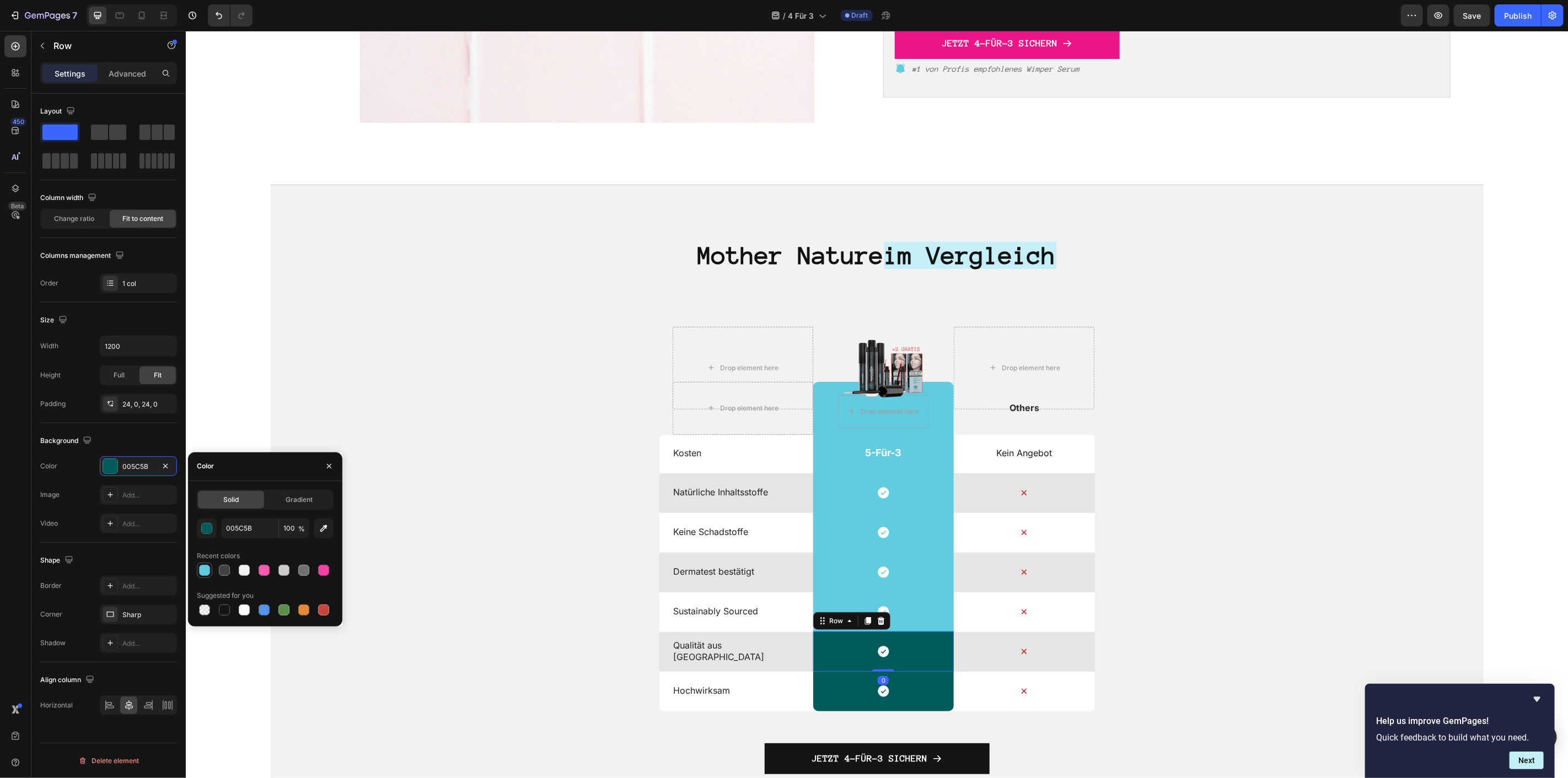
click at [208, 568] on div at bounding box center [204, 570] width 11 height 11
type input "61CBE0"
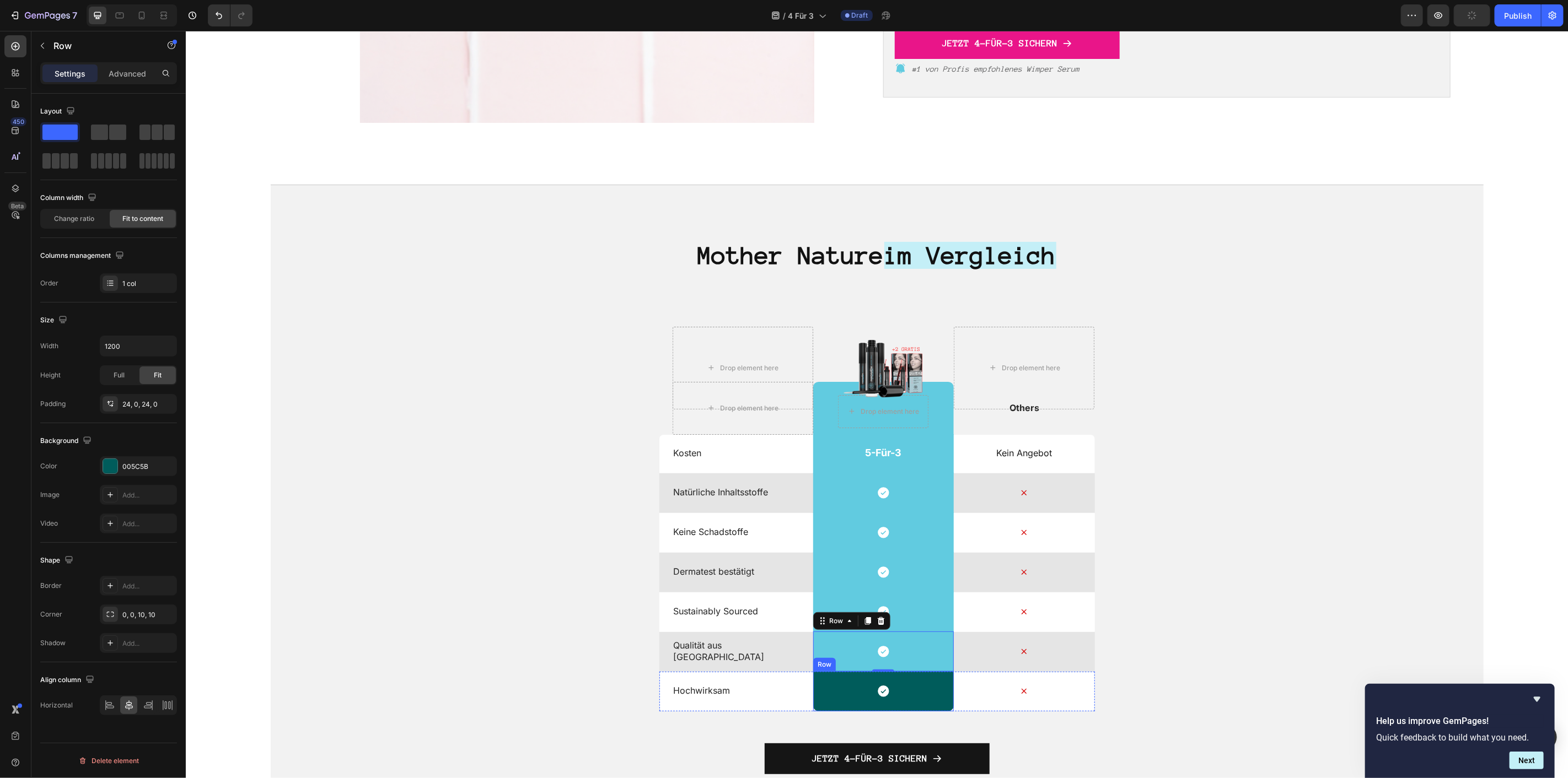
click at [838, 684] on div "Icon Row" at bounding box center [883, 691] width 141 height 40
click at [103, 466] on div at bounding box center [110, 466] width 14 height 14
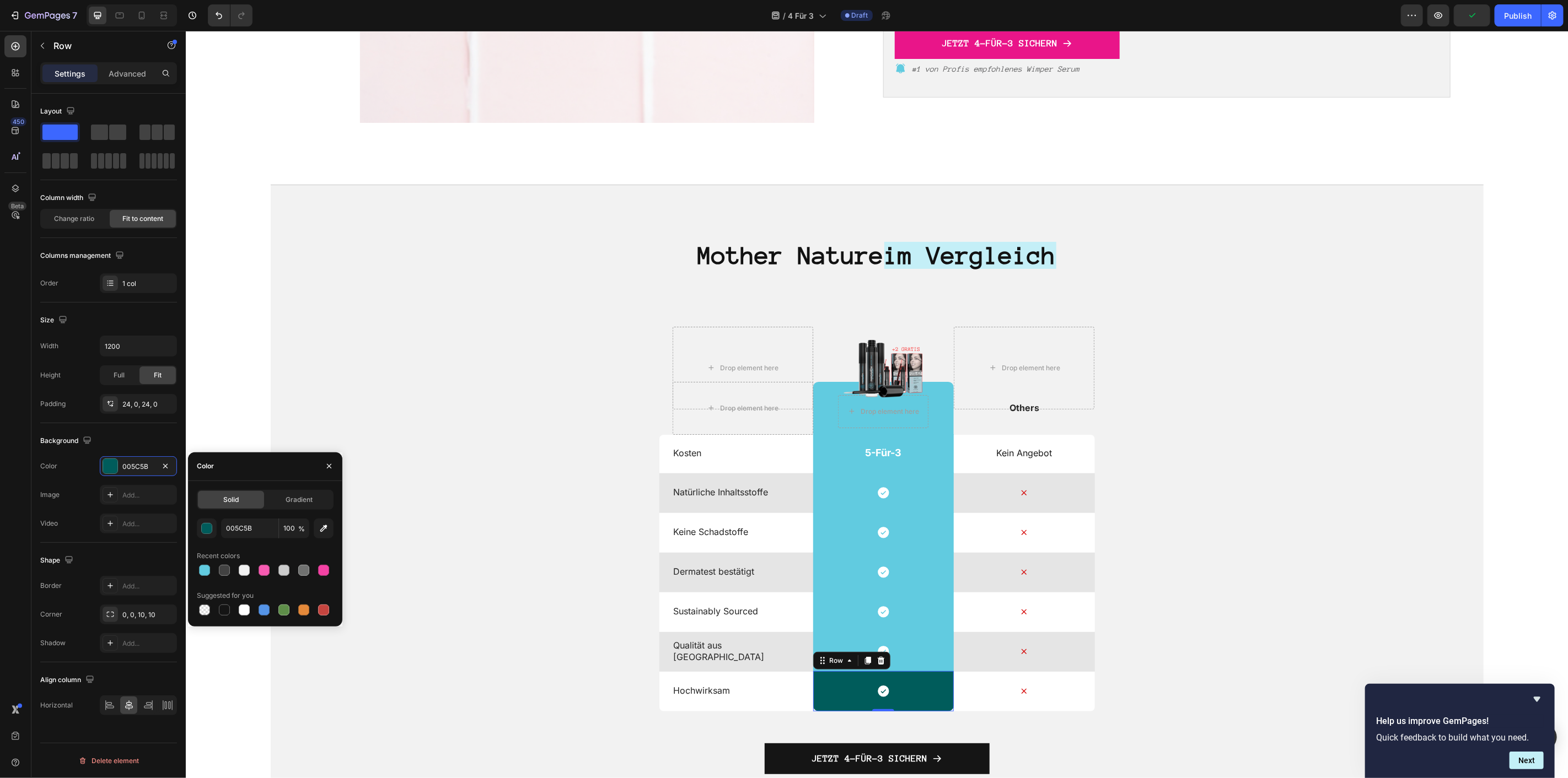
click at [199, 561] on div "Recent colors" at bounding box center [265, 556] width 137 height 18
click at [209, 569] on div at bounding box center [204, 570] width 11 height 11
type input "61CBE0"
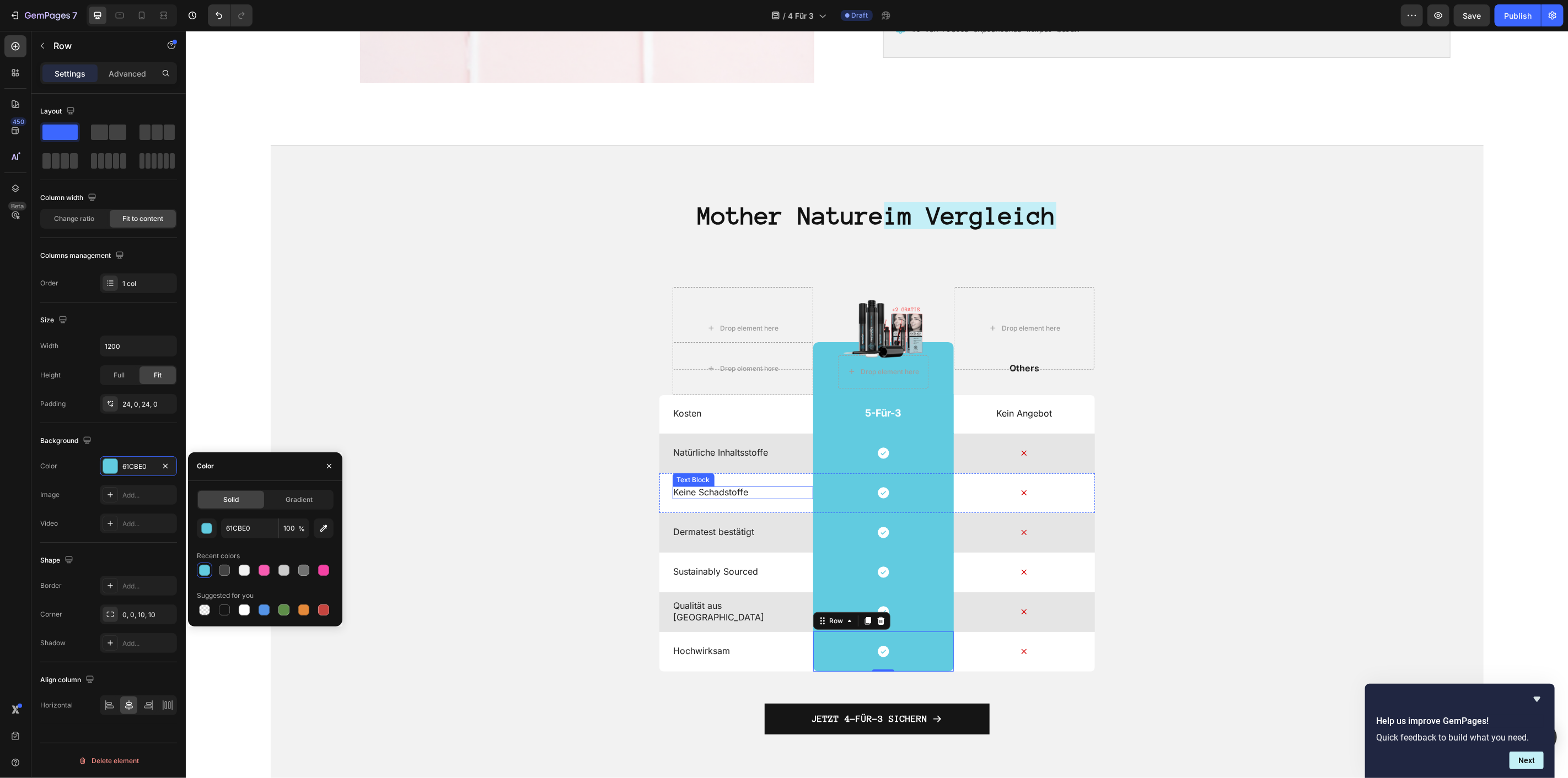
scroll to position [3776, 0]
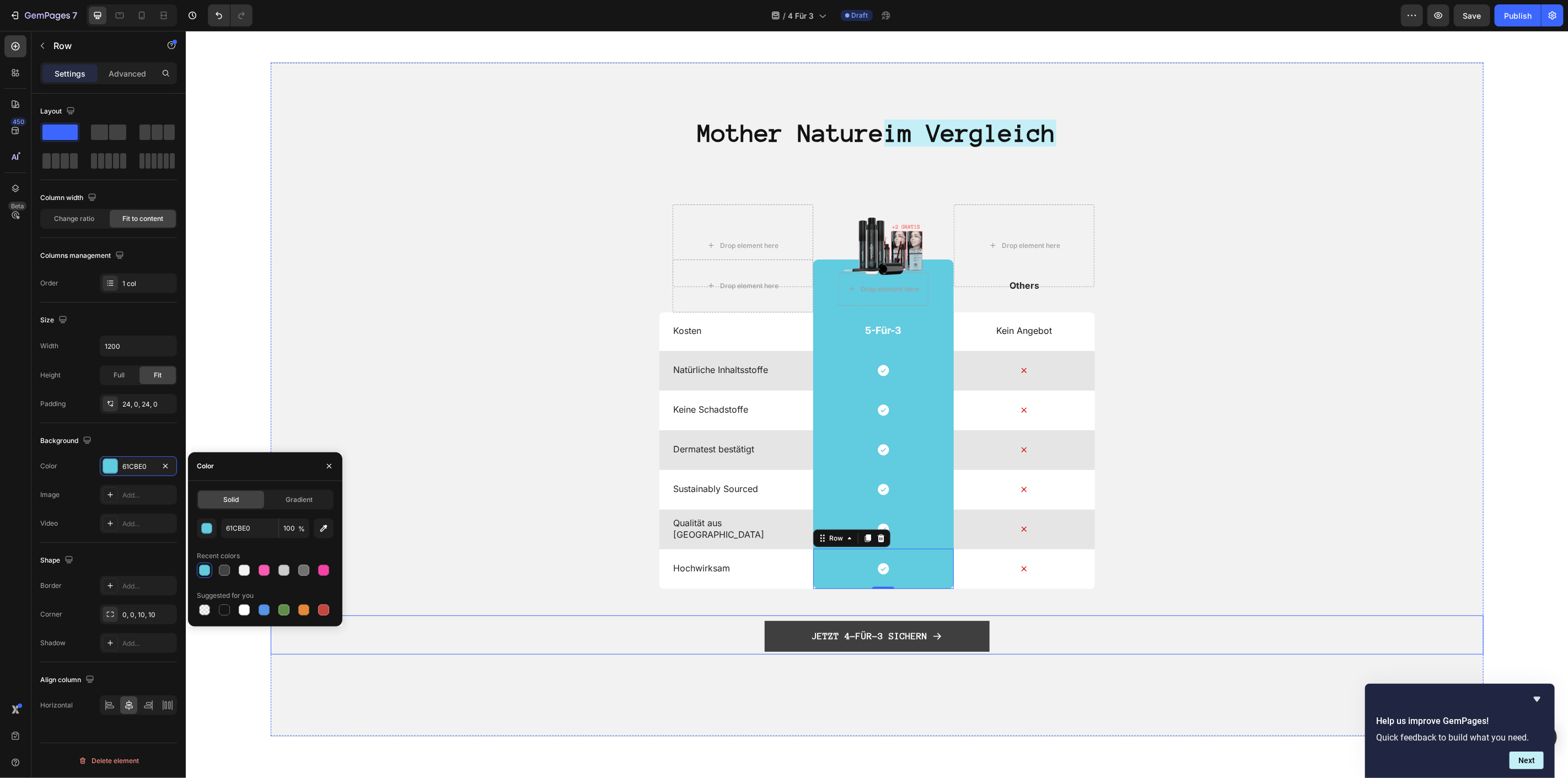
click at [776, 626] on link "JETZT 4-FÜR-3 SICHERN" at bounding box center [876, 636] width 225 height 31
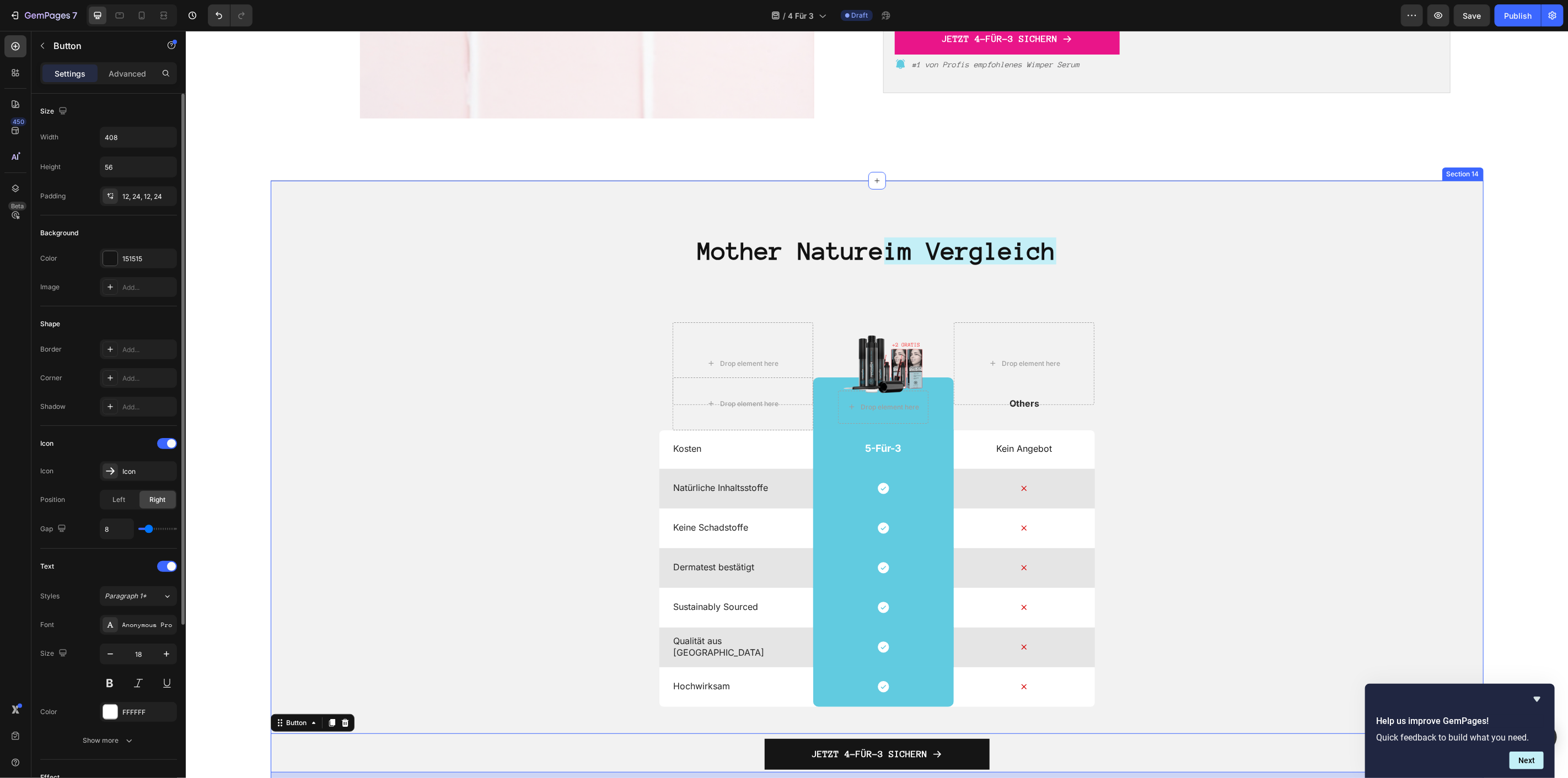
scroll to position [3654, 0]
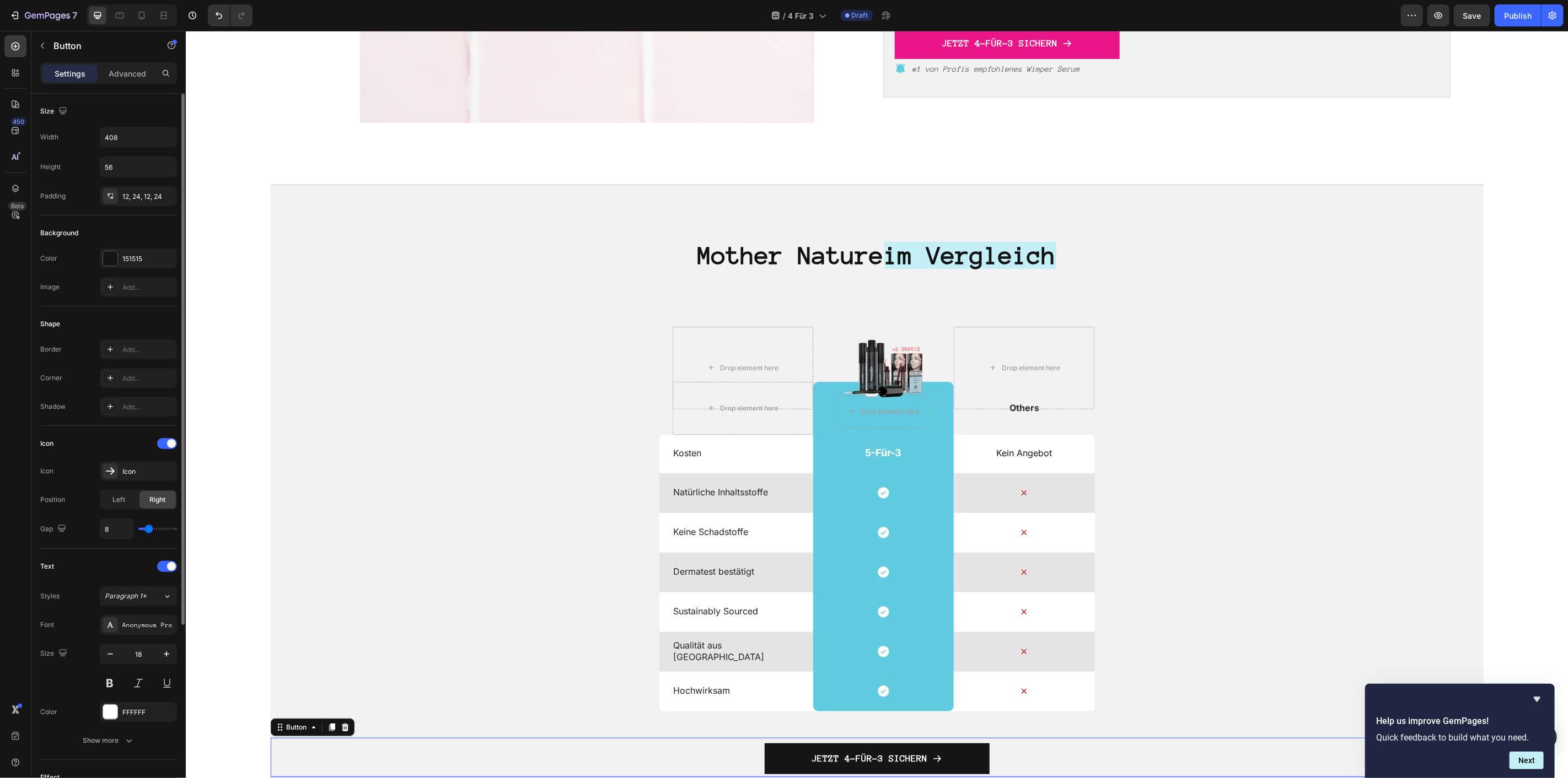
click at [132, 272] on div "Color 151515 Image Add..." at bounding box center [108, 273] width 137 height 49
click at [151, 265] on div "151515" at bounding box center [138, 259] width 77 height 20
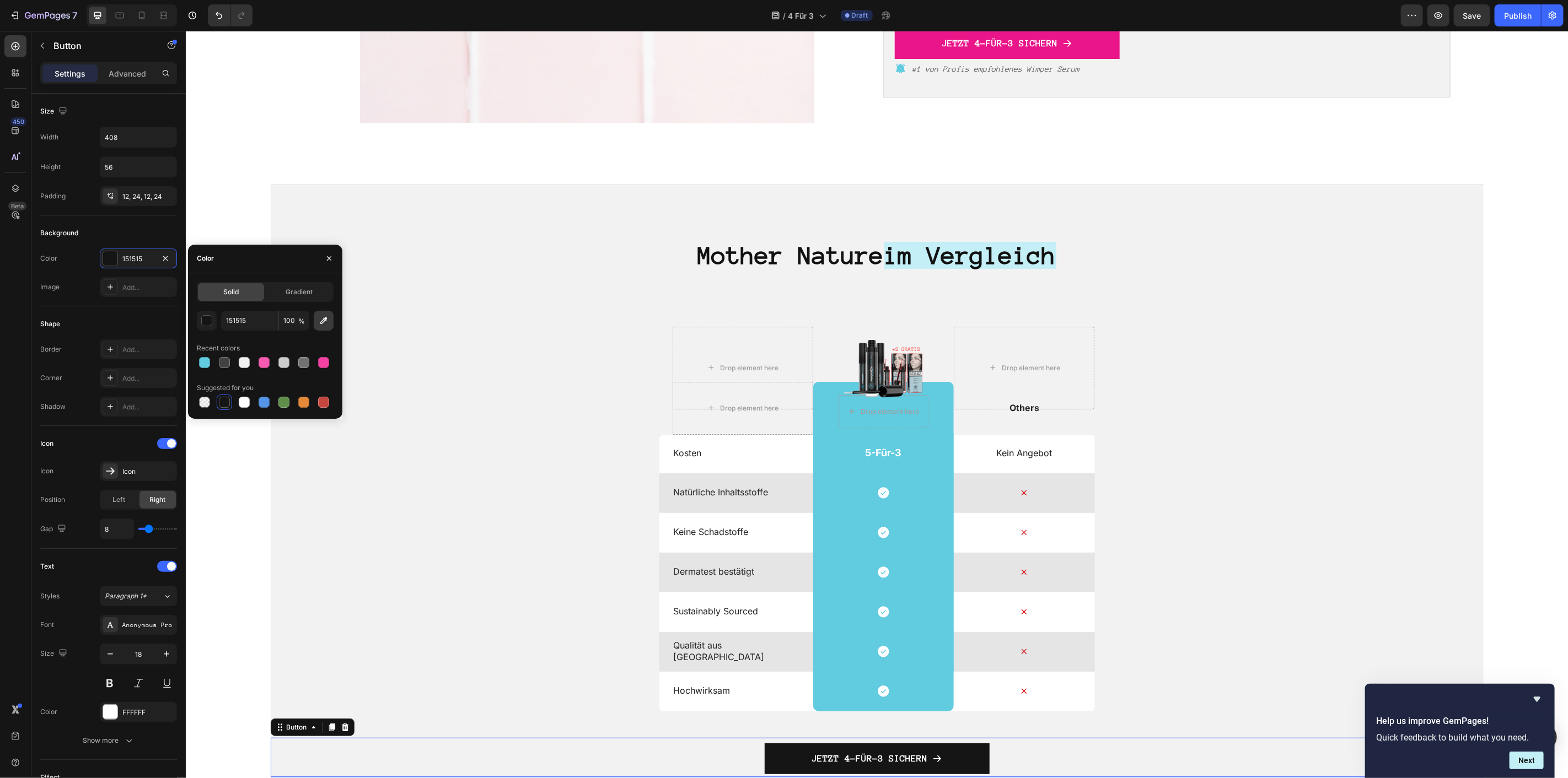
click at [317, 323] on button "button" at bounding box center [323, 321] width 20 height 20
type input "E91589"
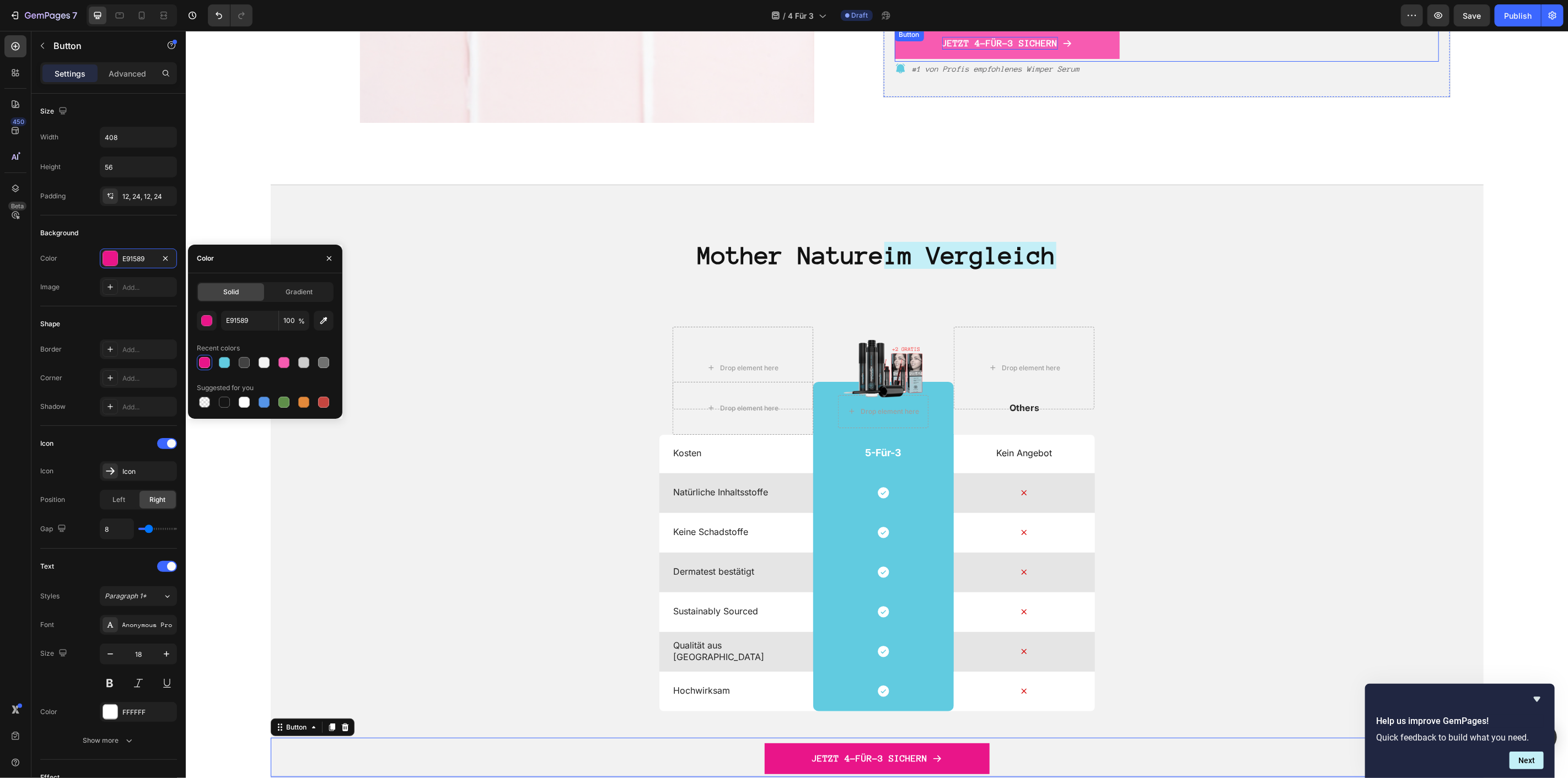
click at [979, 46] on strong "JETZT 4-FÜR-3 SICHERN" at bounding box center [999, 43] width 116 height 11
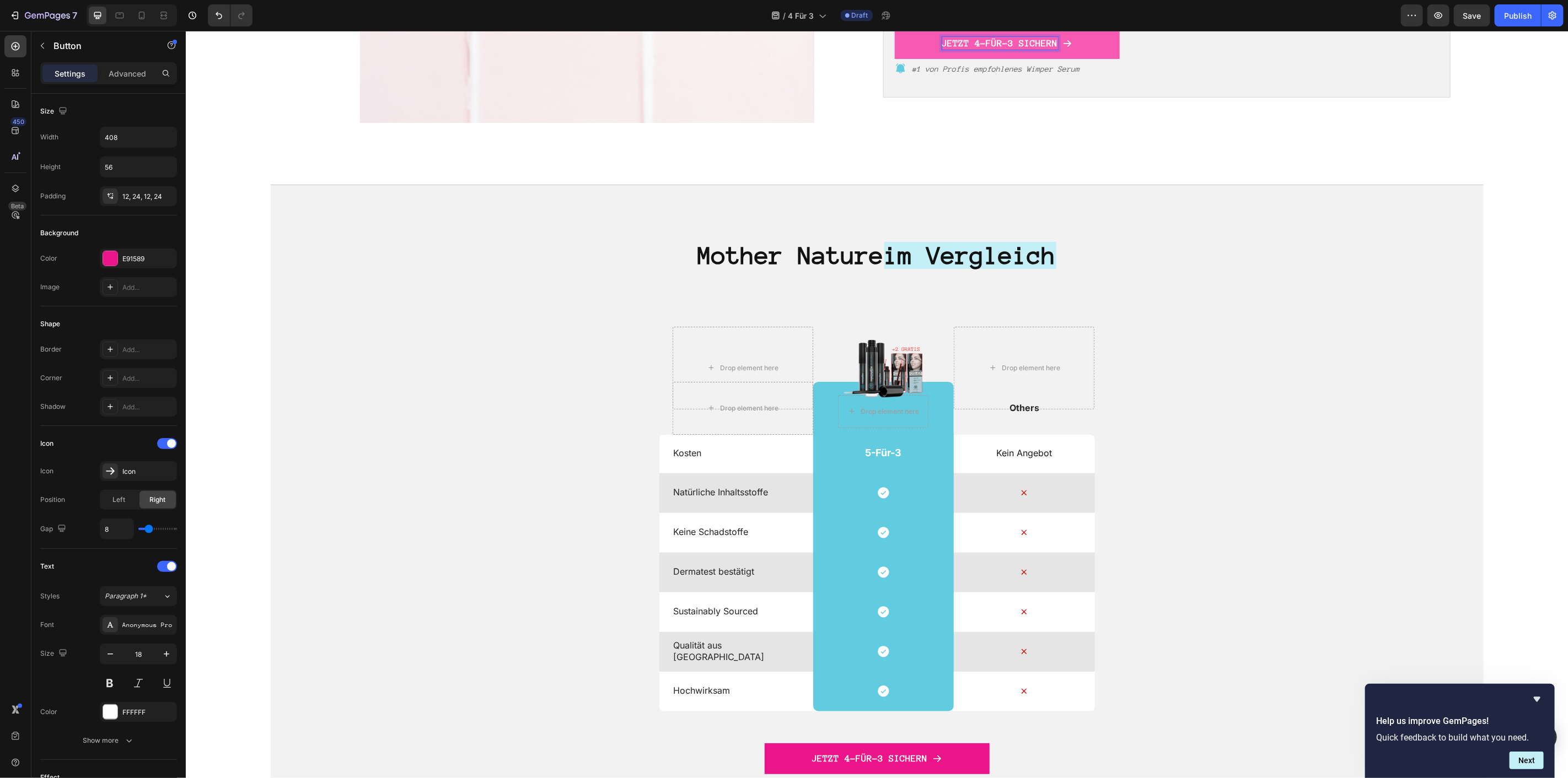
click at [975, 44] on strong "JETZT 4-FÜR-3 SICHERN" at bounding box center [999, 43] width 116 height 11
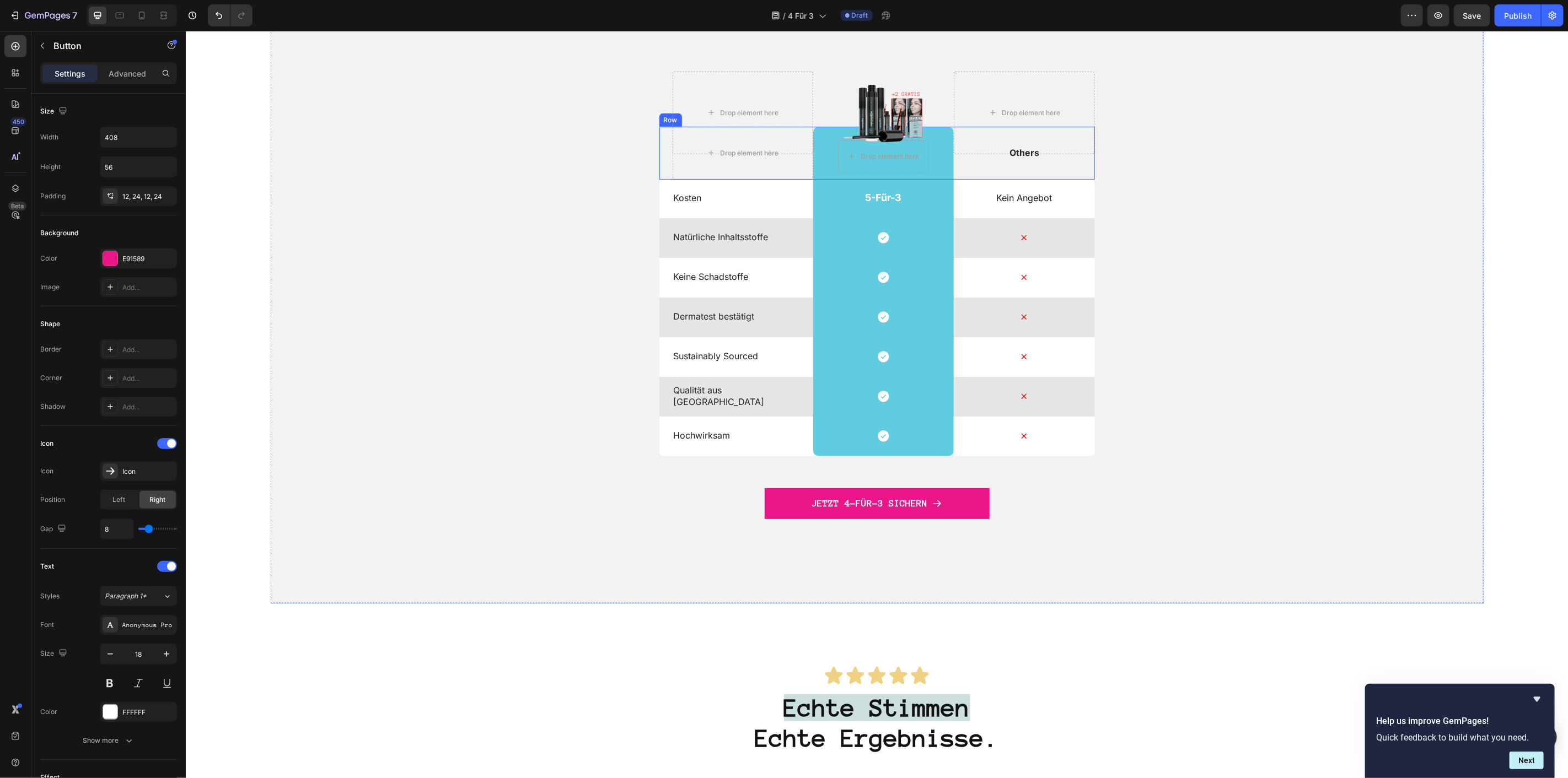
scroll to position [3957, 0]
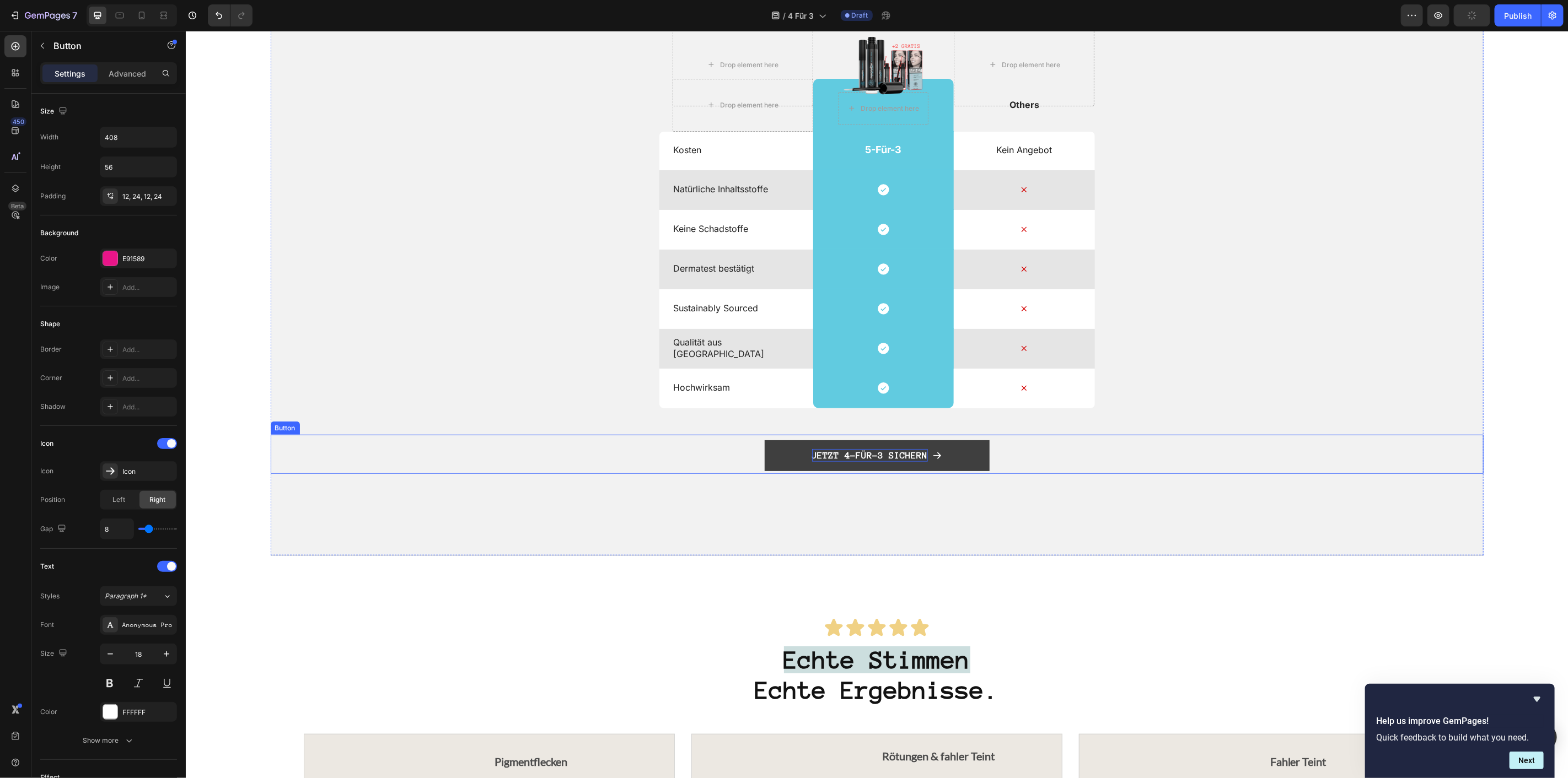
click at [870, 449] on p "JETZT 4-FÜR-3 SICHERN" at bounding box center [869, 455] width 116 height 13
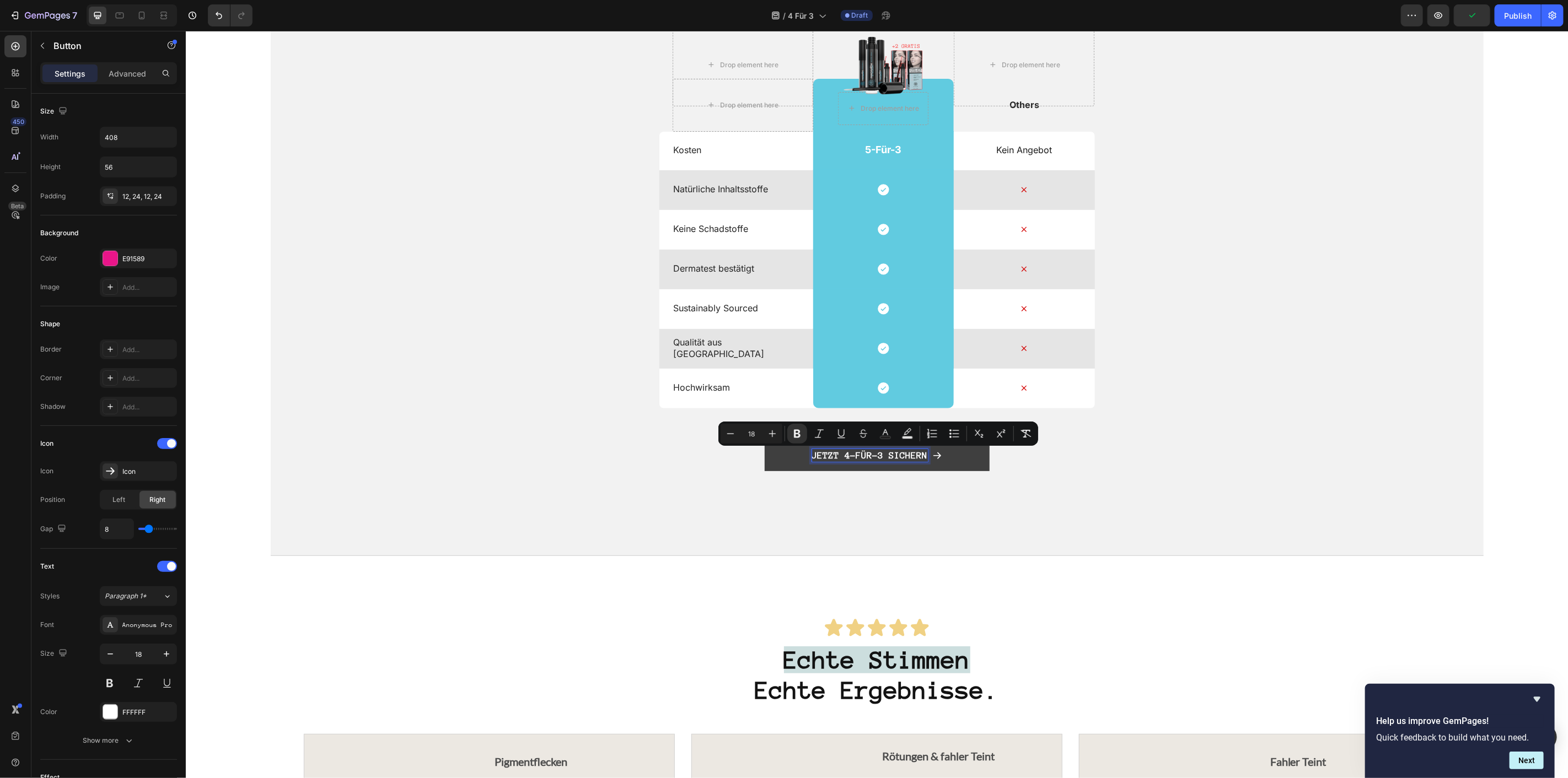
drag, startPoint x: 843, startPoint y: 455, endPoint x: 888, endPoint y: 468, distance: 46.8
click at [843, 455] on strong "JETZT 4-FÜR-3 SICHERN" at bounding box center [869, 455] width 116 height 11
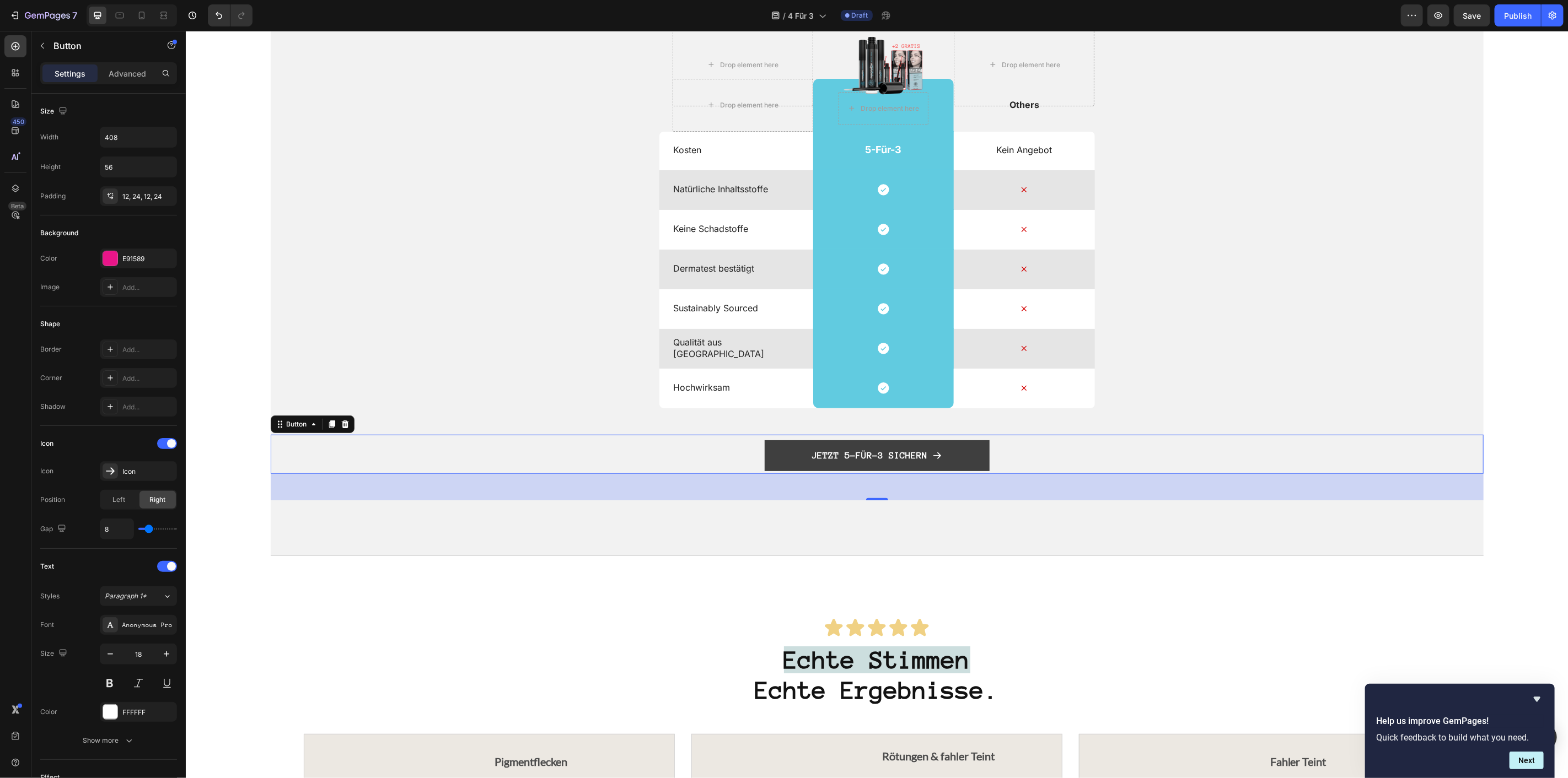
click at [779, 455] on link "JETZT 5-FÜR-3 SICHERN" at bounding box center [876, 455] width 225 height 31
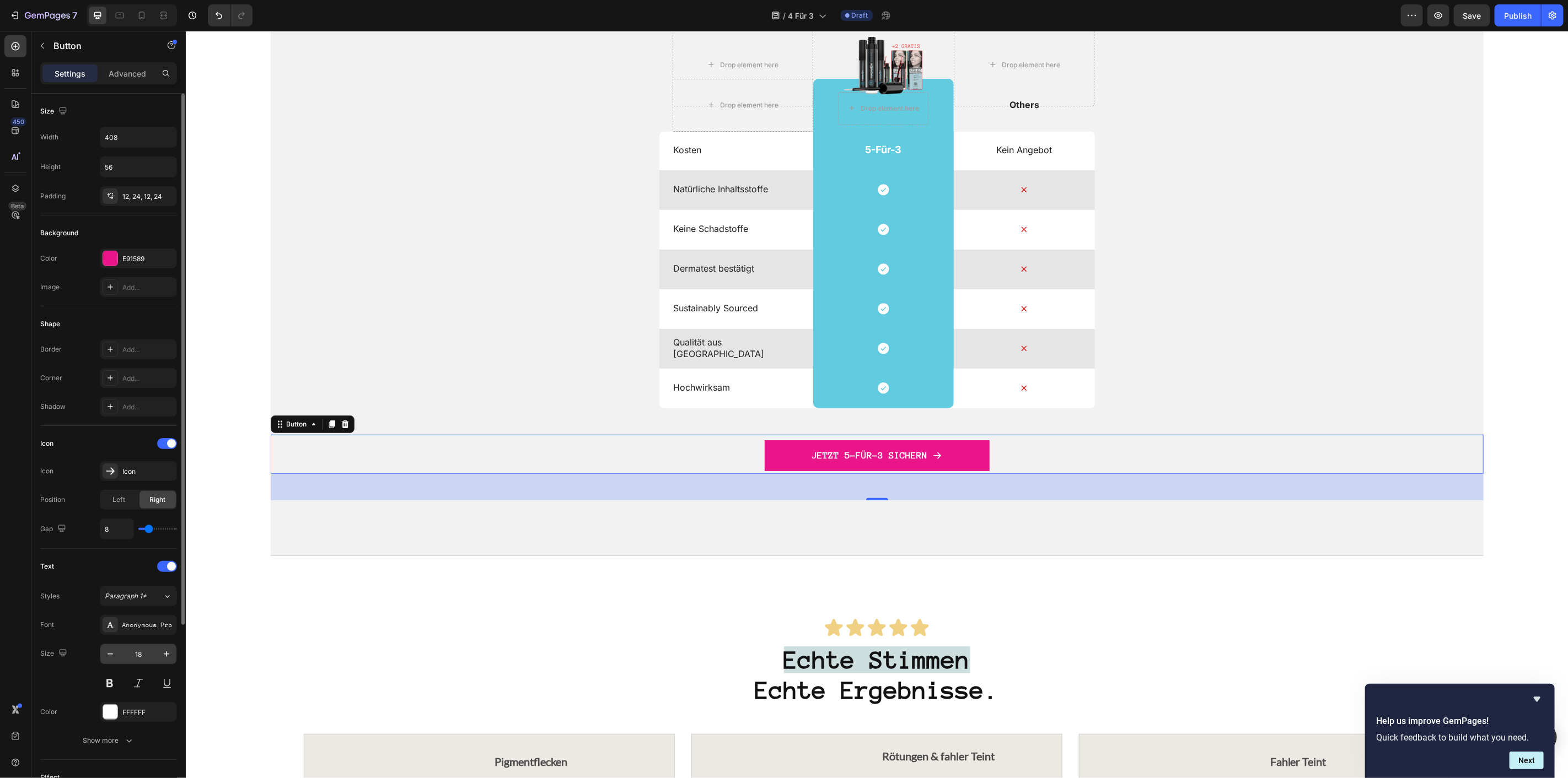
scroll to position [248, 0]
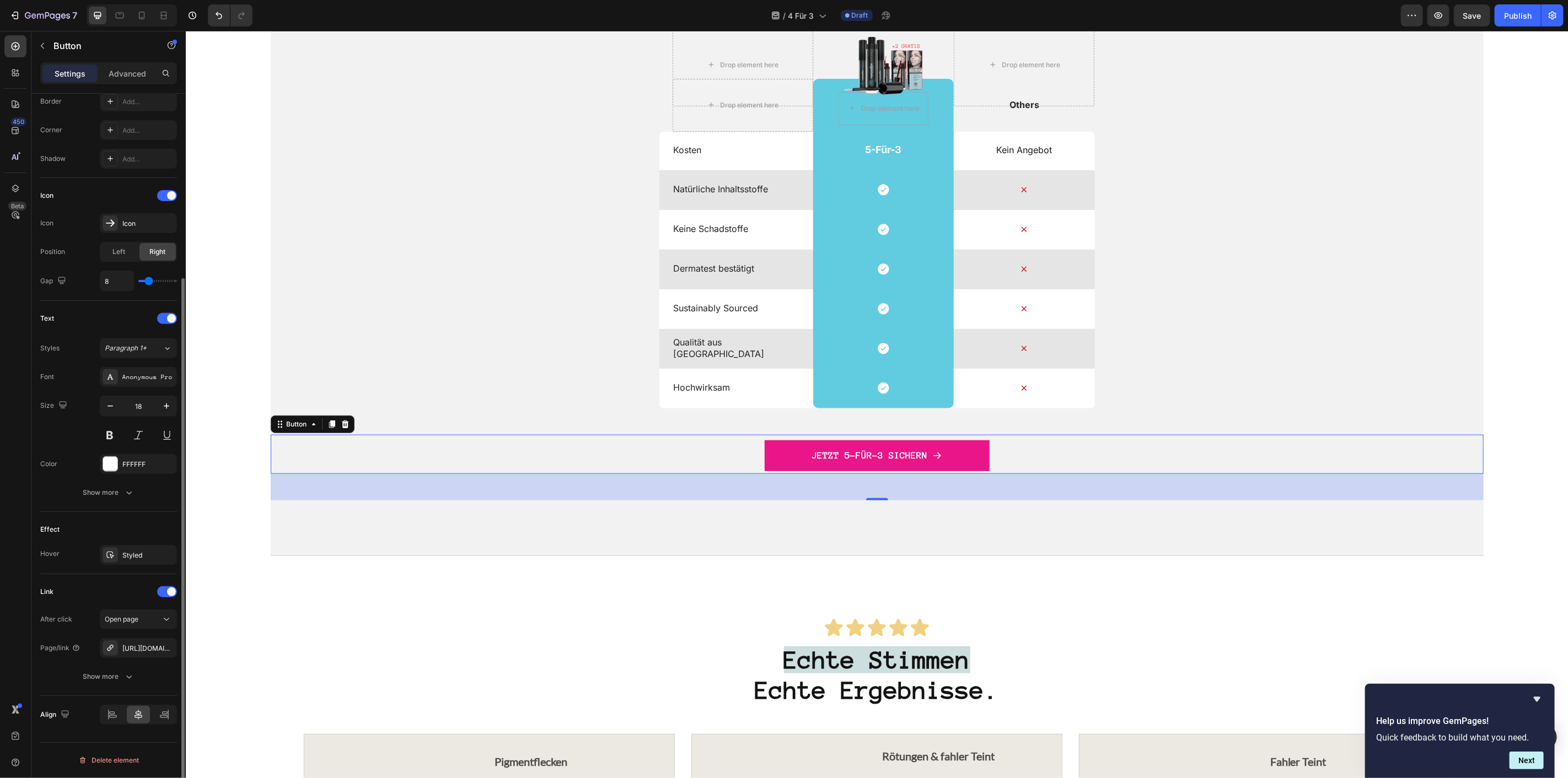
click at [137, 541] on div "Effect Hover Styled" at bounding box center [108, 543] width 137 height 62
click at [134, 565] on div "Styled" at bounding box center [138, 555] width 77 height 20
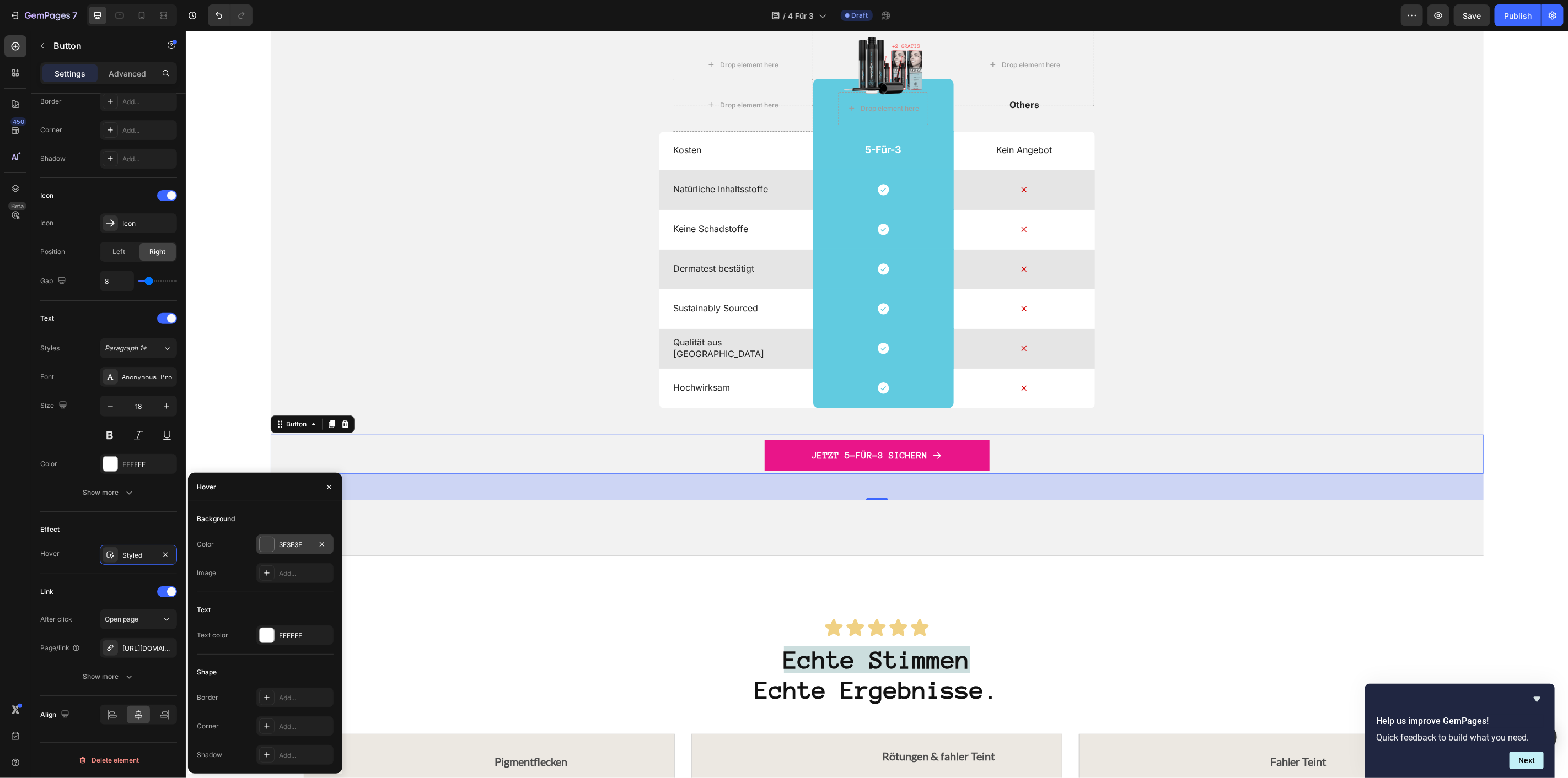
click at [265, 547] on div at bounding box center [266, 544] width 14 height 14
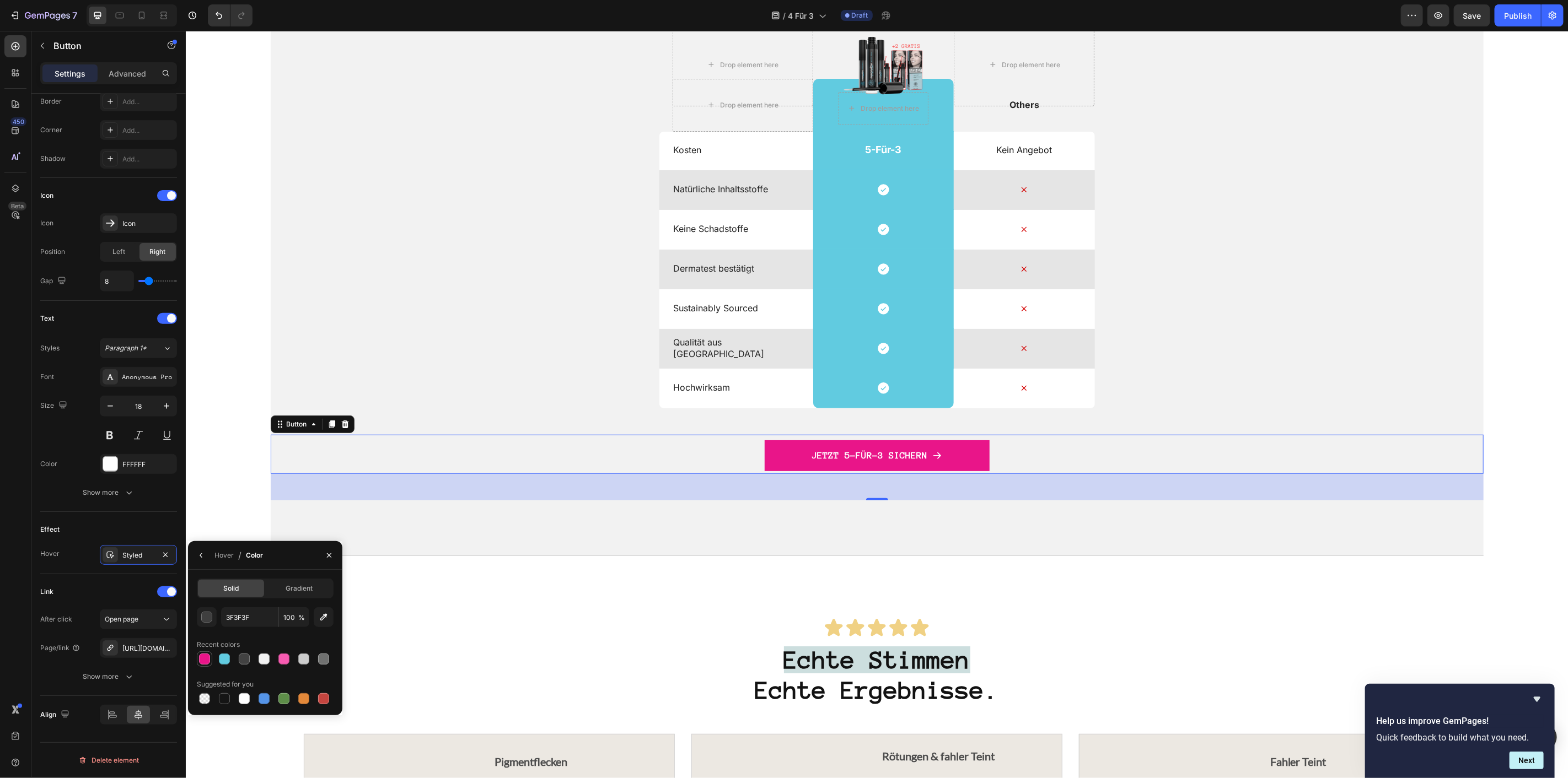
click at [207, 662] on div at bounding box center [204, 659] width 11 height 11
type input "E91589"
click at [212, 613] on button "button" at bounding box center [207, 617] width 20 height 20
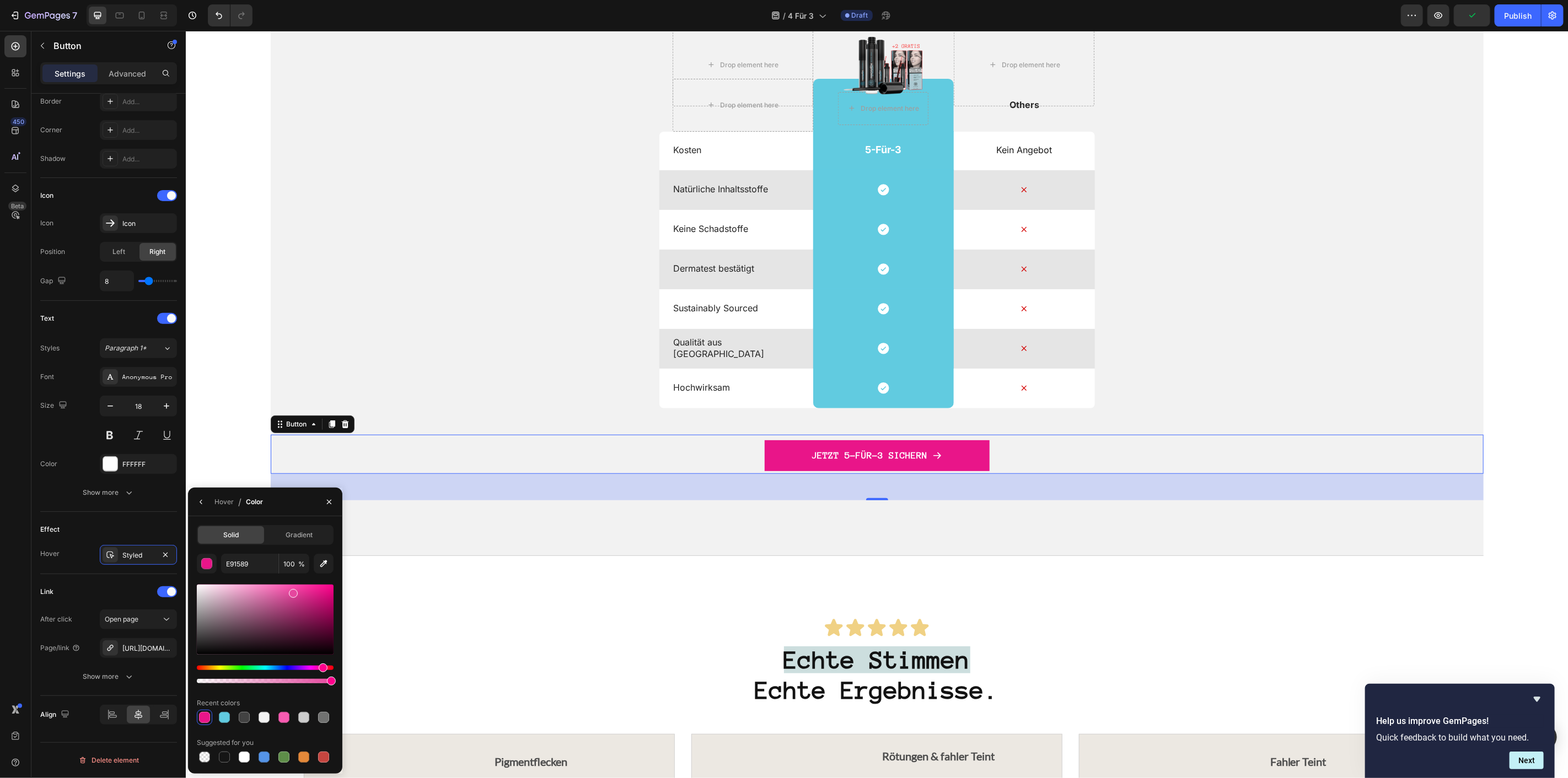
click at [289, 595] on div at bounding box center [265, 620] width 137 height 70
click at [150, 638] on div "After click Open page Page/link https://seal-commerce-asia.myshopify.com/a/gemp…" at bounding box center [108, 648] width 137 height 77
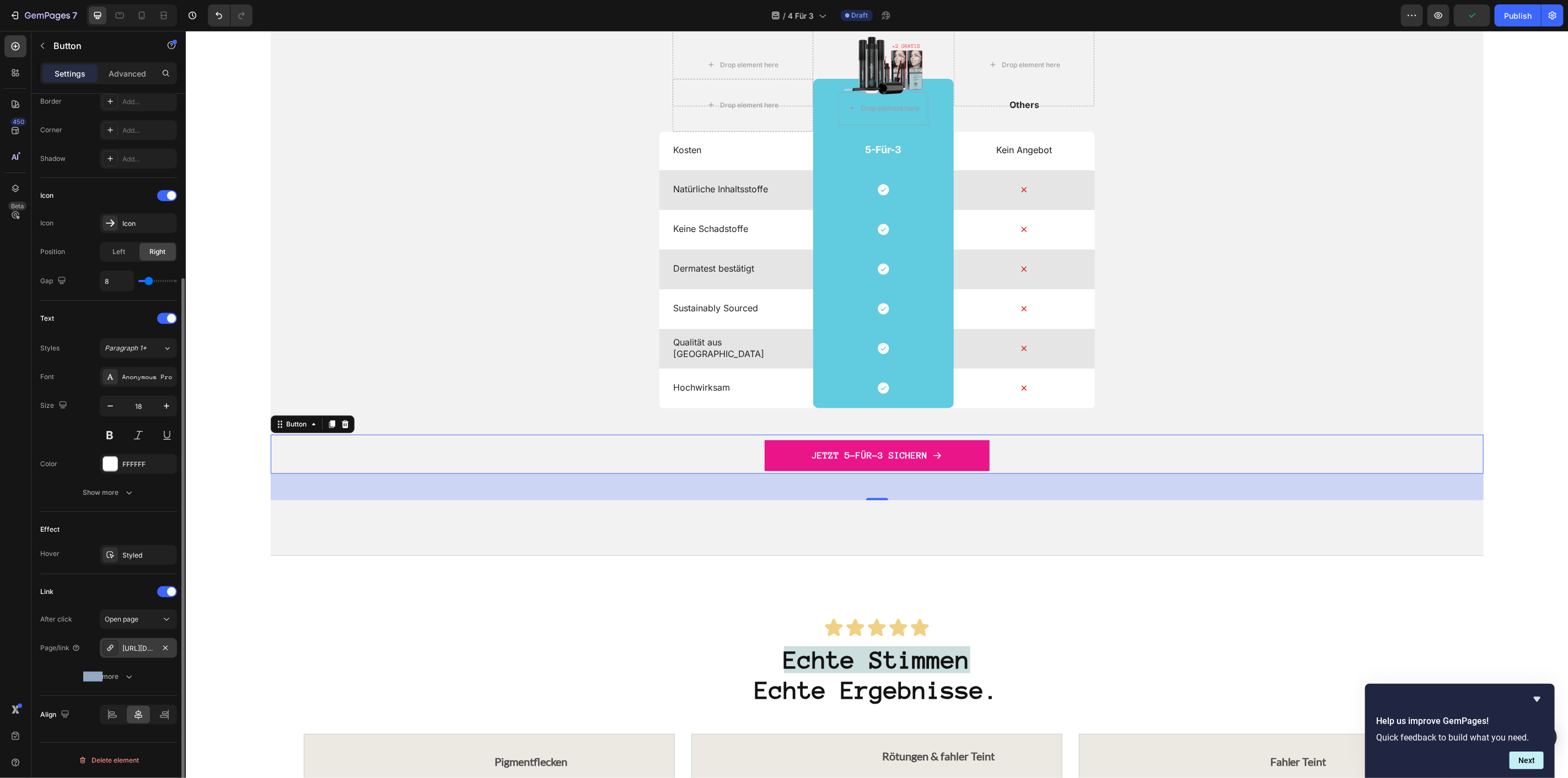
click at [150, 638] on div "https://seal-commerce-asia.myshopify.com/a/gempages?version=v7&shop_id=43275057…" at bounding box center [138, 648] width 77 height 20
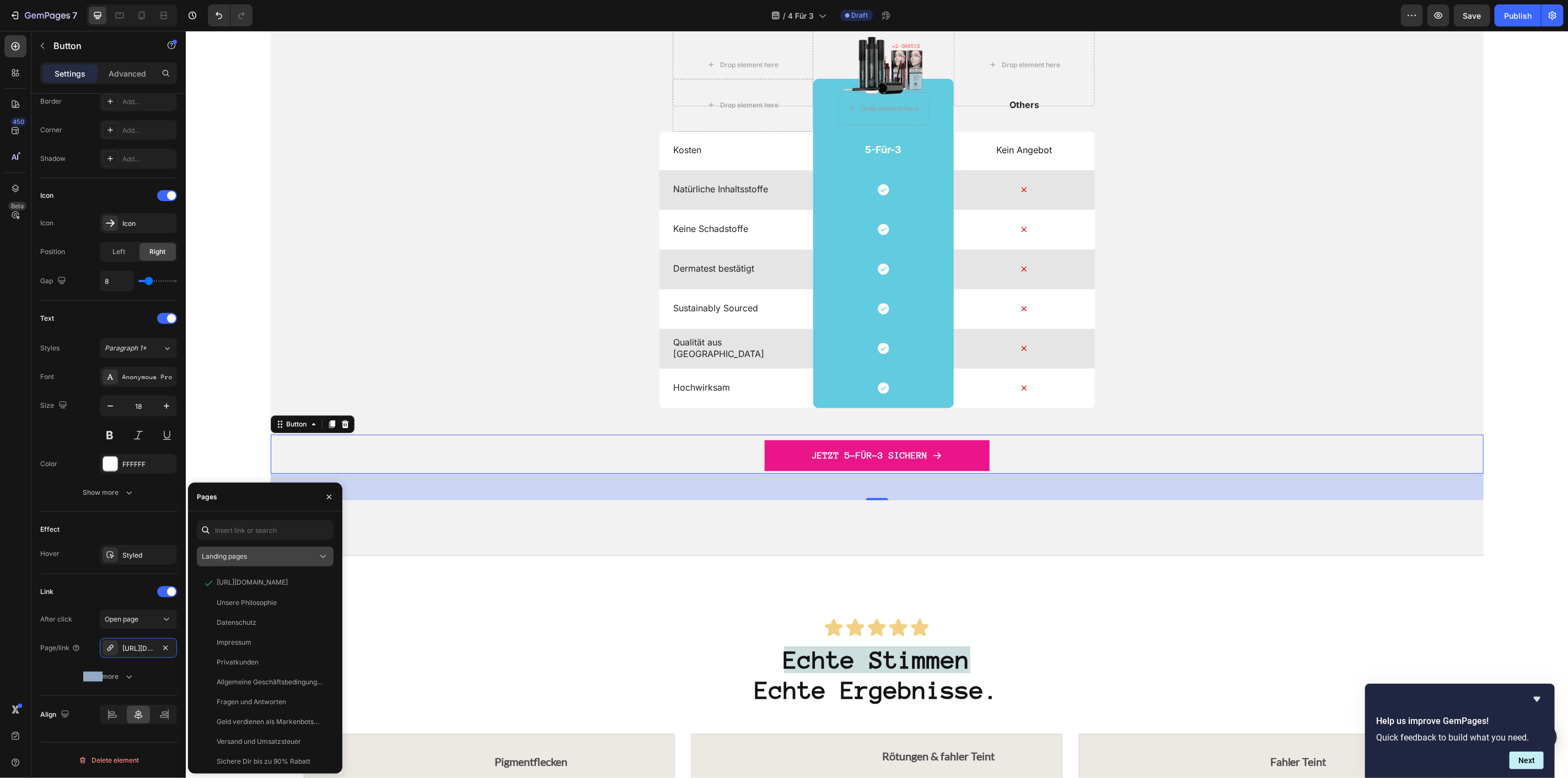
click at [307, 552] on div "Landing pages" at bounding box center [260, 557] width 116 height 10
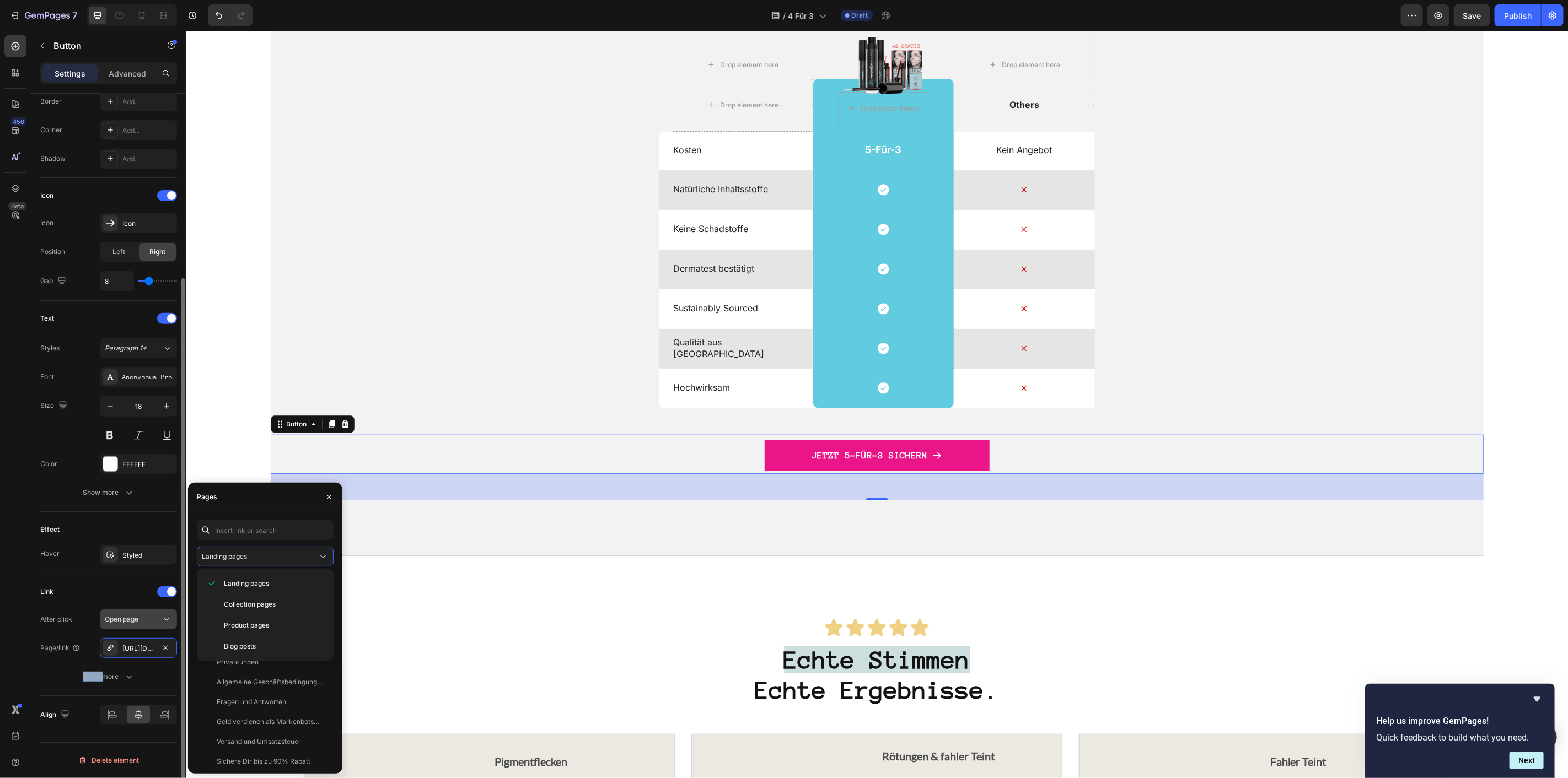
click at [132, 625] on span "Open page" at bounding box center [121, 620] width 34 height 10
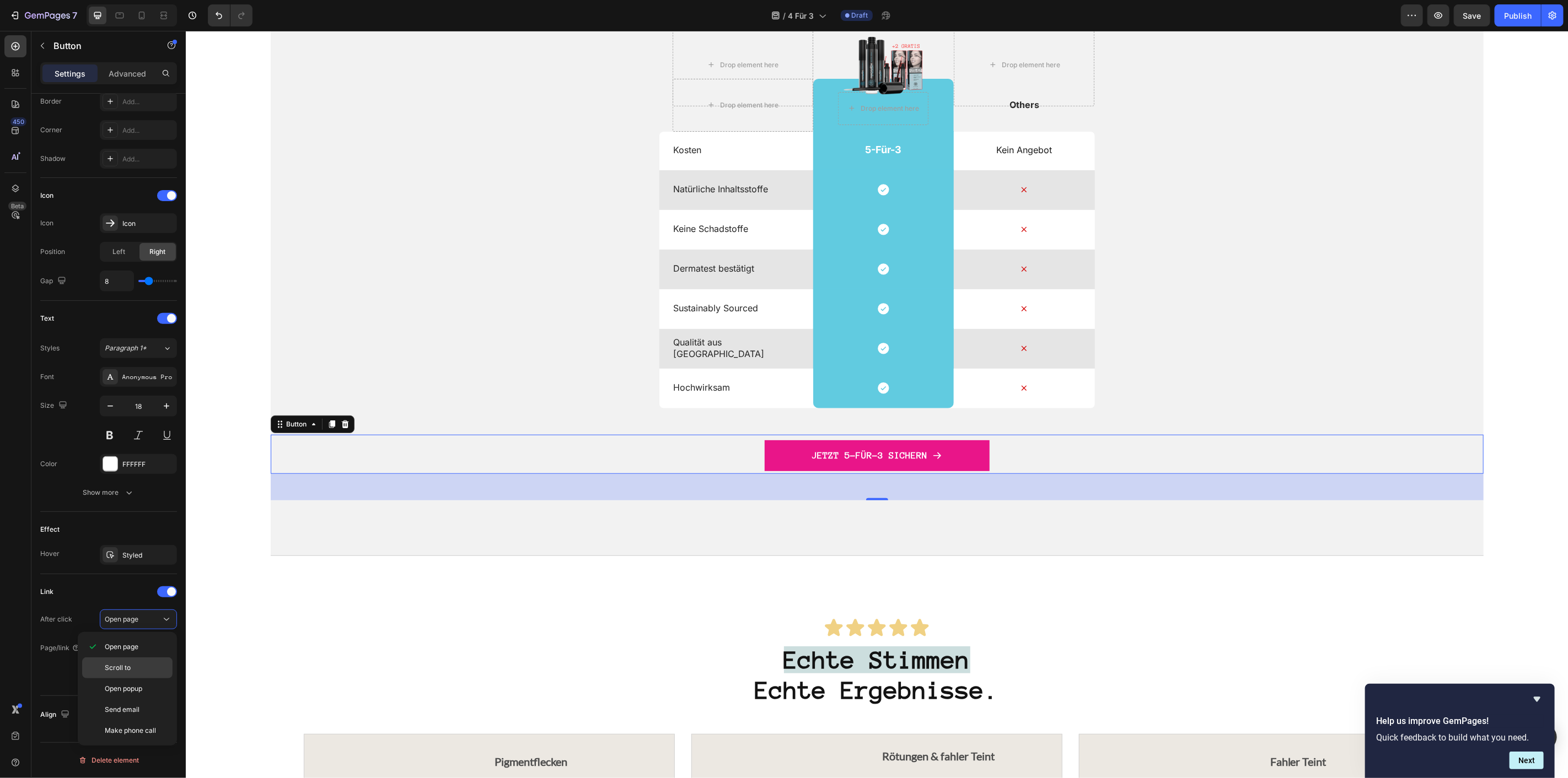
click at [136, 670] on p "Scroll to" at bounding box center [136, 668] width 63 height 10
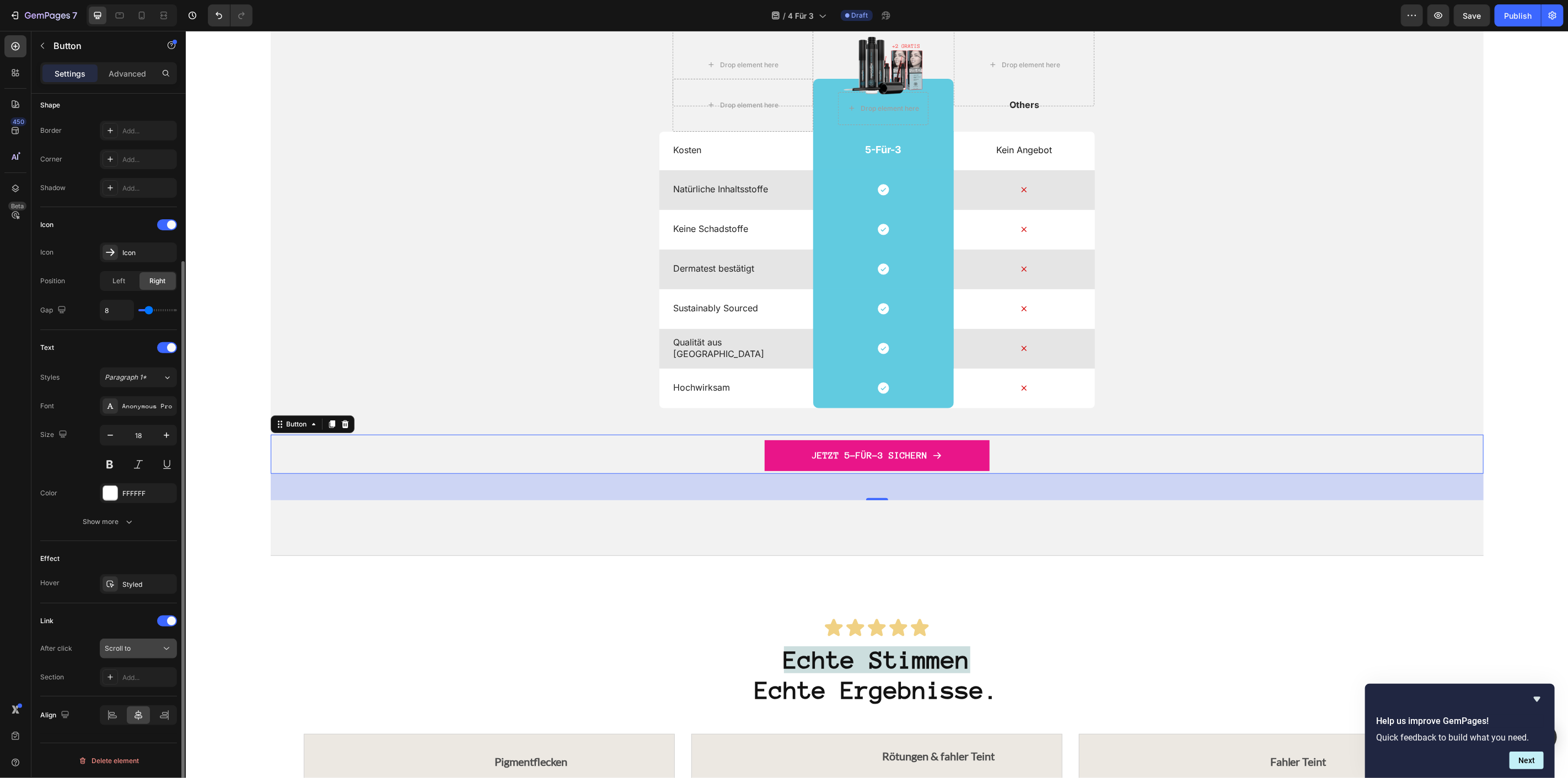
scroll to position [219, 0]
click at [129, 681] on div "Add..." at bounding box center [148, 678] width 52 height 10
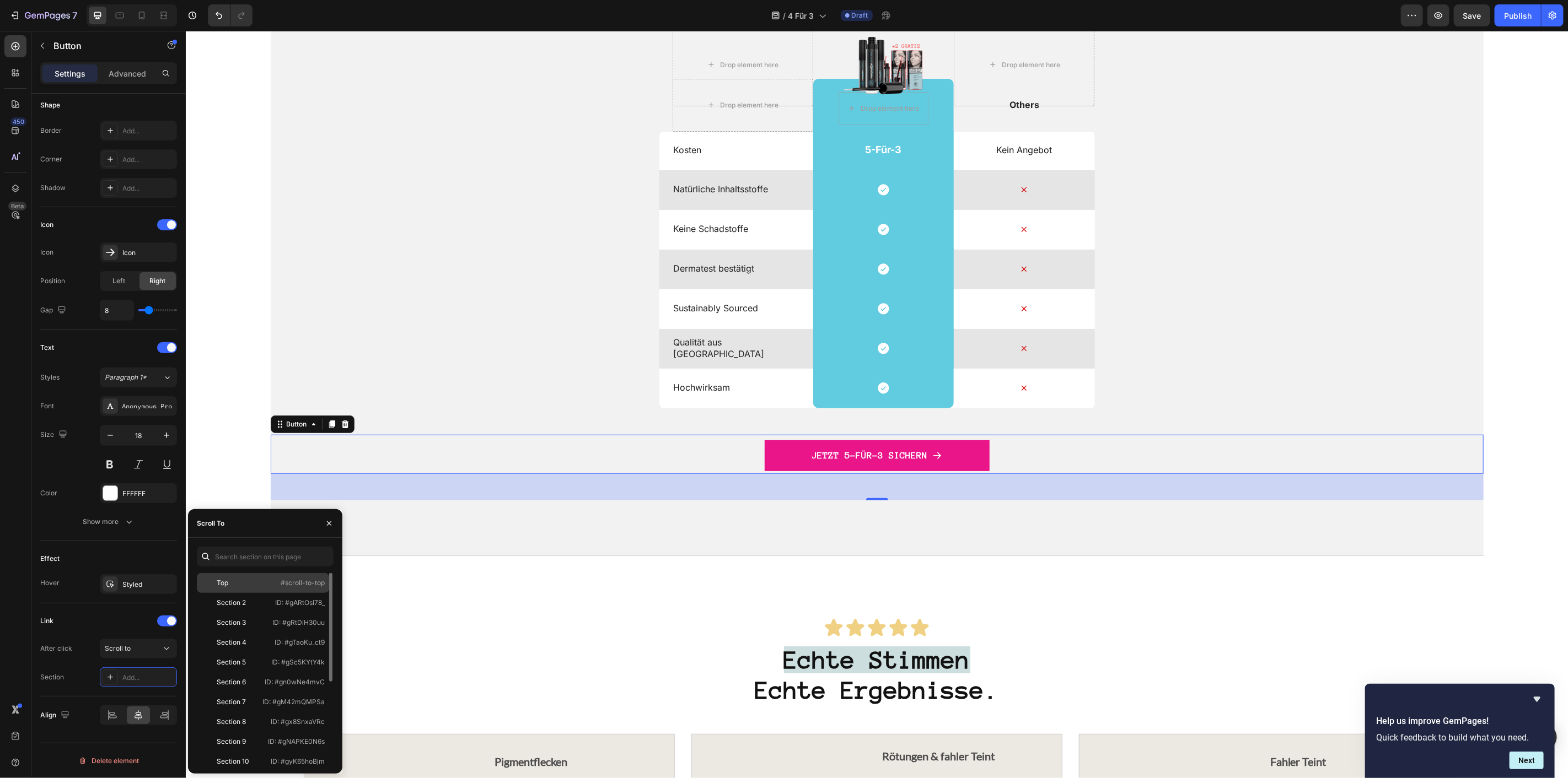
click at [237, 586] on div "Top" at bounding box center [233, 583] width 64 height 10
click at [124, 620] on div "Link" at bounding box center [108, 621] width 137 height 18
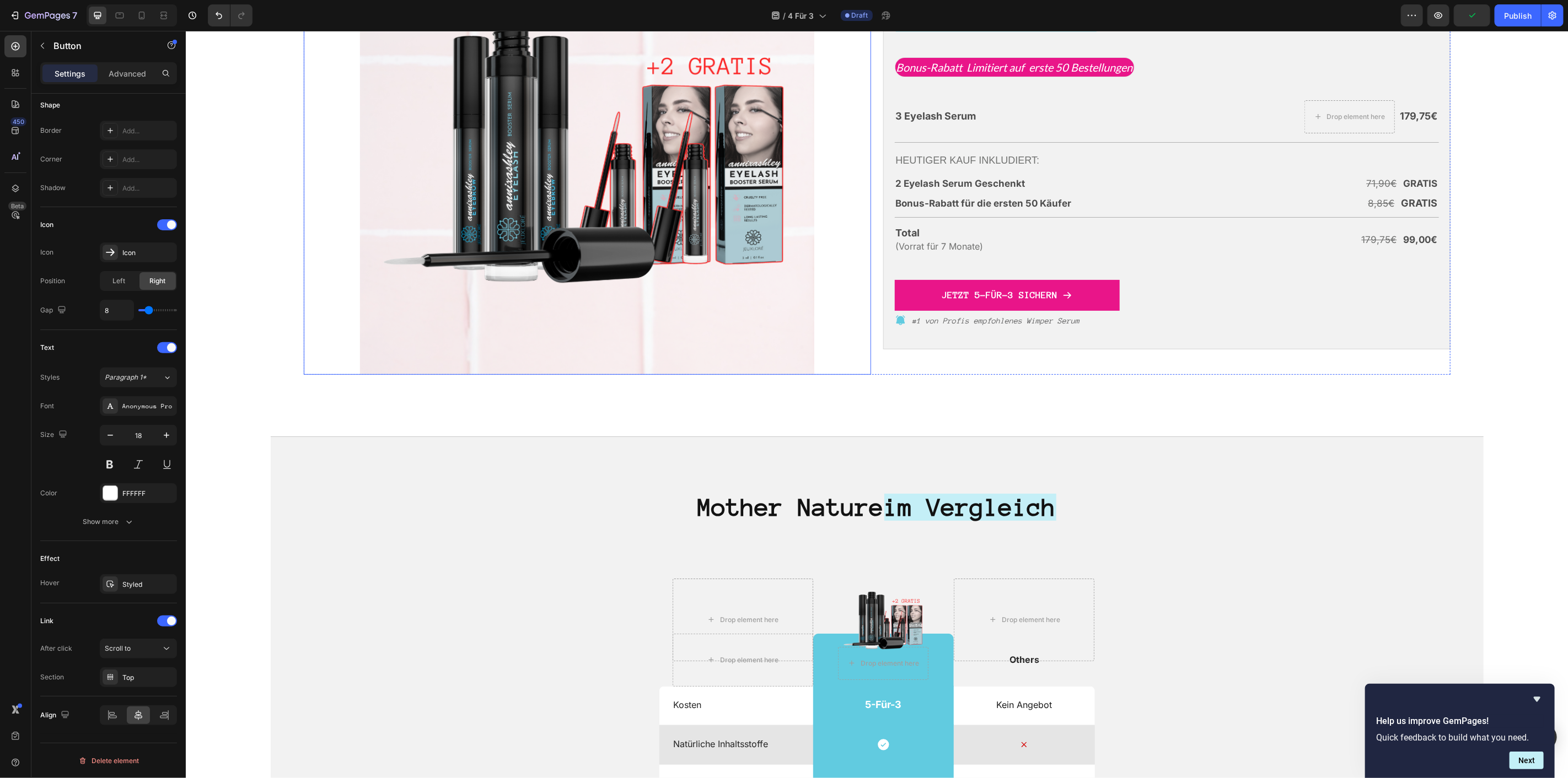
scroll to position [3344, 0]
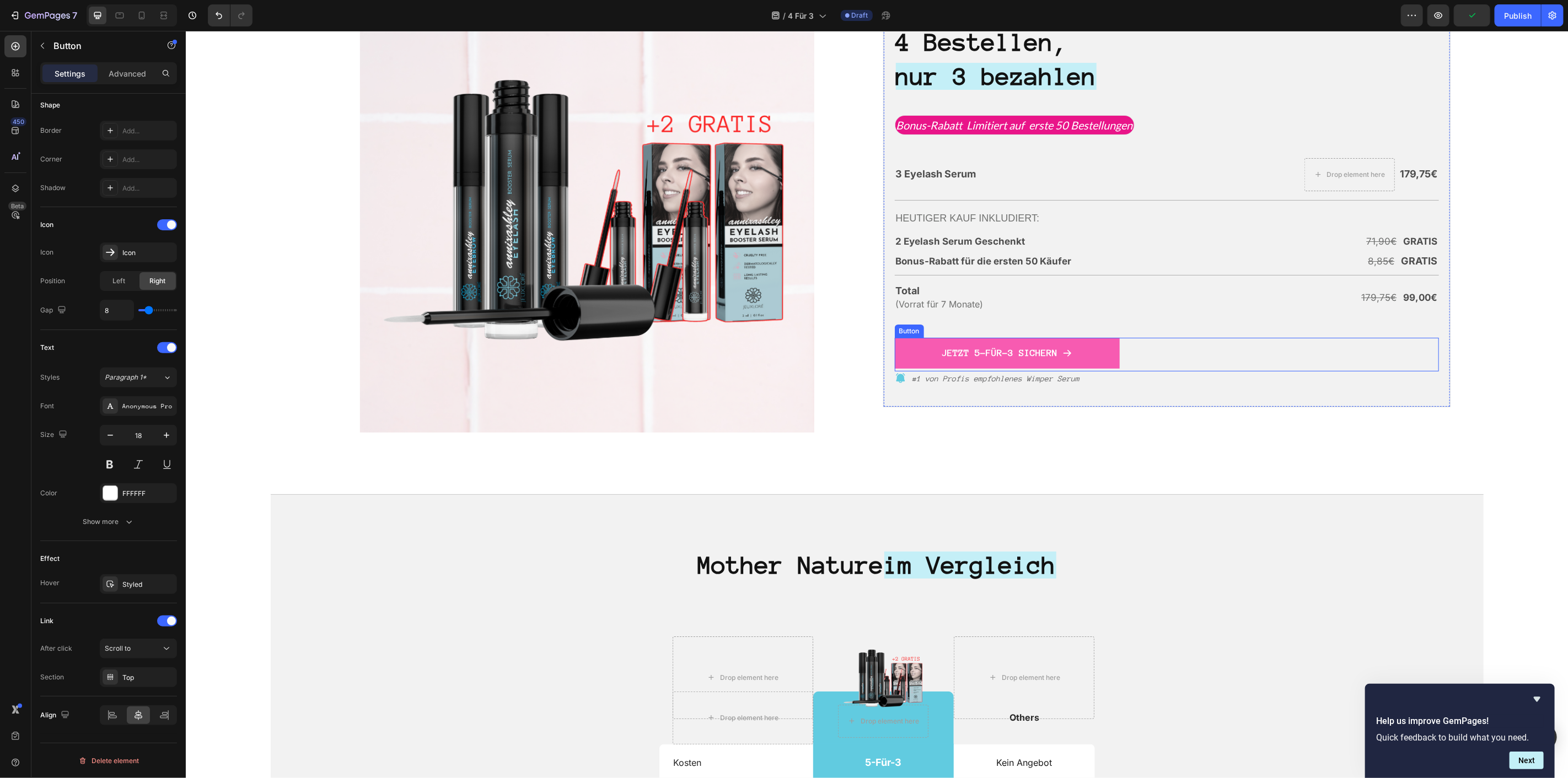
click at [1014, 344] on link "JETZT 5-FÜR-3 SICHERN" at bounding box center [1006, 353] width 225 height 31
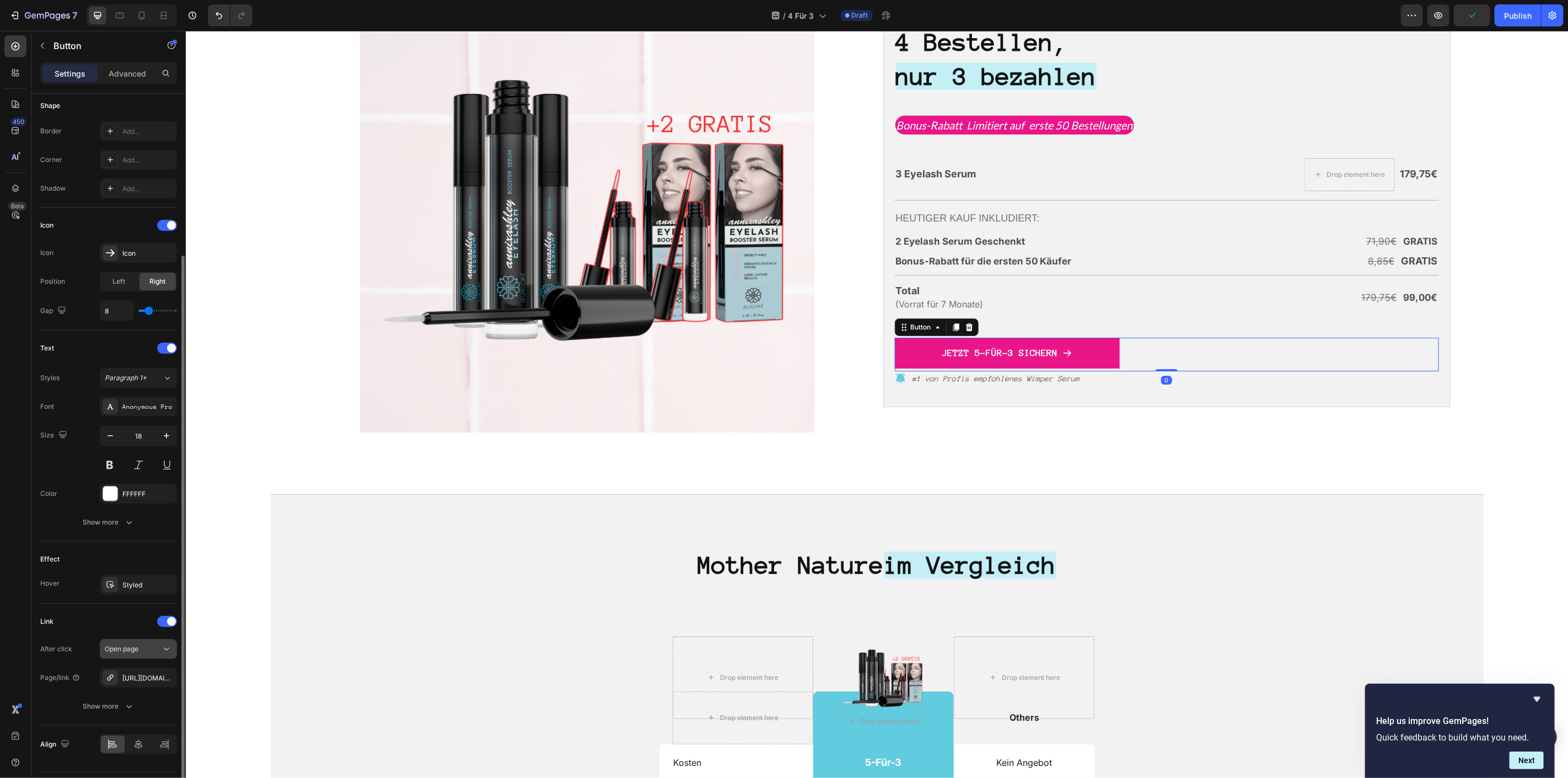
click at [135, 657] on button "Open page" at bounding box center [138, 649] width 77 height 20
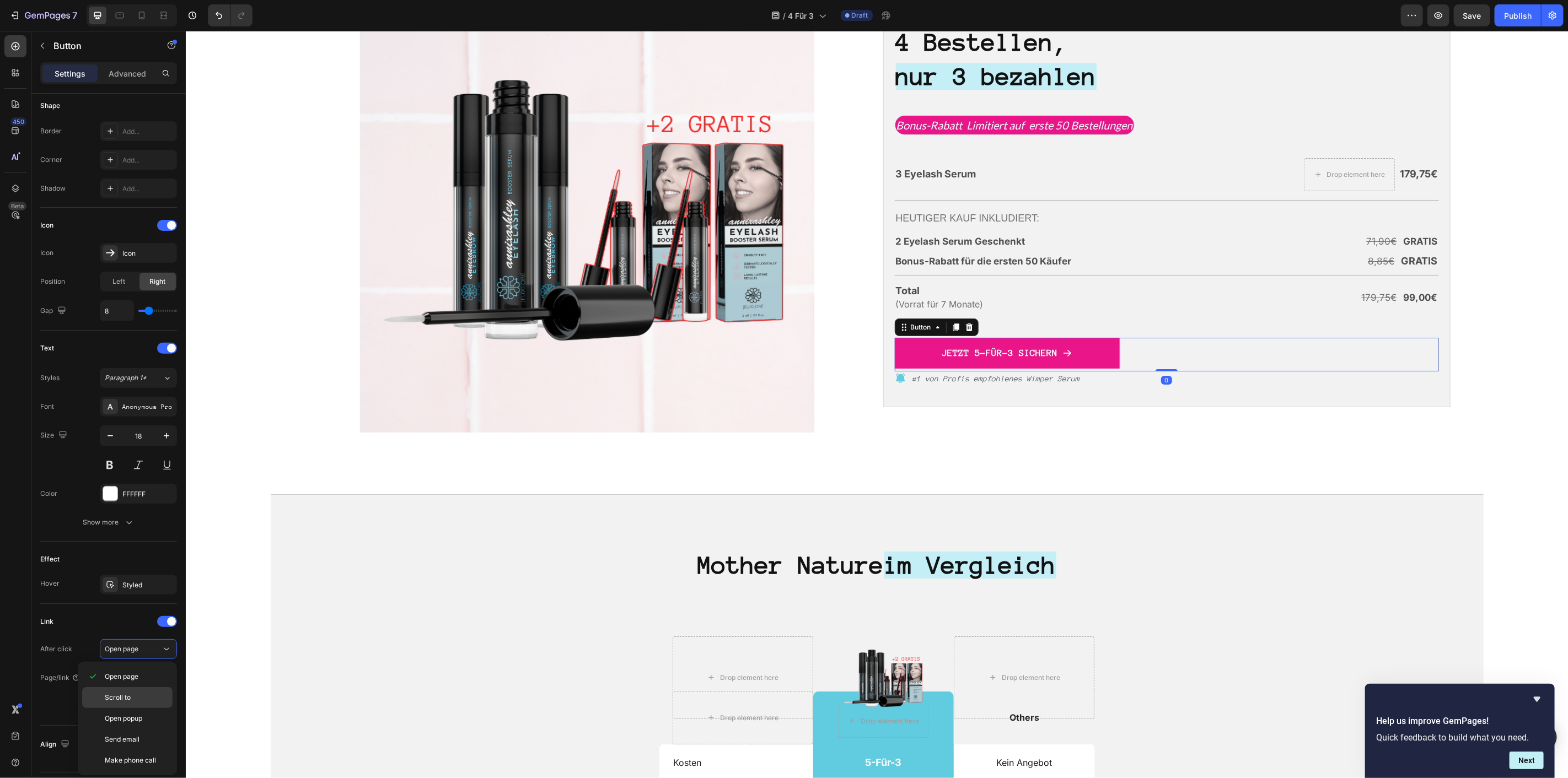
click at [128, 691] on div "Scroll to" at bounding box center [127, 698] width 90 height 21
click at [133, 670] on div "Add..." at bounding box center [138, 678] width 77 height 20
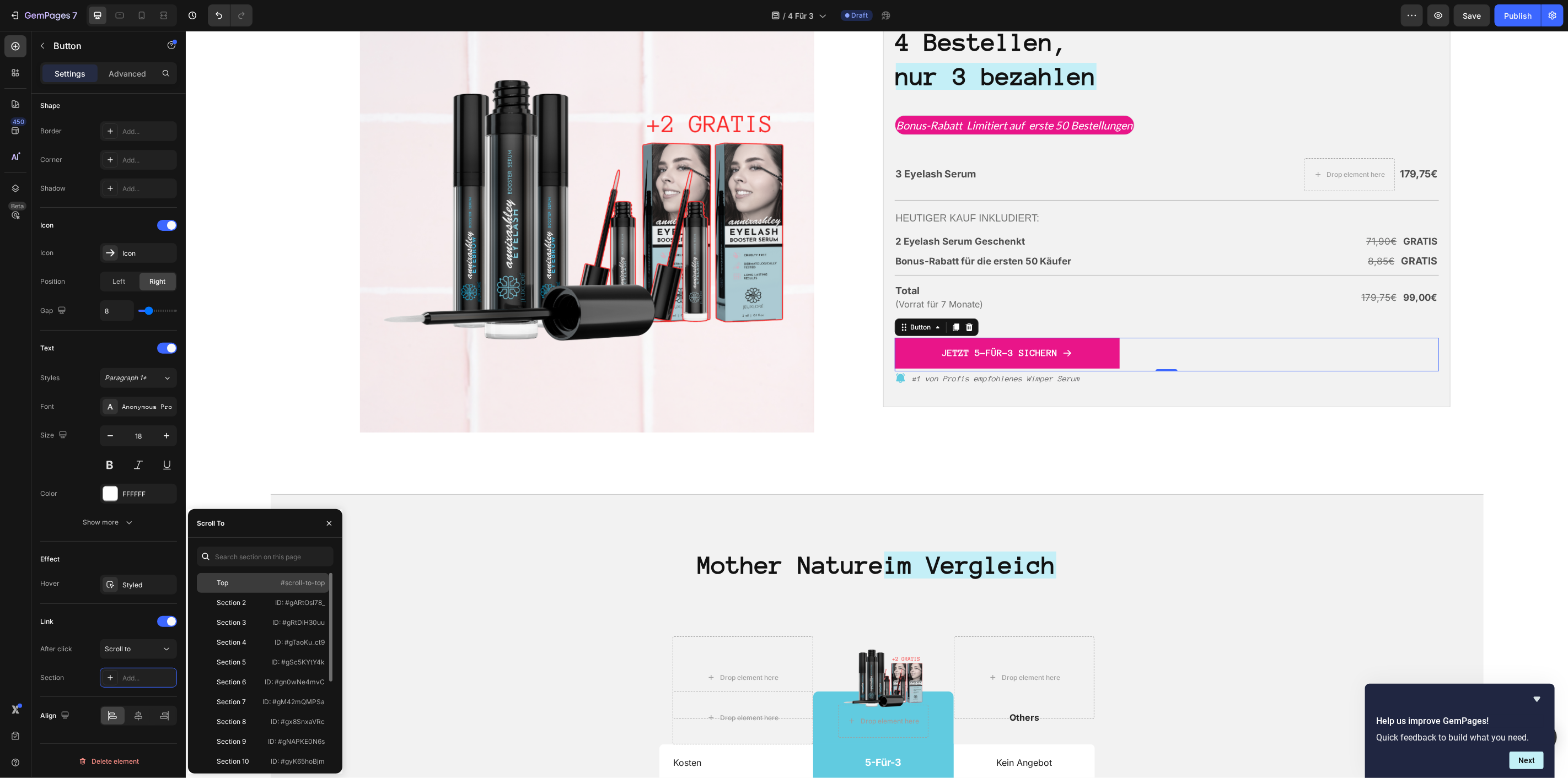
click at [267, 580] on div "Top #scroll-to-top" at bounding box center [263, 583] width 132 height 20
click at [866, 441] on div "Image 4 Bestellen, nur 3 bezahlen Heading Bonus-Rabatt Limitiert auf erste 50 B…" at bounding box center [876, 205] width 1213 height 577
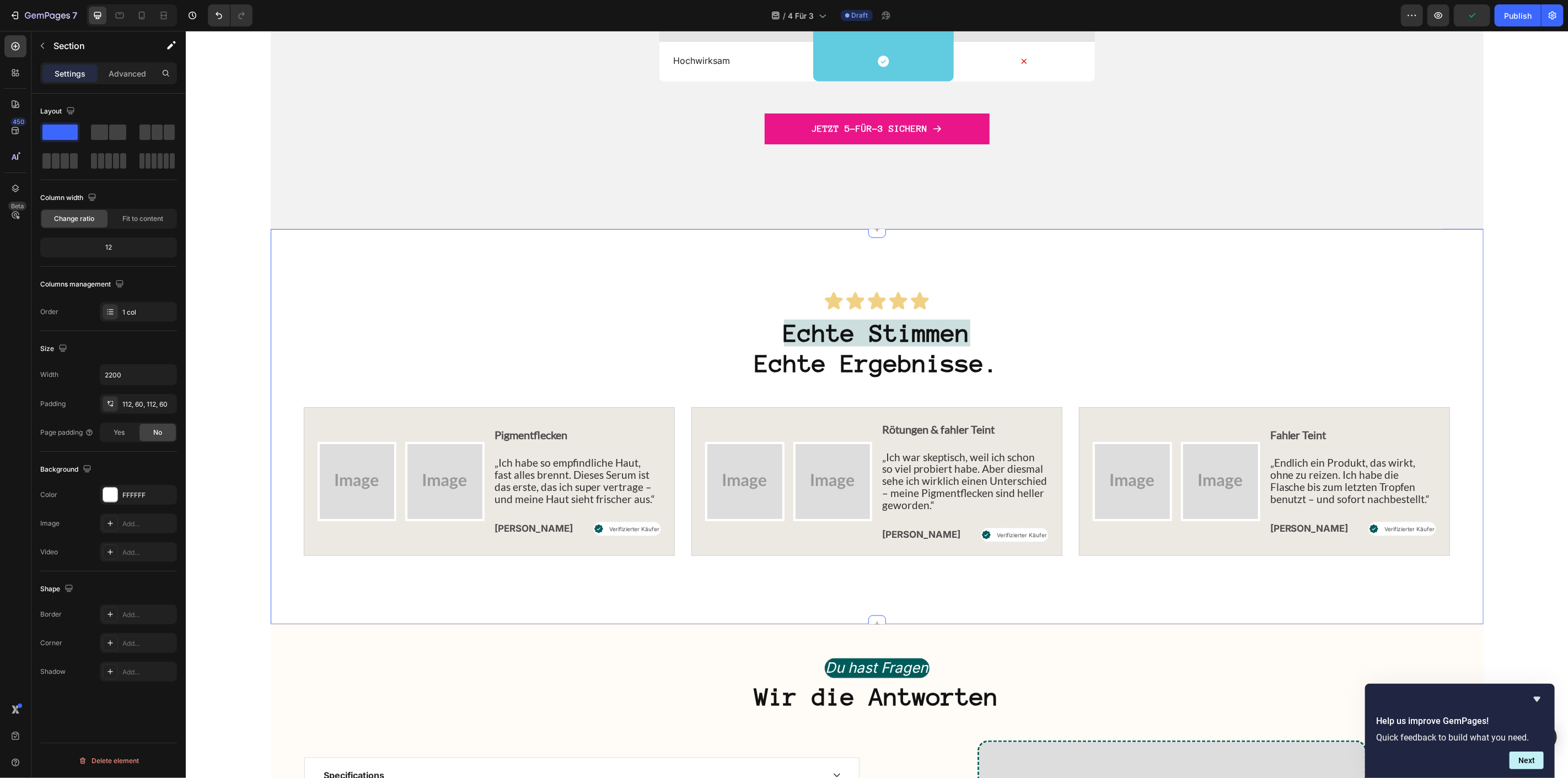
scroll to position [4264, 0]
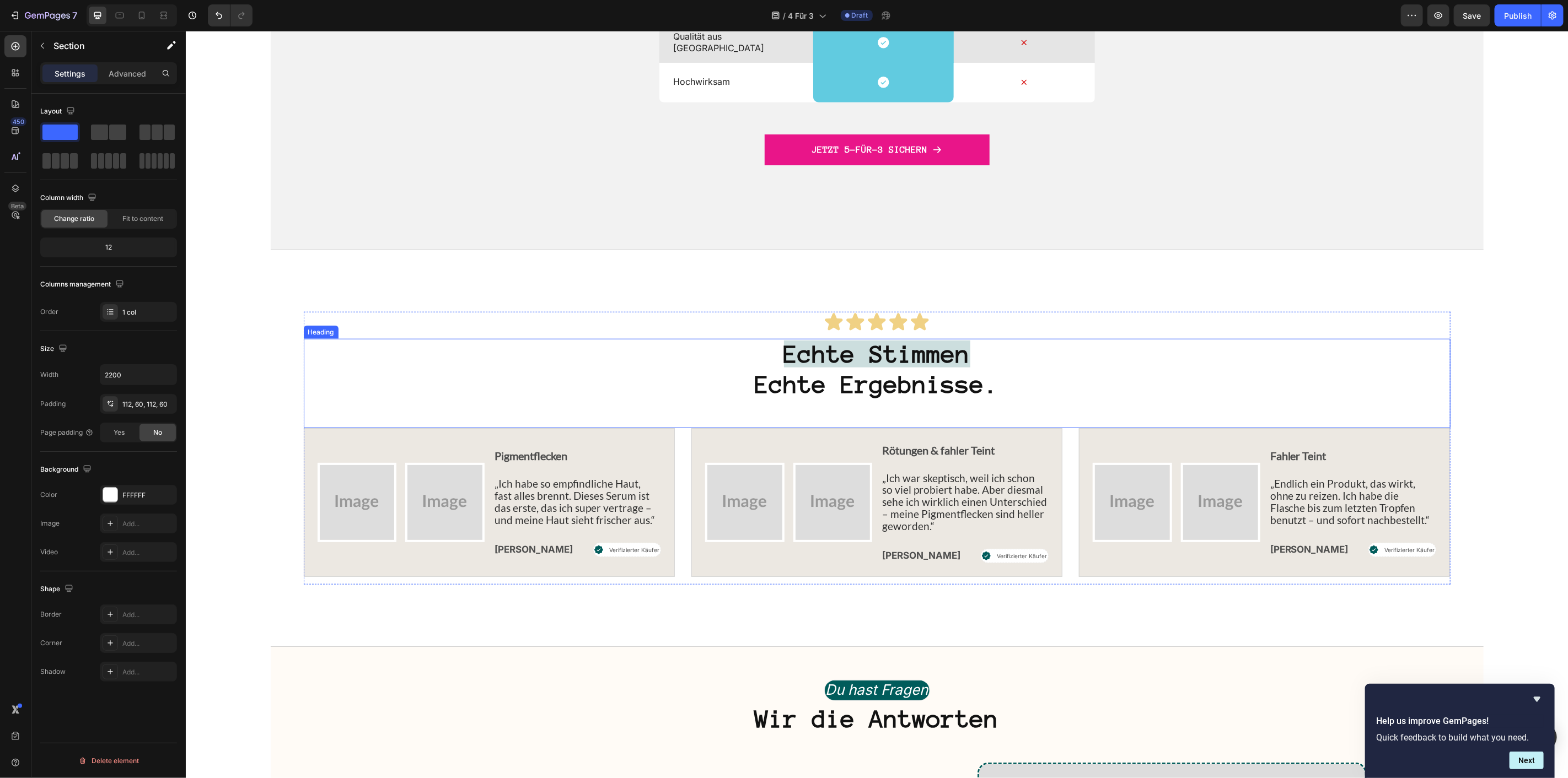
click at [794, 349] on strong "Echte Stimmen" at bounding box center [876, 353] width 186 height 27
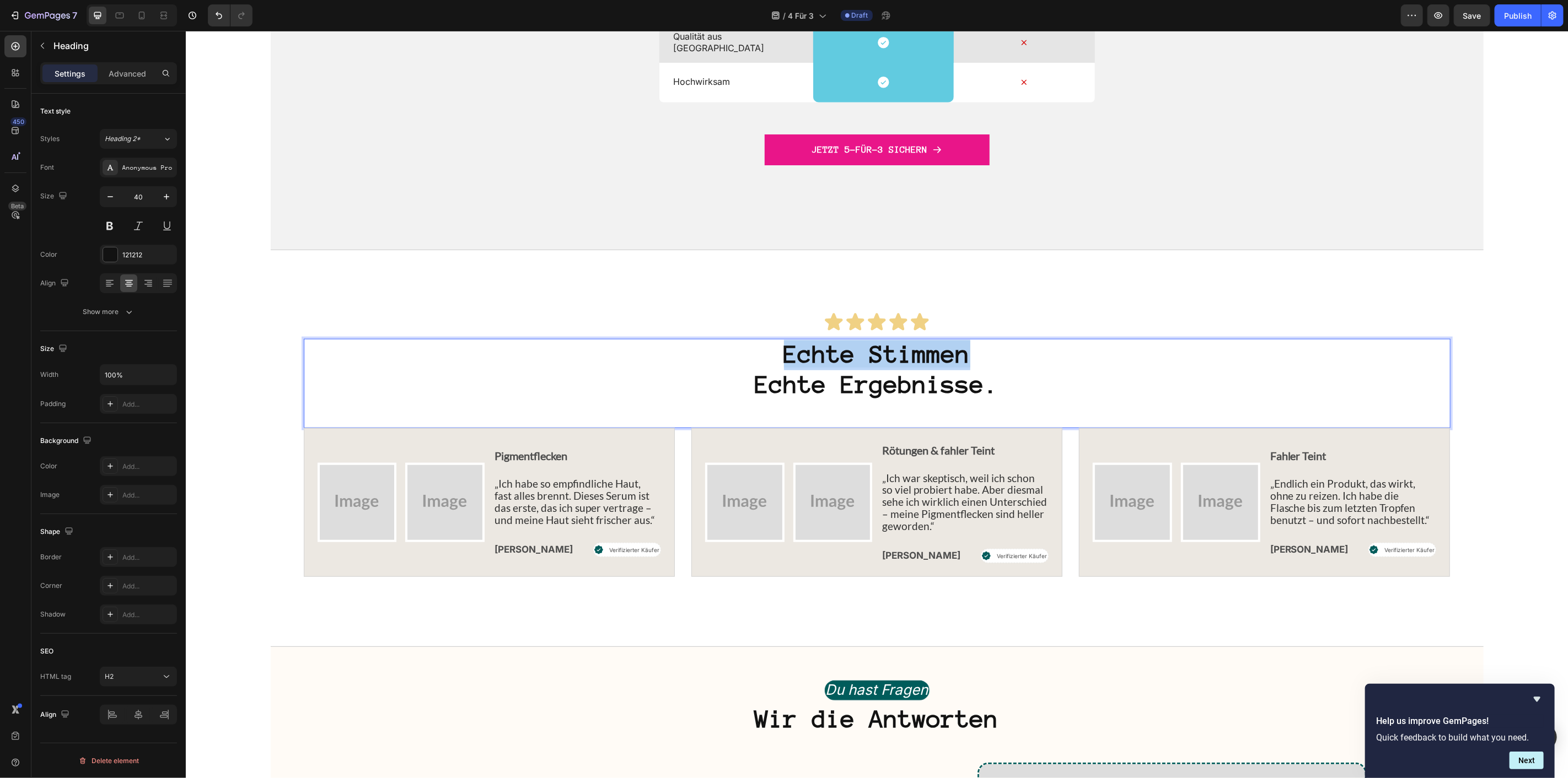
drag, startPoint x: 778, startPoint y: 346, endPoint x: 966, endPoint y: 346, distance: 188.0
click at [966, 346] on p "Echte Stimmen Echte Ergebnisse." at bounding box center [876, 369] width 1144 height 60
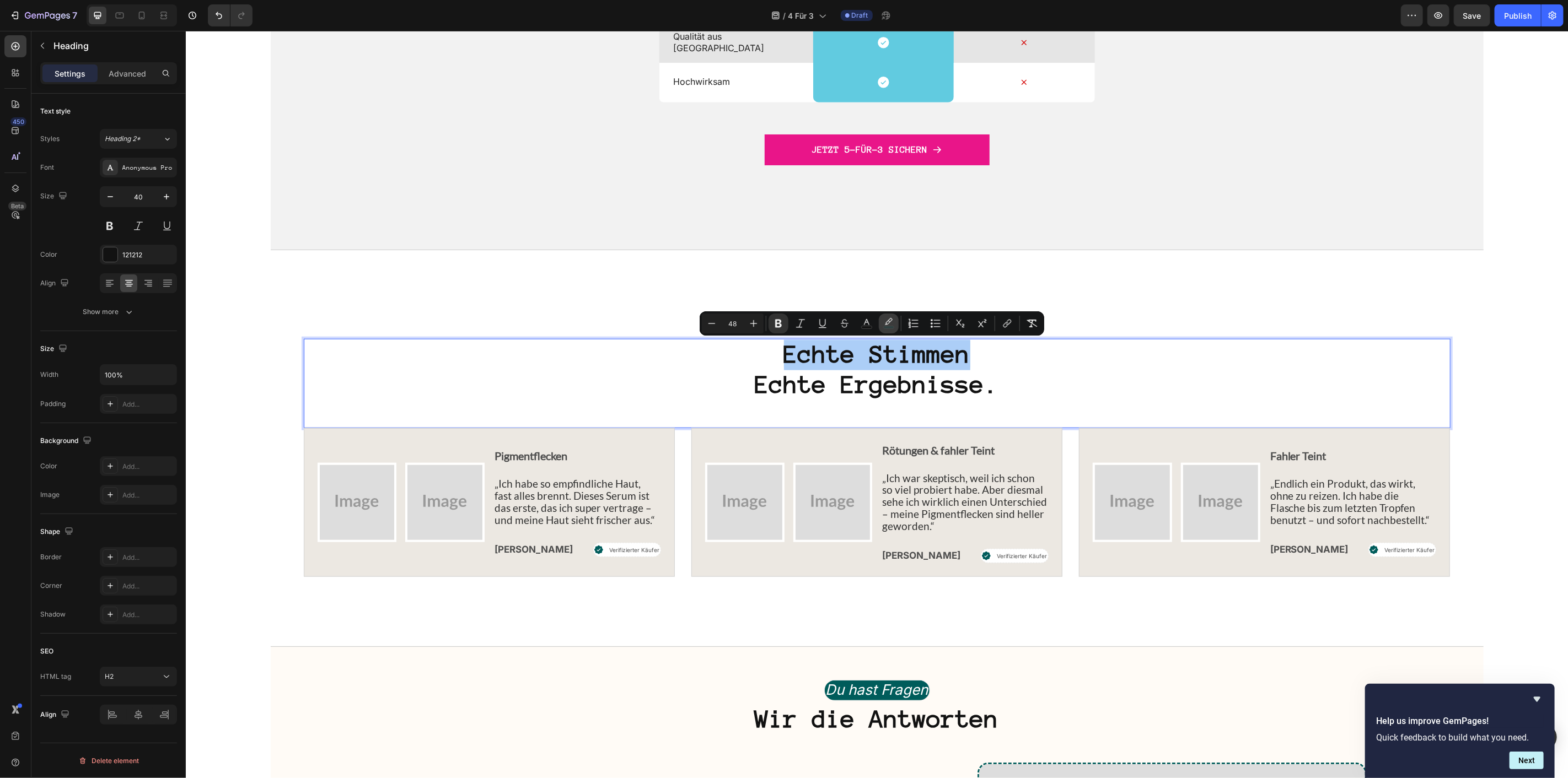
click at [897, 322] on button "color" at bounding box center [889, 323] width 20 height 20
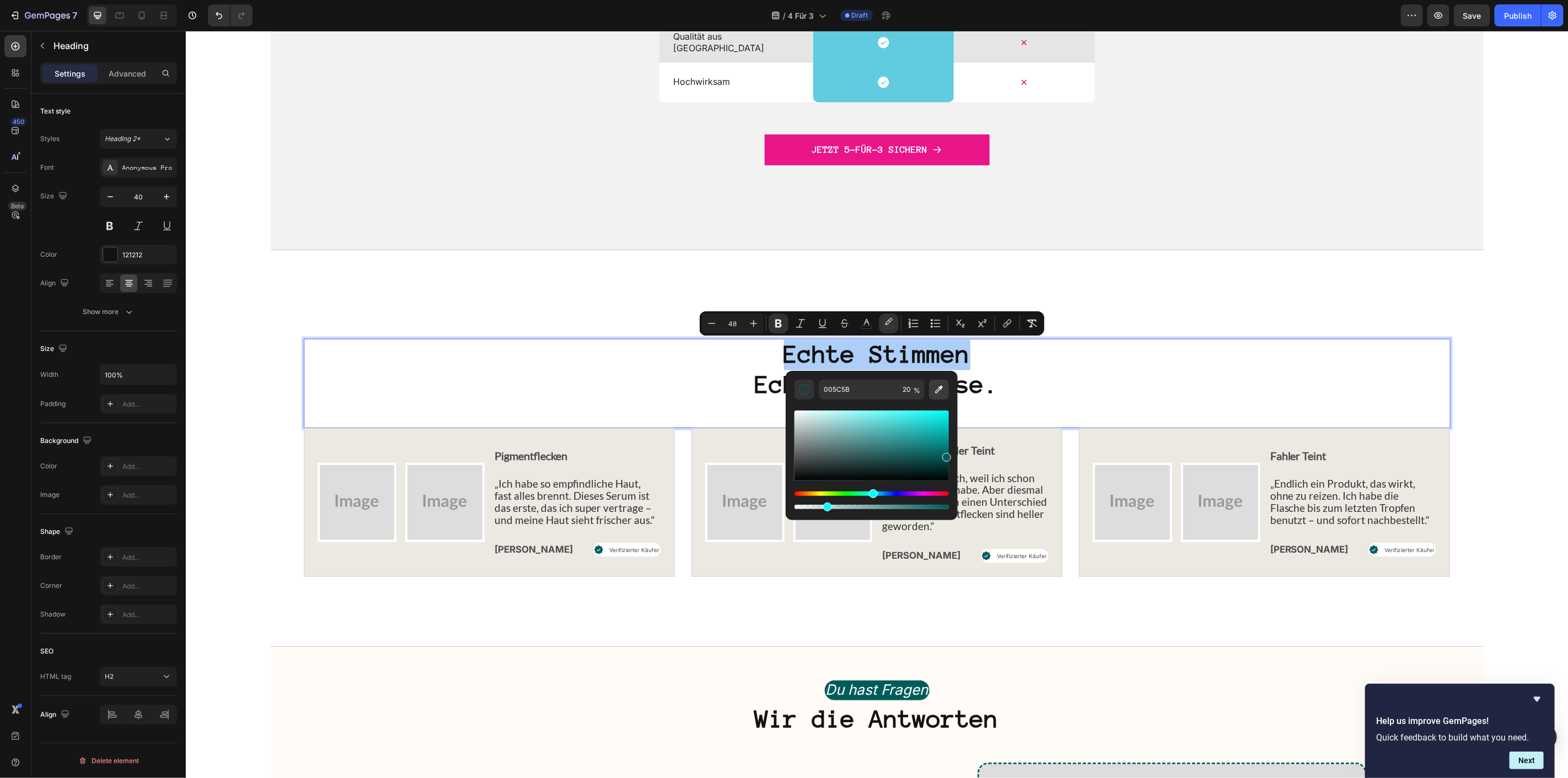
click at [941, 394] on icon "Editor contextual toolbar" at bounding box center [938, 389] width 11 height 11
type input "C4EFF7"
type input "100"
click at [630, 441] on div "Image Image Row Row Pigmentflecken Text Block „Ich habe so empfindliche Haut, f…" at bounding box center [488, 502] width 343 height 121
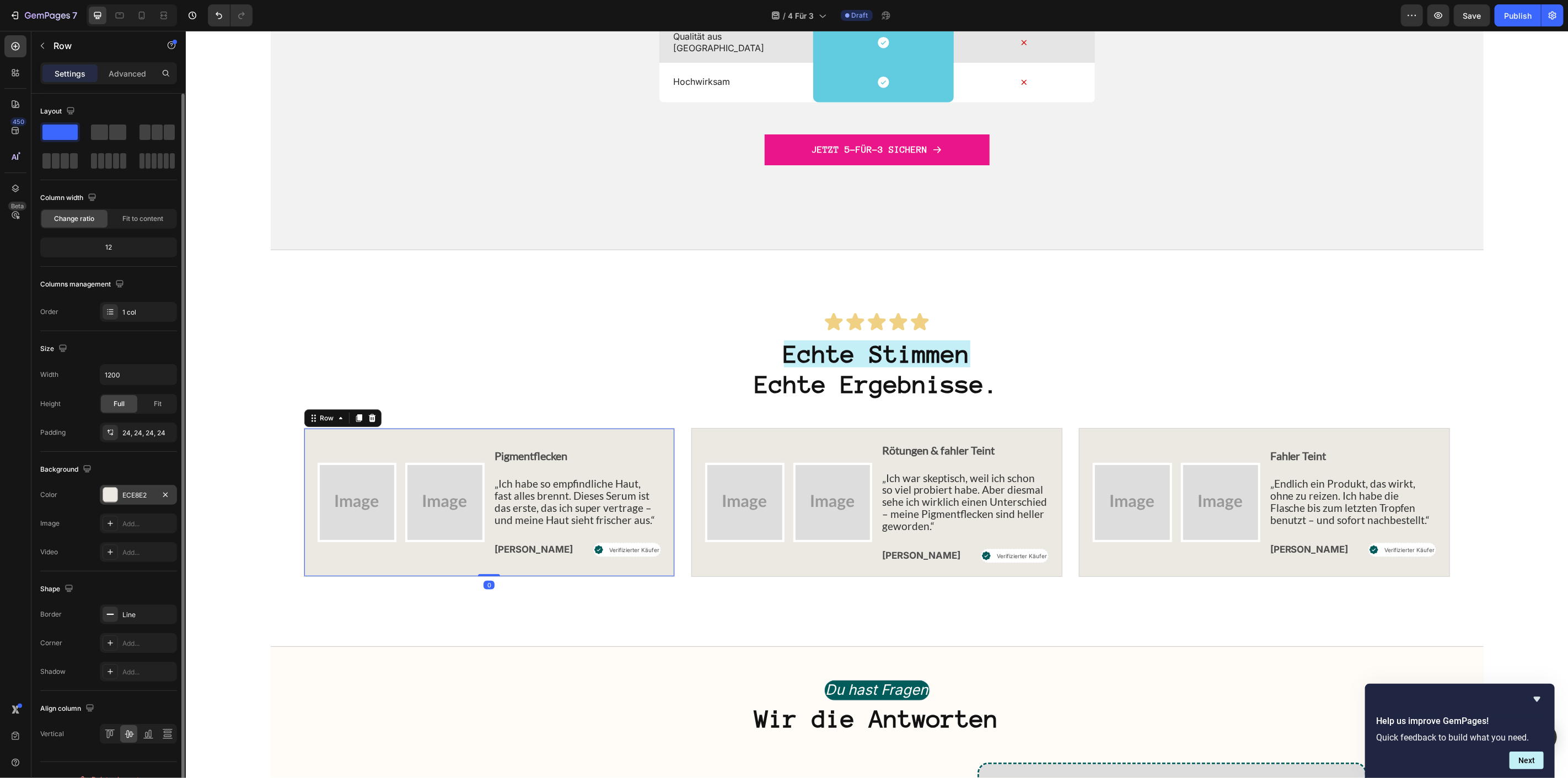
click at [144, 487] on div "ECE8E2" at bounding box center [138, 495] width 77 height 20
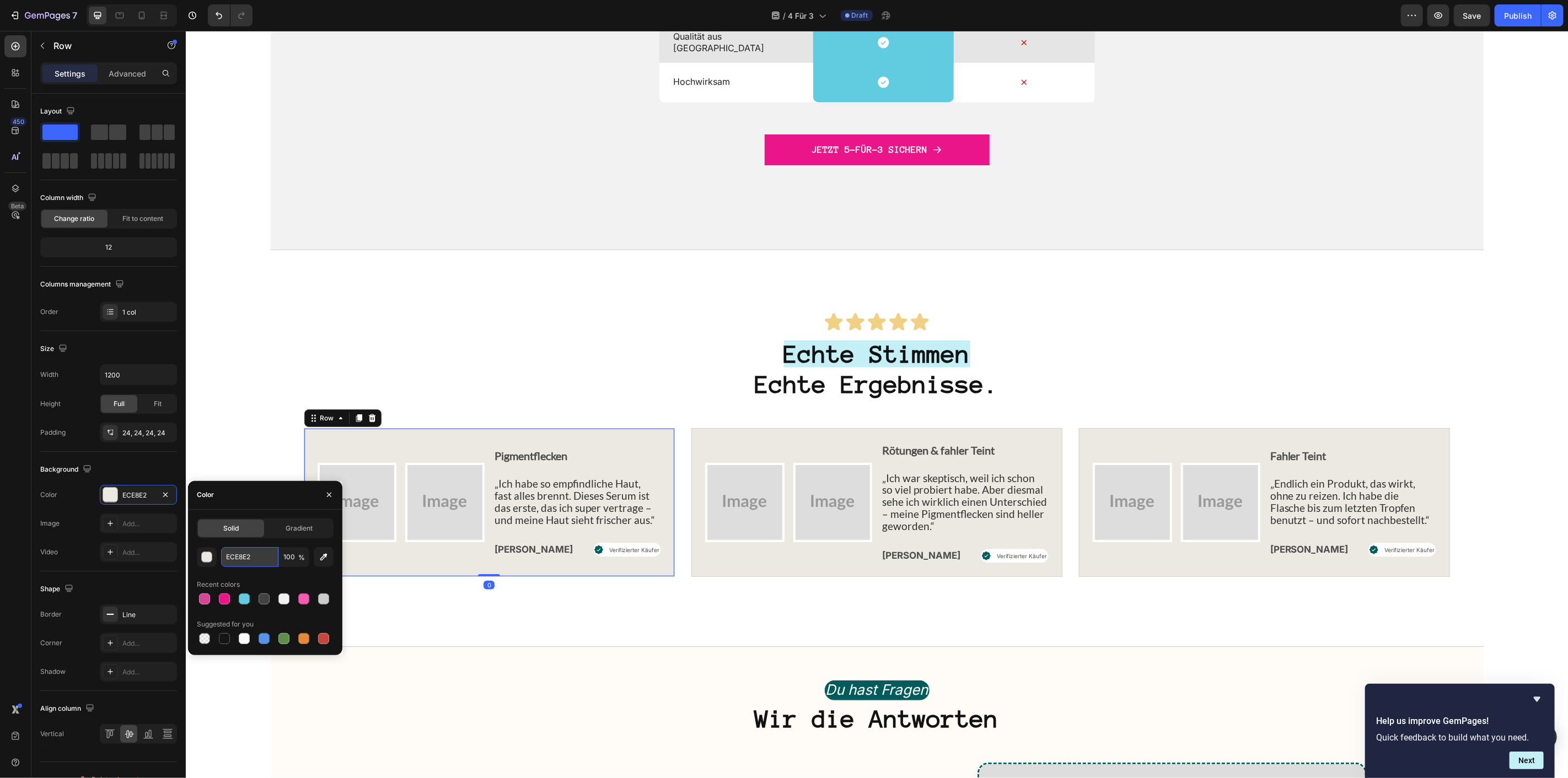
click at [249, 554] on input "ECE8E2" at bounding box center [250, 558] width 57 height 20
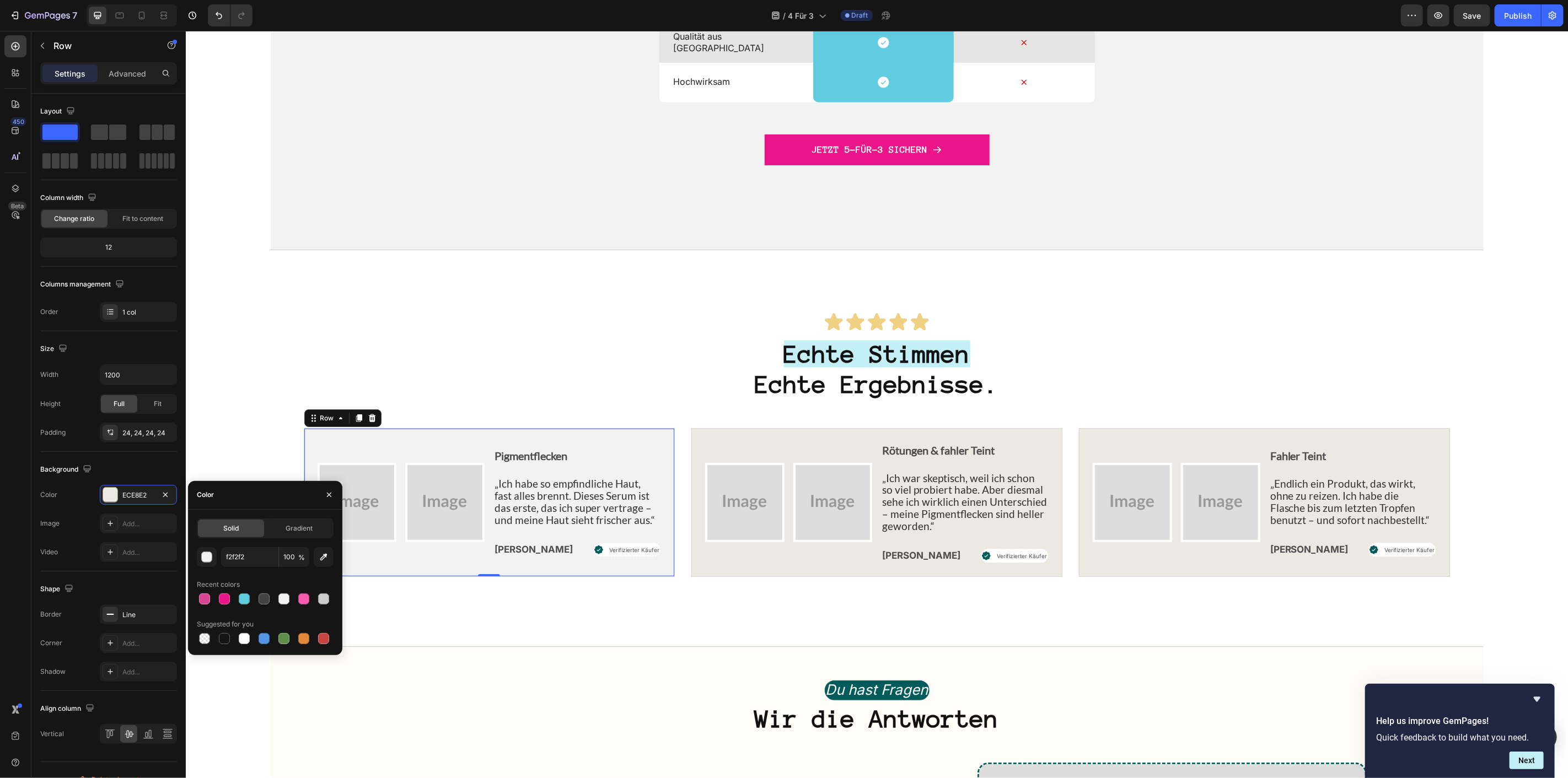
click at [266, 492] on div "Color" at bounding box center [265, 496] width 154 height 28
type input "F2F2F2"
click at [766, 441] on div "Image Image Row Row" at bounding box center [788, 502] width 168 height 121
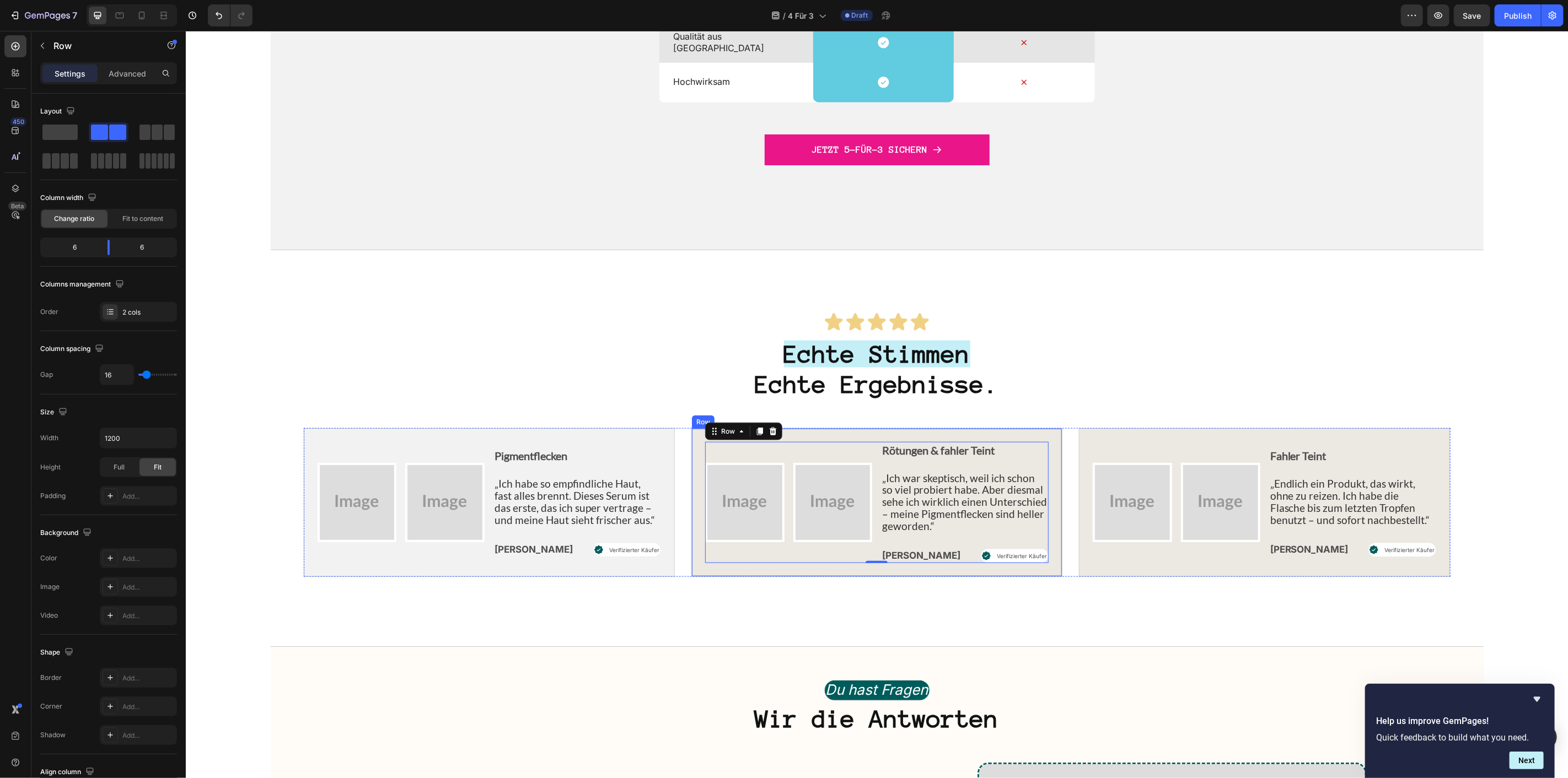
click at [694, 435] on div "Image Image Row Row Rötungen & fahler Teint Text Block „Ich war skeptisch, weil…" at bounding box center [876, 502] width 371 height 149
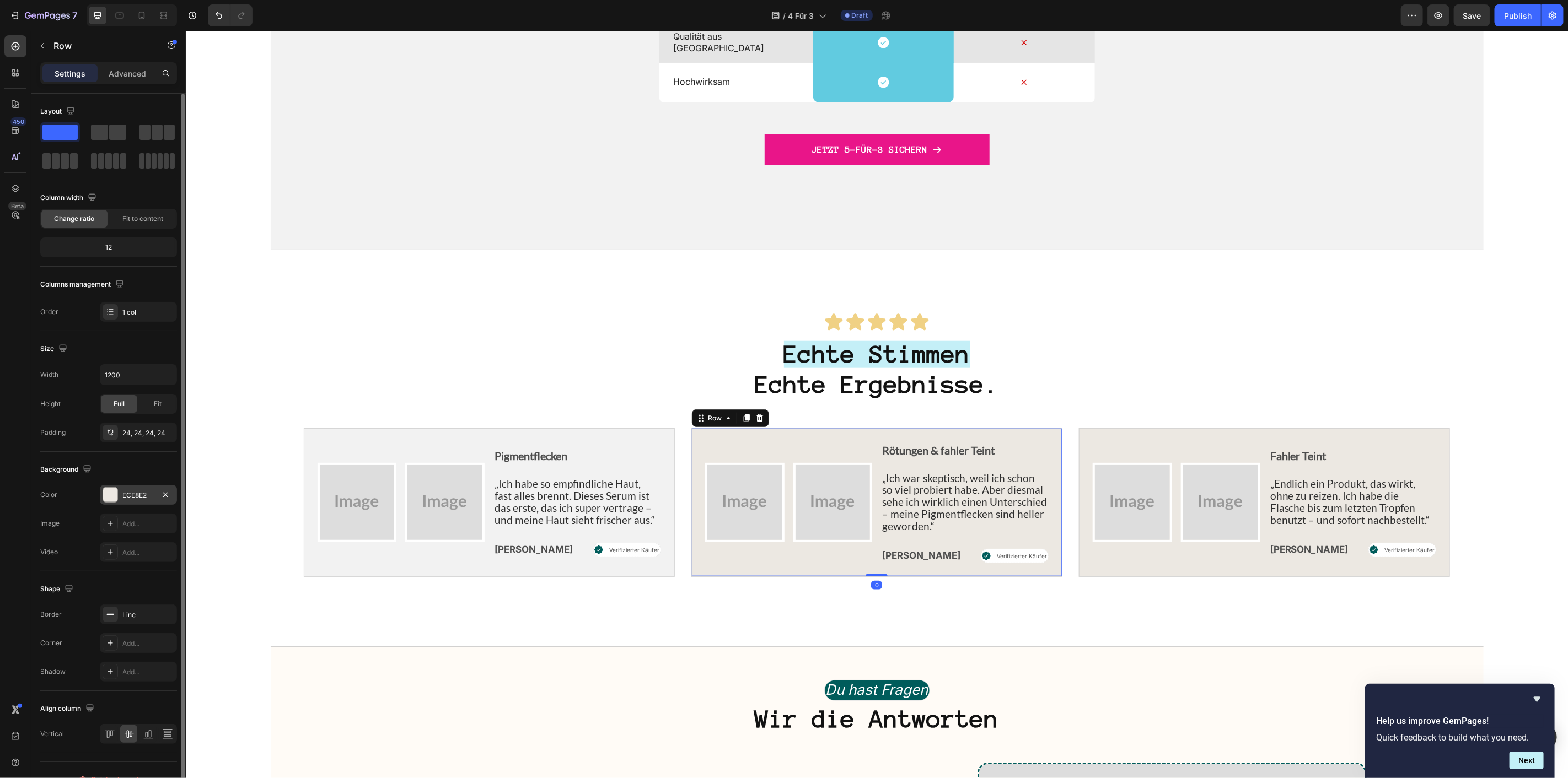
click at [133, 496] on div "ECE8E2" at bounding box center [138, 496] width 32 height 10
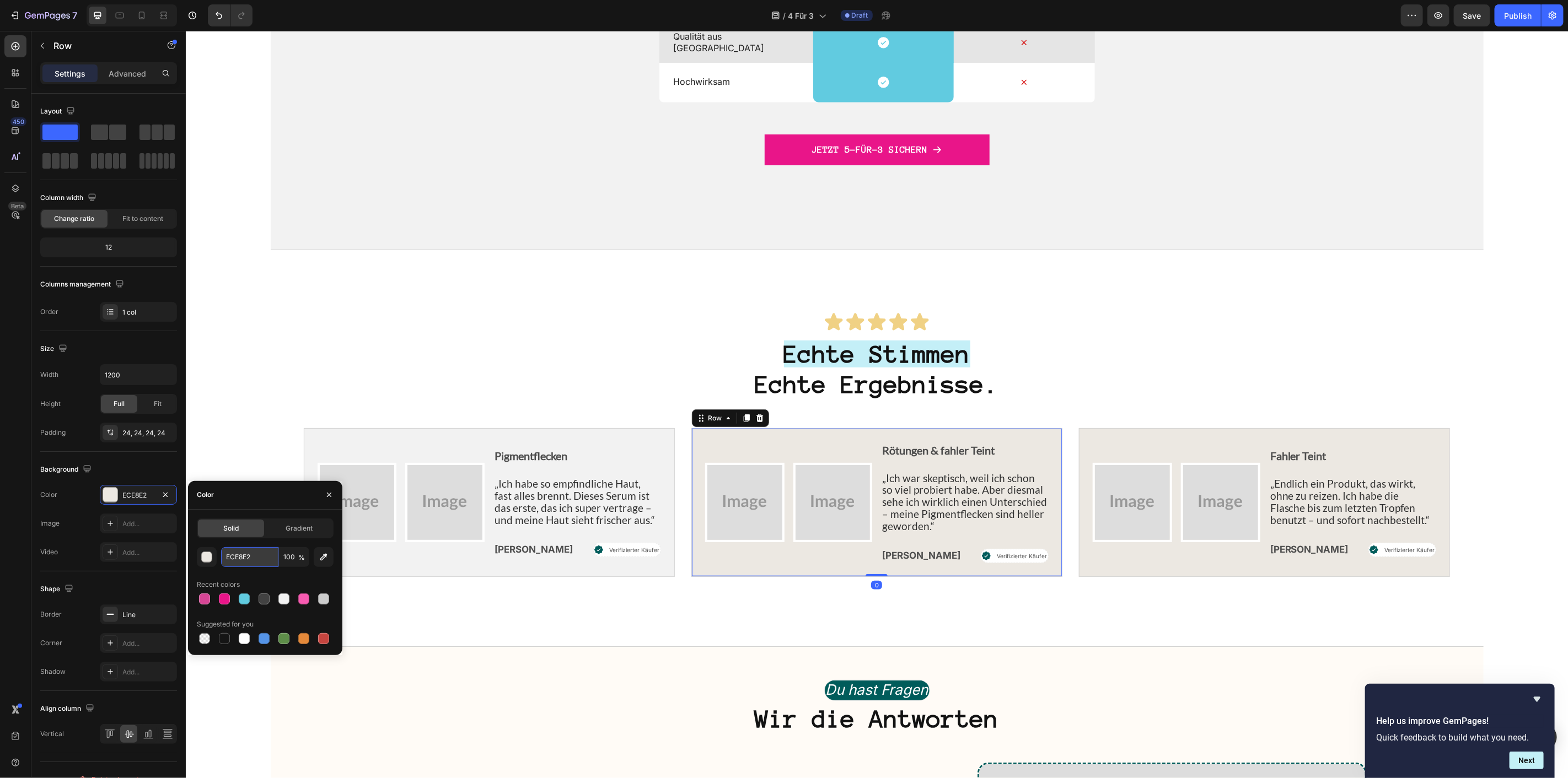
click at [241, 548] on input "ECE8E2" at bounding box center [250, 558] width 57 height 20
type input "r"
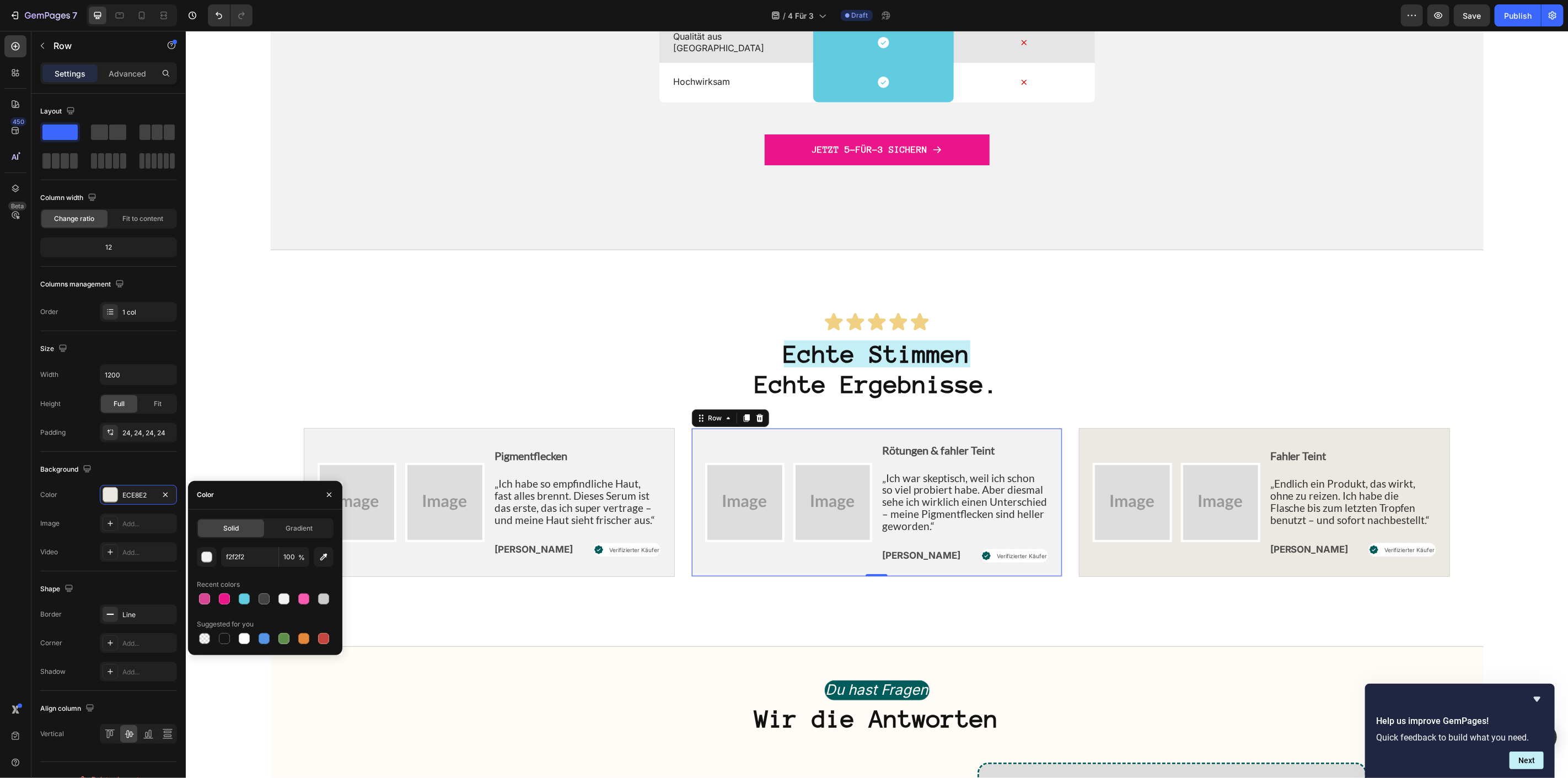
click at [260, 498] on div "Color" at bounding box center [265, 496] width 154 height 28
type input "F2F2F2"
click at [1090, 437] on div "Image Image Row Row Fahler Teint Text Block „Endlich ein Produkt, das wirkt, oh…" at bounding box center [1263, 502] width 371 height 149
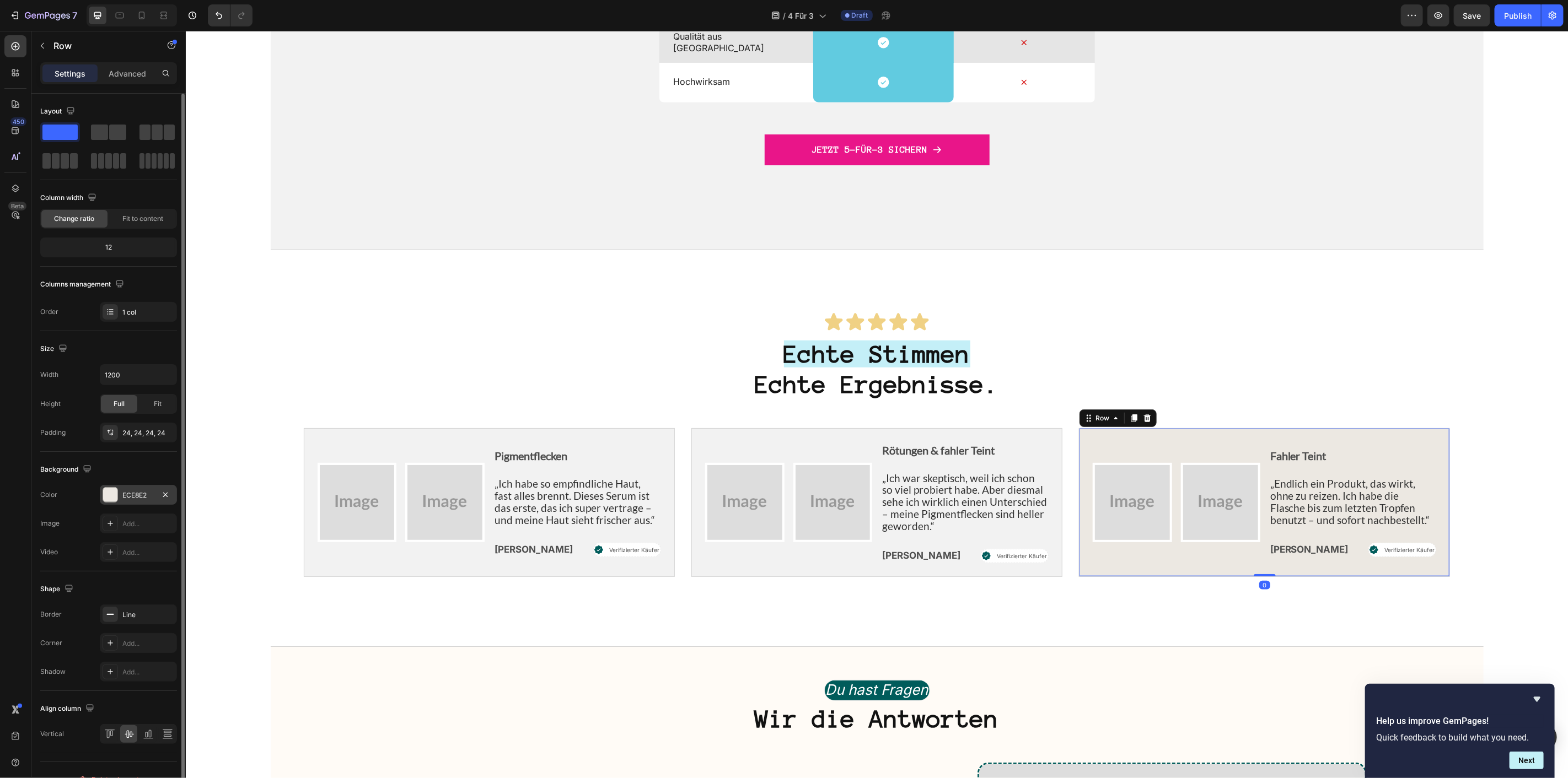
click at [141, 502] on div "ECE8E2" at bounding box center [138, 495] width 77 height 20
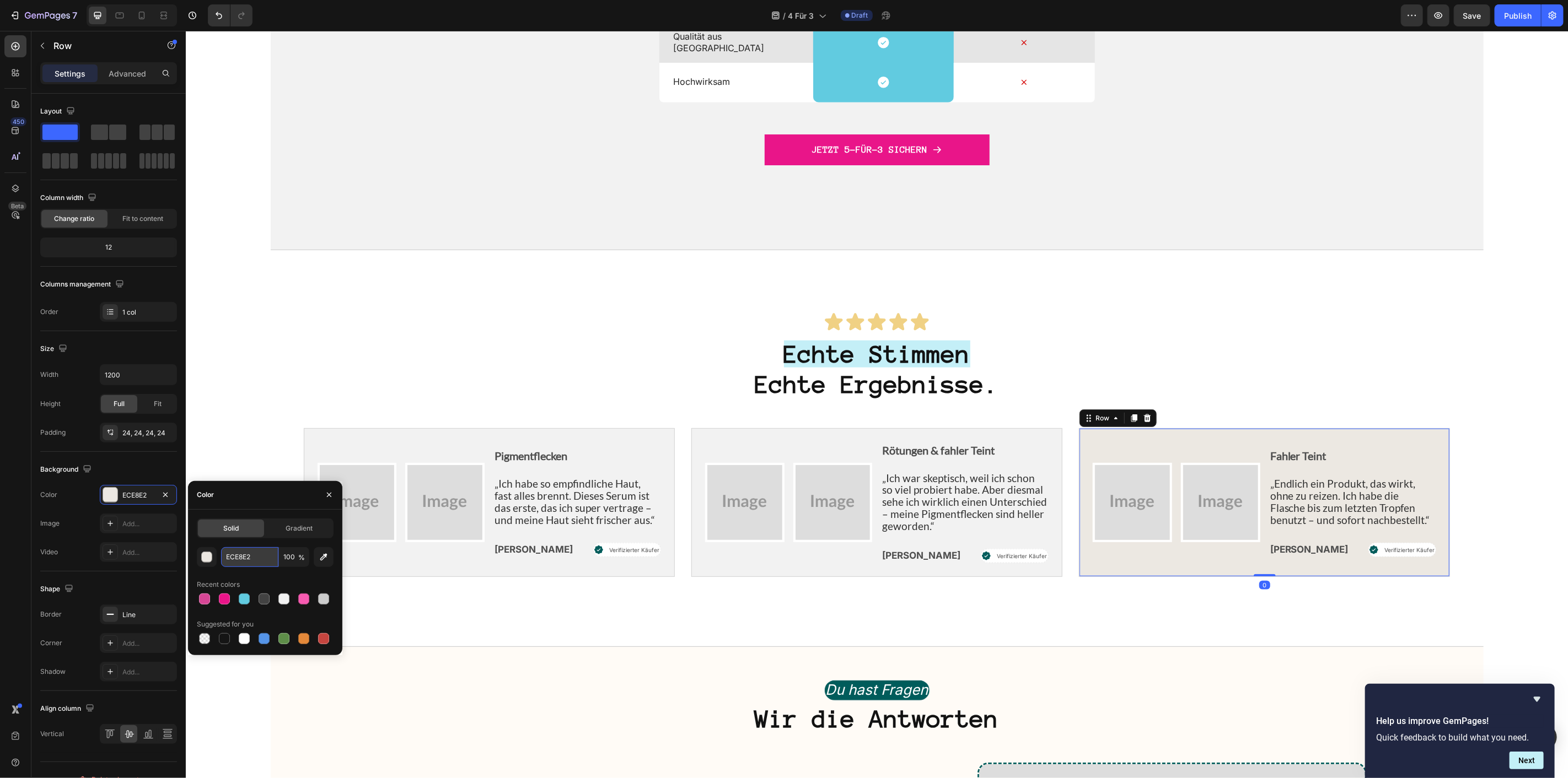
click at [249, 553] on input "ECE8E2" at bounding box center [250, 558] width 57 height 20
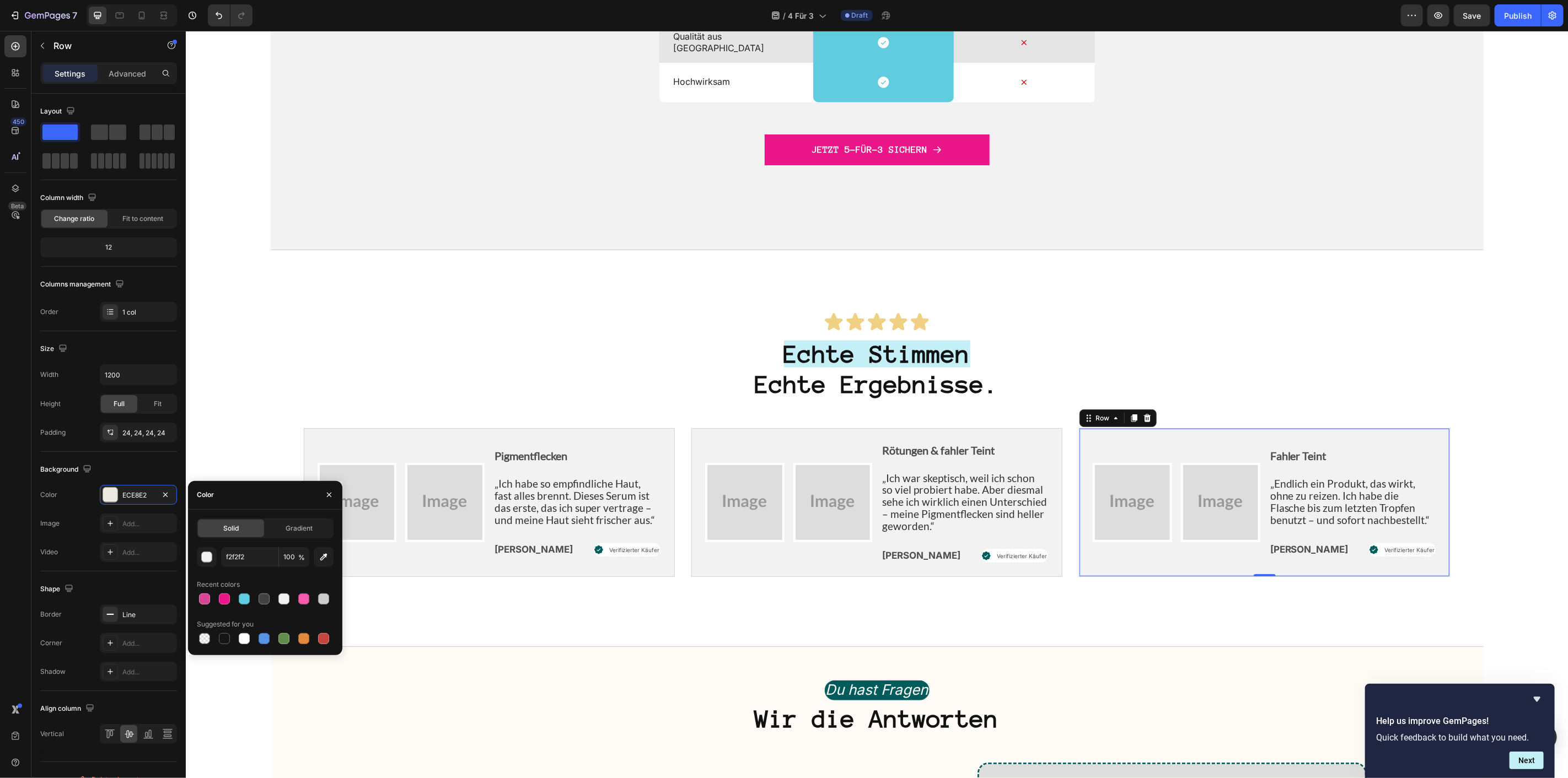
click at [268, 511] on div "Solid Gradient f2f2f2 100 % Recent colors Suggested for you" at bounding box center [265, 583] width 154 height 146
type input "F2F2F2"
click at [269, 499] on div "Color" at bounding box center [265, 496] width 154 height 28
click at [524, 350] on p "⁠⁠⁠⁠⁠⁠⁠ Echte Stimmen Echte Ergebnisse." at bounding box center [876, 369] width 1144 height 60
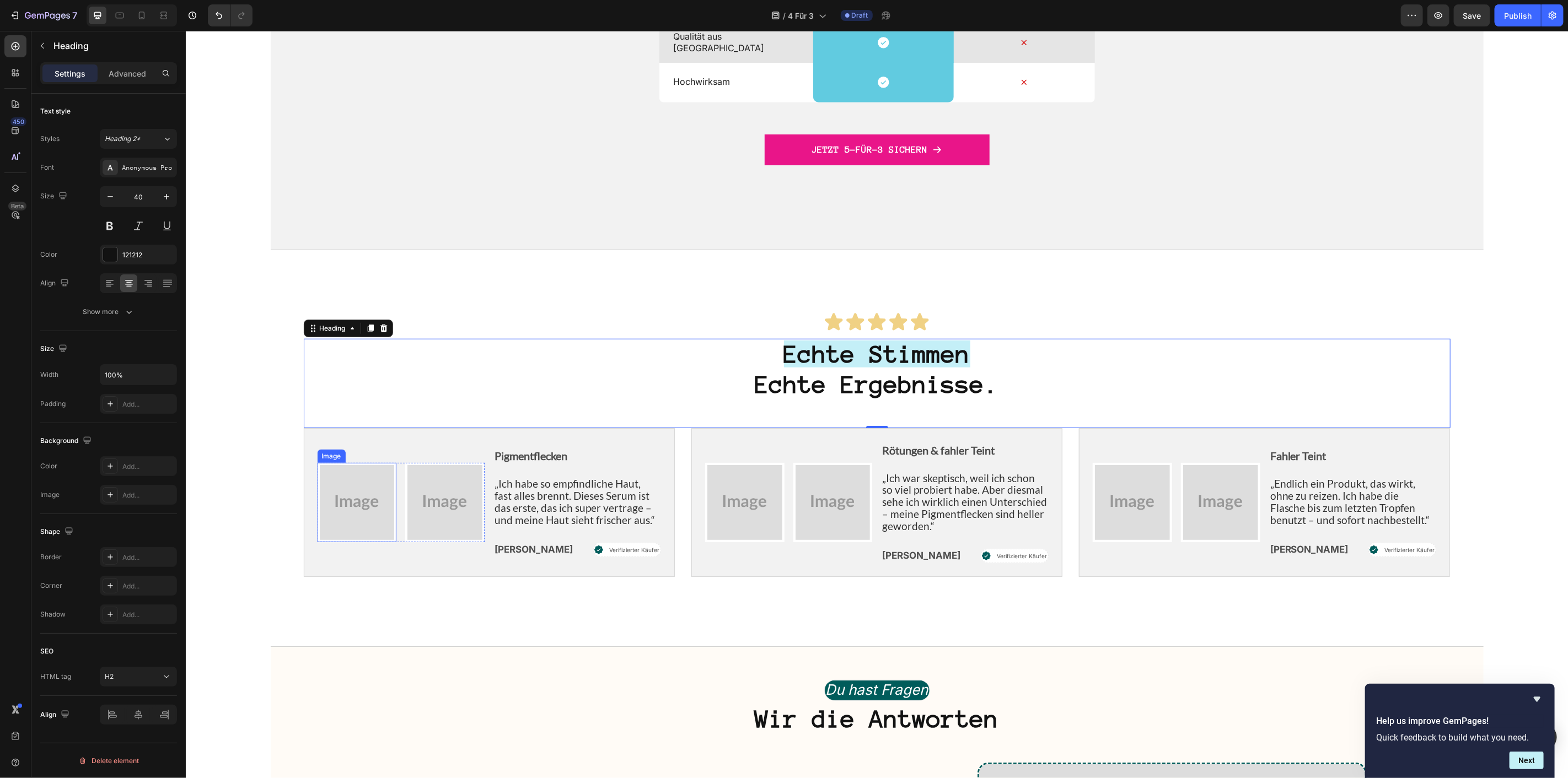
click at [353, 498] on img at bounding box center [356, 502] width 80 height 80
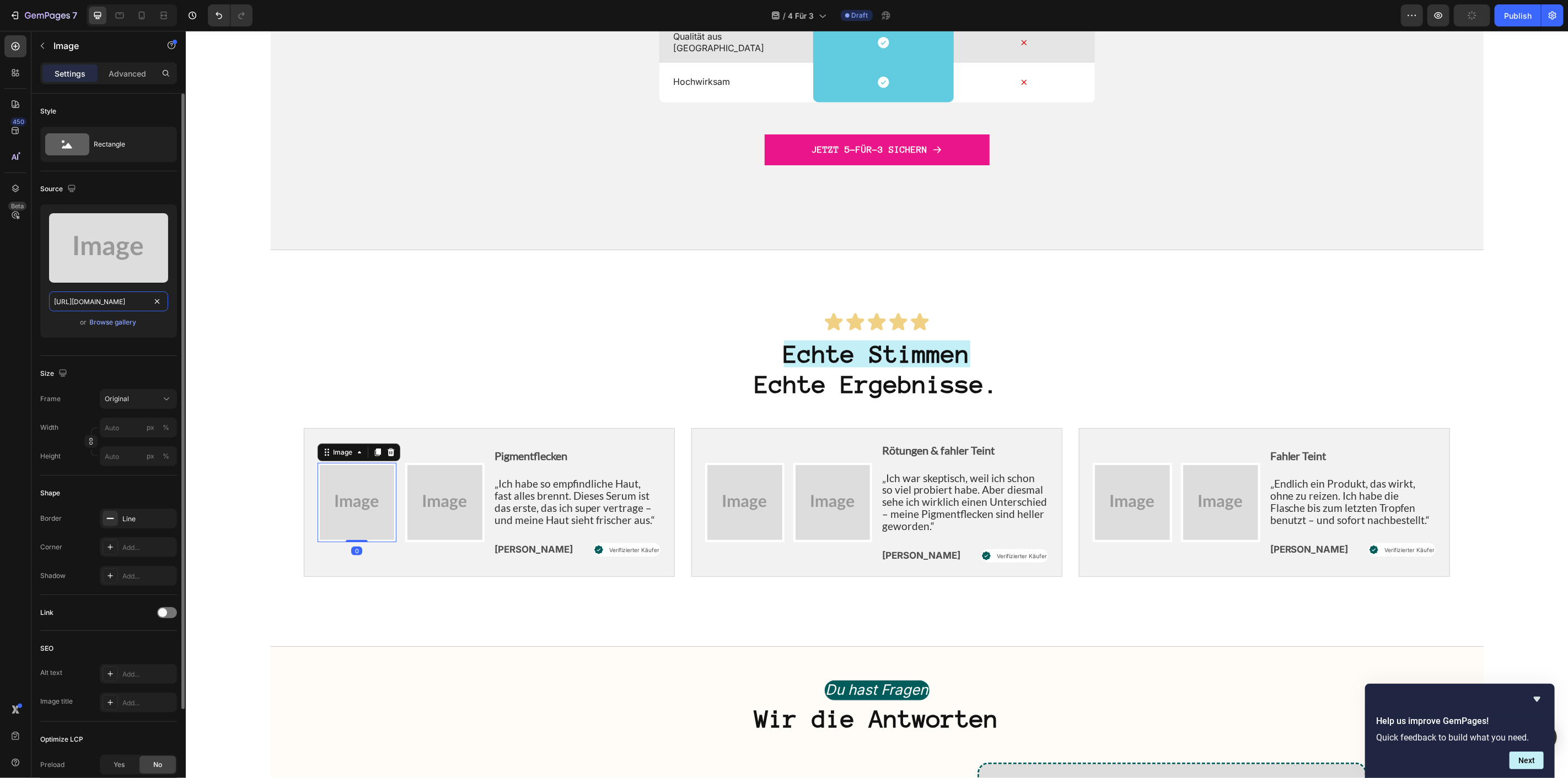
click at [108, 301] on input "[URL][DOMAIN_NAME]" at bounding box center [109, 301] width 119 height 20
paste input "cdn.shopify.com/s/files/1/2044/2365/files/gempages_585848428651610827-14217473-…"
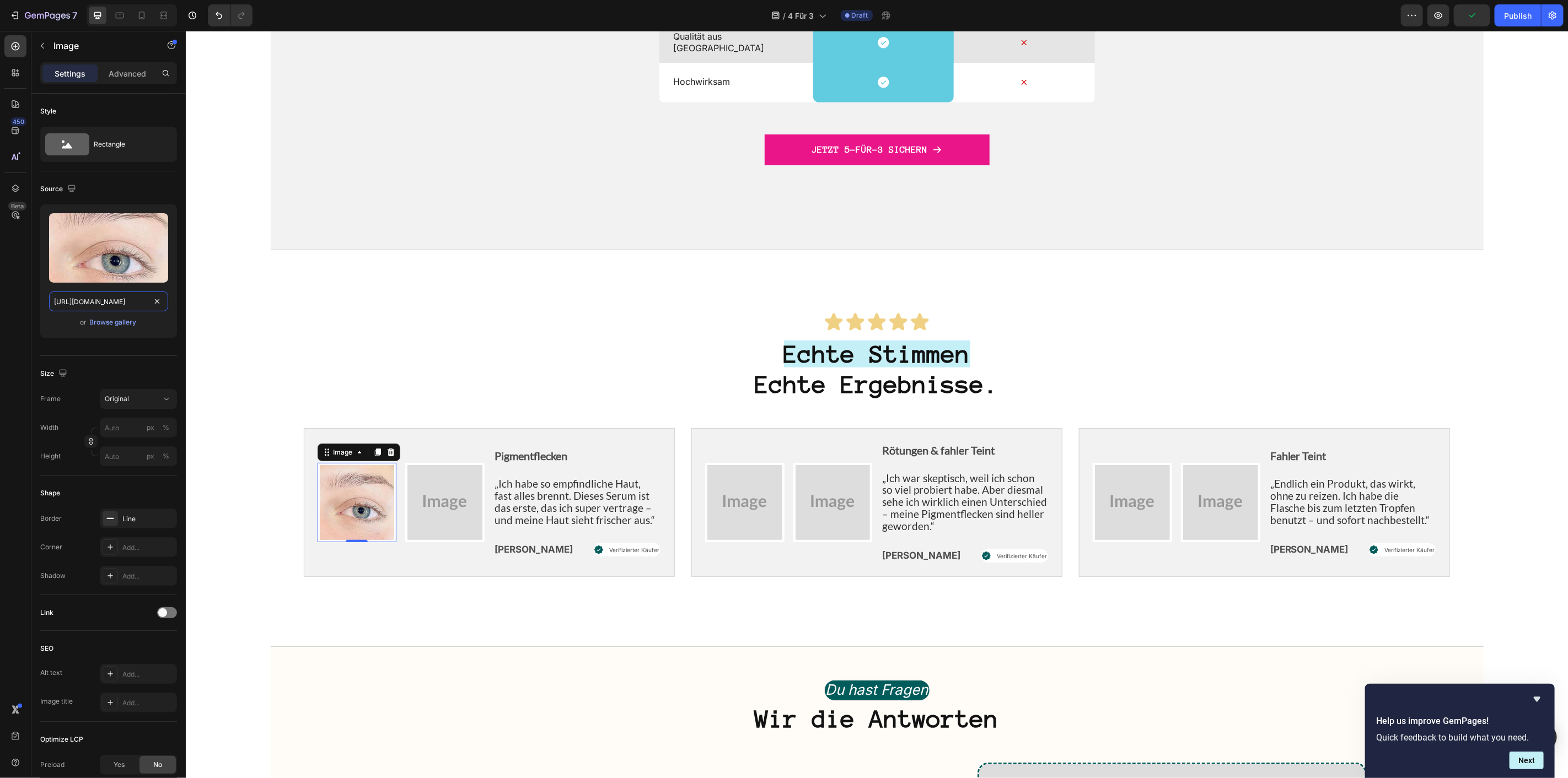
type input "https://cdn.shopify.com/s/files/1/2044/2365/files/gempages_585848428651610827-1…"
drag, startPoint x: 473, startPoint y: 509, endPoint x: 459, endPoint y: 499, distance: 17.2
click at [473, 509] on img at bounding box center [444, 502] width 80 height 80
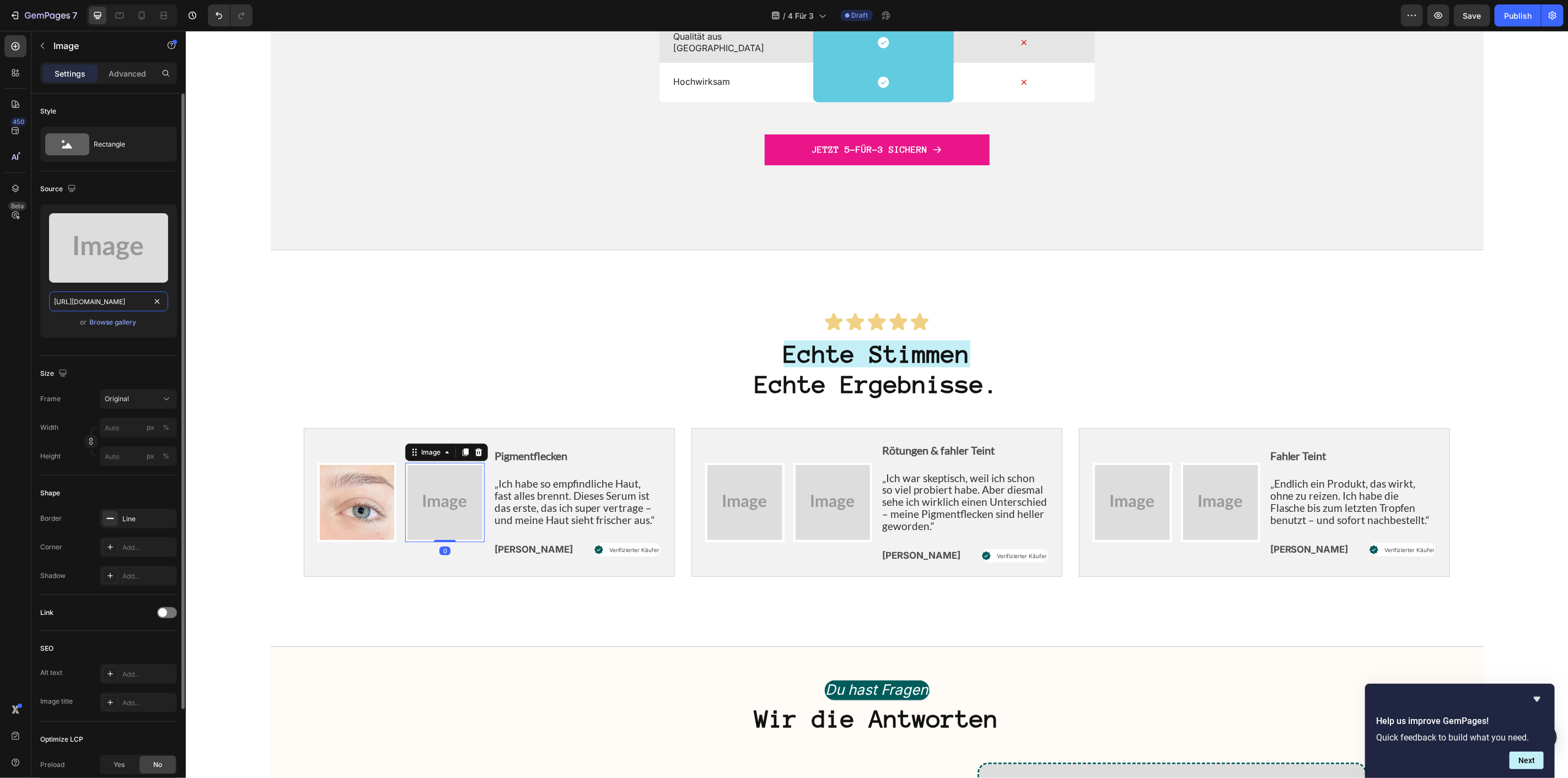
click at [83, 294] on input "https://placehold.co/500x500?text=Image" at bounding box center [109, 301] width 119 height 20
paste input "cdn.shopify.com/s/files/1/2044/2365/files/gempages_585848428651610827-6df260ed-…"
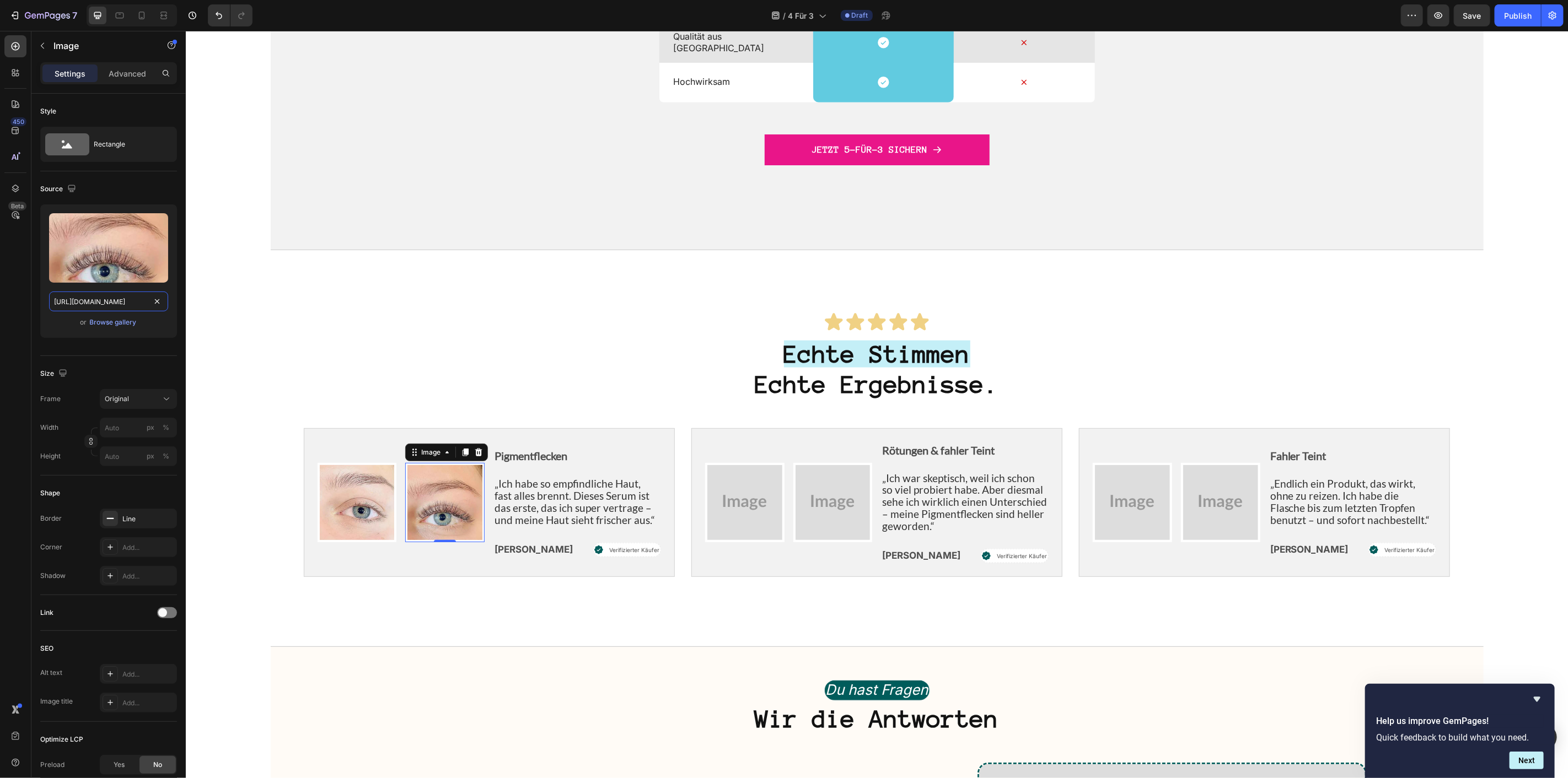
type input "https://cdn.shopify.com/s/files/1/2044/2365/files/gempages_585848428651610827-6…"
click at [527, 449] on span "Pigmentflecken" at bounding box center [530, 456] width 73 height 13
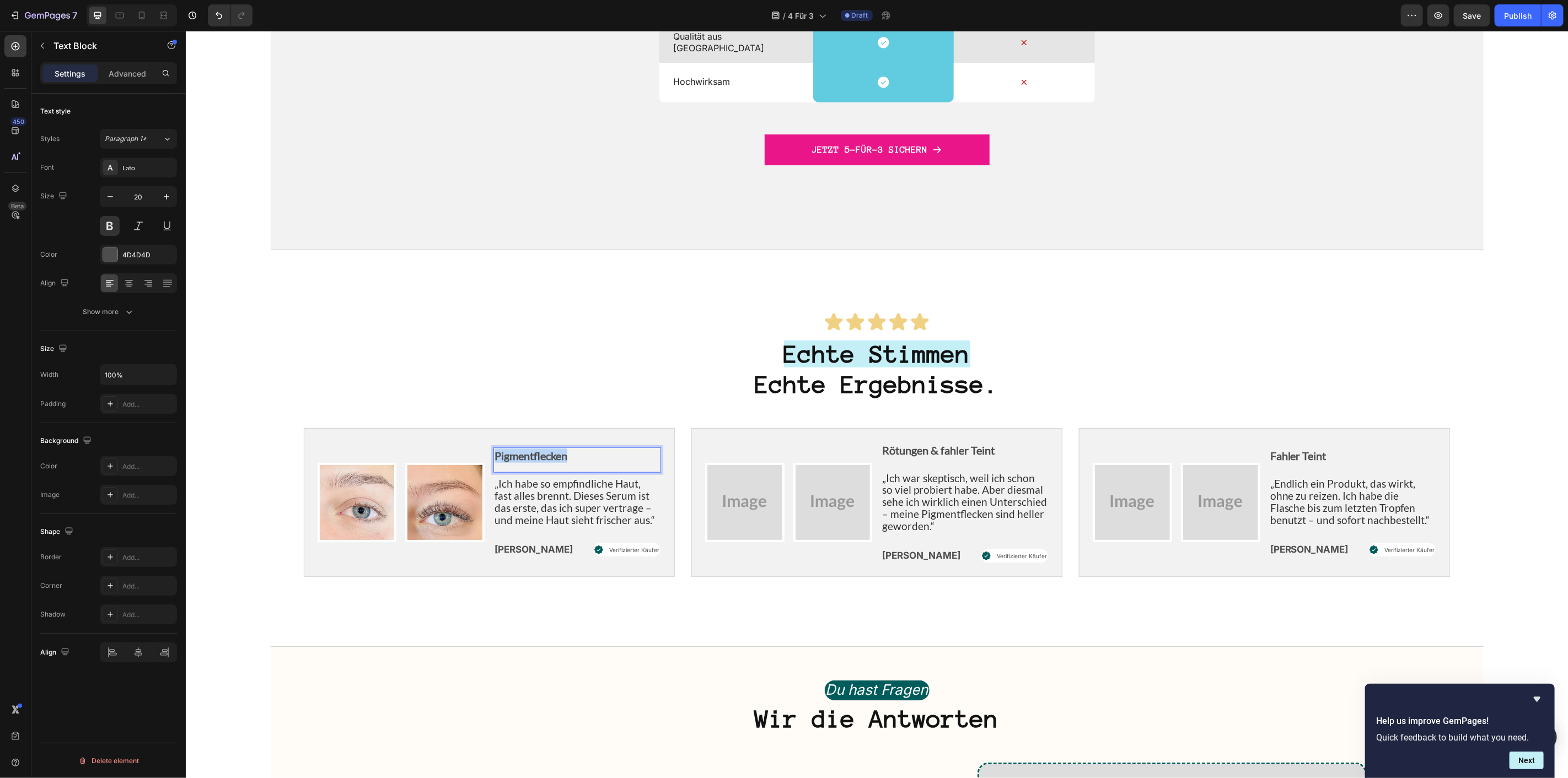
click at [527, 449] on span "Pigmentflecken" at bounding box center [530, 456] width 73 height 13
type input "15"
click at [527, 449] on p "Wimpernlänge" at bounding box center [576, 456] width 165 height 15
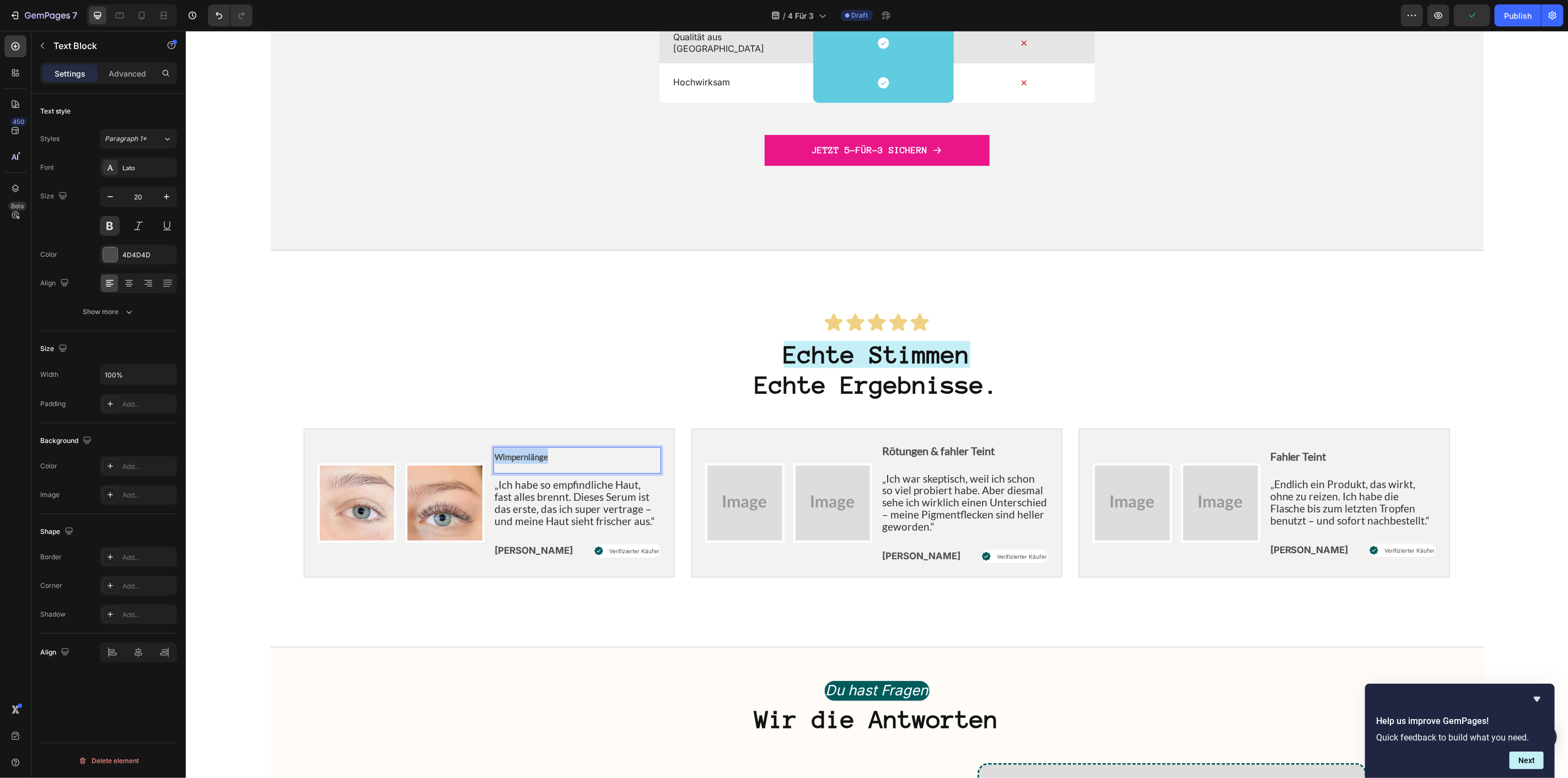
click at [527, 449] on p "Wimpernlänge" at bounding box center [576, 456] width 165 height 15
click at [391, 439] on button "Plus" at bounding box center [399, 435] width 20 height 20
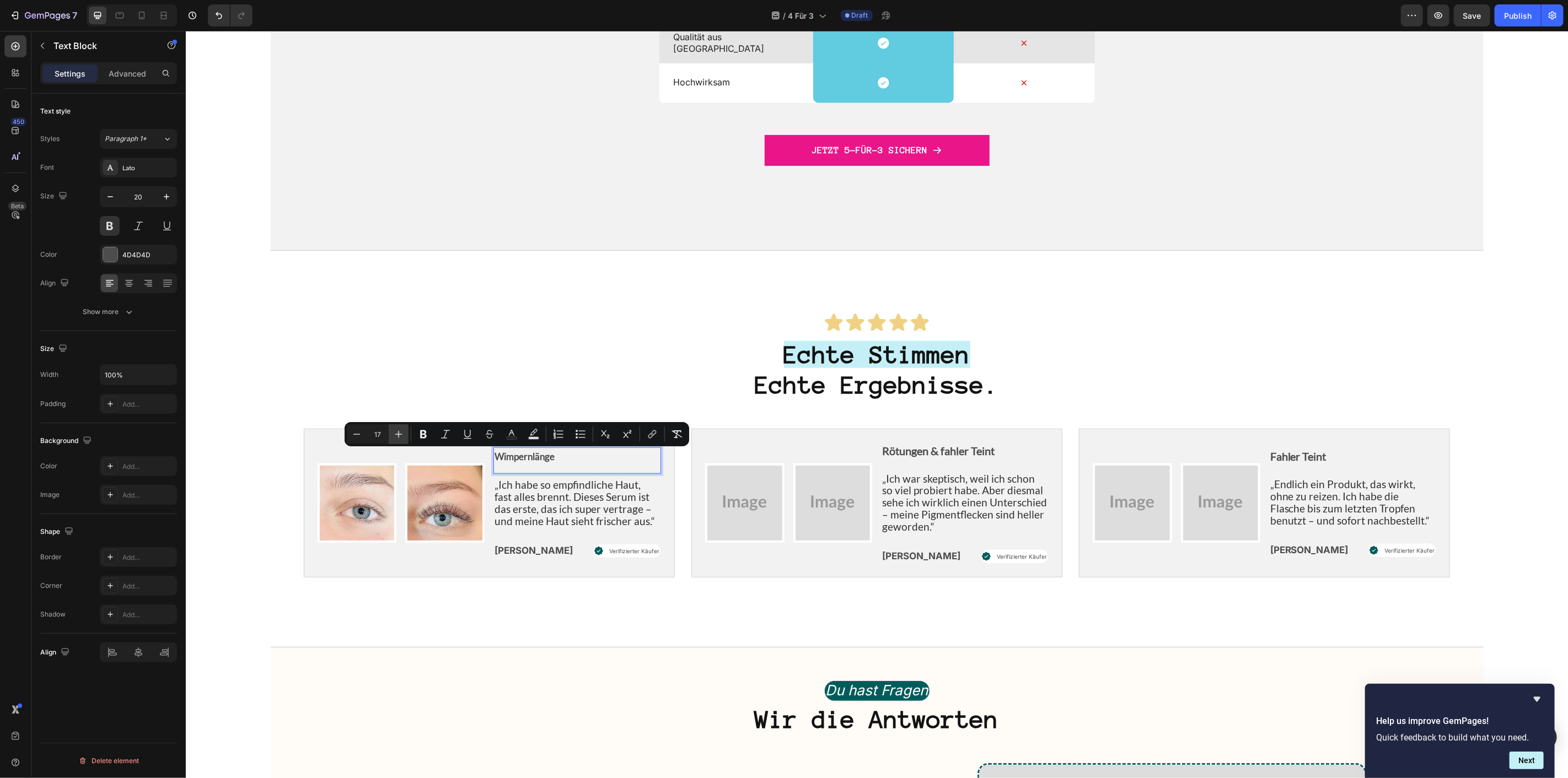
click at [391, 439] on button "Plus" at bounding box center [399, 435] width 20 height 20
type input "20"
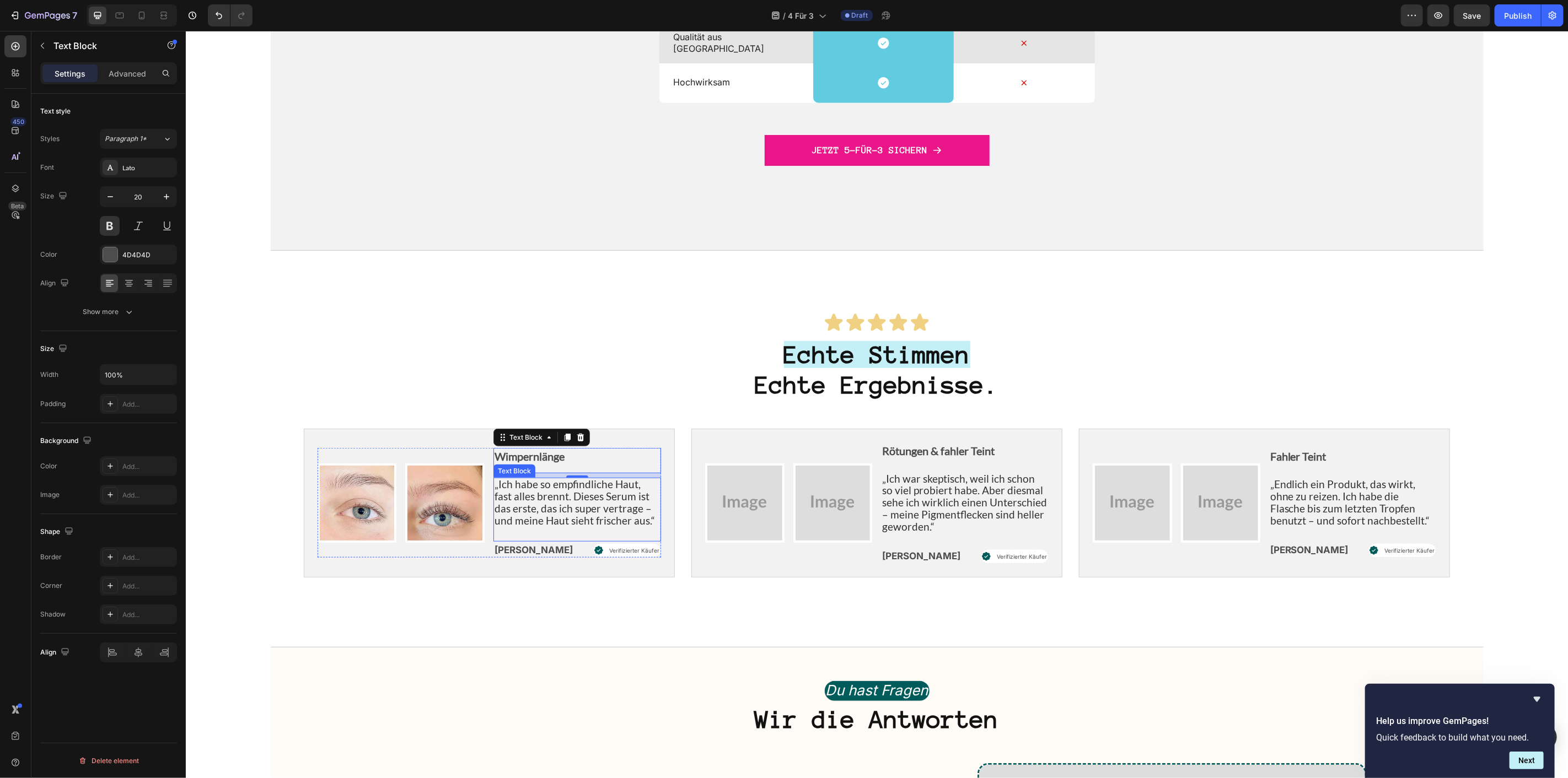
click at [581, 507] on span "„Ich habe so empfindliche Haut, fast alles brennt. Dieses Serum ist das erste, …" at bounding box center [575, 502] width 161 height 49
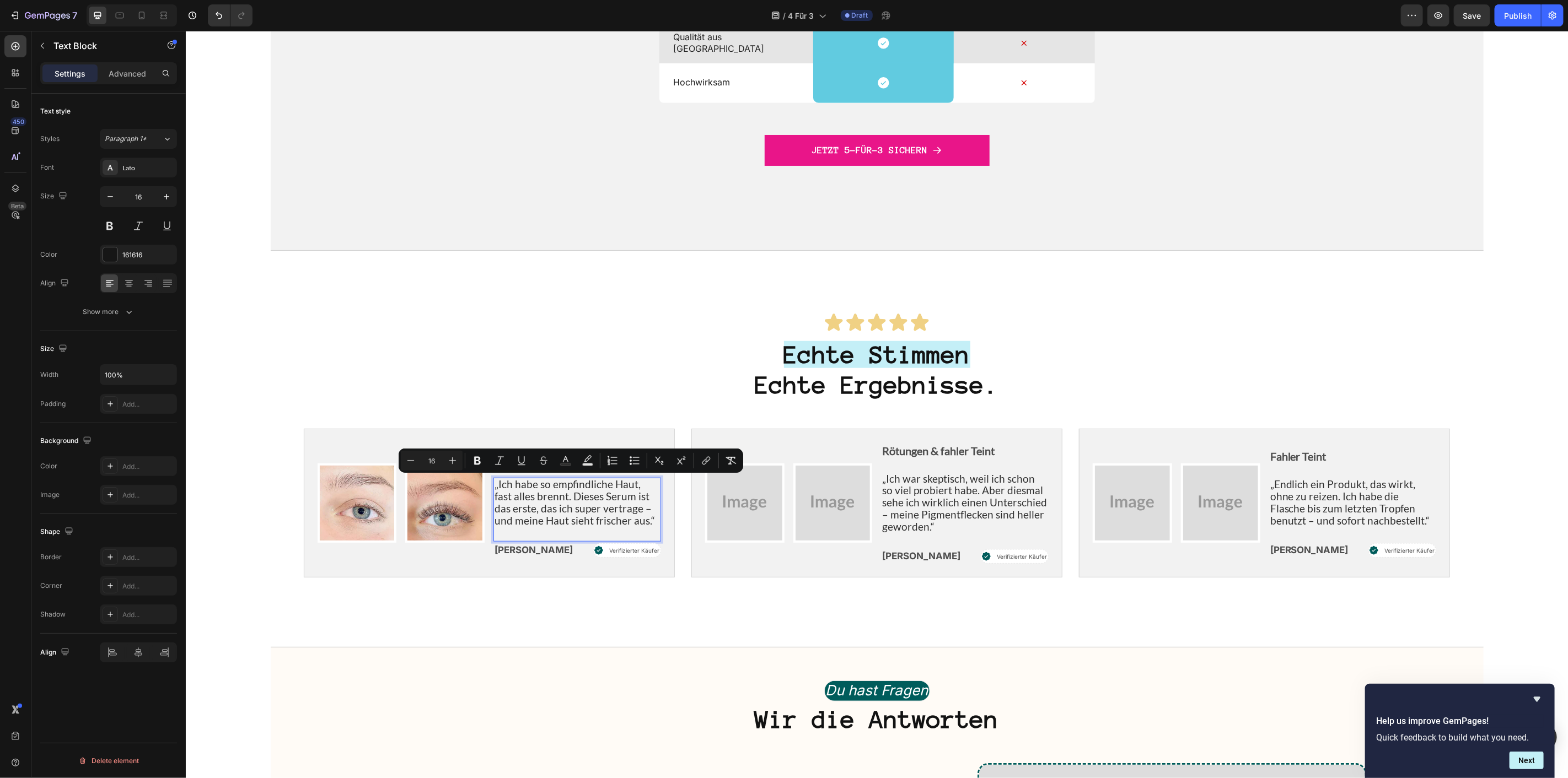
scroll to position [4264, 0]
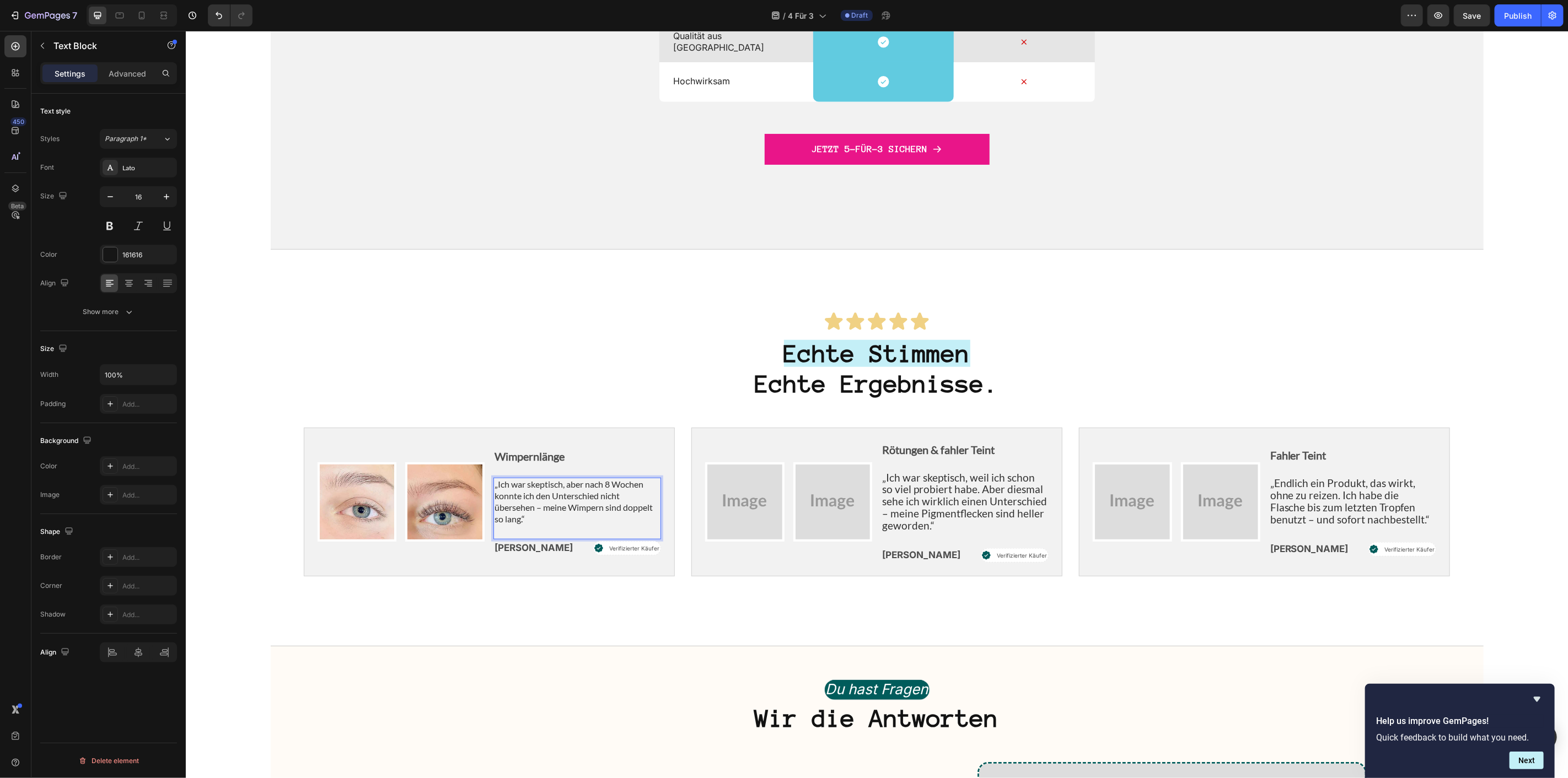
click at [537, 513] on p "„Ich war skeptisch, aber nach 8 Wochen konnte ich den Unterschied nicht überseh…" at bounding box center [576, 501] width 165 height 46
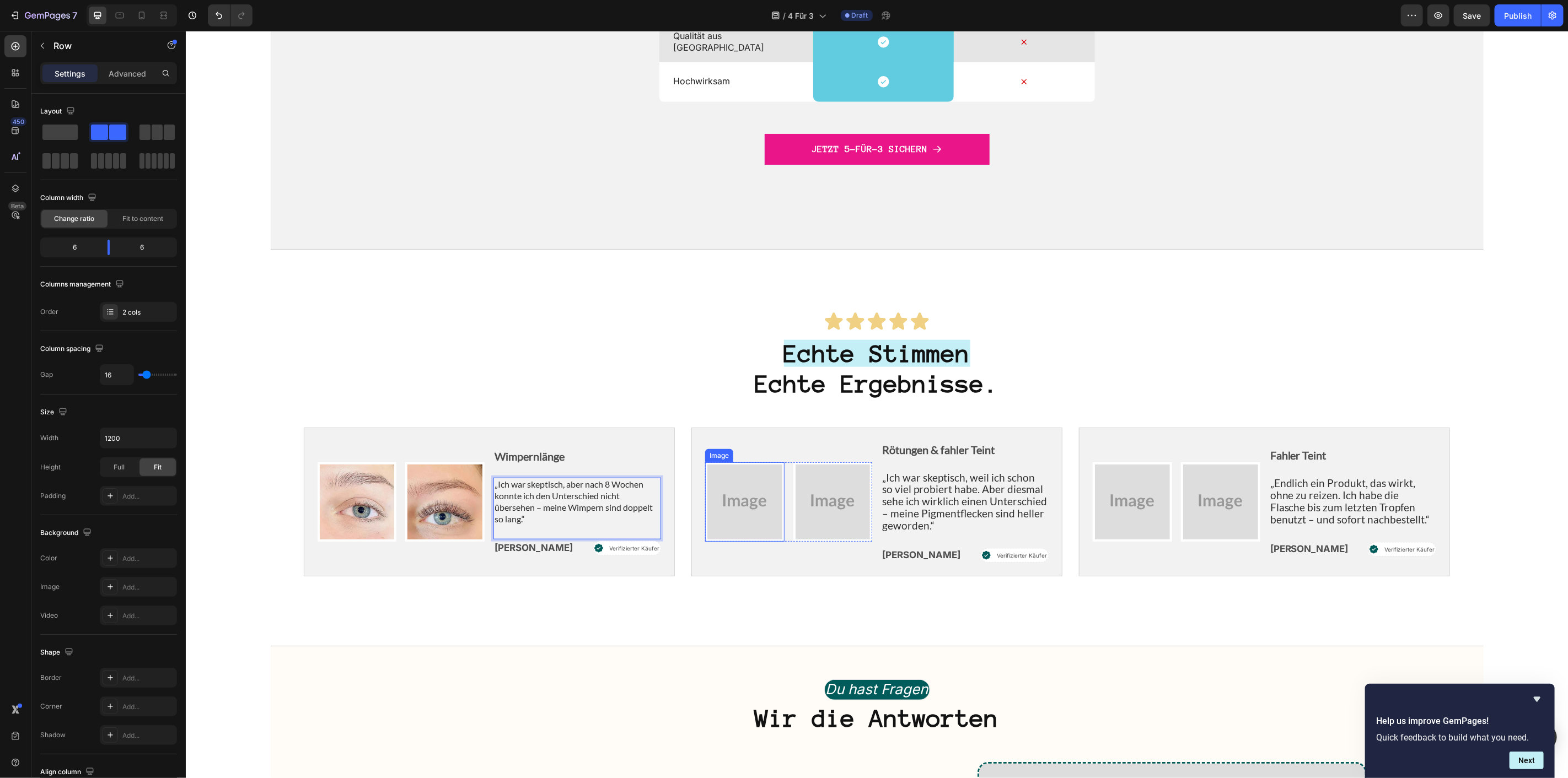
click at [874, 493] on div "Image Image Row Row Rötungen & fahler Teint Text Block „Ich war skeptisch, weil…" at bounding box center [876, 501] width 343 height 121
click at [911, 493] on span "„Ich war skeptisch, weil ich schon so viel probiert habe. Aber diesmal sehe ich…" at bounding box center [963, 501] width 165 height 60
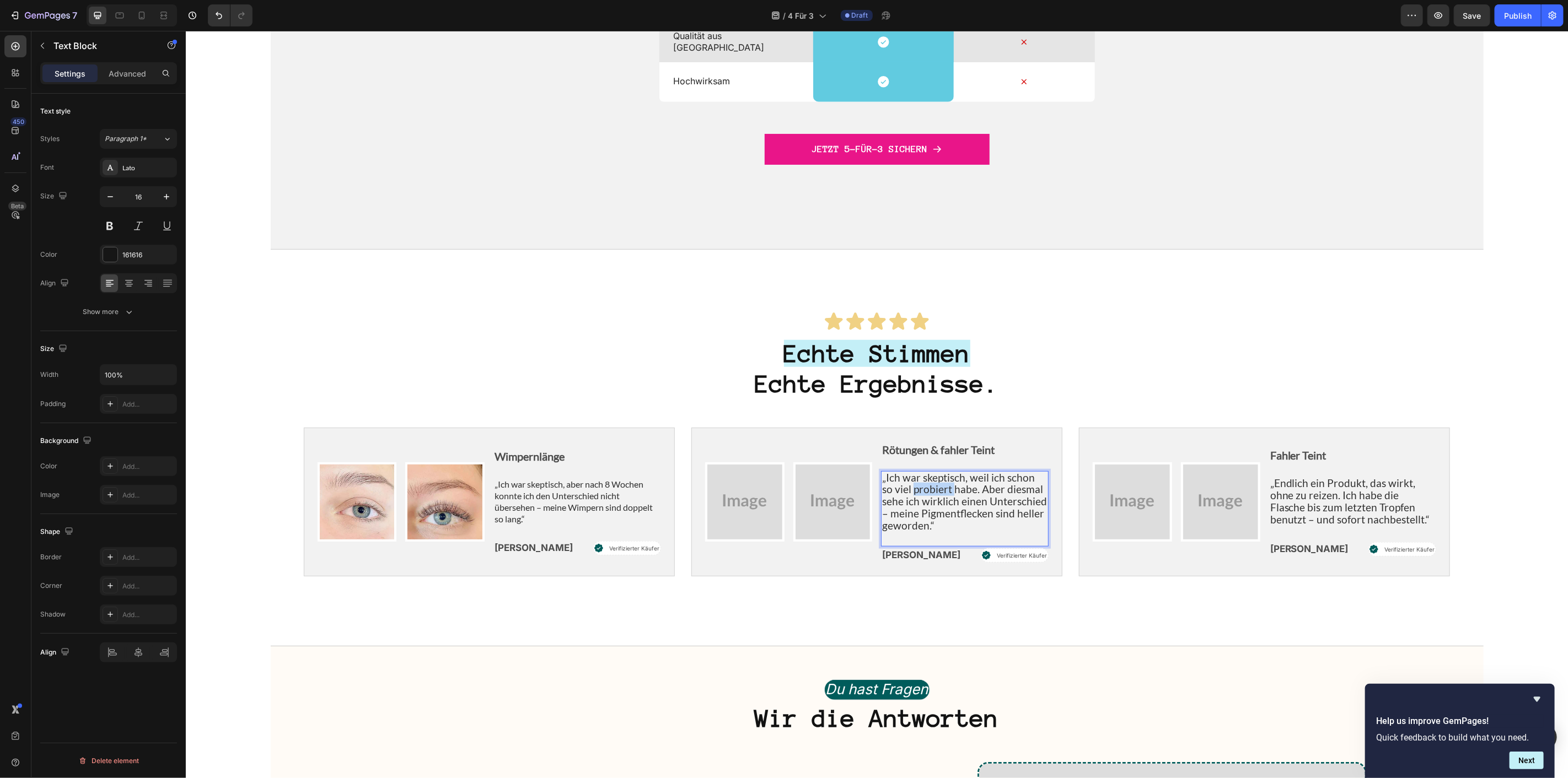
click at [911, 493] on span "„Ich war skeptisch, weil ich schon so viel probiert habe. Aber diesmal sehe ich…" at bounding box center [963, 501] width 165 height 60
click at [902, 493] on span "„Ich war skeptisch, weil ich schon so viel probiert habe. Aber diesmal sehe ich…" at bounding box center [963, 501] width 165 height 60
click at [535, 507] on span "„Ich war skeptisch, aber nach 8 Wochen konnte ich den Unterschied nicht überseh…" at bounding box center [573, 500] width 158 height 44
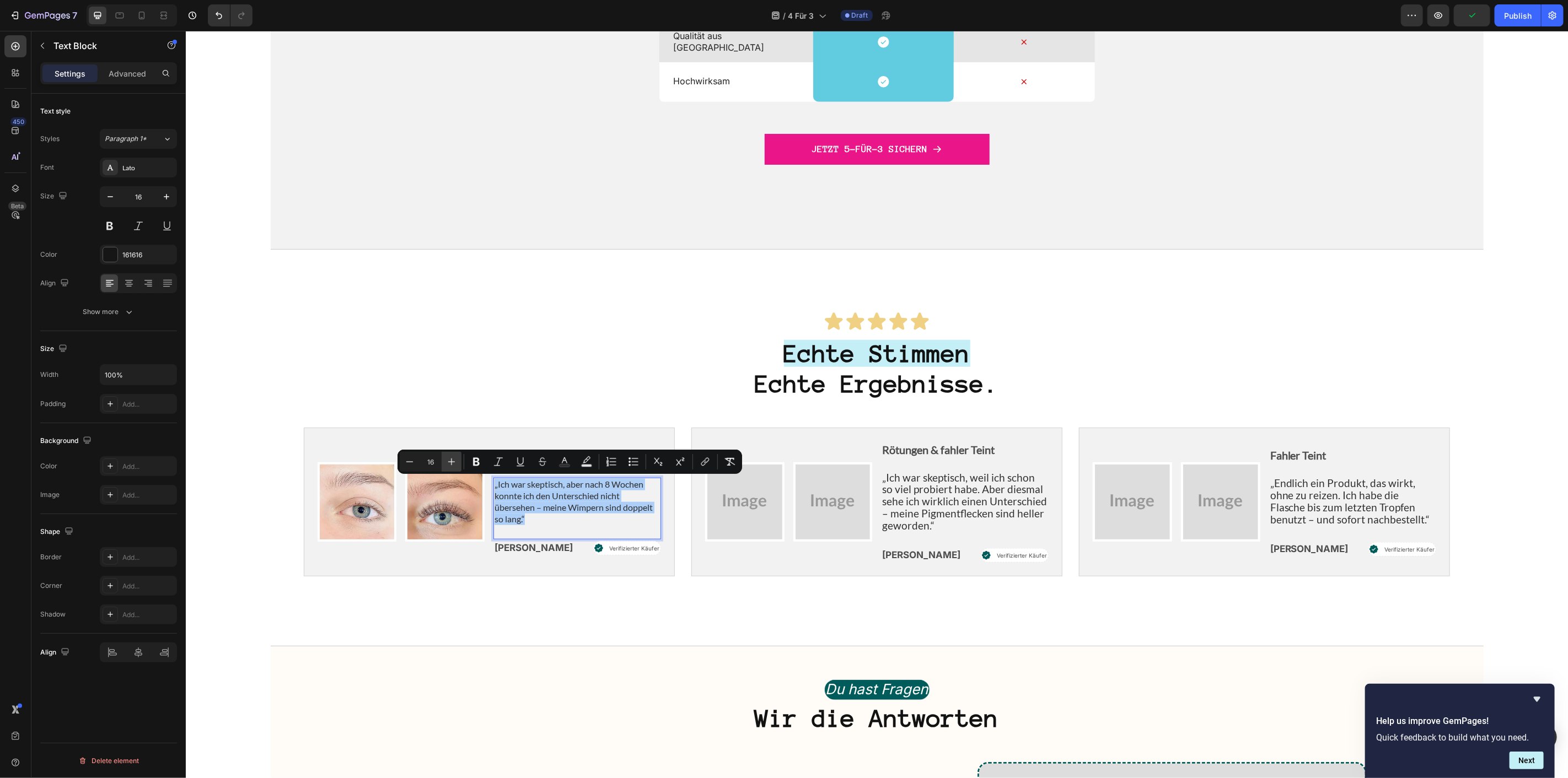
click at [461, 461] on button "Plus" at bounding box center [451, 462] width 20 height 20
type input "19"
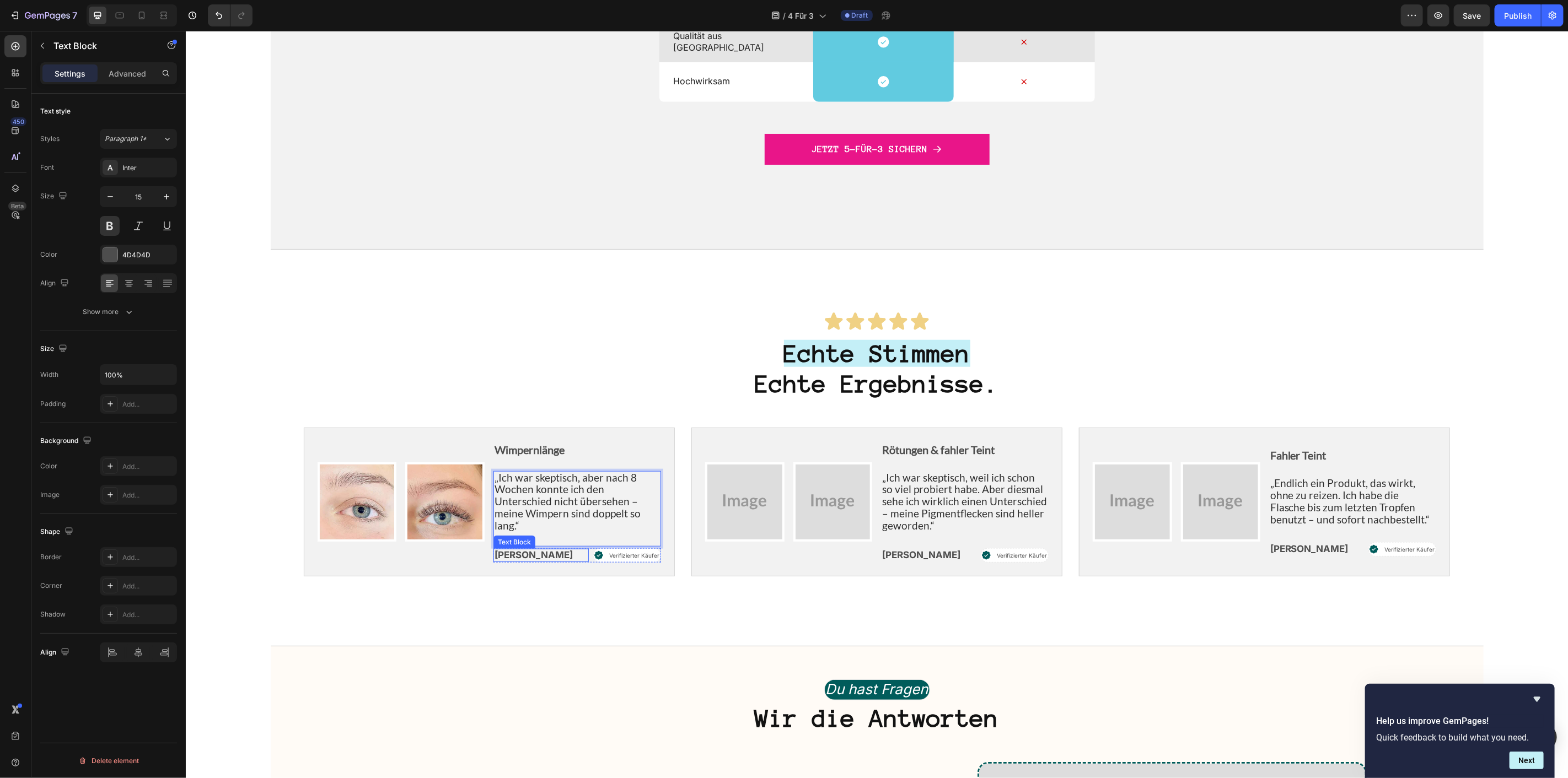
click at [513, 552] on span "Emily R." at bounding box center [533, 554] width 78 height 11
click at [599, 555] on div "Icon Verifizierter Käufer Text Block Row" at bounding box center [626, 555] width 68 height 15
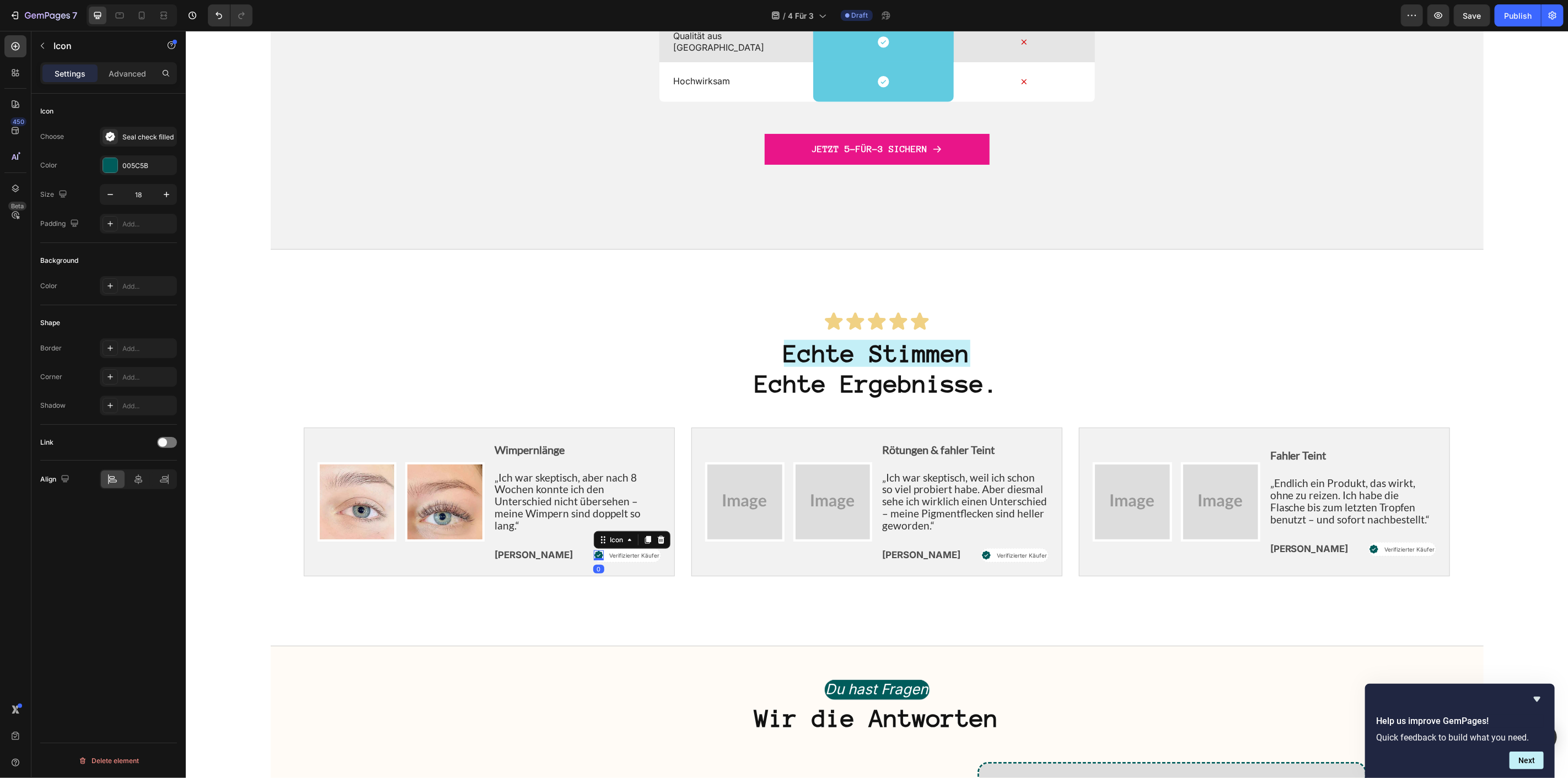
click at [597, 555] on icon at bounding box center [598, 554] width 9 height 9
click at [137, 147] on div "Choose Seal check filled Color 005C5B Size 18 Padding Add..." at bounding box center [108, 180] width 137 height 107
click at [126, 163] on div "005C5B" at bounding box center [138, 166] width 32 height 10
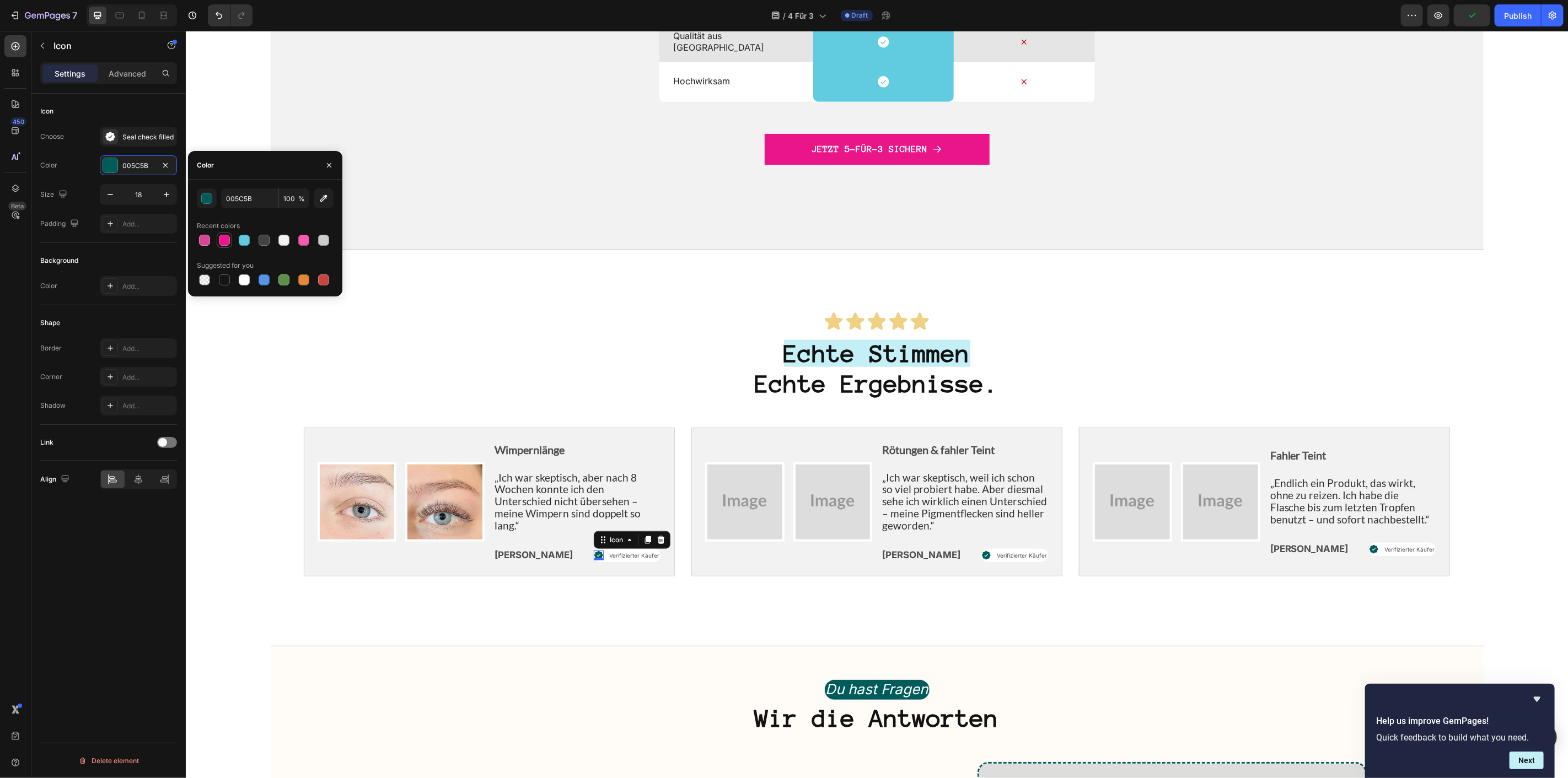
click at [221, 239] on div at bounding box center [224, 240] width 11 height 11
type input "E91589"
click at [909, 442] on span "Rötungen & fahler Teint" at bounding box center [937, 449] width 112 height 13
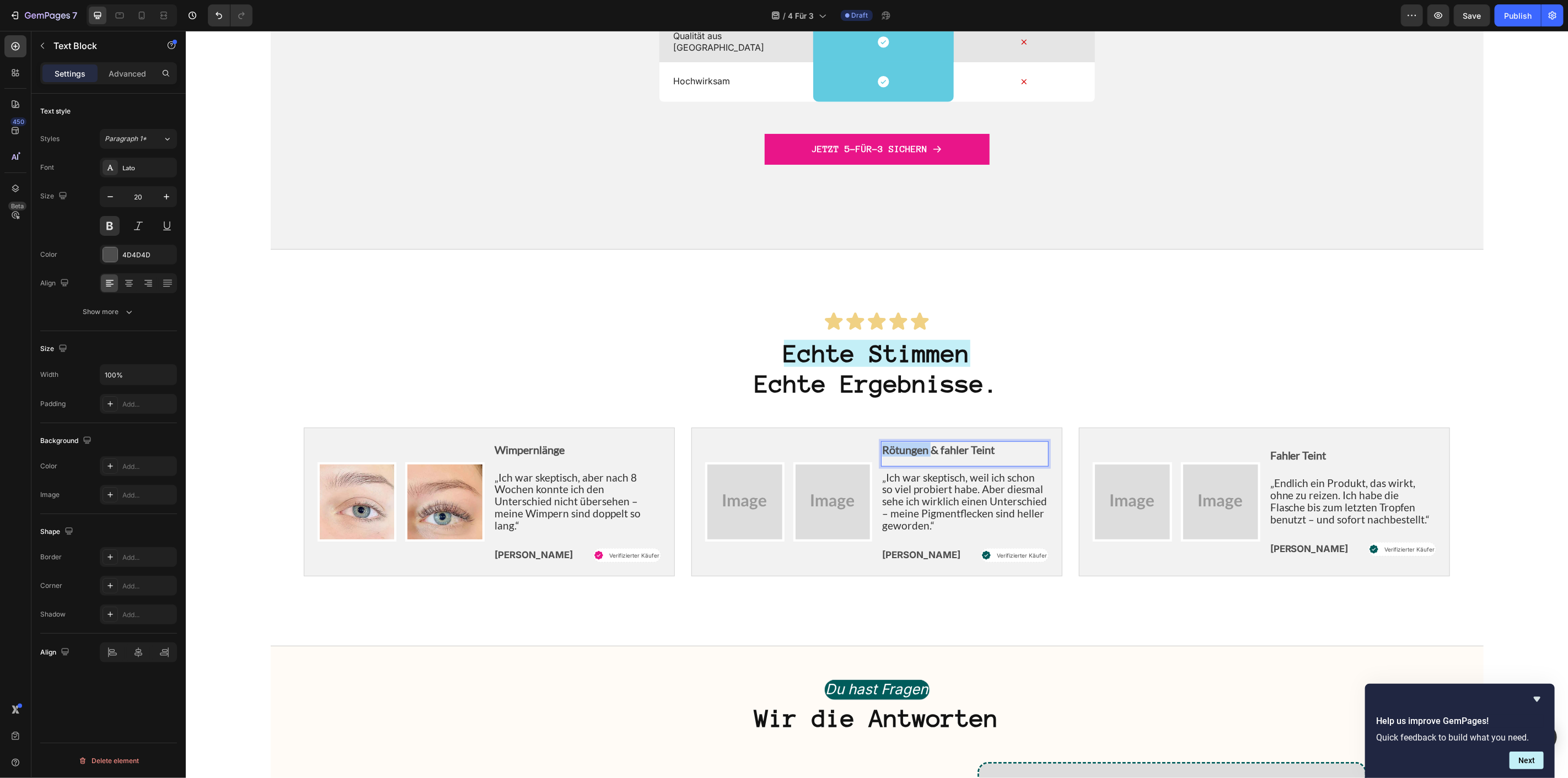
click at [909, 442] on span "Rötungen & fahler Teint" at bounding box center [937, 449] width 112 height 13
click at [909, 442] on p "Wimpern fülle" at bounding box center [963, 450] width 165 height 15
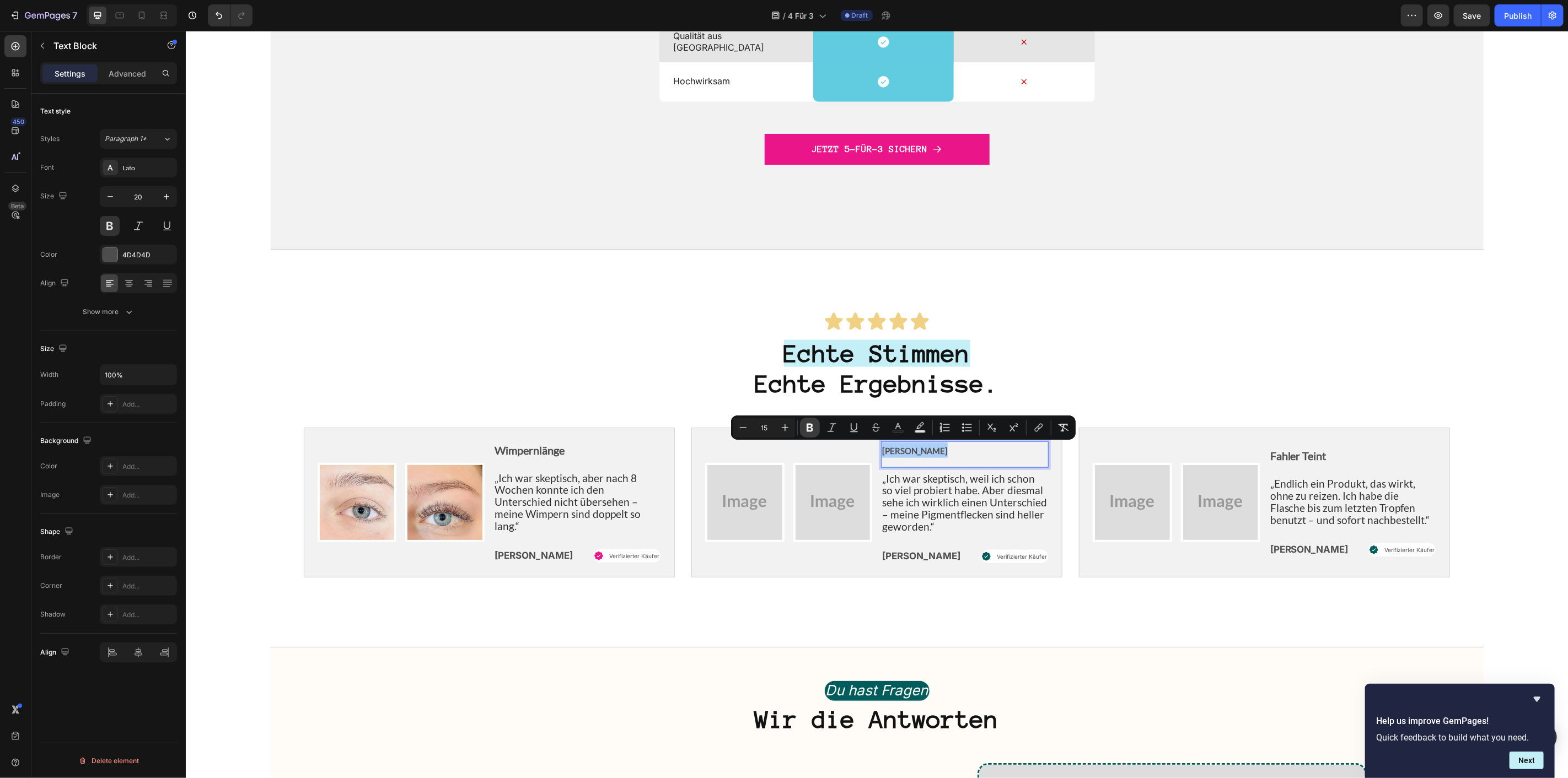
click at [801, 420] on button "Bold" at bounding box center [810, 428] width 20 height 20
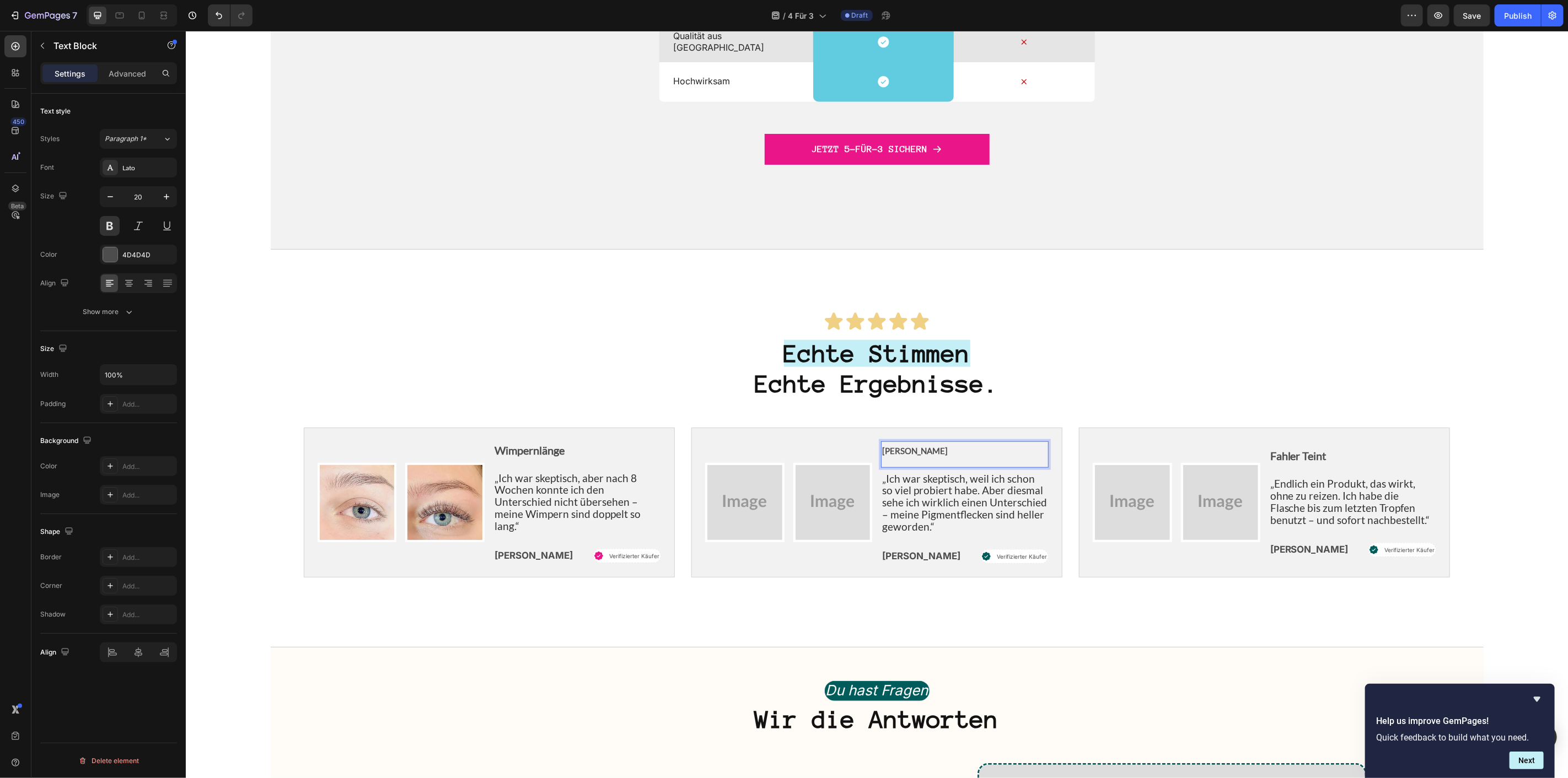
click at [900, 446] on strong "Wimpern fülle" at bounding box center [914, 451] width 65 height 10
click at [1002, 413] on div "⁠⁠⁠⁠⁠⁠⁠ Echte Stimmen Echte Ergebnisse. Heading" at bounding box center [876, 382] width 1147 height 90
click at [904, 451] on strong "Wimpern fülle" at bounding box center [914, 451] width 65 height 10
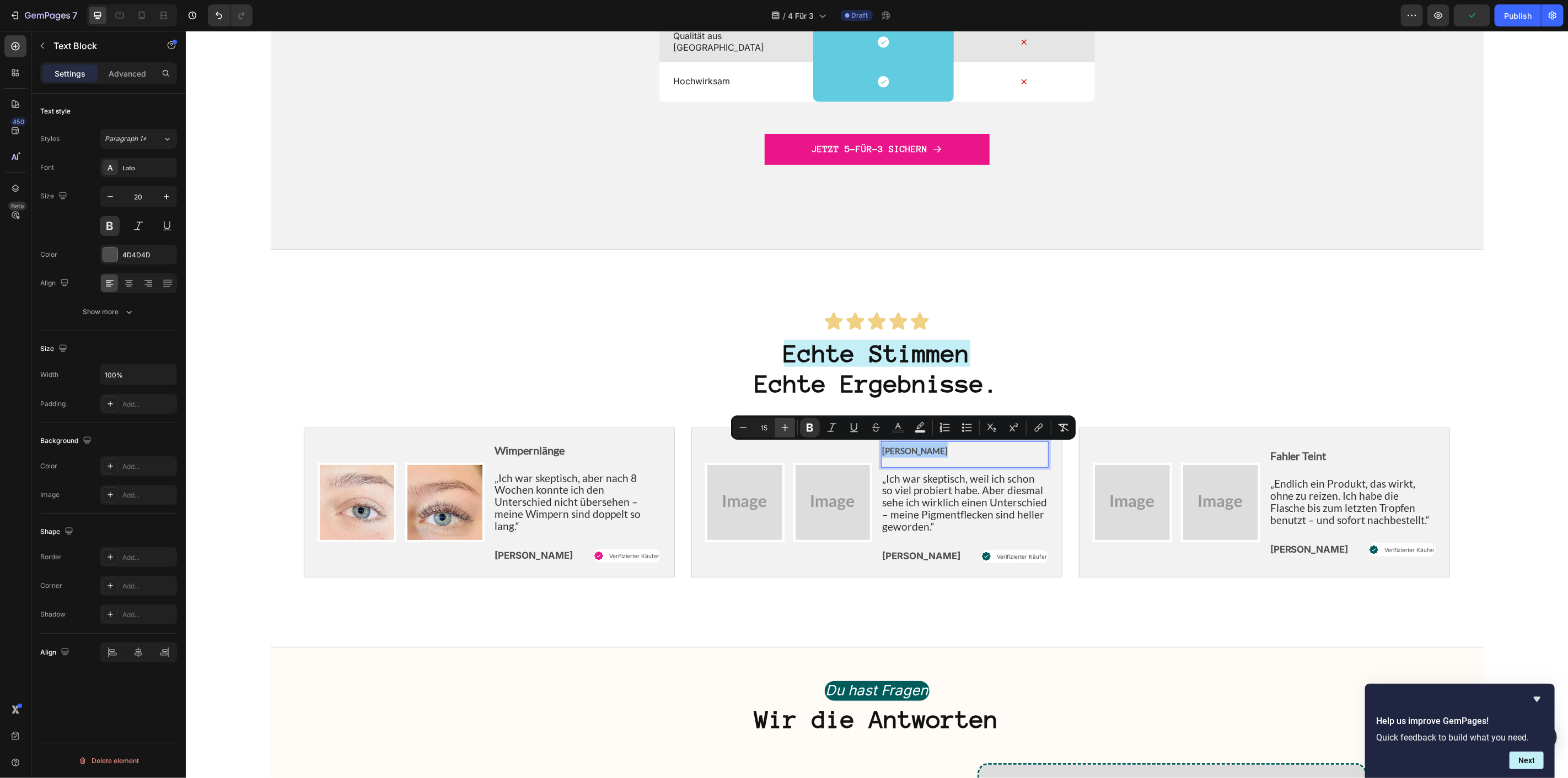
click at [778, 432] on button "Plus" at bounding box center [785, 428] width 20 height 20
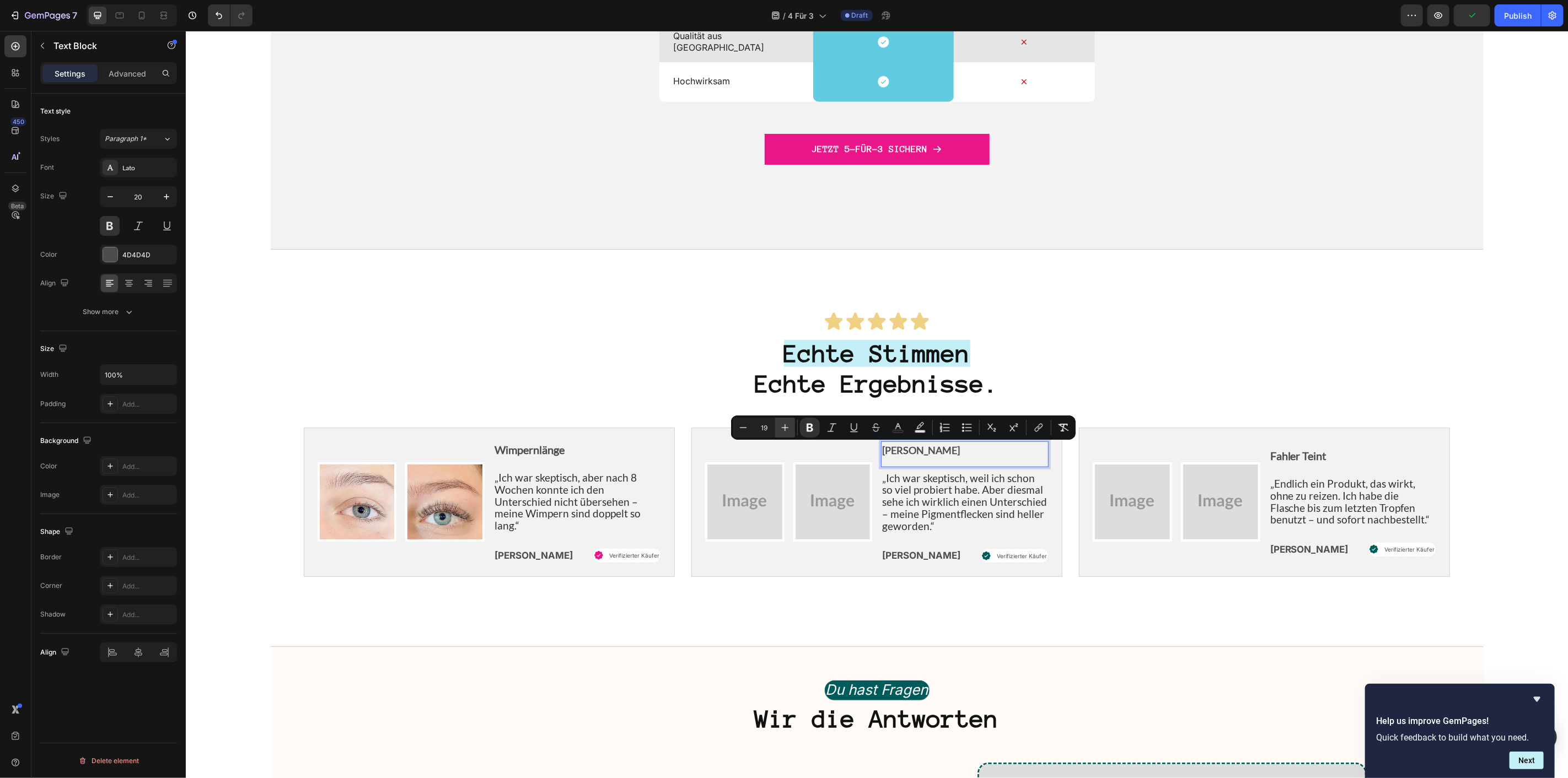
type input "20"
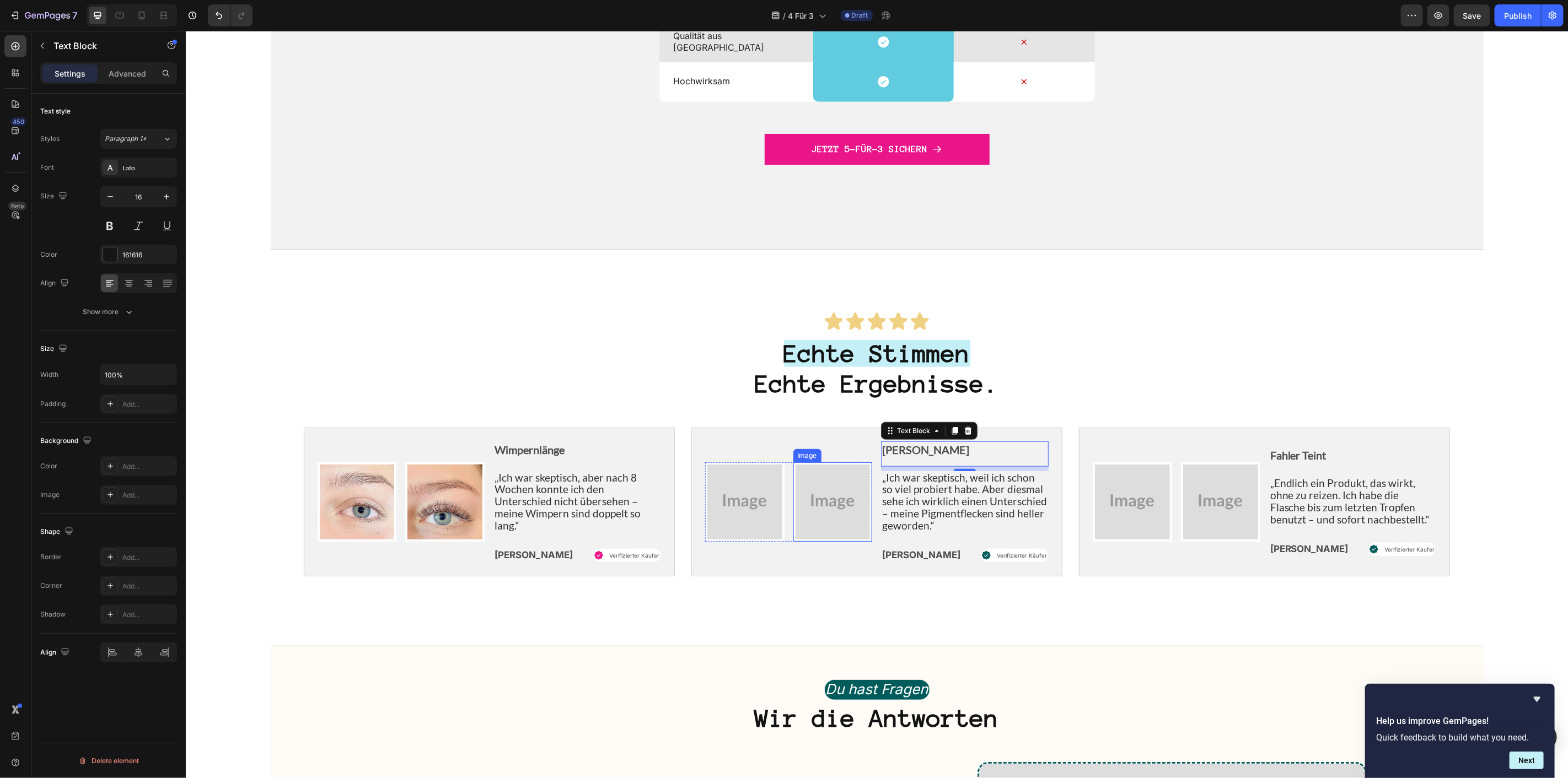
click at [900, 485] on span "„Ich war skeptisch, weil ich schon so viel probiert habe. Aber diesmal sehe ich…" at bounding box center [963, 501] width 165 height 60
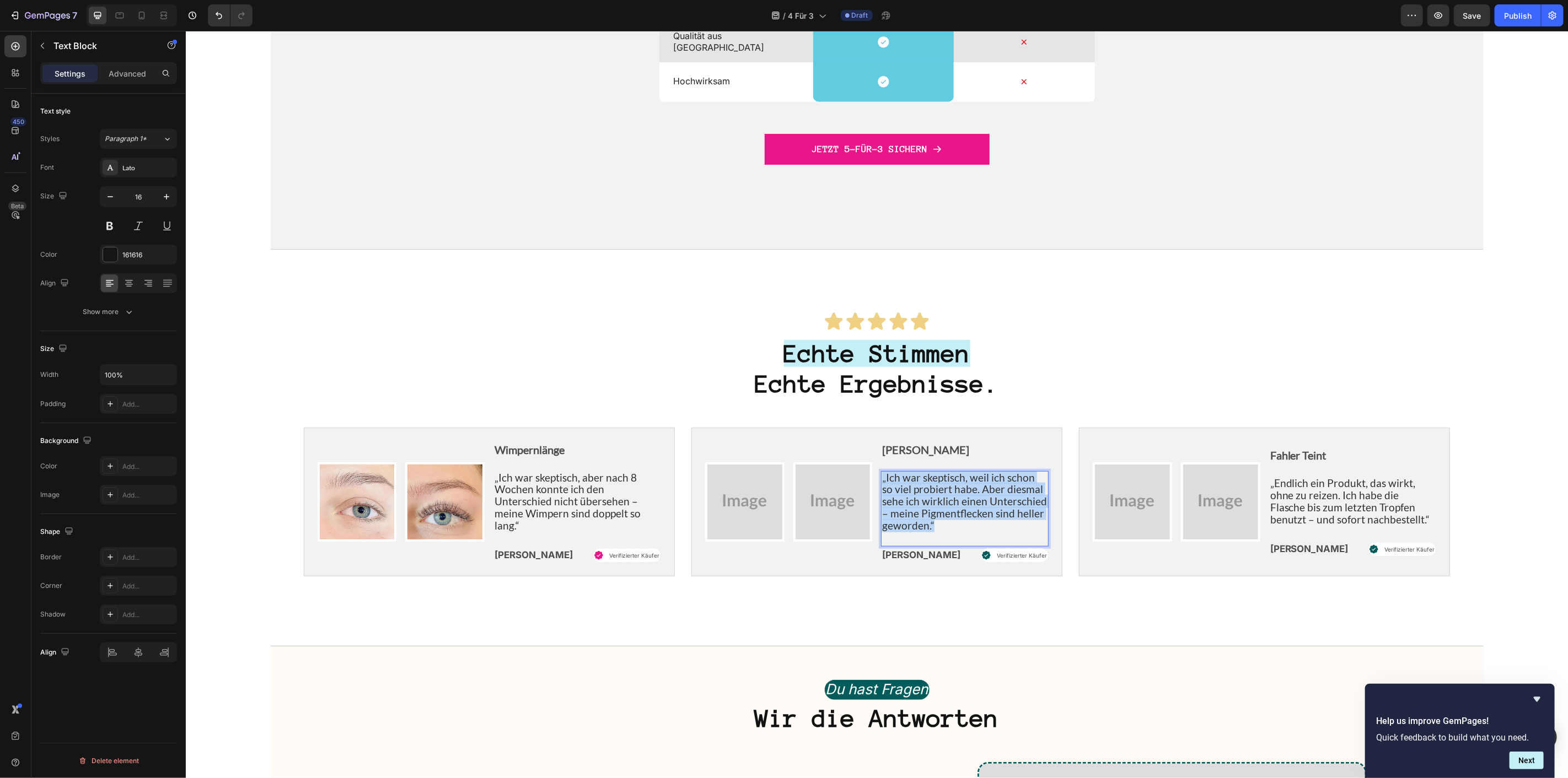
click at [900, 485] on span "„Ich war skeptisch, weil ich schon so viel probiert habe. Aber diesmal sehe ich…" at bounding box center [963, 501] width 165 height 60
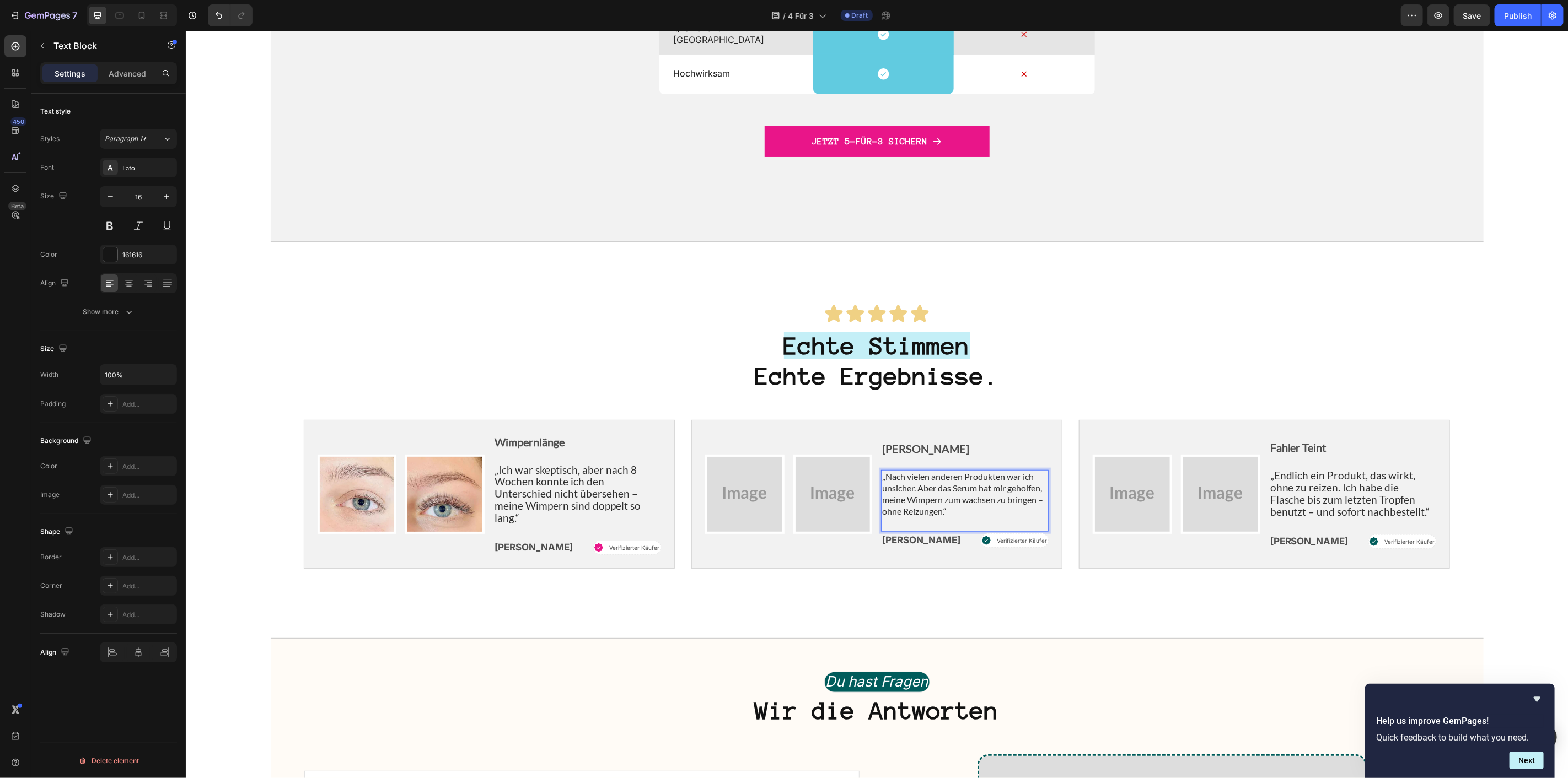
click at [900, 485] on span "„Nach vielen anderen Produkten war ich unsicher. Aber das Serum hat mir geholfe…" at bounding box center [962, 492] width 161 height 44
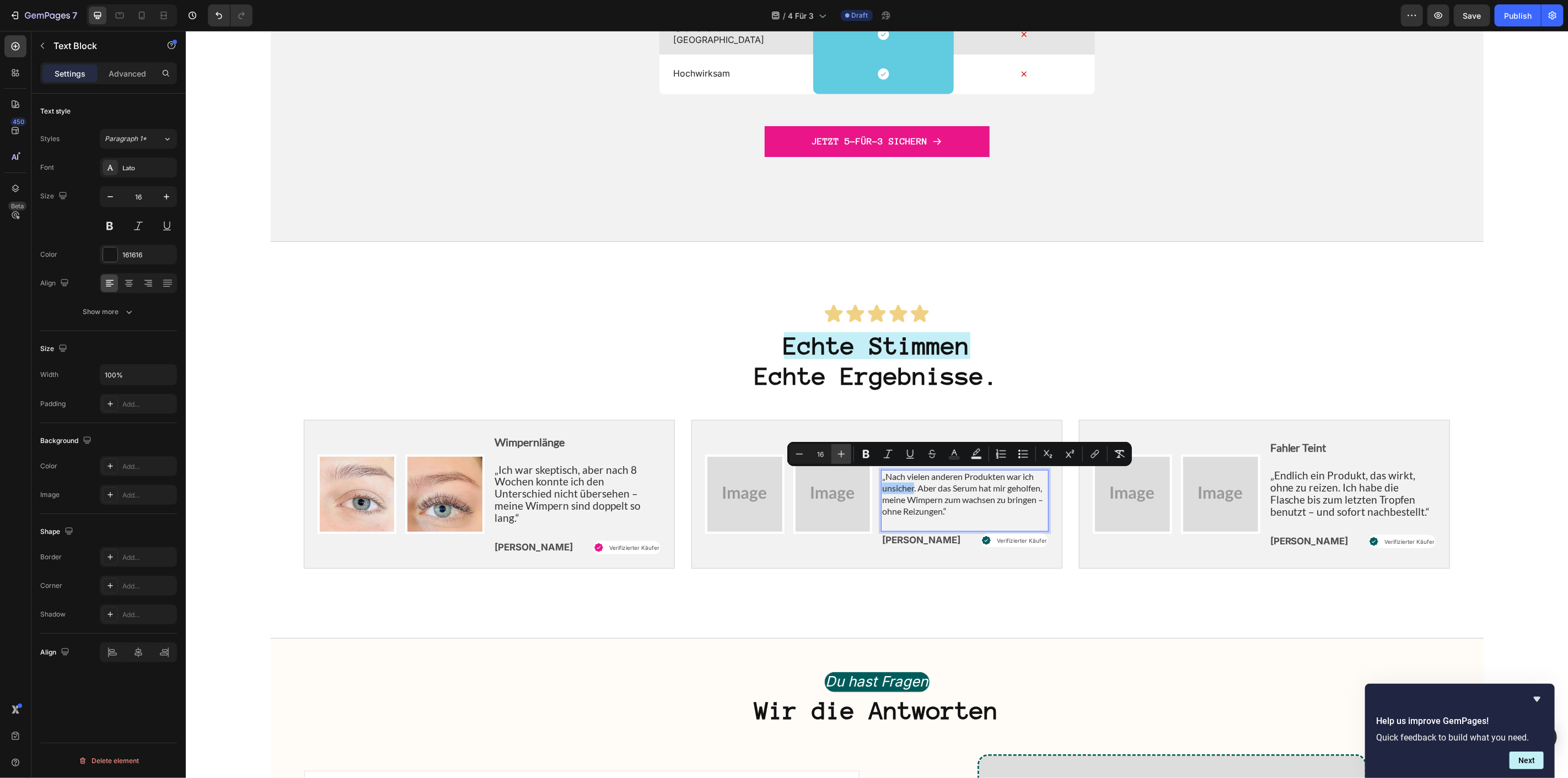
click at [838, 452] on icon "Editor contextual toolbar" at bounding box center [841, 454] width 11 height 11
type input "19"
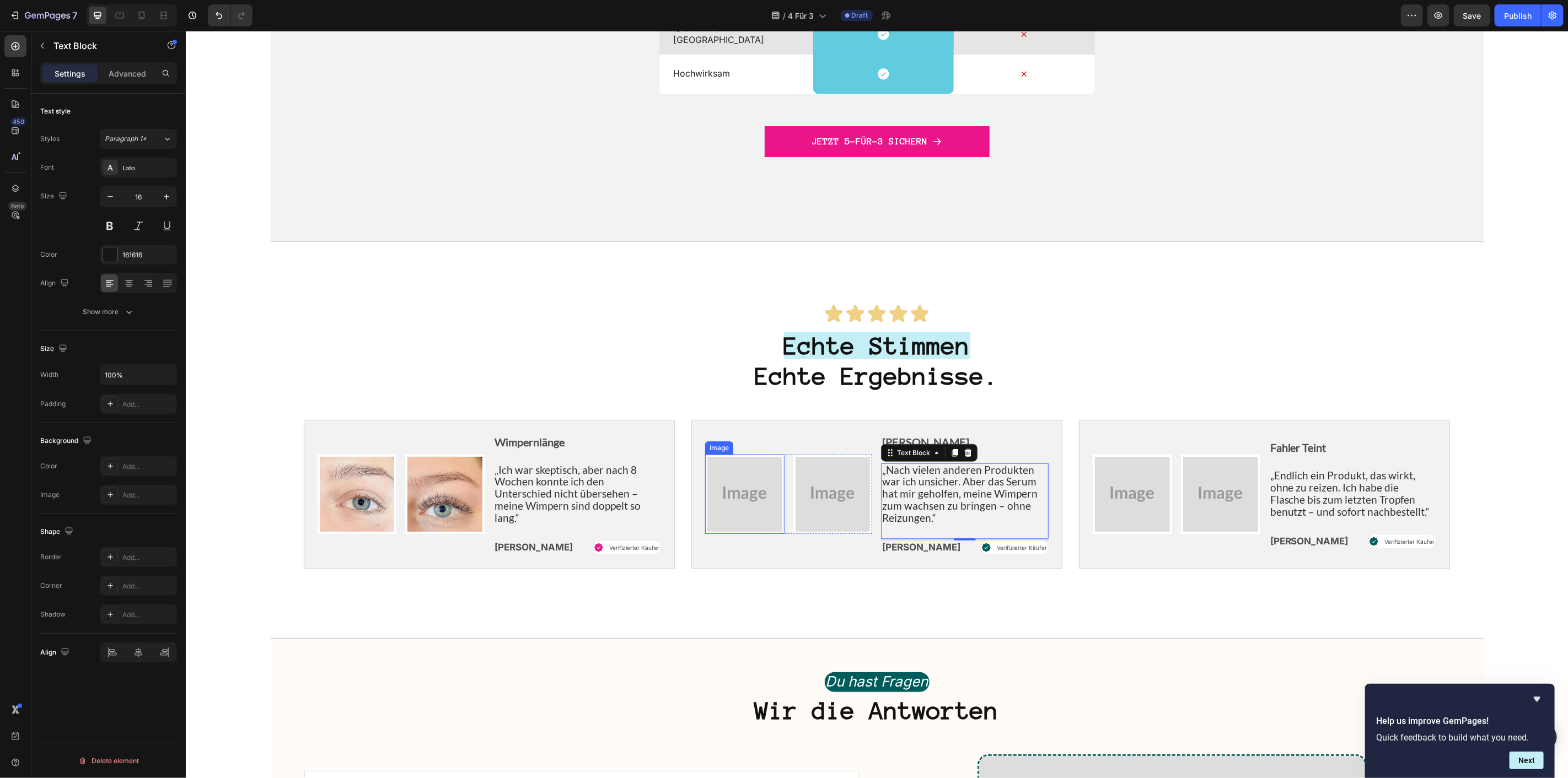
drag, startPoint x: 736, startPoint y: 513, endPoint x: 464, endPoint y: 502, distance: 272.2
click at [736, 513] on img at bounding box center [744, 493] width 80 height 80
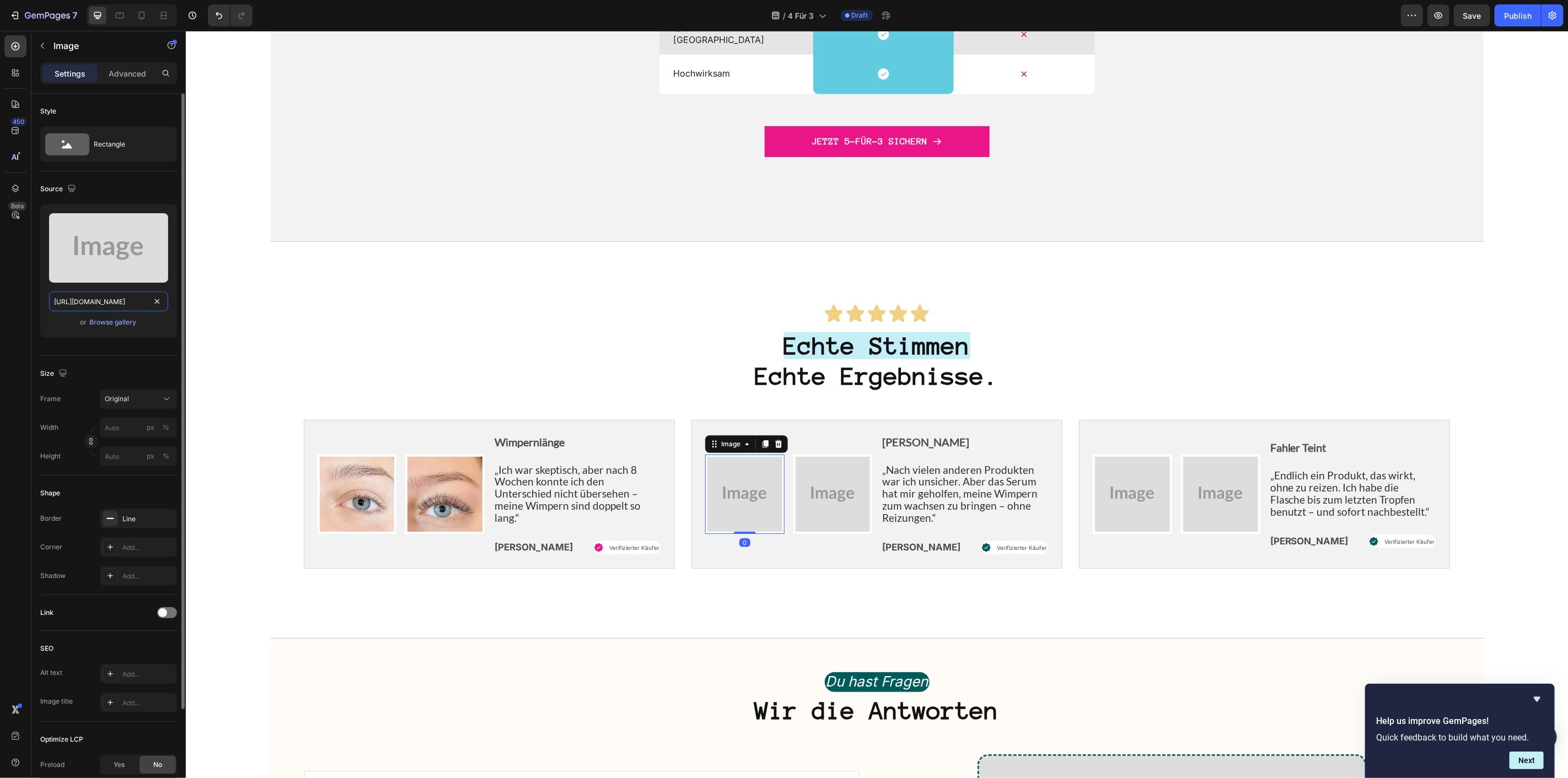
click at [97, 296] on input "https://placehold.co/500x500?text=Image" at bounding box center [109, 301] width 119 height 20
paste input "cdn.shopify.com/s/files/1/2044/2365/files/gempages_585848428651610827-49466d7e-…"
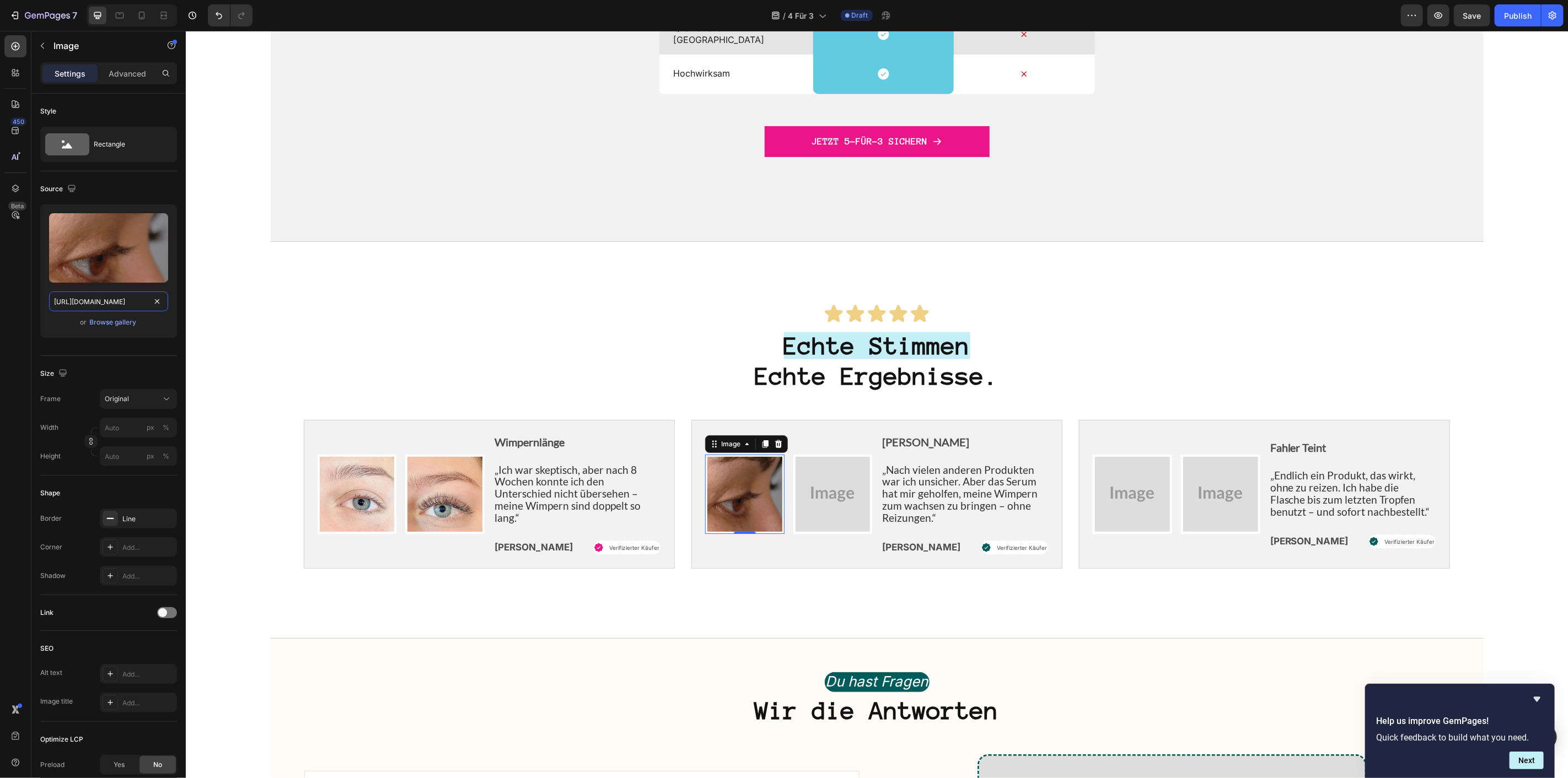
type input "https://cdn.shopify.com/s/files/1/2044/2365/files/gempages_585848428651610827-4…"
click at [832, 464] on img at bounding box center [832, 493] width 80 height 80
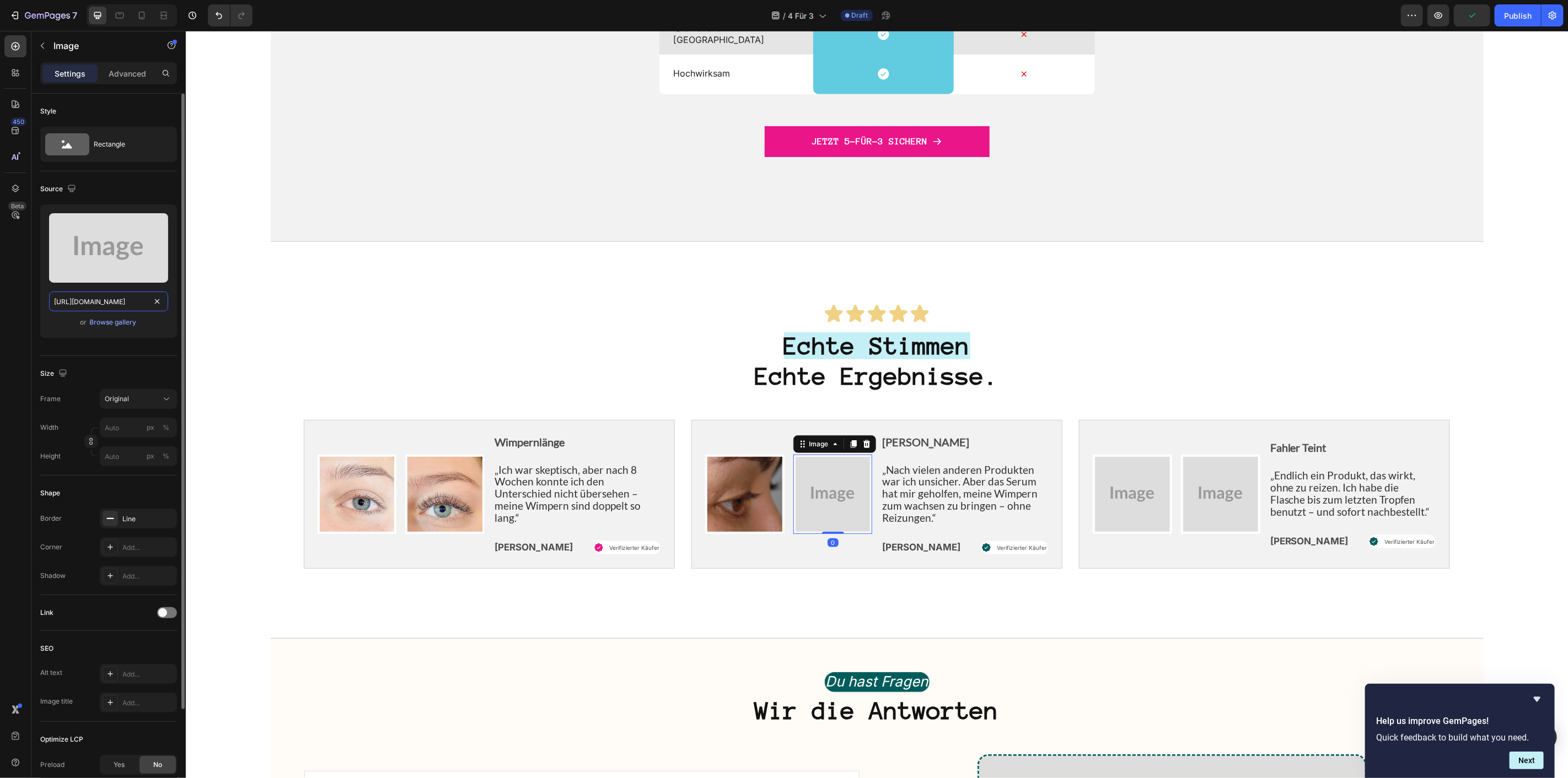
click at [96, 299] on input "https://placehold.co/500x500?text=Image" at bounding box center [109, 301] width 119 height 20
paste input "cdn.shopify.com/s/files/1/2044/2365/files/gempages_585848428651610827-58153350-…"
type input "https://cdn.shopify.com/s/files/1/2044/2365/files/gempages_585848428651610827-5…"
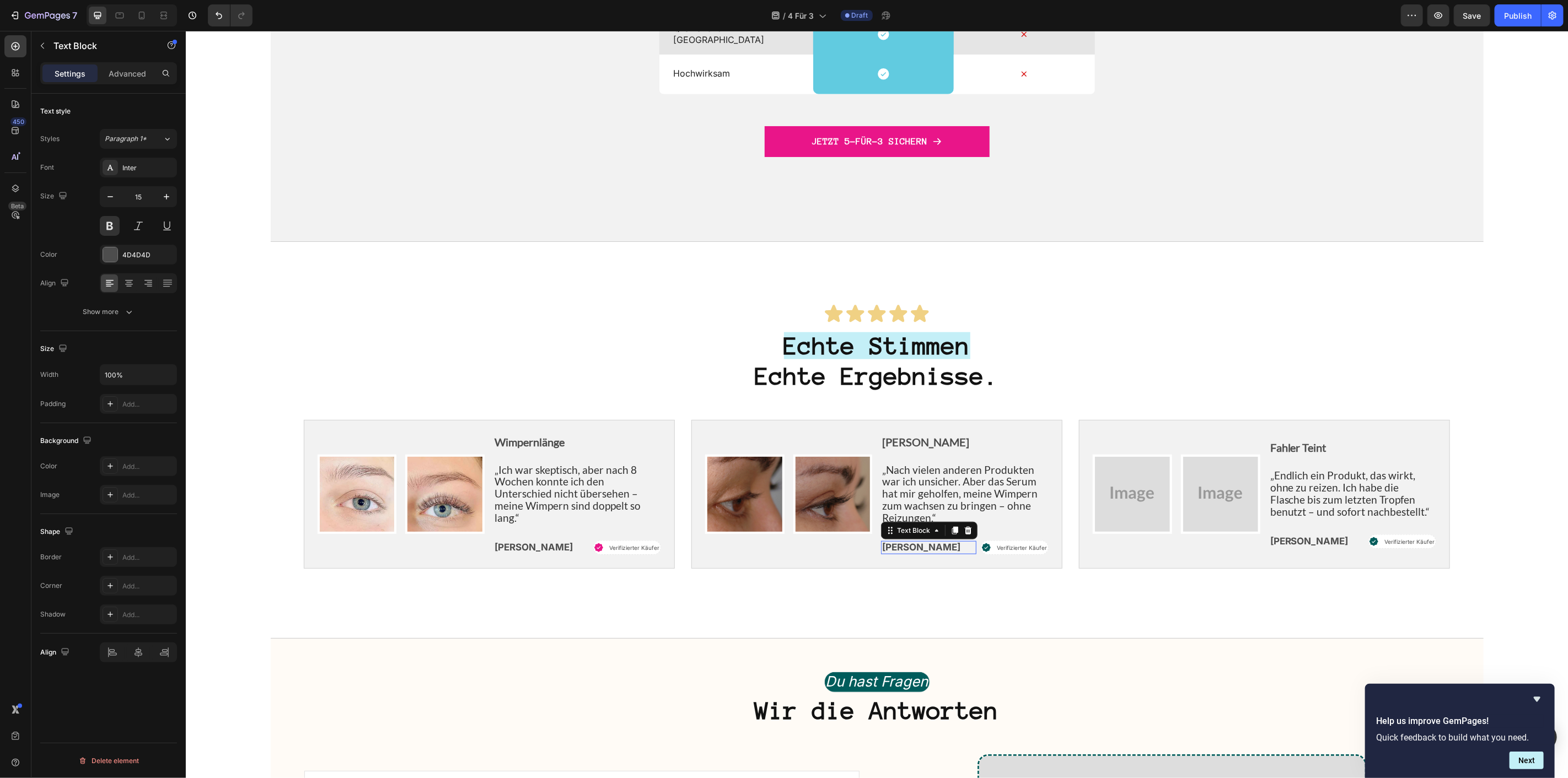
click at [897, 545] on strong "Johanna T." at bounding box center [920, 546] width 78 height 11
click at [910, 542] on strong "Johanna T." at bounding box center [920, 546] width 78 height 11
drag, startPoint x: 918, startPoint y: 544, endPoint x: 874, endPoint y: 546, distance: 44.0
click at [874, 546] on div "Image Image Row Row Wimpern fülle Text Block „Nach vielen anderen Produkten war…" at bounding box center [876, 493] width 343 height 121
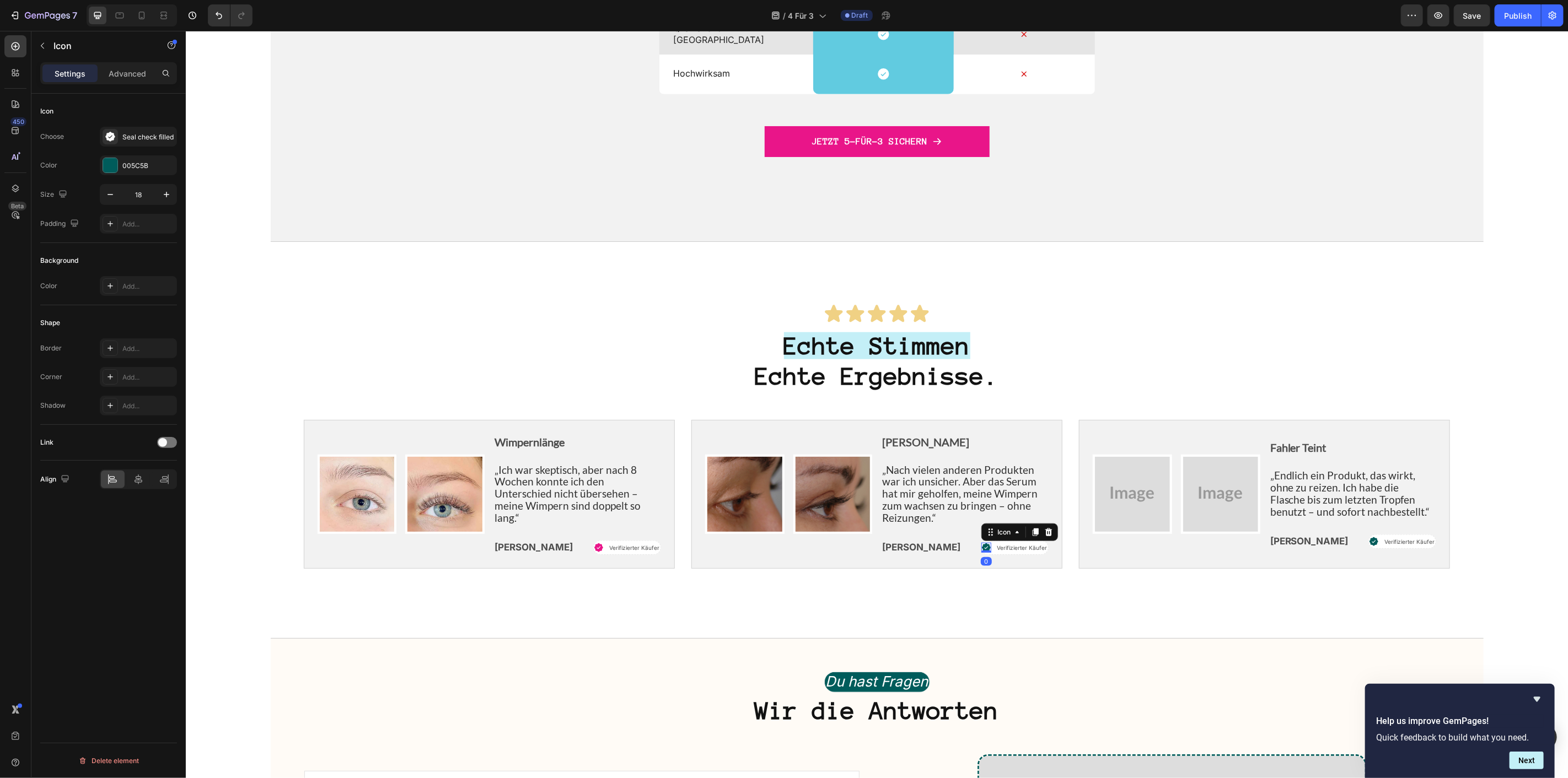
click at [982, 547] on icon at bounding box center [986, 548] width 10 height 10
click at [101, 163] on div "005C5B" at bounding box center [138, 166] width 77 height 20
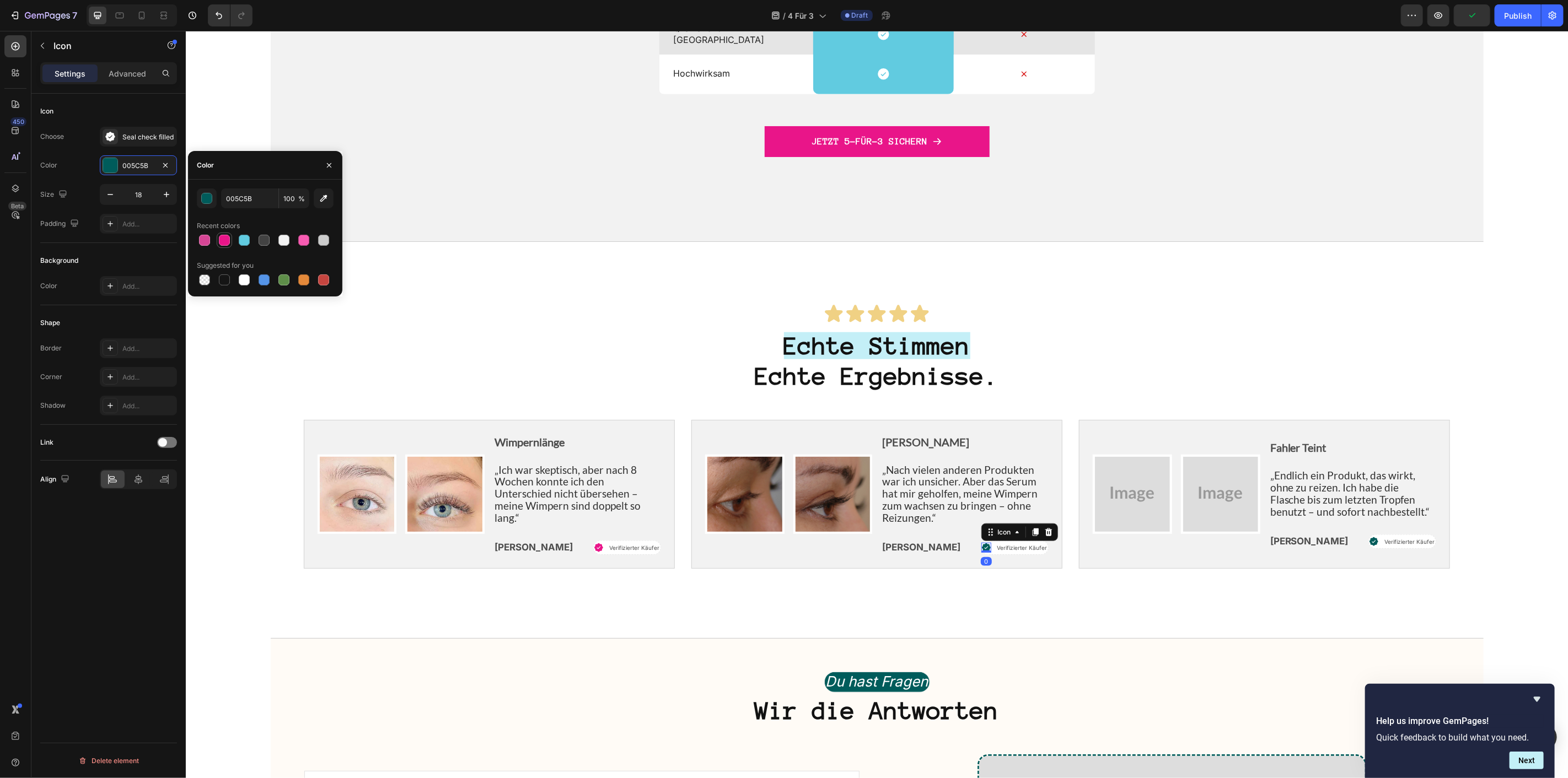
click at [219, 243] on div at bounding box center [224, 240] width 11 height 11
type input "E91589"
click at [1292, 446] on span "Fahler Teint" at bounding box center [1297, 447] width 56 height 13
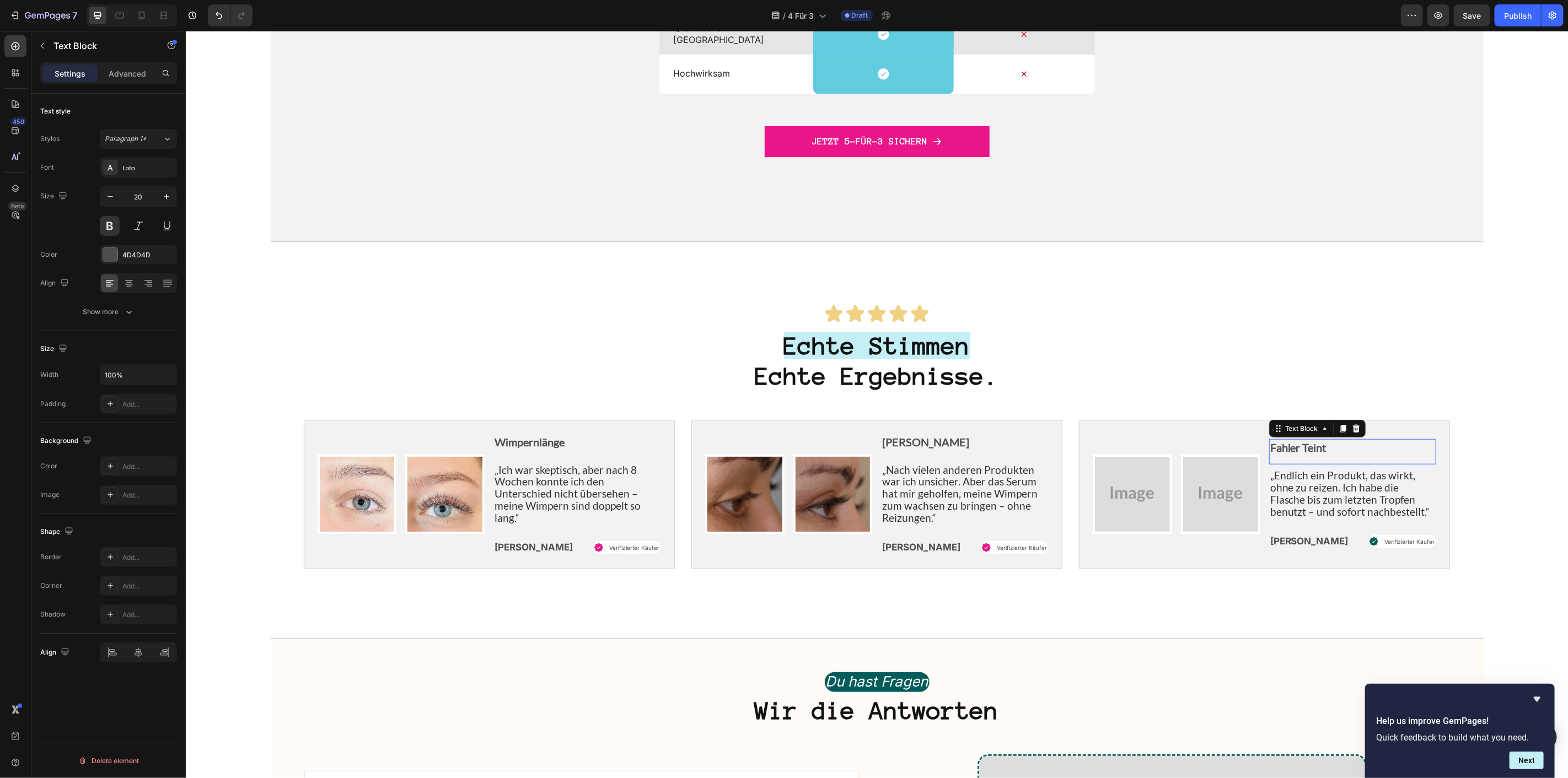
click at [1292, 446] on span "Fahler Teint" at bounding box center [1297, 447] width 56 height 13
type input "15"
click at [1310, 446] on span "Wimpern Stärke" at bounding box center [1302, 449] width 65 height 10
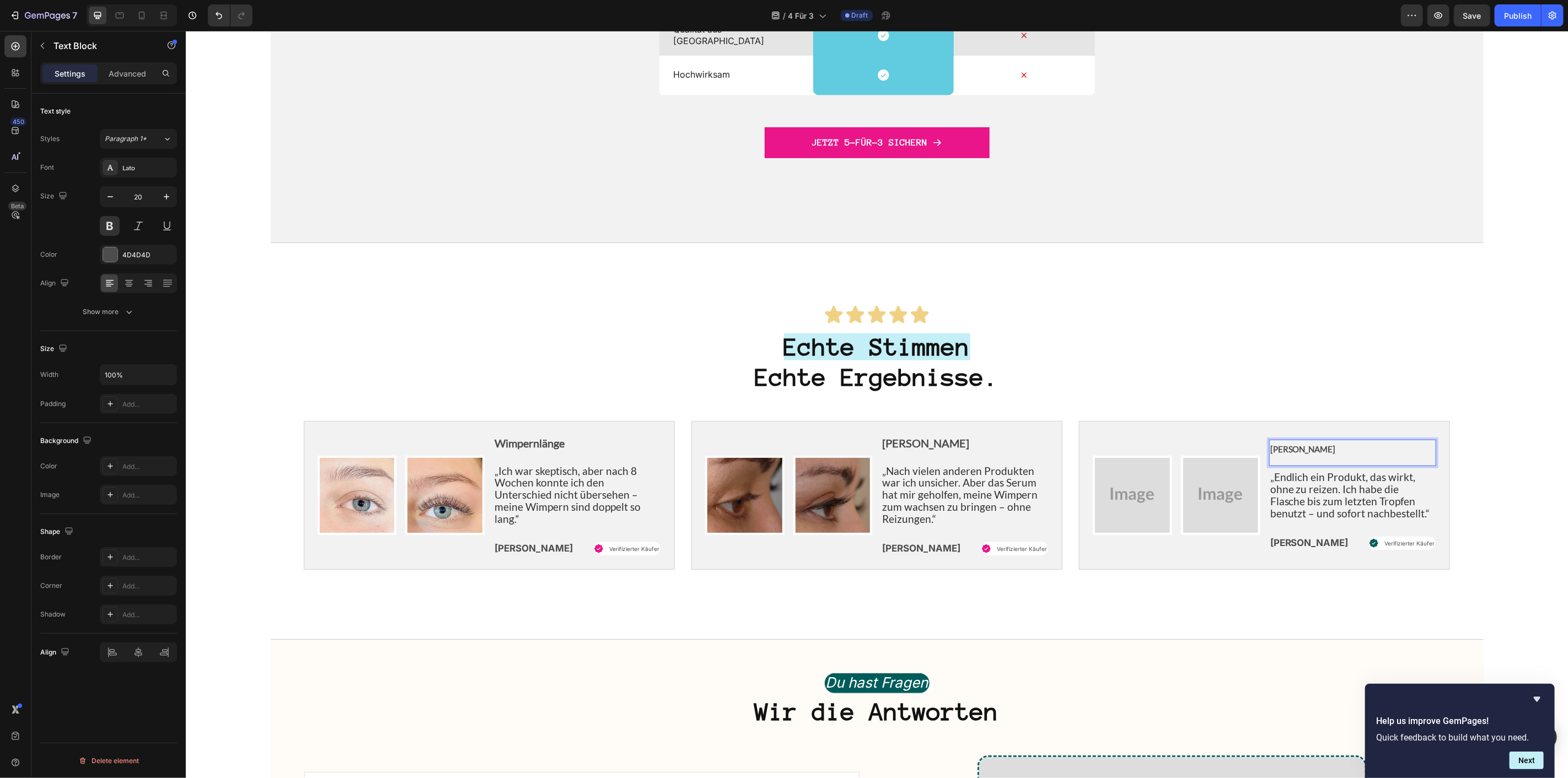
click at [1310, 446] on span "Wimpern Stärke" at bounding box center [1302, 449] width 65 height 10
click at [1181, 428] on icon "Editor contextual toolbar" at bounding box center [1176, 426] width 11 height 11
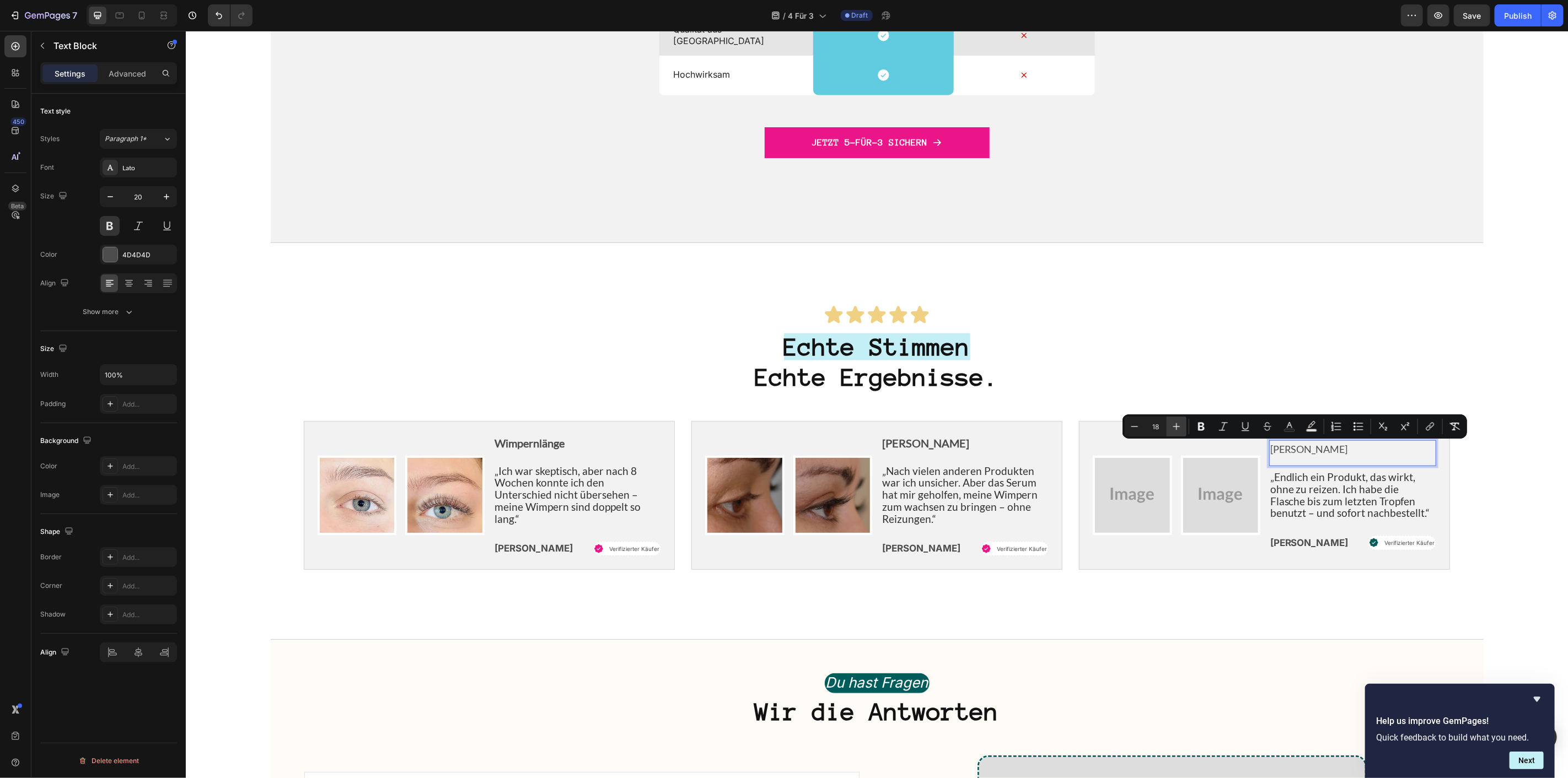
click at [1181, 428] on icon "Editor contextual toolbar" at bounding box center [1176, 426] width 11 height 11
type input "20"
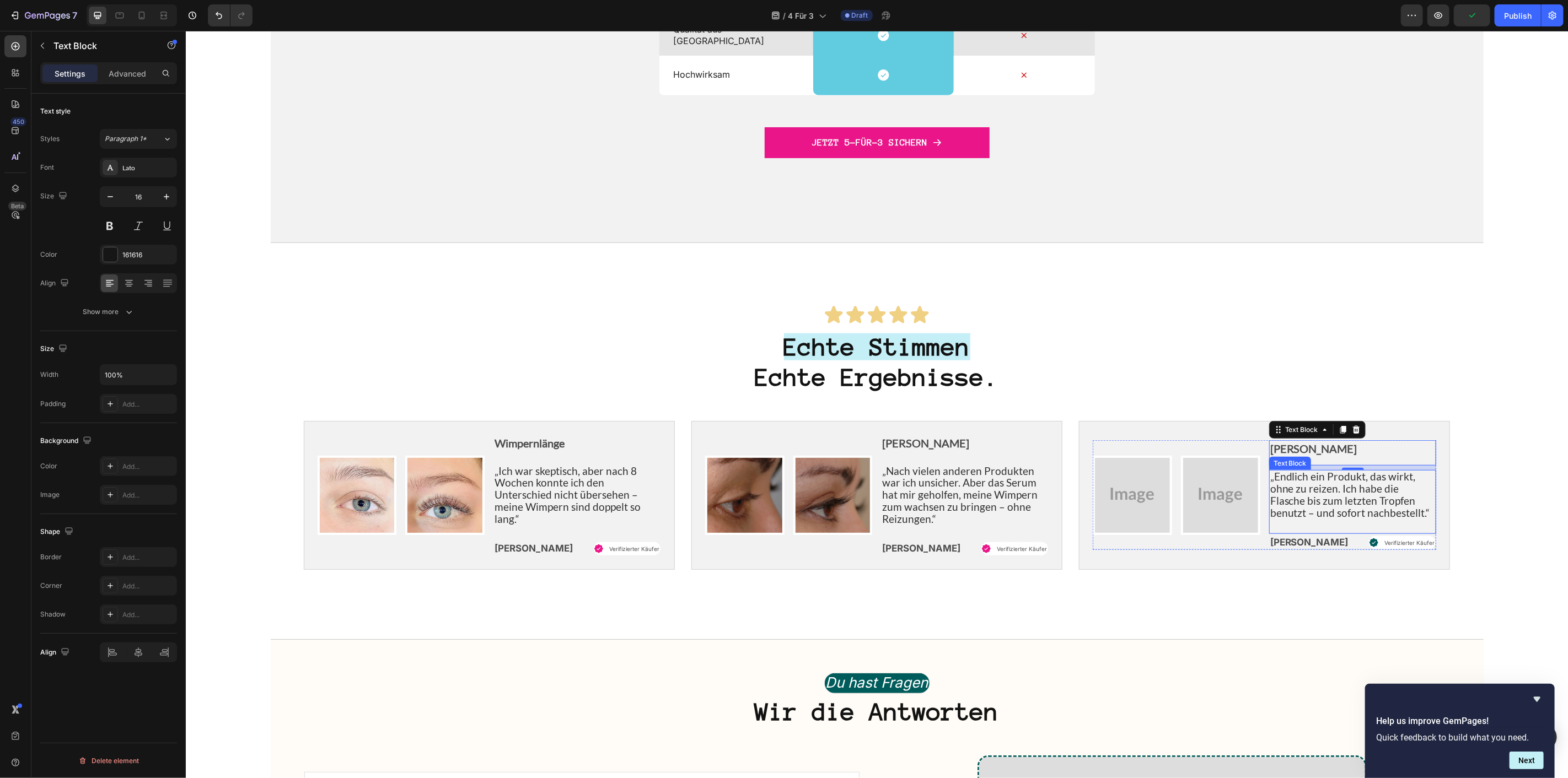
click at [1328, 475] on span "„Endlich ein Produkt, das wirkt, ohne zu reizen. Ich habe die Flasche bis zum l…" at bounding box center [1349, 494] width 160 height 49
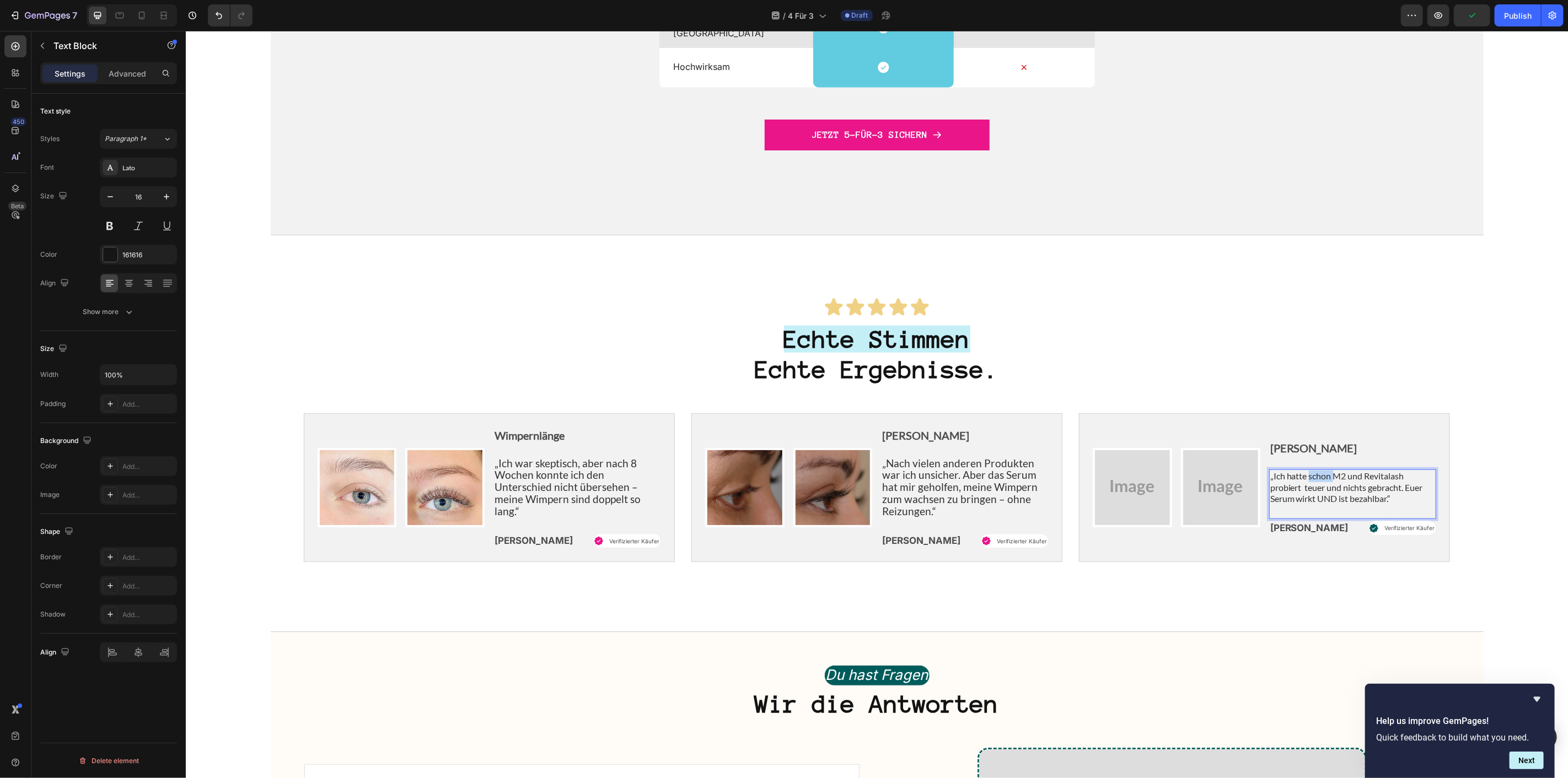
click at [1320, 473] on span "„Ich hatte schon M2 und Revitalash probiert teuer und nichts gebracht. Euer Ser…" at bounding box center [1346, 487] width 152 height 33
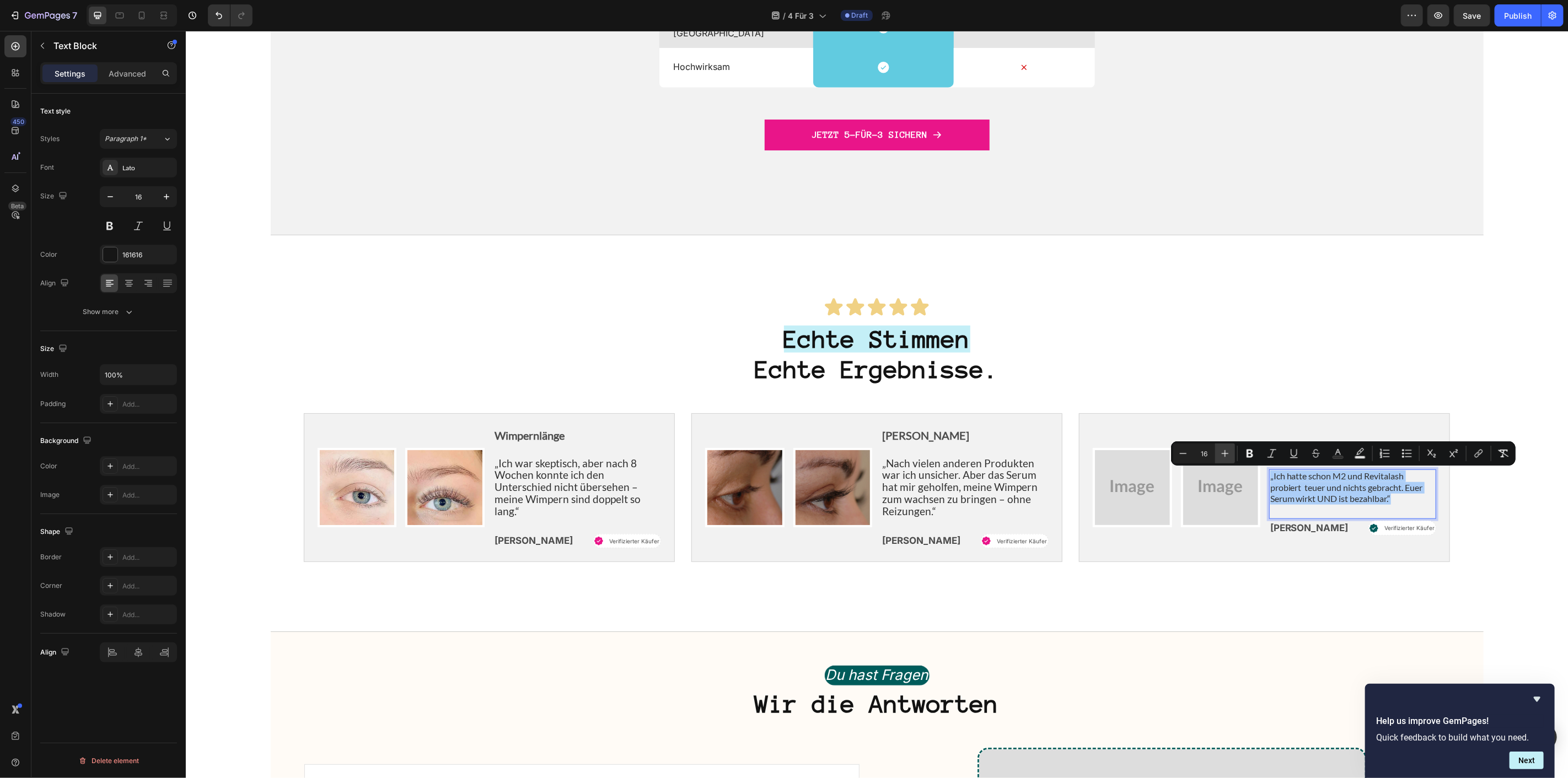
click at [1233, 454] on button "Plus" at bounding box center [1225, 454] width 20 height 20
click at [1188, 452] on icon "Editor contextual toolbar" at bounding box center [1183, 453] width 11 height 11
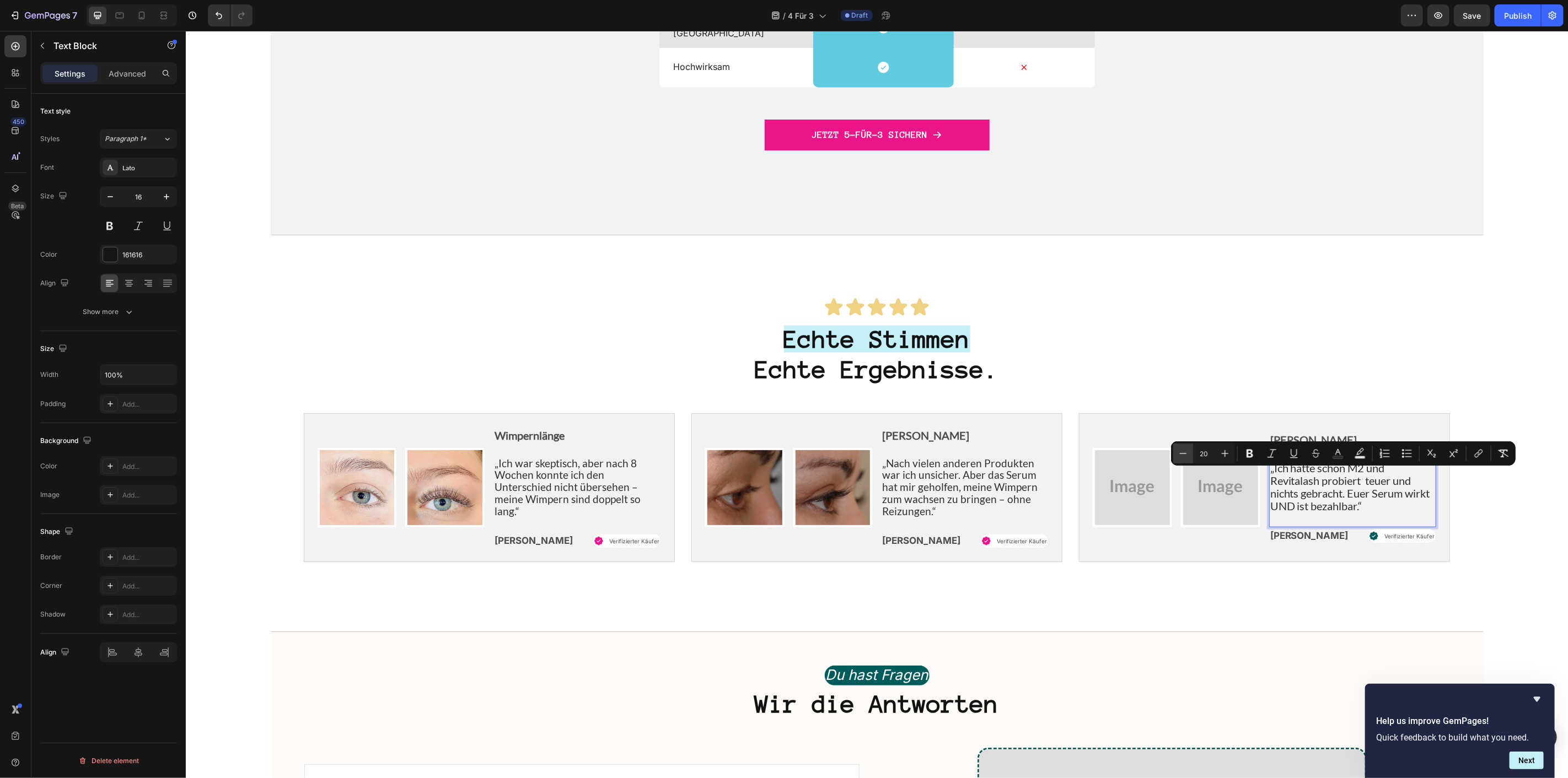
type input "19"
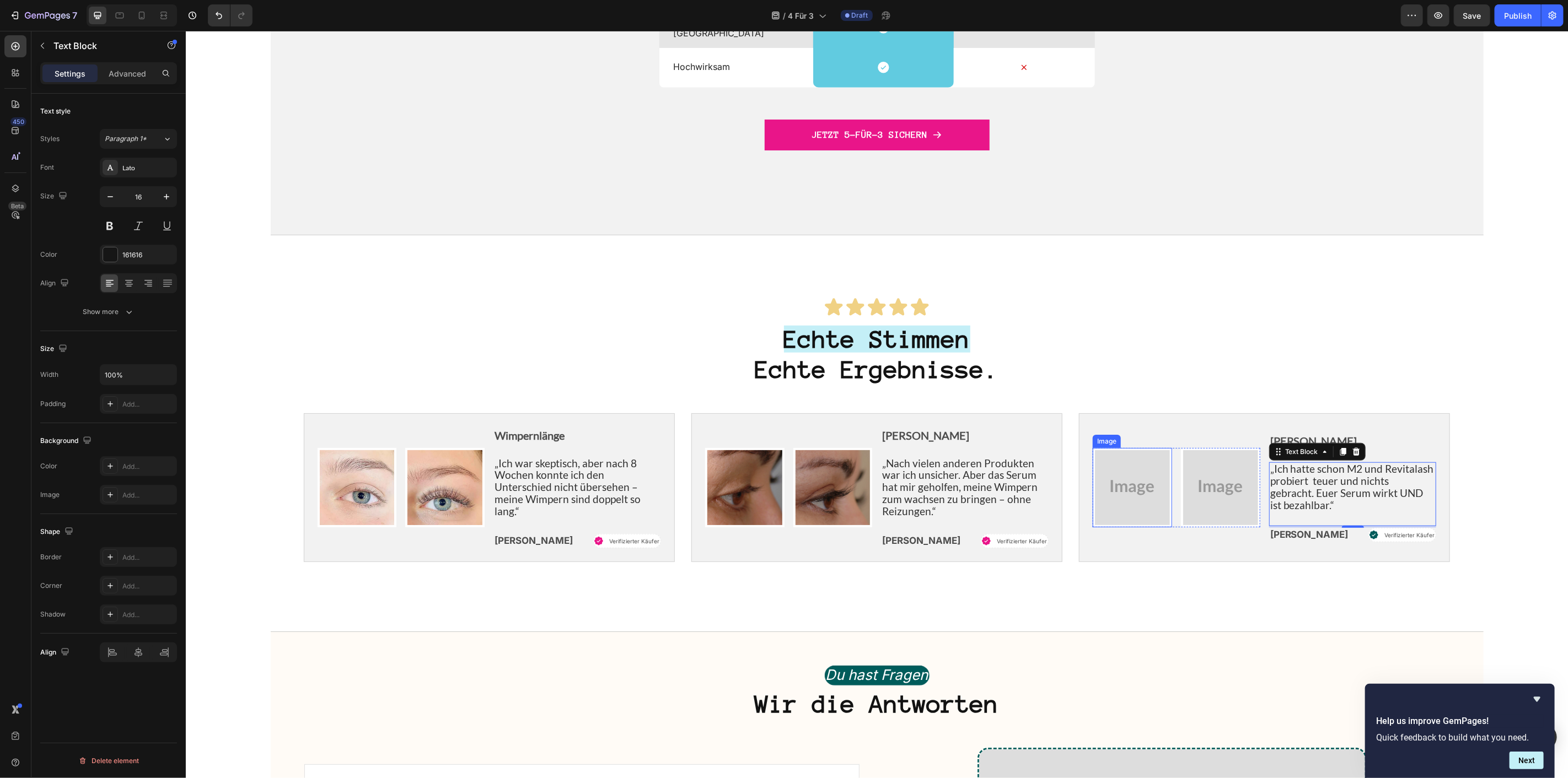
click at [1115, 453] on img at bounding box center [1132, 487] width 80 height 80
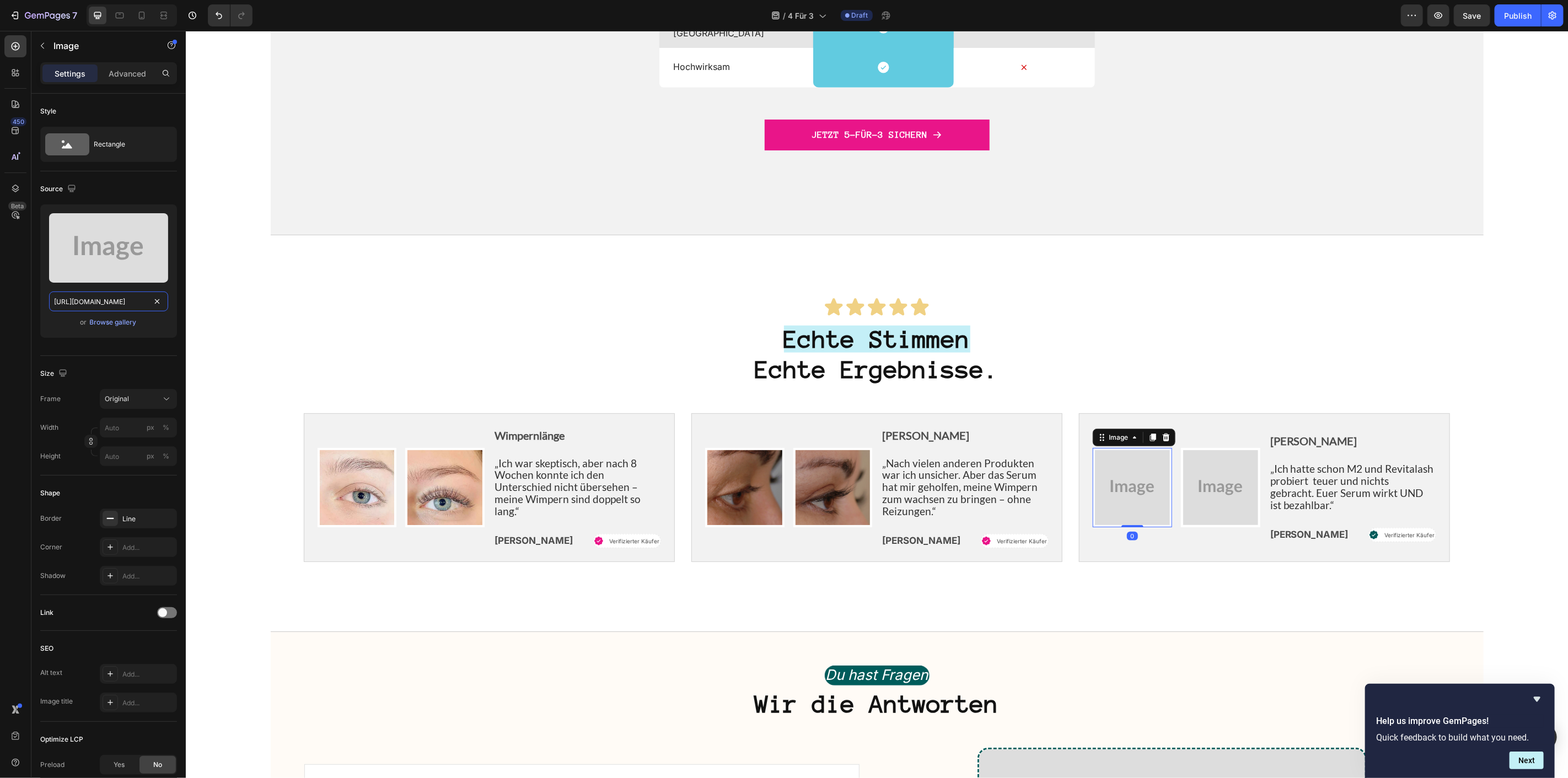
click at [94, 309] on input "https://placehold.co/500x500?text=Image" at bounding box center [109, 301] width 119 height 20
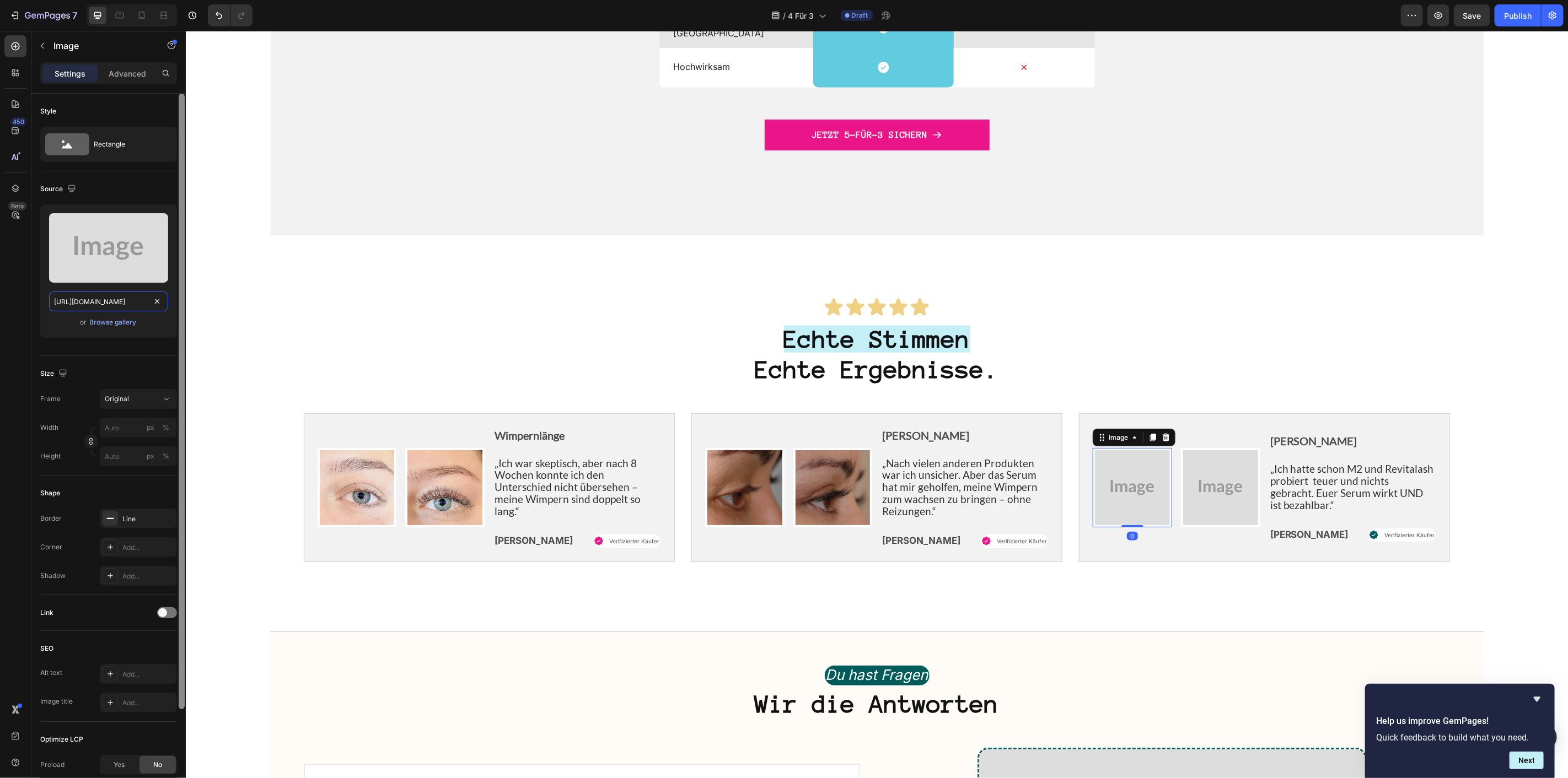
paste input "cdn.shopify.com/s/files/1/2044/2365/files/gempages_585848428651610827-86c3fe32-…"
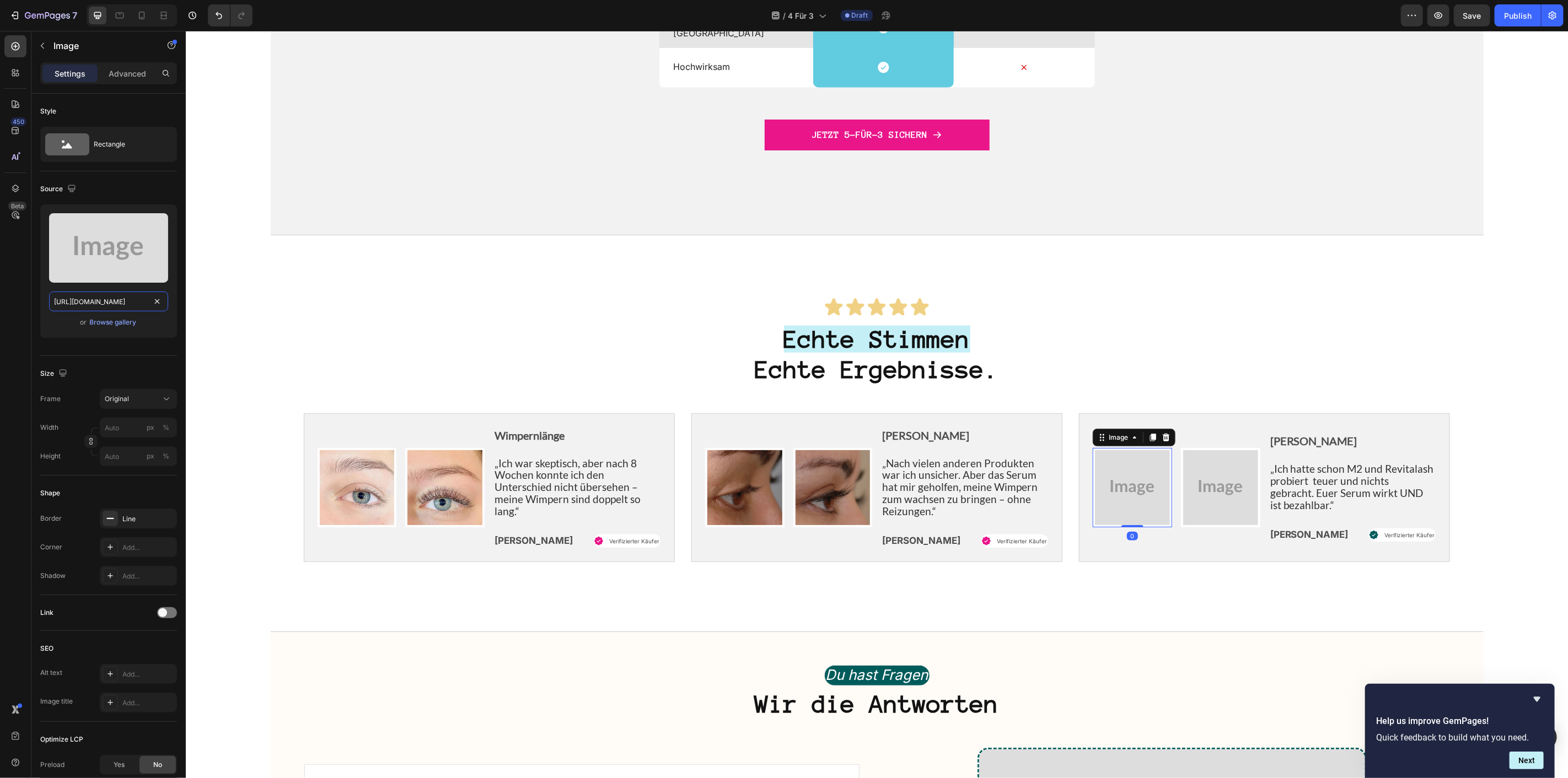
scroll to position [0, 322]
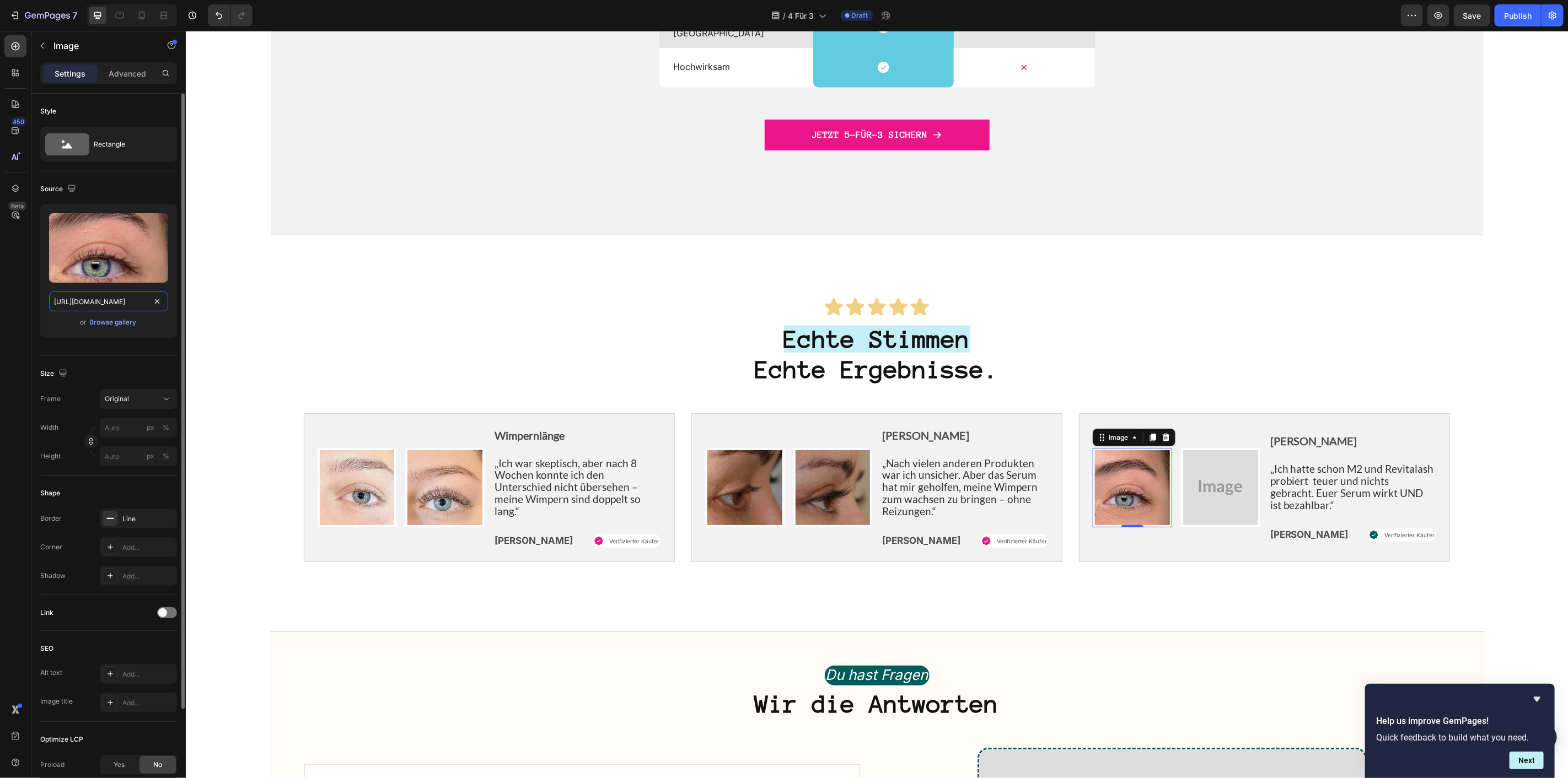
type input "https://cdn.shopify.com/s/files/1/2044/2365/files/gempages_585848428651610827-8…"
click at [1231, 491] on img at bounding box center [1220, 487] width 80 height 80
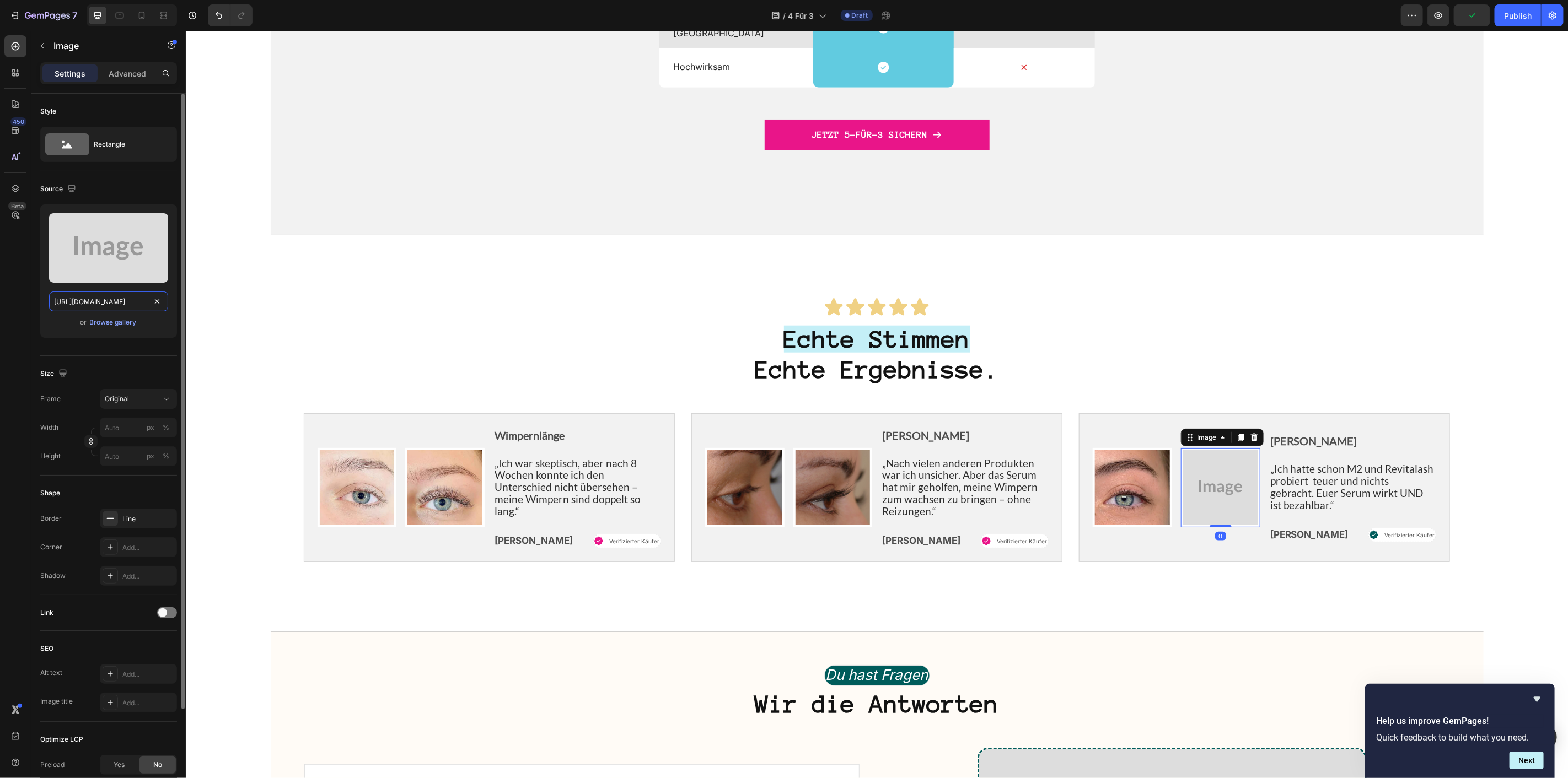
click at [125, 300] on input "https://placehold.co/500x500?text=Image" at bounding box center [109, 301] width 119 height 20
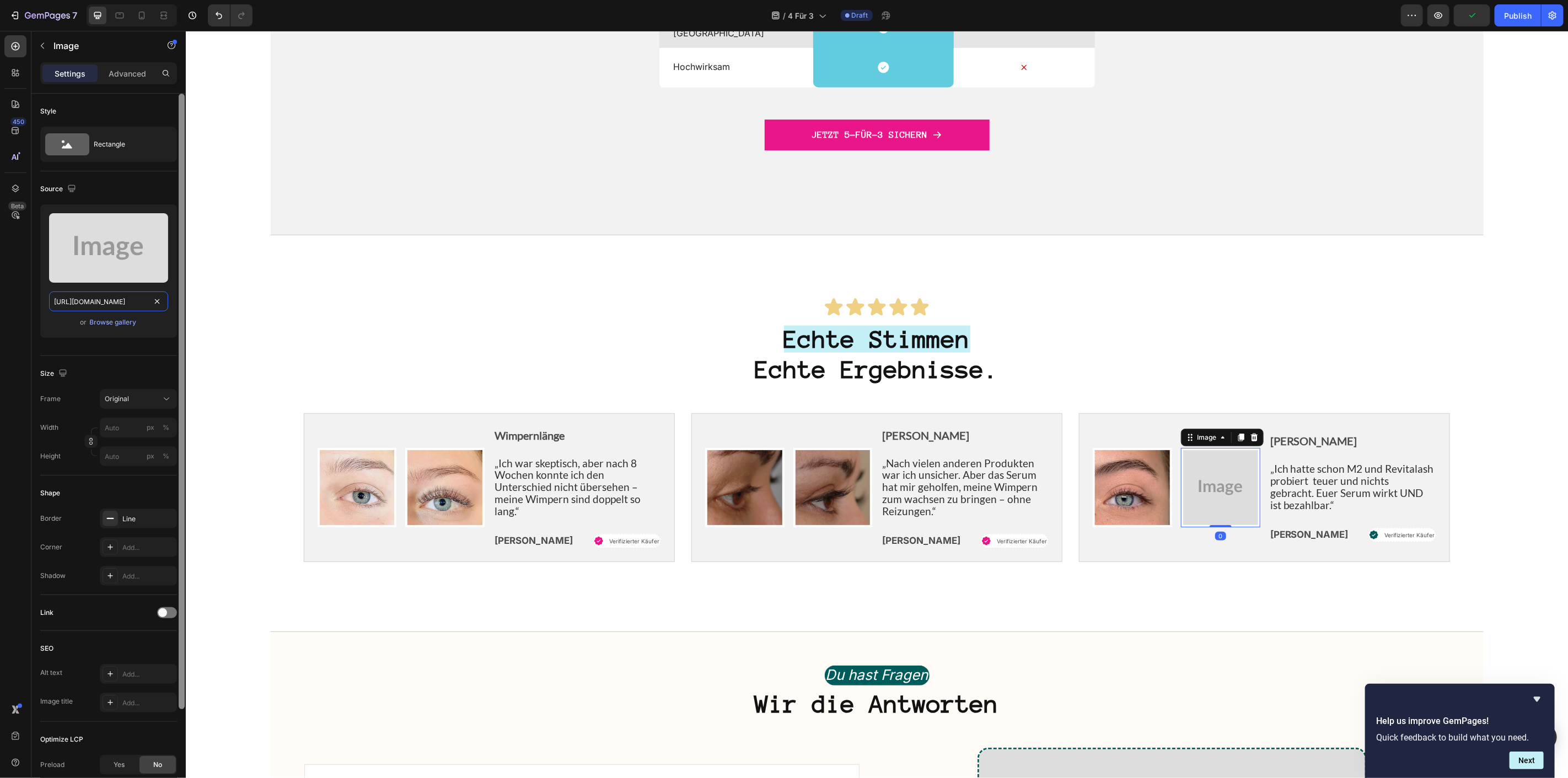
paste input "cdn.shopify.com/s/files/1/2044/2365/files/gempages_585848428651610827-dc53c47e-…"
type input "https://cdn.shopify.com/s/files/1/2044/2365/files/gempages_585848428651610827-d…"
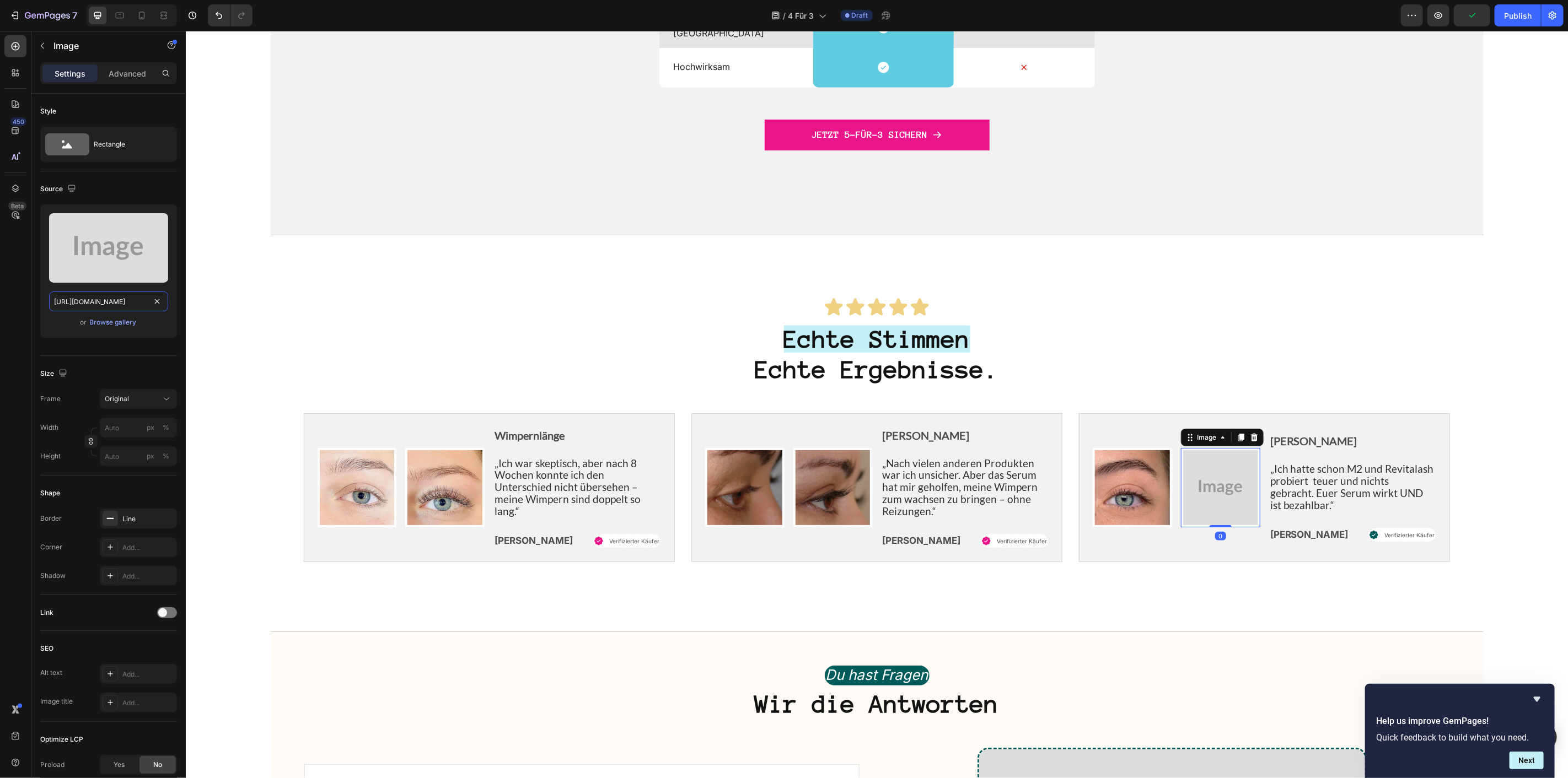
scroll to position [0, 328]
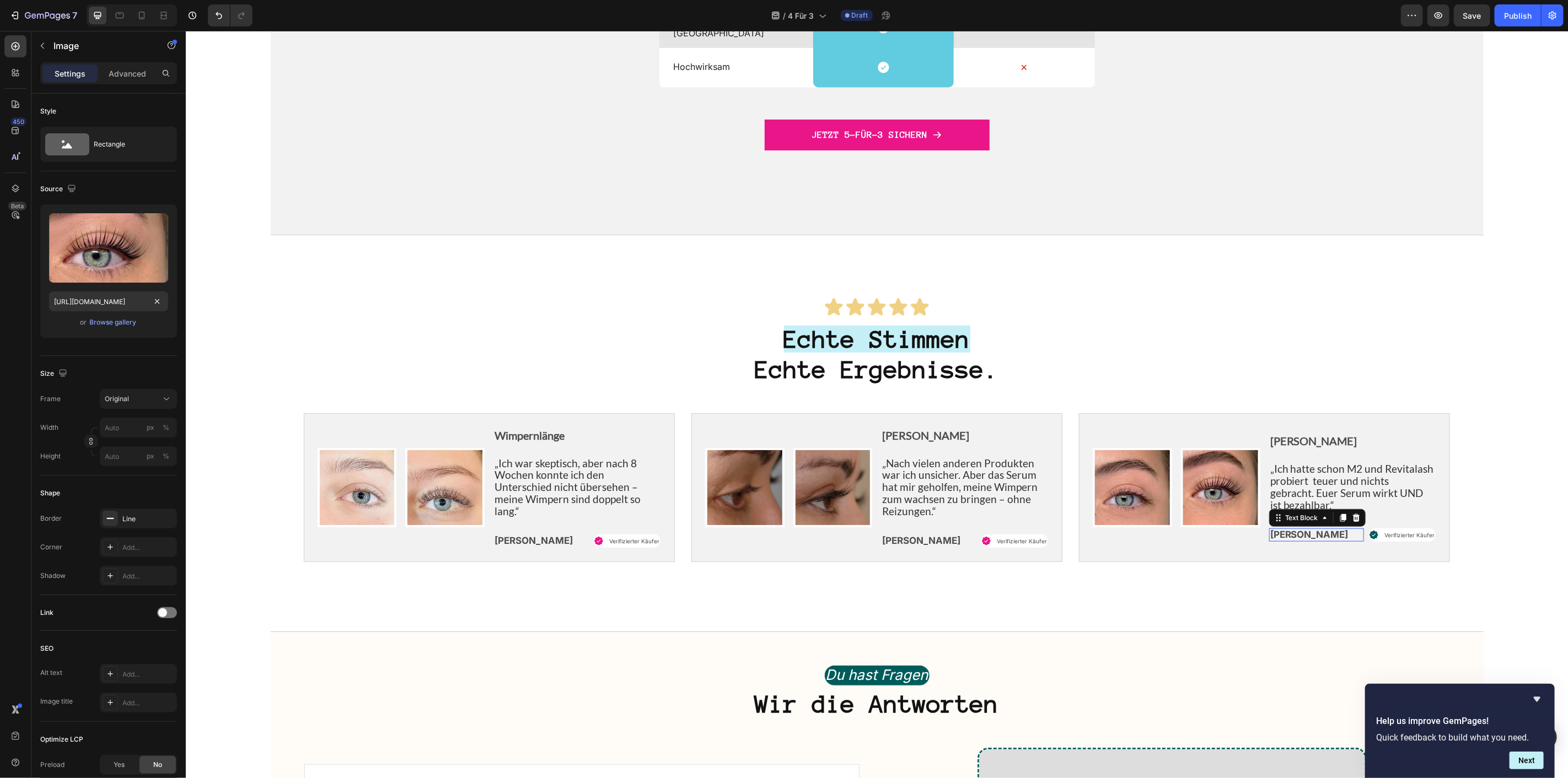
click at [1277, 529] on span "Sarah L." at bounding box center [1308, 533] width 78 height 11
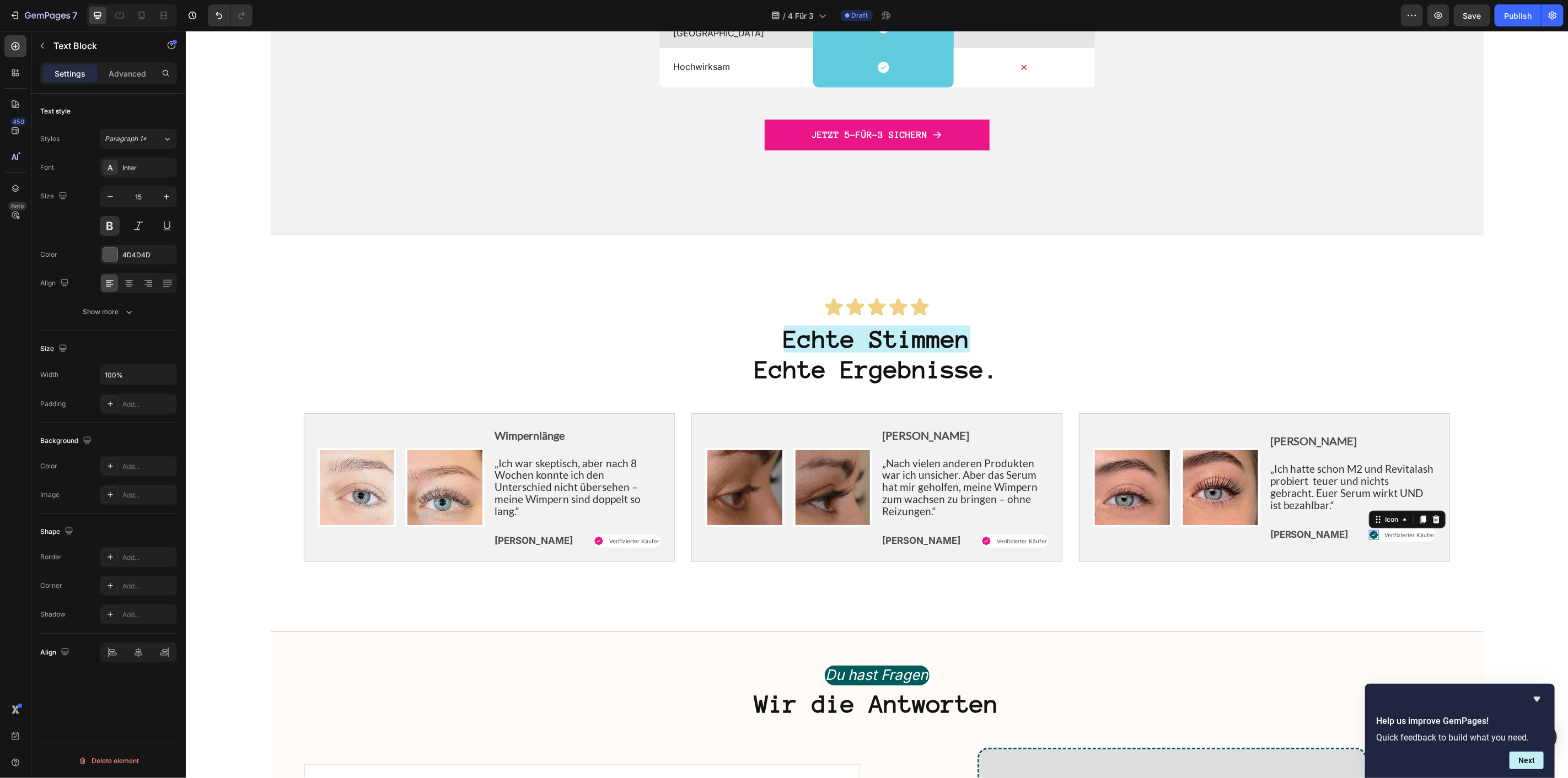
click at [1373, 533] on icon at bounding box center [1373, 534] width 10 height 10
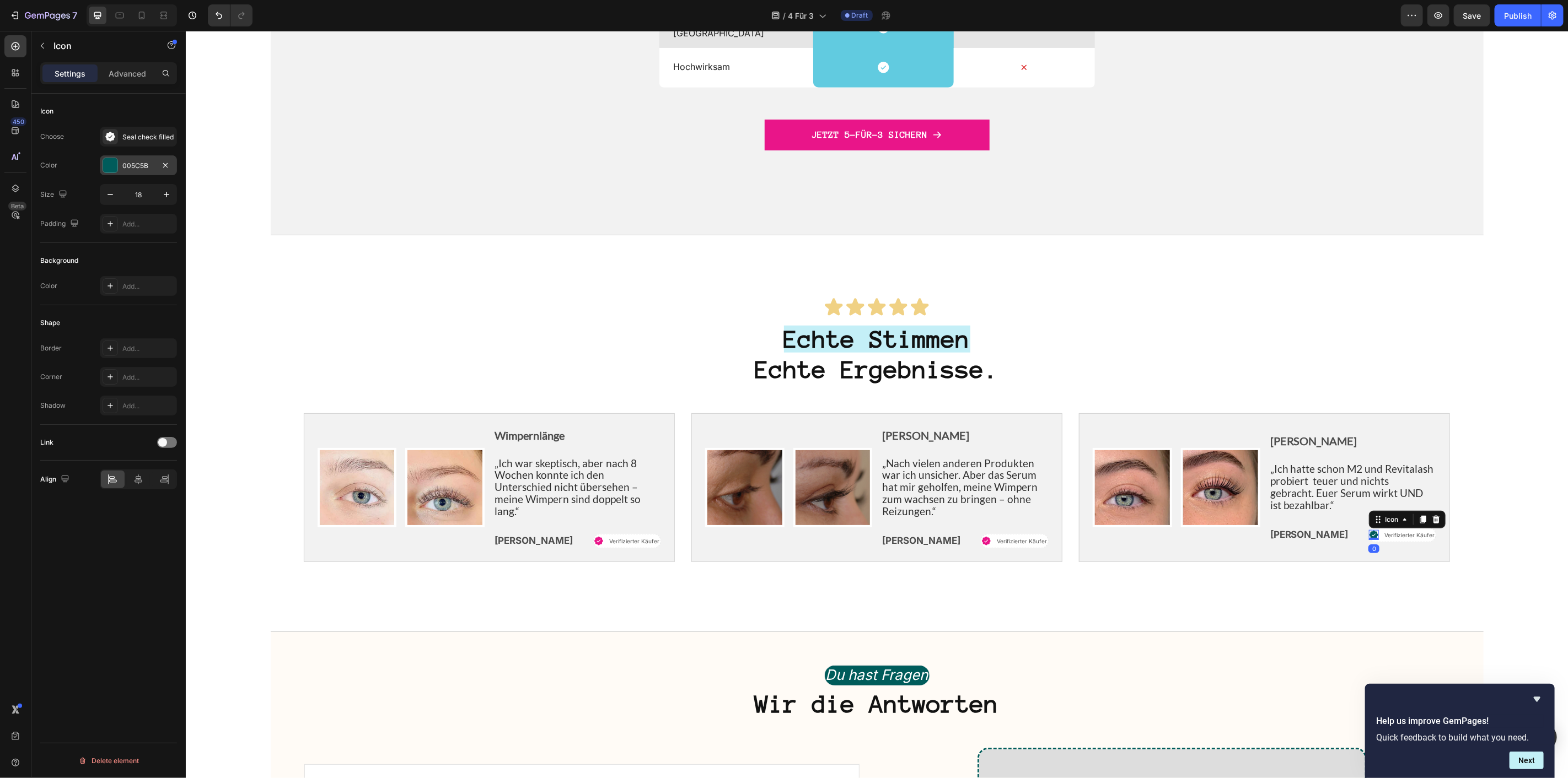
click at [116, 174] on div "Choose Seal check filled Color 005C5B Size 18 Padding Add..." at bounding box center [108, 180] width 137 height 107
click at [117, 172] on div "005C5B" at bounding box center [138, 166] width 77 height 20
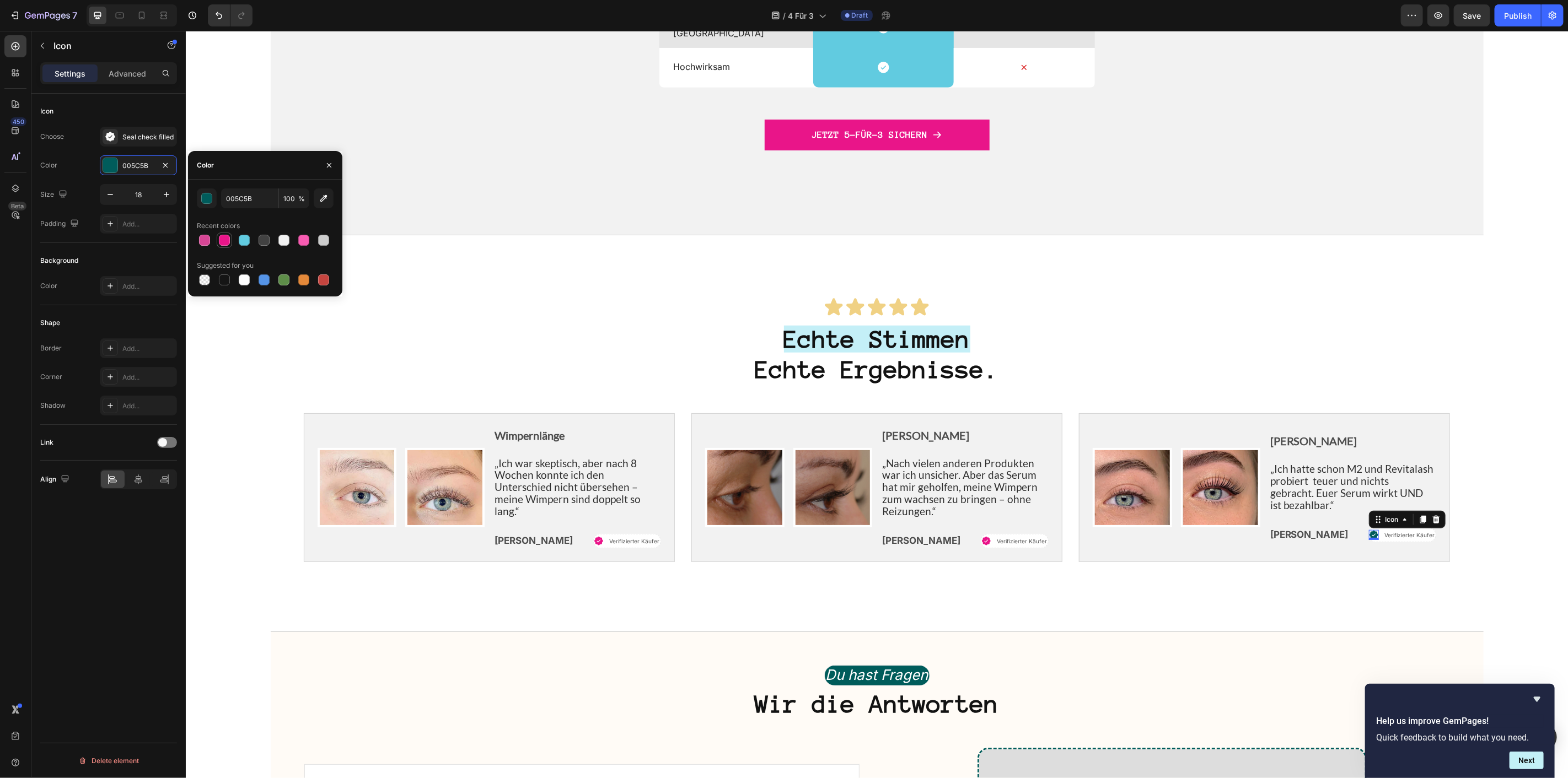
click at [219, 243] on div at bounding box center [224, 240] width 11 height 11
type input "E91589"
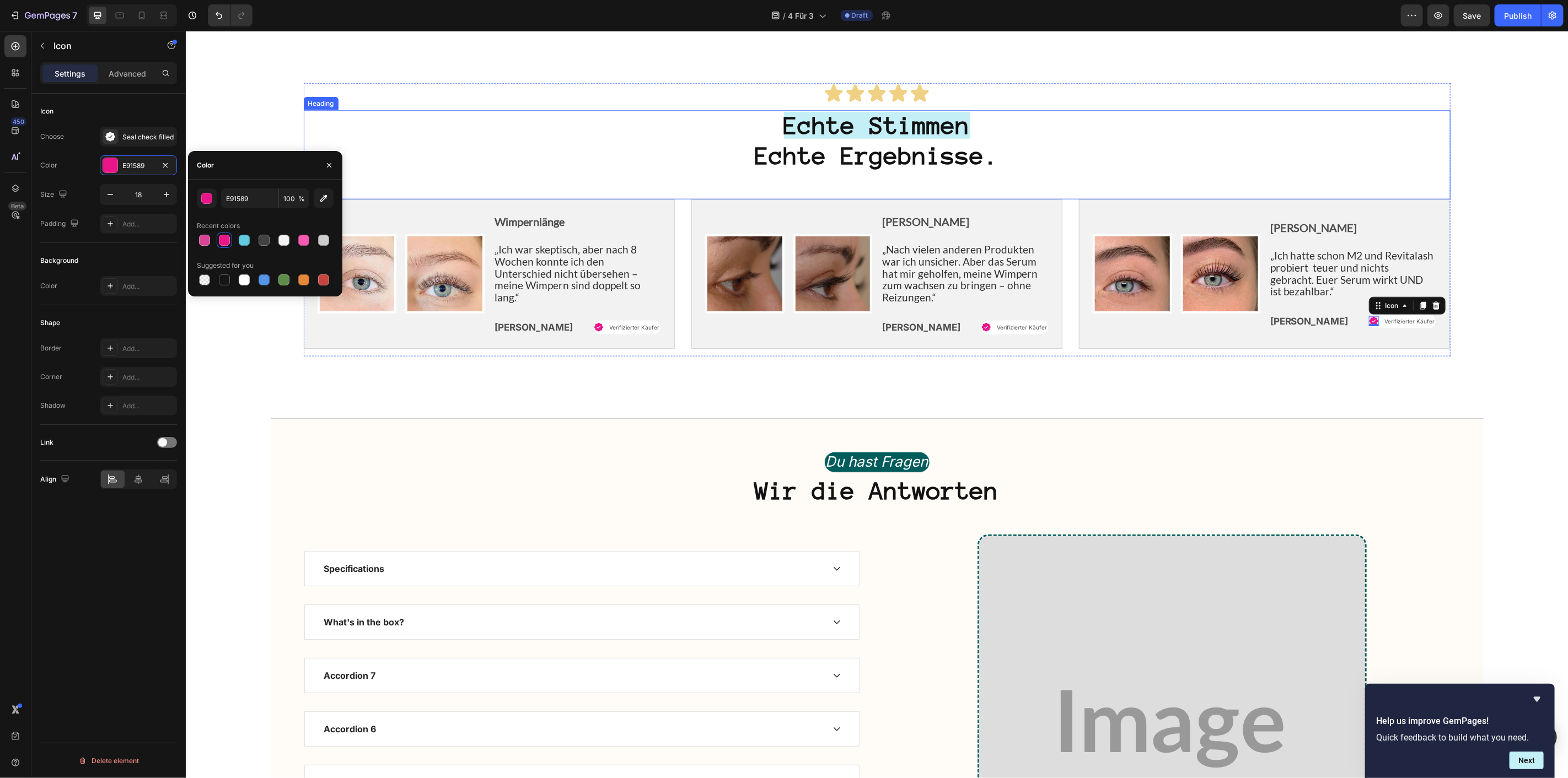
scroll to position [4584, 0]
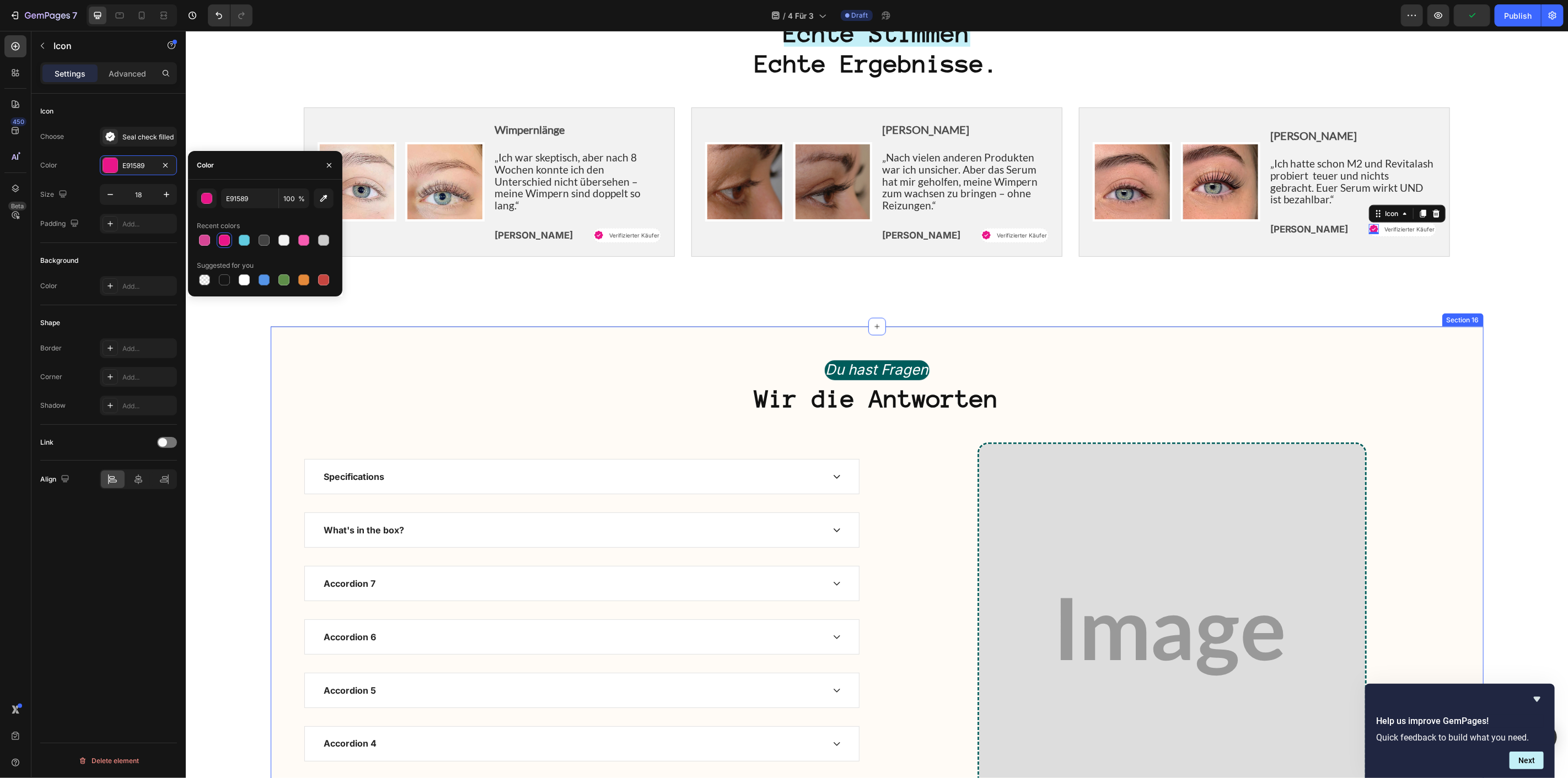
click at [1067, 330] on div "Du hast Fragen Text Block Row Wir die Antworten Heading Specifications What's i…" at bounding box center [876, 609] width 1213 height 567
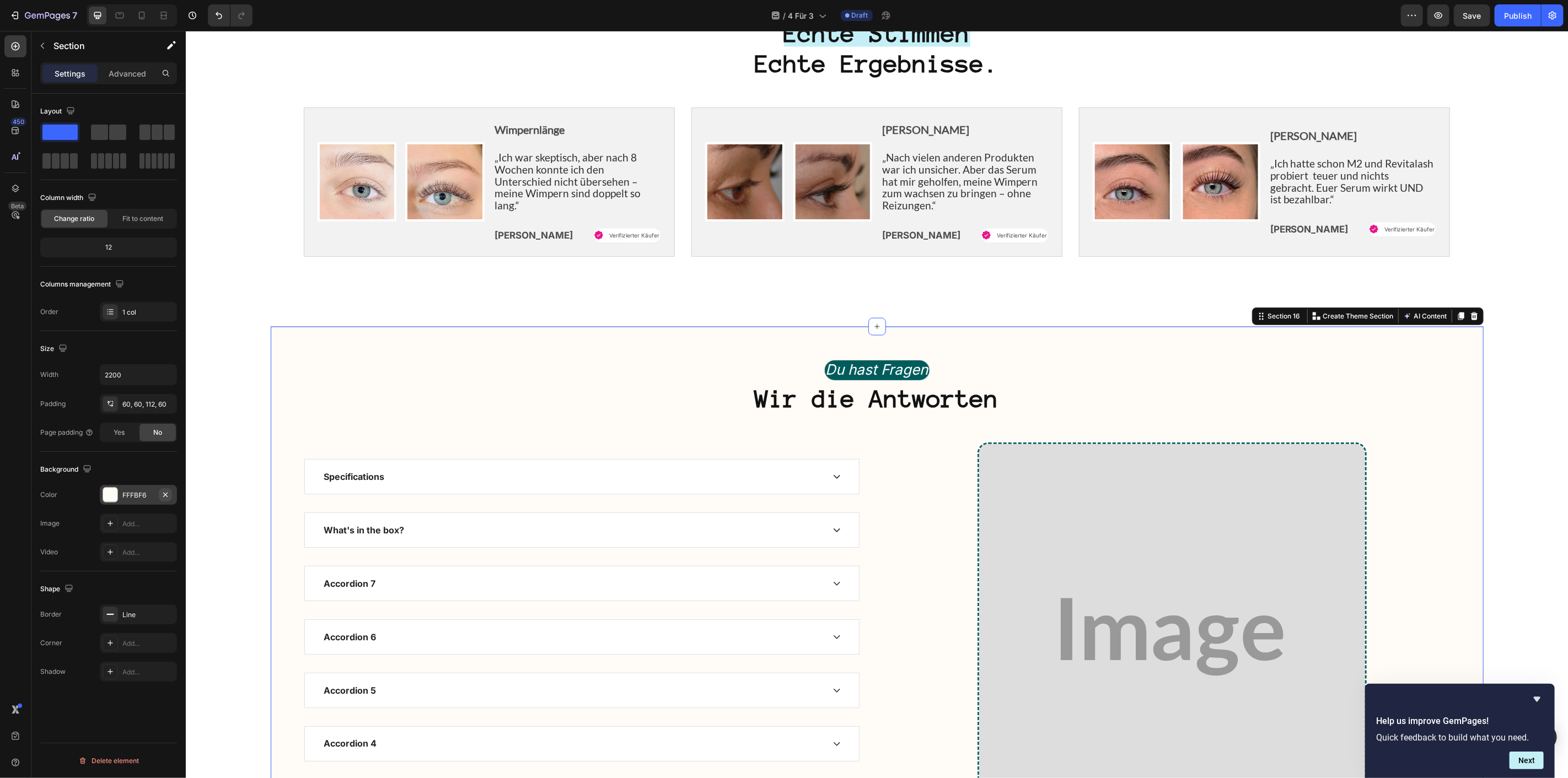
click at [163, 497] on icon "button" at bounding box center [165, 495] width 9 height 9
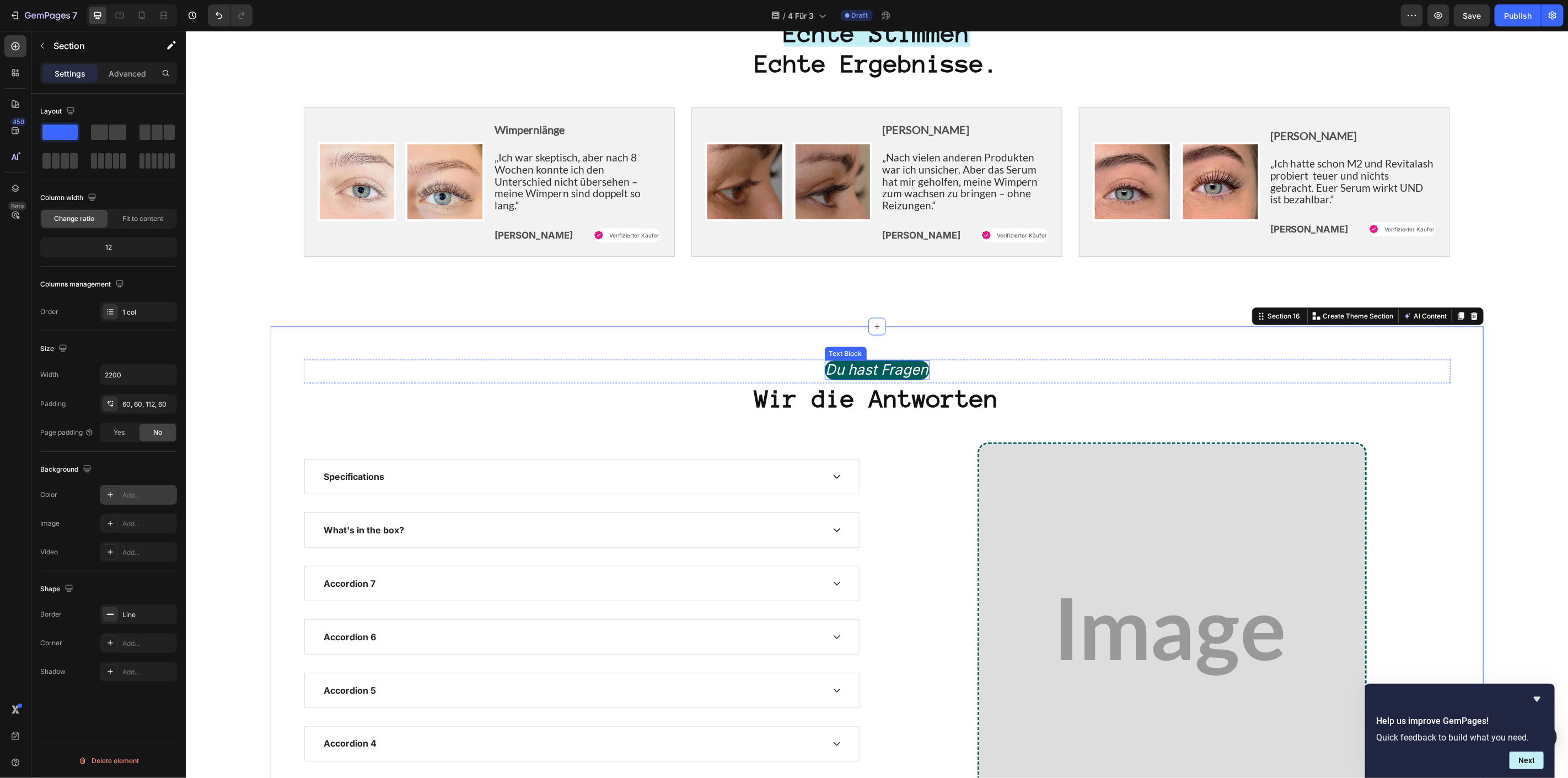
click at [876, 360] on icon "Du hast Fragen" at bounding box center [876, 368] width 102 height 17
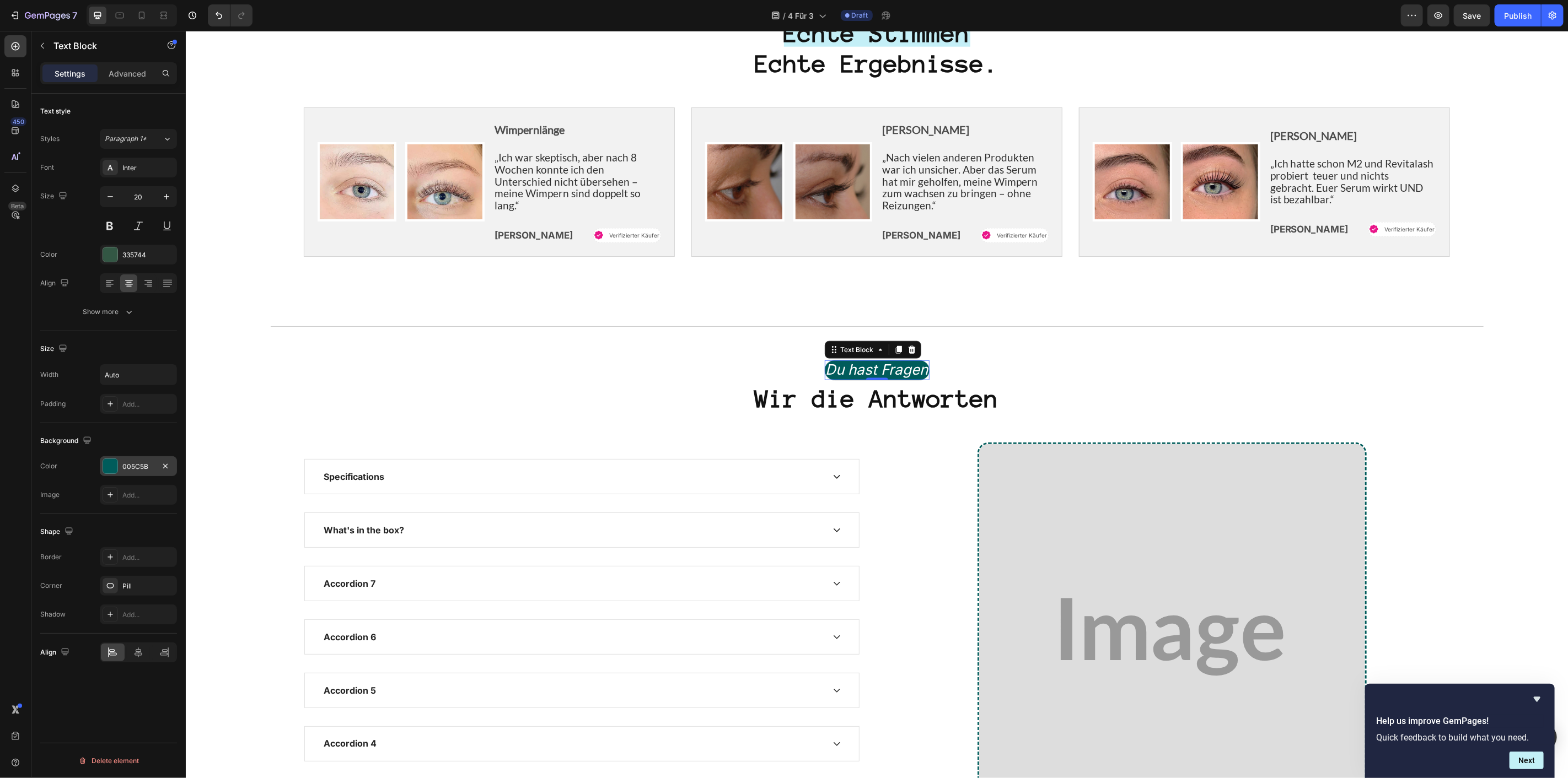
click at [104, 467] on div at bounding box center [110, 466] width 14 height 14
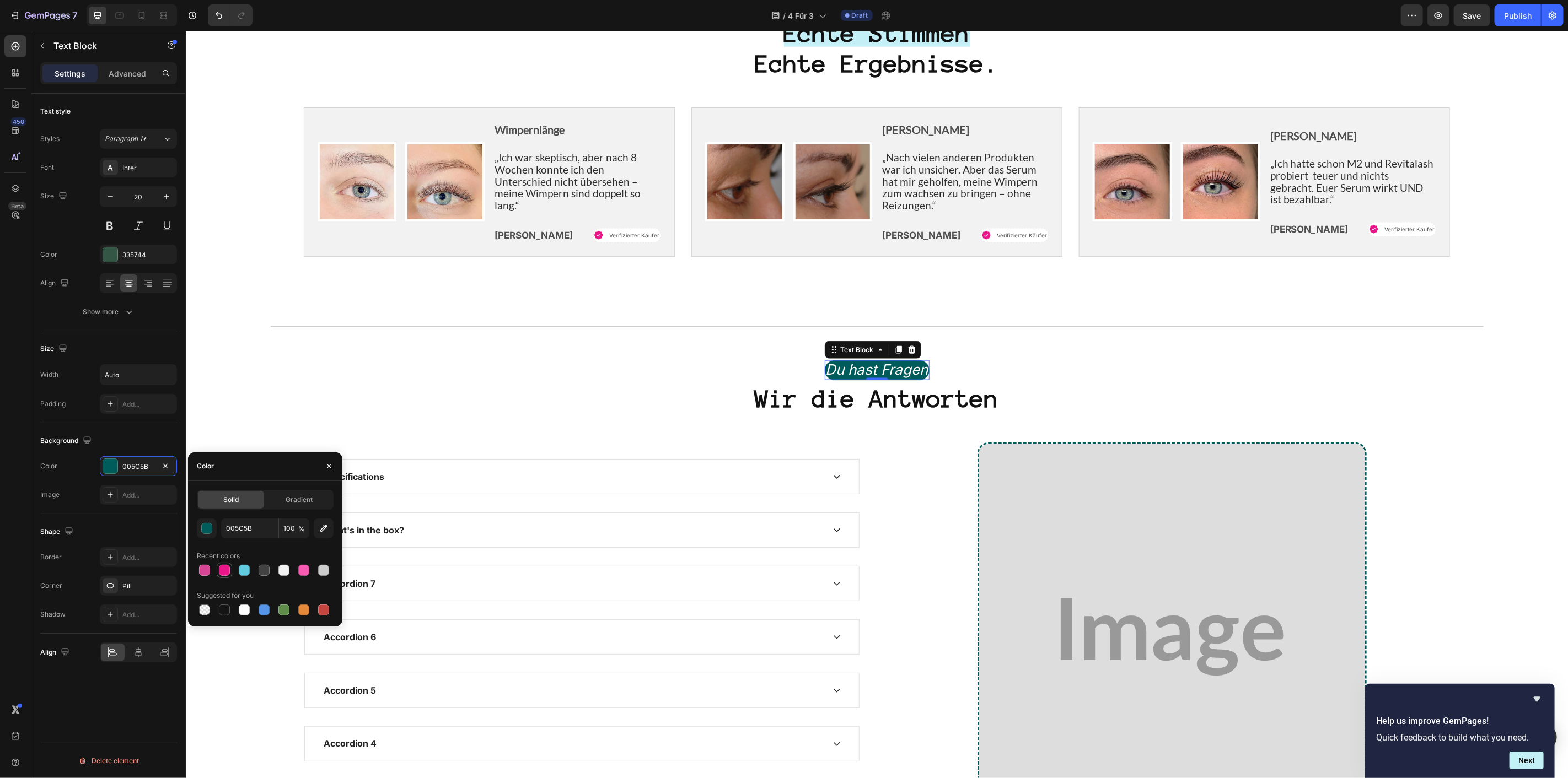
click at [228, 569] on div at bounding box center [224, 570] width 11 height 11
type input "E91589"
click at [1117, 487] on img at bounding box center [1171, 636] width 389 height 389
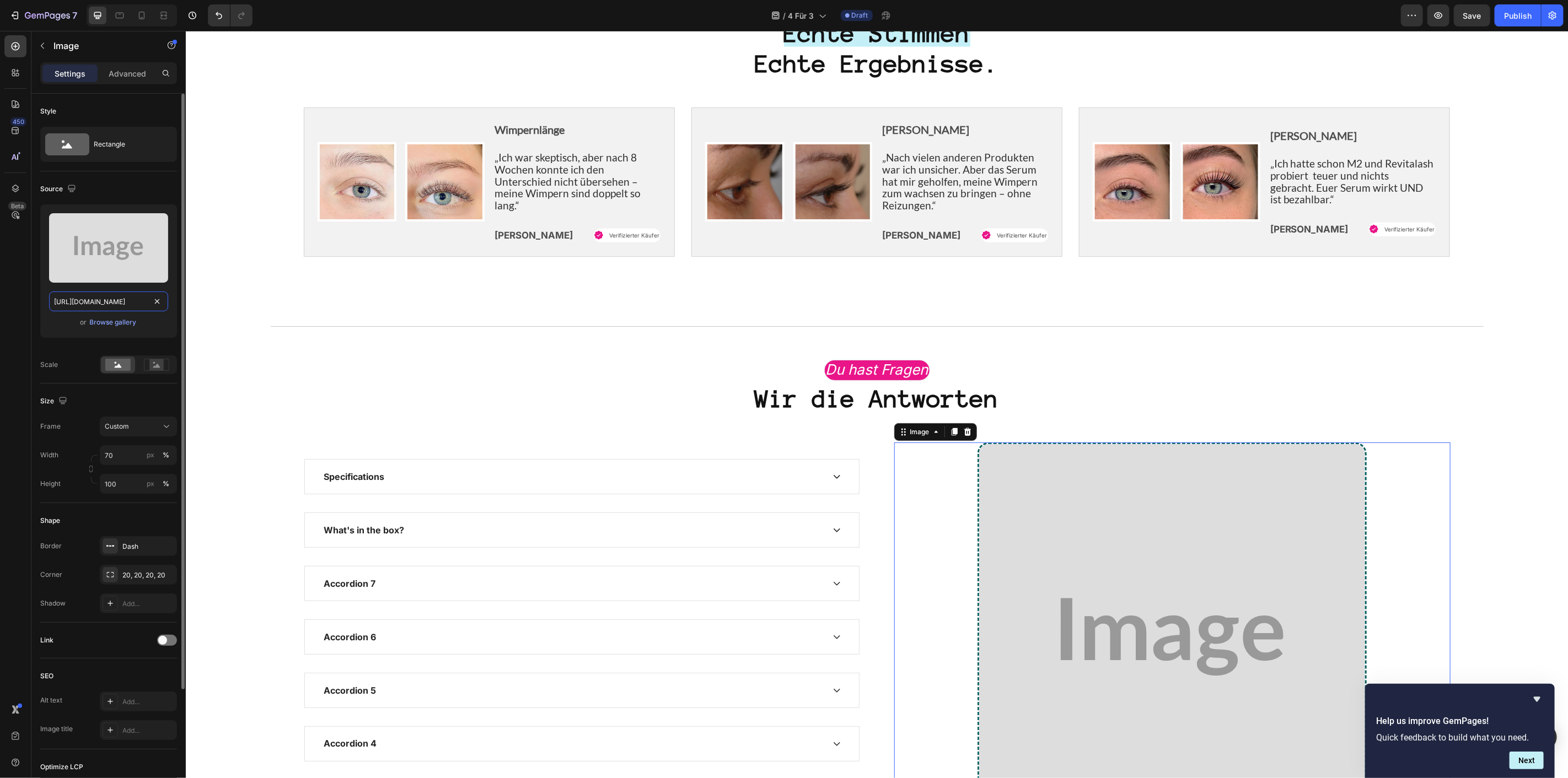
drag, startPoint x: 84, startPoint y: 299, endPoint x: 120, endPoint y: 365, distance: 75.2
click at [84, 299] on input "https://placehold.co/800x800?text=Image" at bounding box center [109, 301] width 119 height 20
paste input "cdn.shopify.com/s/files/1/2044/2365/files/gempages_585848428651610827-873e4fac-…"
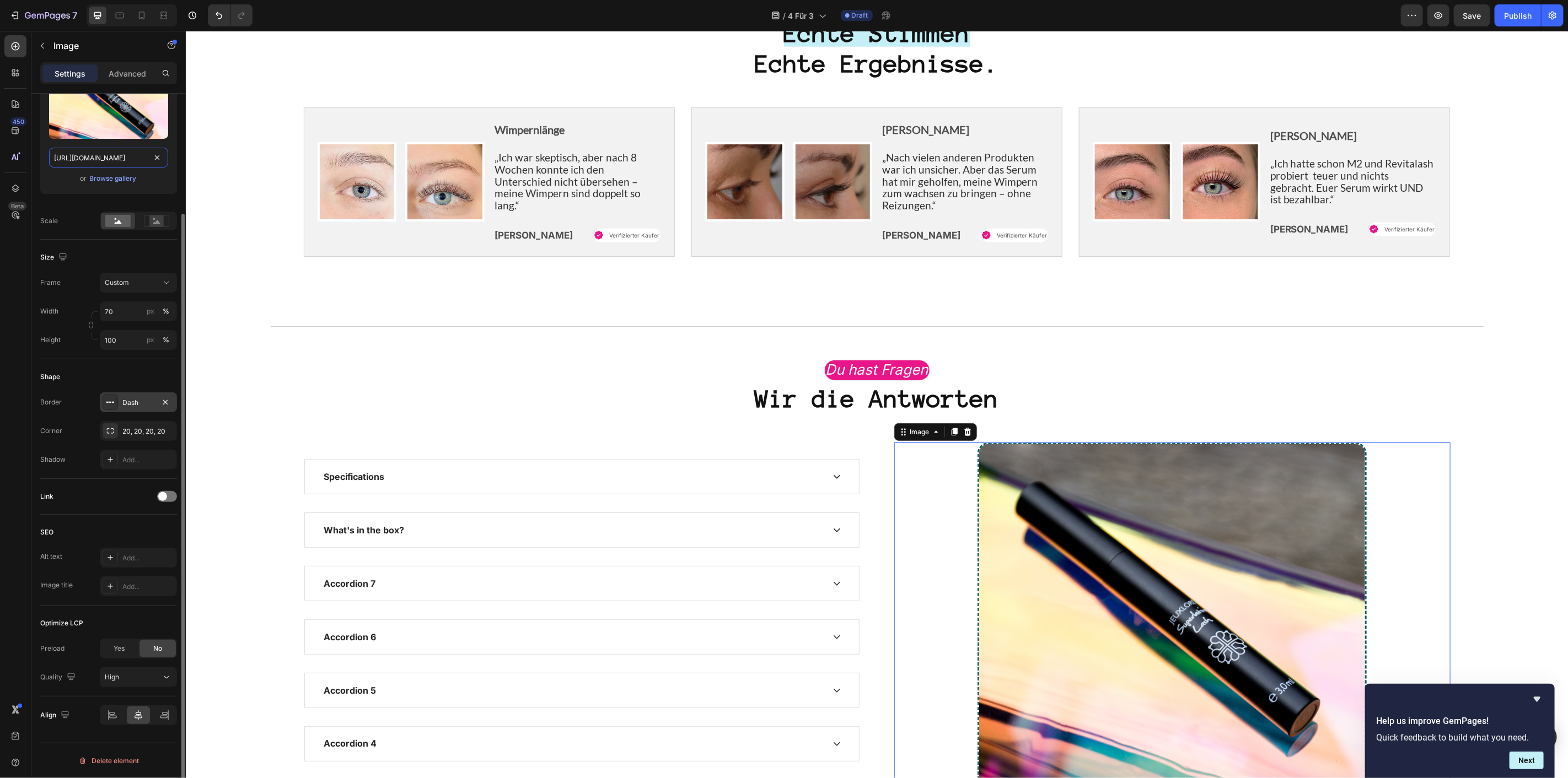
type input "https://cdn.shopify.com/s/files/1/2044/2365/files/gempages_585848428651610827-8…"
click at [133, 398] on div "Dash" at bounding box center [138, 403] width 32 height 10
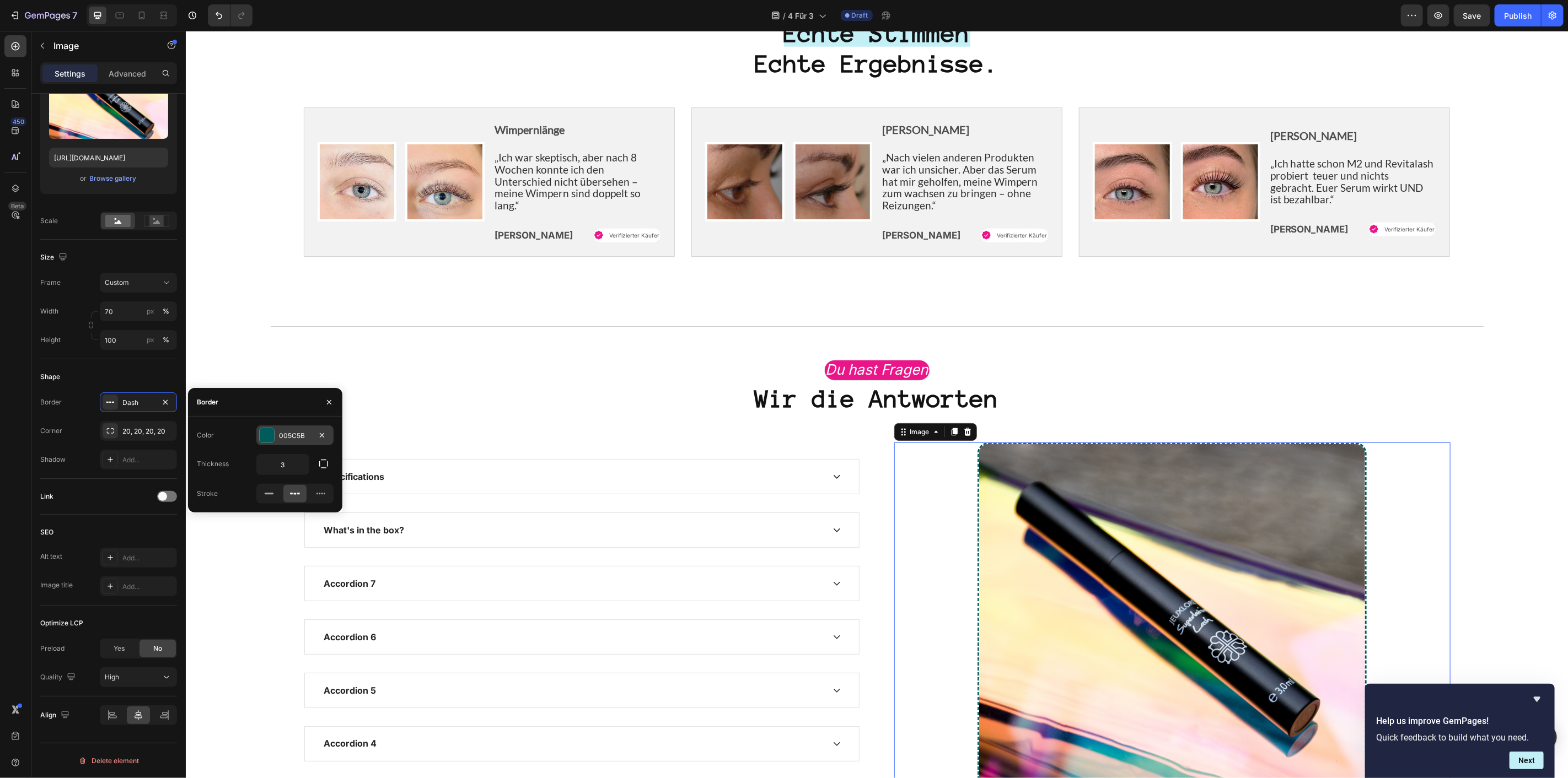
click at [271, 436] on div at bounding box center [266, 435] width 14 height 14
click at [241, 483] on div at bounding box center [245, 477] width 13 height 13
type input "61CBE0"
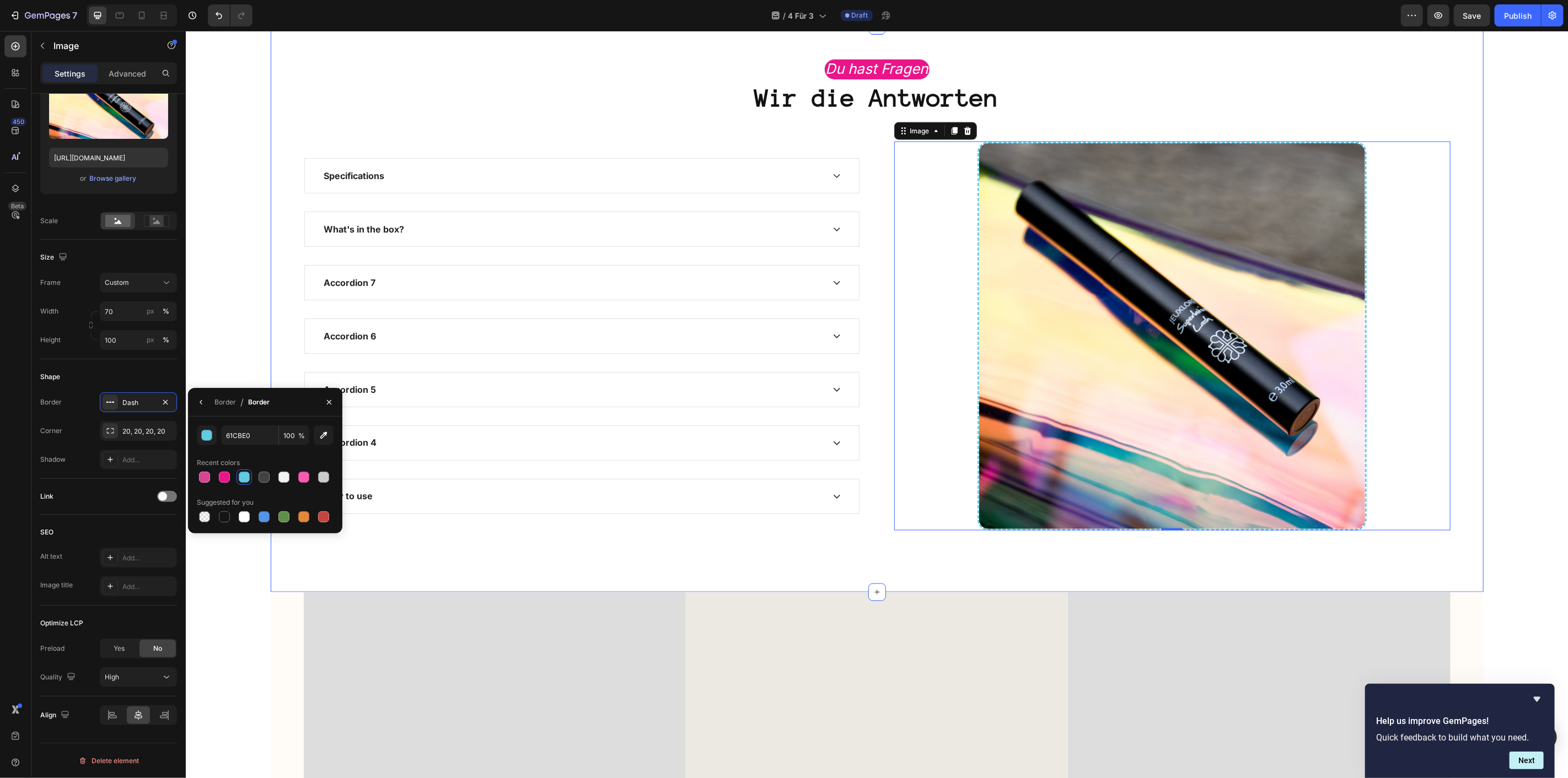
scroll to position [5074, 0]
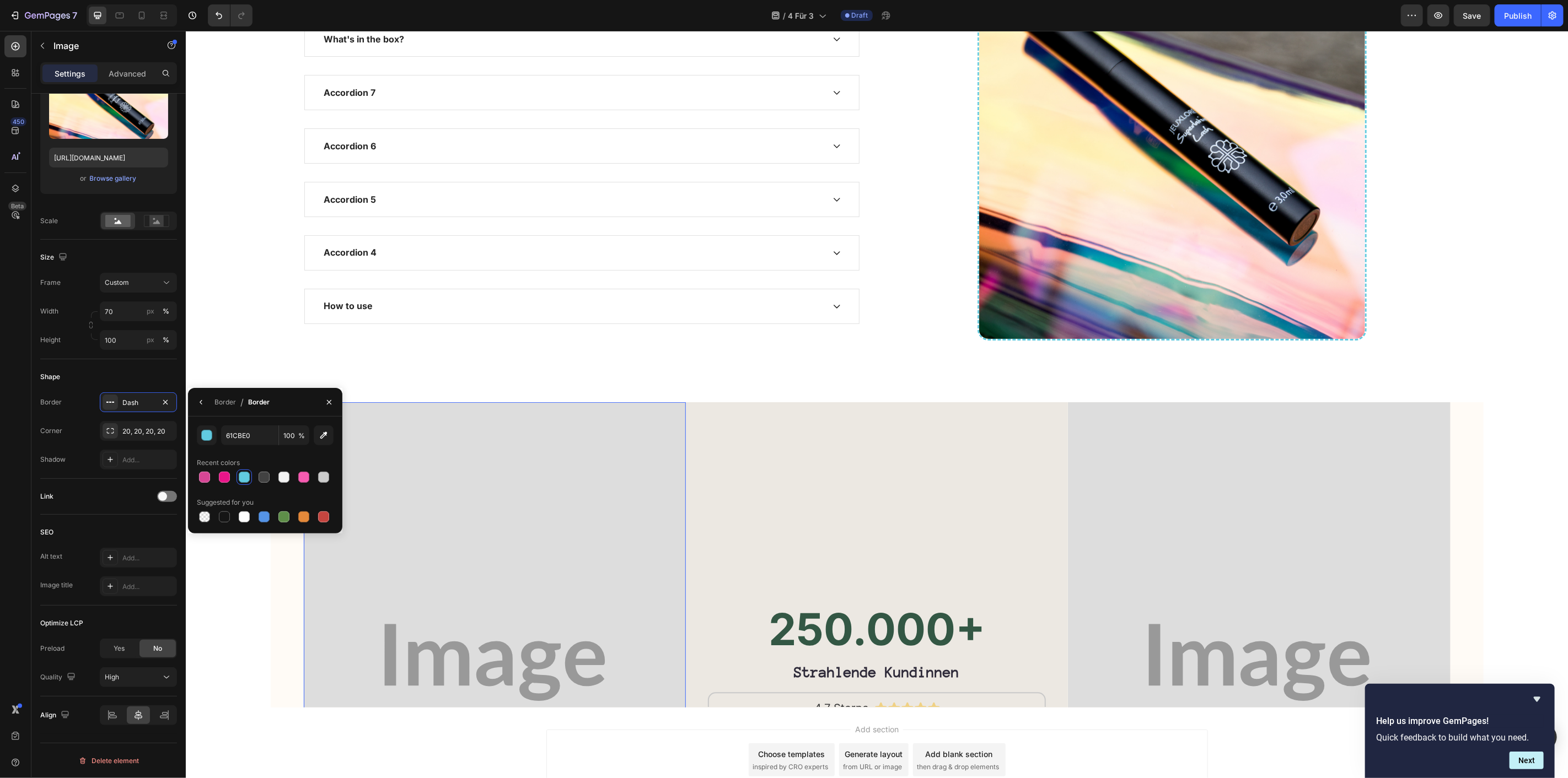
click at [558, 543] on img at bounding box center [494, 662] width 382 height 520
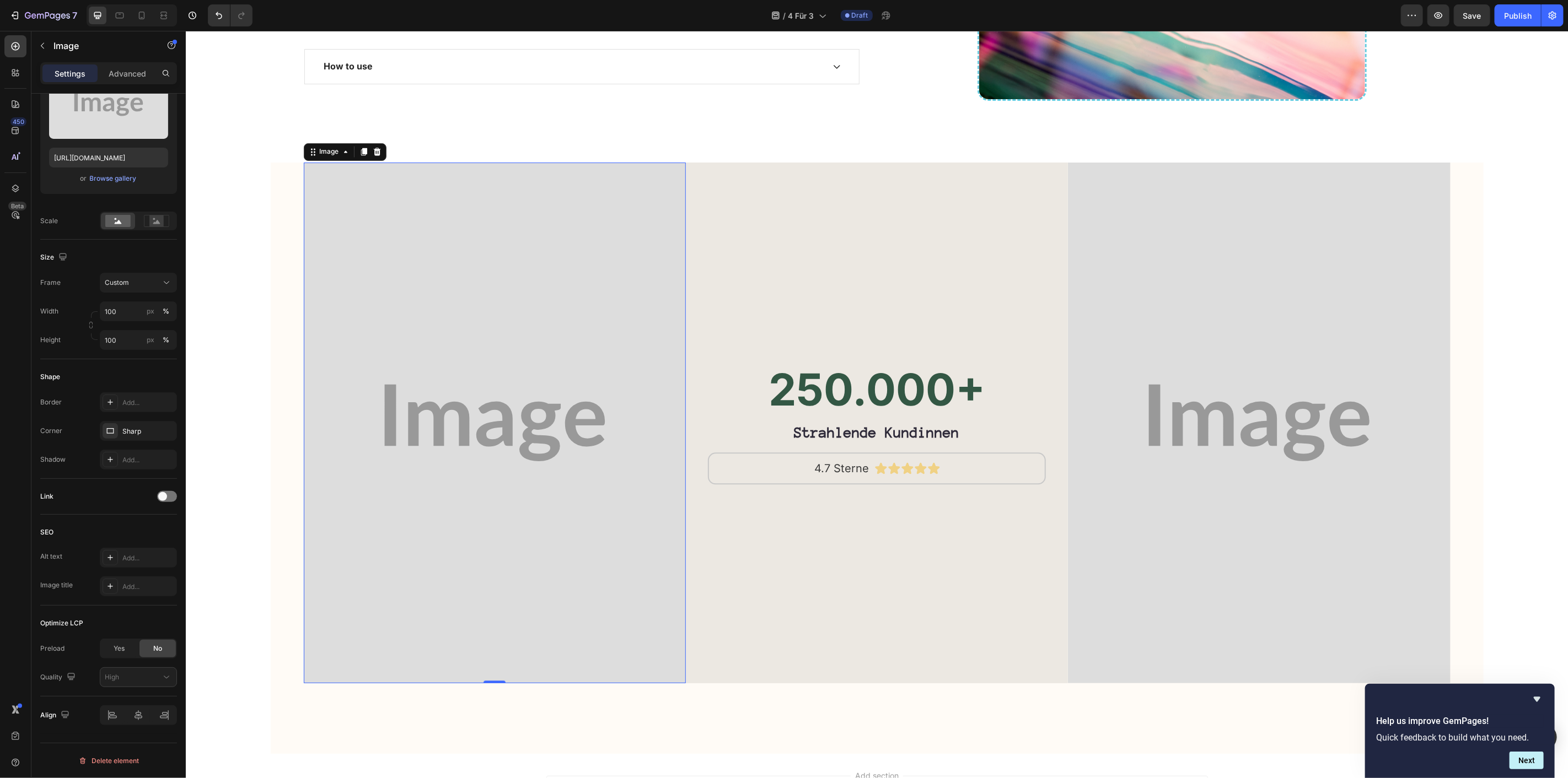
scroll to position [5320, 0]
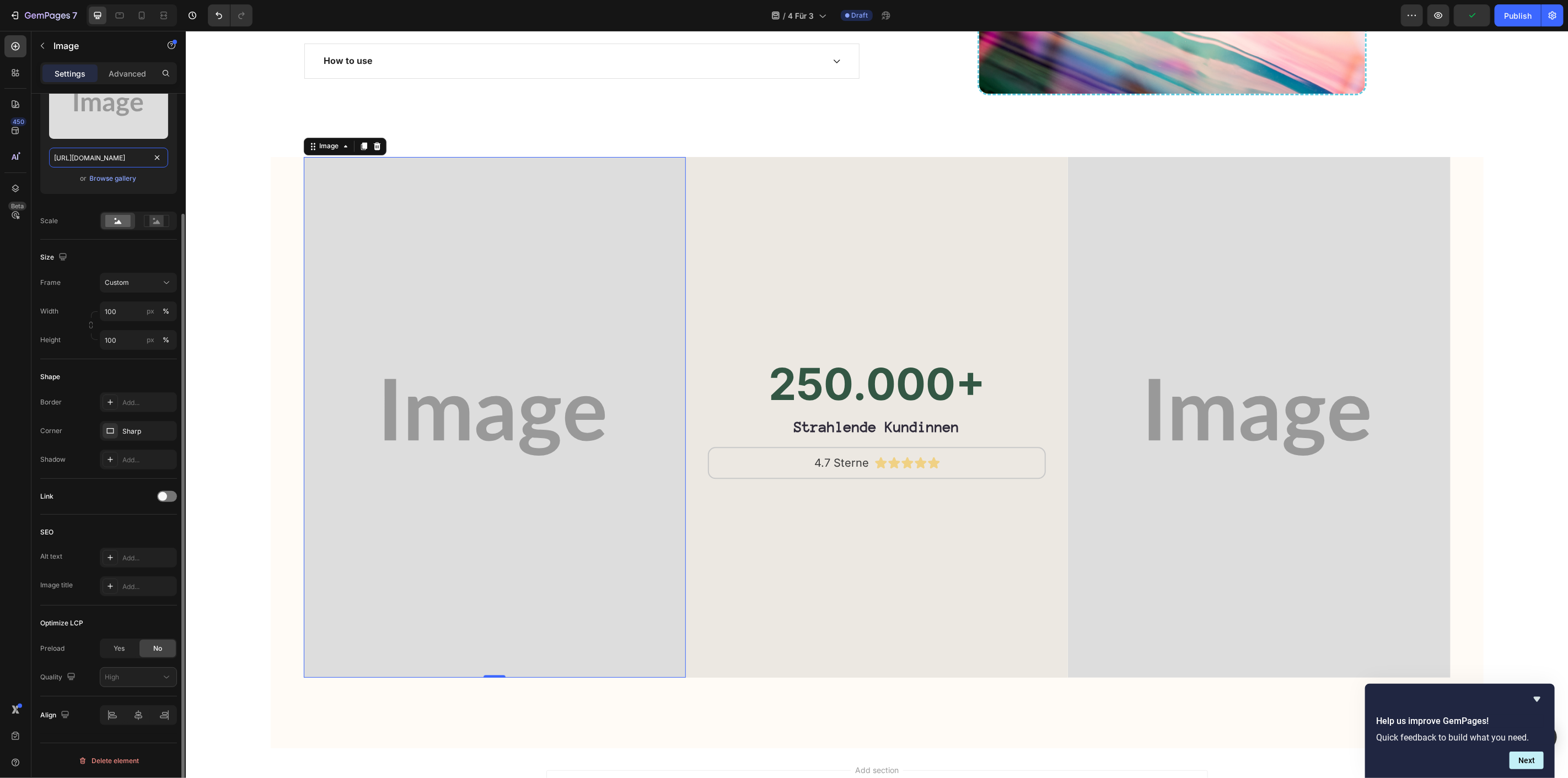
click at [117, 155] on input "https://placehold.co/1110x1512?text=Image" at bounding box center [109, 157] width 119 height 20
paste input "cdn.shopify.com/s/files/1/2044/2365/files/gempages_585848428651610827-0a0cdfe8-…"
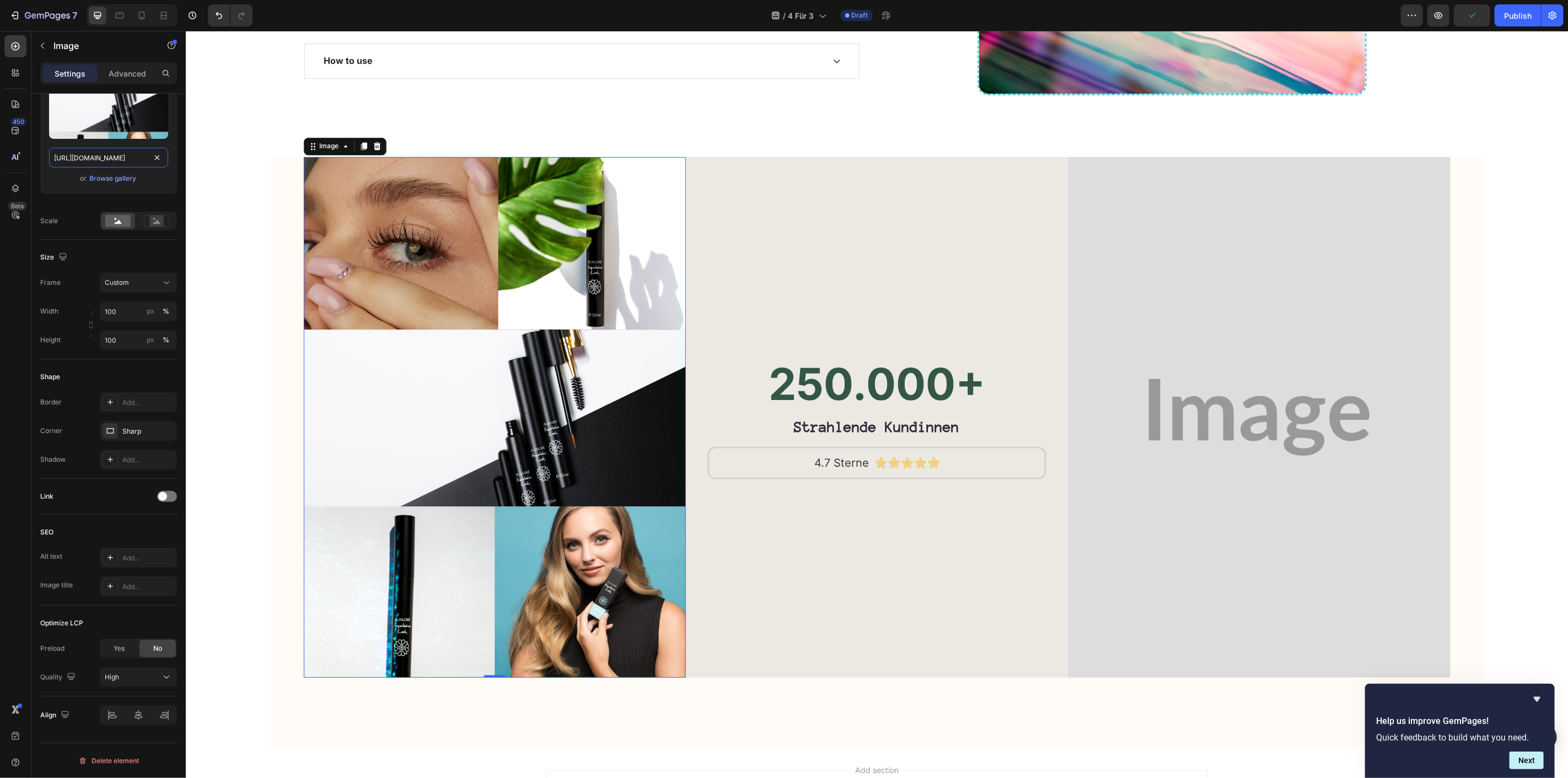
type input "https://cdn.shopify.com/s/files/1/2044/2365/files/gempages_585848428651610827-0…"
click at [1189, 404] on img at bounding box center [1258, 416] width 382 height 520
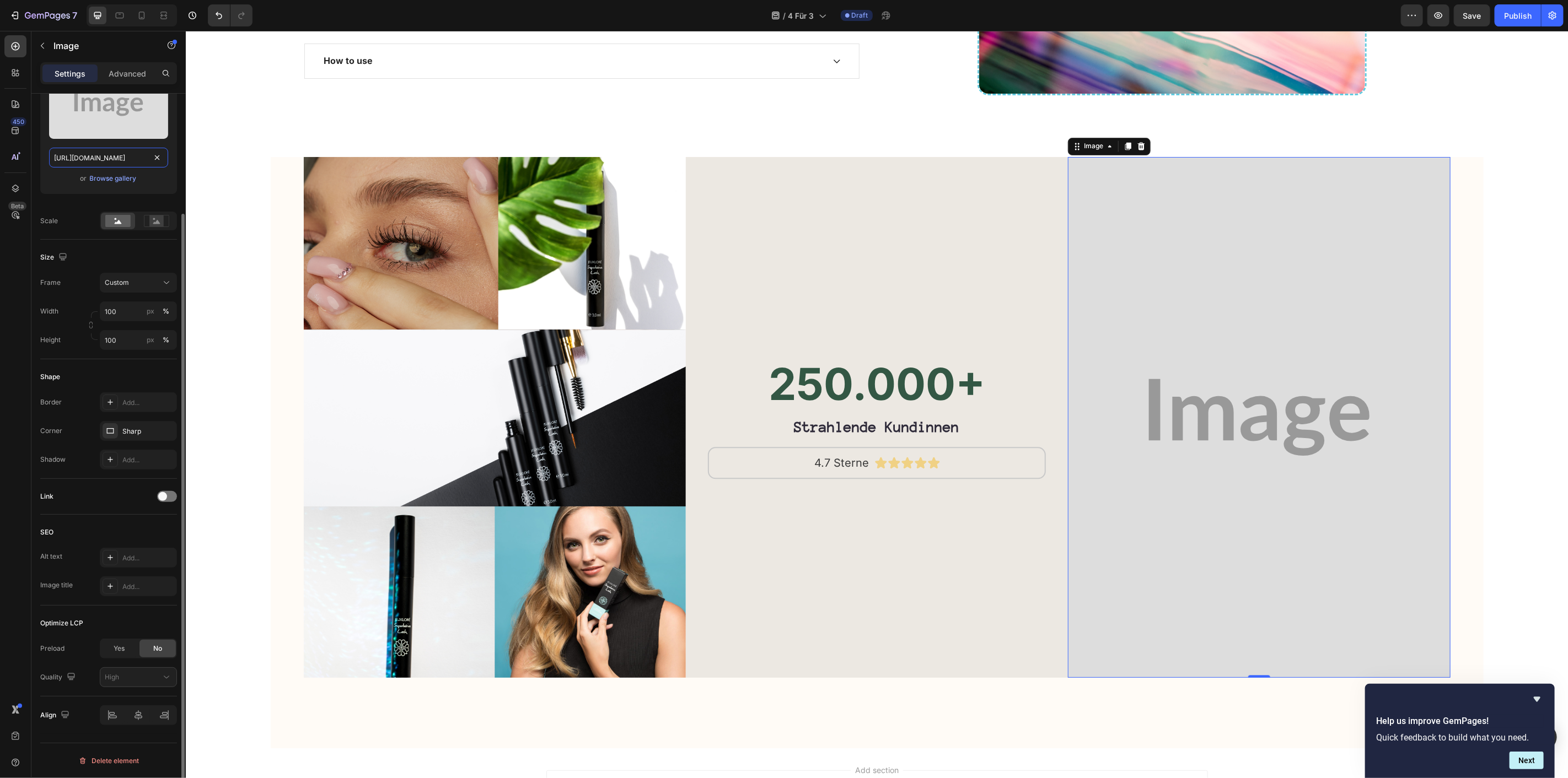
click at [123, 156] on input "https://placehold.co/1110x1512?text=Image" at bounding box center [109, 157] width 119 height 20
paste input "cdn.shopify.com/s/files/1/2044/2365/files/gempages_585848428651610827-8b446a24-…"
type input "https://cdn.shopify.com/s/files/1/2044/2365/files/gempages_585848428651610827-8…"
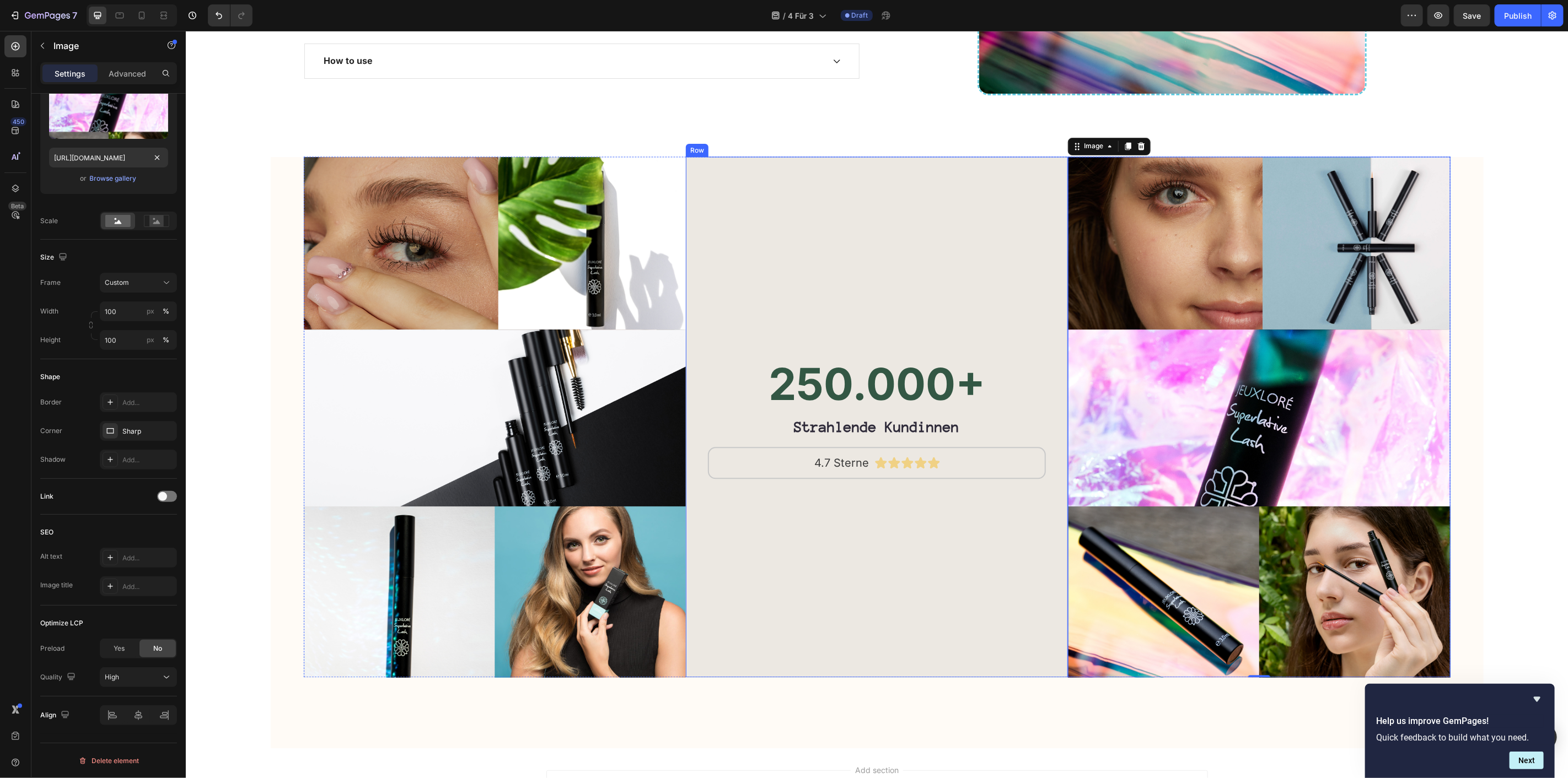
click at [864, 278] on div "250.000+ Heading Strahlende Kundinnen Text Block 4.7 Sterne Text Block Icon Ico…" at bounding box center [875, 417] width 338 height 410
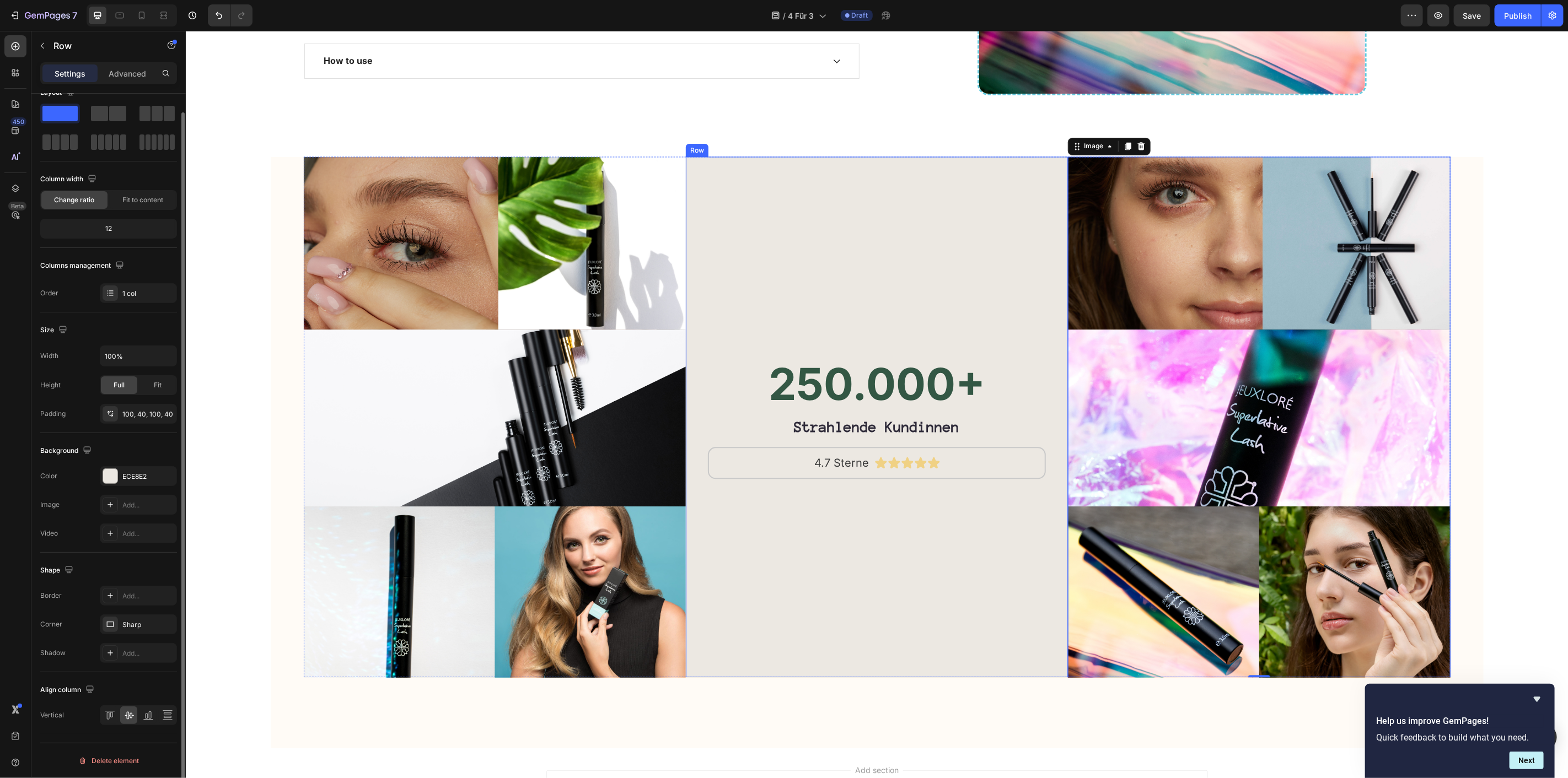
scroll to position [0, 0]
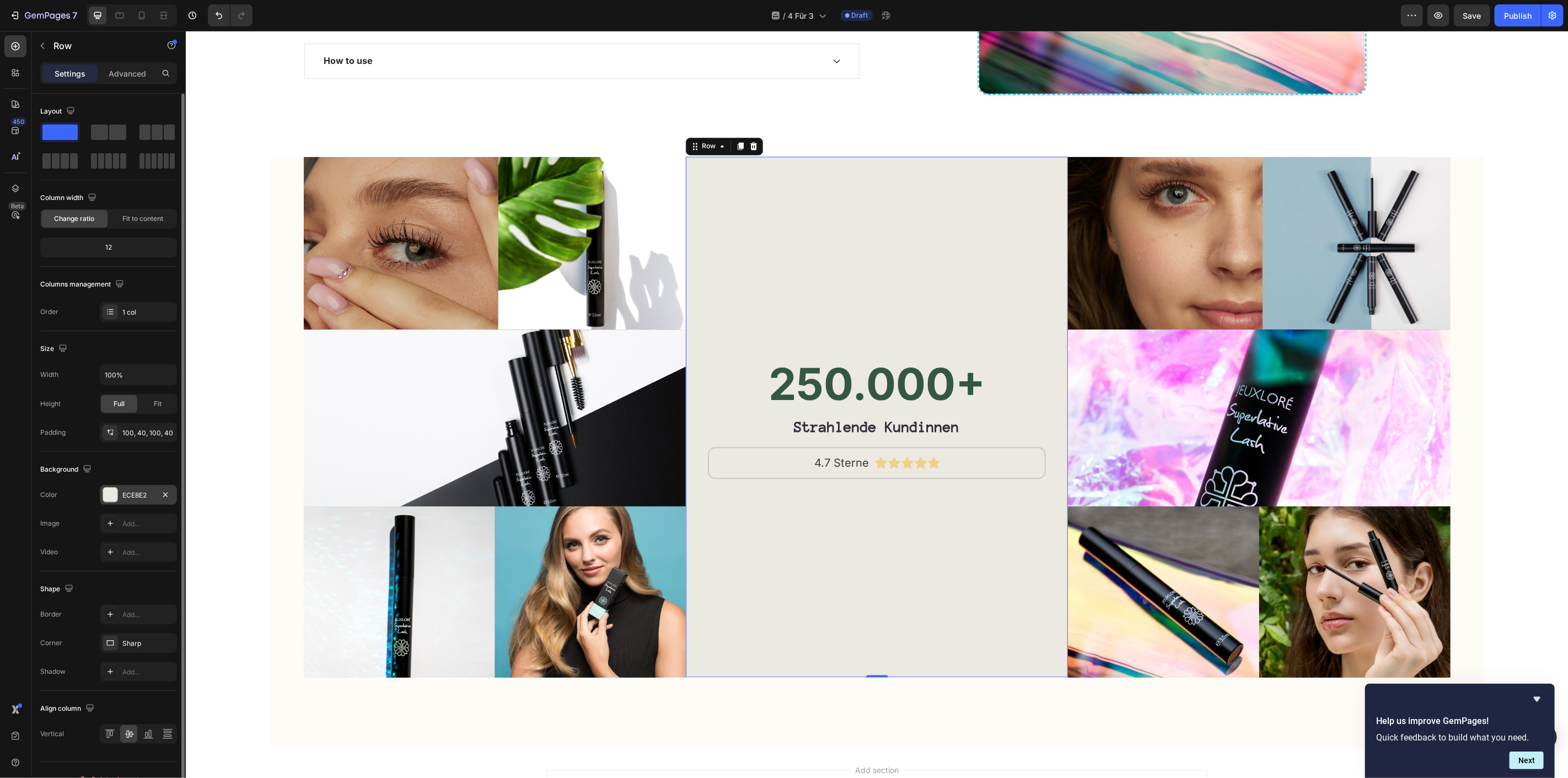
click at [130, 496] on div "ECE8E2" at bounding box center [138, 496] width 32 height 10
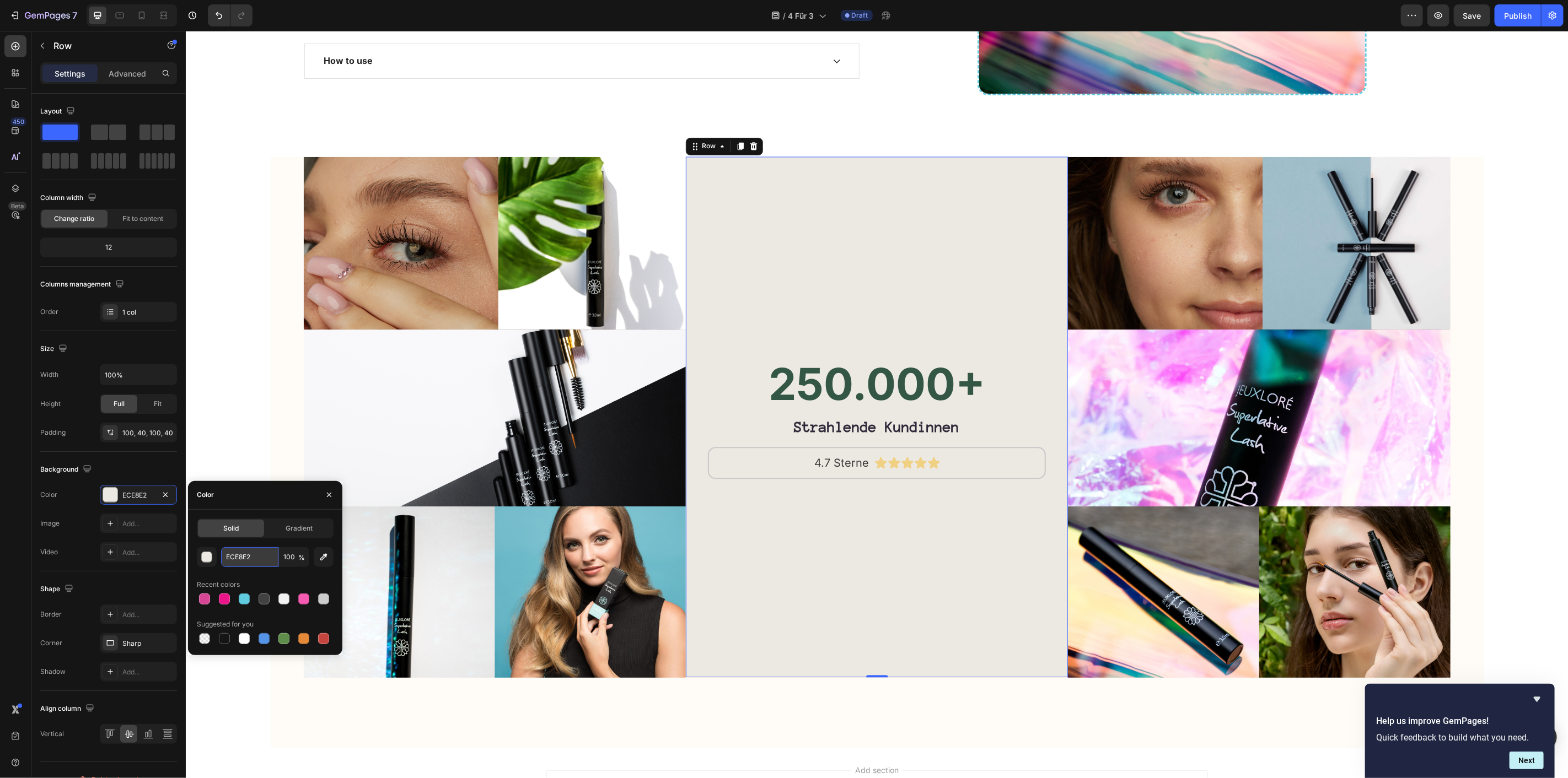
click at [243, 555] on input "ECE8E2" at bounding box center [250, 558] width 57 height 20
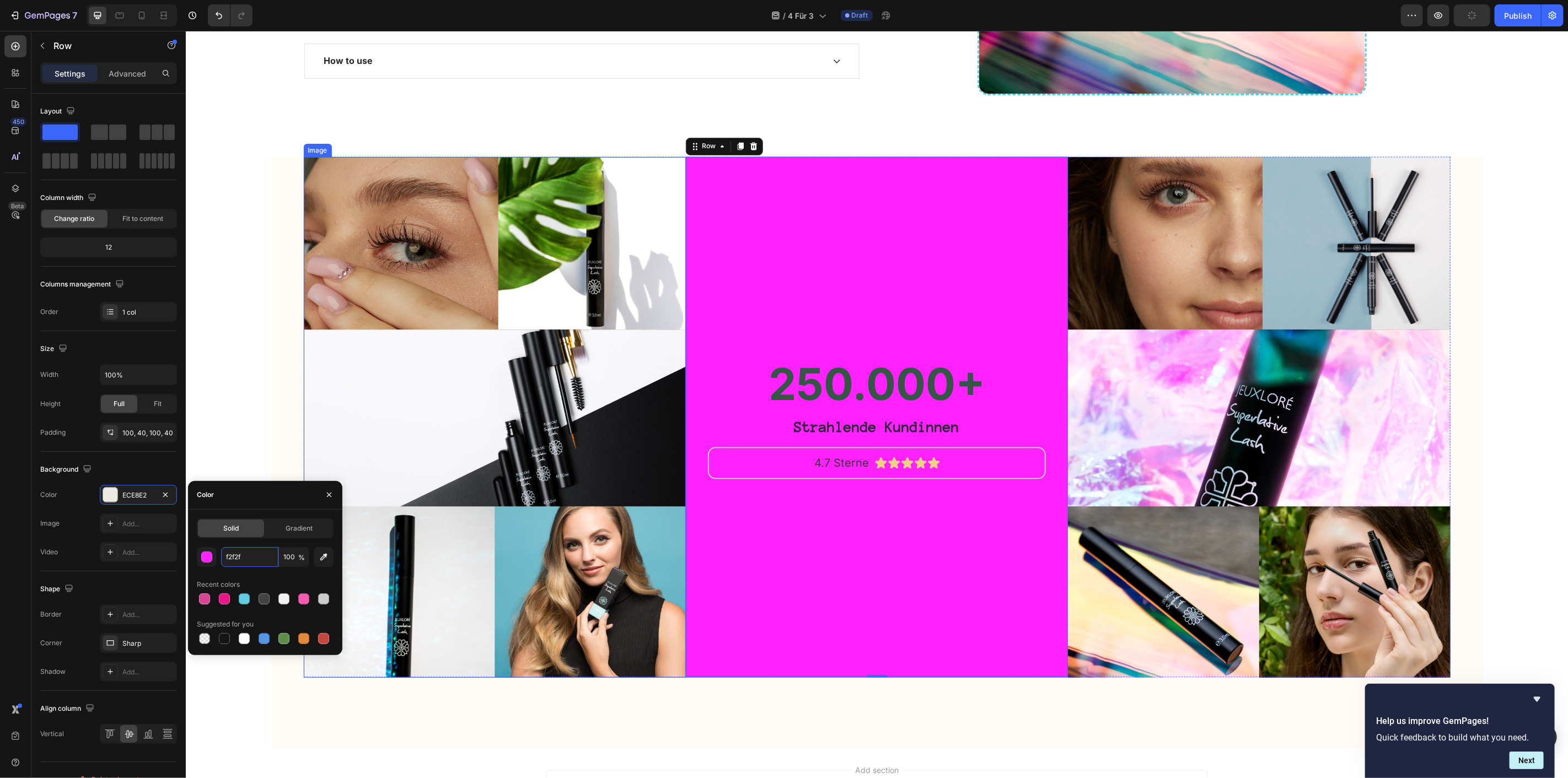
type input "f2f2f2"
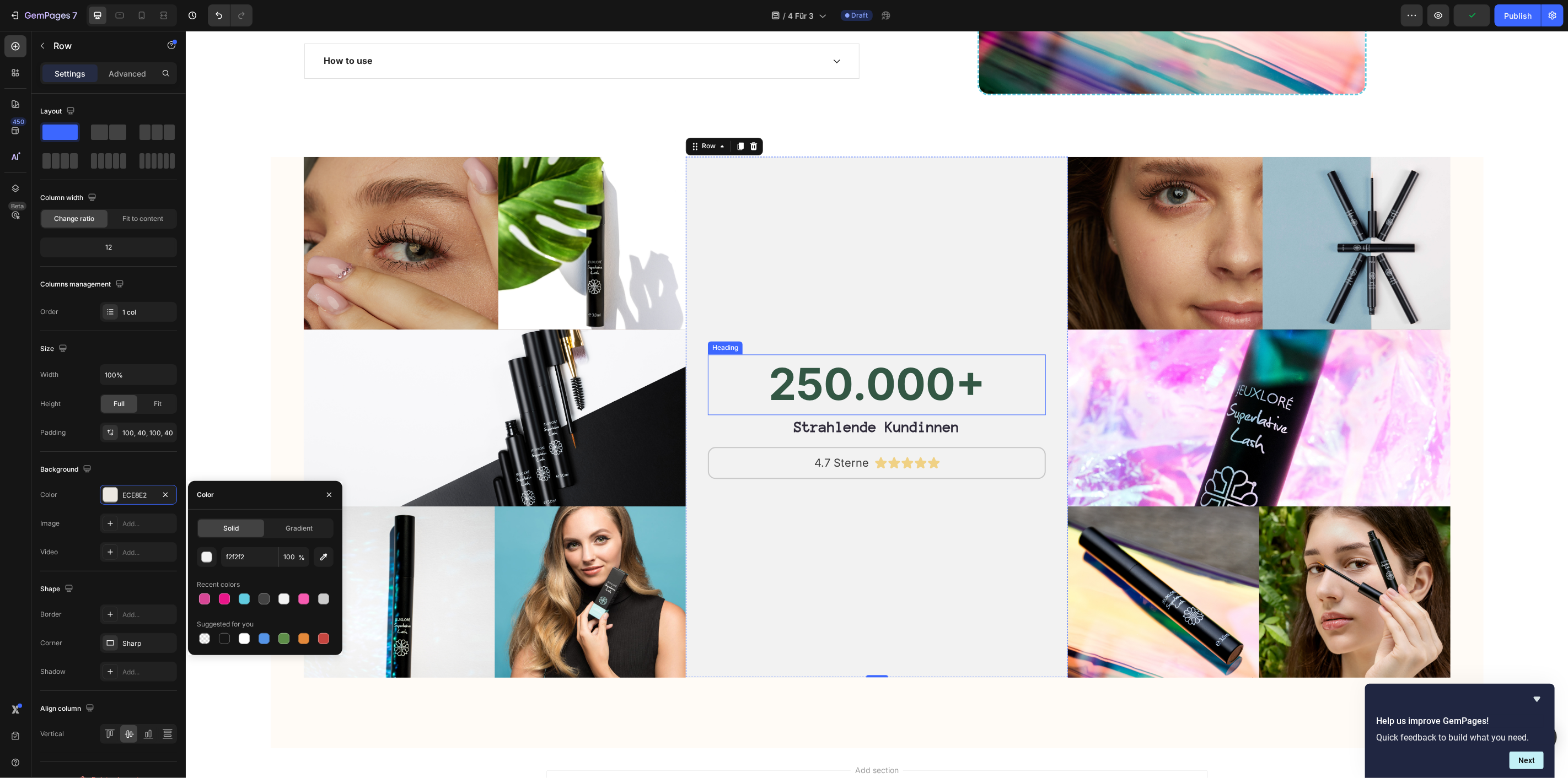
click at [920, 378] on h2 "250.000+" at bounding box center [875, 384] width 338 height 59
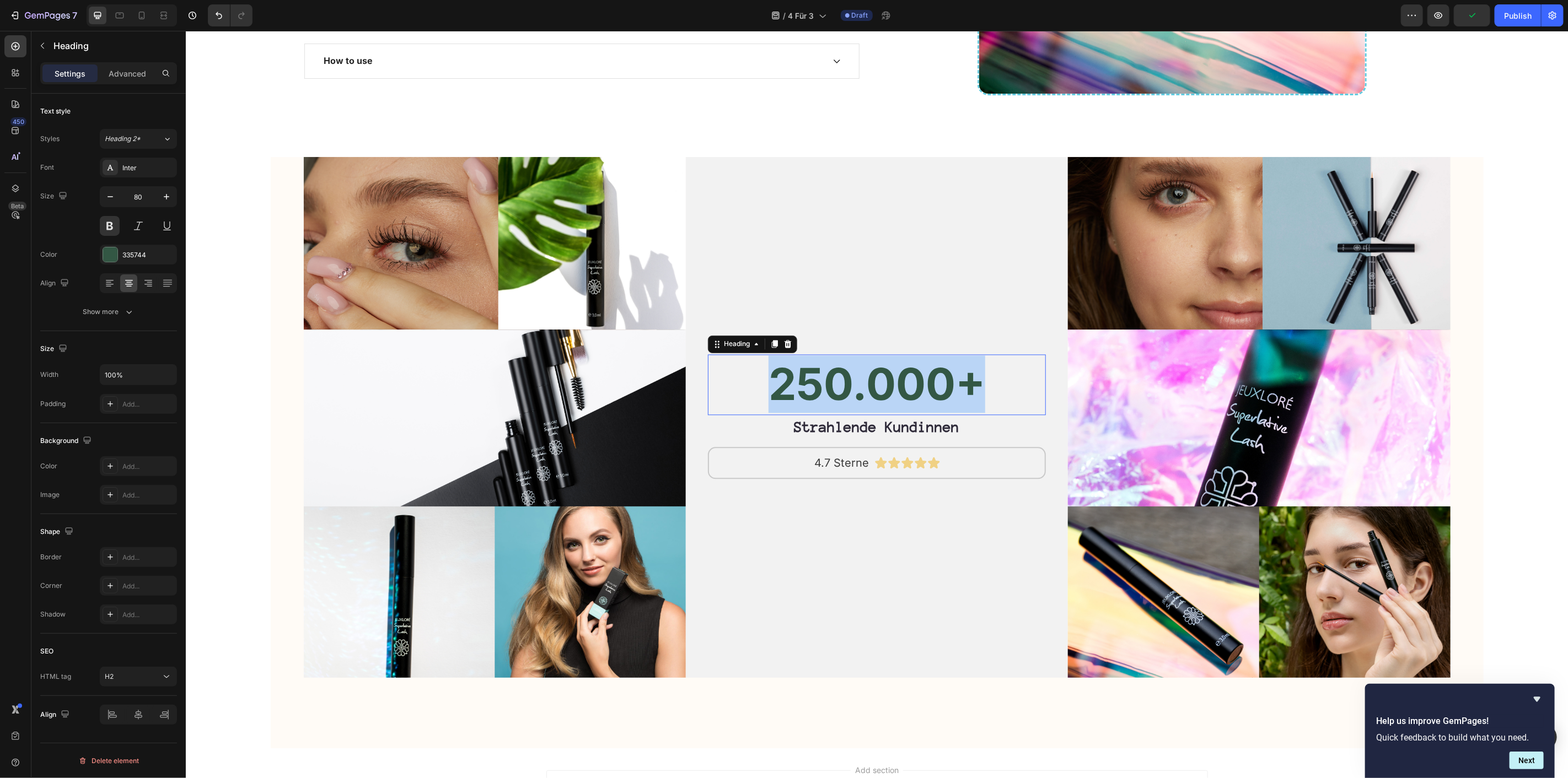
click at [920, 378] on p "250.000+" at bounding box center [876, 384] width 336 height 57
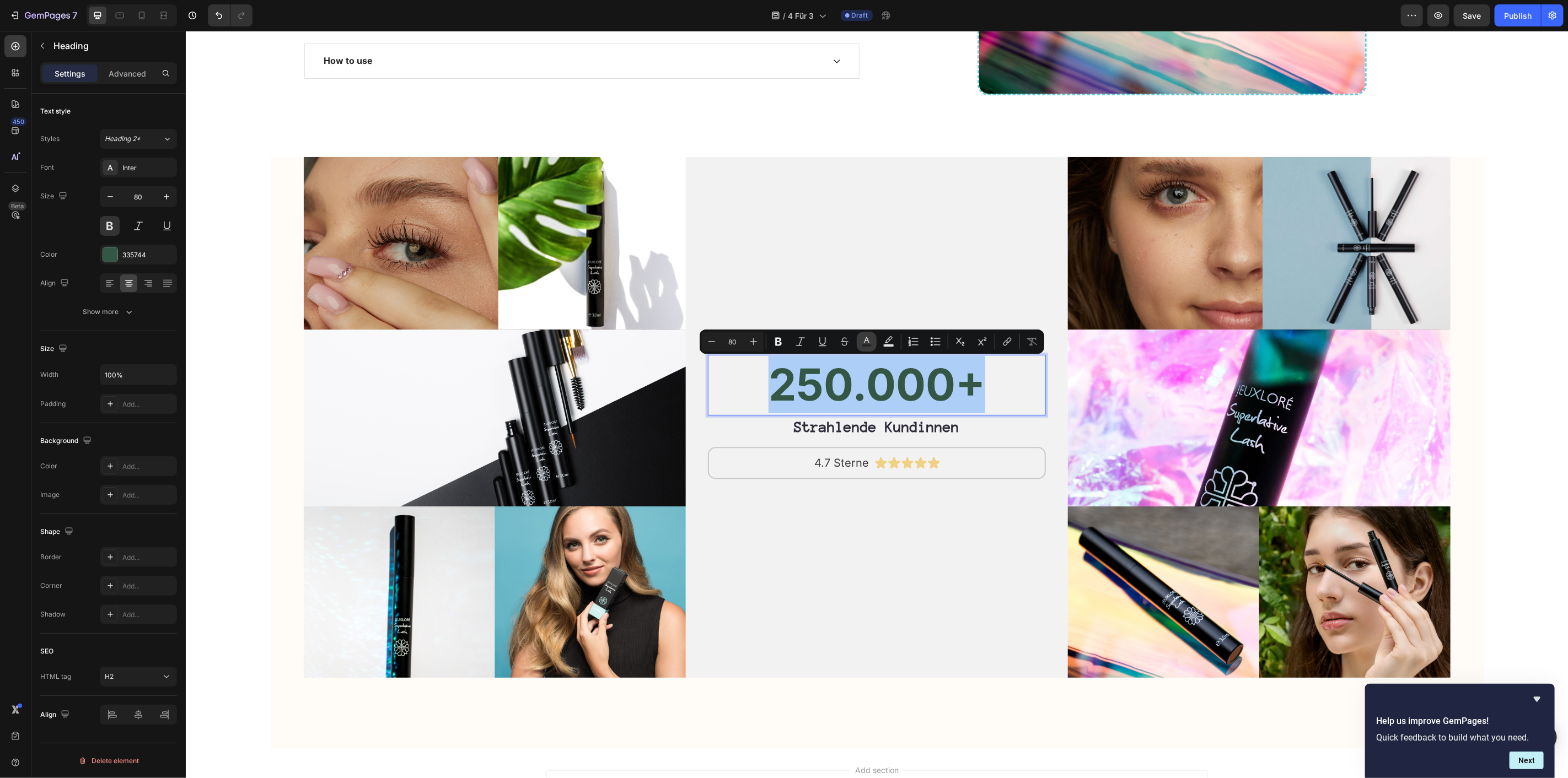
click at [870, 338] on icon "Editor contextual toolbar" at bounding box center [866, 341] width 11 height 11
type input "335744"
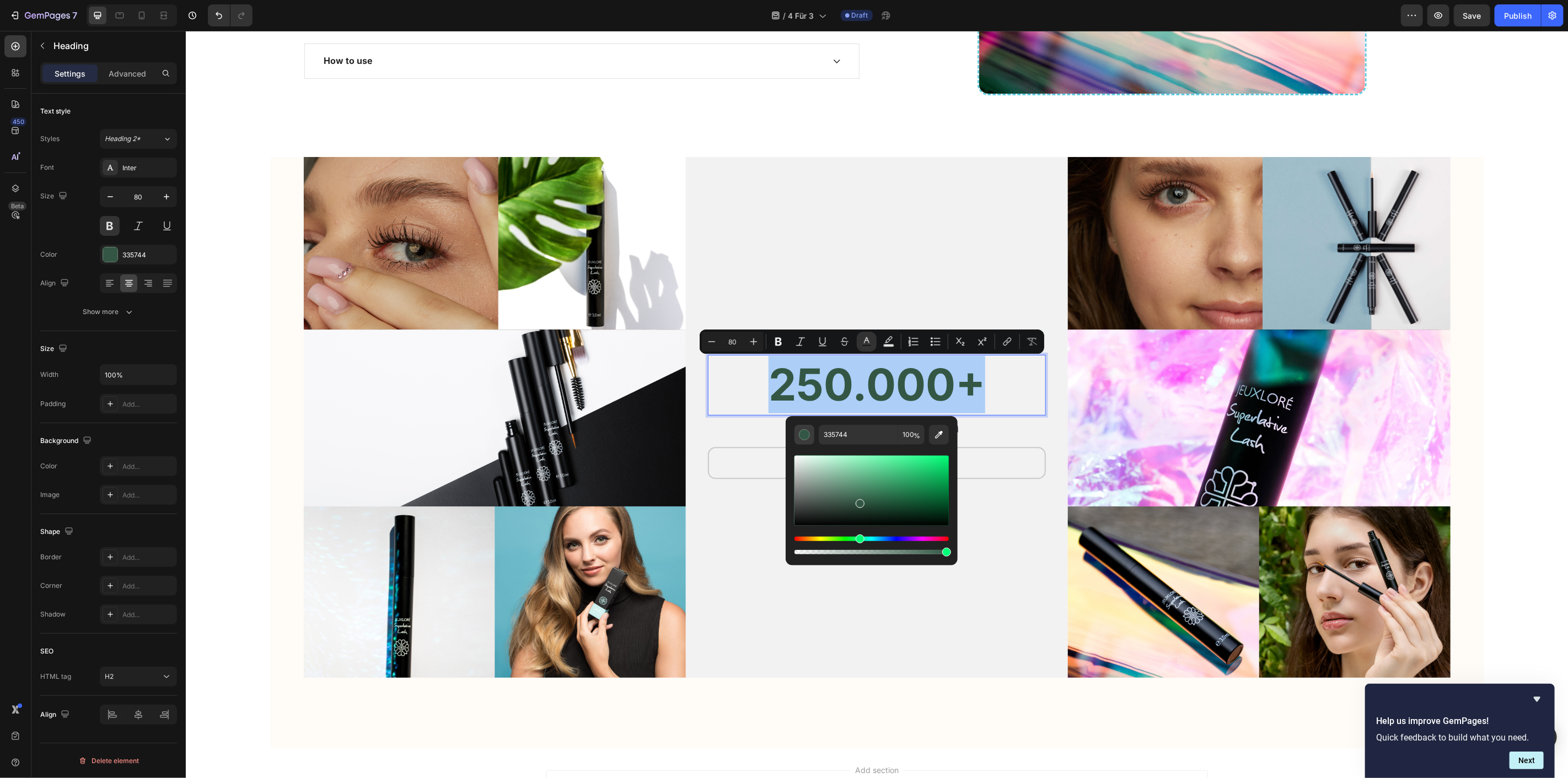
click at [801, 432] on div "Editor contextual toolbar" at bounding box center [804, 435] width 11 height 11
click at [809, 430] on div "Editor contextual toolbar" at bounding box center [804, 435] width 11 height 11
click at [805, 433] on div "Editor contextual toolbar" at bounding box center [804, 435] width 11 height 11
click at [947, 435] on button "Editor contextual toolbar" at bounding box center [939, 435] width 20 height 20
type input "E91589"
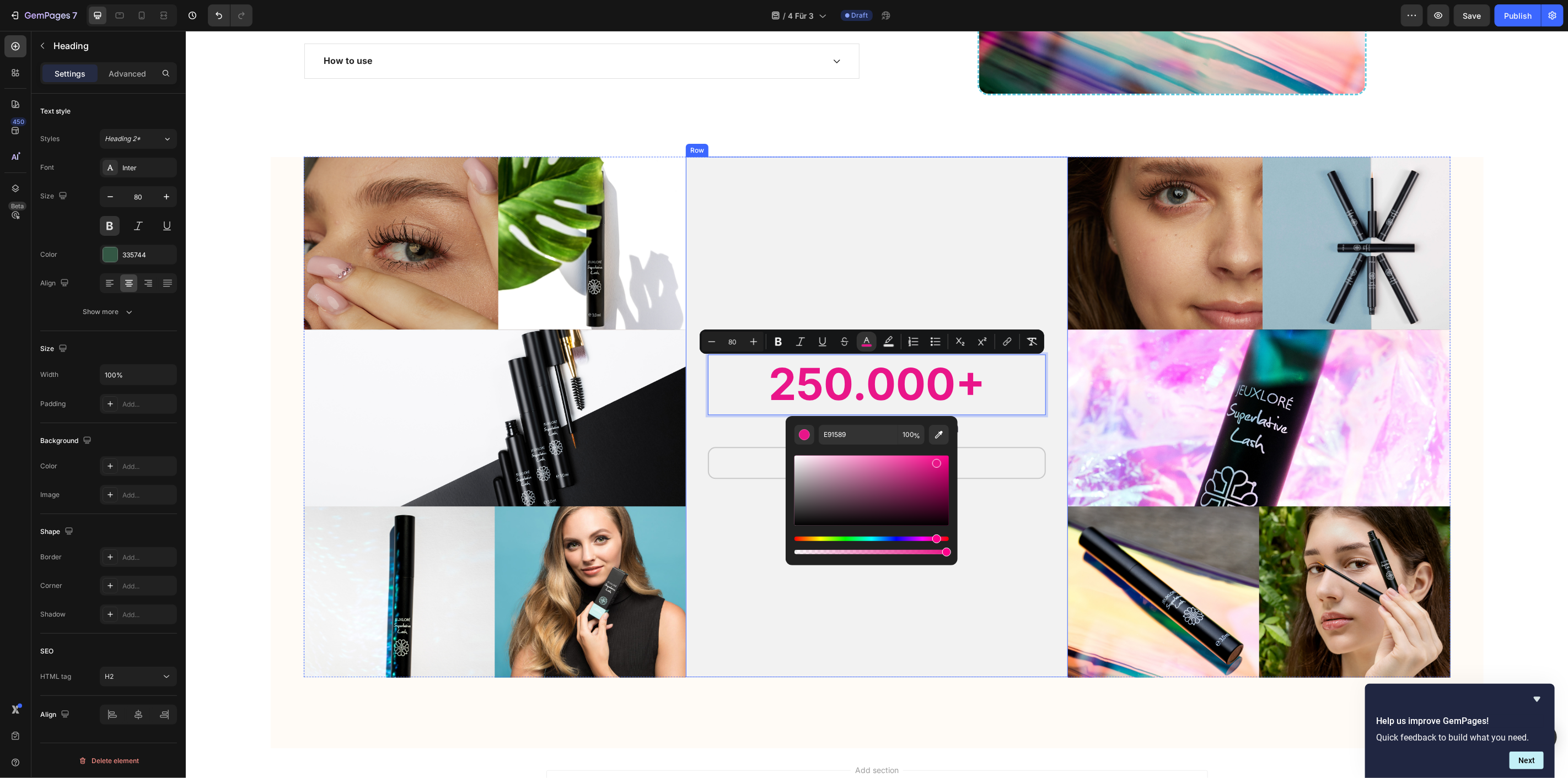
click at [732, 491] on div "250.000+ Heading 0 Strahlende Kundinnen Text Block 4.7 Sterne Text Block Icon I…" at bounding box center [875, 417] width 338 height 410
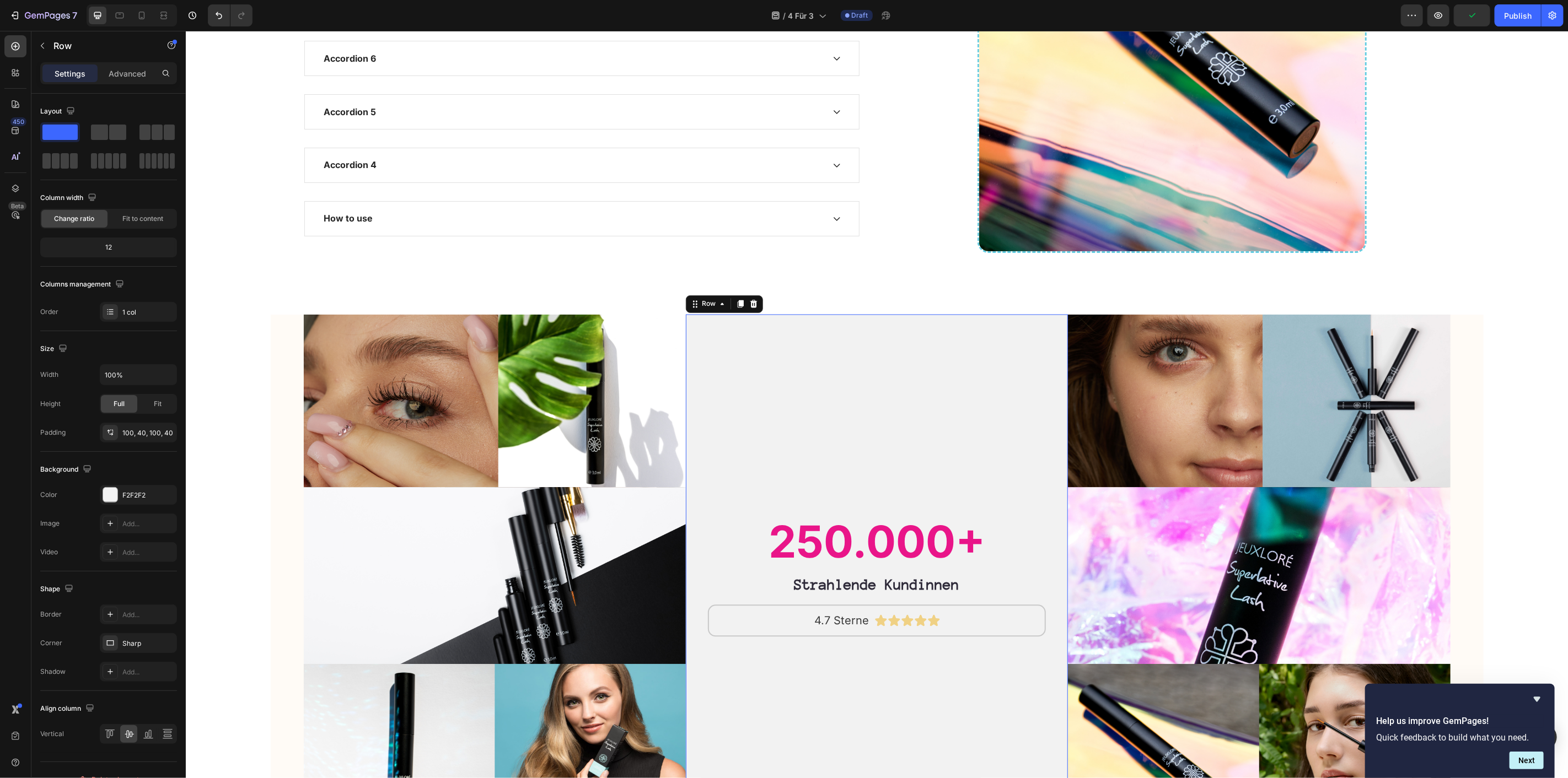
scroll to position [5176, 0]
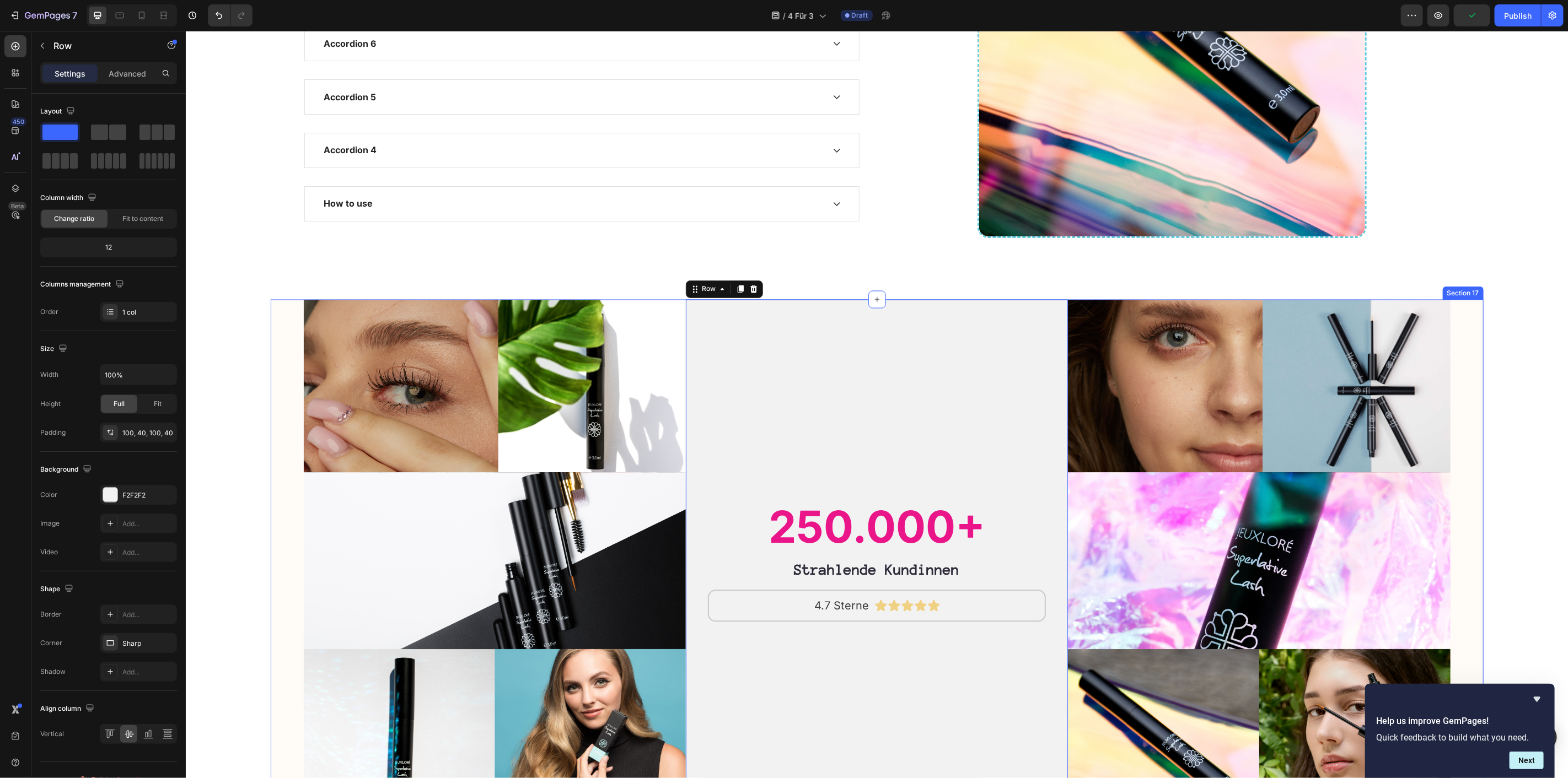
click at [286, 366] on div "Image ⁠⁠⁠⁠⁠⁠⁠ 250.000+ Heading Strahlende Kundinnen Text Block 4.7 Sterne Text …" at bounding box center [876, 595] width 1213 height 591
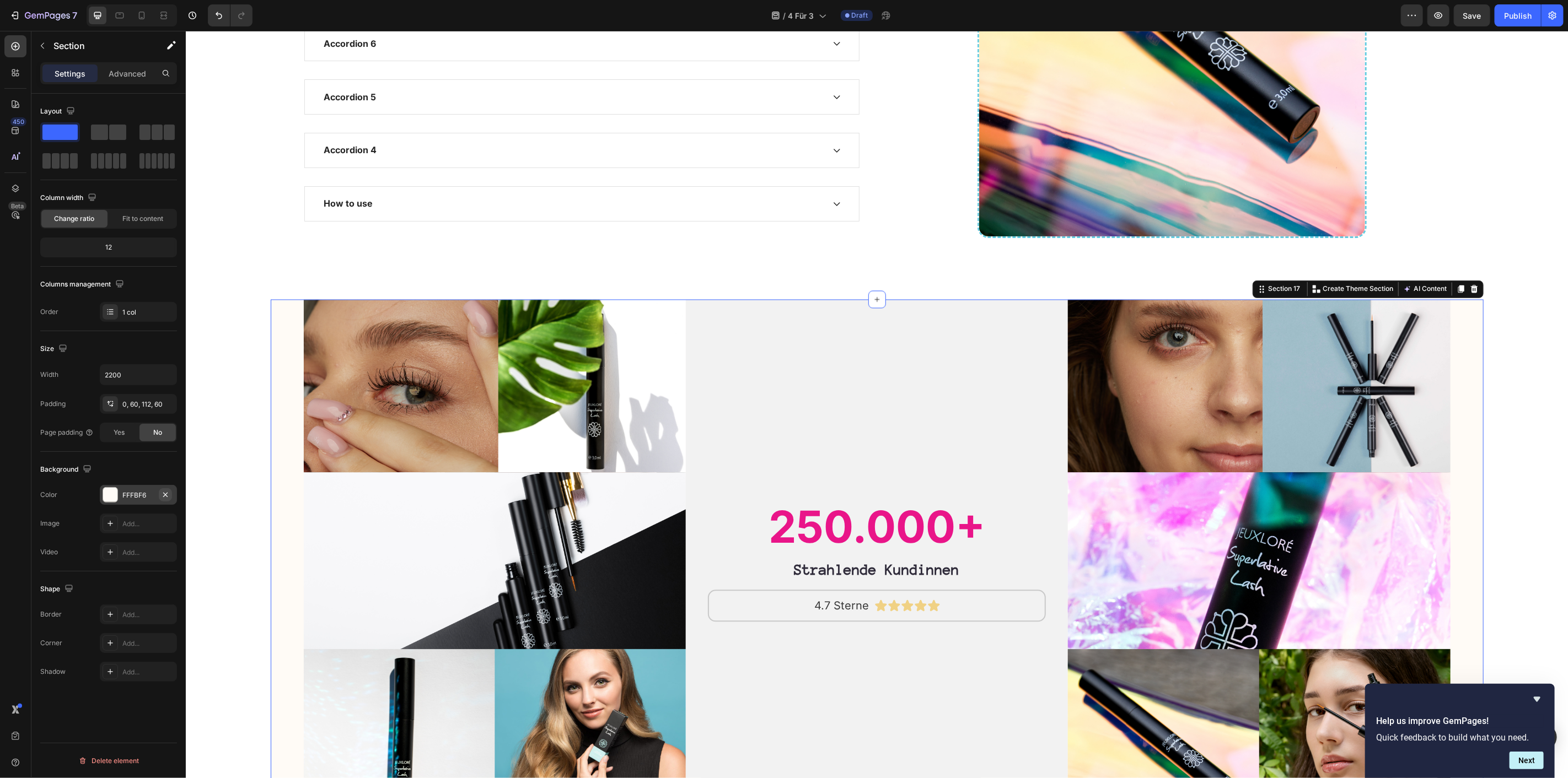
click at [167, 496] on icon "button" at bounding box center [165, 495] width 9 height 9
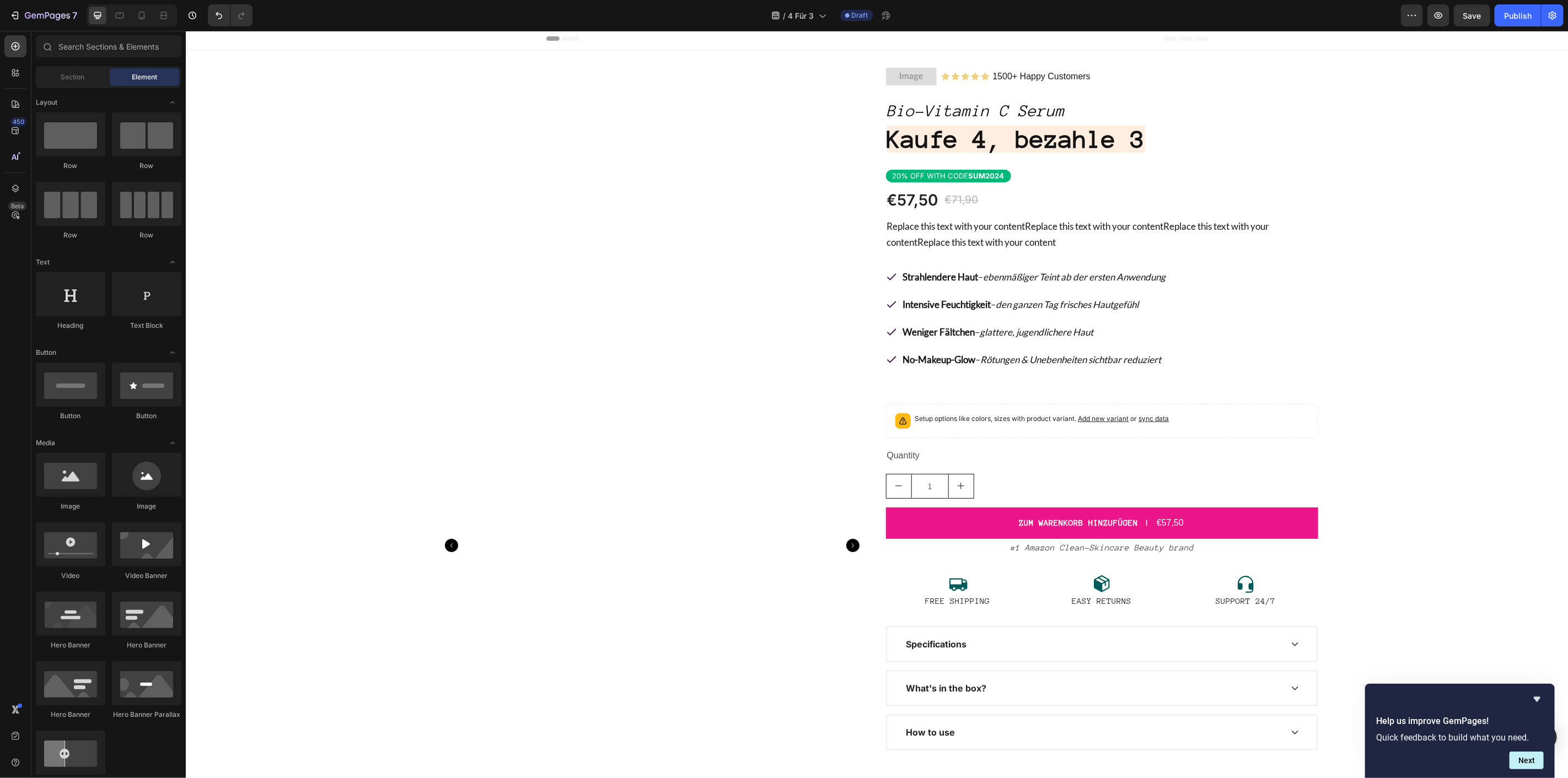
scroll to position [0, 0]
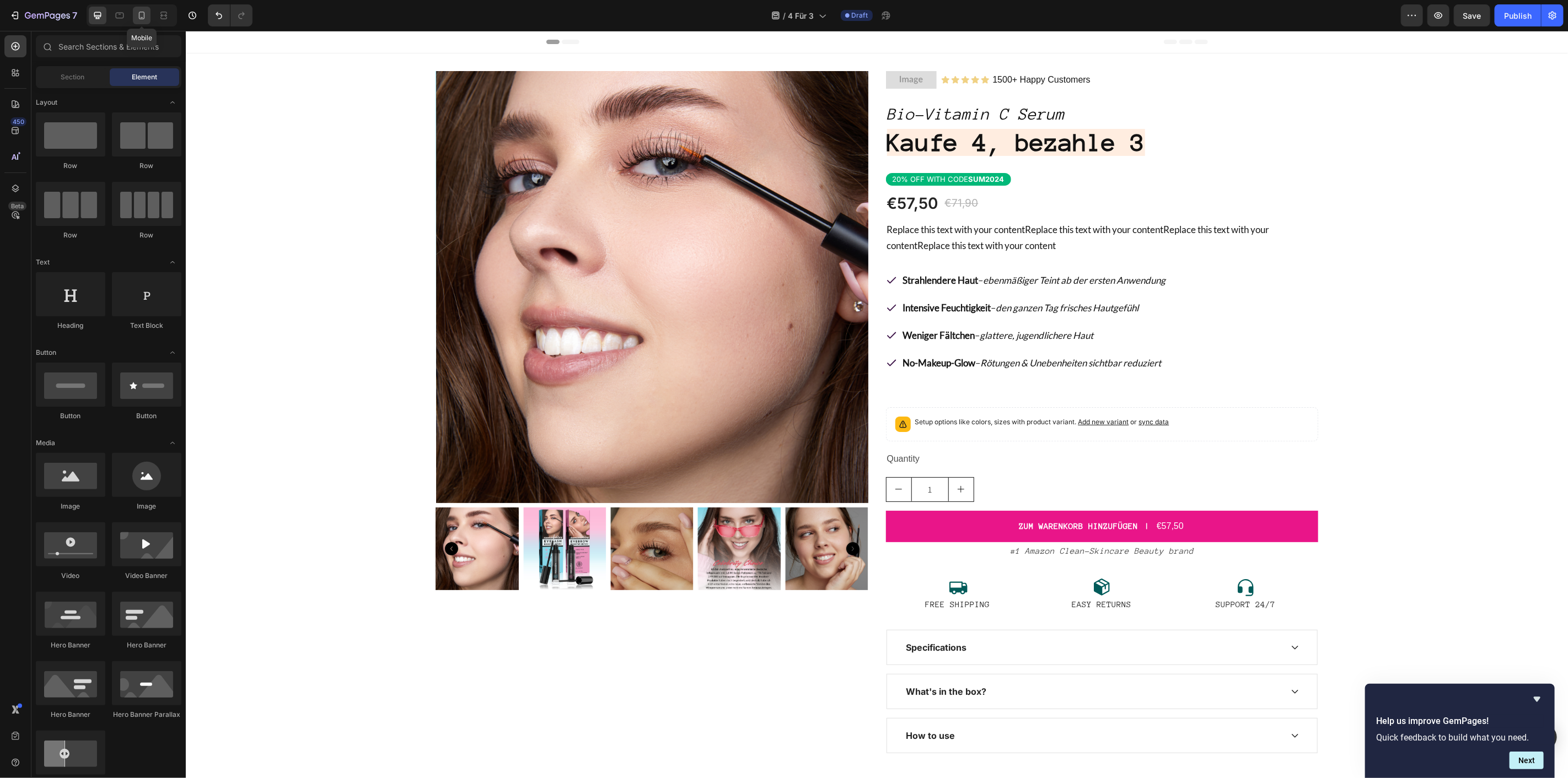
click at [141, 17] on icon at bounding box center [142, 17] width 3 height 1
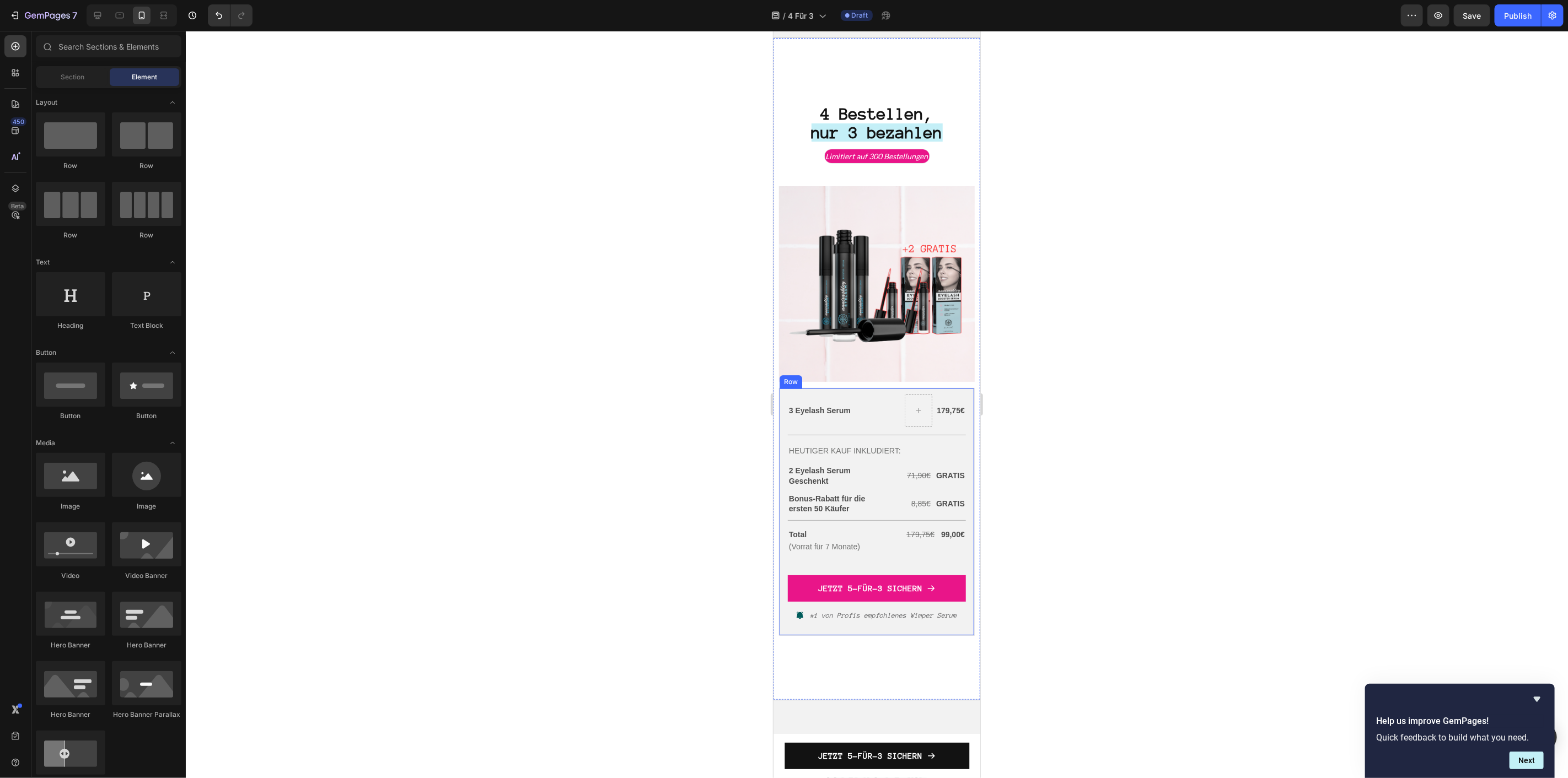
scroll to position [2756, 0]
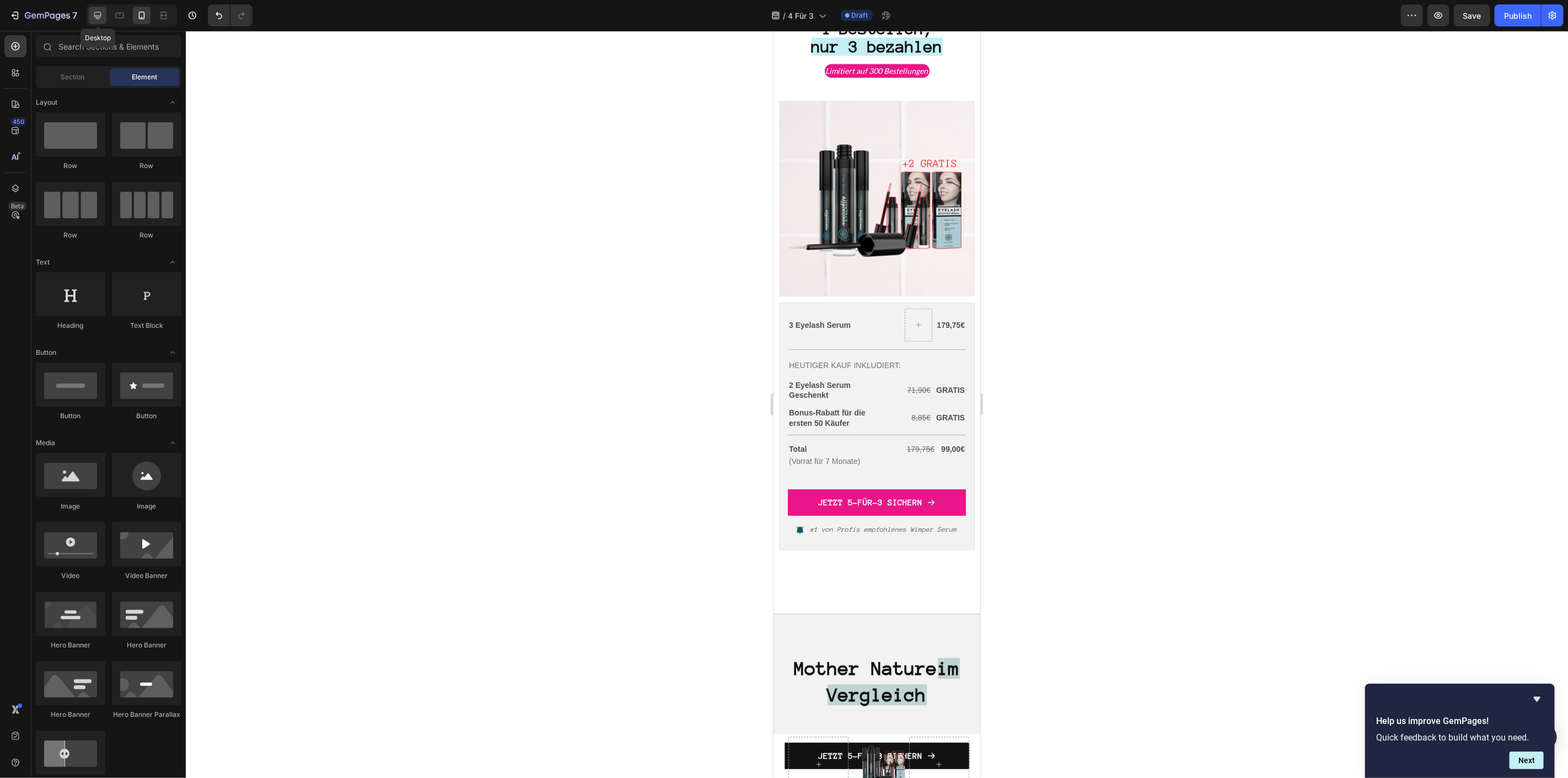
click at [102, 20] on icon at bounding box center [97, 15] width 11 height 11
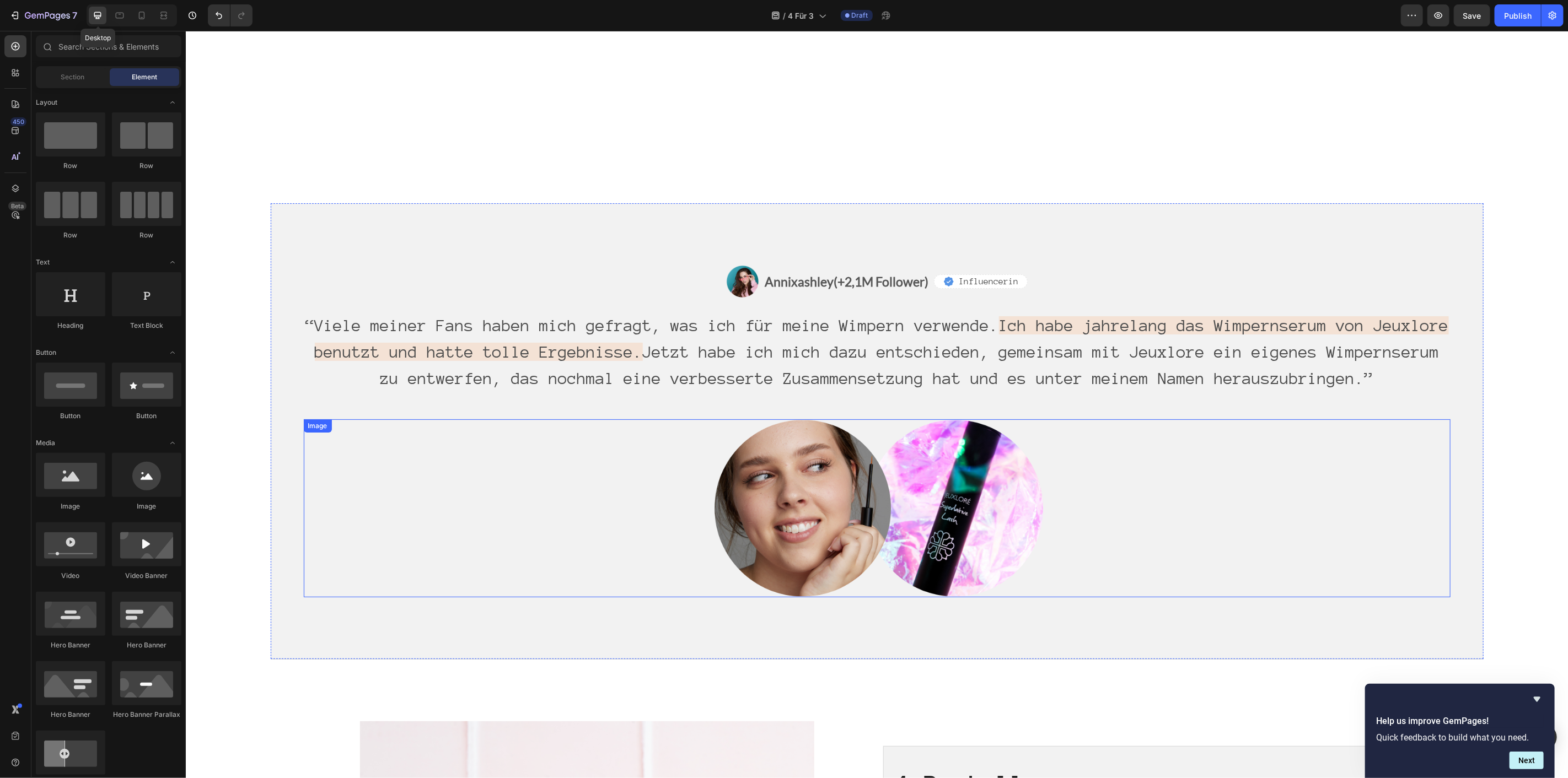
scroll to position [3255, 0]
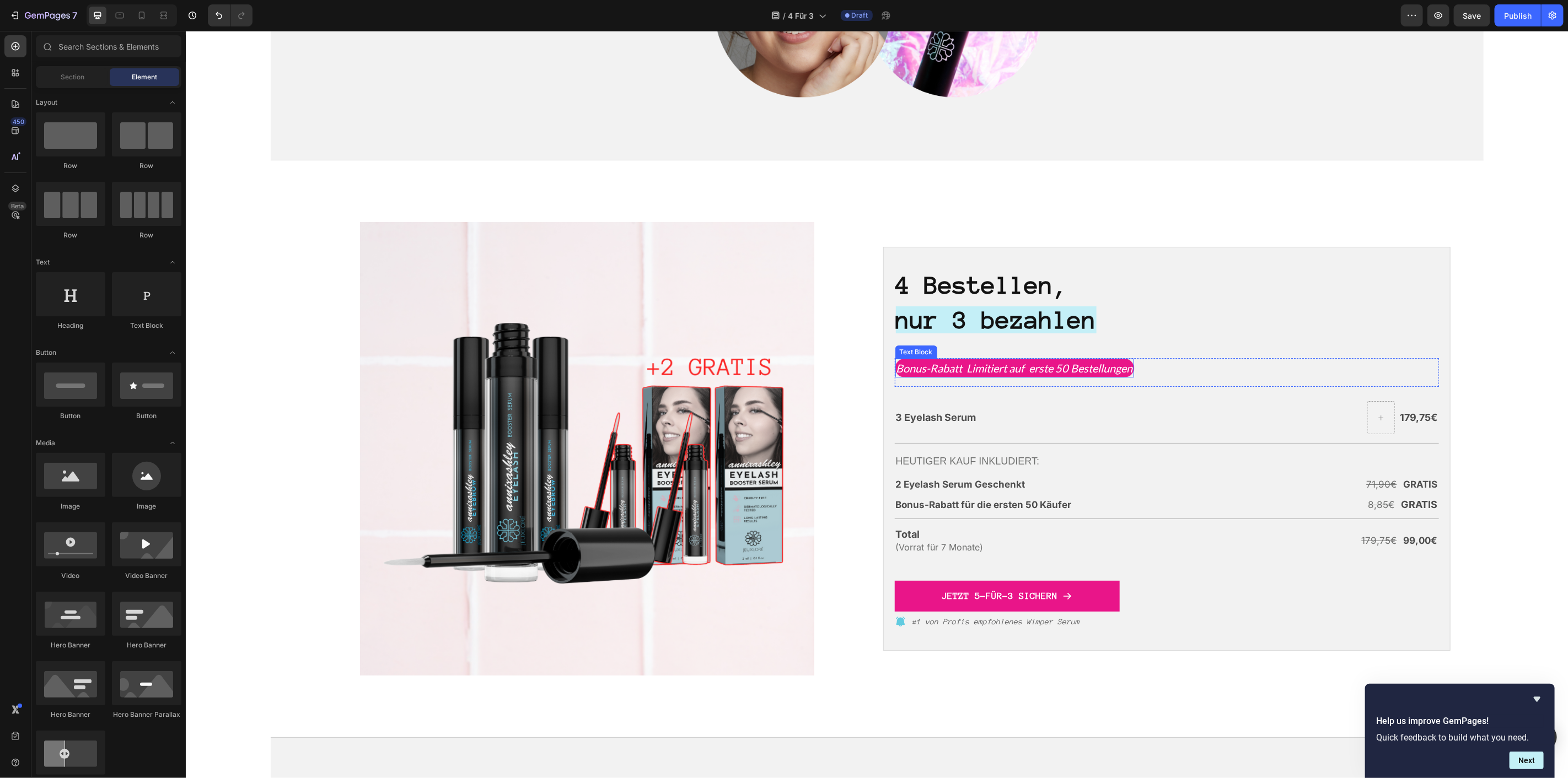
click at [963, 374] on icon "Bonus-Rabatt Limitiert auf erste 50 Bestellungen" at bounding box center [1014, 368] width 236 height 13
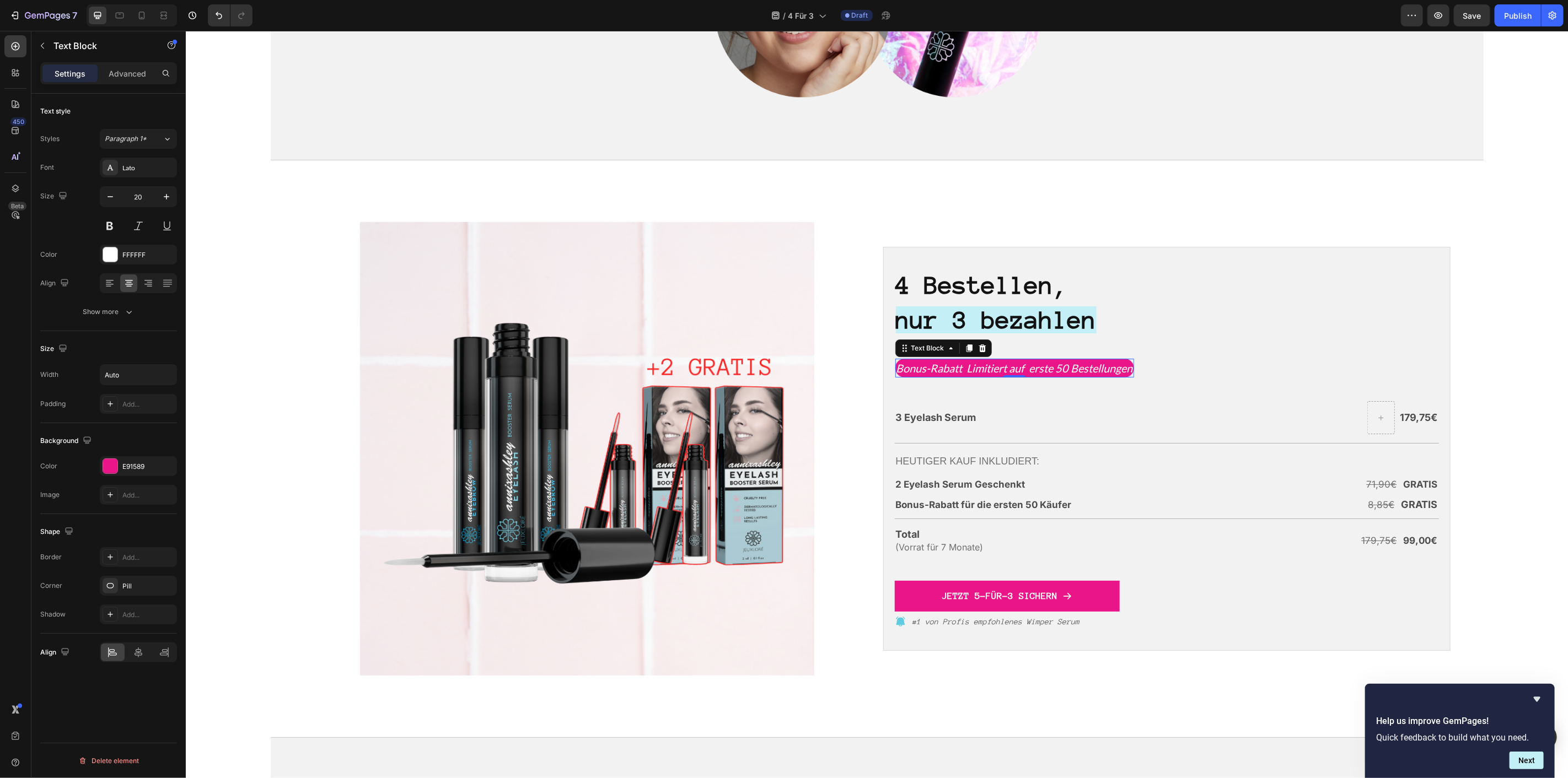
click at [962, 374] on icon "Bonus-Rabatt Limitiert auf erste 50 Bestellungen" at bounding box center [1014, 368] width 236 height 13
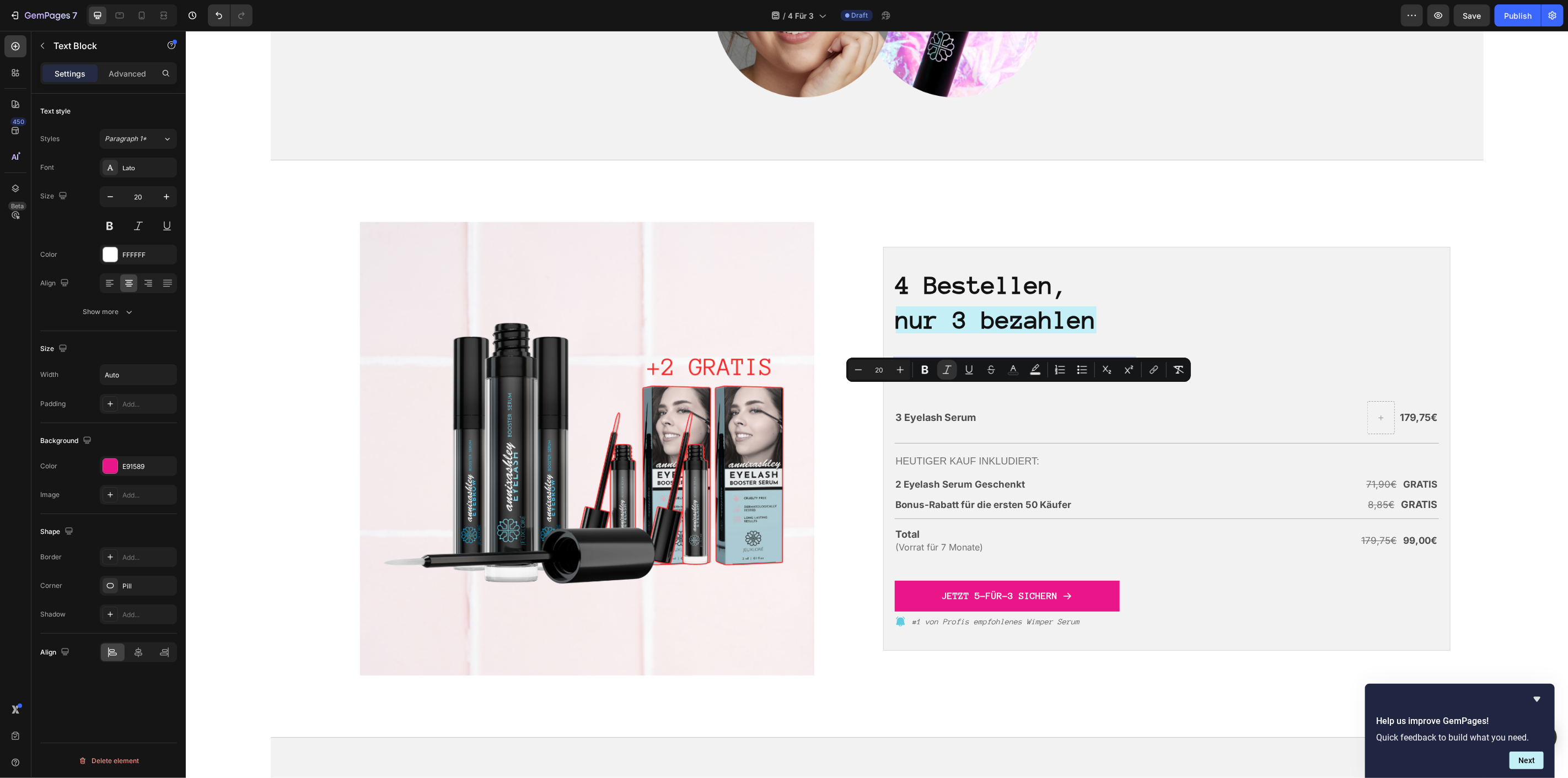
click at [970, 374] on icon "Bonus-Rabatt Limitiert auf erste 50 Bestellungen" at bounding box center [1014, 368] width 236 height 13
click at [965, 374] on icon "Bonus-Rabatt Limitiert auf erste 50 Bestellungen" at bounding box center [1014, 368] width 236 height 13
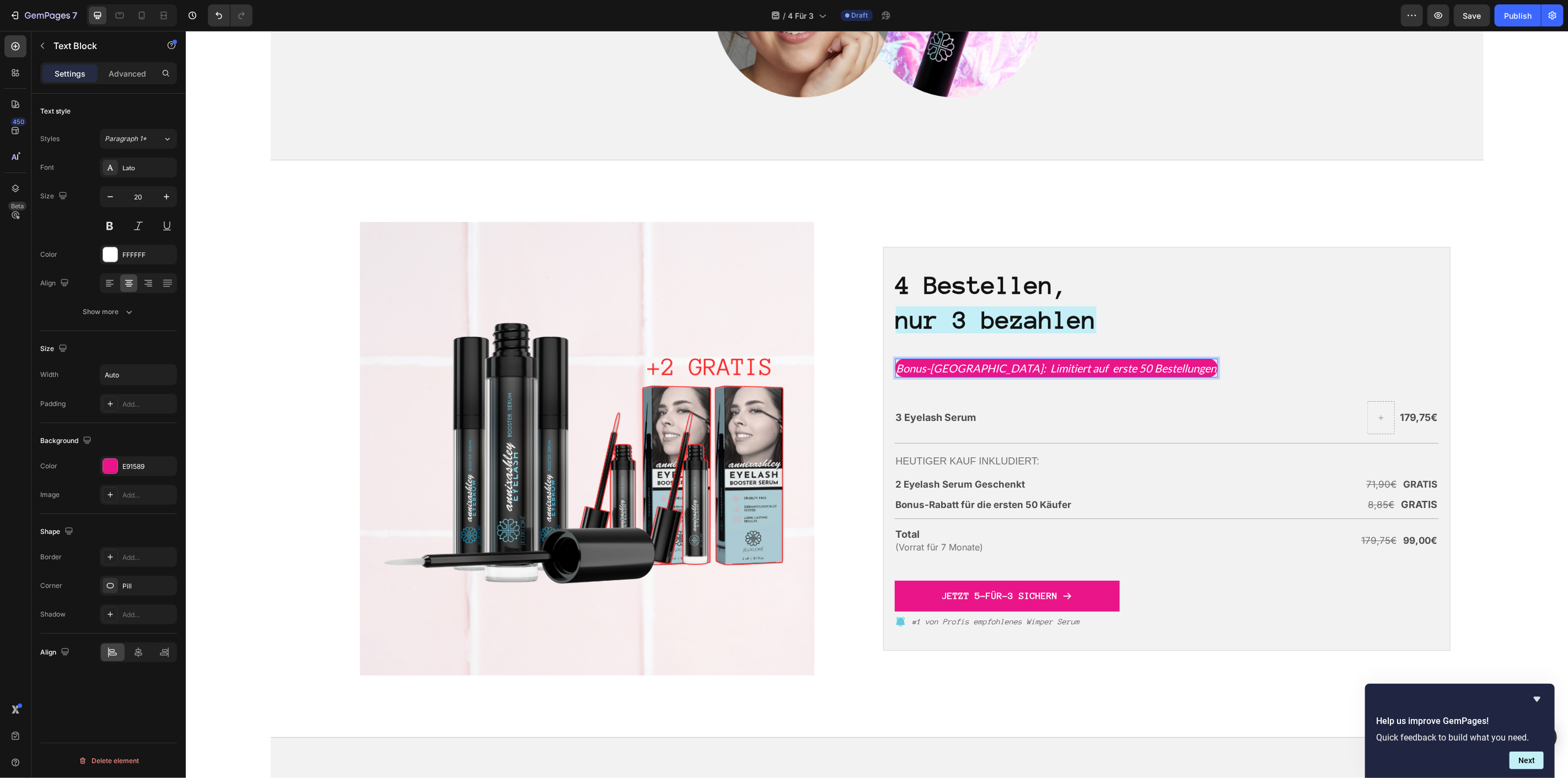
click at [965, 374] on icon "Bonus-Rabatt: Limitiert auf erste 50 Bestellungen" at bounding box center [1055, 368] width 320 height 13
copy icon "Bonus-Rabatt: Limitiert auf erste 50 Bestellungen"
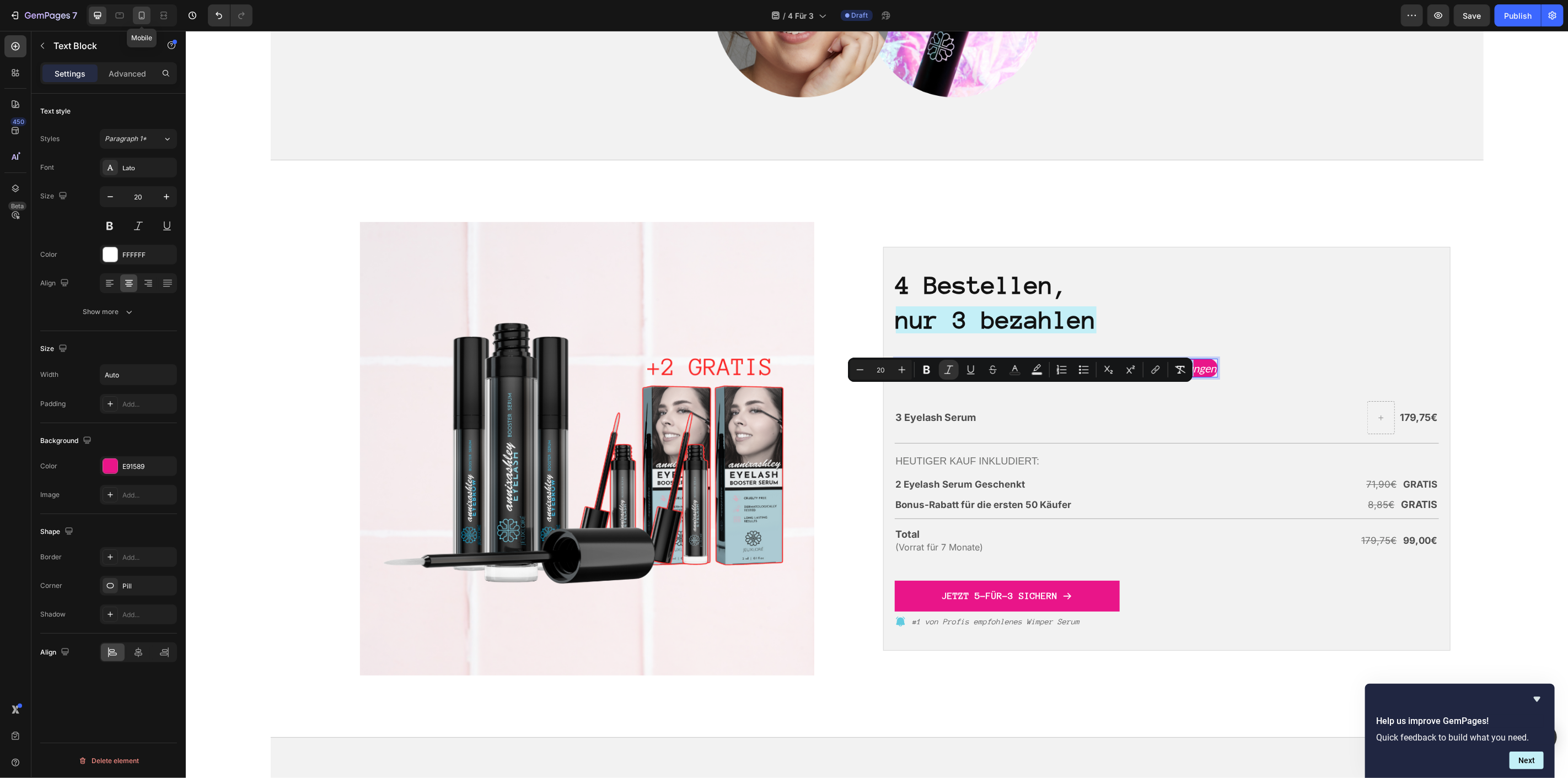
click at [142, 20] on icon at bounding box center [142, 15] width 11 height 11
type input "14"
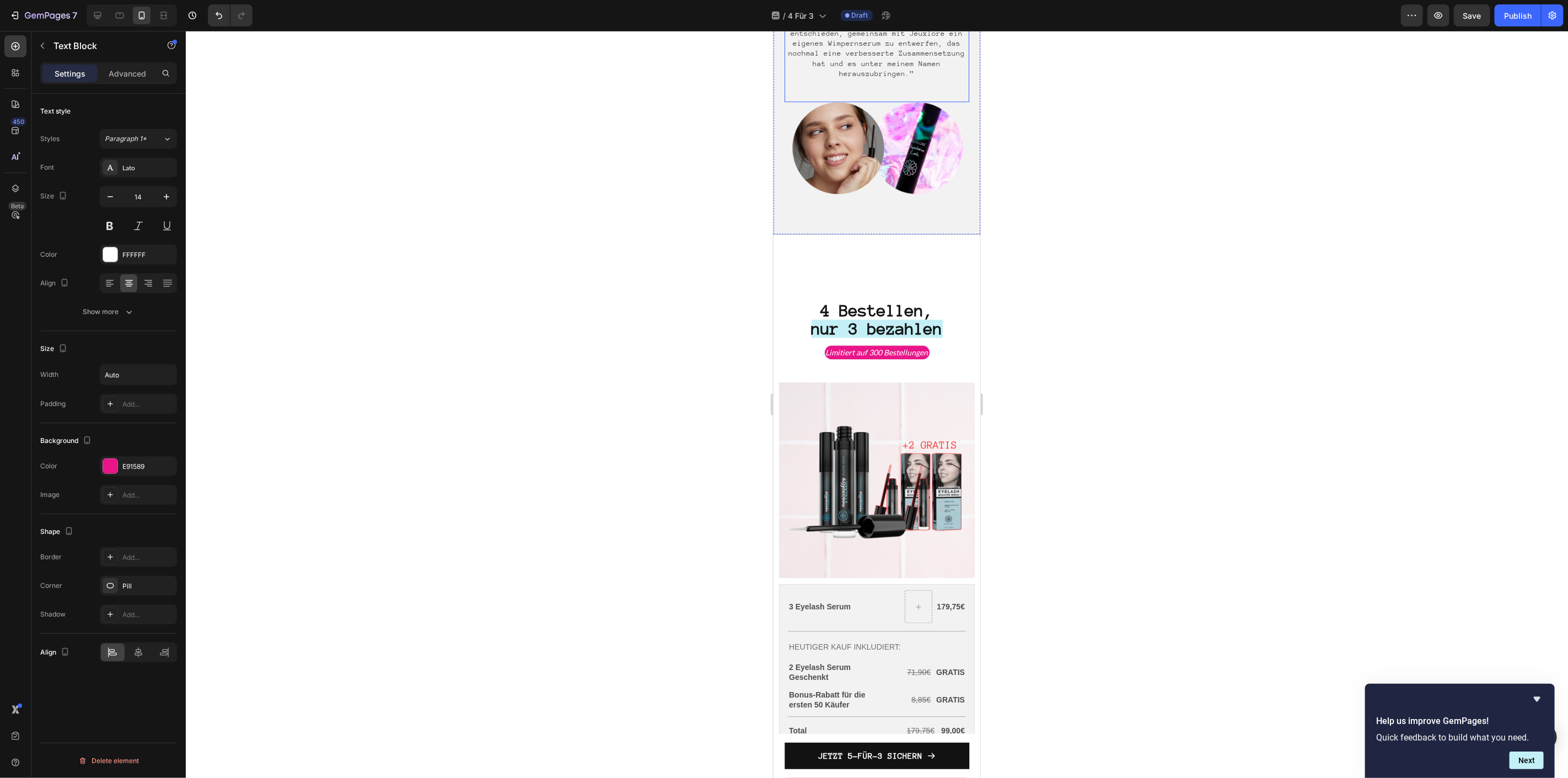
scroll to position [2279, 0]
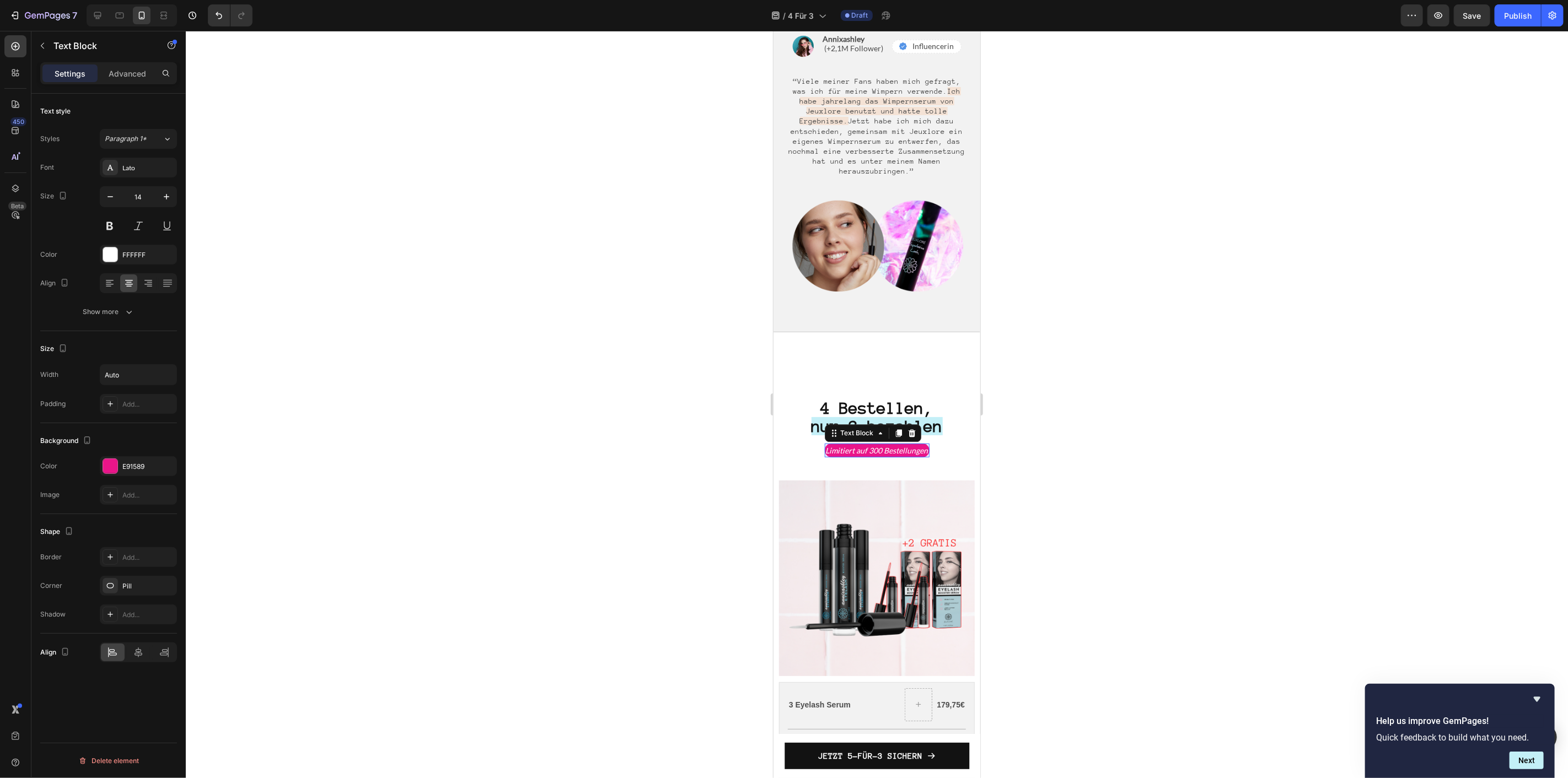
click at [850, 446] on icon "Limitiert auf 300 Bestellungen" at bounding box center [876, 450] width 102 height 9
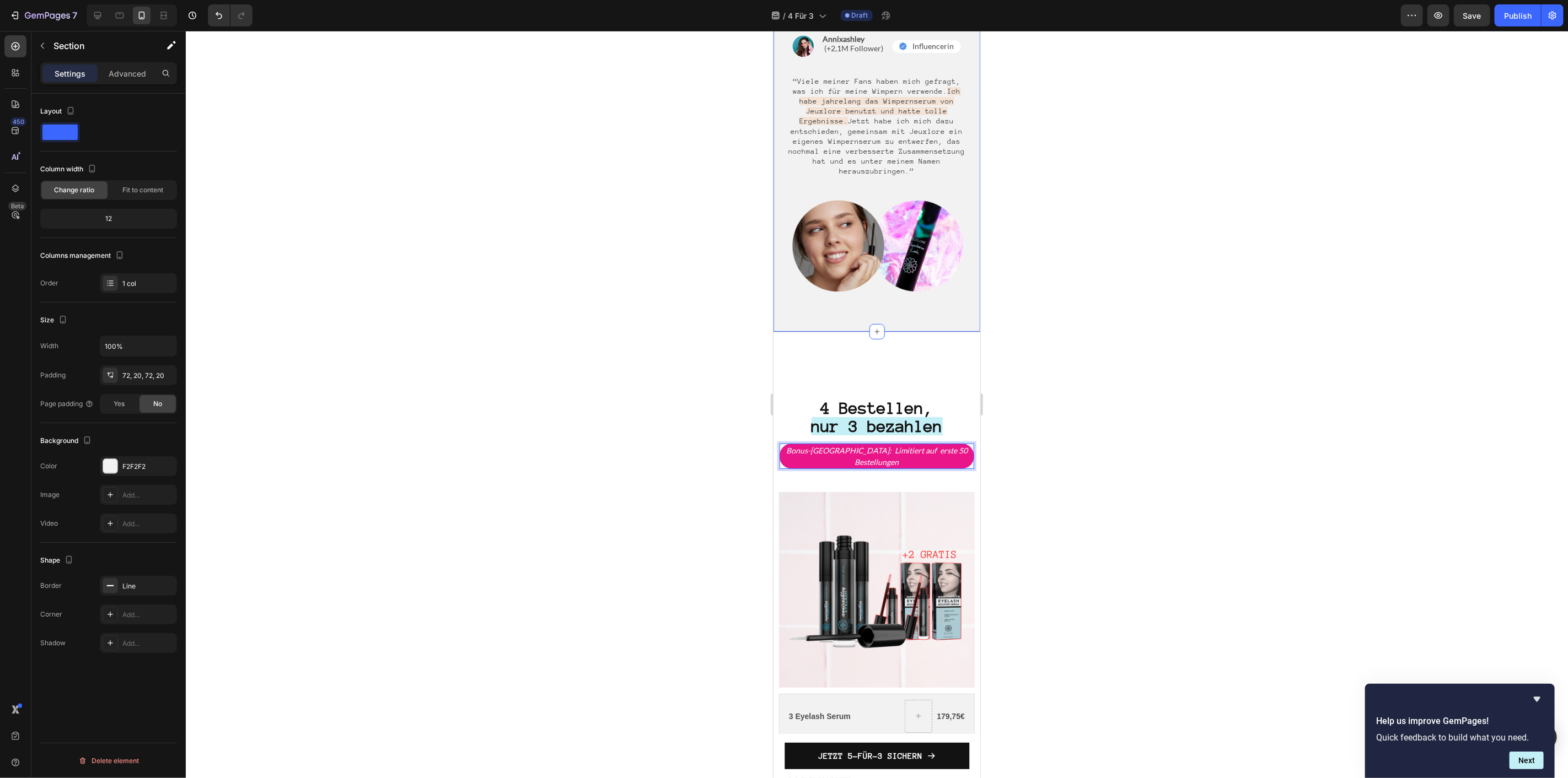
click at [901, 325] on div "Image Annixashley (+2,1M Follower) Text Block Row Icon Influencerin Text Block …" at bounding box center [876, 161] width 207 height 341
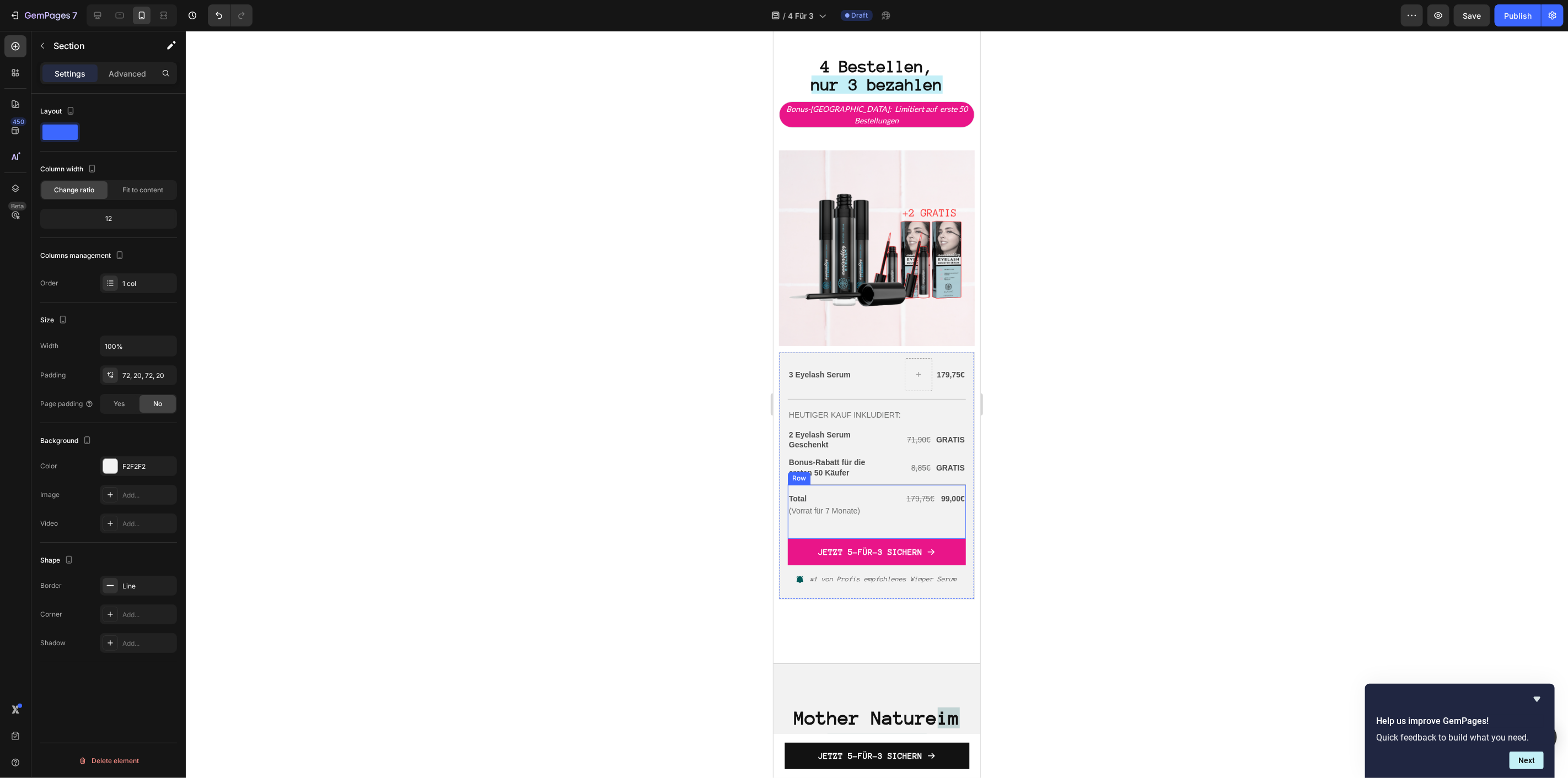
scroll to position [2646, 0]
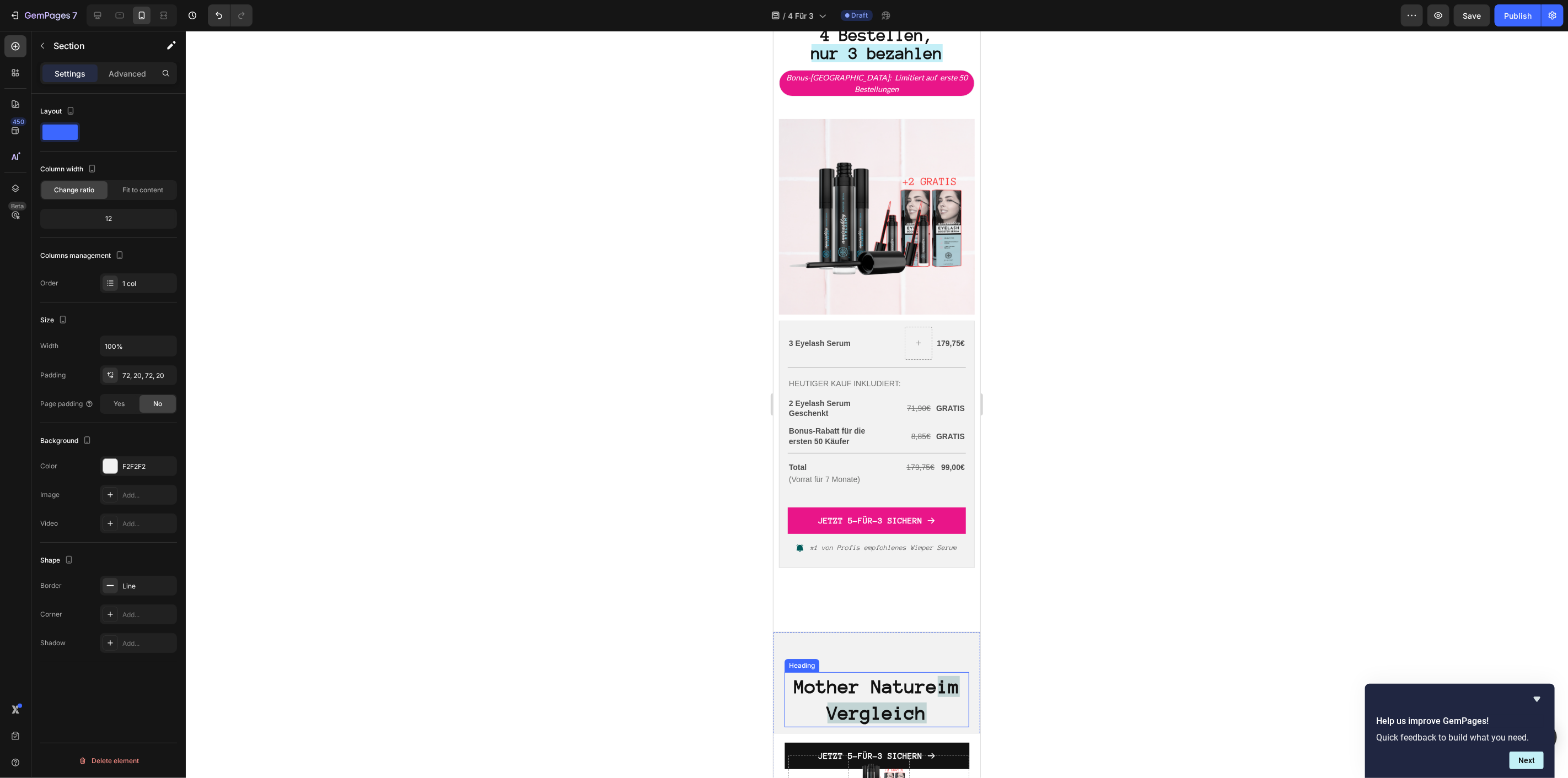
click at [850, 693] on strong "im Vergleich" at bounding box center [893, 699] width 132 height 48
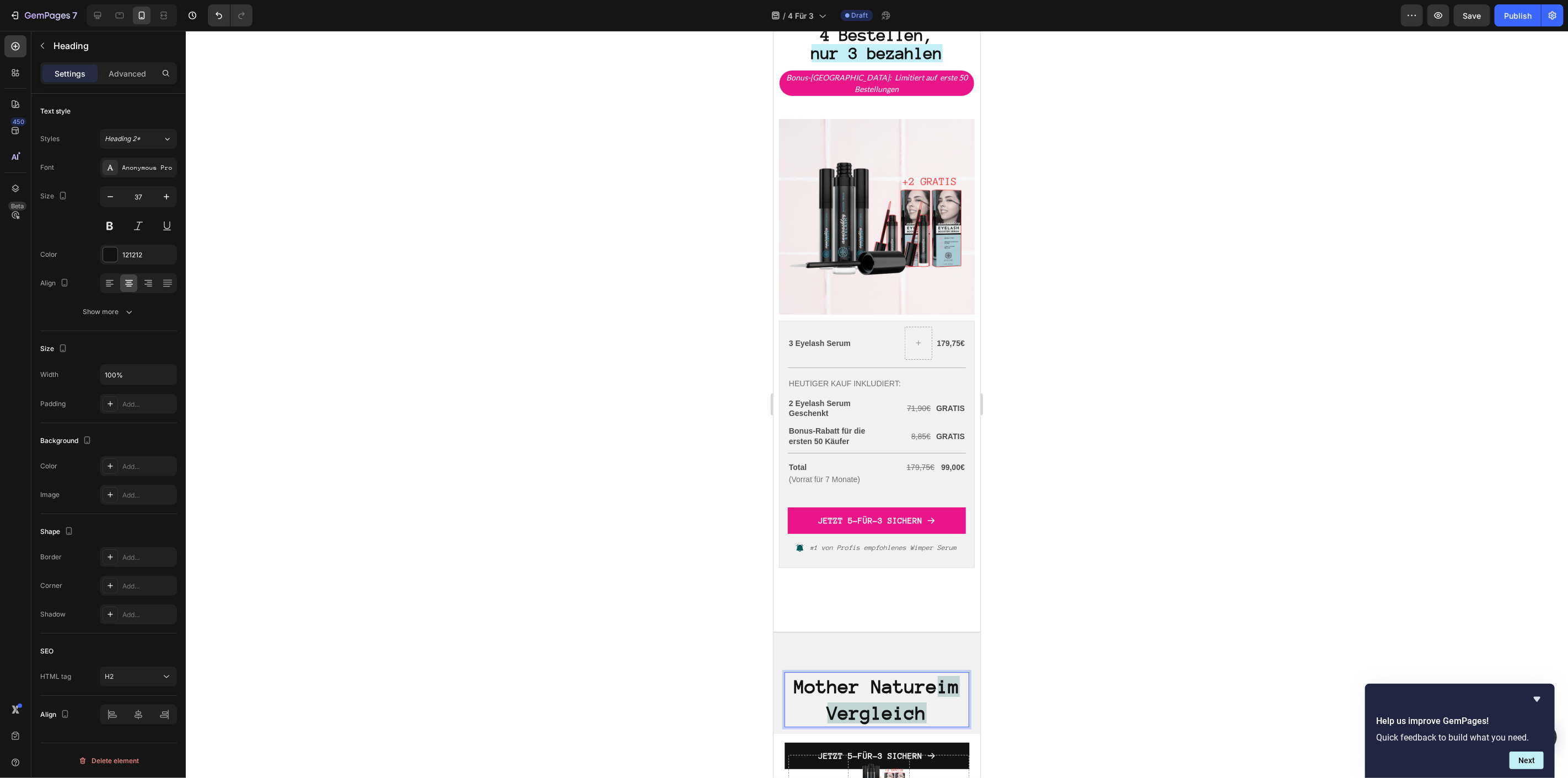
click at [827, 691] on strong "im Vergleich" at bounding box center [893, 699] width 132 height 48
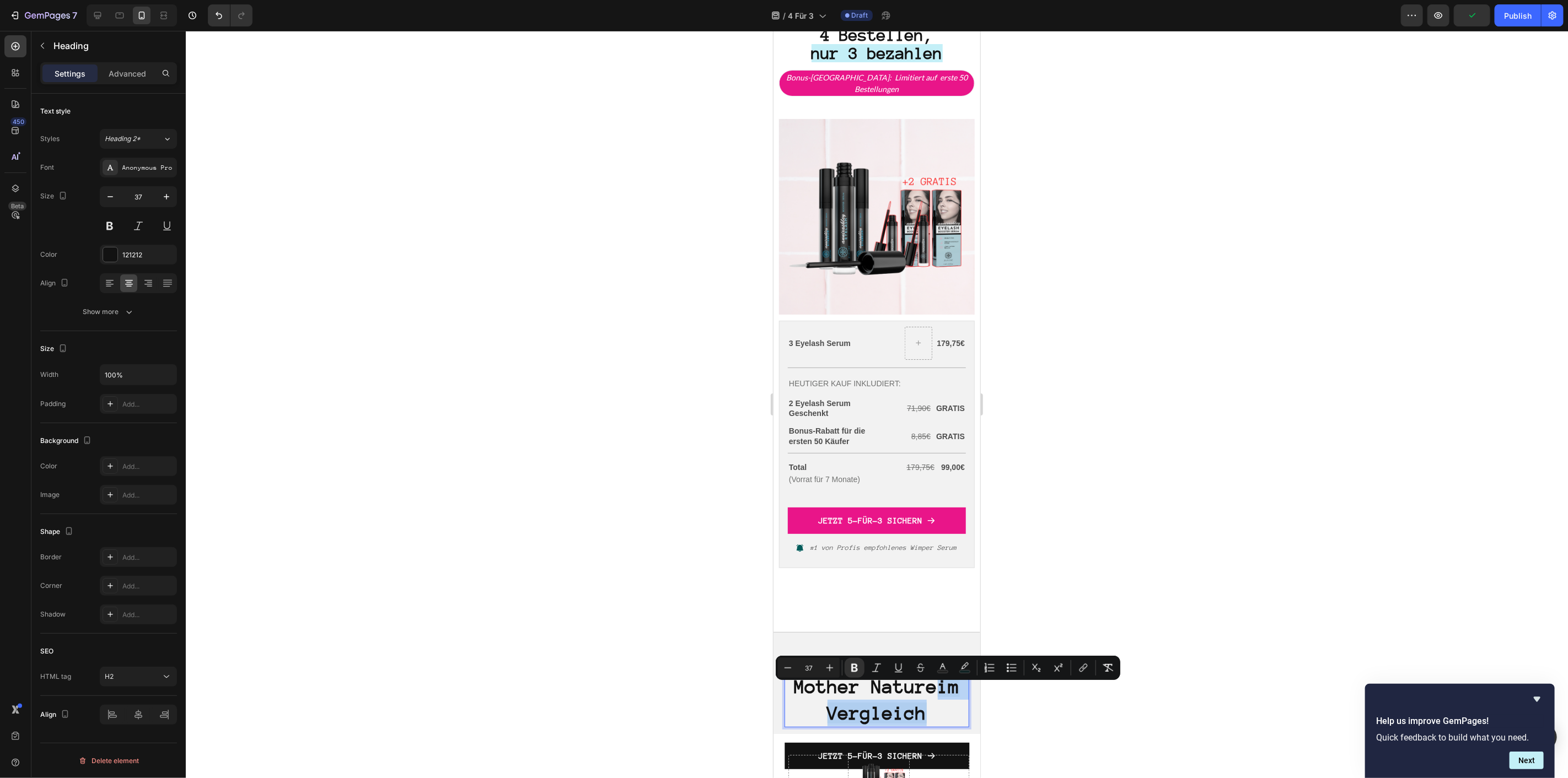
drag, startPoint x: 806, startPoint y: 691, endPoint x: 938, endPoint y: 694, distance: 132.0
click at [938, 694] on strong "im Vergleich" at bounding box center [893, 699] width 132 height 48
click at [957, 668] on button "color" at bounding box center [965, 668] width 20 height 20
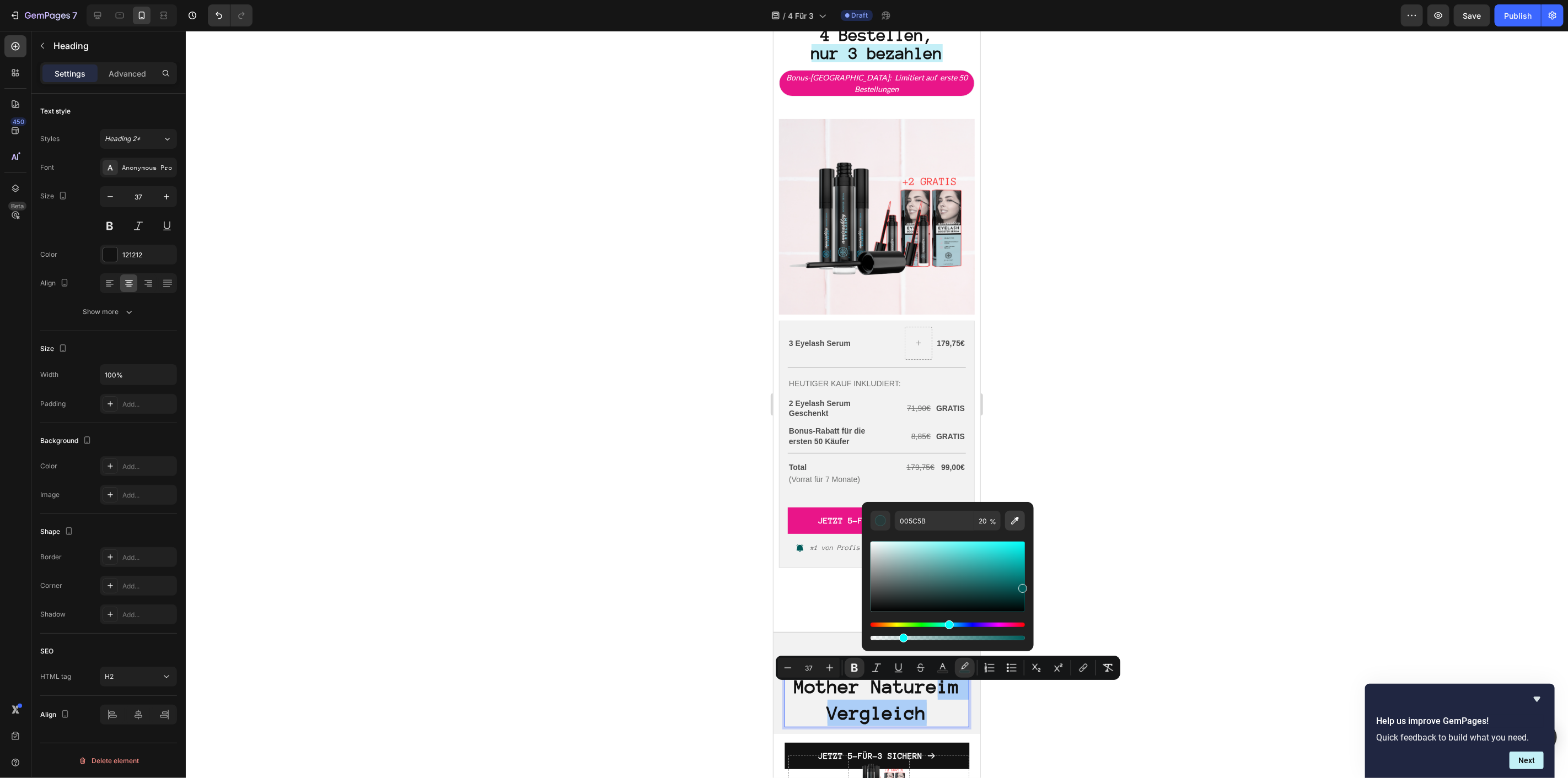
click at [1015, 525] on icon "Editor contextual toolbar" at bounding box center [1014, 520] width 11 height 11
type input "C4EFF7"
type input "100"
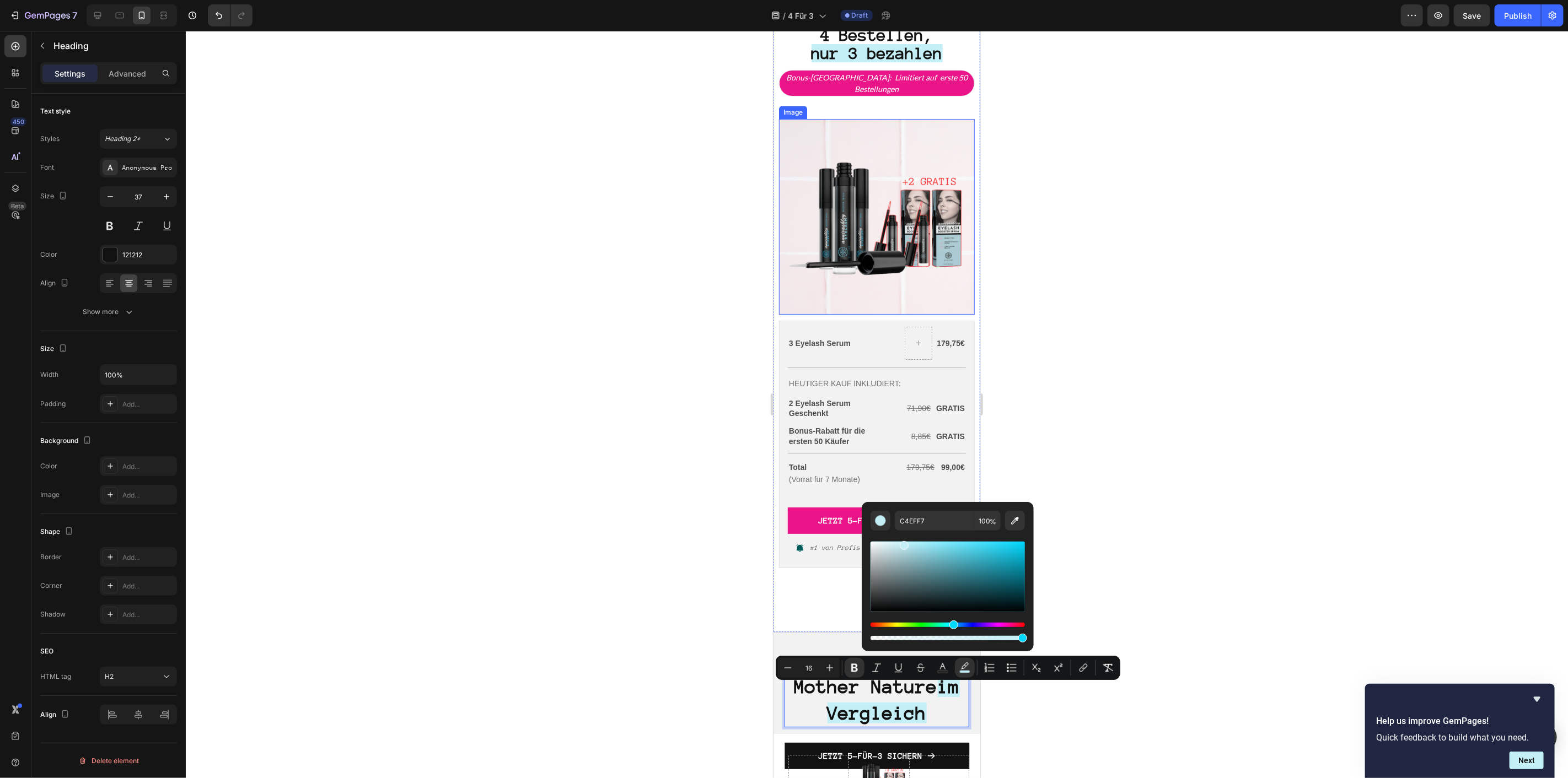
click at [911, 286] on img at bounding box center [876, 216] width 196 height 196
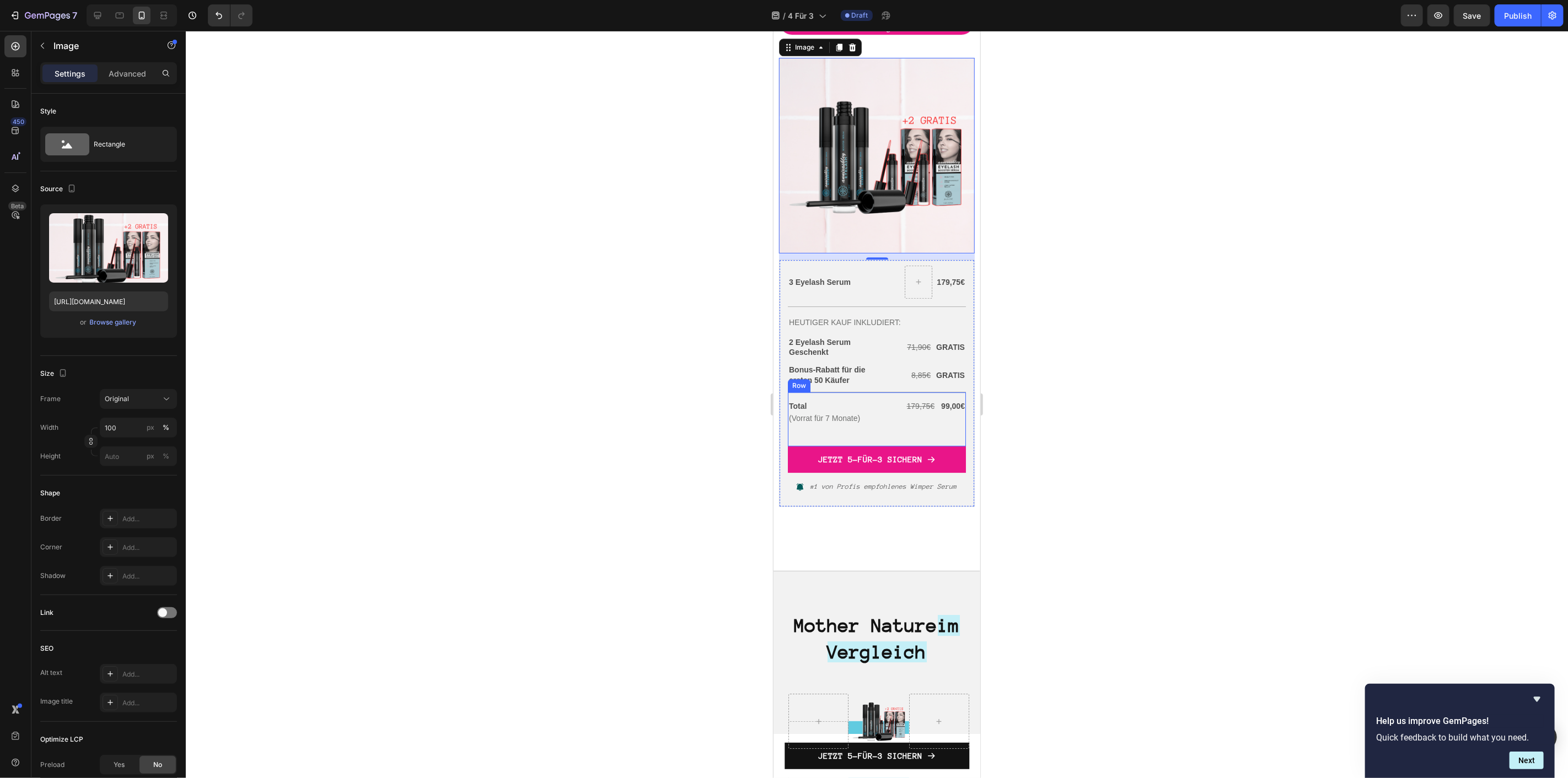
scroll to position [2769, 0]
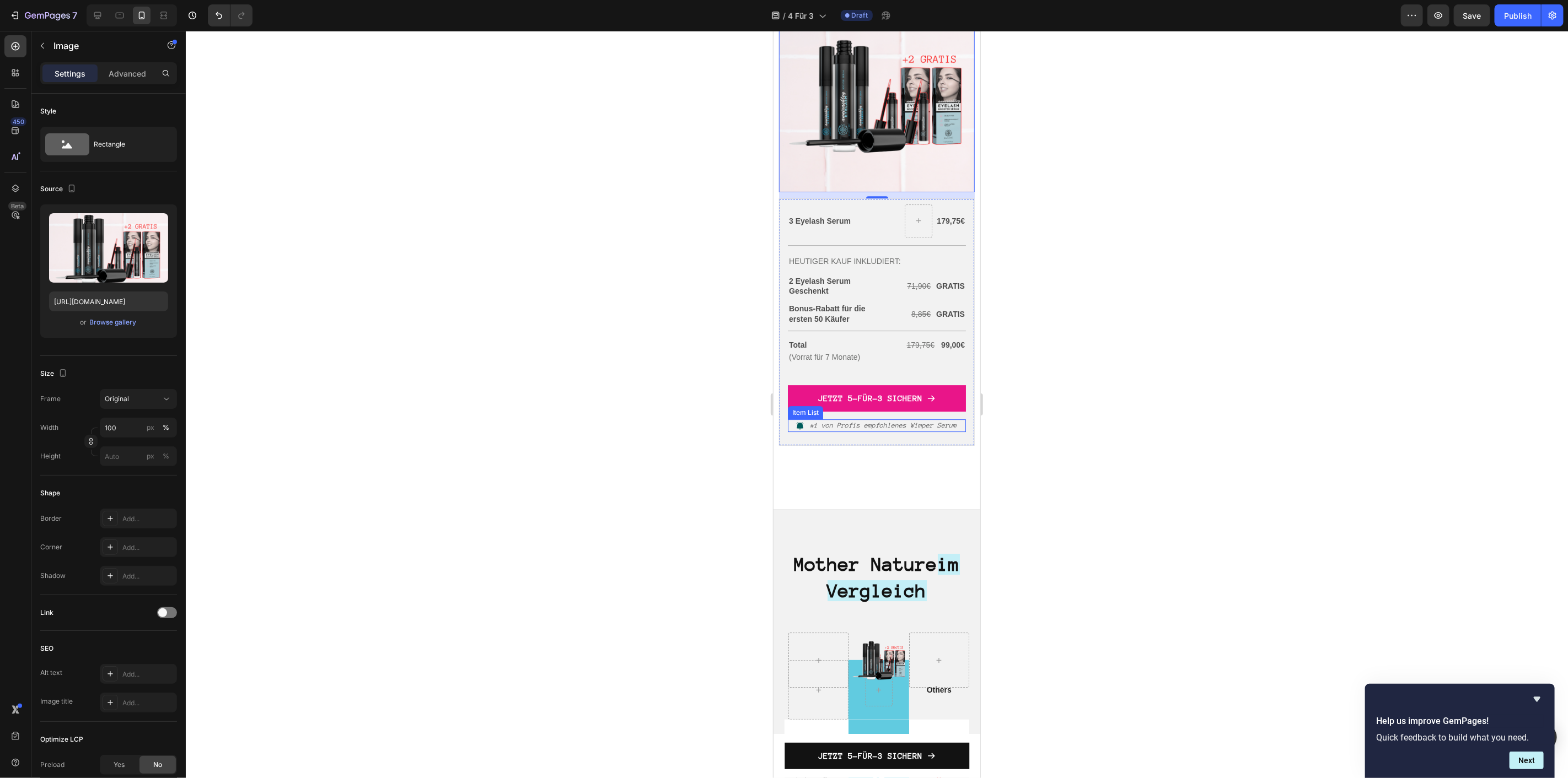
click at [795, 421] on icon at bounding box center [799, 425] width 9 height 9
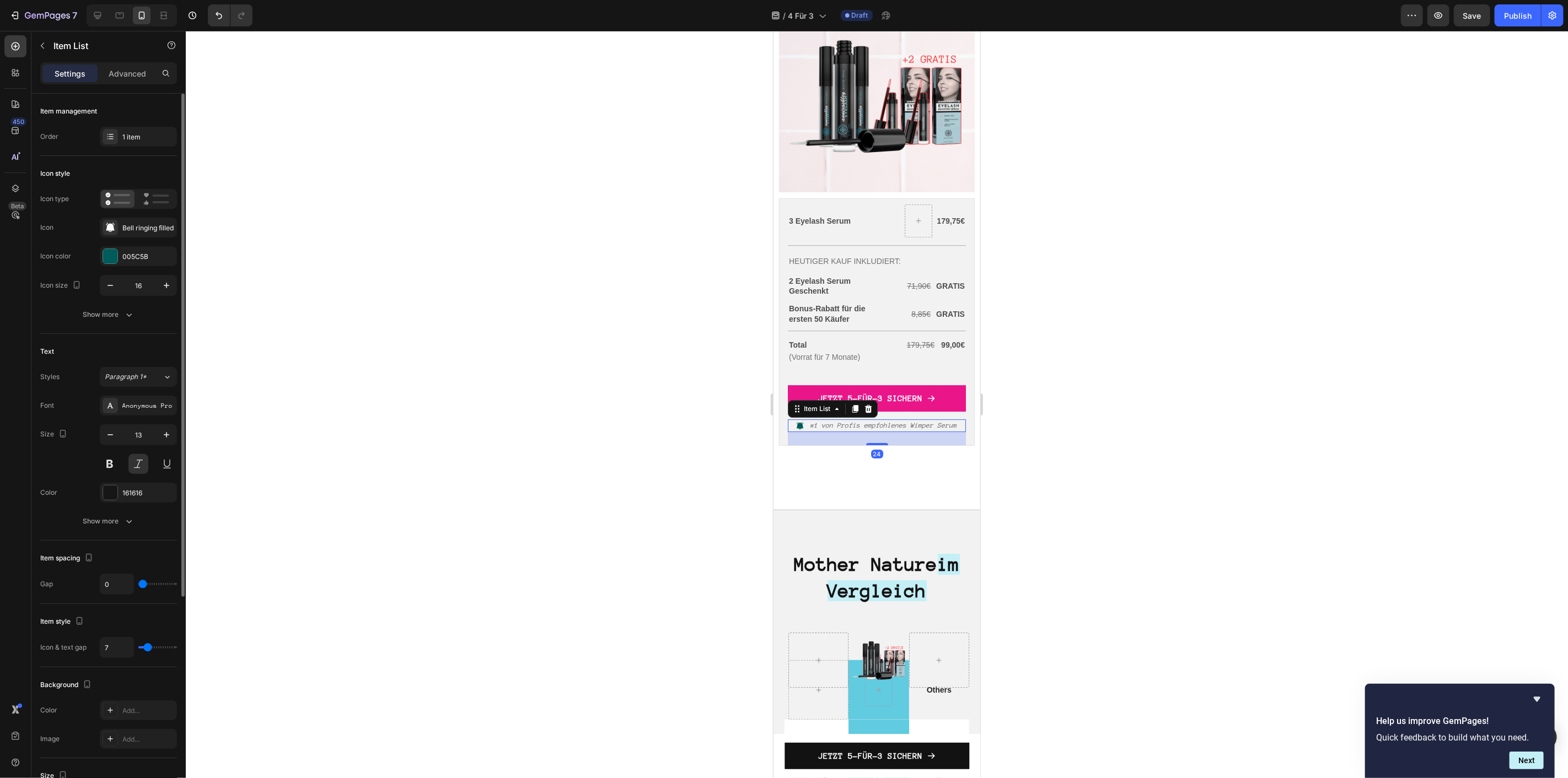
click at [108, 268] on div "Icon type Icon Bell ringing filled Icon color 005C5B Icon size 16" at bounding box center [108, 243] width 137 height 107
click at [112, 256] on div at bounding box center [110, 255] width 14 height 14
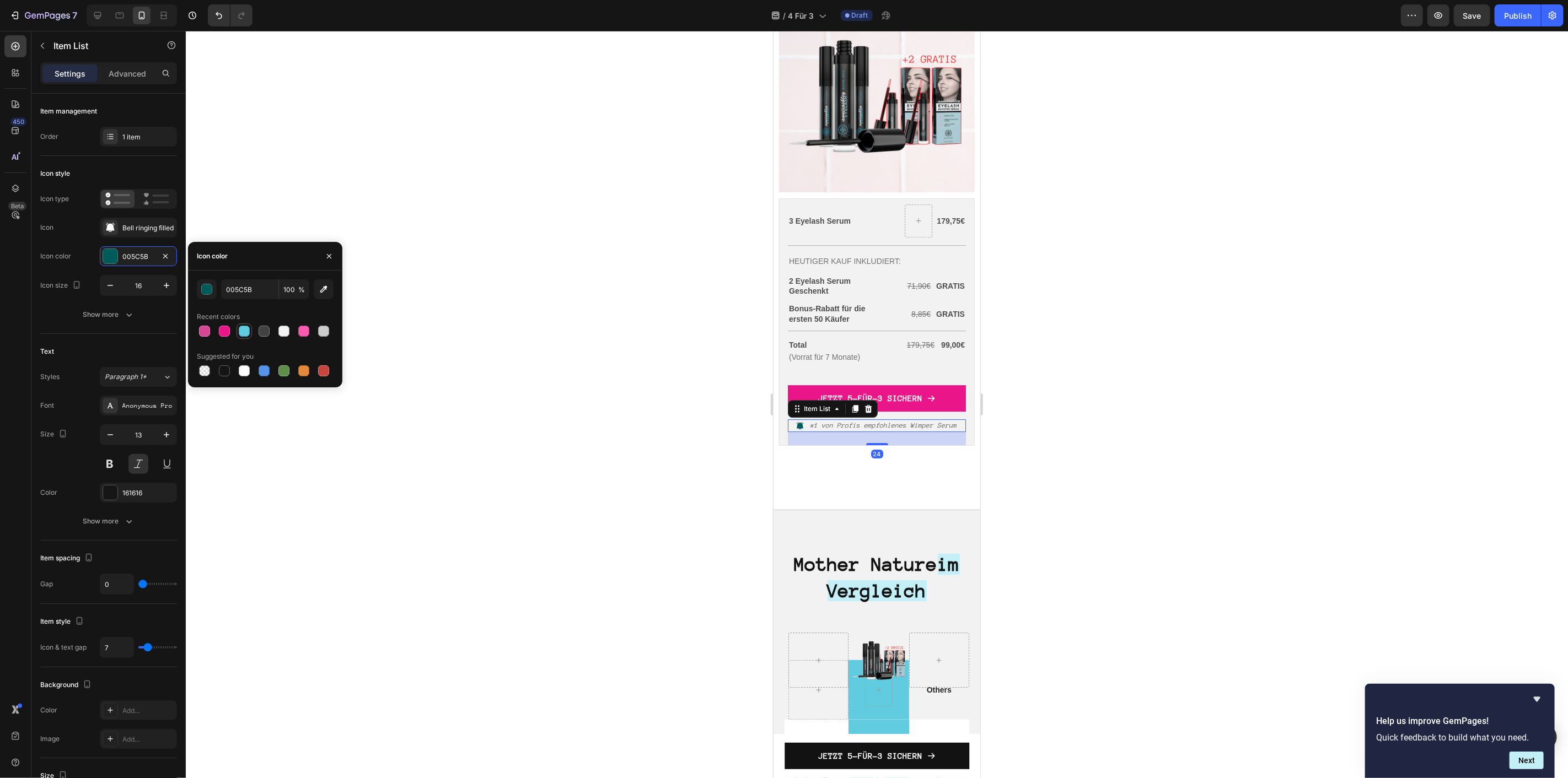
click at [239, 330] on div at bounding box center [244, 331] width 11 height 11
type input "61CBE0"
click at [855, 441] on div "4 Bestellen, nur 3 bezahlen Heading Bonus-Rabatt: Limitiert auf erste 50 Bestel…" at bounding box center [876, 173] width 207 height 673
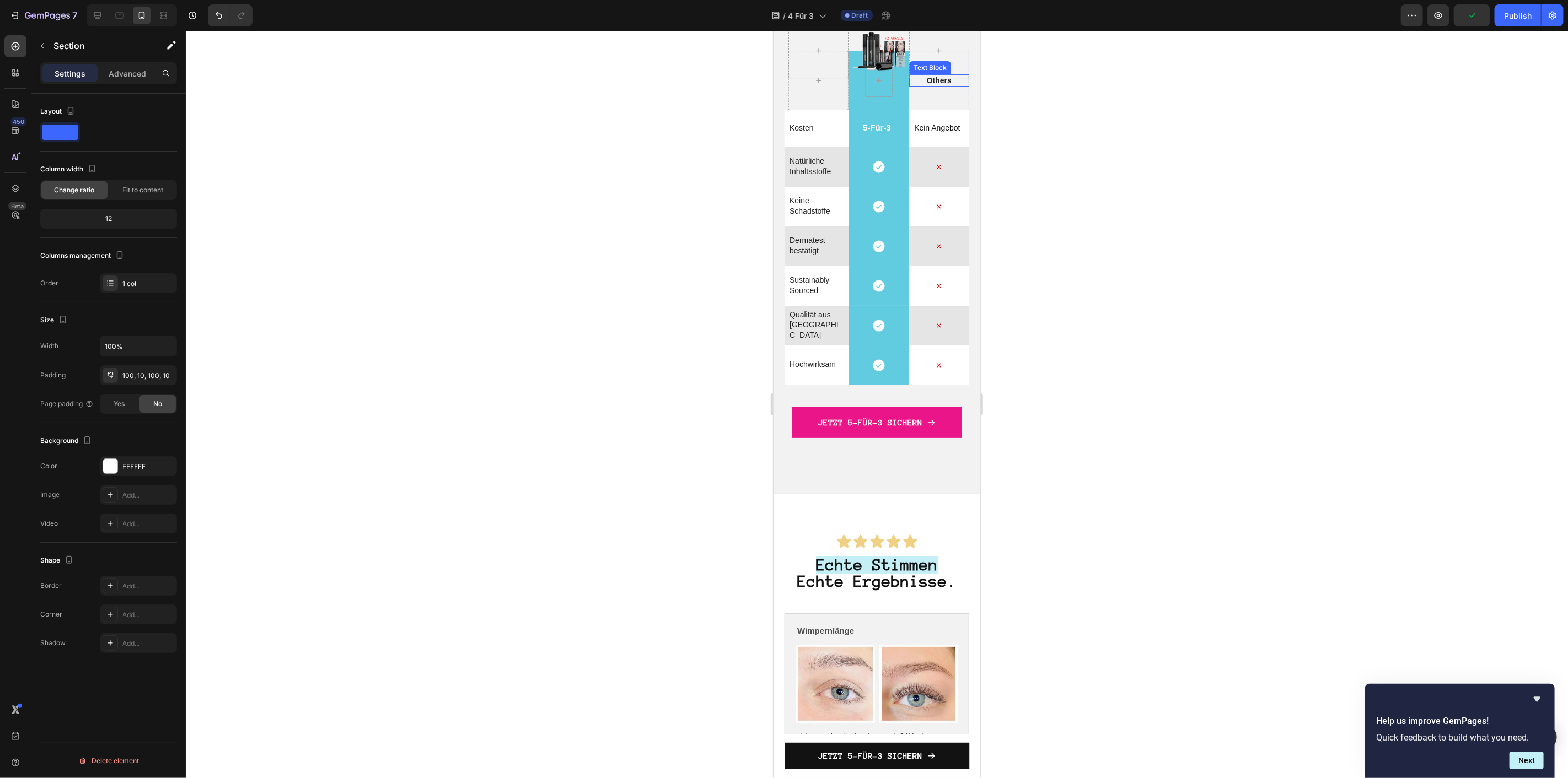
scroll to position [3382, 0]
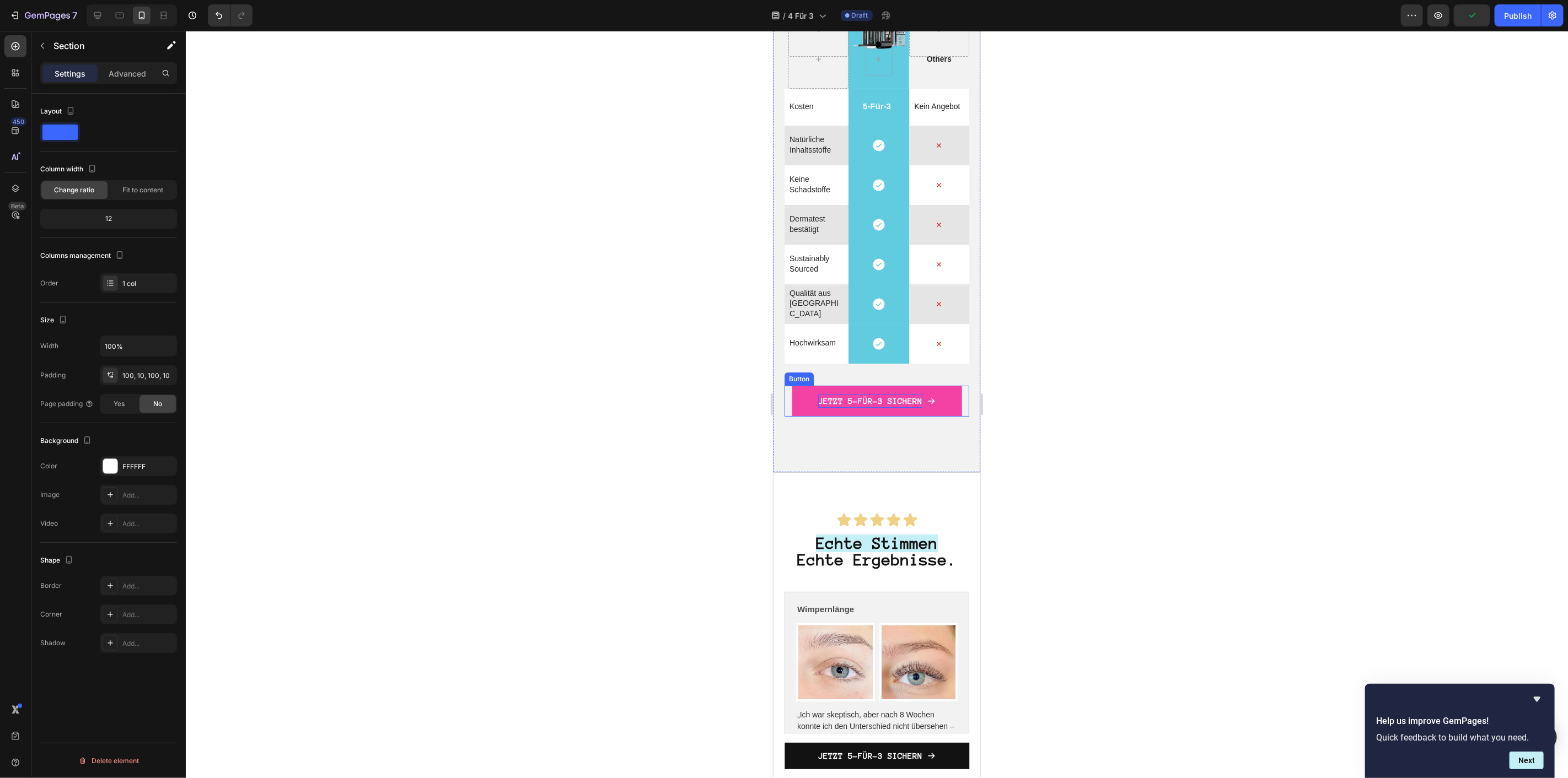
click at [850, 399] on strong "JETZT 5-FÜR-3 SICHERN" at bounding box center [869, 400] width 104 height 9
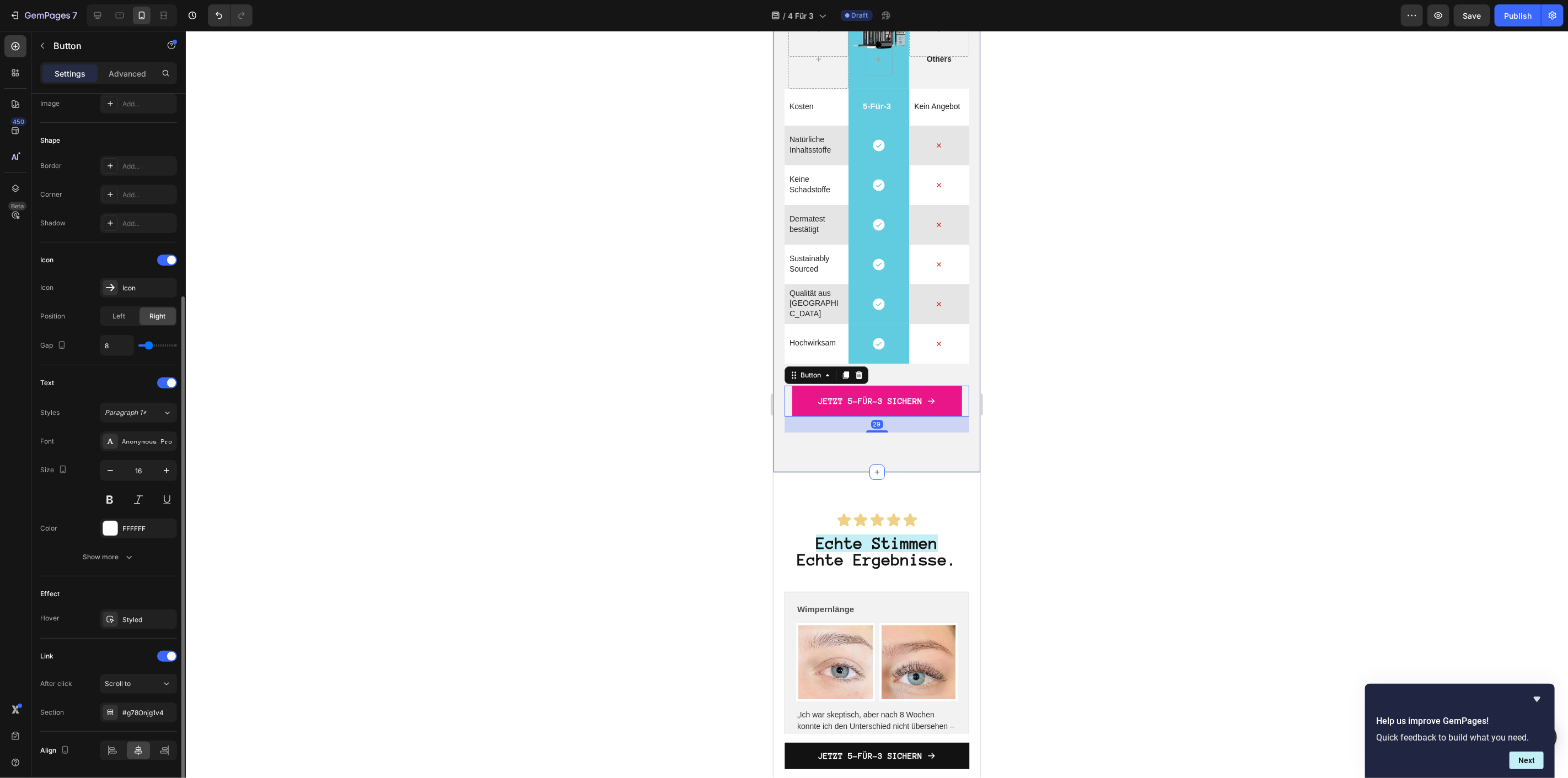
scroll to position [219, 0]
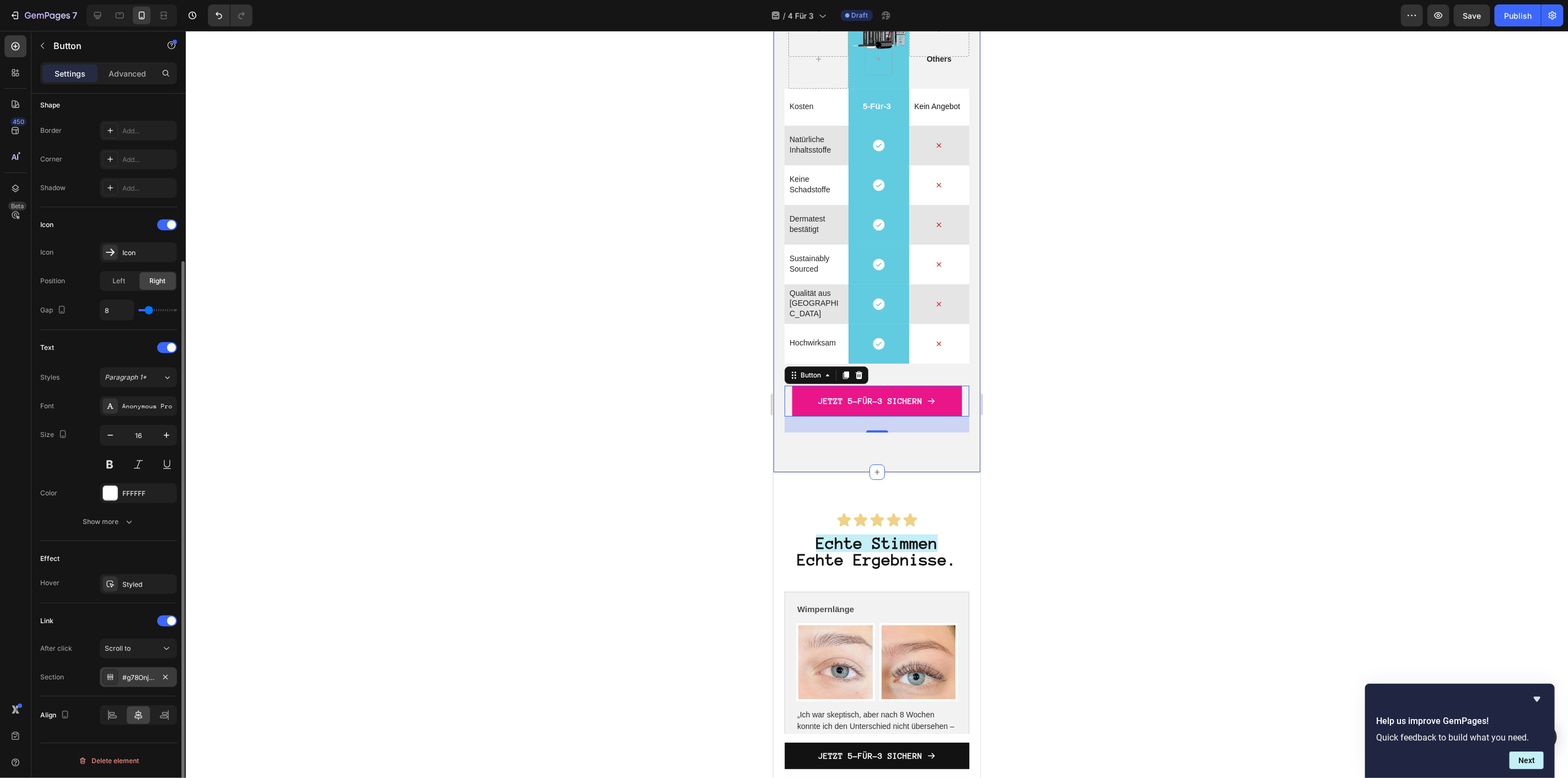
click at [146, 686] on div "#g78Onjg1v4" at bounding box center [138, 678] width 77 height 20
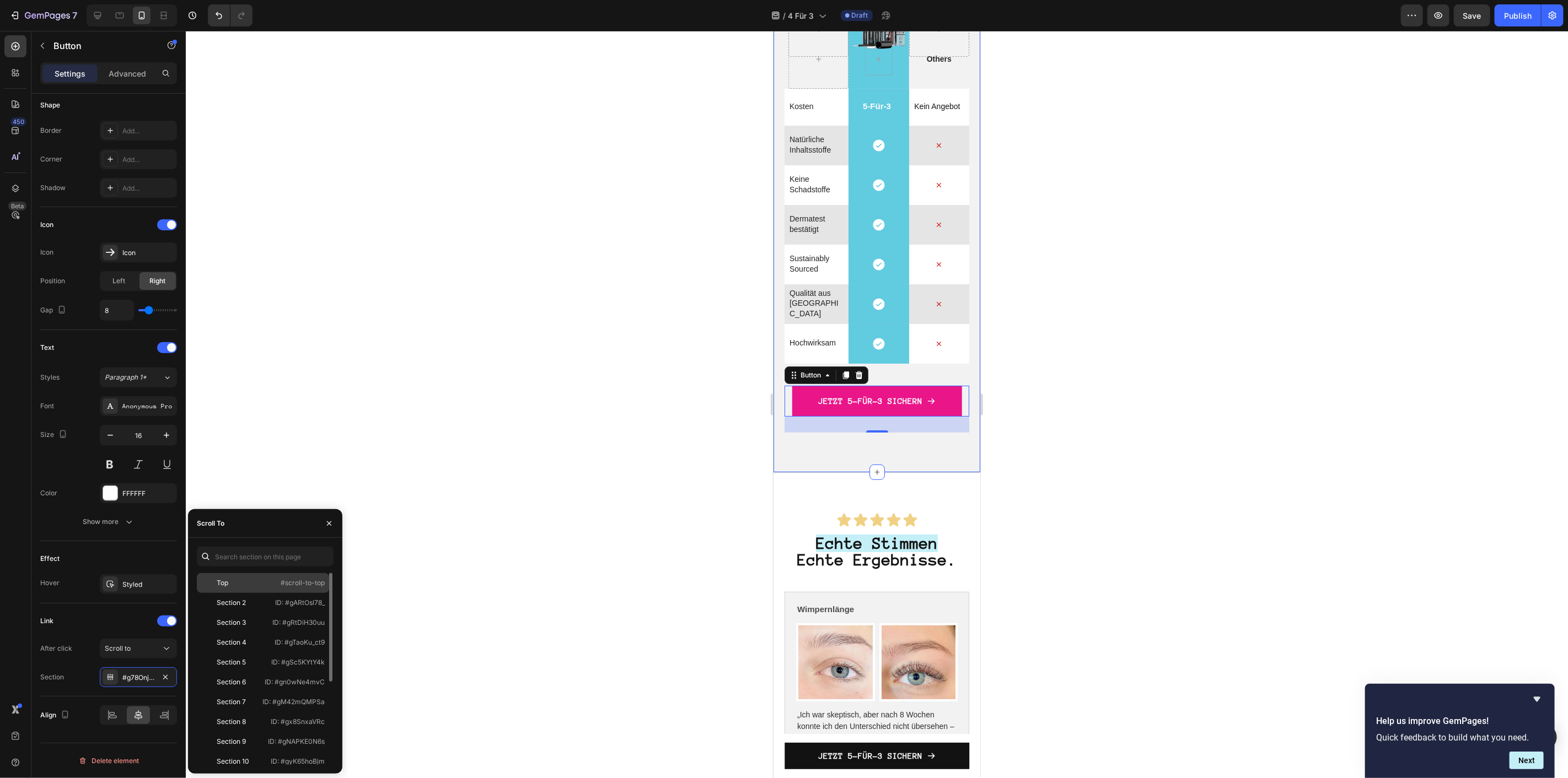
click at [247, 582] on div "Top" at bounding box center [233, 583] width 64 height 10
click at [112, 608] on div "Link After click Scroll to Section Top" at bounding box center [108, 650] width 137 height 93
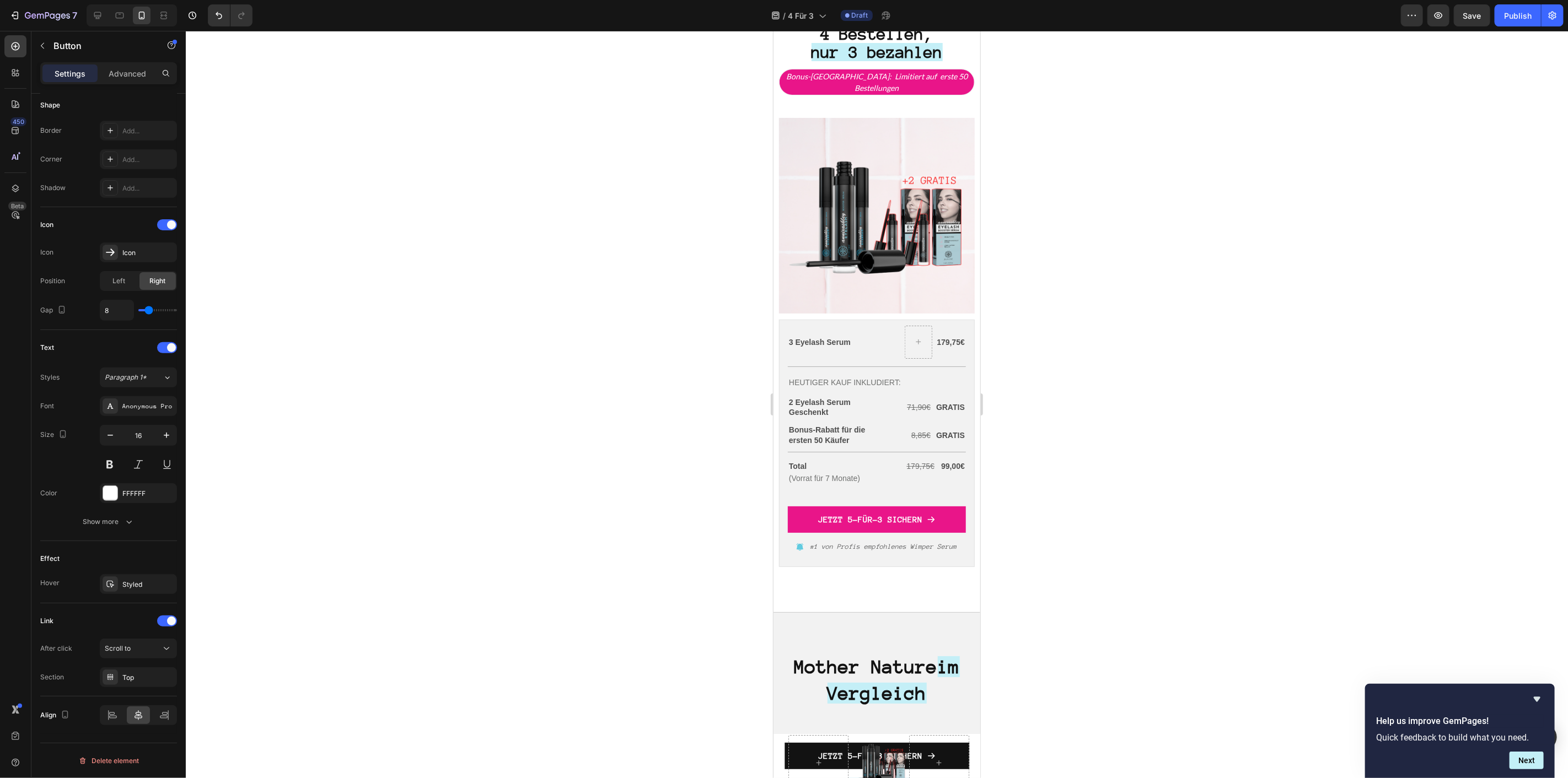
scroll to position [2646, 0]
click at [875, 507] on link "JETZT 5-FÜR-3 SICHERN" at bounding box center [876, 520] width 178 height 27
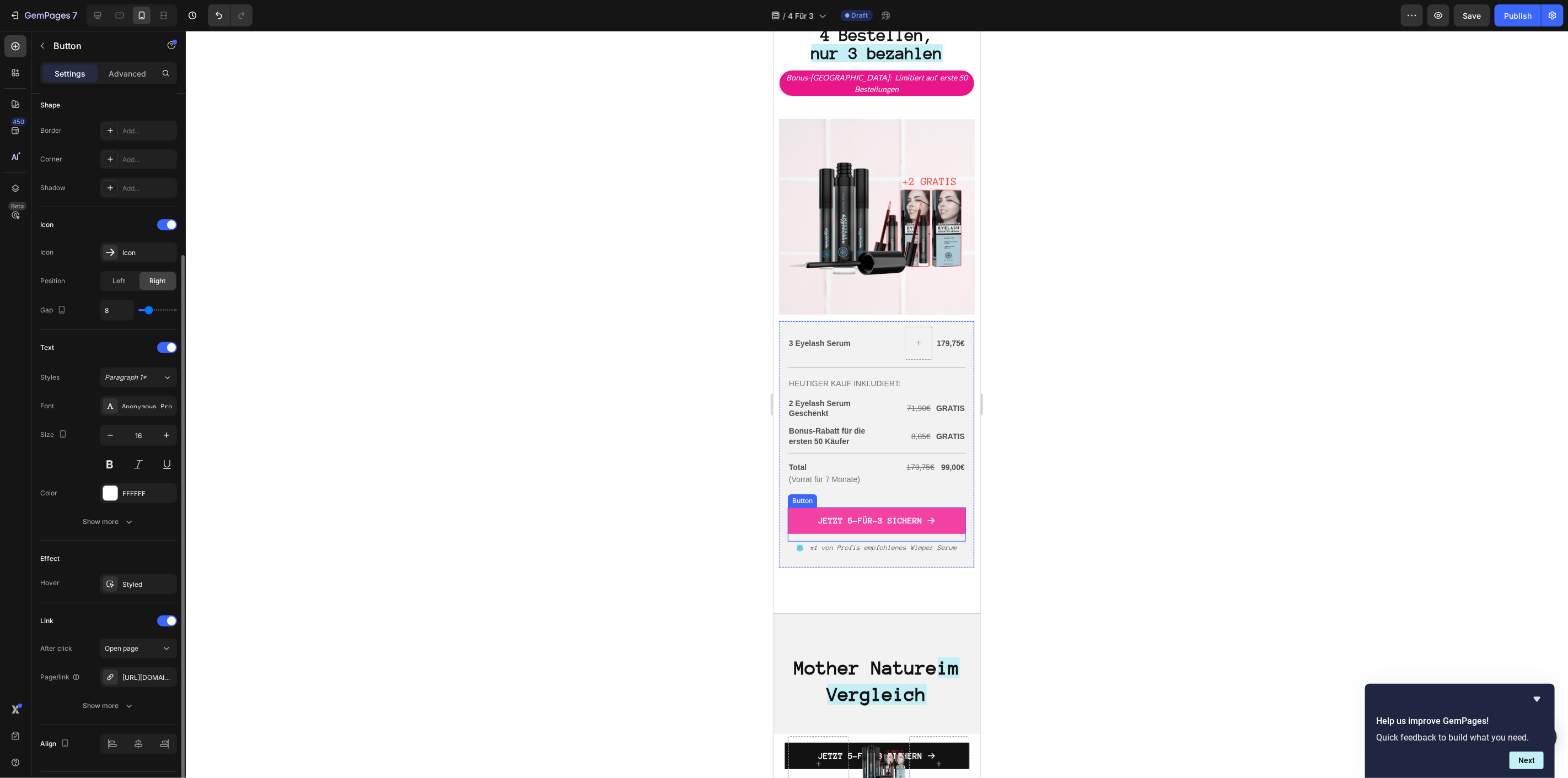
scroll to position [219, 0]
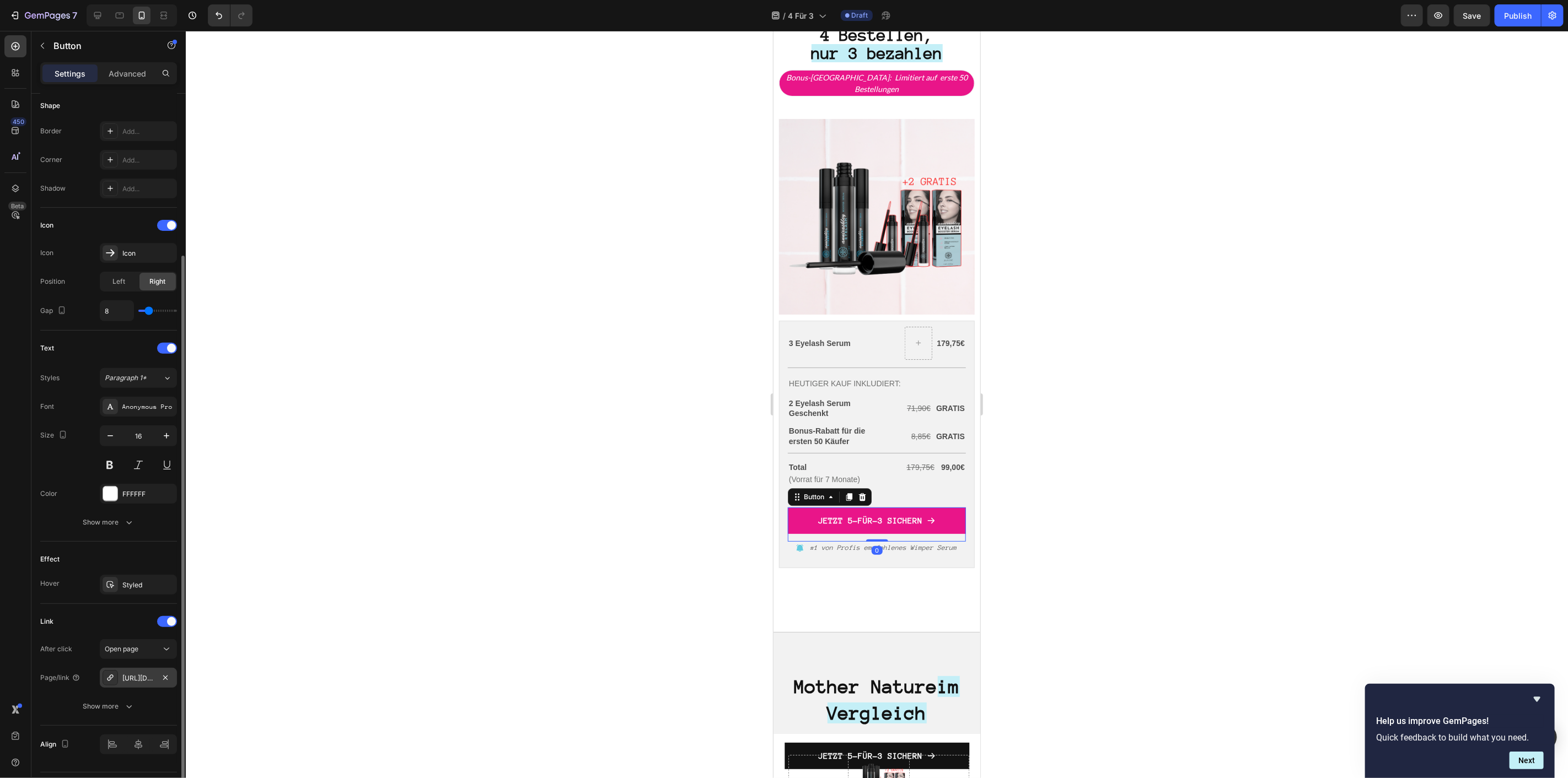
click at [140, 685] on div "https://seal-commerce-asia.myshopify.com/a/gempages?version=v7&shop_id=43275057…" at bounding box center [138, 678] width 77 height 20
click at [118, 658] on button "Open page" at bounding box center [138, 649] width 77 height 20
click at [109, 694] on span "Scroll to" at bounding box center [117, 698] width 26 height 10
click at [118, 675] on div "Add..." at bounding box center [138, 678] width 77 height 20
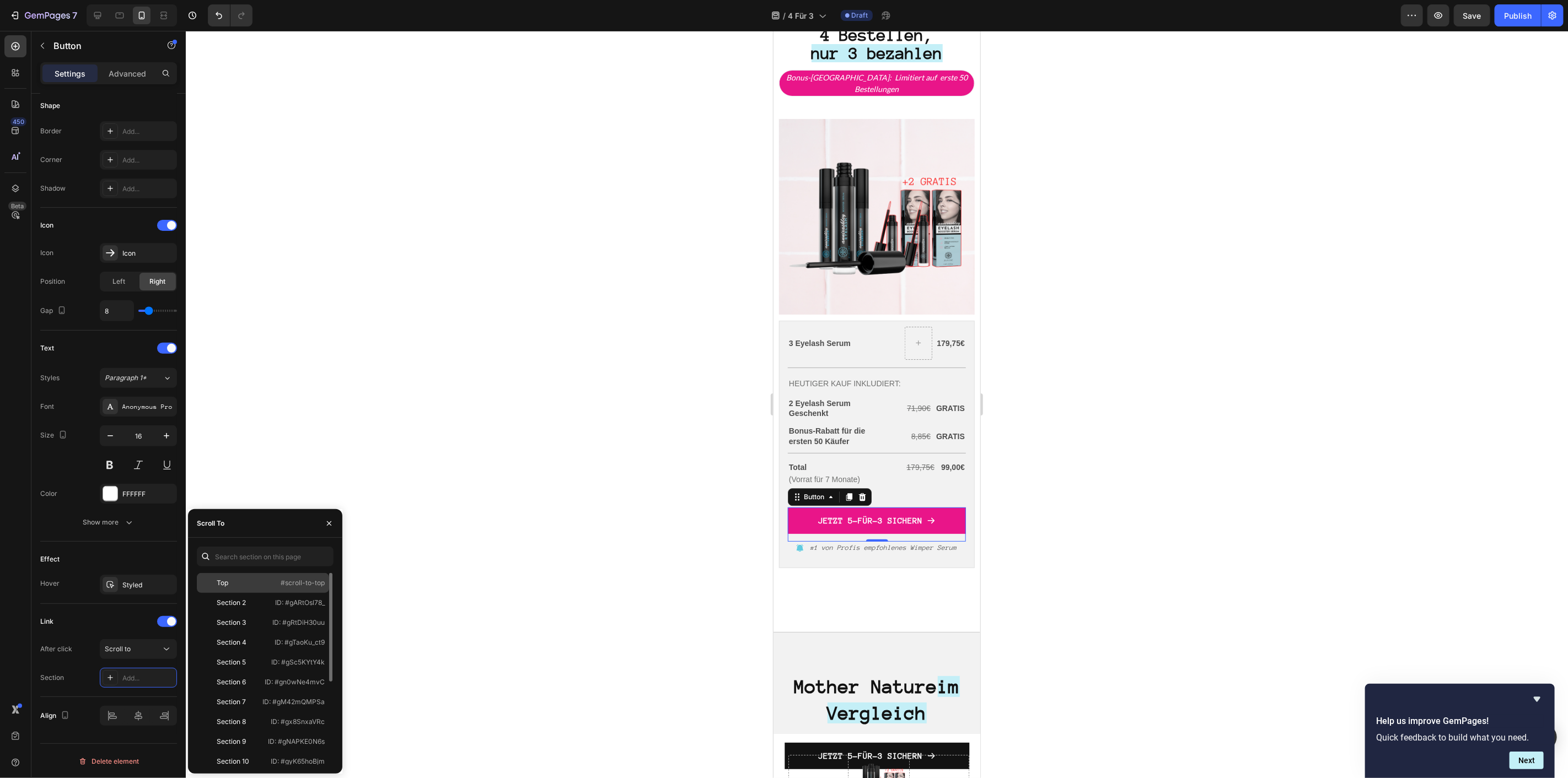
click at [229, 586] on div "Top" at bounding box center [233, 583] width 64 height 10
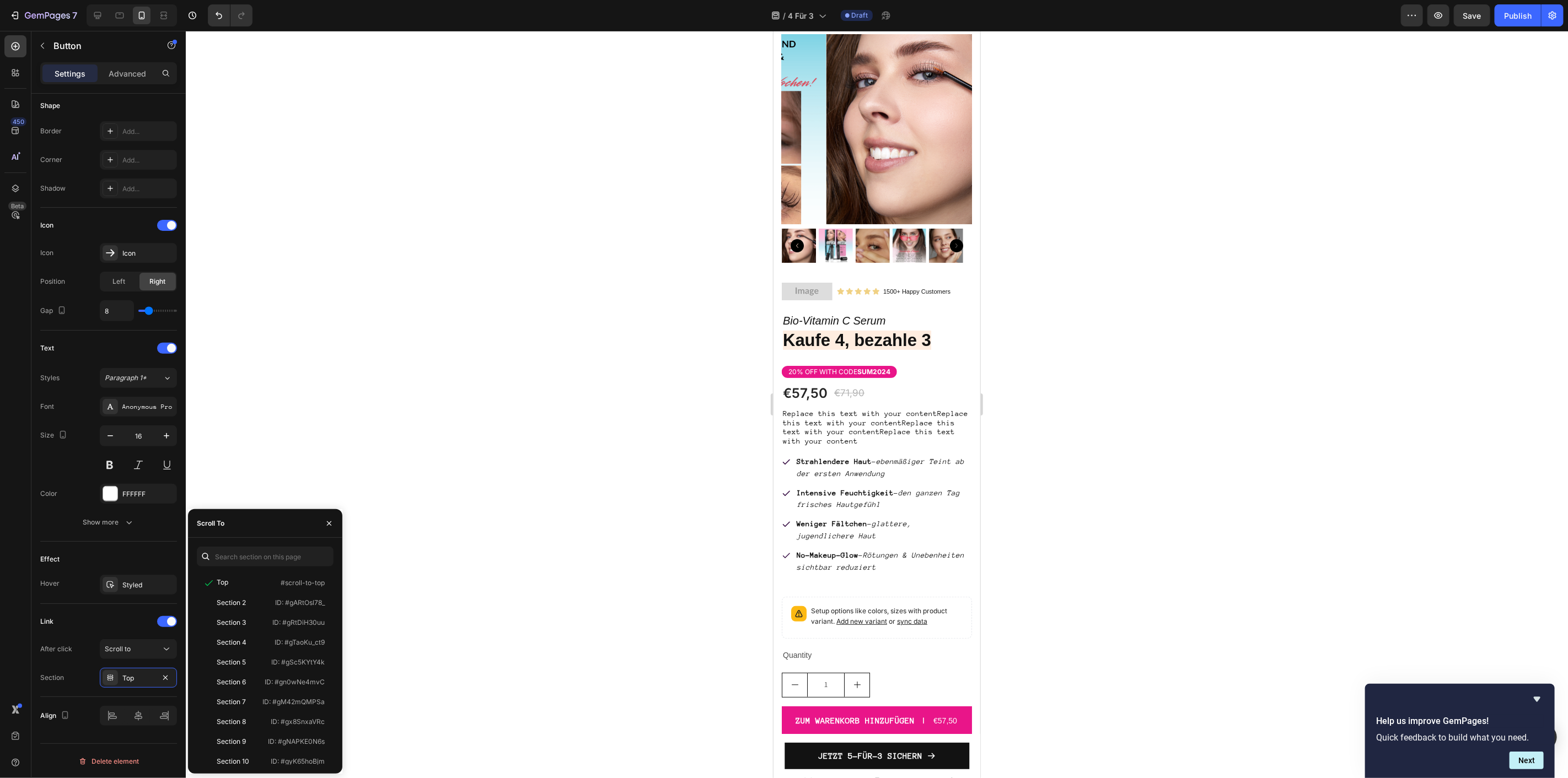
scroll to position [18, 0]
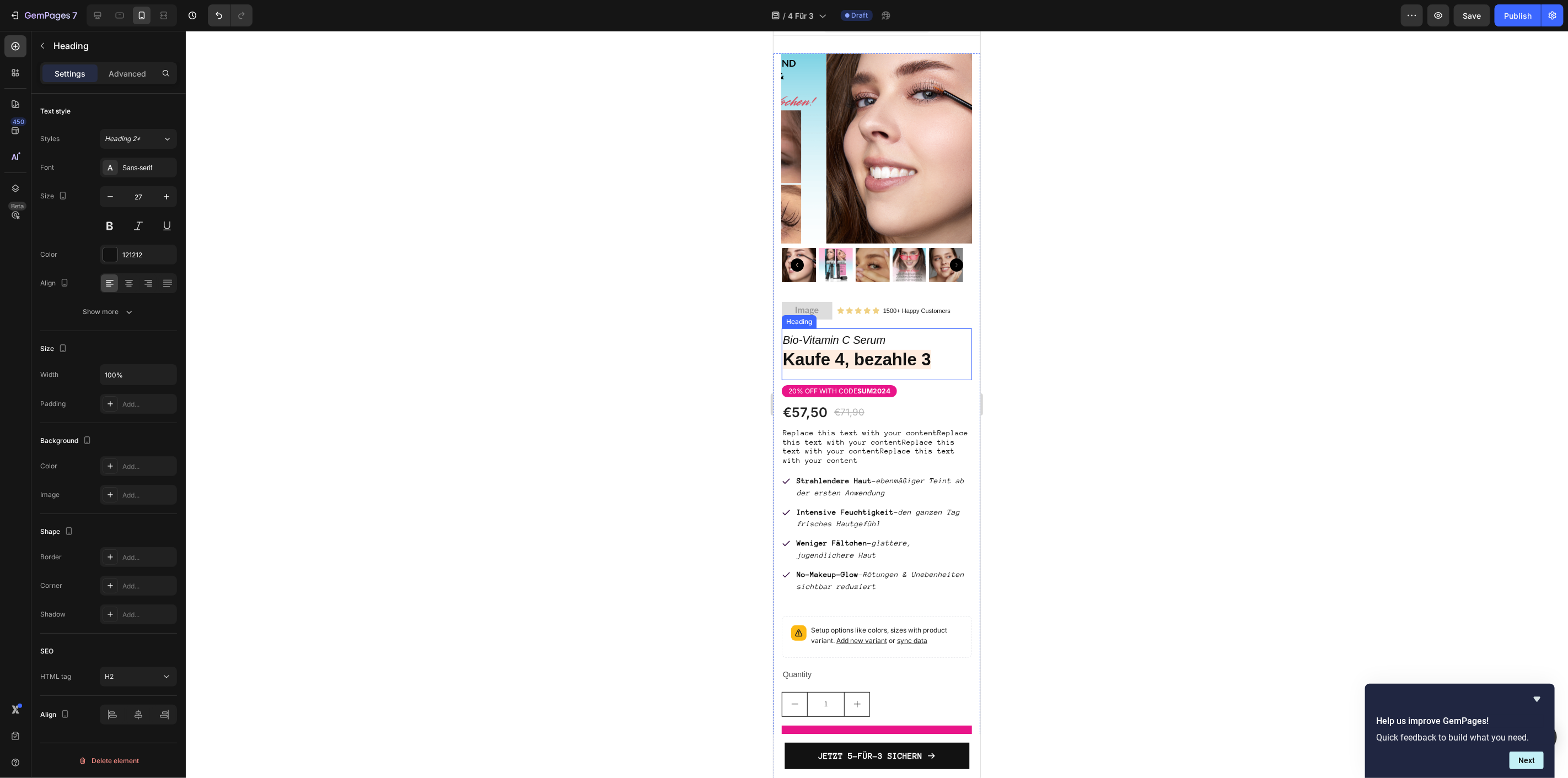
click at [859, 353] on strong "Kaufe 4, bezahle 3" at bounding box center [856, 358] width 148 height 19
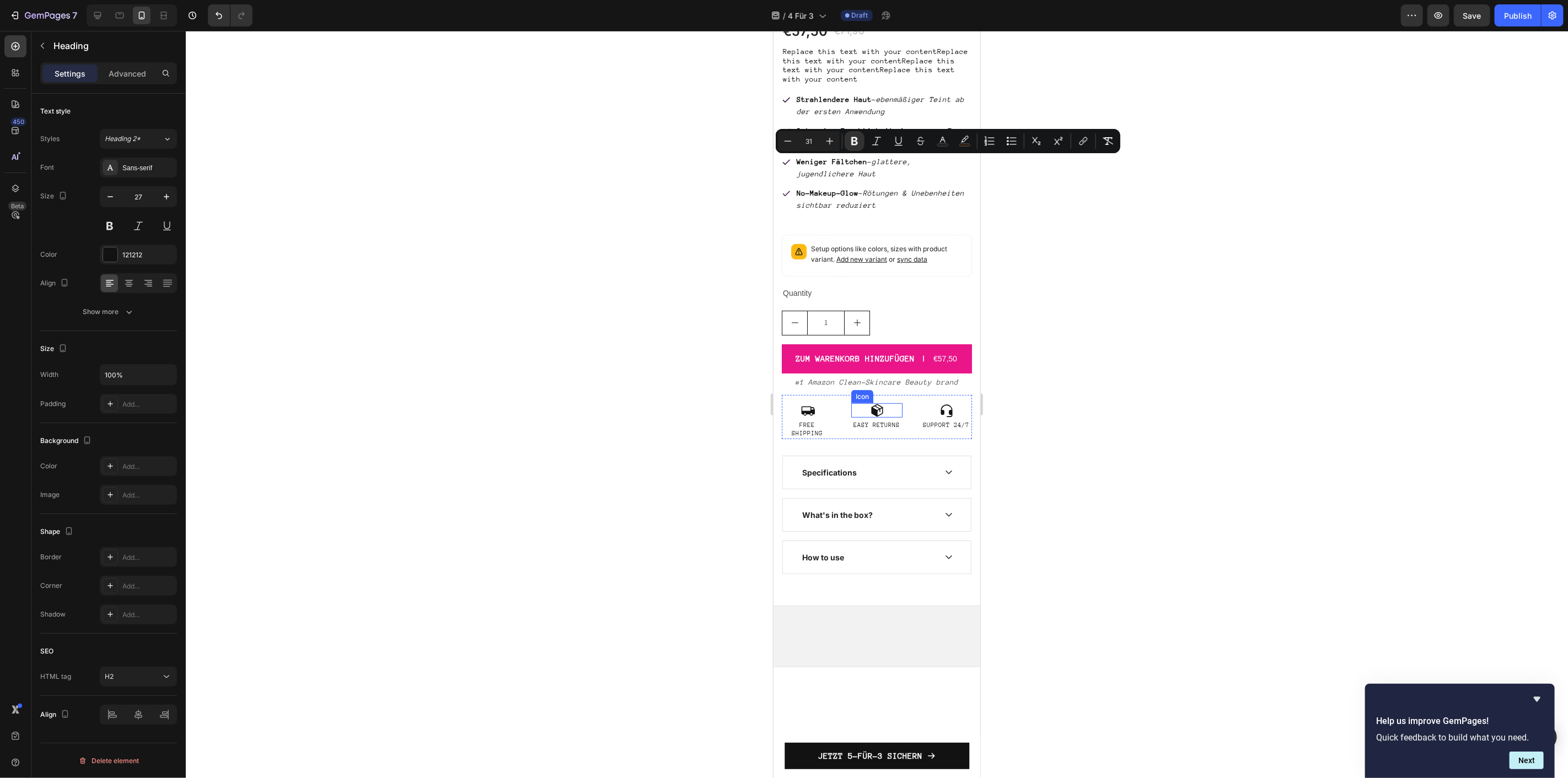
scroll to position [201, 0]
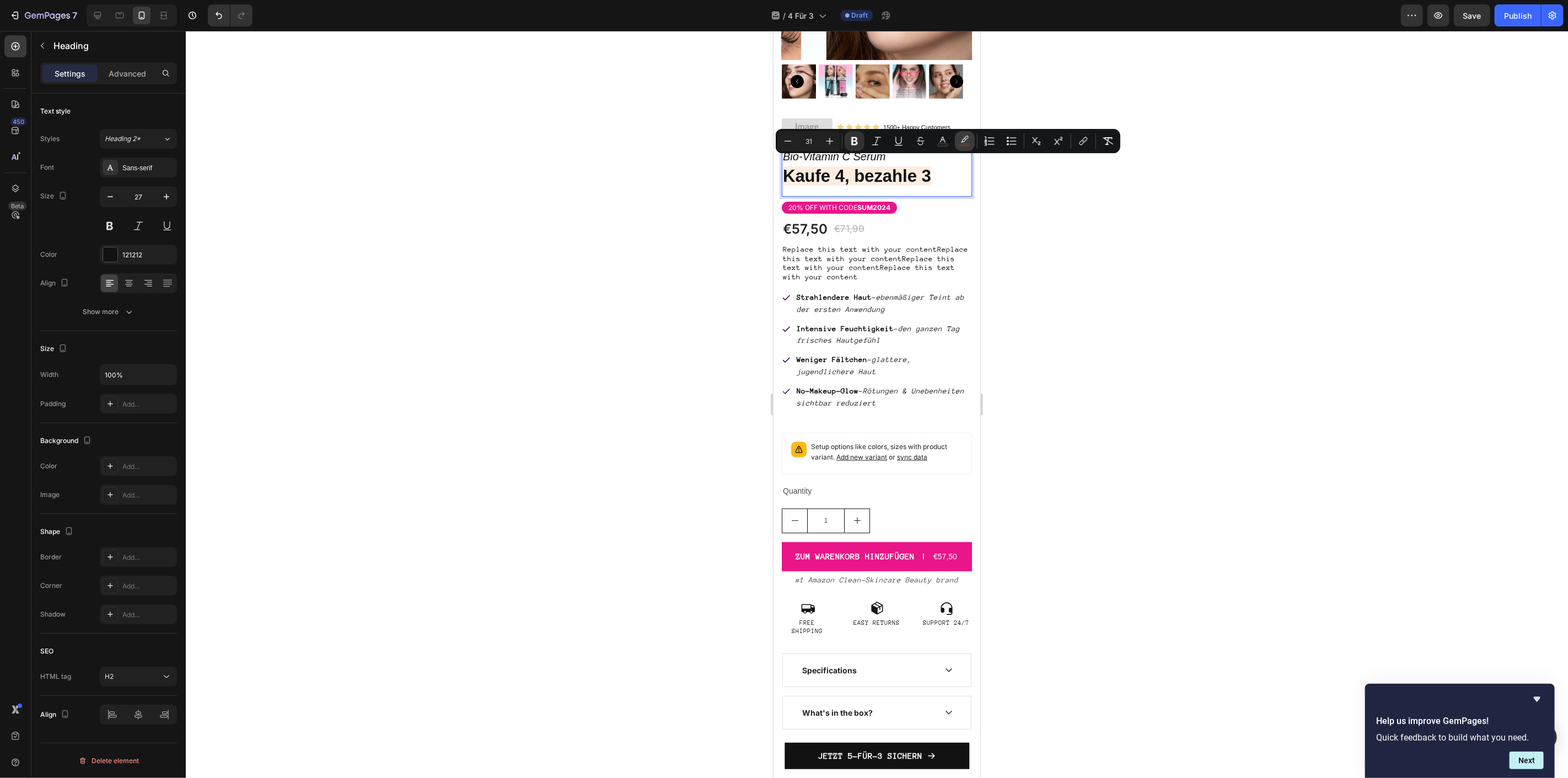
click at [960, 147] on button "color" at bounding box center [965, 142] width 20 height 20
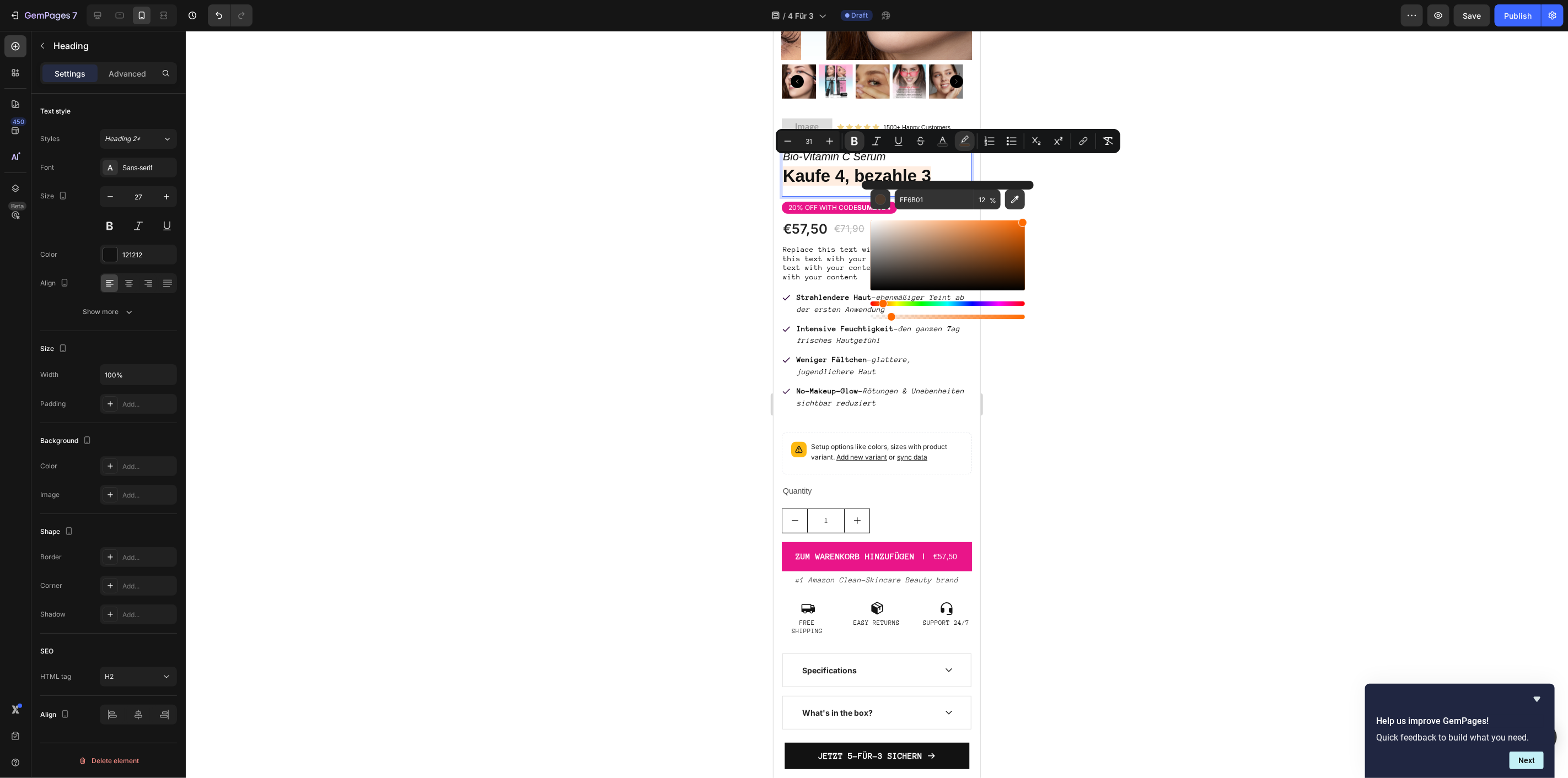
click at [1006, 196] on button "Editor contextual toolbar" at bounding box center [1015, 199] width 20 height 20
type input "C4EFF7"
type input "100"
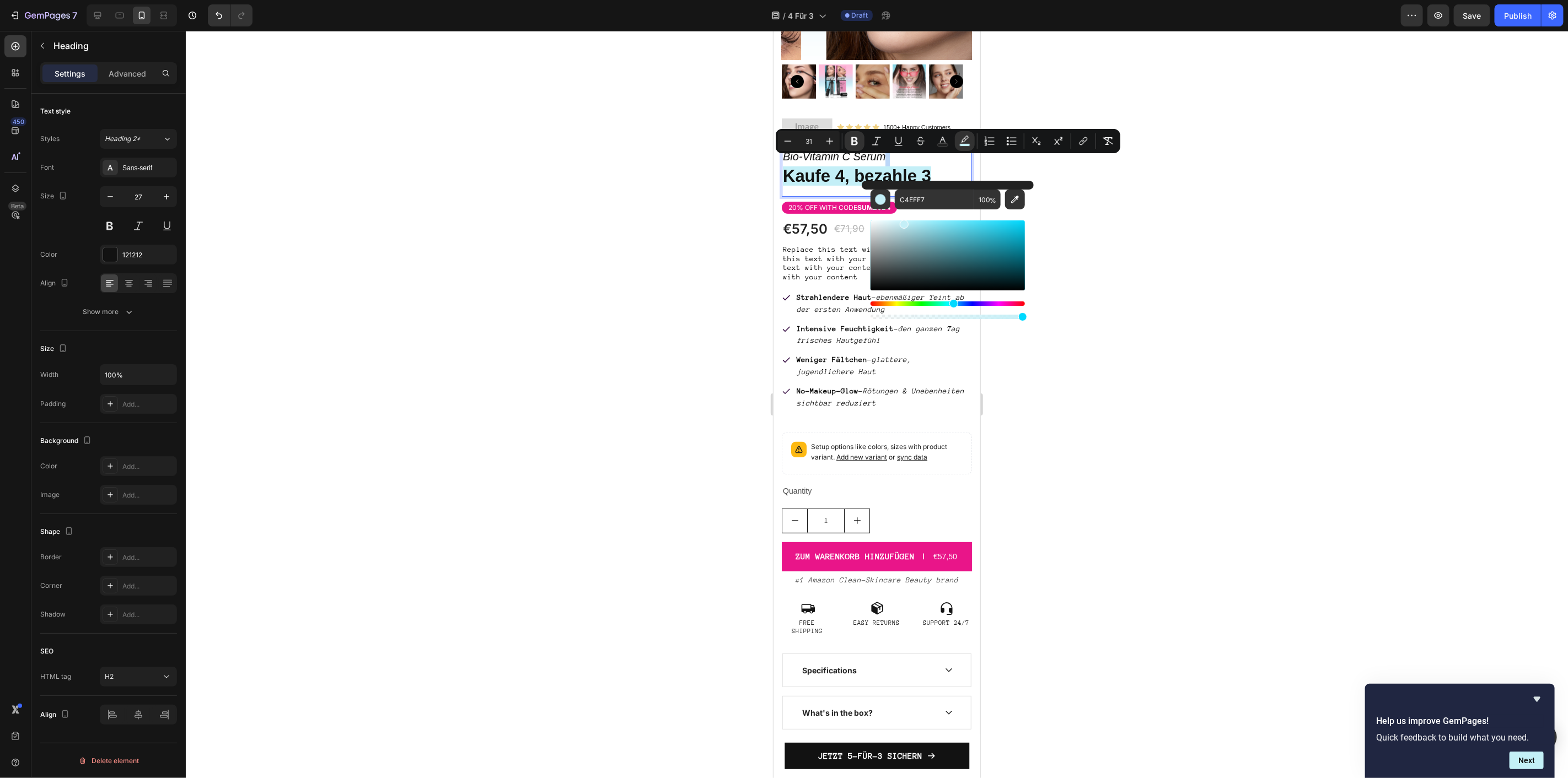
click at [804, 173] on strong "Kaufe 4, bezahle 3" at bounding box center [856, 175] width 148 height 19
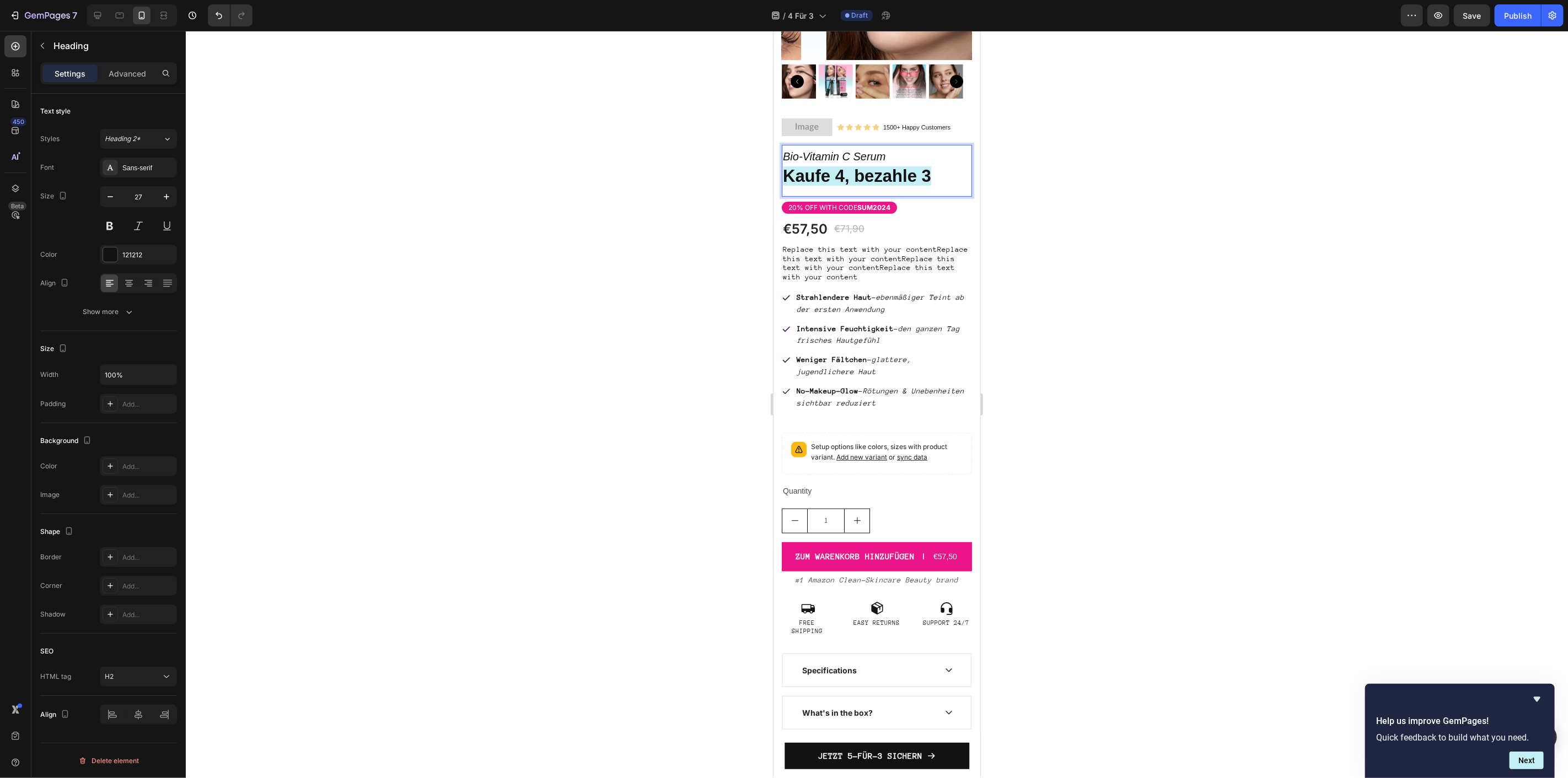
click at [840, 167] on strong "Kaufe 4, bezahle 3" at bounding box center [856, 175] width 148 height 19
click at [870, 150] on icon "Bio-Vitamin C Serum" at bounding box center [833, 156] width 102 height 12
click at [870, 204] on p "20% OFF WITH CODE SUM2024" at bounding box center [838, 209] width 102 height 9
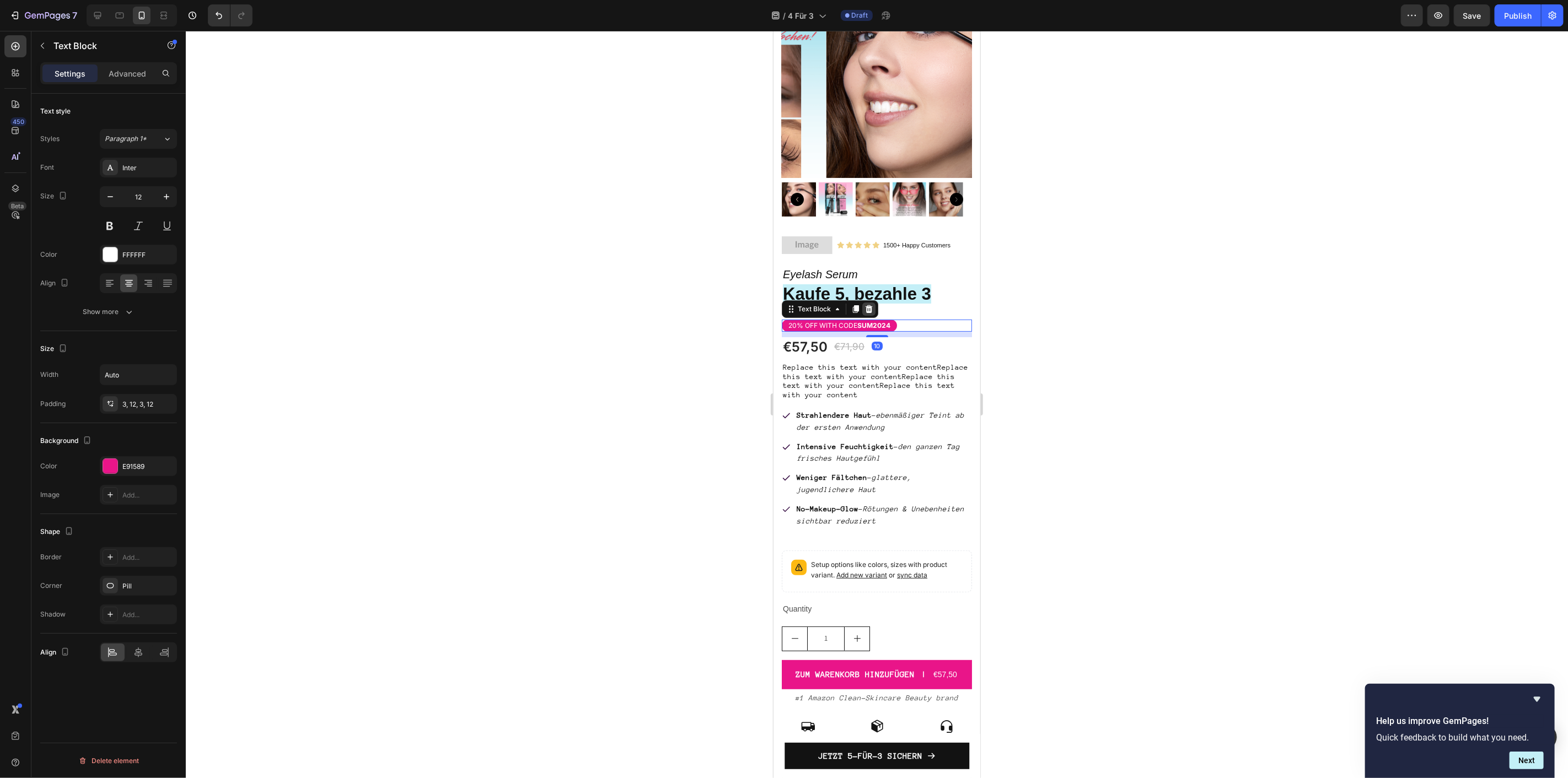
scroll to position [79, 0]
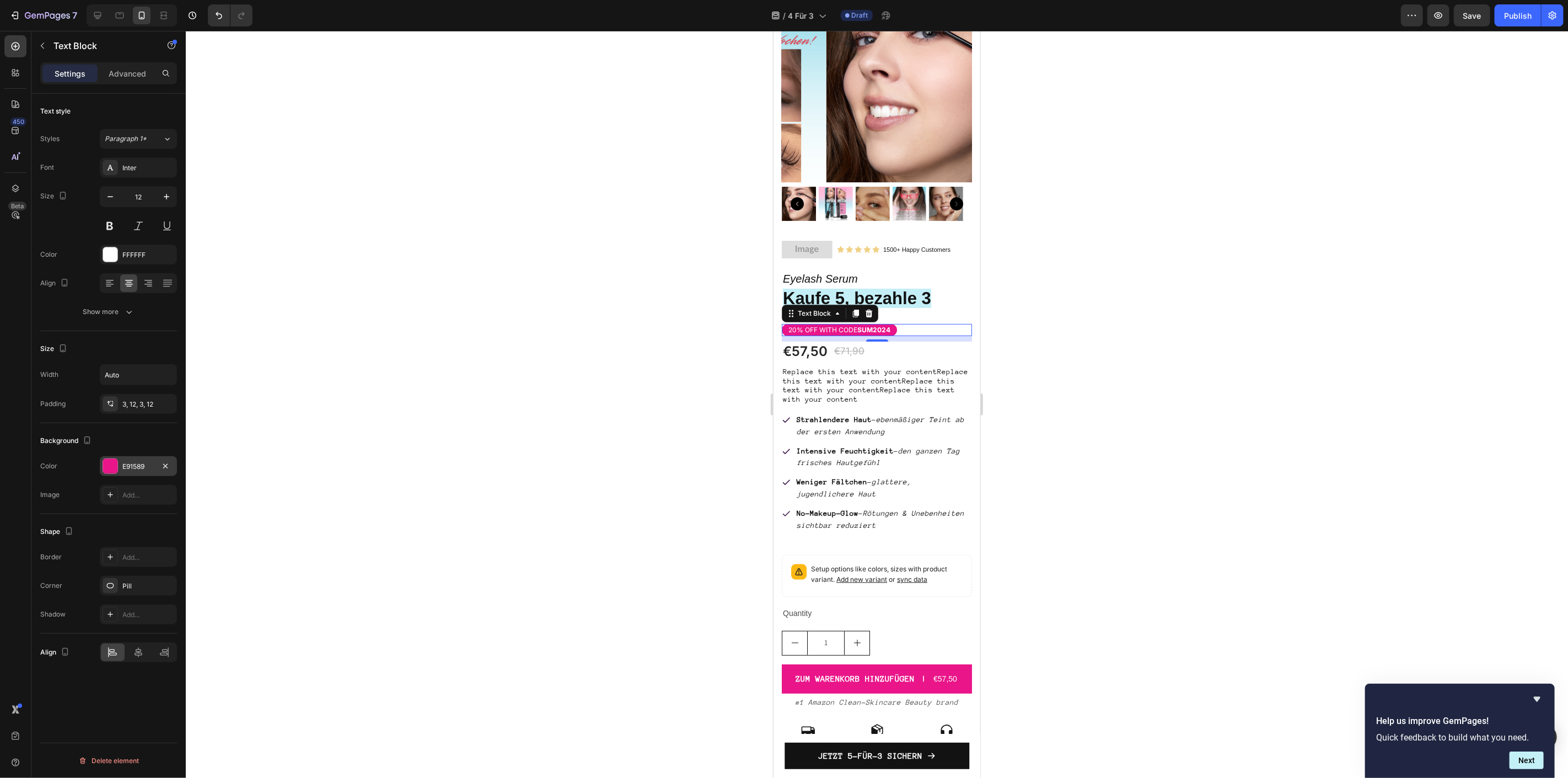
click at [120, 467] on div "E91589" at bounding box center [138, 466] width 77 height 20
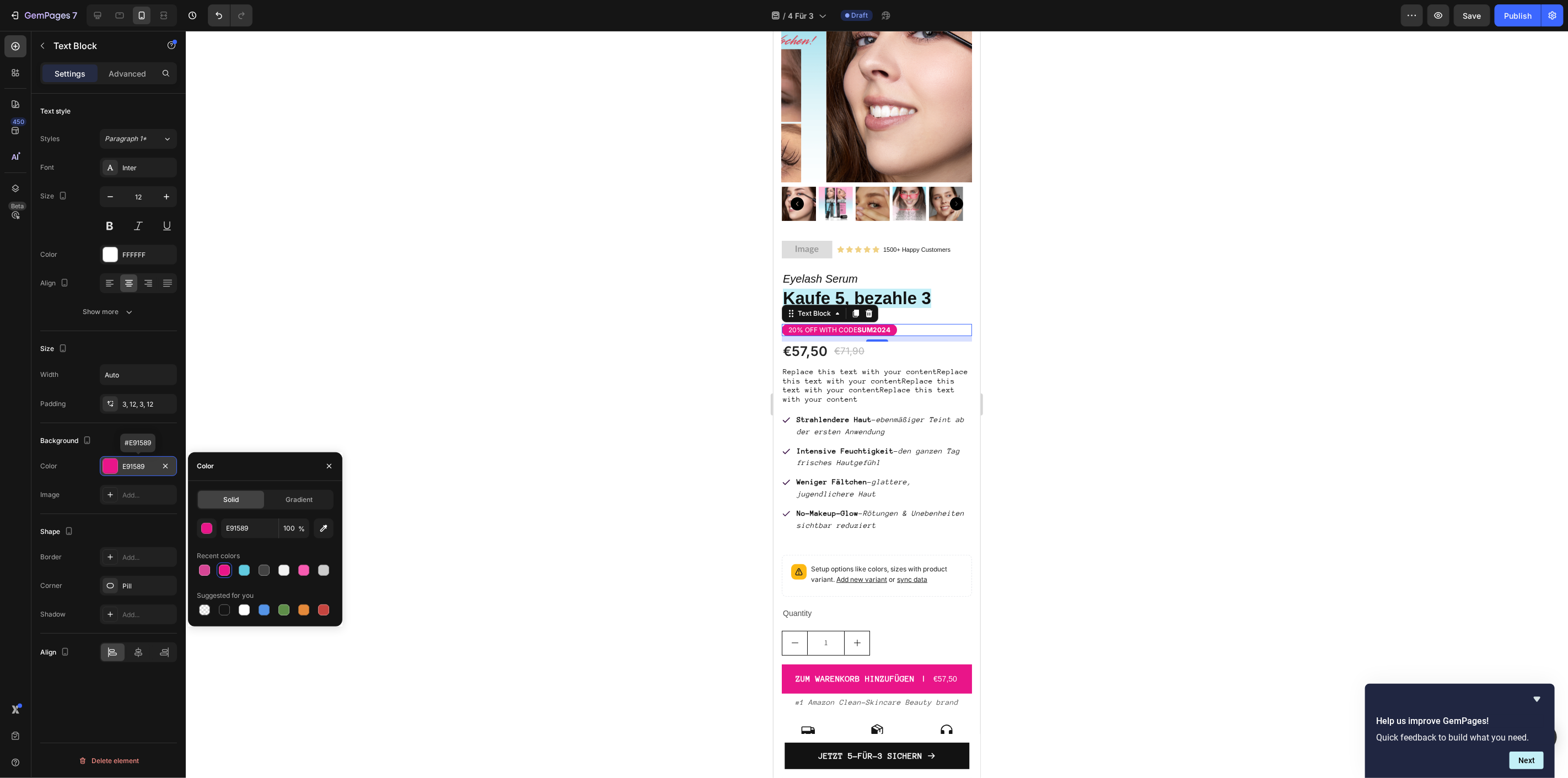
click at [120, 467] on div "E91589" at bounding box center [138, 466] width 77 height 20
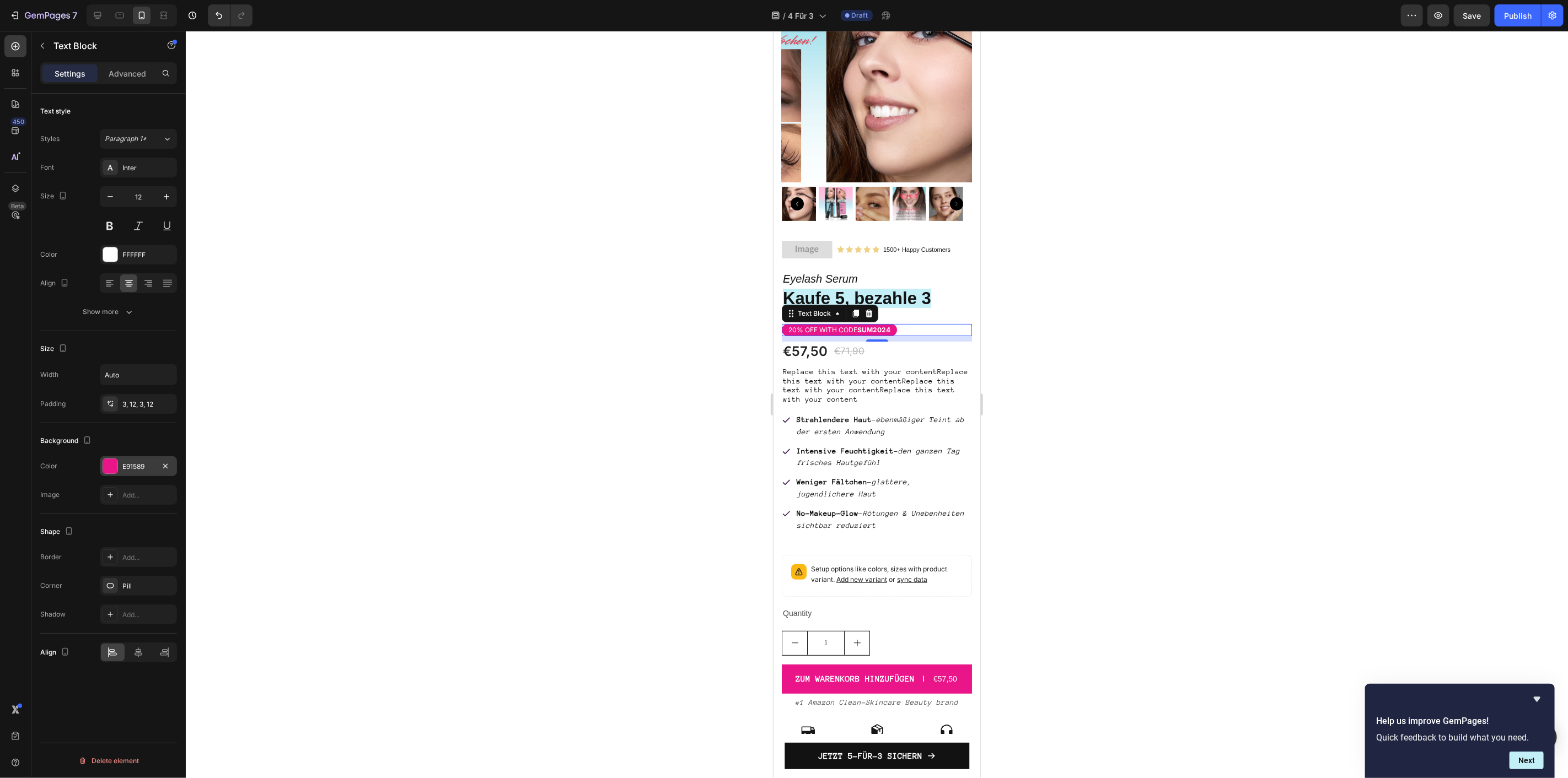
drag, startPoint x: 126, startPoint y: 466, endPoint x: 138, endPoint y: 472, distance: 13.4
click at [126, 466] on div "E91589" at bounding box center [138, 467] width 32 height 10
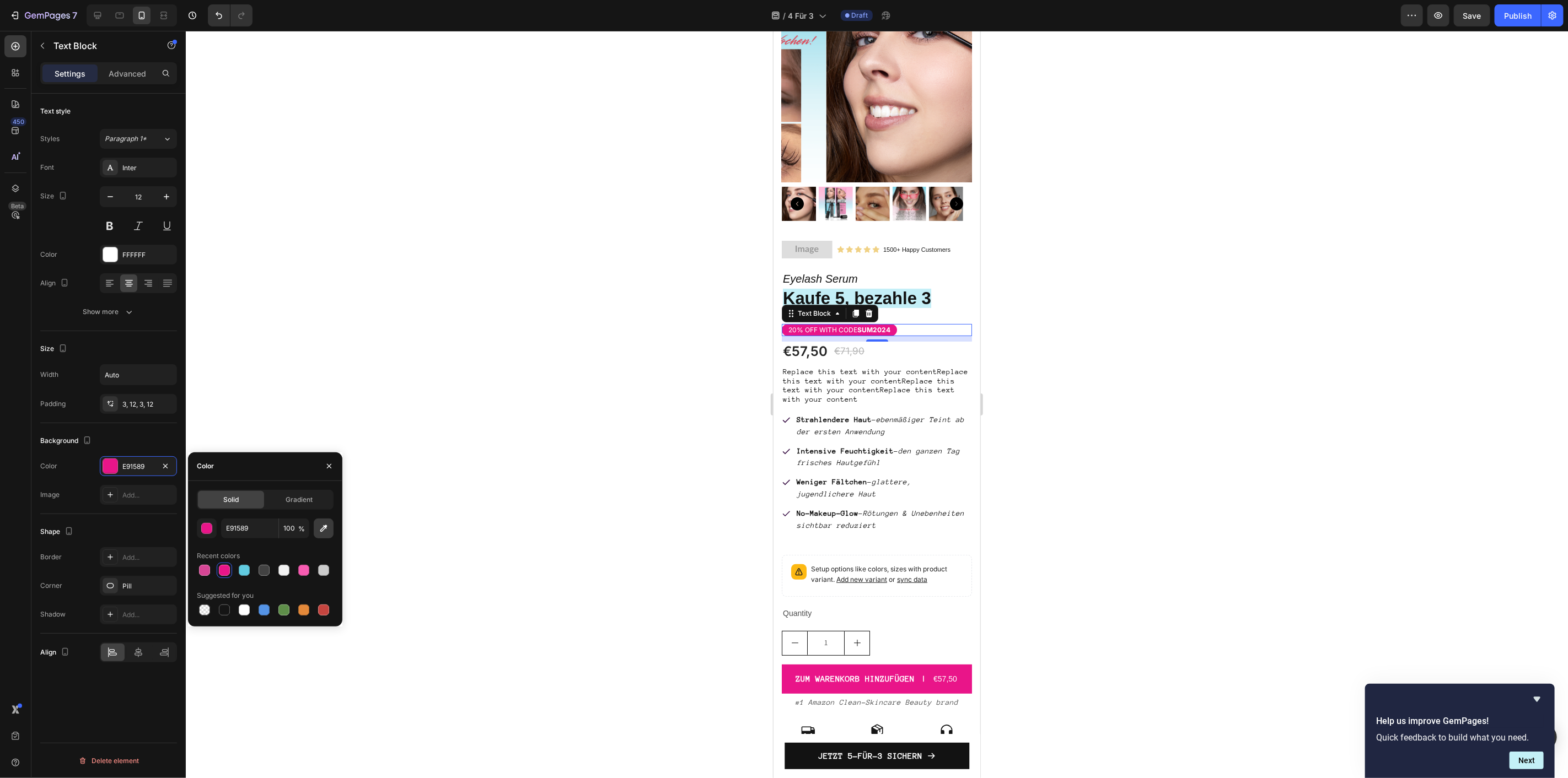
click at [313, 529] on button "button" at bounding box center [323, 528] width 20 height 20
type input "E12D52"
click at [828, 325] on p "20% OFF WITH CODE SUM2024" at bounding box center [838, 329] width 102 height 9
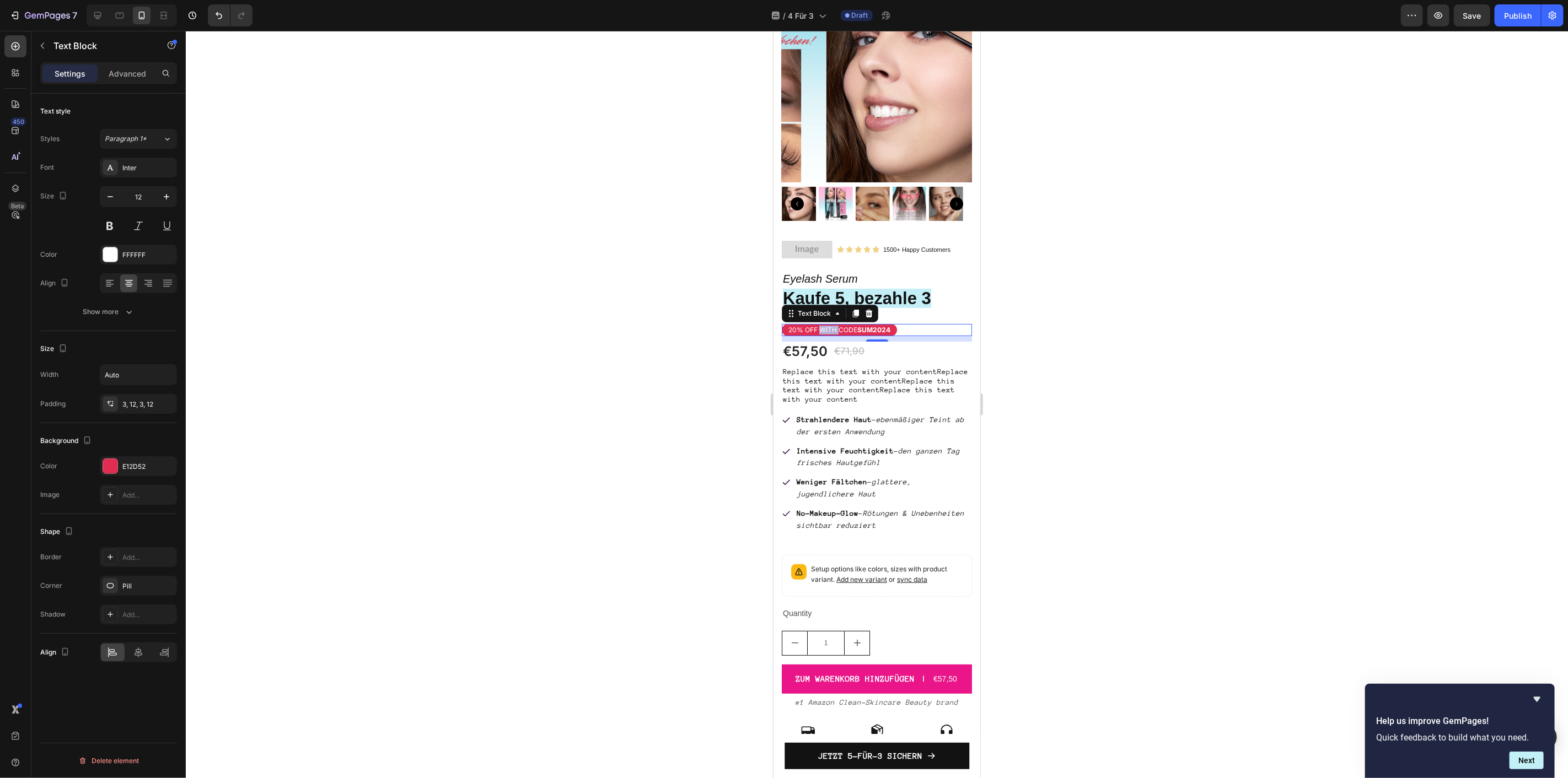
click at [828, 325] on p "20% OFF WITH CODE SUM2024" at bounding box center [838, 329] width 102 height 9
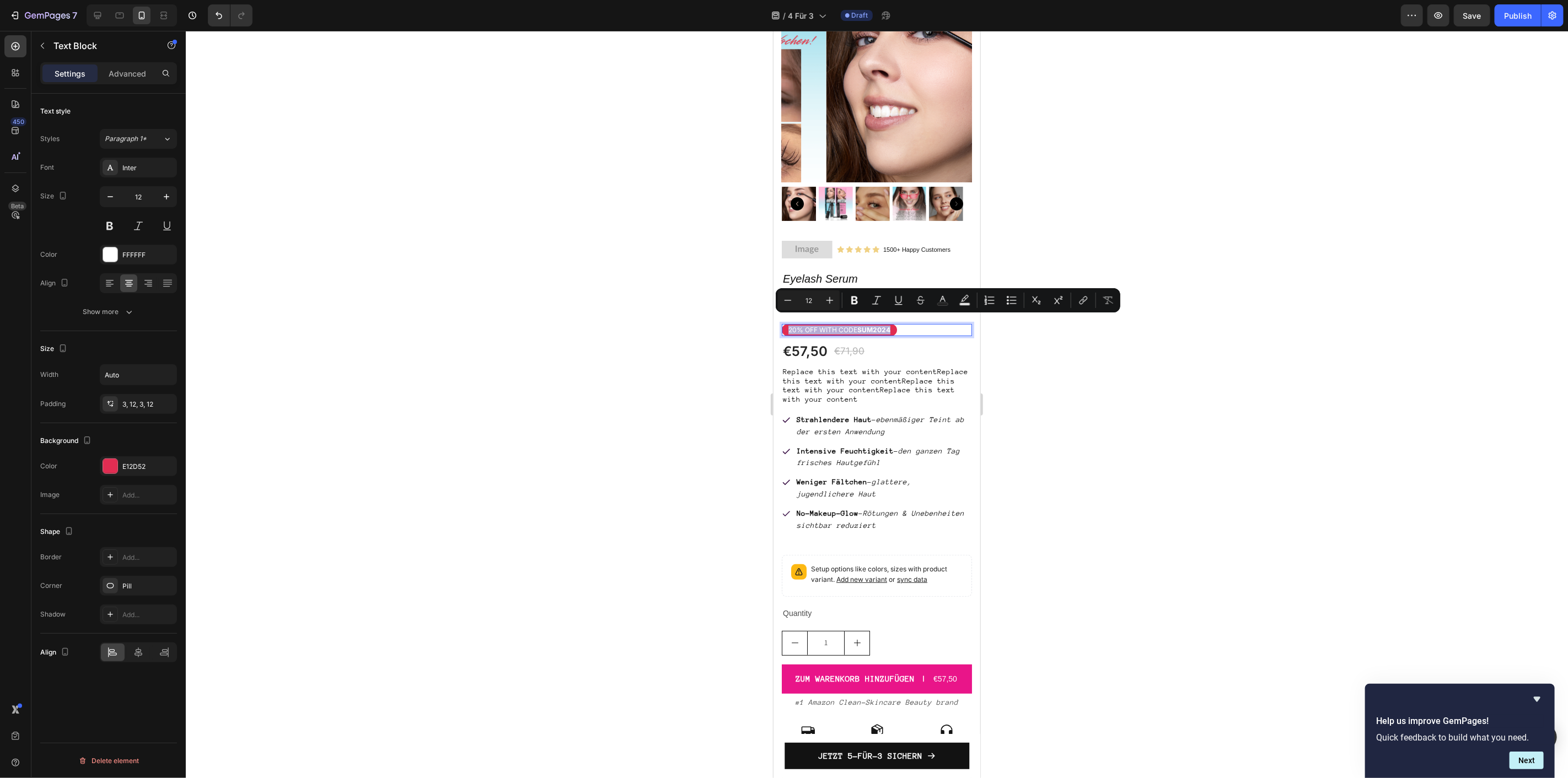
click at [828, 325] on p "20% OFF WITH CODE SUM2024" at bounding box center [838, 329] width 102 height 9
click at [827, 325] on p "20% OFF WITH CODE SUM2024" at bounding box center [838, 329] width 102 height 9
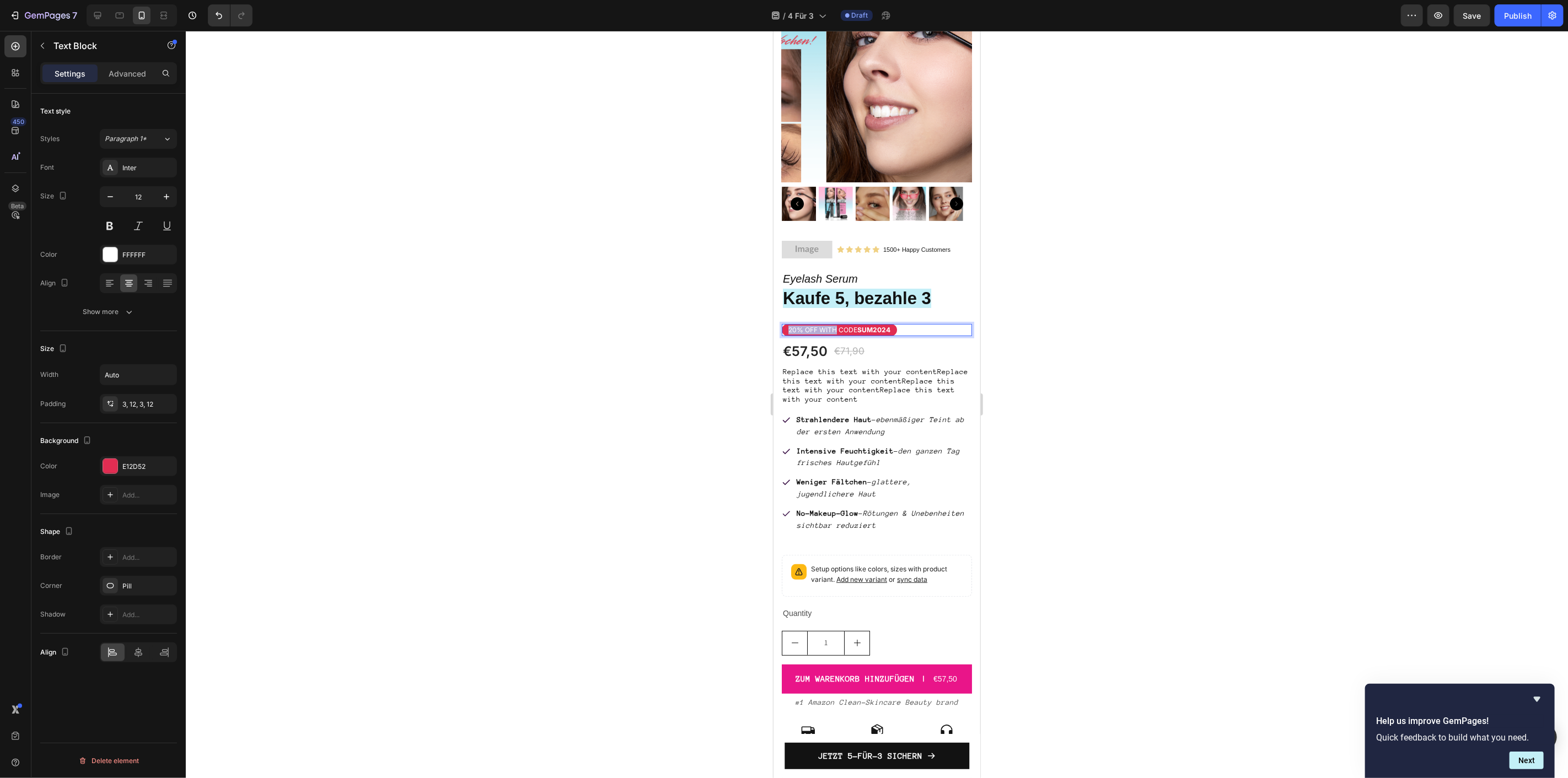
drag, startPoint x: 836, startPoint y: 317, endPoint x: 781, endPoint y: 319, distance: 55.0
click at [781, 323] on div "20% OFF WITH CODE SUM2024" at bounding box center [839, 329] width 116 height 12
click at [989, 248] on div at bounding box center [877, 404] width 1382 height 747
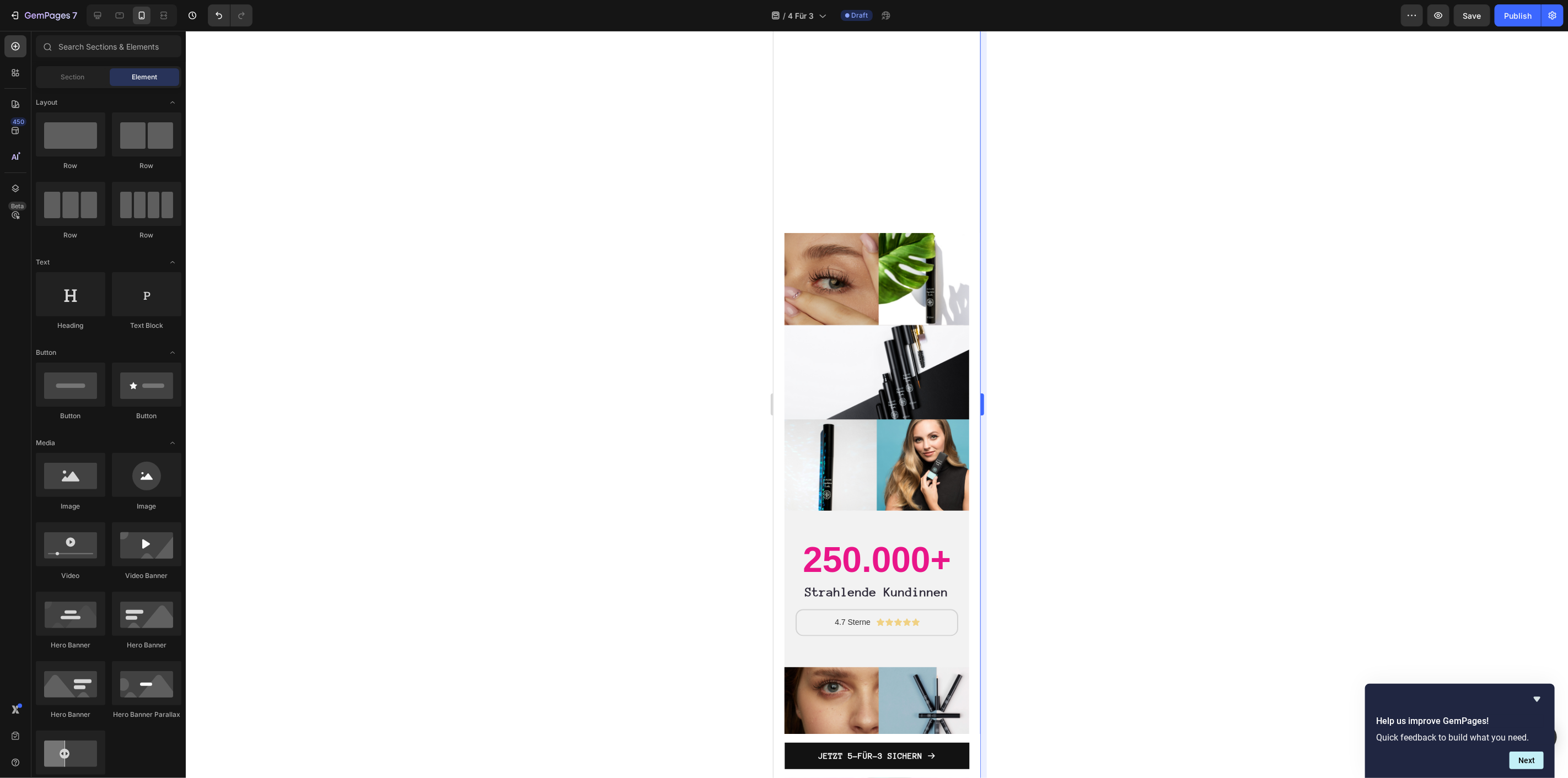
scroll to position [4794, 0]
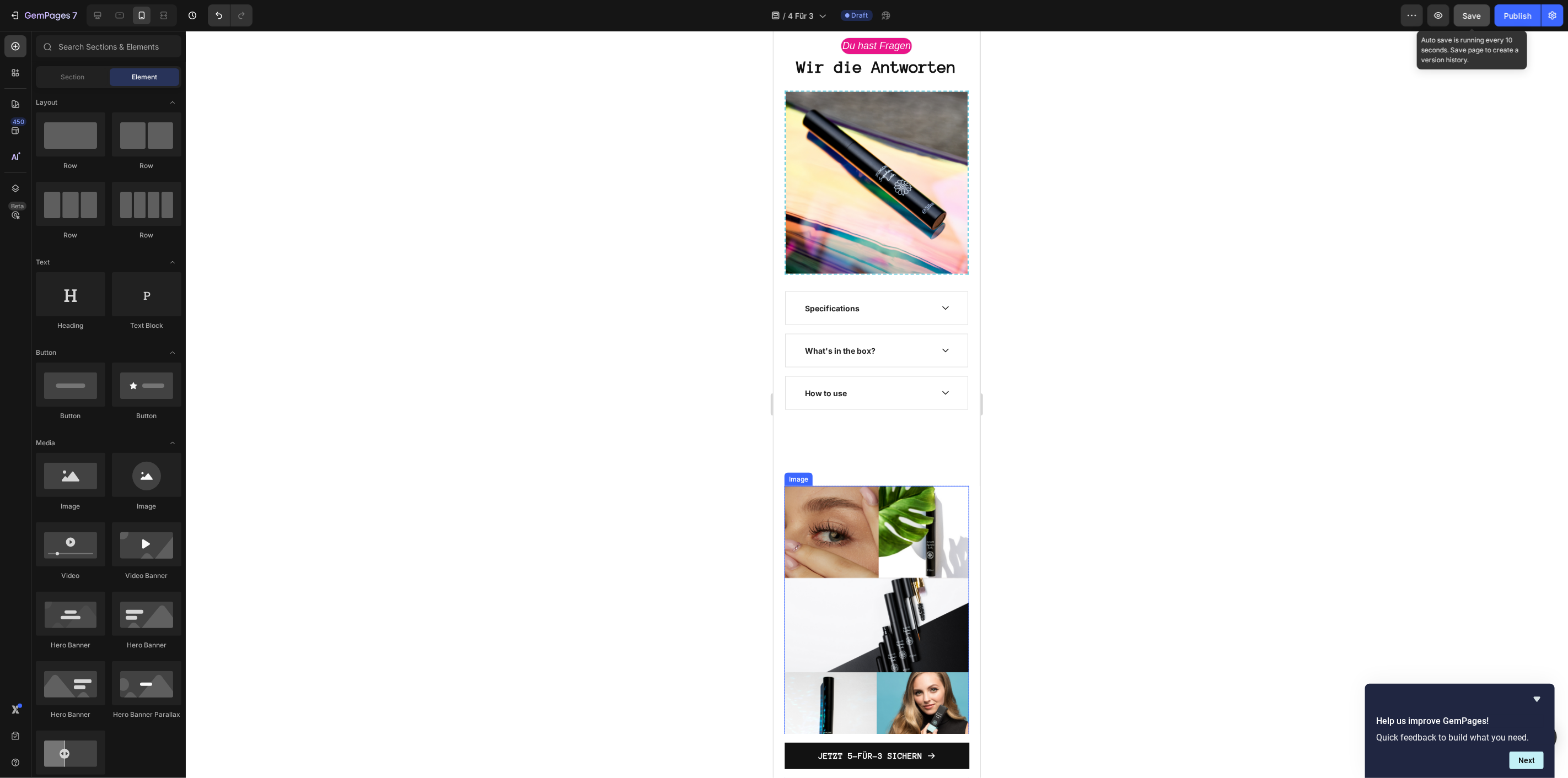
click at [1463, 13] on span "Save" at bounding box center [1473, 15] width 18 height 9
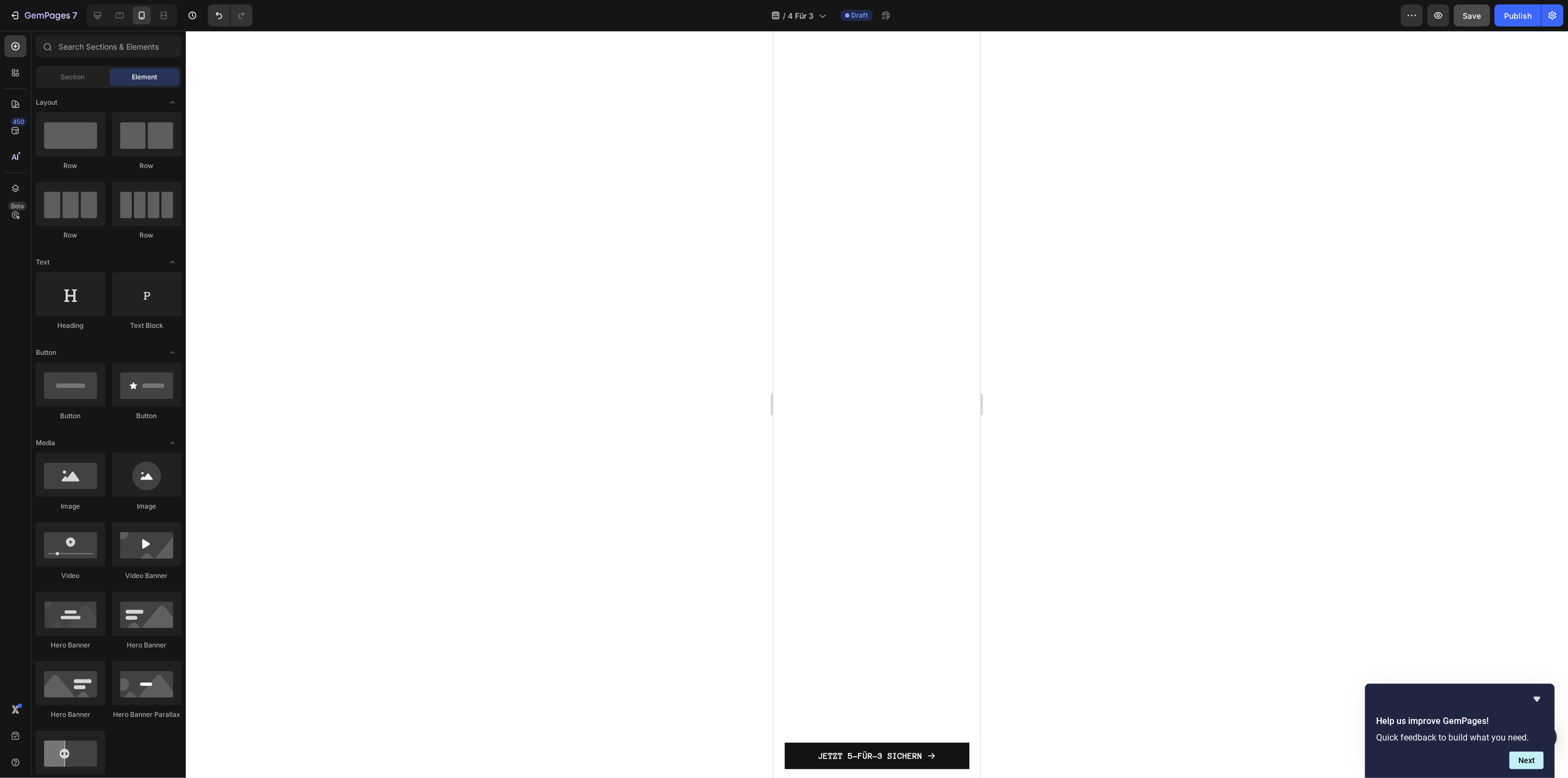
scroll to position [0, 0]
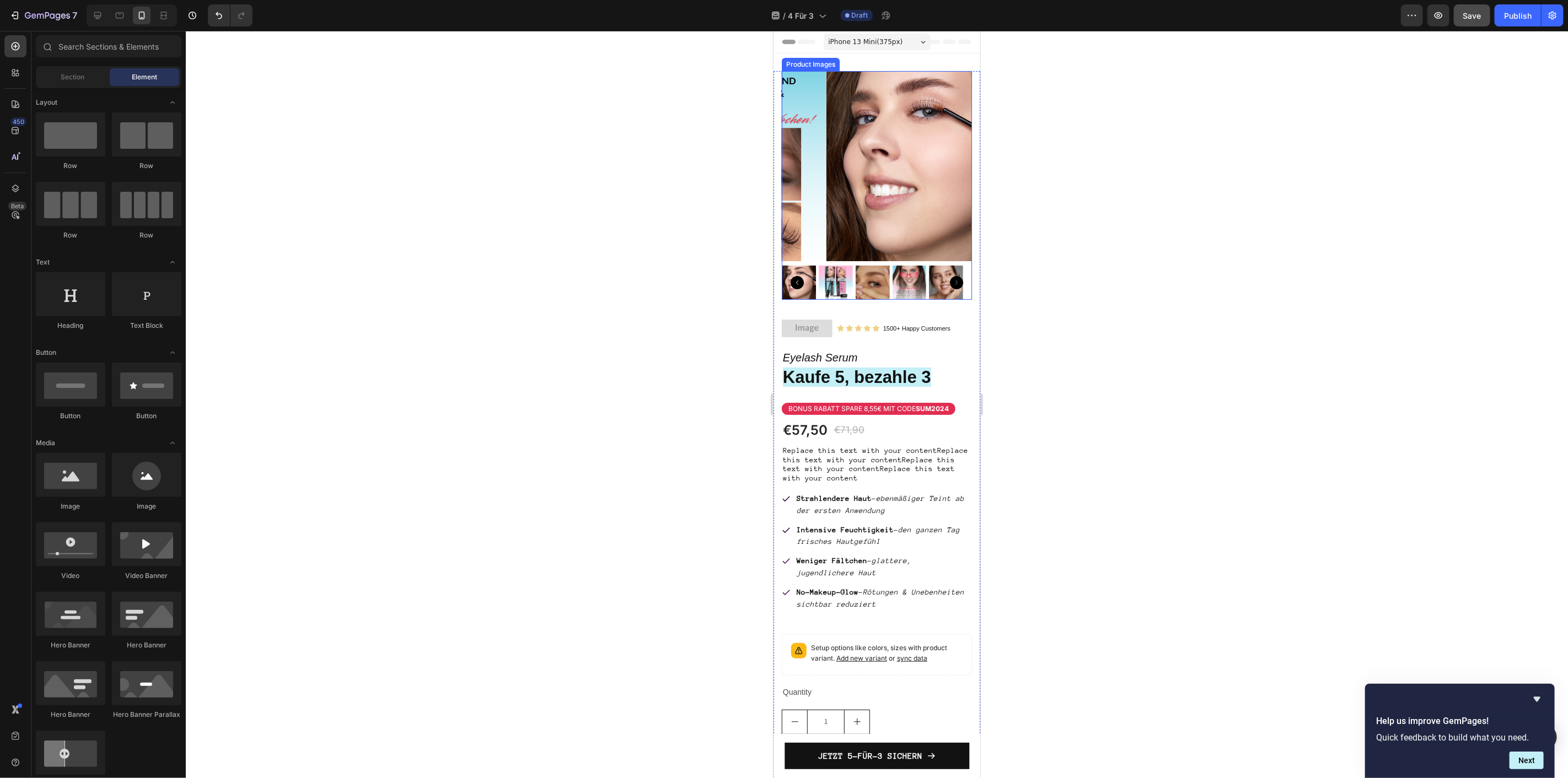
click at [903, 178] on img at bounding box center [921, 165] width 190 height 190
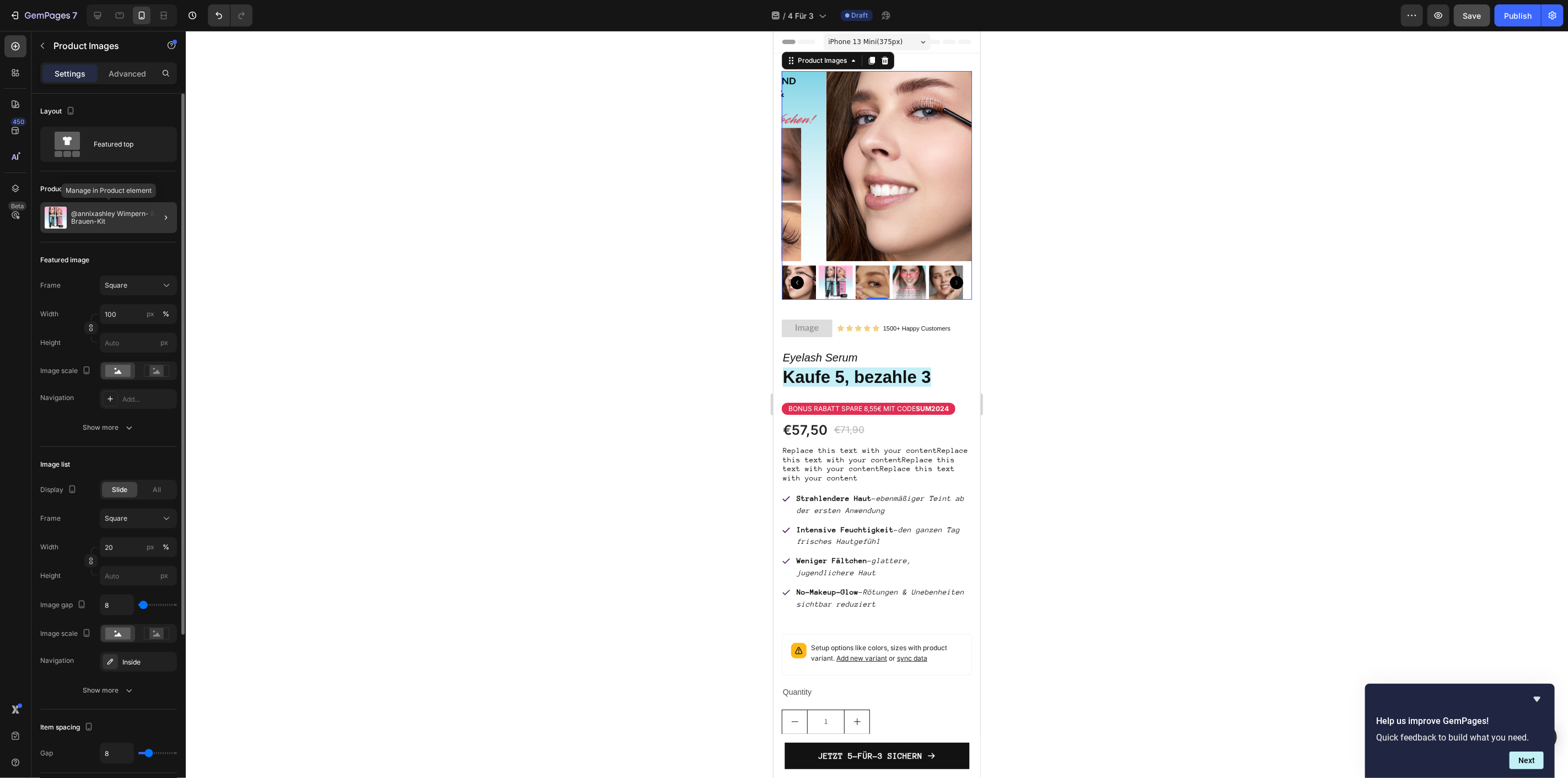
click at [123, 220] on p "@annixashley Wimpern- & Brauen-Kit" at bounding box center [121, 218] width 101 height 15
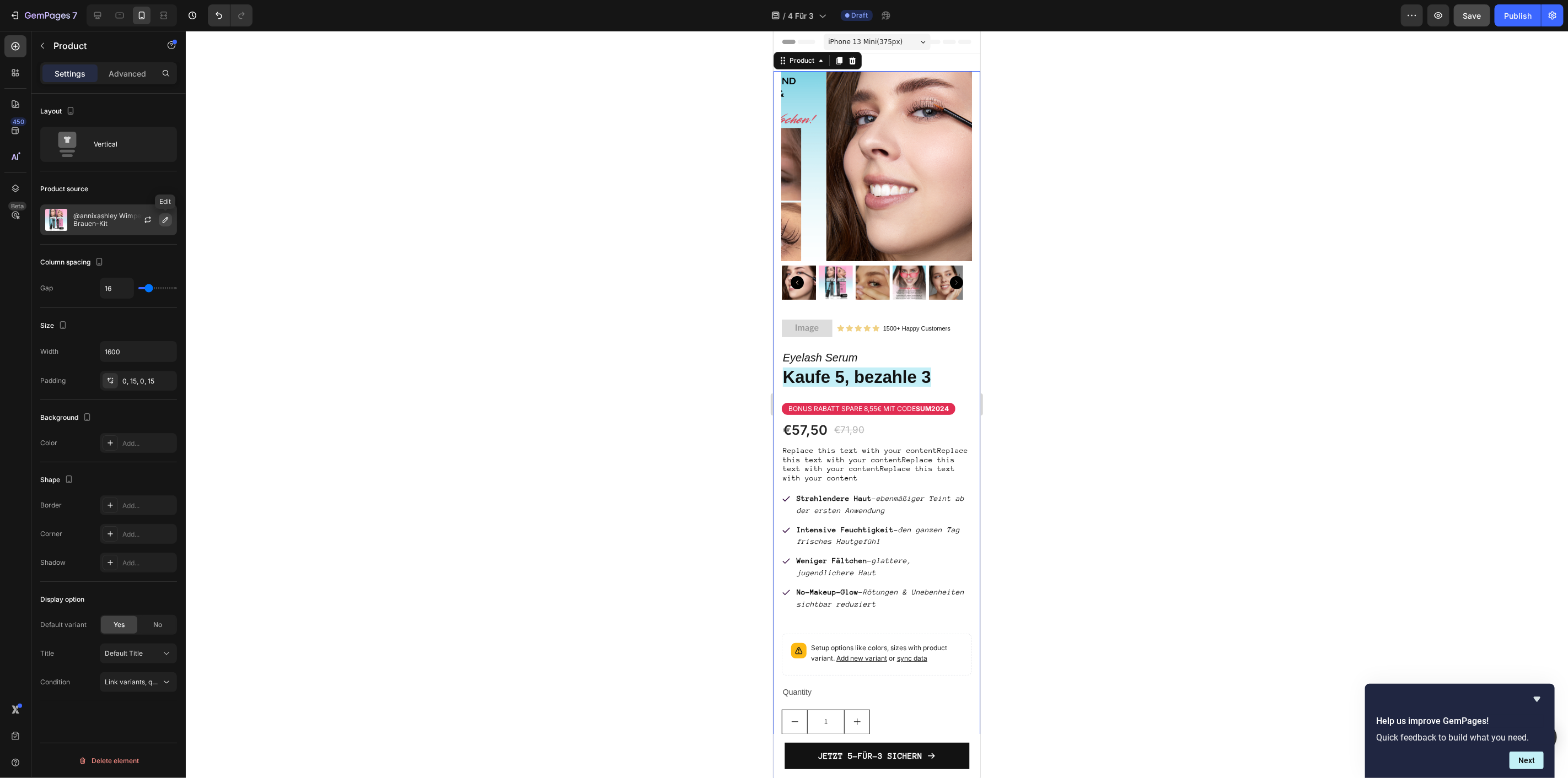
click at [164, 219] on icon "button" at bounding box center [165, 219] width 9 height 9
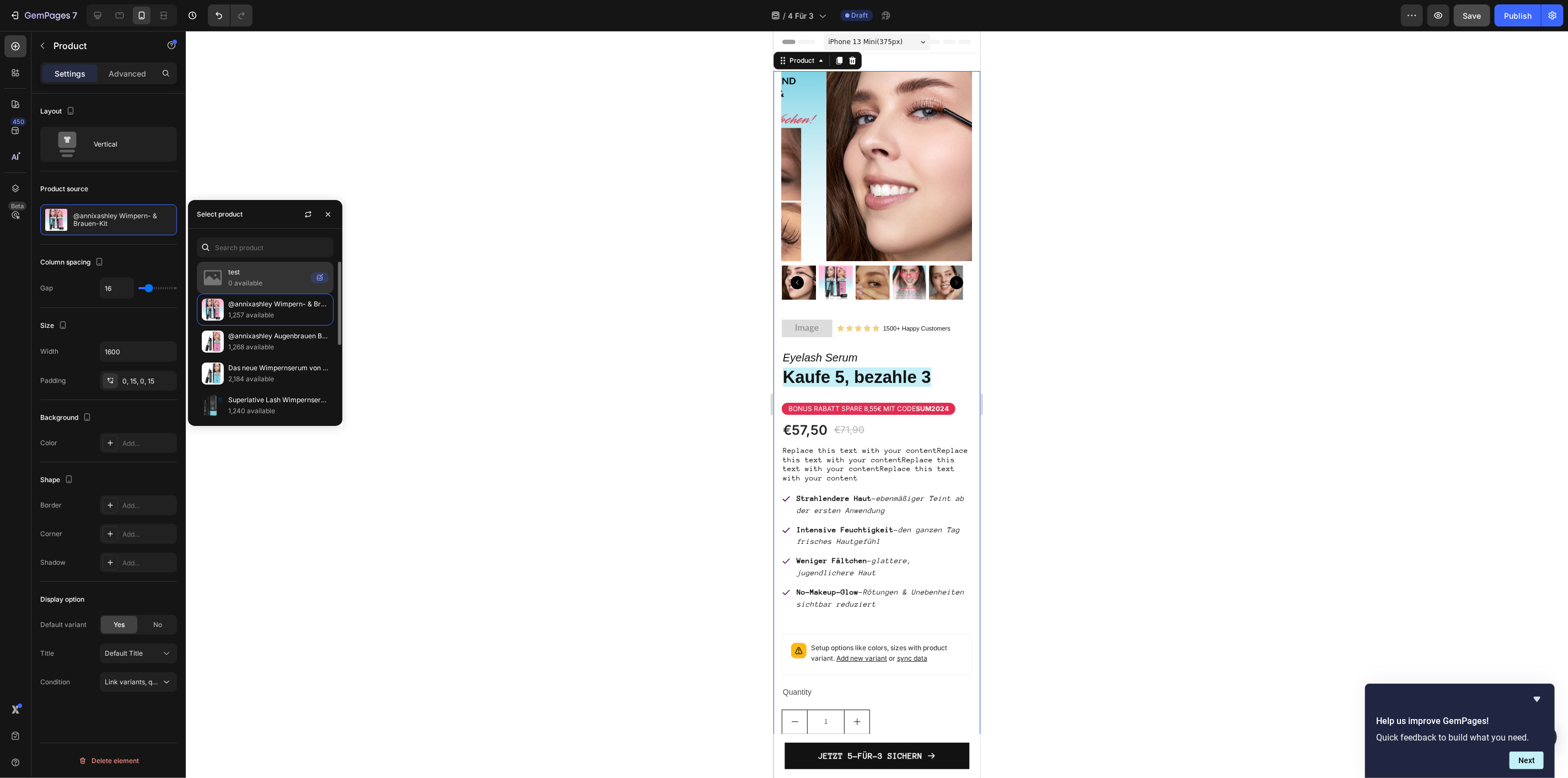
click at [254, 278] on p "0 available" at bounding box center [266, 283] width 78 height 11
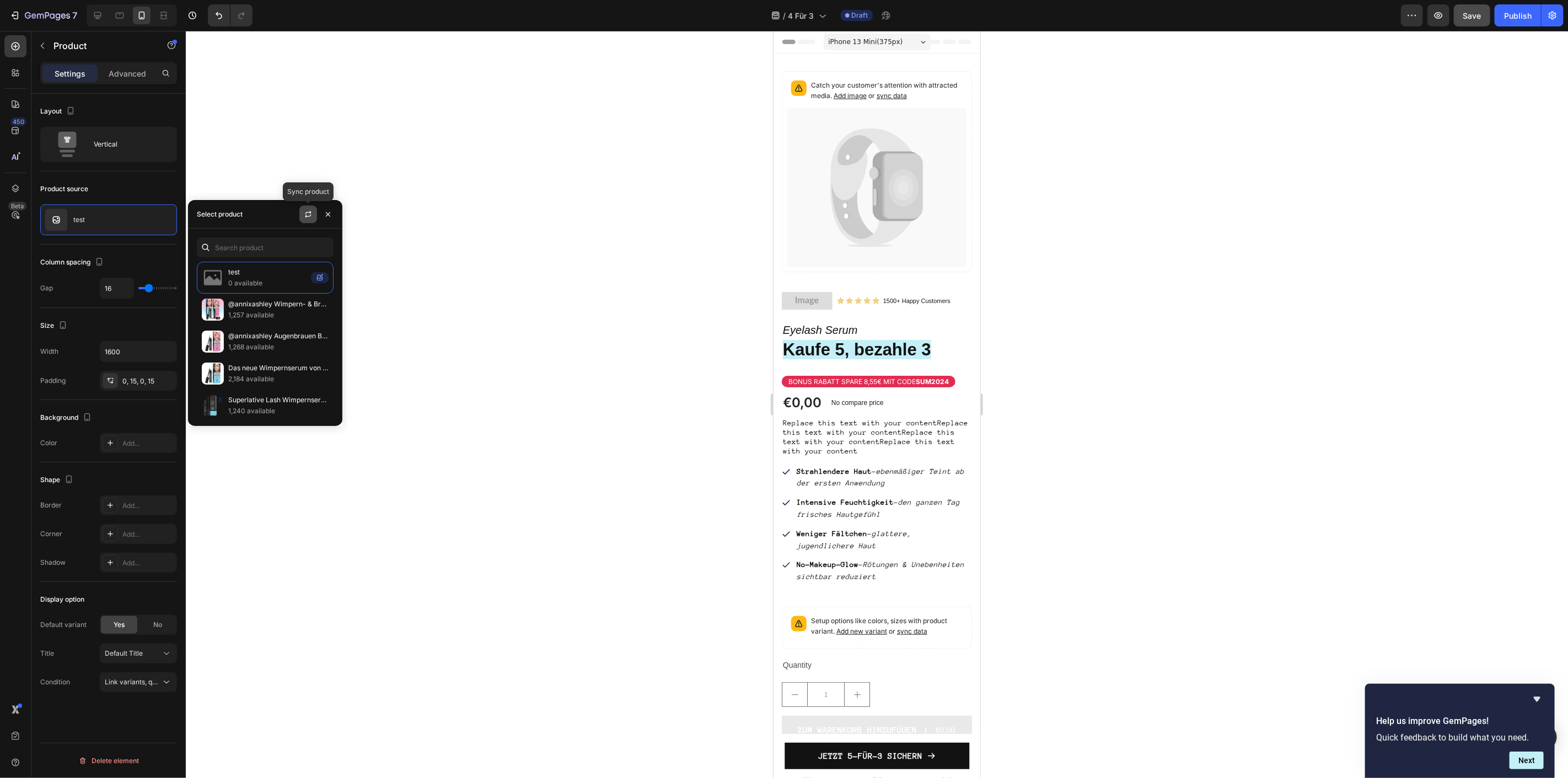
click at [301, 222] on button "button" at bounding box center [307, 214] width 18 height 18
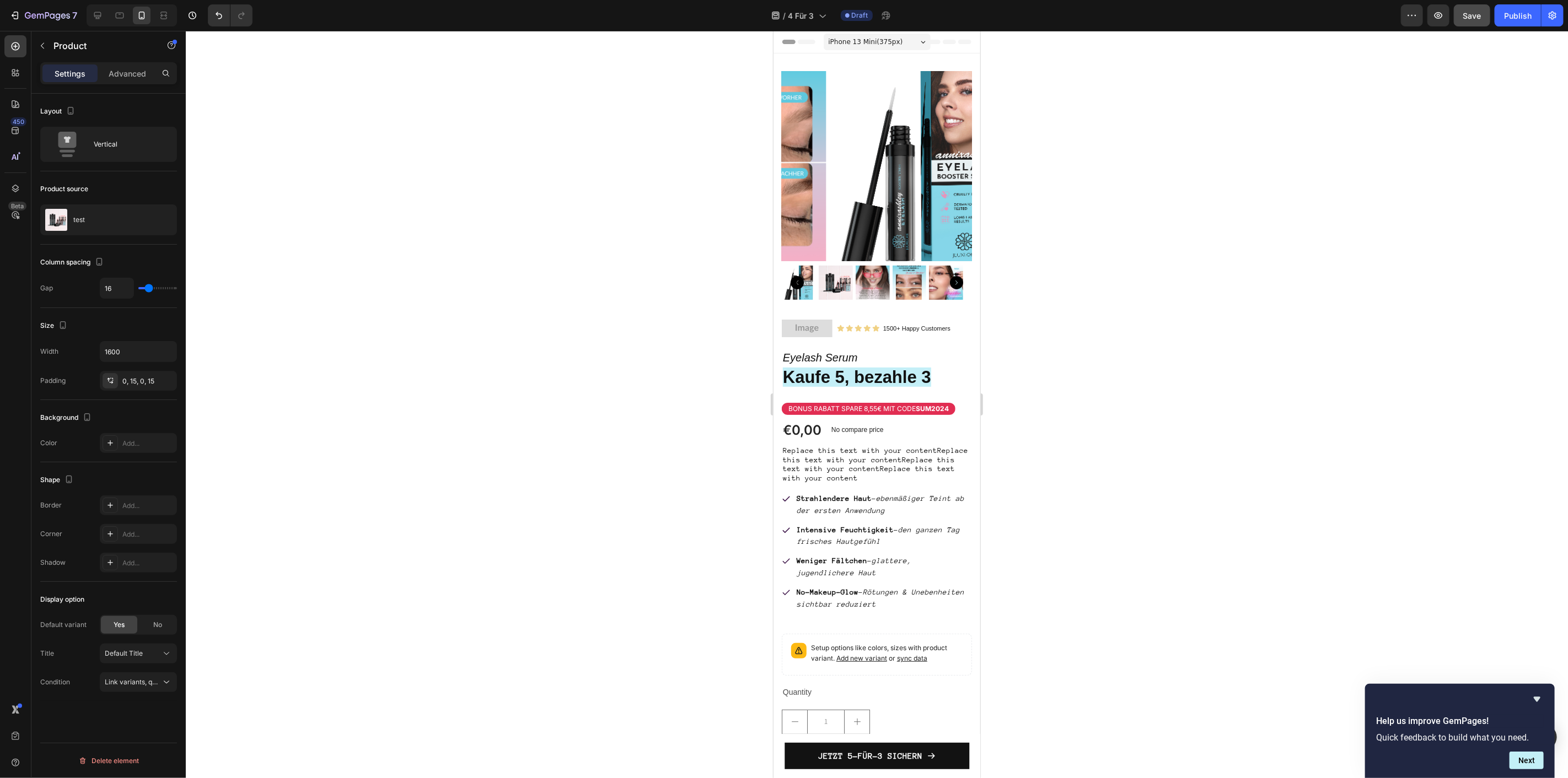
click at [594, 186] on div at bounding box center [877, 404] width 1382 height 747
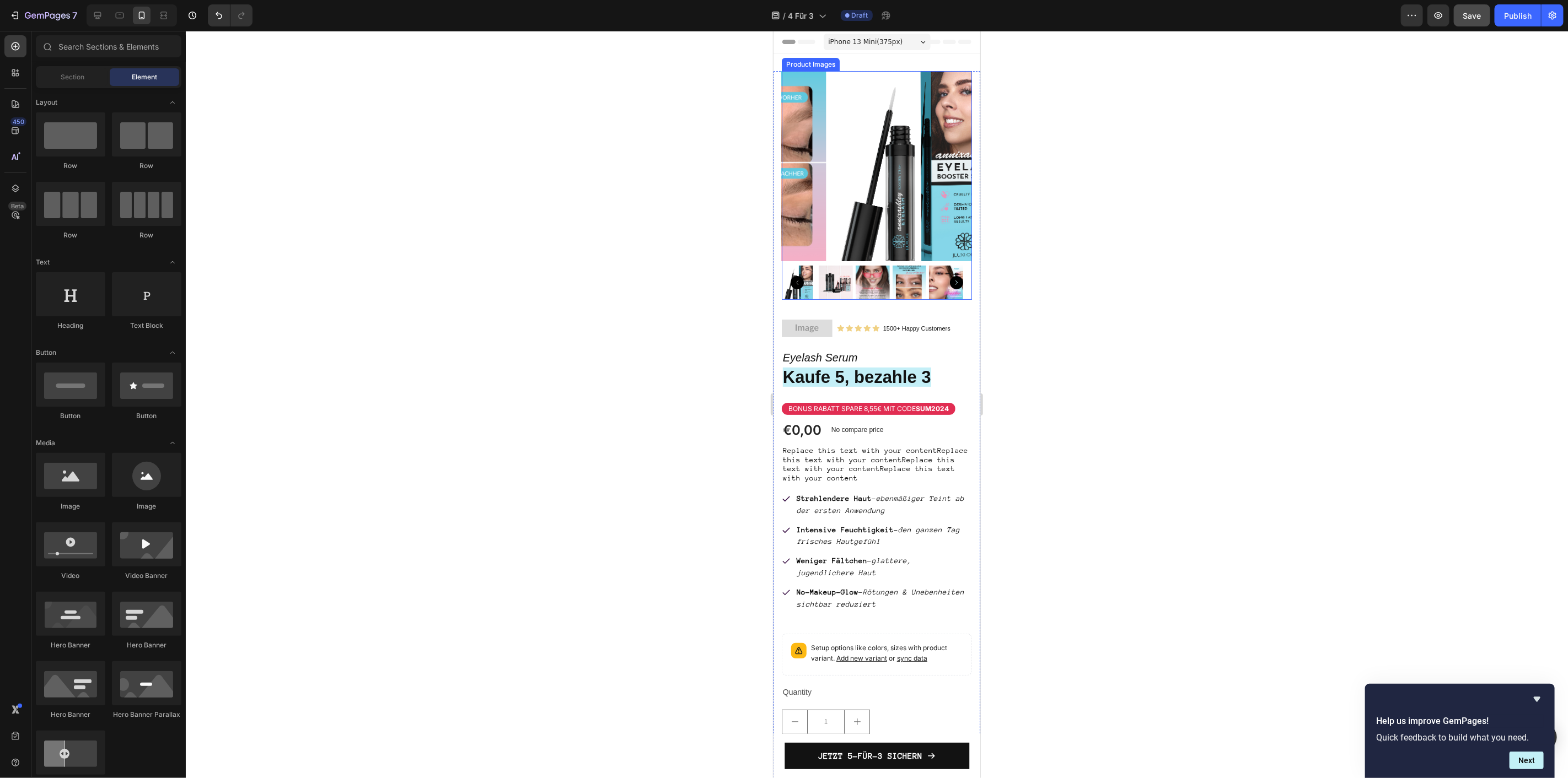
click at [887, 238] on img at bounding box center [921, 165] width 190 height 190
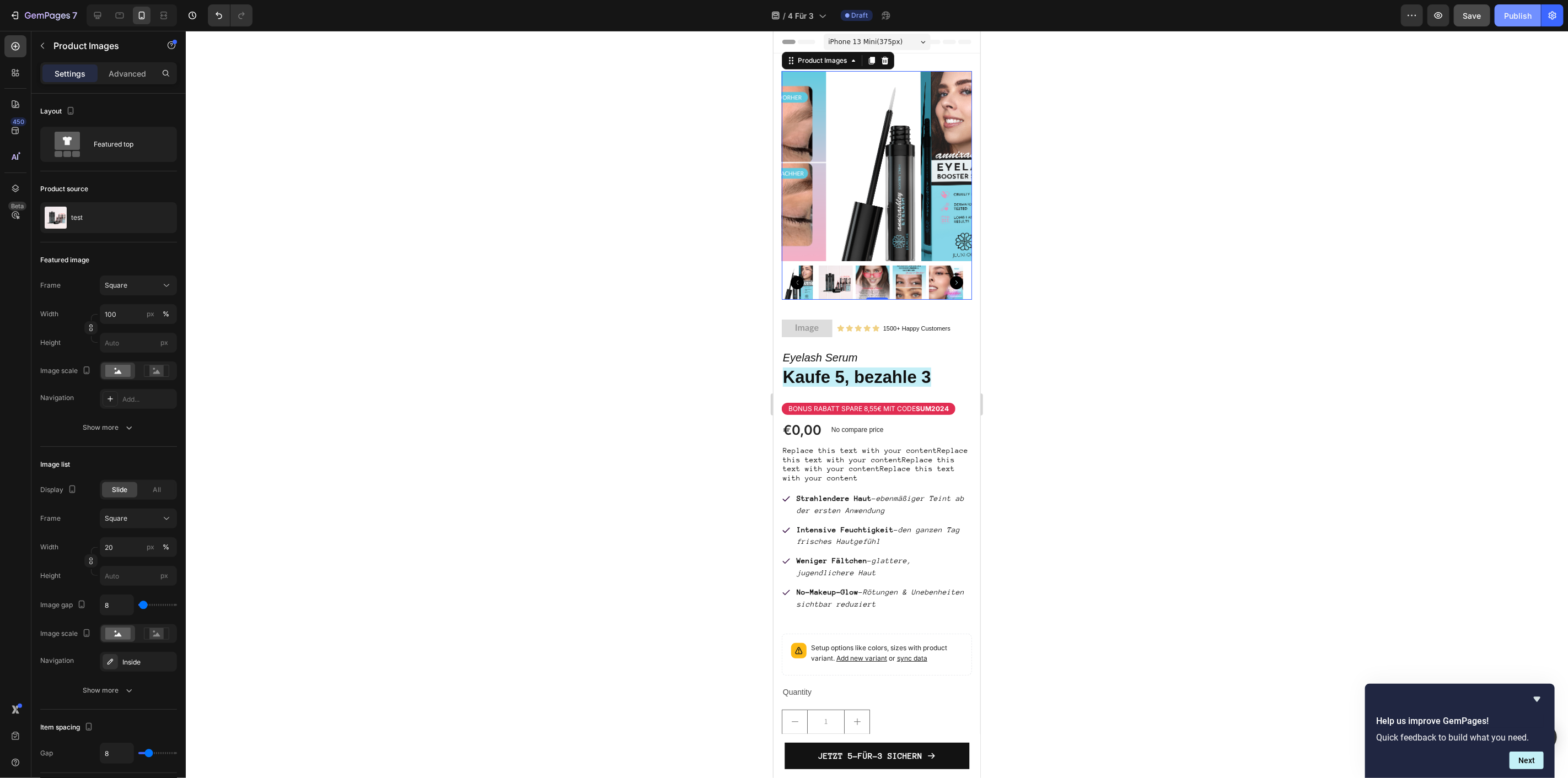
click at [1520, 13] on div "Publish" at bounding box center [1517, 16] width 28 height 12
click at [1437, 11] on icon "button" at bounding box center [1437, 15] width 11 height 11
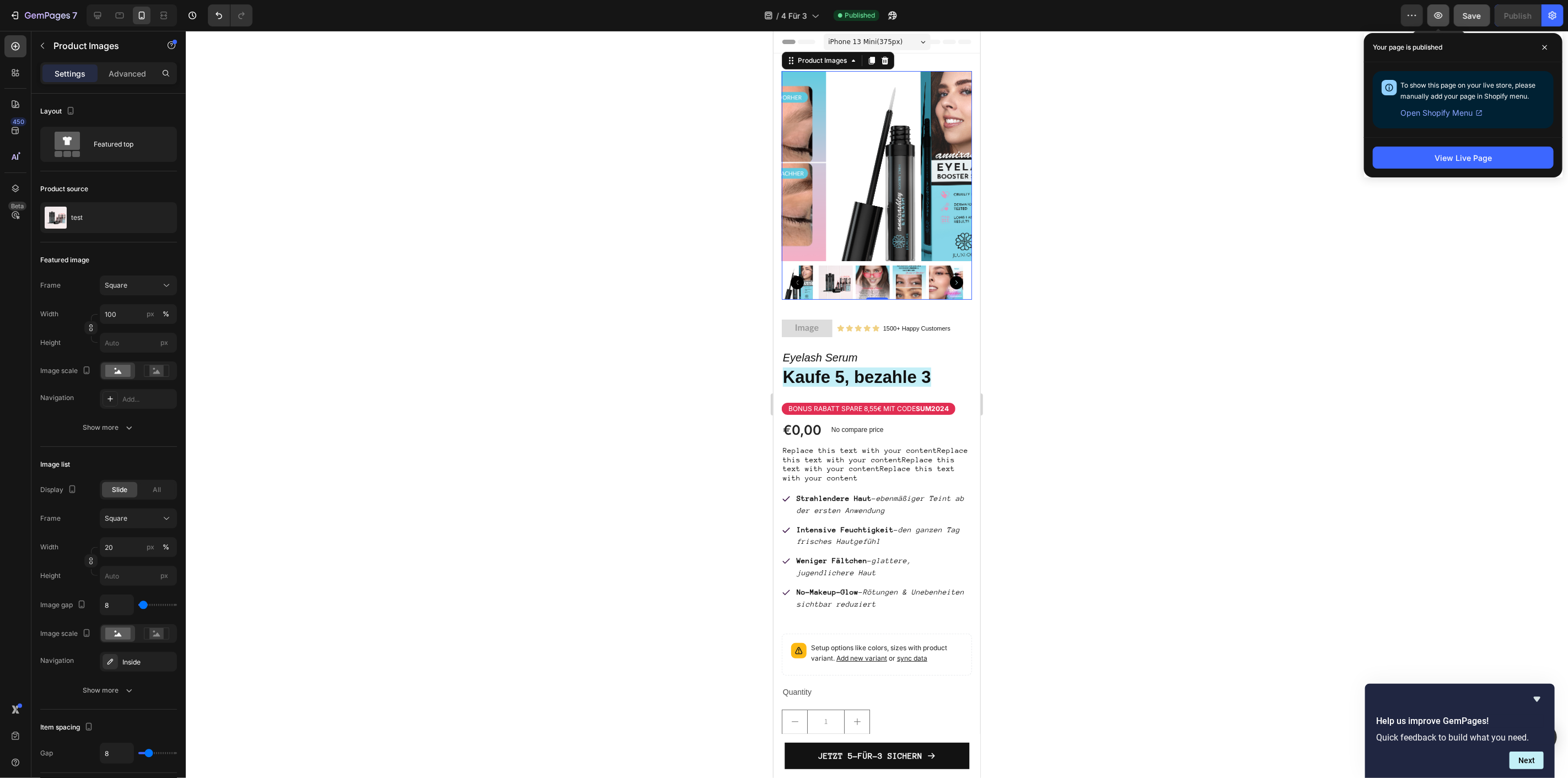
click at [1446, 13] on button "button" at bounding box center [1438, 15] width 22 height 22
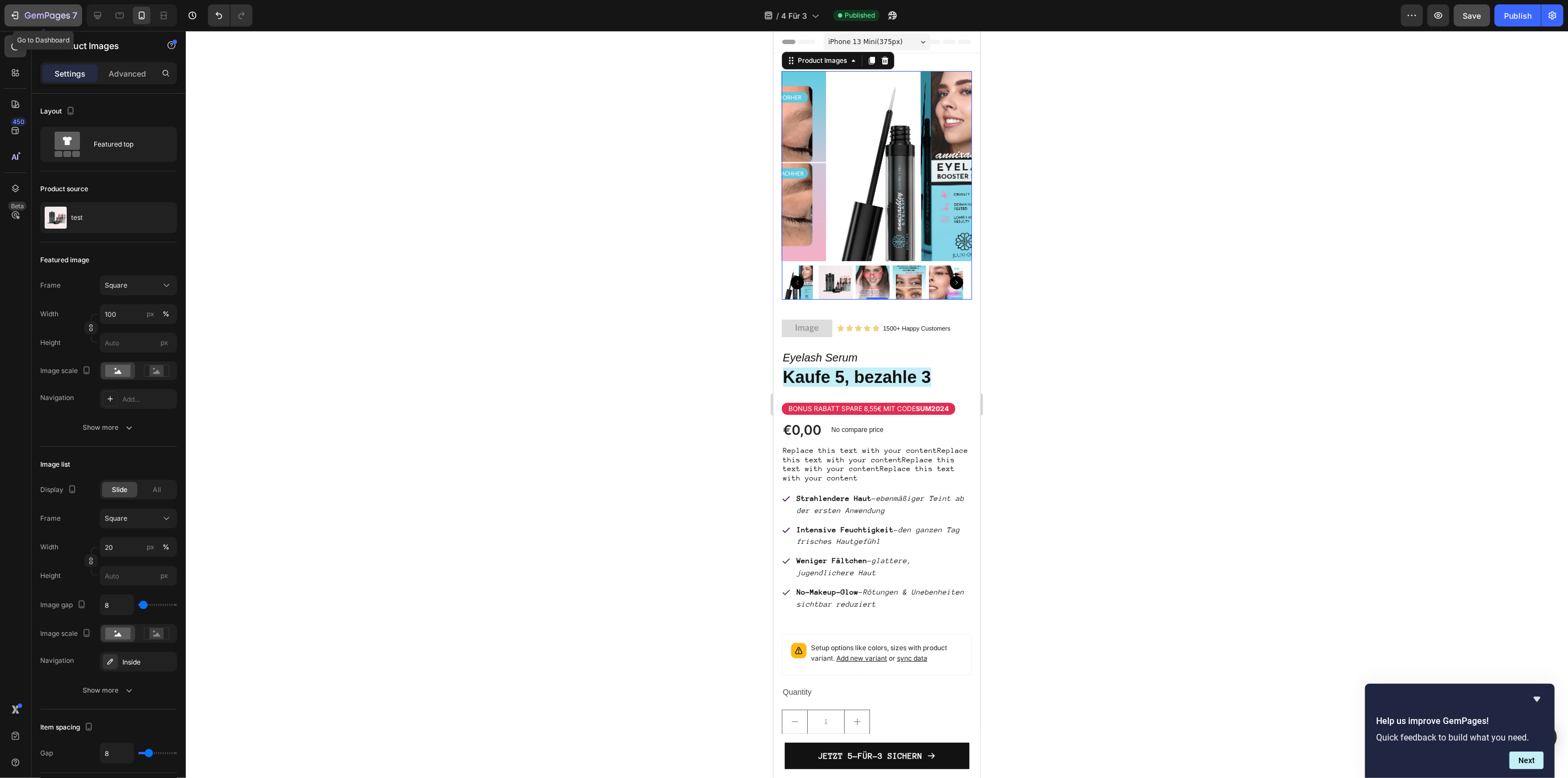
click at [22, 8] on button "7" at bounding box center [43, 15] width 78 height 22
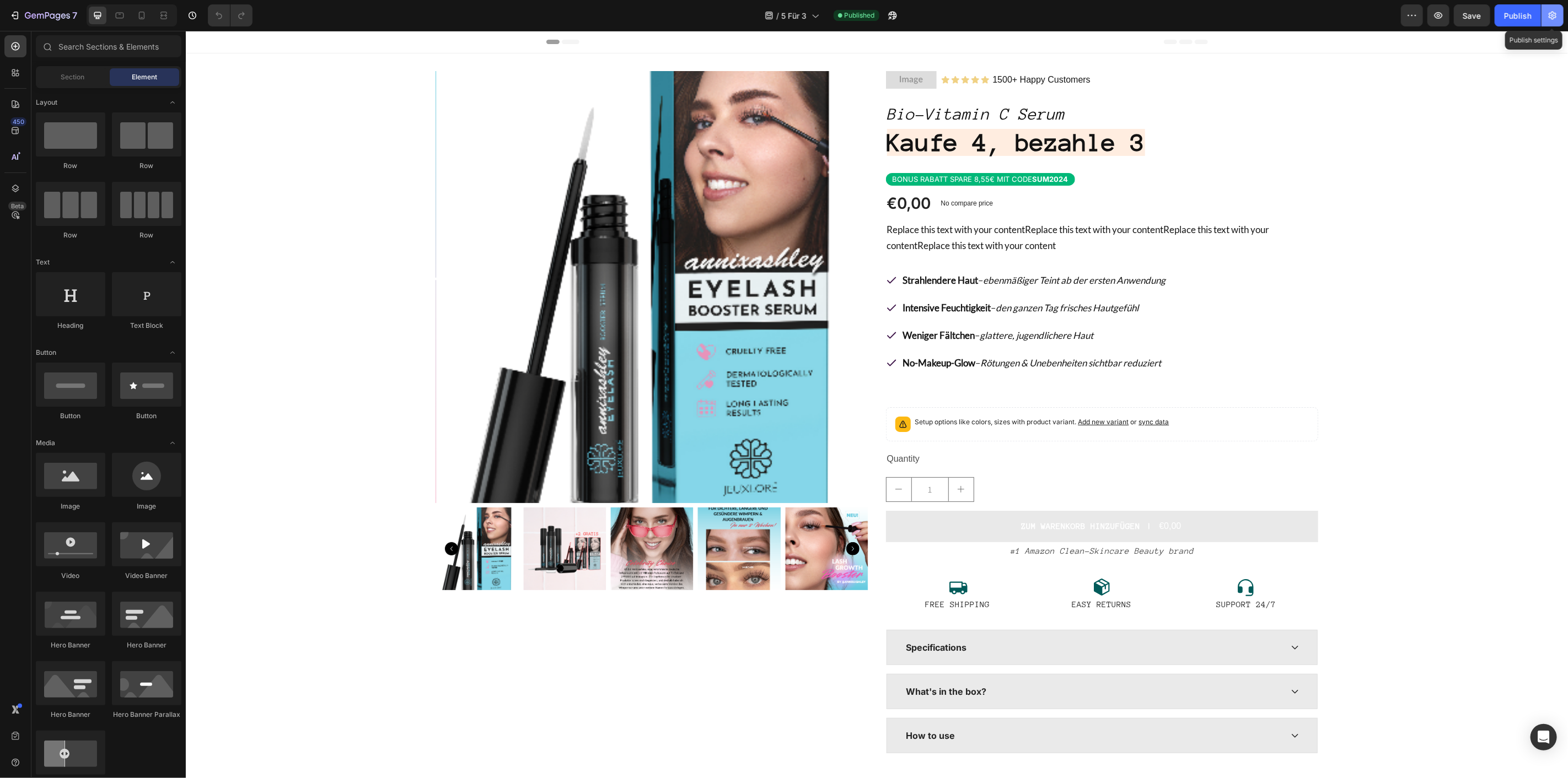
click at [1548, 17] on icon "button" at bounding box center [1552, 15] width 11 height 11
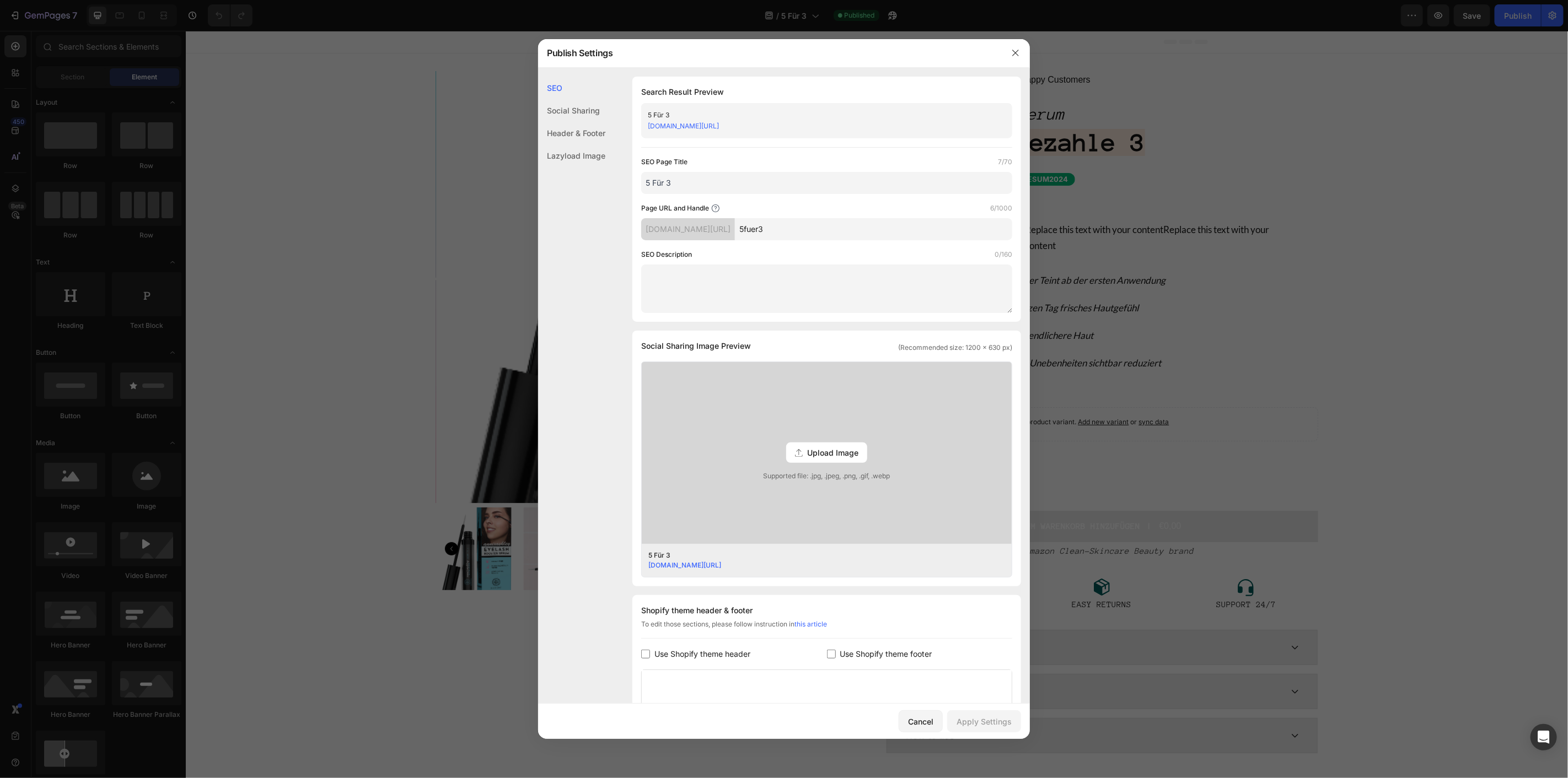
click at [589, 134] on div "Header & Footer" at bounding box center [571, 132] width 67 height 23
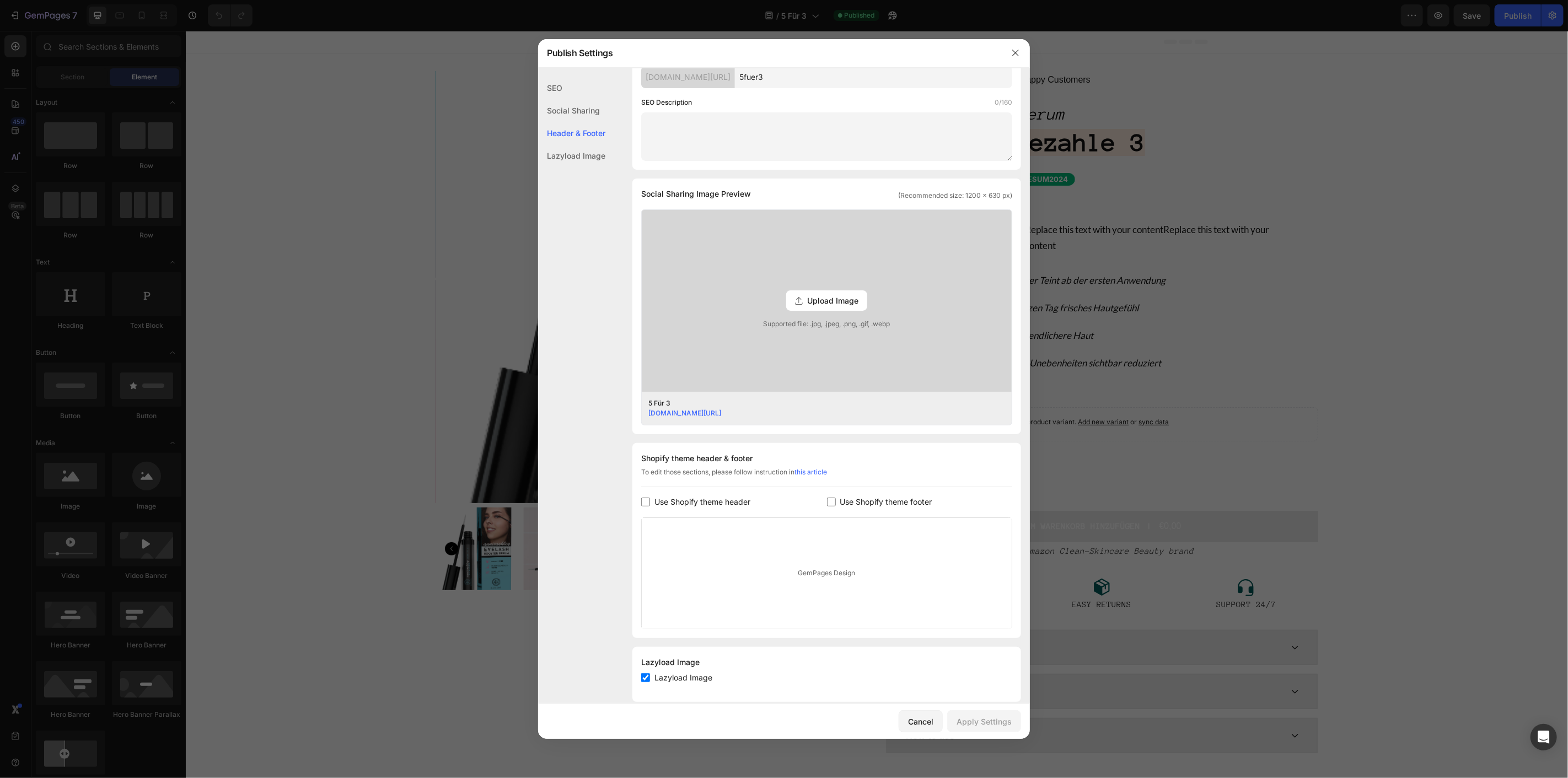
scroll to position [167, 0]
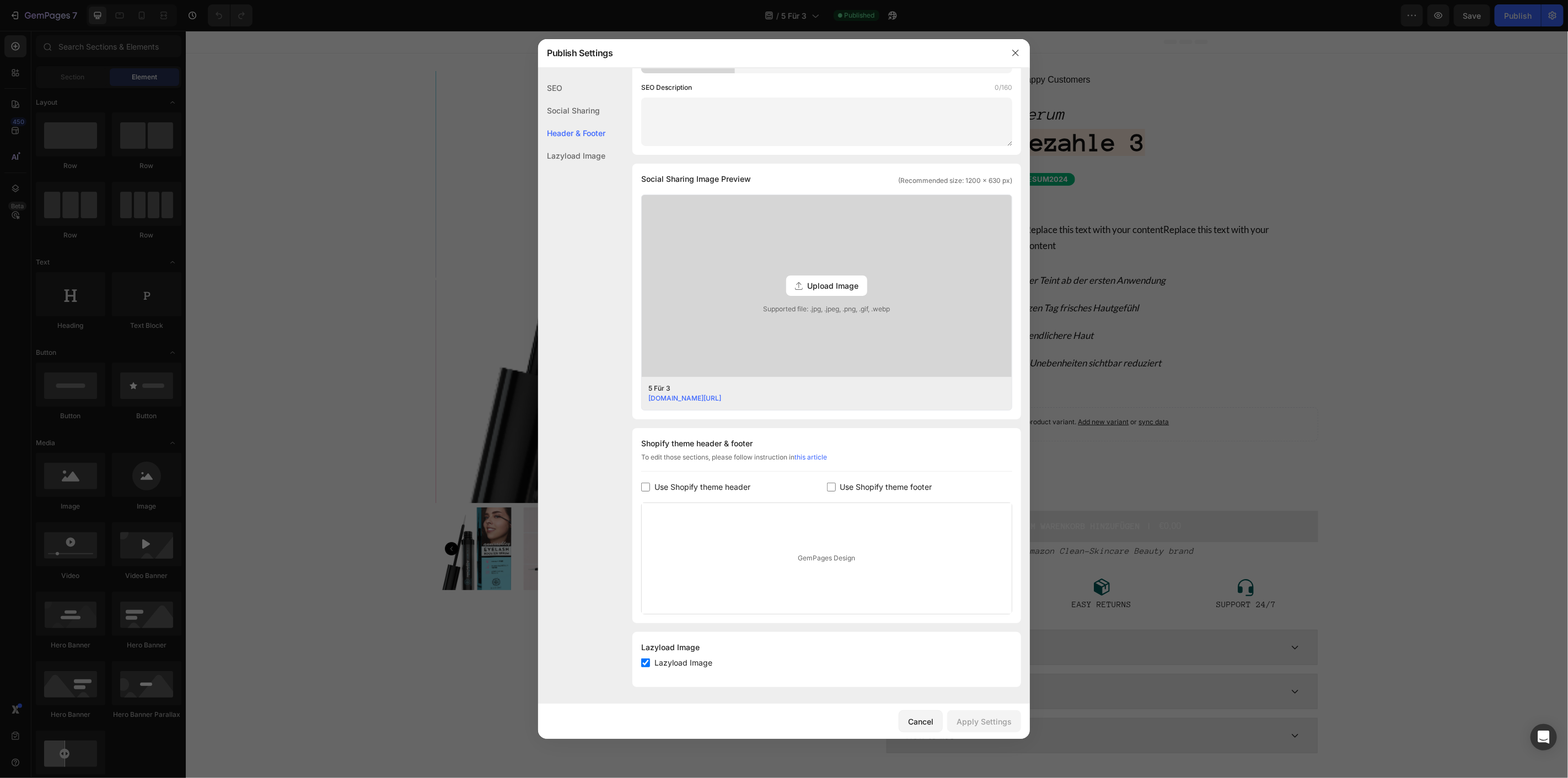
click at [651, 486] on label "Use Shopify theme header" at bounding box center [700, 487] width 101 height 13
checkbox input "true"
click at [828, 487] on input "checkbox" at bounding box center [831, 487] width 9 height 9
checkbox input "true"
click at [998, 715] on button "Apply Settings" at bounding box center [984, 721] width 74 height 22
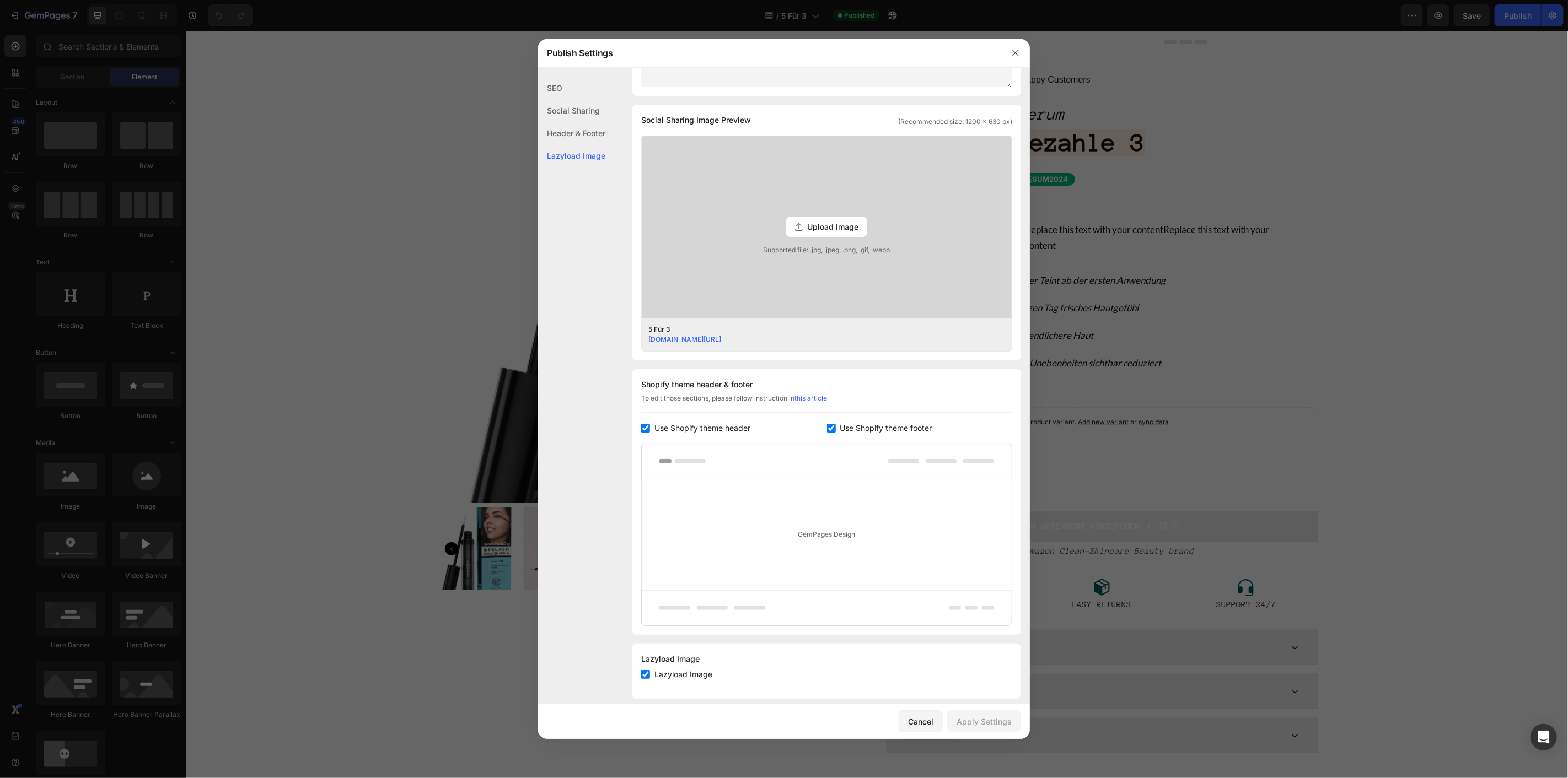
scroll to position [238, 0]
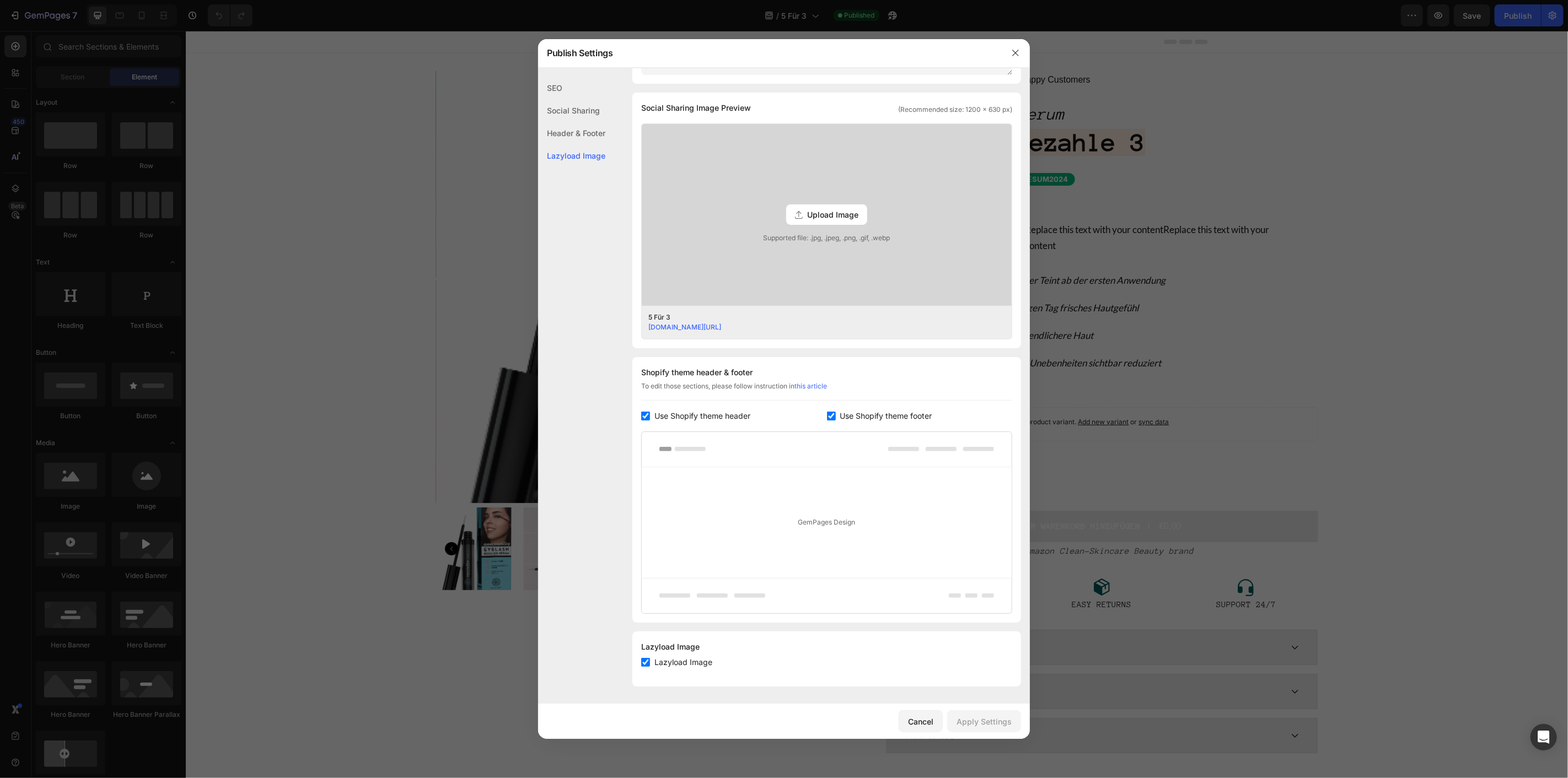
click at [1354, 419] on div at bounding box center [784, 389] width 1568 height 778
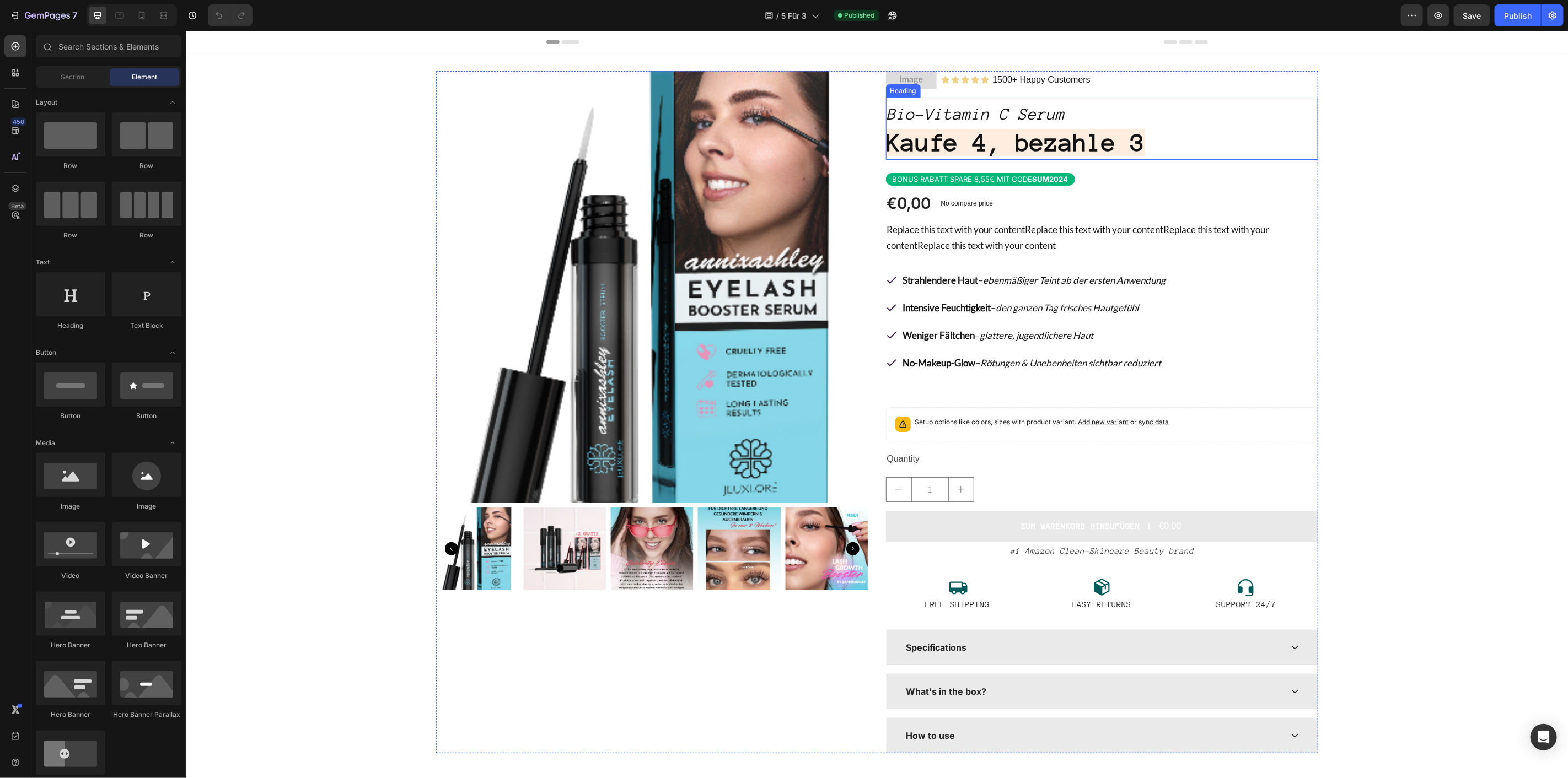
click at [994, 148] on strong "Kaufe 4, bezahle 3" at bounding box center [1015, 142] width 258 height 27
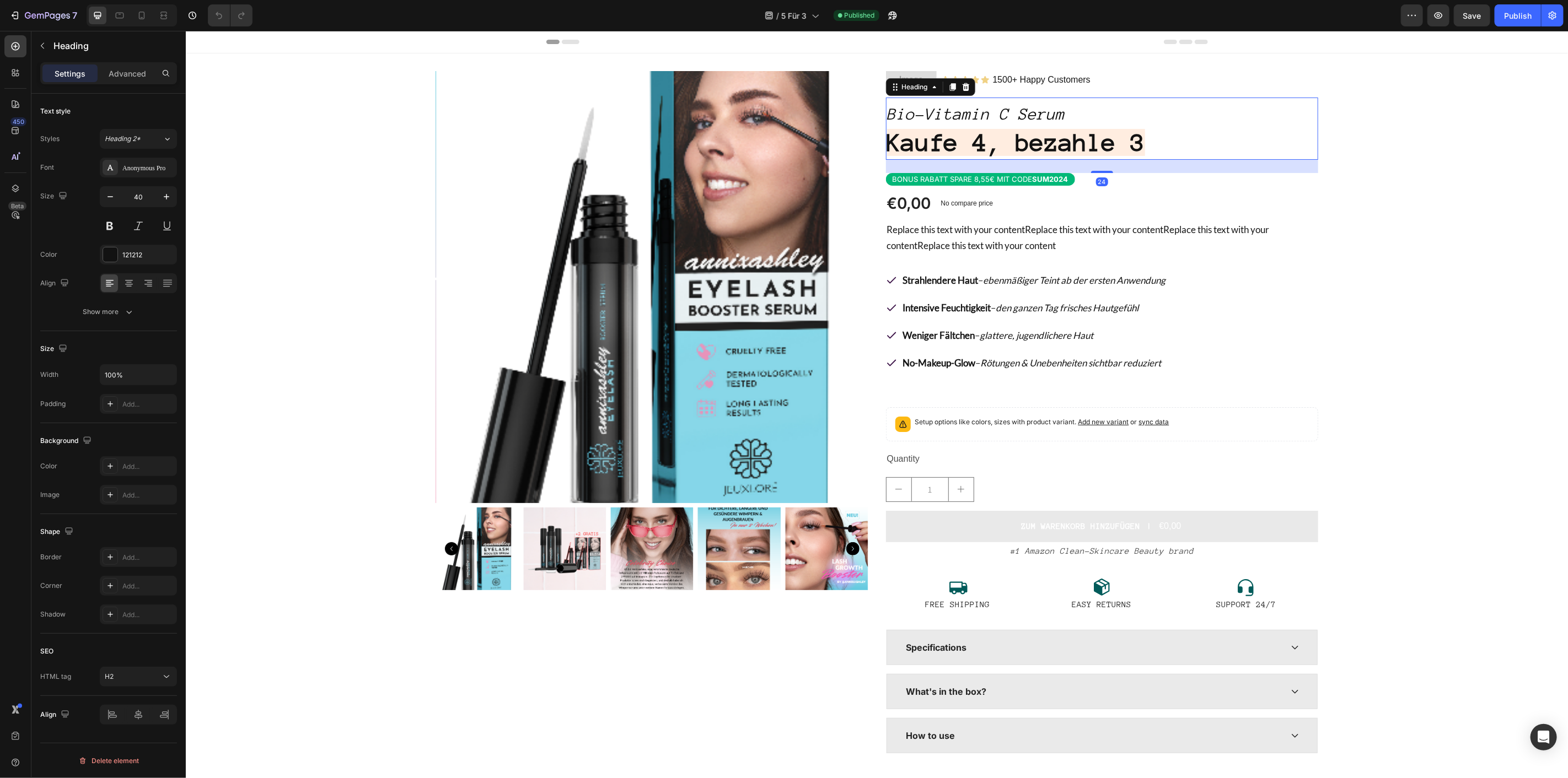
click at [994, 148] on strong "Kaufe 4, bezahle 3" at bounding box center [1015, 142] width 258 height 27
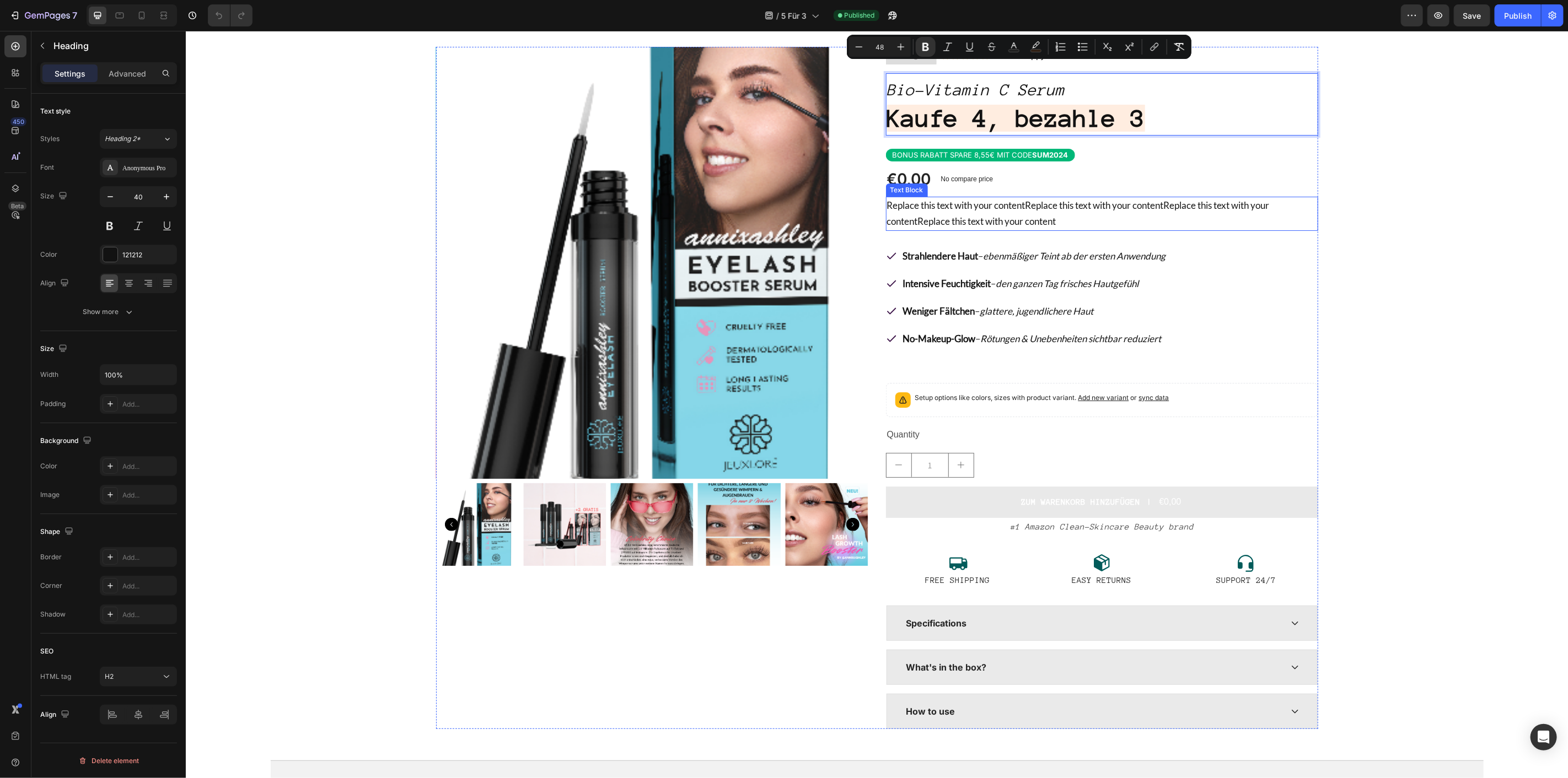
scroll to position [0, 0]
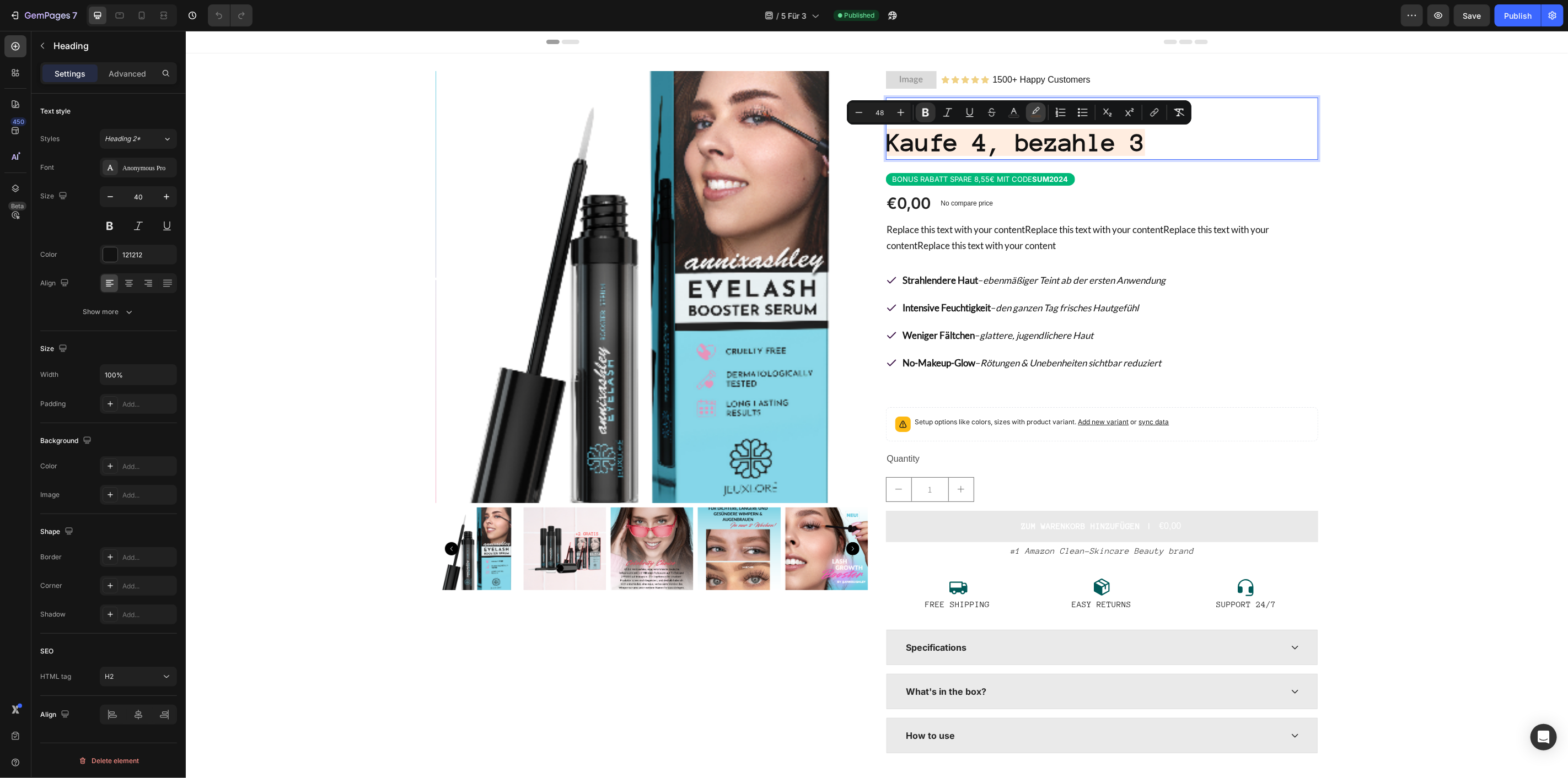
click at [1037, 116] on rect "Editor contextual toolbar" at bounding box center [1036, 116] width 11 height 3
type input "FF6B01"
type input "12"
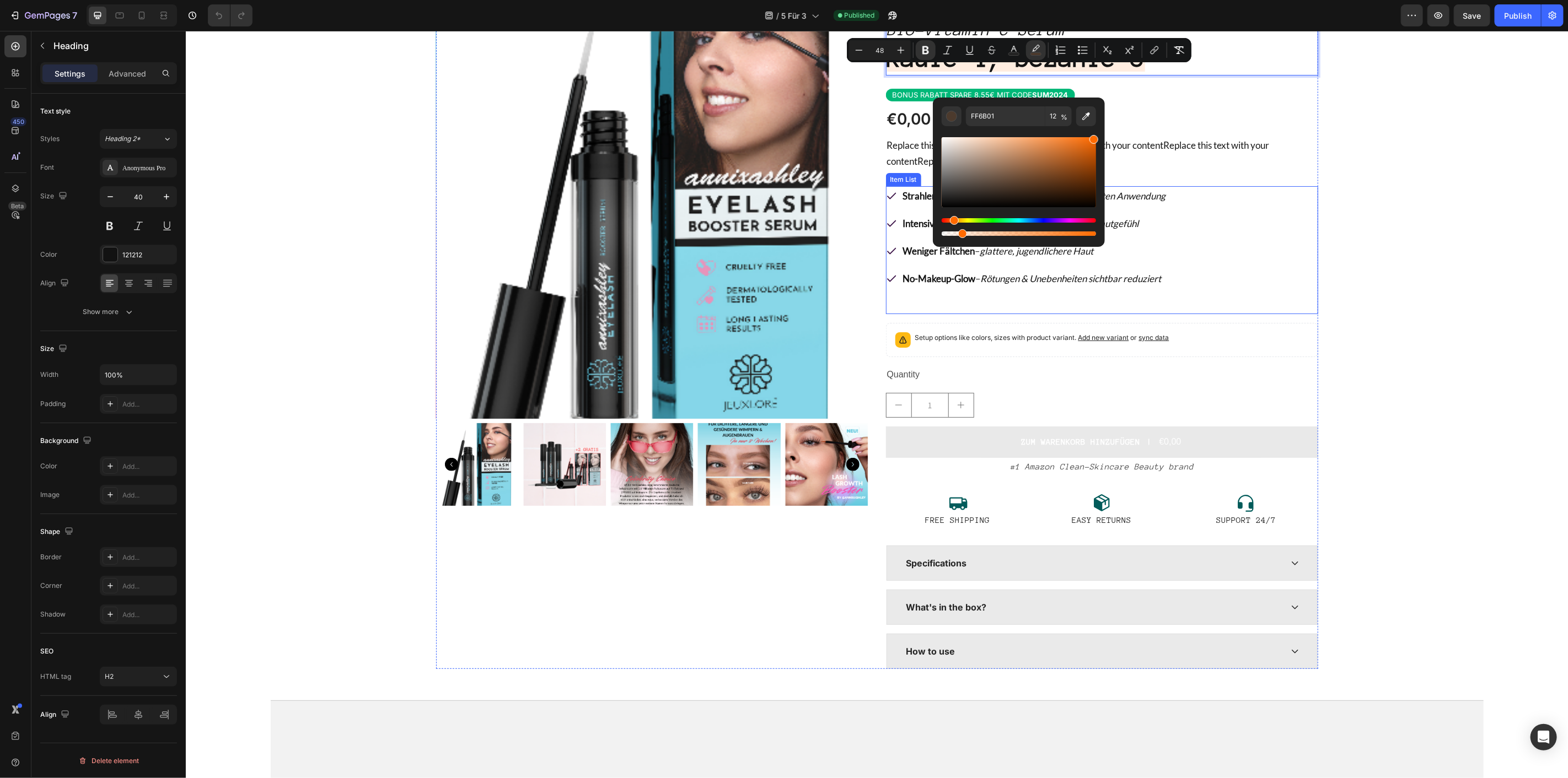
scroll to position [61, 0]
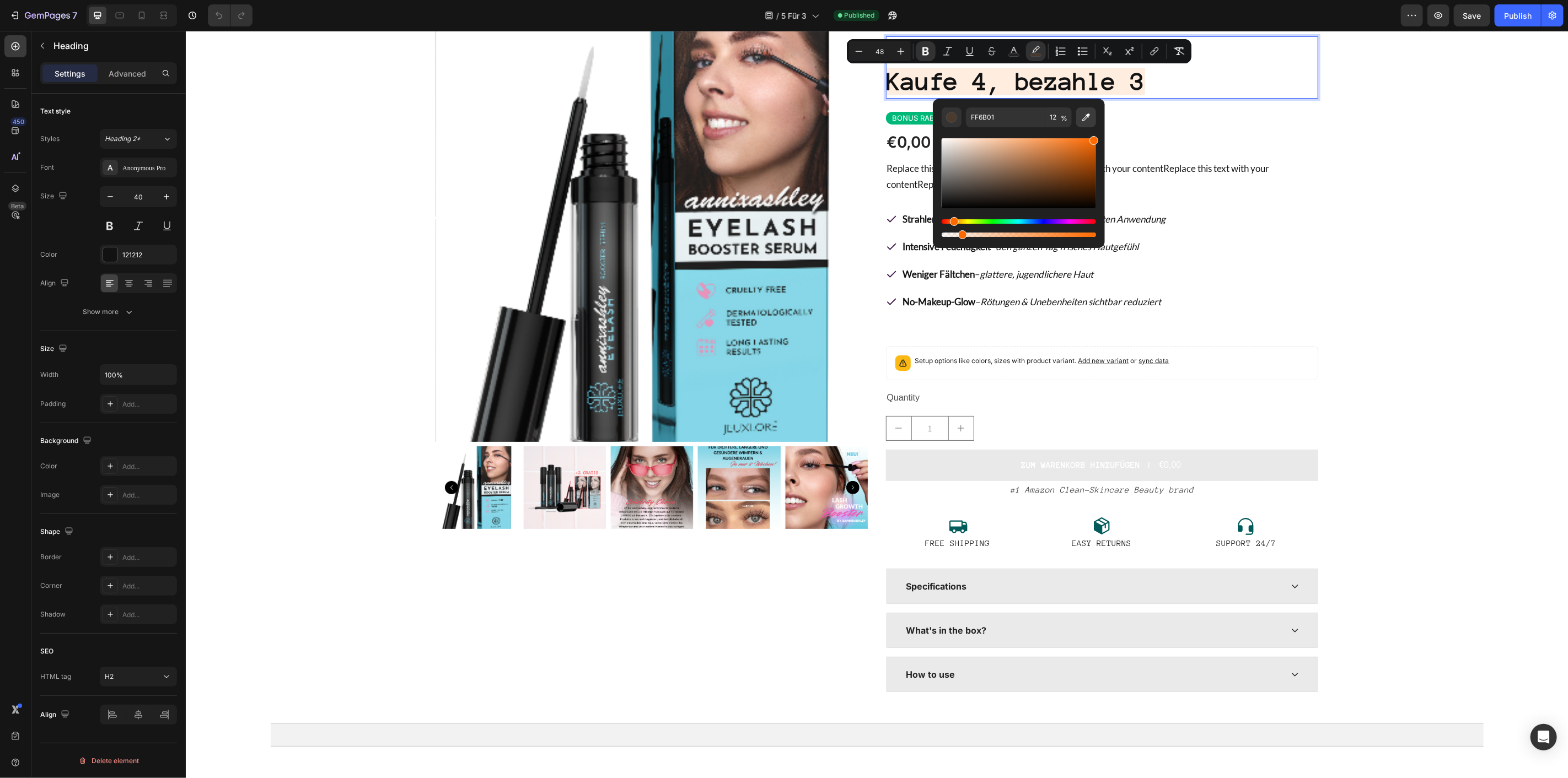
click at [1089, 119] on icon "Editor contextual toolbar" at bounding box center [1086, 117] width 11 height 11
type input "85D6E8"
type input "100"
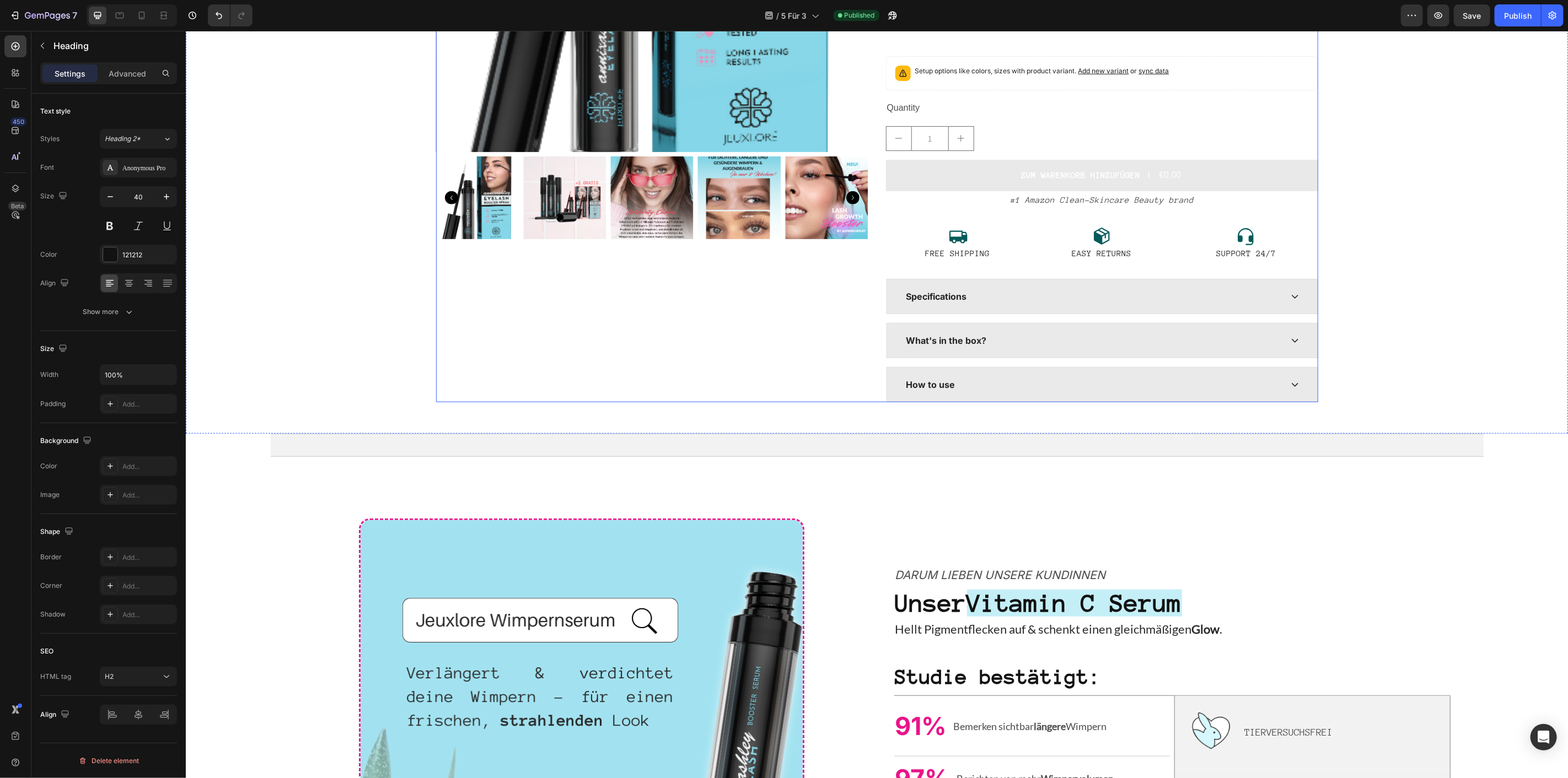
scroll to position [367, 0]
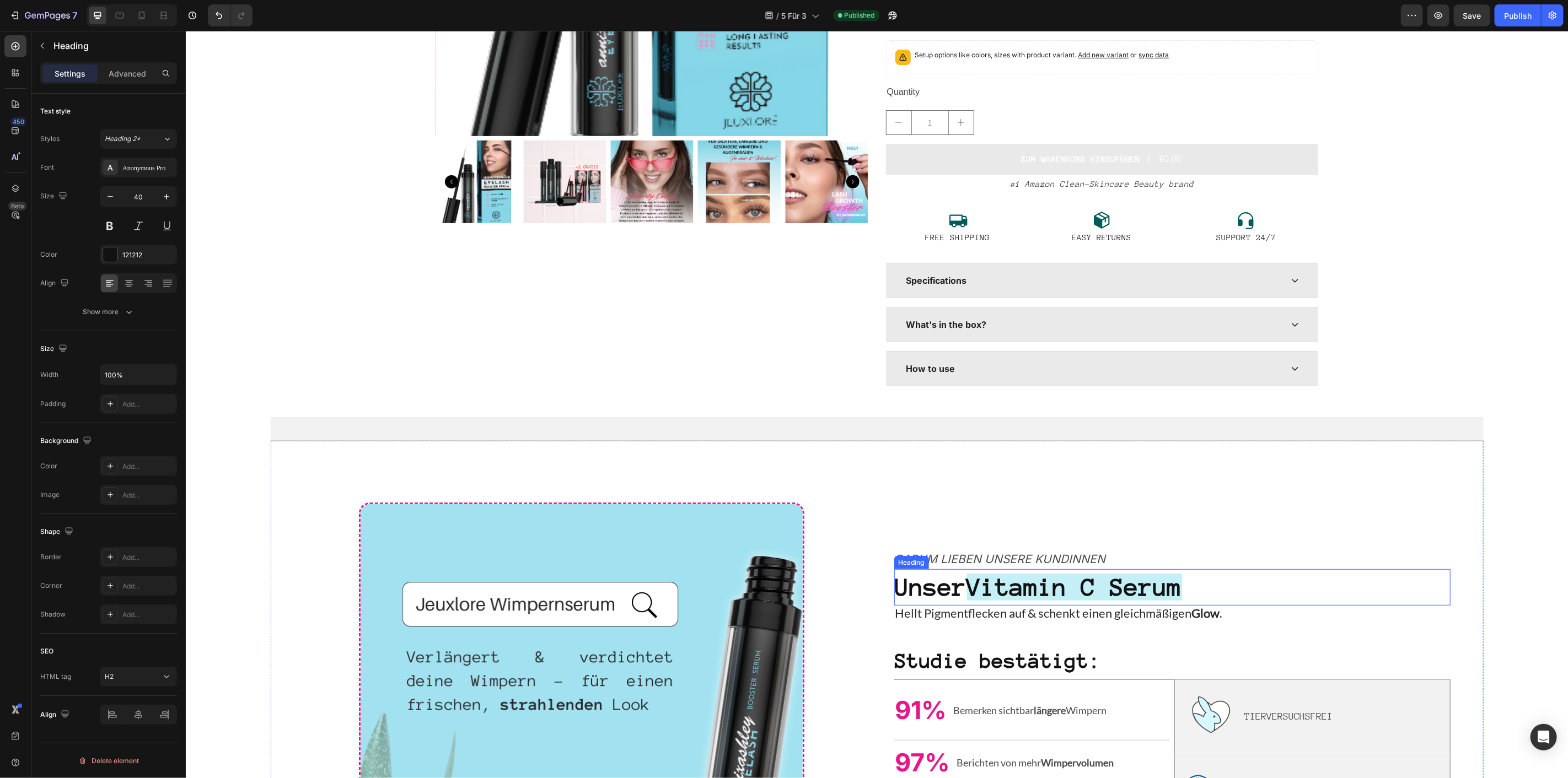
click at [1092, 600] on strong "Vitamin C Serum" at bounding box center [1074, 586] width 215 height 27
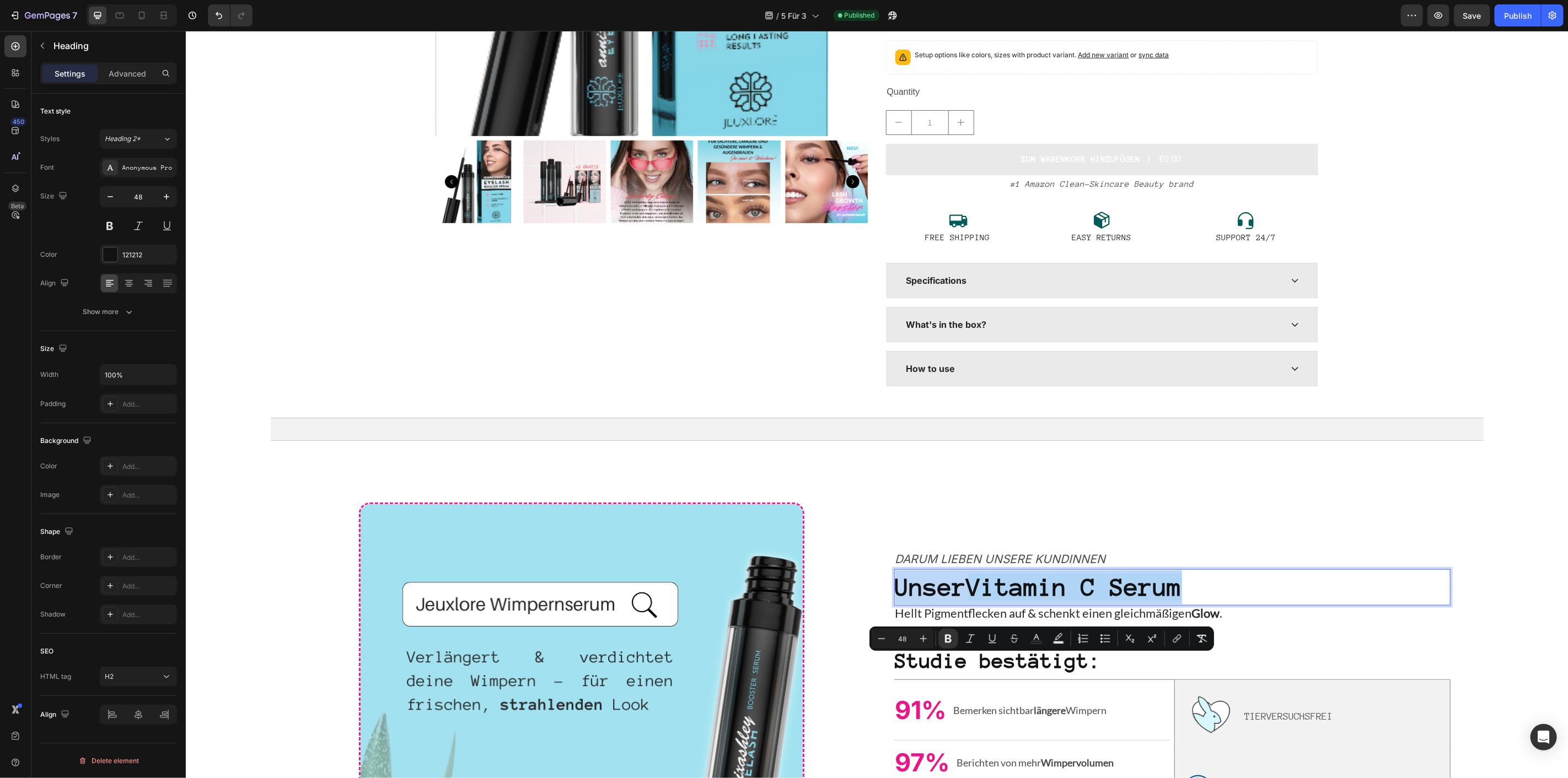
click at [1092, 600] on strong "Vitamin C Serum" at bounding box center [1074, 586] width 215 height 27
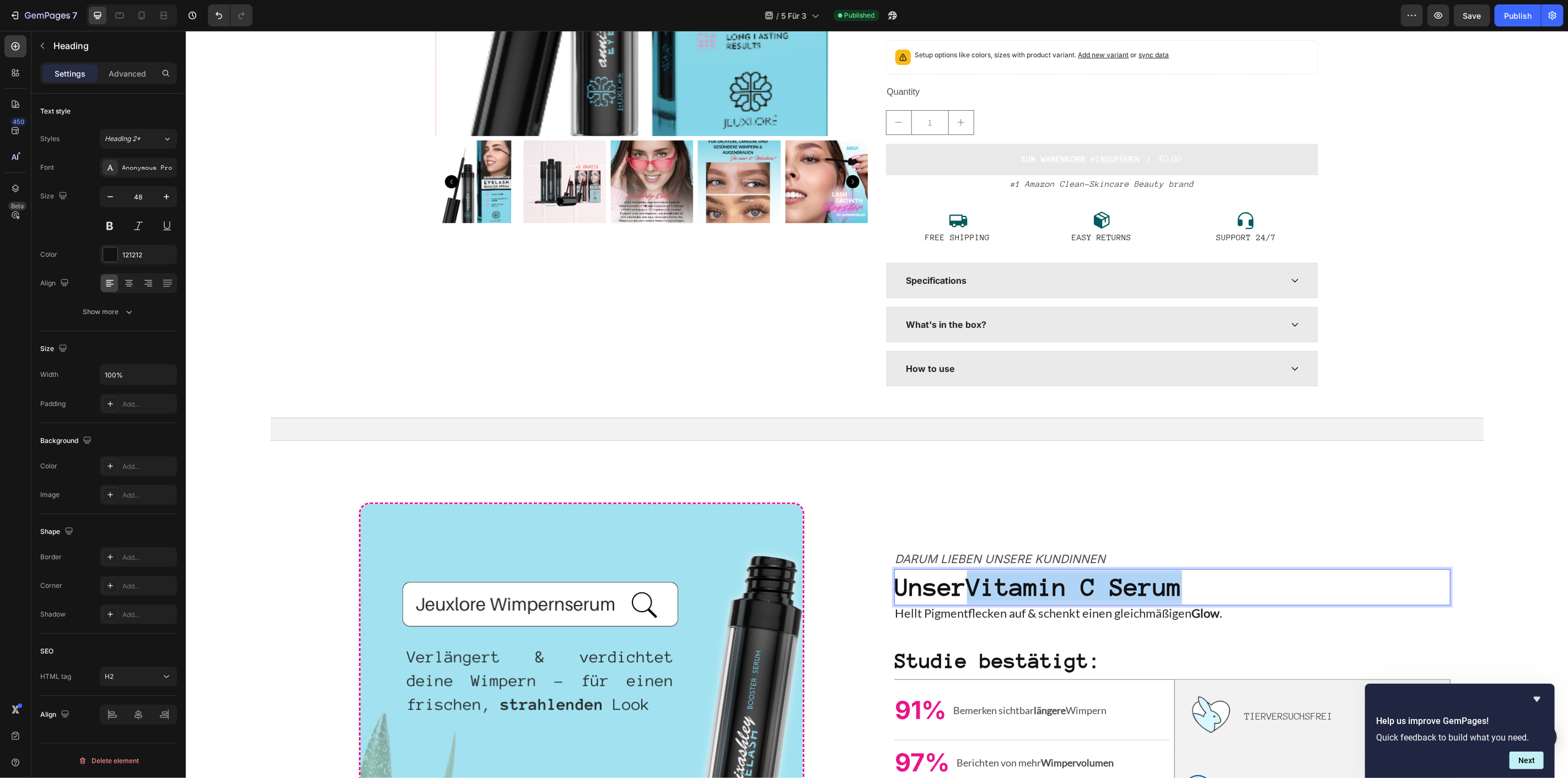
drag, startPoint x: 978, startPoint y: 668, endPoint x: 1207, endPoint y: 670, distance: 229.0
click at [1207, 604] on p "Unser Vitamin C Serum" at bounding box center [1171, 586] width 554 height 34
click at [1099, 636] on icon "Editor contextual toolbar" at bounding box center [1101, 638] width 11 height 11
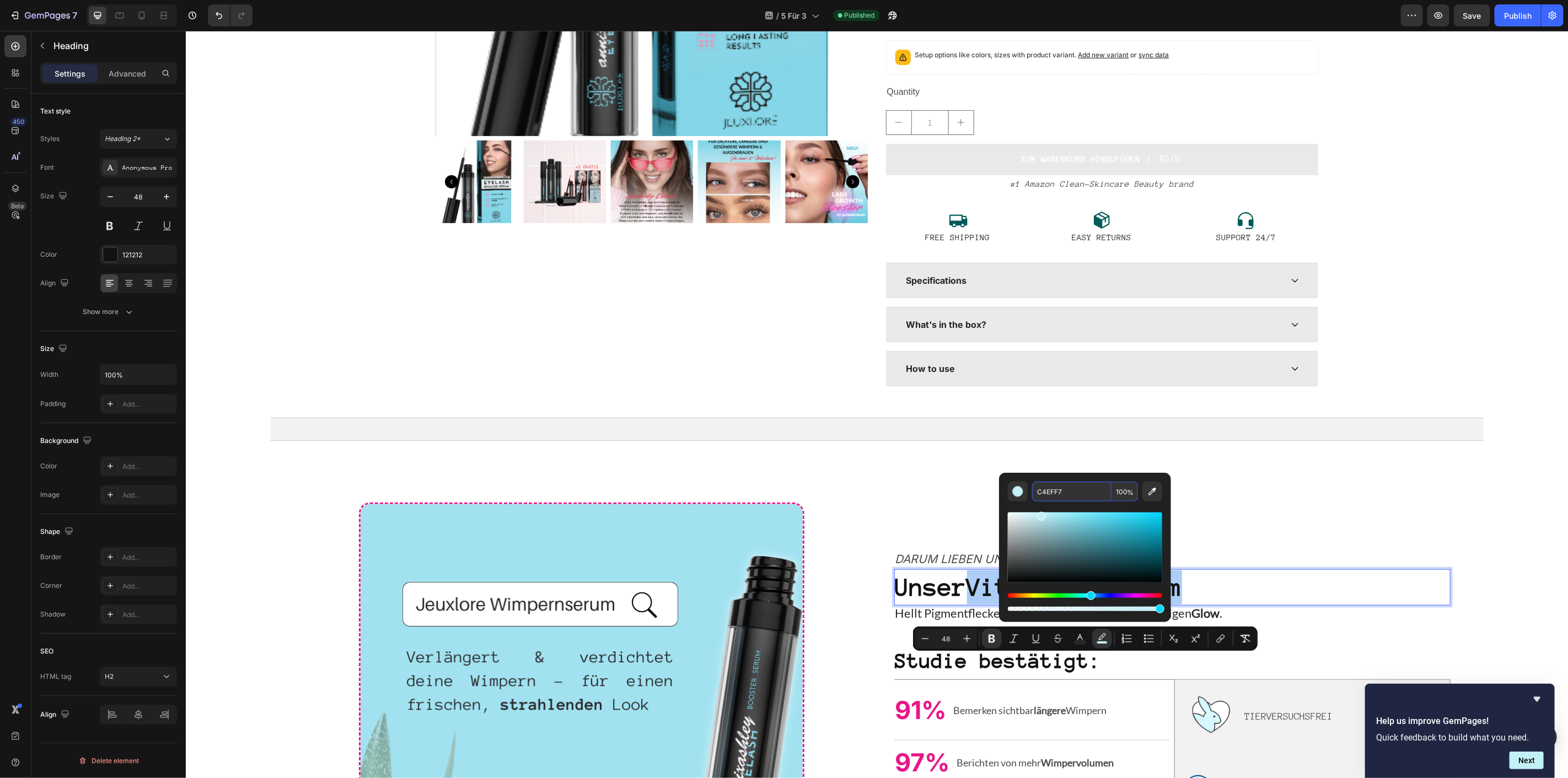
click at [1071, 487] on input "C4EFF7" at bounding box center [1071, 492] width 80 height 20
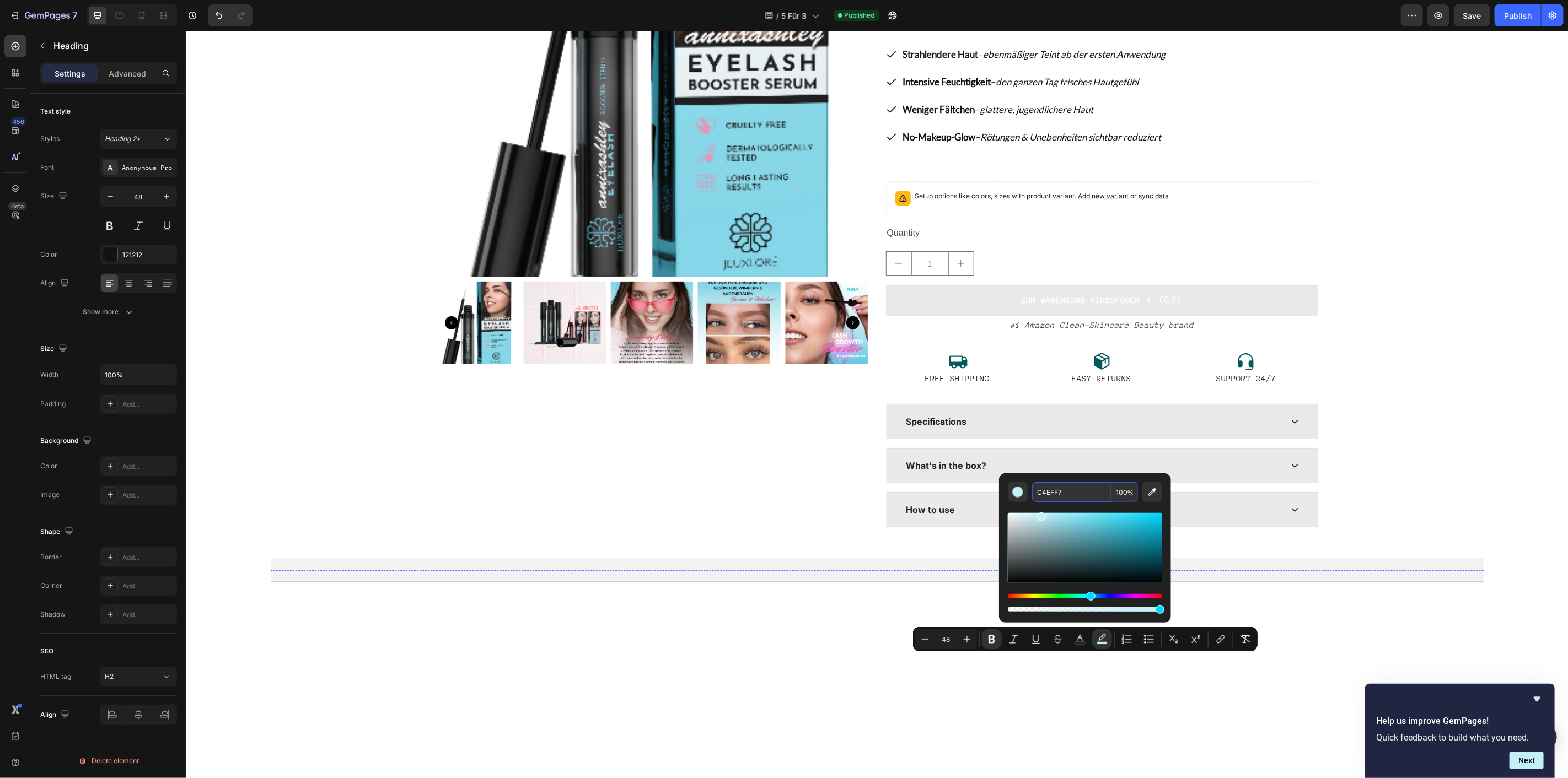
scroll to position [0, 0]
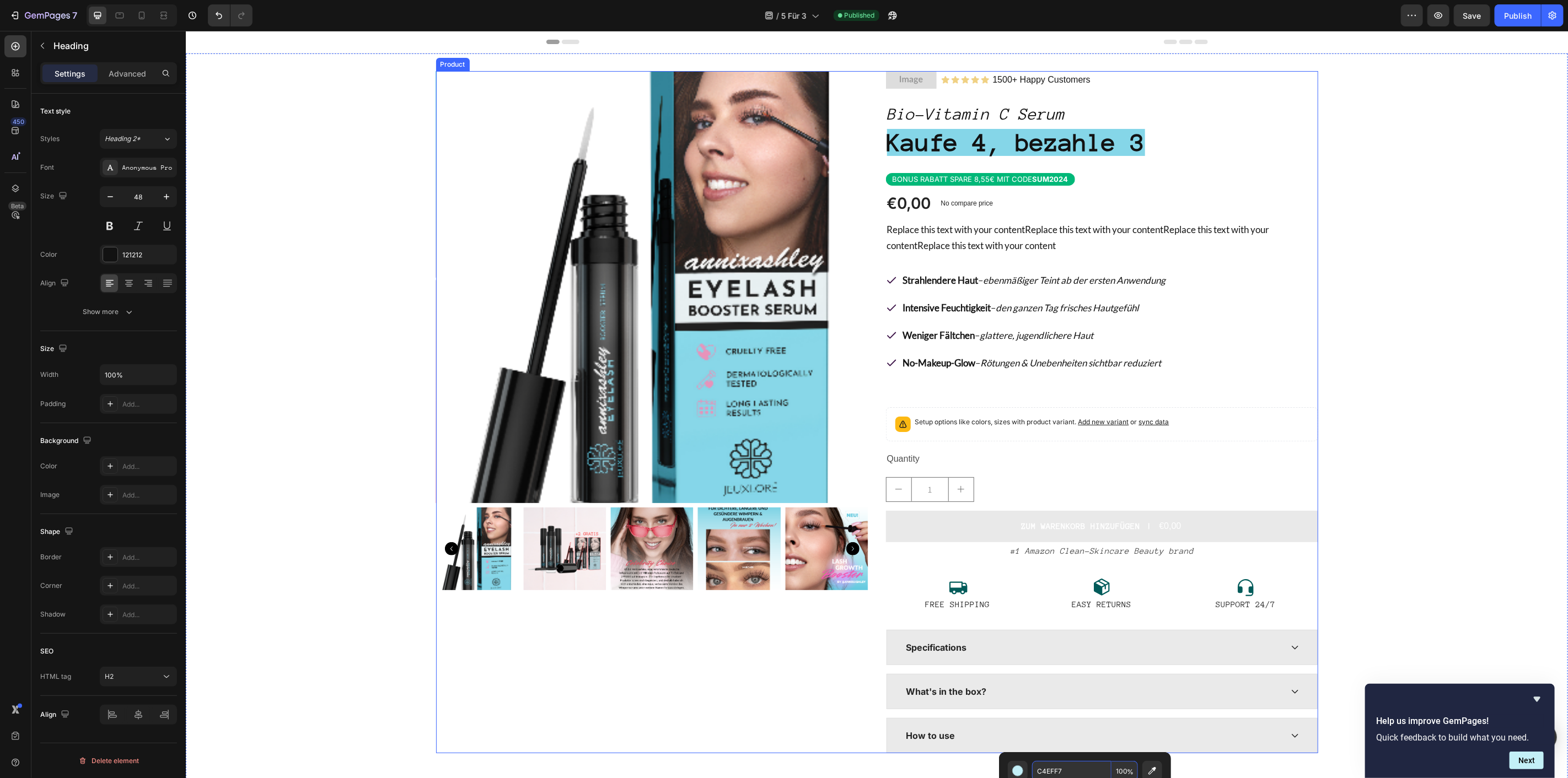
click at [1000, 142] on strong "Kaufe 4, bezahle 3" at bounding box center [1015, 142] width 258 height 27
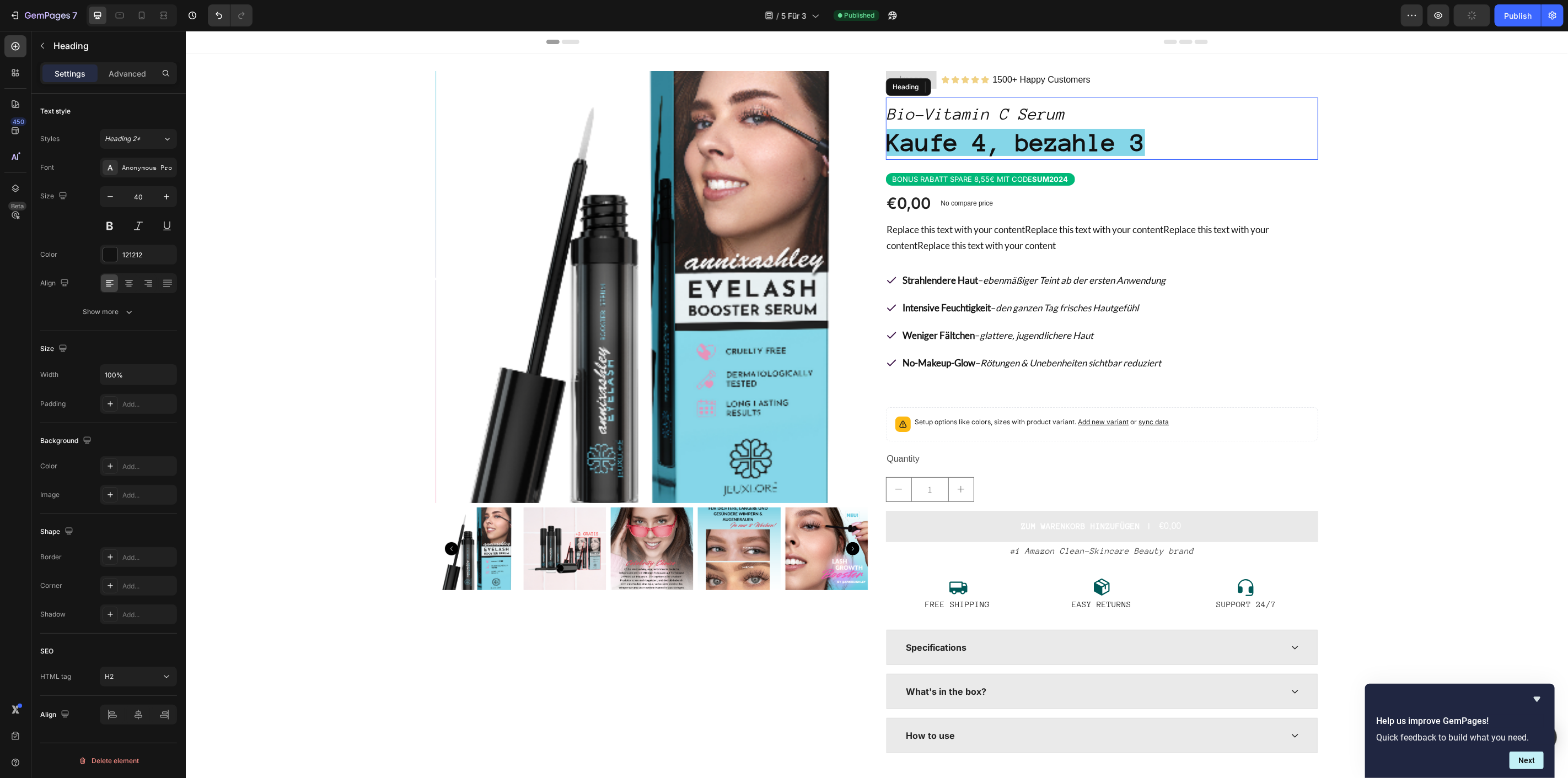
click at [1000, 142] on strong "Kaufe 4, bezahle 3" at bounding box center [1015, 142] width 258 height 27
click at [1087, 140] on strong "Kaufe 4, bezahle 3" at bounding box center [1015, 142] width 258 height 27
drag, startPoint x: 1142, startPoint y: 144, endPoint x: 1124, endPoint y: 146, distance: 18.1
click at [1124, 146] on strong "Kaufe 4, bezahle 3" at bounding box center [1015, 142] width 258 height 27
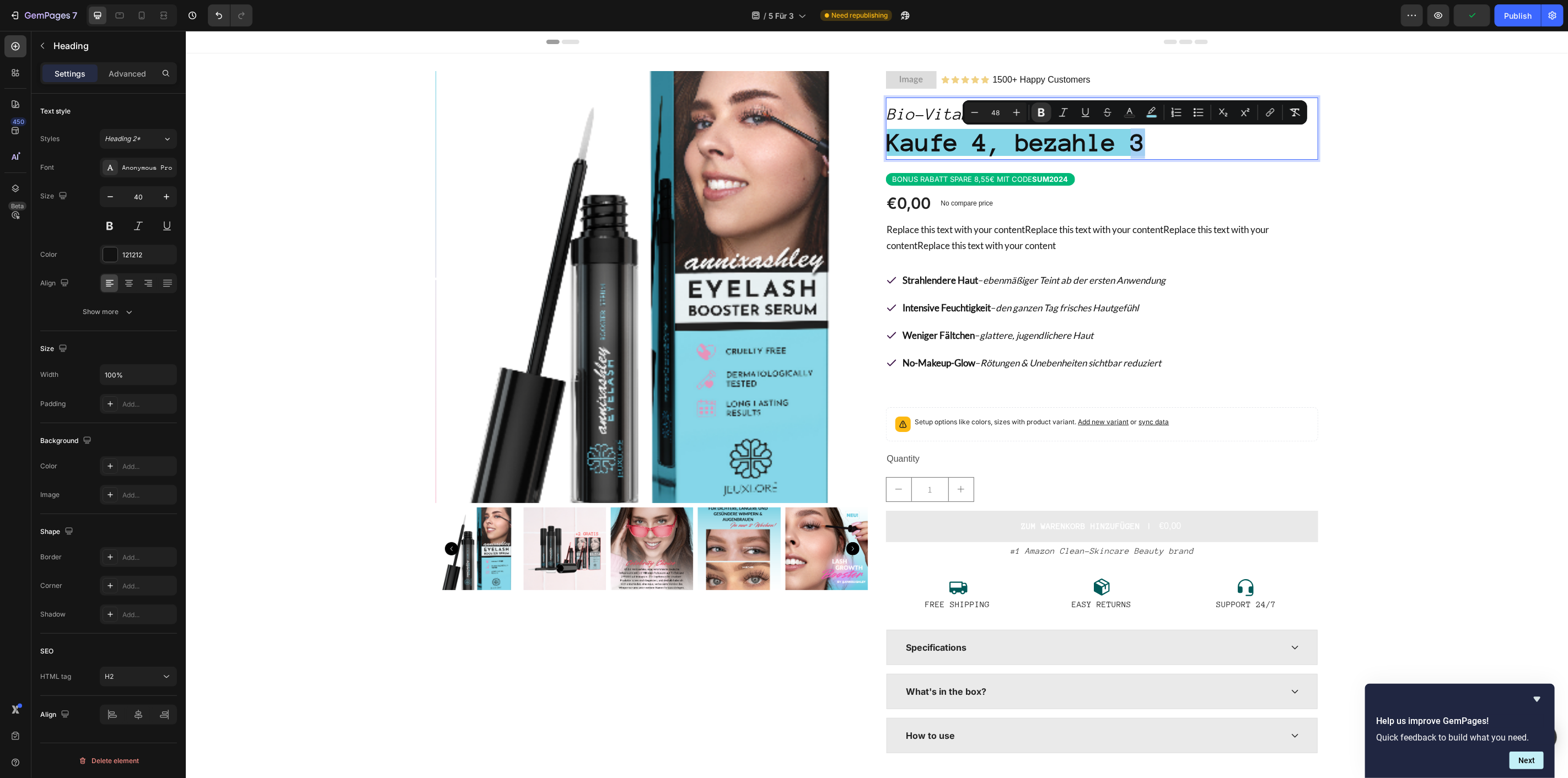
click at [1144, 150] on strong "Kaufe 4, bezahle 3" at bounding box center [1015, 142] width 258 height 27
drag, startPoint x: 1163, startPoint y: 150, endPoint x: 1152, endPoint y: 150, distance: 11.0
click at [1152, 150] on p "Bio-Vitamin C Serum Kaufe 4, bezahle 3" at bounding box center [1101, 128] width 430 height 60
drag, startPoint x: 1137, startPoint y: 138, endPoint x: 886, endPoint y: 139, distance: 251.0
click at [886, 139] on strong "Kaufe 4, bezahle 3" at bounding box center [1015, 142] width 258 height 27
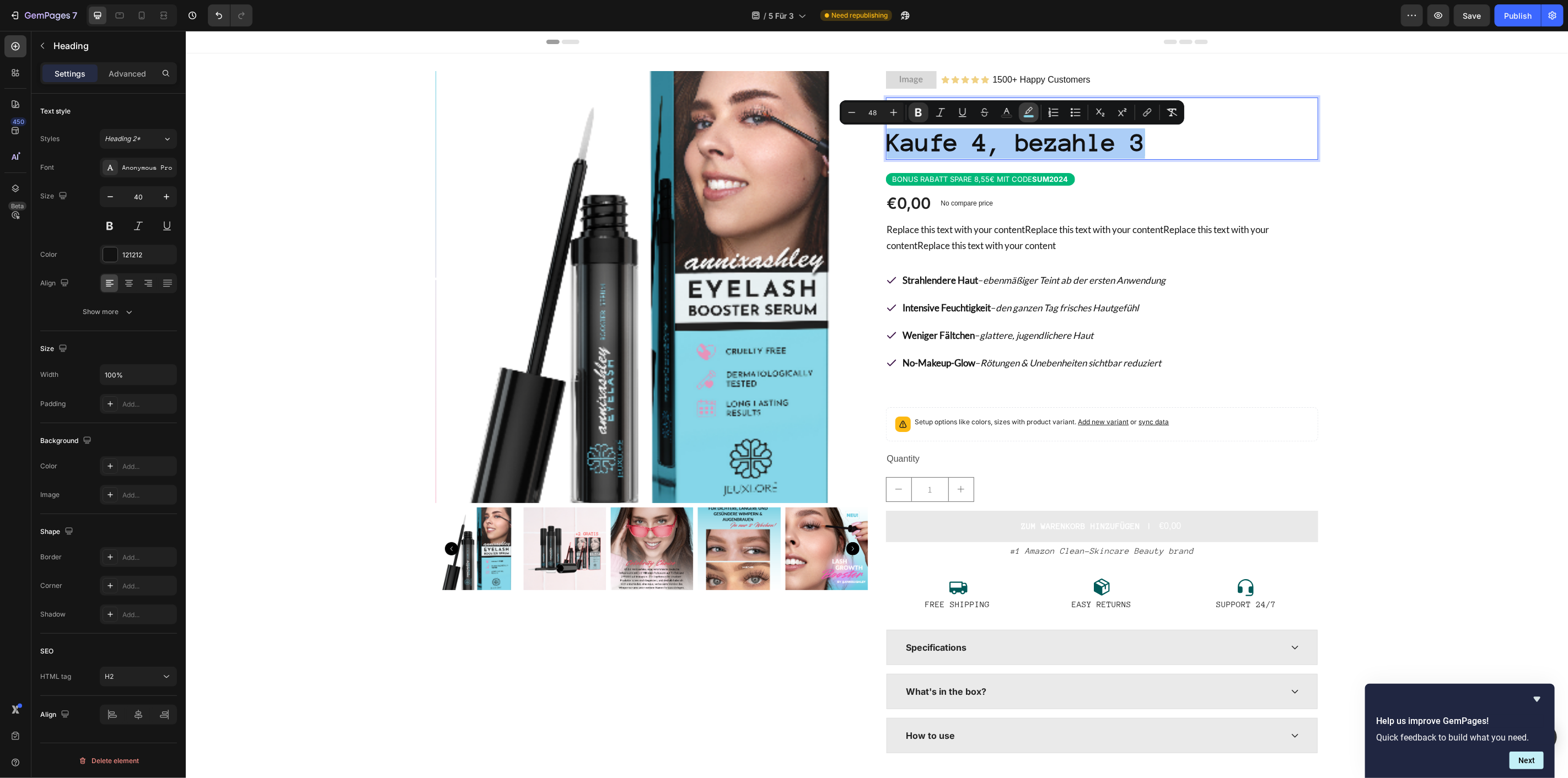
click at [1034, 115] on button "color" at bounding box center [1029, 112] width 20 height 20
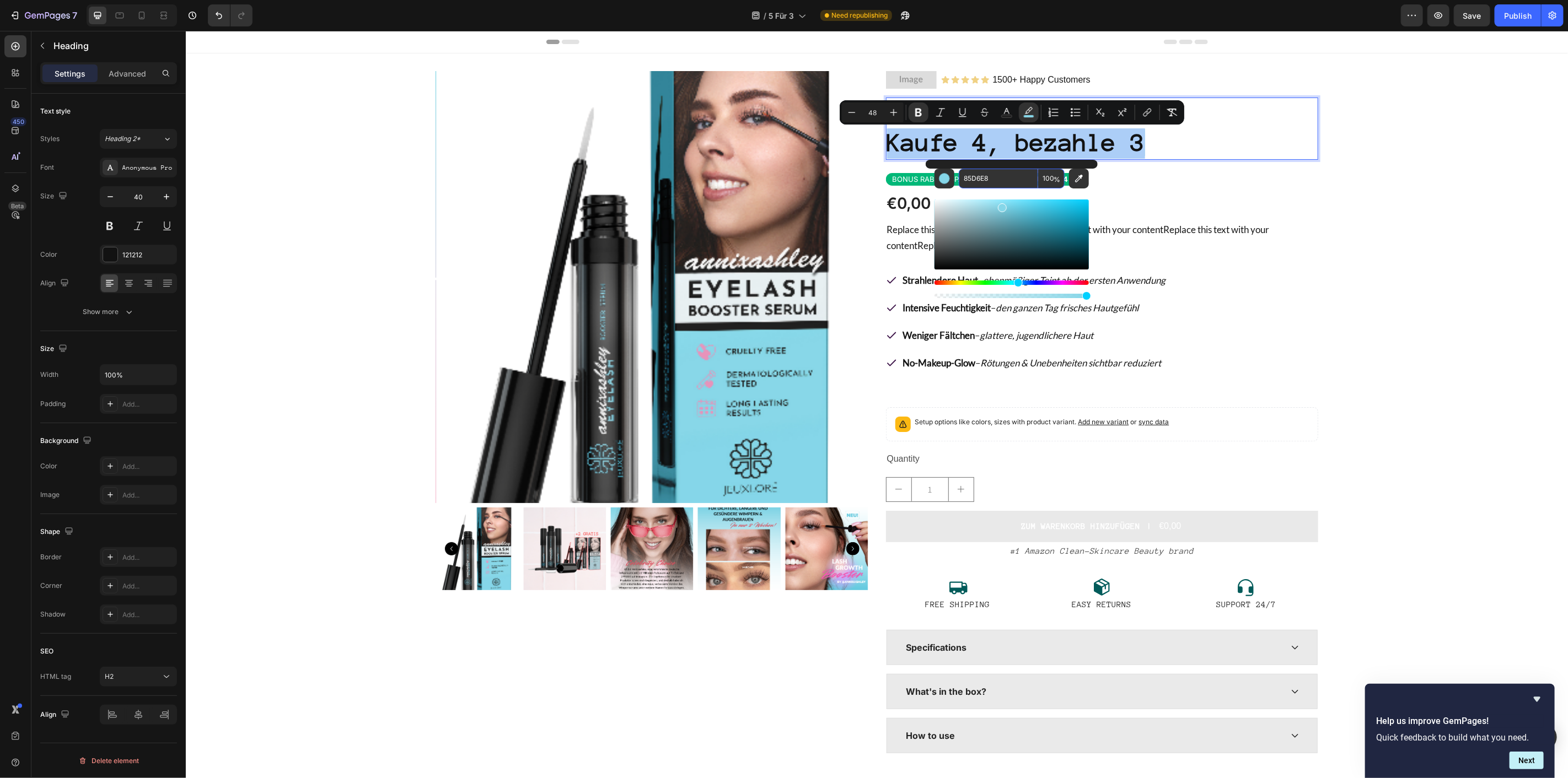
click at [1000, 177] on input "85D6E8" at bounding box center [998, 178] width 80 height 20
paste input "C4EFF7"
type input "C4EFF7"
click at [1163, 156] on p "Bio-Vitamin C Serum Kaufe 4, bezahle 3" at bounding box center [1101, 128] width 430 height 60
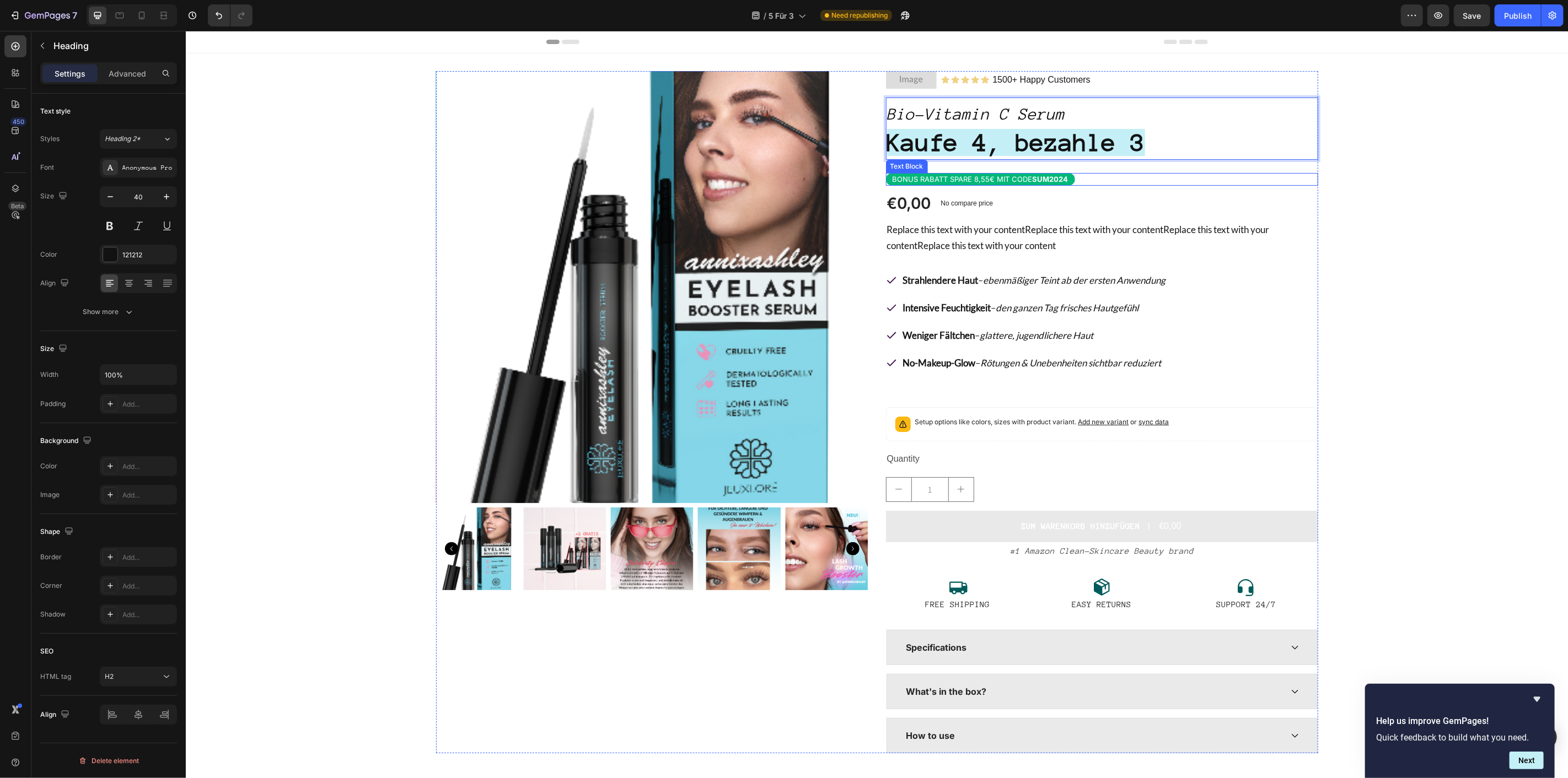
click at [1023, 175] on p "Bonus Rabatt spare 8,55€ mit CODE SUM2024" at bounding box center [980, 178] width 176 height 9
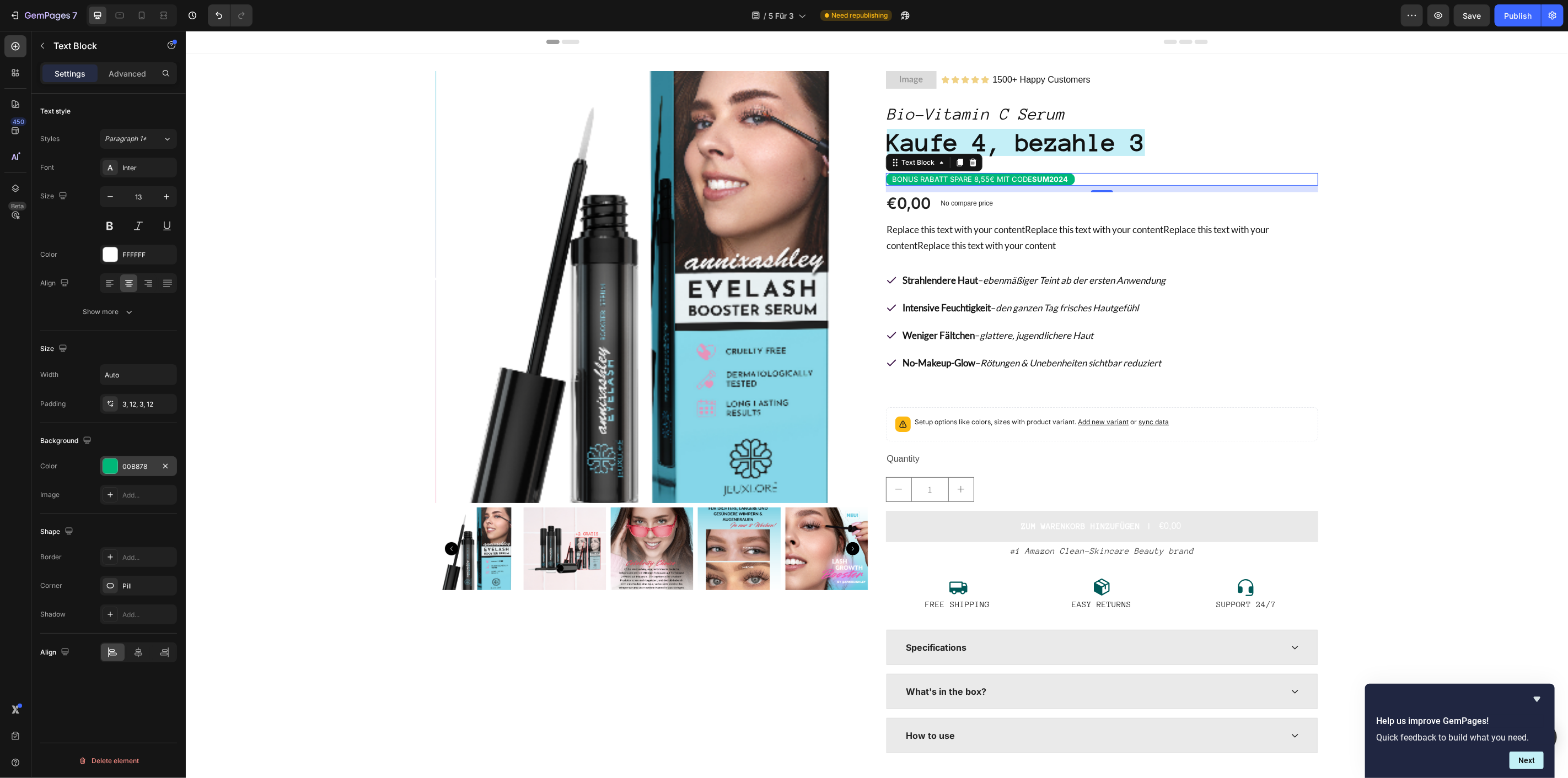
click at [111, 470] on div at bounding box center [110, 466] width 14 height 14
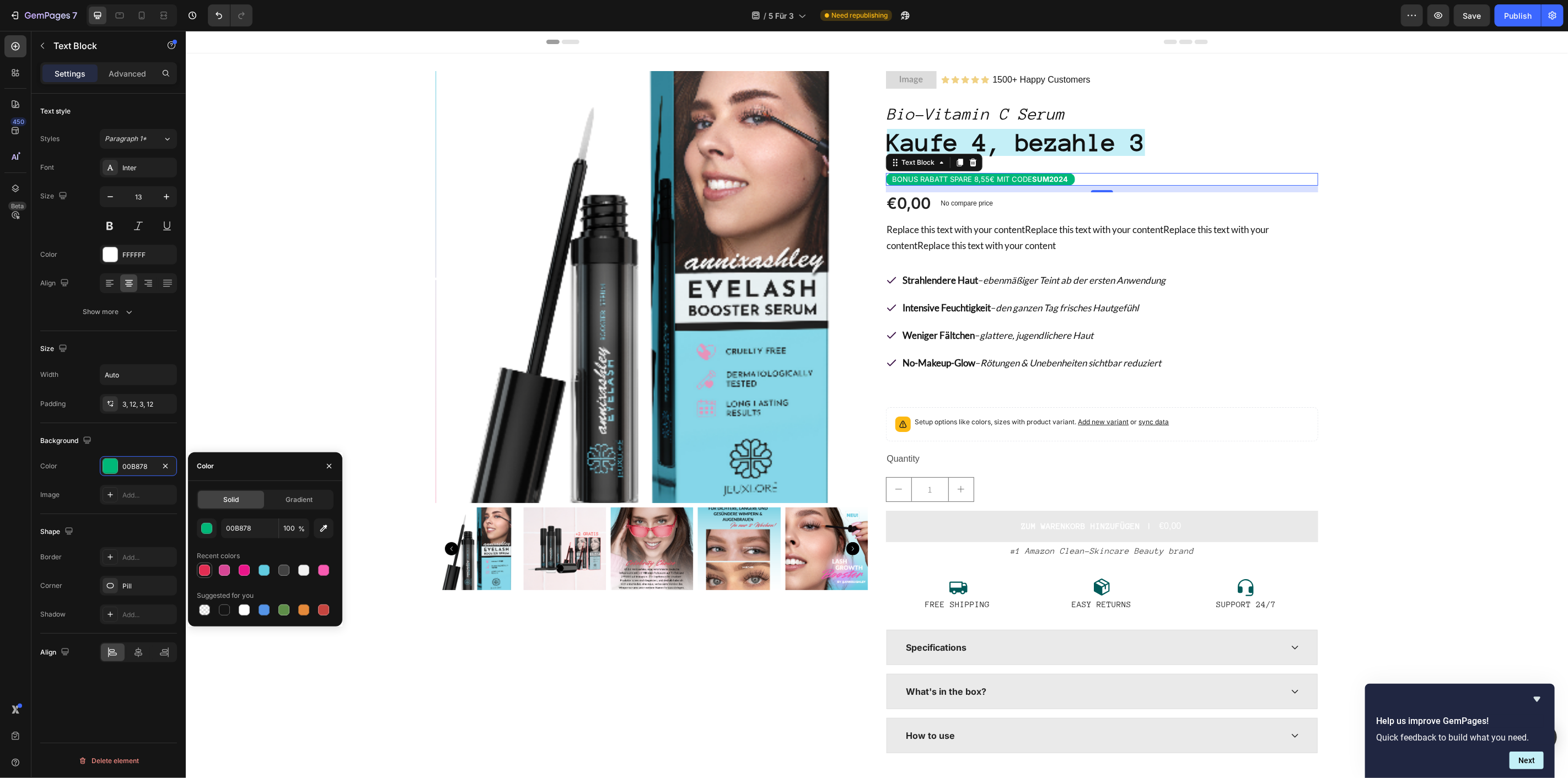
click at [208, 574] on div at bounding box center [204, 570] width 11 height 11
type input "E12D52"
click at [1012, 136] on strong "Kaufe 4, bezahle 3" at bounding box center [1015, 142] width 258 height 27
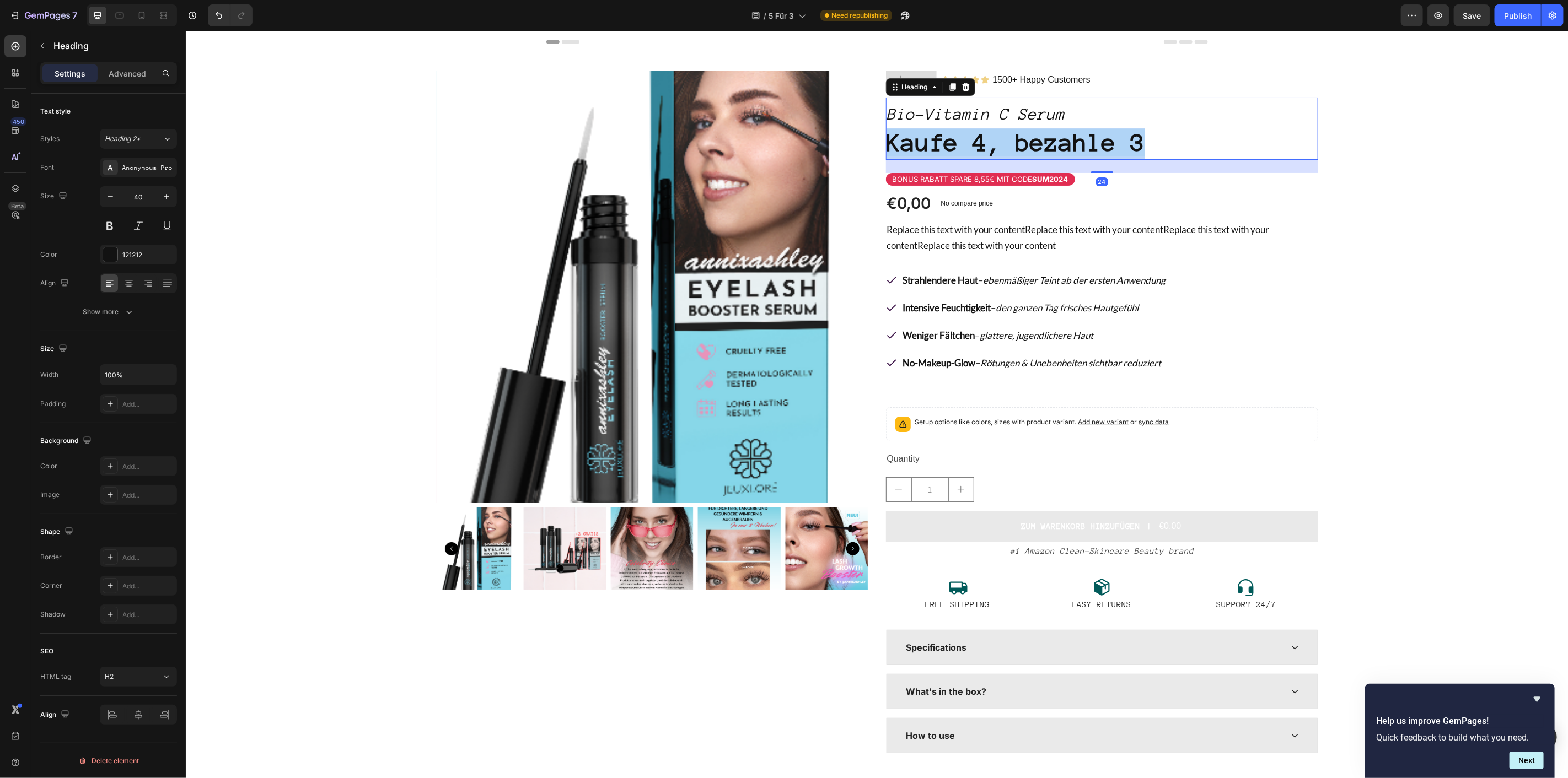
click at [1012, 136] on strong "Kaufe 4, bezahle 3" at bounding box center [1015, 142] width 258 height 27
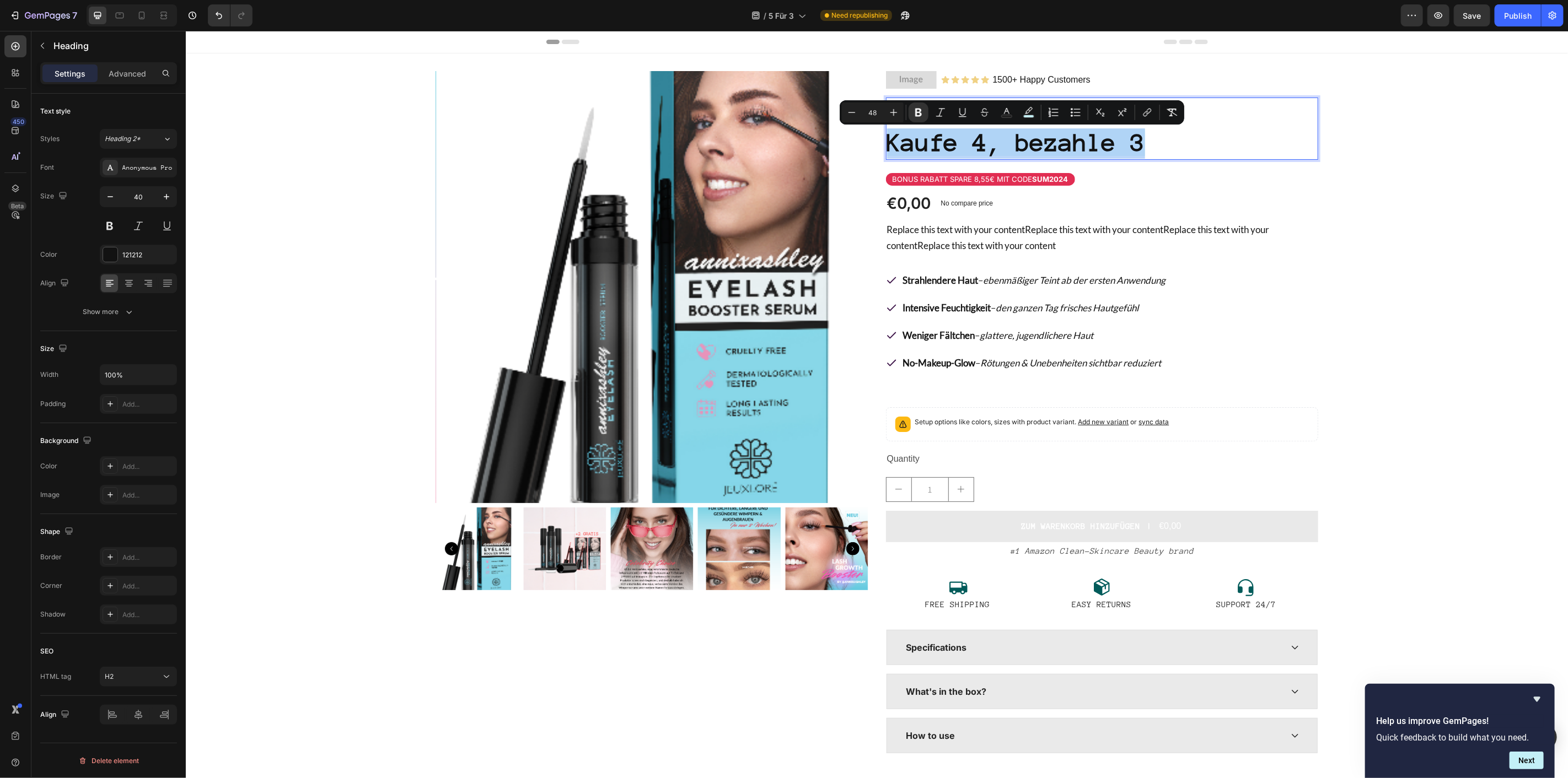
click at [1060, 152] on strong "Kaufe 4, bezahle 3" at bounding box center [1015, 142] width 258 height 27
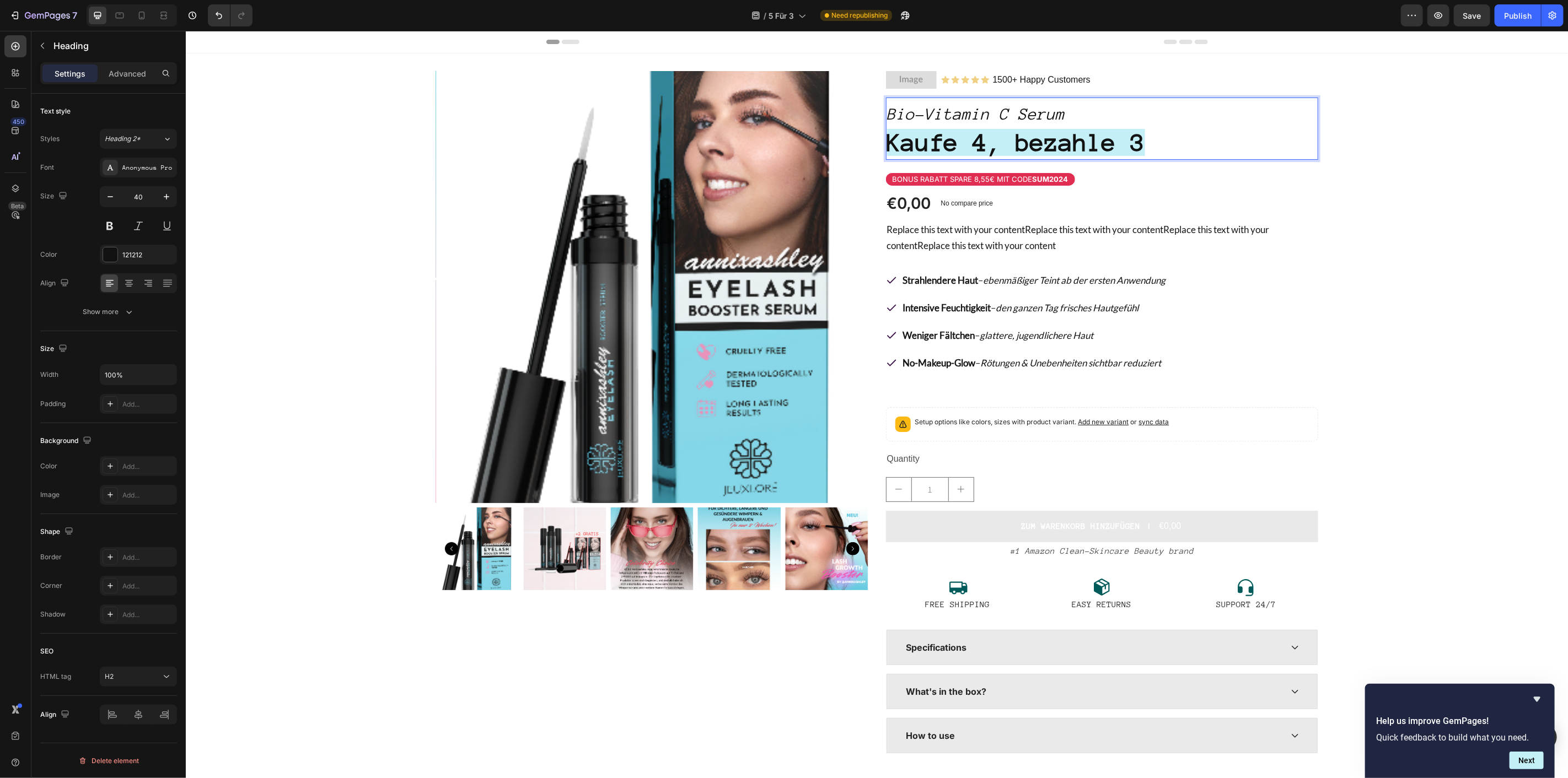
click at [978, 144] on strong "Kaufe 4, bezahle 3" at bounding box center [1015, 142] width 258 height 27
click at [988, 113] on icon "Bio-Vitamin C Serum" at bounding box center [975, 113] width 178 height 18
click at [962, 586] on icon at bounding box center [958, 589] width 18 height 13
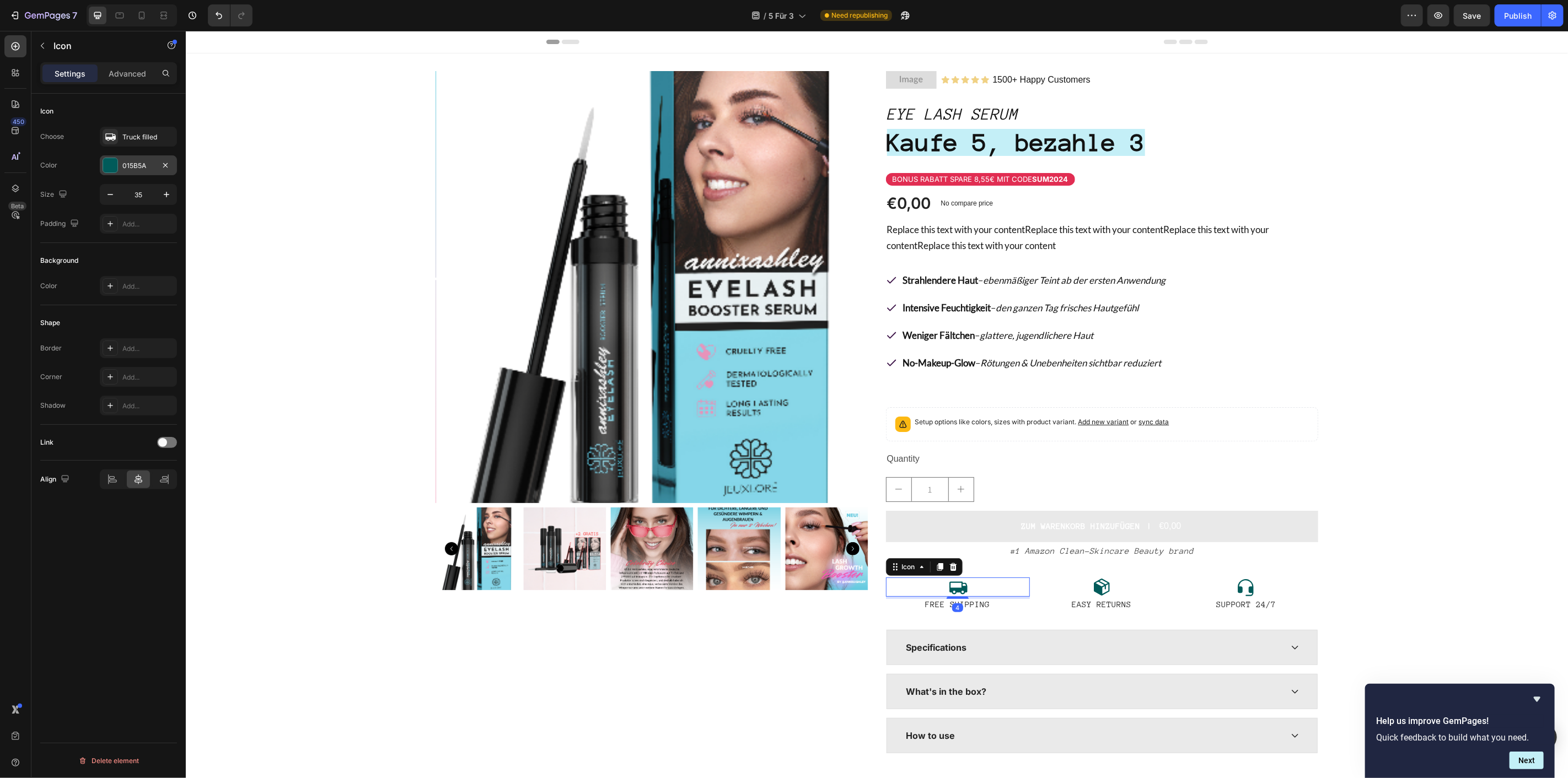
click at [136, 168] on div "015B5A" at bounding box center [138, 166] width 32 height 10
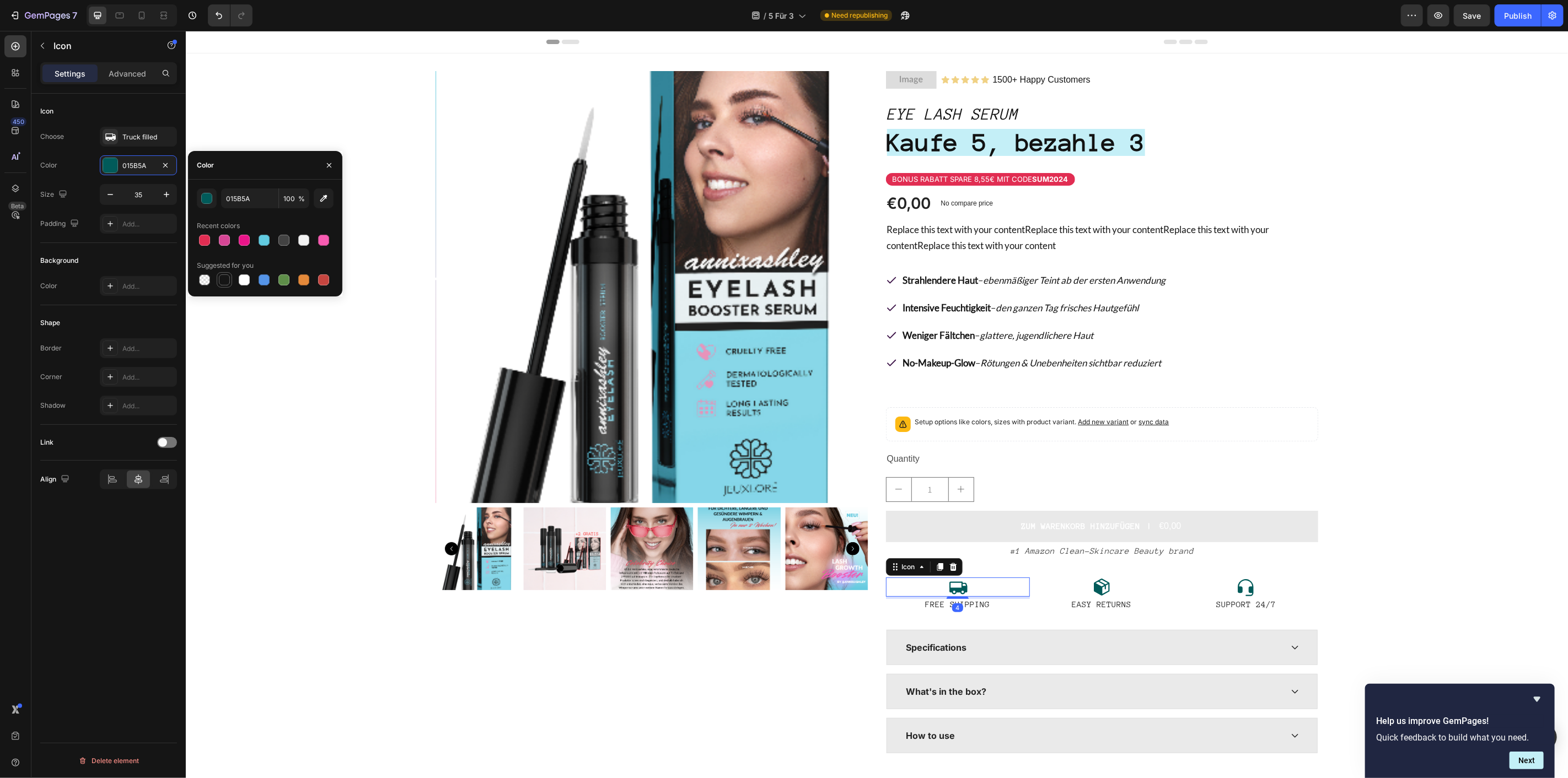
click at [222, 283] on div at bounding box center [224, 280] width 11 height 11
type input "151515"
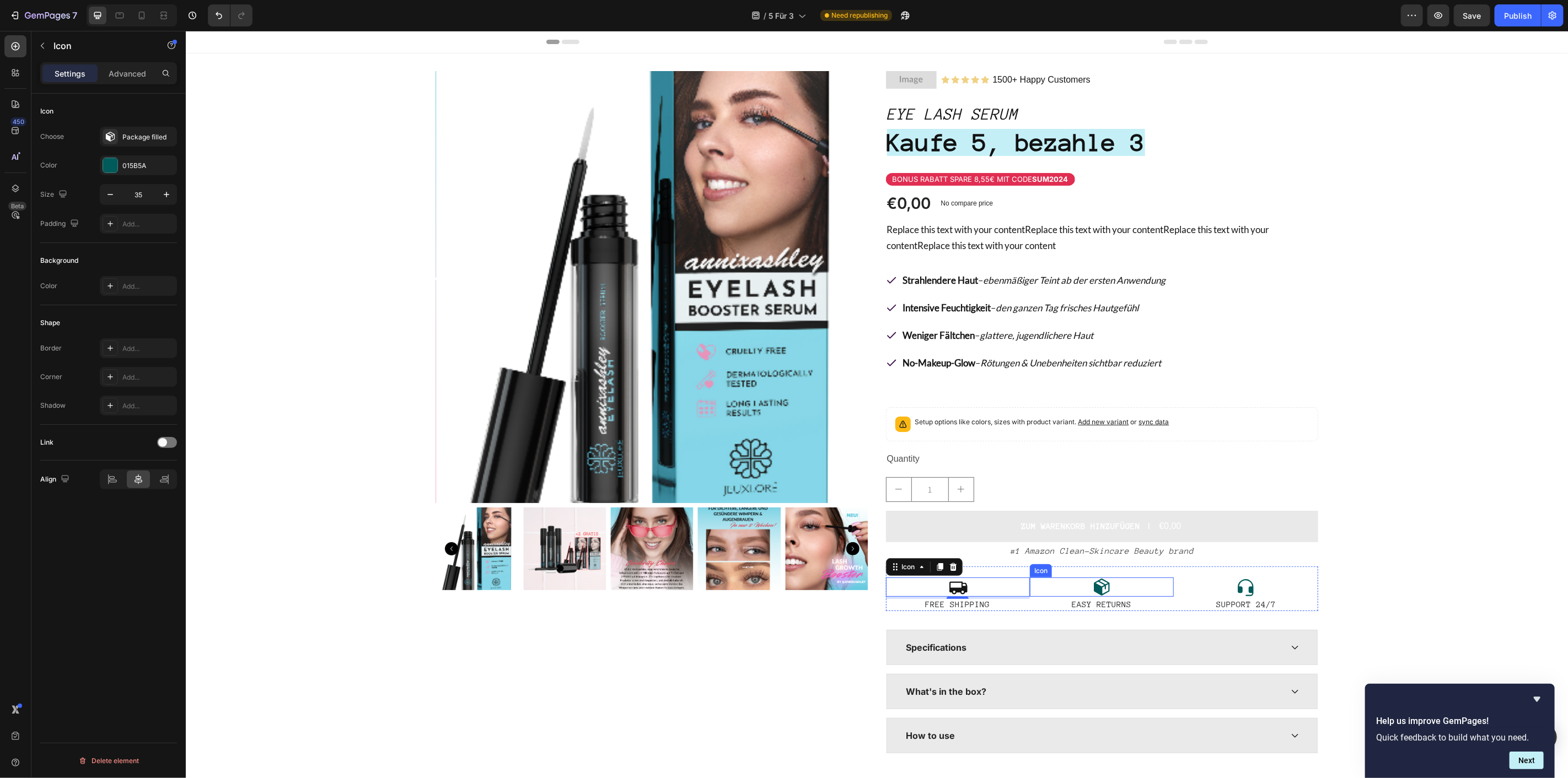
click at [1115, 583] on div "Icon" at bounding box center [1101, 586] width 144 height 19
click at [123, 163] on div "015B5A" at bounding box center [138, 166] width 32 height 10
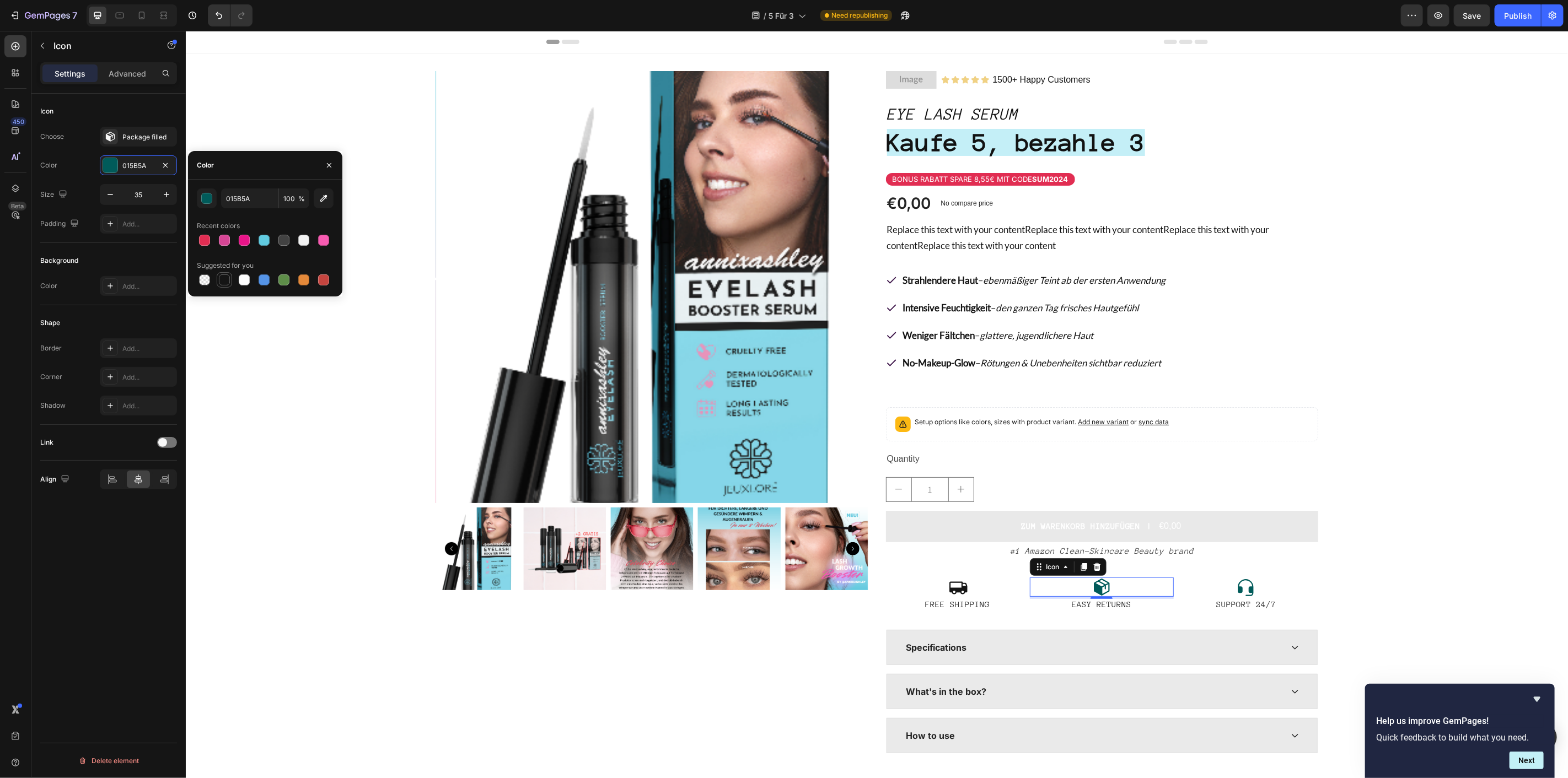
drag, startPoint x: 226, startPoint y: 281, endPoint x: 222, endPoint y: 302, distance: 21.4
click at [226, 281] on div at bounding box center [224, 280] width 11 height 11
type input "151515"
click at [1240, 585] on icon at bounding box center [1245, 586] width 19 height 19
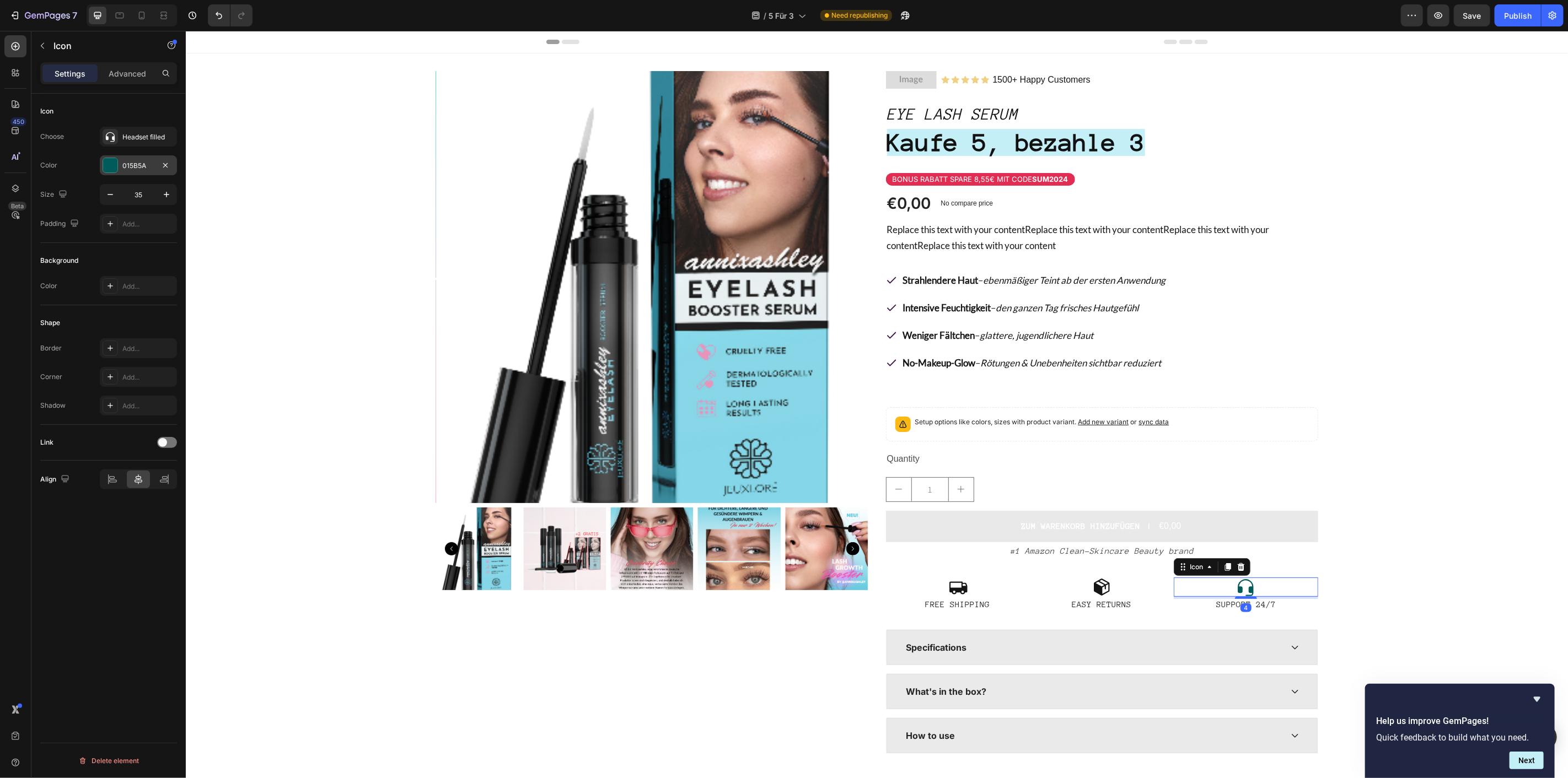
click at [131, 162] on div "015B5A" at bounding box center [138, 166] width 32 height 10
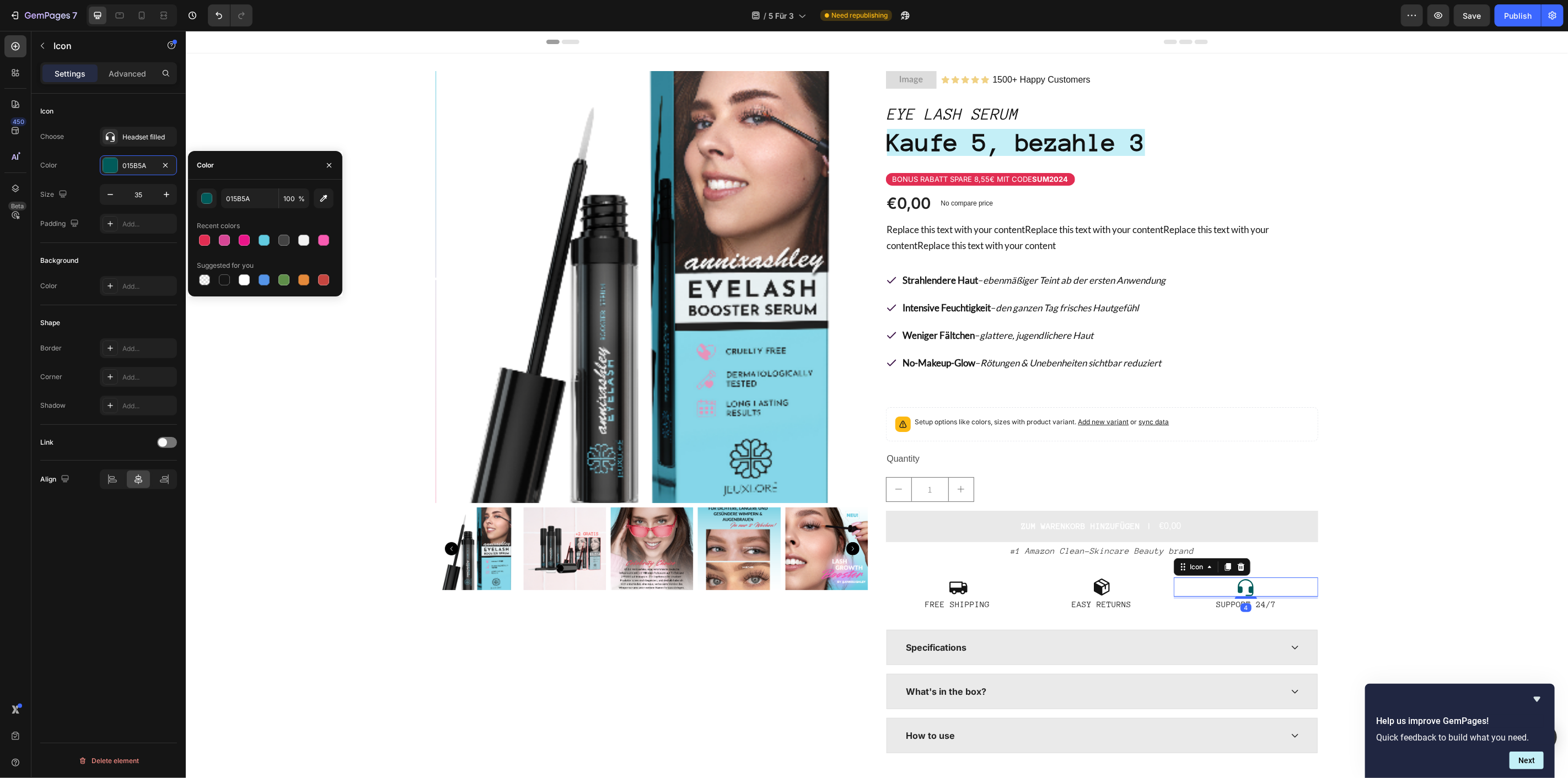
click at [227, 270] on div "Suggested for you" at bounding box center [225, 265] width 57 height 10
click at [226, 276] on div at bounding box center [224, 280] width 11 height 11
type input "151515"
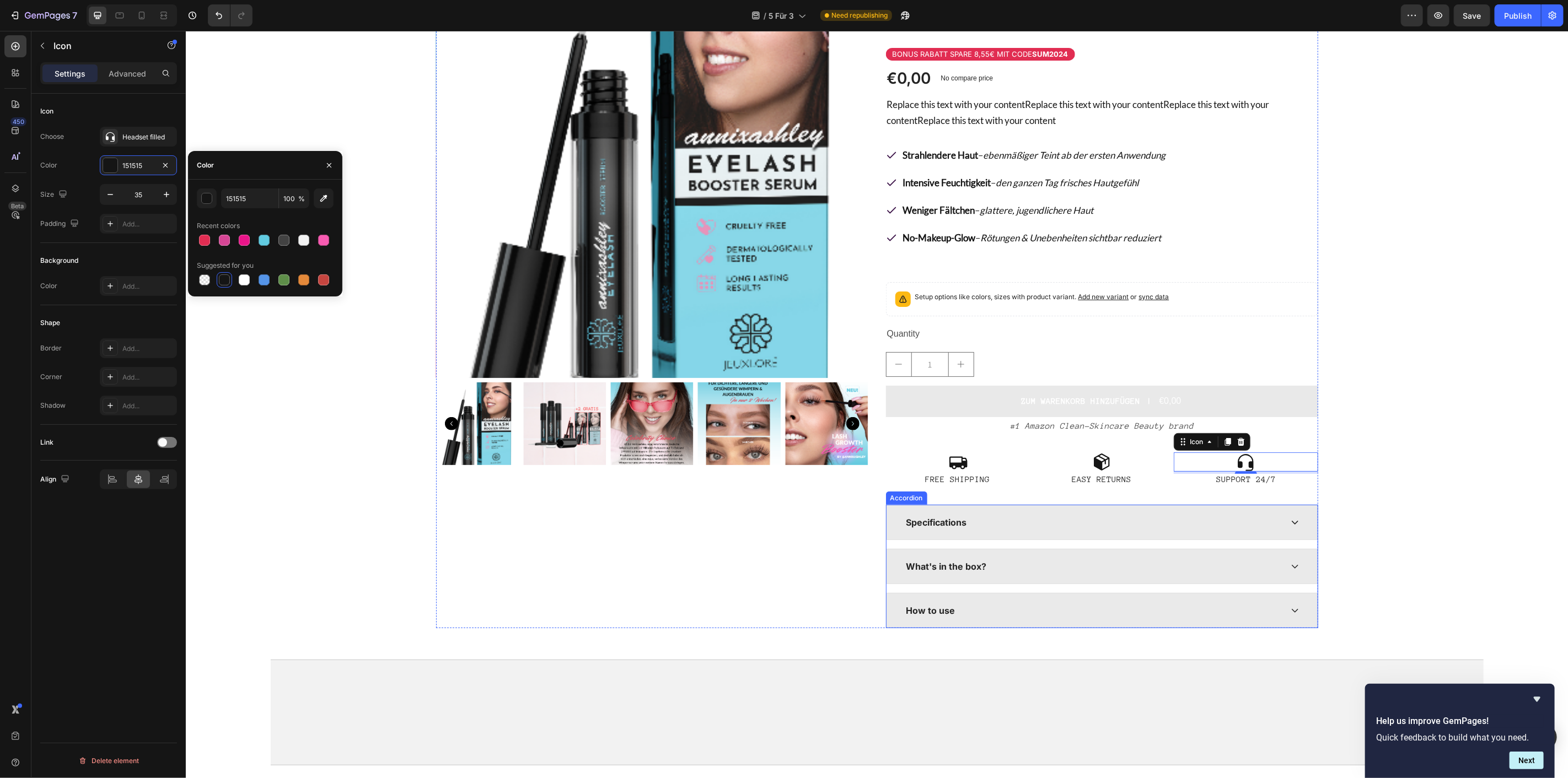
scroll to position [183, 0]
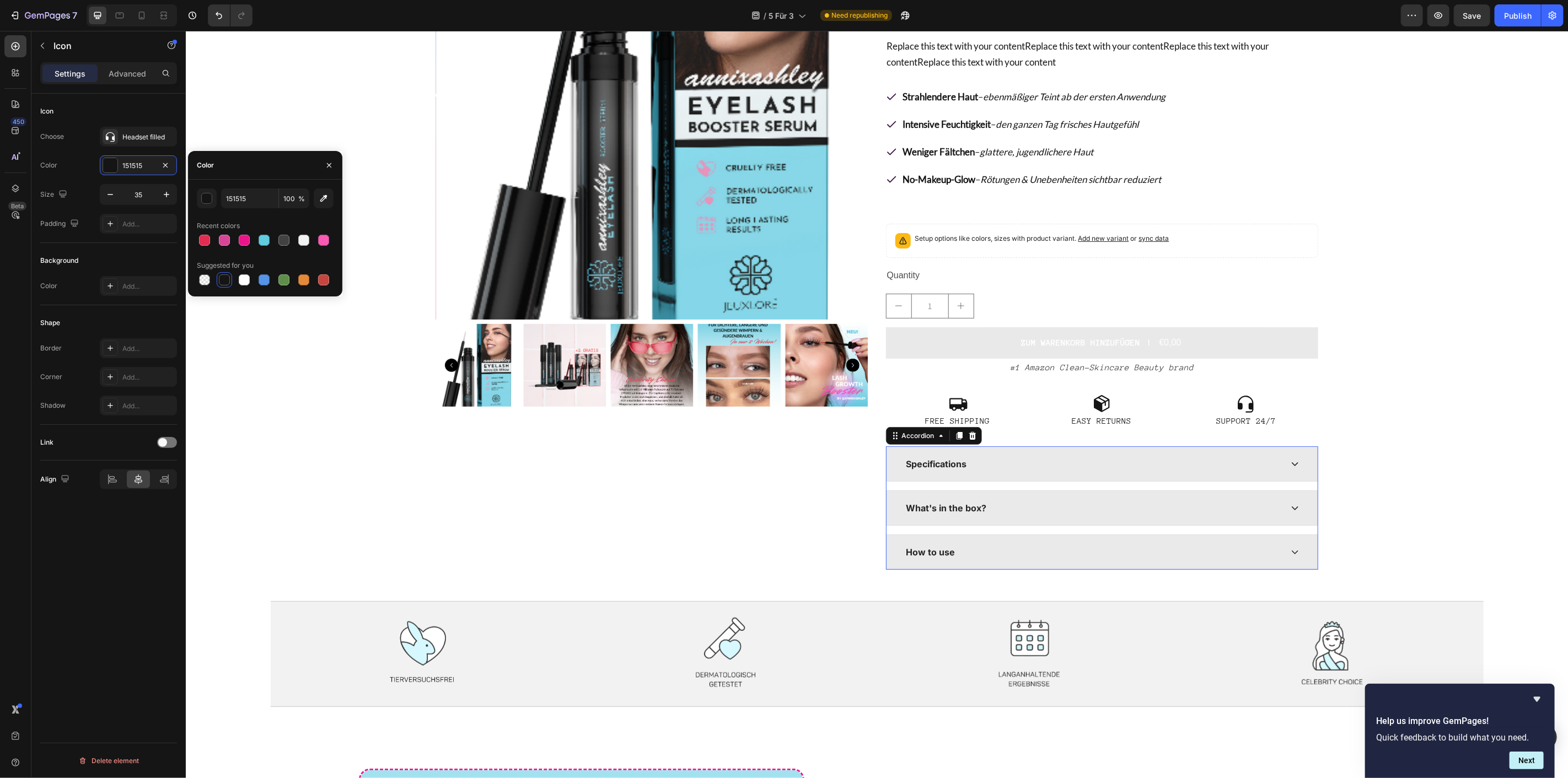
click at [920, 486] on div "Specifications What's in the box? How to use" at bounding box center [1101, 507] width 432 height 123
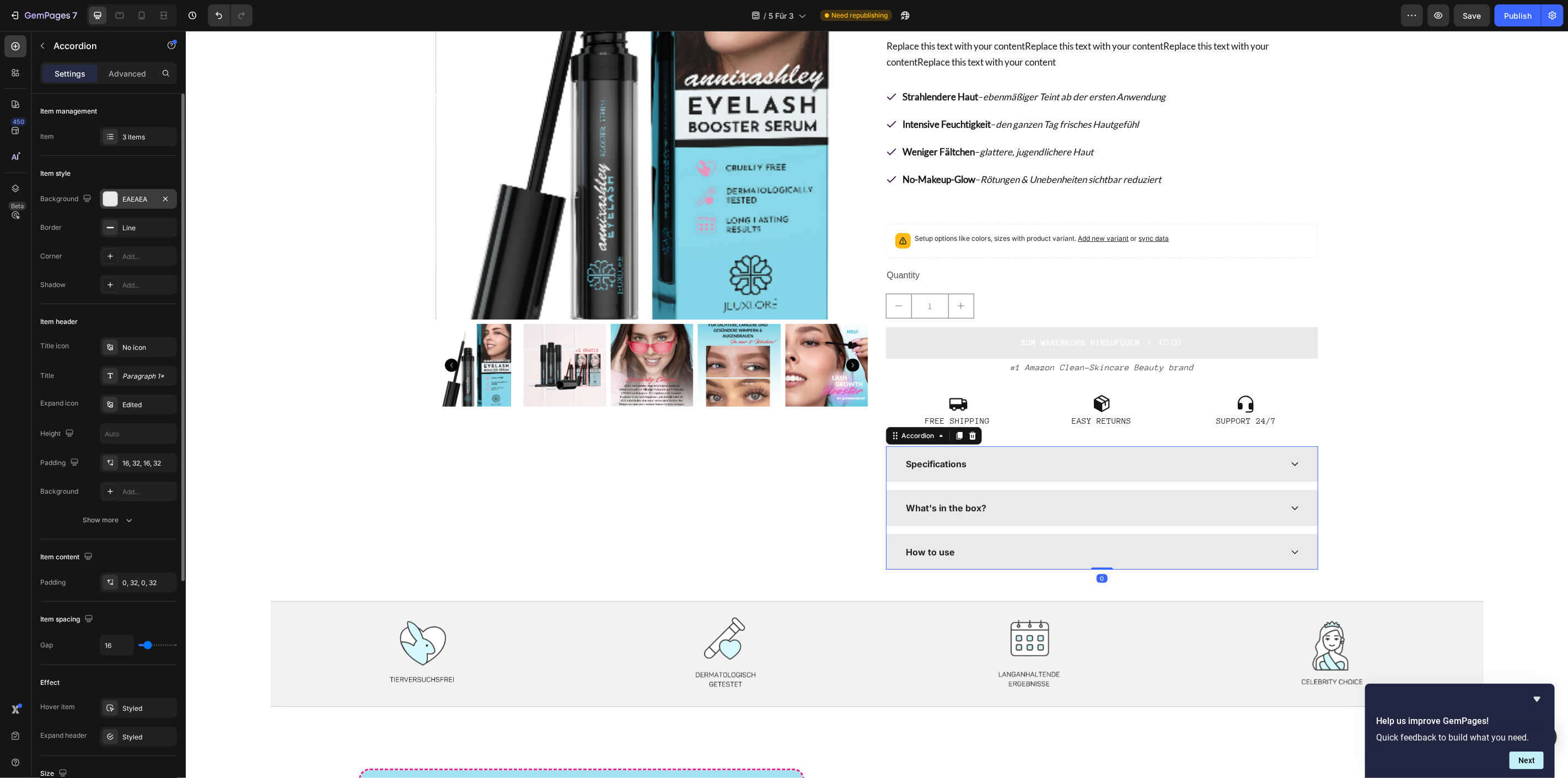
click at [123, 205] on div "EAEAEA" at bounding box center [138, 199] width 77 height 20
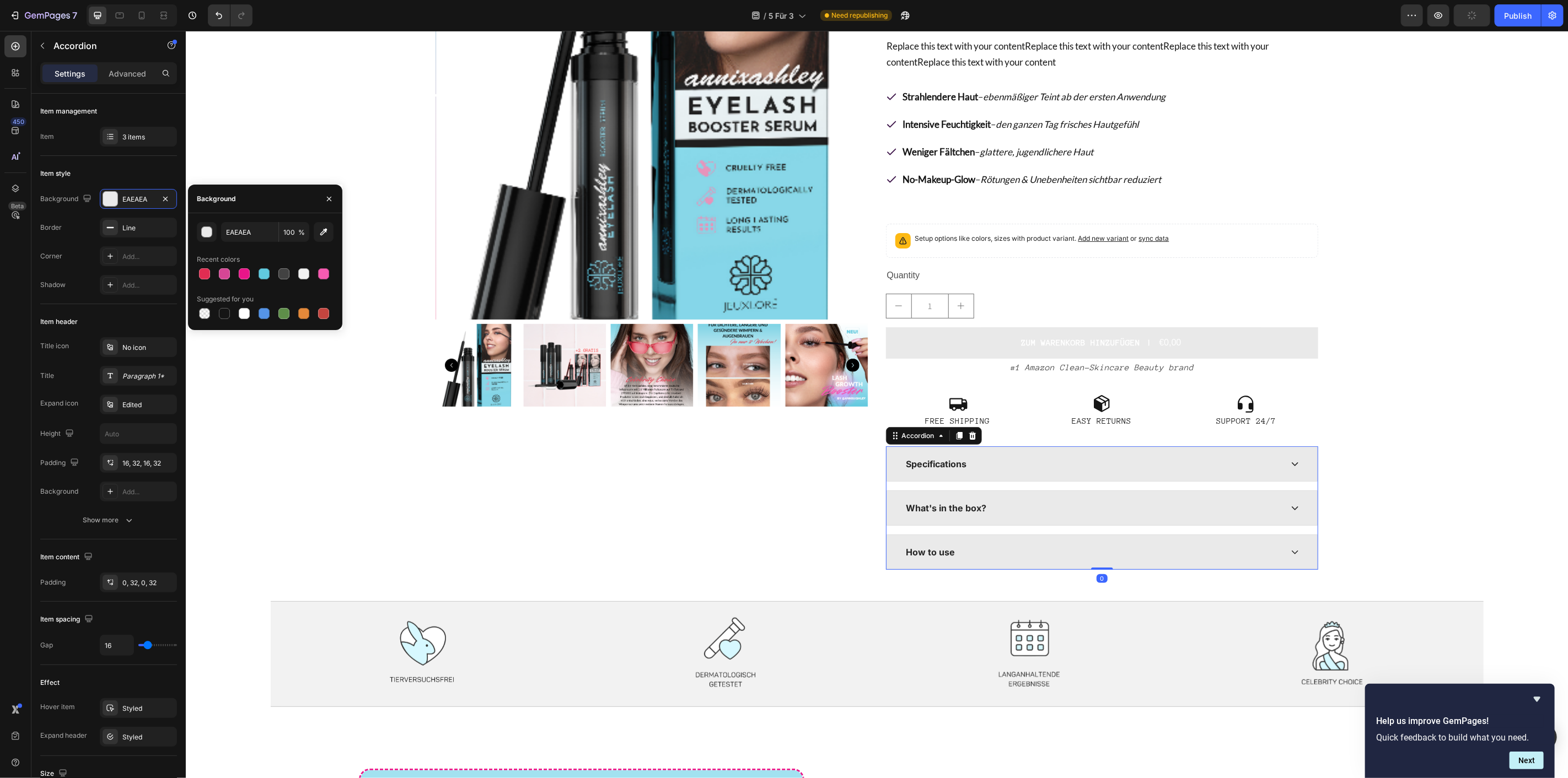
click at [192, 234] on div "EAEAEA 100 % Recent colors Suggested for you" at bounding box center [265, 271] width 154 height 99
click at [205, 228] on div "button" at bounding box center [207, 232] width 11 height 11
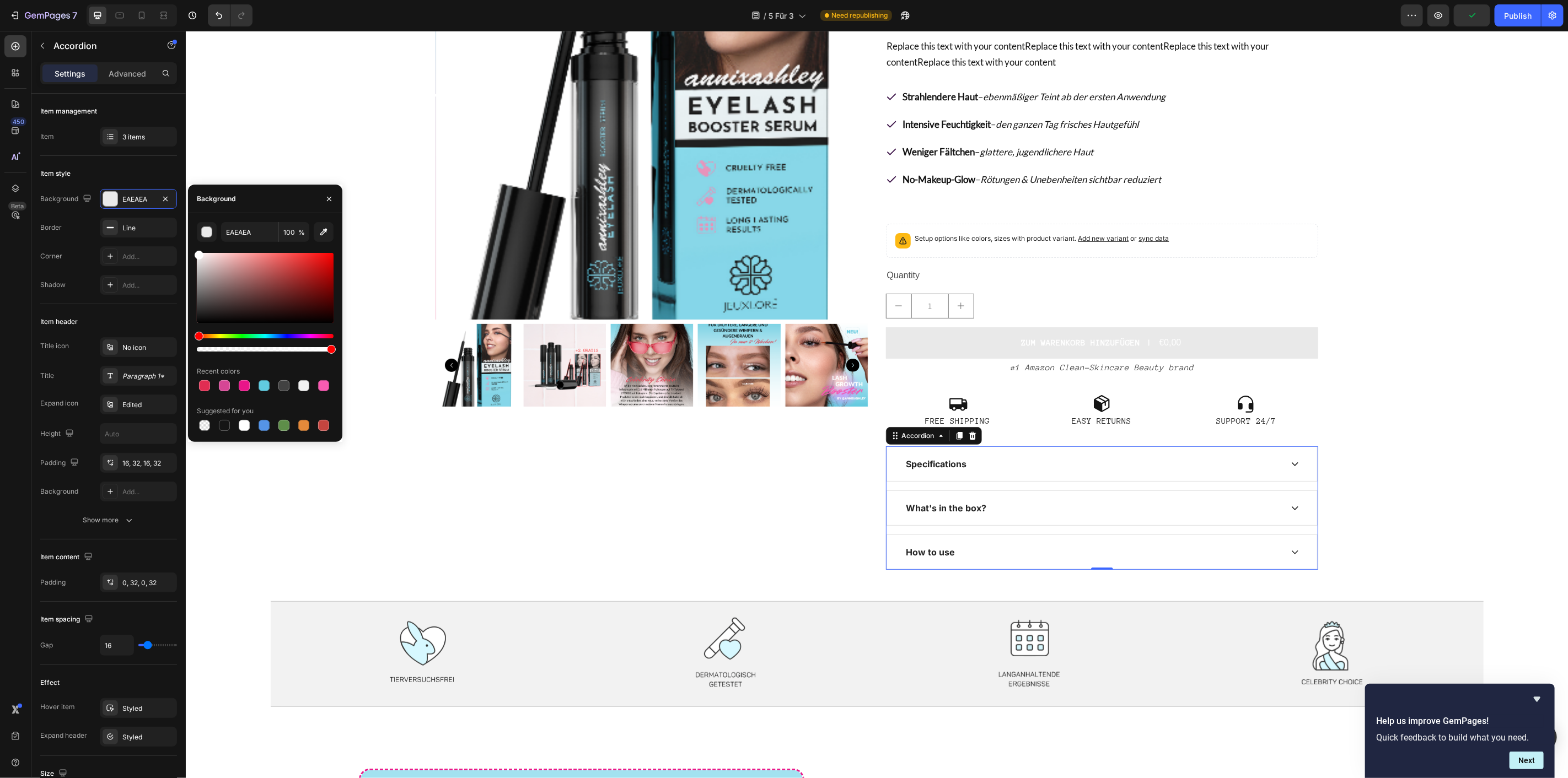
drag, startPoint x: 198, startPoint y: 265, endPoint x: 193, endPoint y: 236, distance: 29.4
click at [193, 240] on div "EAEAEA 100 % Recent colors Suggested for you" at bounding box center [265, 327] width 154 height 211
click at [251, 201] on div "Background" at bounding box center [265, 198] width 154 height 28
type input "FFFFFF"
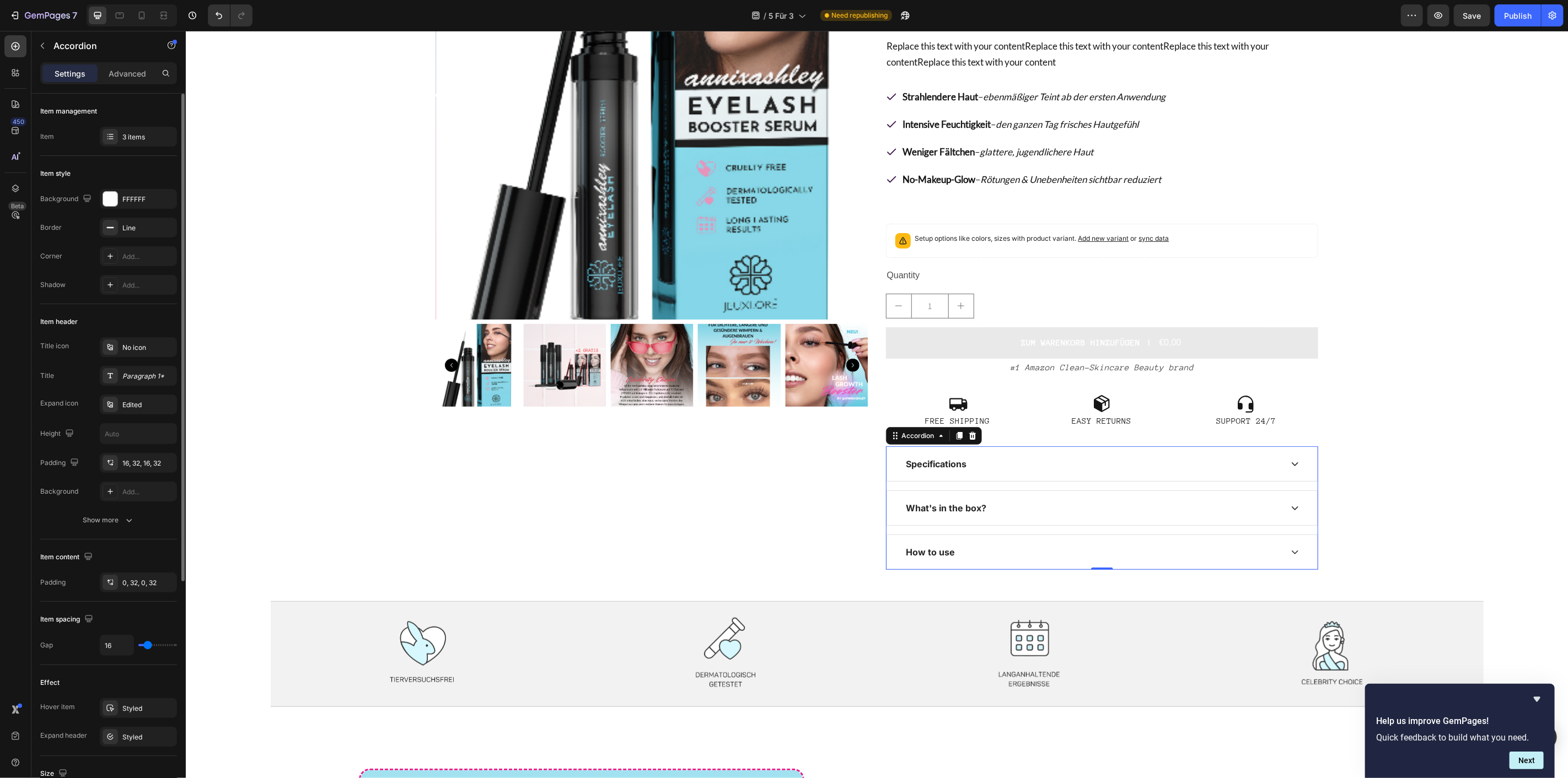
click at [150, 161] on div "Item style Background FFFFFF Border Line Corner Add... Shadow Add..." at bounding box center [108, 229] width 137 height 148
click at [541, 468] on div "Product Images" at bounding box center [652, 228] width 432 height 683
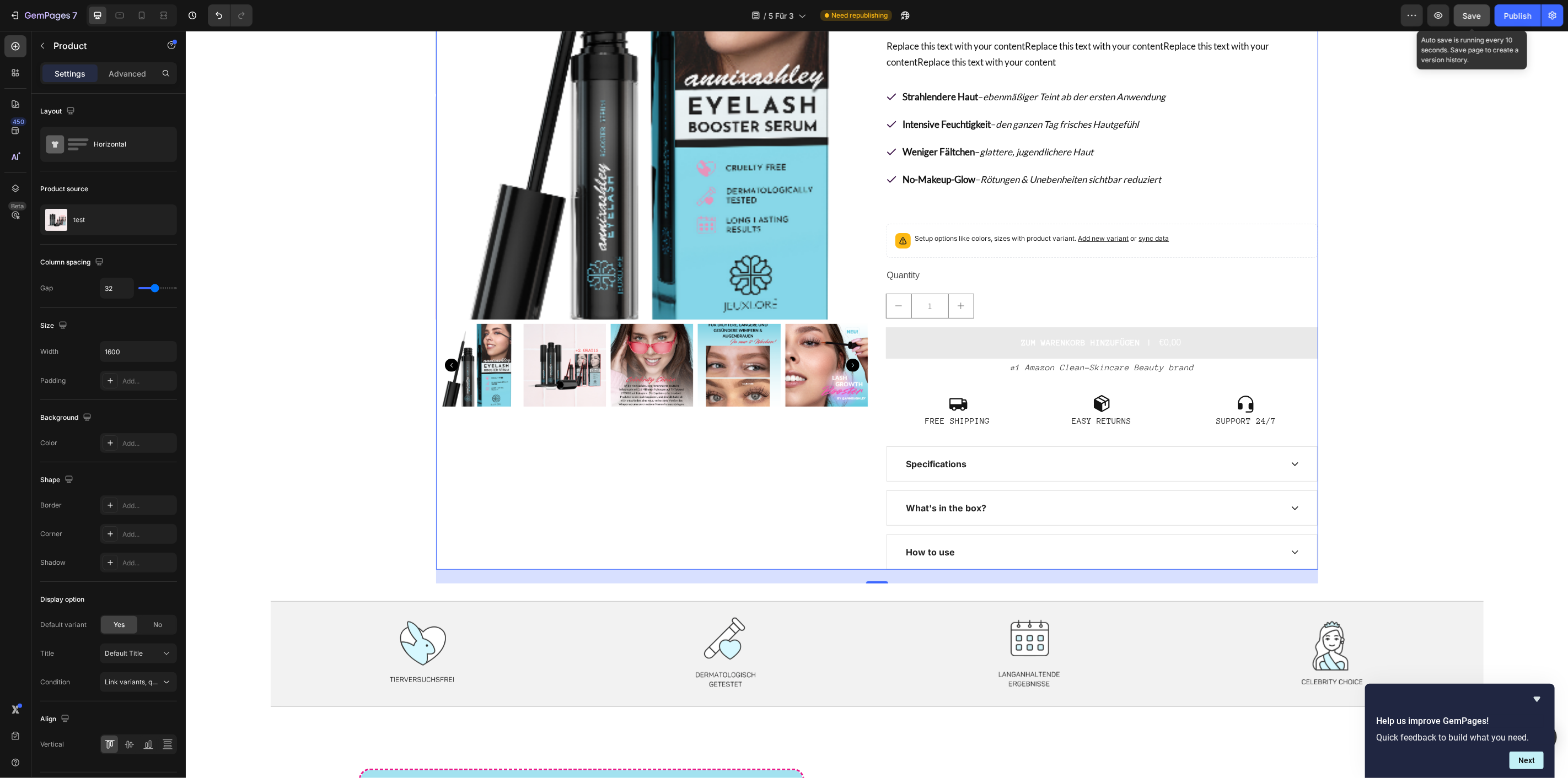
click at [1461, 18] on button "Save" at bounding box center [1471, 15] width 36 height 22
click at [952, 417] on span "Free shipping" at bounding box center [957, 420] width 64 height 9
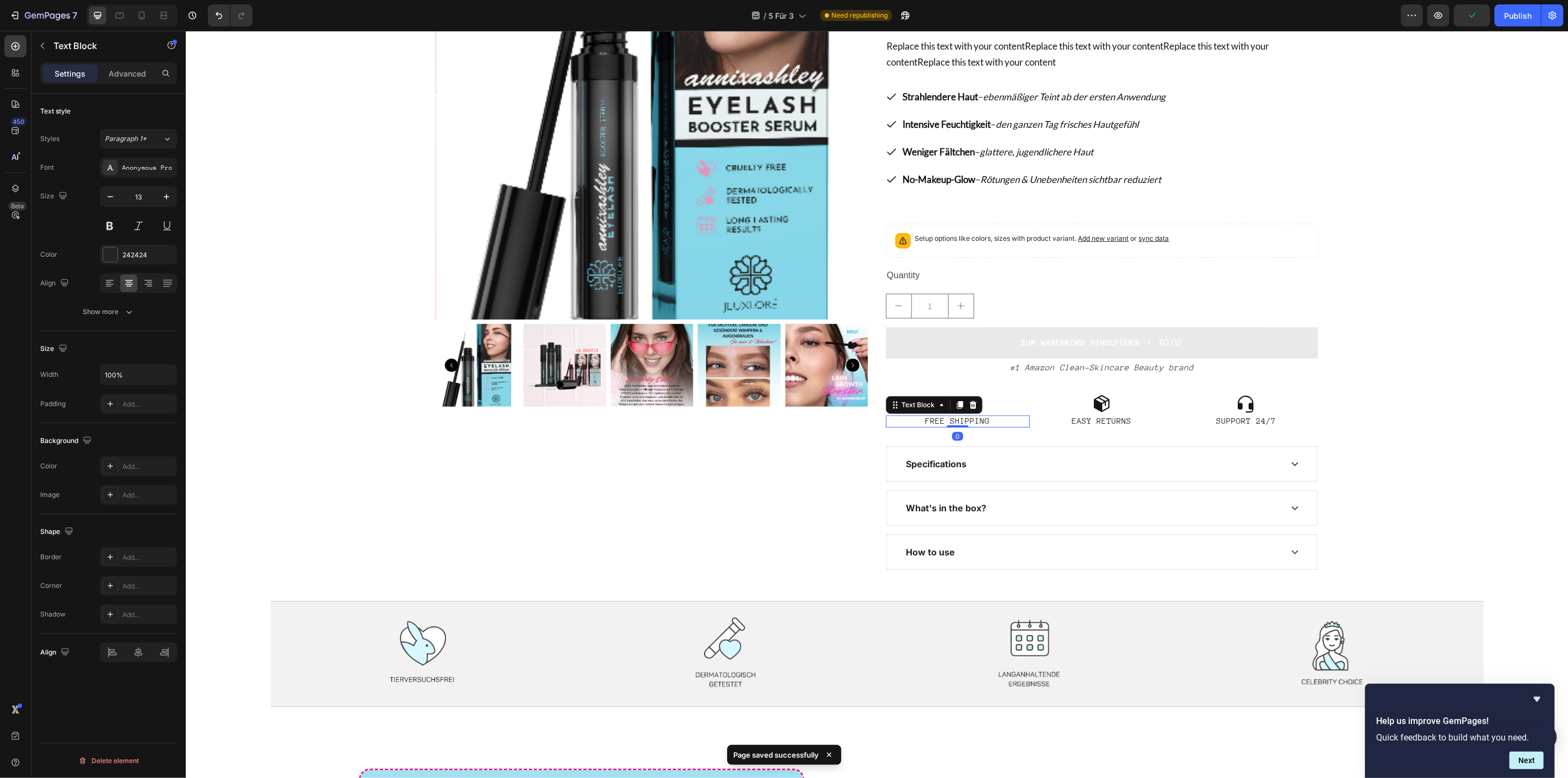
click at [952, 417] on span "Free shipping" at bounding box center [957, 420] width 64 height 9
click at [1105, 421] on span "Easy Returns" at bounding box center [1101, 420] width 59 height 9
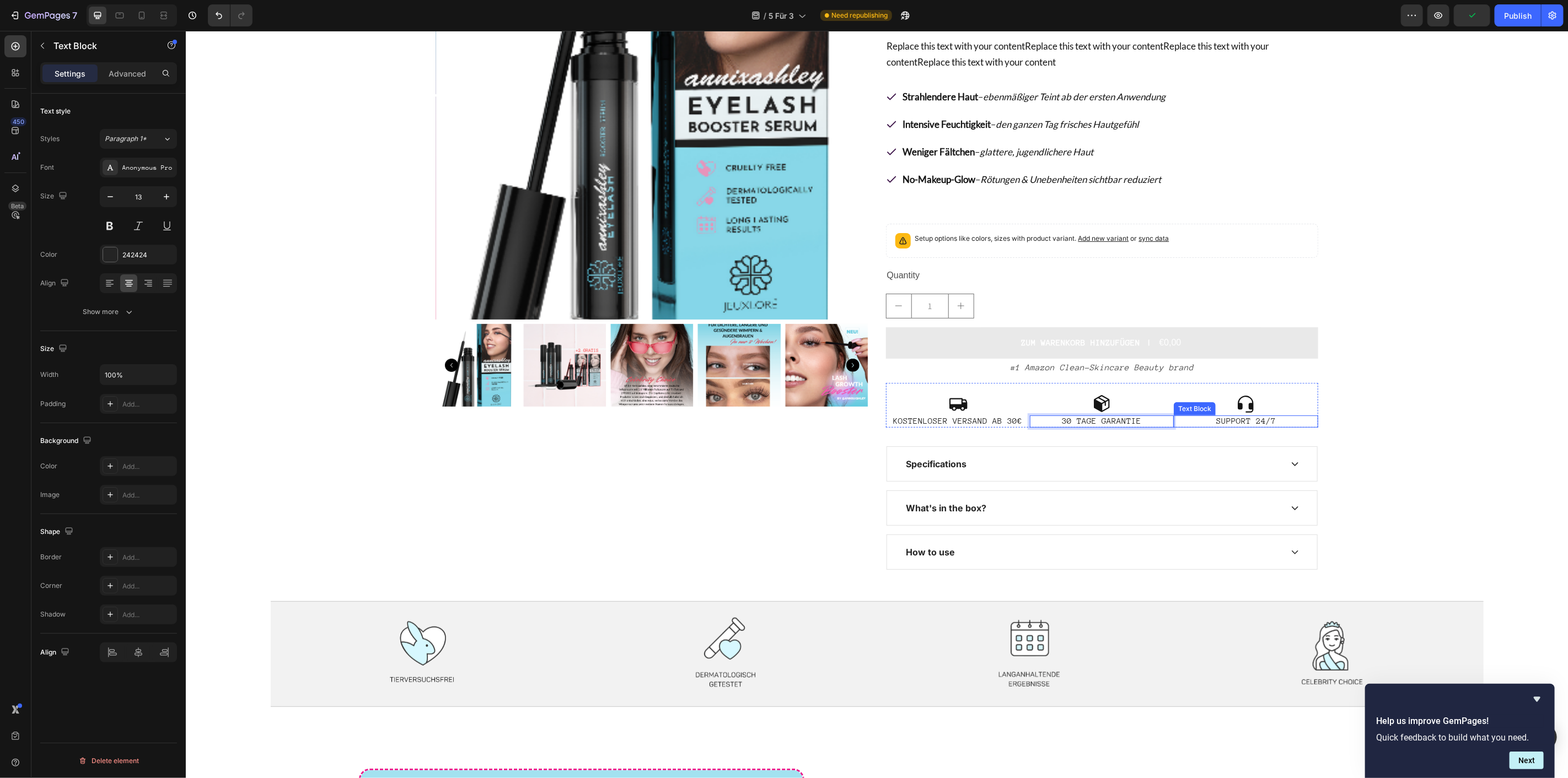
click at [1252, 417] on span "Support 24/7" at bounding box center [1245, 420] width 59 height 9
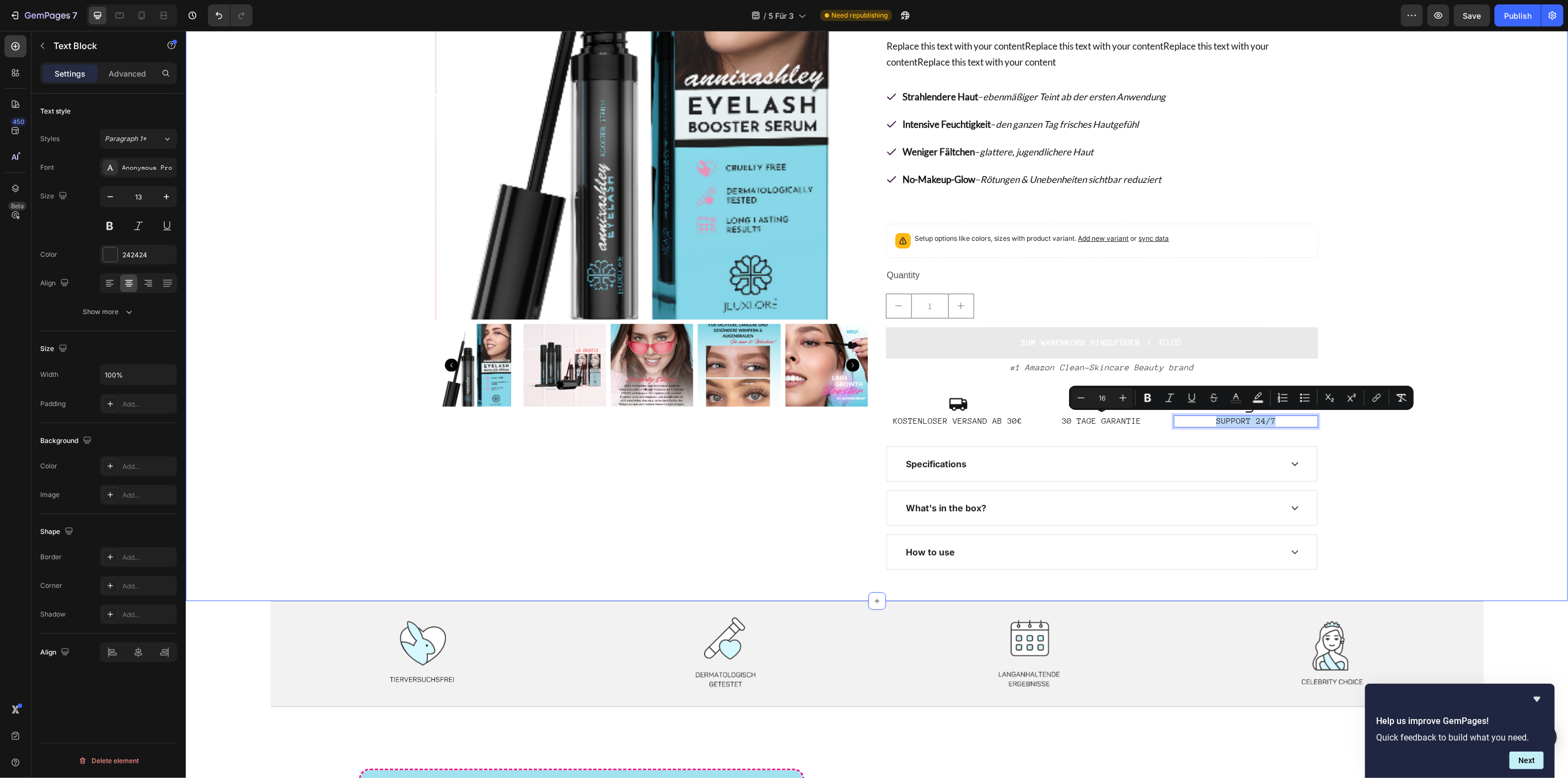
click at [1368, 457] on div "Product Images Image Icon Icon Icon Icon Icon Icon List 1500+ Happy Customers T…" at bounding box center [876, 234] width 1382 height 696
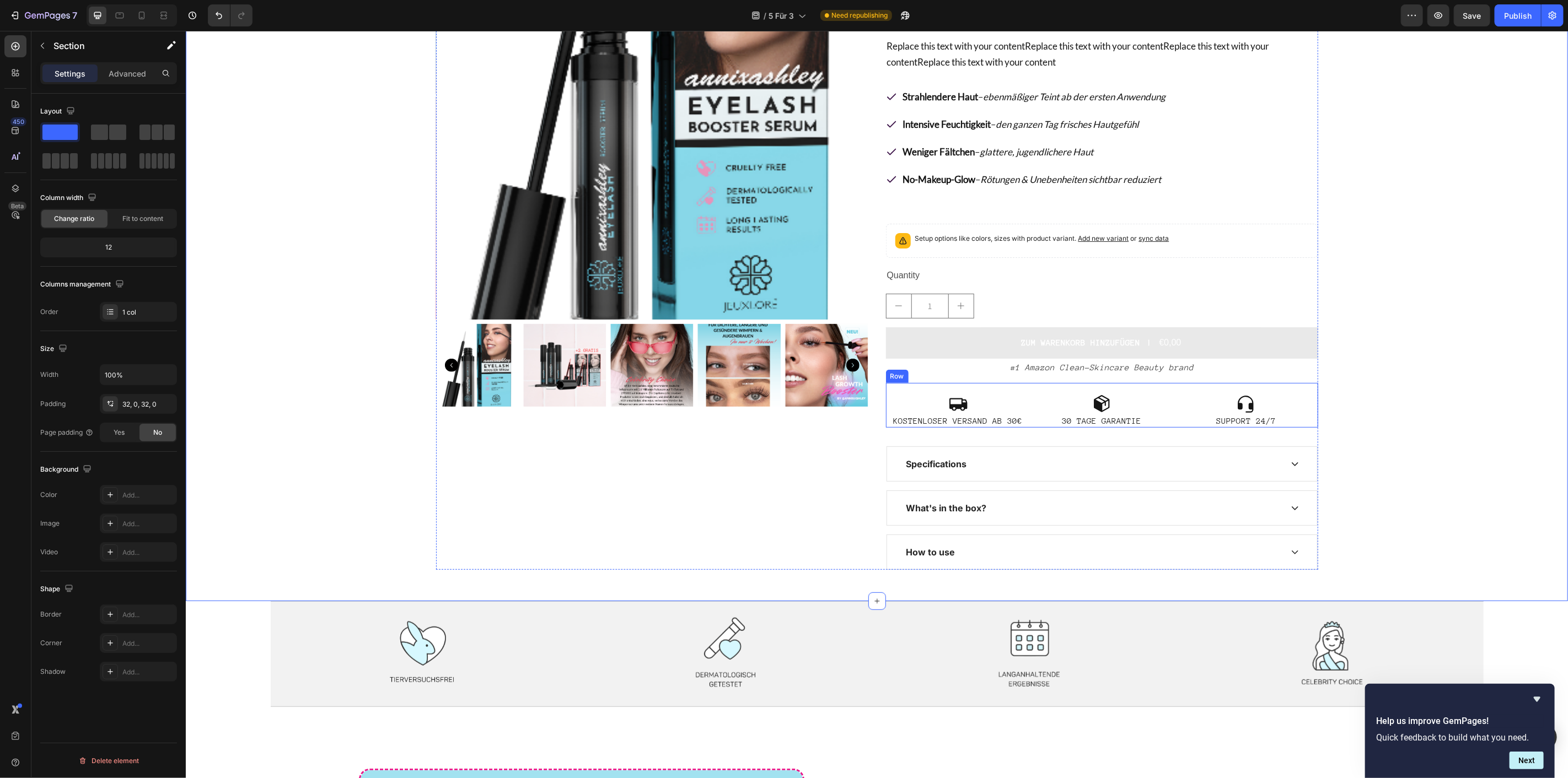
click at [963, 411] on div "Icon KOSTENLOSER VERSAND AB 30€ Text Block" at bounding box center [957, 410] width 144 height 33
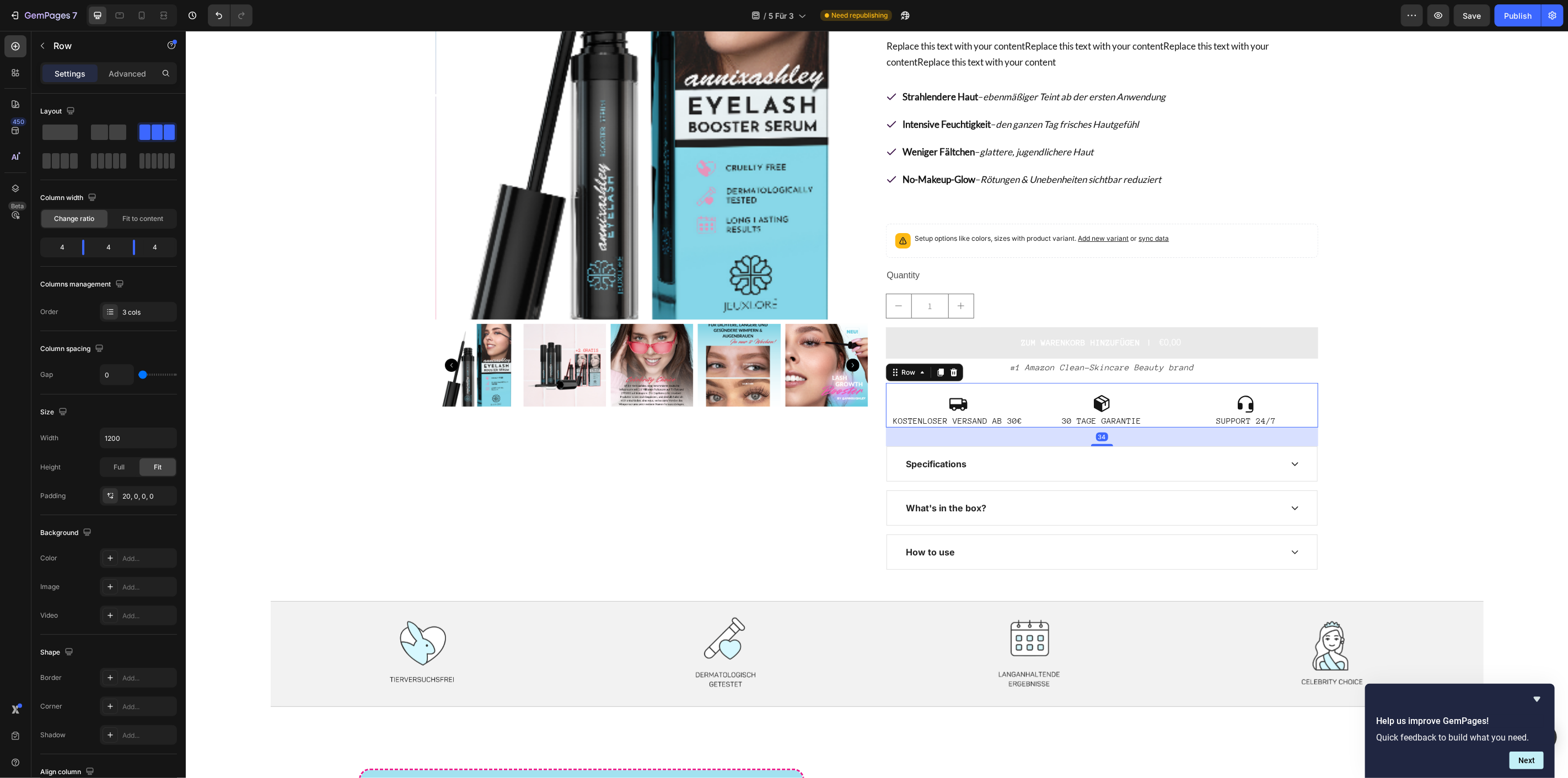
click at [963, 411] on div "Icon KOSTENLOSER VERSAND AB 30€ Text Block" at bounding box center [957, 410] width 144 height 33
click at [985, 415] on span "KOSTENLOSER VERSAND AB 30€" at bounding box center [957, 420] width 129 height 9
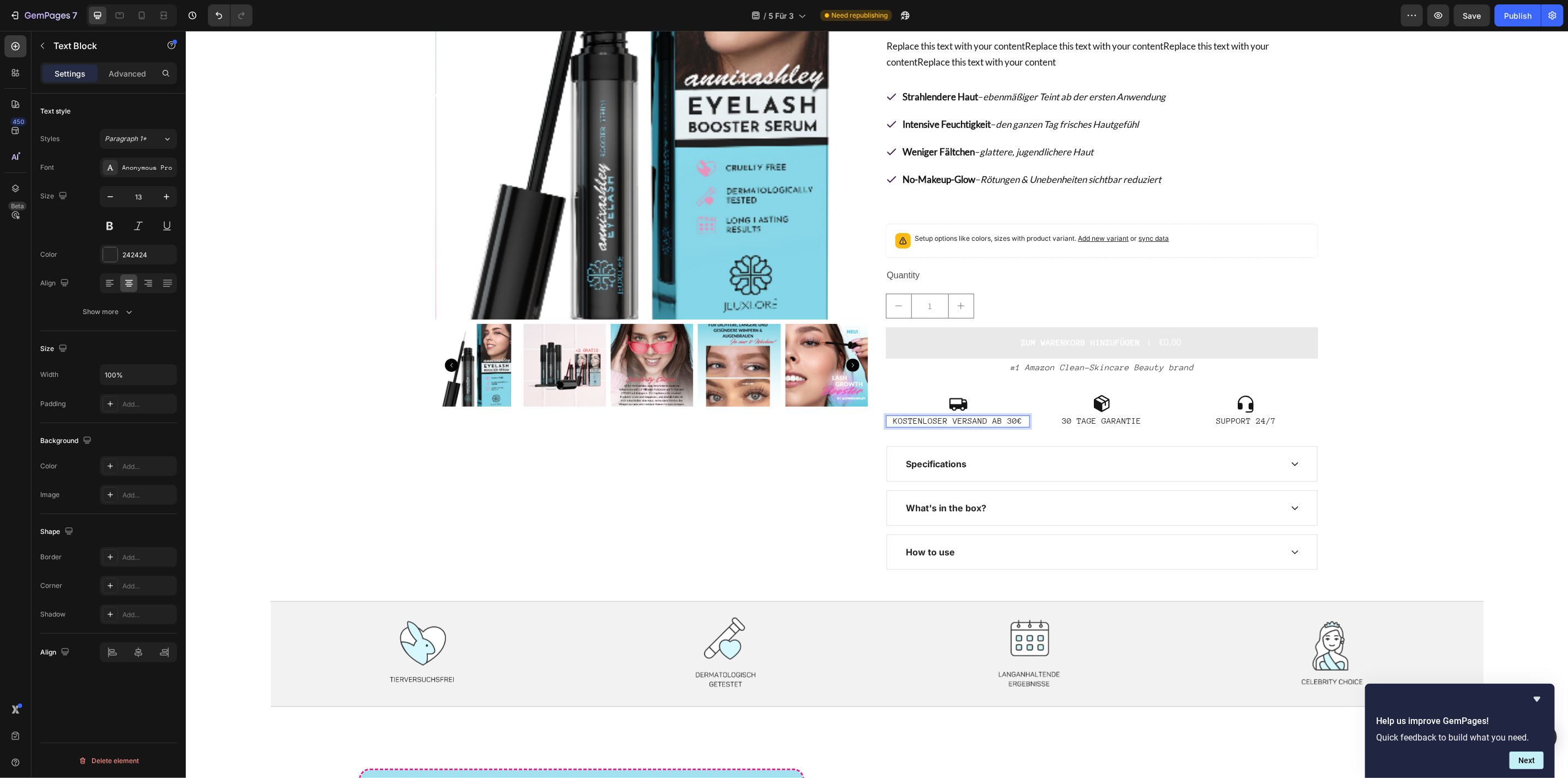
click at [986, 415] on span "KOSTENLOSER VERSAND AB 30€" at bounding box center [957, 420] width 129 height 9
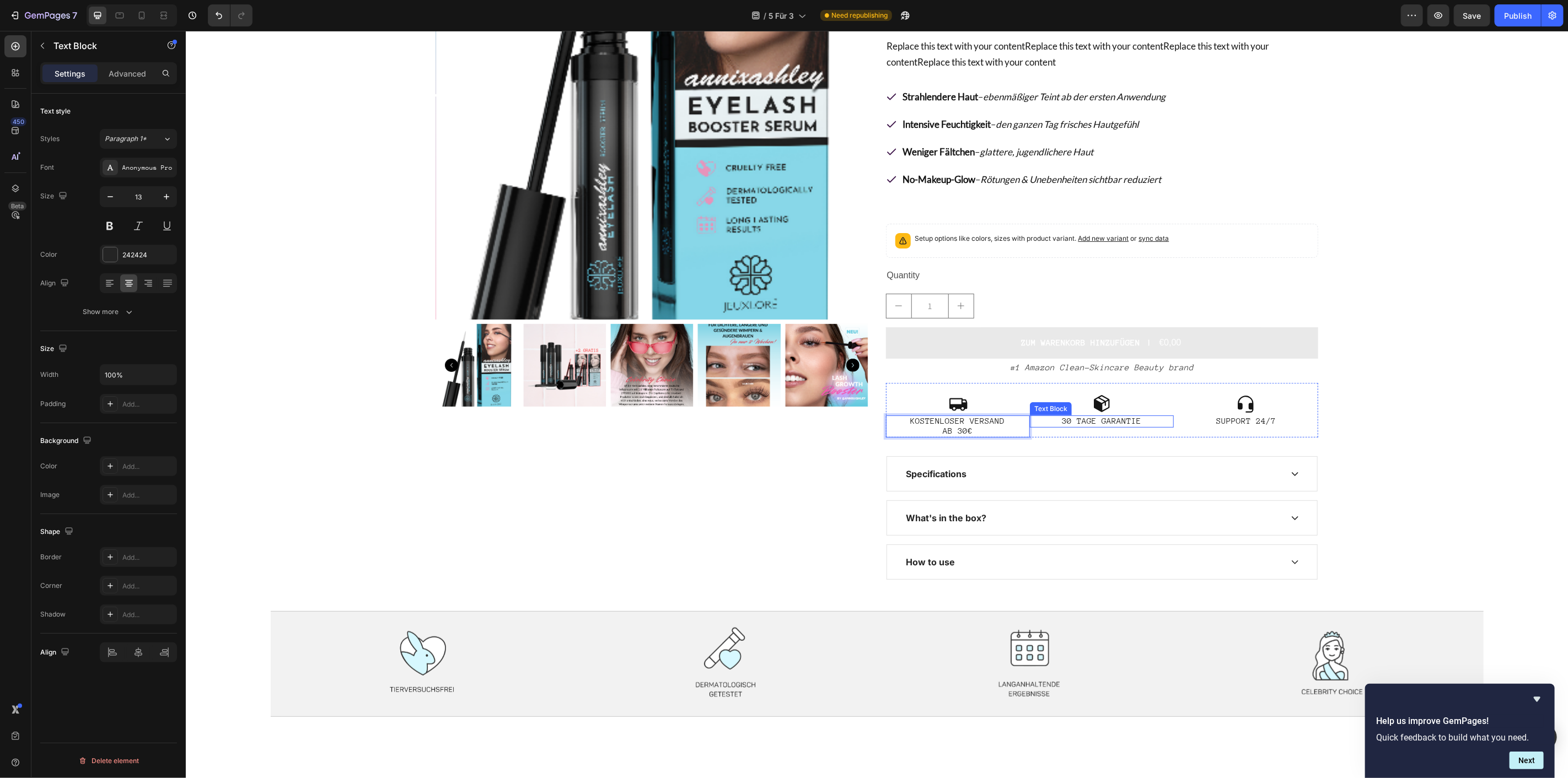
click at [1112, 420] on span "30 TAGE Garantie" at bounding box center [1101, 420] width 80 height 9
click at [1095, 415] on span "30 TAGE Garantie" at bounding box center [1101, 420] width 80 height 9
click at [1241, 421] on span "Support 24/7" at bounding box center [1245, 420] width 59 height 9
click at [1252, 419] on span "Support 24/7" at bounding box center [1245, 420] width 59 height 9
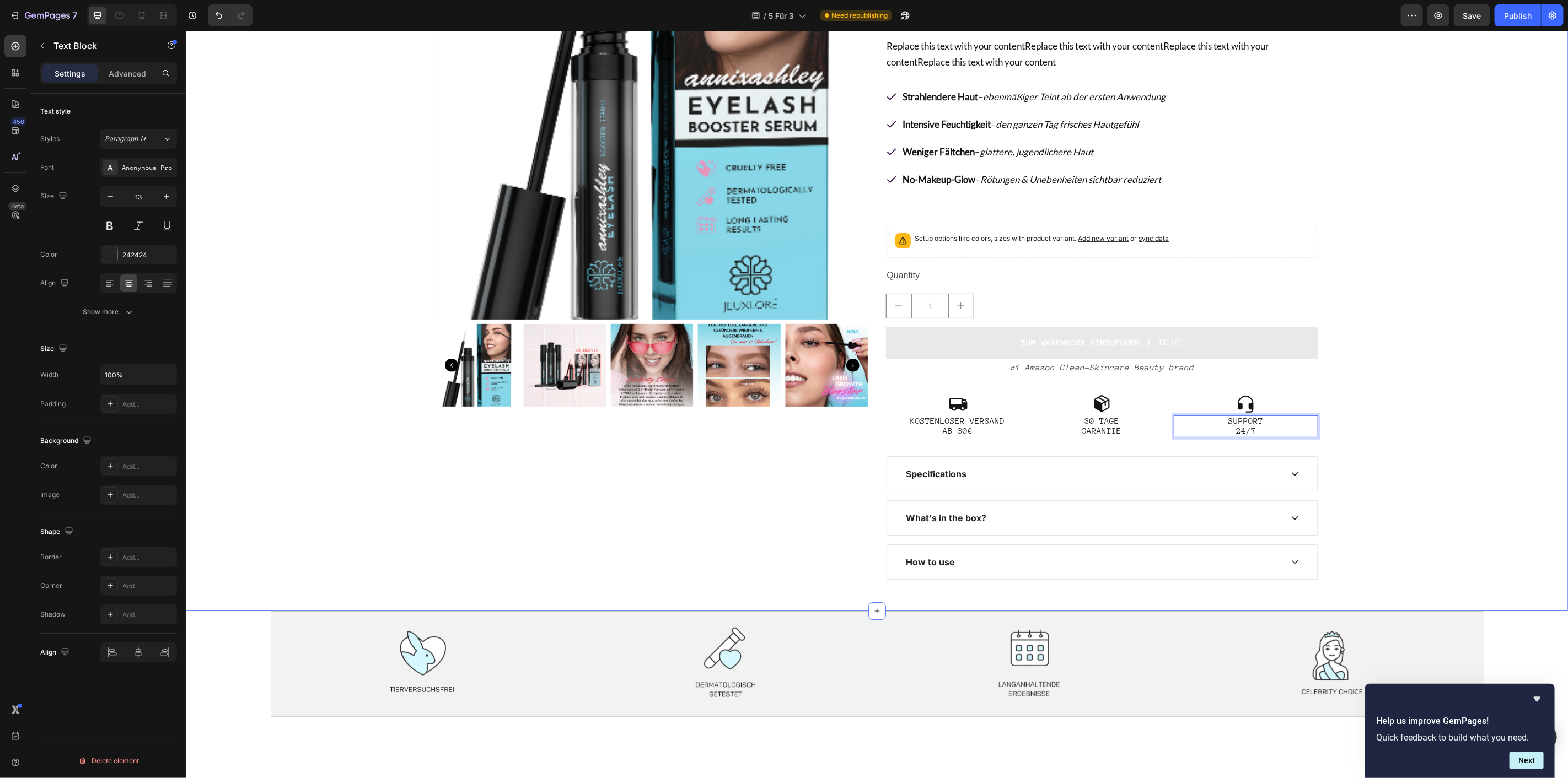
click at [1375, 359] on div "Product Images Image Icon Icon Icon Icon Icon Icon List 1500+ Happy Customers T…" at bounding box center [876, 240] width 1382 height 706
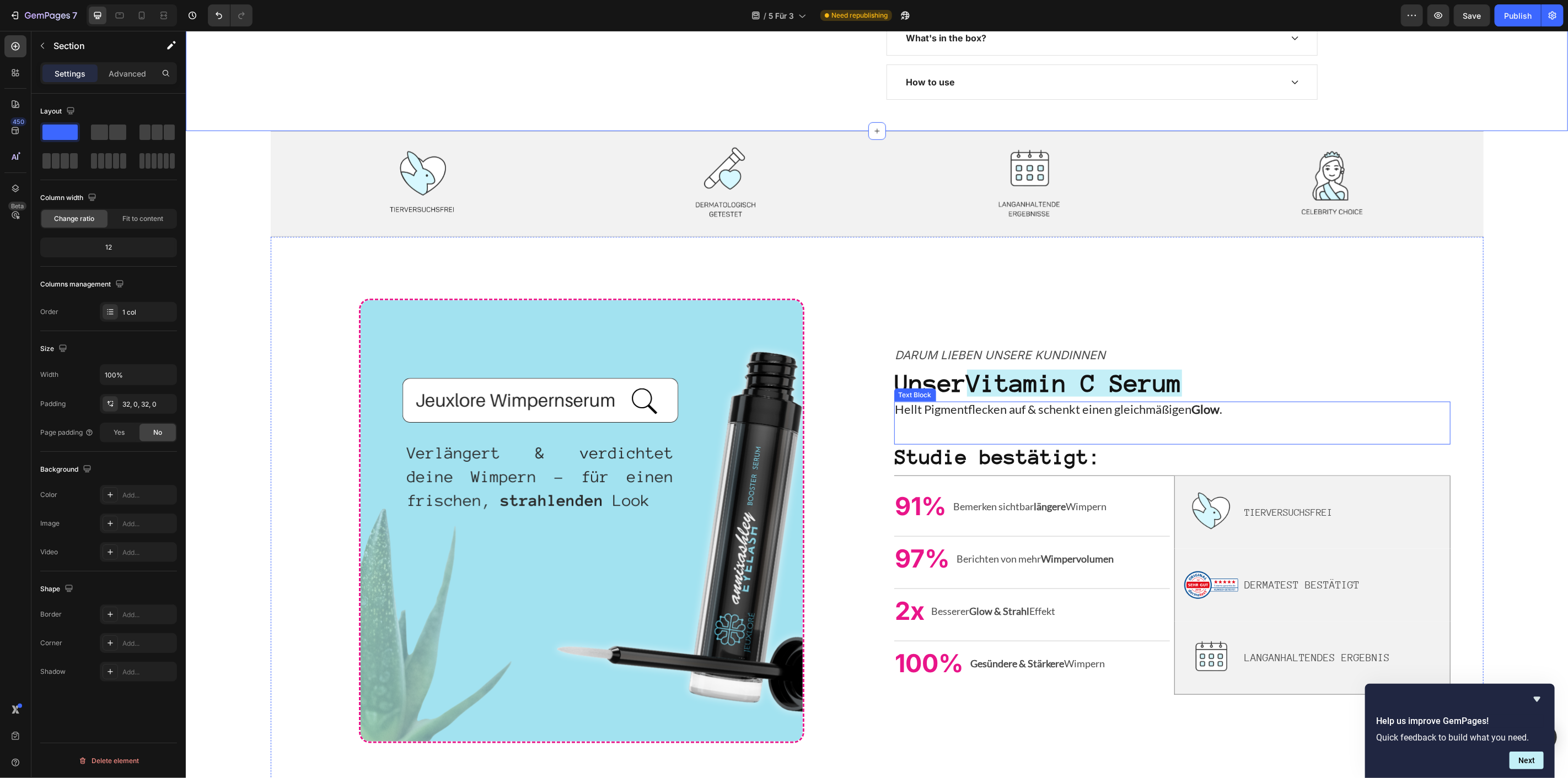
scroll to position [673, 0]
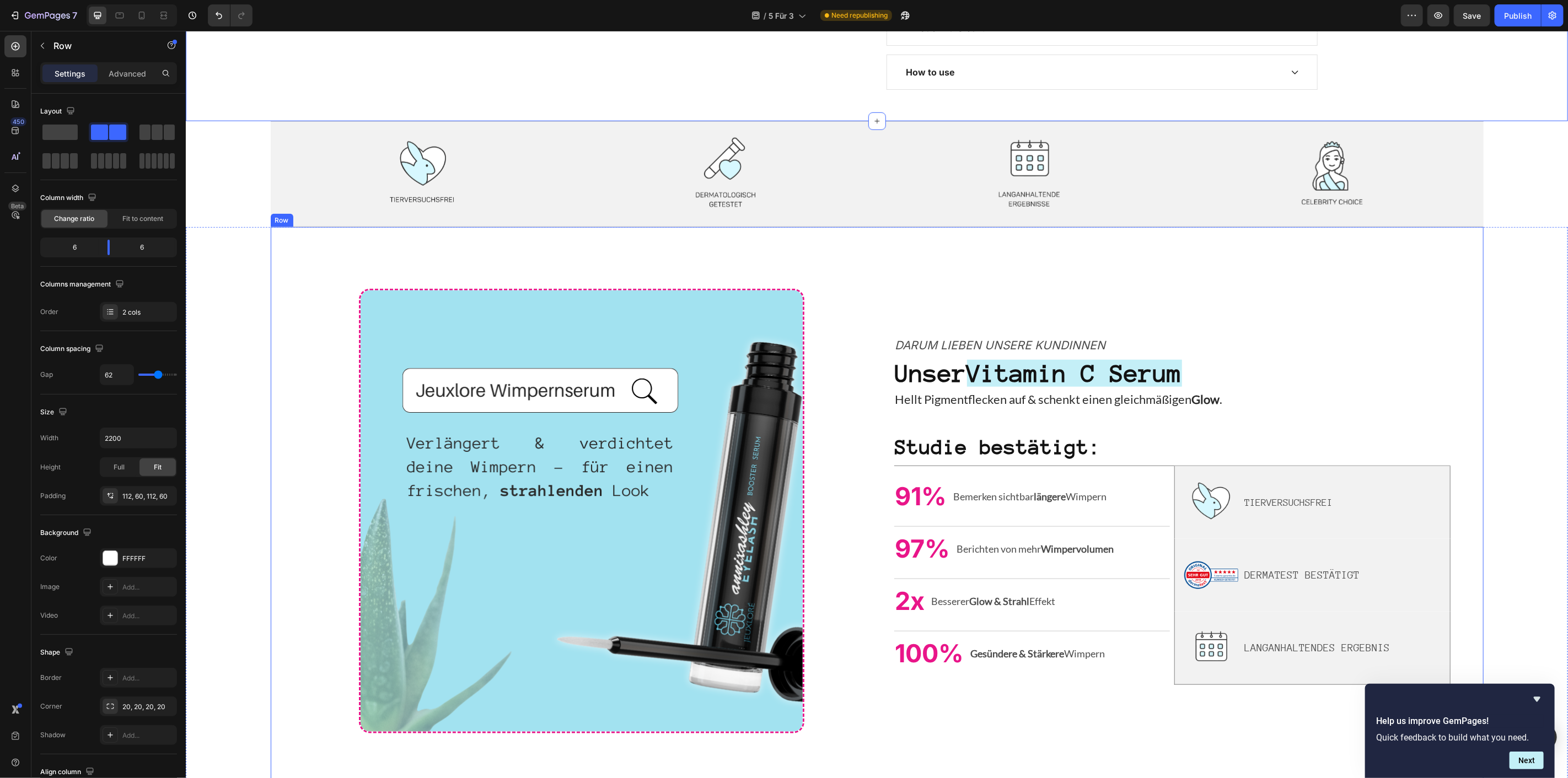
click at [1189, 243] on div "Image Darum lieben unsere Kundinnen Text Block Unser Vitamin C Serum Heading He…" at bounding box center [876, 510] width 1213 height 569
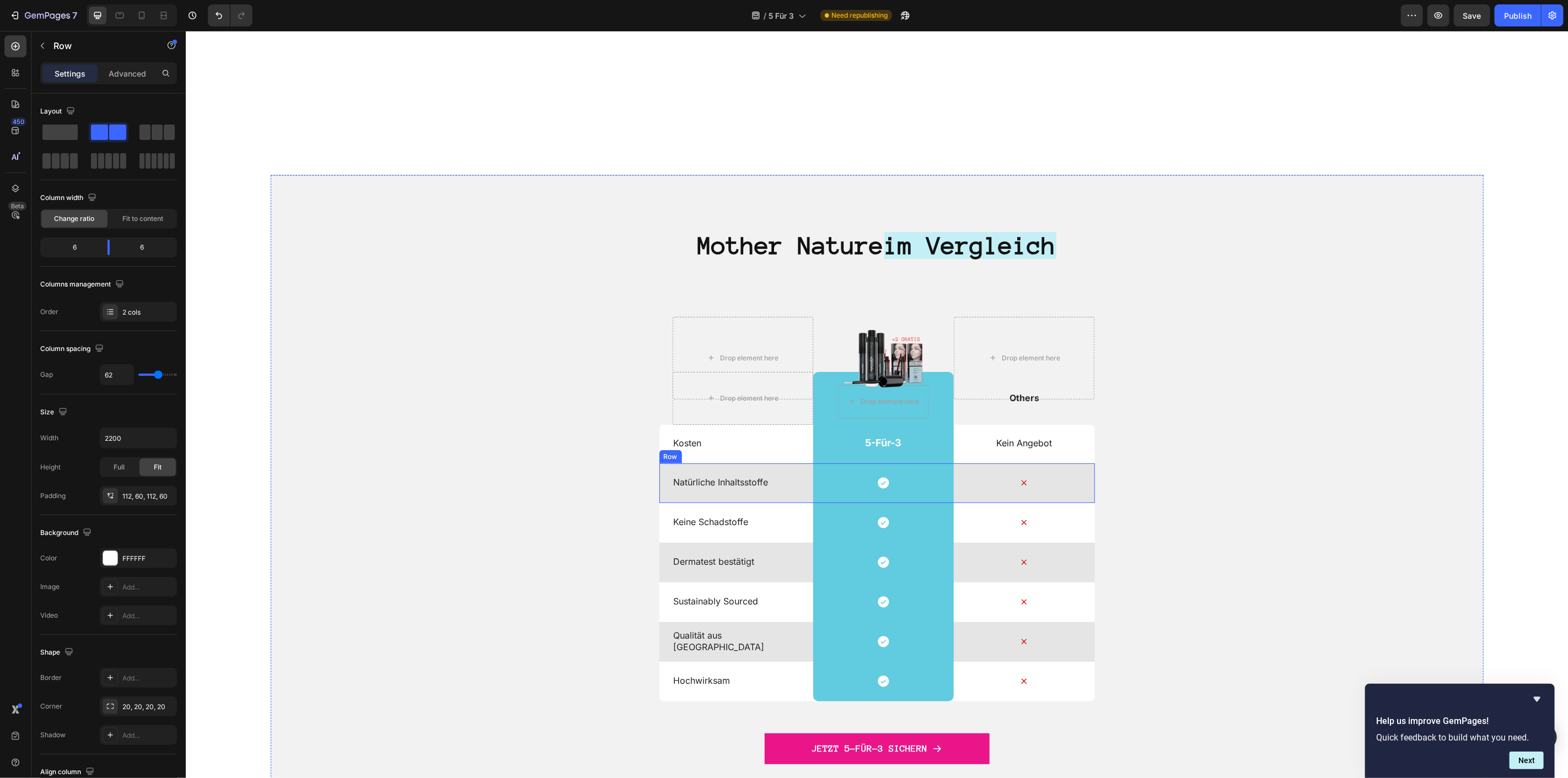
scroll to position [3980, 0]
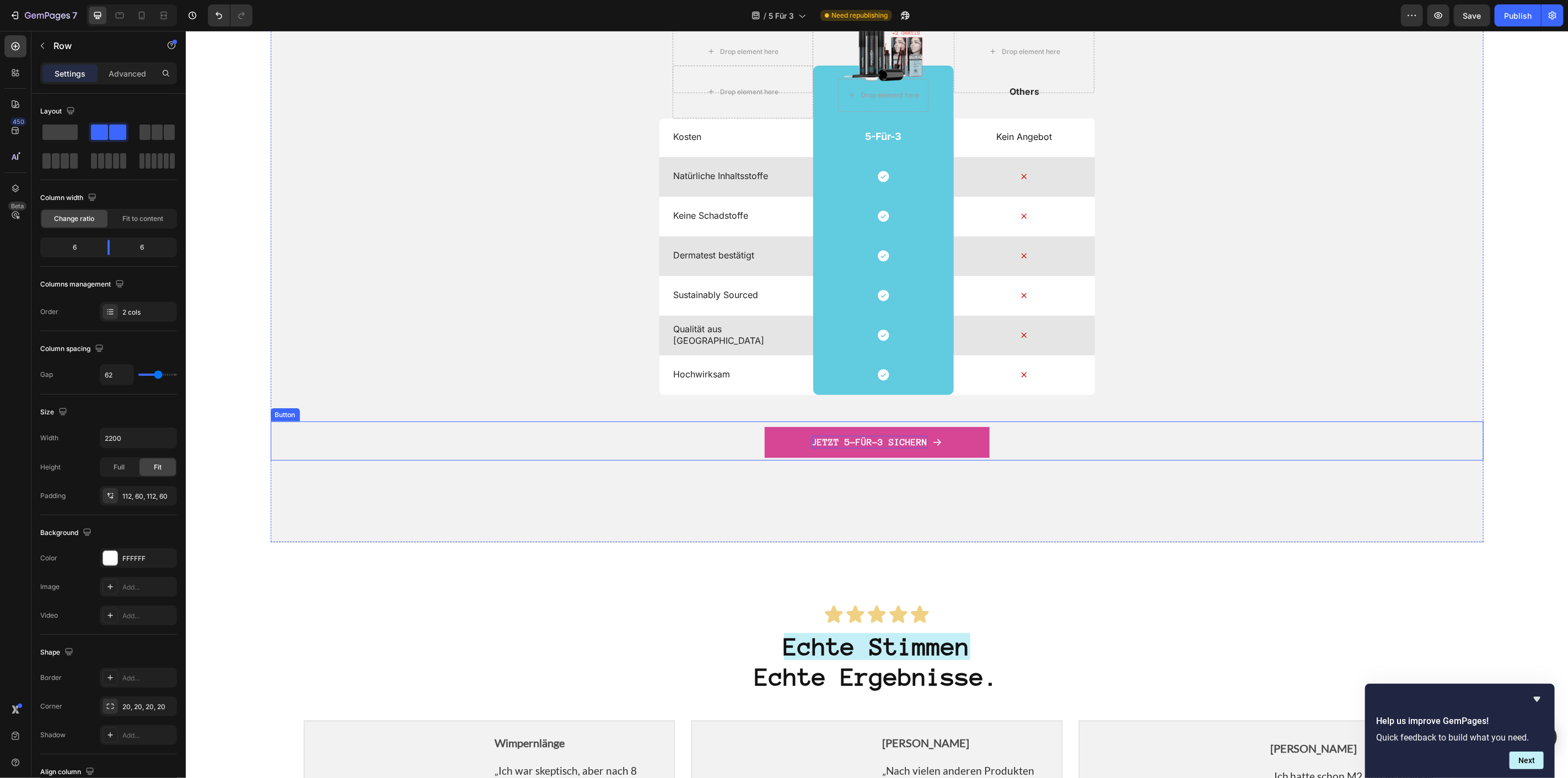
click at [914, 438] on strong "JETZT 5-FÜR-3 SICHERN" at bounding box center [869, 441] width 116 height 11
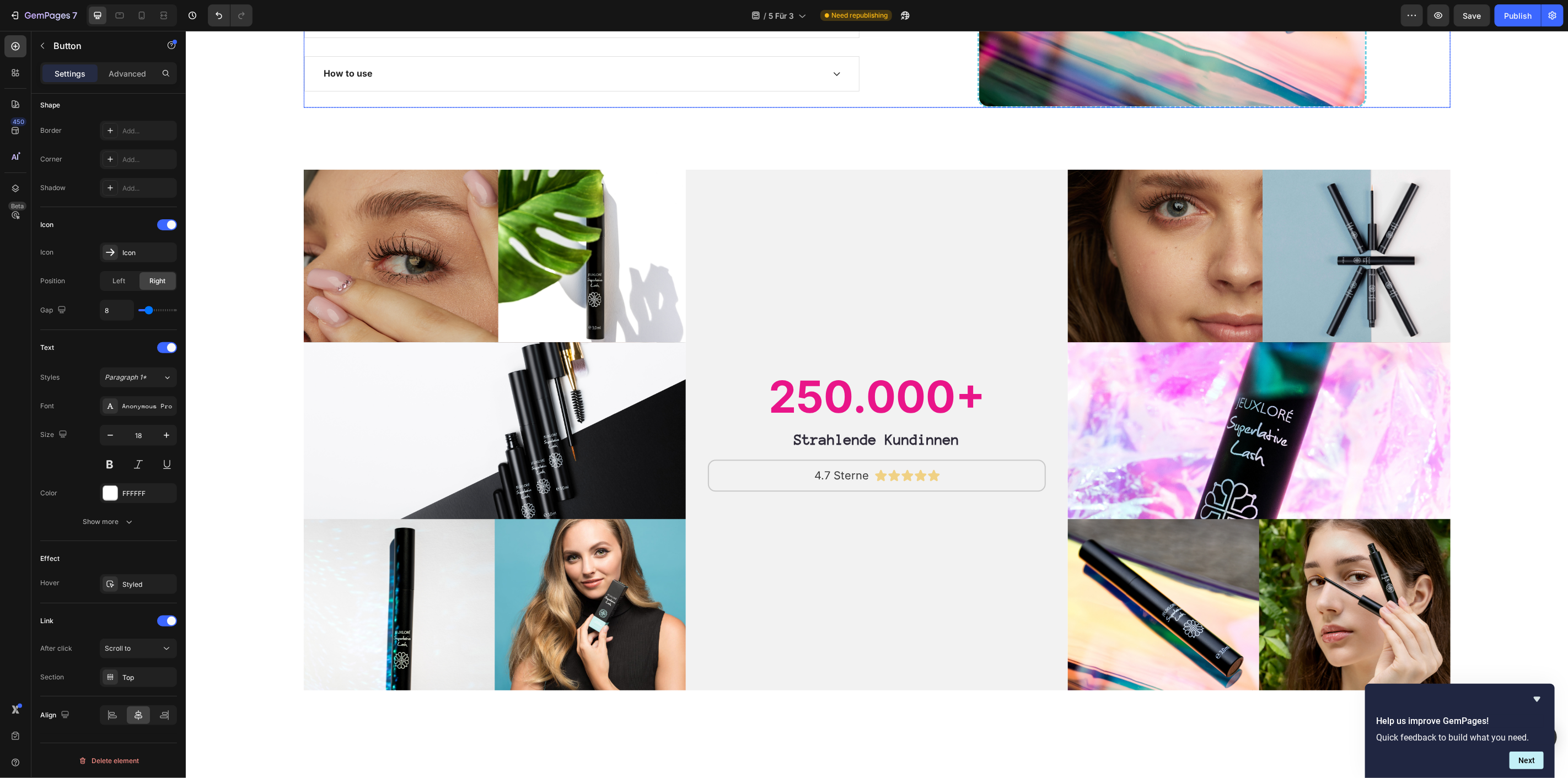
scroll to position [5458, 0]
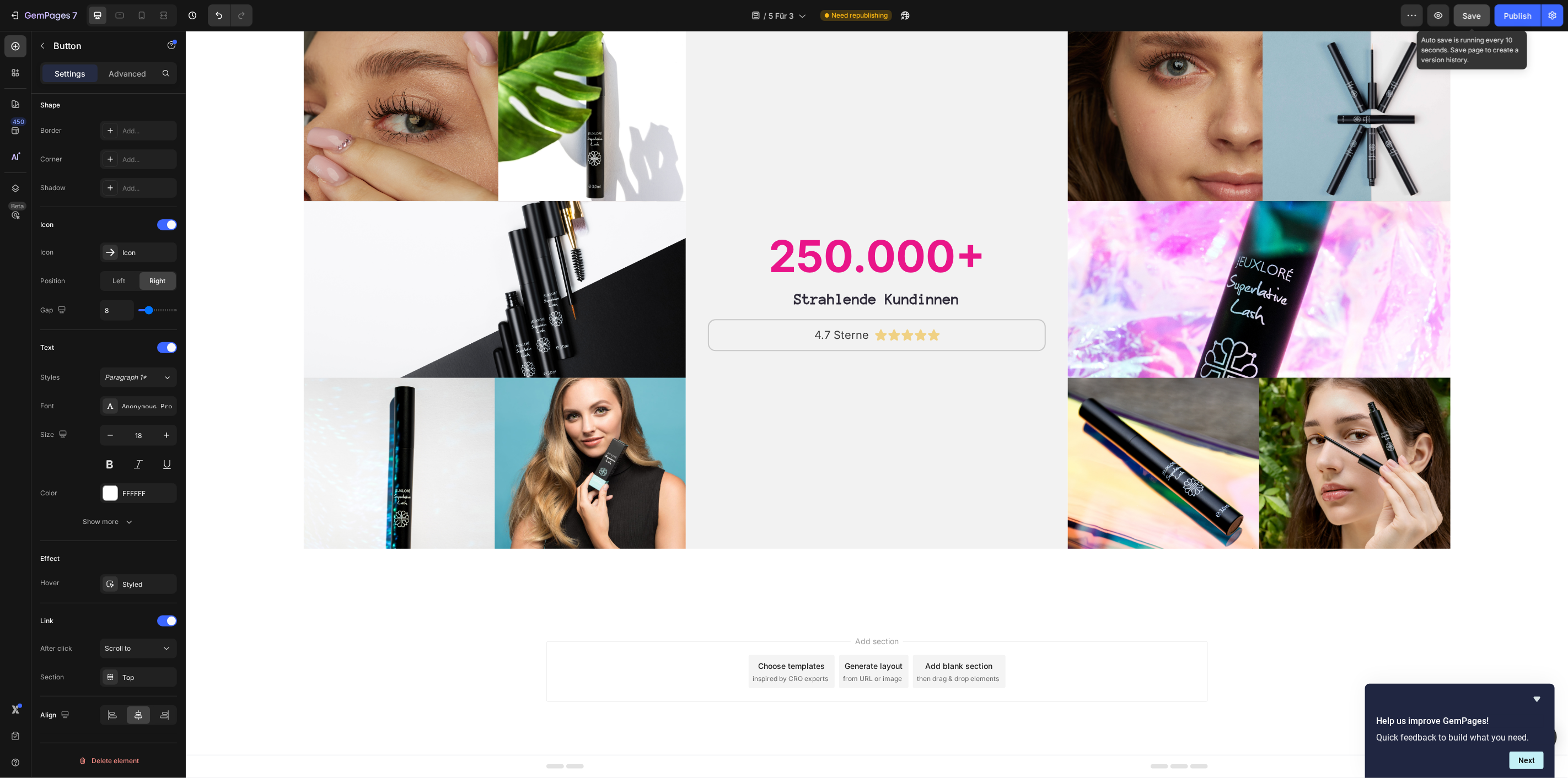
click at [1478, 15] on span "Save" at bounding box center [1473, 15] width 18 height 9
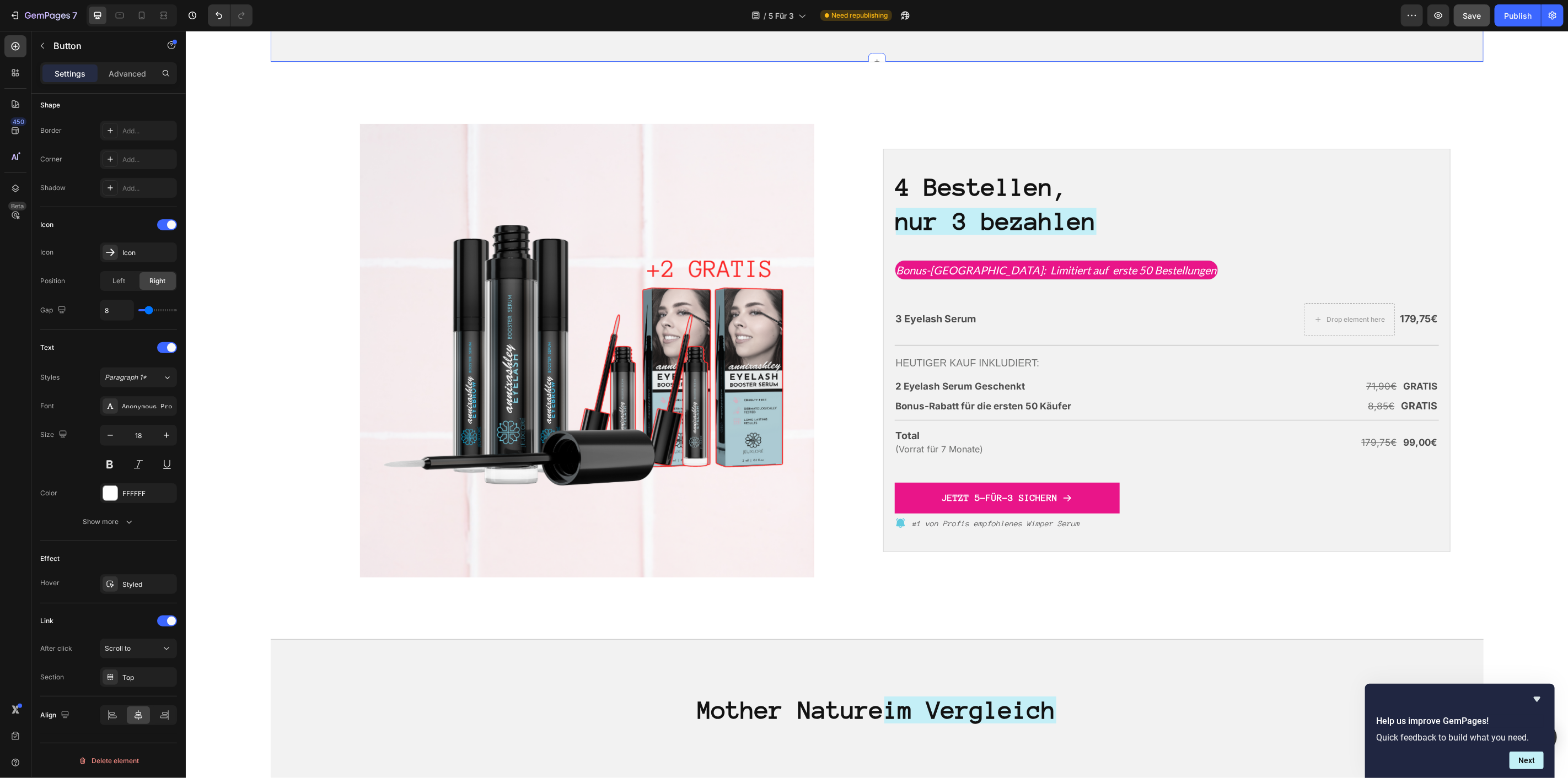
scroll to position [3307, 0]
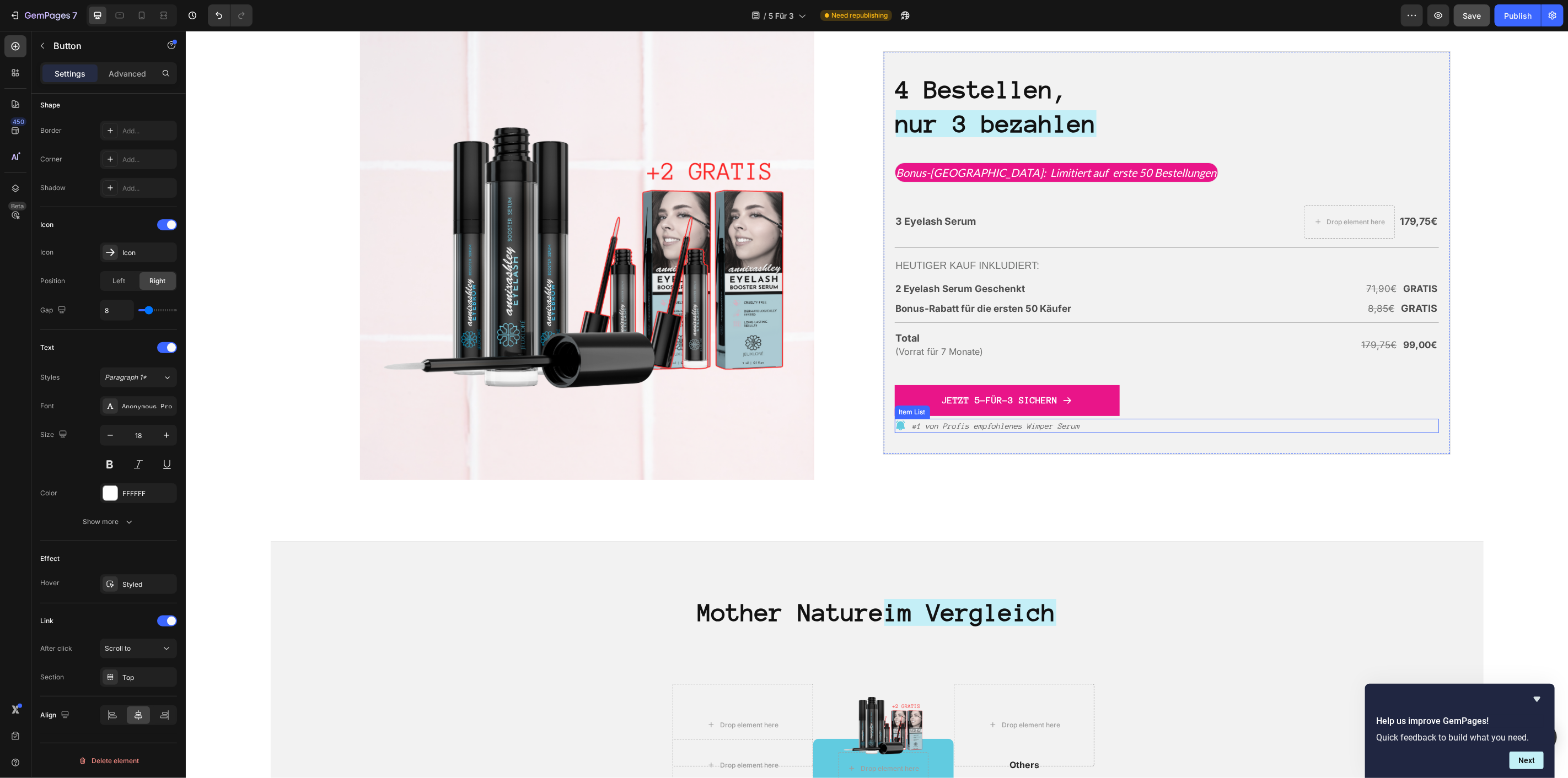
click at [971, 425] on icon "#1 von Profis empfohlenes Wimper Serum" at bounding box center [996, 425] width 168 height 9
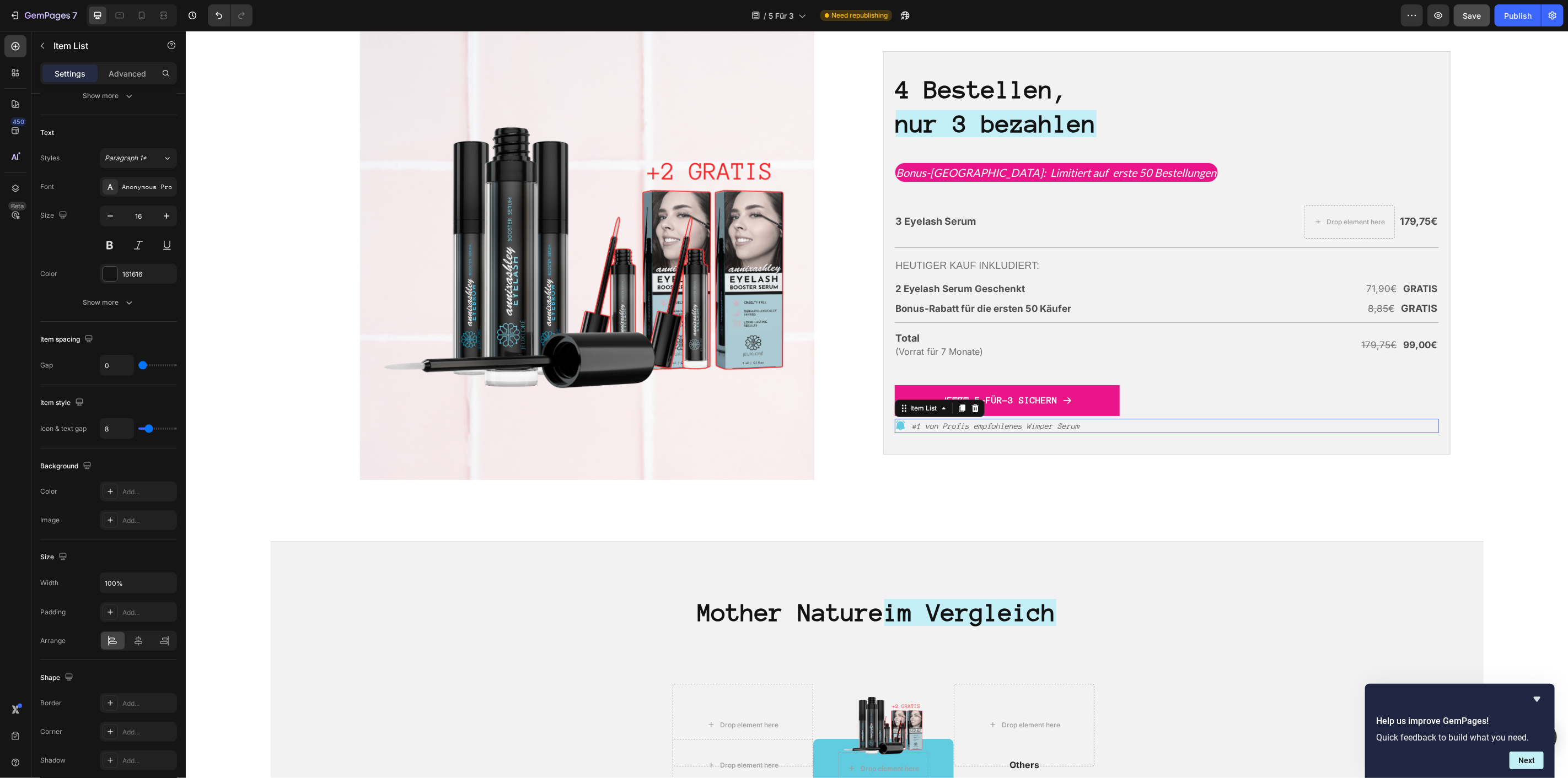
scroll to position [0, 0]
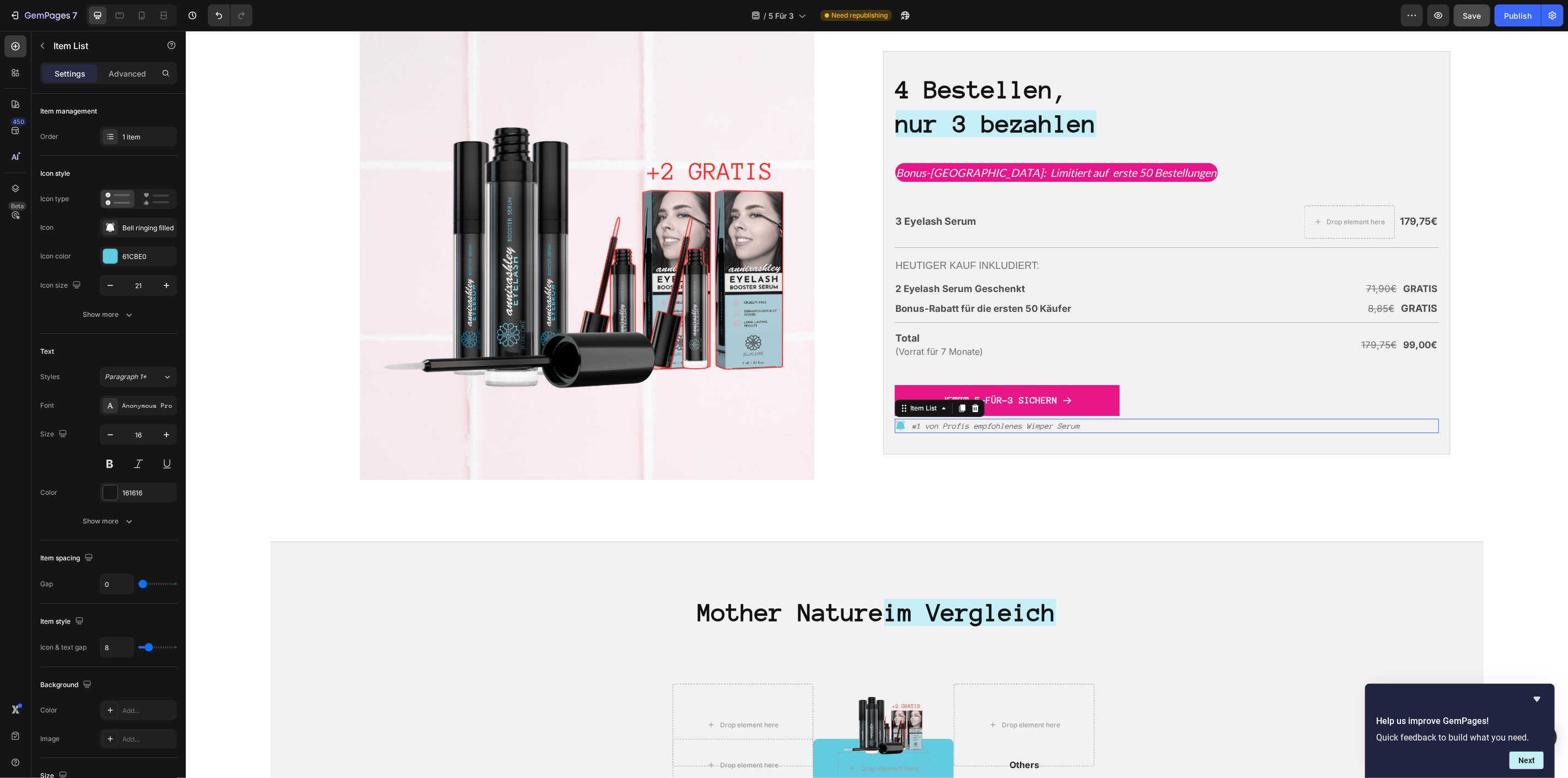
click at [971, 425] on icon "#1 von Profis empfohlenes Wimper Serum" at bounding box center [996, 425] width 168 height 9
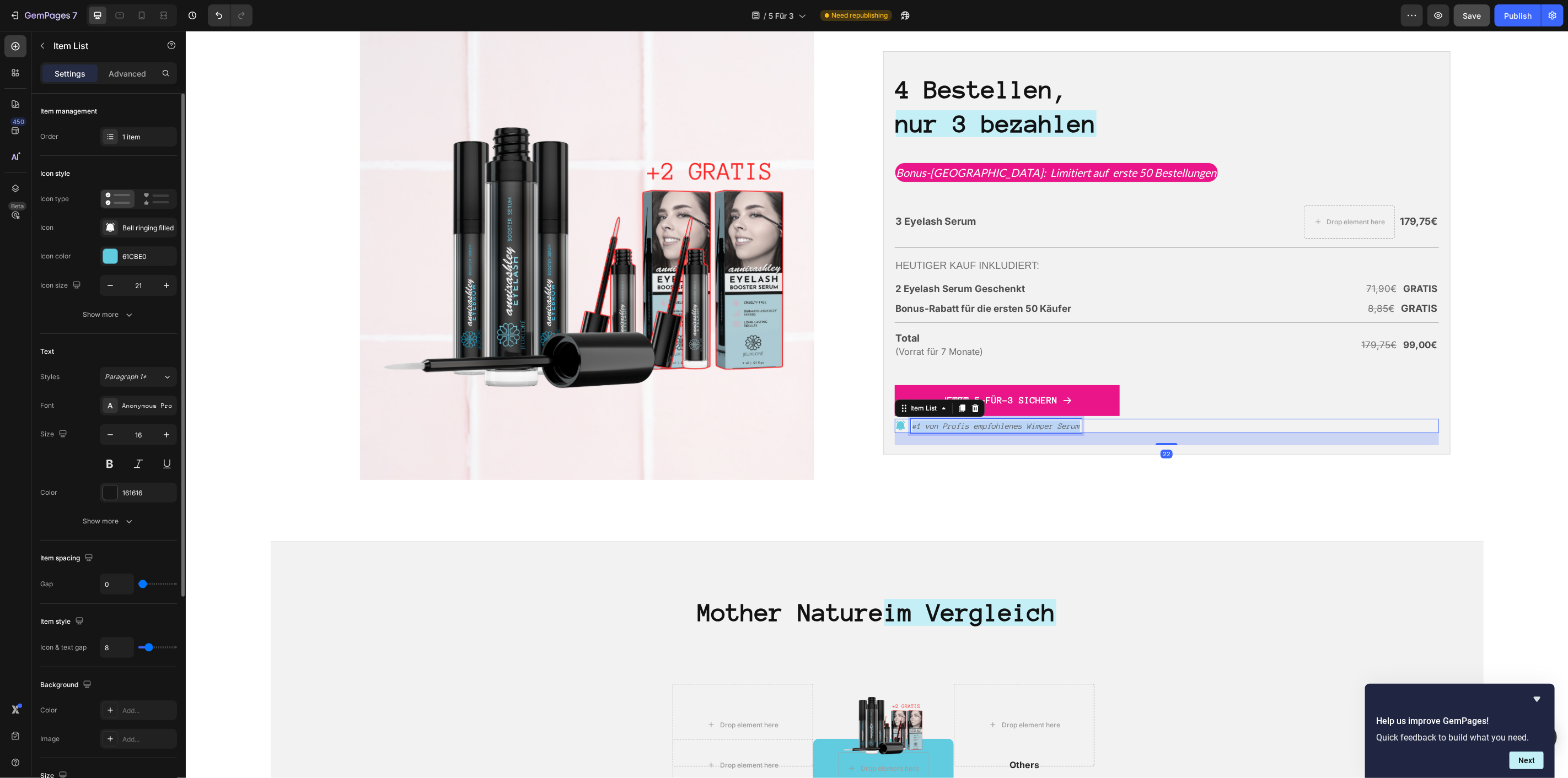
click at [971, 425] on icon "#1 von Profis empfohlenes Wimper Serum" at bounding box center [996, 425] width 168 height 9
copy icon "#1 von Profis empfohlenes Wimper Serum"
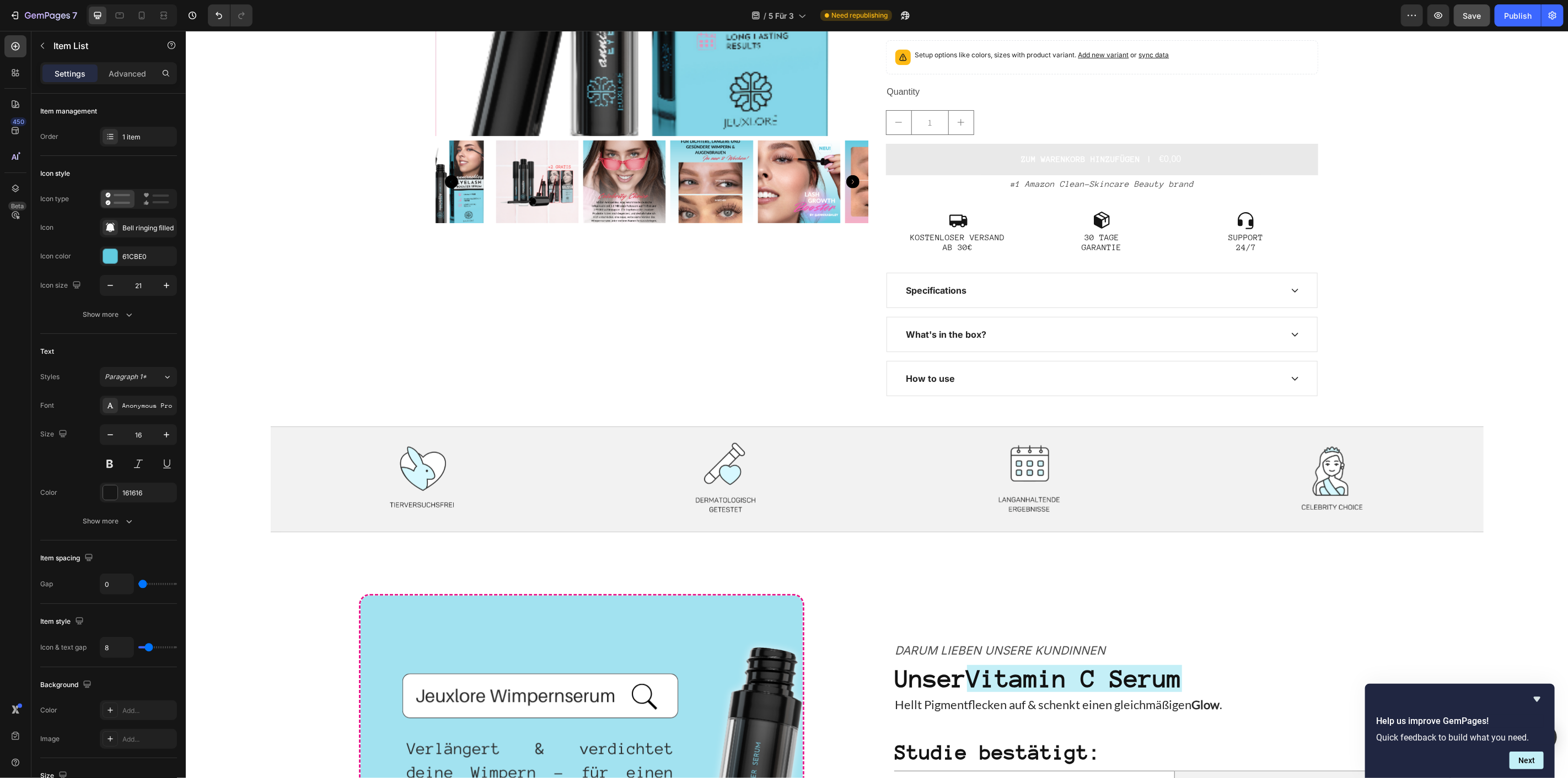
scroll to position [61, 0]
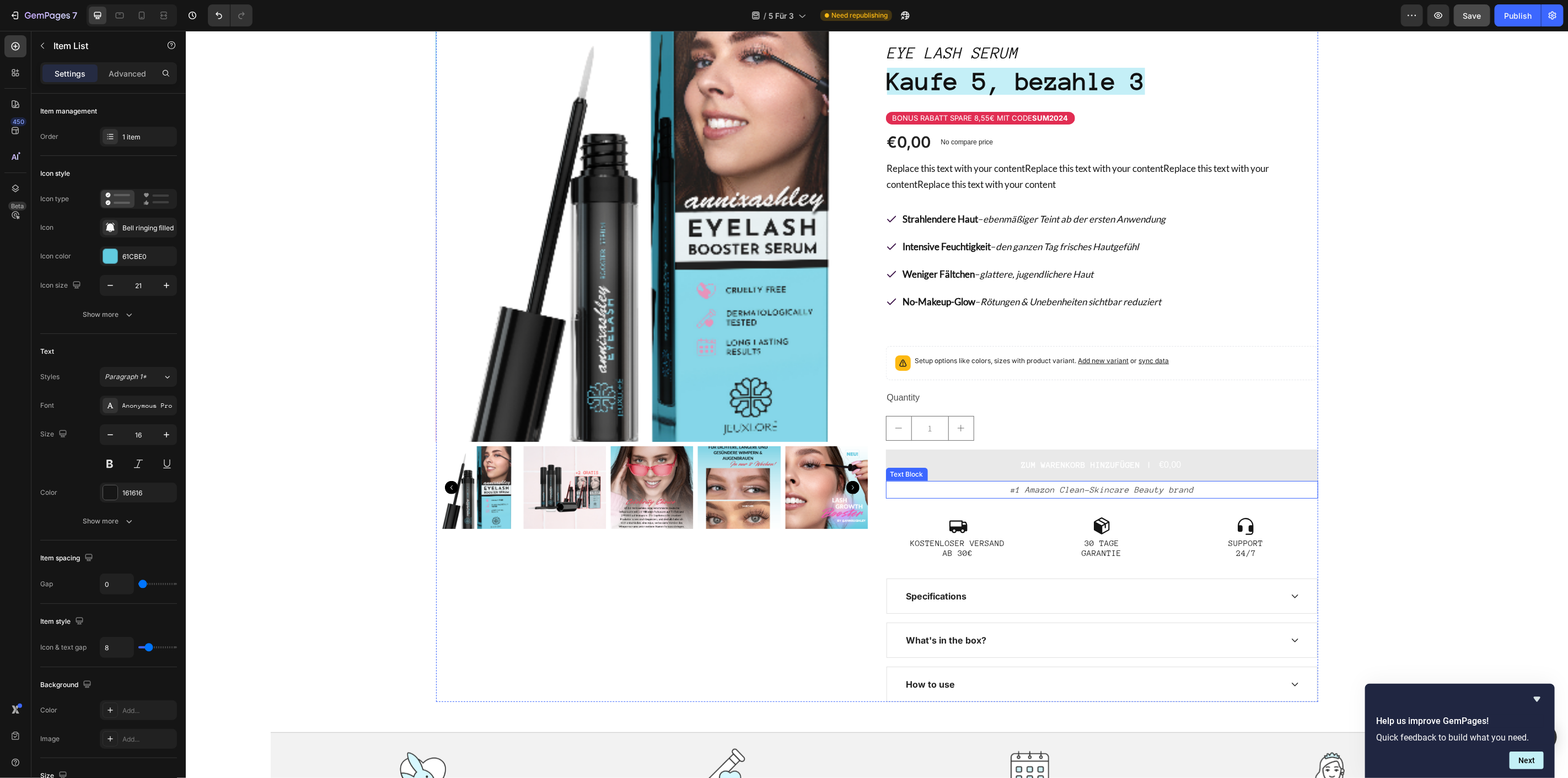
click at [1067, 489] on icon "#1 Amazon Clean-Skincare Beauty brand" at bounding box center [1101, 488] width 183 height 9
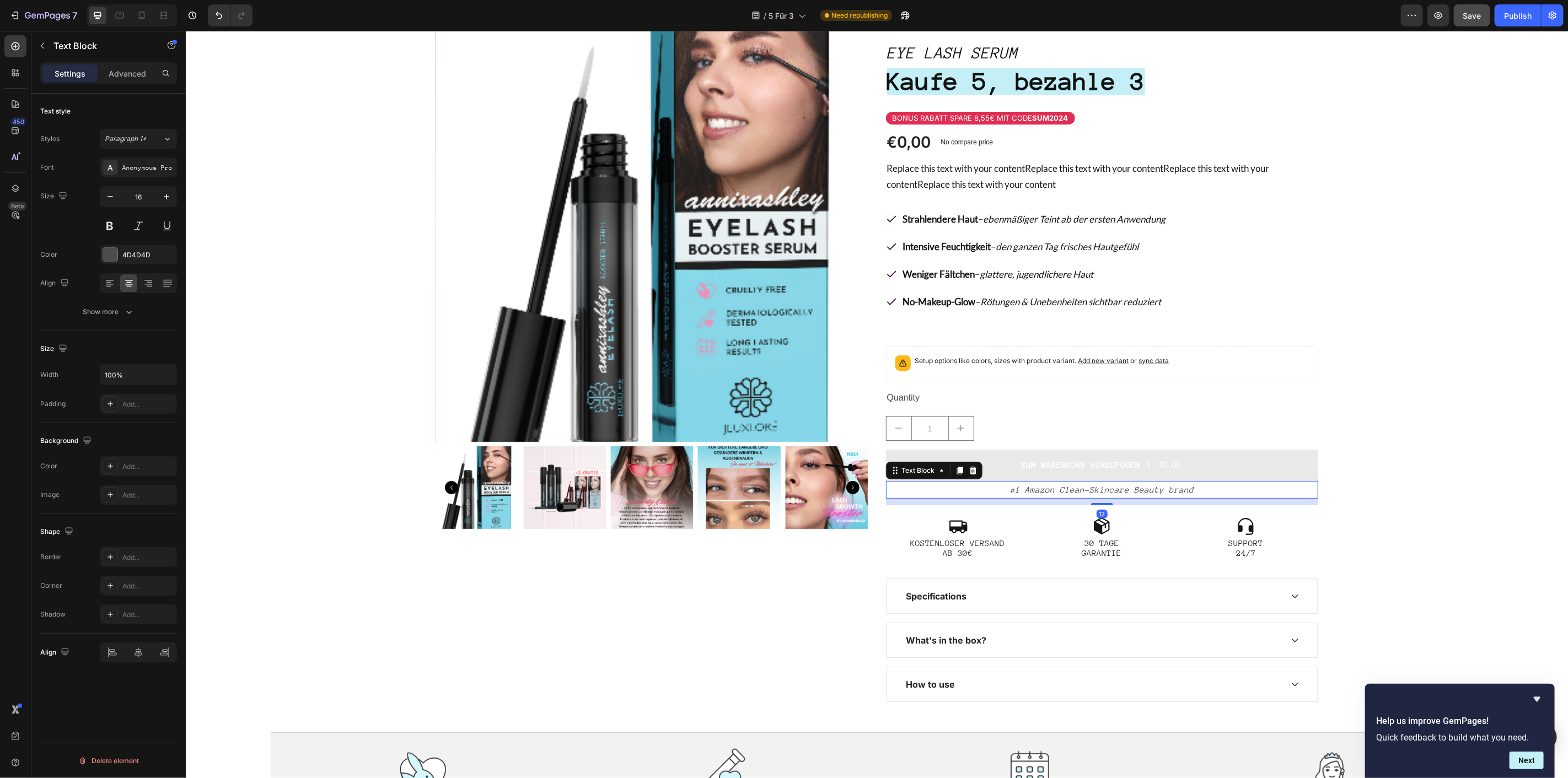
click at [1067, 489] on icon "#1 Amazon Clean-Skincare Beauty brand" at bounding box center [1101, 488] width 183 height 9
click at [1317, 348] on div "Product Images Image Icon Icon Icon Icon Icon Icon List 1500+ Happy Customers T…" at bounding box center [876, 362] width 1382 height 706
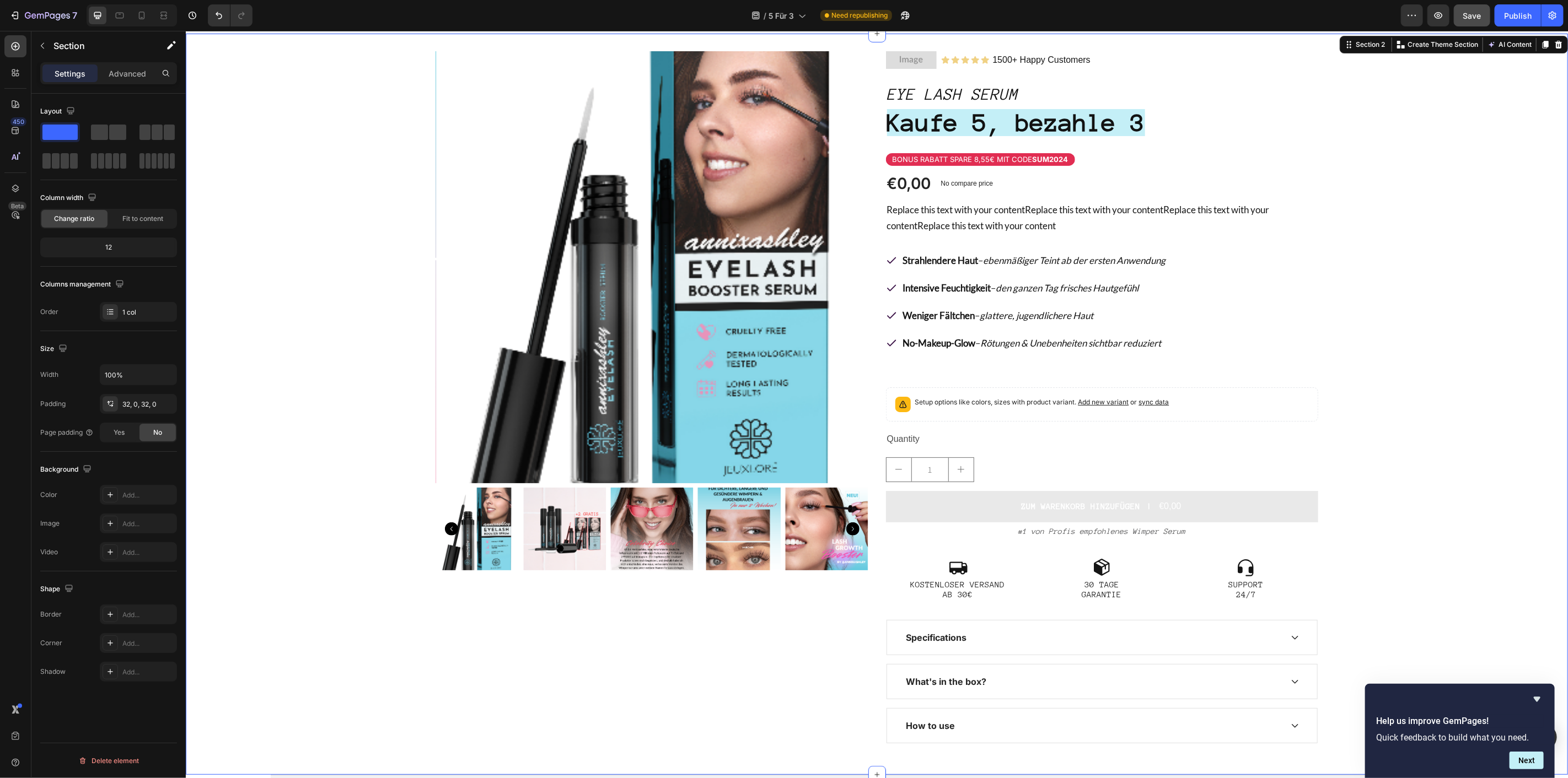
scroll to position [0, 0]
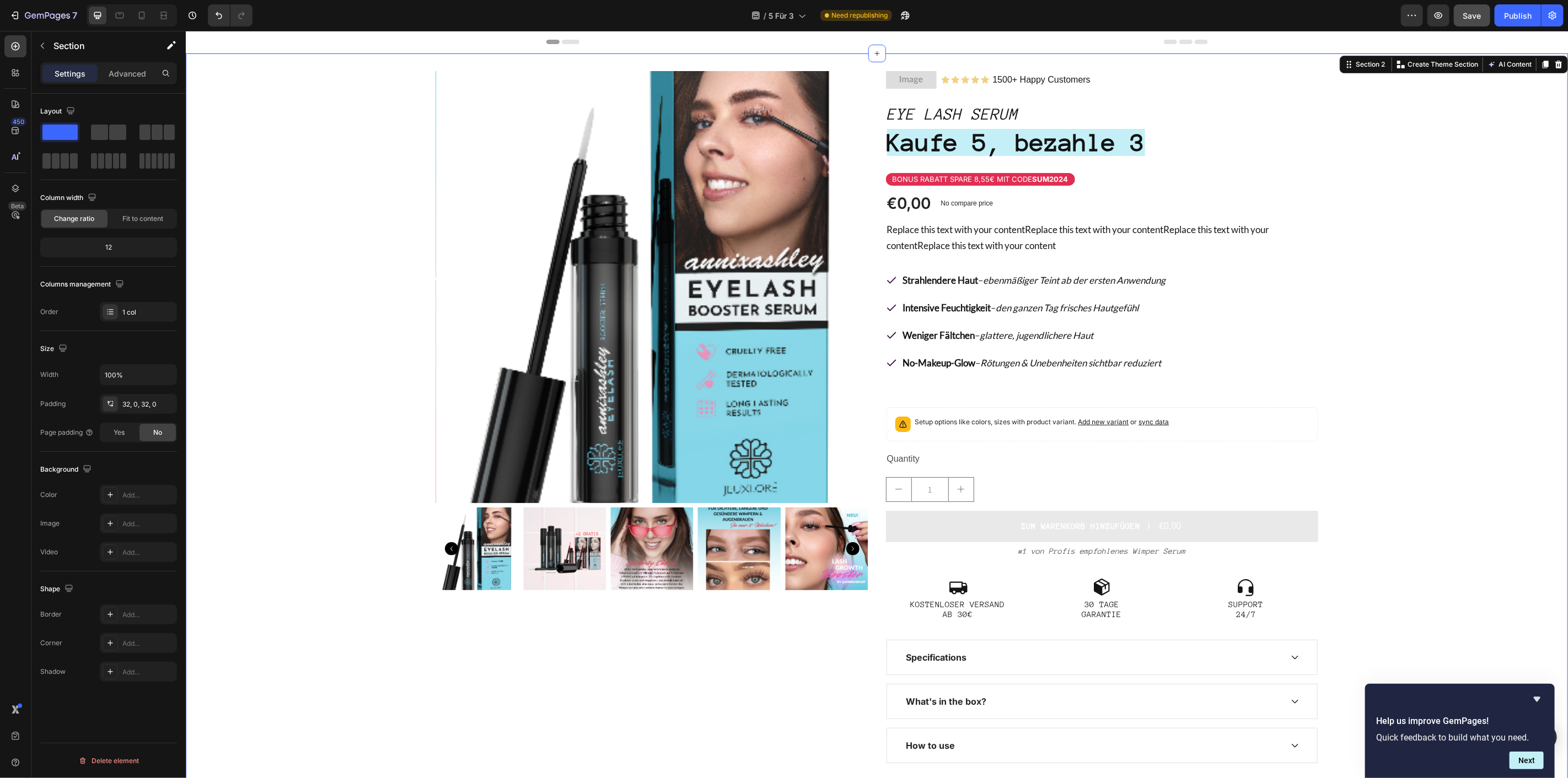
click at [1344, 209] on div "Product Images Image Icon Icon Icon Icon Icon Icon List 1500+ Happy Customers T…" at bounding box center [876, 423] width 1382 height 706
click at [897, 78] on img at bounding box center [910, 79] width 51 height 18
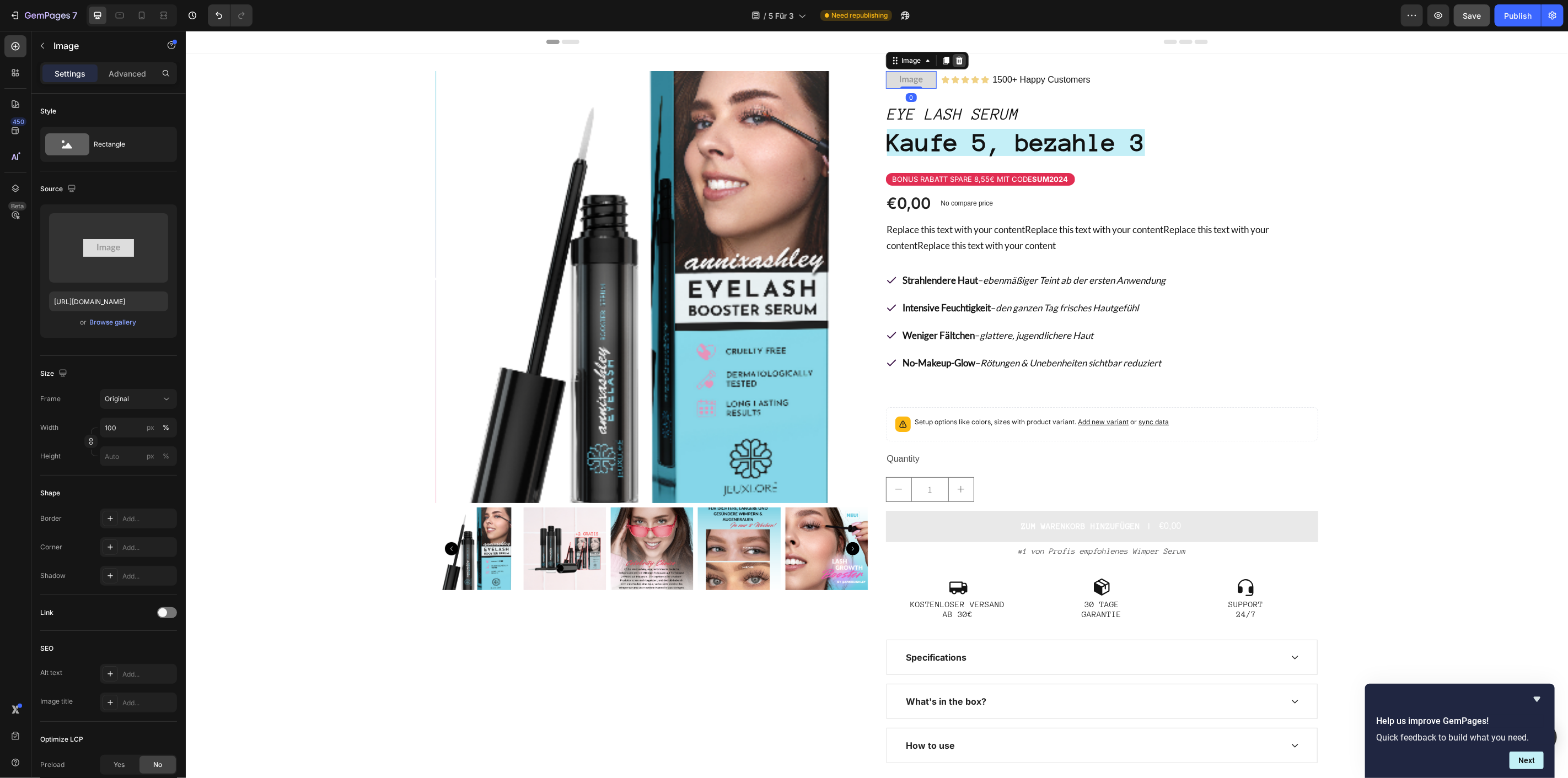
click at [955, 62] on icon at bounding box center [958, 59] width 8 height 8
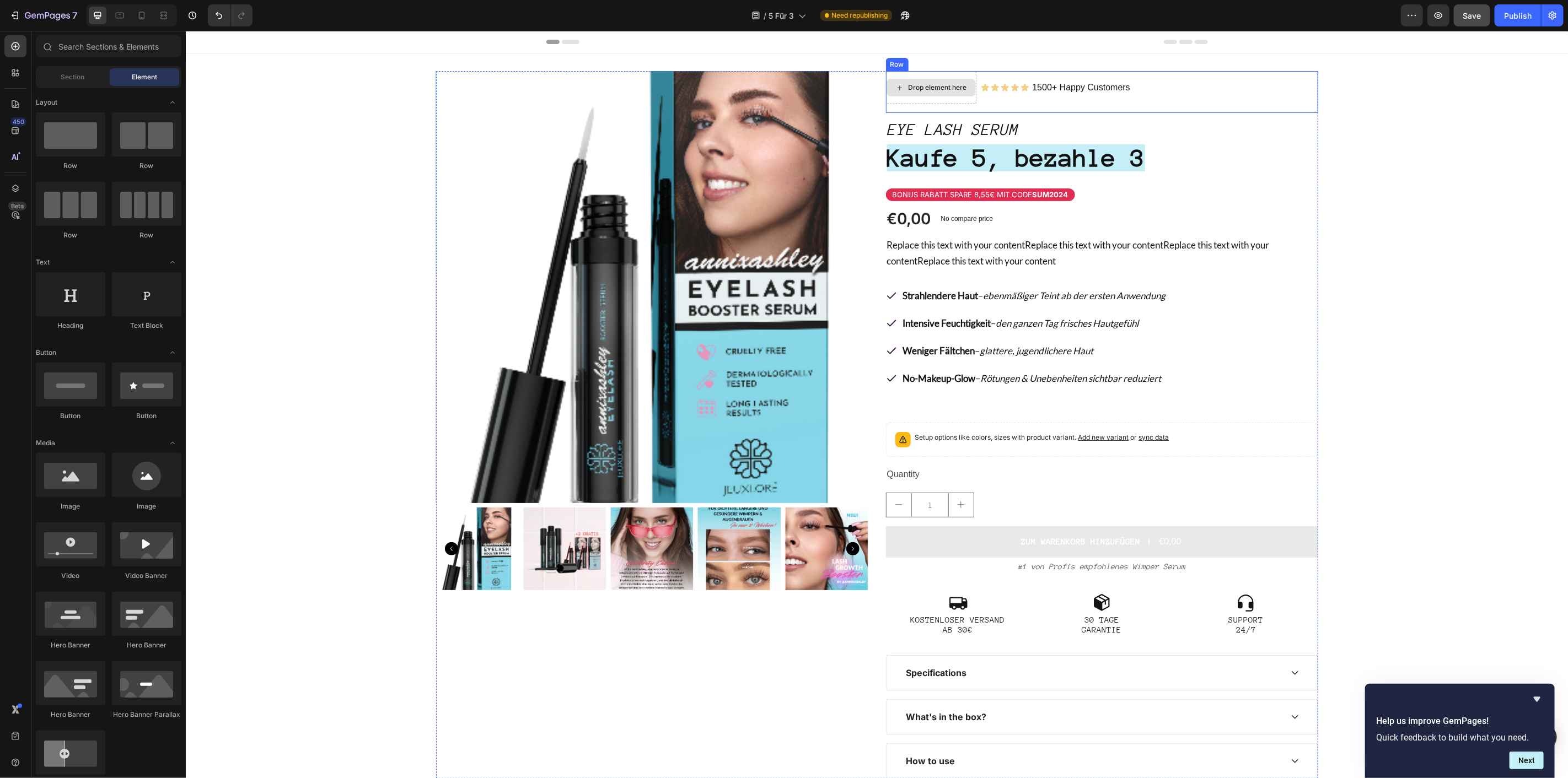
click at [912, 80] on div "Drop element here" at bounding box center [931, 86] width 90 height 18
click at [1072, 93] on div "1500+ Happy Customers Text Block" at bounding box center [1081, 87] width 100 height 13
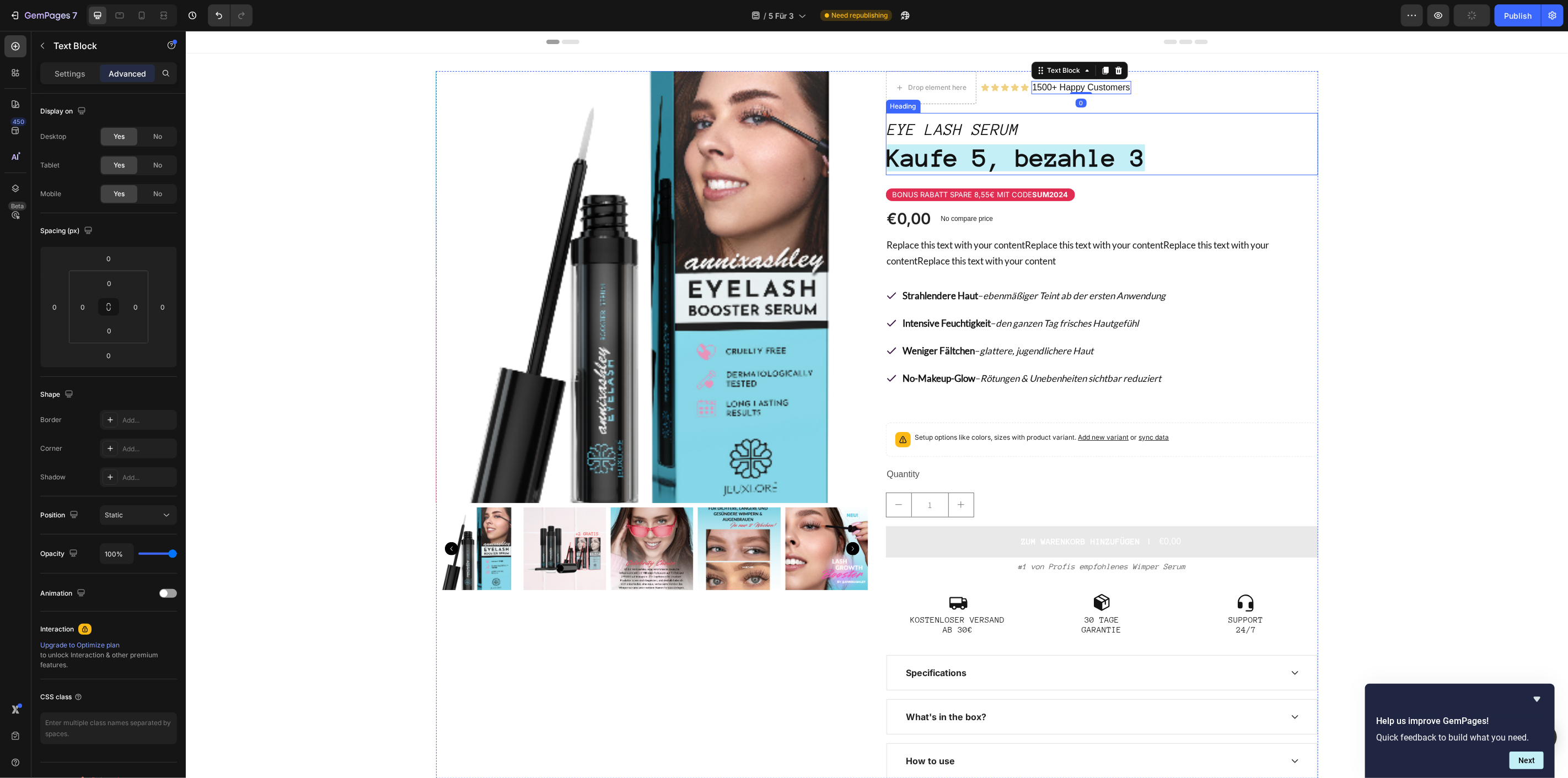
click at [1015, 113] on h2 "EYE LASH SERUM Kaufe 5, bezahle 3" at bounding box center [1101, 143] width 432 height 62
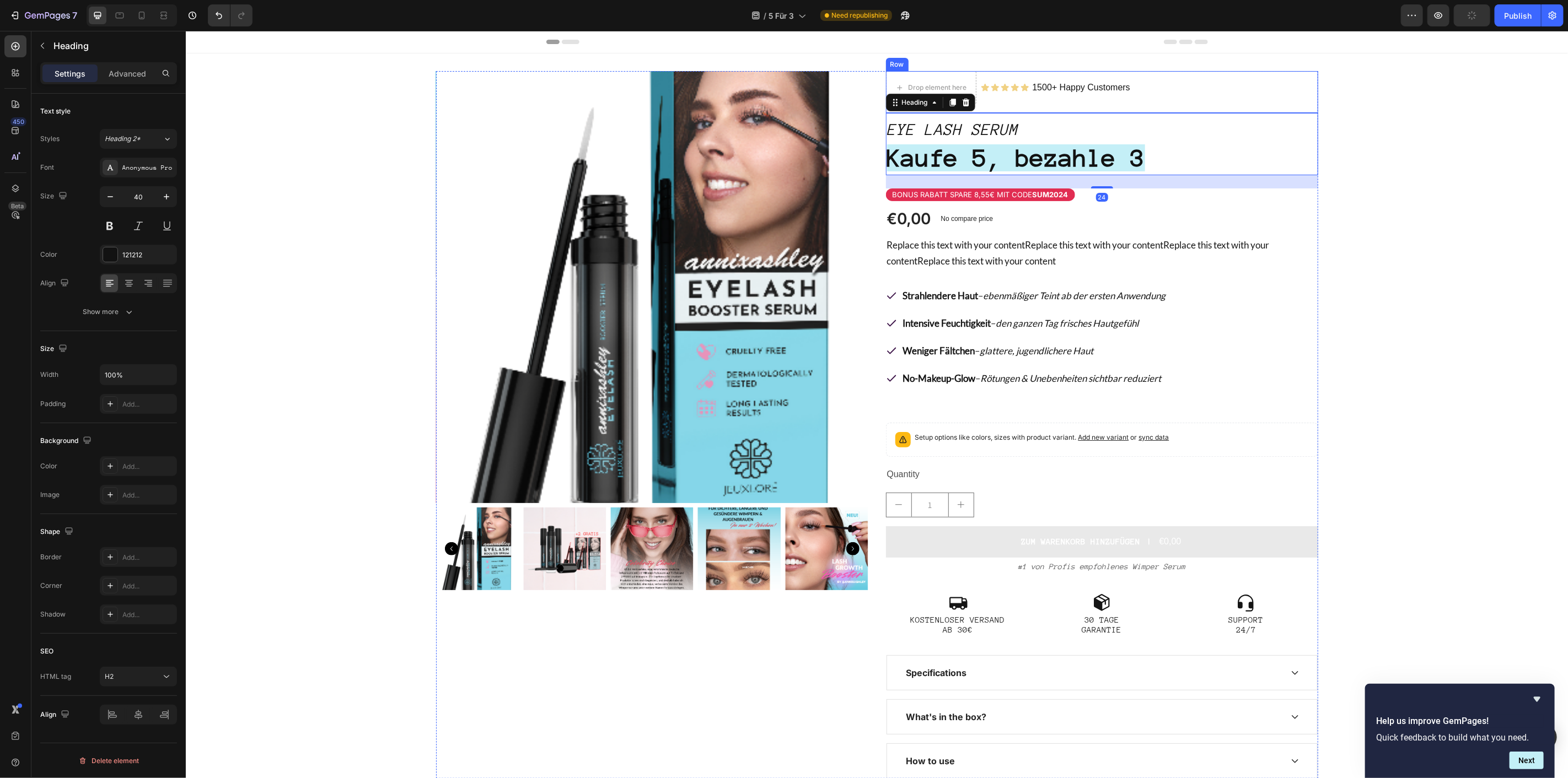
click at [1014, 101] on div "Icon Icon Icon Icon Icon Icon List 1500+ Happy Customers Text Block Row" at bounding box center [1148, 86] width 338 height 33
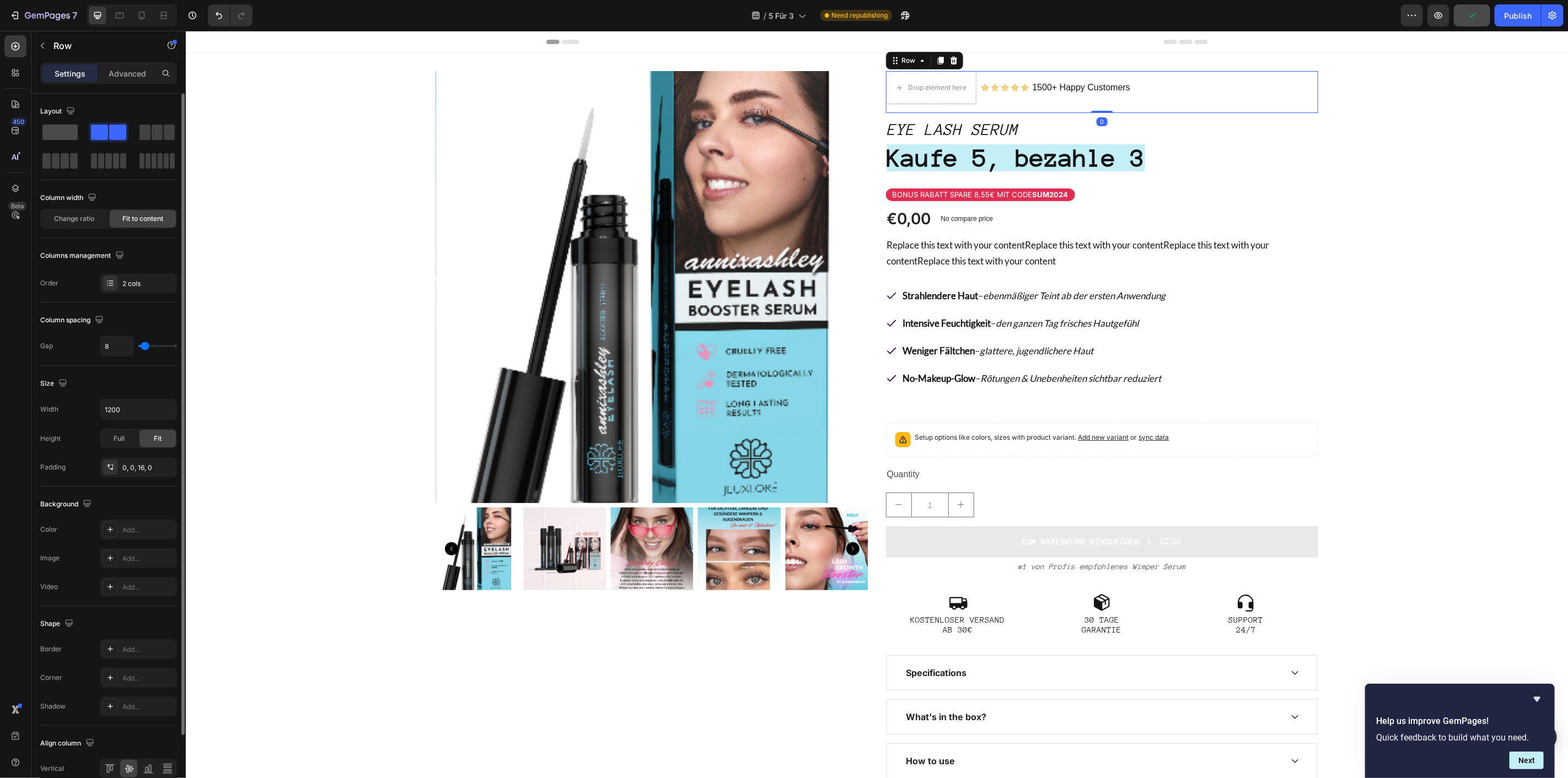
drag, startPoint x: 72, startPoint y: 137, endPoint x: 409, endPoint y: 137, distance: 337.0
click at [72, 137] on span at bounding box center [60, 132] width 35 height 15
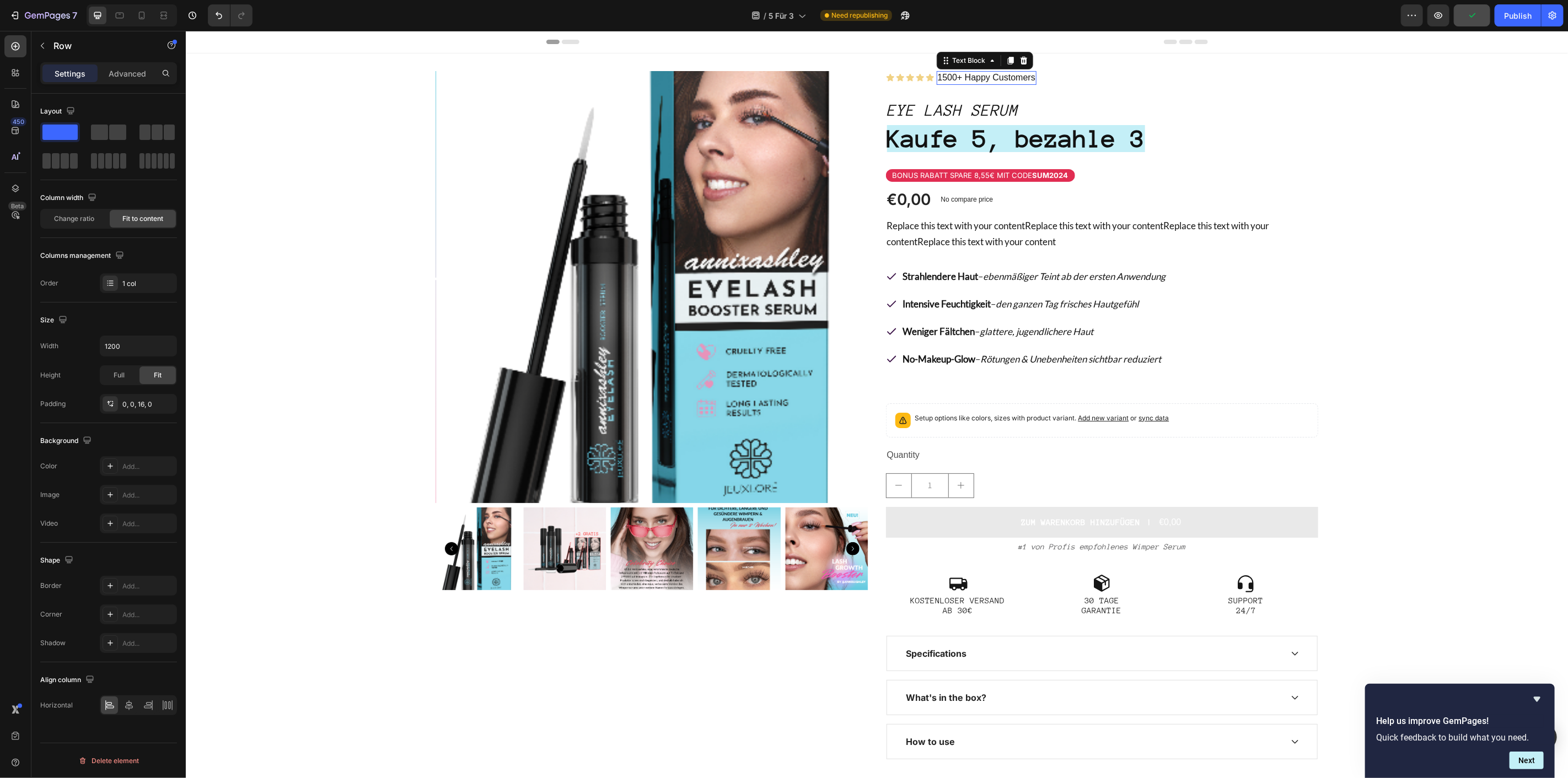
click at [975, 79] on p "1500+ Happy Customers" at bounding box center [986, 78] width 97 height 12
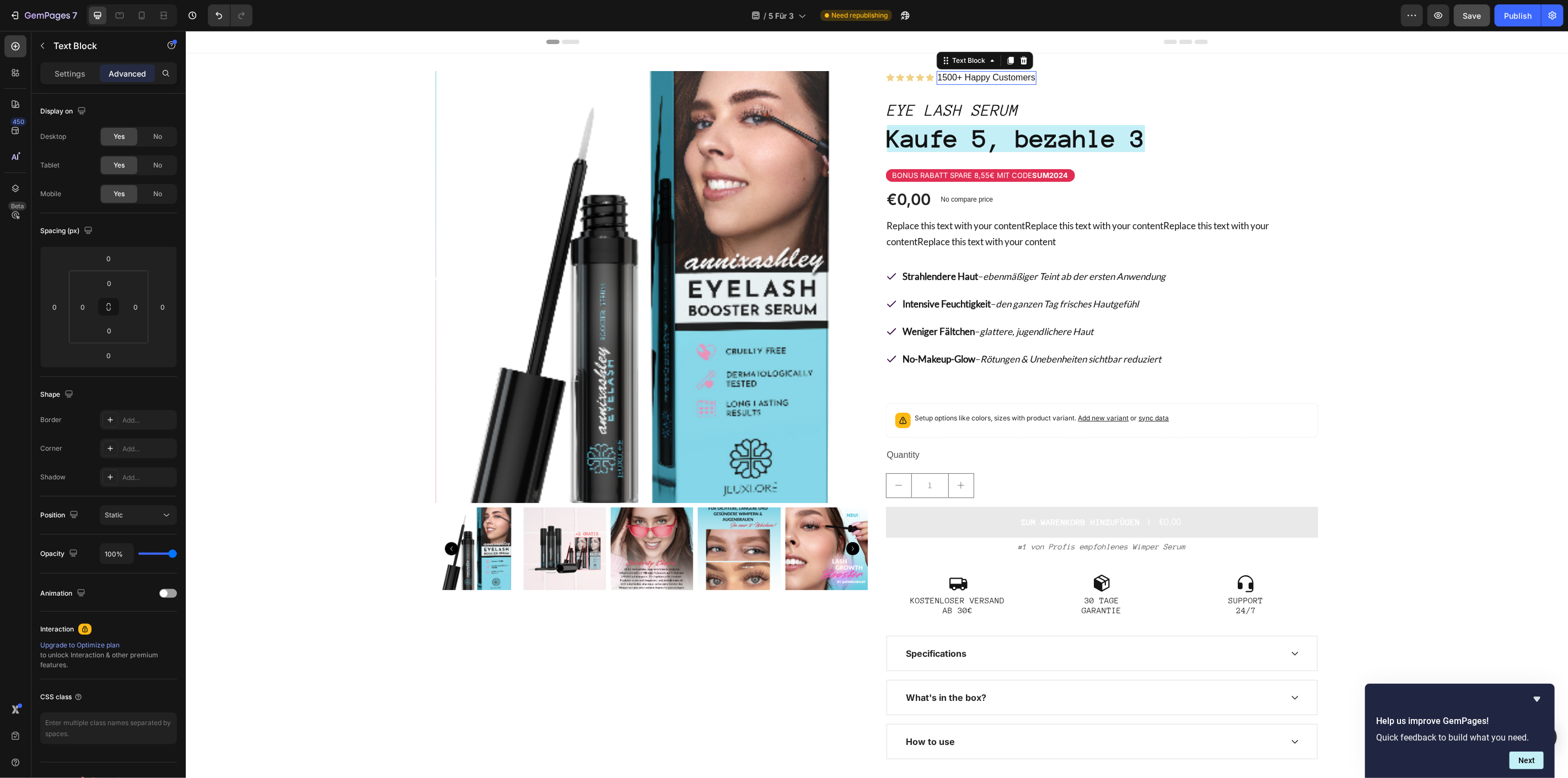
click at [975, 79] on p "1500+ Happy Customers" at bounding box center [986, 78] width 97 height 12
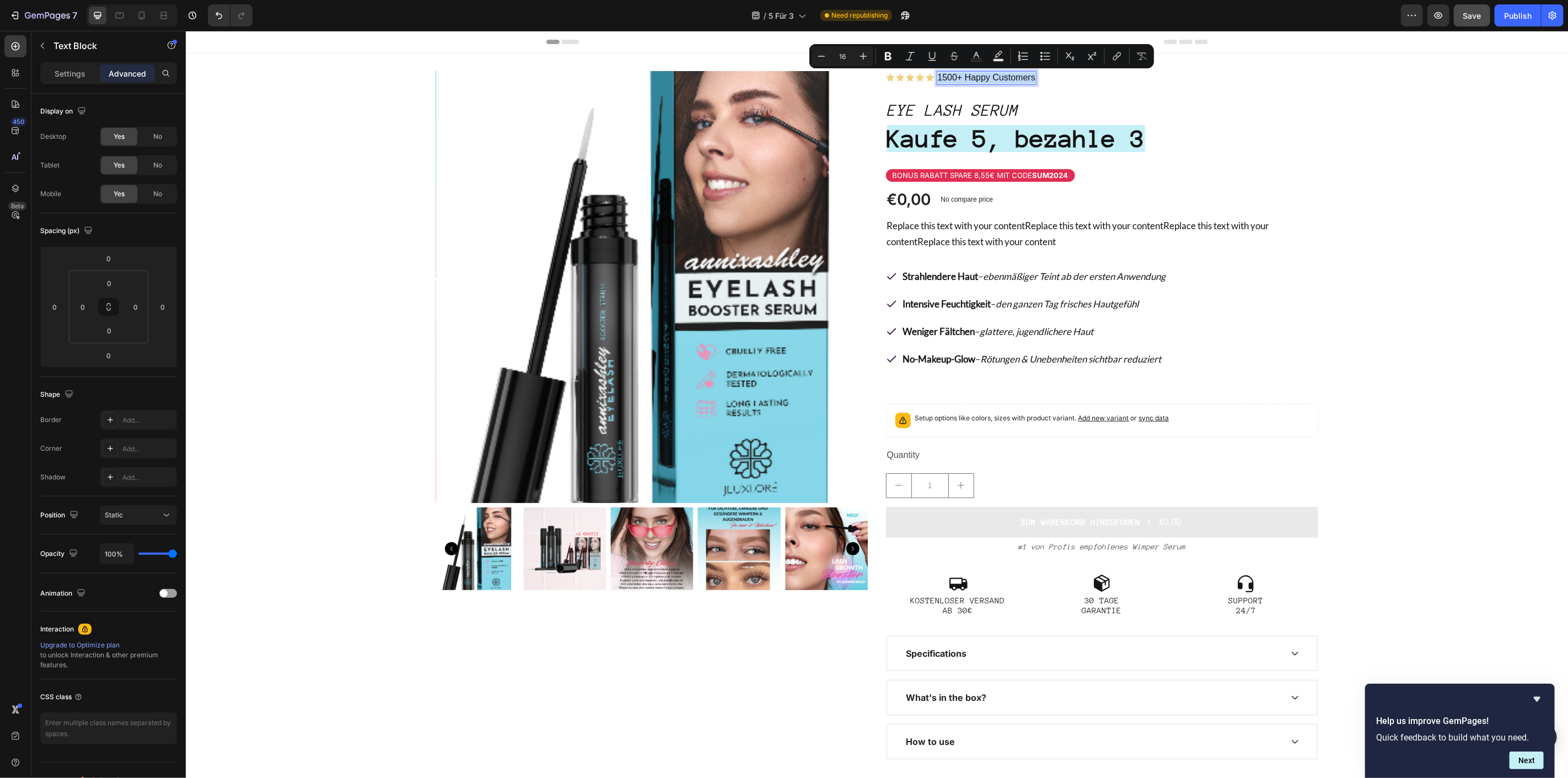
click at [975, 79] on p "1500+ Happy Customers" at bounding box center [986, 78] width 97 height 12
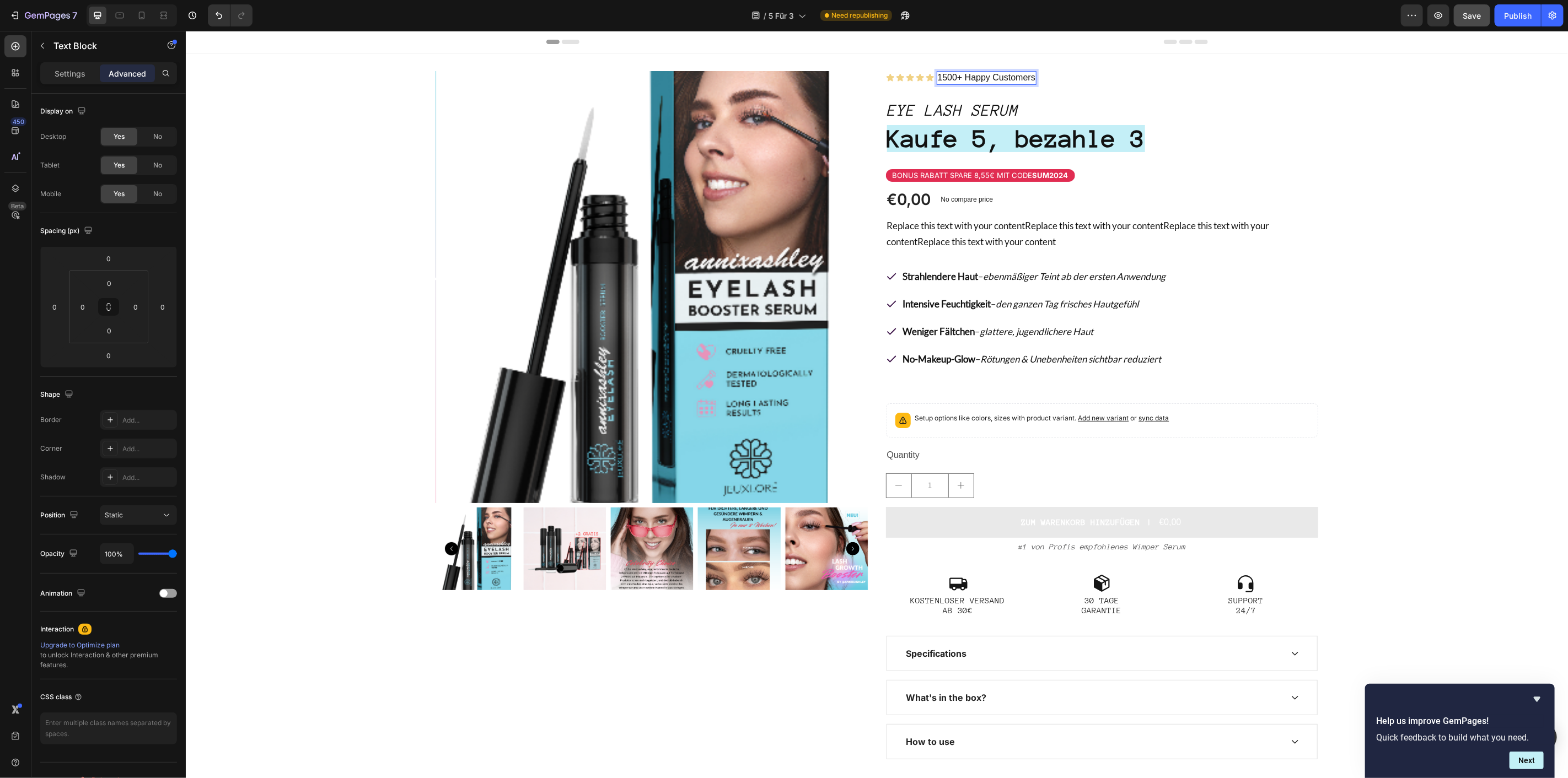
click at [966, 78] on p "1500+ Happy Customers" at bounding box center [986, 78] width 97 height 12
drag, startPoint x: 961, startPoint y: 78, endPoint x: 1041, endPoint y: 78, distance: 80.0
click at [1041, 78] on div "Icon Icon Icon Icon Icon Icon List 1500+ Happy Customers Text Block 0 Row" at bounding box center [1101, 77] width 432 height 13
drag, startPoint x: 969, startPoint y: 71, endPoint x: 910, endPoint y: 82, distance: 60.0
click at [910, 82] on div "Icon Icon Icon Icon Icon Icon List ehcilkcül1500+ G Text Block 0 Row" at bounding box center [1101, 77] width 432 height 13
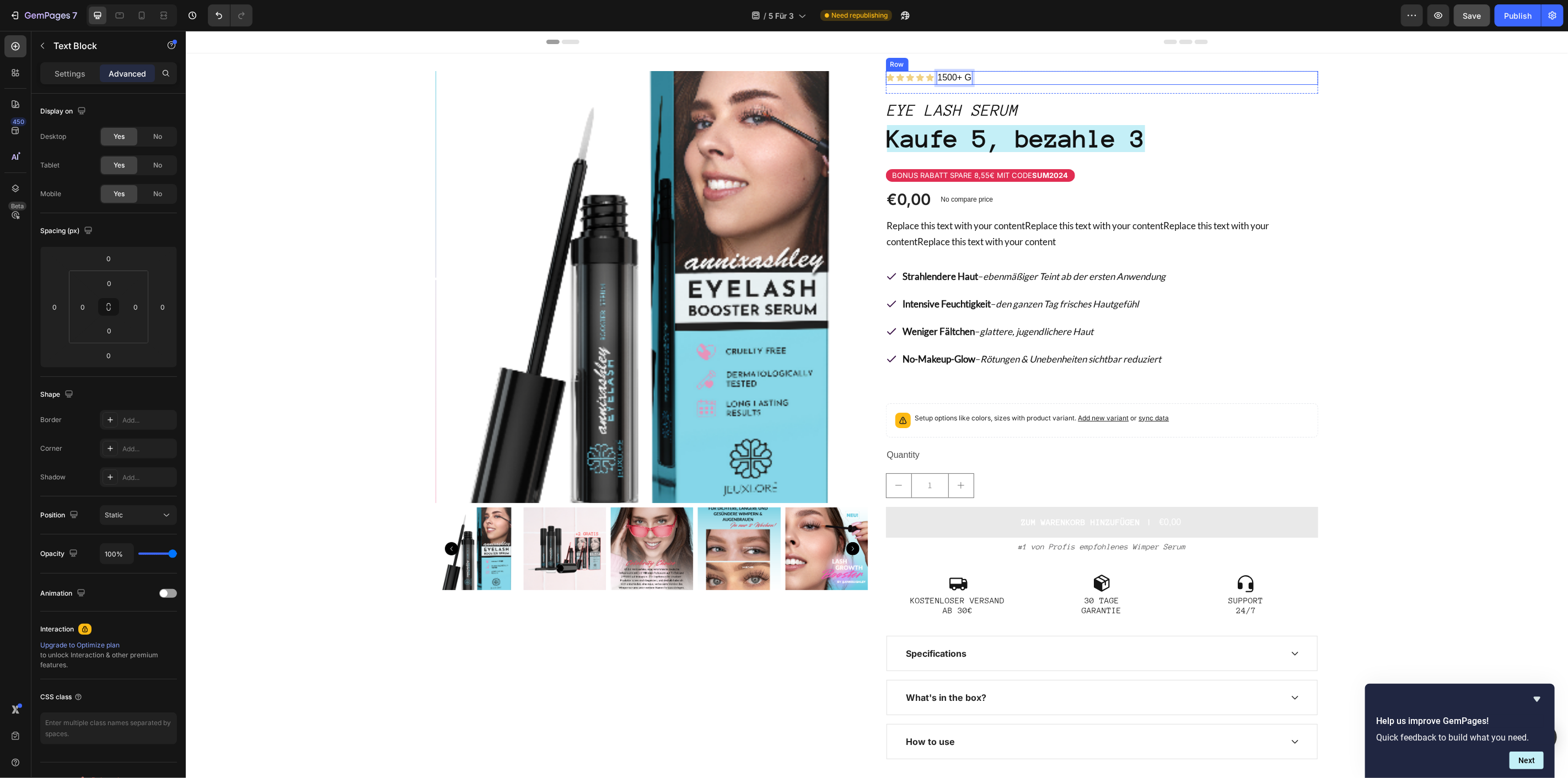
click at [968, 74] on div "Icon Icon Icon Icon Icon Icon List 1500+ G Text Block 0 Row" at bounding box center [1101, 77] width 432 height 13
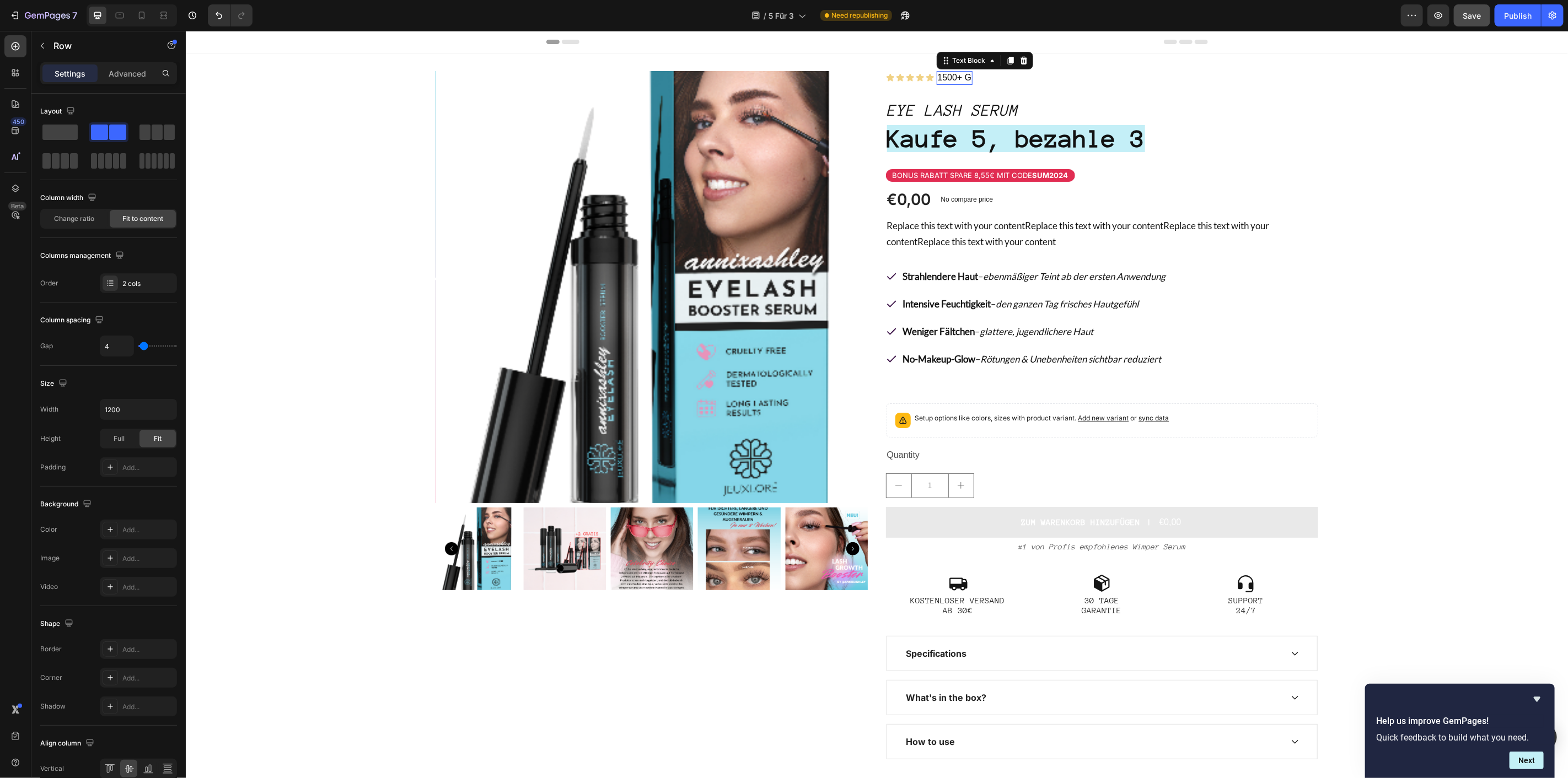
click at [957, 75] on p "1500+ G" at bounding box center [954, 78] width 34 height 12
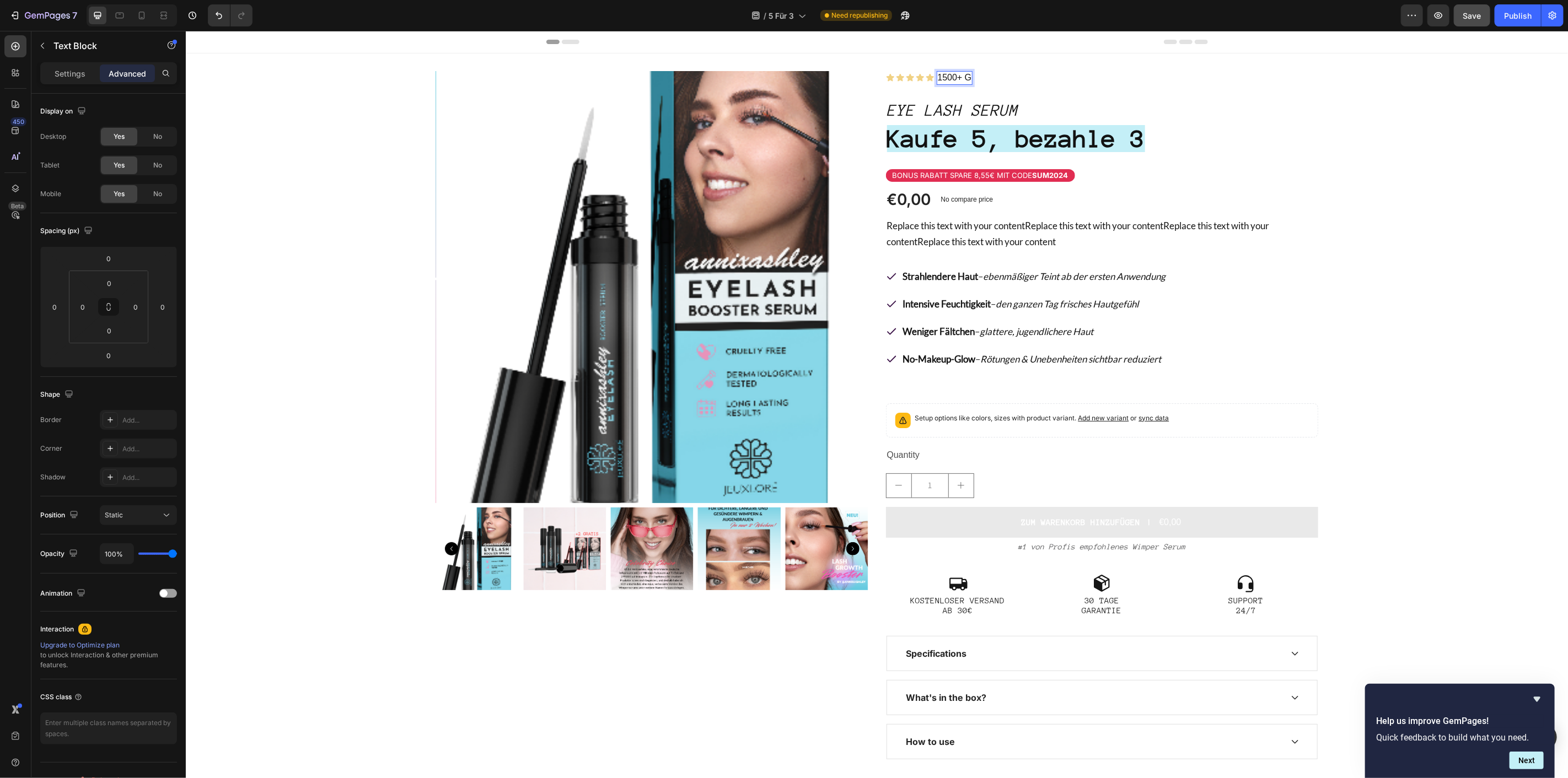
click at [963, 78] on p "1500+ G" at bounding box center [954, 78] width 34 height 12
click at [1158, 121] on h2 "EYE LASH SERUM Kaufe 5, bezahle 3" at bounding box center [1101, 124] width 432 height 62
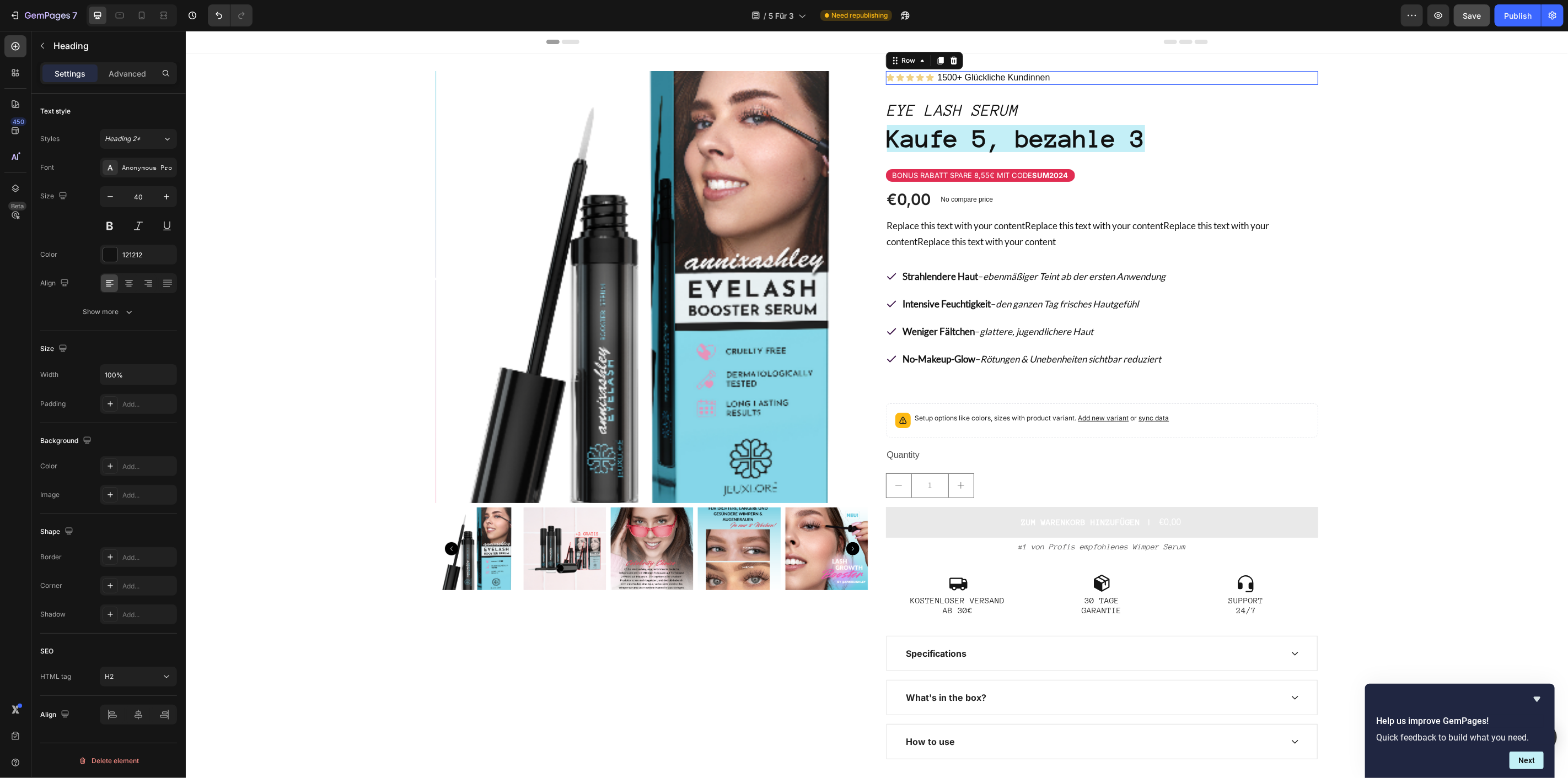
click at [1123, 75] on div "Icon Icon Icon Icon Icon Icon List 1500+ Glückliche Kundinnen Text Block Row 0" at bounding box center [1101, 77] width 432 height 13
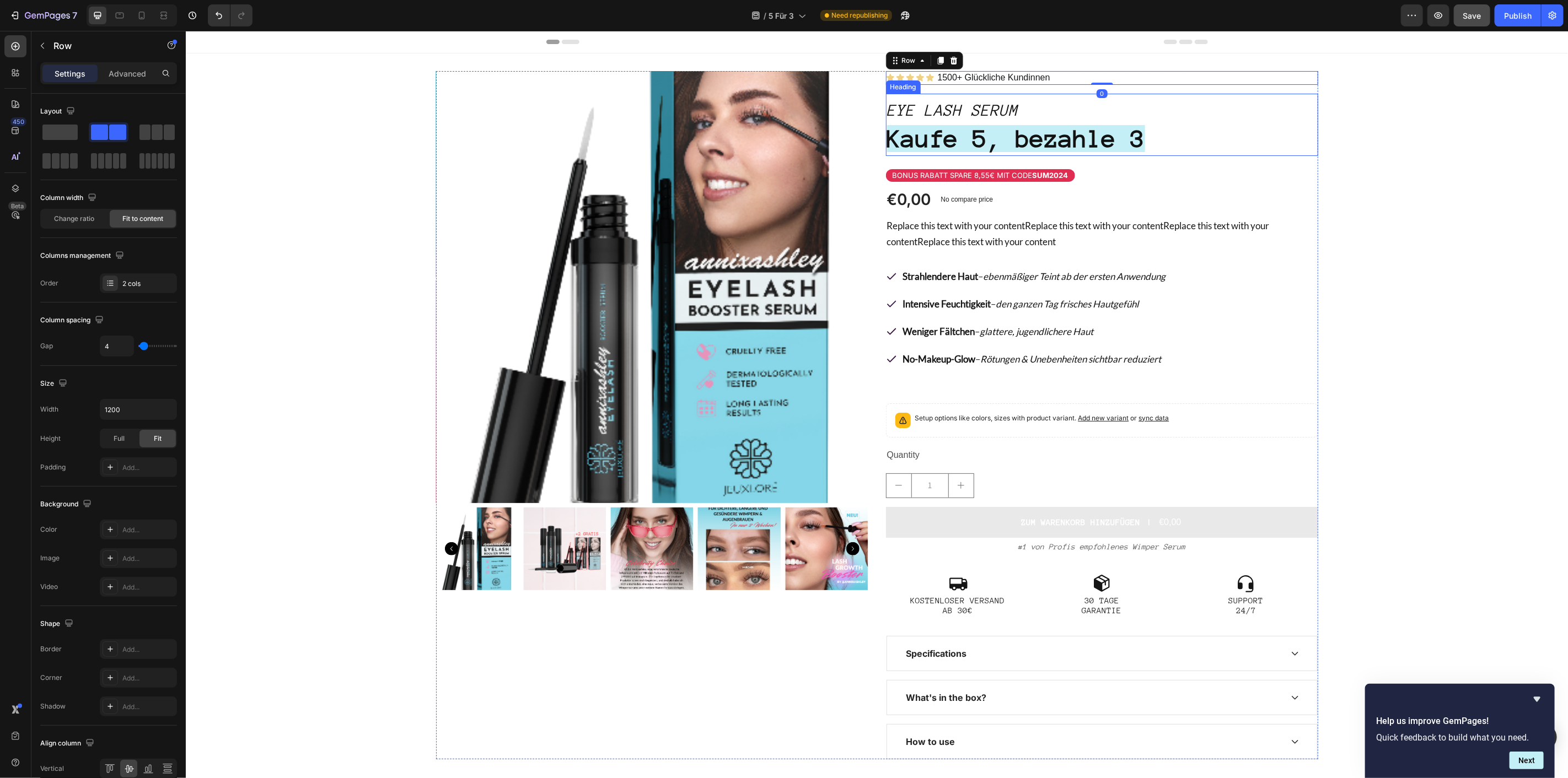
click at [989, 93] on h2 "EYE LASH SERUM Kaufe 5, bezahle 3" at bounding box center [1101, 124] width 432 height 62
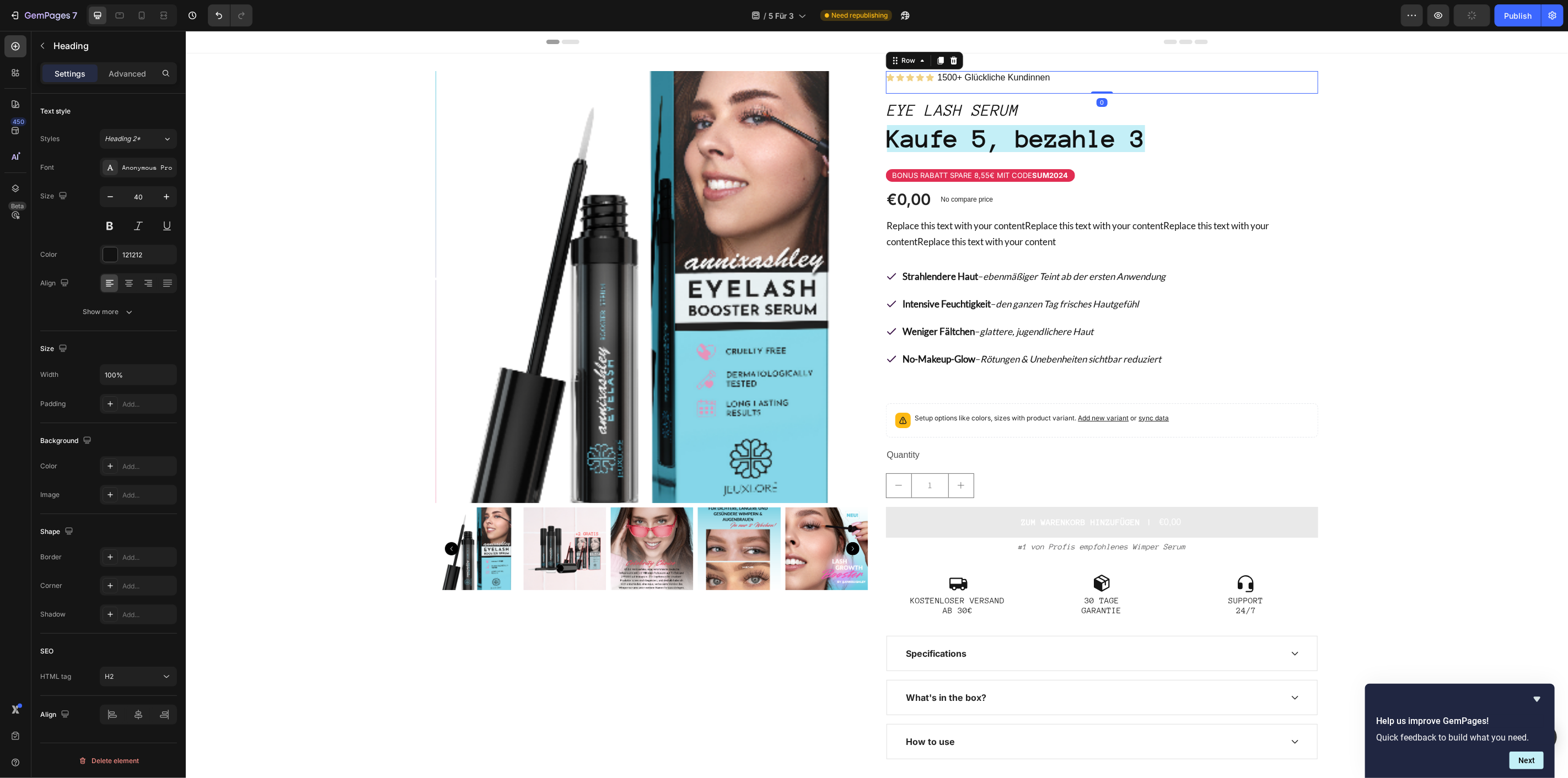
click at [994, 86] on div "Icon Icon Icon Icon Icon Icon List 1500+ Glückliche Kundinnen Text Block Row Ro…" at bounding box center [1101, 81] width 432 height 23
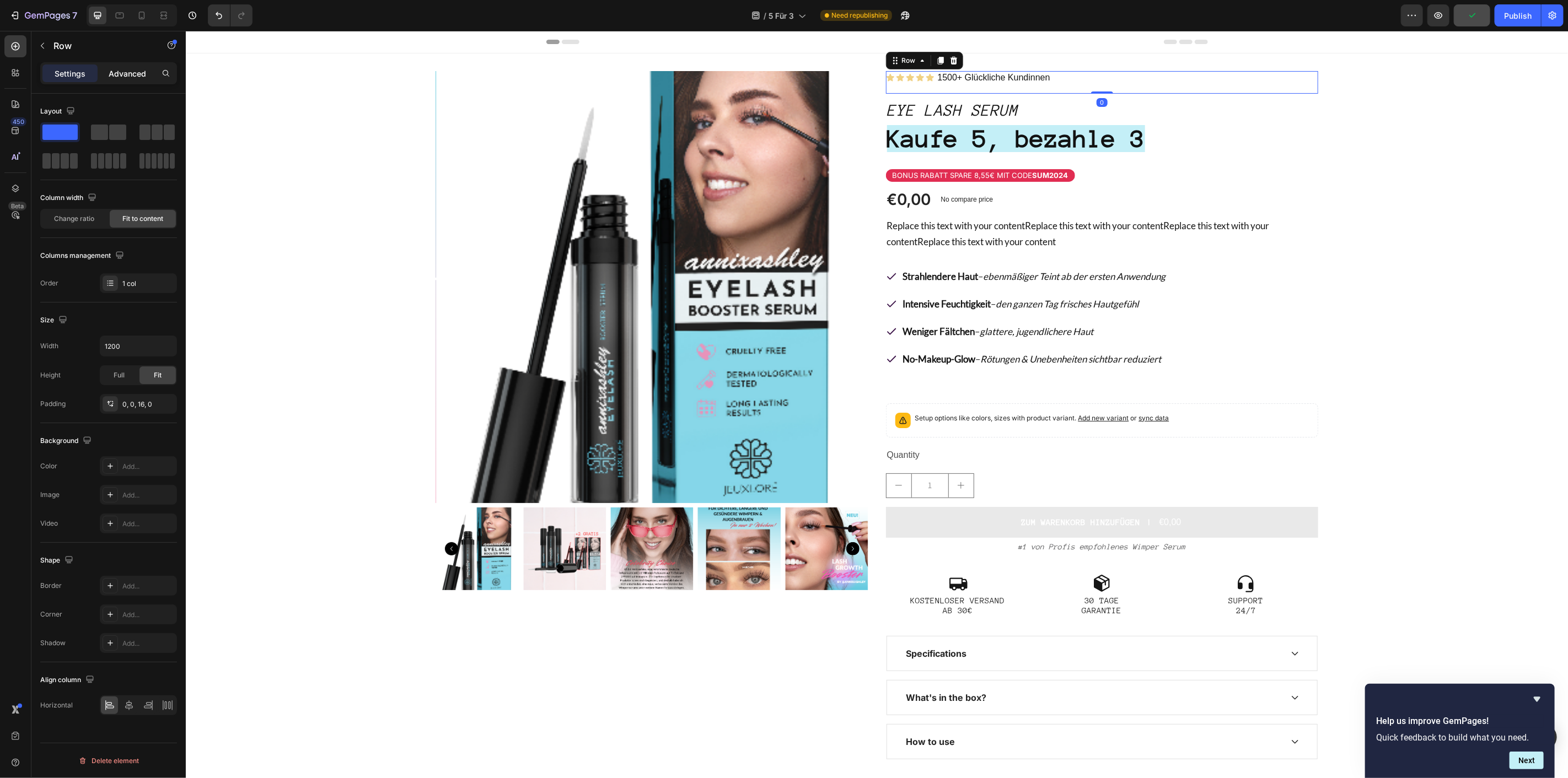
click at [118, 64] on div "Advanced" at bounding box center [127, 73] width 55 height 18
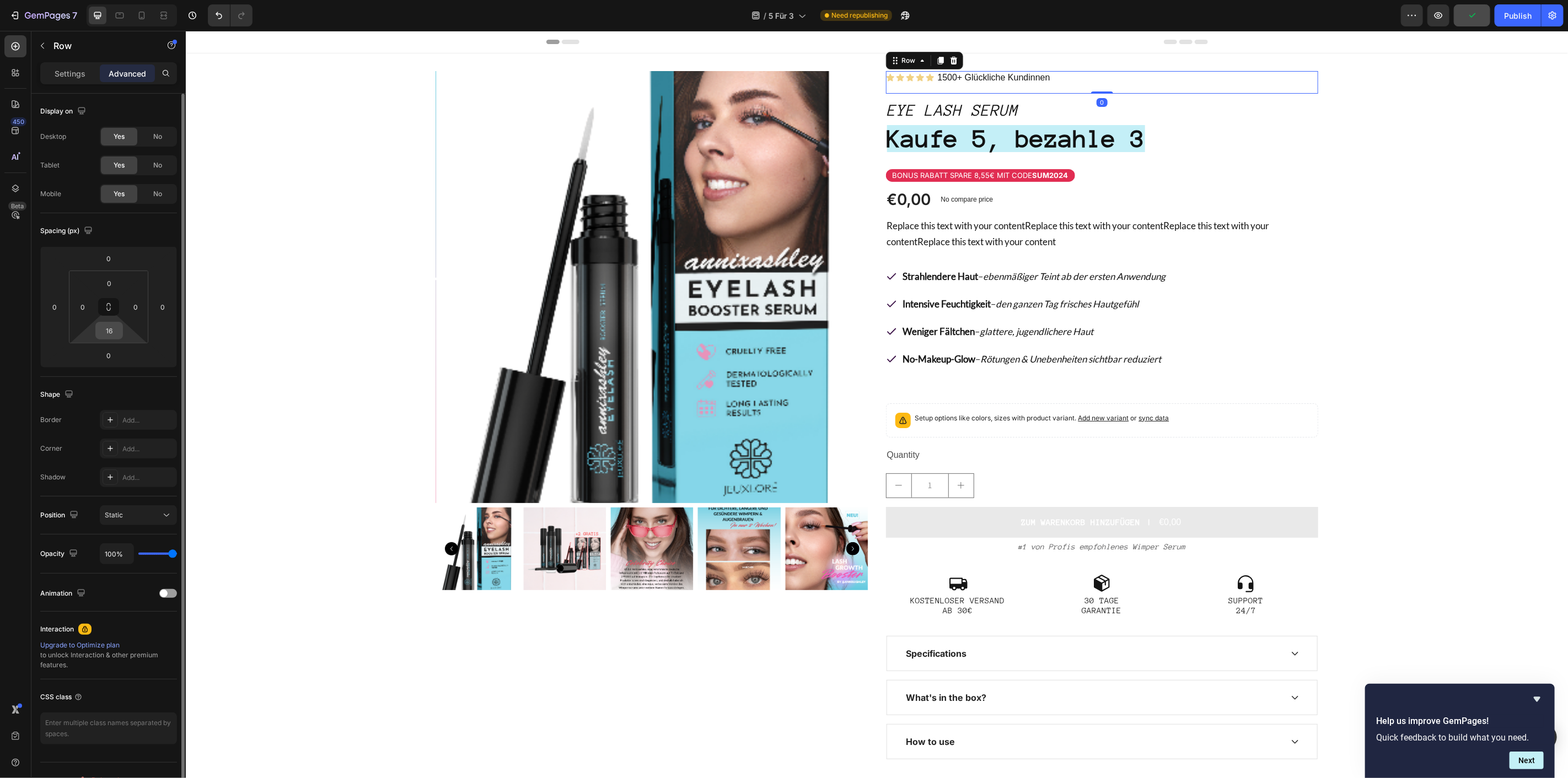
click at [109, 327] on input "16" at bounding box center [109, 331] width 22 height 17
type input "1"
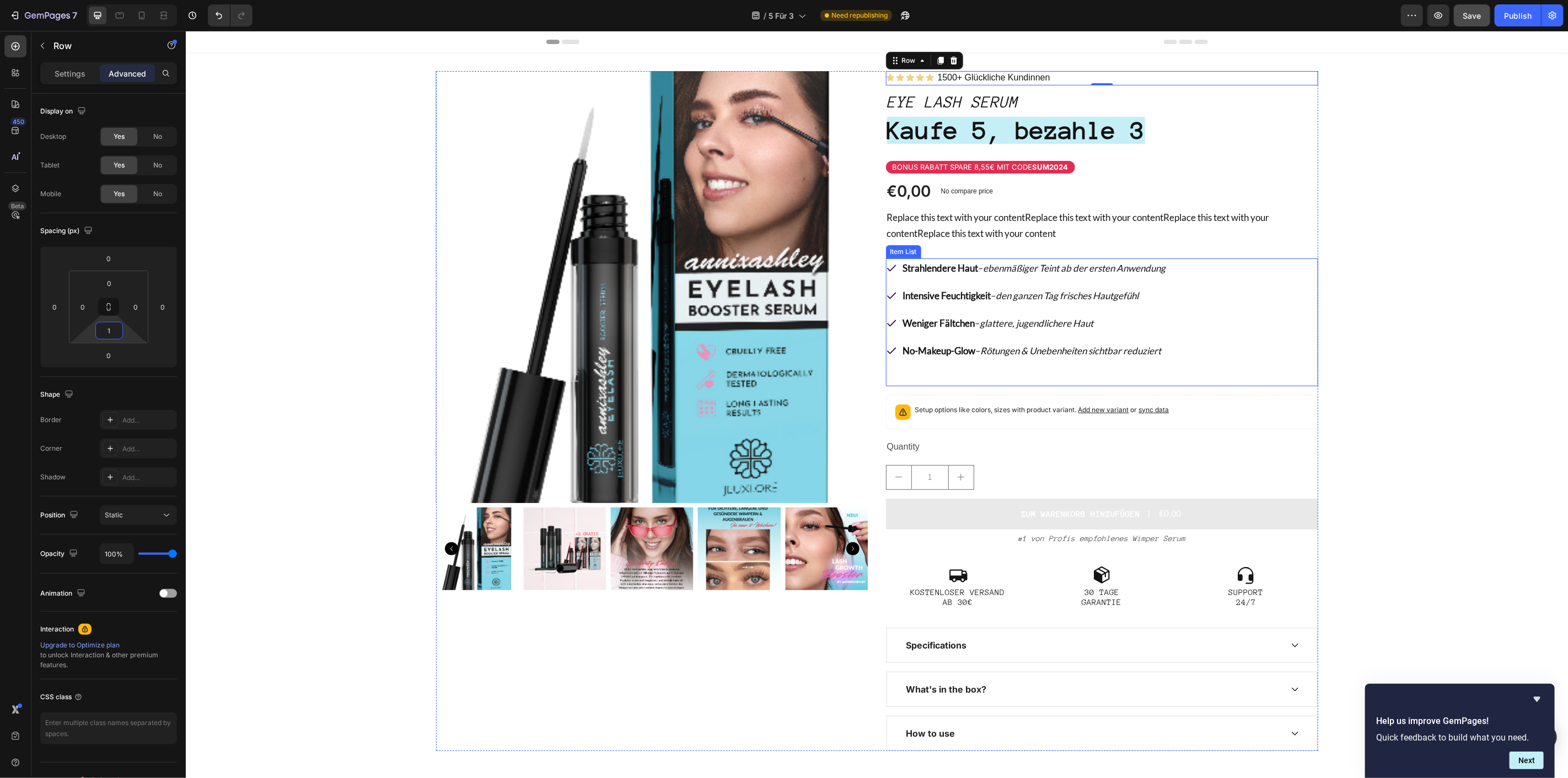
click at [1215, 302] on div "Strahlendere Haut – ebenmäßiger Teint ab der ersten Anwendung Intensive Feuchti…" at bounding box center [1101, 322] width 432 height 128
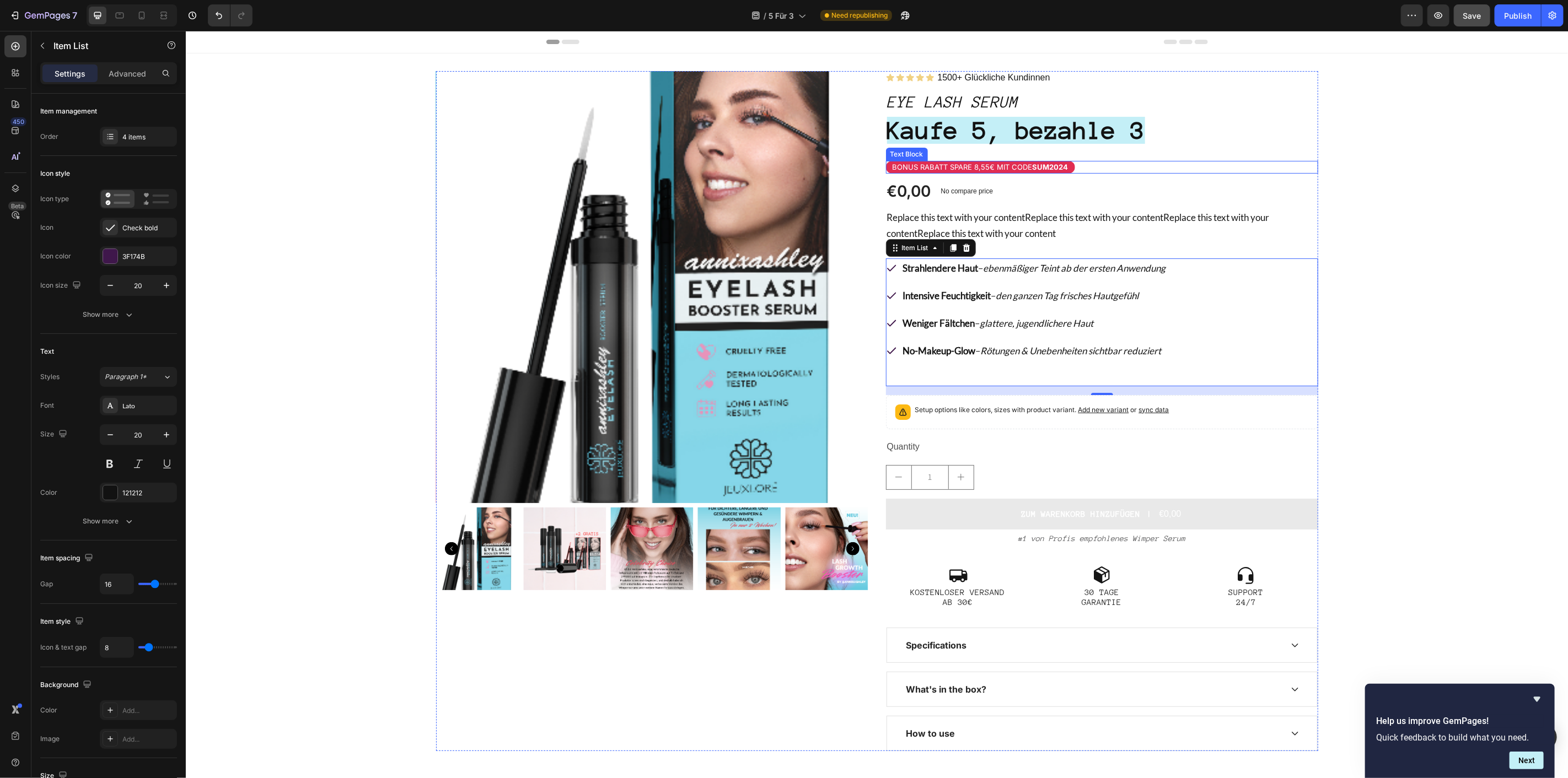
click at [957, 172] on div "Bonus Rabatt spare 8,55€ mit CODE SUM2024" at bounding box center [980, 167] width 189 height 13
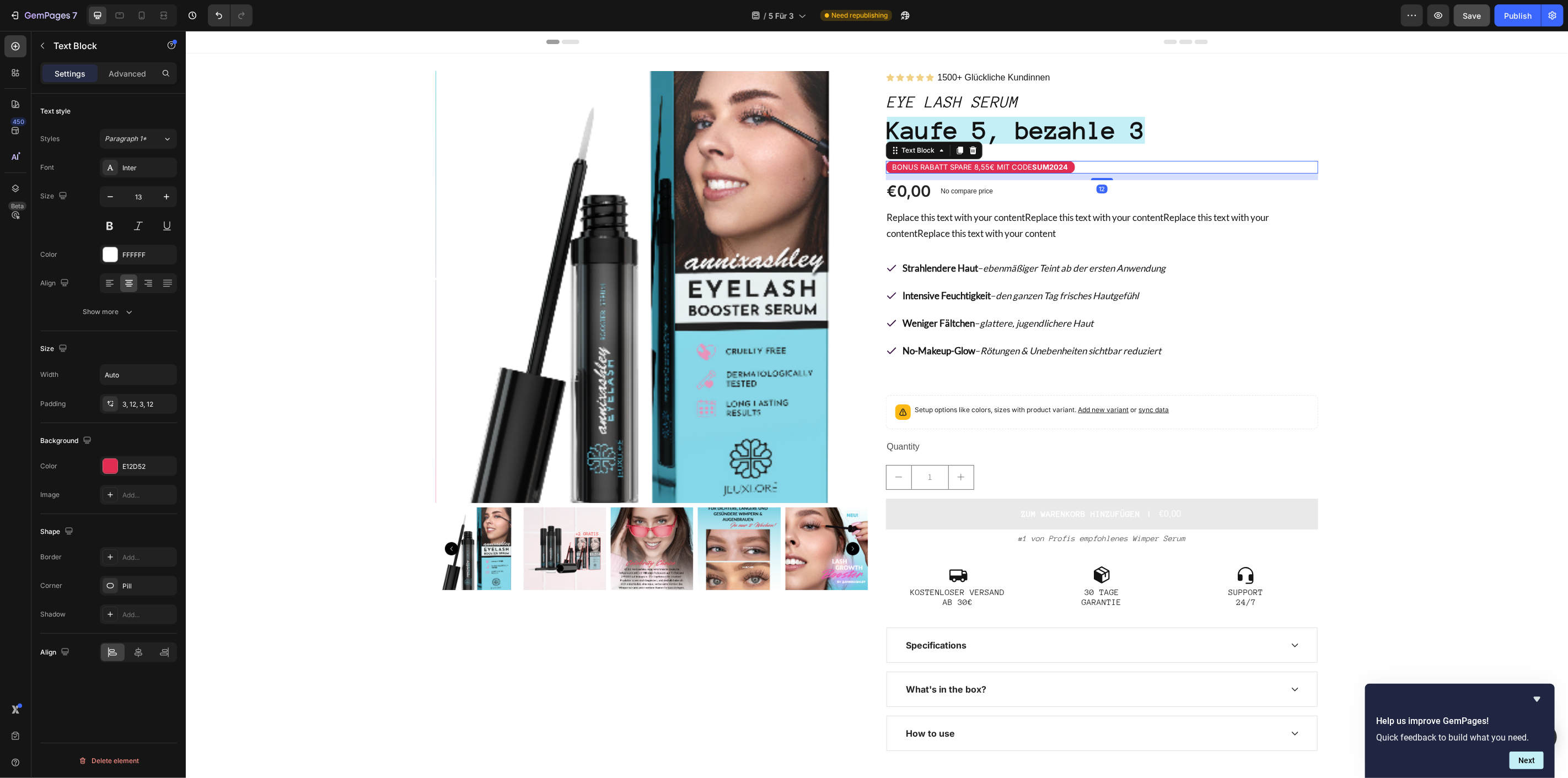
click at [957, 172] on div "Bonus Rabatt spare 8,55€ mit CODE SUM2024" at bounding box center [980, 167] width 189 height 13
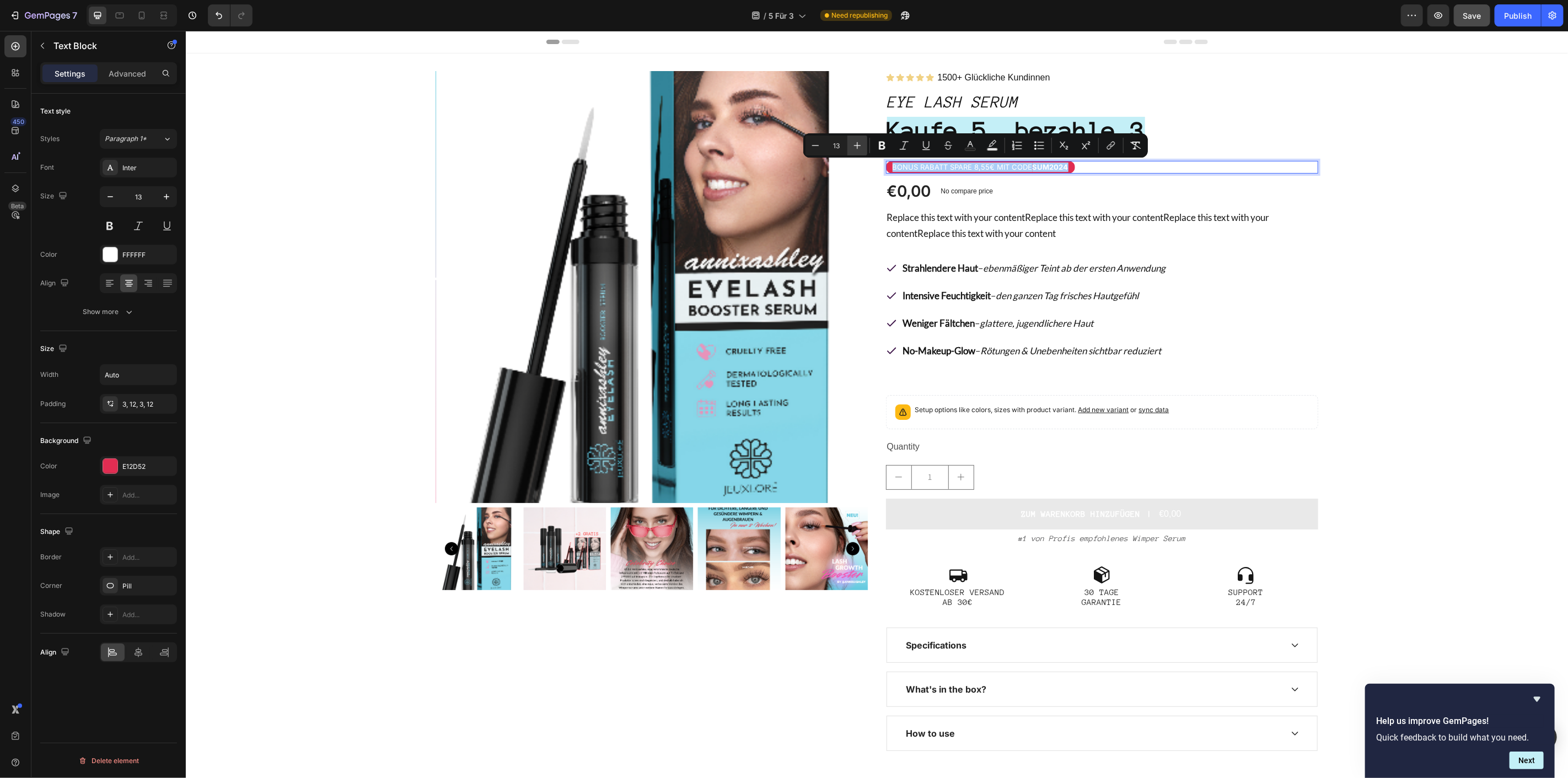
click at [852, 142] on icon "Editor contextual toolbar" at bounding box center [857, 145] width 11 height 11
type input "14"
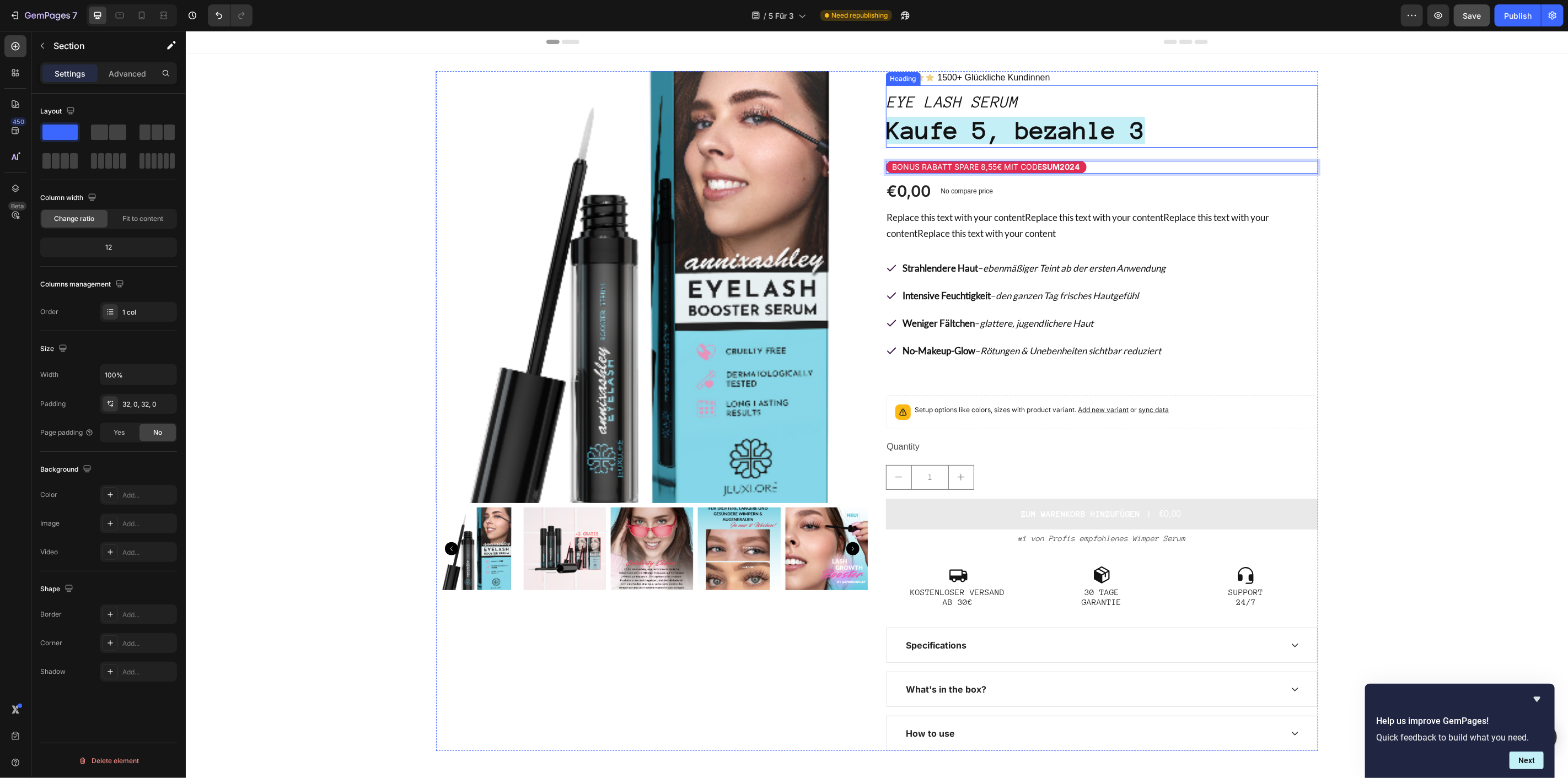
click at [1317, 131] on div "Product Images Icon Icon Icon Icon Icon Icon List 1500+ Glückliche Kundinnen Te…" at bounding box center [876, 417] width 1382 height 694
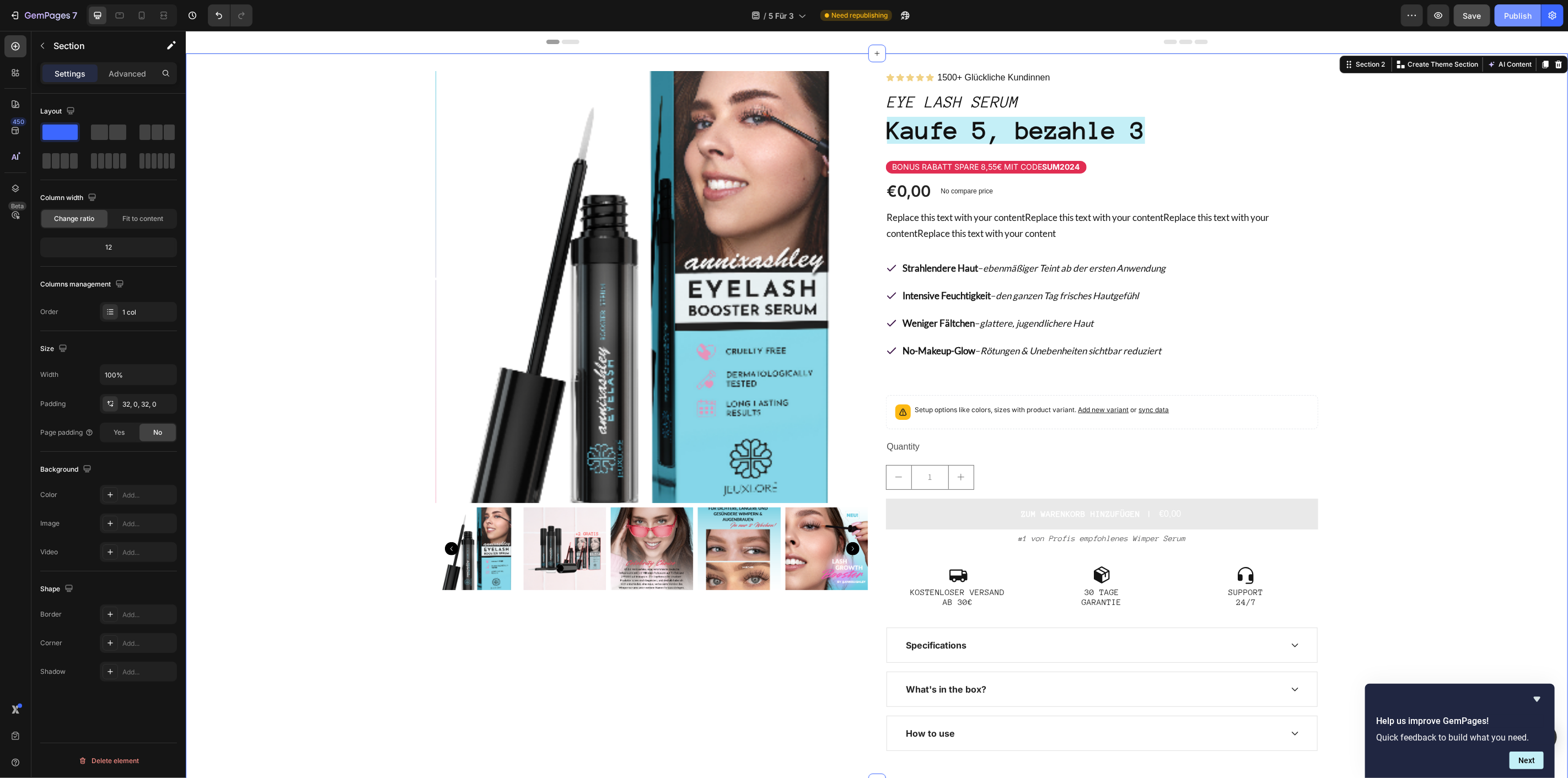
click at [1503, 21] on button "Publish" at bounding box center [1517, 15] width 46 height 22
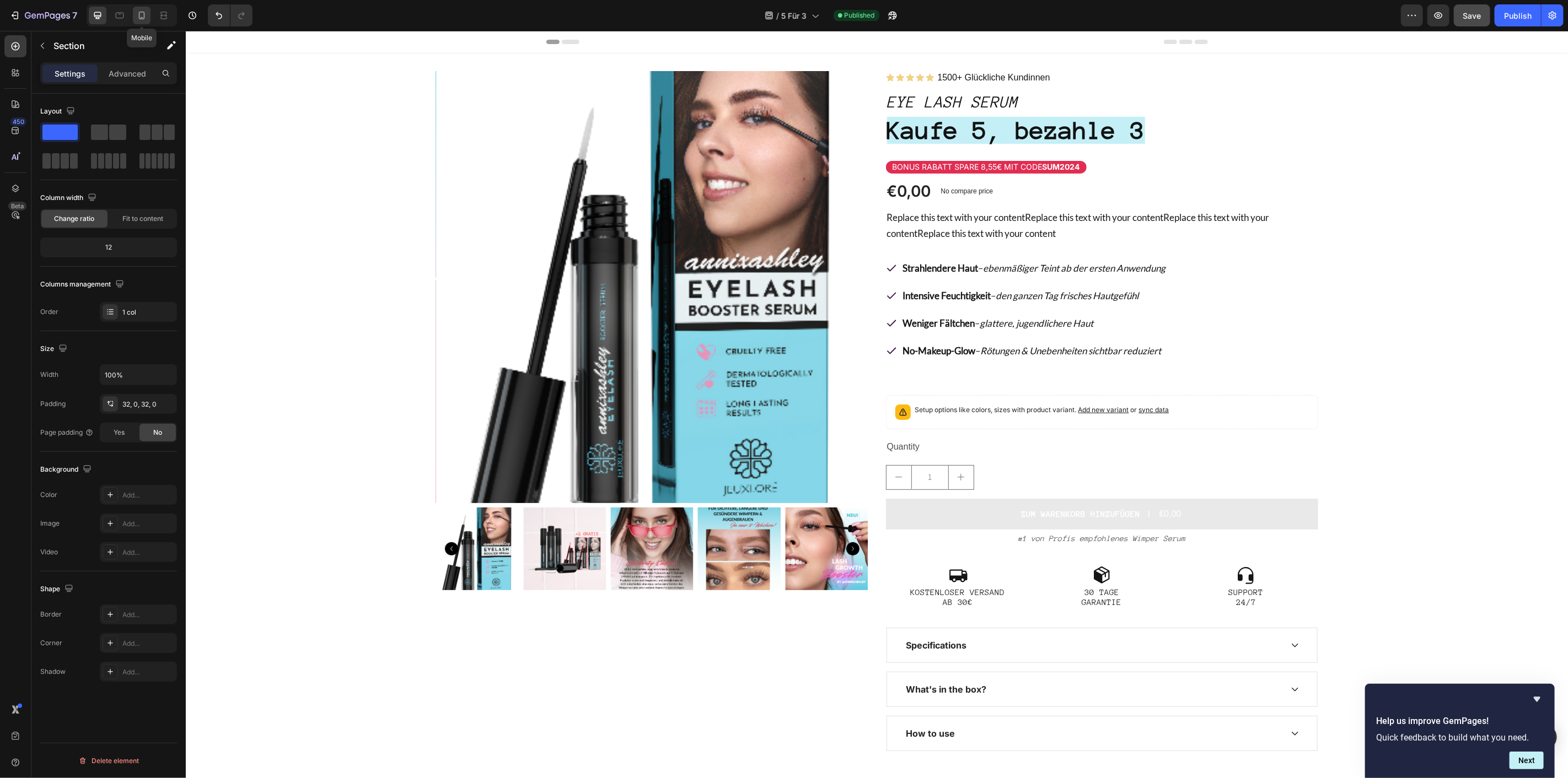
click at [147, 18] on div at bounding box center [142, 15] width 18 height 18
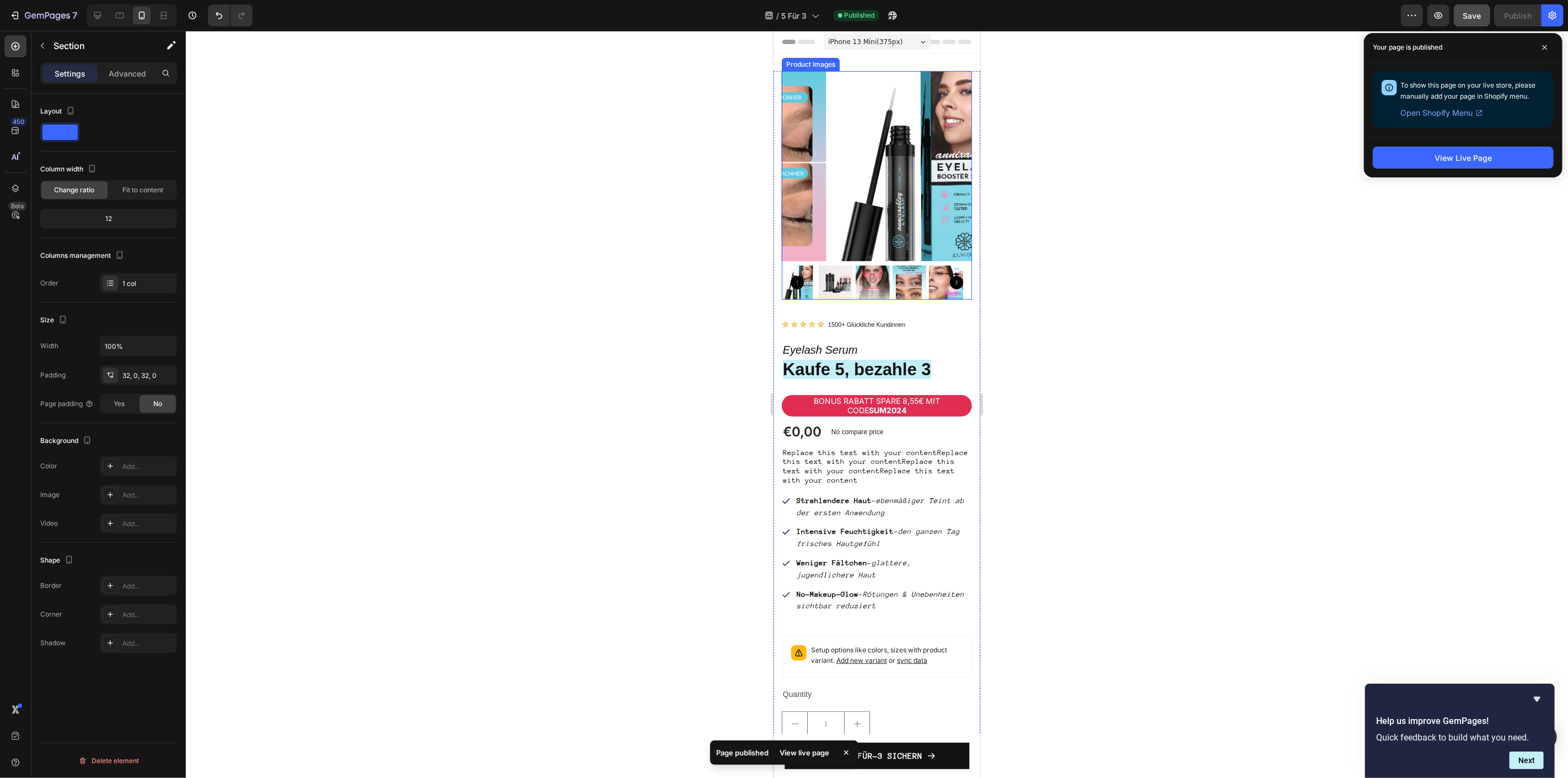
scroll to position [61, 0]
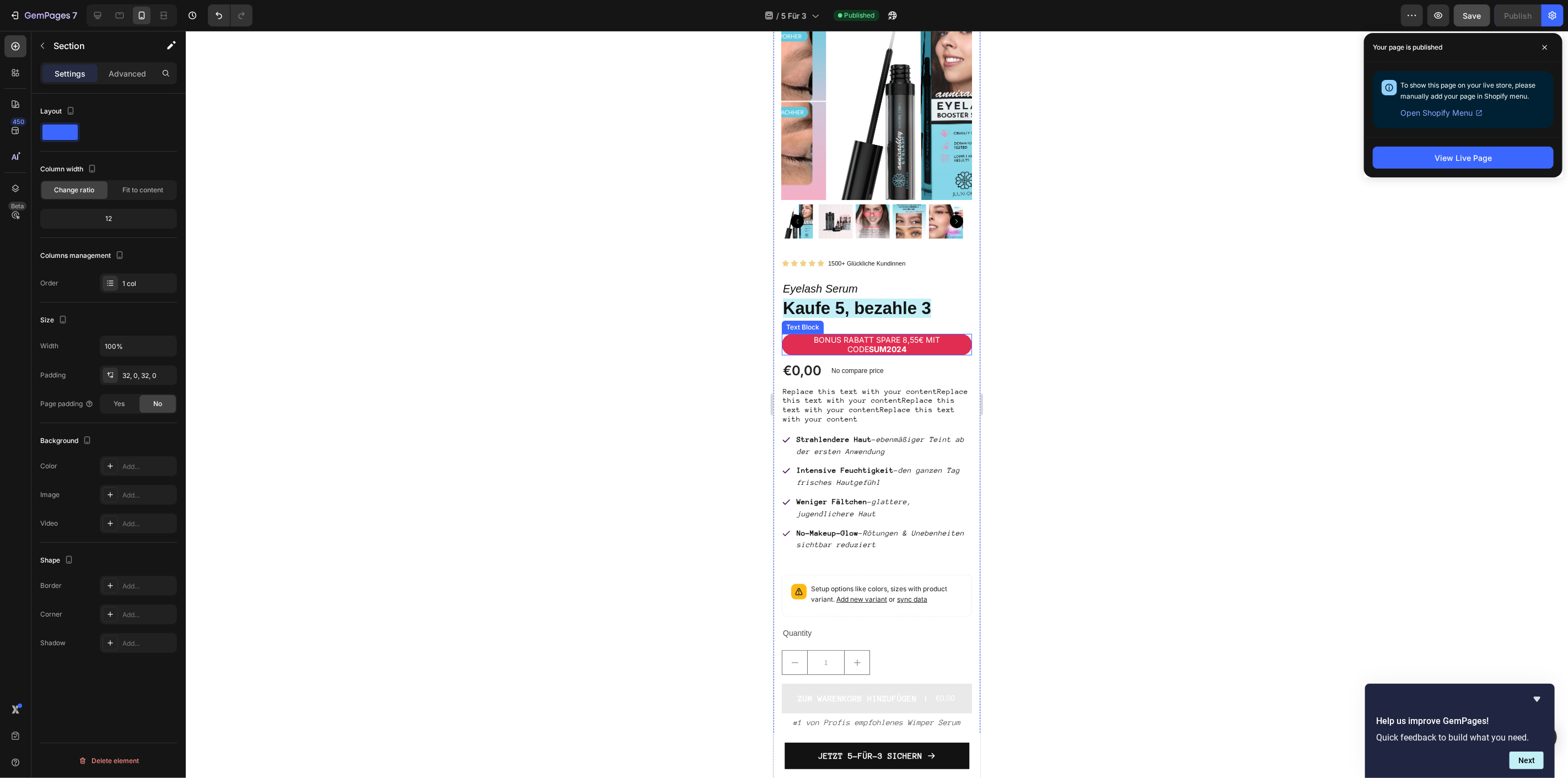
click at [870, 344] on strong "SUM2024" at bounding box center [887, 348] width 38 height 9
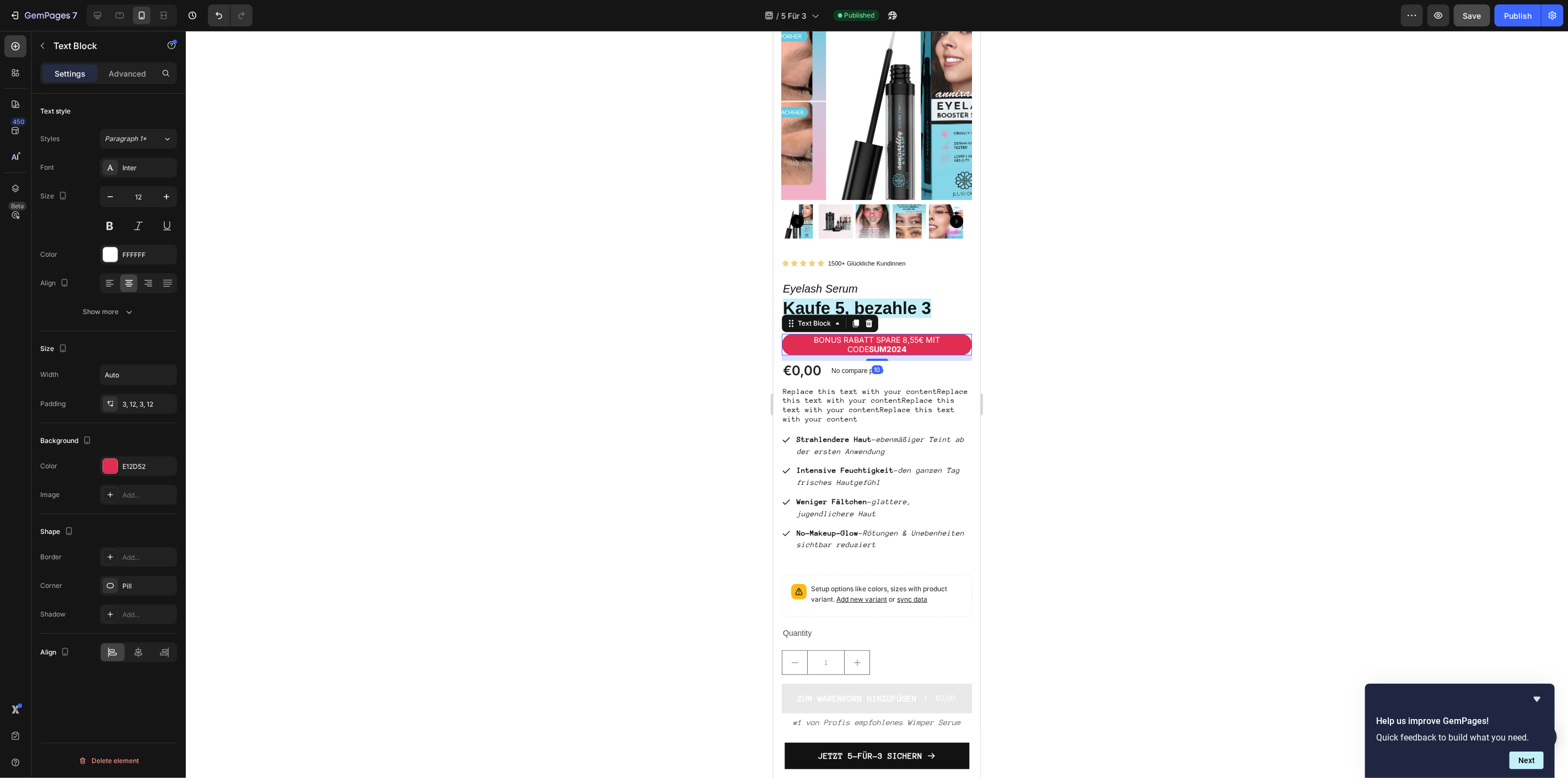
click at [870, 344] on strong "SUM2024" at bounding box center [887, 348] width 38 height 9
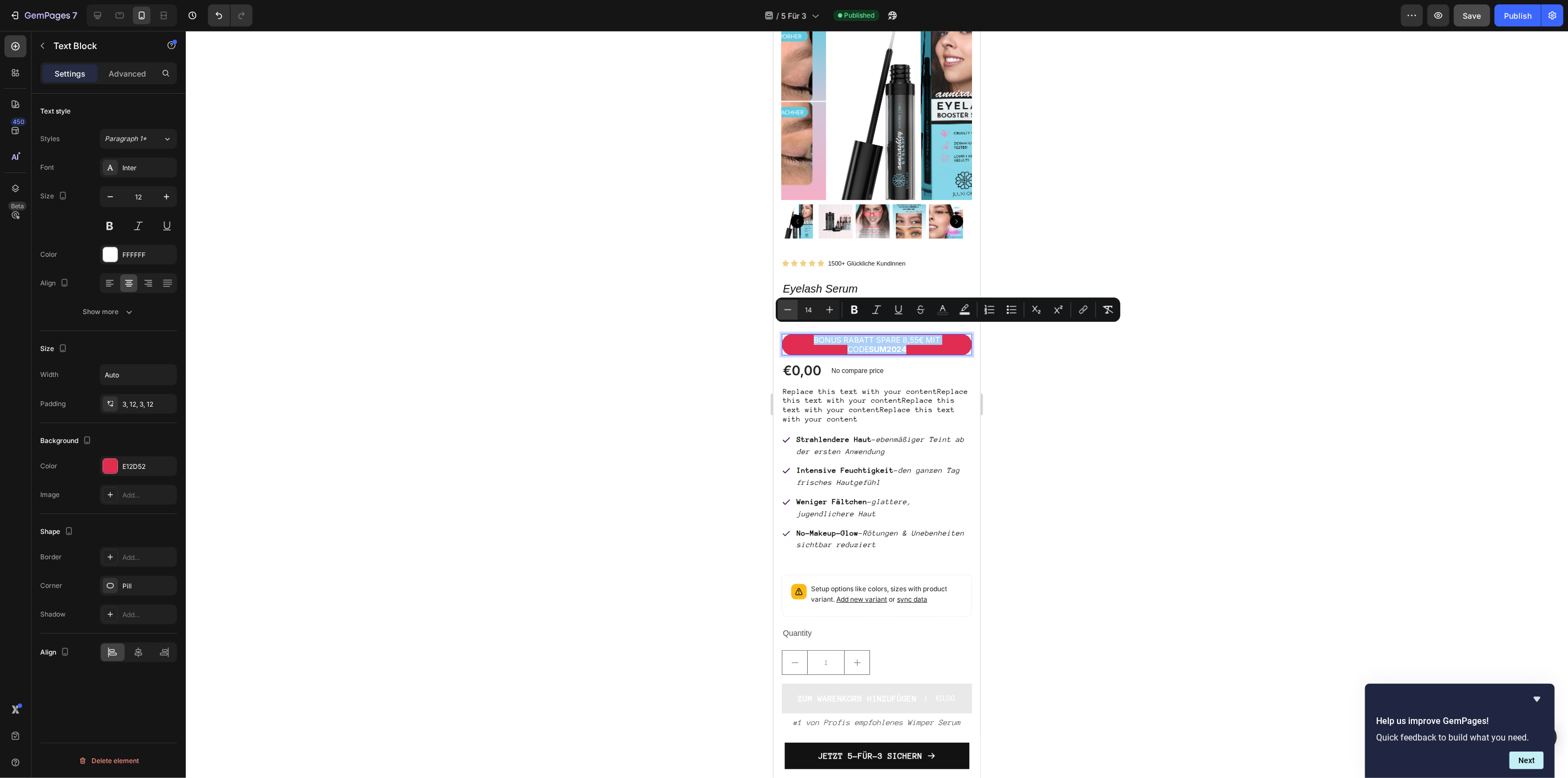
click at [785, 307] on icon "Editor contextual toolbar" at bounding box center [787, 309] width 11 height 11
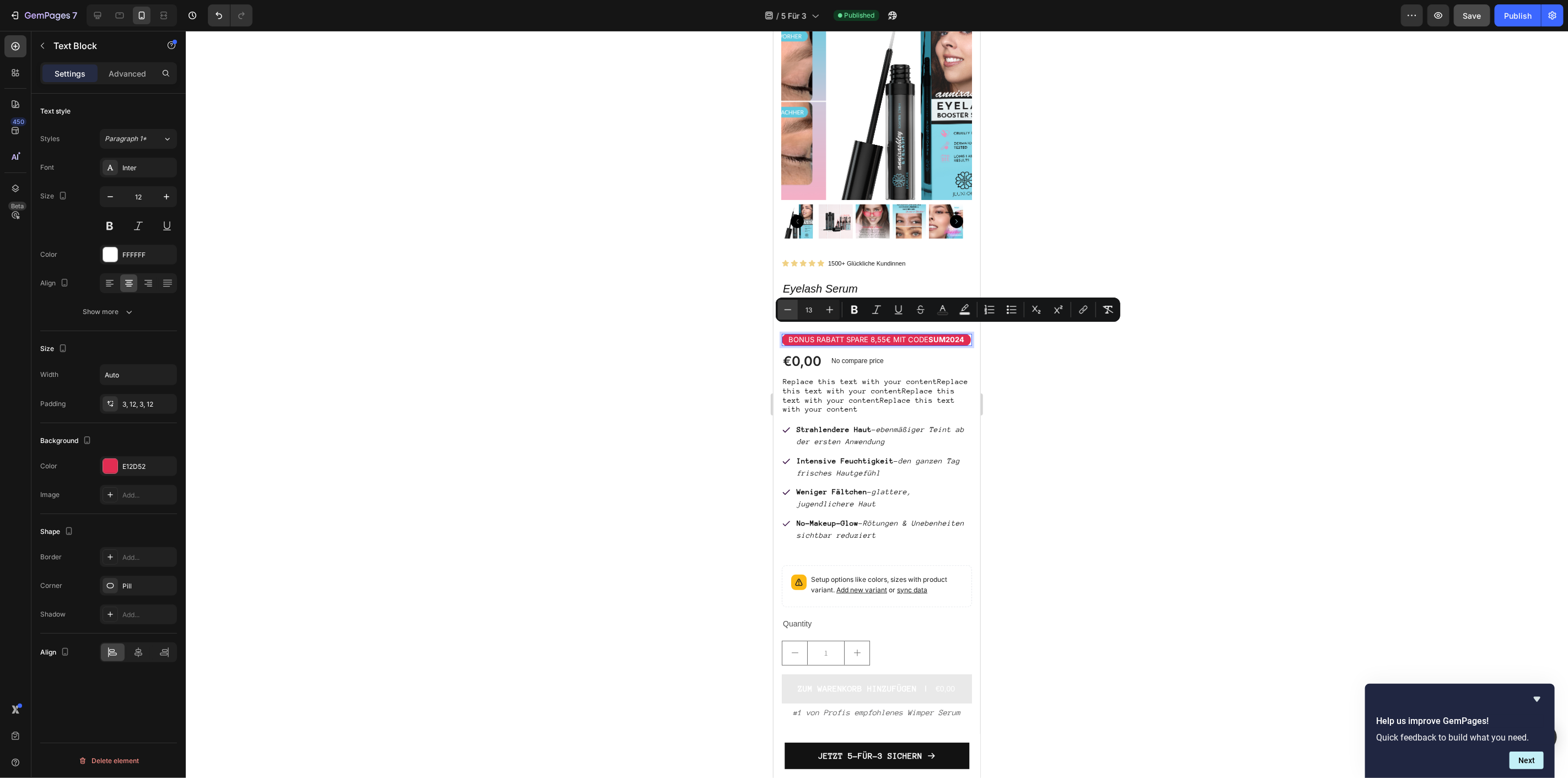
click at [785, 307] on icon "Editor contextual toolbar" at bounding box center [787, 309] width 11 height 11
type input "12"
click at [1071, 436] on div at bounding box center [877, 404] width 1382 height 747
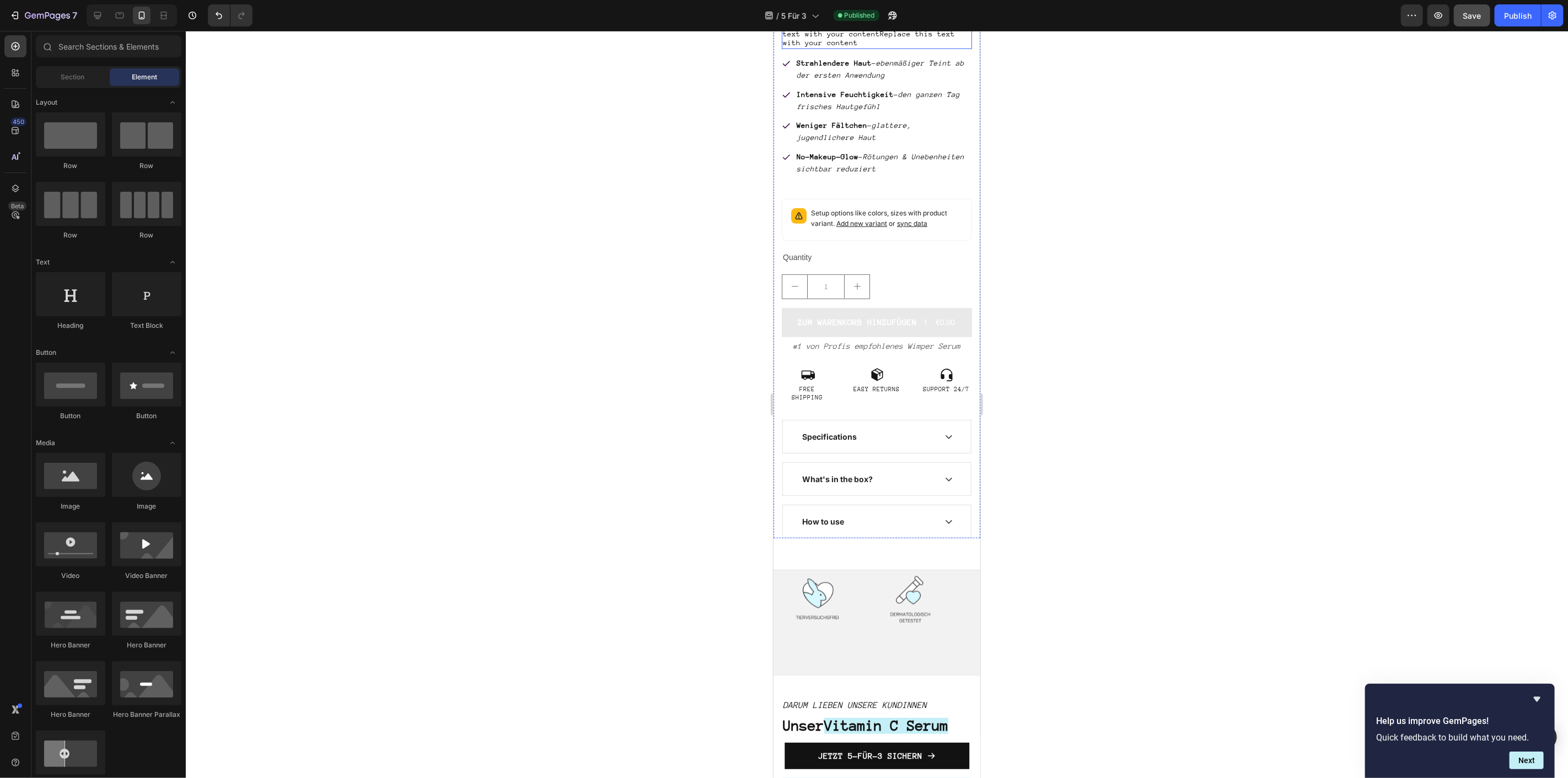
scroll to position [428, 0]
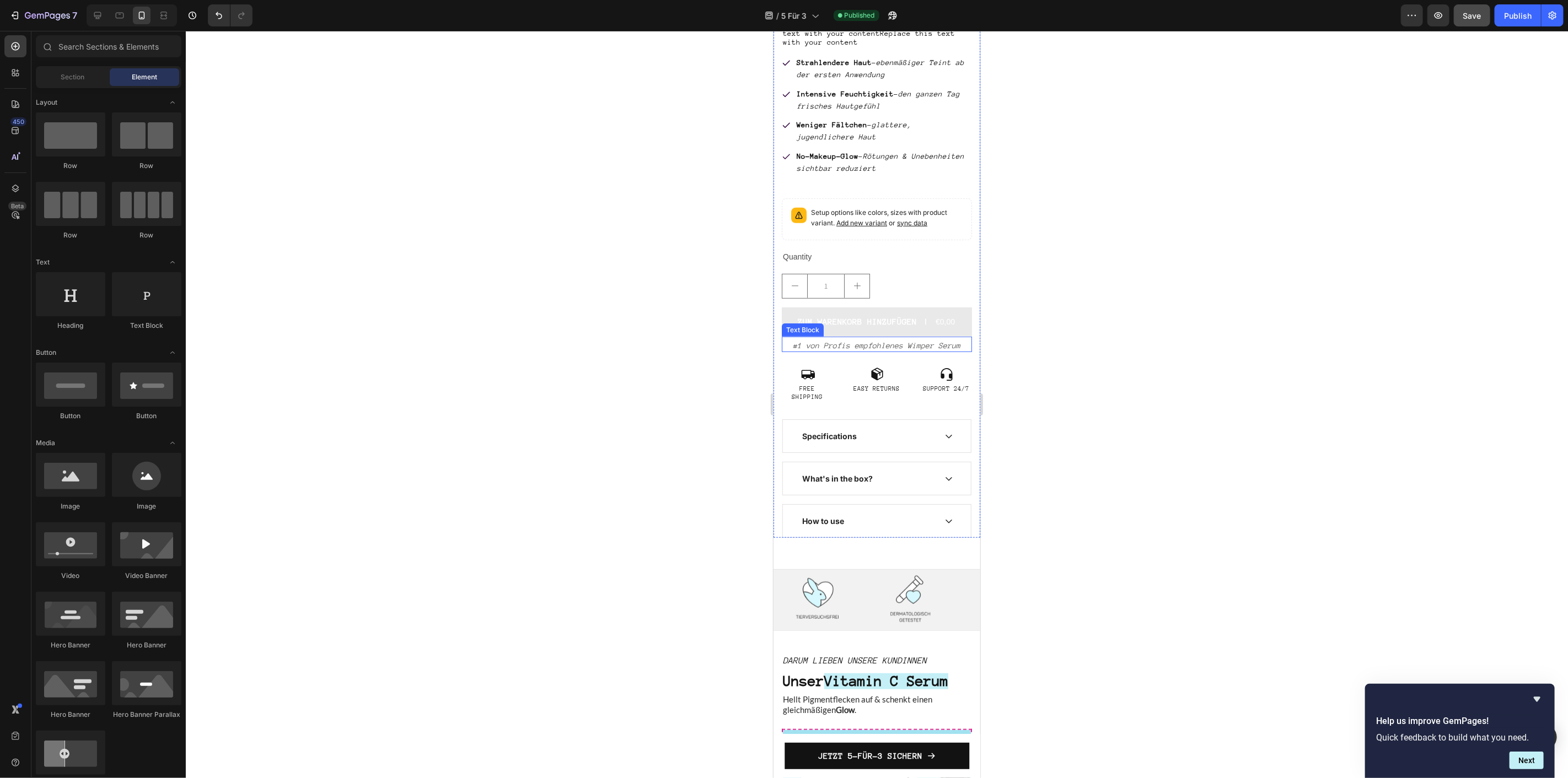
click at [883, 339] on div "#1 von Profis empfohlenes Wimper Serum" at bounding box center [876, 345] width 190 height 12
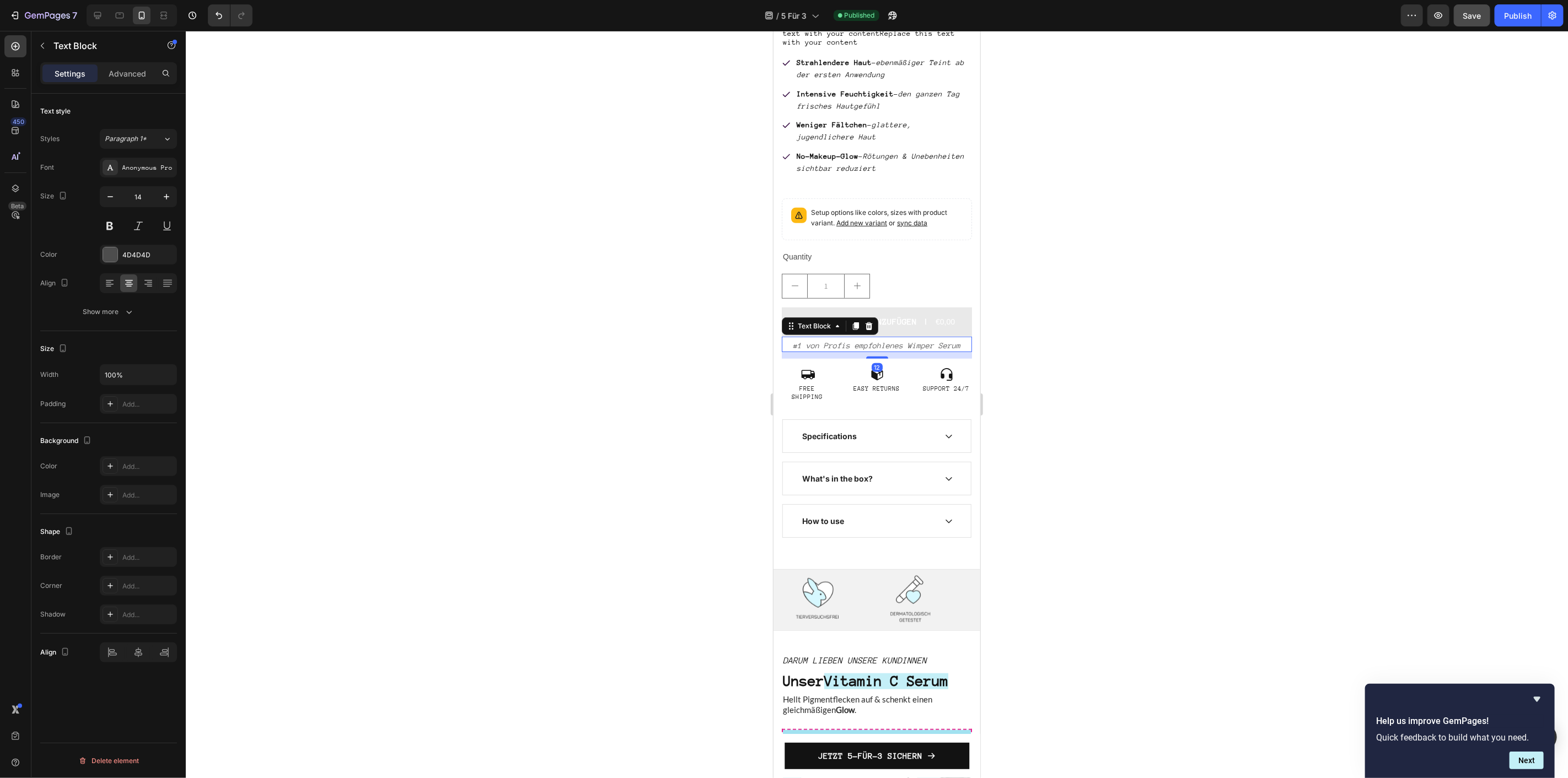
click at [883, 352] on div "12" at bounding box center [876, 355] width 190 height 7
click at [862, 339] on div "#1 von Profis empfohlenes Wimper Serum" at bounding box center [876, 345] width 190 height 12
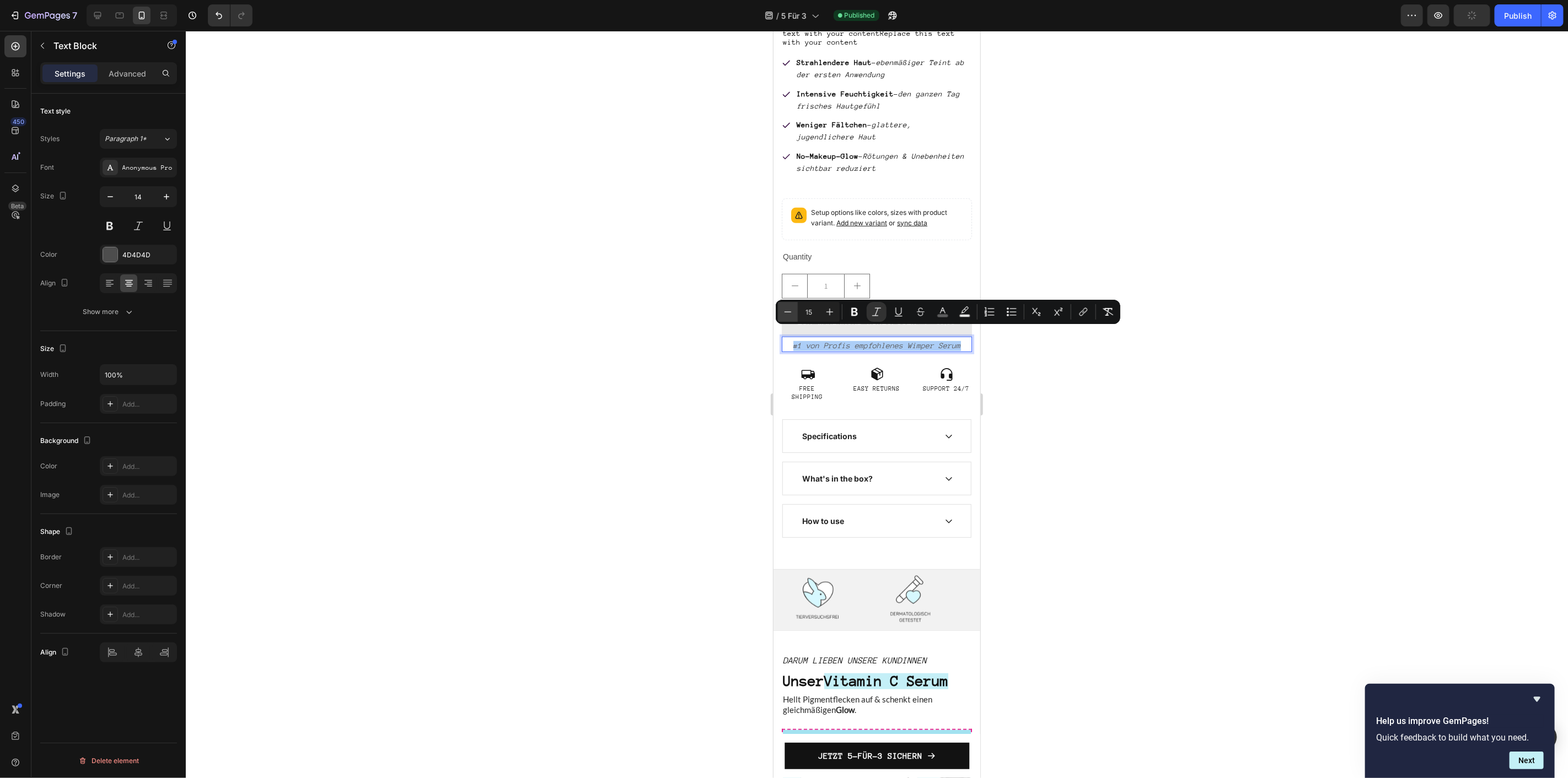
click at [781, 307] on button "Minus" at bounding box center [788, 312] width 20 height 20
type input "14"
click at [994, 440] on div at bounding box center [877, 404] width 1382 height 747
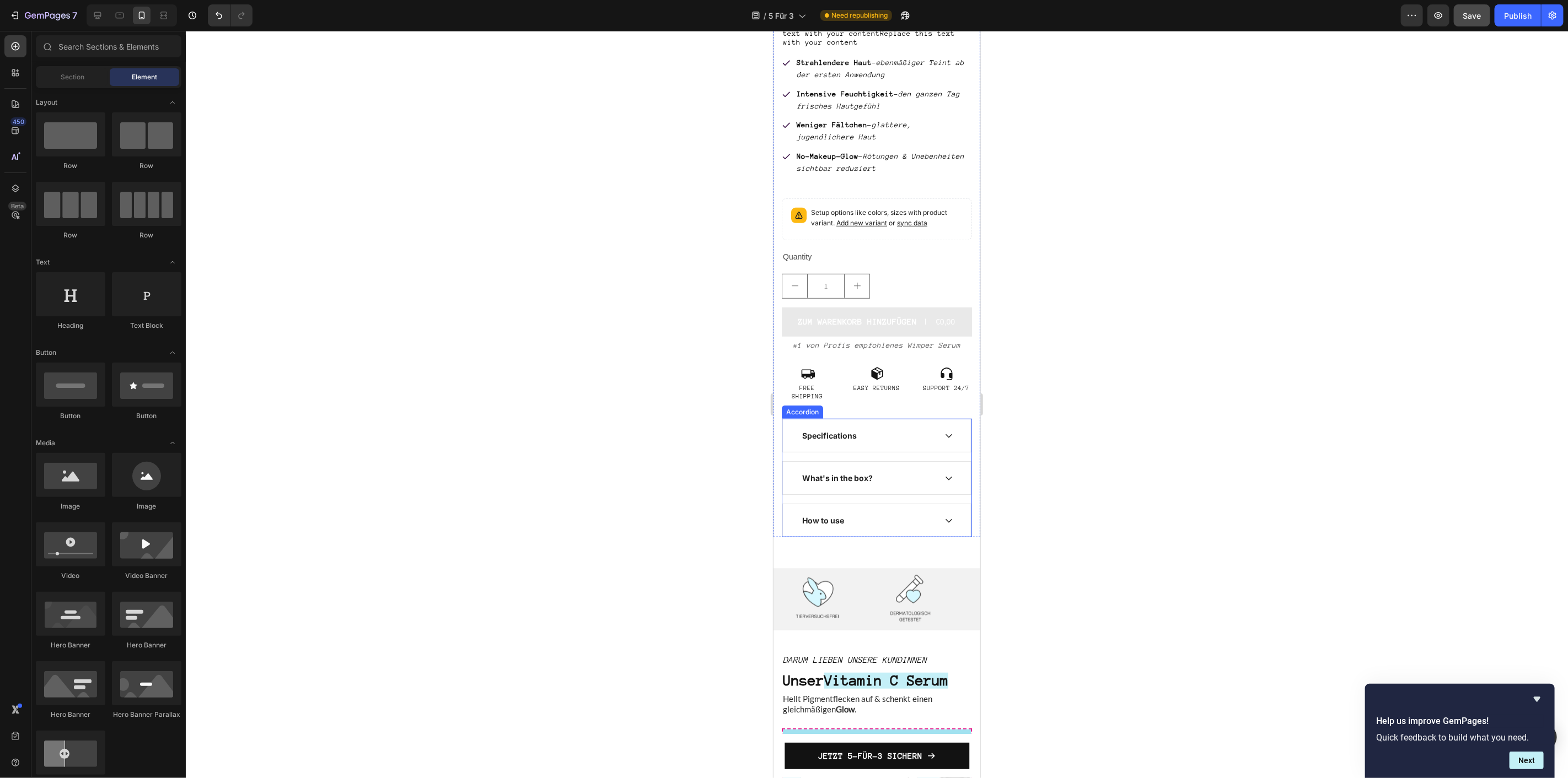
scroll to position [551, 0]
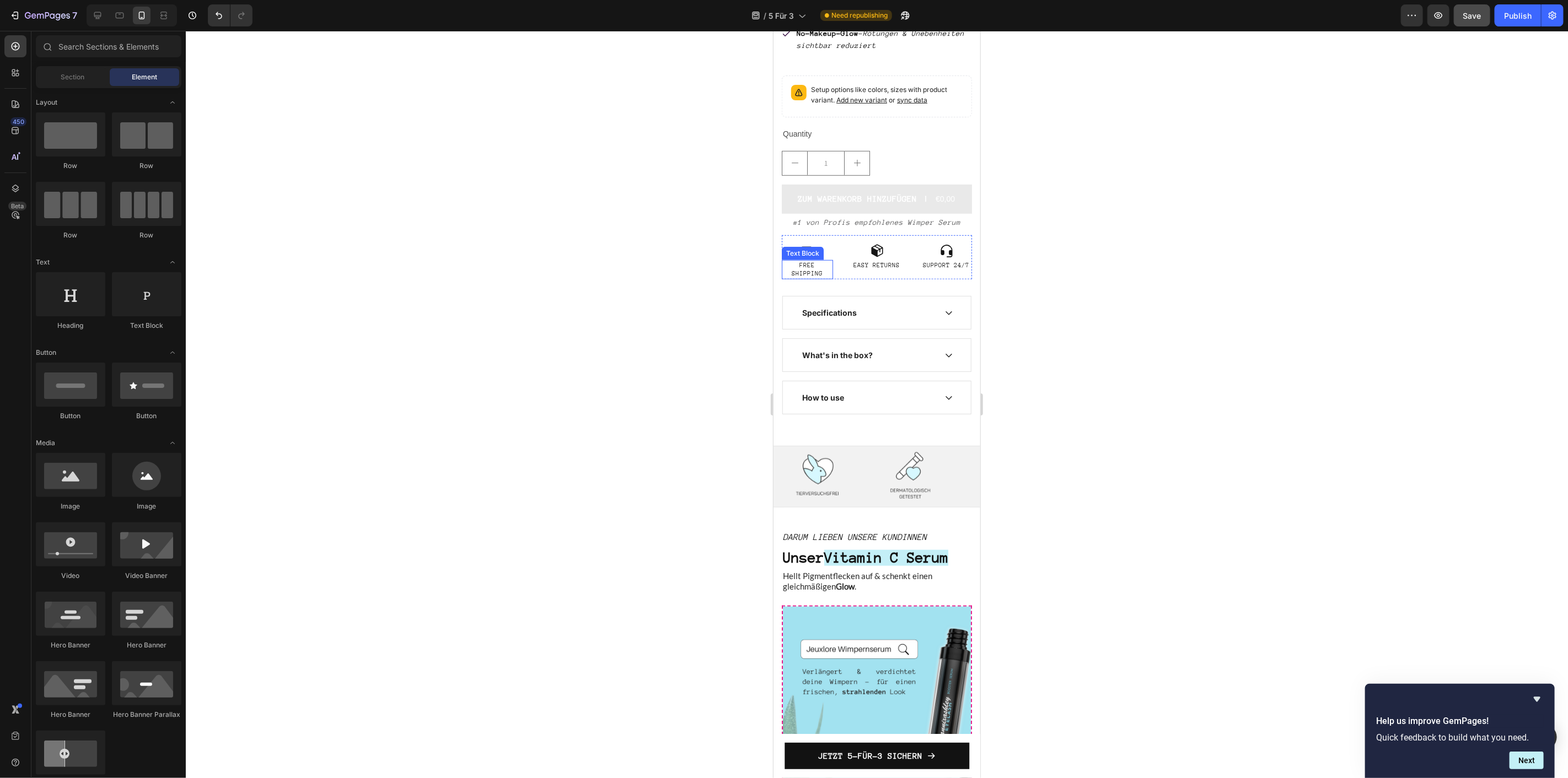
click at [800, 260] on p "Free shipping" at bounding box center [807, 269] width 49 height 17
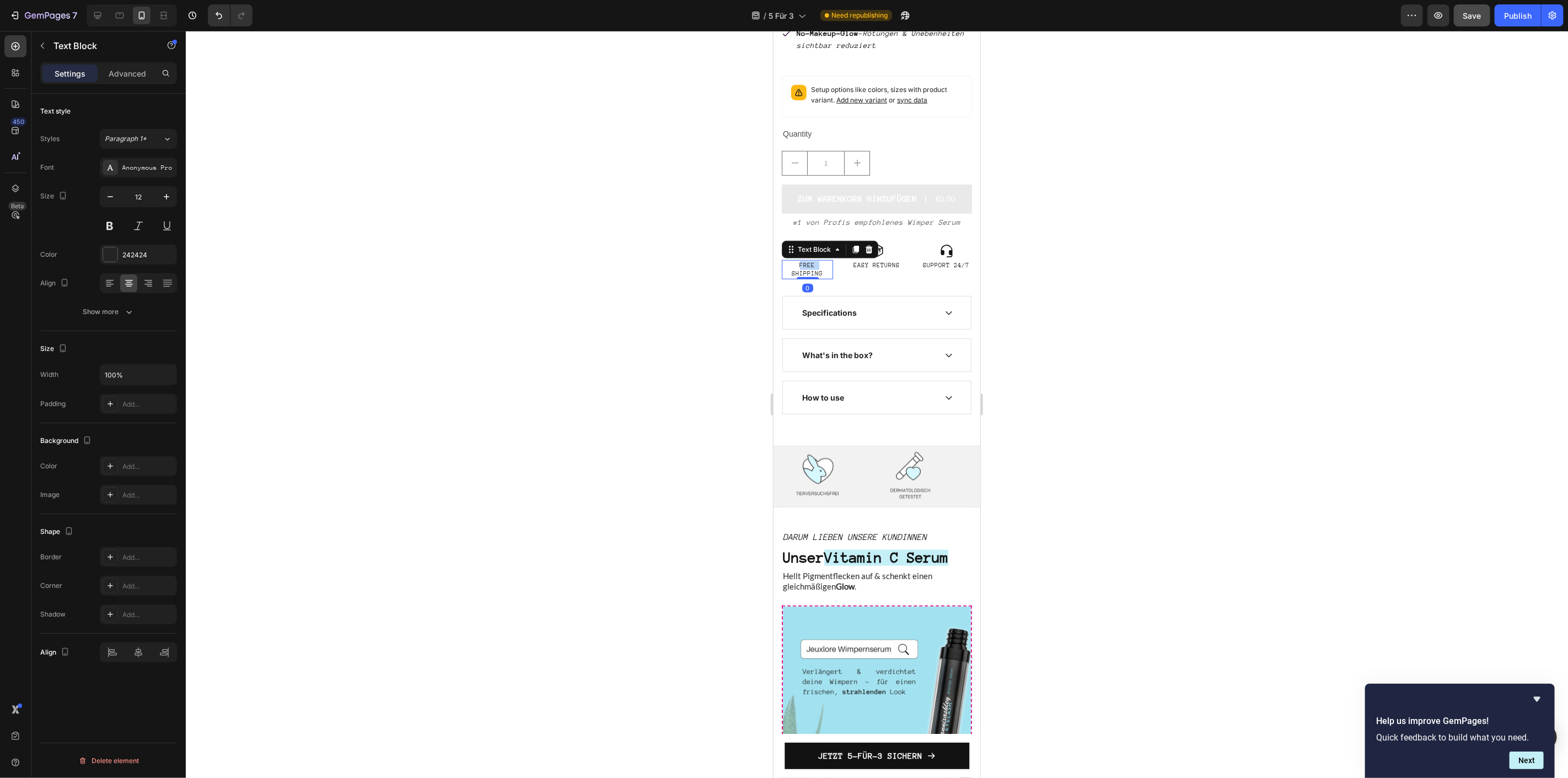
click at [800, 260] on p "Free shipping" at bounding box center [807, 269] width 49 height 17
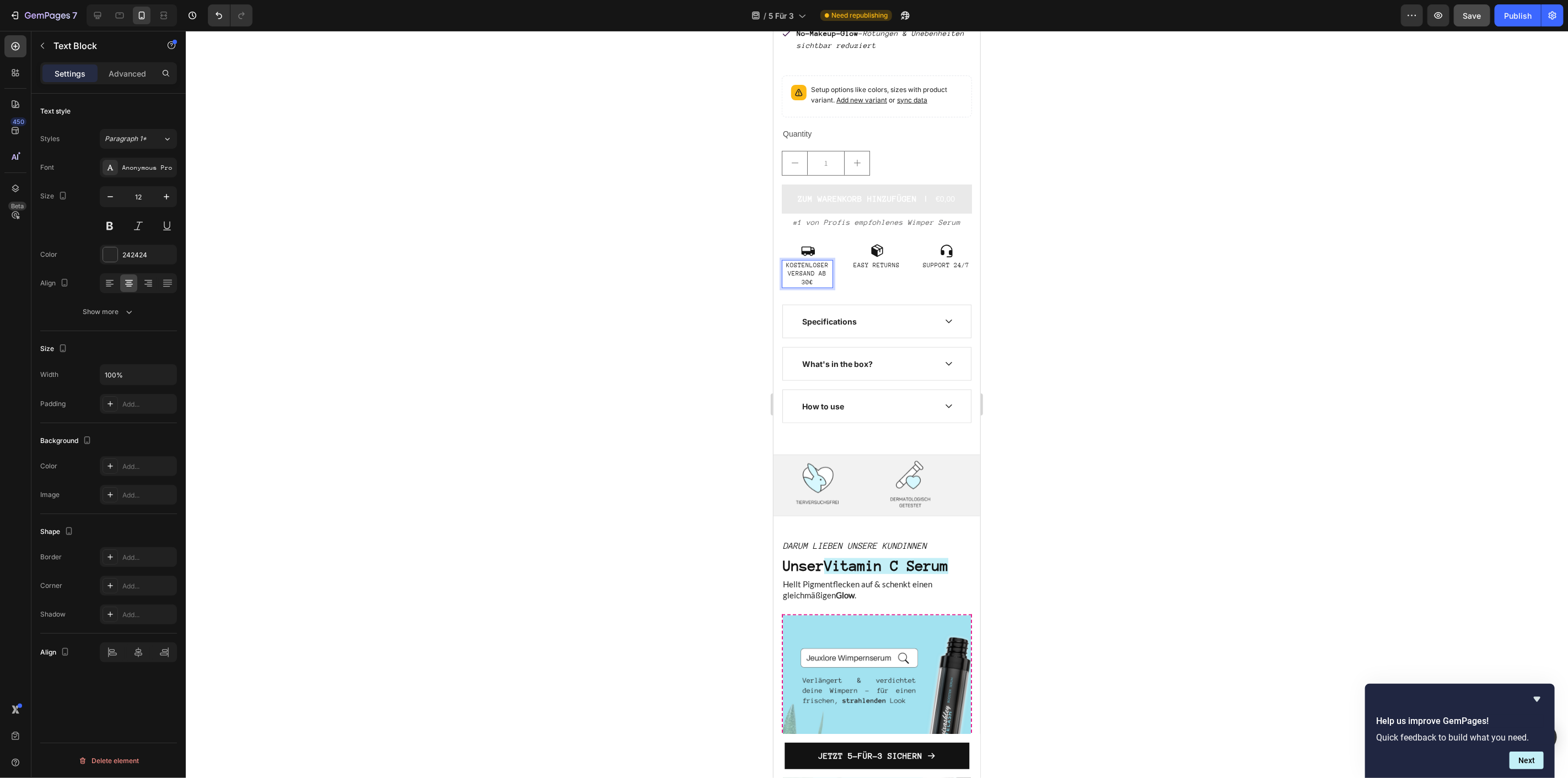
click at [817, 260] on p "Kostenloser versand ab 30€" at bounding box center [807, 273] width 49 height 26
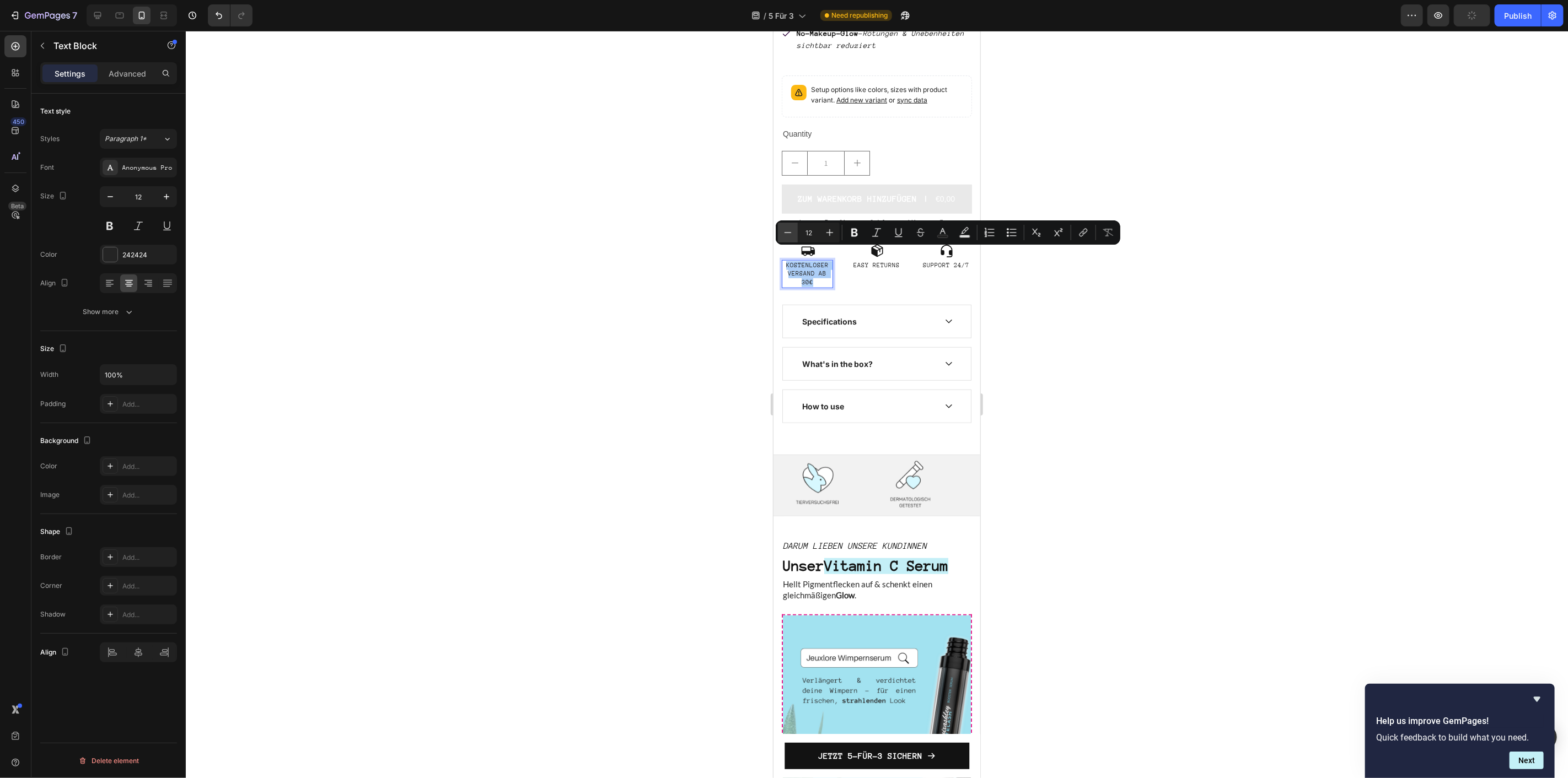
click at [789, 240] on button "Minus" at bounding box center [788, 233] width 20 height 20
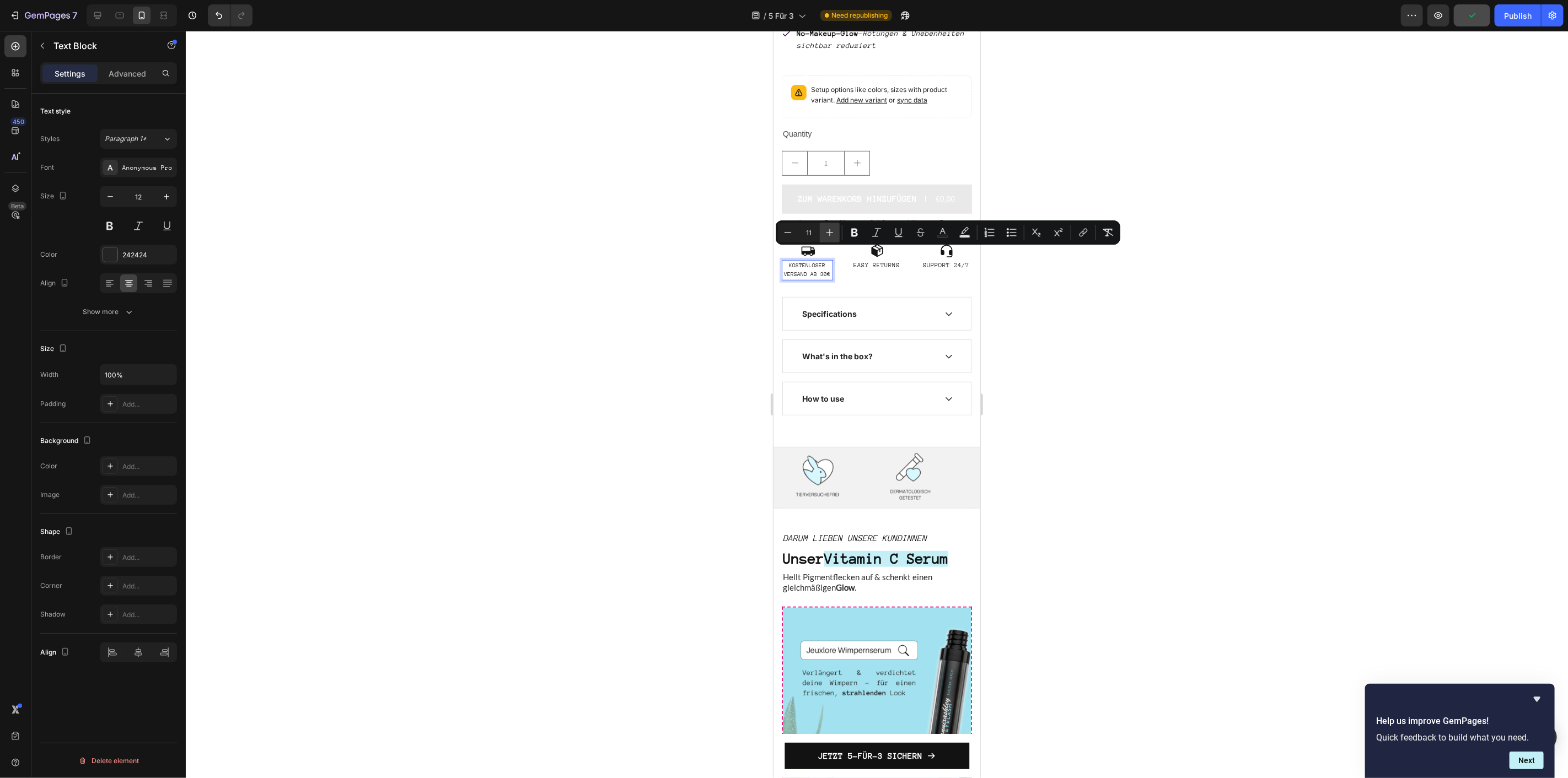
click at [820, 227] on button "Plus" at bounding box center [830, 233] width 20 height 20
type input "12"
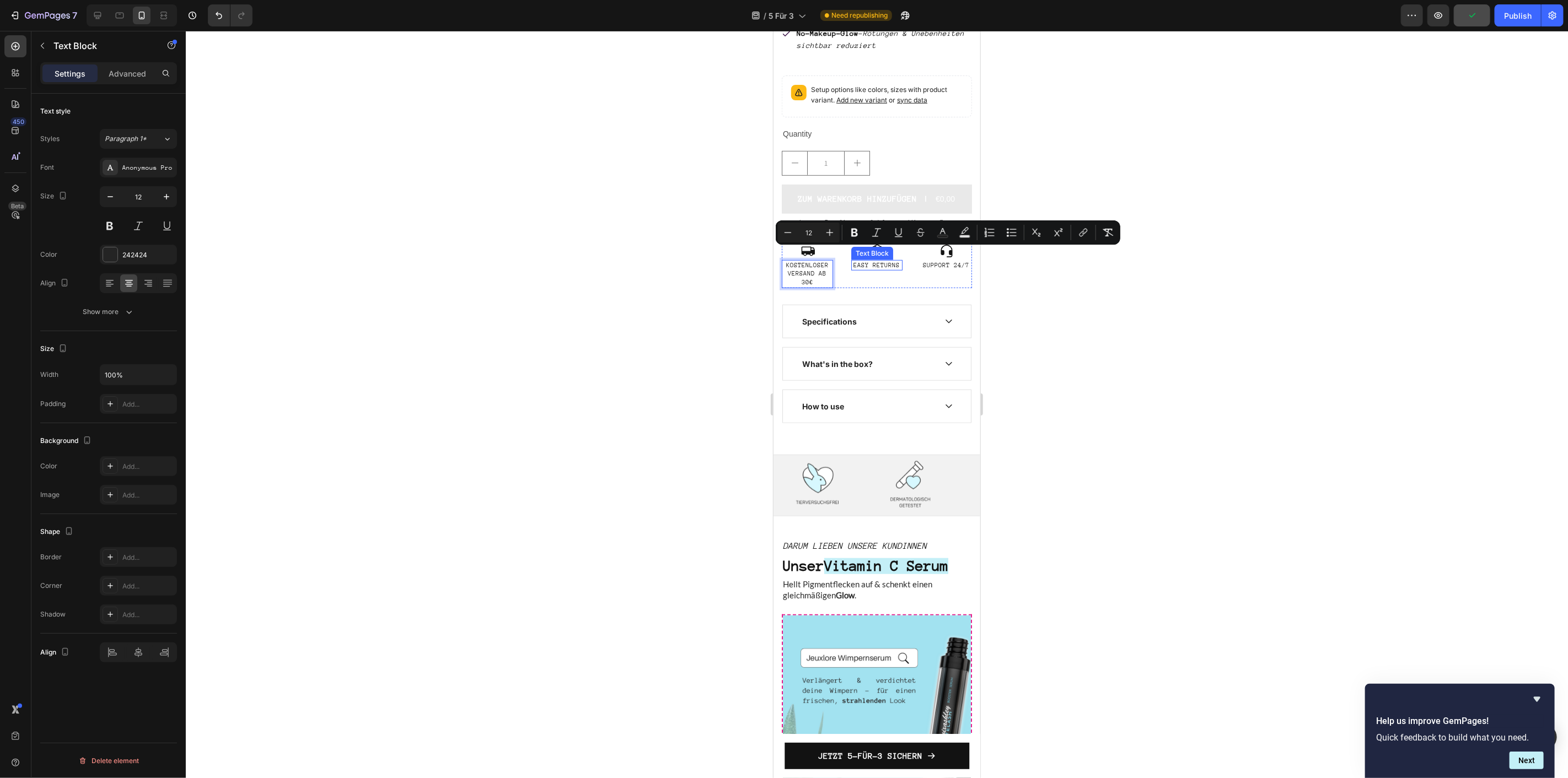
click at [880, 260] on p "Easy Returns" at bounding box center [876, 265] width 49 height 9
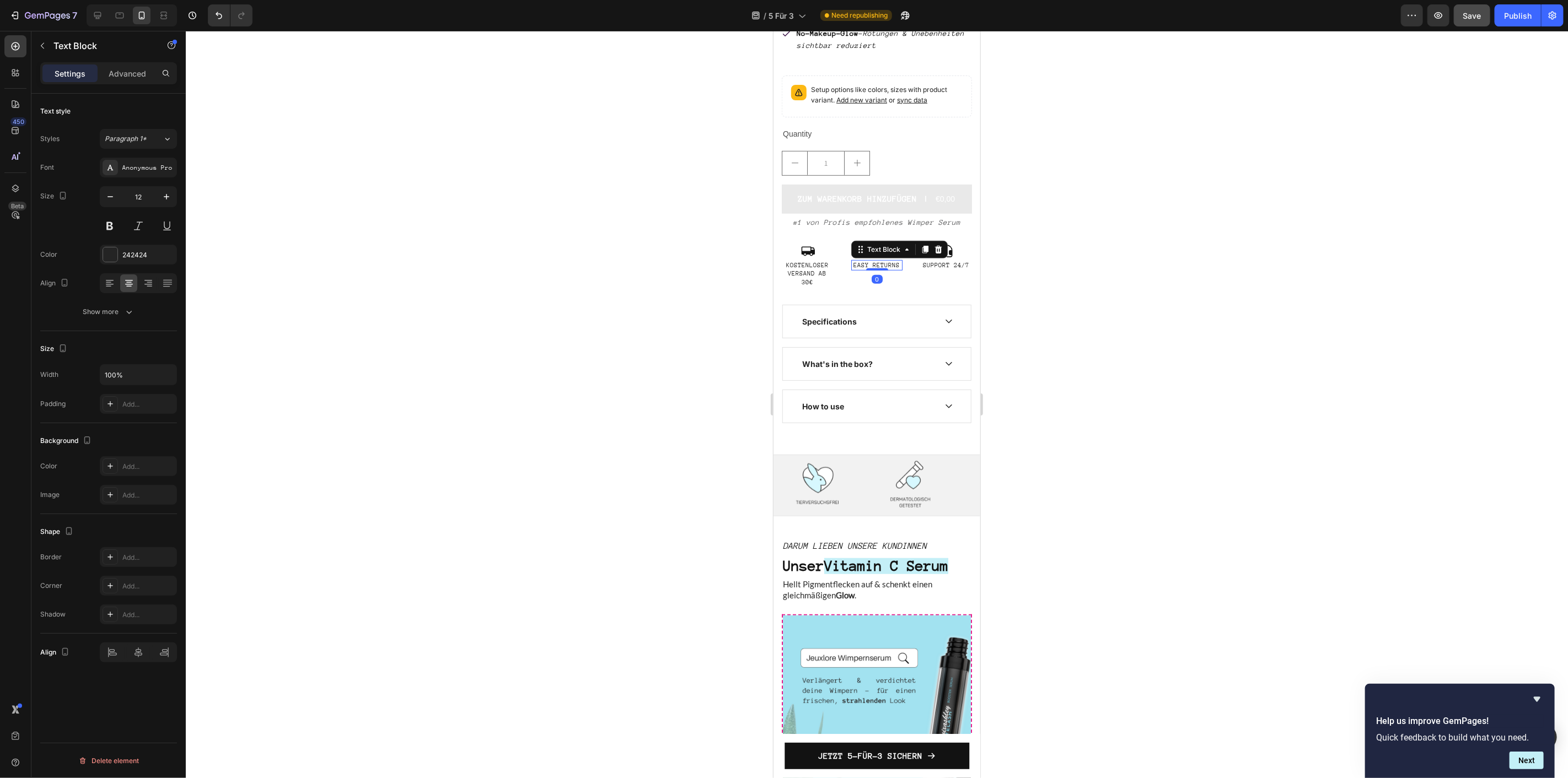
click at [880, 260] on p "Easy Returns" at bounding box center [876, 265] width 49 height 9
click at [951, 260] on p "Support 24/7" at bounding box center [946, 265] width 49 height 9
click at [947, 260] on p "Support 24/7" at bounding box center [946, 265] width 49 height 9
click at [943, 260] on p "Support 24/7" at bounding box center [946, 265] width 49 height 9
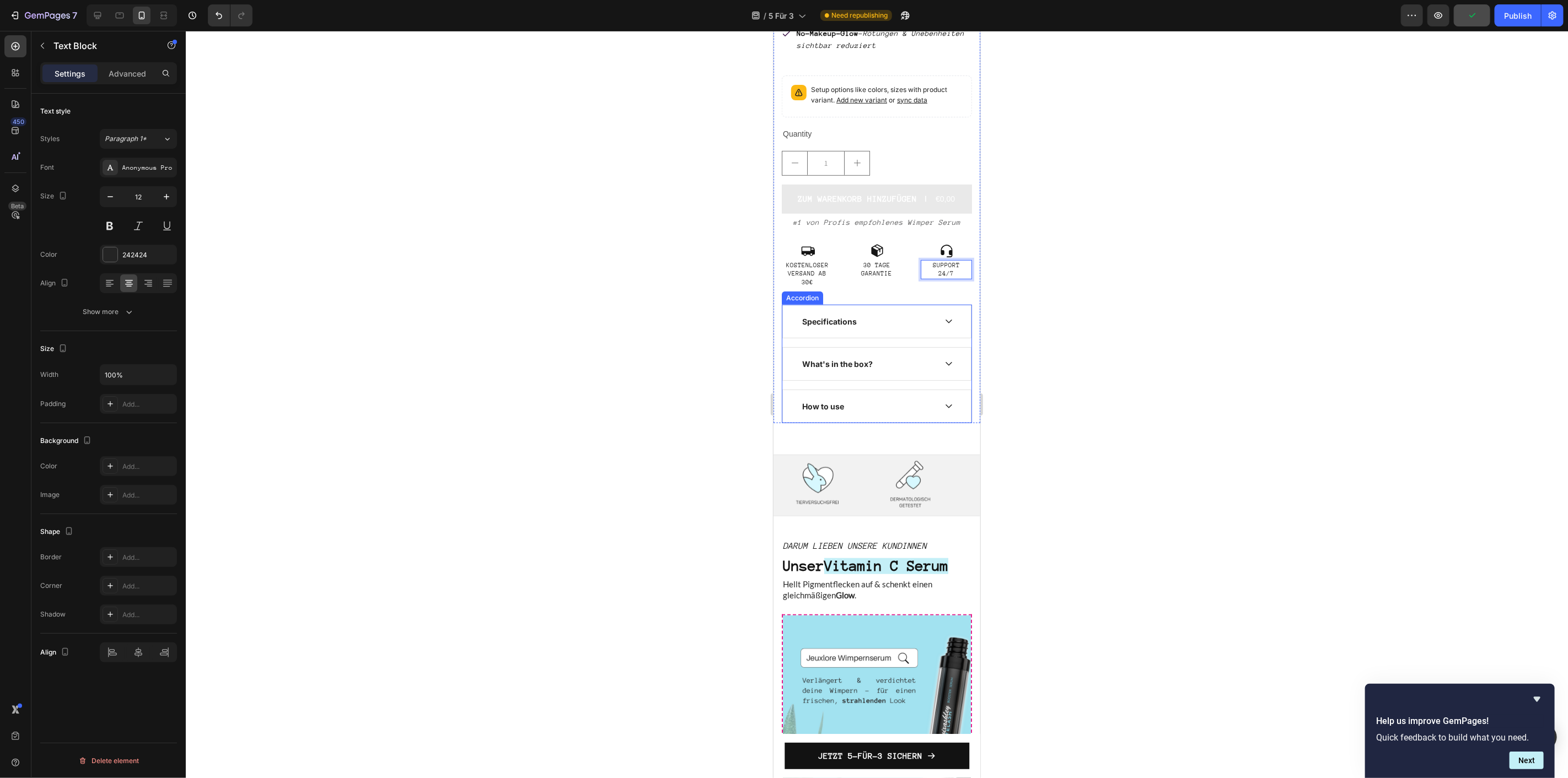
click at [870, 319] on div "Specifications" at bounding box center [876, 321] width 188 height 33
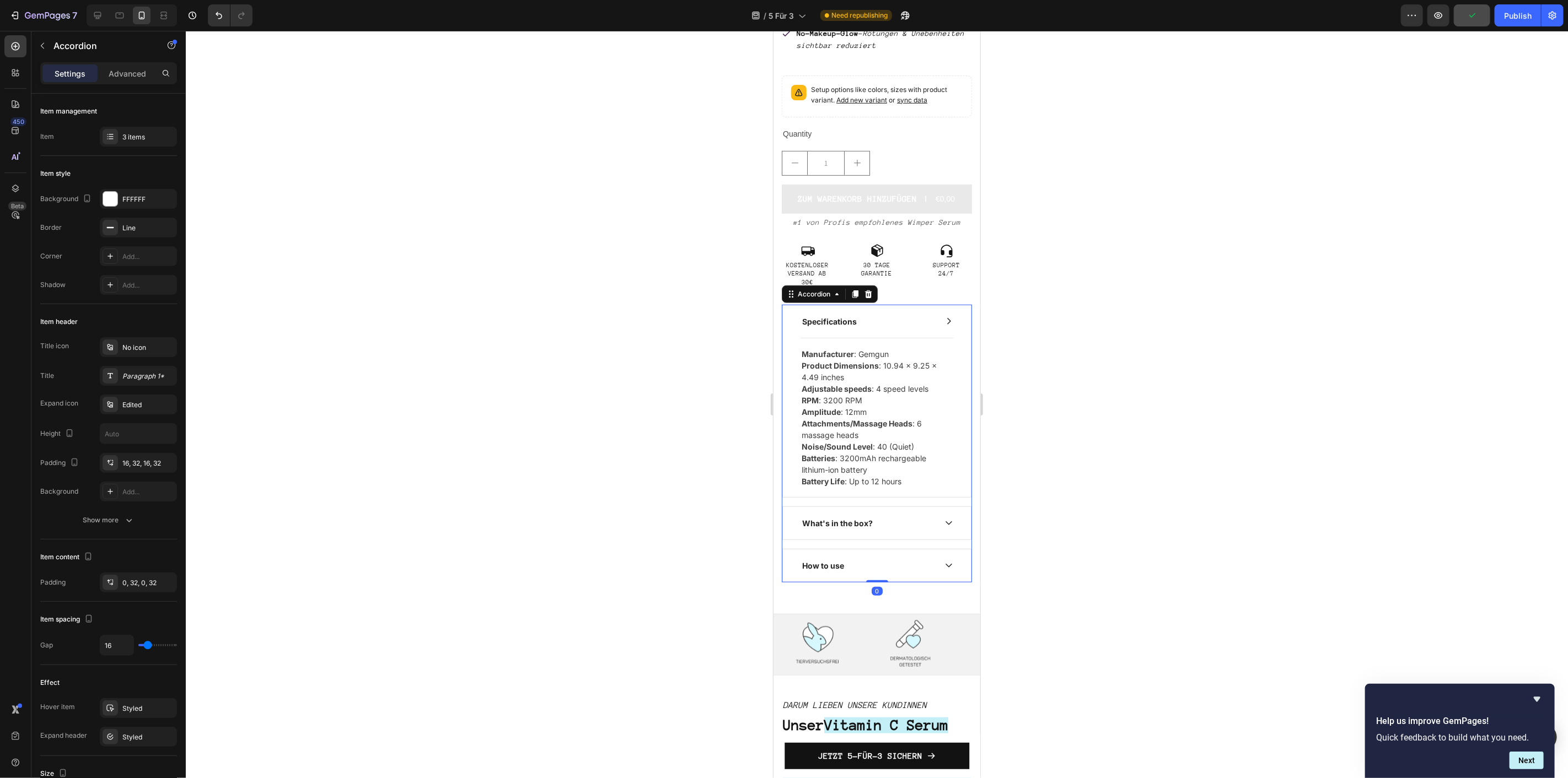
click at [870, 319] on div "Specifications" at bounding box center [876, 321] width 188 height 33
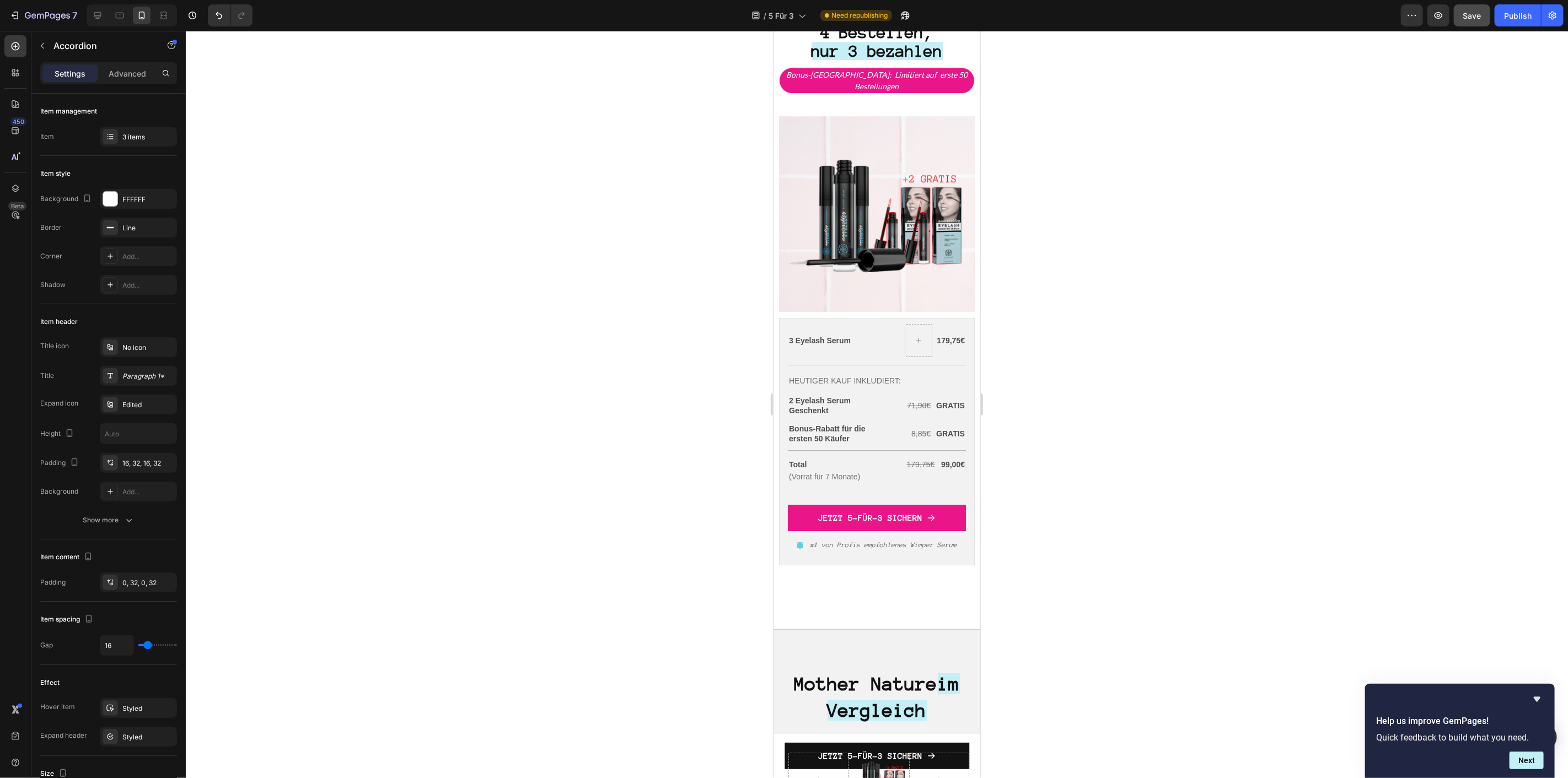
scroll to position [2694, 0]
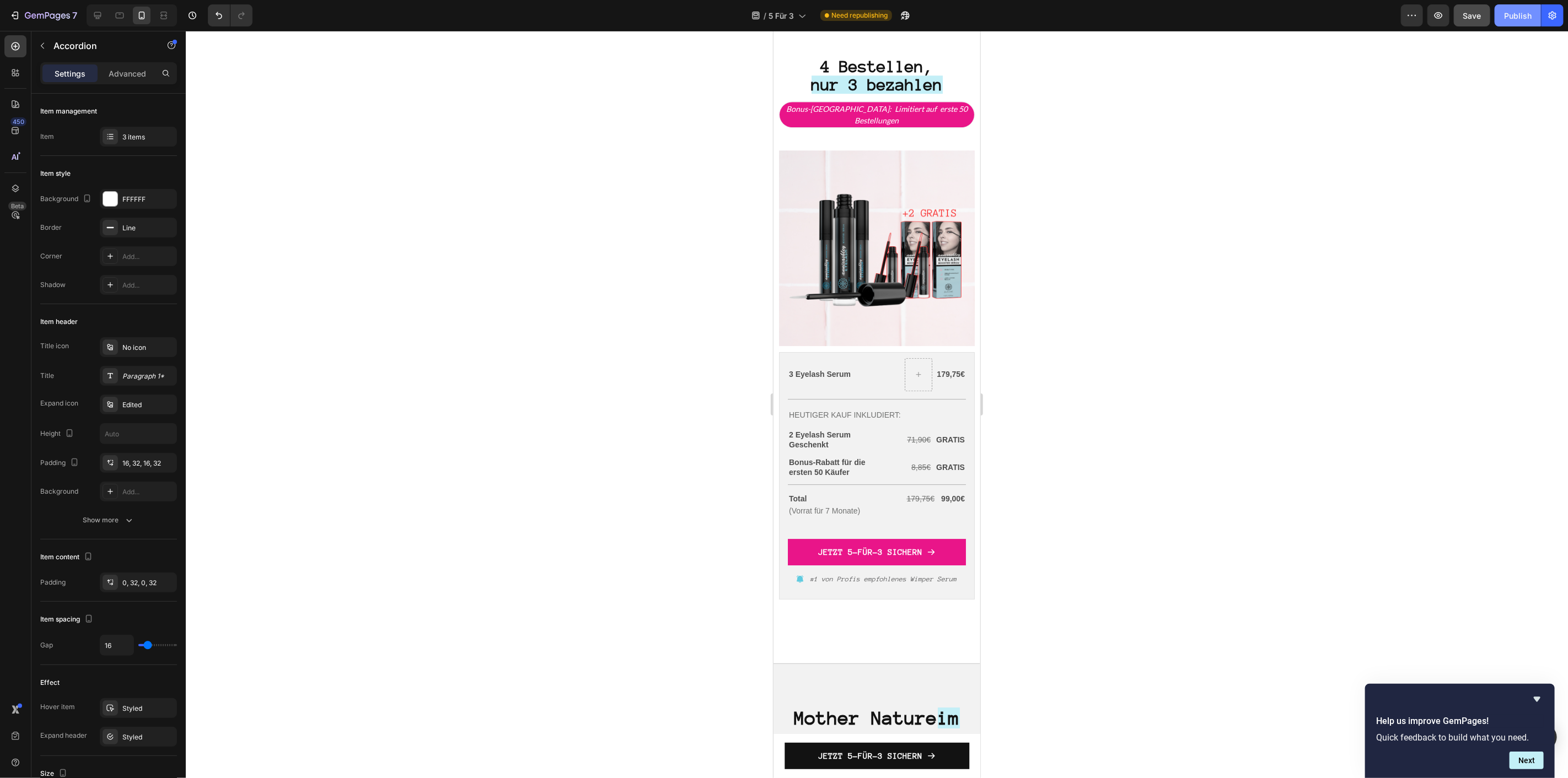
click at [1507, 17] on div "Publish" at bounding box center [1517, 16] width 28 height 12
drag, startPoint x: 96, startPoint y: 18, endPoint x: 467, endPoint y: 203, distance: 414.6
click at [96, 18] on icon at bounding box center [97, 15] width 11 height 11
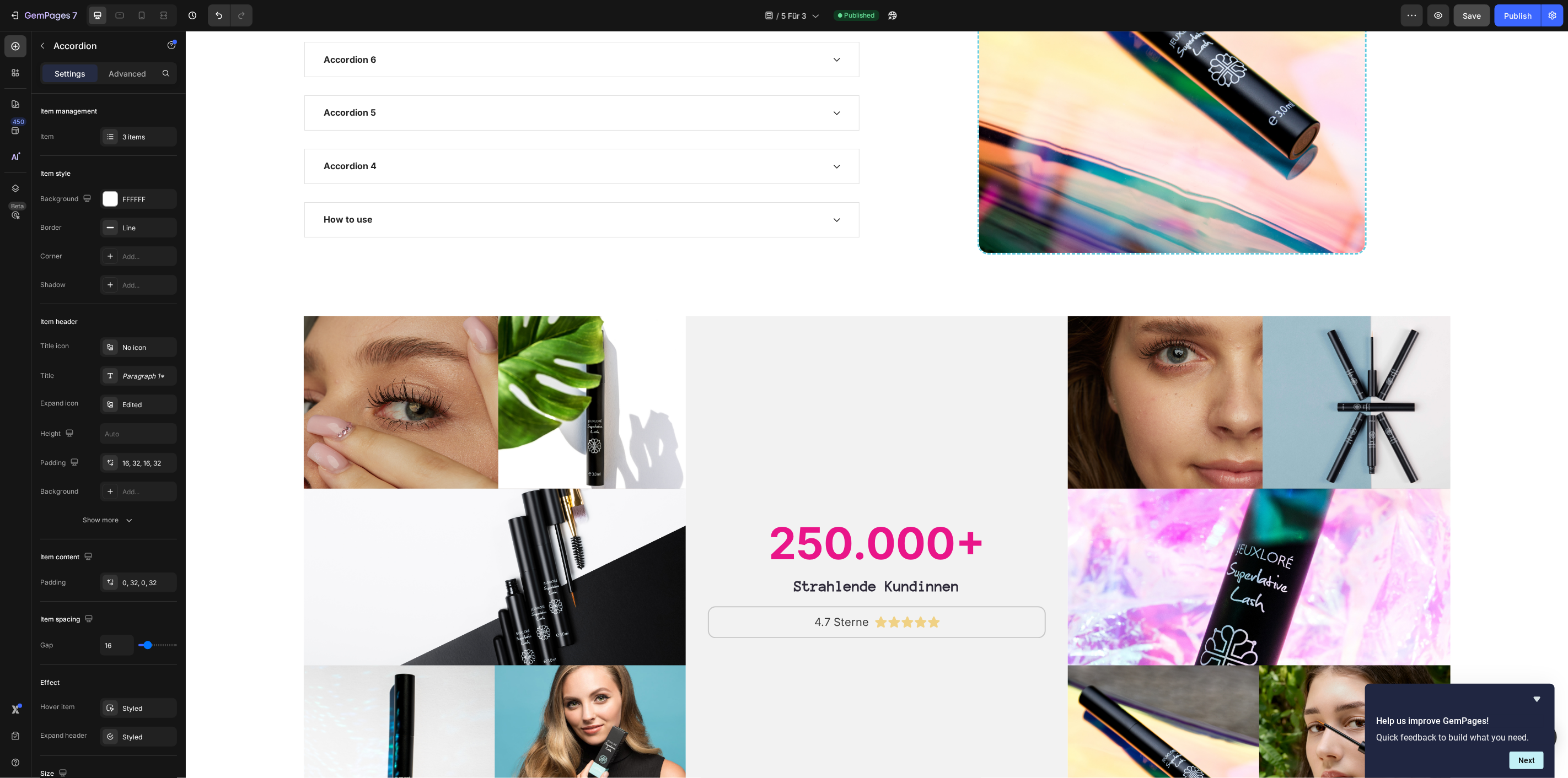
scroll to position [4995, 0]
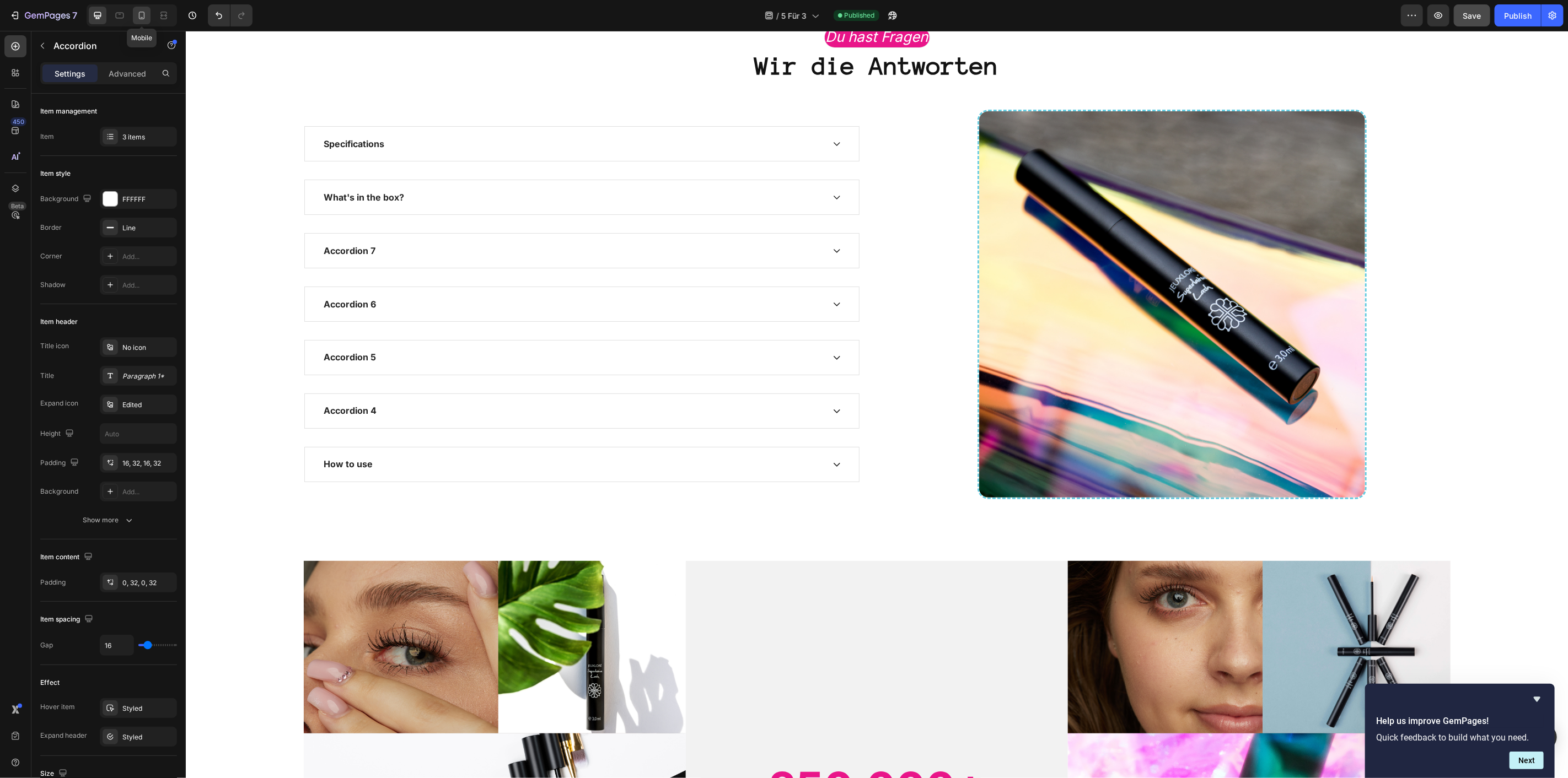
click at [141, 18] on icon at bounding box center [142, 17] width 3 height 1
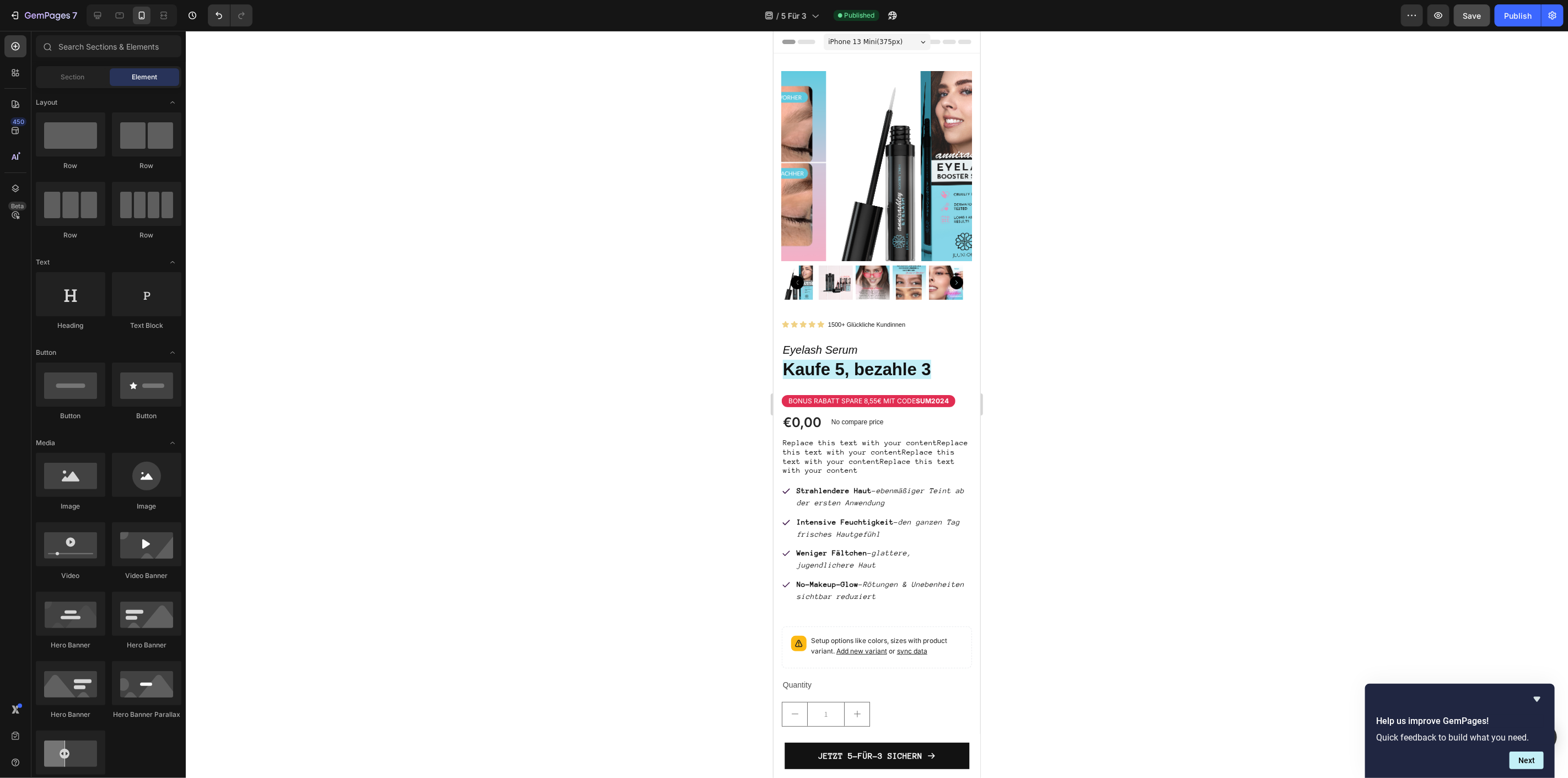
scroll to position [367, 0]
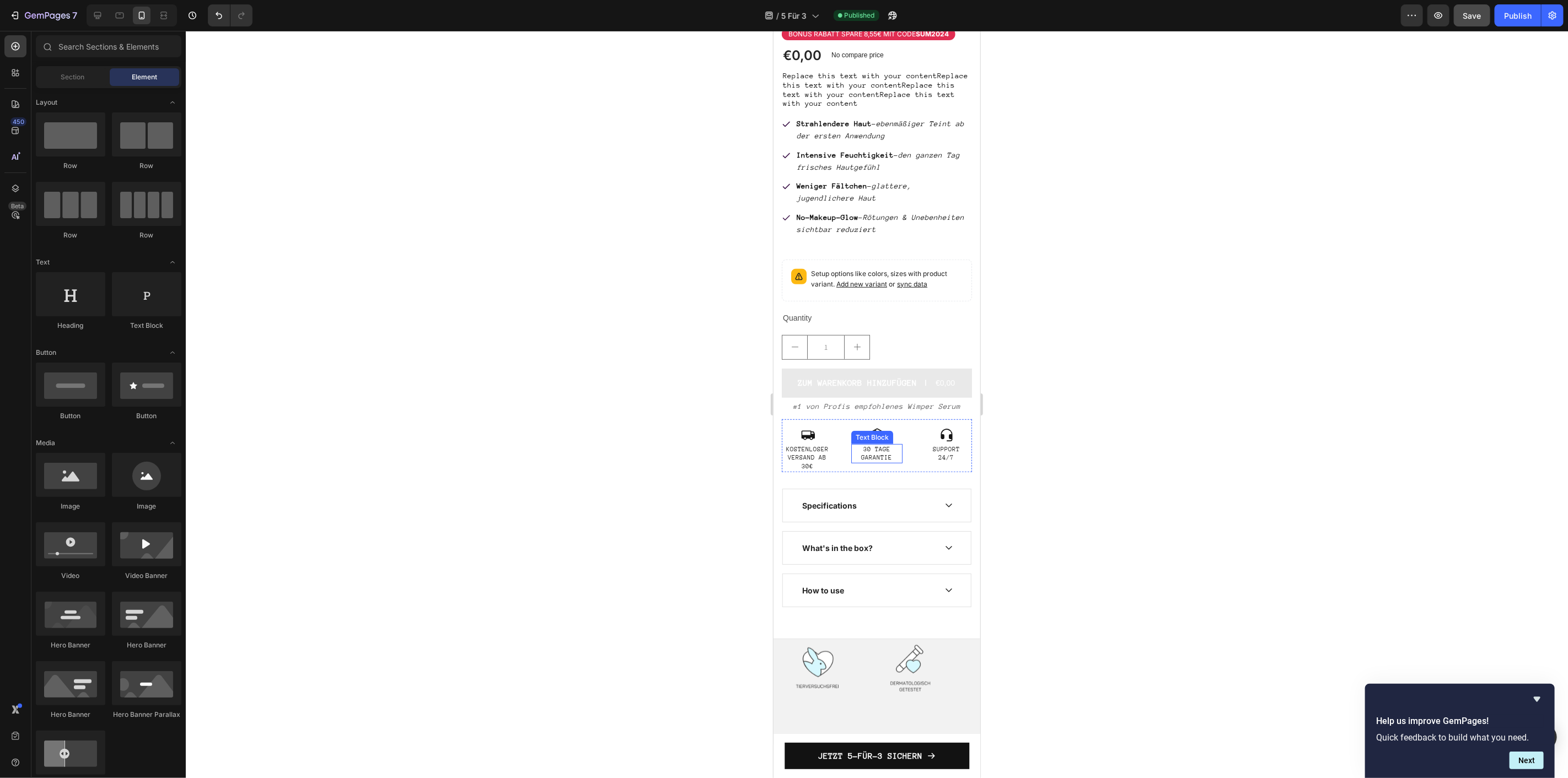
click at [879, 445] on p "30 tage garantie" at bounding box center [876, 453] width 49 height 17
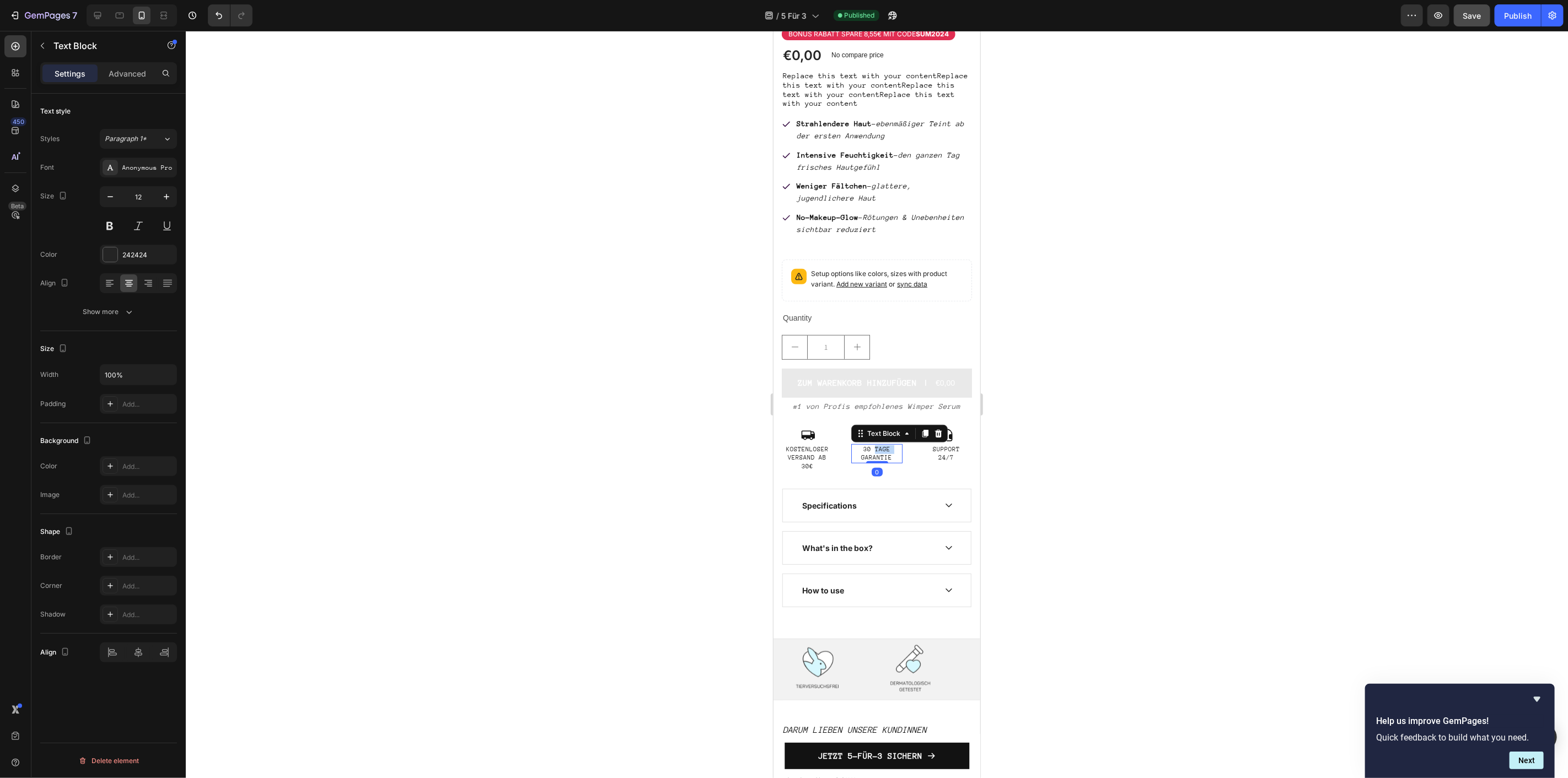
click at [879, 445] on p "30 tage garantie" at bounding box center [876, 453] width 49 height 17
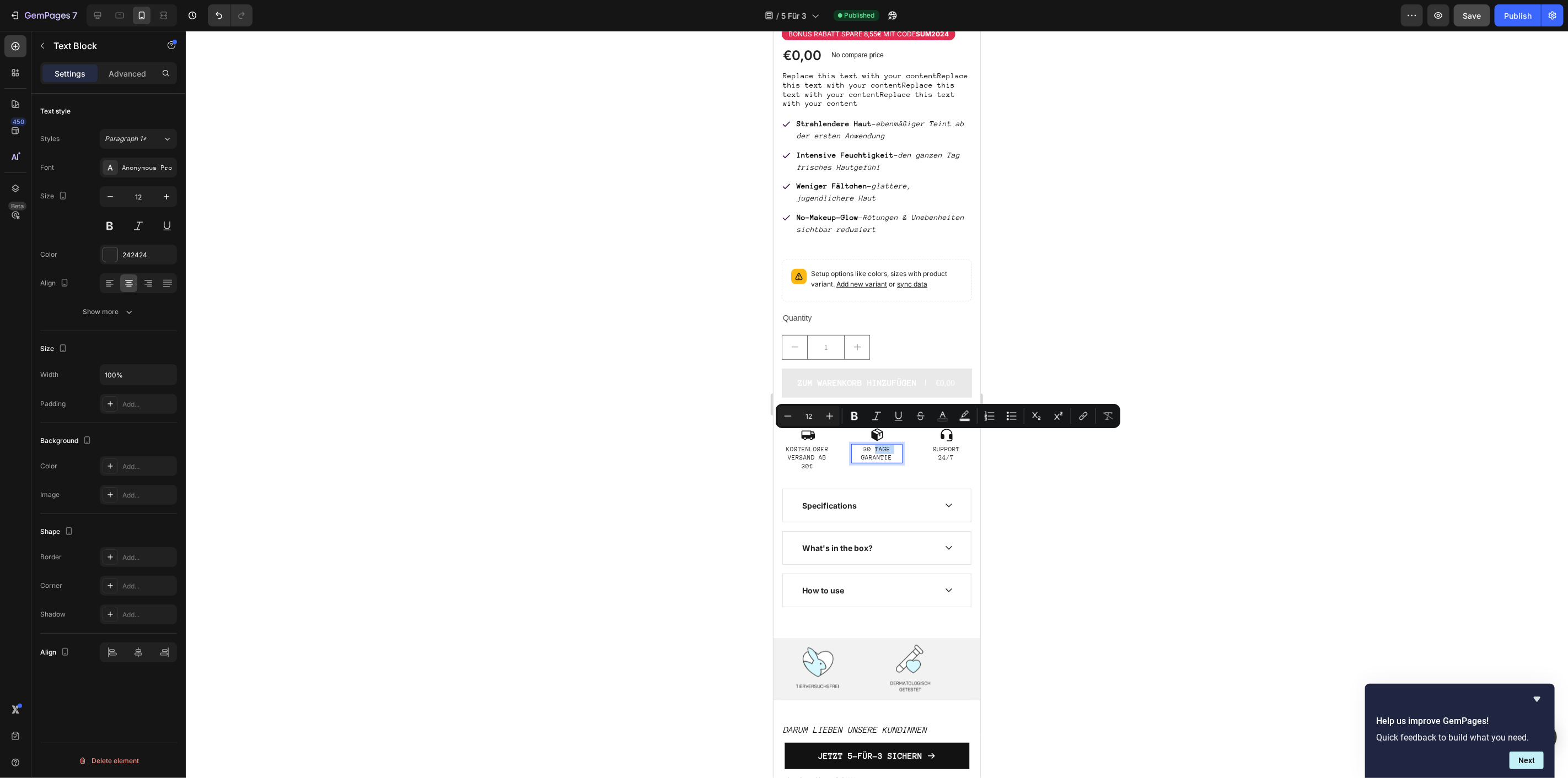
click at [889, 445] on p "30 tage garantie" at bounding box center [876, 453] width 49 height 17
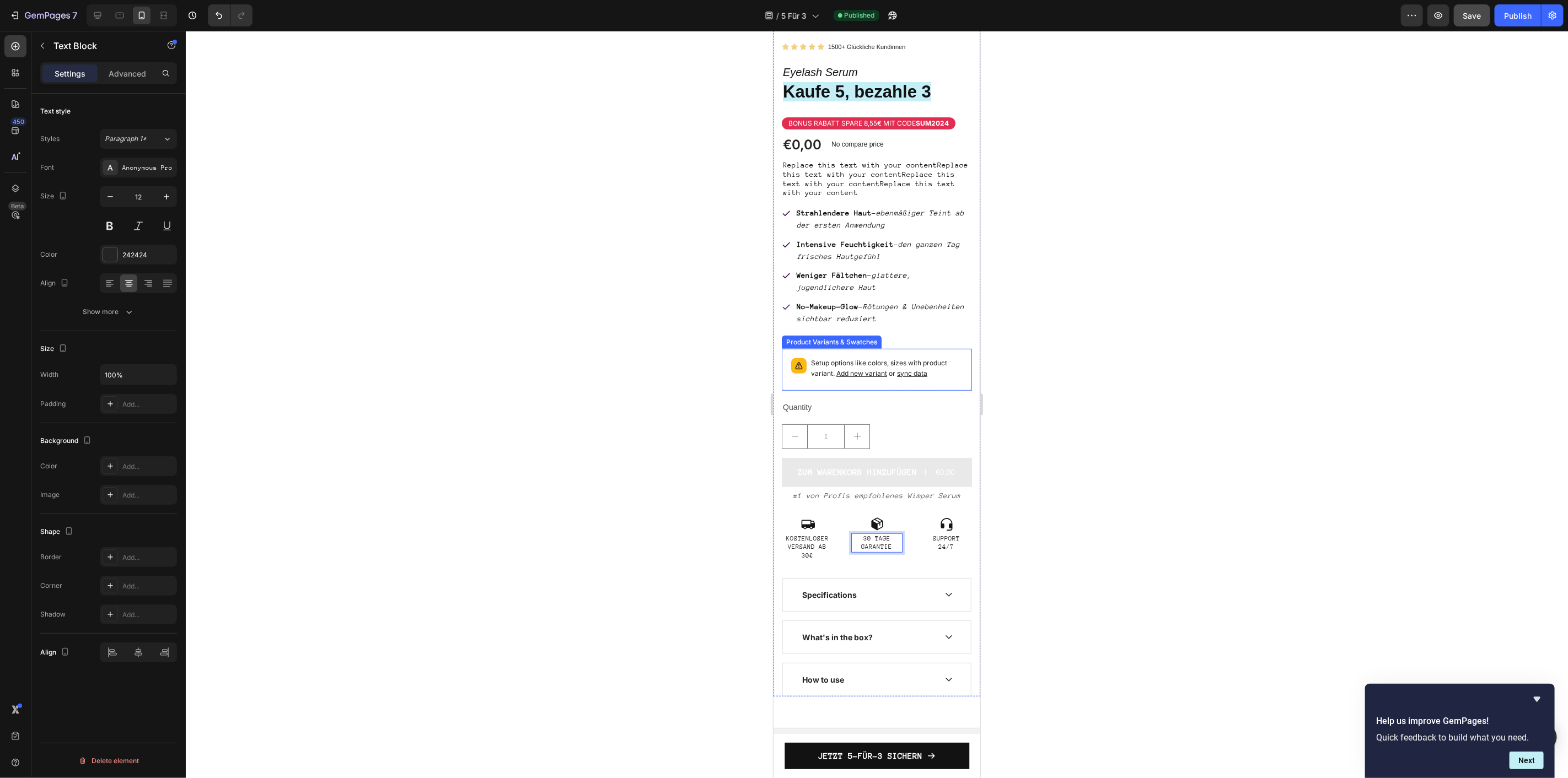
scroll to position [183, 0]
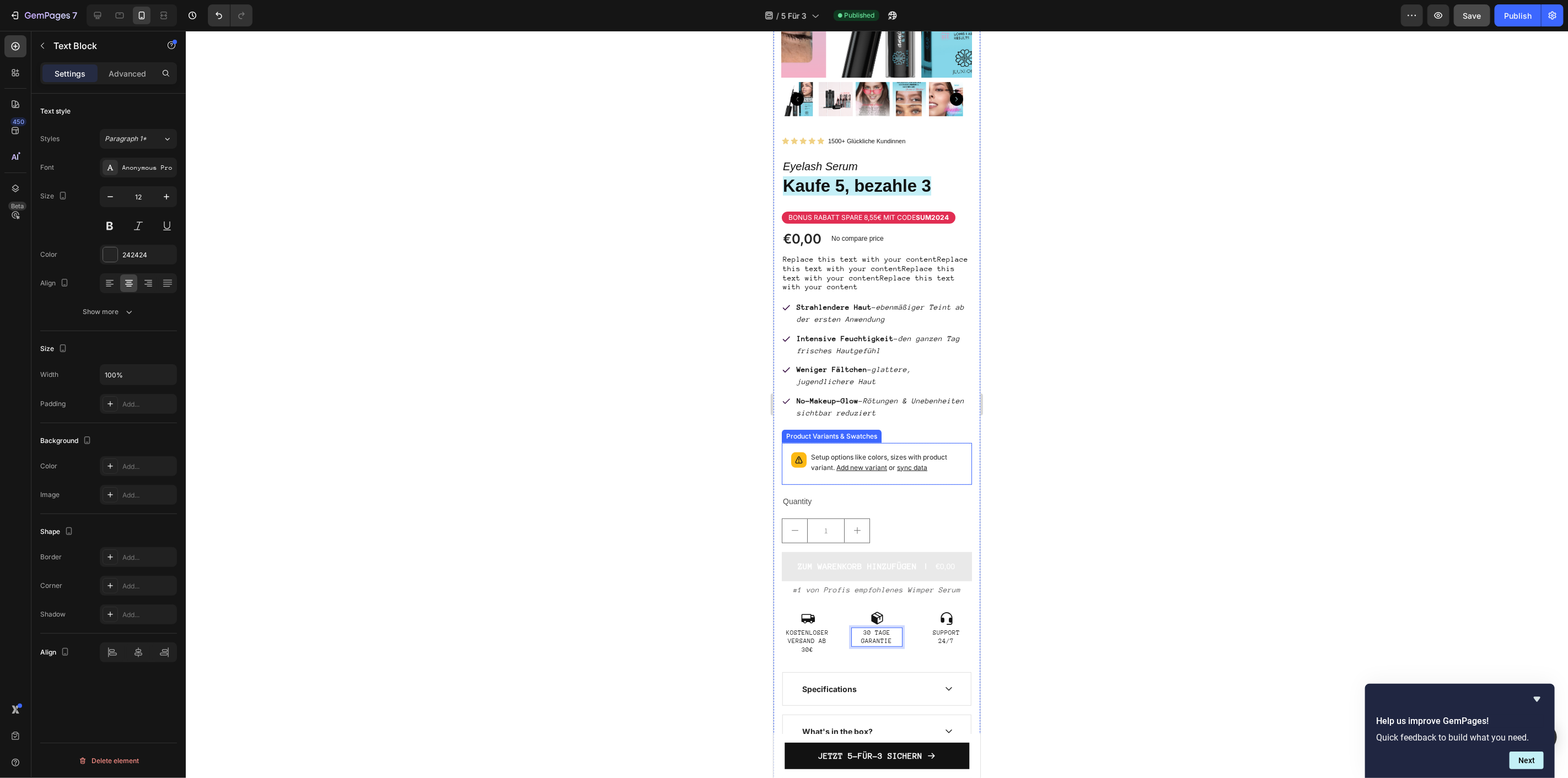
click at [907, 447] on div "Setup options like colors, sizes with product variant. Add new variant or sync …" at bounding box center [875, 463] width 180 height 32
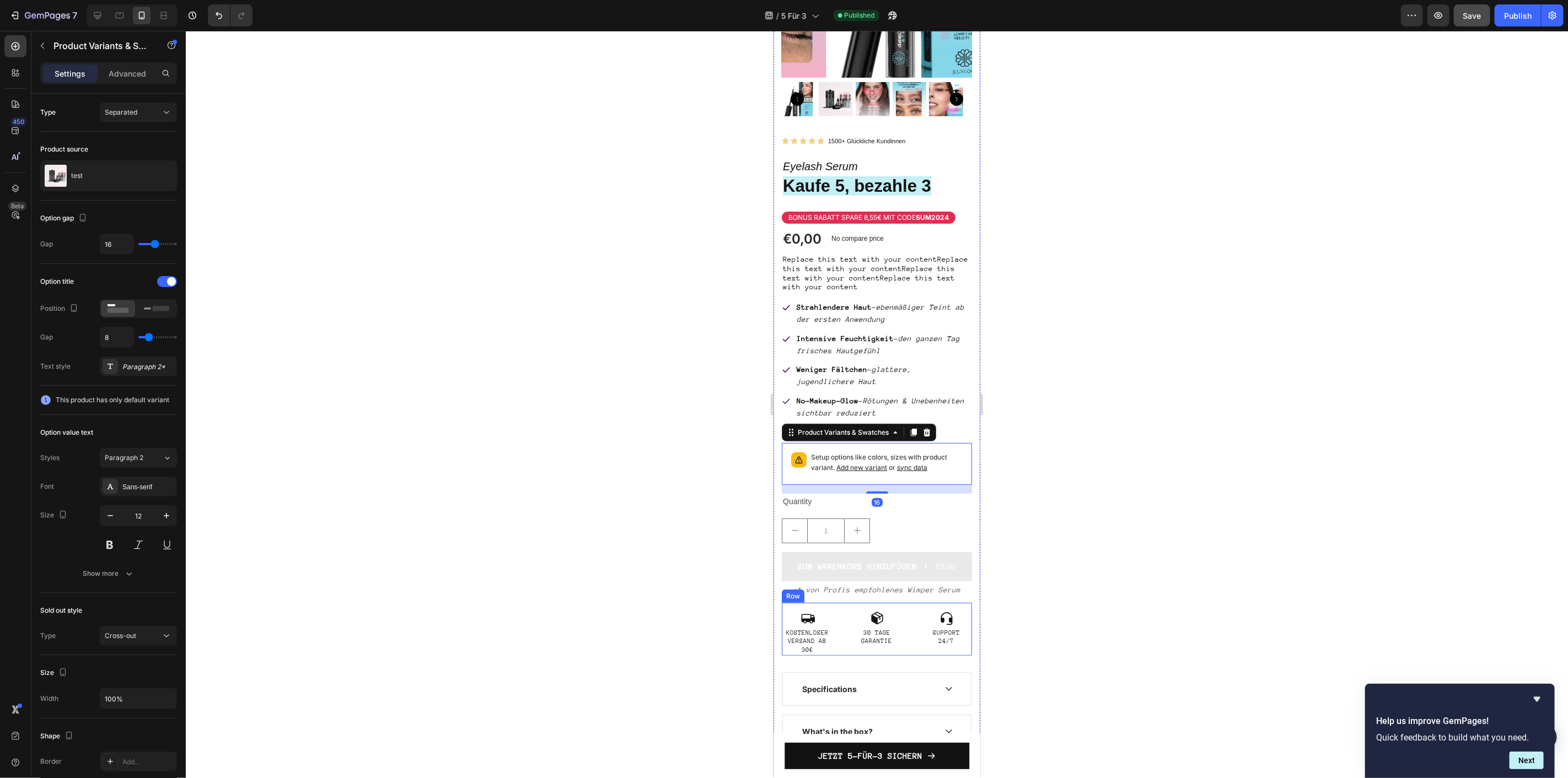
click at [862, 637] on div "Icon 30 tage garantie Text Block" at bounding box center [875, 632] width 51 height 44
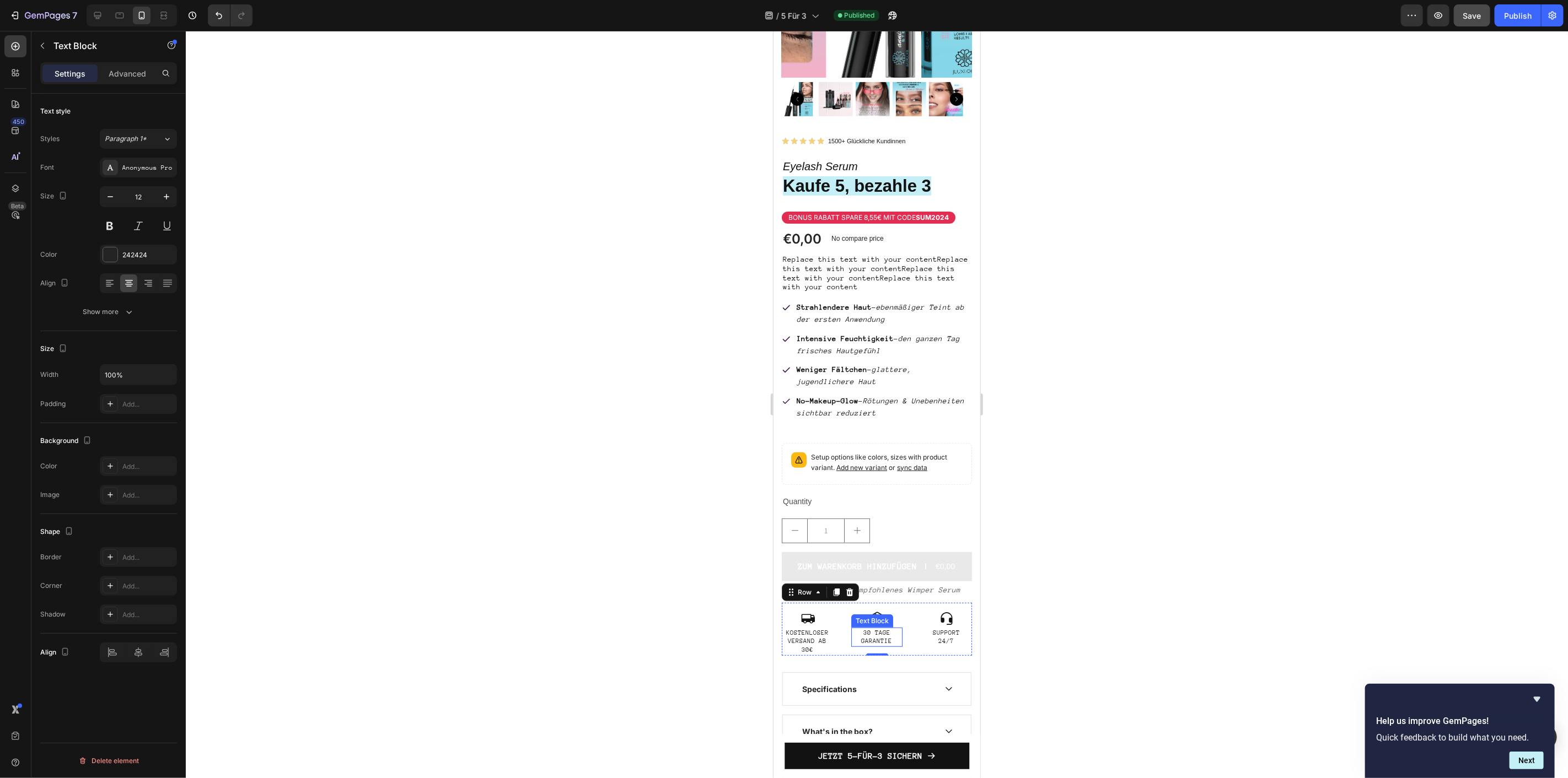
click at [871, 636] on p "garantie" at bounding box center [876, 641] width 49 height 9
click at [858, 636] on p "garantie" at bounding box center [876, 641] width 49 height 9
click at [921, 463] on span "sync data" at bounding box center [911, 467] width 30 height 8
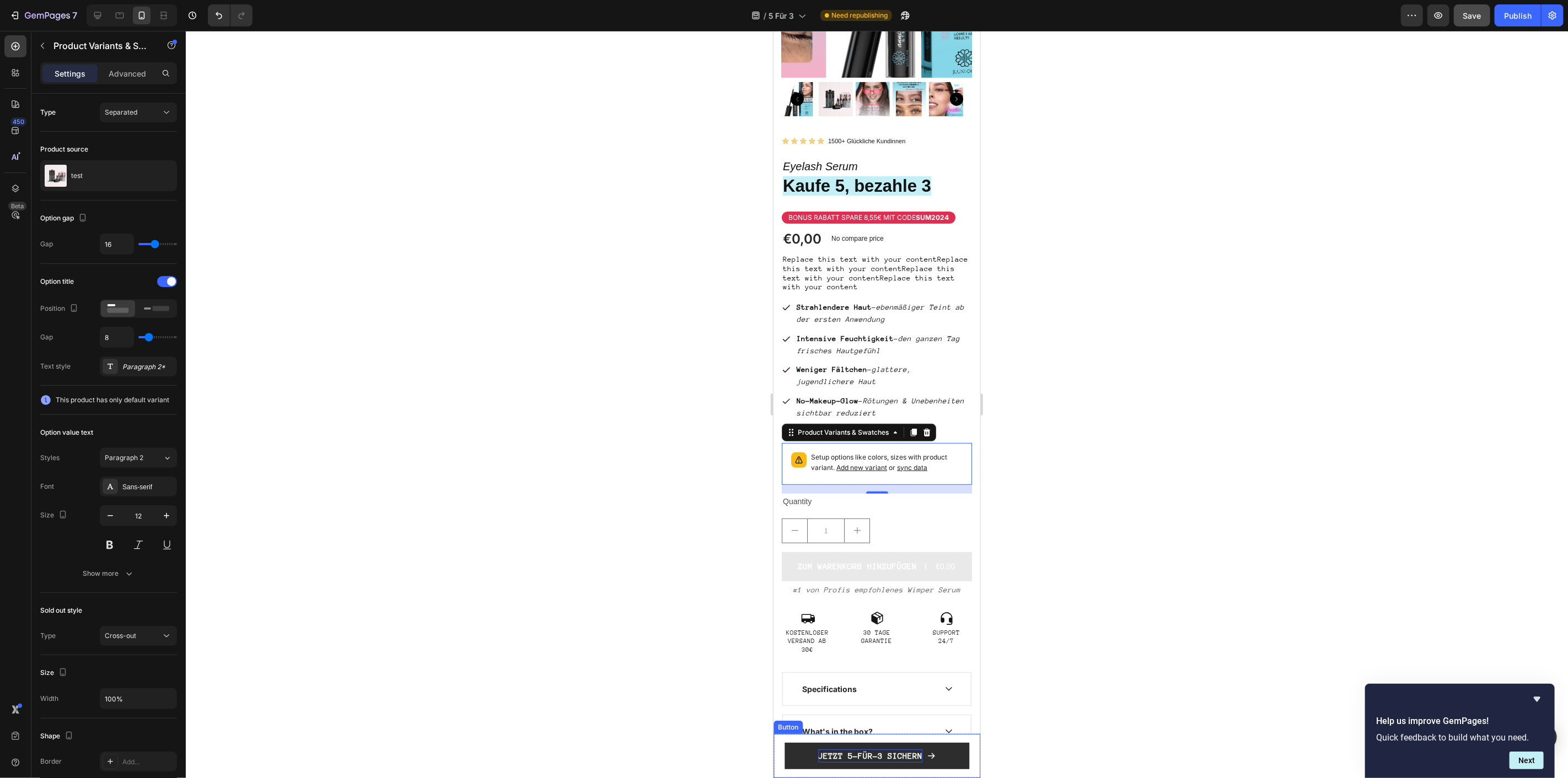
click at [823, 755] on strong "JETZT 5-FÜR-3 SICHERN" at bounding box center [869, 755] width 104 height 9
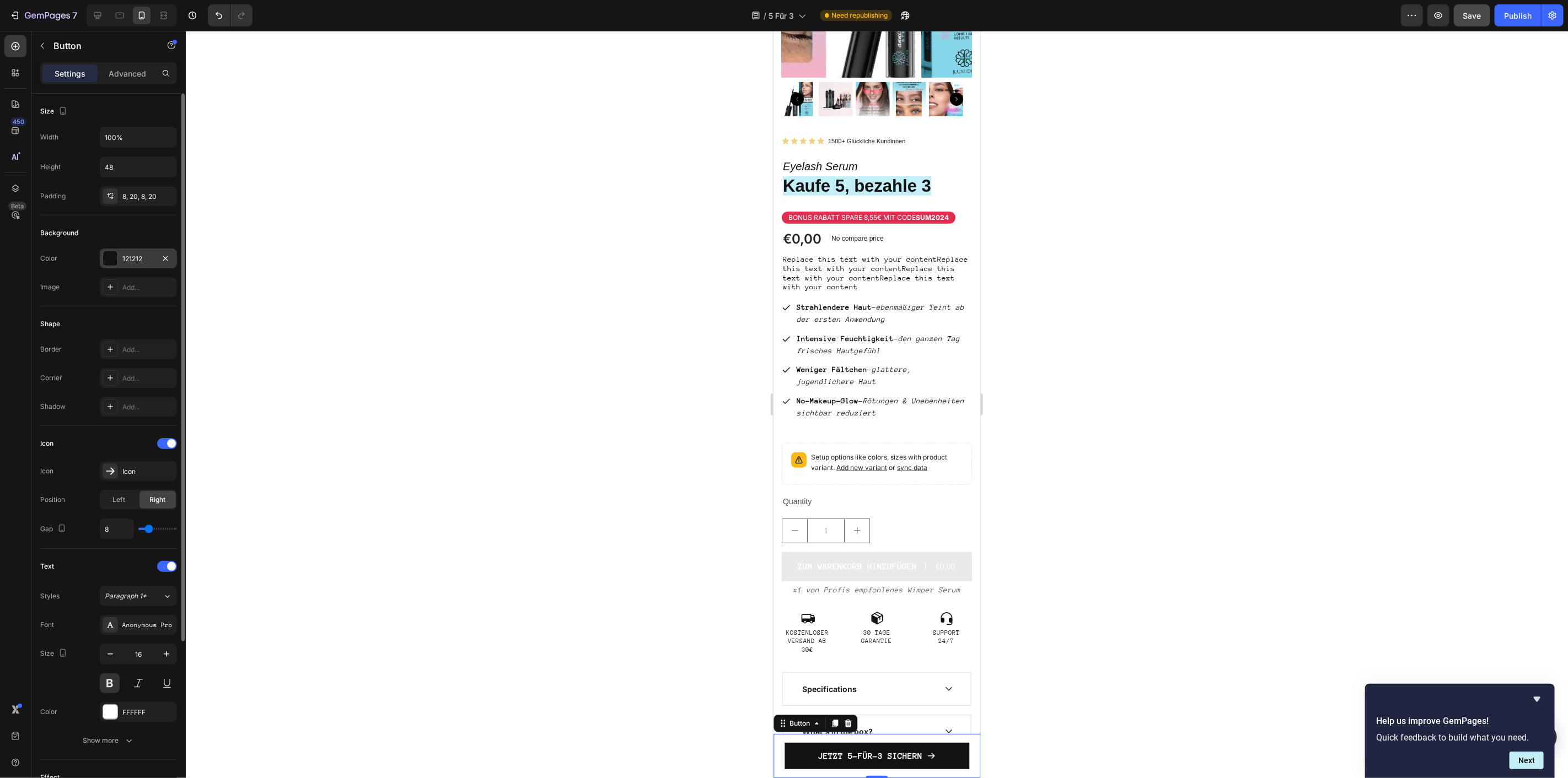
click at [117, 261] on div at bounding box center [110, 258] width 15 height 15
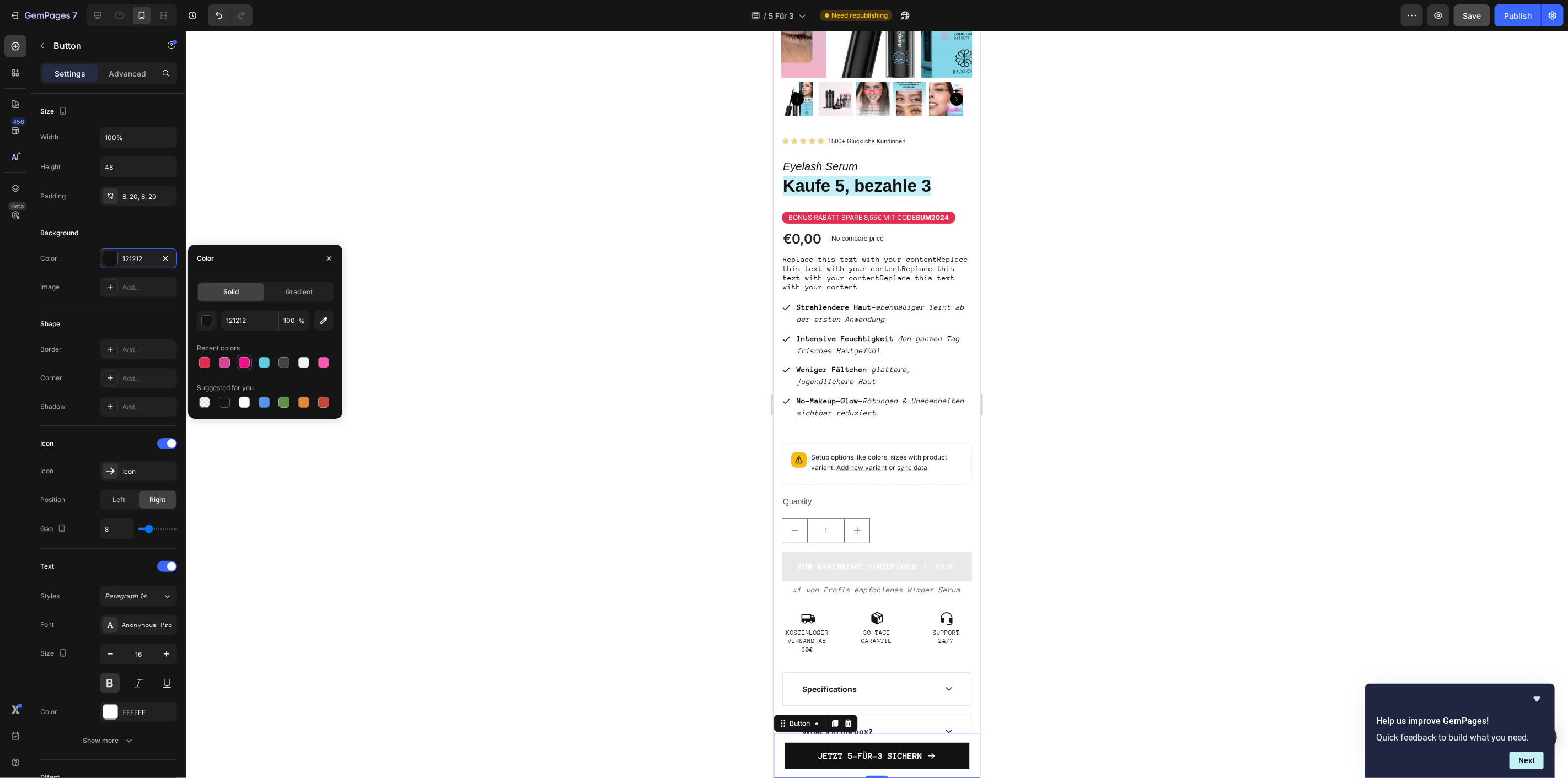
click at [241, 357] on div at bounding box center [244, 362] width 11 height 11
type input "E91589"
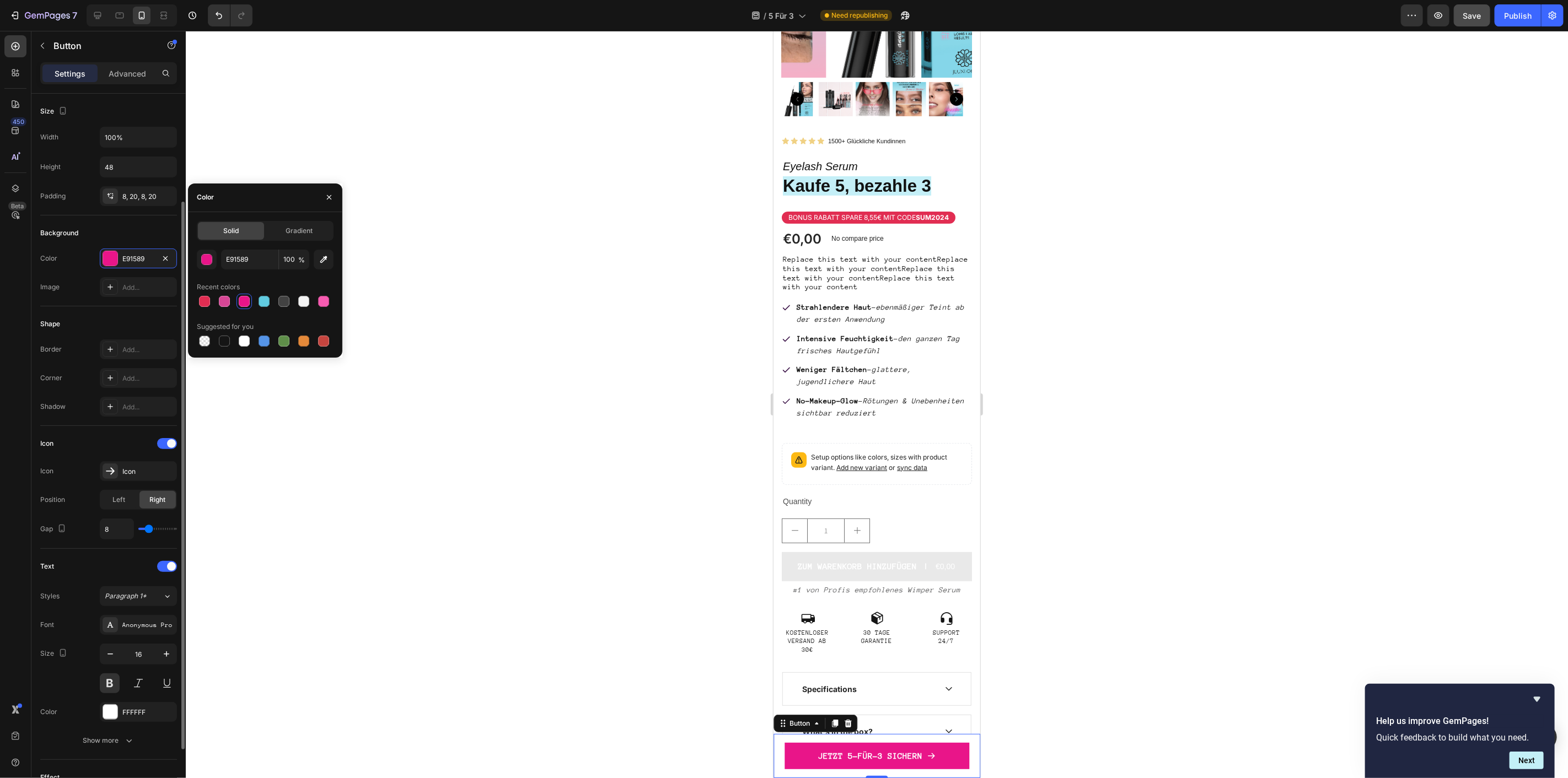
scroll to position [219, 0]
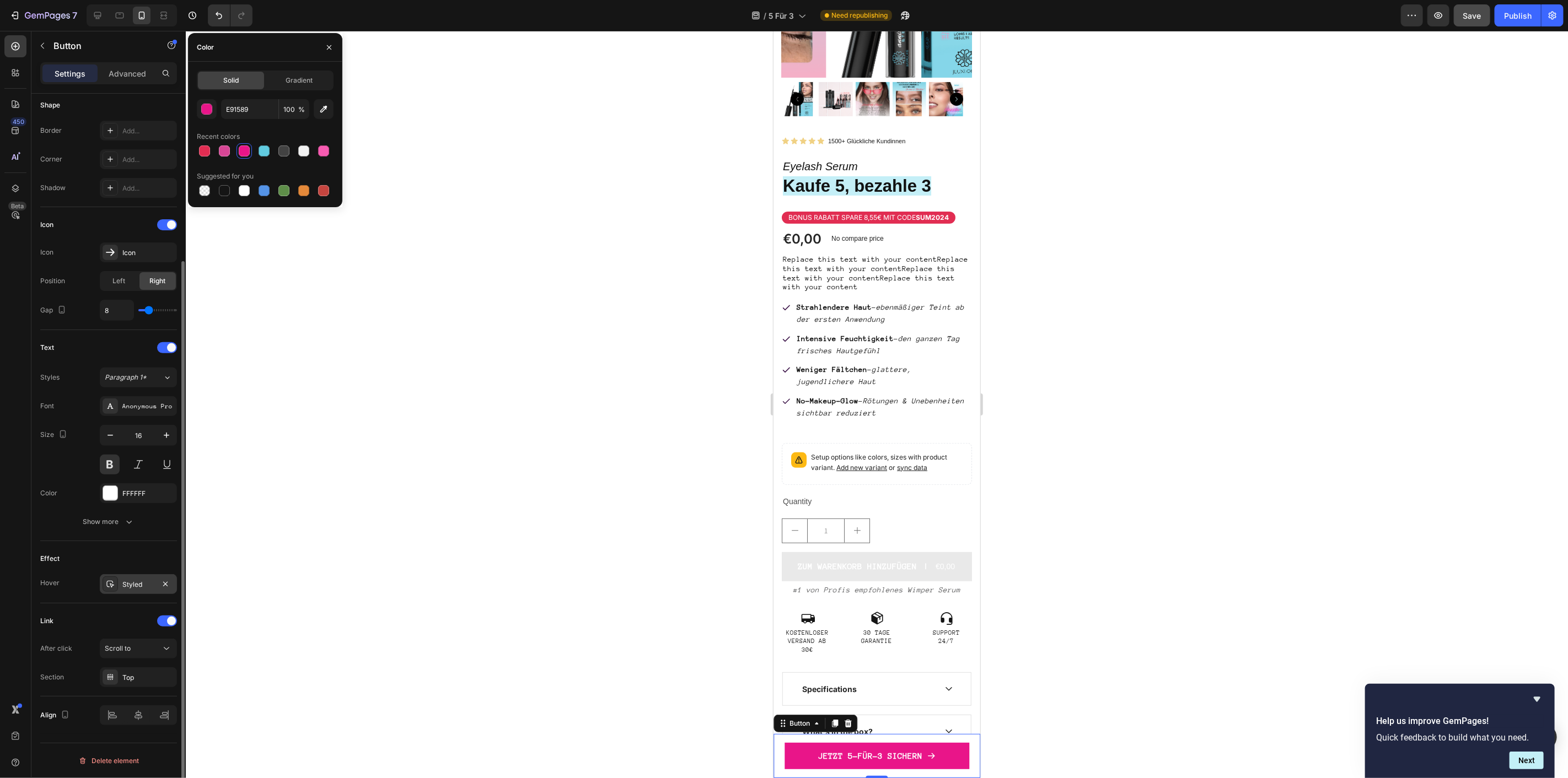
click at [137, 586] on div "Styled" at bounding box center [138, 585] width 32 height 10
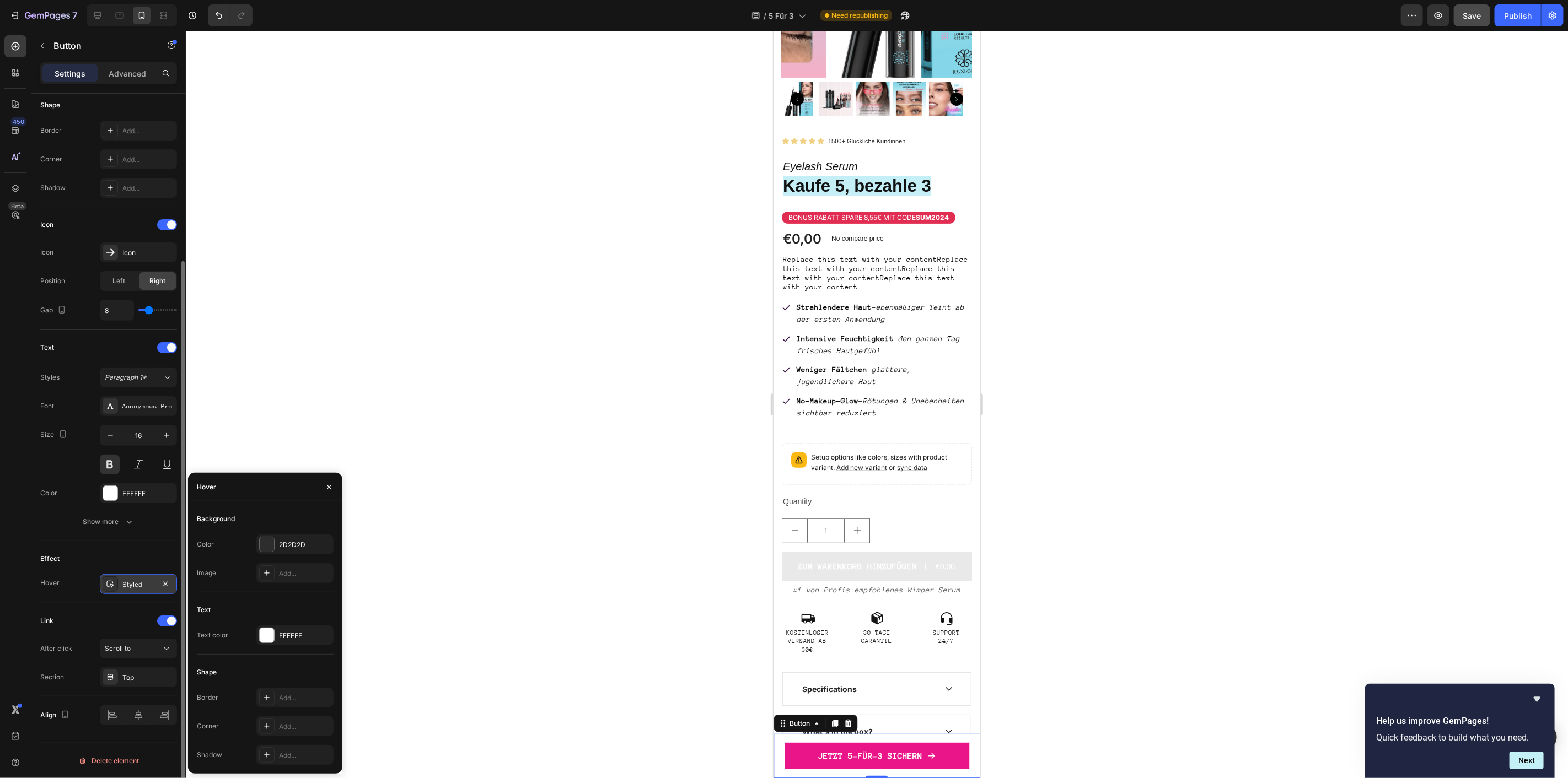
click at [118, 583] on div "Styled" at bounding box center [138, 585] width 77 height 20
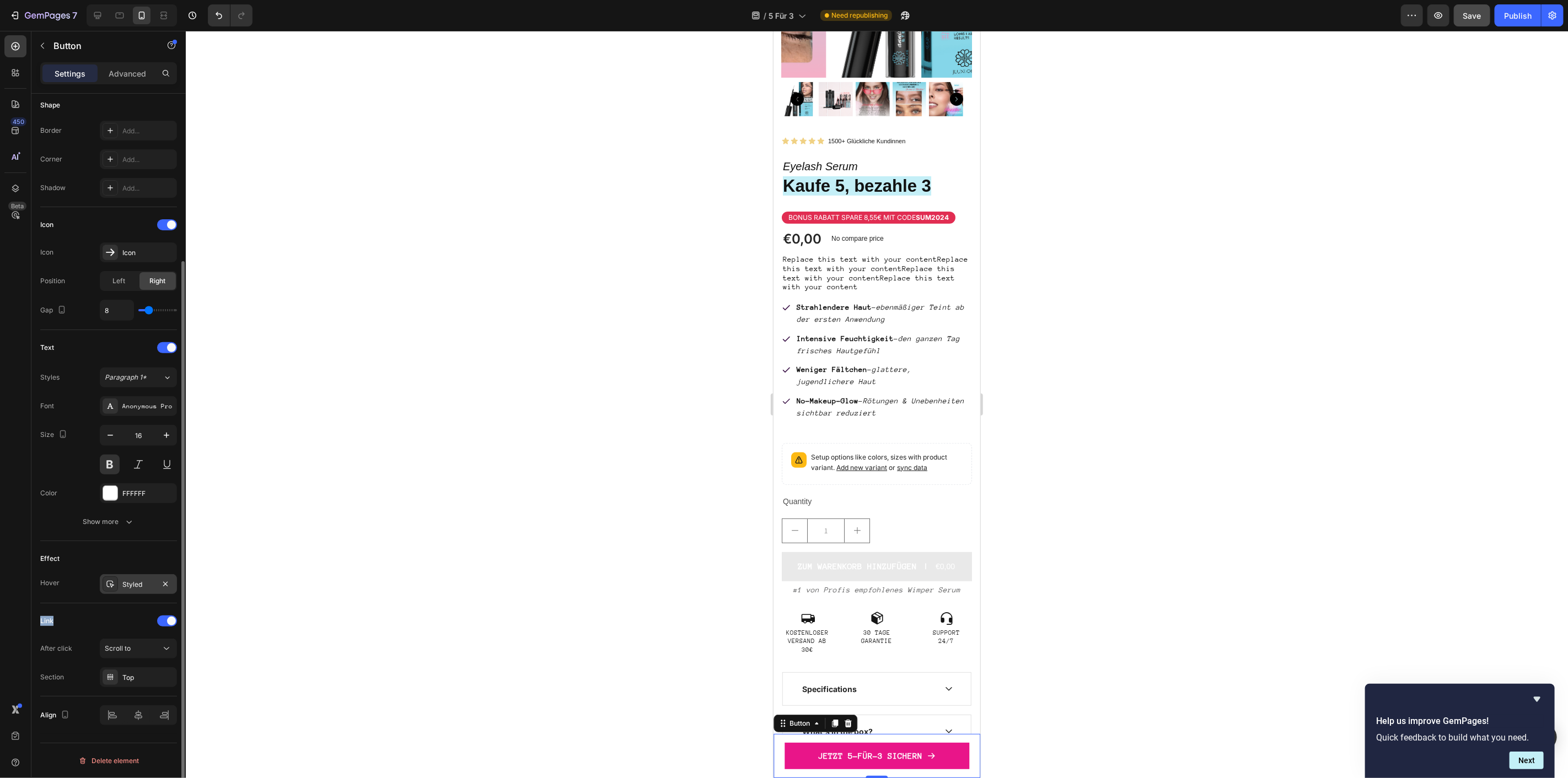
click at [118, 583] on div "Styled" at bounding box center [138, 585] width 77 height 20
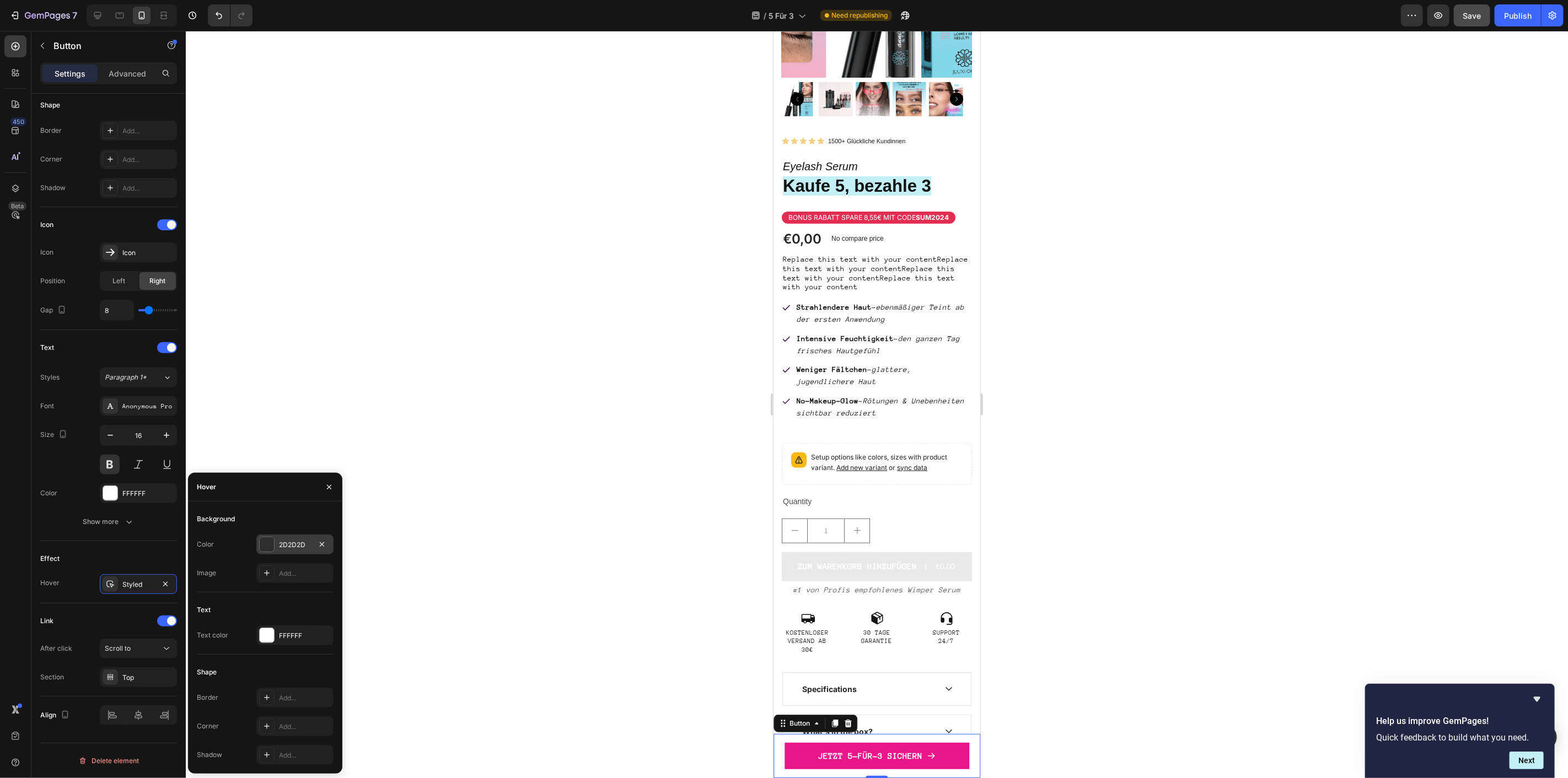
click at [283, 551] on div "2D2D2D" at bounding box center [295, 544] width 77 height 20
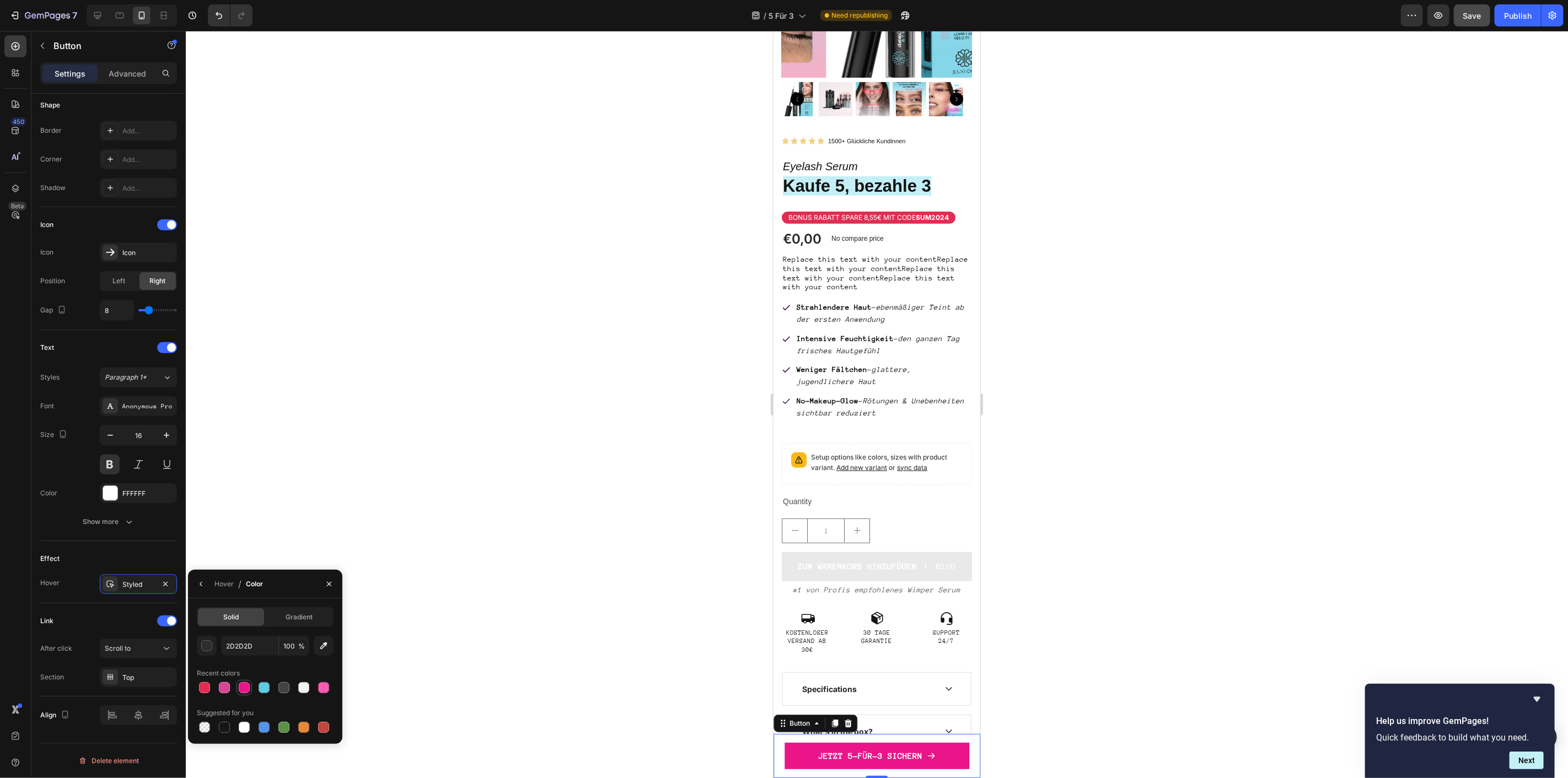
click at [241, 683] on div at bounding box center [244, 688] width 11 height 11
type input "E91589"
click at [266, 581] on div "Hover / Color" at bounding box center [227, 584] width 80 height 28
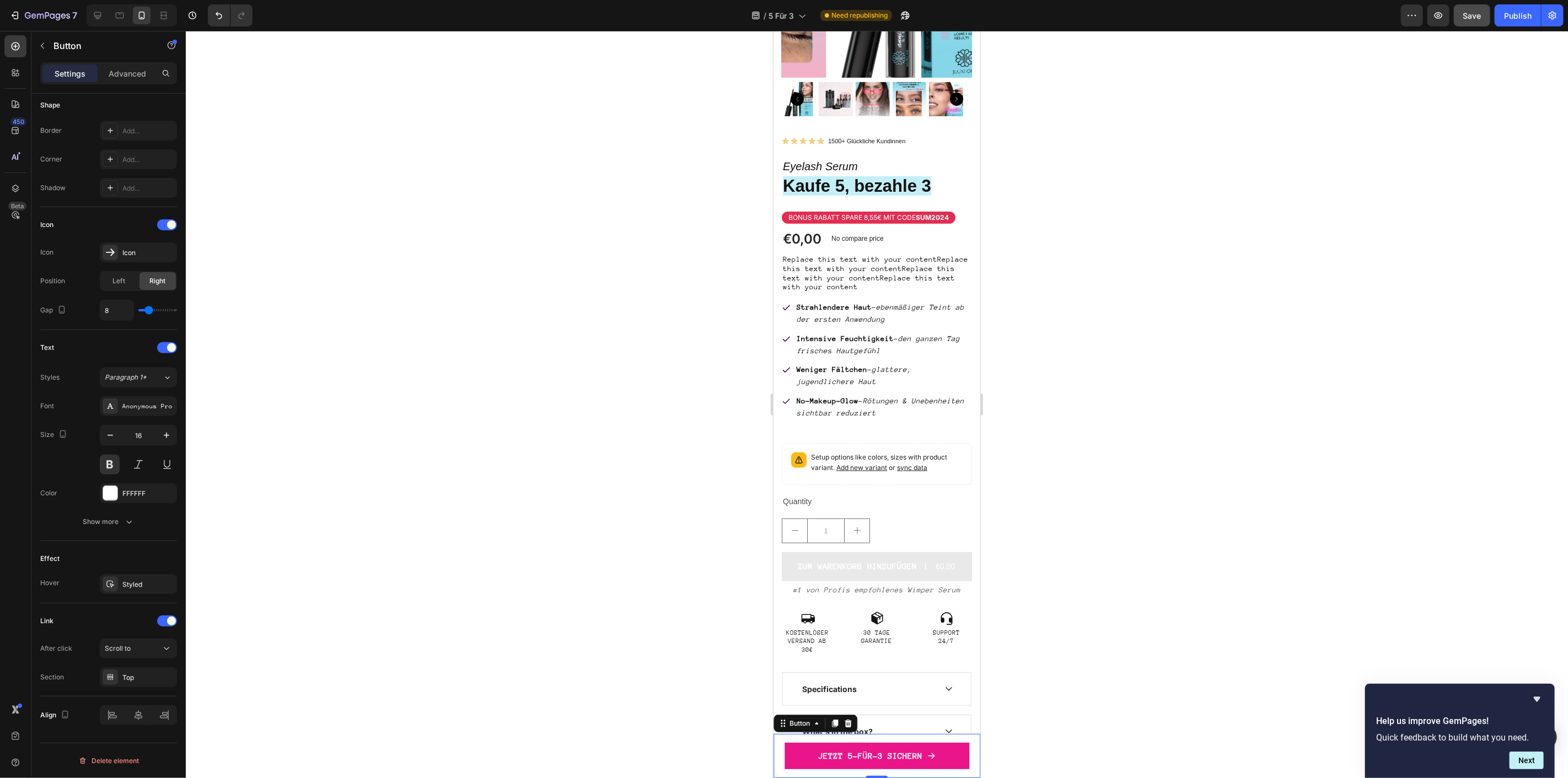
click at [532, 498] on div at bounding box center [877, 404] width 1382 height 747
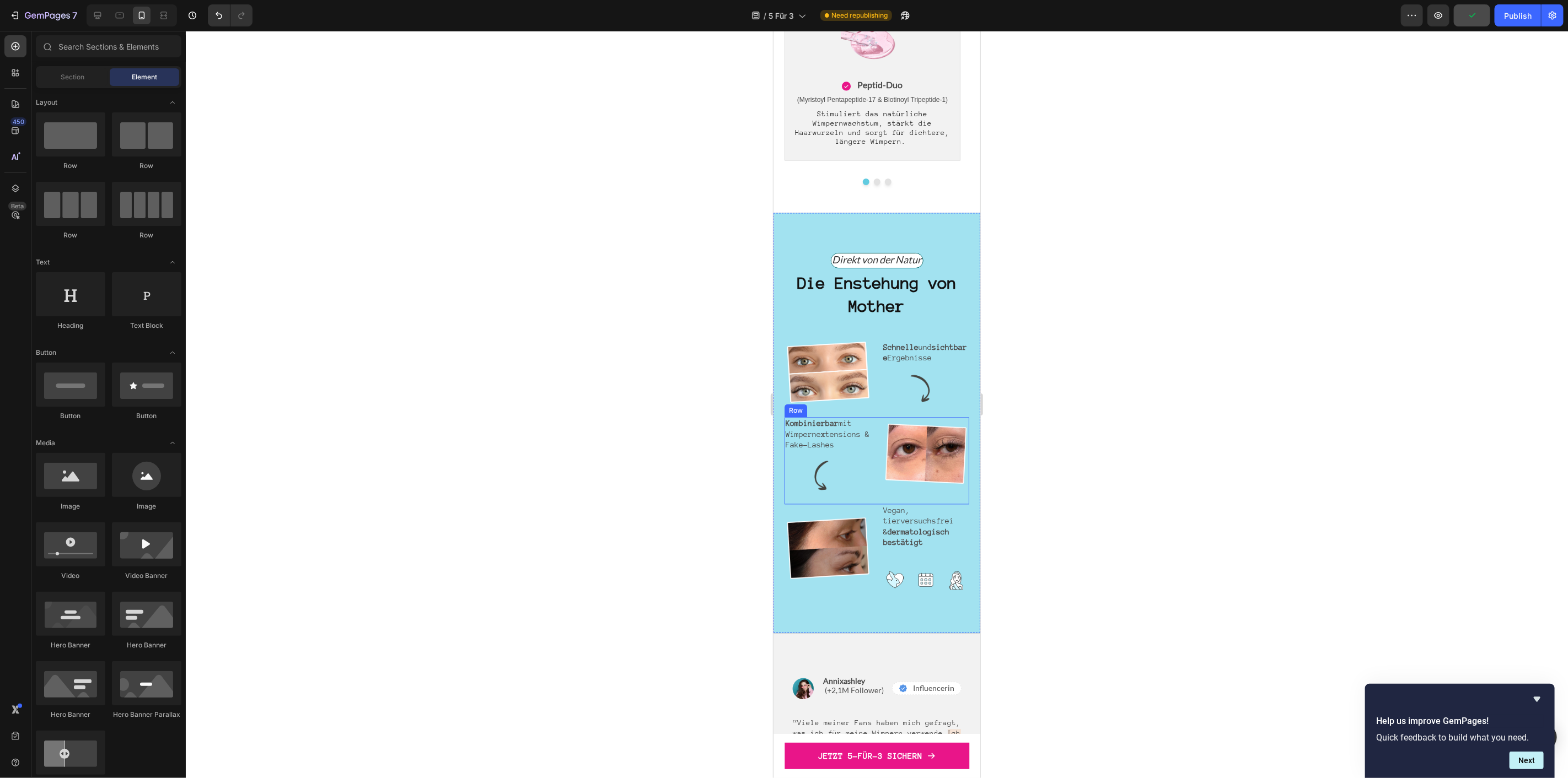
scroll to position [2143, 0]
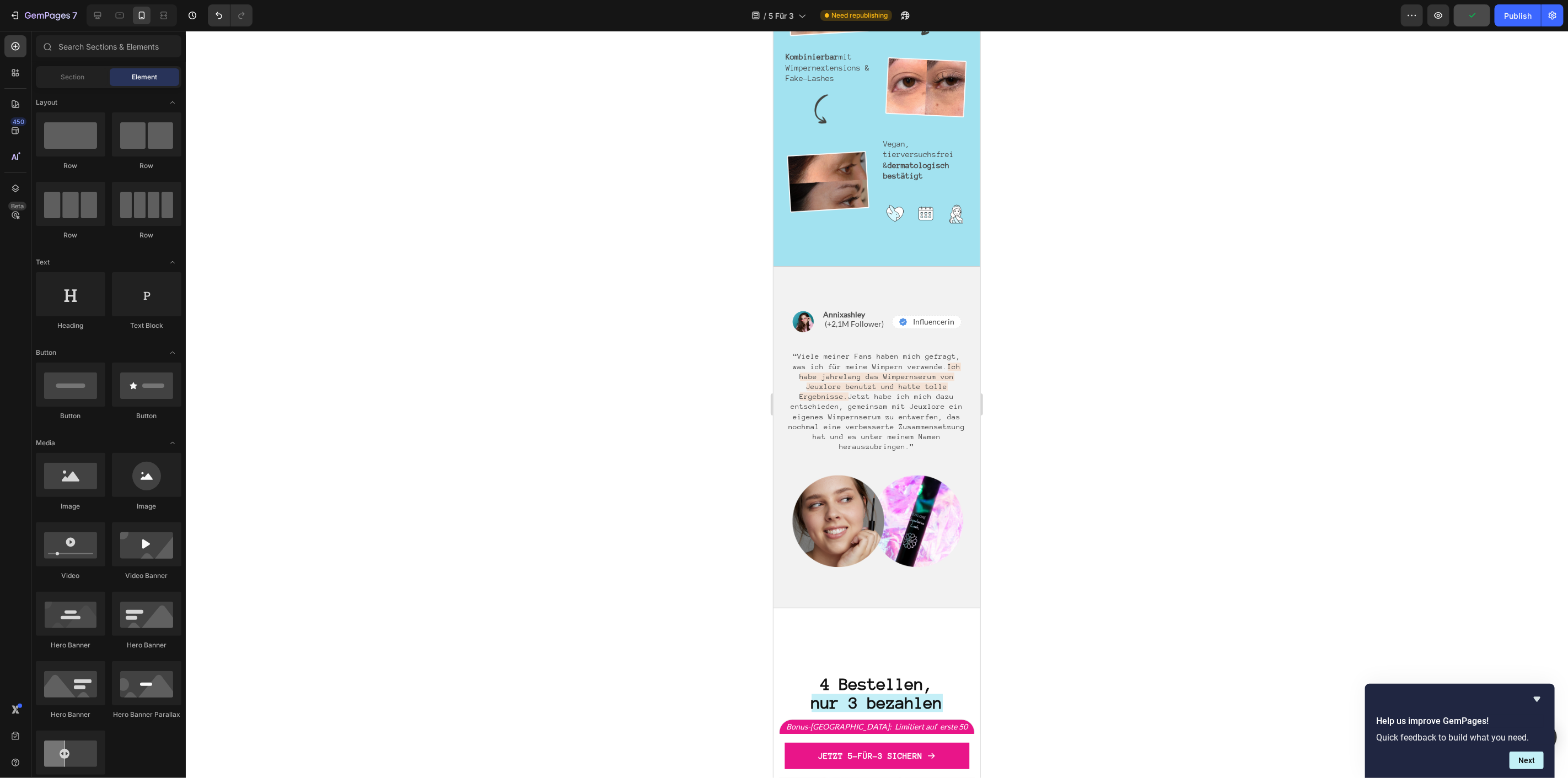
click at [539, 418] on div at bounding box center [877, 404] width 1382 height 747
click at [1529, 17] on div "Publish" at bounding box center [1517, 16] width 28 height 12
